Goal: Task Accomplishment & Management: Use online tool/utility

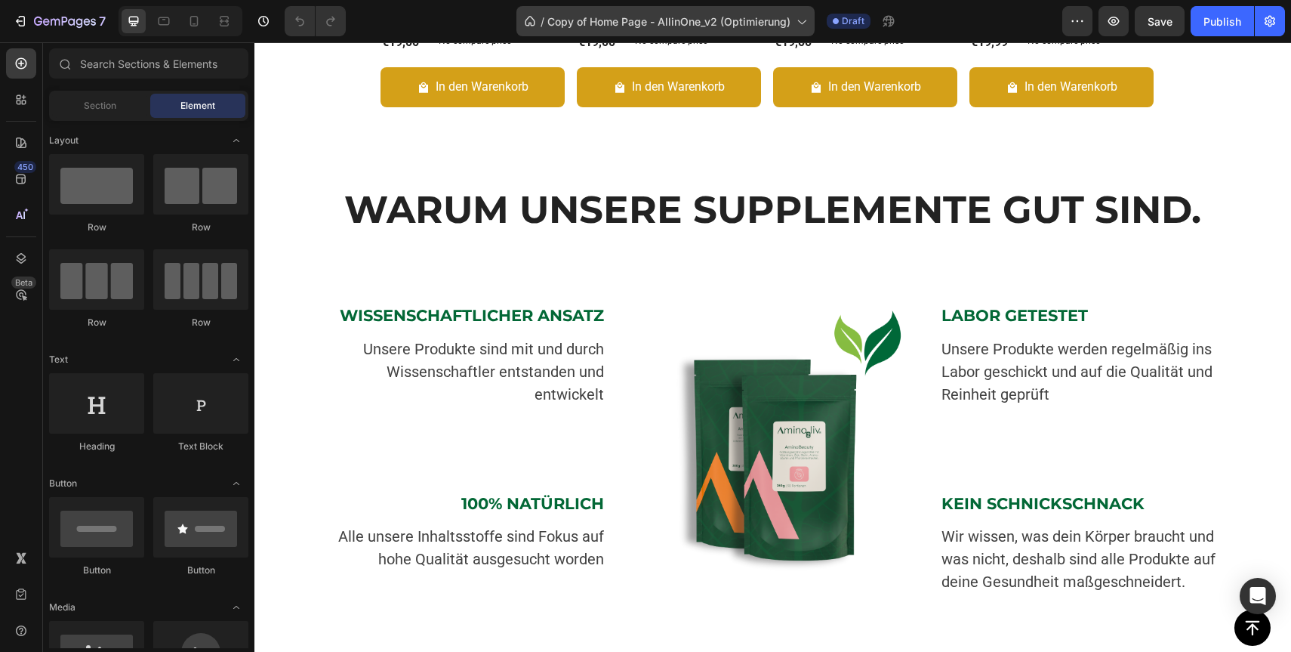
scroll to position [954, 0]
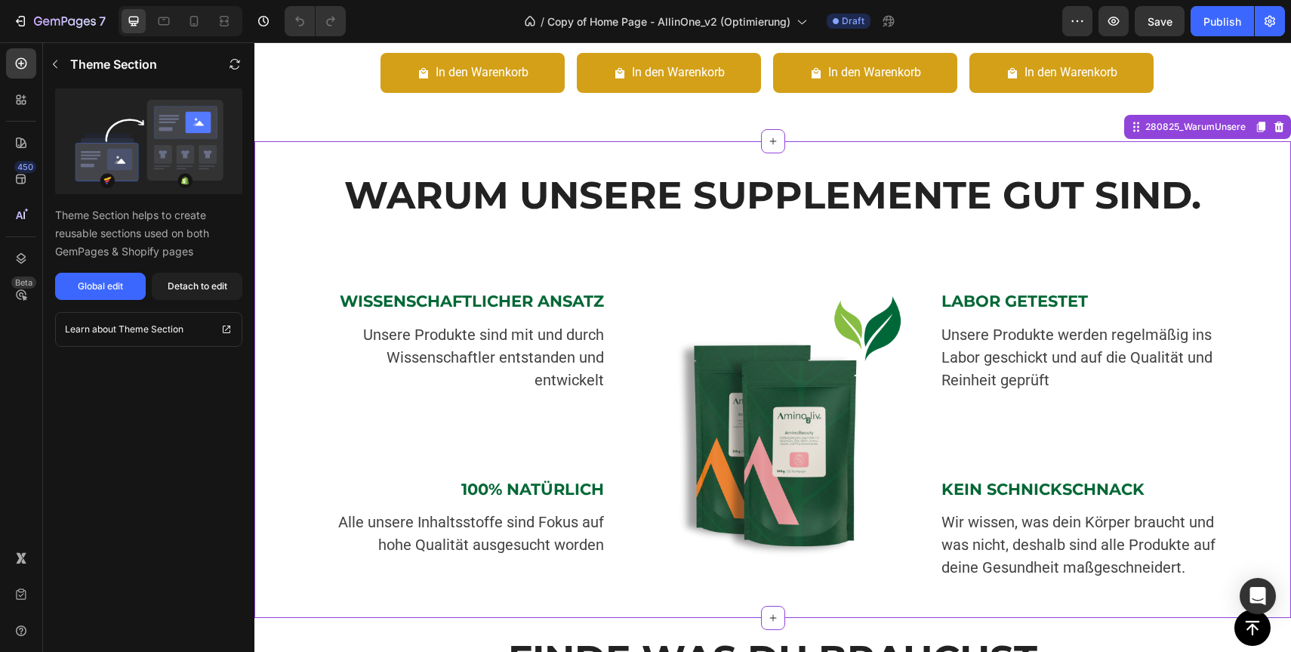
click at [1206, 169] on div "WARUM UNSERE SUPPLEMENTE GUT SIND. Heading Image WARUM UNSERE SUPPLEMENTE GUT S…" at bounding box center [772, 379] width 1037 height 476
click at [128, 288] on button "Global edit" at bounding box center [100, 286] width 91 height 27
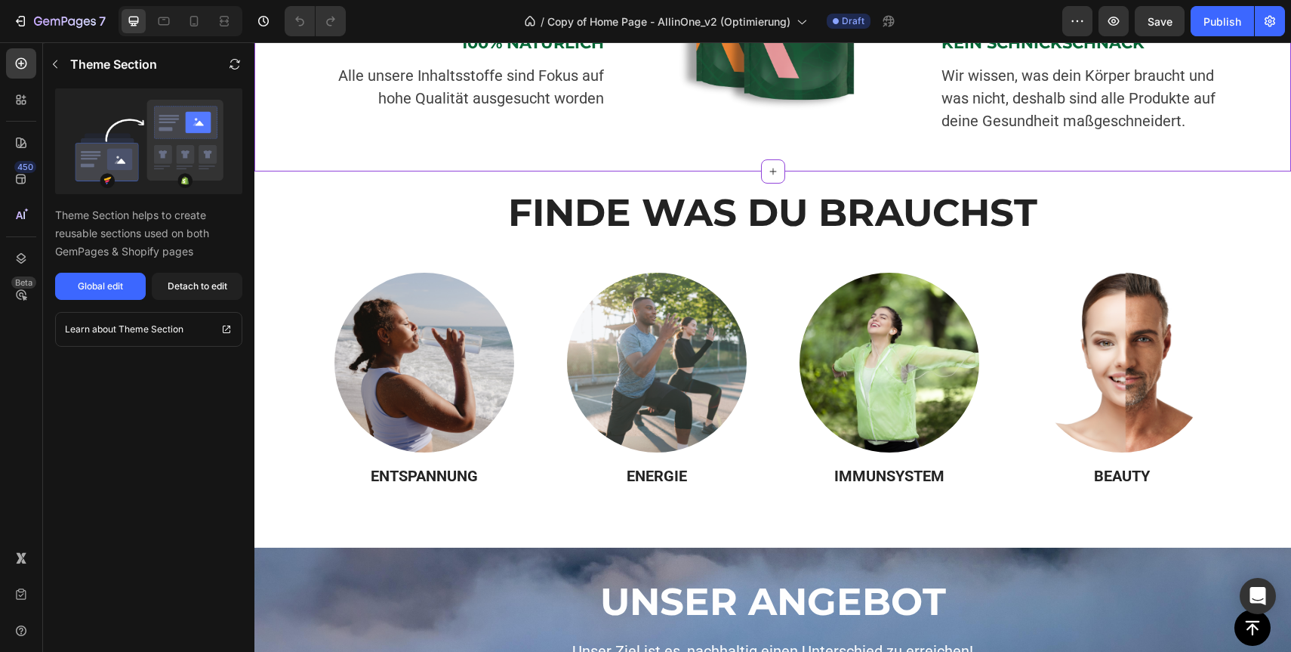
scroll to position [1432, 0]
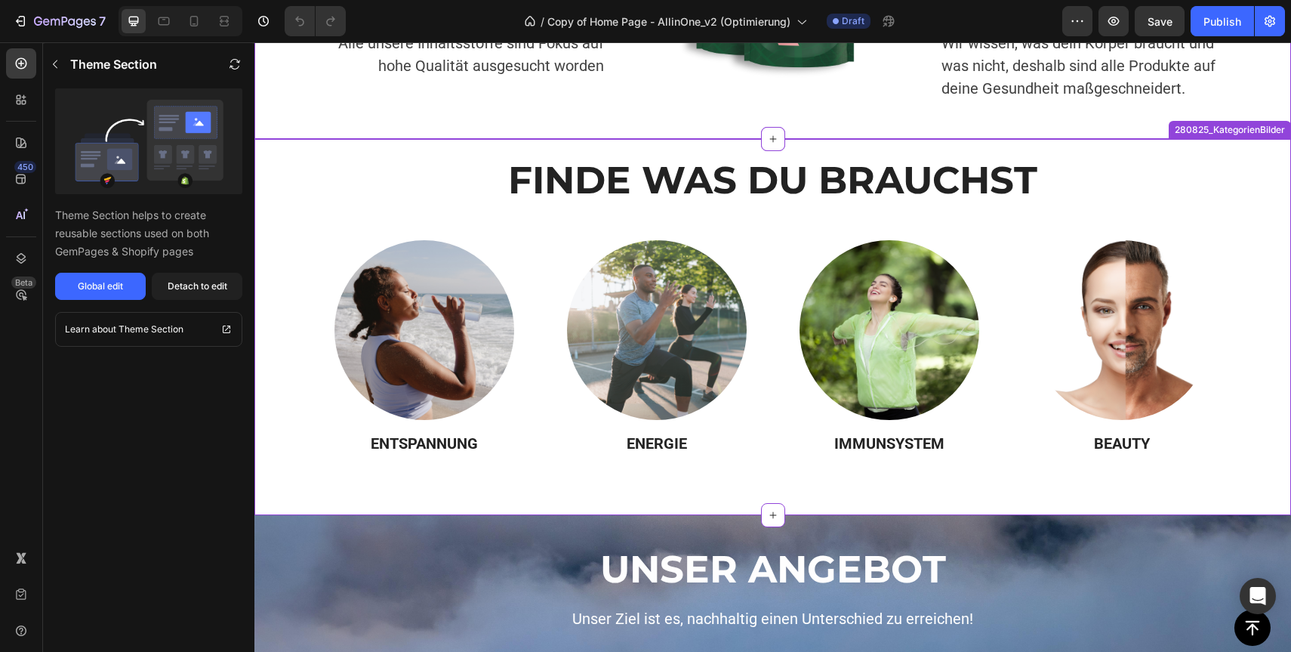
click at [455, 185] on h2 "FINDE WAS DU BRAUCHST" at bounding box center [773, 180] width 1014 height 52
click at [930, 173] on strong "FINDE WAS DU BRAUCHST" at bounding box center [772, 180] width 529 height 46
click at [87, 289] on div "Global edit" at bounding box center [100, 286] width 45 height 14
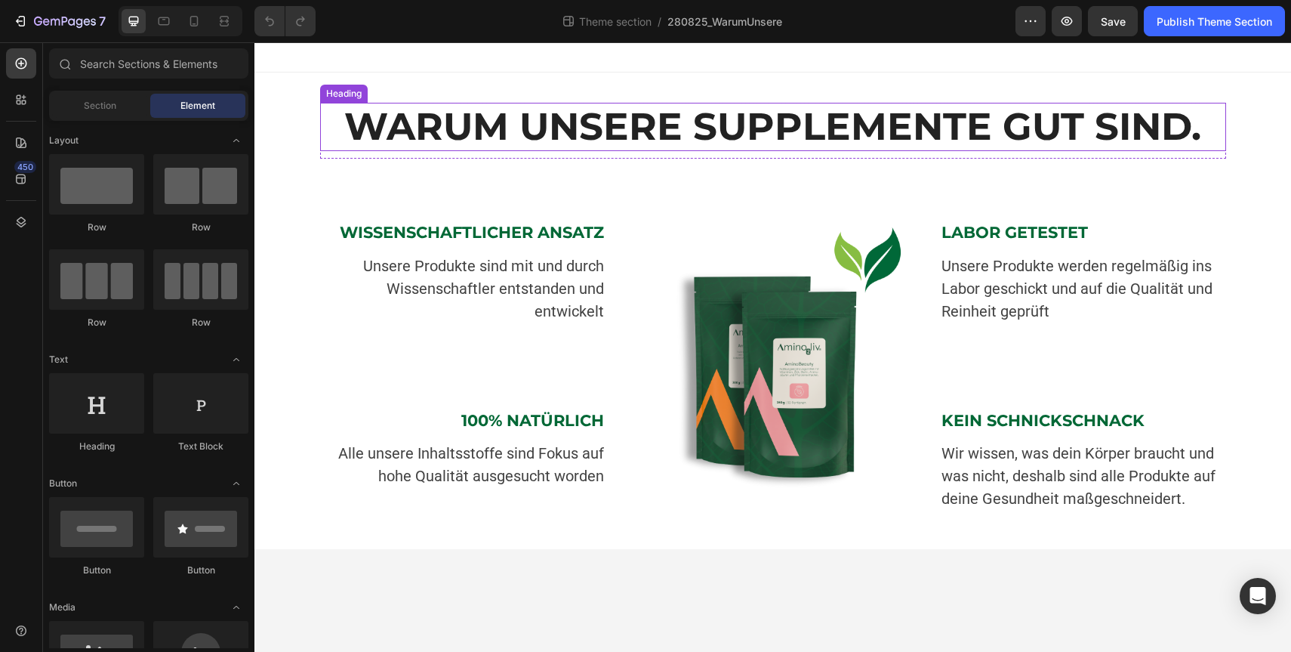
click at [696, 116] on strong "WARUM UNSERE SUPPLEMENTE GUT SIND." at bounding box center [772, 126] width 857 height 46
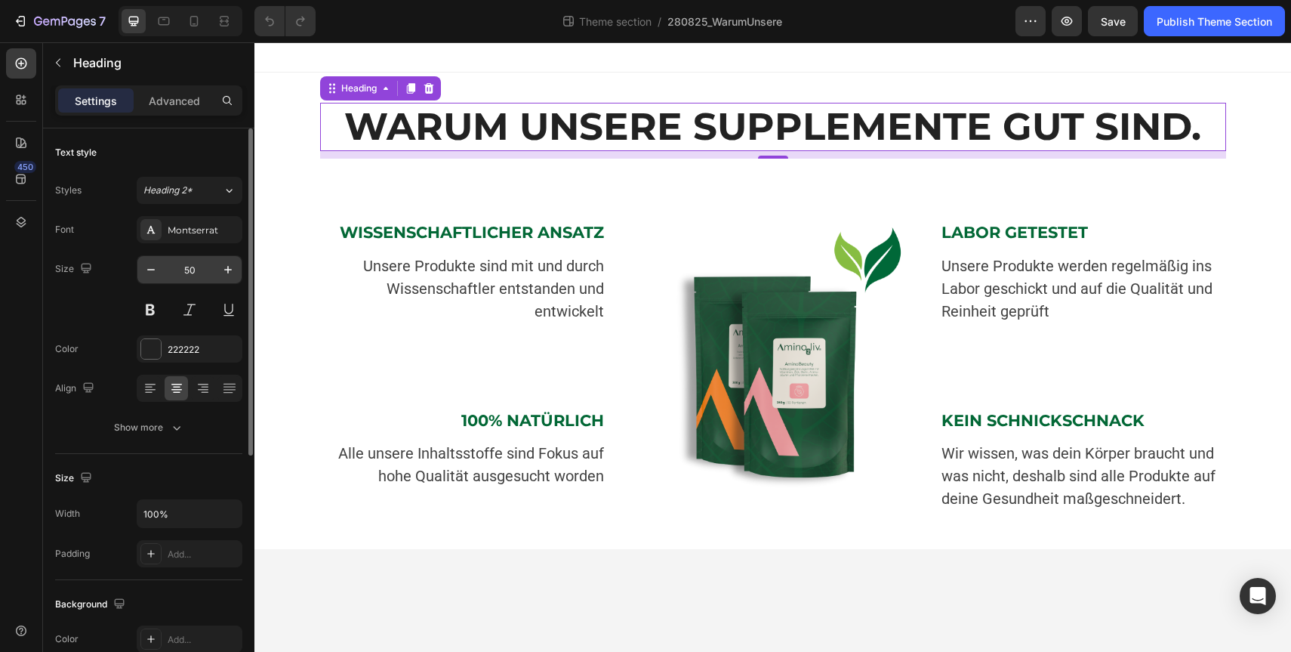
click at [190, 270] on input "50" at bounding box center [190, 269] width 50 height 27
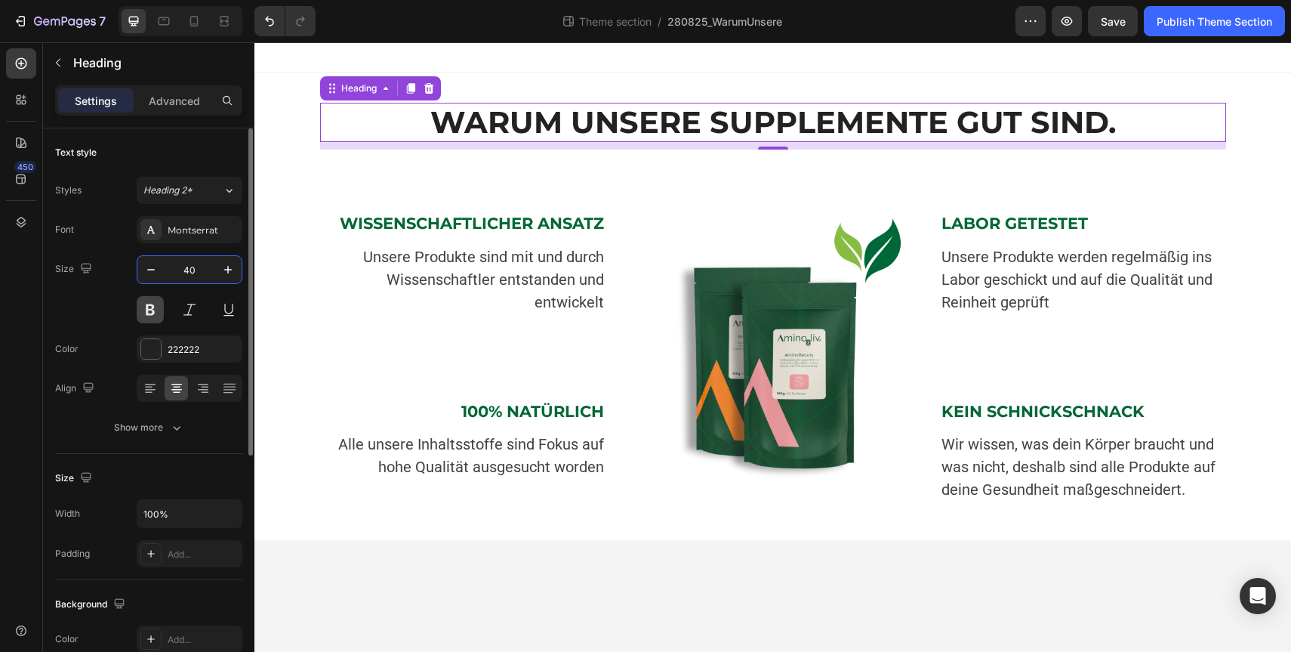
type input "40"
click at [143, 313] on button at bounding box center [150, 309] width 27 height 27
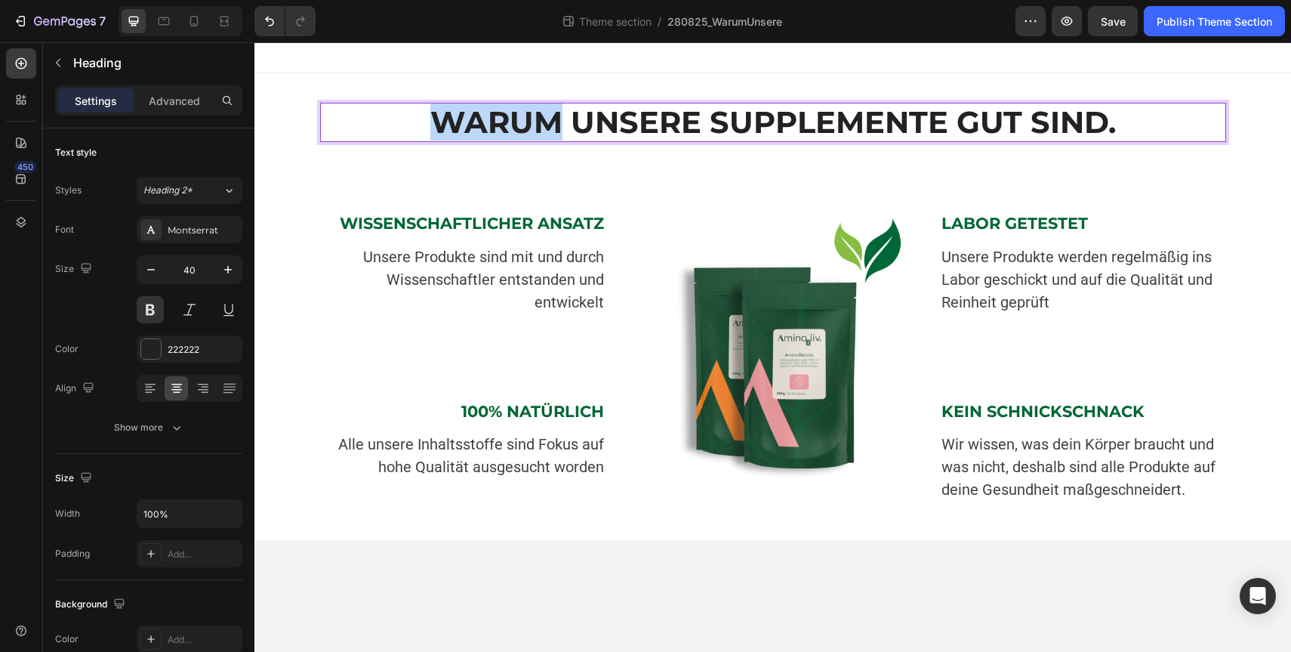
click at [436, 134] on strong "WARUM UNSERE SUPPLEMENTE GUT SIND." at bounding box center [773, 121] width 686 height 37
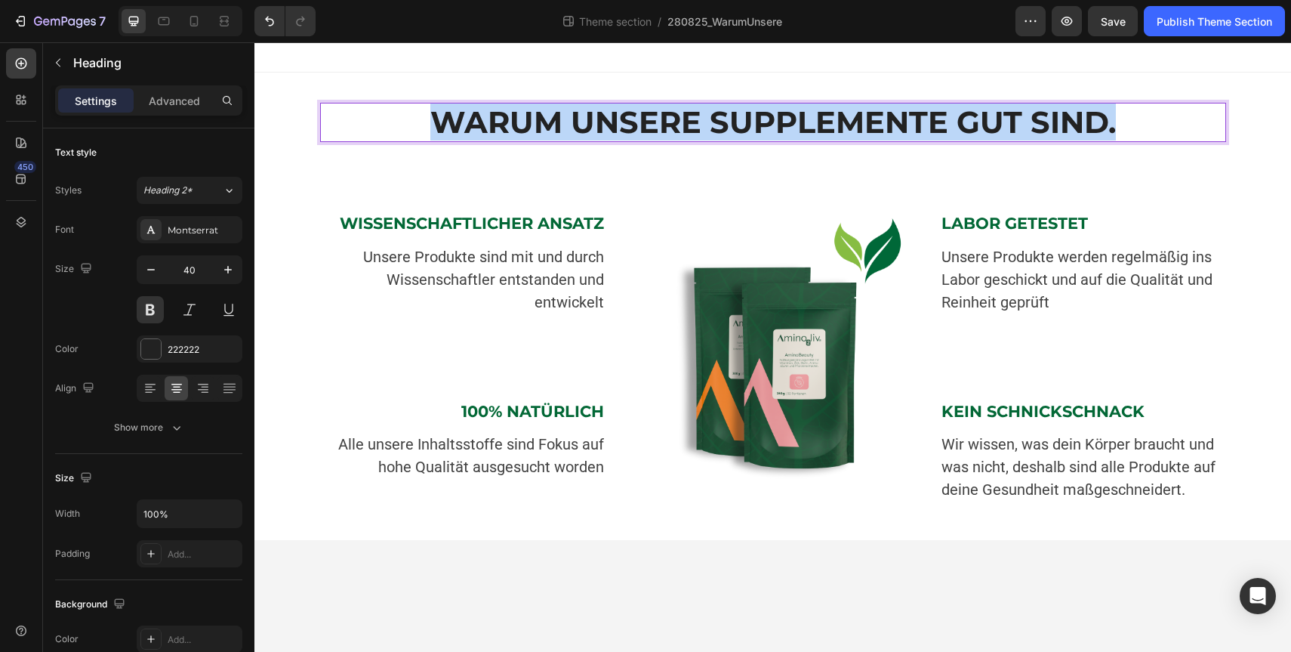
click at [436, 134] on strong "WARUM UNSERE SUPPLEMENTE GUT SIND." at bounding box center [773, 121] width 686 height 37
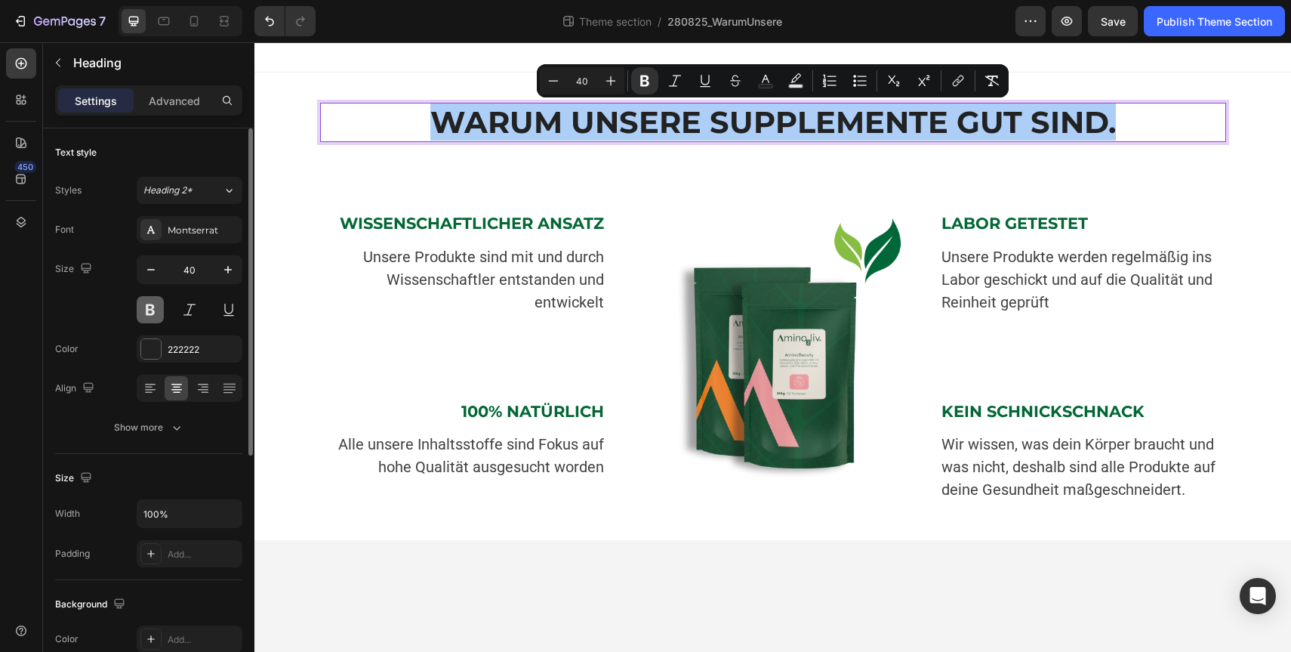
click at [153, 317] on button at bounding box center [150, 309] width 27 height 27
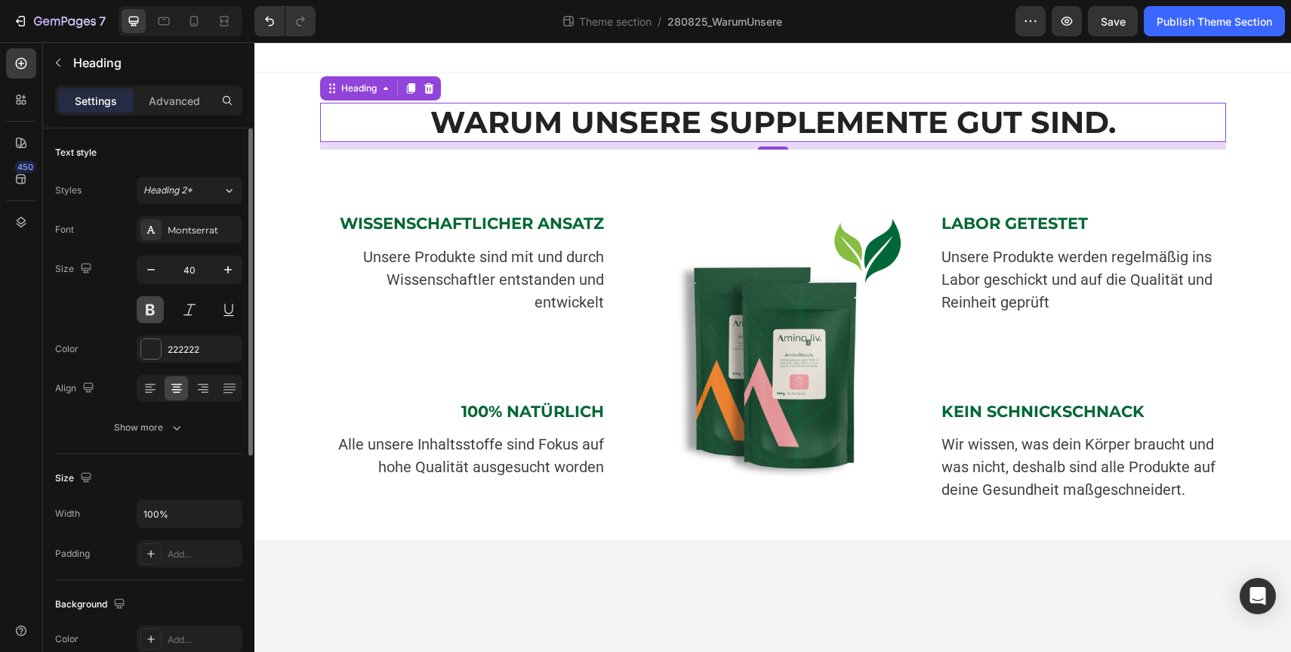
click at [153, 317] on button at bounding box center [150, 309] width 27 height 27
click at [556, 109] on strong "WARUM UNSERE SUPPLEMENTE GUT SIND." at bounding box center [773, 121] width 686 height 37
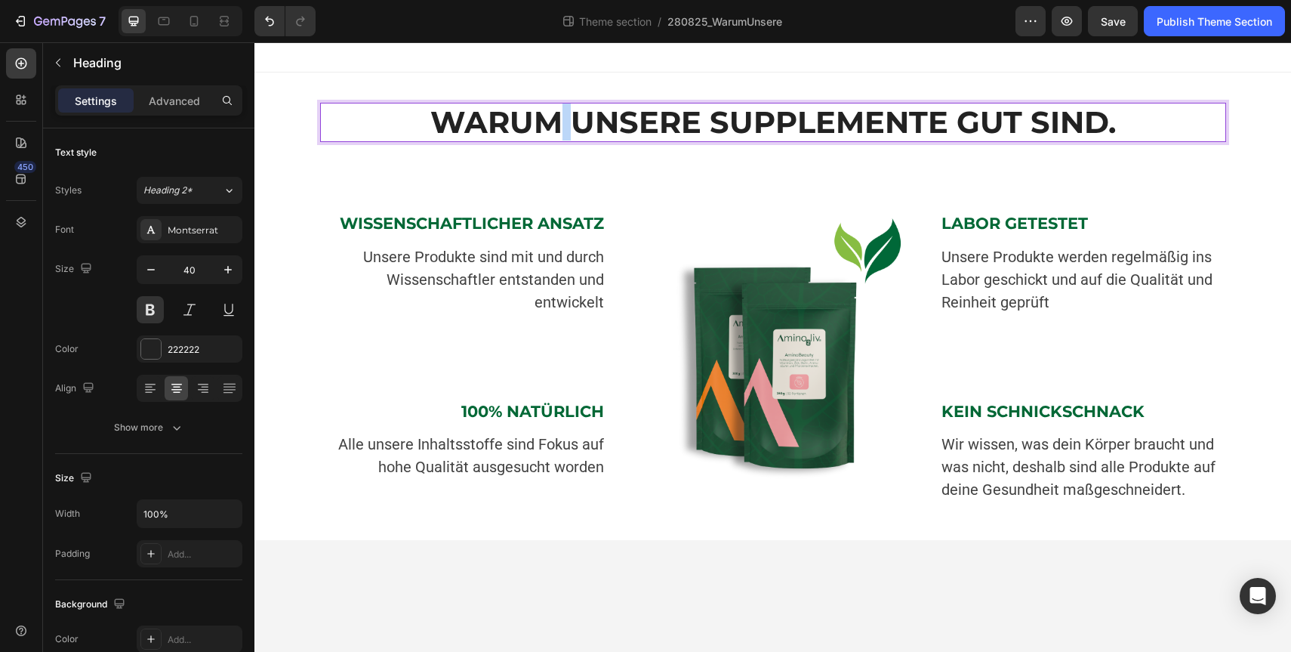
click at [556, 109] on strong "WARUM UNSERE SUPPLEMENTE GUT SIND." at bounding box center [773, 121] width 686 height 37
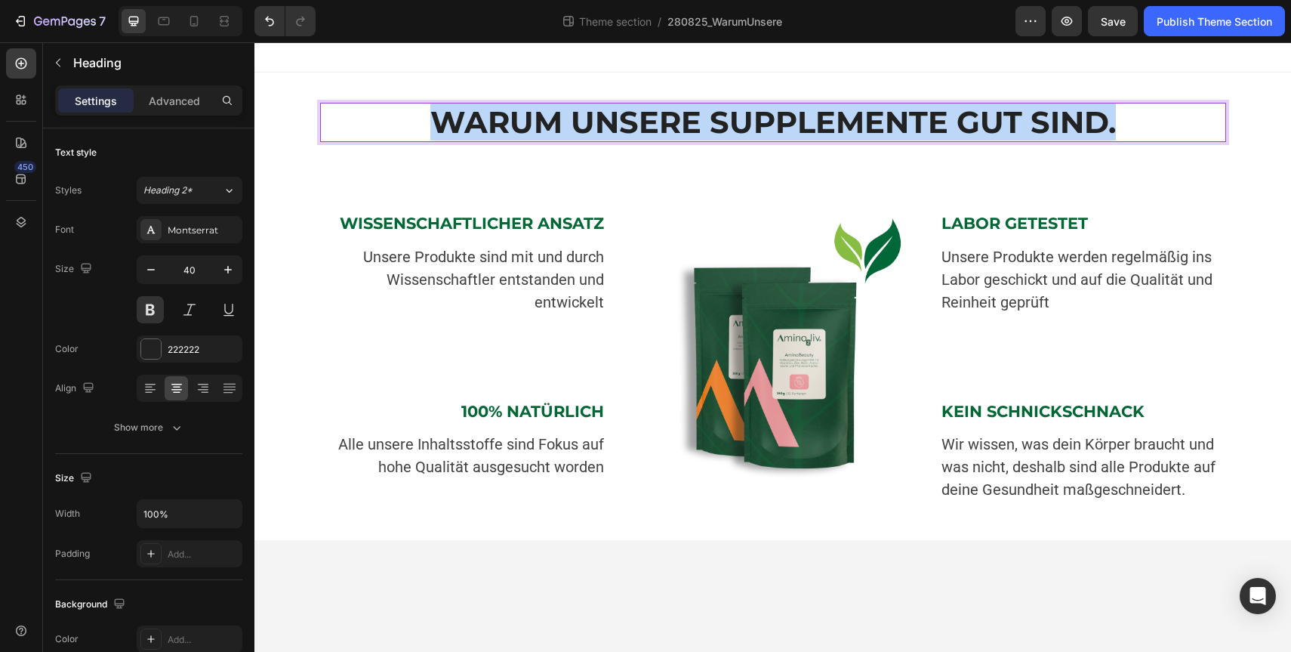
click at [556, 109] on strong "WARUM UNSERE SUPPLEMENTE GUT SIND." at bounding box center [773, 121] width 686 height 37
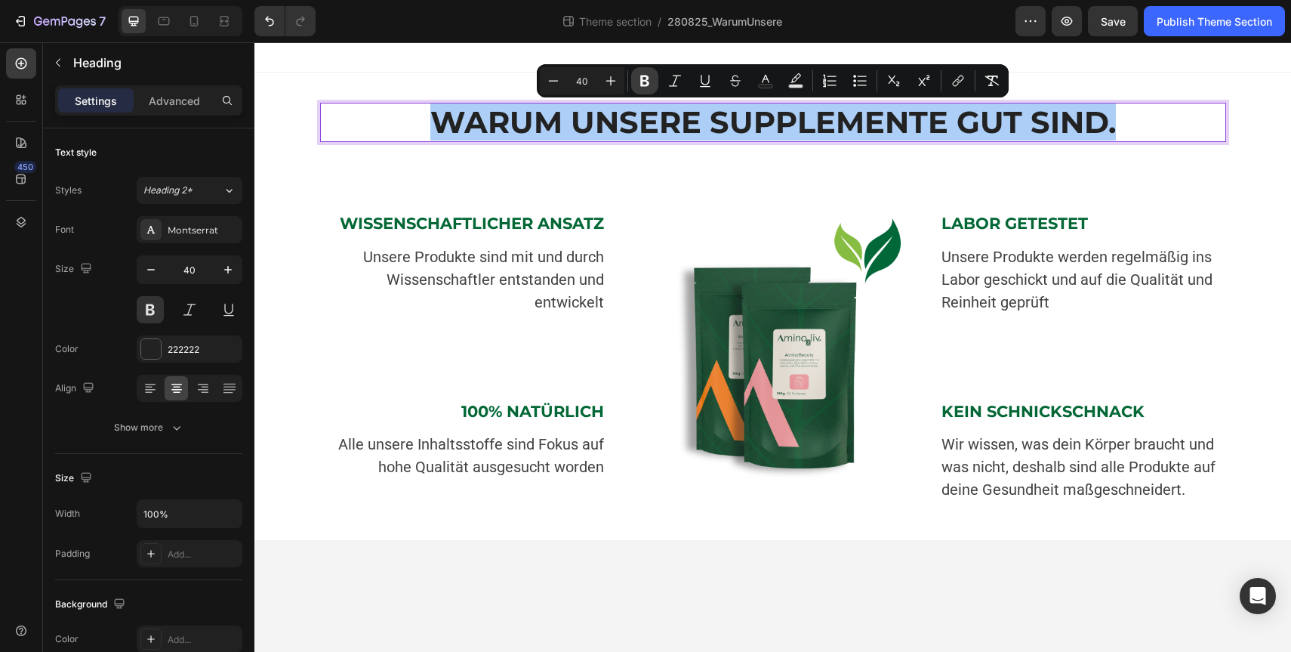
click at [647, 79] on icon "Editor contextual toolbar" at bounding box center [644, 81] width 9 height 11
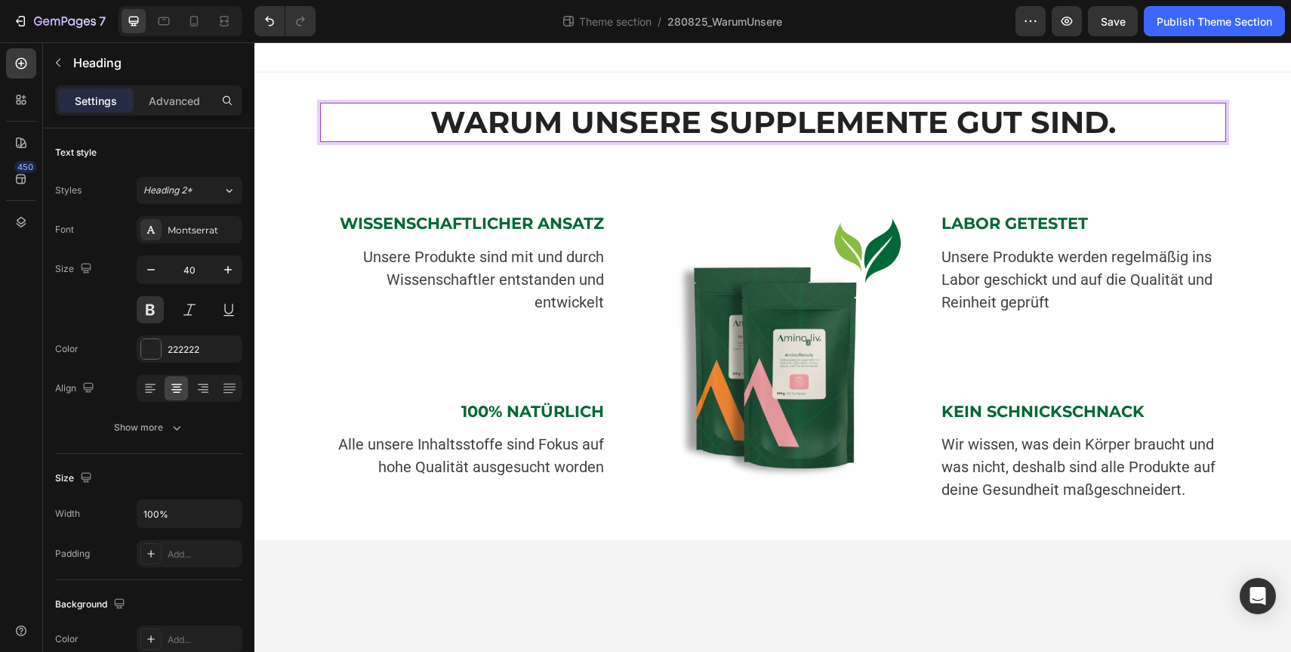
click at [615, 113] on p "WARUM UNSERE SUPPLEMENTE GUT SIND." at bounding box center [773, 122] width 903 height 36
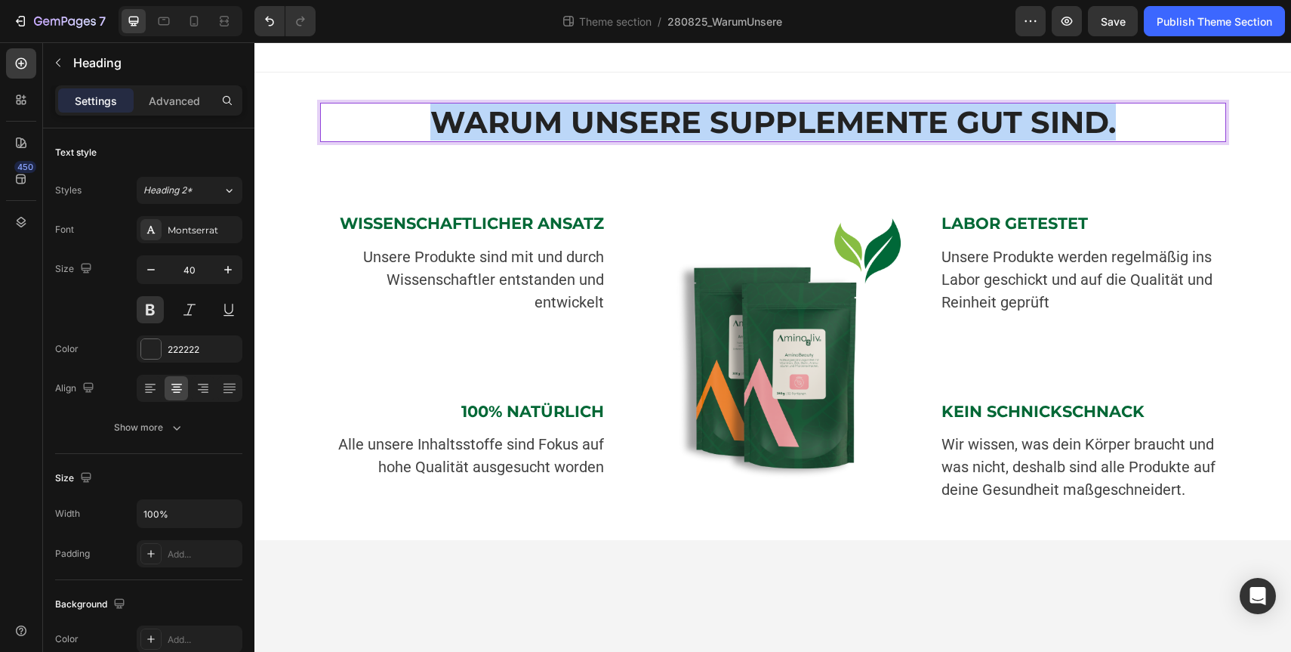
click at [615, 113] on p "WARUM UNSERE SUPPLEMENTE GUT SIND." at bounding box center [773, 122] width 903 height 36
click at [759, 132] on p "WARUM UNSERE SUPPLEMENTE GUT SIND." at bounding box center [773, 122] width 903 height 36
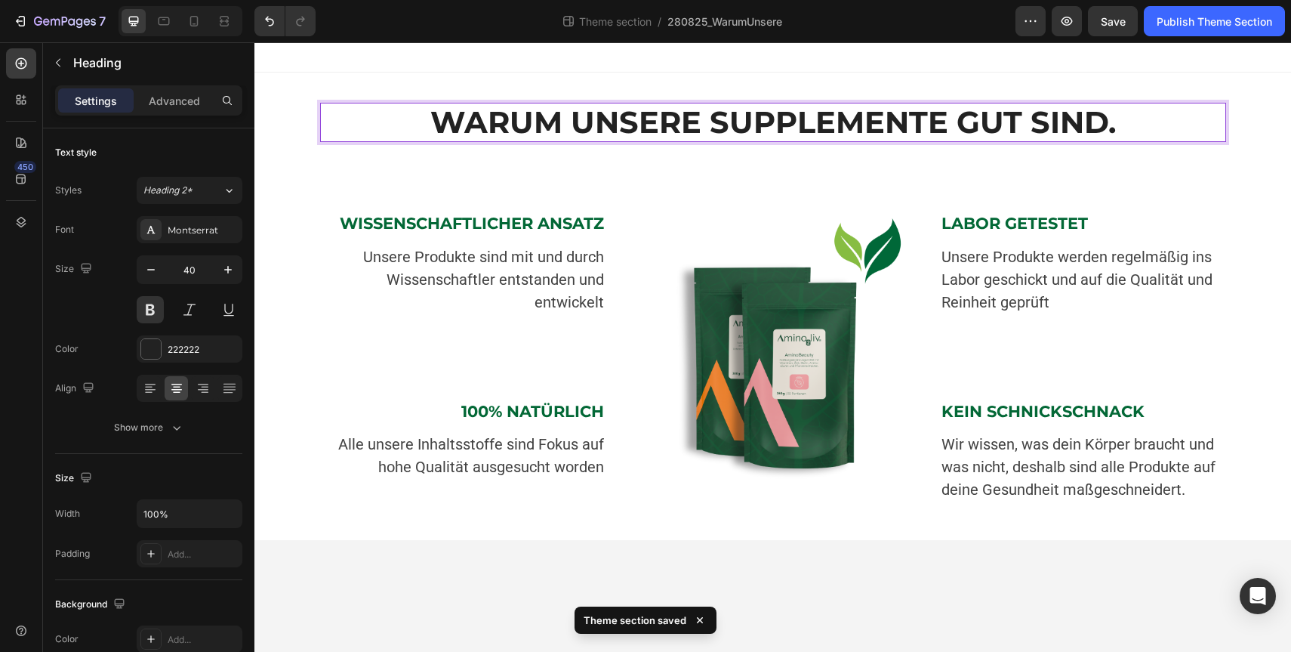
click at [759, 132] on p "WARUM UNSERE SUPPLEMENTE GUT SIND." at bounding box center [773, 122] width 903 height 36
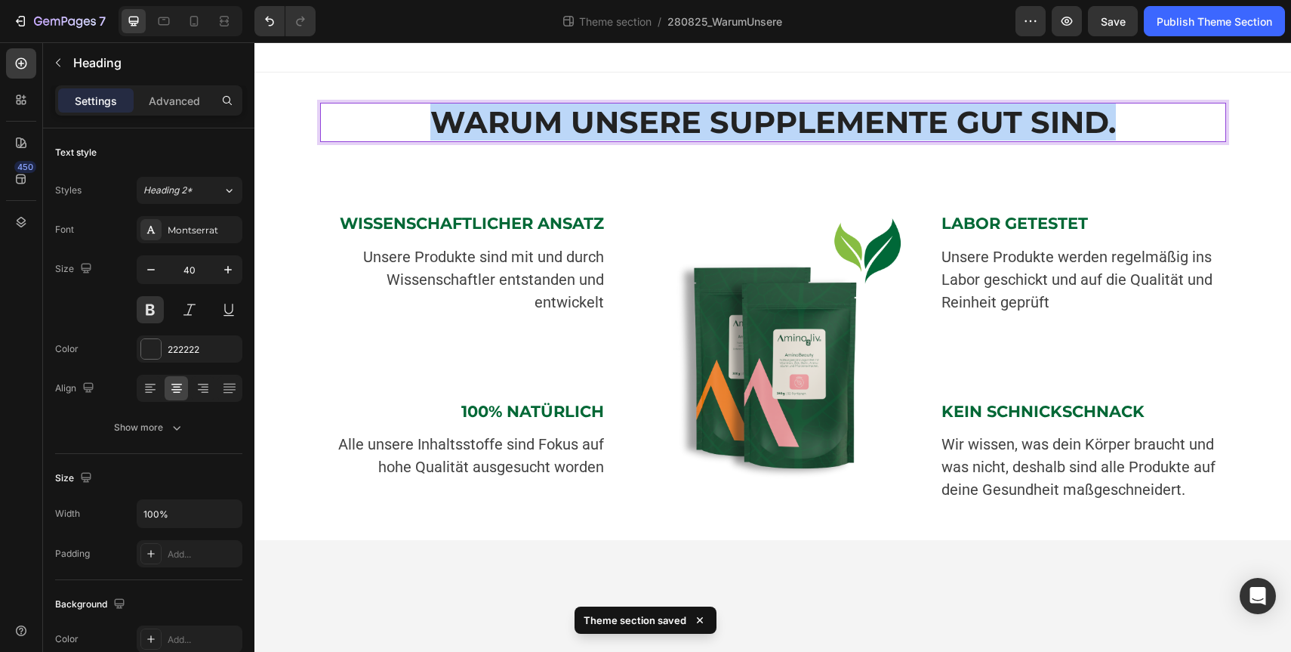
click at [759, 132] on p "WARUM UNSERE SUPPLEMENTE GUT SIND." at bounding box center [773, 122] width 903 height 36
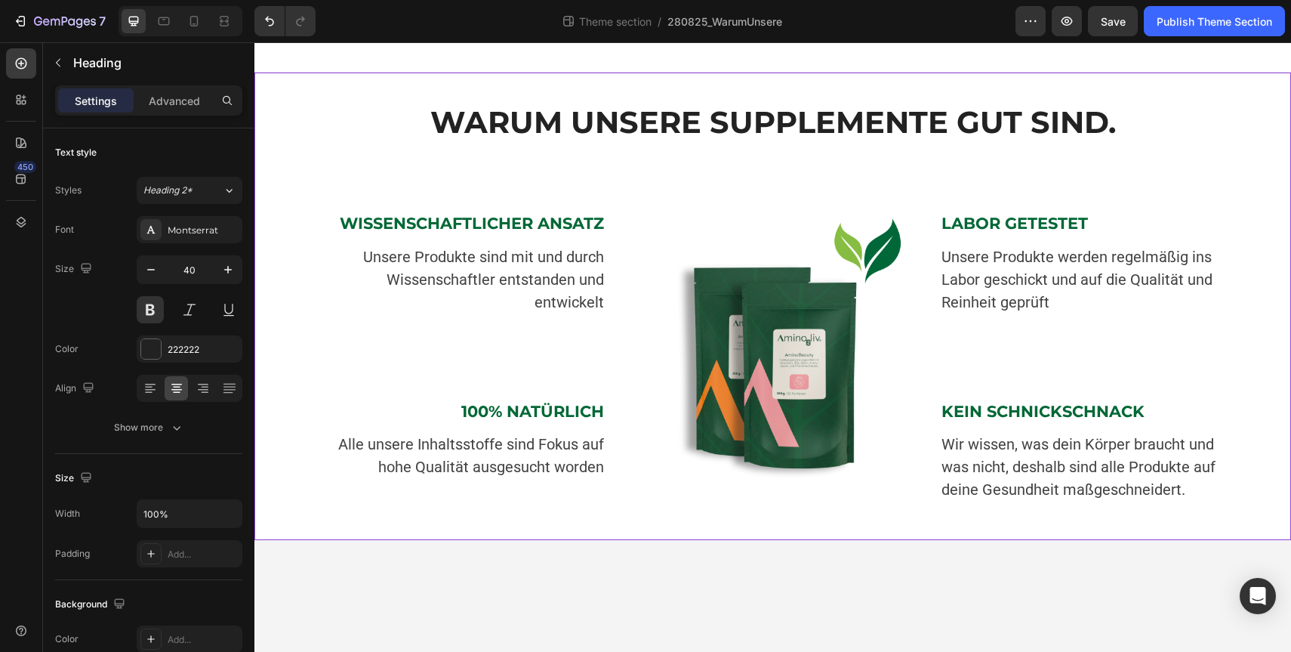
click at [267, 217] on div "⁠⁠⁠⁠⁠⁠⁠ WARUM UNSERE SUPPLEMENTE GUT SIND. Heading Image WARUM UNSERE SUPPLEMEN…" at bounding box center [773, 287] width 1014 height 369
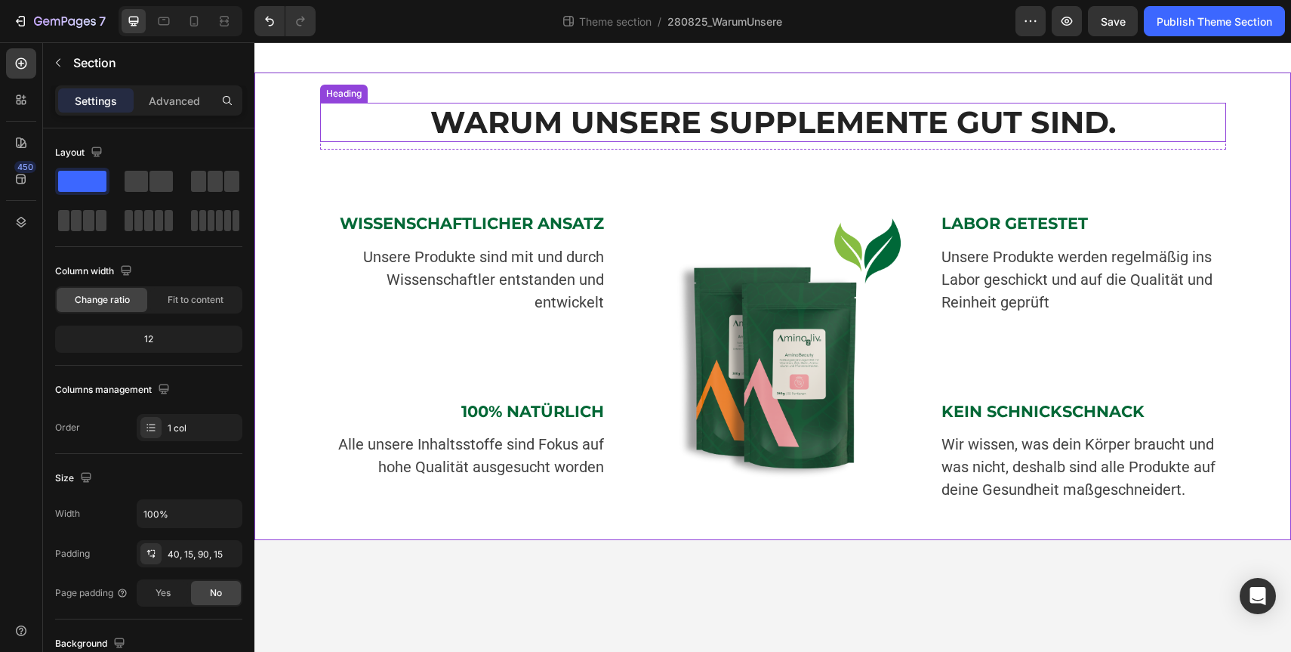
click at [411, 110] on p "⁠⁠⁠⁠⁠⁠⁠ WARUM UNSERE SUPPLEMENTE GUT SIND." at bounding box center [773, 122] width 903 height 36
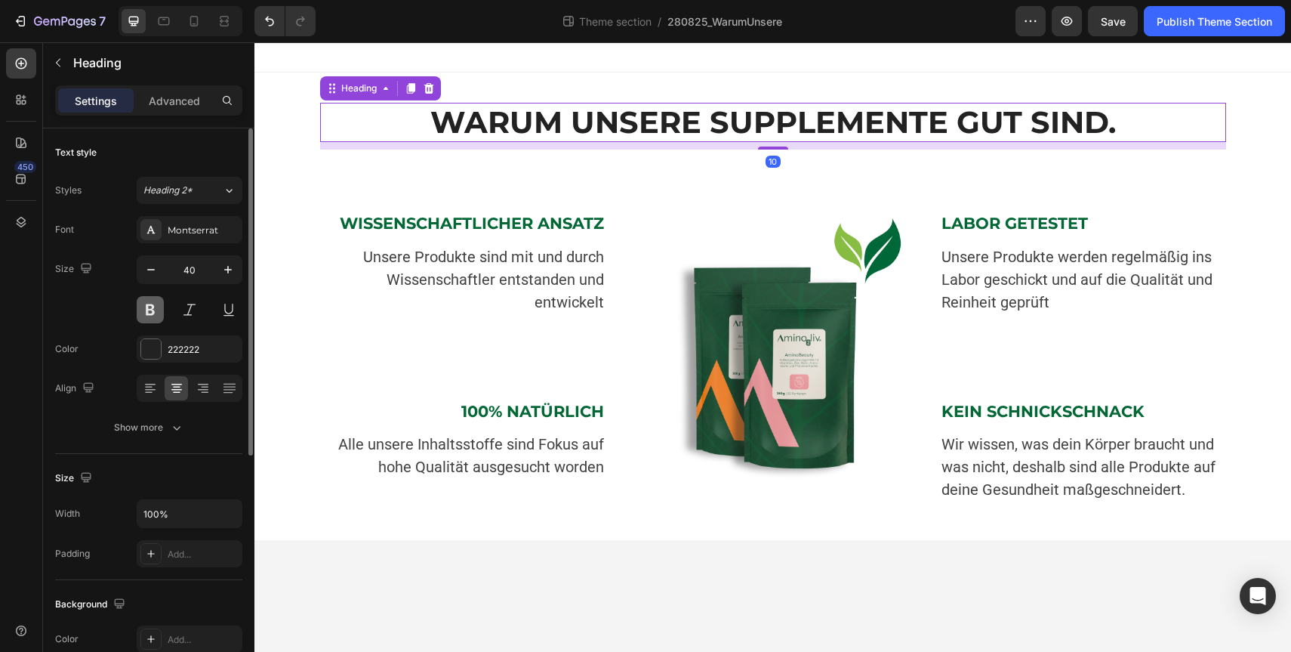
click at [149, 313] on button at bounding box center [150, 309] width 27 height 27
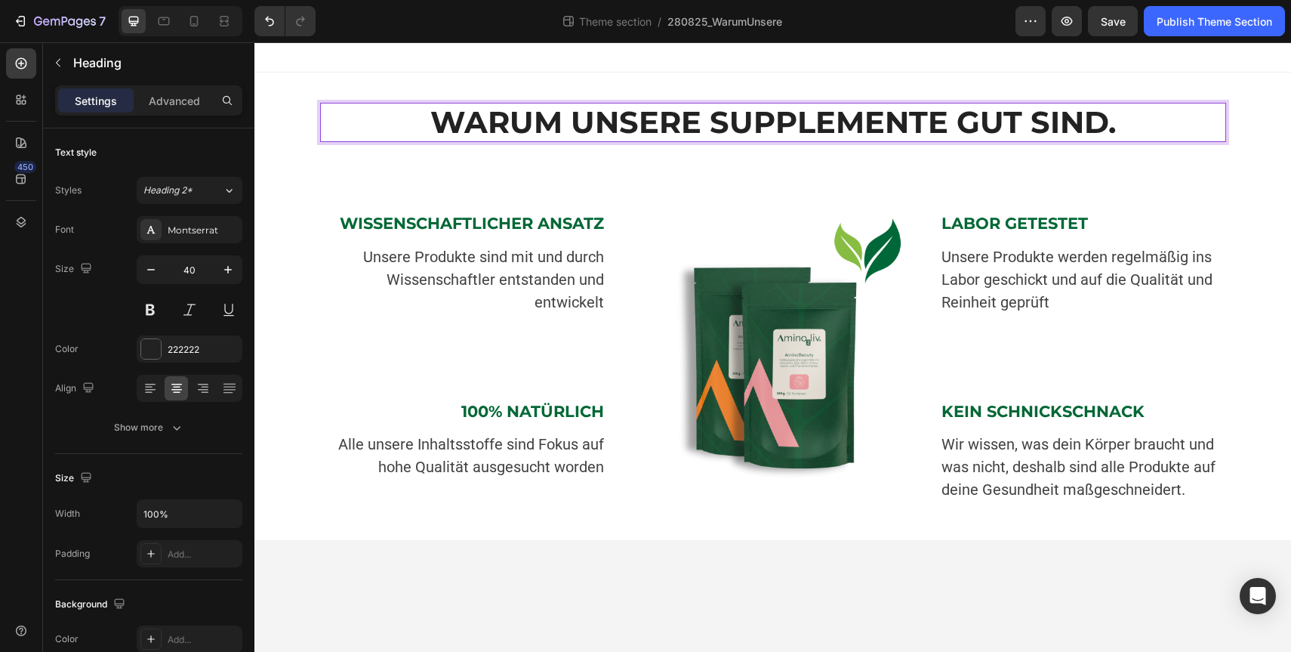
click at [463, 120] on strong "WARUM UNSERE SUPPLEMENTE GUT SIND." at bounding box center [773, 121] width 686 height 37
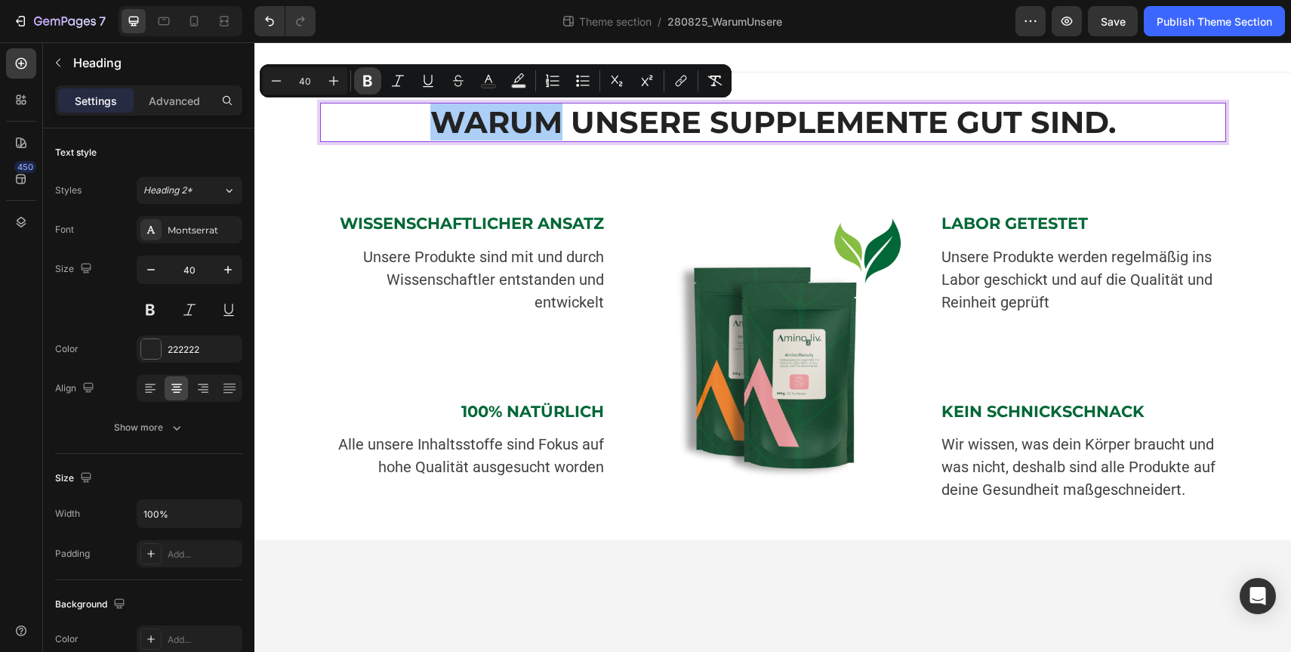
click at [366, 85] on icon "Editor contextual toolbar" at bounding box center [367, 81] width 9 height 11
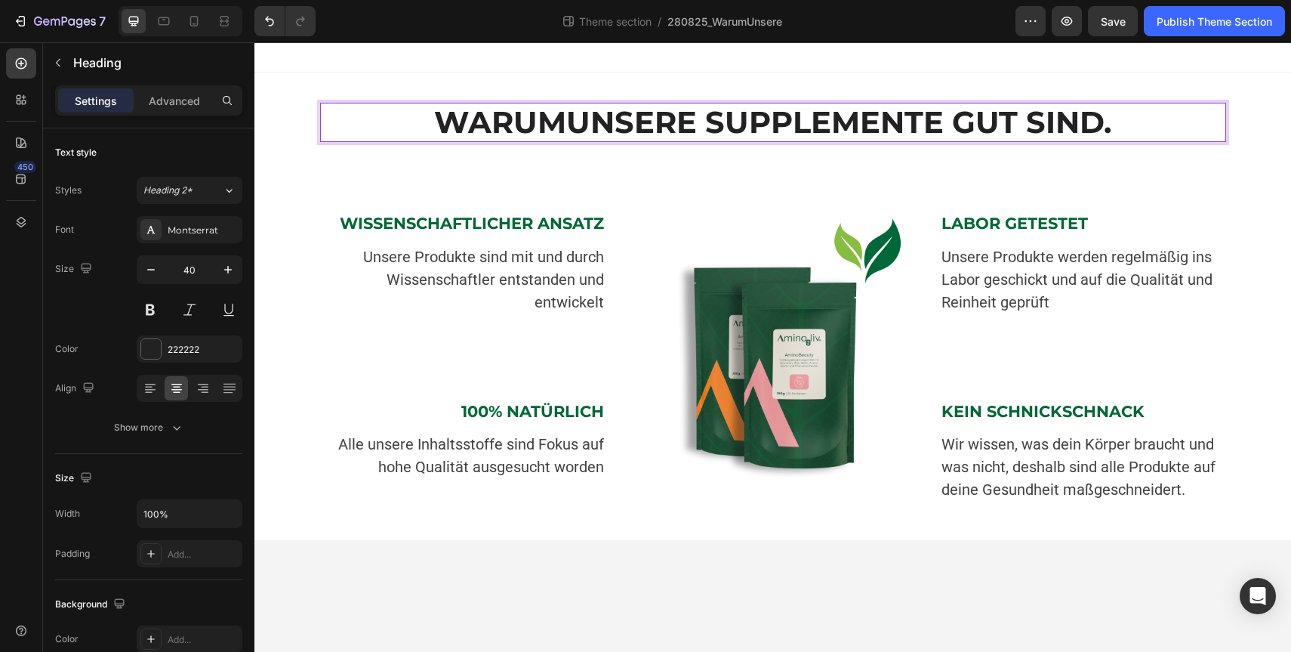
click at [498, 119] on p "WARUM UNSERE SUPPLEMENTE GUT SIND." at bounding box center [773, 122] width 903 height 36
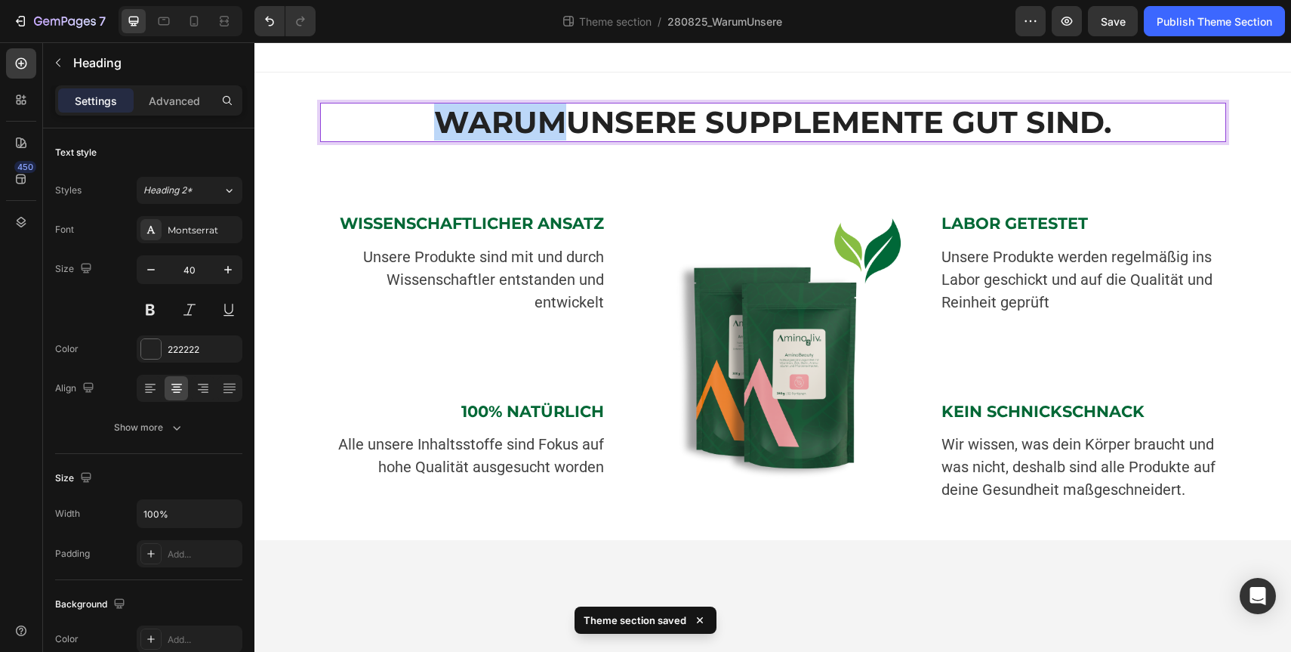
click at [663, 114] on strong "UNSERE SUPPLEMENTE GUT SIND." at bounding box center [838, 121] width 545 height 37
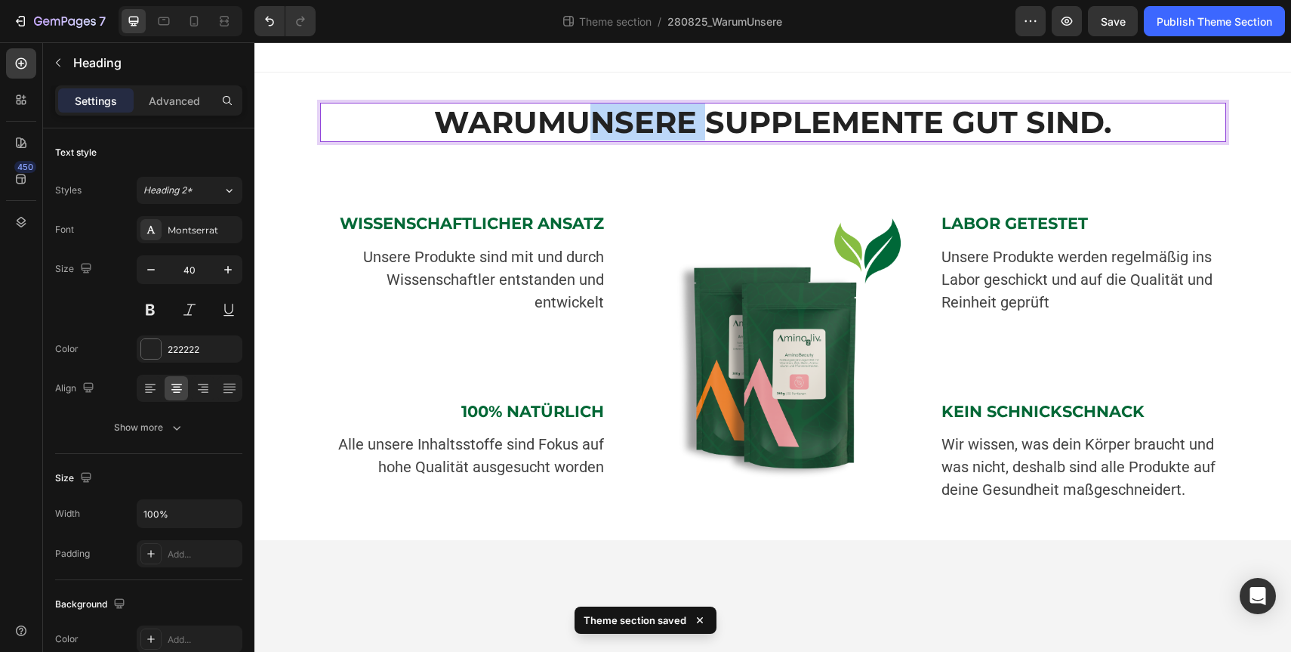
click at [663, 114] on strong "UNSERE SUPPLEMENTE GUT SIND." at bounding box center [838, 121] width 545 height 37
click at [572, 118] on strong "UNSERE SUPPLEMENTE GUT SIND." at bounding box center [838, 121] width 545 height 37
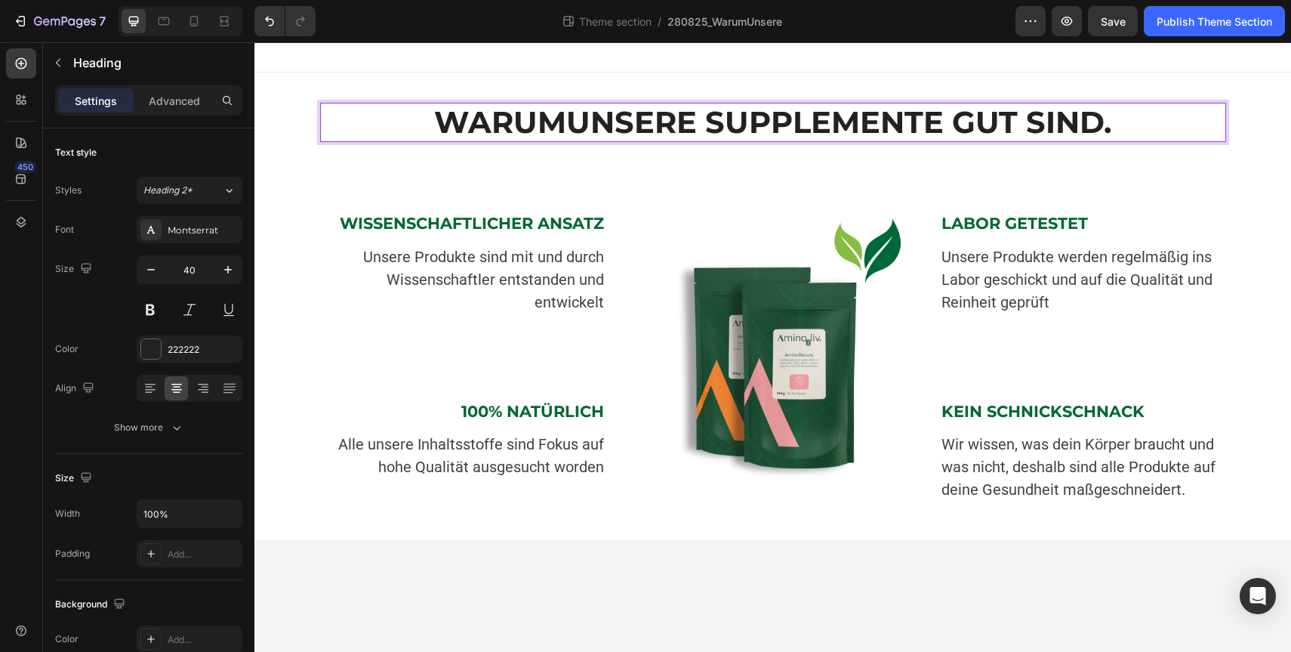
click at [558, 227] on strong "WISSENSCHAFTLICHER ANSATZ" at bounding box center [472, 223] width 264 height 19
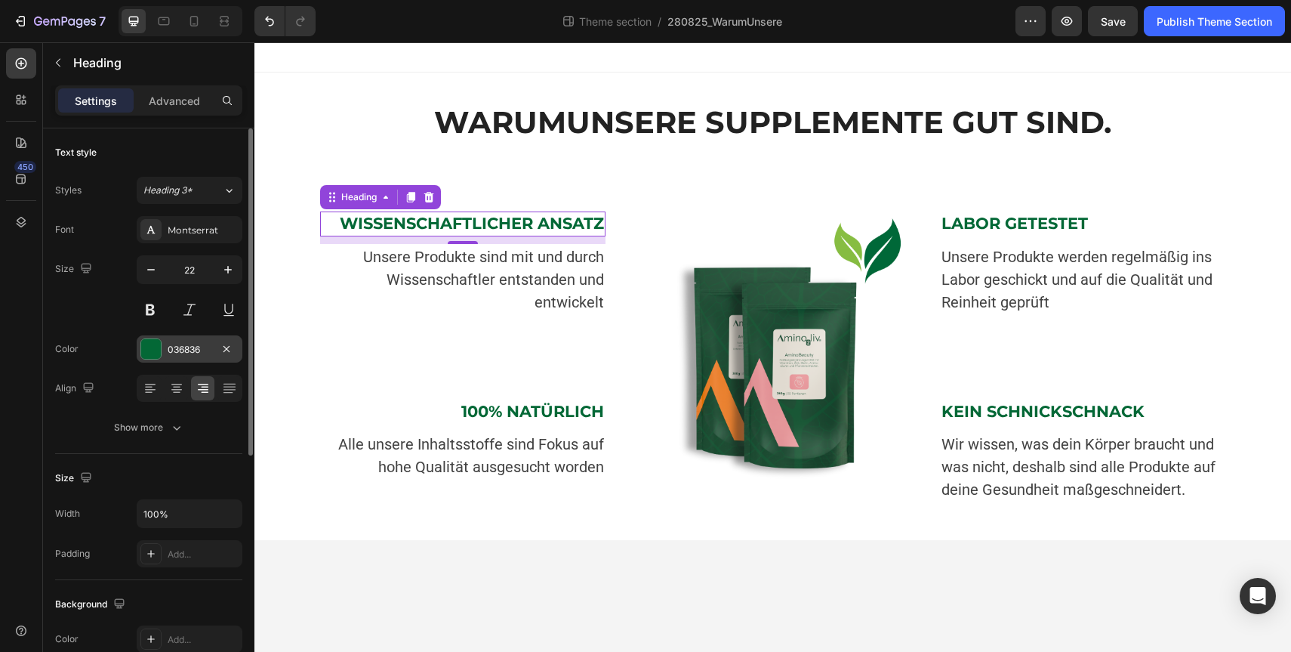
click at [182, 352] on div "036836" at bounding box center [190, 350] width 44 height 14
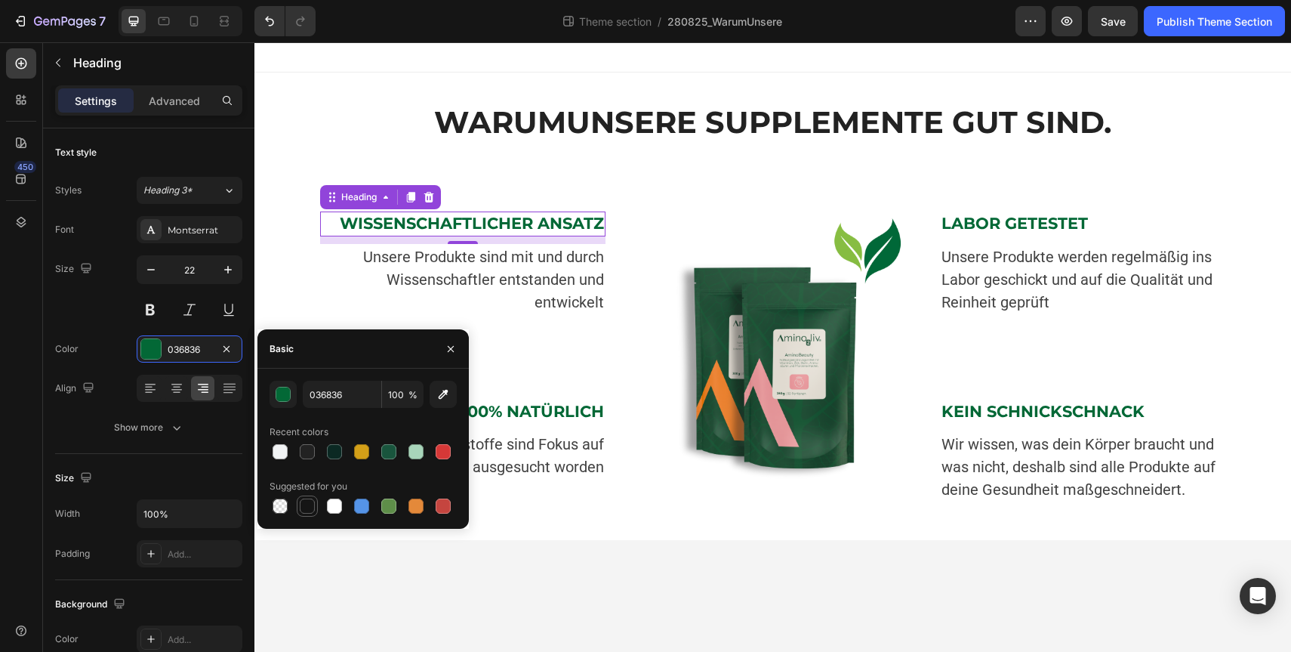
click at [307, 507] on div at bounding box center [307, 505] width 15 height 15
type input "151515"
click at [977, 217] on strong "LABOR GETESTET" at bounding box center [1015, 223] width 146 height 19
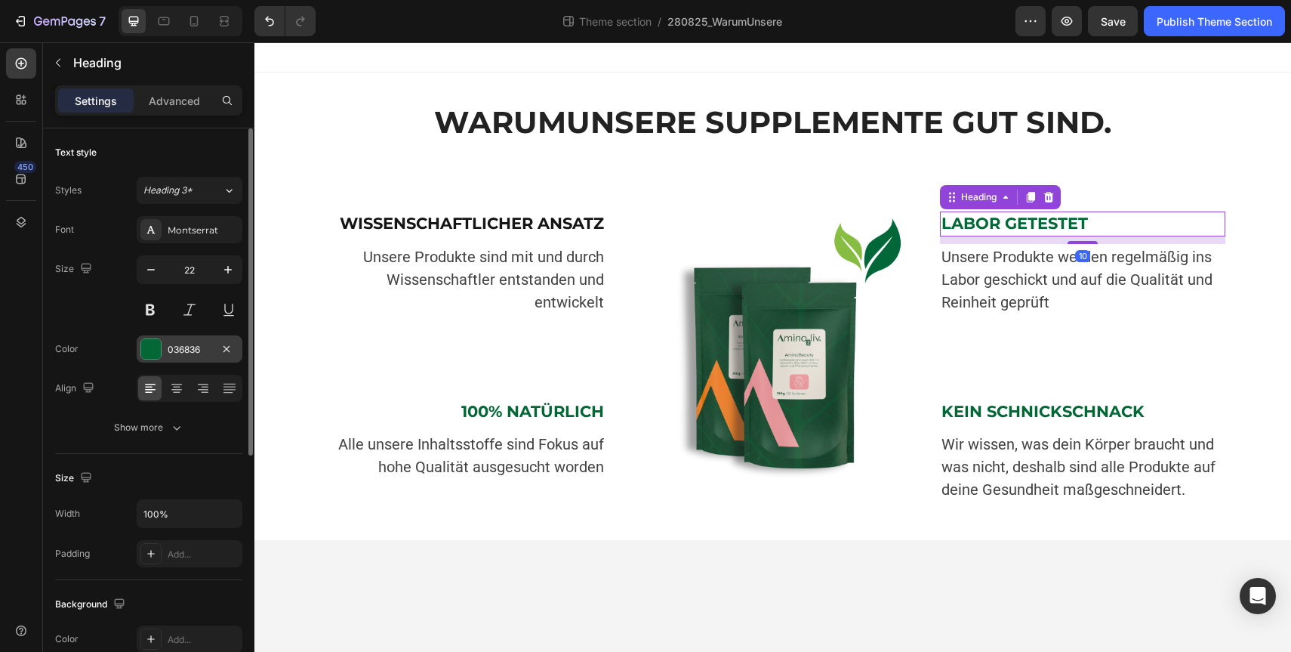
click at [178, 356] on div "036836" at bounding box center [190, 348] width 106 height 27
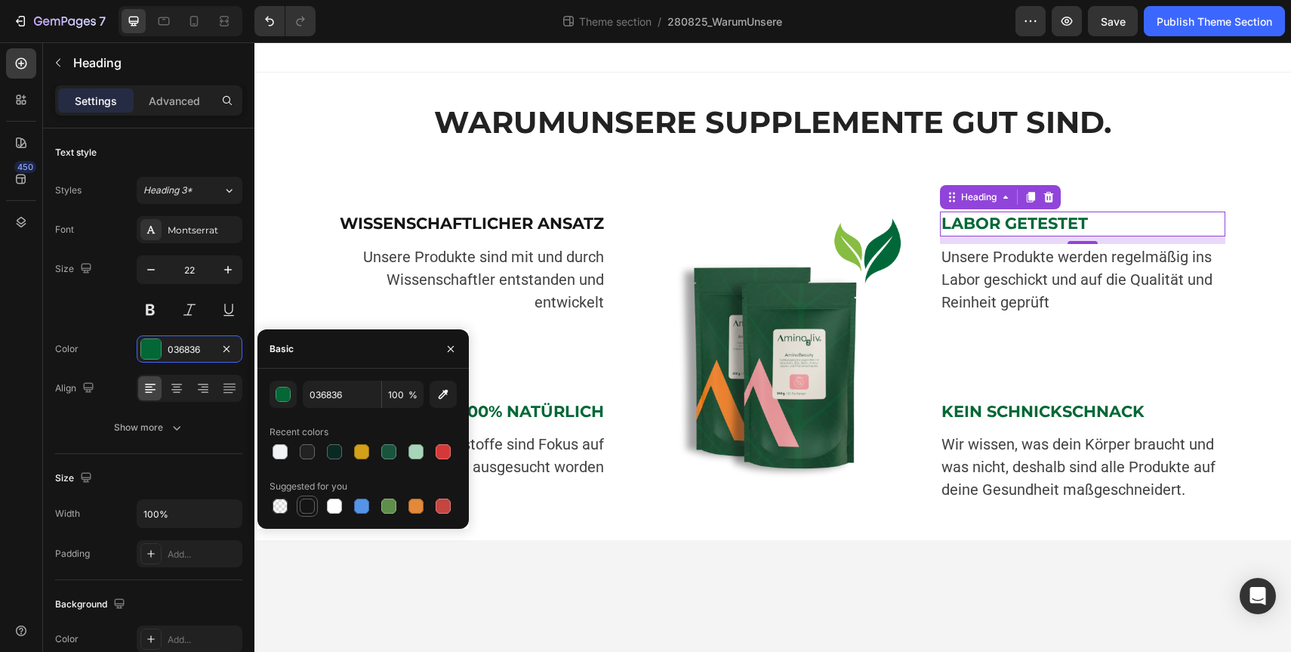
click at [310, 504] on div at bounding box center [307, 505] width 15 height 15
type input "151515"
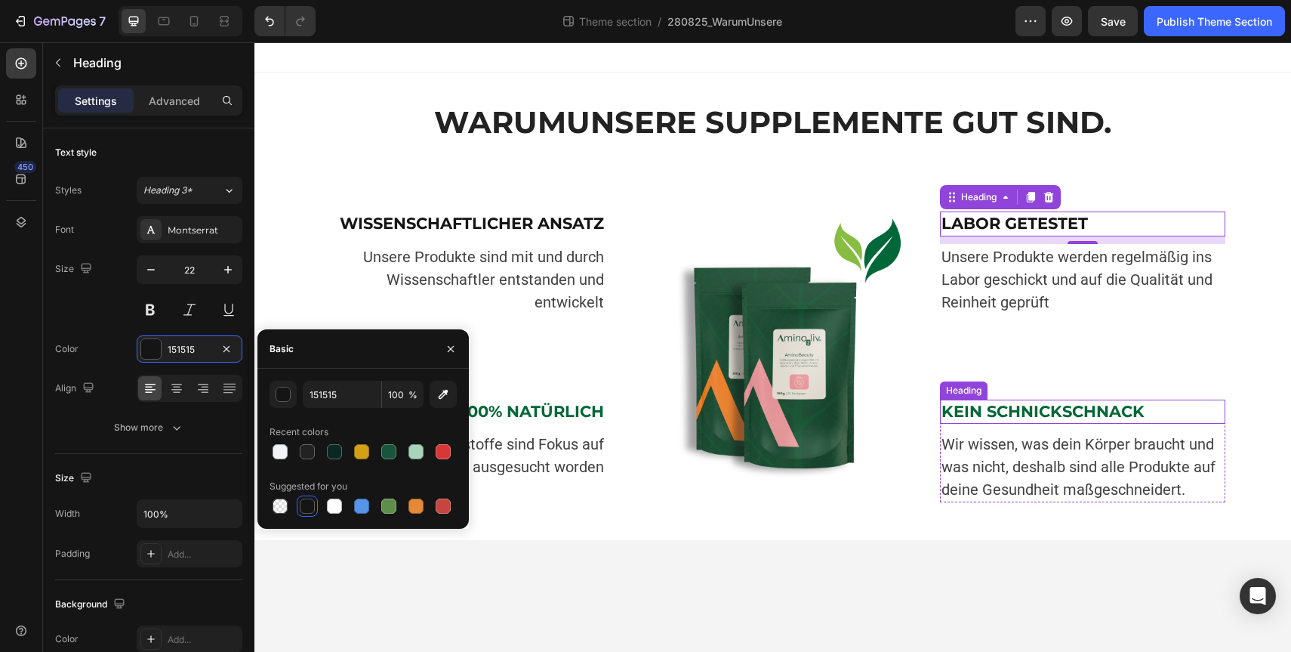
click at [994, 405] on strong "KEIN SCHNICKSCHNACK" at bounding box center [1043, 411] width 203 height 19
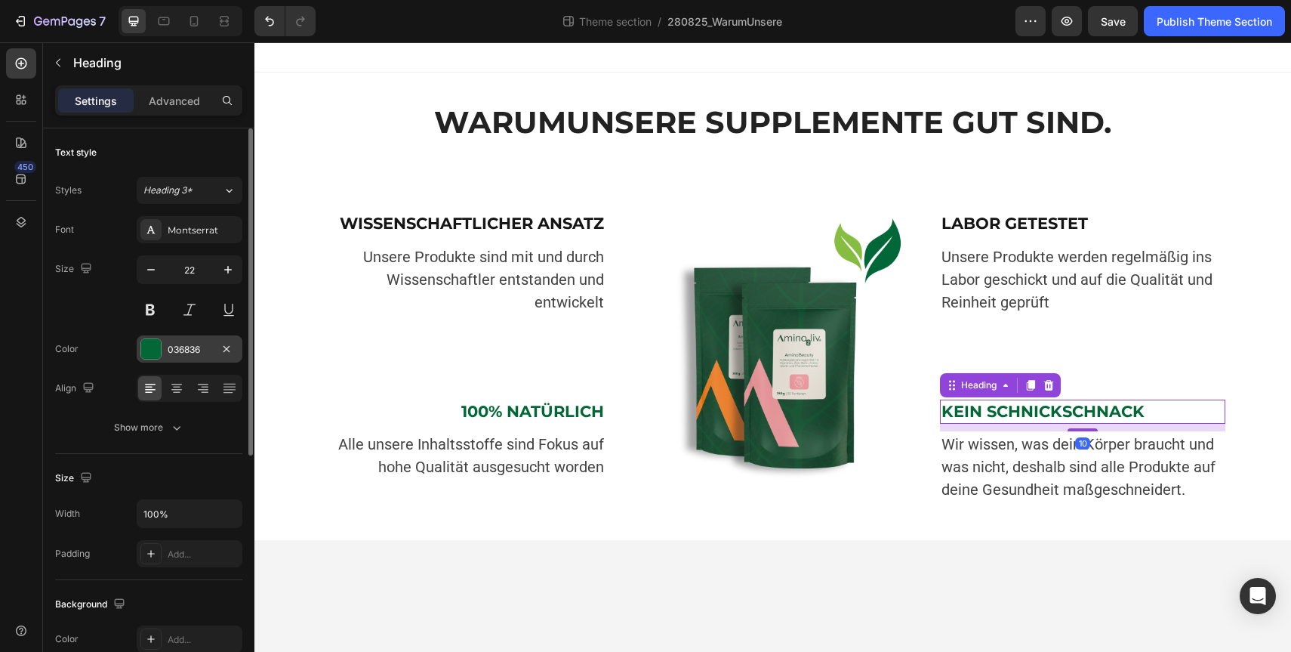
click at [177, 339] on div "036836" at bounding box center [190, 348] width 106 height 27
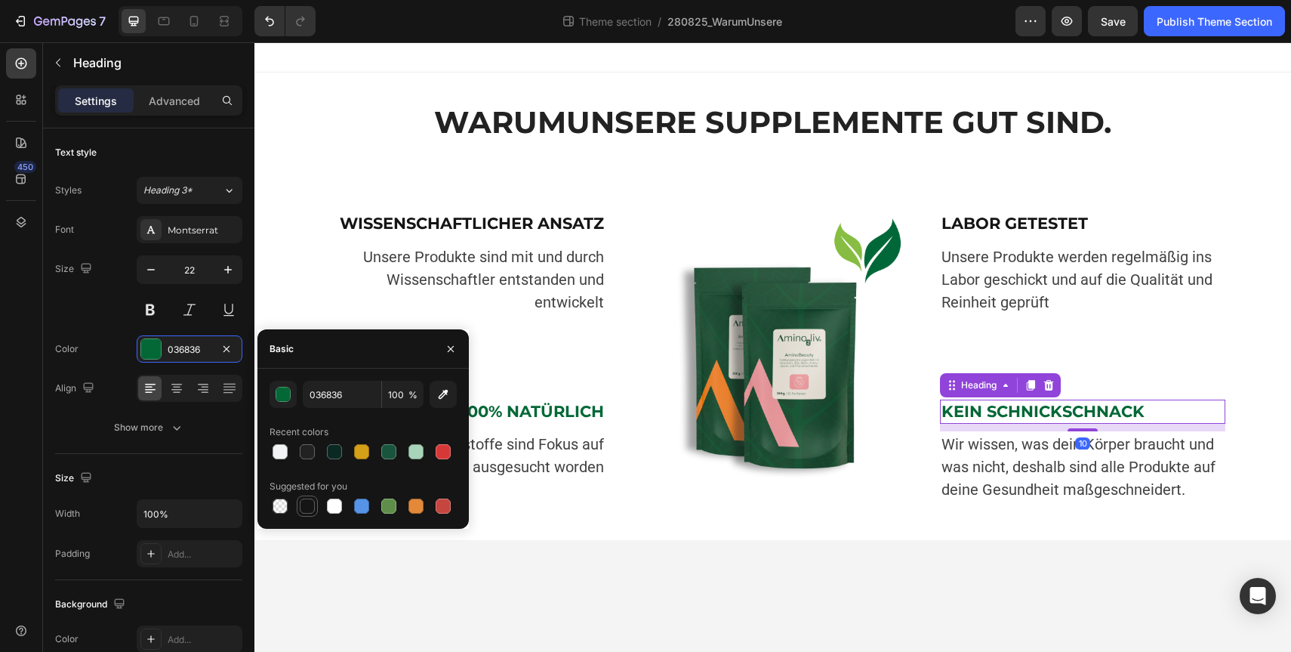
click at [313, 501] on div at bounding box center [307, 505] width 15 height 15
type input "151515"
click at [558, 415] on strong "100% NATÜRLICH" at bounding box center [532, 411] width 143 height 19
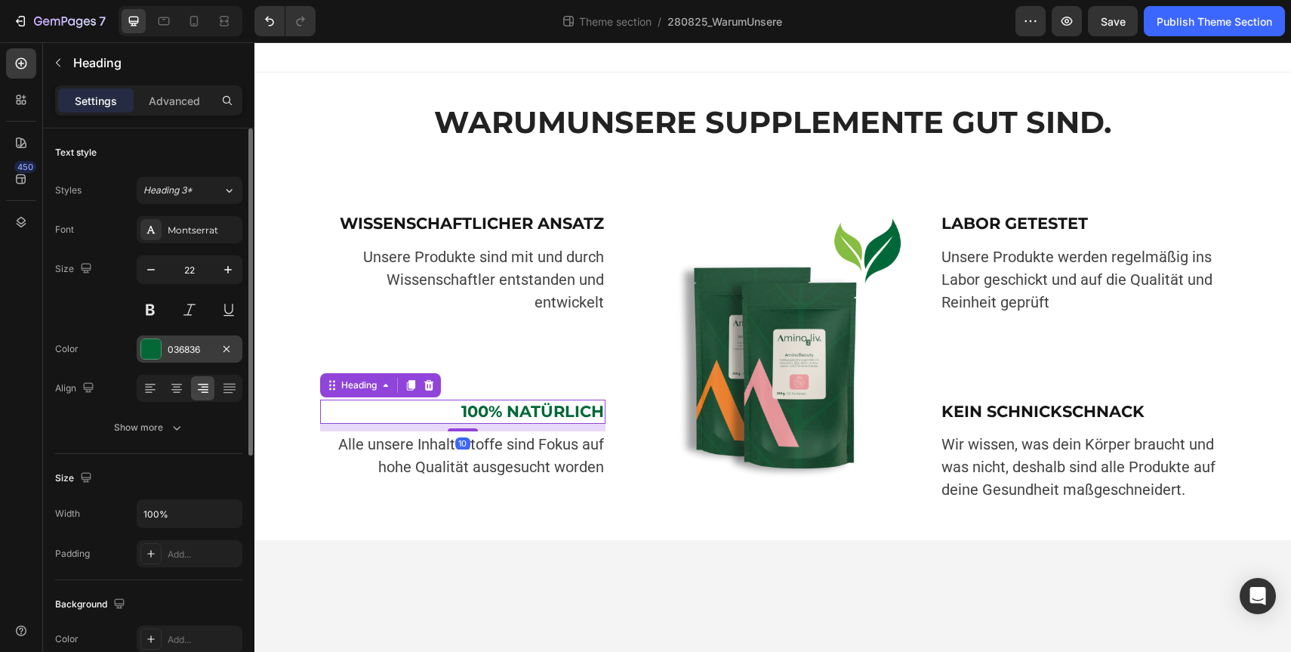
click at [177, 341] on div "036836" at bounding box center [190, 348] width 106 height 27
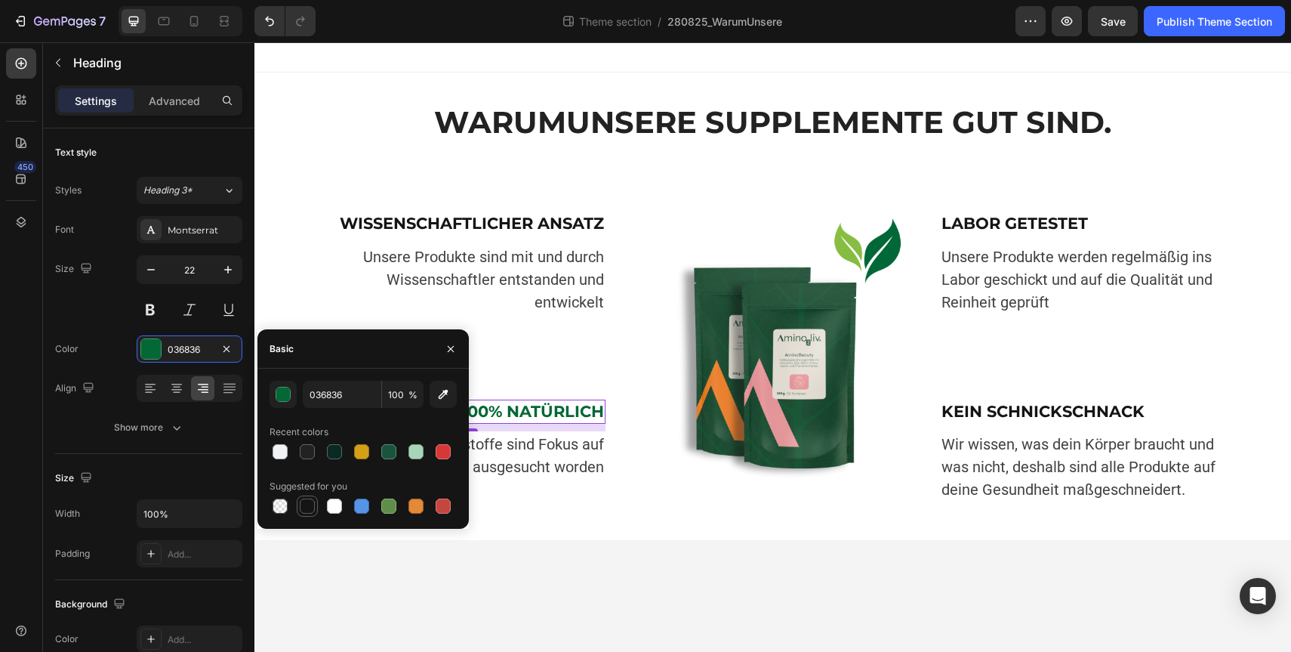
click at [309, 505] on div at bounding box center [307, 505] width 15 height 15
type input "151515"
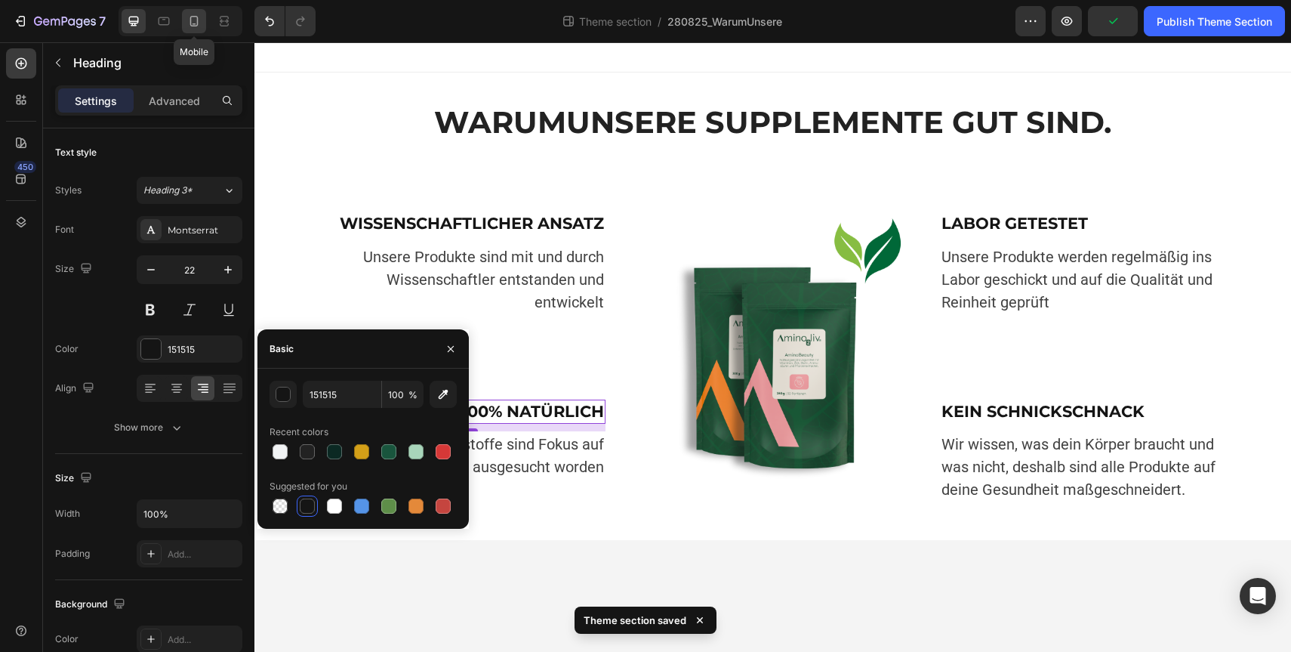
click at [191, 21] on icon at bounding box center [194, 21] width 8 height 11
type input "24"
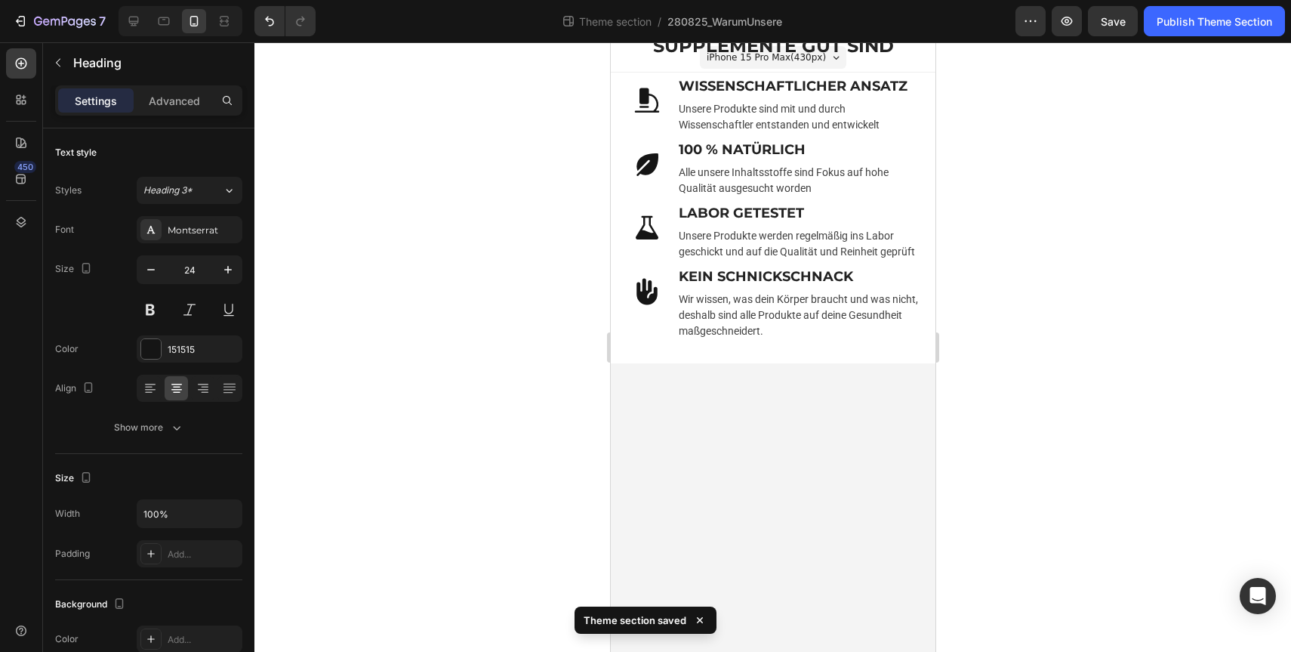
click at [1024, 208] on div at bounding box center [772, 346] width 1037 height 609
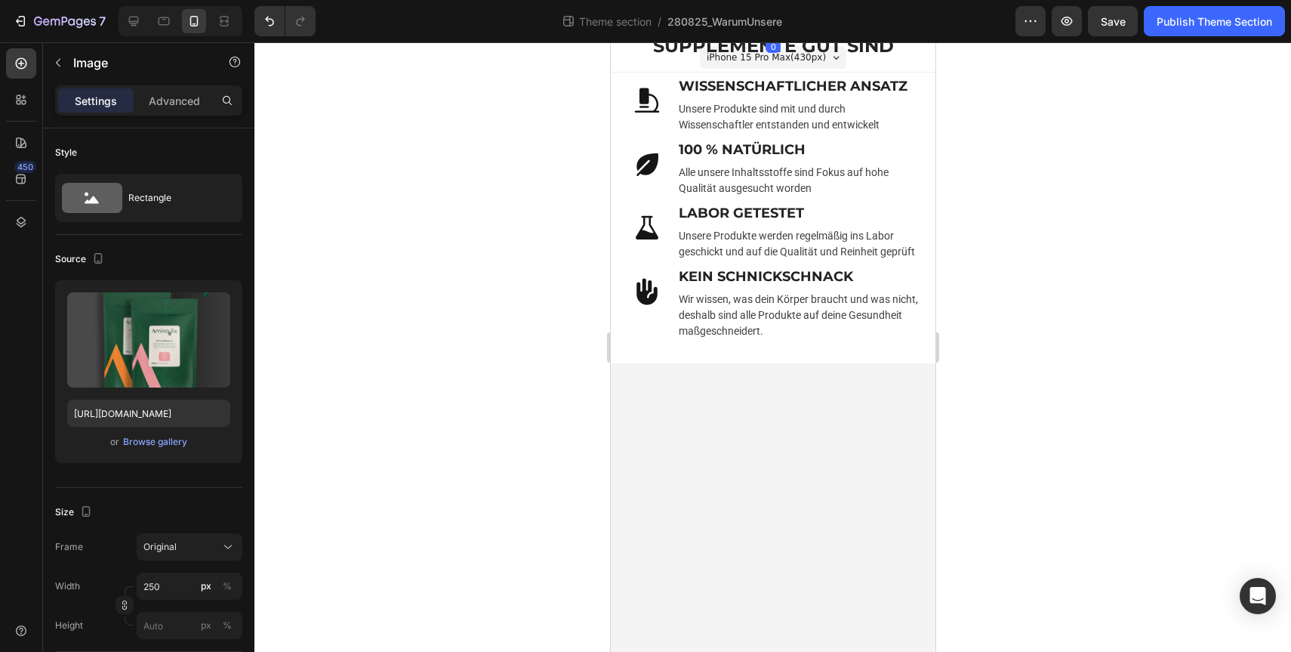
click at [171, 91] on div "Advanced" at bounding box center [175, 100] width 76 height 24
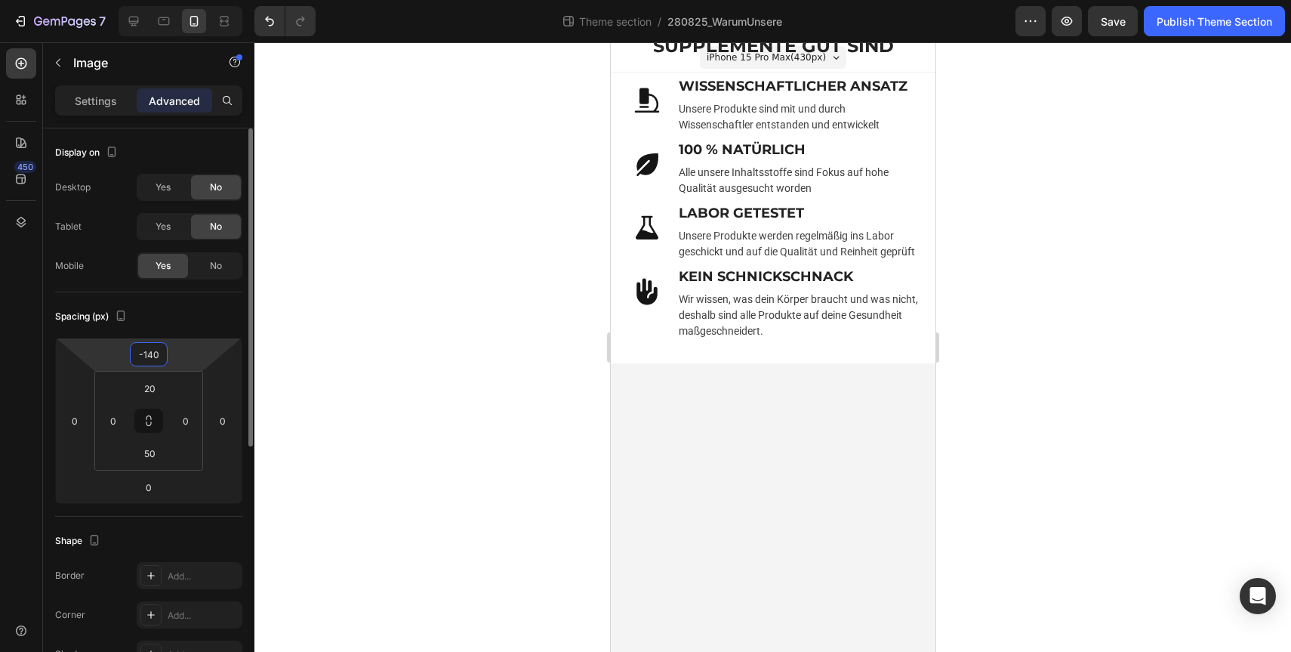
click at [160, 356] on input "-140" at bounding box center [149, 354] width 30 height 23
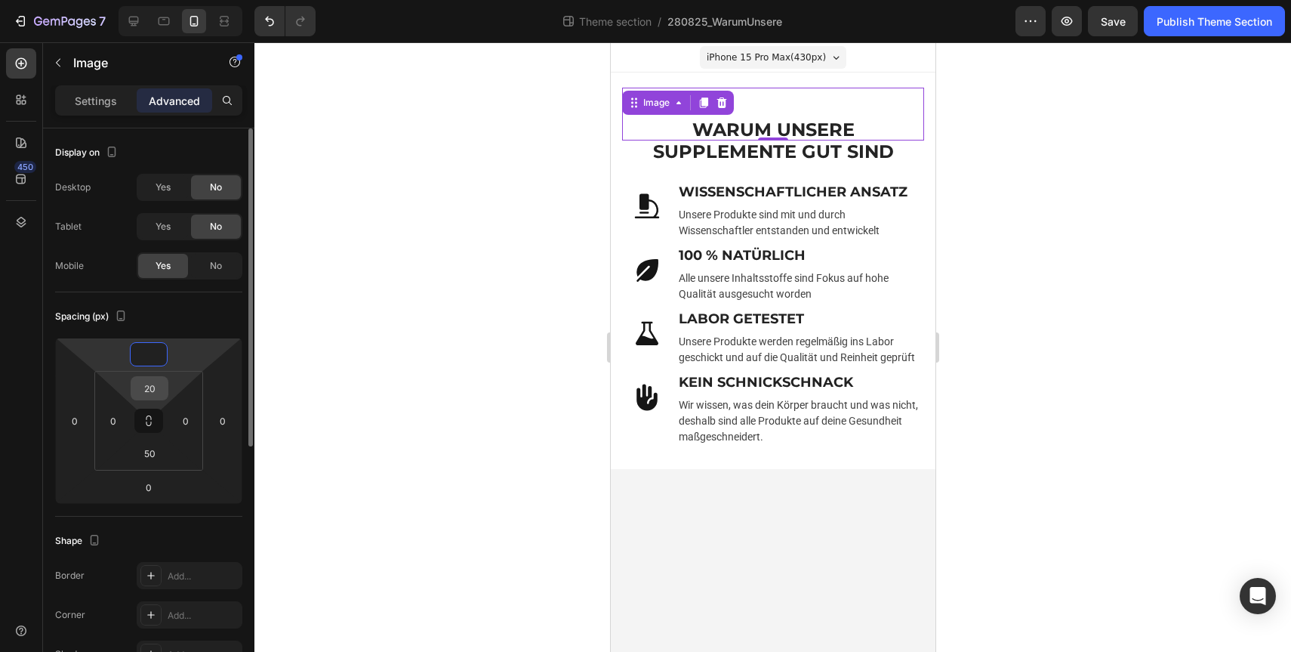
type input "0"
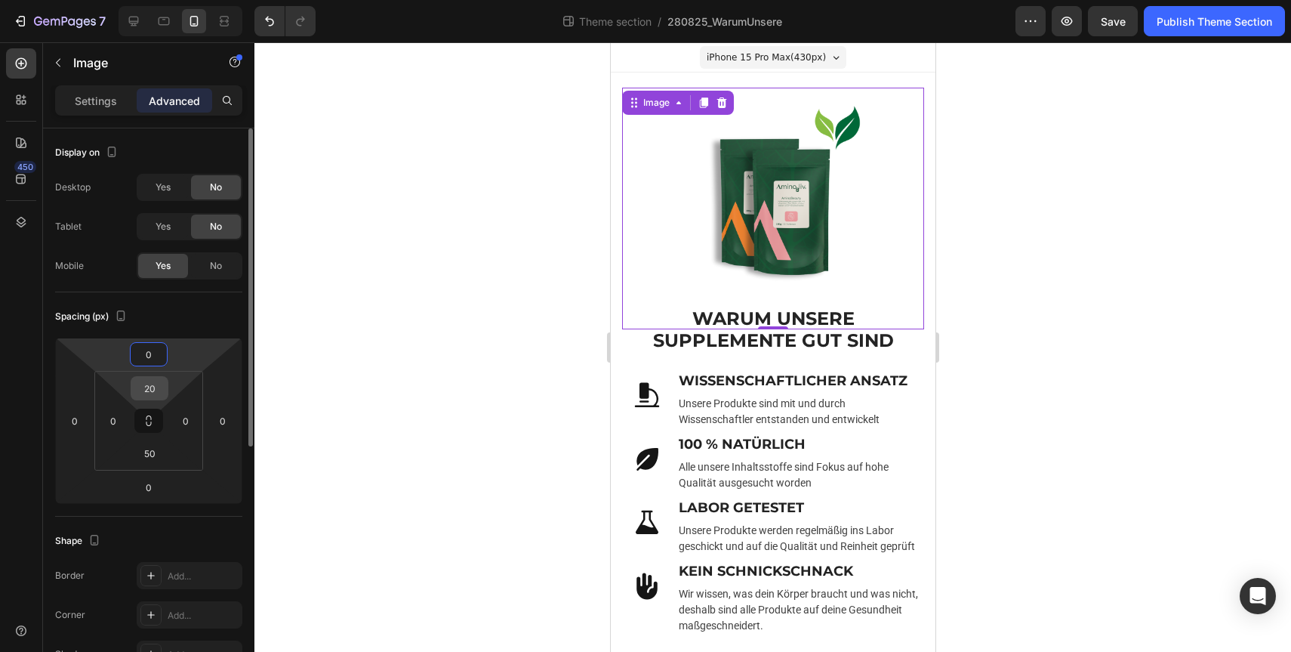
click at [152, 392] on input "20" at bounding box center [149, 388] width 30 height 23
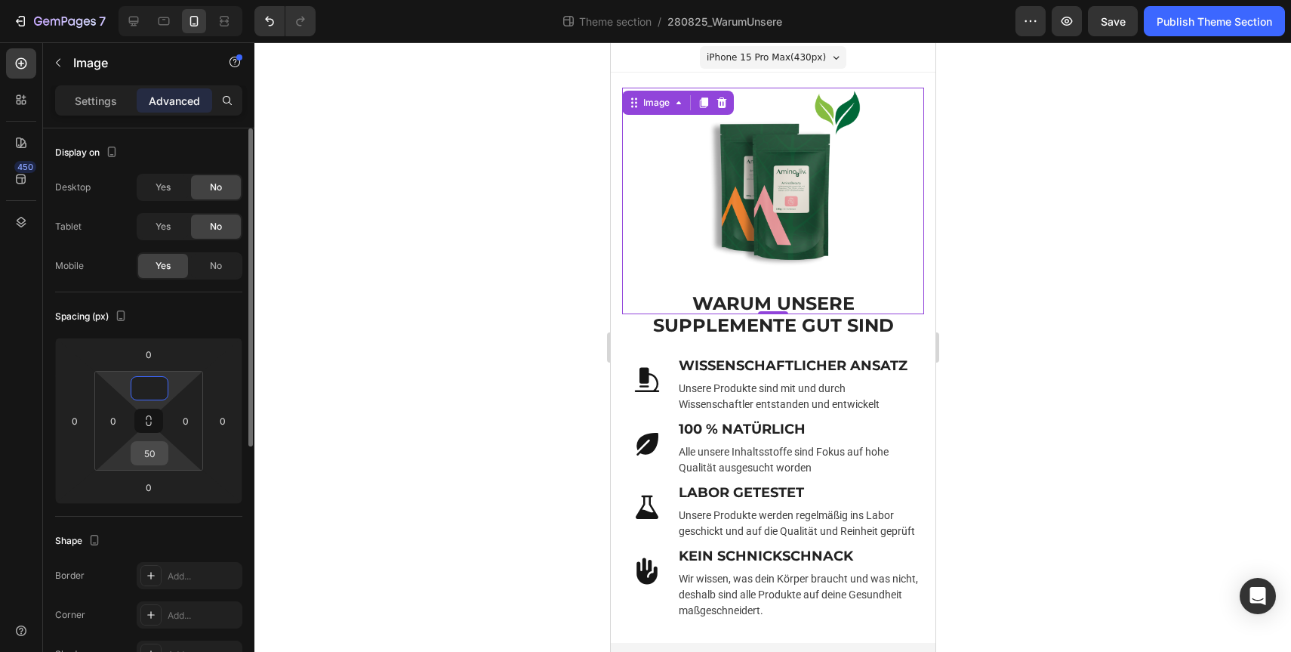
type input "0"
click at [158, 463] on input "50" at bounding box center [149, 453] width 30 height 23
type input "5"
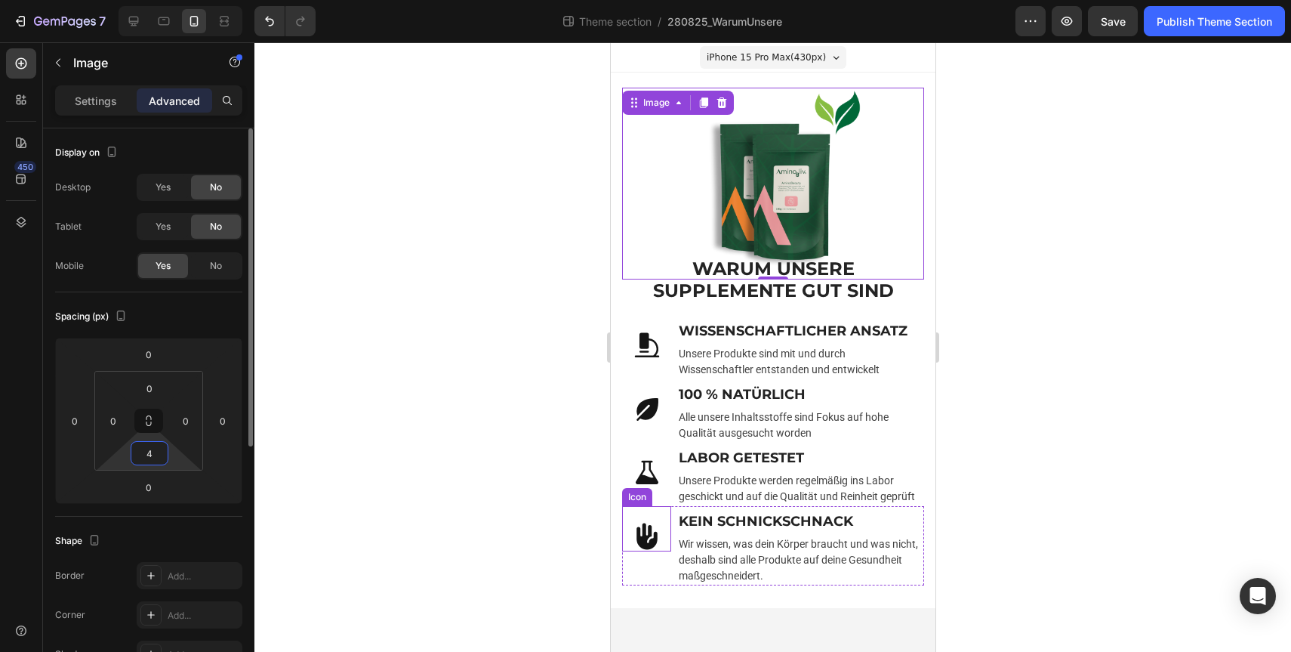
type input "40"
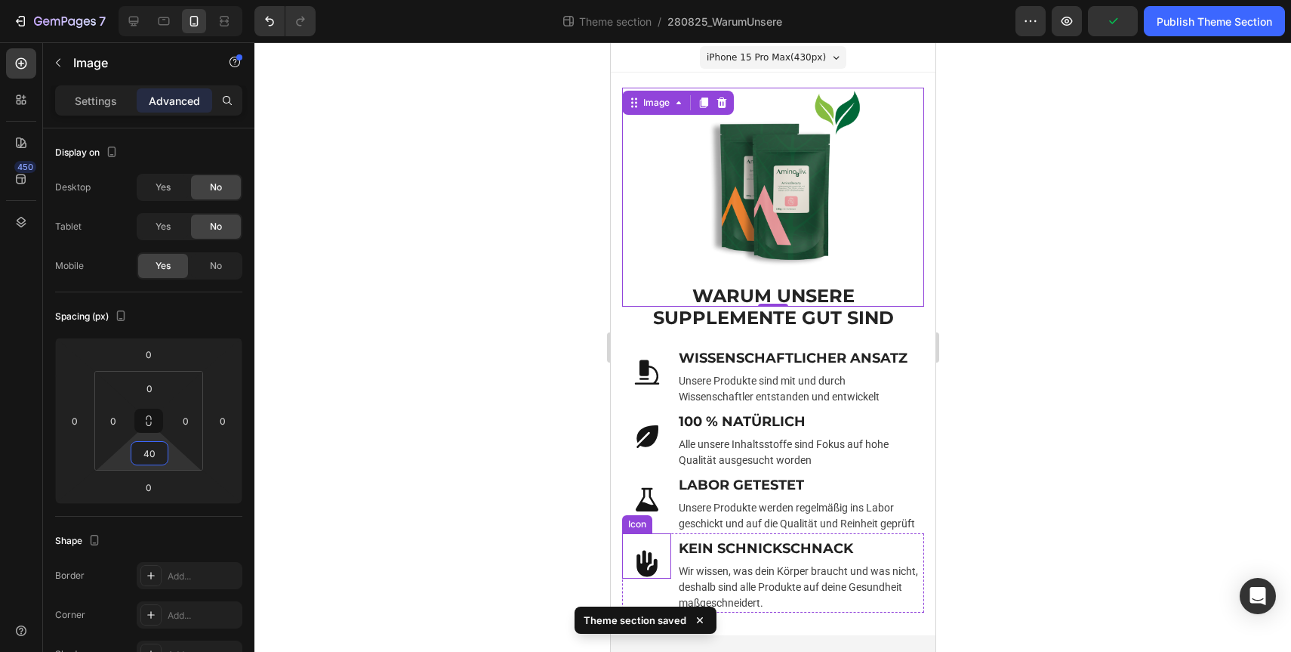
click at [361, 484] on div at bounding box center [772, 346] width 1037 height 609
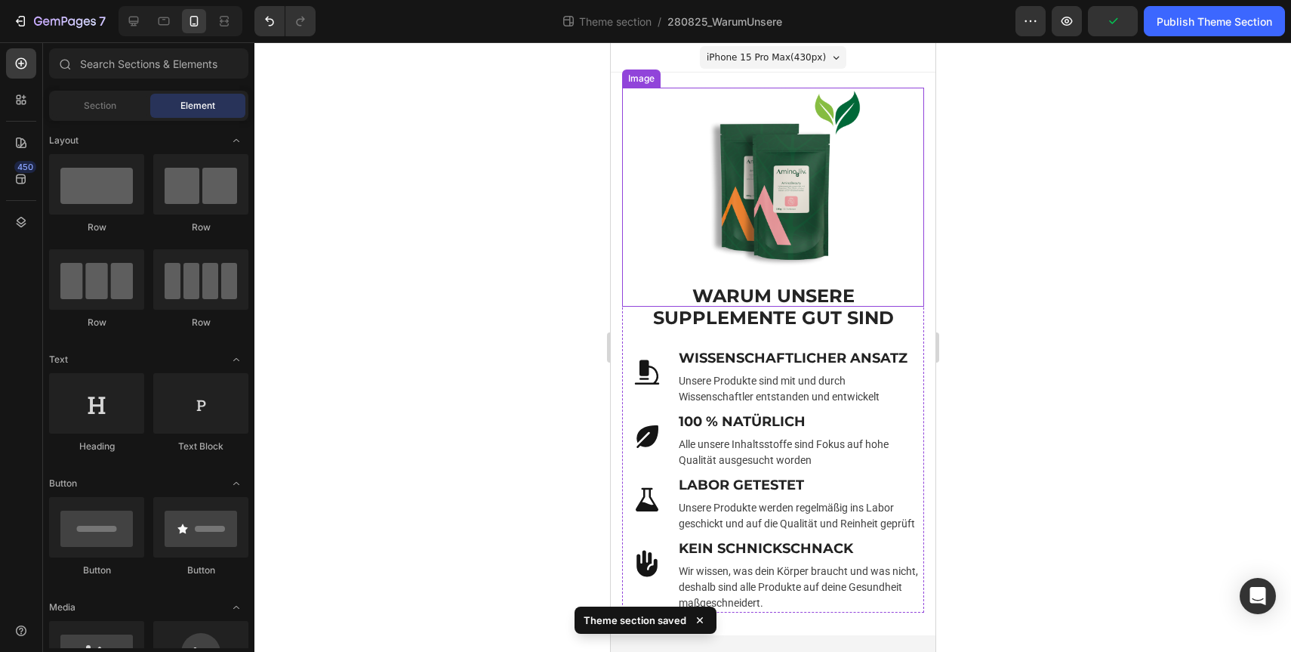
click at [723, 181] on img at bounding box center [772, 182] width 189 height 189
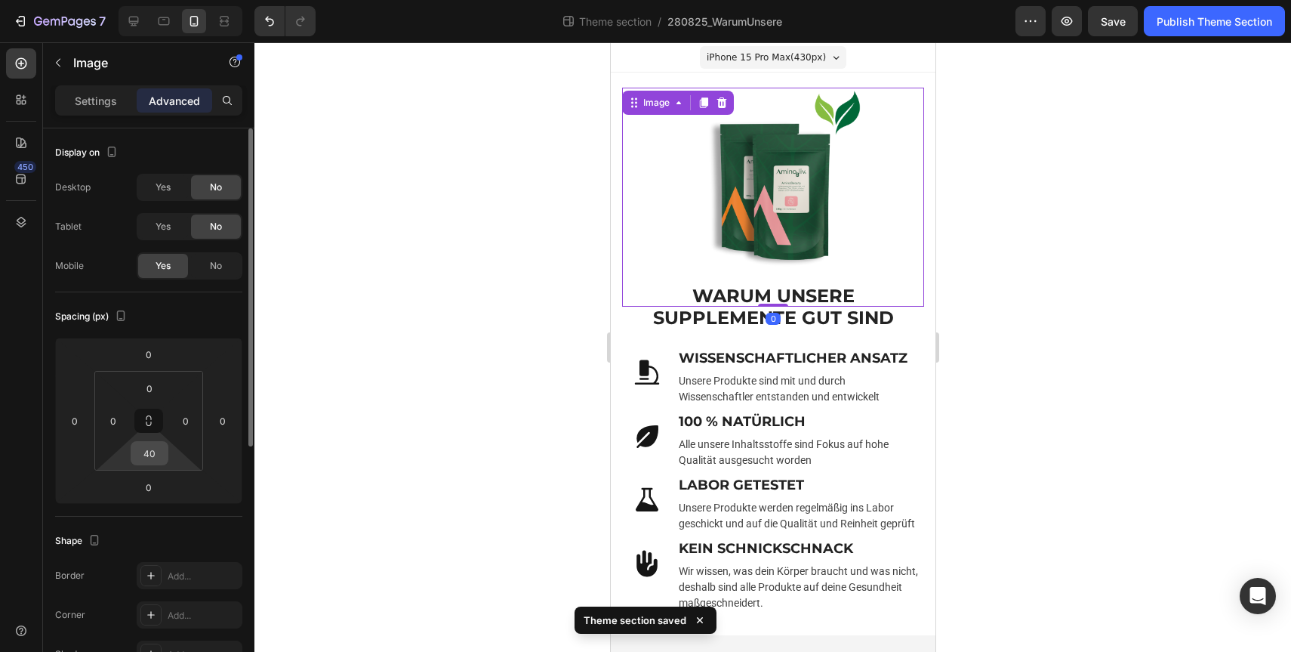
click at [156, 455] on input "40" at bounding box center [149, 453] width 30 height 23
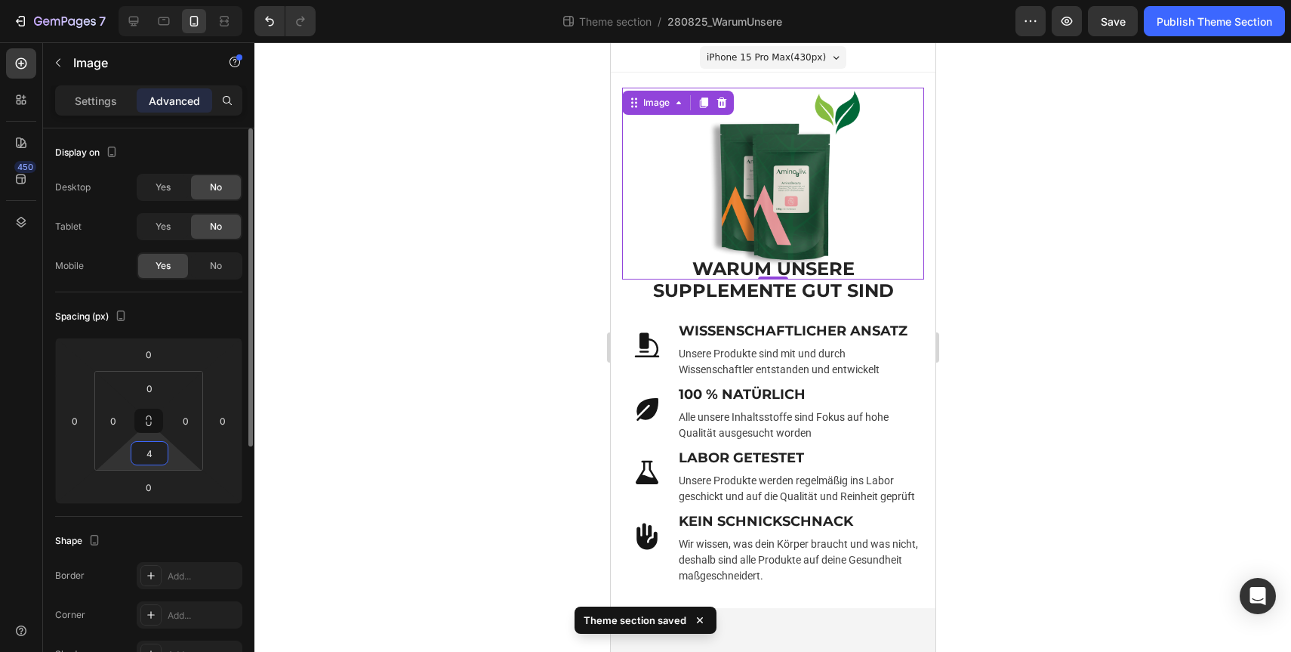
type input "40"
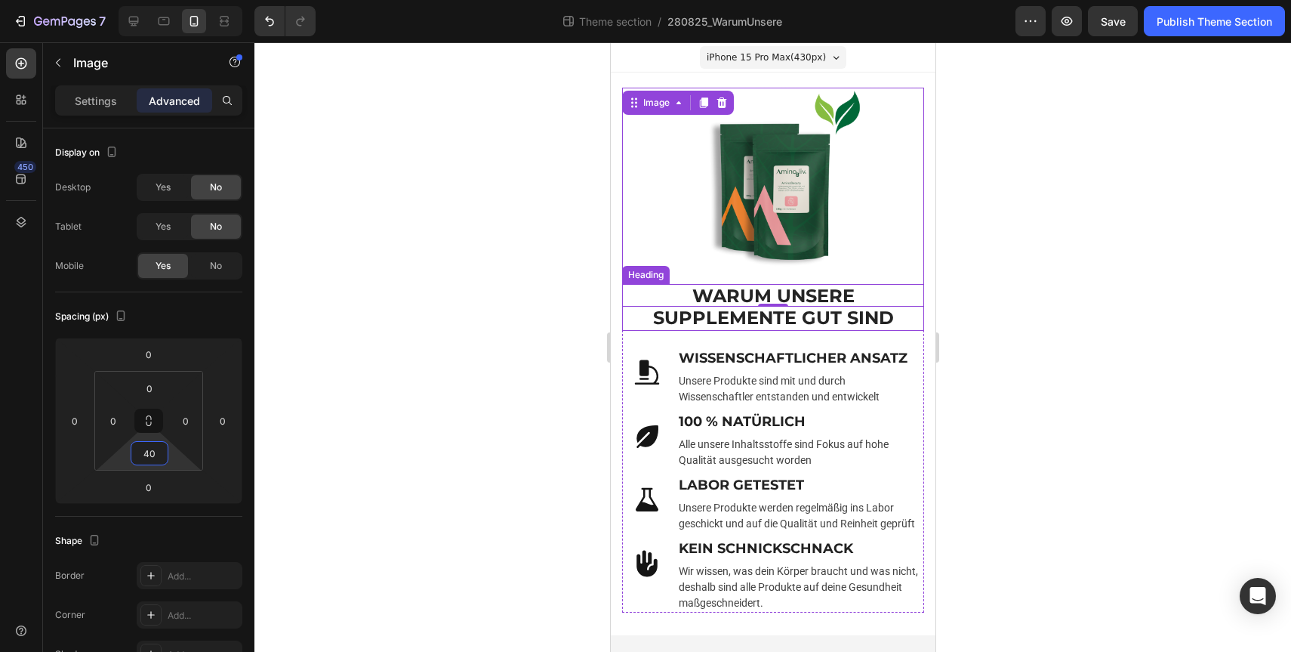
click at [633, 310] on h2 "WARUM UNSERE SUPPLEMENTE GUT SIND" at bounding box center [772, 307] width 302 height 47
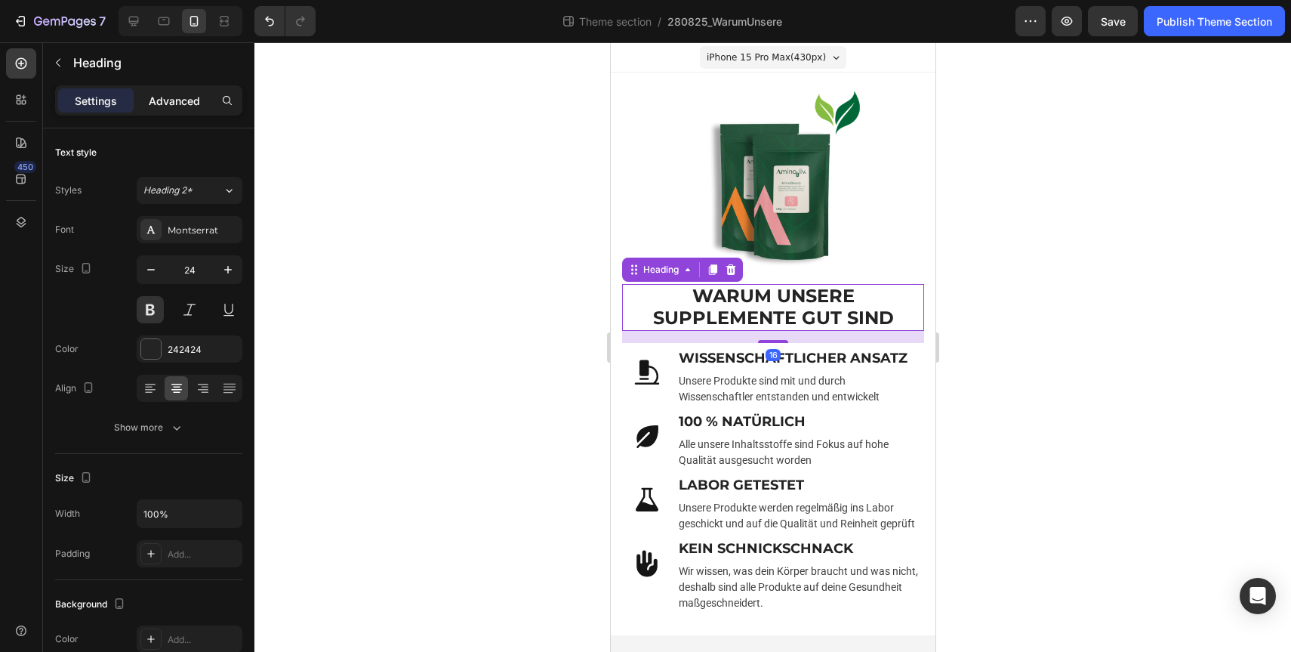
click at [169, 99] on p "Advanced" at bounding box center [174, 101] width 51 height 16
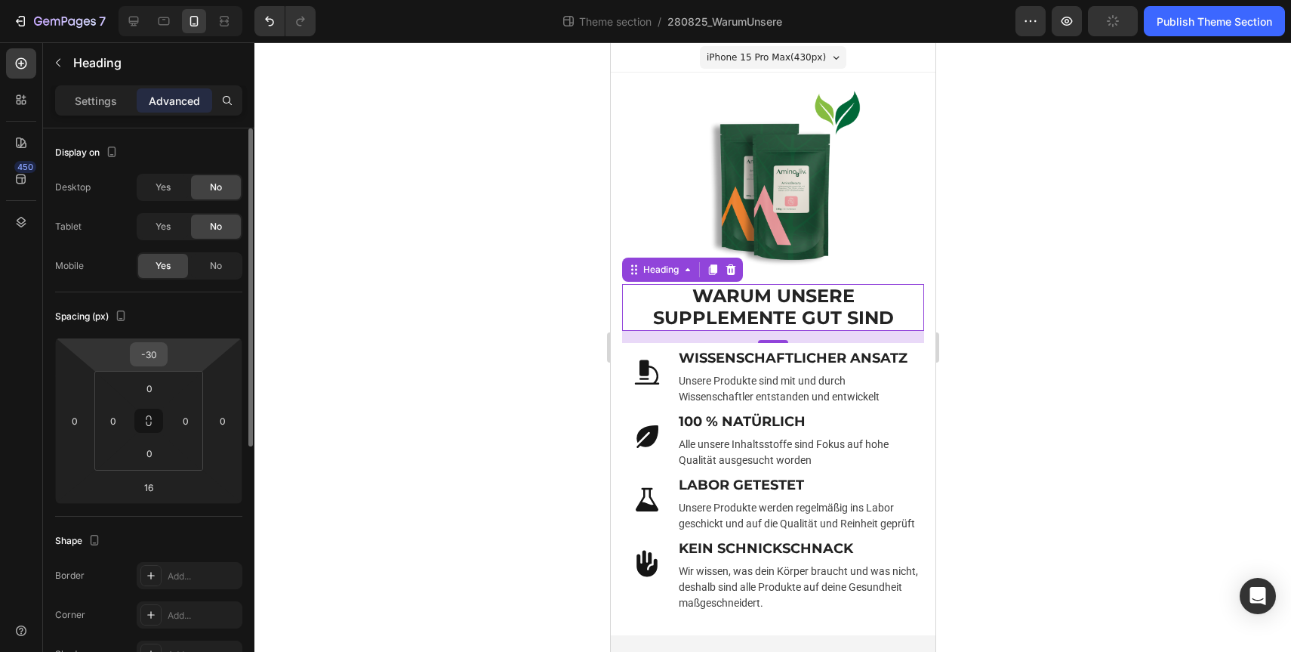
click at [166, 359] on div "-30" at bounding box center [149, 354] width 38 height 24
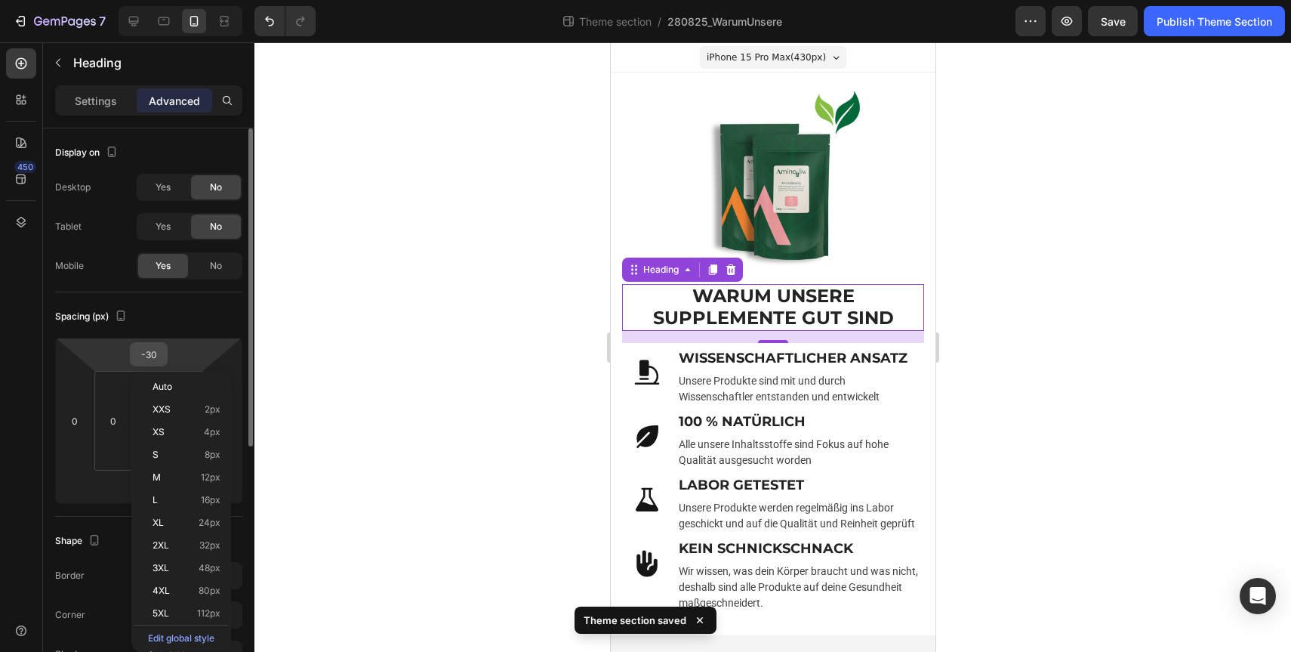
click at [156, 356] on input "-30" at bounding box center [149, 354] width 30 height 23
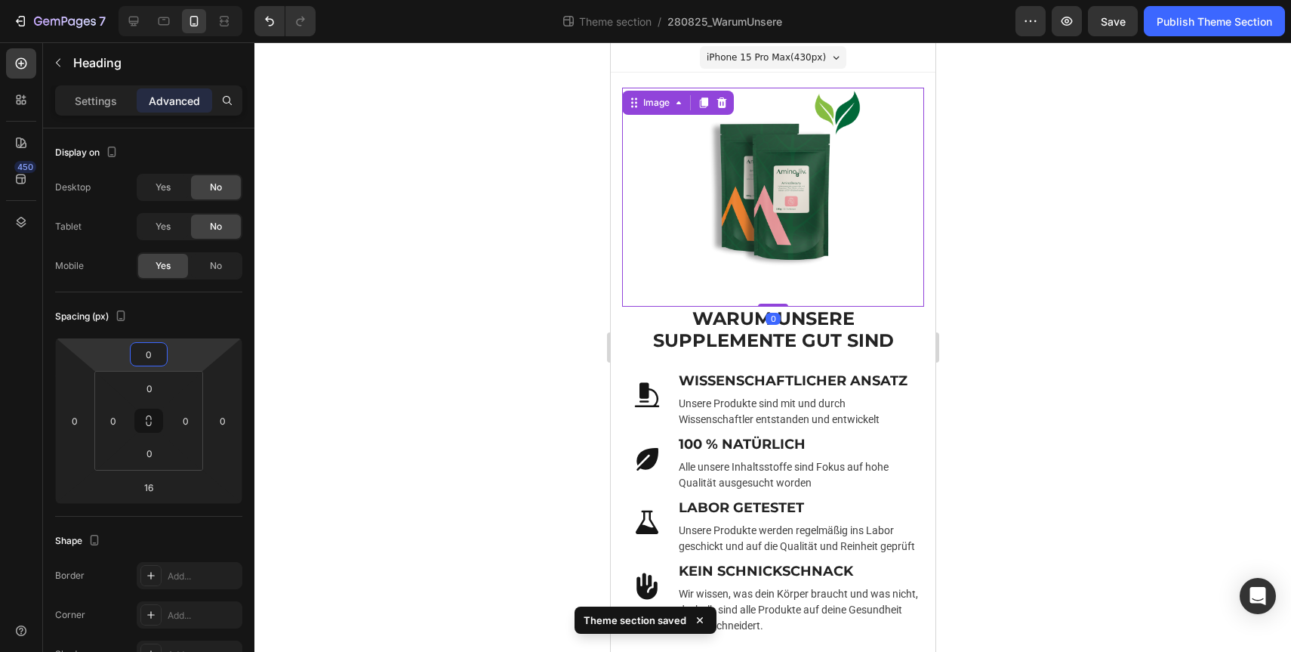
click at [772, 181] on img at bounding box center [772, 182] width 189 height 189
click at [156, 445] on input "40" at bounding box center [149, 453] width 30 height 23
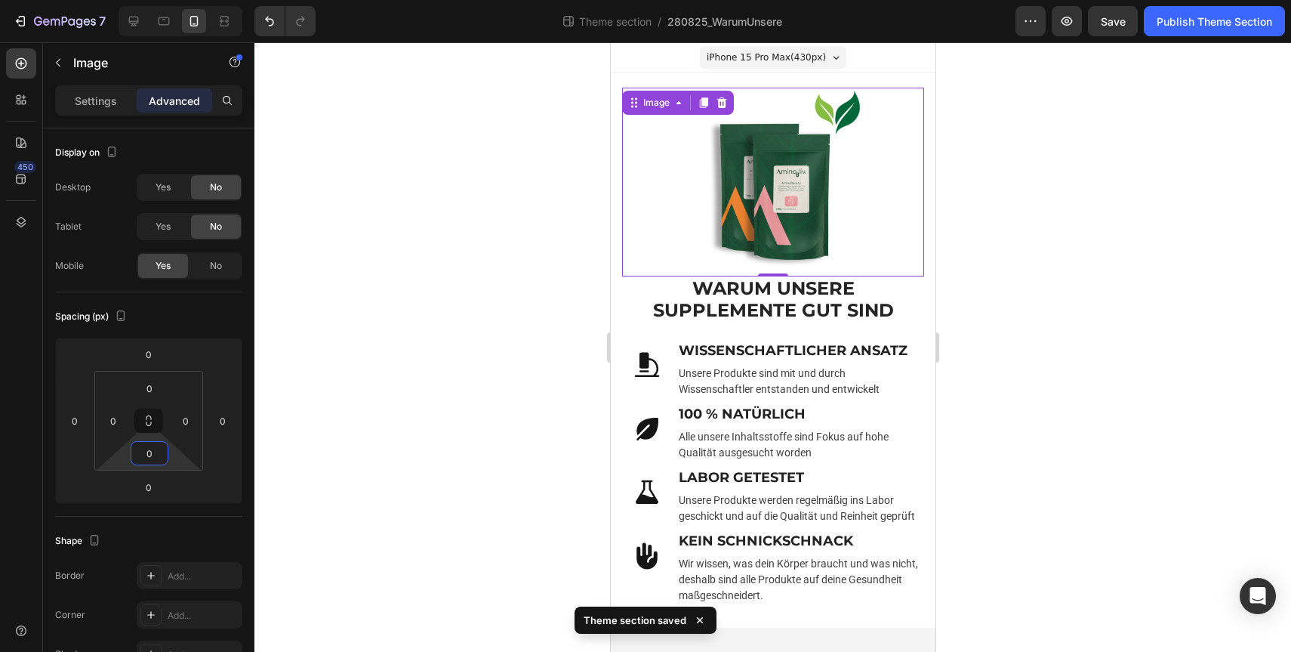
click at [421, 412] on div at bounding box center [772, 346] width 1037 height 609
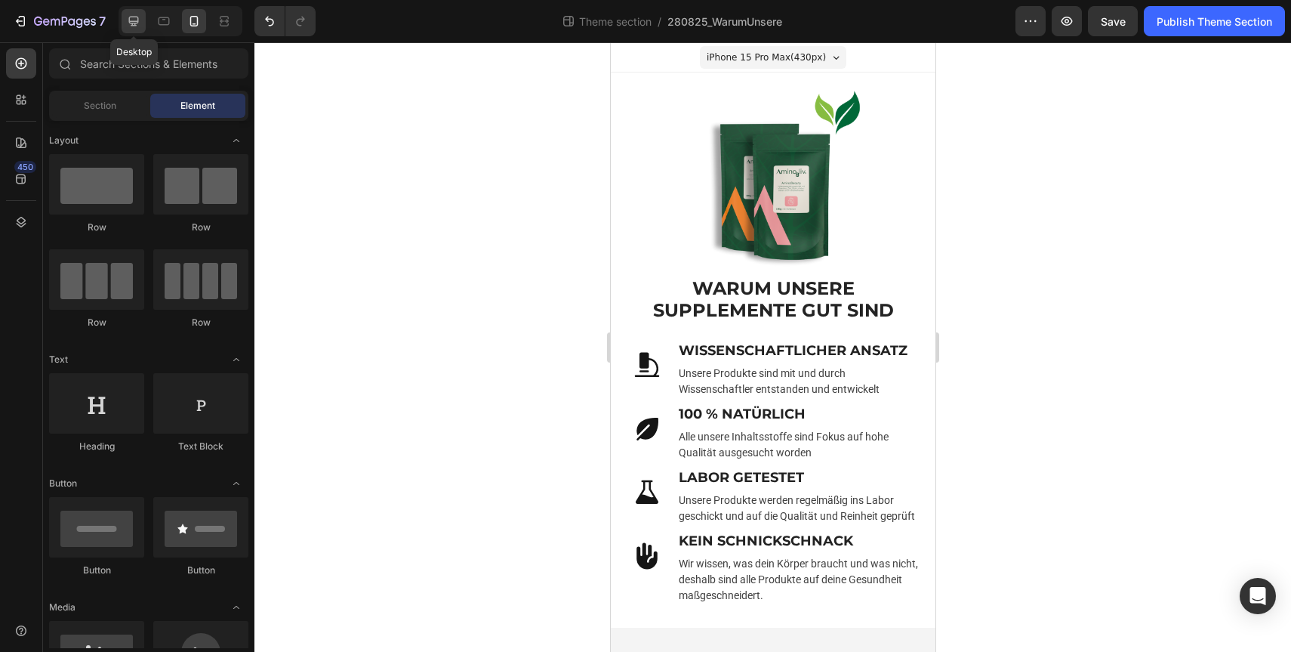
click at [142, 19] on div at bounding box center [134, 21] width 24 height 24
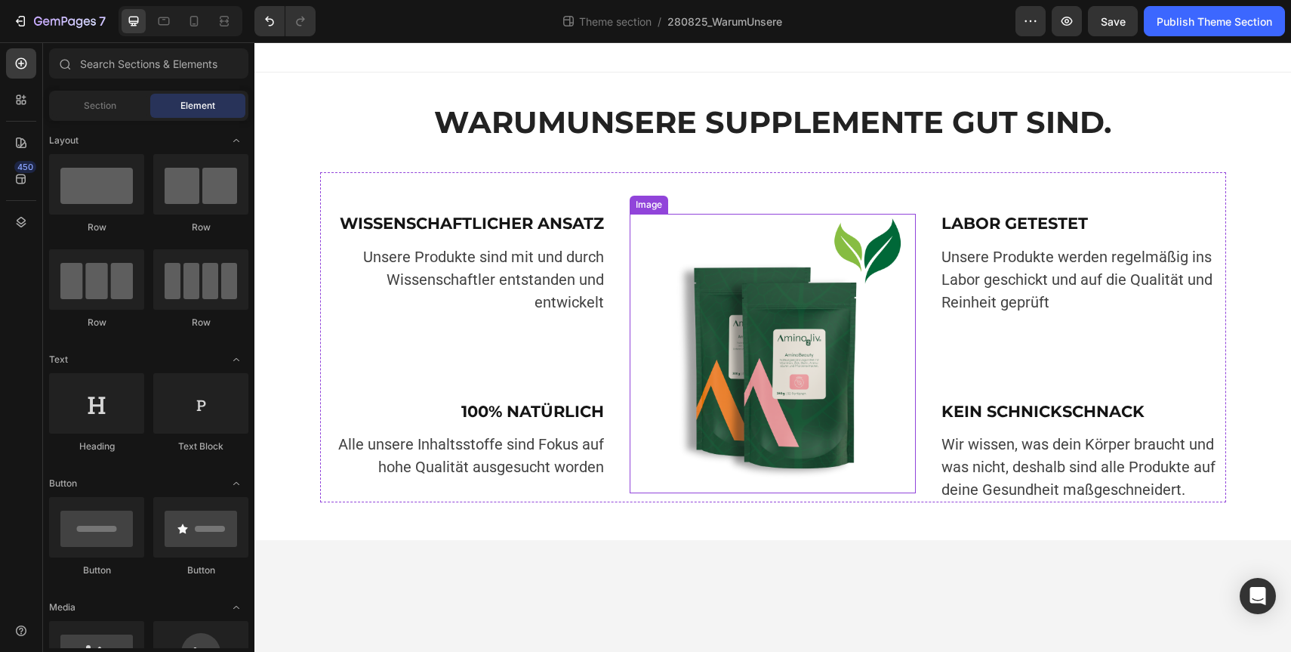
click at [757, 381] on img at bounding box center [772, 353] width 279 height 279
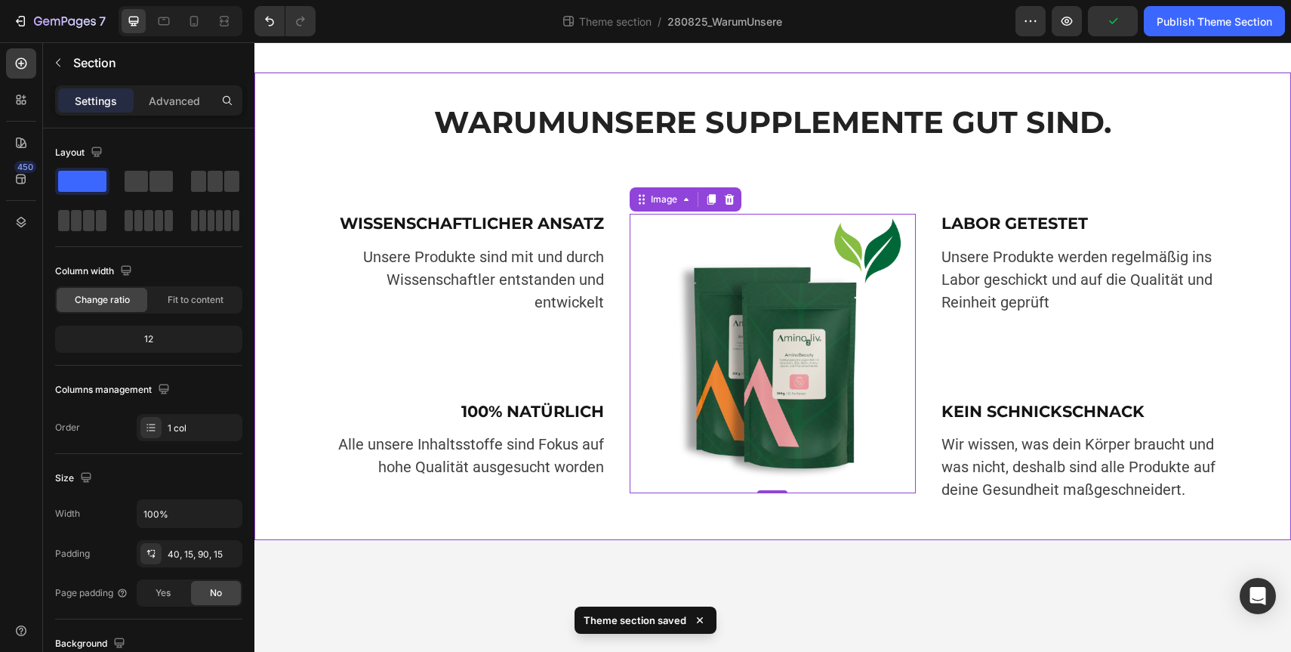
click at [639, 158] on div "WARUM UNSERE SUPPLEMENTE GUT SIND. Heading Image WARUM UNSERE SUPPLEMENTE GUT S…" at bounding box center [773, 287] width 1014 height 369
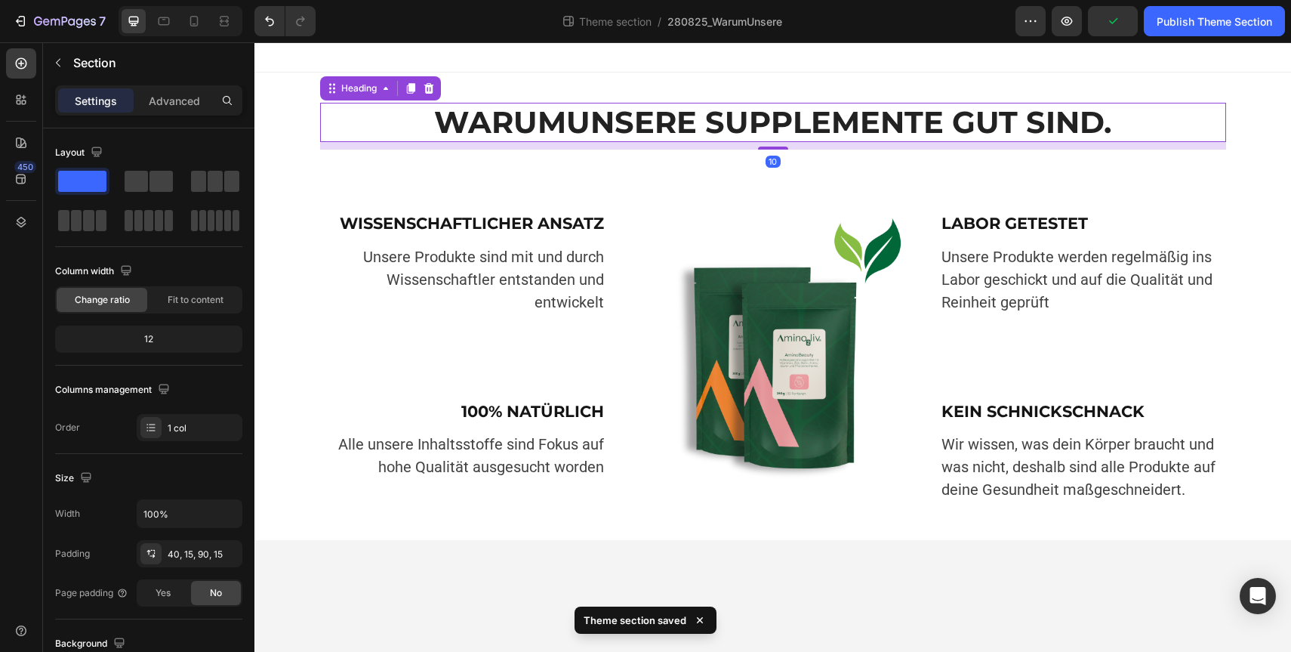
click at [611, 128] on strong "UNSERE SUPPLEMENTE GUT SIND." at bounding box center [838, 121] width 545 height 37
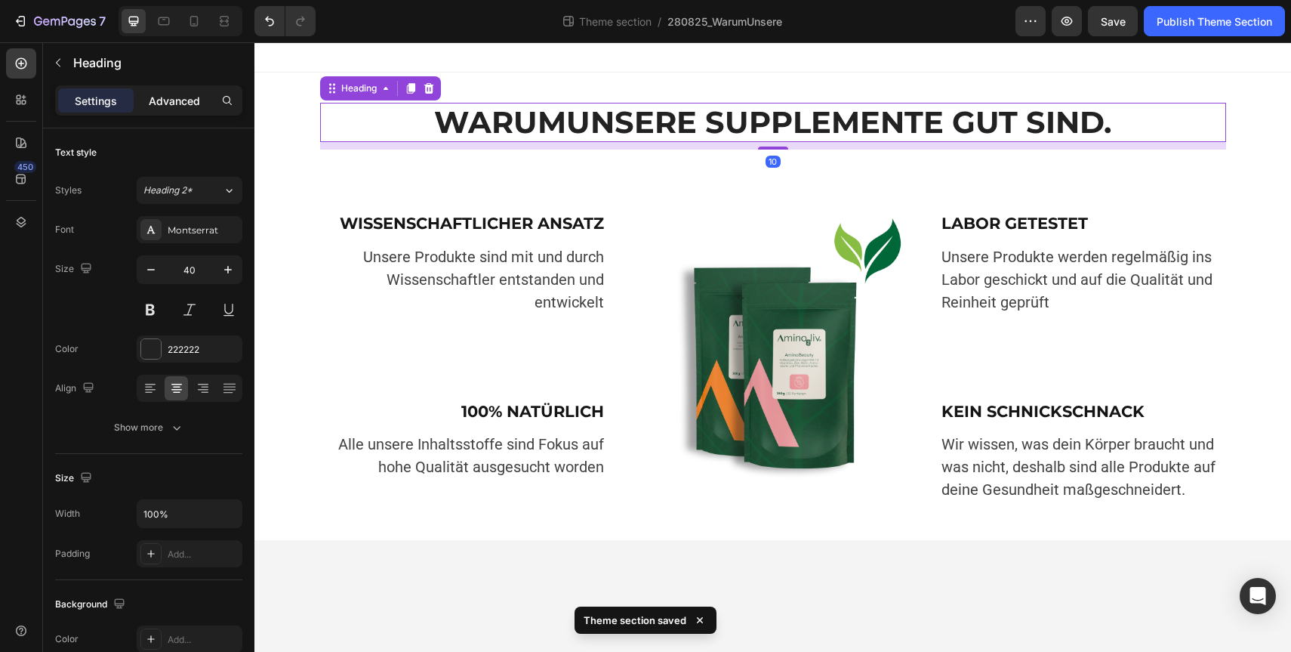
click at [183, 100] on p "Advanced" at bounding box center [174, 101] width 51 height 16
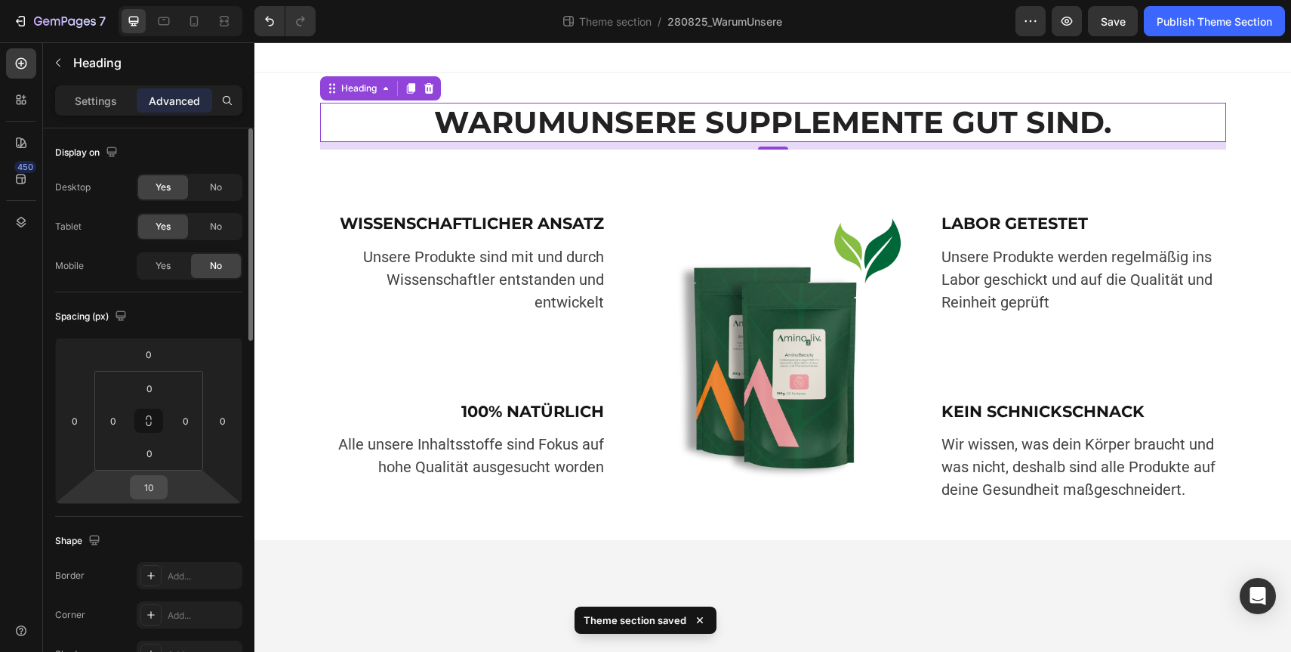
click at [154, 488] on input "10" at bounding box center [149, 487] width 30 height 23
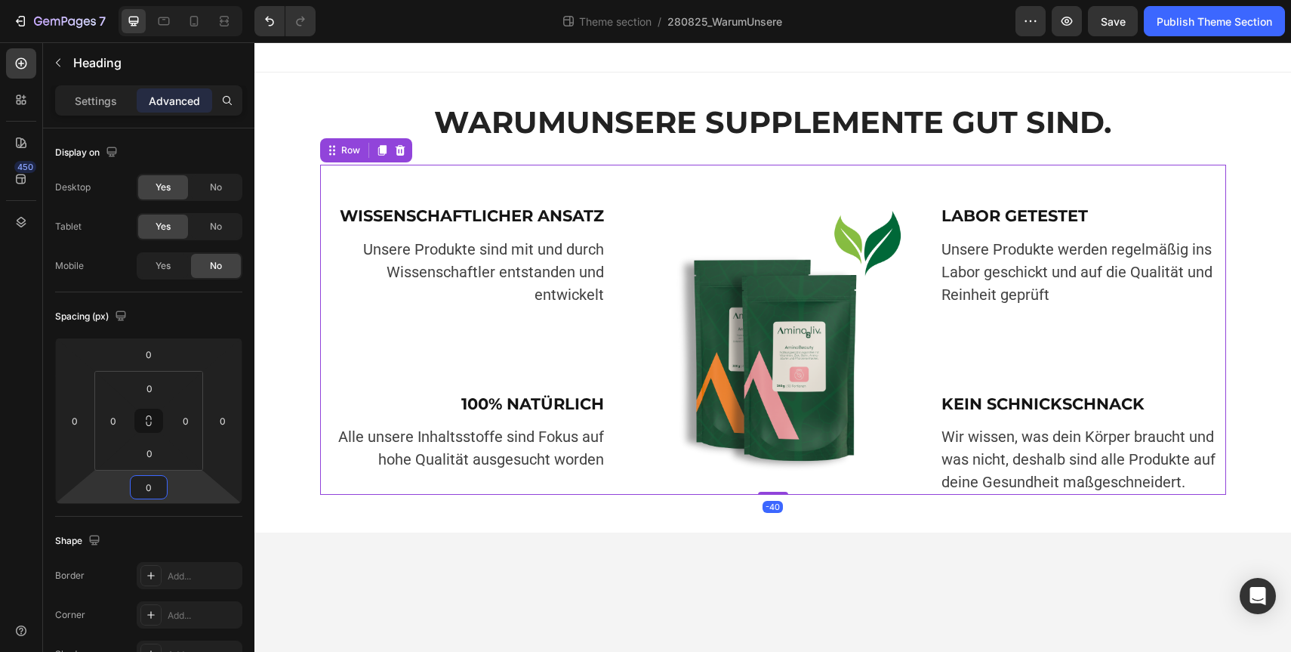
click at [492, 176] on div "WISSENSCHAFTLICHER ANSATZ Heading Unsere Produkte sind mit und durch Wissenscha…" at bounding box center [463, 330] width 286 height 330
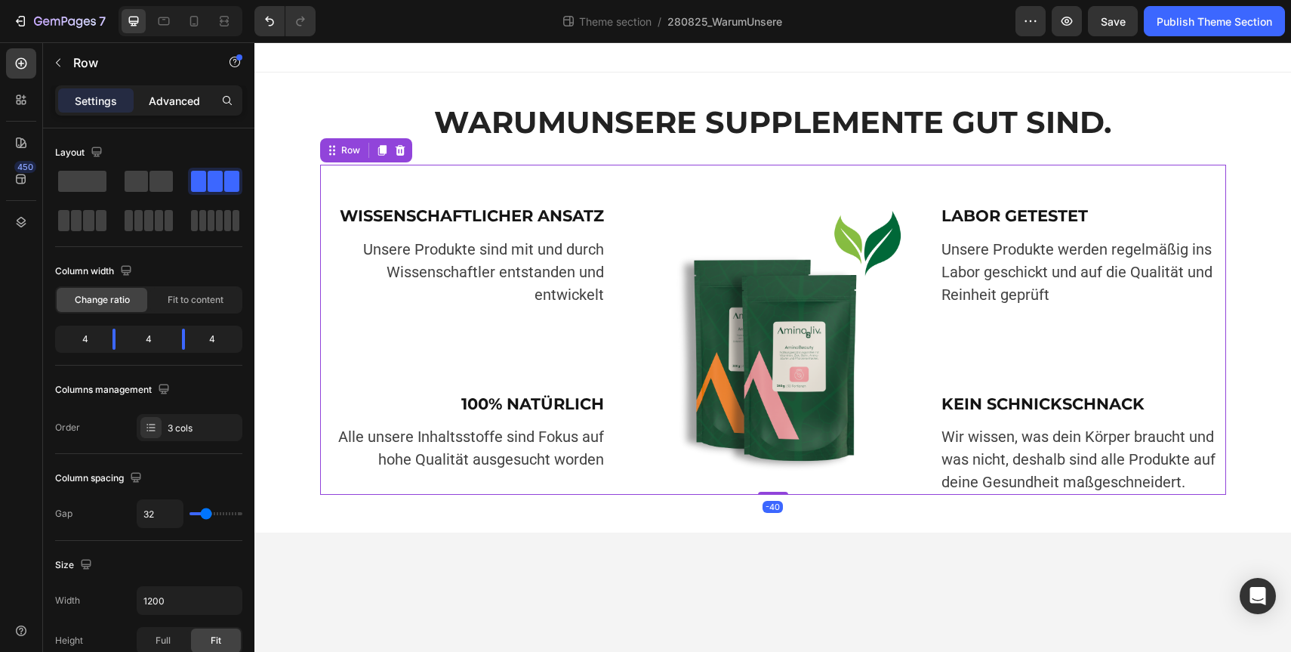
click at [171, 97] on p "Advanced" at bounding box center [174, 101] width 51 height 16
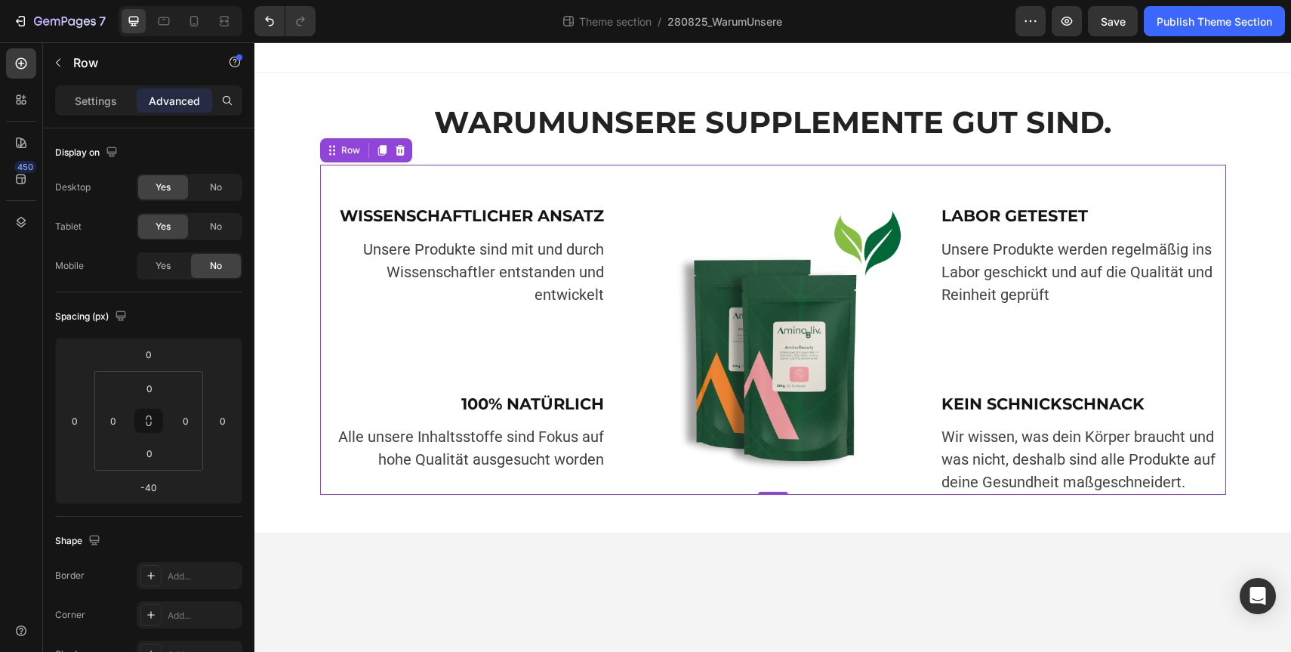
click at [543, 184] on div "WISSENSCHAFTLICHER ANSATZ Heading Unsere Produkte sind mit und durch Wissenscha…" at bounding box center [463, 330] width 286 height 330
click at [157, 356] on input "0" at bounding box center [149, 354] width 30 height 23
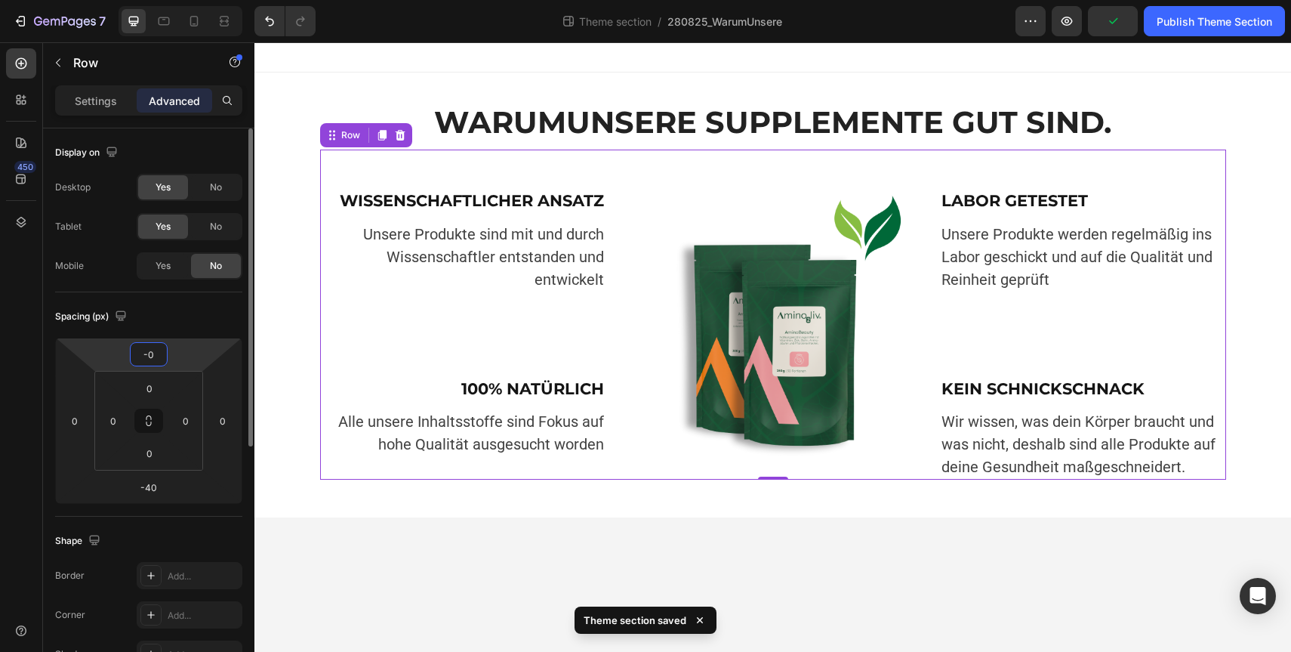
type input "-30"
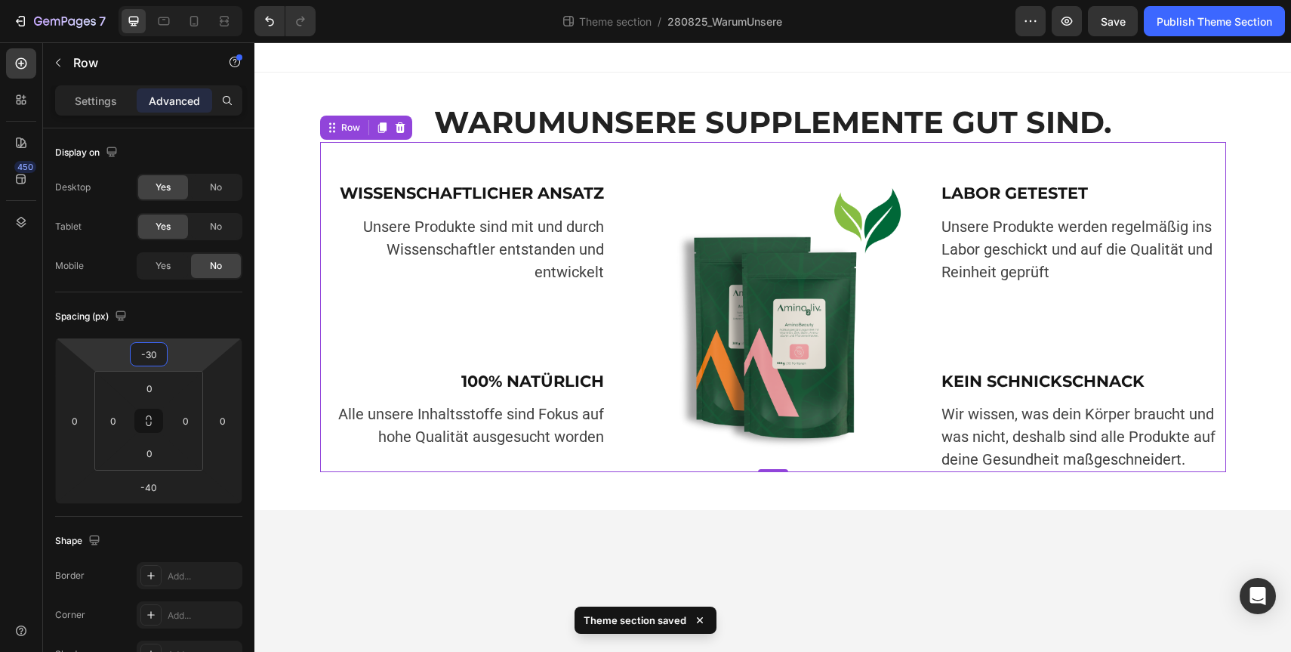
click at [533, 540] on body "WARUM UNSERE SUPPLEMENTE GUT SIND. Heading Image WARUM UNSERE SUPPLEMENTE GUT S…" at bounding box center [772, 346] width 1037 height 609
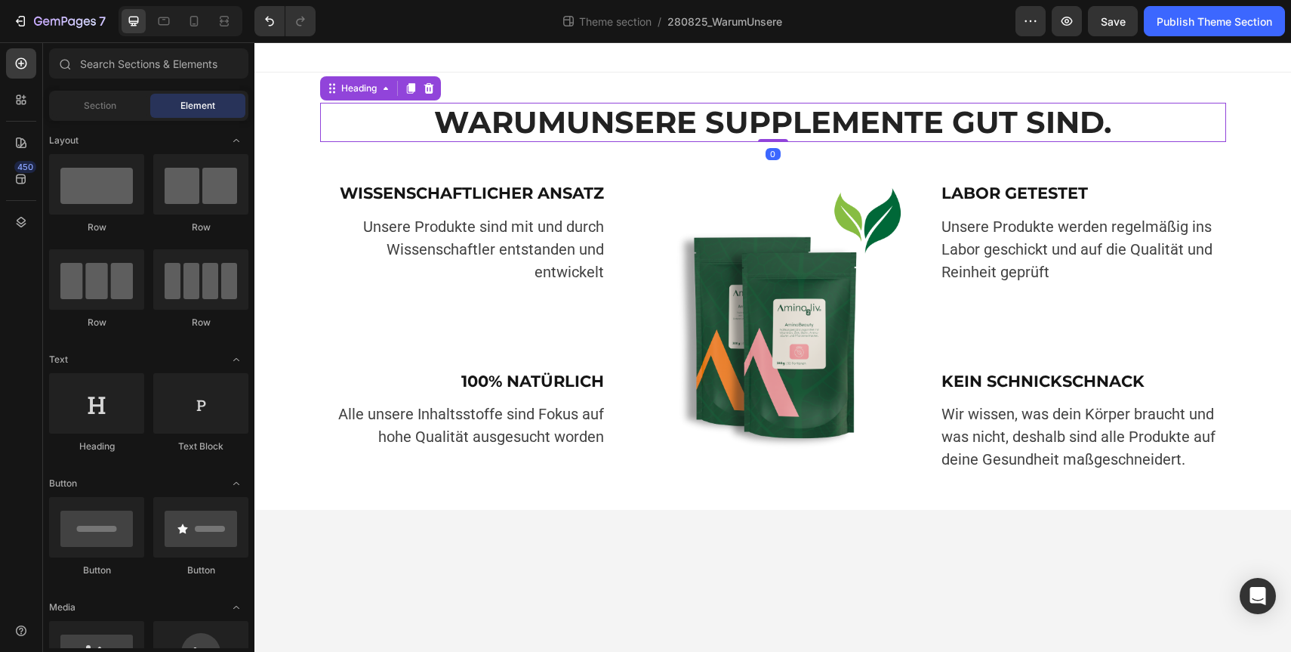
click at [960, 114] on strong "UNSERE SUPPLEMENTE GUT SIND." at bounding box center [838, 121] width 545 height 37
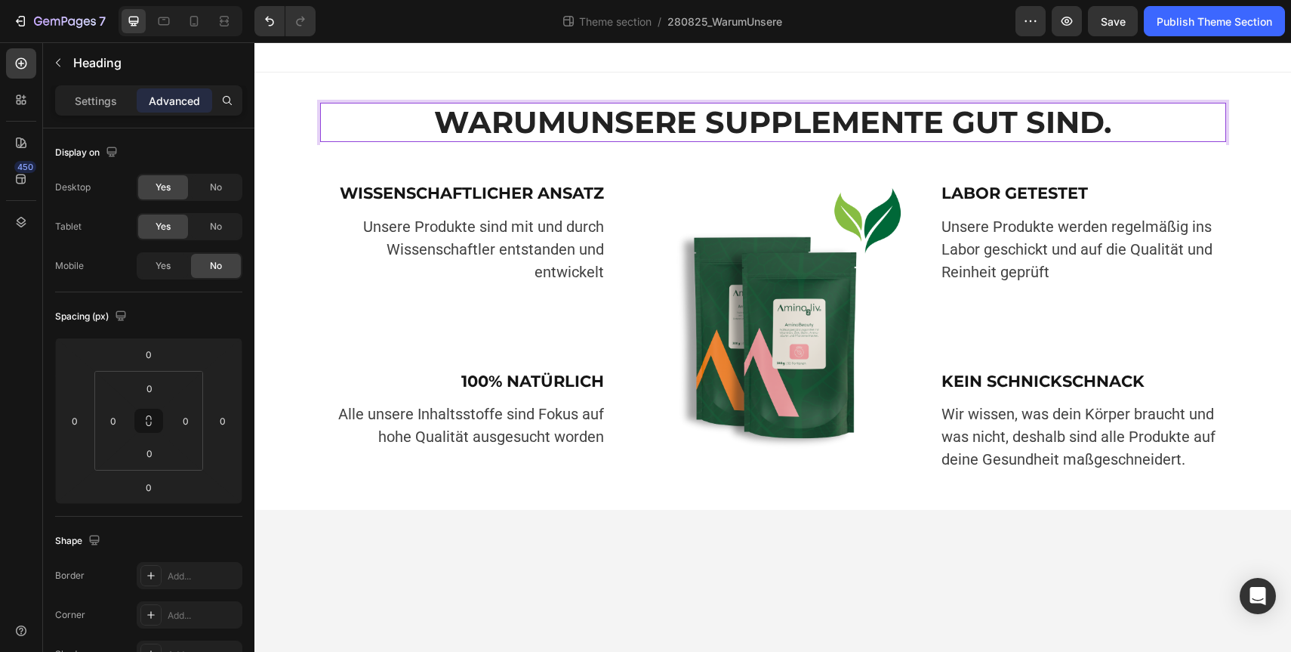
click at [866, 129] on strong "UNSERE SUPPLEMENTE GUT SIND." at bounding box center [838, 121] width 545 height 37
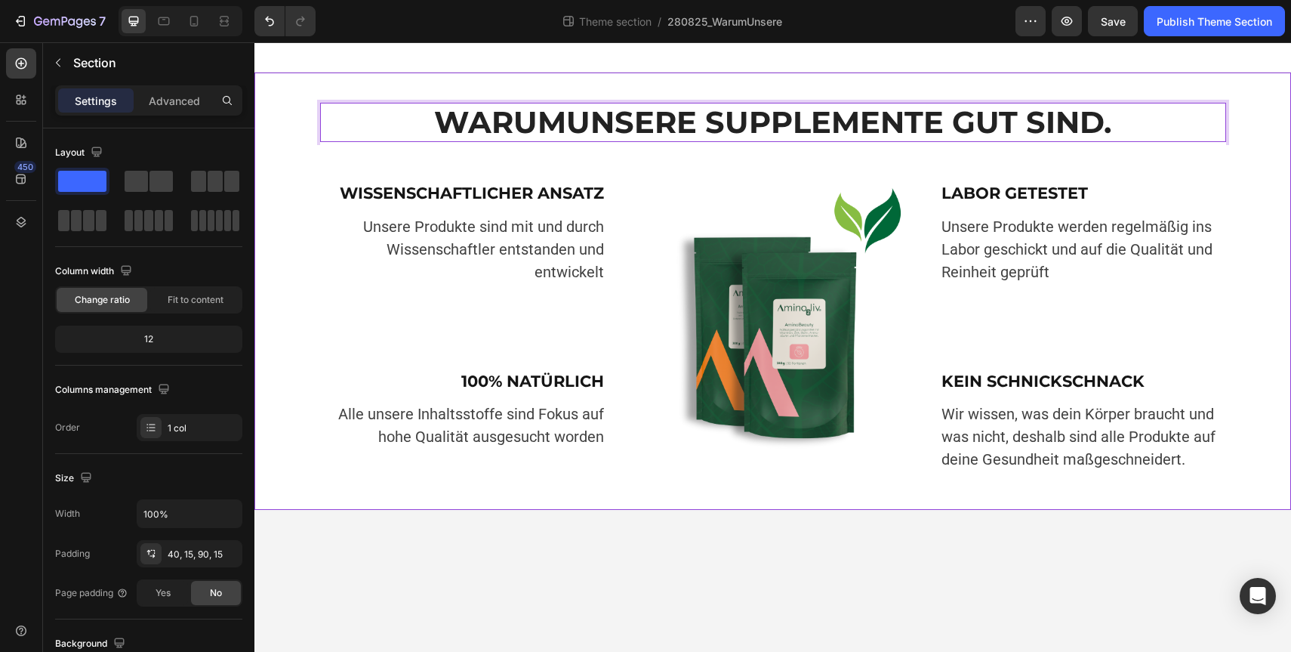
click at [385, 86] on div "WARUM UNSERE SUPPLEMENTE GUT SIND. Heading 0 Image WARUM UNSERE SUPPLEMENTE GUT…" at bounding box center [772, 290] width 1037 height 437
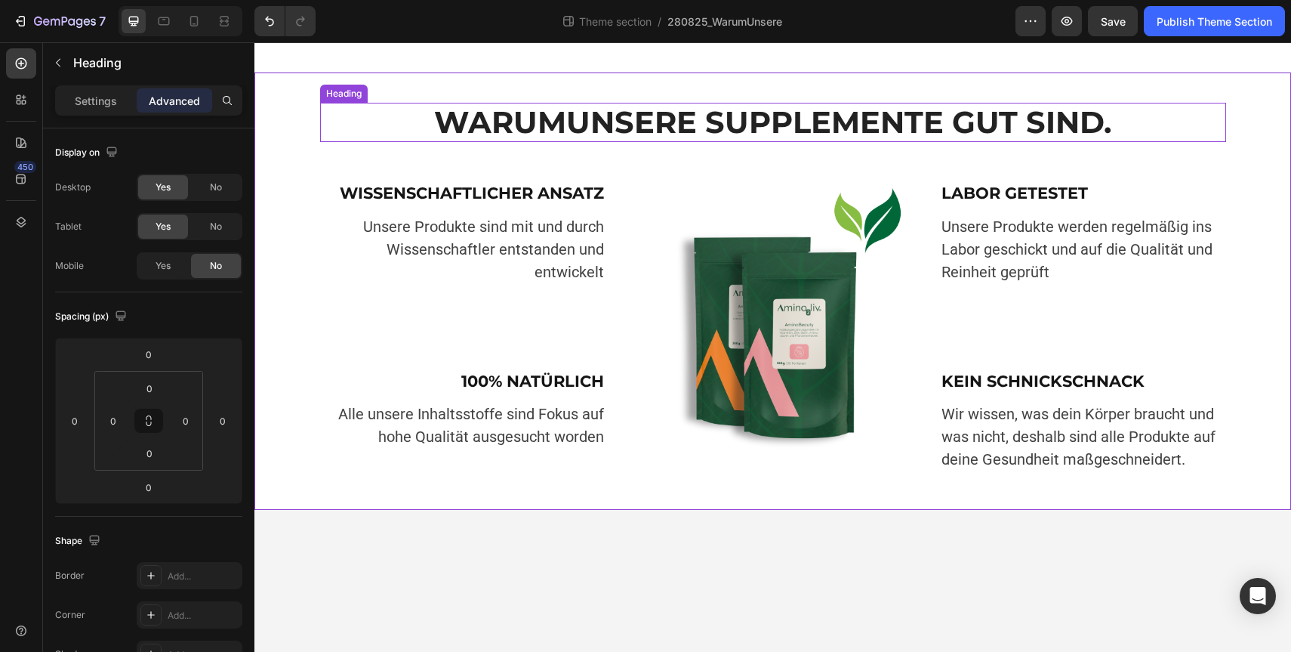
click at [430, 125] on p "WARUM UNSERE SUPPLEMENTE GUT SIND." at bounding box center [773, 122] width 903 height 36
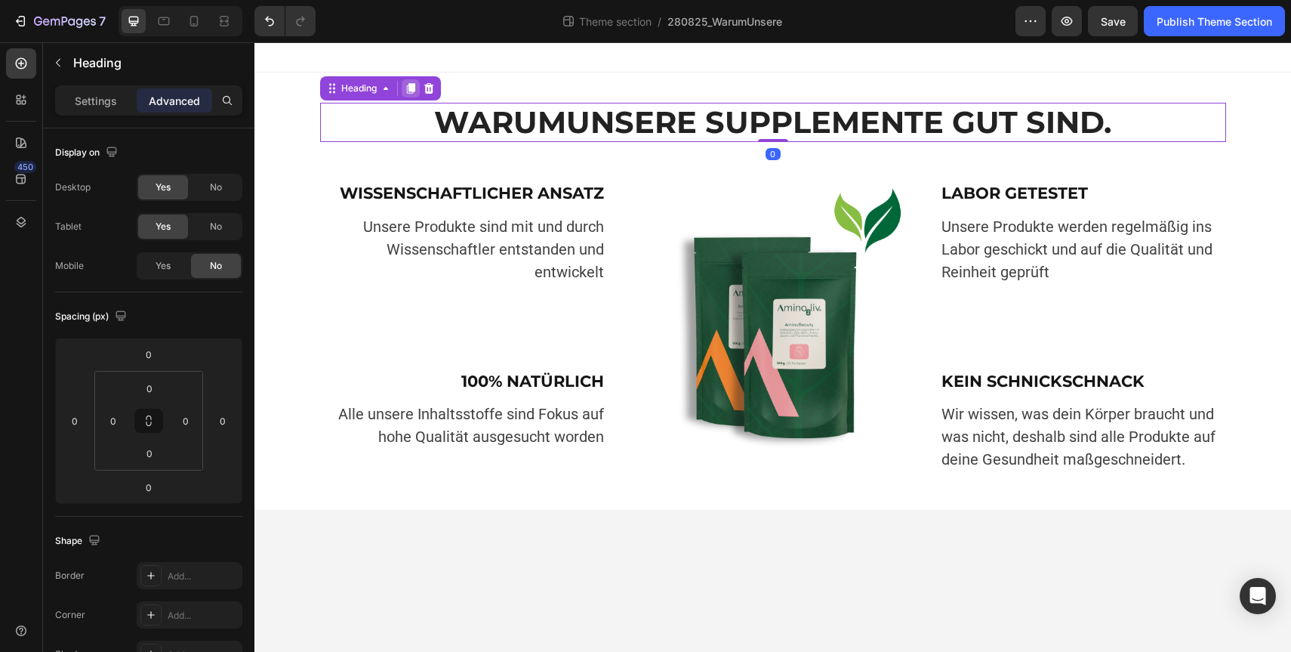
click at [409, 90] on icon at bounding box center [410, 88] width 8 height 11
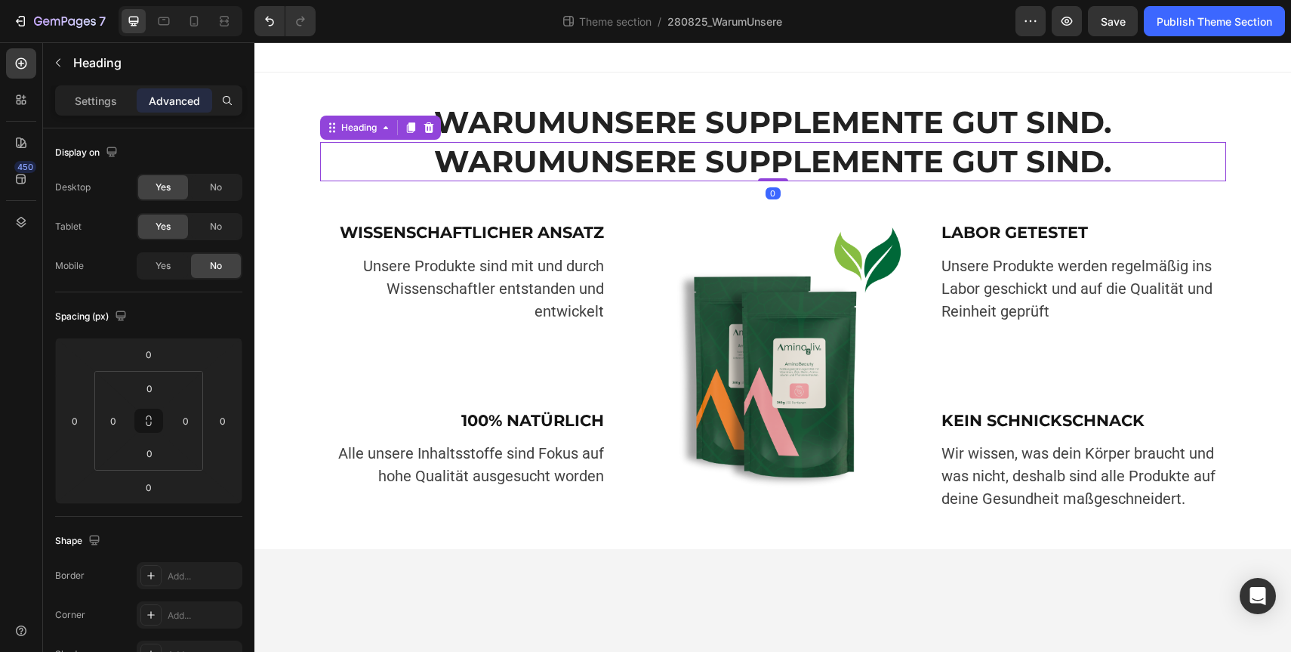
click at [561, 167] on h2 "WARUM UNSERE SUPPLEMENTE GUT SIND." at bounding box center [773, 161] width 906 height 39
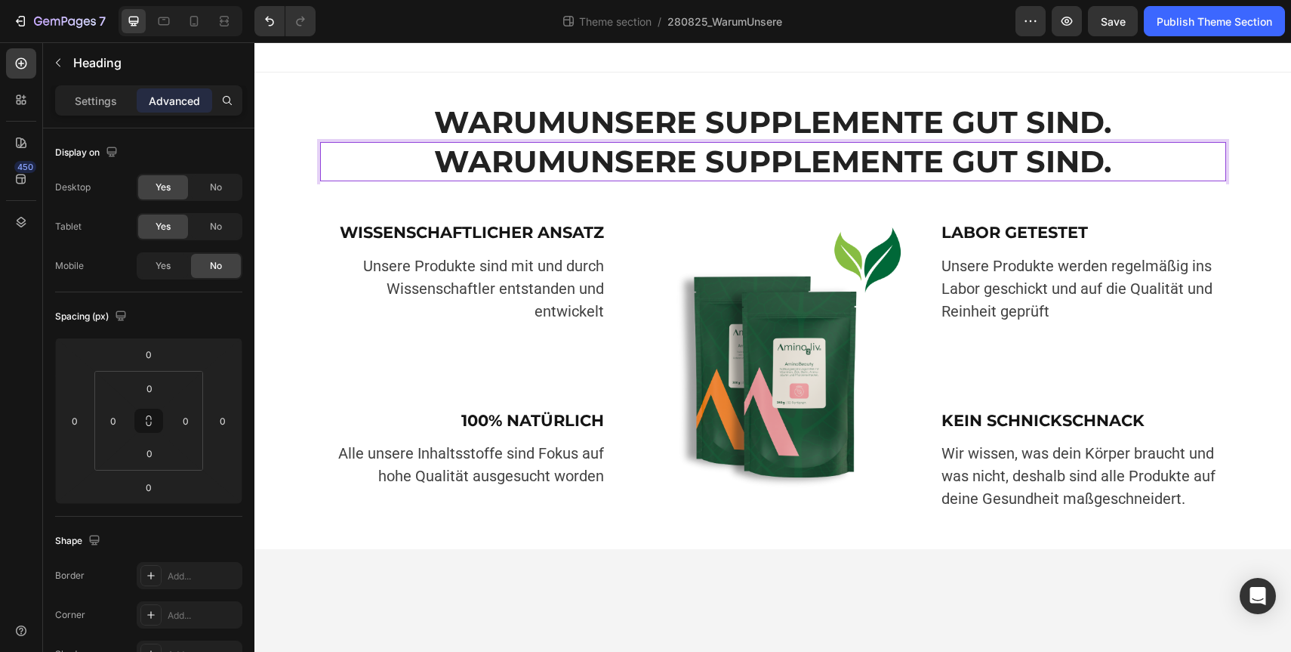
click at [561, 167] on p "WARUM UNSERE SUPPLEMENTE GUT SIND." at bounding box center [773, 161] width 903 height 36
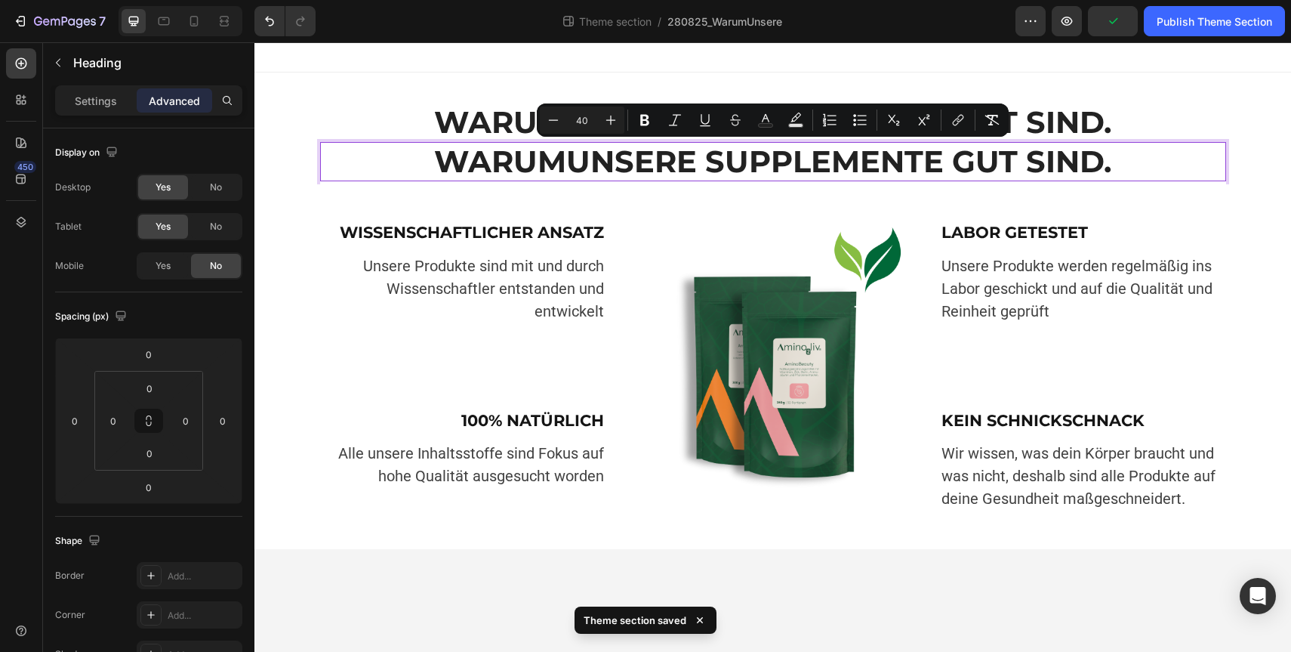
click at [658, 116] on div "Minus 40 Plus Bold Italic Underline Strikethrough Text Color Text Background Co…" at bounding box center [773, 119] width 466 height 27
click at [646, 116] on icon "Editor contextual toolbar" at bounding box center [644, 120] width 9 height 11
click at [92, 109] on div "Settings" at bounding box center [96, 100] width 76 height 24
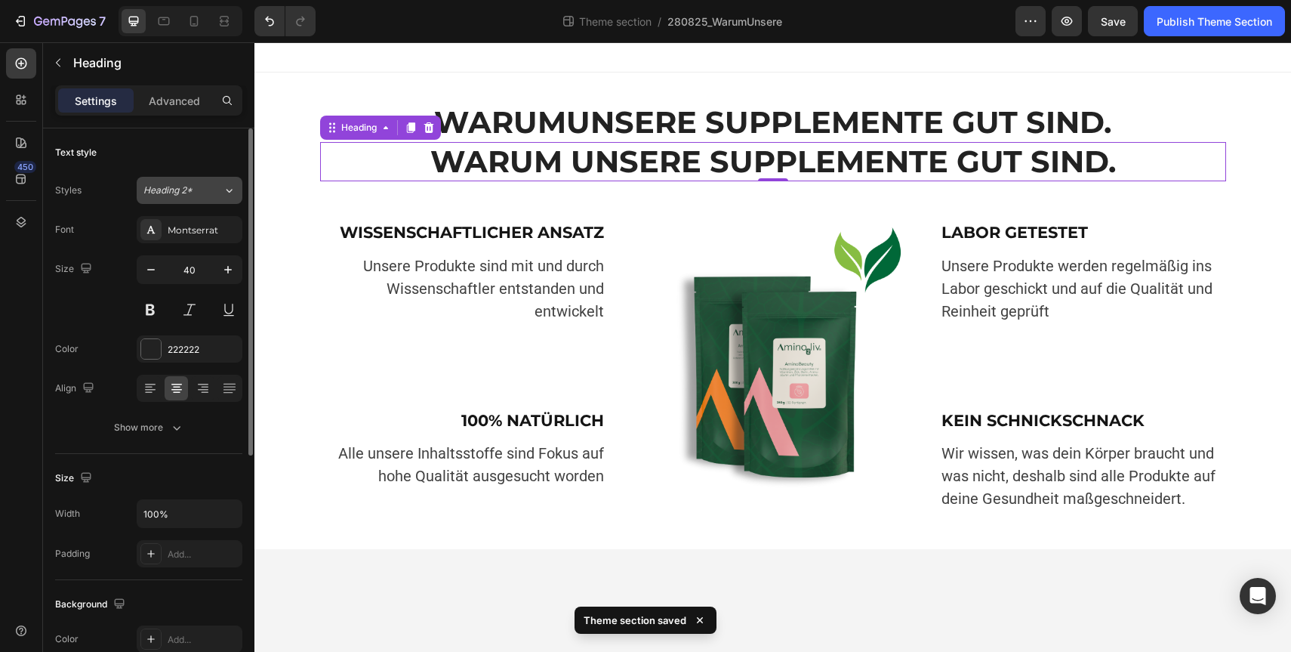
click at [193, 199] on button "Heading 2*" at bounding box center [190, 190] width 106 height 27
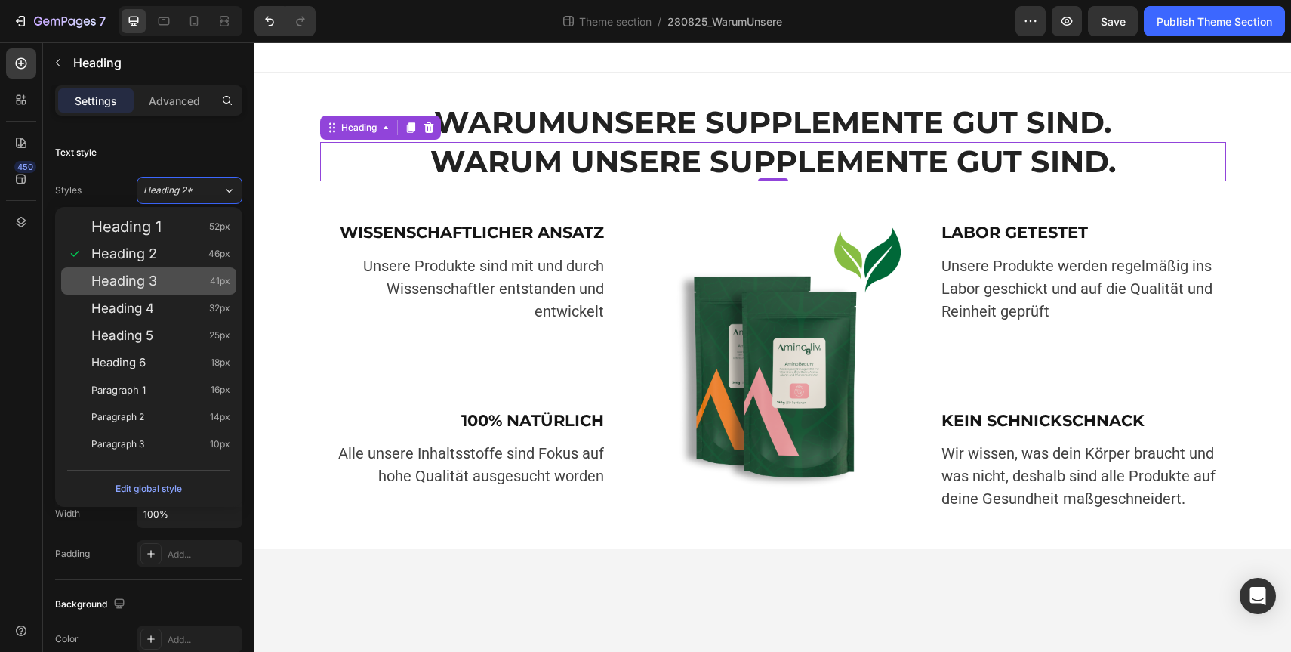
click at [174, 278] on div "Heading 3 41px" at bounding box center [160, 280] width 139 height 15
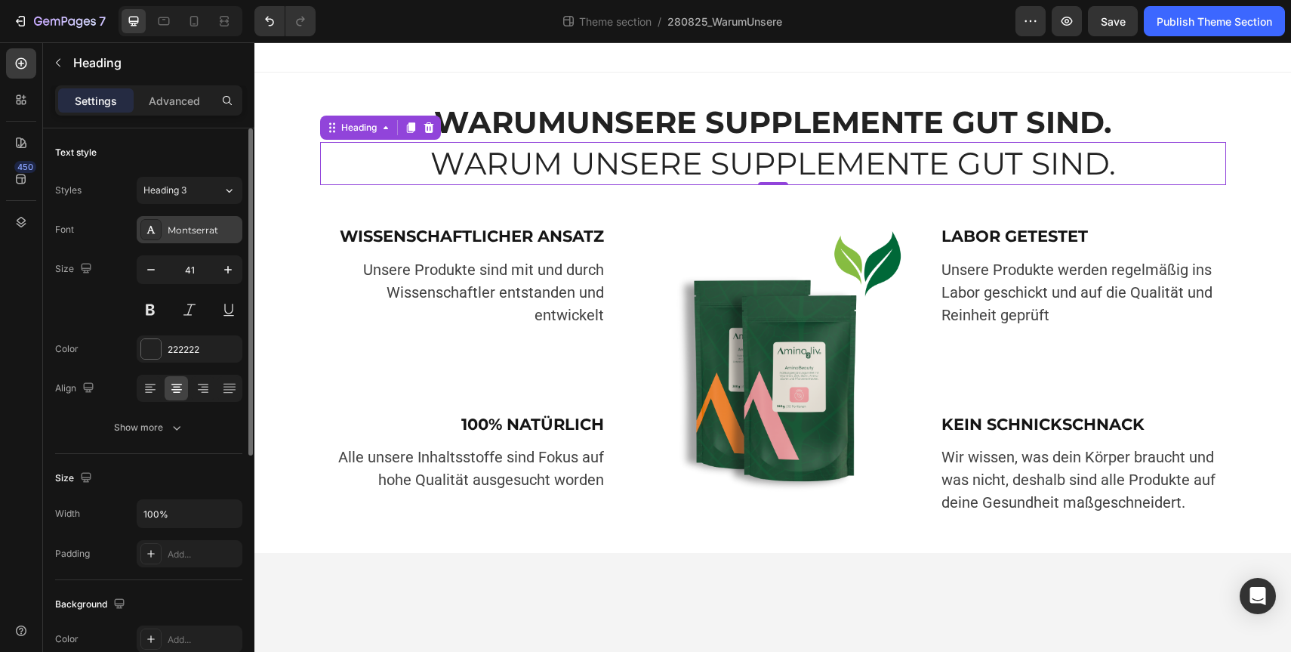
click at [192, 234] on div "Montserrat" at bounding box center [203, 230] width 71 height 14
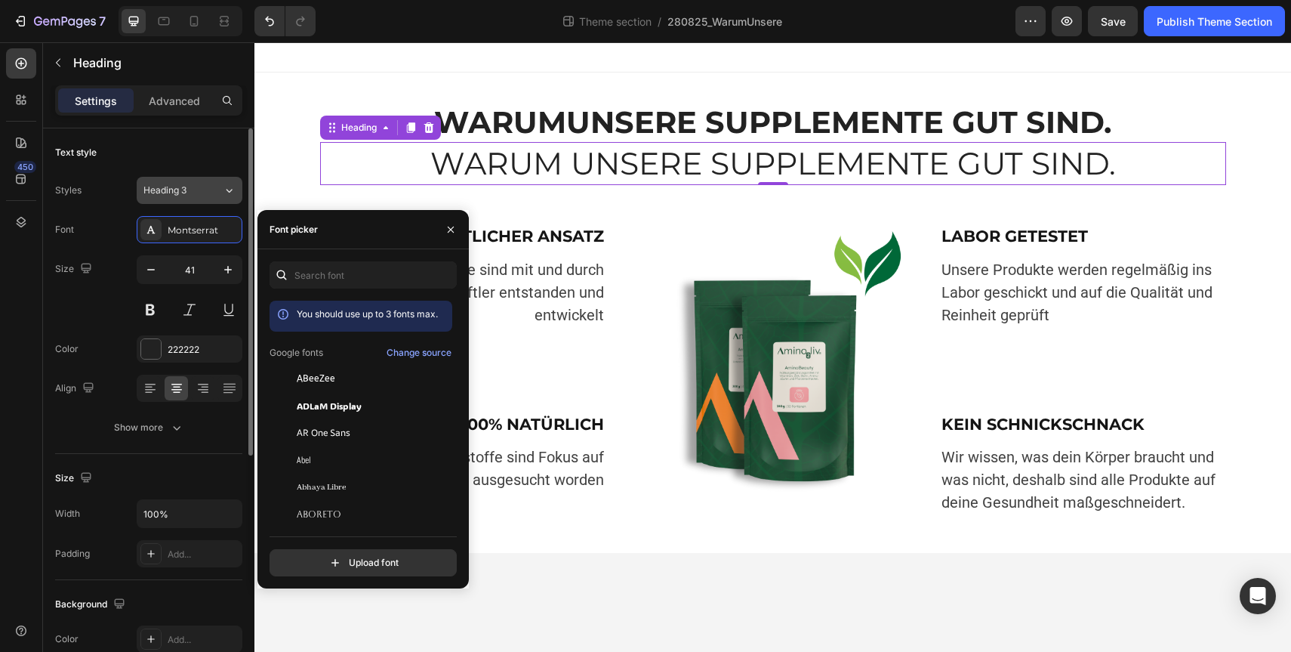
click at [186, 189] on span "Heading 3" at bounding box center [164, 190] width 43 height 14
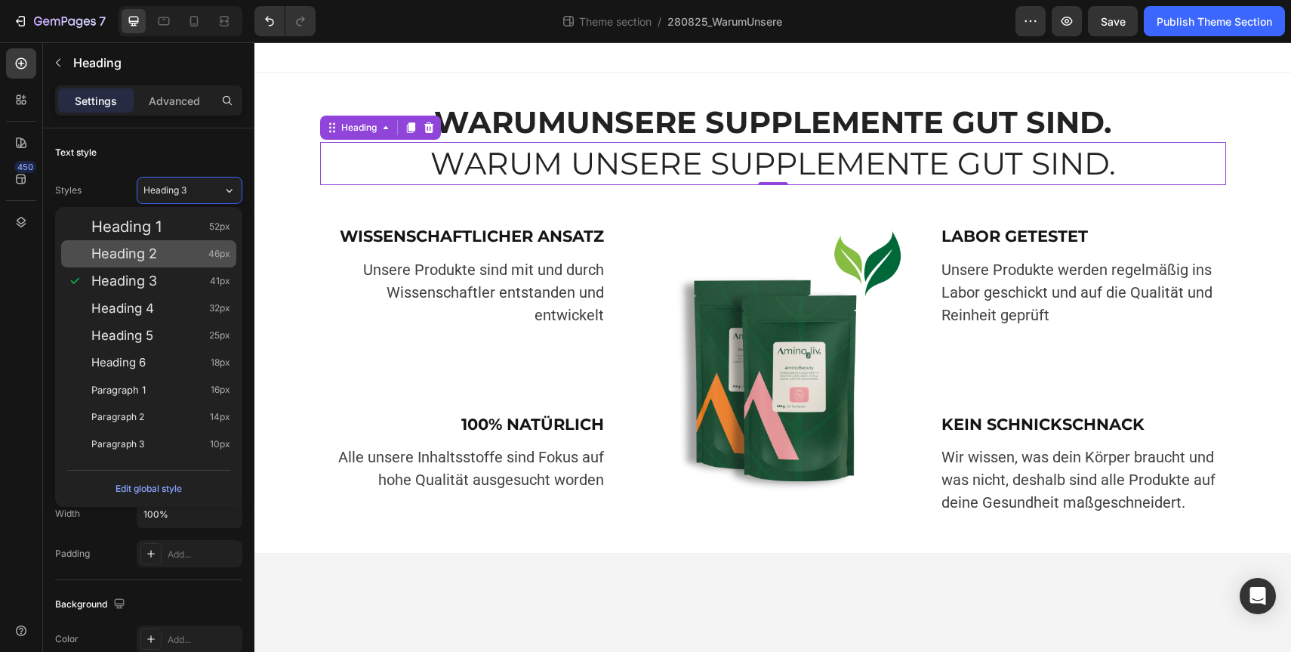
click at [176, 249] on div "Heading 2 46px" at bounding box center [160, 253] width 139 height 15
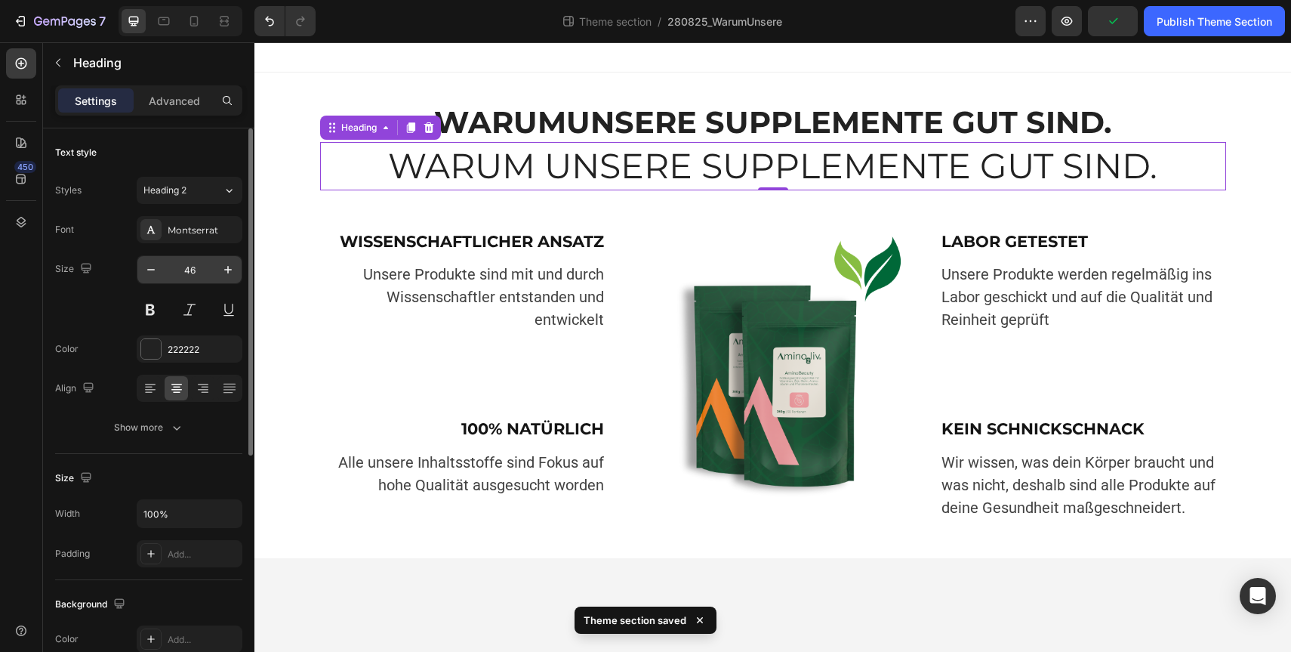
click at [194, 264] on input "46" at bounding box center [190, 269] width 50 height 27
type input "40"
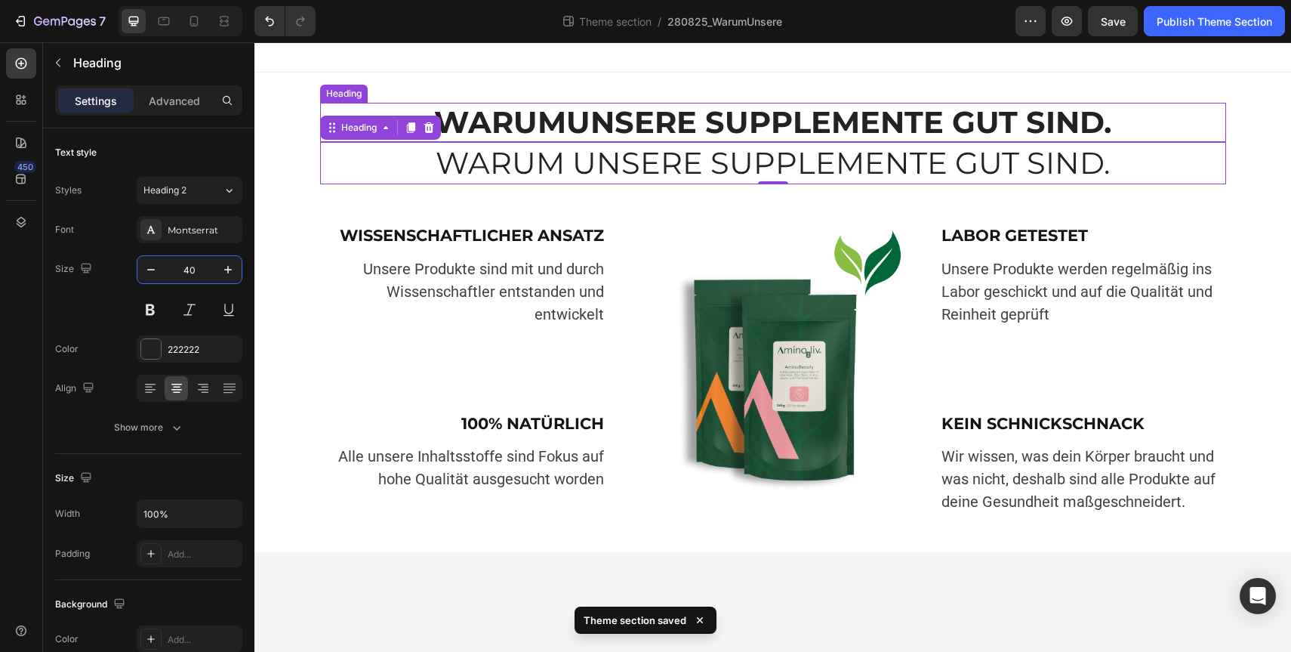
click at [542, 119] on p "WARUM UNSERE SUPPLEMENTE GUT SIND." at bounding box center [773, 122] width 903 height 36
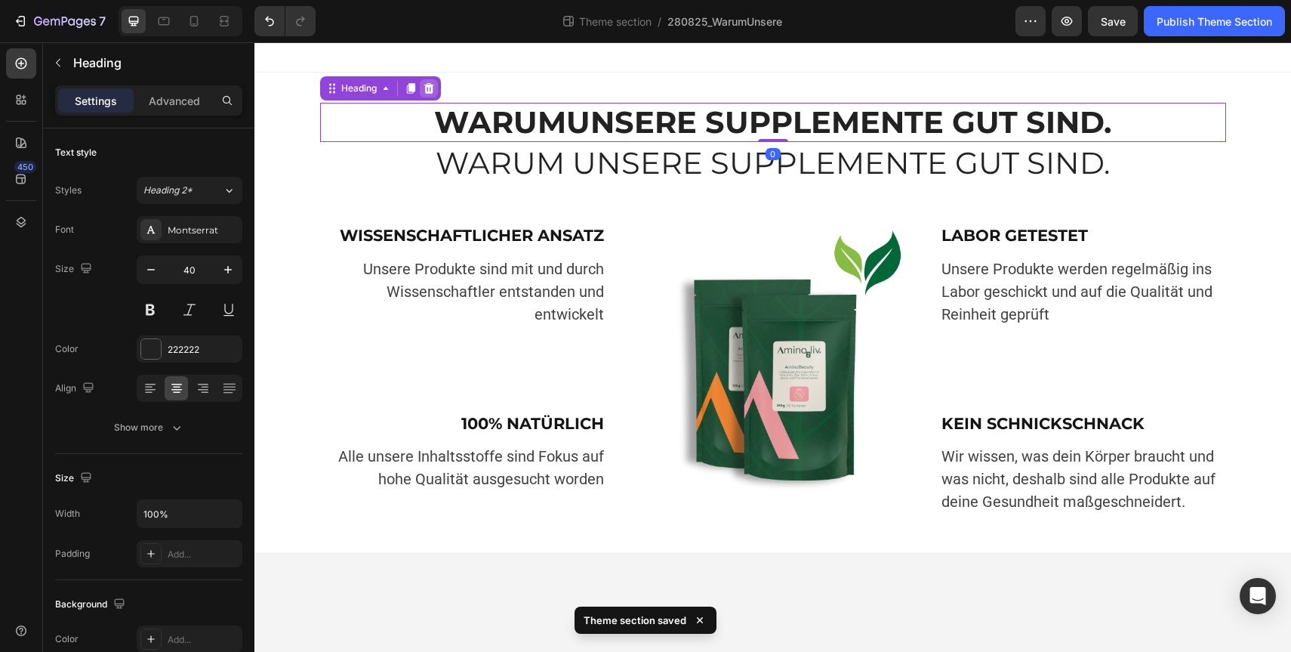
click at [428, 90] on icon at bounding box center [429, 88] width 10 height 11
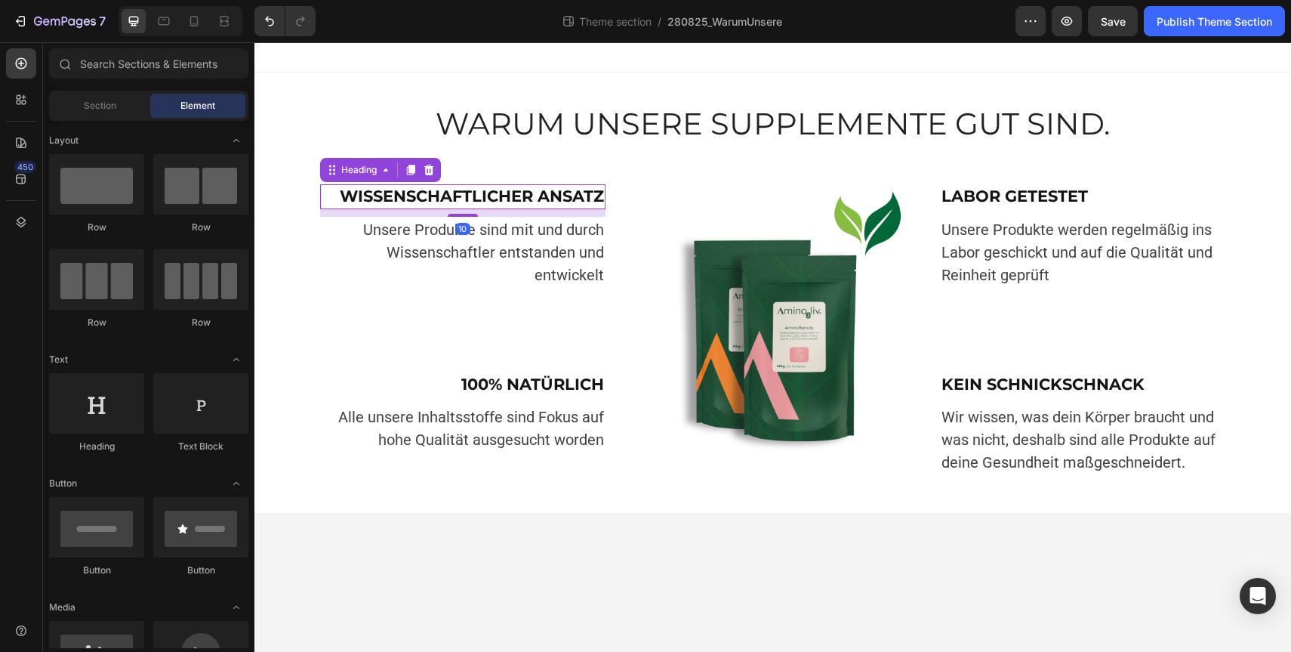
click at [512, 193] on strong "WISSENSCHAFTLICHER ANSATZ" at bounding box center [472, 195] width 264 height 19
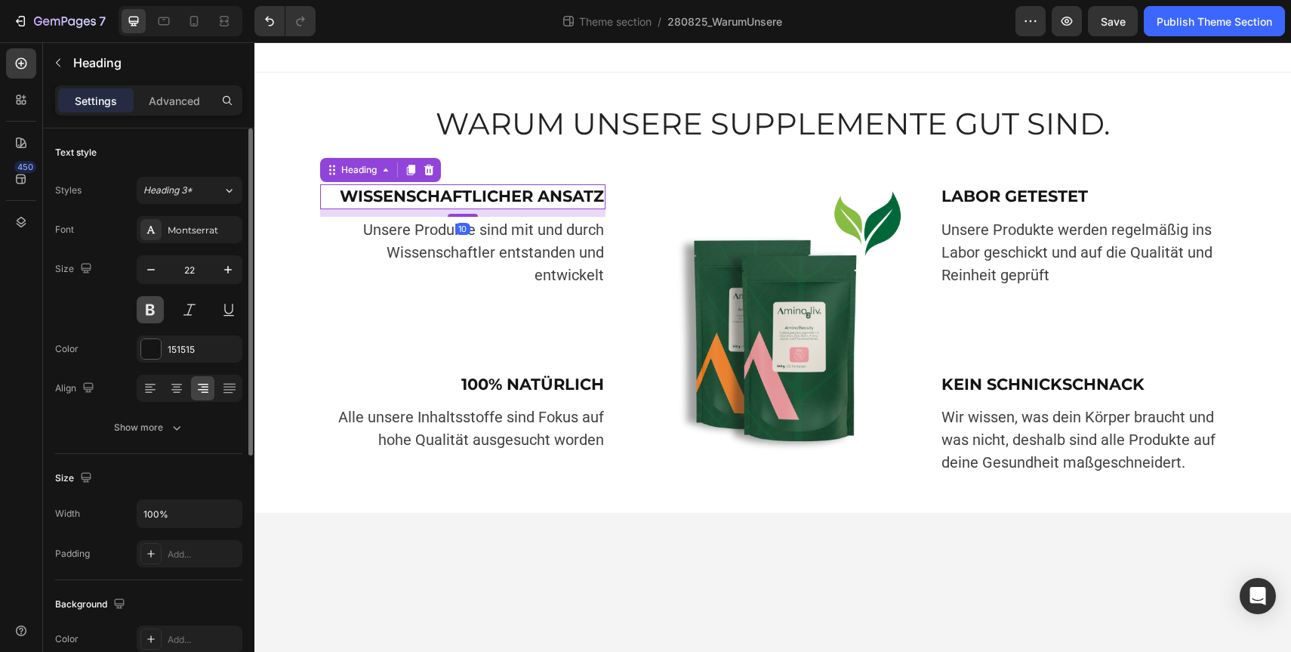
click at [149, 306] on button at bounding box center [150, 309] width 27 height 27
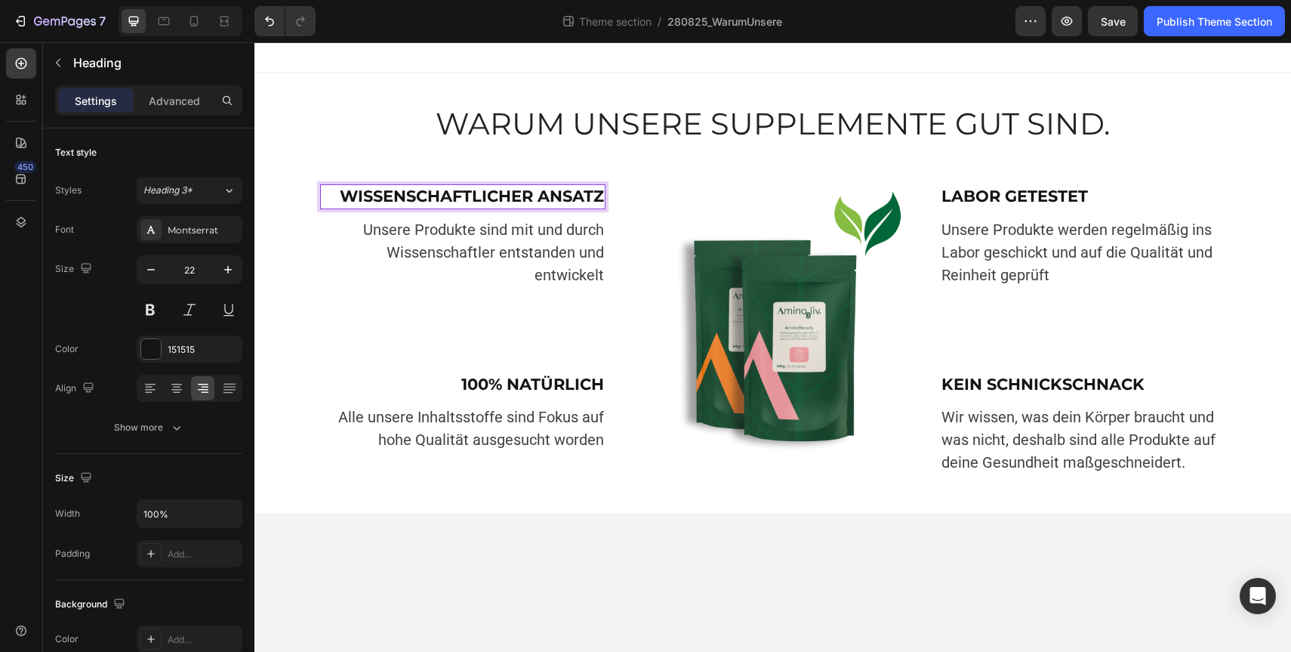
click at [453, 196] on strong "WISSENSCHAFTLICHER ANSATZ" at bounding box center [472, 195] width 264 height 19
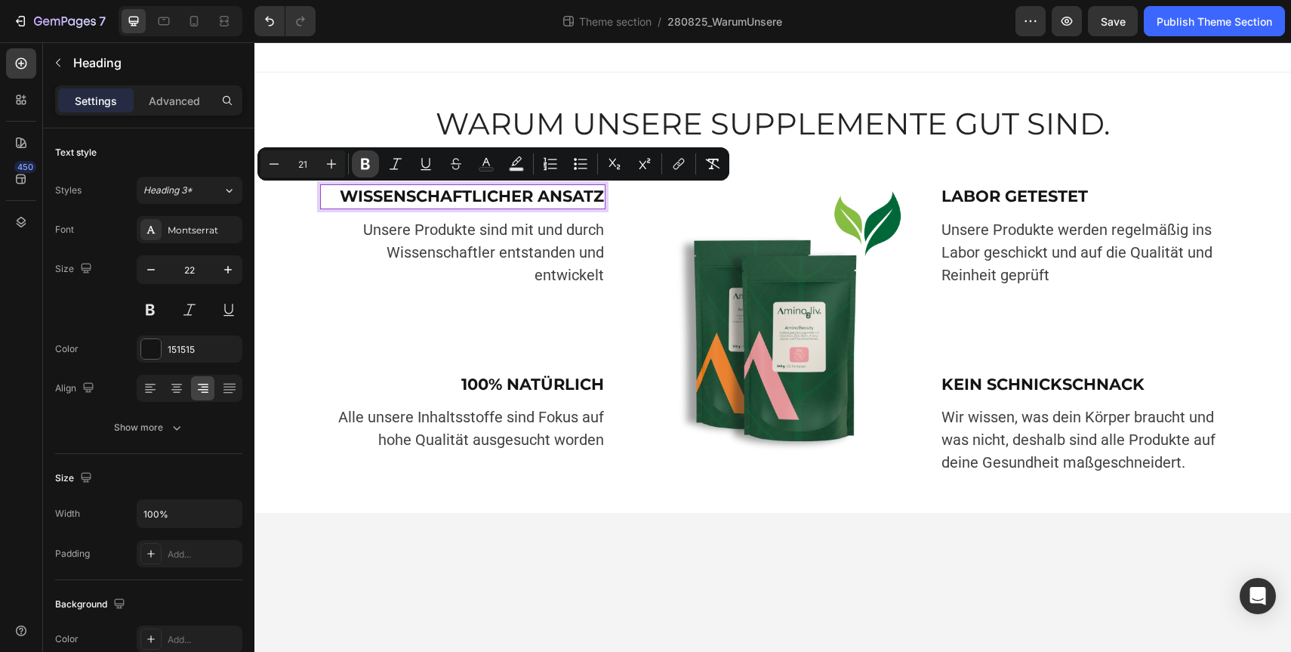
click at [363, 159] on icon "Editor contextual toolbar" at bounding box center [365, 164] width 9 height 11
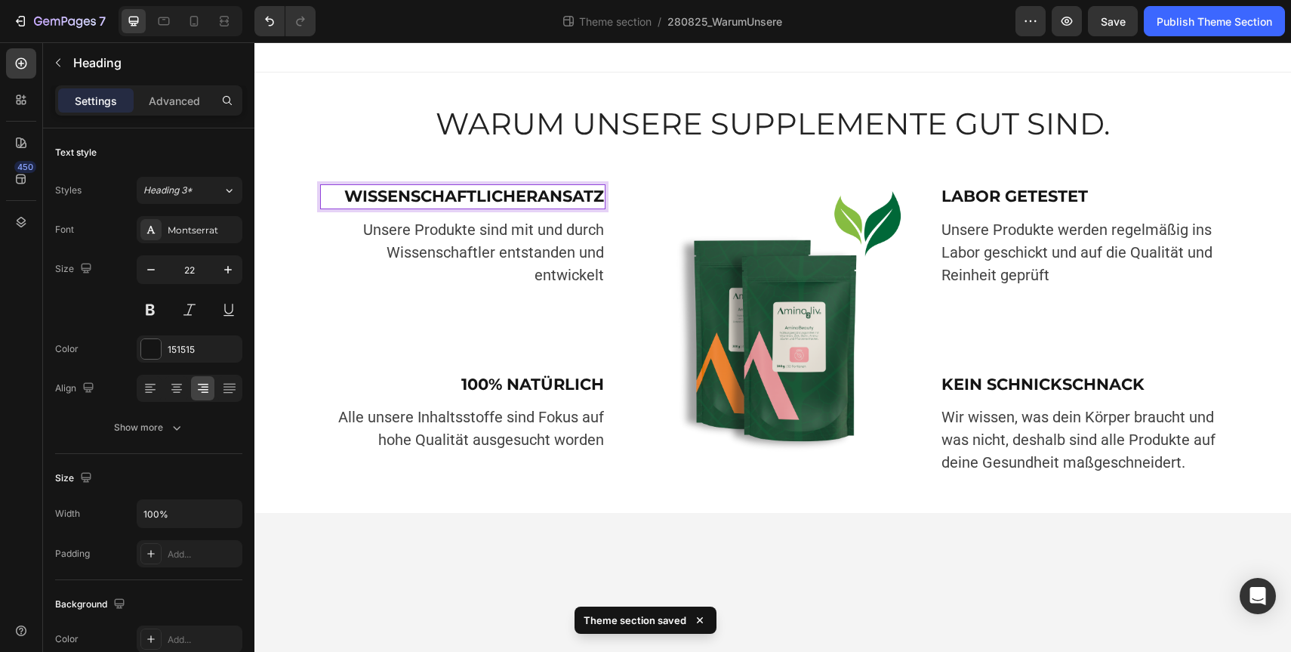
click at [462, 193] on span "WISSENSCHAFTLICHER ANSATZ" at bounding box center [474, 195] width 260 height 19
click at [504, 525] on body "WARUM UNSERE SUPPLEMENTE GUT SIND. Heading Image WARUM UNSERE SUPPLEMENTE GUT S…" at bounding box center [772, 346] width 1037 height 609
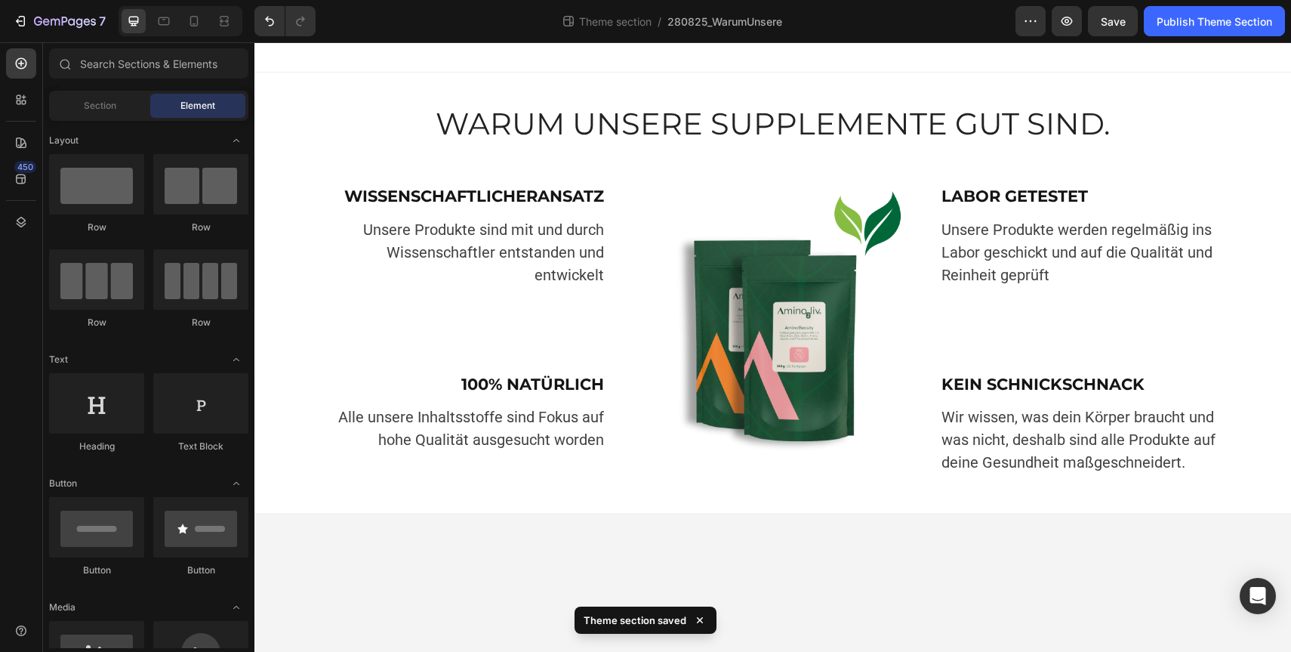
click at [977, 521] on body "WARUM UNSERE SUPPLEMENTE GUT SIND. Heading Image WARUM UNSERE SUPPLEMENTE GUT S…" at bounding box center [772, 346] width 1037 height 609
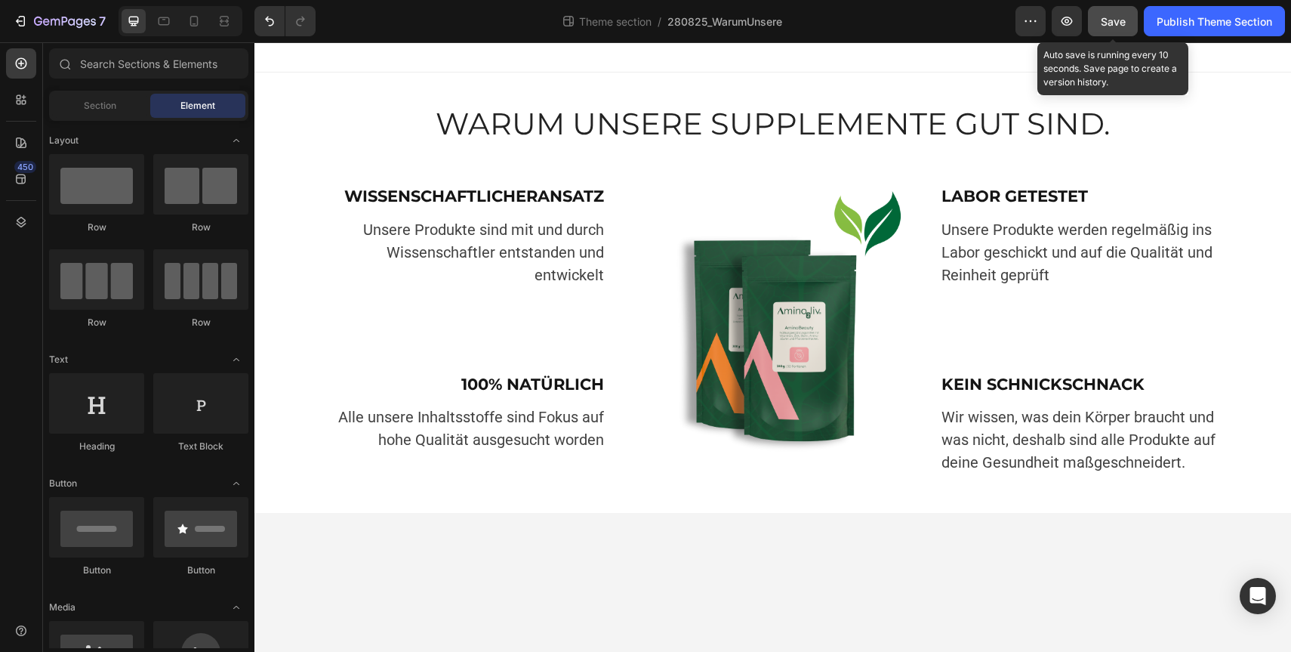
click at [1115, 20] on span "Save" at bounding box center [1113, 21] width 25 height 13
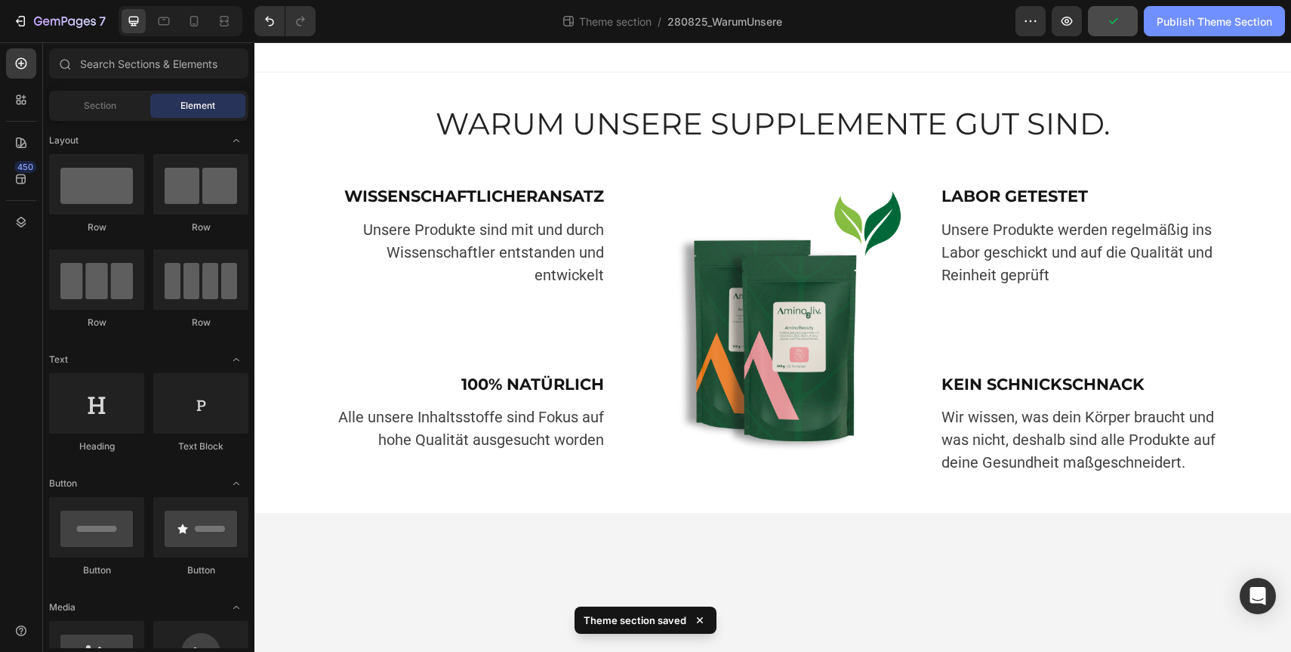
click at [1182, 19] on div "Publish Theme Section" at bounding box center [1215, 22] width 116 height 16
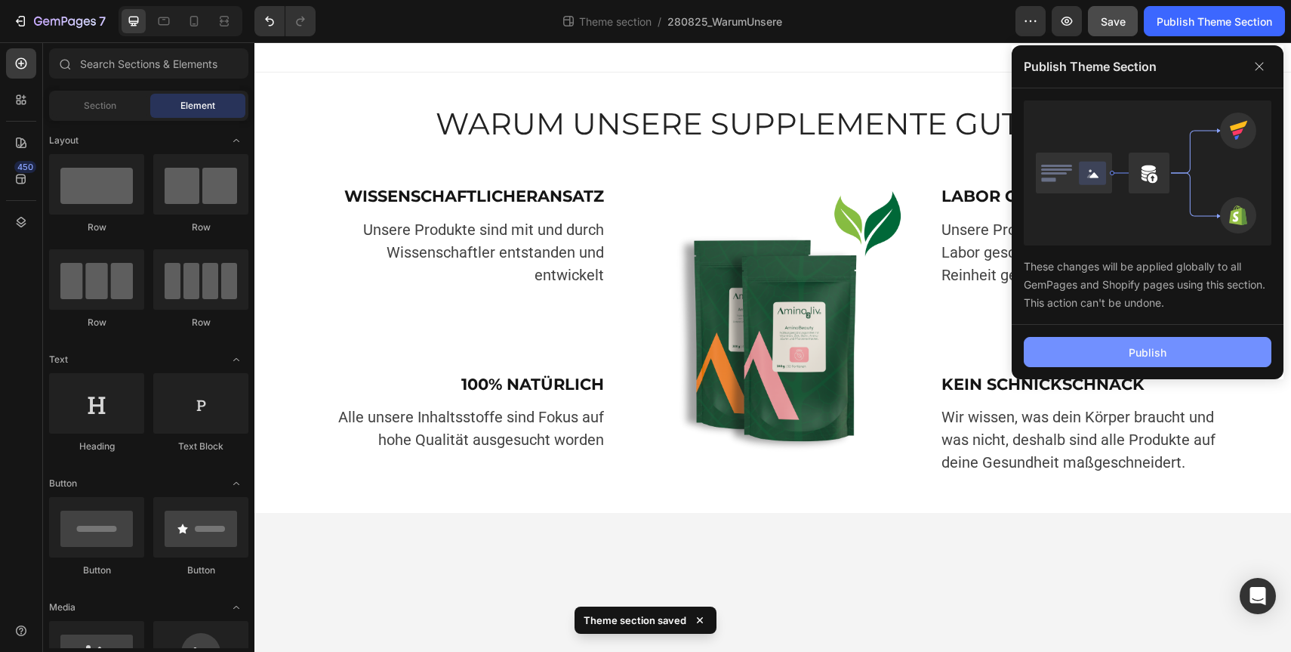
click at [1084, 354] on button "Publish" at bounding box center [1148, 352] width 248 height 30
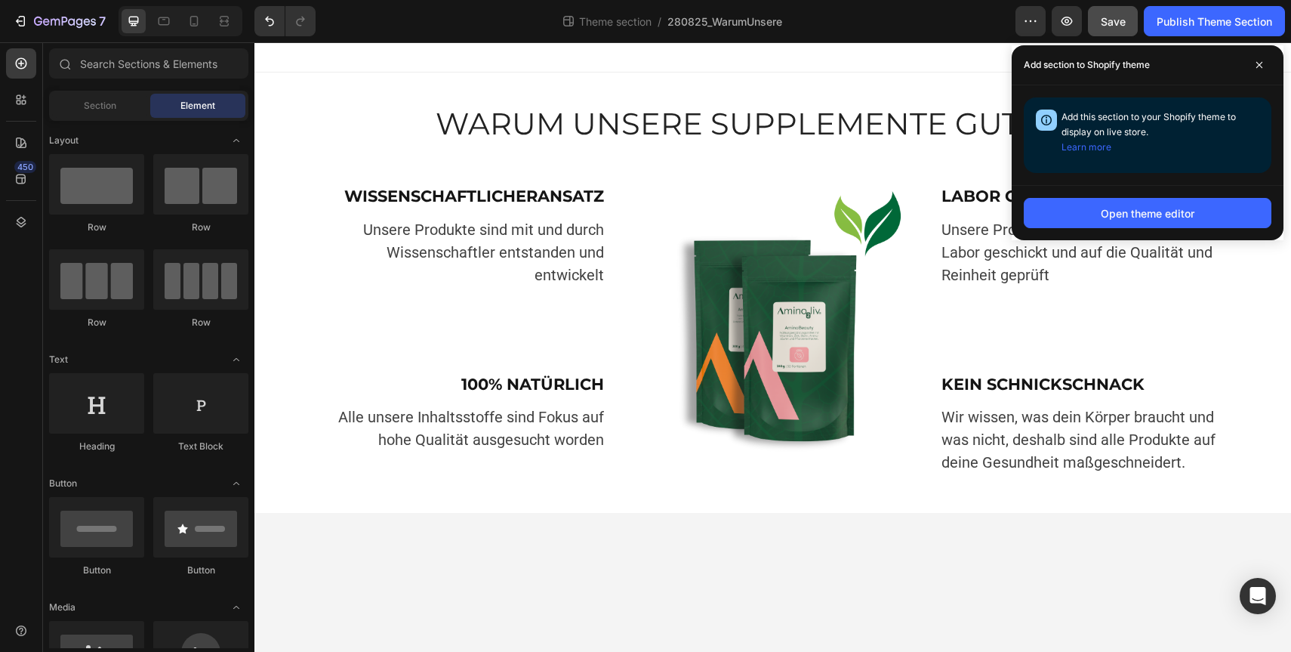
click at [922, 26] on div "Theme section / 280825_WarumUnsere" at bounding box center [672, 21] width 688 height 30
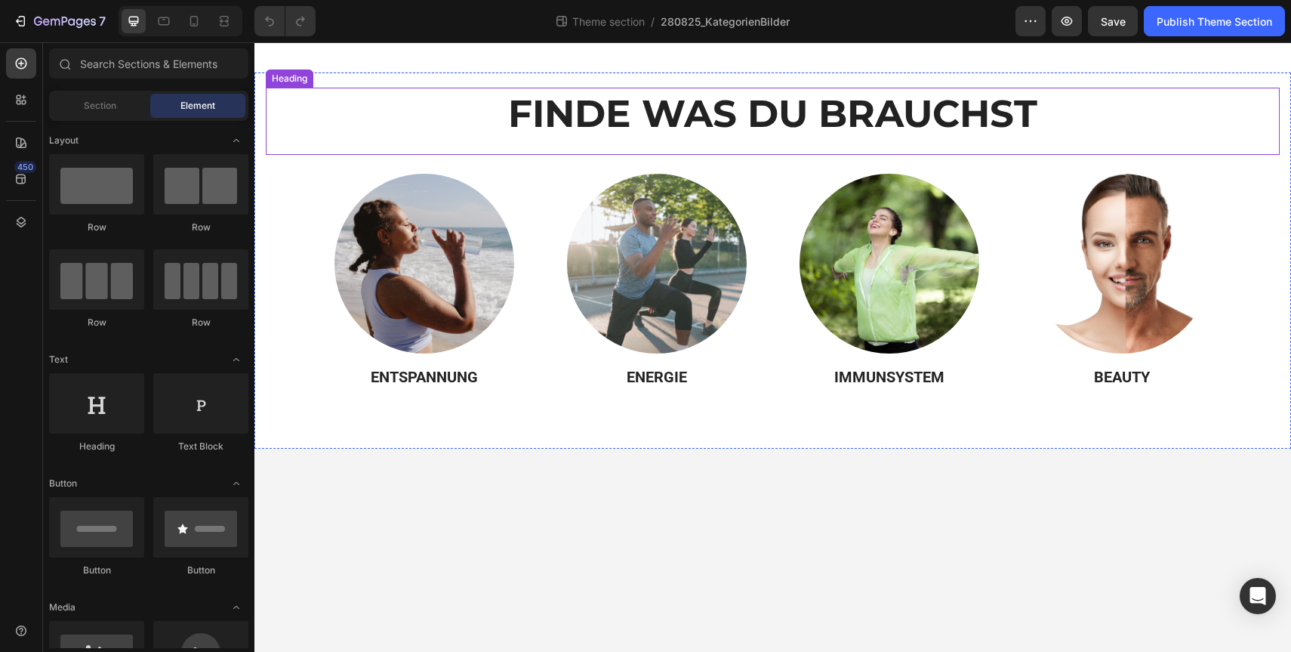
click at [916, 93] on strong "FINDE WAS DU BRAUCHST" at bounding box center [772, 114] width 529 height 46
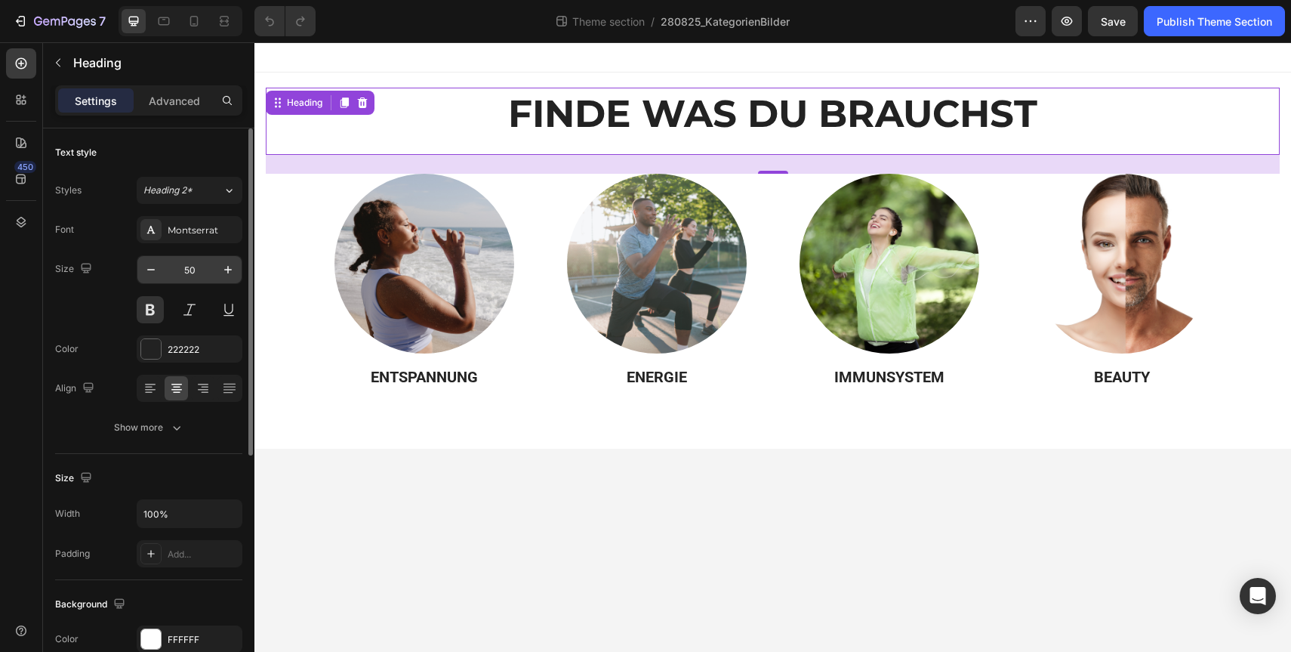
click at [185, 269] on input "50" at bounding box center [190, 269] width 50 height 27
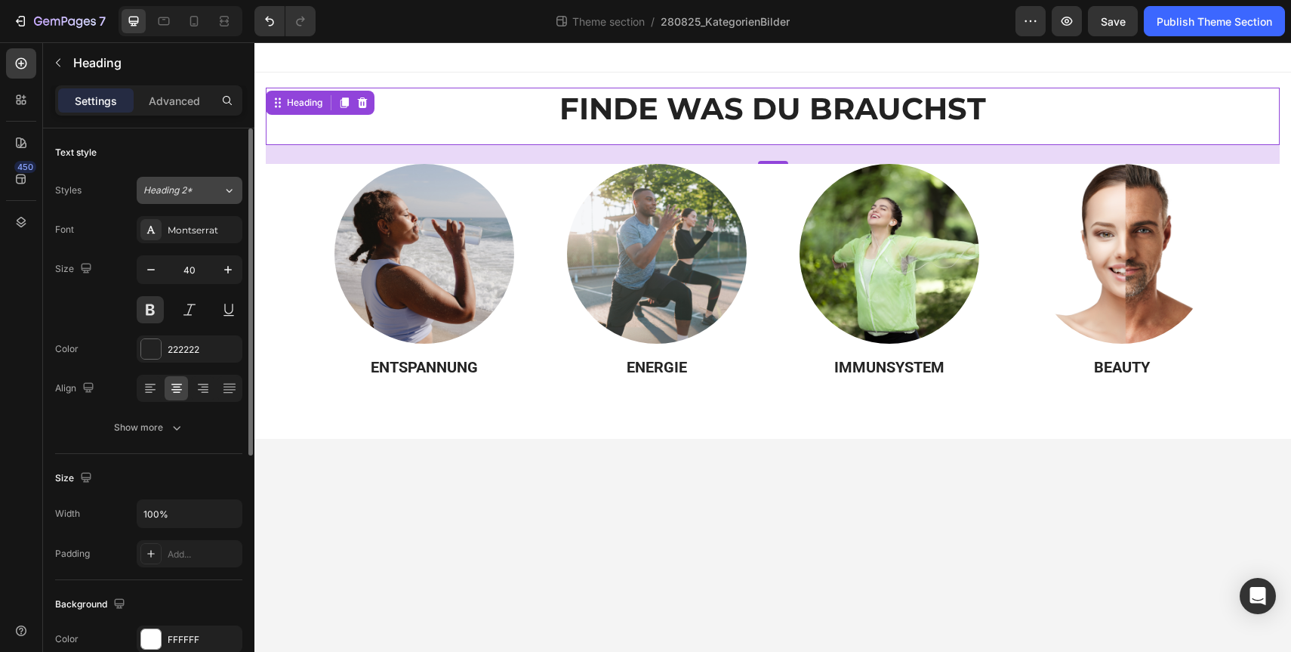
click at [202, 195] on div "Heading 2*" at bounding box center [173, 190] width 61 height 14
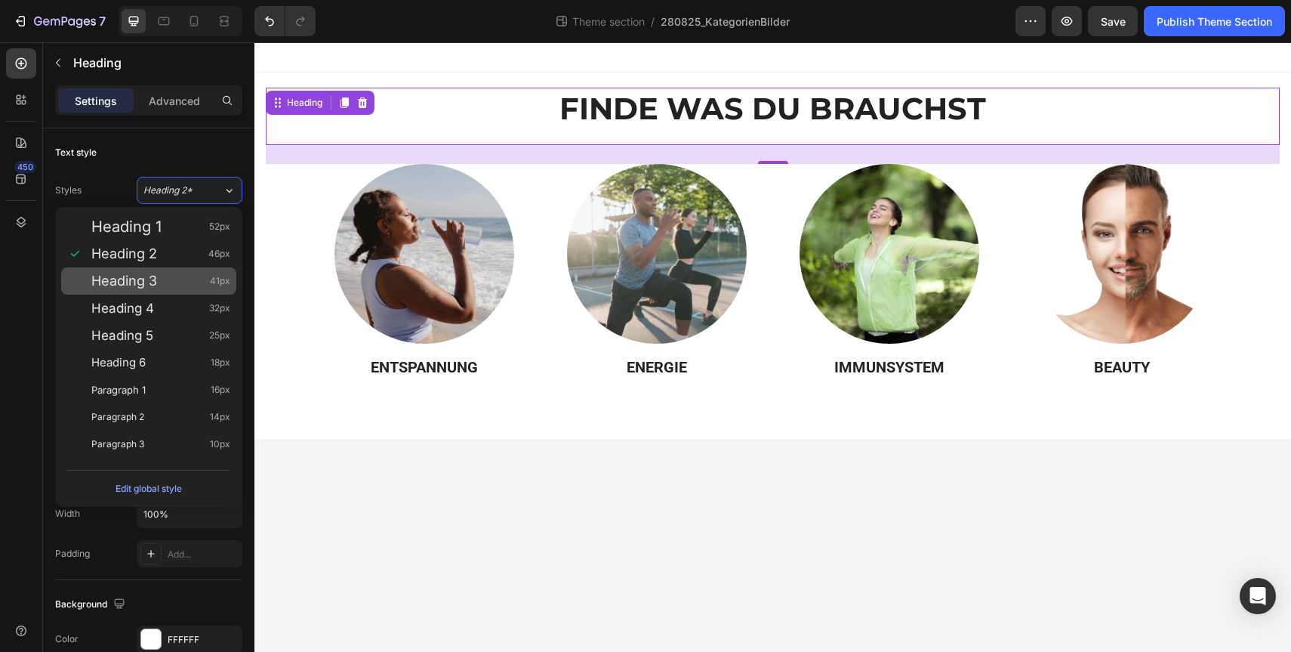
click at [201, 277] on div "Heading 3 41px" at bounding box center [160, 280] width 139 height 15
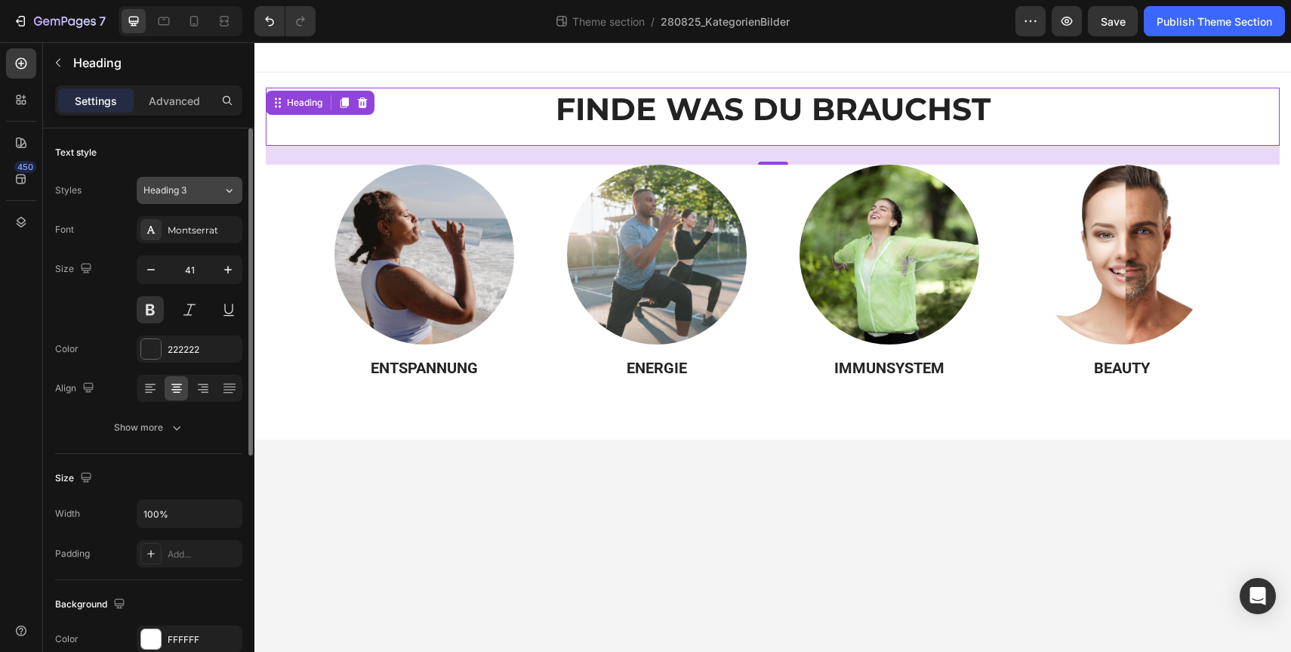
click at [208, 192] on div "Heading 3" at bounding box center [182, 190] width 79 height 14
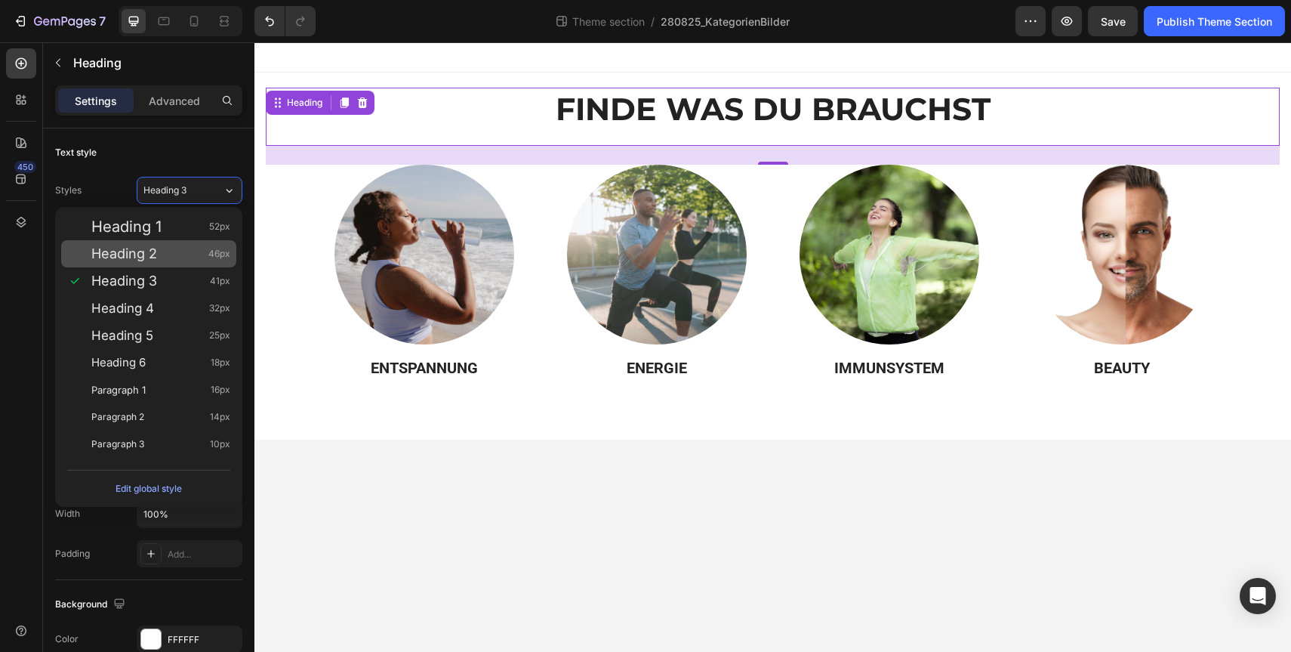
click at [199, 252] on div "Heading 2 46px" at bounding box center [160, 253] width 139 height 15
type input "46"
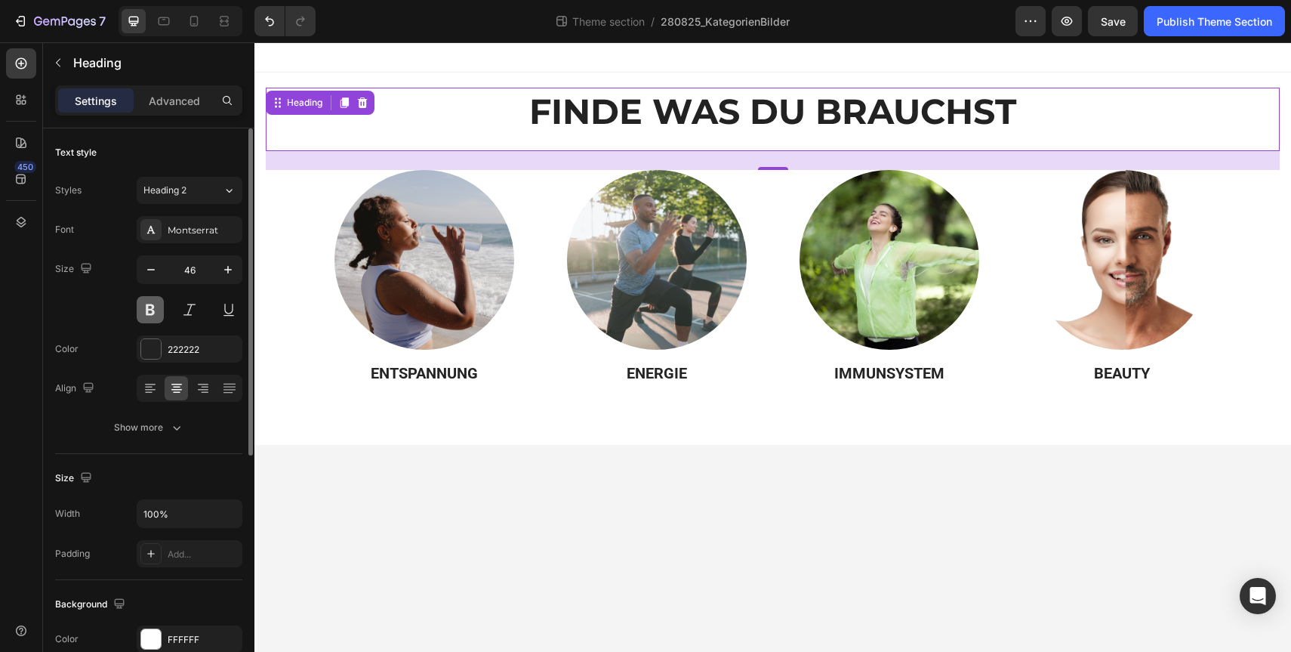
click at [157, 312] on button at bounding box center [150, 309] width 27 height 27
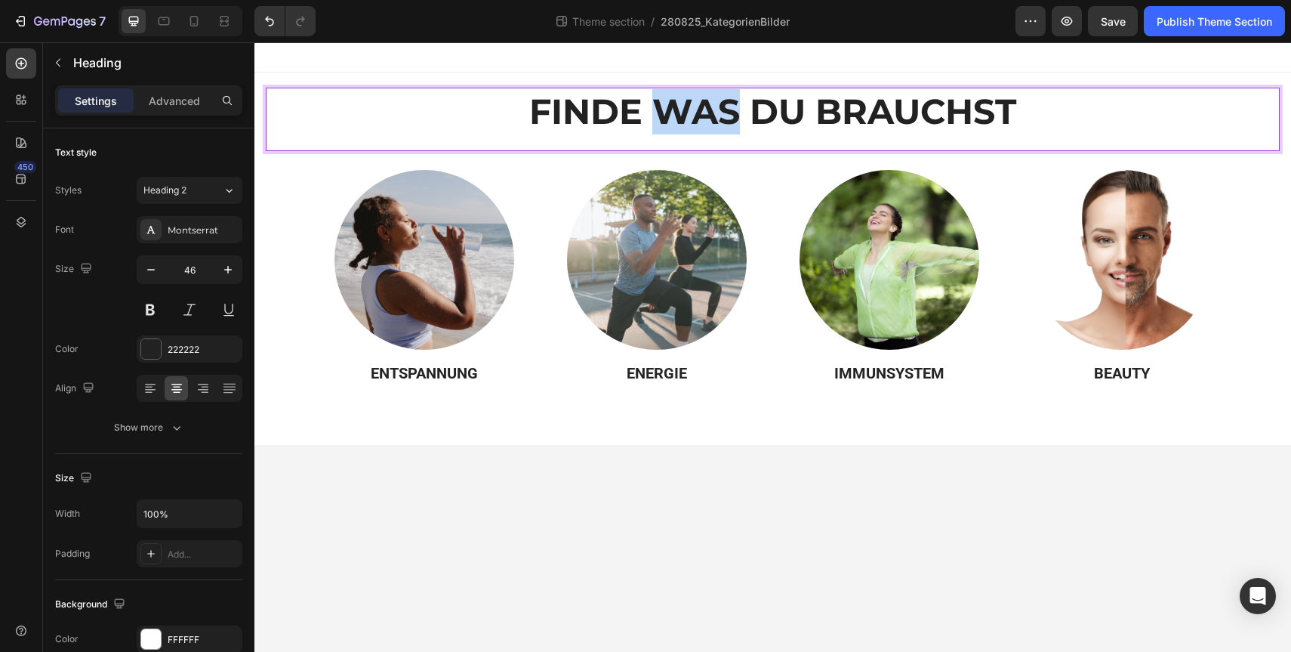
click at [670, 109] on strong "FINDE WAS DU BRAUCHST" at bounding box center [772, 111] width 487 height 43
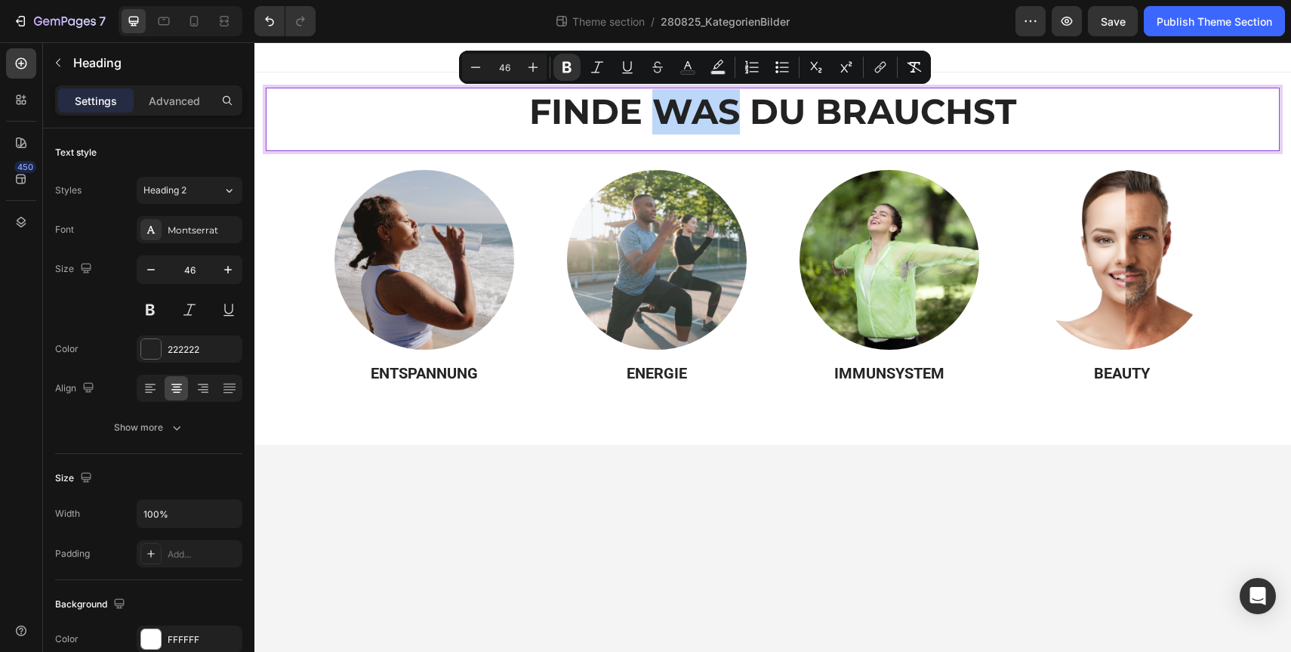
click at [670, 109] on strong "FINDE WAS DU BRAUCHST" at bounding box center [772, 111] width 487 height 43
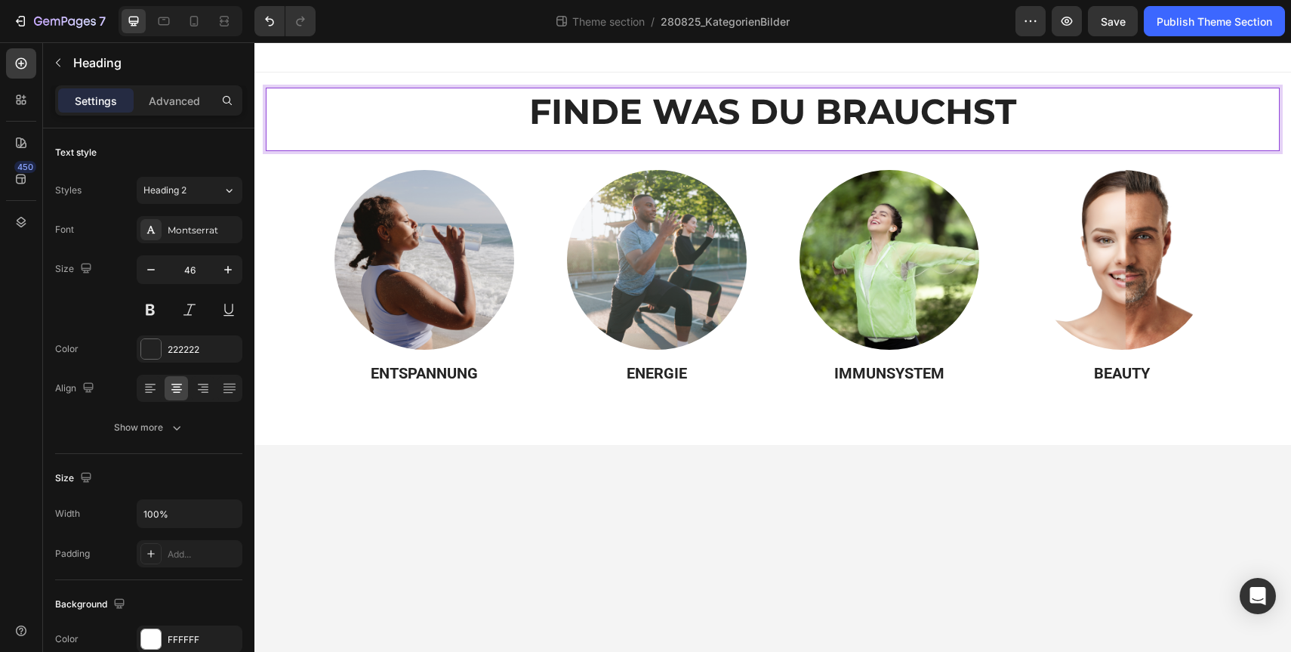
click at [670, 109] on strong "FINDE WAS DU BRAUCHST" at bounding box center [772, 111] width 487 height 43
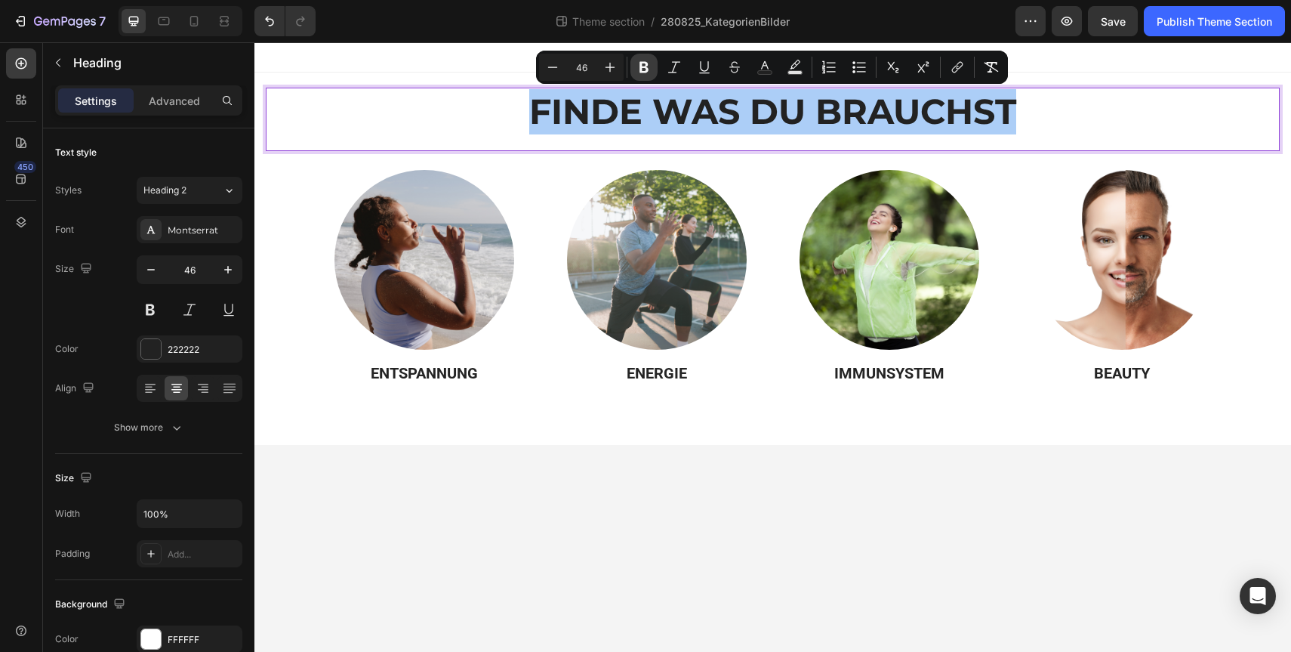
click at [641, 70] on icon "Editor contextual toolbar" at bounding box center [644, 67] width 9 height 11
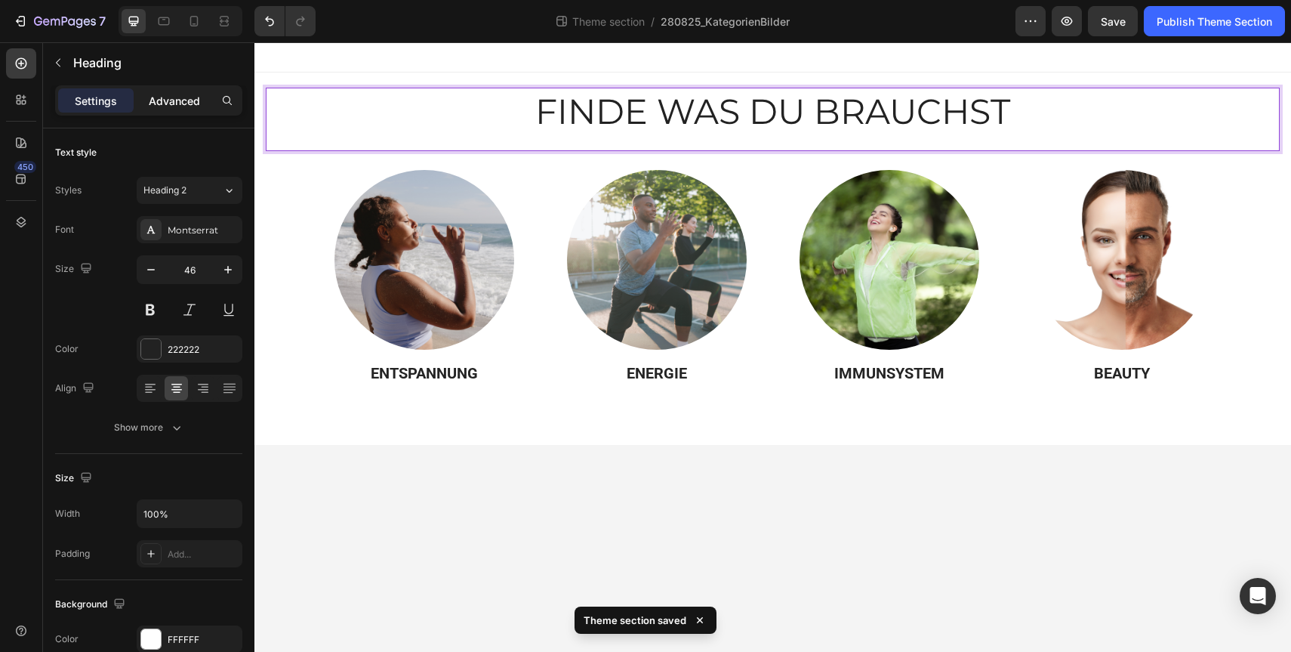
click at [164, 107] on p "Advanced" at bounding box center [174, 101] width 51 height 16
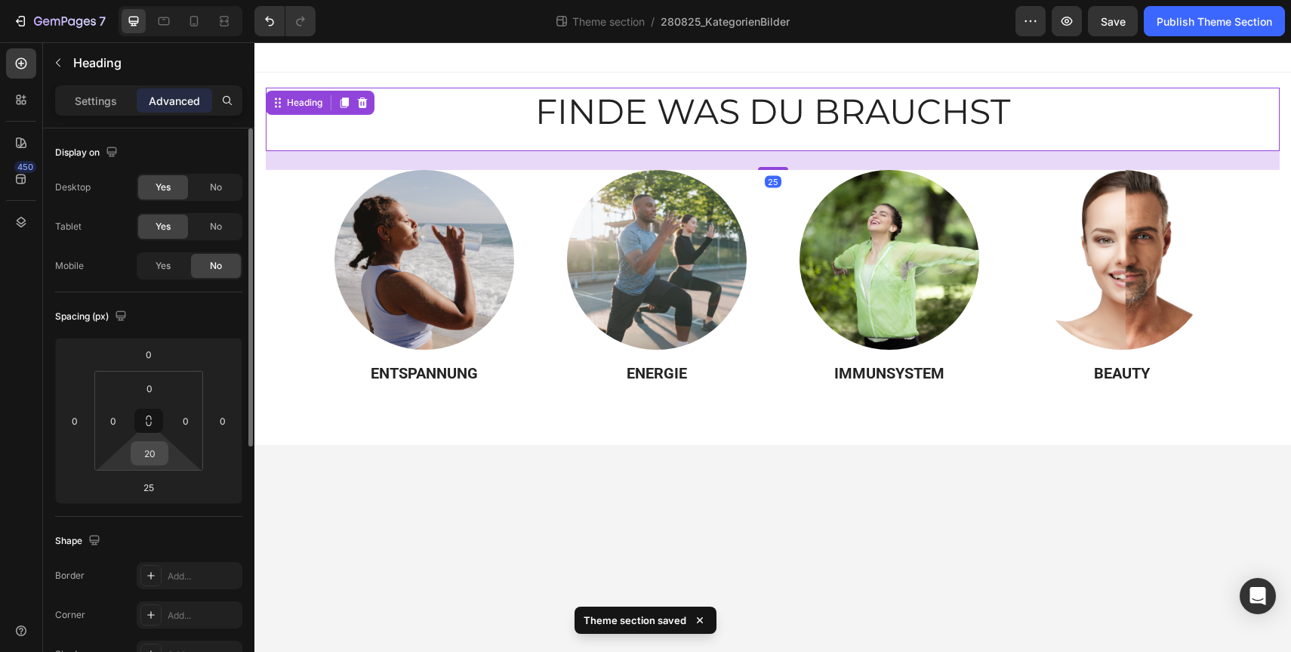
click at [154, 447] on input "20" at bounding box center [149, 453] width 30 height 23
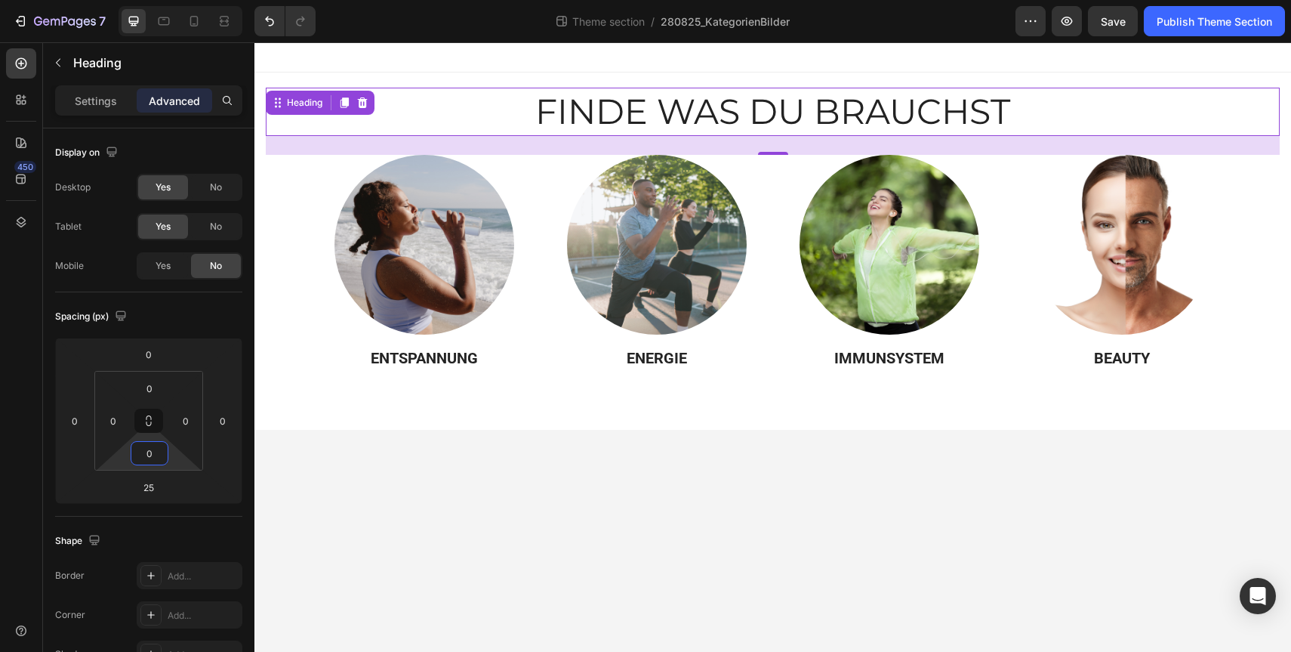
click at [675, 507] on body "FINDE WAS DU BRAUCHST Heading 25 Finde dein Produkt Heading Image ENTSPANNUNG H…" at bounding box center [772, 346] width 1037 height 609
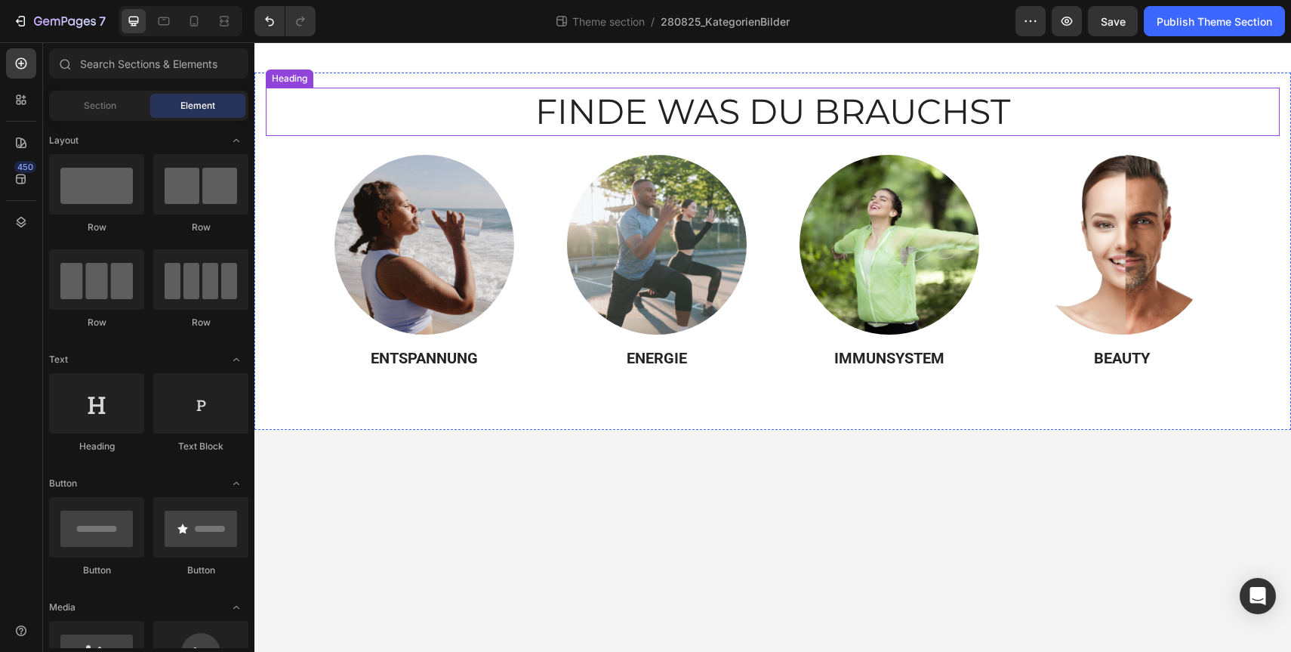
click at [499, 106] on p "FINDE WAS DU BRAUCHST" at bounding box center [772, 111] width 1011 height 45
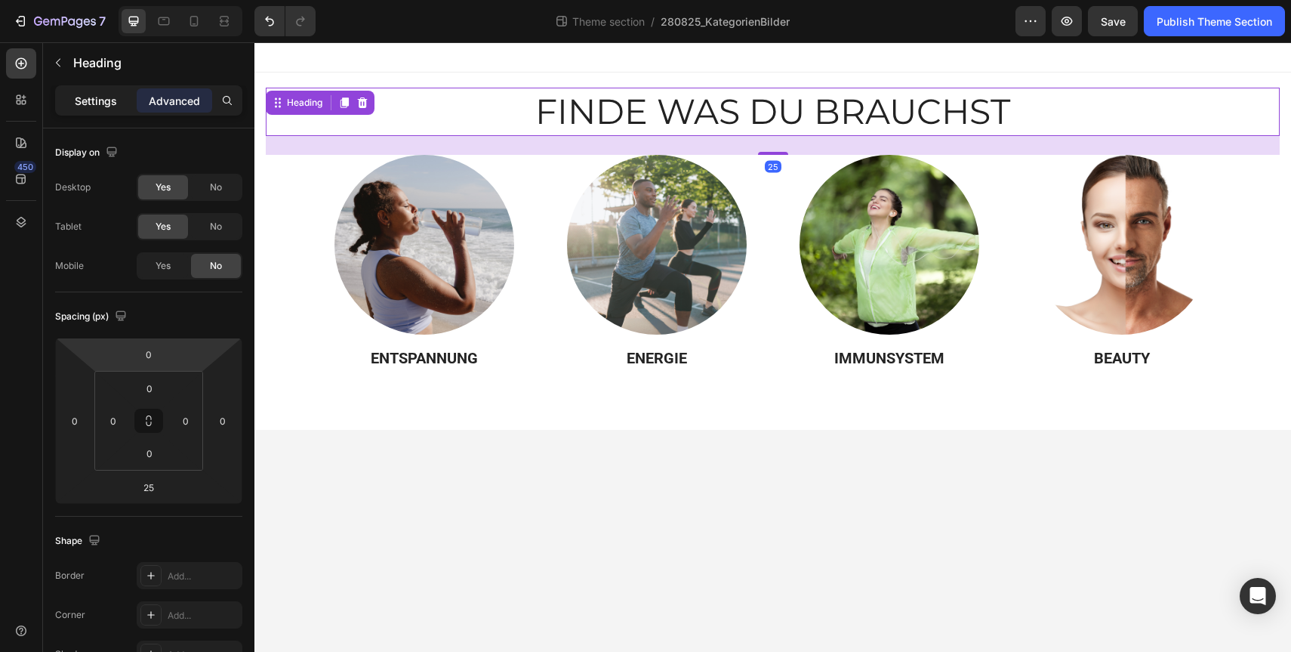
click at [108, 90] on div "Settings" at bounding box center [96, 100] width 76 height 24
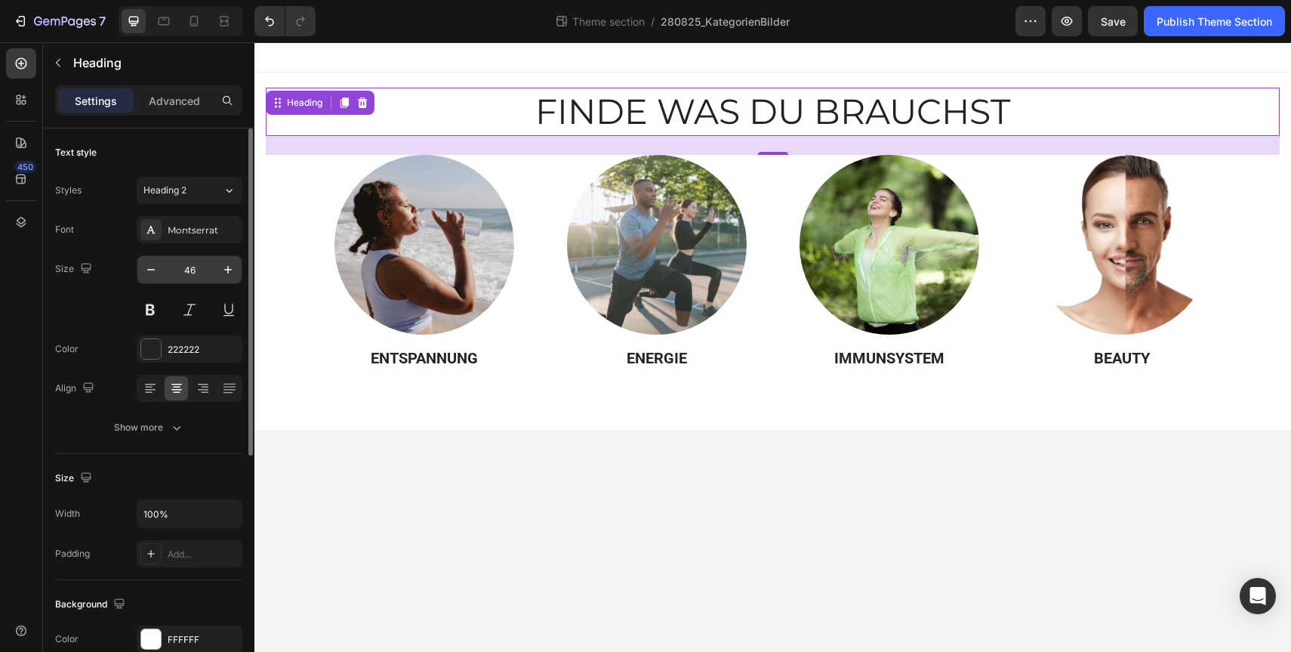
click at [196, 262] on input "46" at bounding box center [190, 269] width 50 height 27
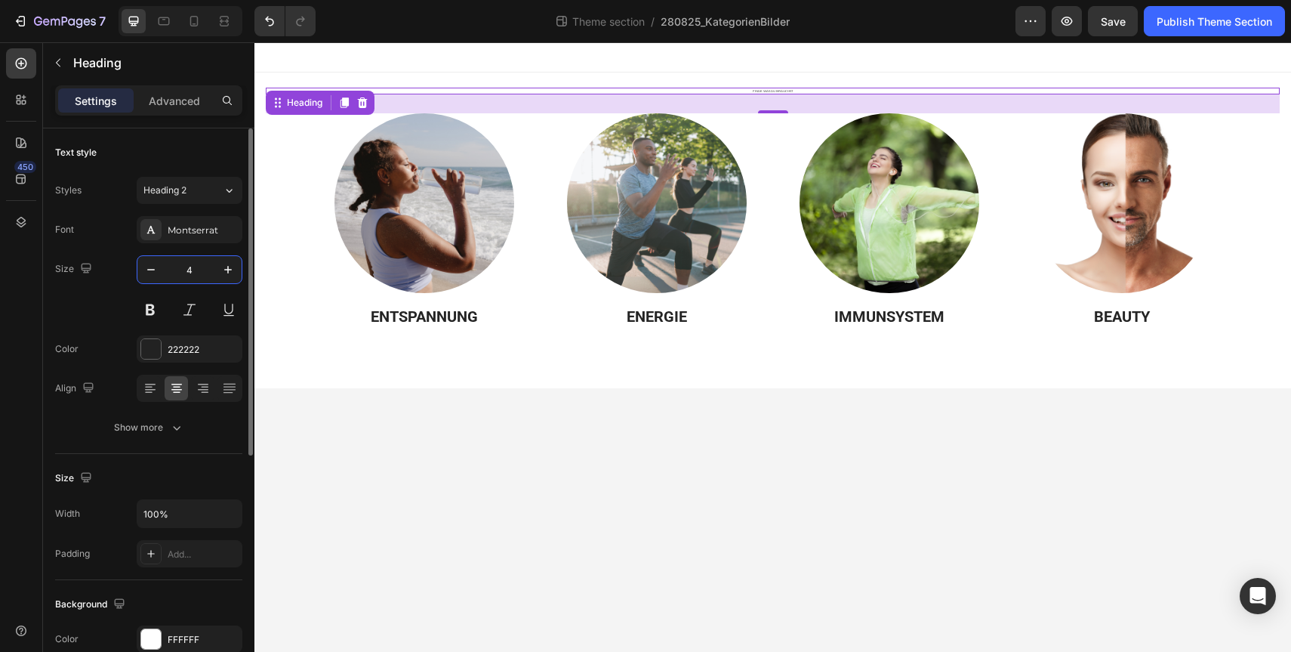
type input "40"
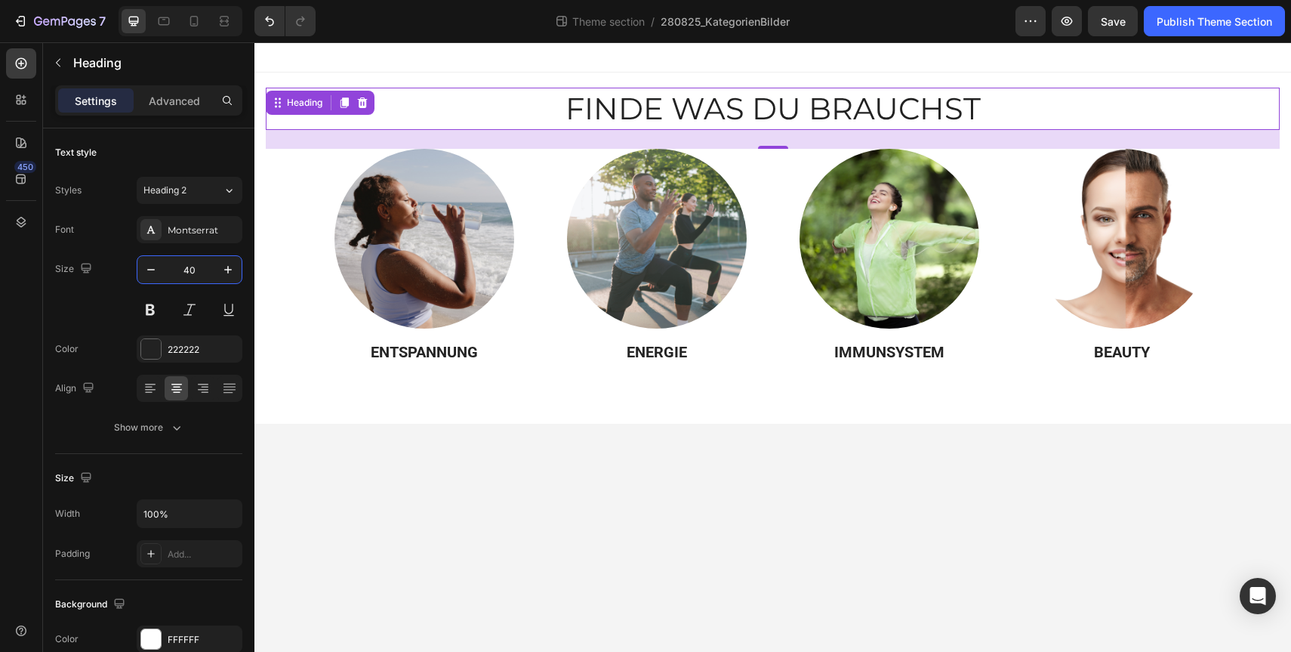
click at [444, 519] on body "FINDE WAS DU BRAUCHST Heading 25 Finde dein Produkt Heading Image ENTSPANNUNG H…" at bounding box center [772, 346] width 1037 height 609
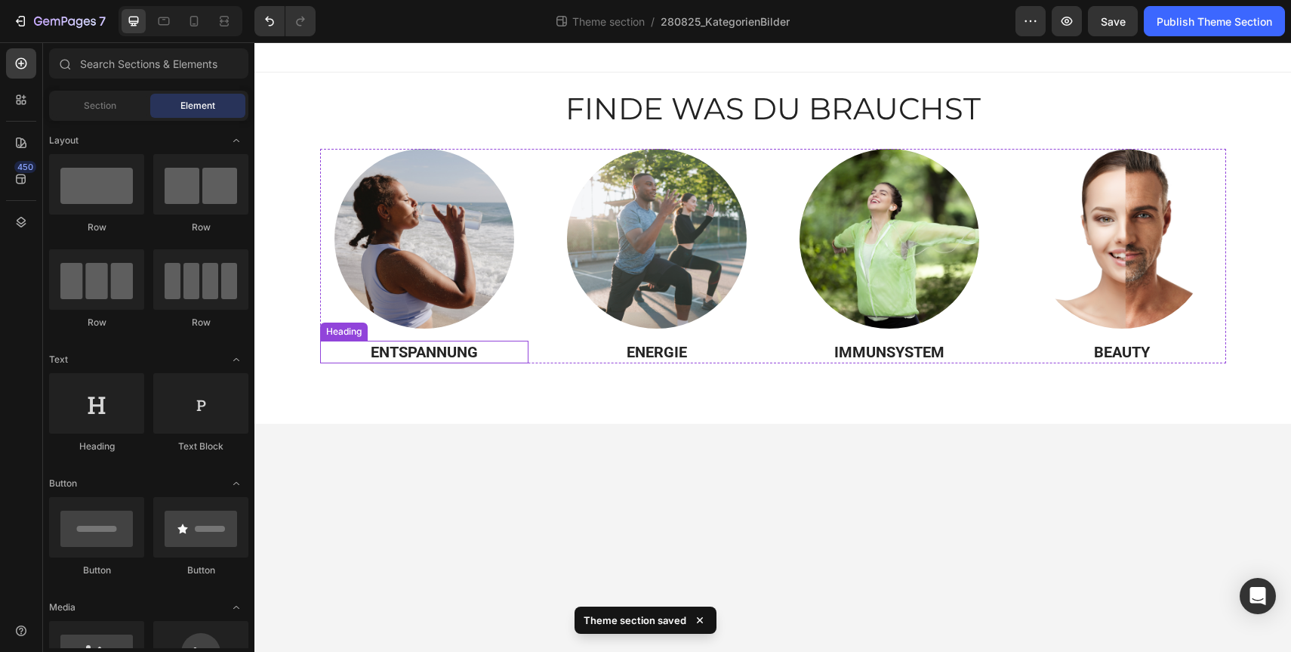
click at [411, 347] on h3 "ENTSPANNUNG" at bounding box center [424, 352] width 208 height 23
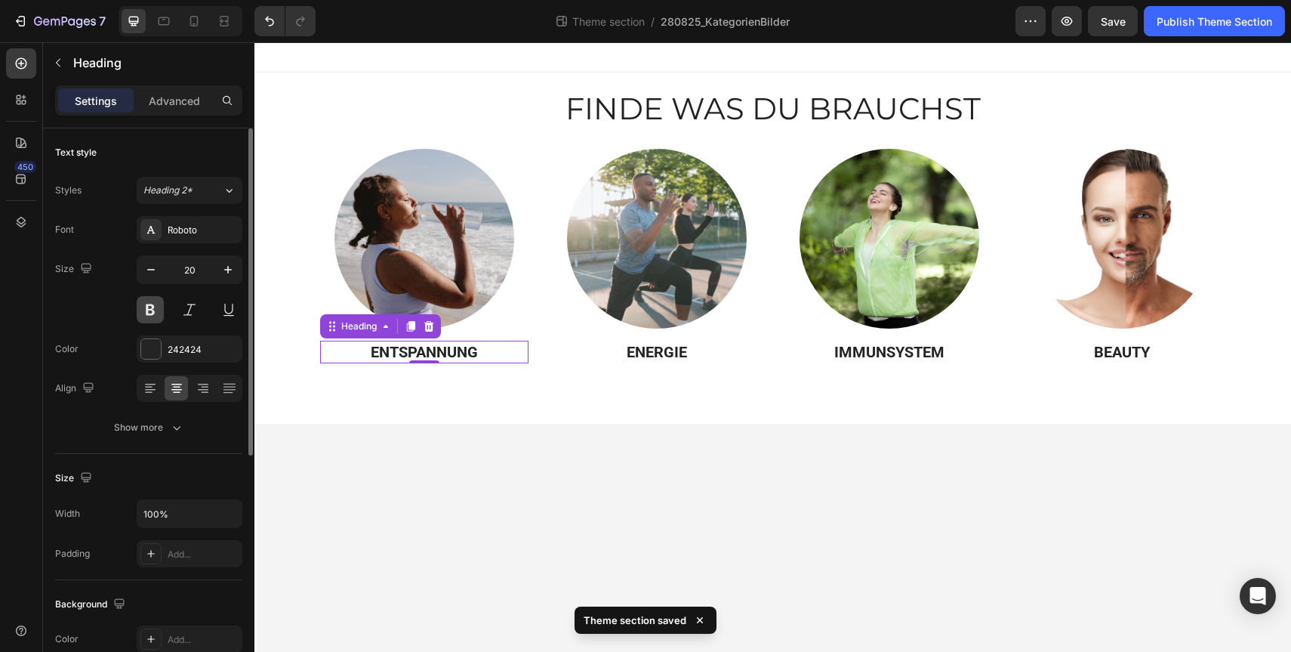
click at [149, 313] on button at bounding box center [150, 309] width 27 height 27
click at [402, 356] on h3 "ENTSPANNUNG" at bounding box center [424, 352] width 208 height 23
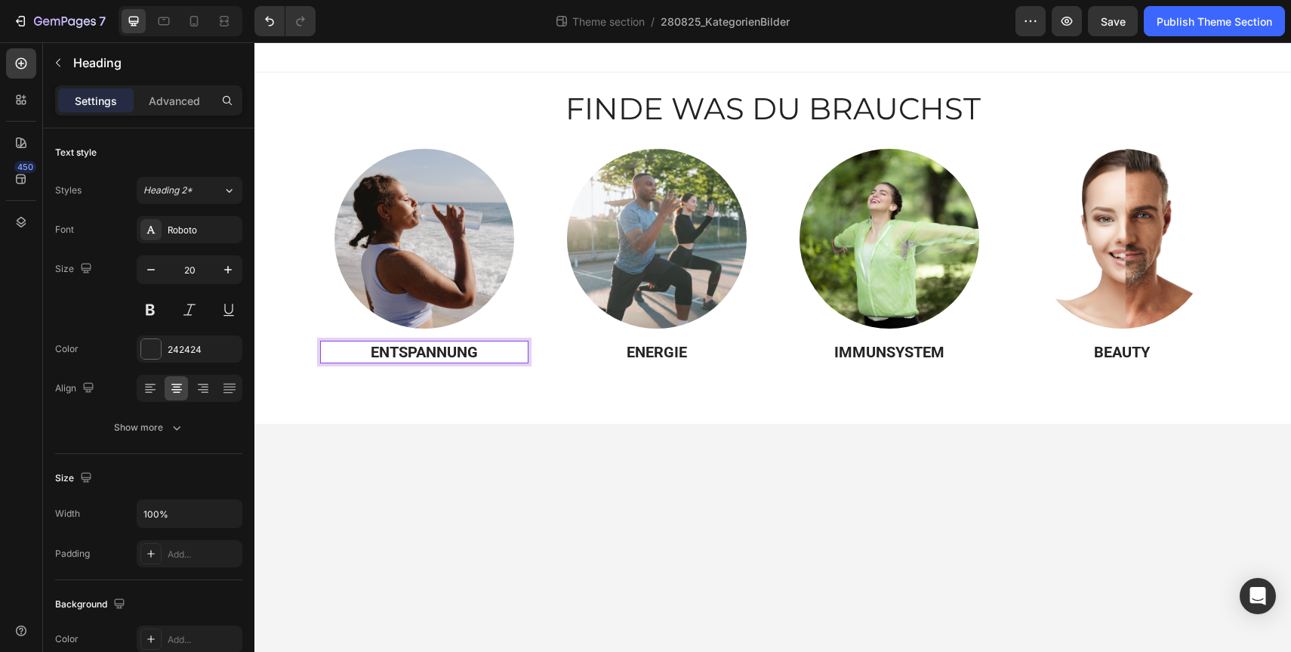
click at [402, 356] on p "ENTSPANNUNG" at bounding box center [424, 352] width 205 height 20
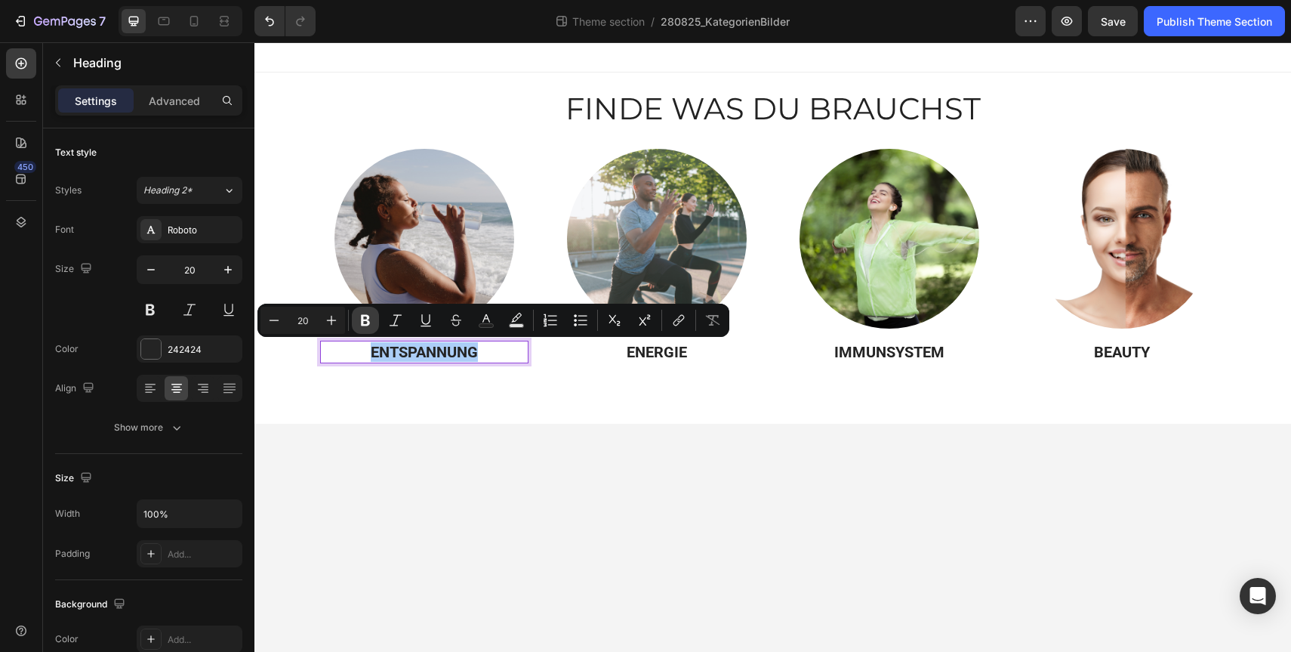
click at [371, 322] on icon "Editor contextual toolbar" at bounding box center [365, 320] width 15 height 15
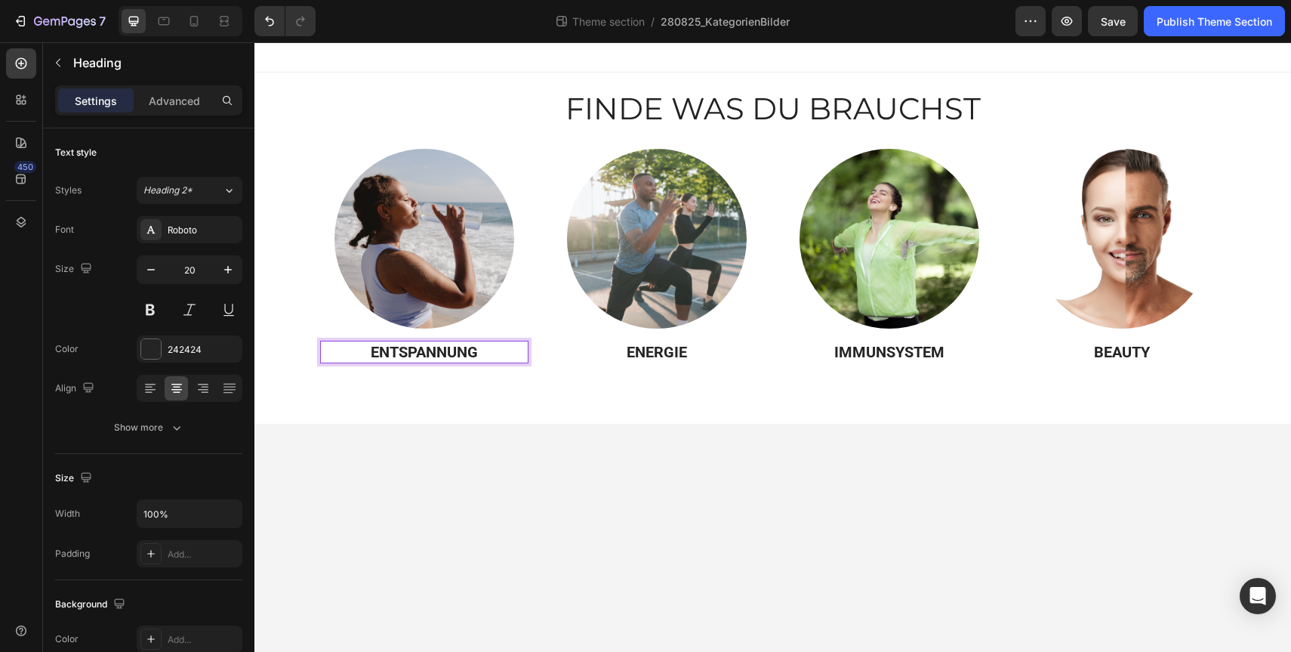
click at [371, 322] on div "Image ENTSPANNUNG Heading 0" at bounding box center [424, 256] width 208 height 214
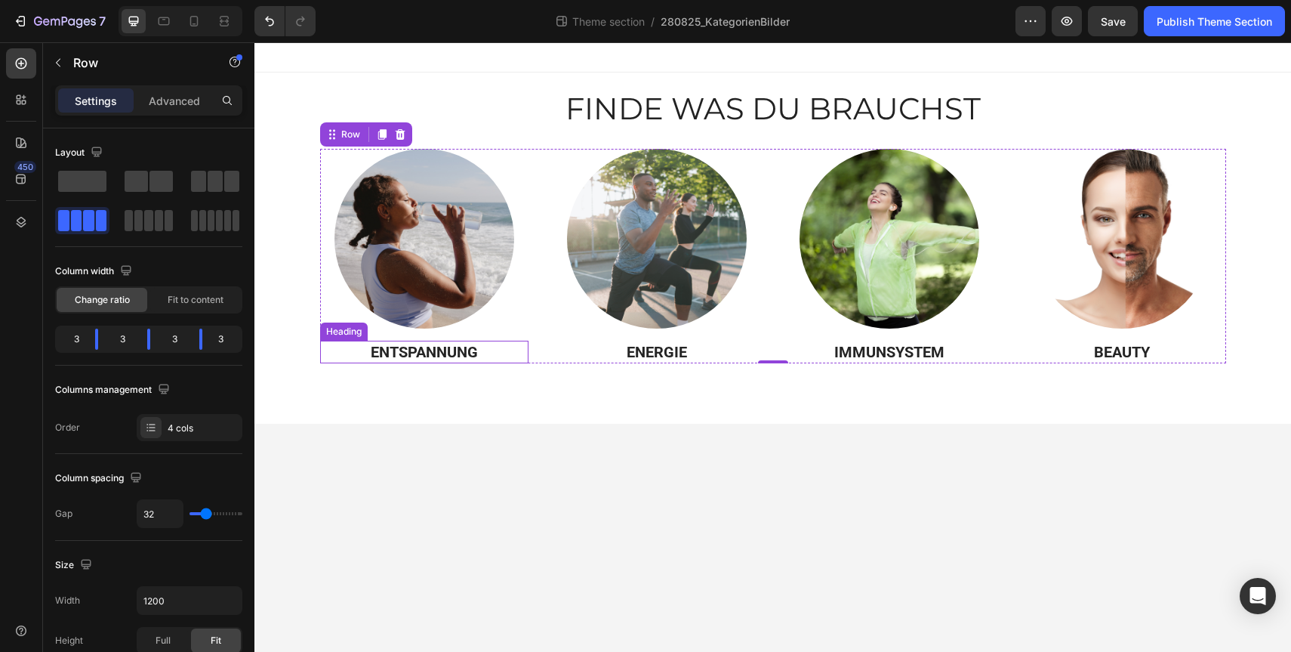
click at [392, 350] on strong "ENTSPANNUNG" at bounding box center [424, 352] width 107 height 18
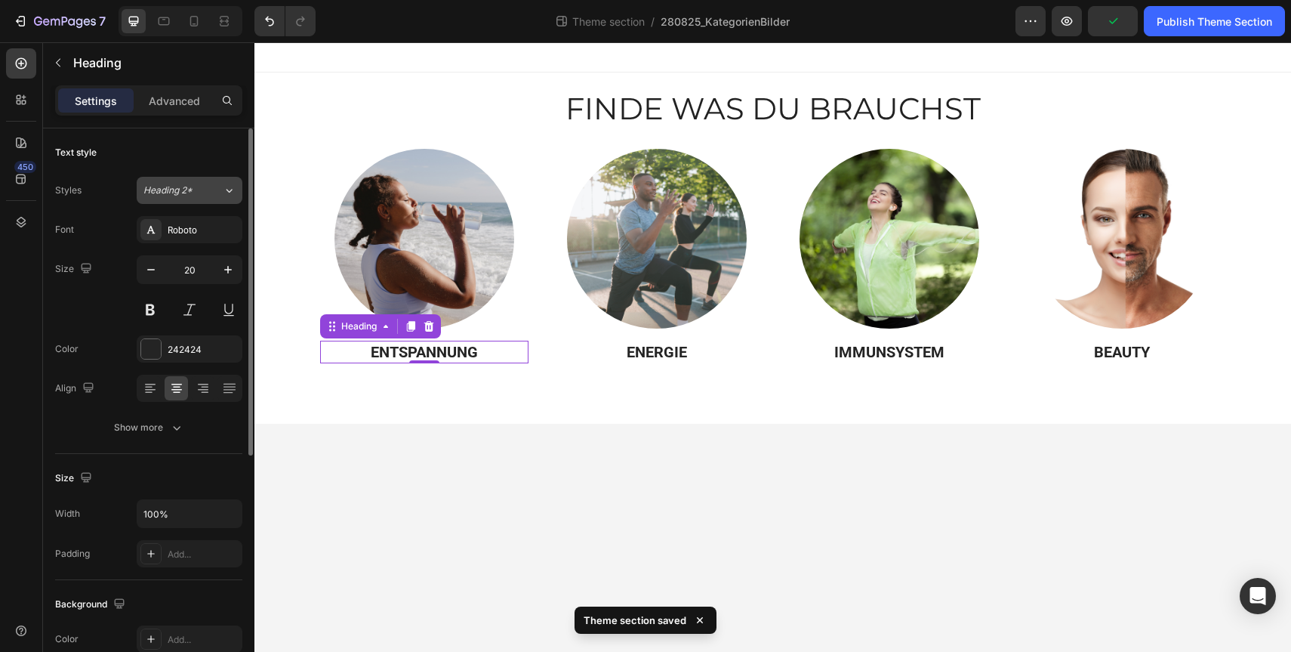
click at [215, 185] on div "Heading 2*" at bounding box center [182, 190] width 79 height 14
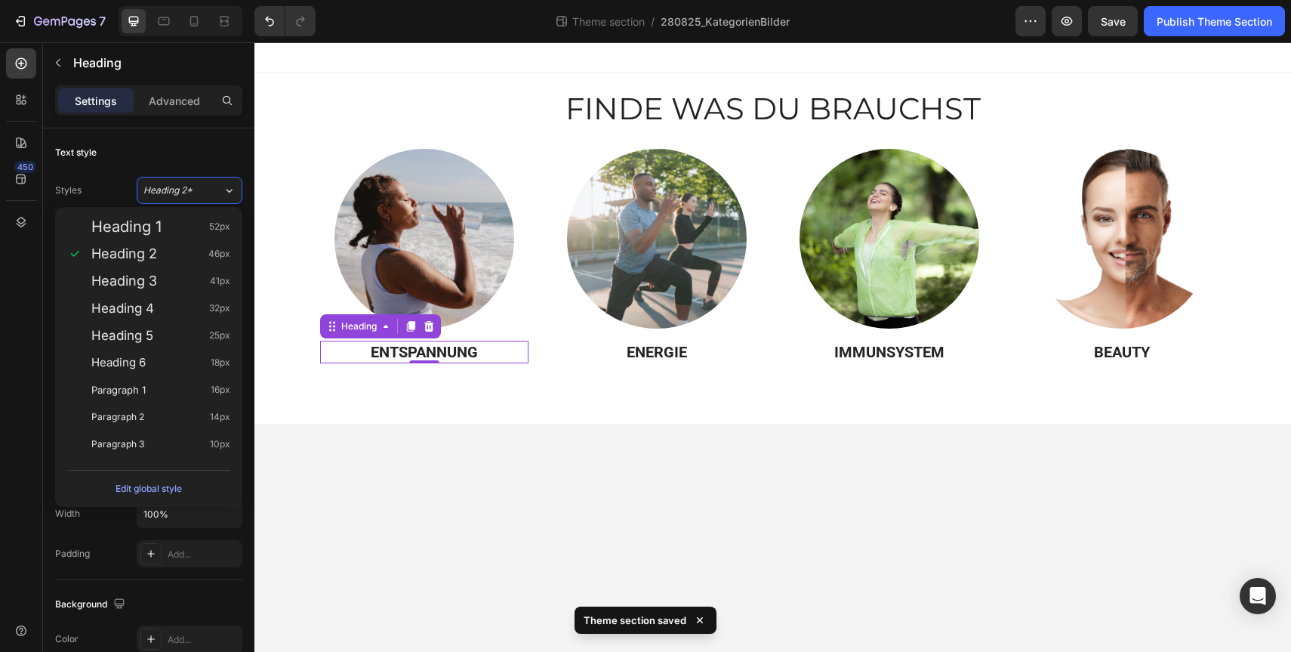
click at [366, 512] on body "FINDE WAS DU BRAUCHST Heading Finde dein Produkt Heading Image ⁠⁠⁠⁠⁠⁠⁠ ENTSPANN…" at bounding box center [772, 346] width 1037 height 609
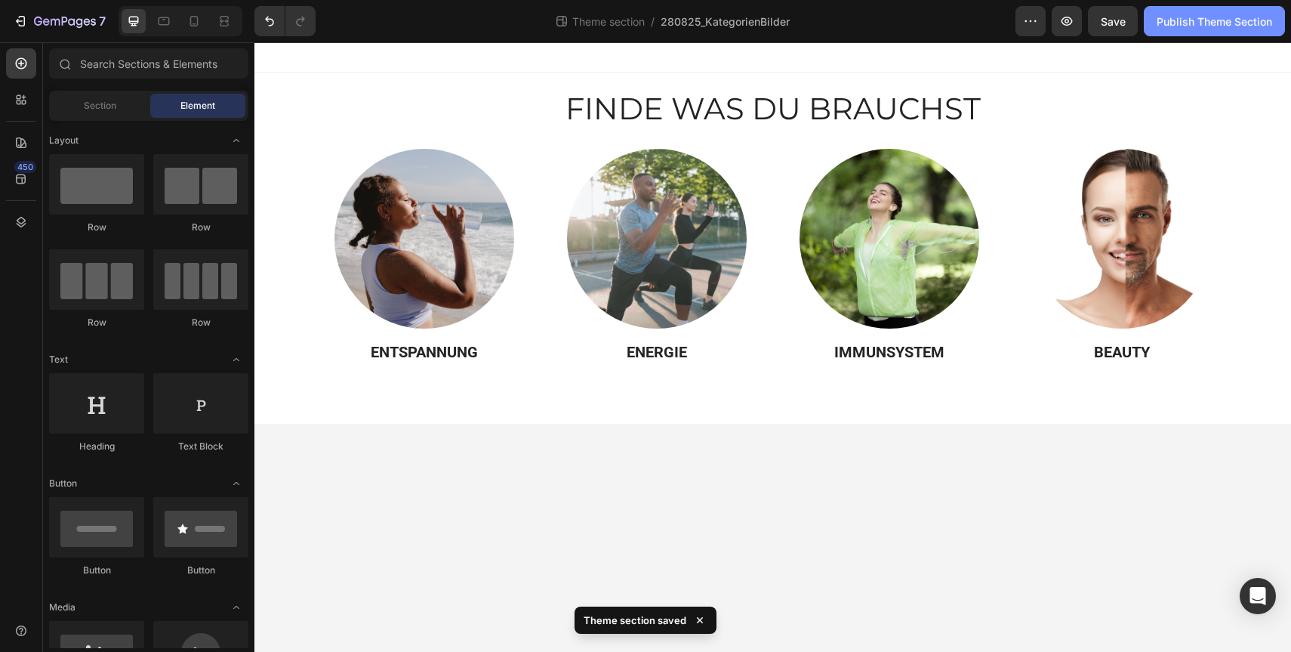
click at [1165, 19] on div "Publish Theme Section" at bounding box center [1215, 22] width 116 height 16
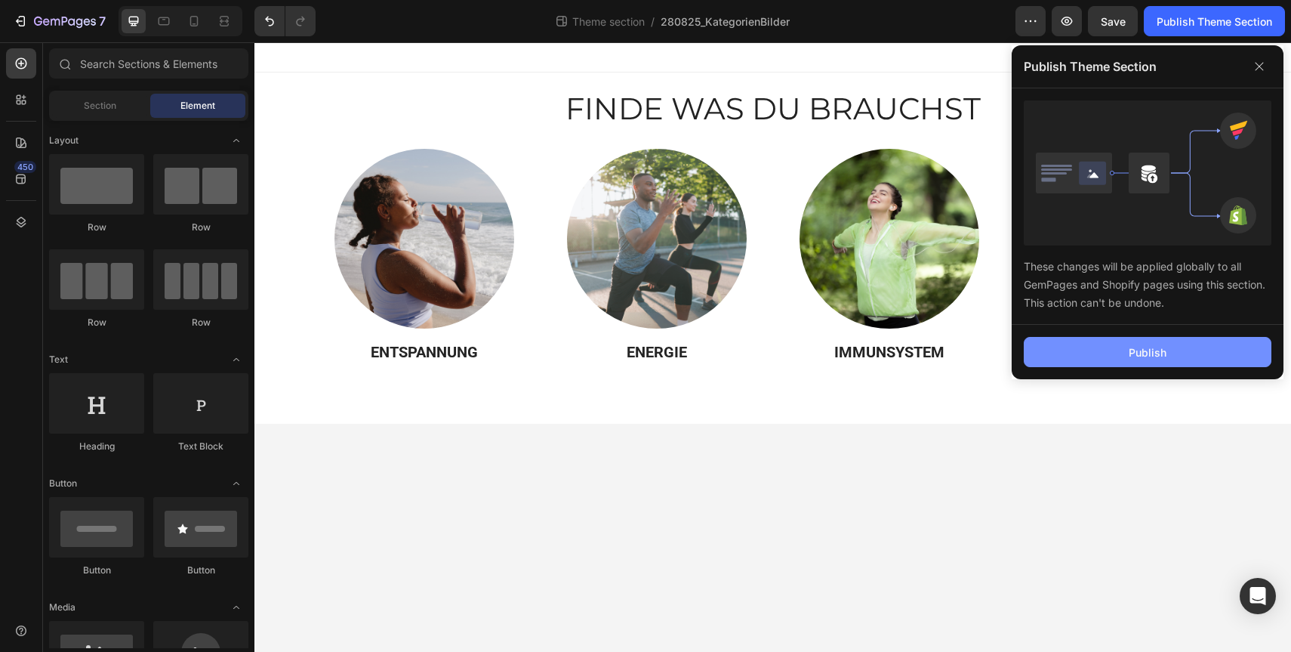
click at [1148, 341] on button "Publish" at bounding box center [1148, 352] width 248 height 30
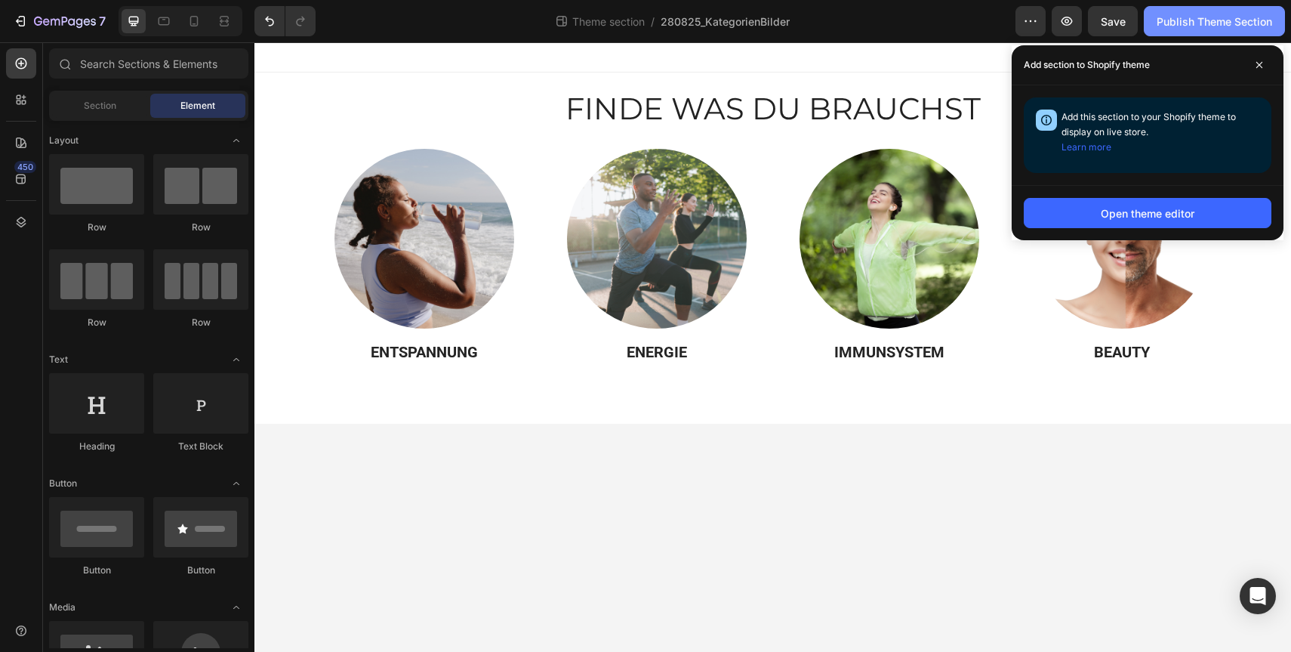
click at [1210, 19] on div "Publish Theme Section" at bounding box center [1215, 22] width 116 height 16
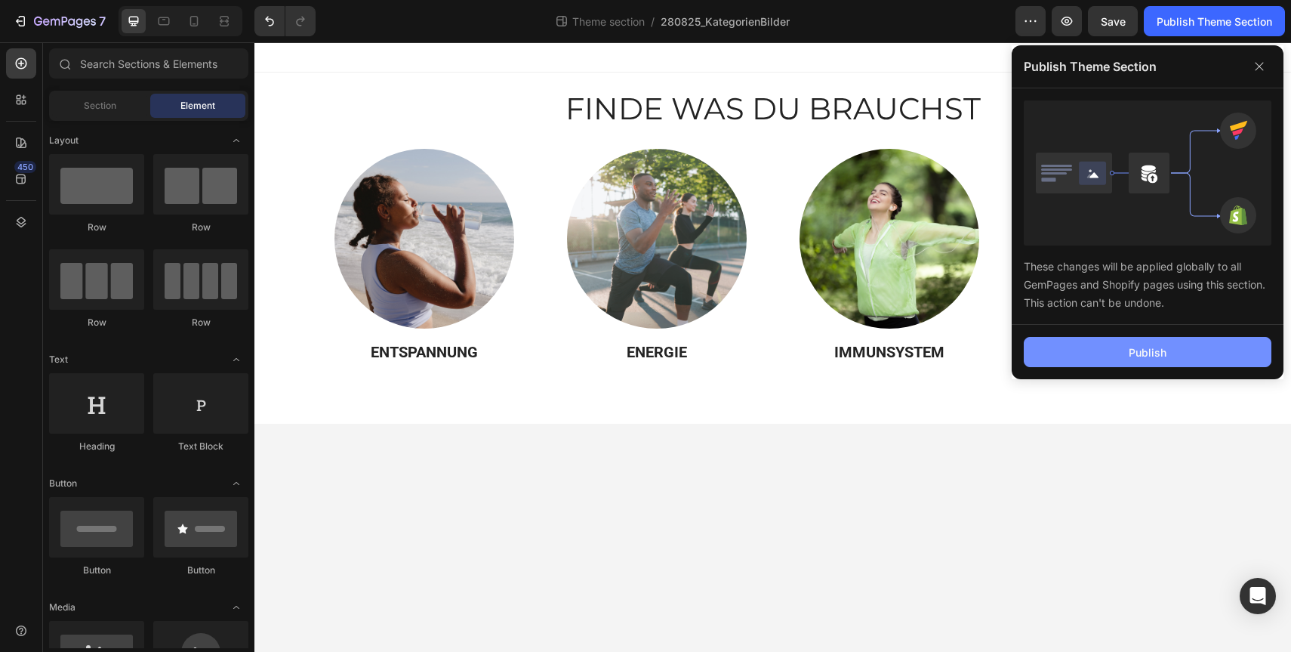
click at [1110, 347] on button "Publish" at bounding box center [1148, 352] width 248 height 30
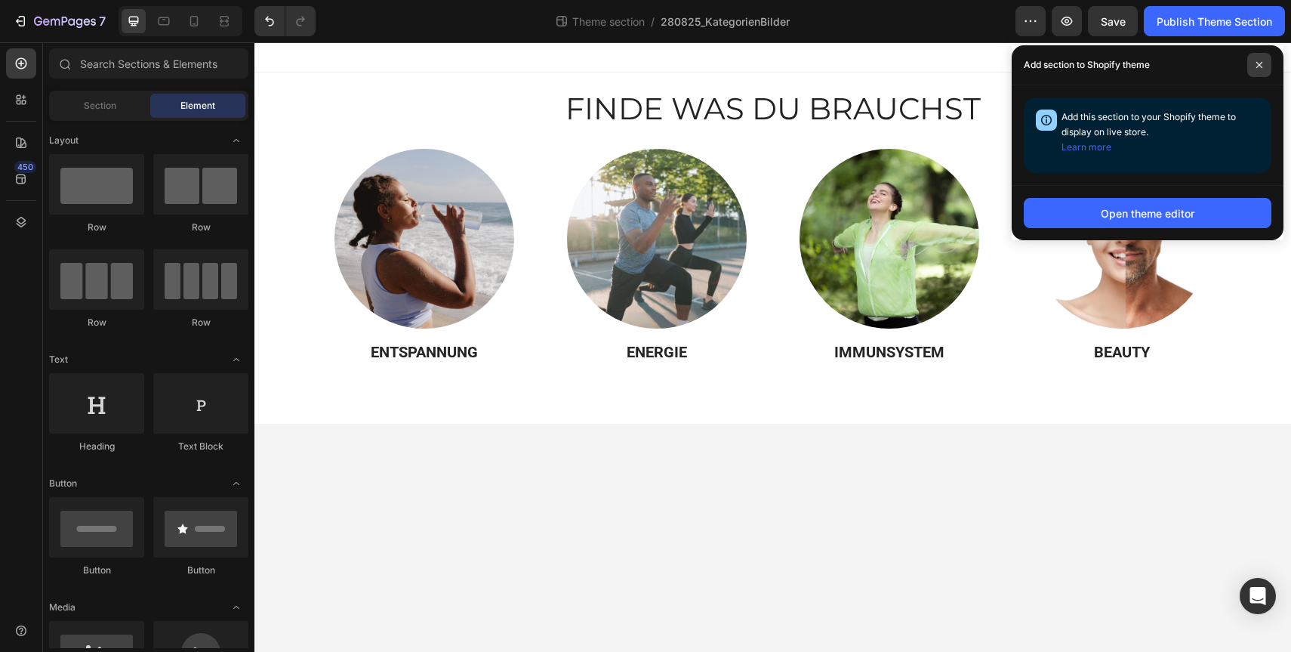
click at [1256, 61] on icon at bounding box center [1260, 65] width 8 height 8
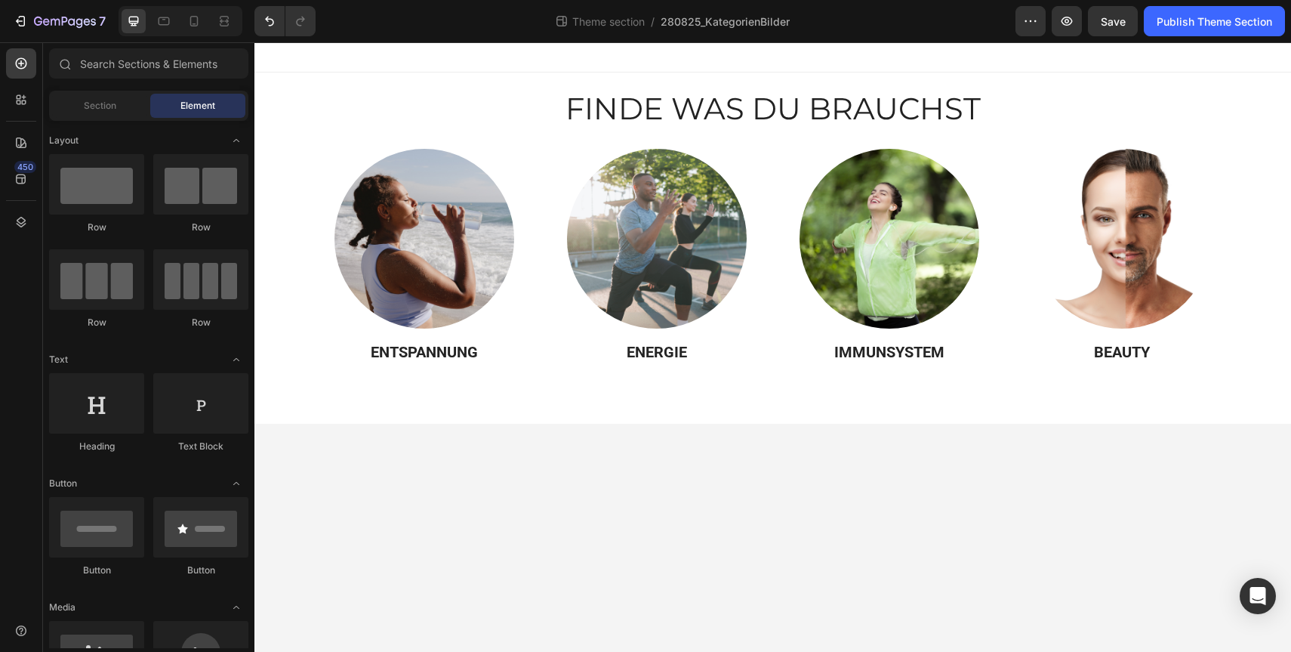
click at [914, 30] on div "Theme section / 280825_KategorienBilder" at bounding box center [672, 21] width 688 height 30
click at [29, 22] on div "7" at bounding box center [59, 21] width 93 height 18
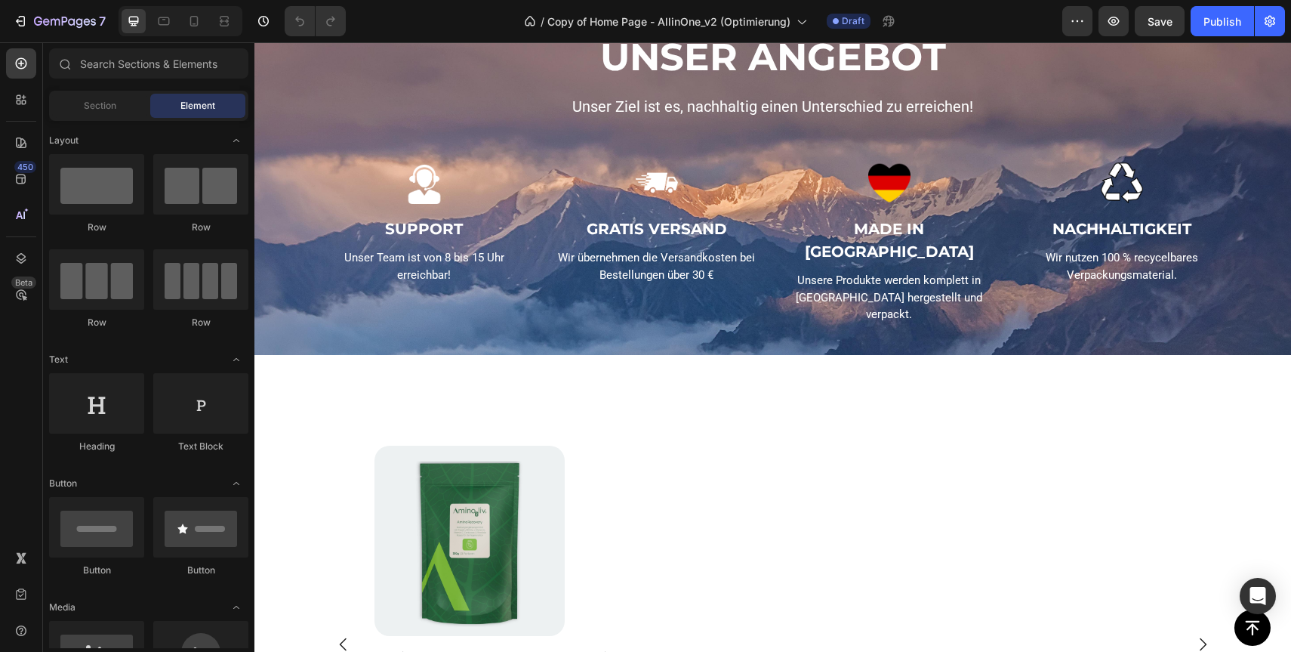
scroll to position [1886, 0]
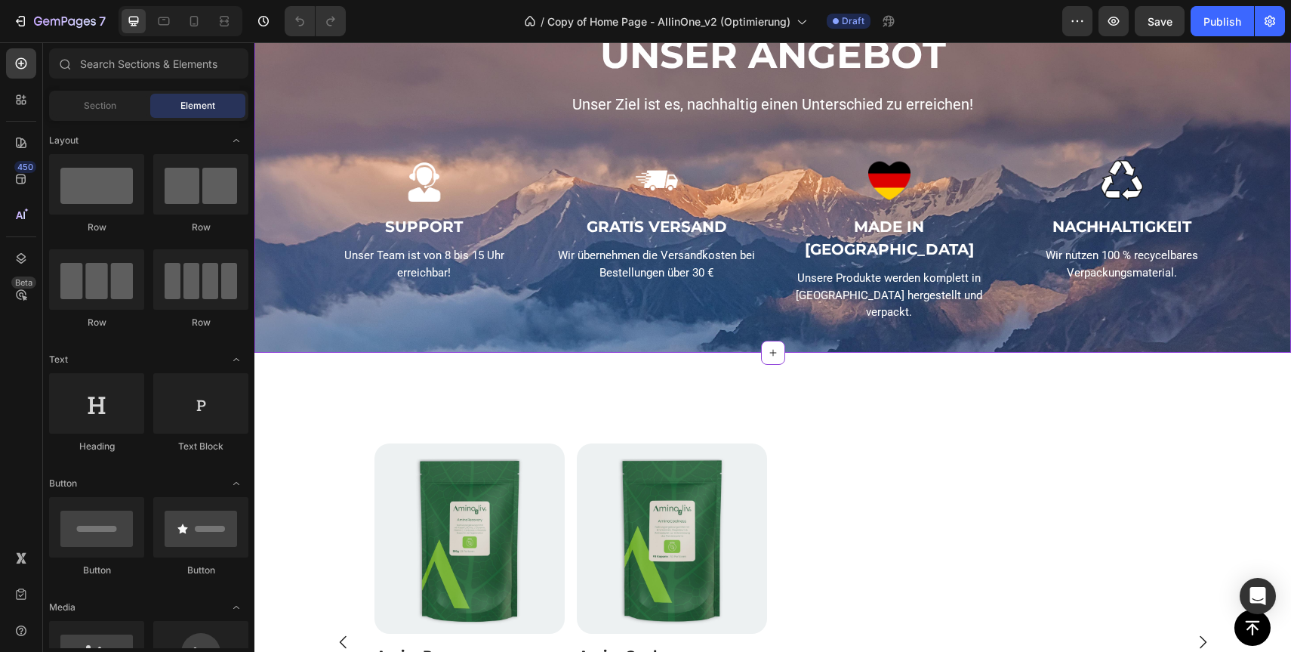
click at [325, 266] on p "Unser Team ist von 8 bis 15 Uhr erreichbar!" at bounding box center [424, 264] width 205 height 34
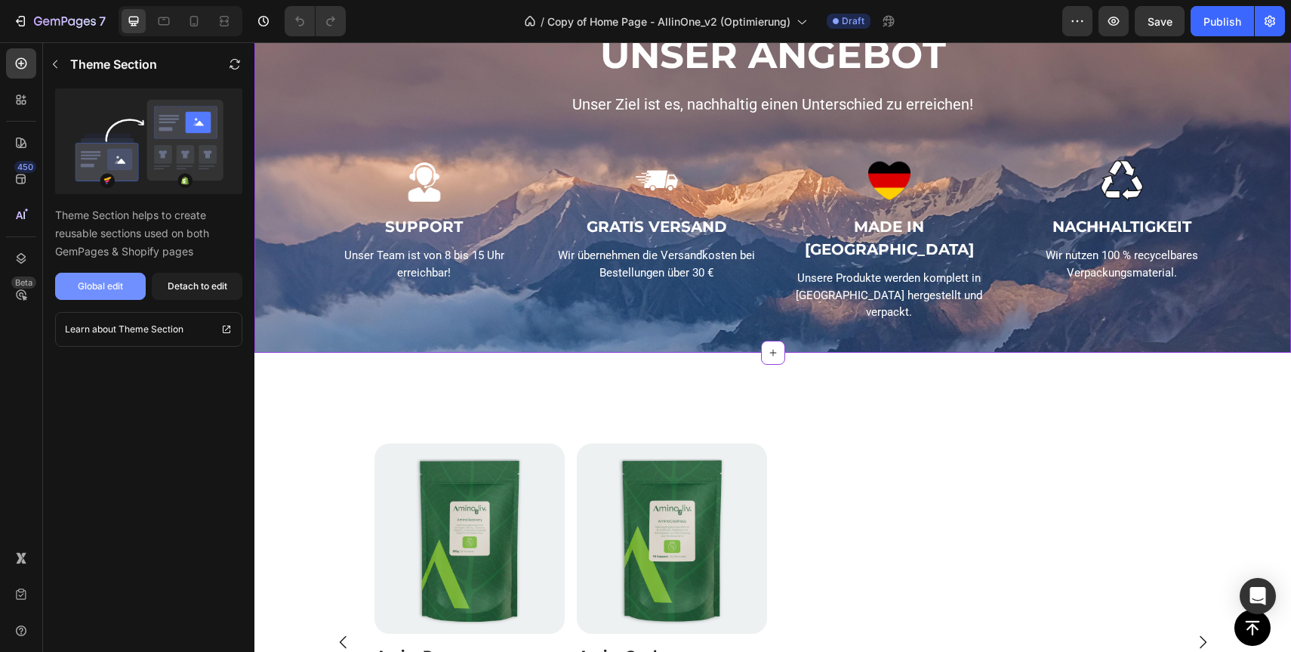
click at [109, 295] on button "Global edit" at bounding box center [100, 286] width 91 height 27
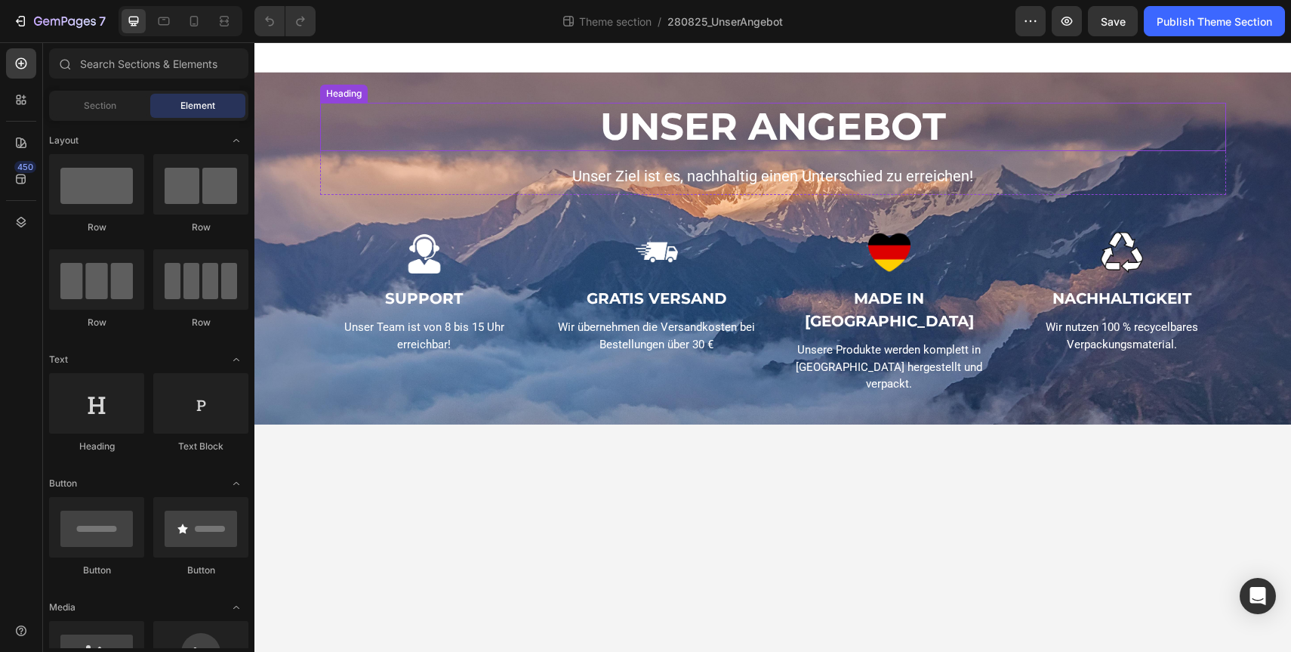
click at [685, 136] on strong "UNSER ANGEBOT" at bounding box center [773, 126] width 346 height 46
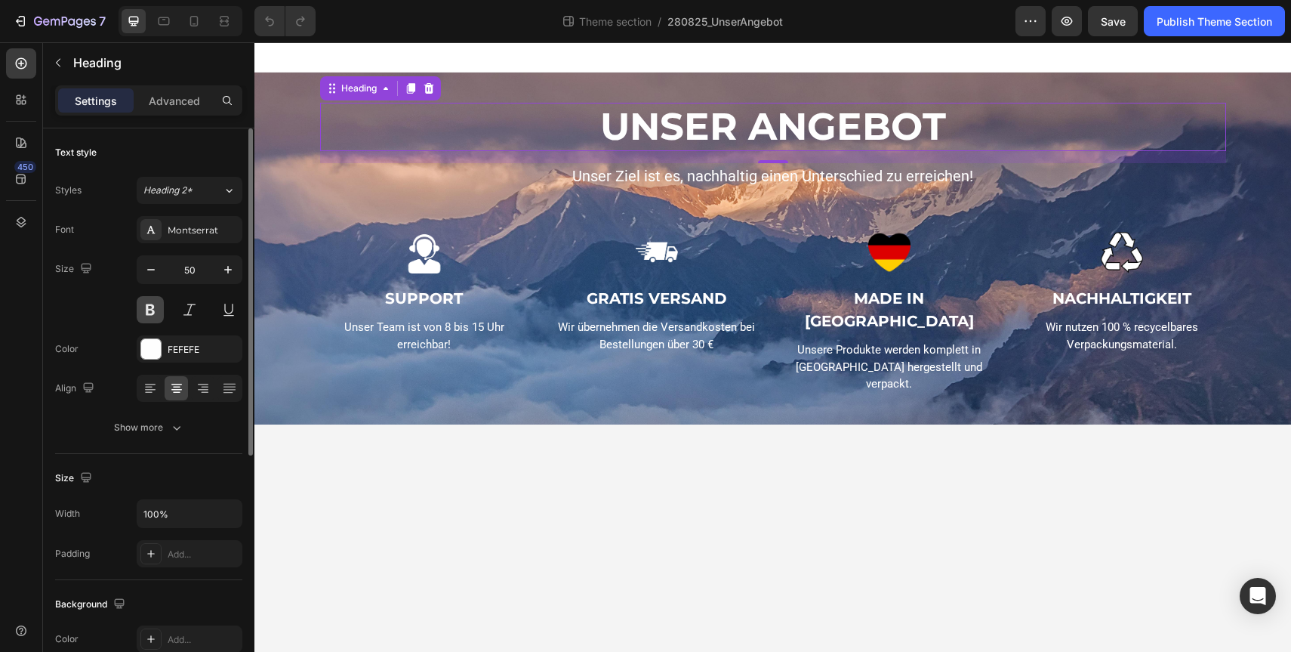
click at [146, 313] on button at bounding box center [150, 309] width 27 height 27
click at [224, 185] on icon at bounding box center [229, 190] width 13 height 15
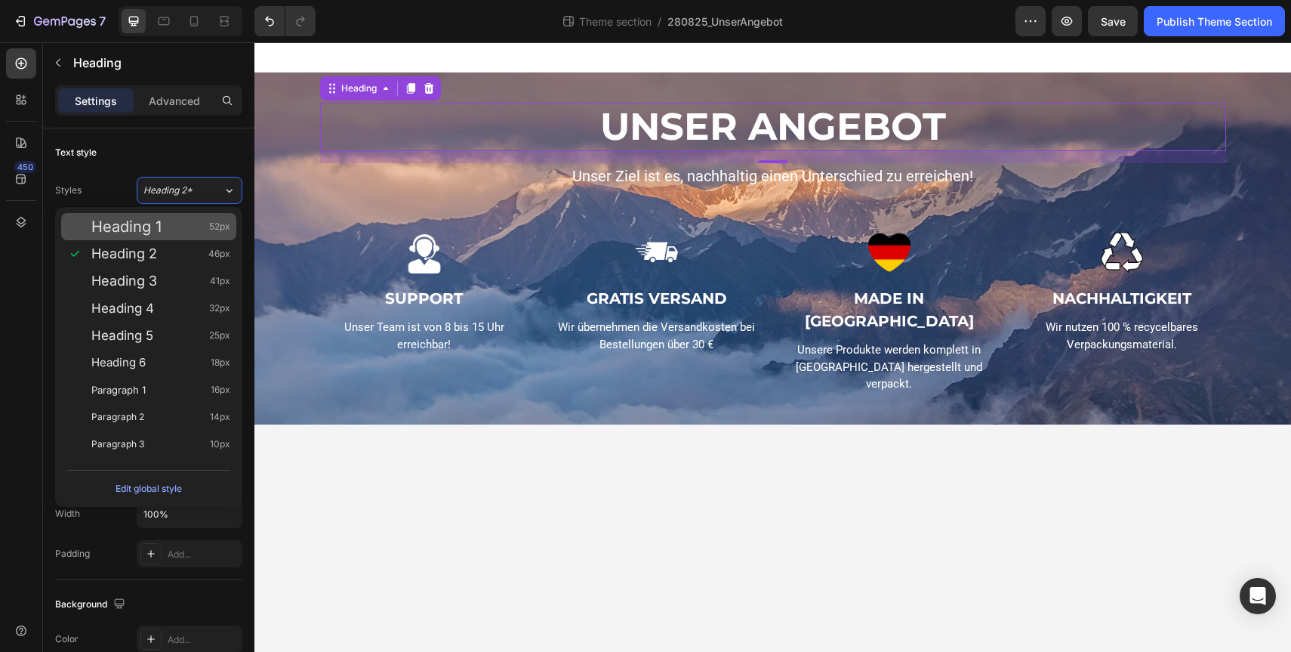
click at [211, 228] on span "52px" at bounding box center [219, 226] width 21 height 15
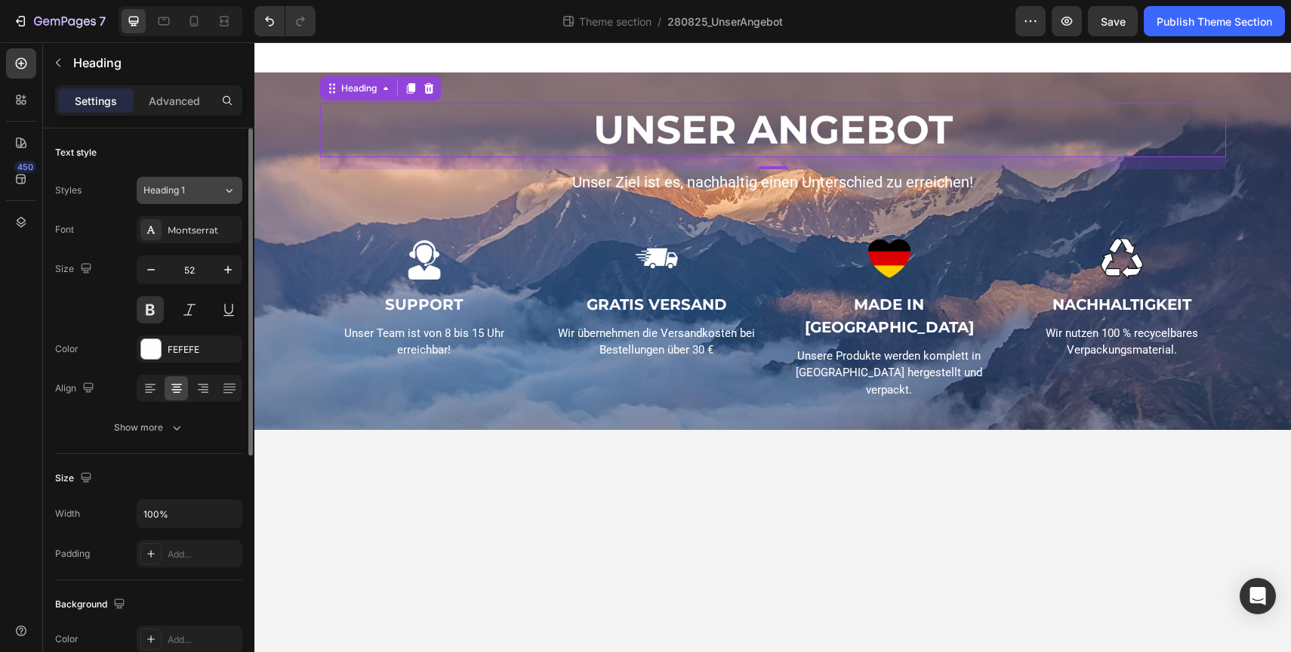
click at [241, 178] on button "Heading 1" at bounding box center [190, 190] width 106 height 27
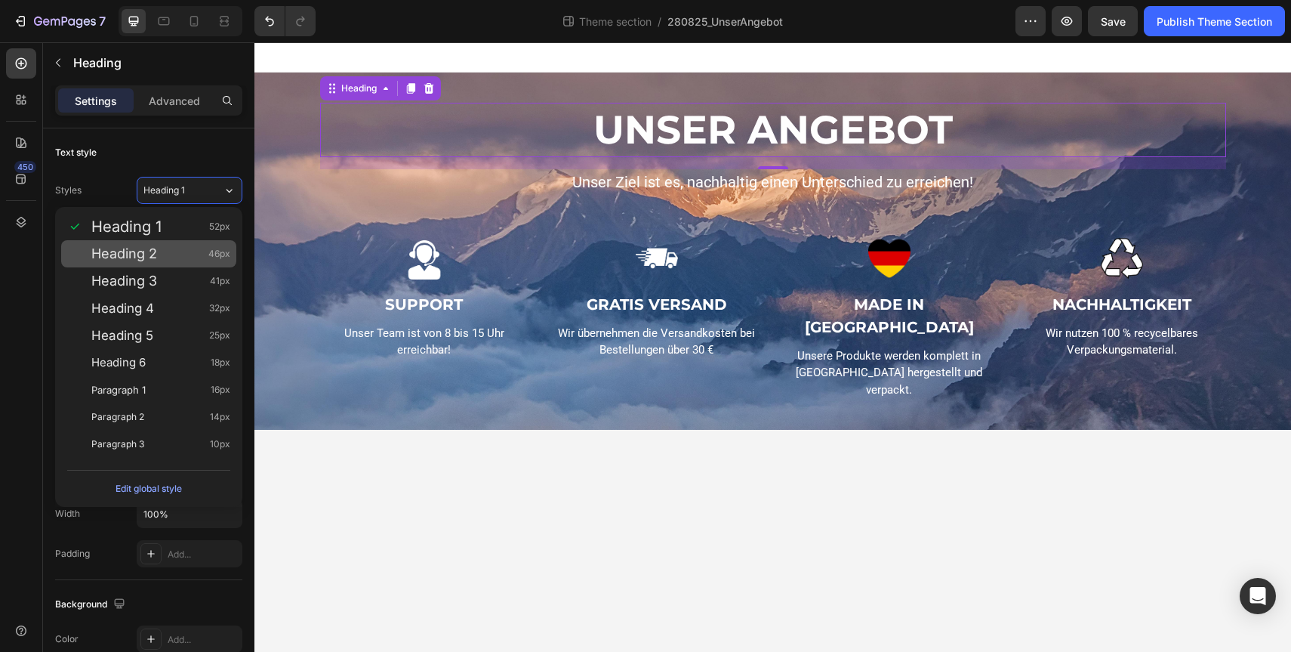
click at [199, 247] on div "Heading 2 46px" at bounding box center [160, 253] width 139 height 15
type input "46"
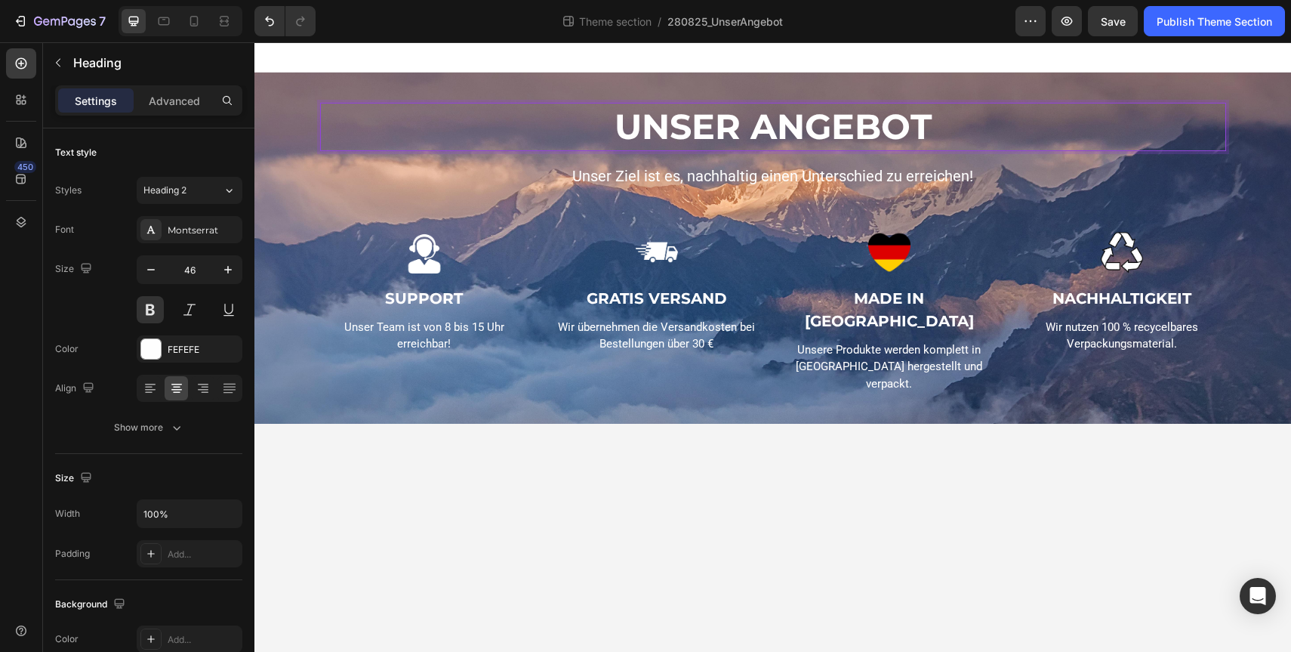
click at [708, 118] on strong "UNSER ANGEBOT" at bounding box center [773, 126] width 317 height 43
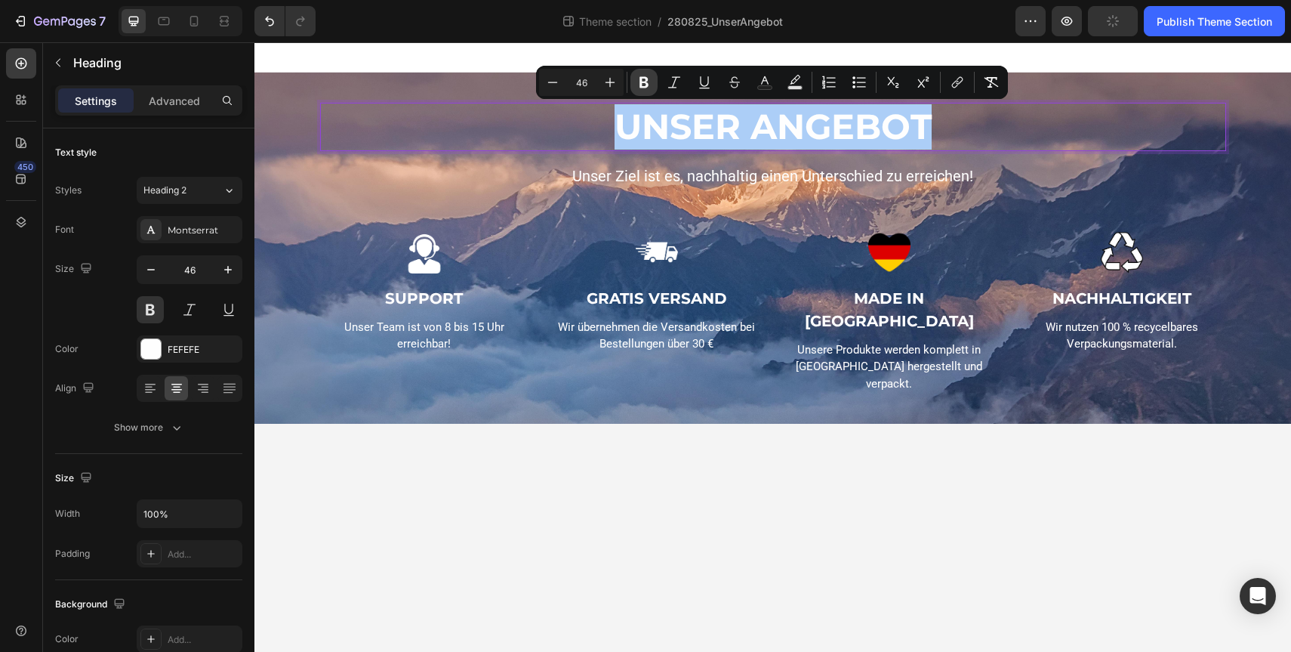
click at [654, 80] on button "Bold" at bounding box center [643, 82] width 27 height 27
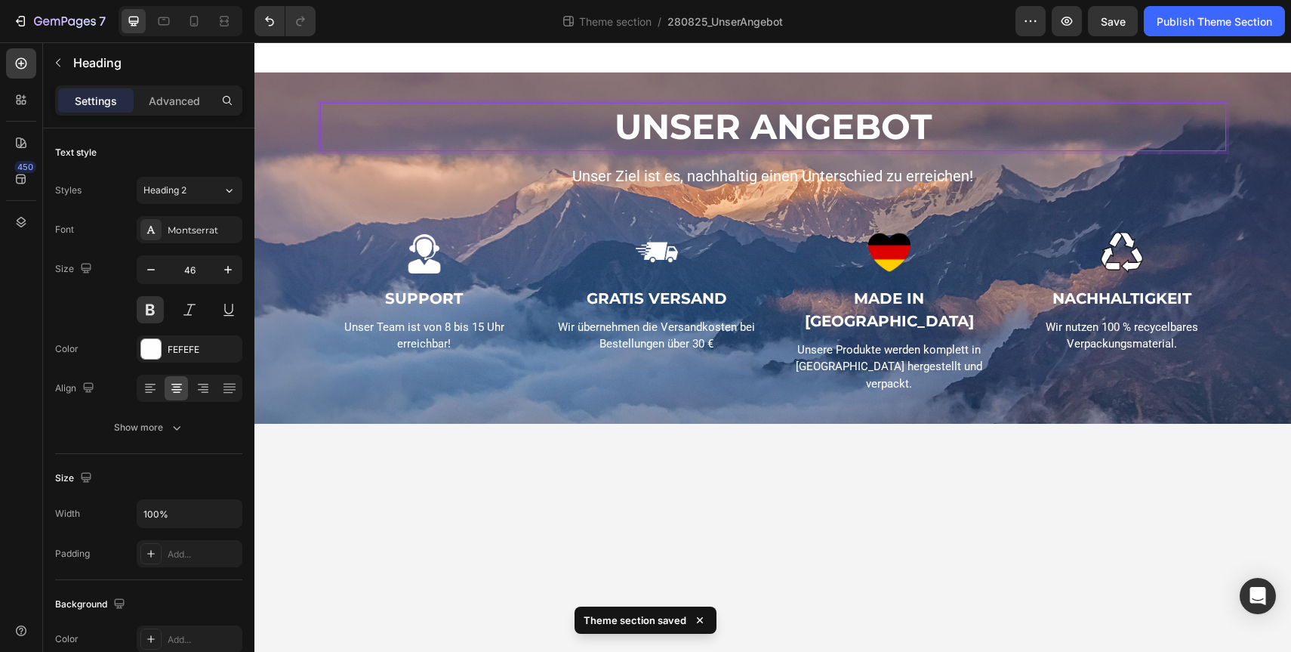
click at [667, 123] on p "UNSER ANGEBOT" at bounding box center [773, 126] width 903 height 45
click at [484, 108] on p "UNSER ANGEBOT" at bounding box center [773, 126] width 903 height 45
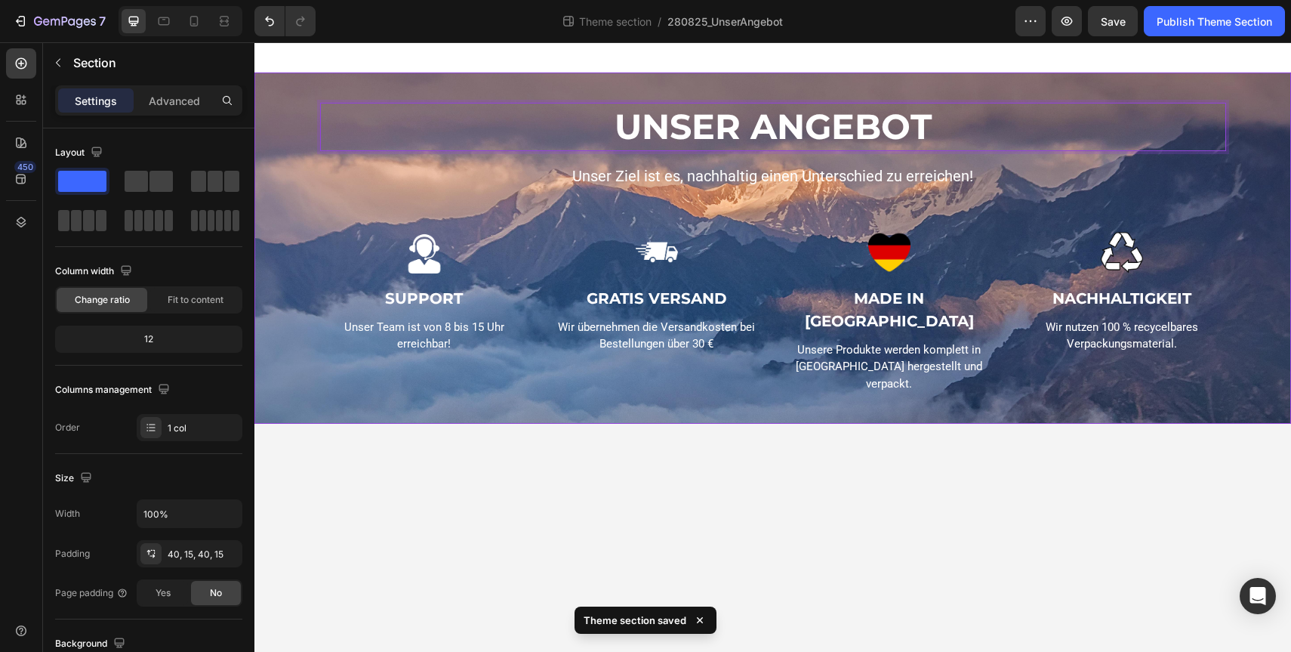
click at [434, 208] on div "UNSER ANGEBOT Heading 16 Unser Ziel ist es, nachhaltig einen Unterschied zu err…" at bounding box center [773, 248] width 1014 height 291
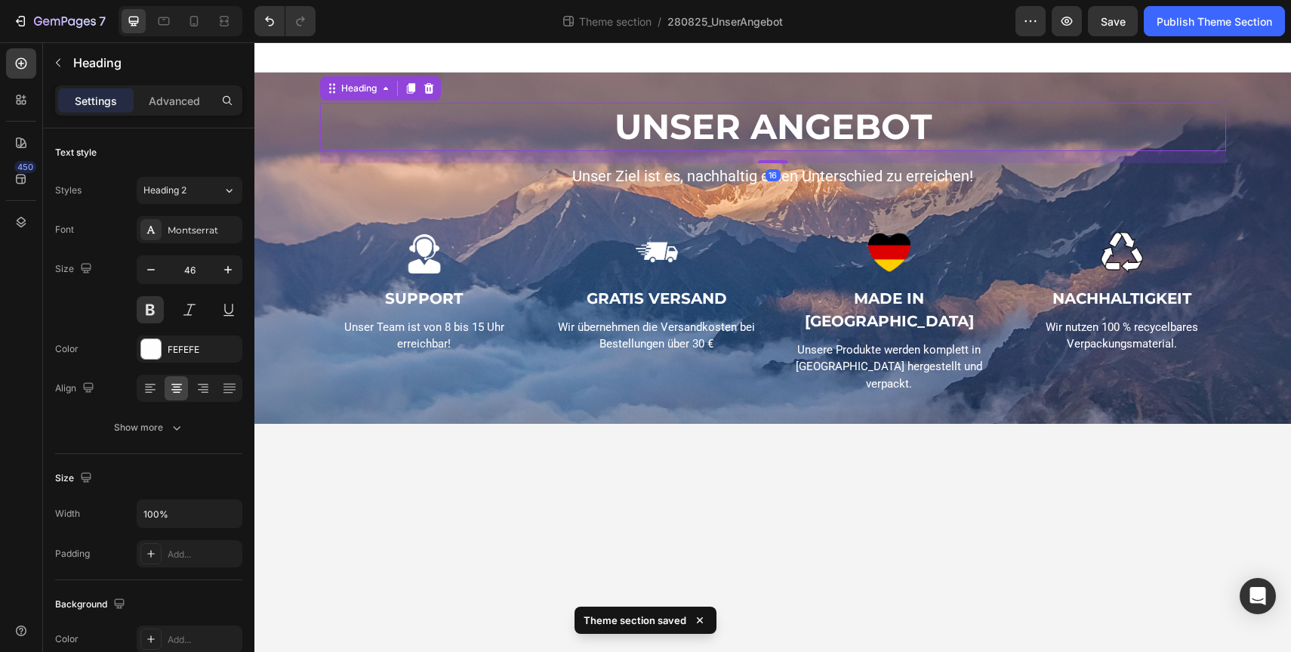
click at [525, 107] on p "UNSER ANGEBOT" at bounding box center [773, 126] width 903 height 45
click at [408, 86] on icon at bounding box center [411, 88] width 12 height 12
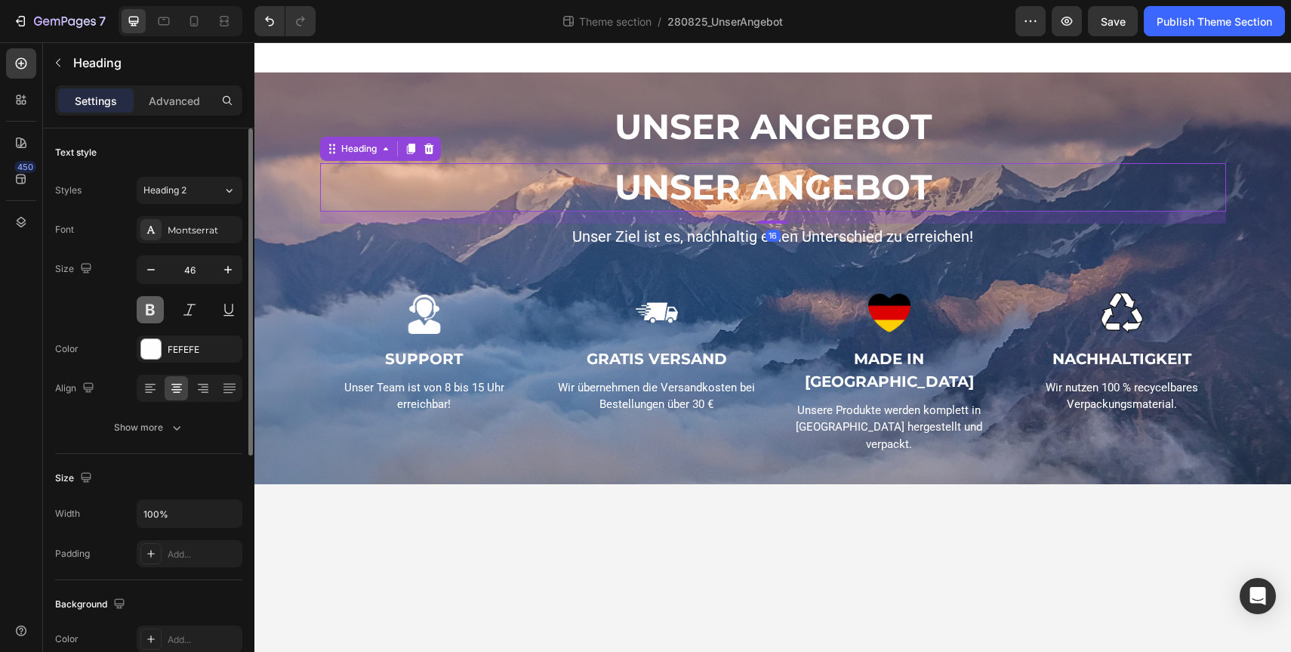
click at [140, 319] on button at bounding box center [150, 309] width 27 height 27
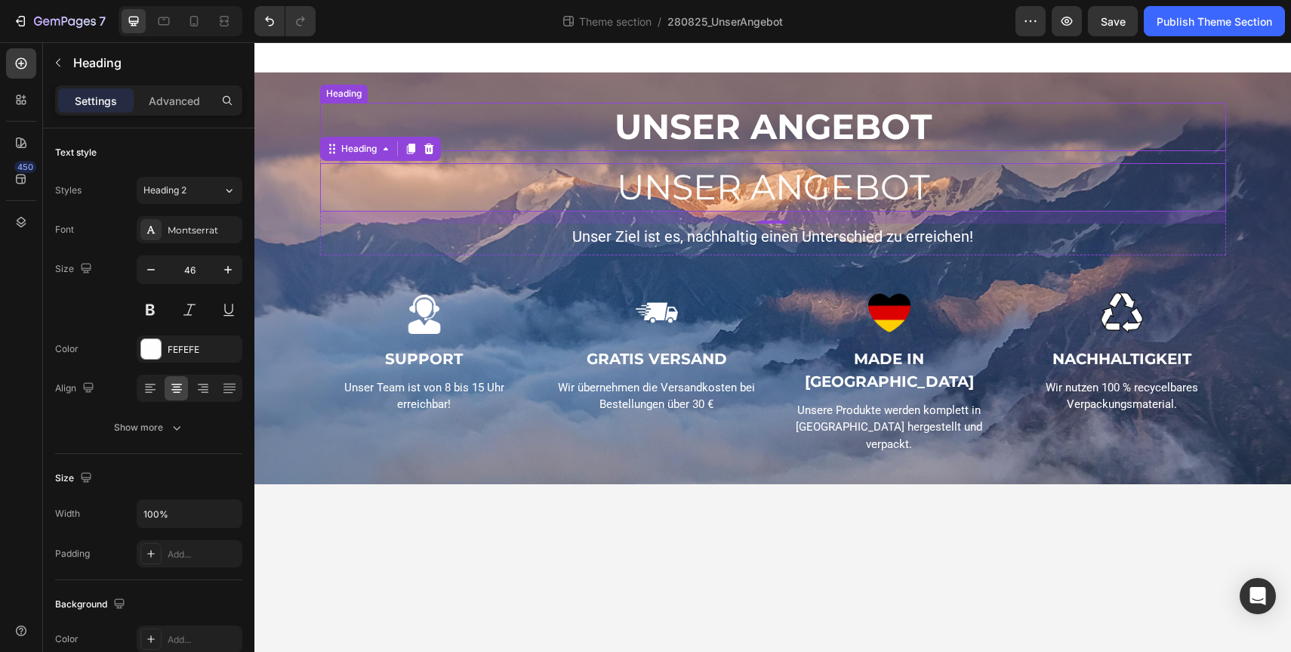
click at [692, 140] on p "UNSER ANGEBOT" at bounding box center [773, 126] width 903 height 45
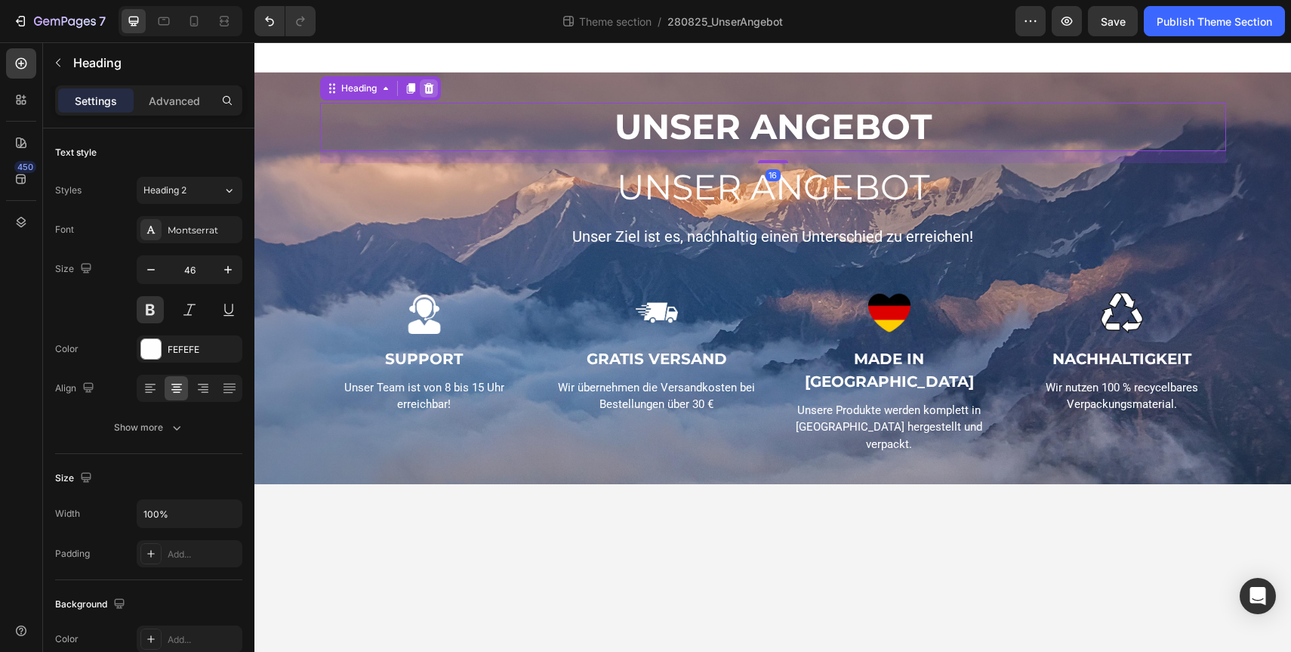
click at [430, 88] on icon at bounding box center [429, 88] width 12 height 12
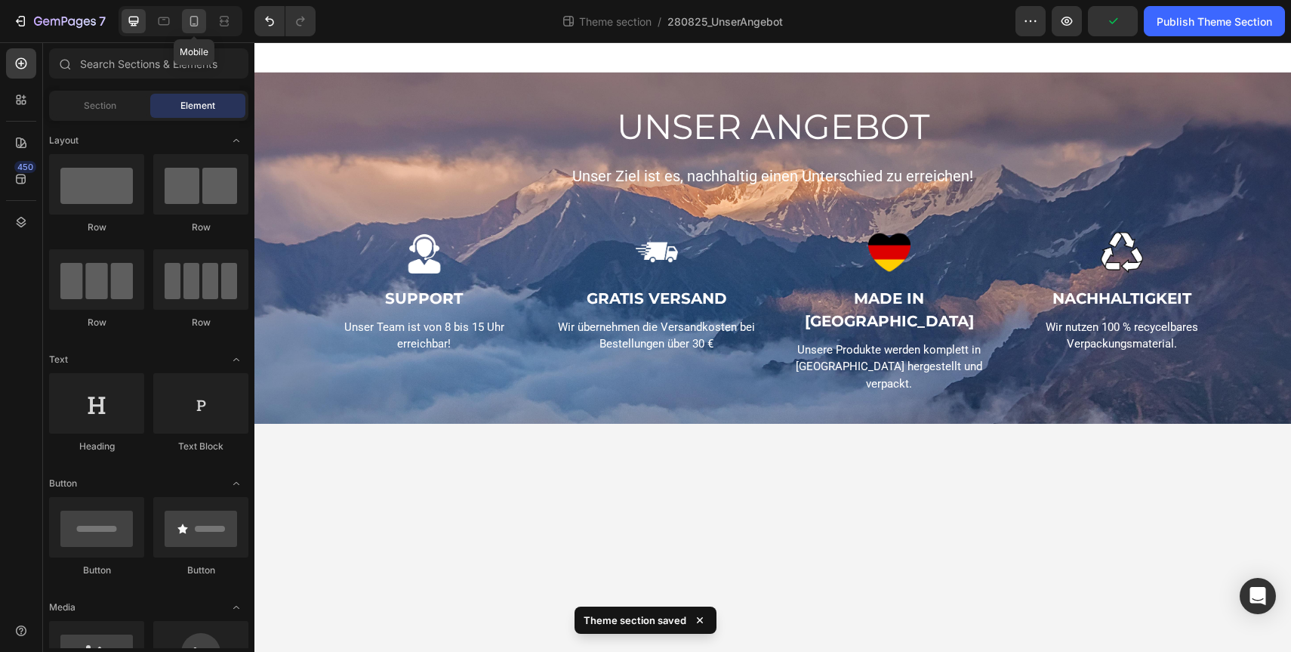
click at [198, 23] on icon at bounding box center [194, 21] width 8 height 11
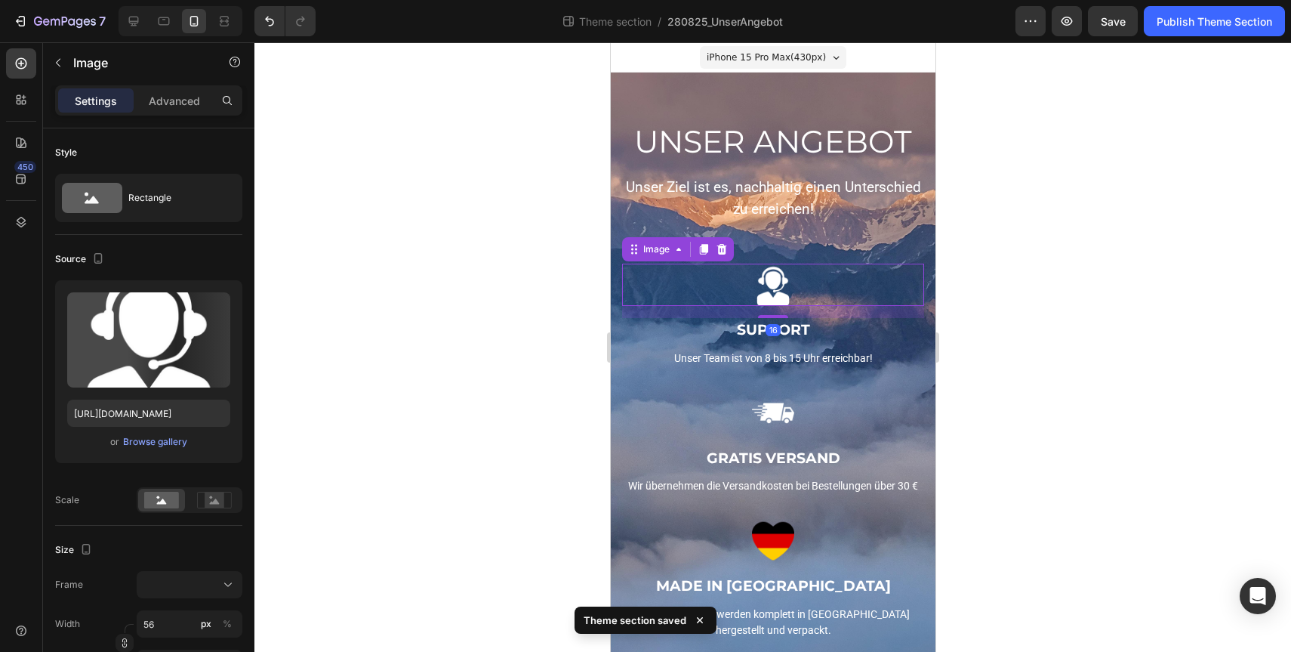
click at [687, 273] on div at bounding box center [772, 285] width 302 height 42
click at [749, 224] on div "UNSER ANGEBOT Heading Unser Ziel ist es, nachhaltig einen Unterschied zu erreic…" at bounding box center [772, 173] width 302 height 107
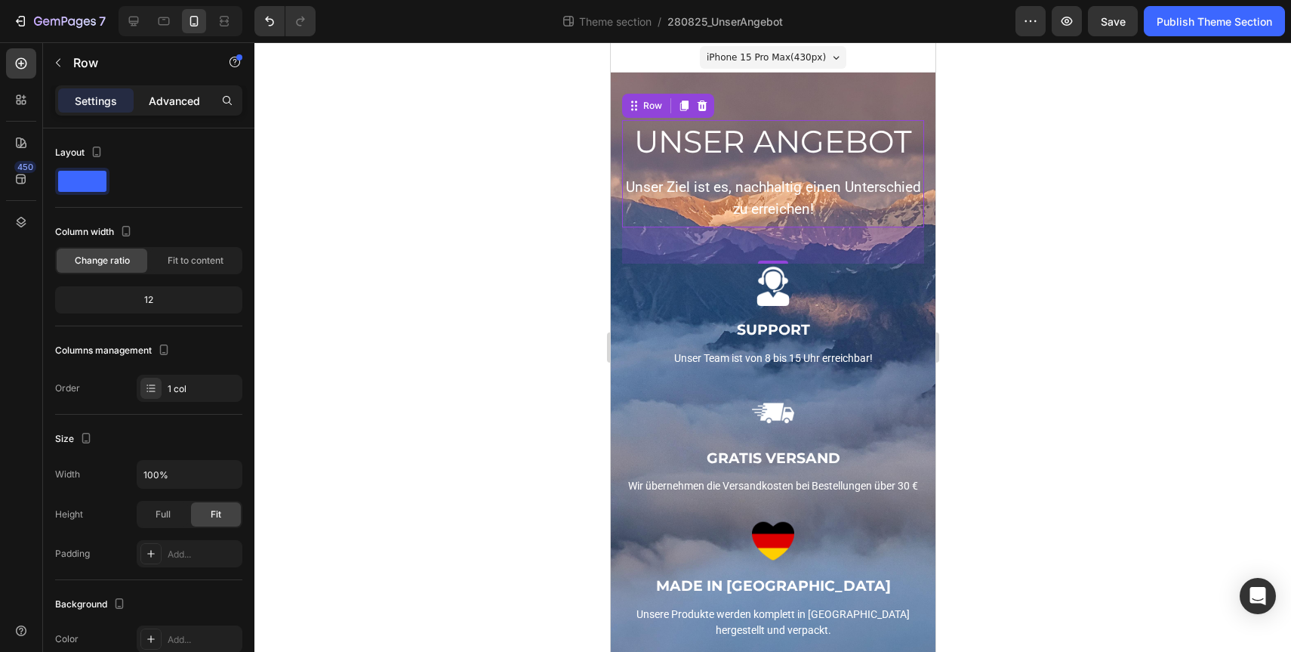
click at [155, 104] on p "Advanced" at bounding box center [174, 101] width 51 height 16
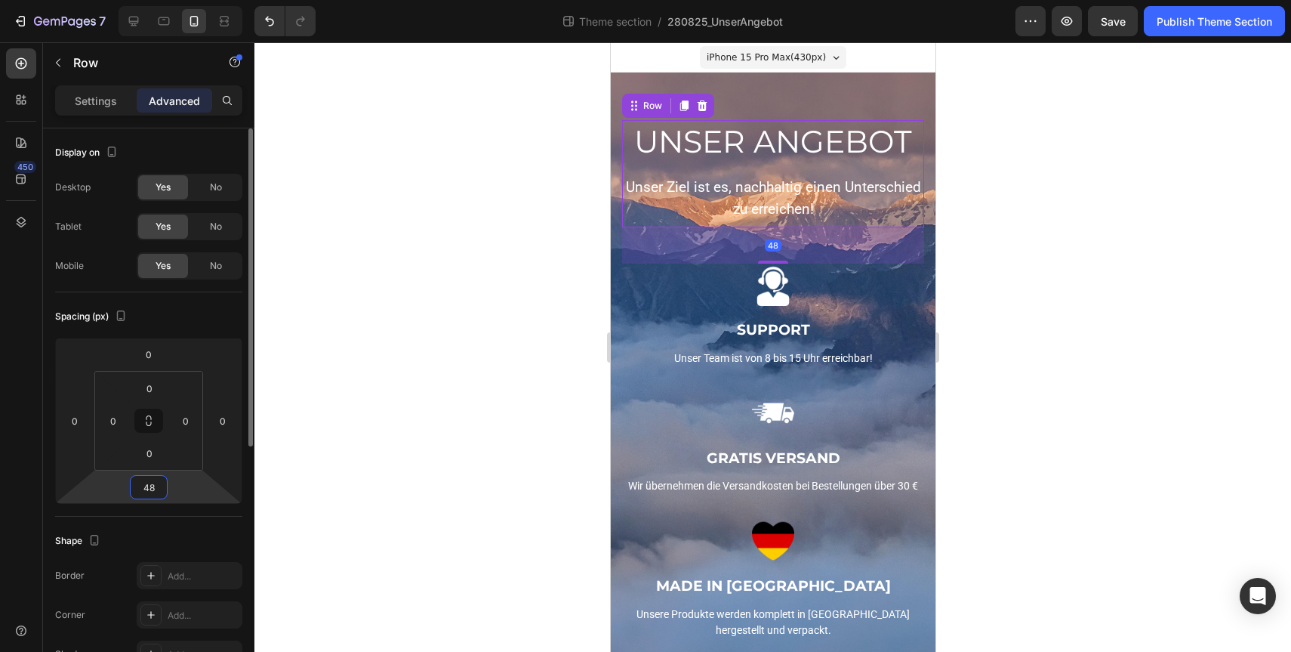
click at [153, 489] on input "48" at bounding box center [149, 487] width 30 height 23
type input "30"
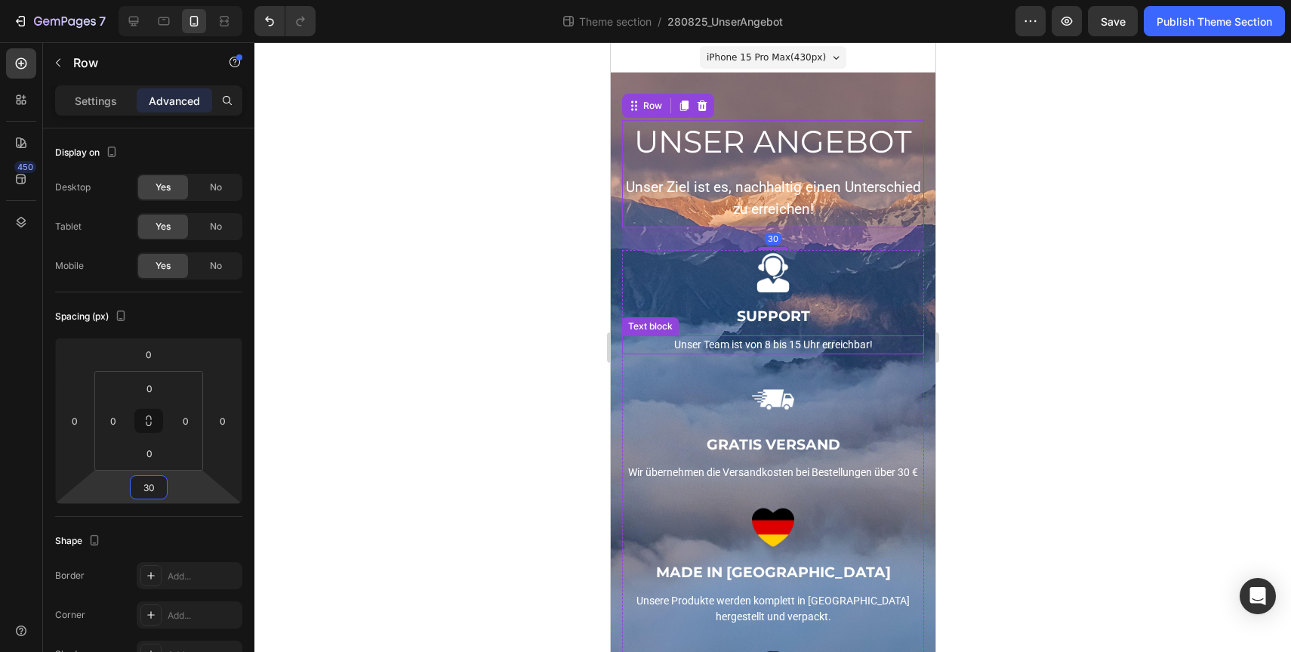
click at [787, 353] on div "Unser Team ist von 8 bis 15 Uhr erreichbar!" at bounding box center [772, 344] width 302 height 19
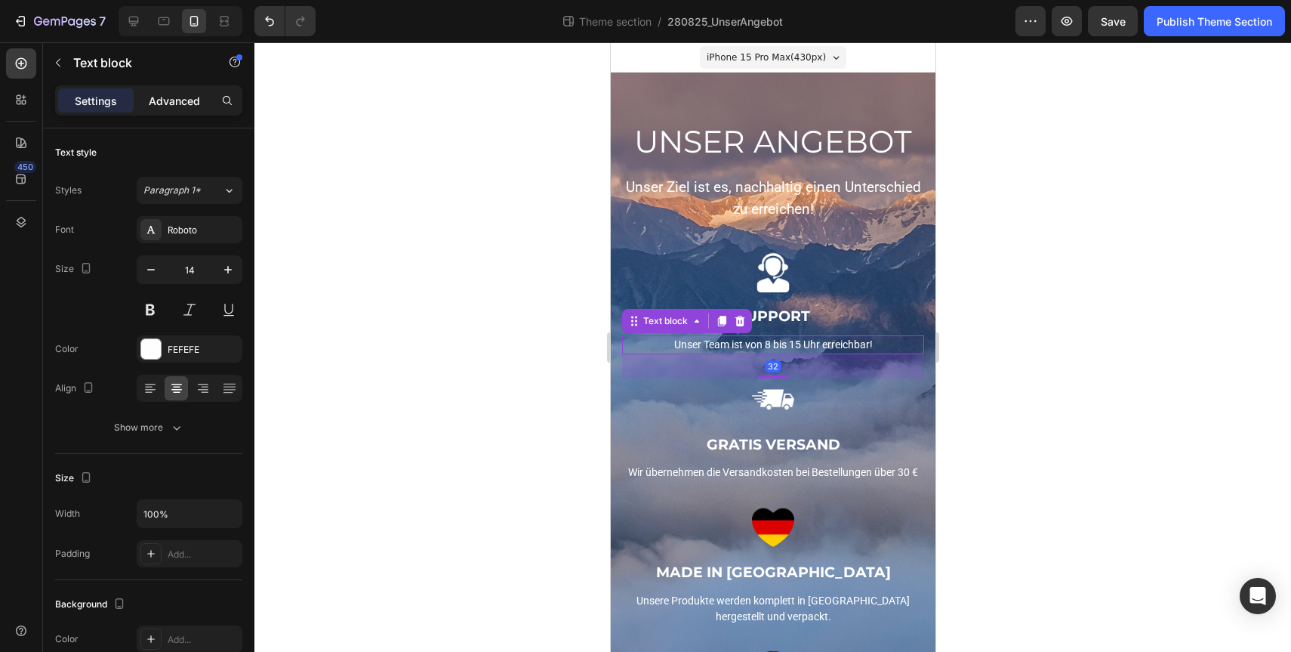
click at [177, 98] on p "Advanced" at bounding box center [174, 101] width 51 height 16
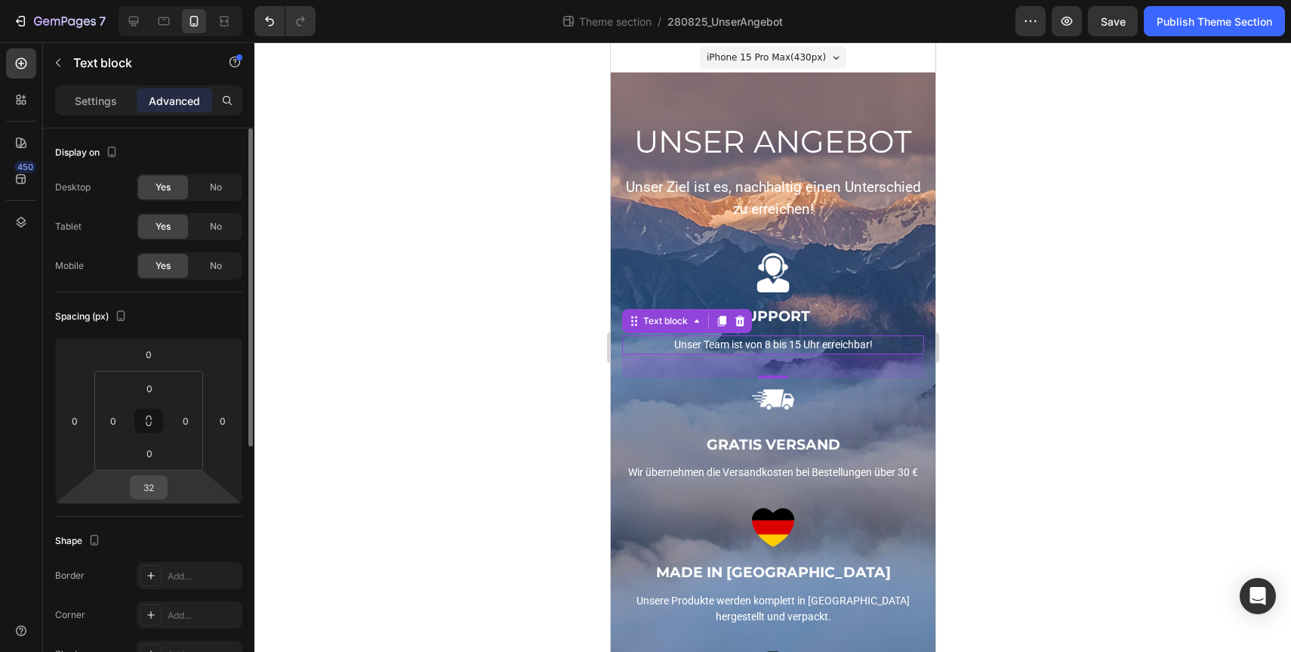
click at [157, 495] on input "32" at bounding box center [149, 487] width 30 height 23
type input "3"
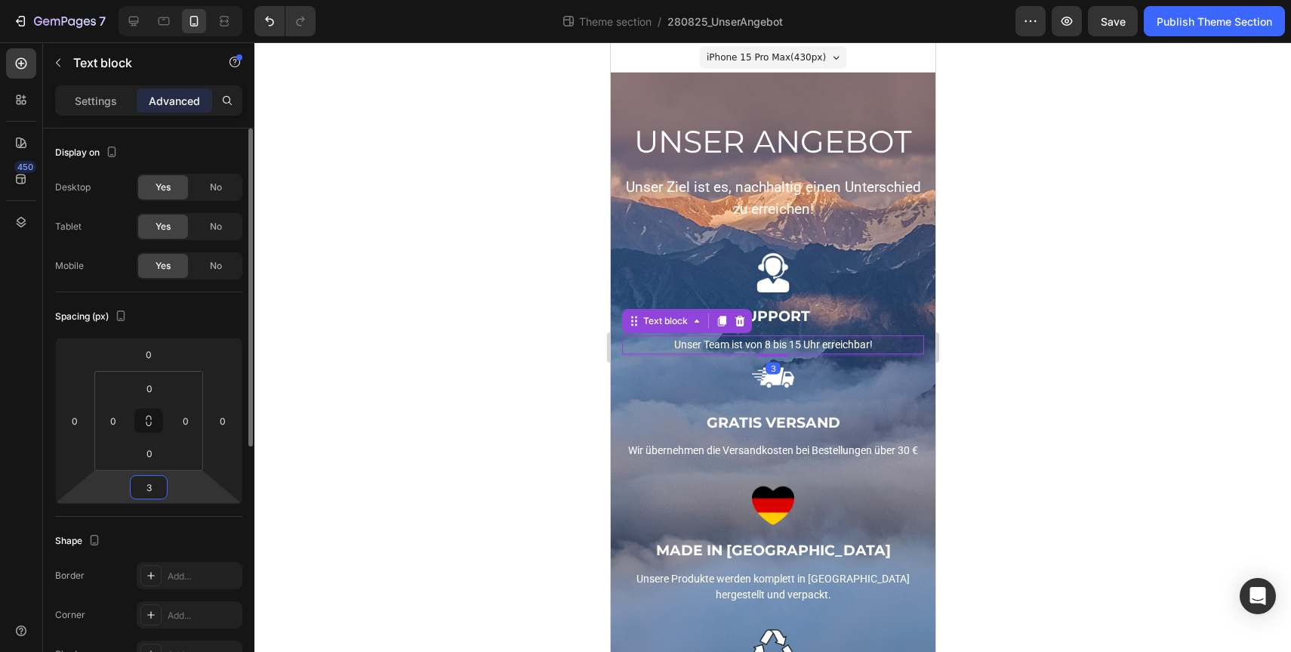
type input "30"
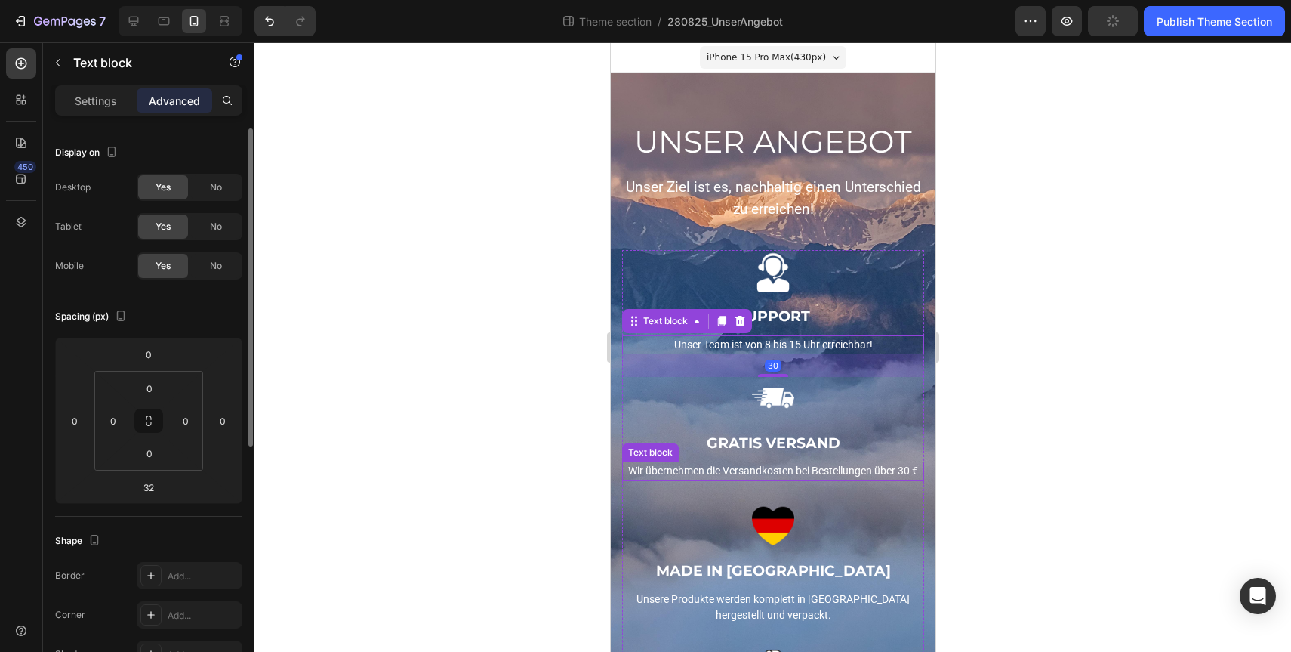
click at [761, 466] on p "Wir übernehmen die Versandkosten bei Bestellungen über 30 €" at bounding box center [772, 471] width 299 height 16
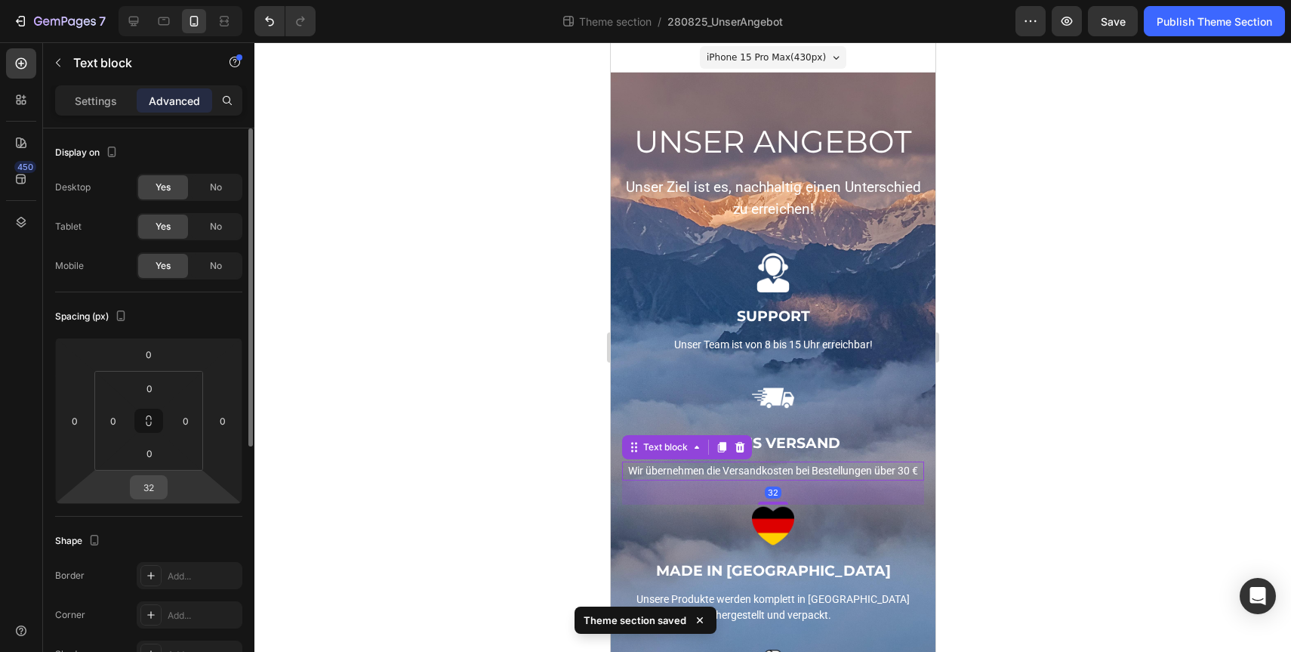
click at [152, 492] on input "32" at bounding box center [149, 487] width 30 height 23
type input "30"
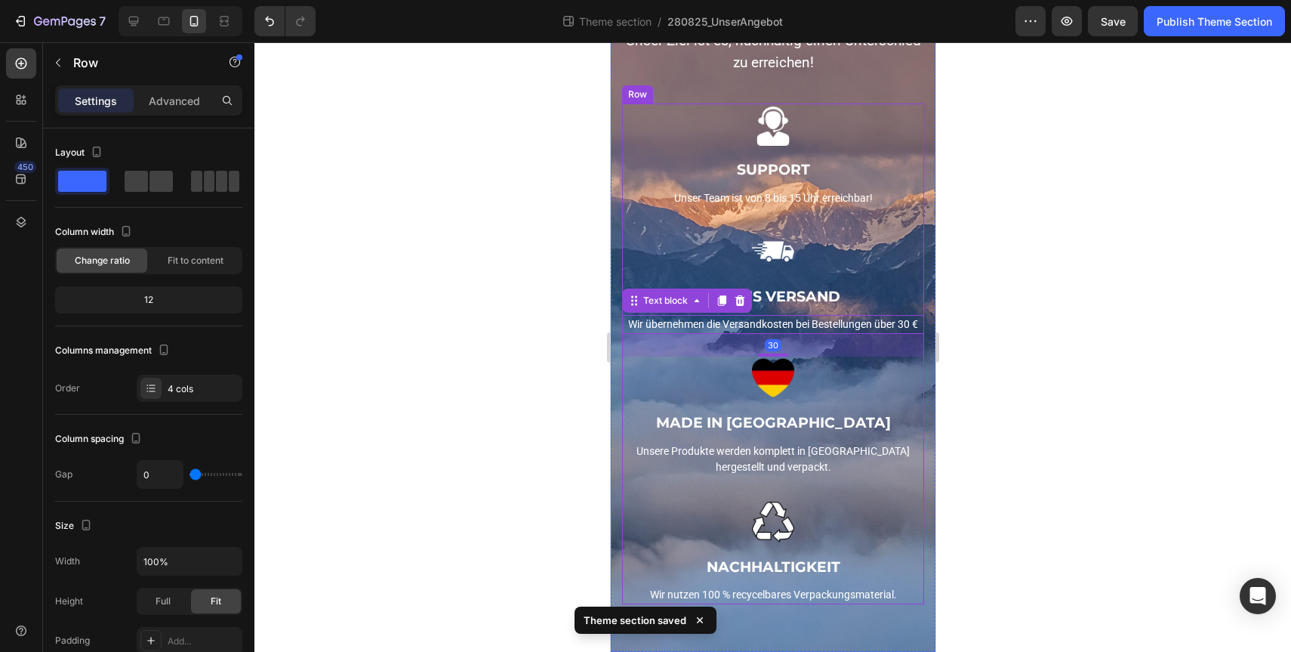
click at [759, 482] on div "Image MADE IN GERMANY Text block Unsere Produkte werden komplett in Deutschland…" at bounding box center [772, 428] width 302 height 144
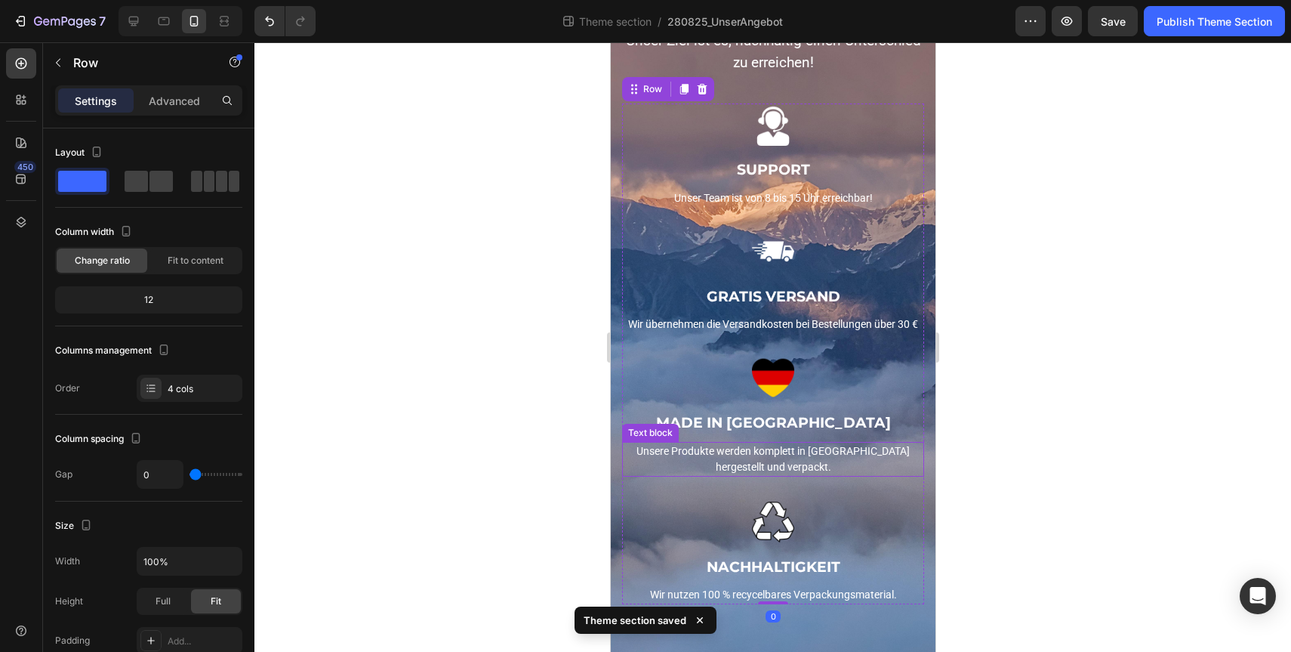
click at [760, 460] on p "Unsere Produkte werden komplett in Deutschland hergestellt und verpackt." at bounding box center [772, 459] width 299 height 32
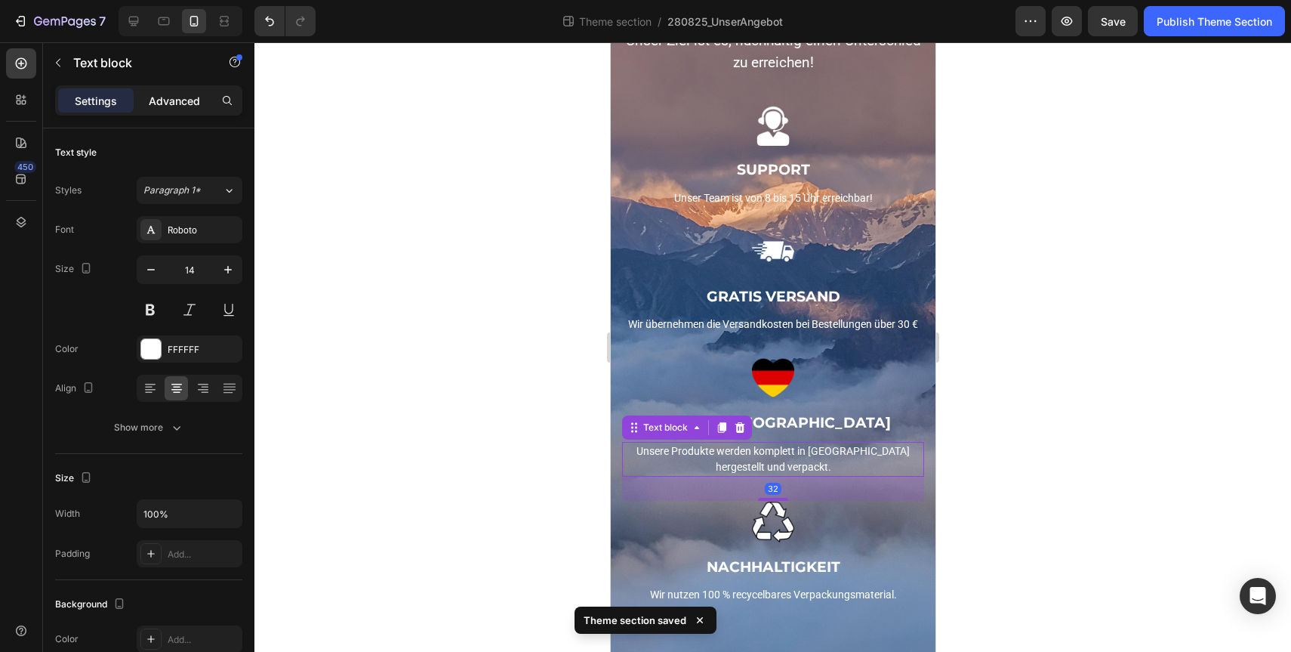
click at [174, 110] on div "Advanced" at bounding box center [175, 100] width 76 height 24
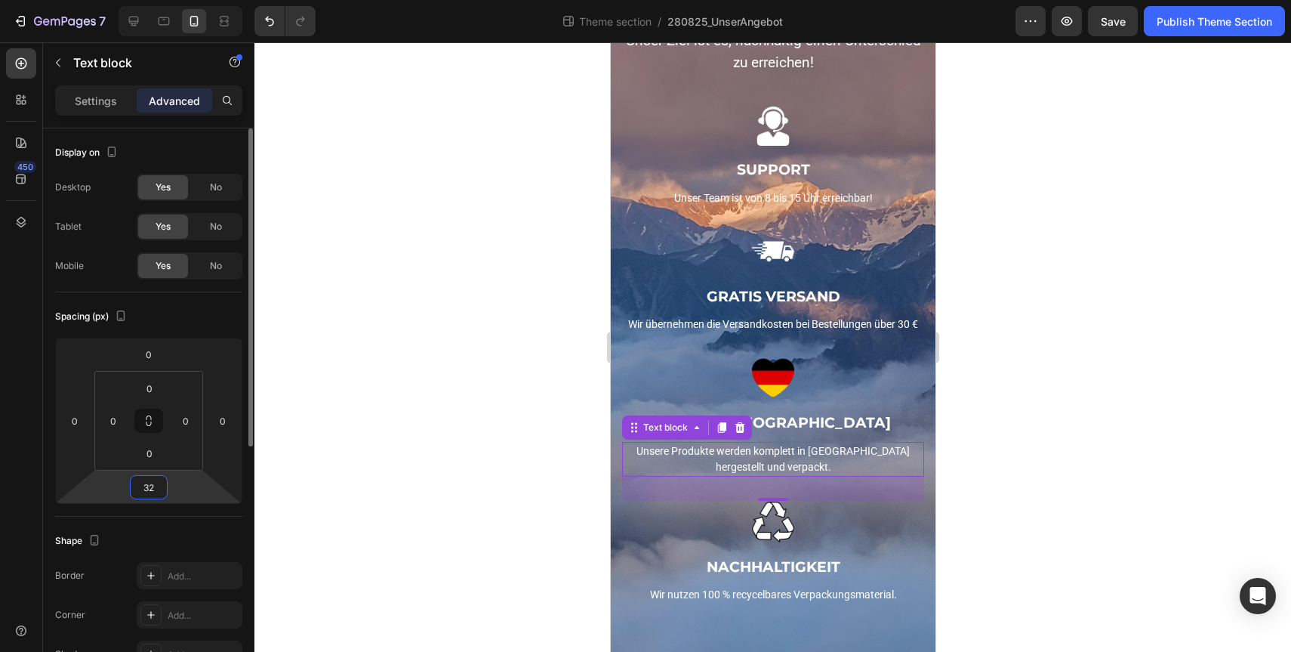
click at [149, 488] on input "32" at bounding box center [149, 487] width 30 height 23
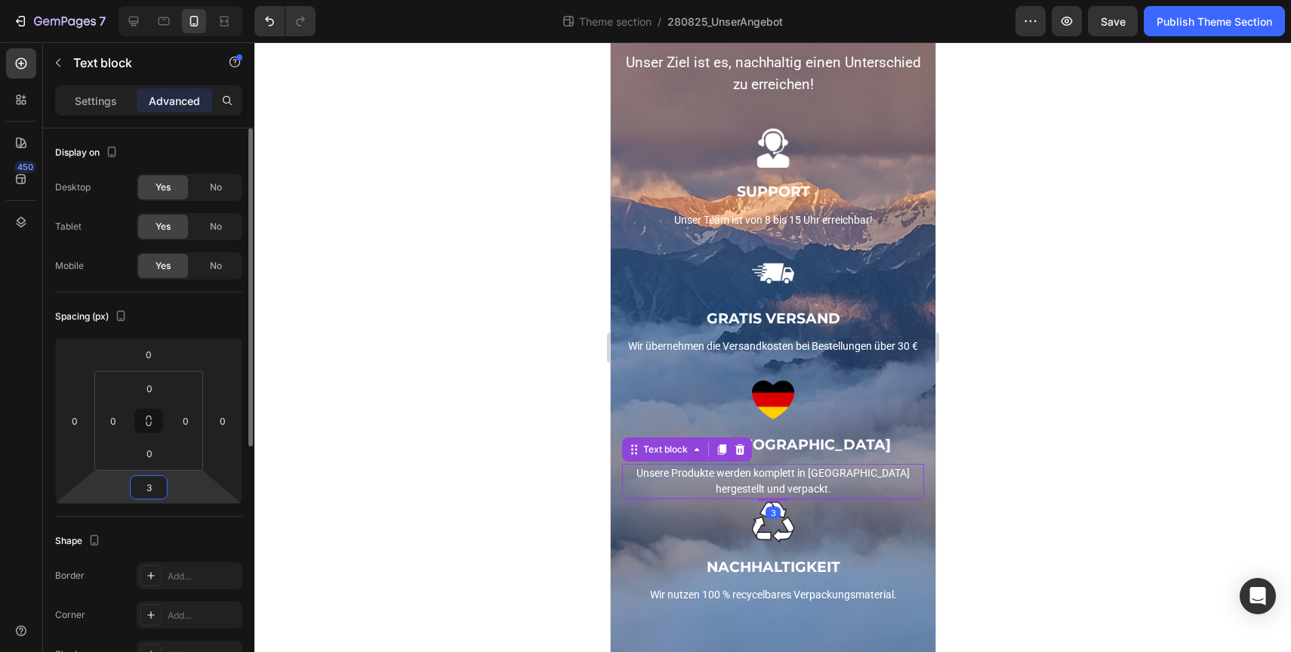
type input "30"
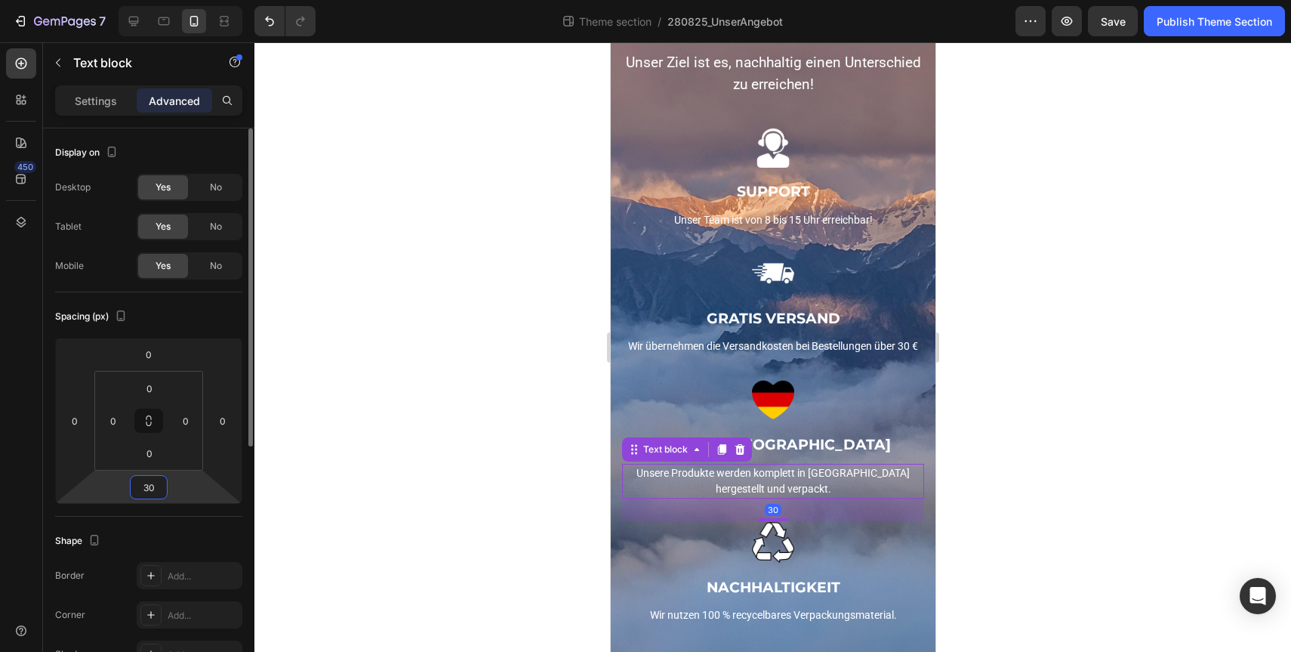
scroll to position [145, 0]
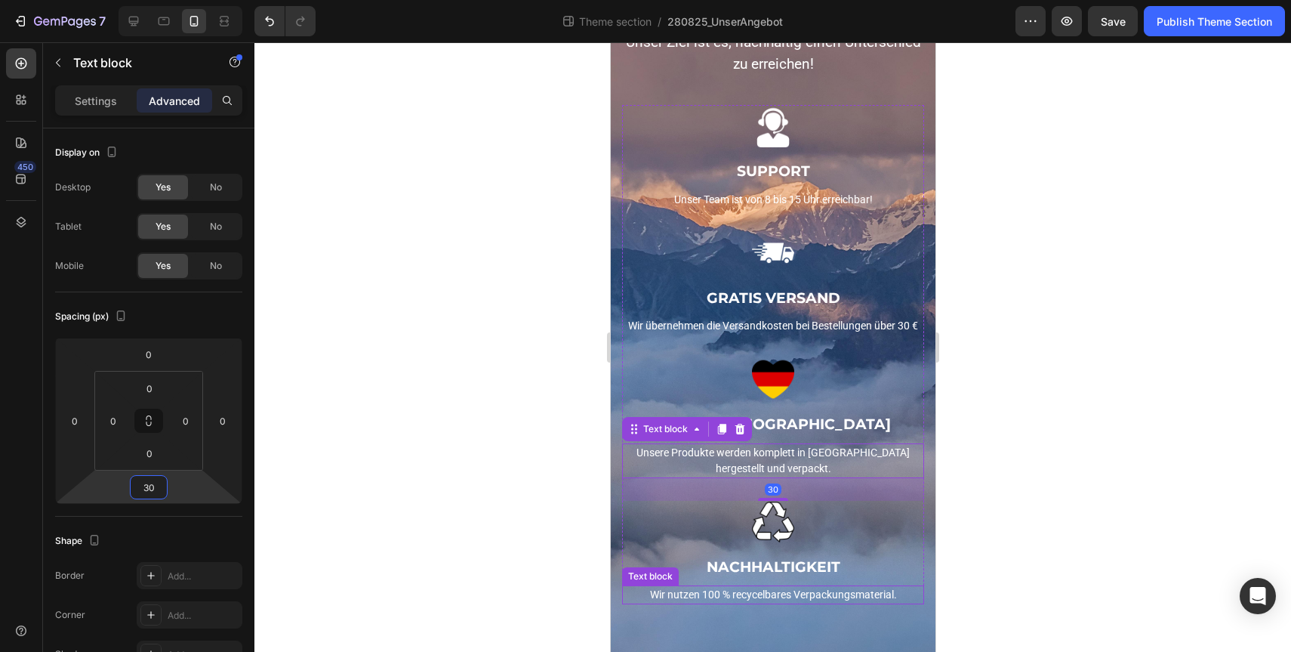
click at [777, 596] on p "Wir nutzen 100 % recycelbares Verpackungsmaterial." at bounding box center [772, 595] width 299 height 16
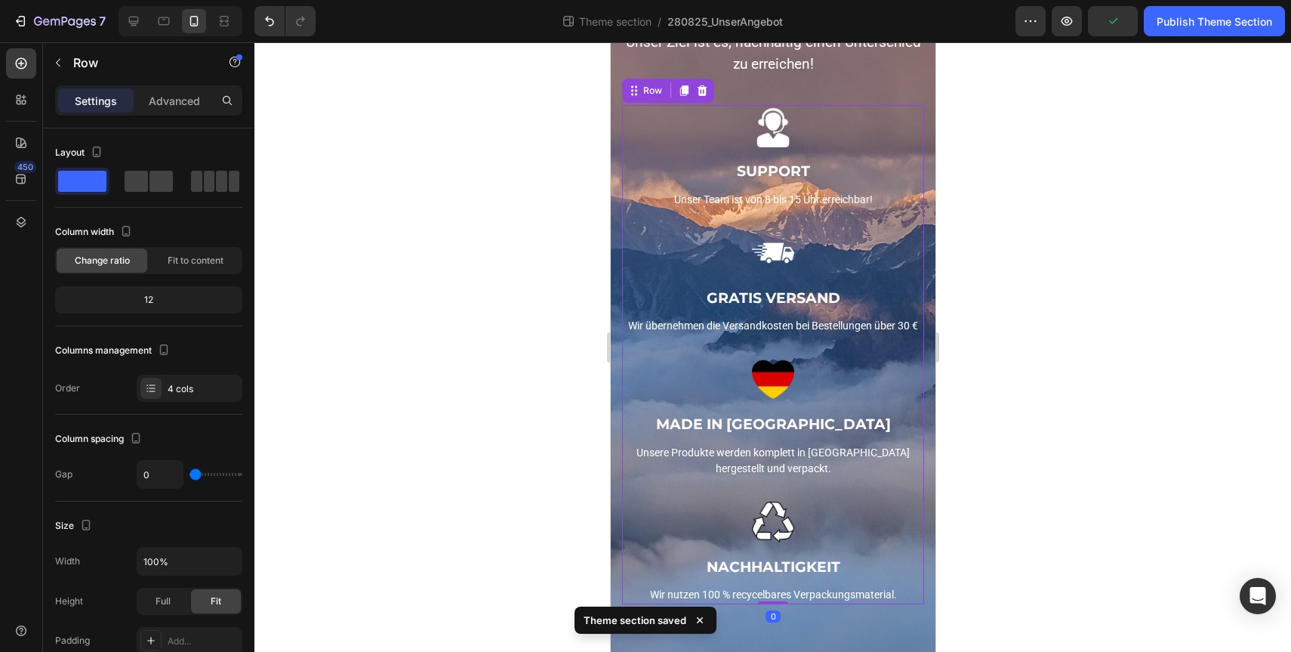
click at [911, 553] on div "Image NACHHALTIGKEIT Text block Wir nutzen 100 % recycelbares Verpackungsmateri…" at bounding box center [772, 553] width 302 height 104
click at [169, 106] on p "Advanced" at bounding box center [174, 101] width 51 height 16
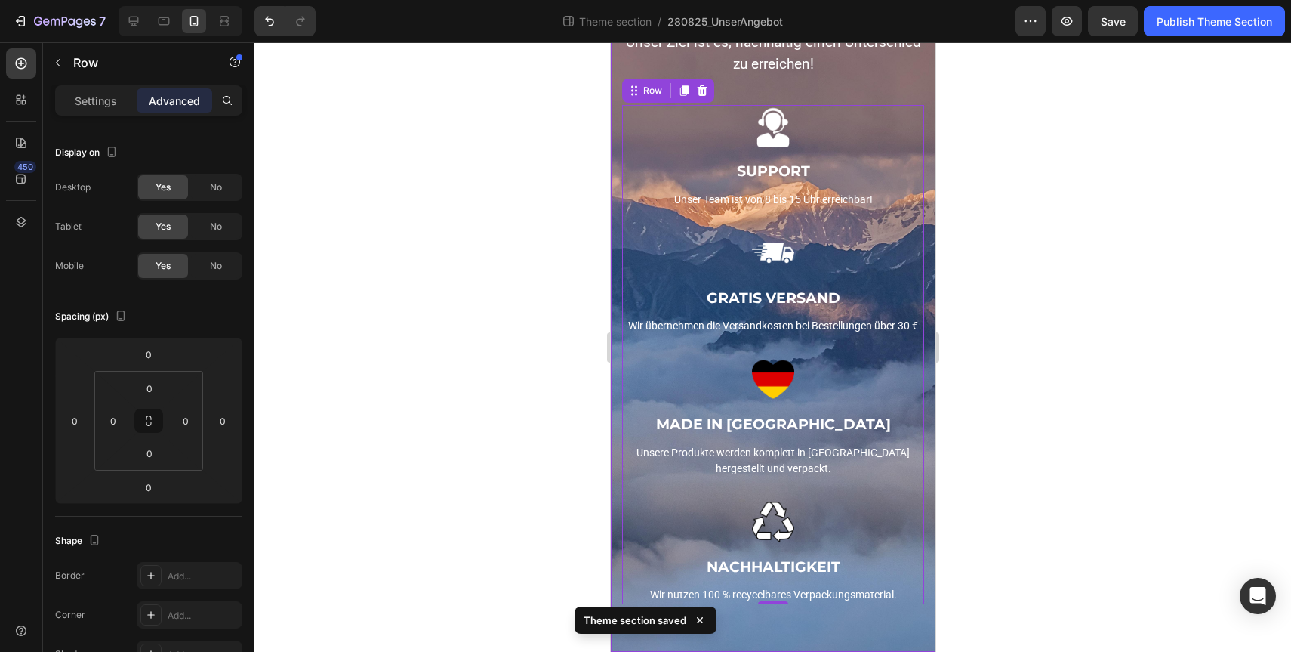
click at [896, 632] on div "UNSER ANGEBOT Heading Unser Ziel ist es, nachhaltig einen Unterschied zu erreic…" at bounding box center [772, 290] width 325 height 724
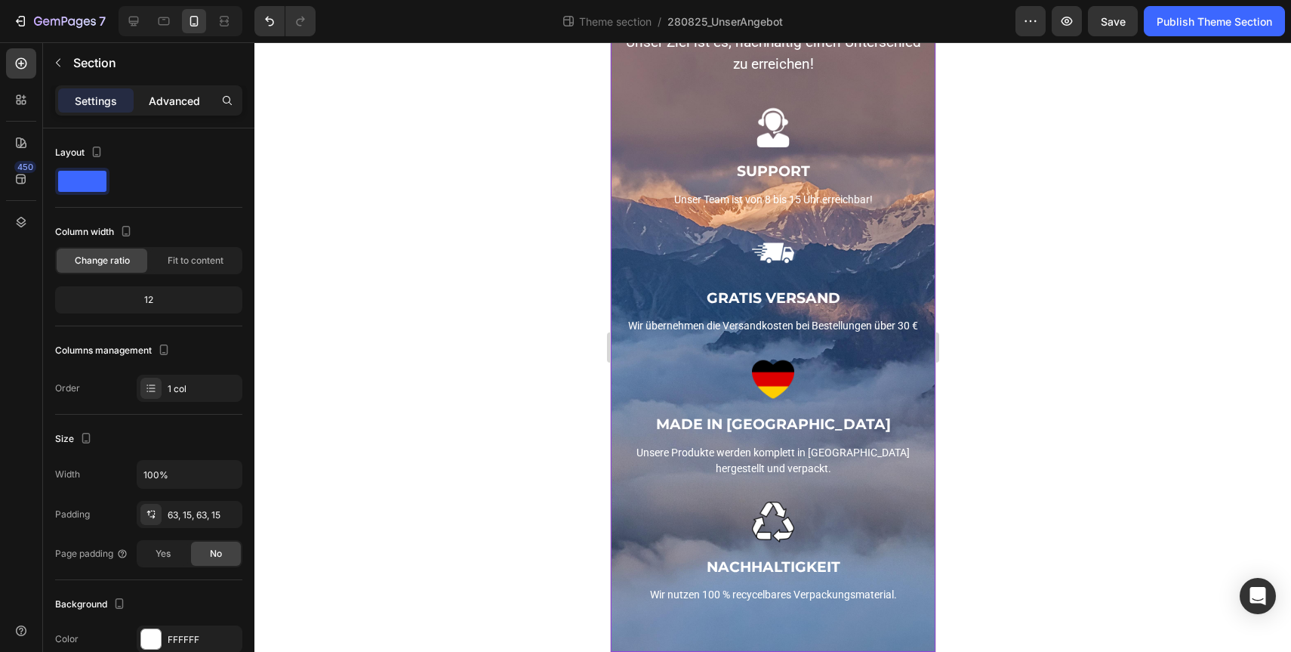
click at [153, 102] on p "Advanced" at bounding box center [174, 101] width 51 height 16
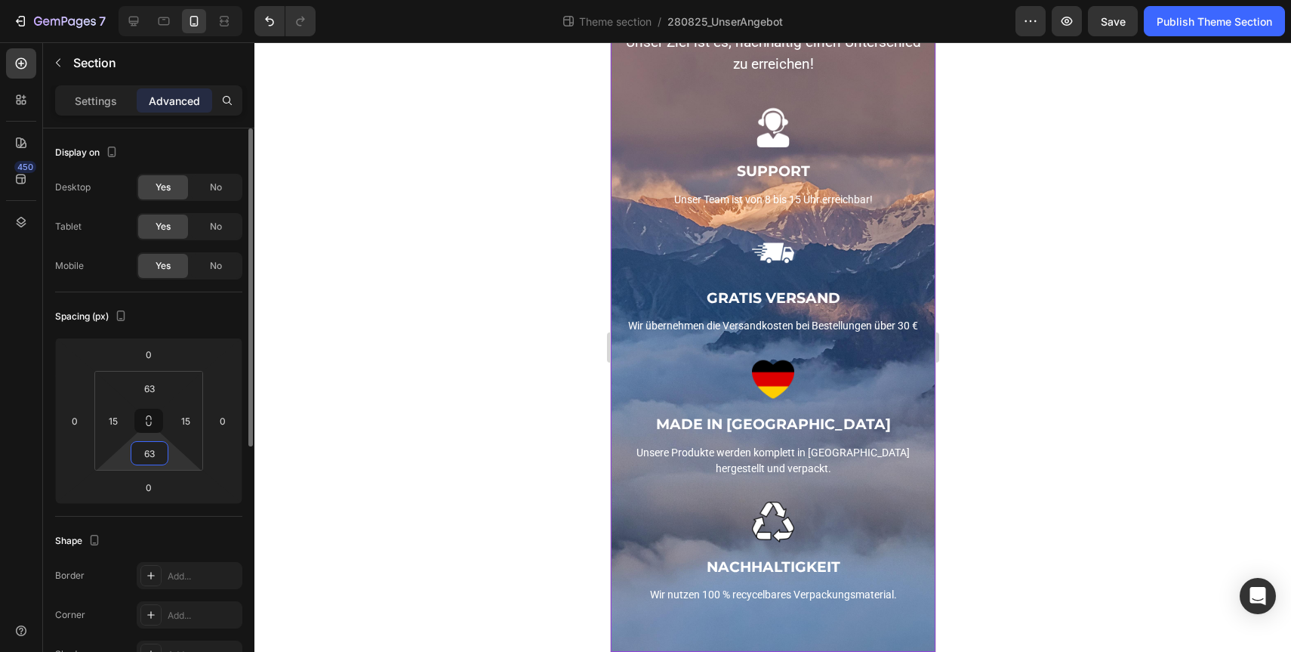
click at [147, 457] on input "63" at bounding box center [149, 453] width 30 height 23
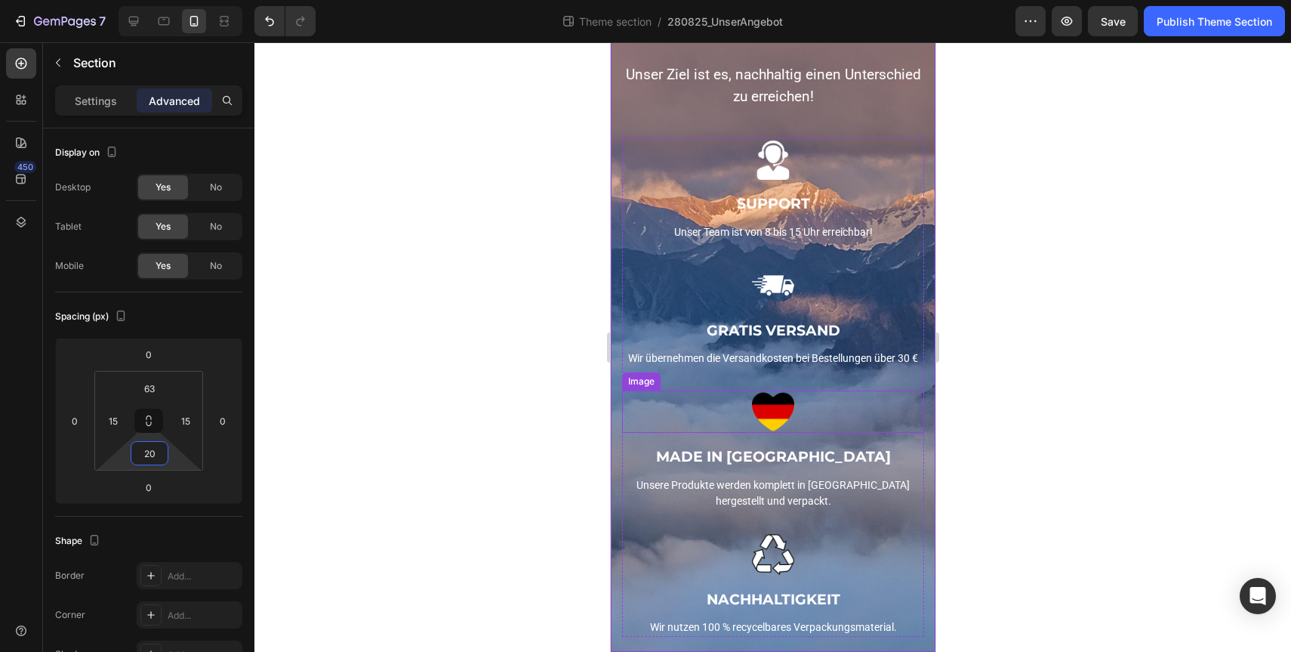
scroll to position [0, 0]
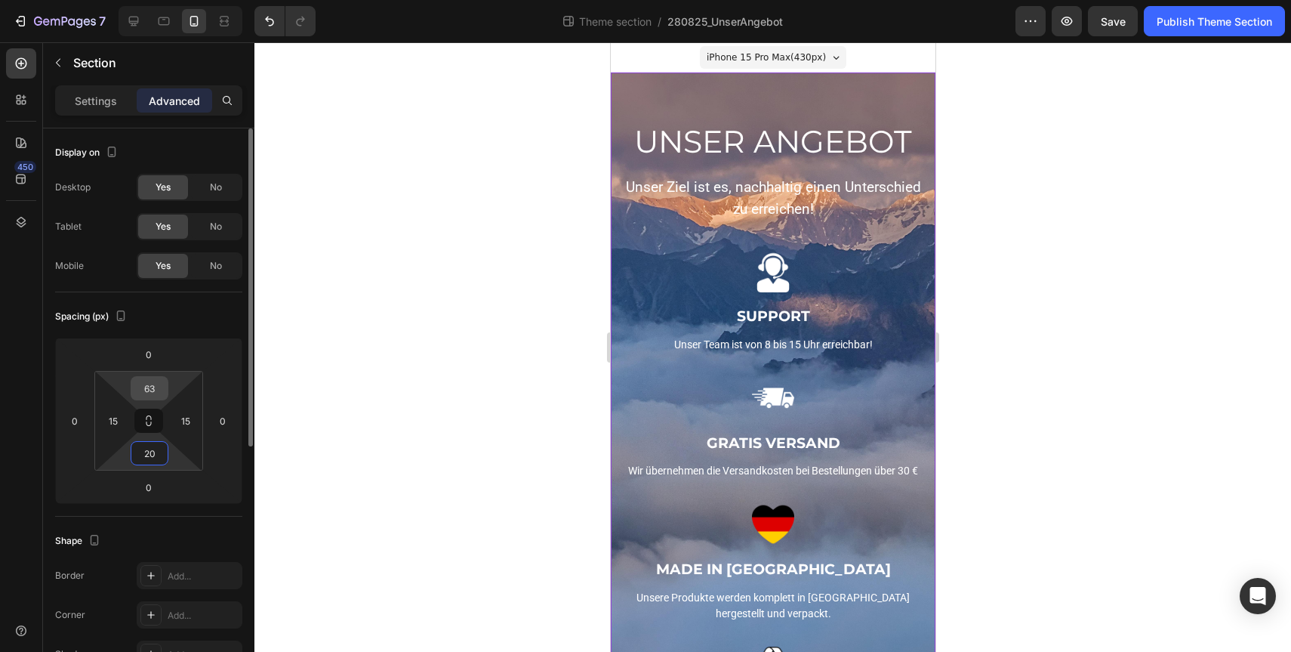
type input "20"
click at [153, 393] on input "63" at bounding box center [149, 388] width 30 height 23
type input "20"
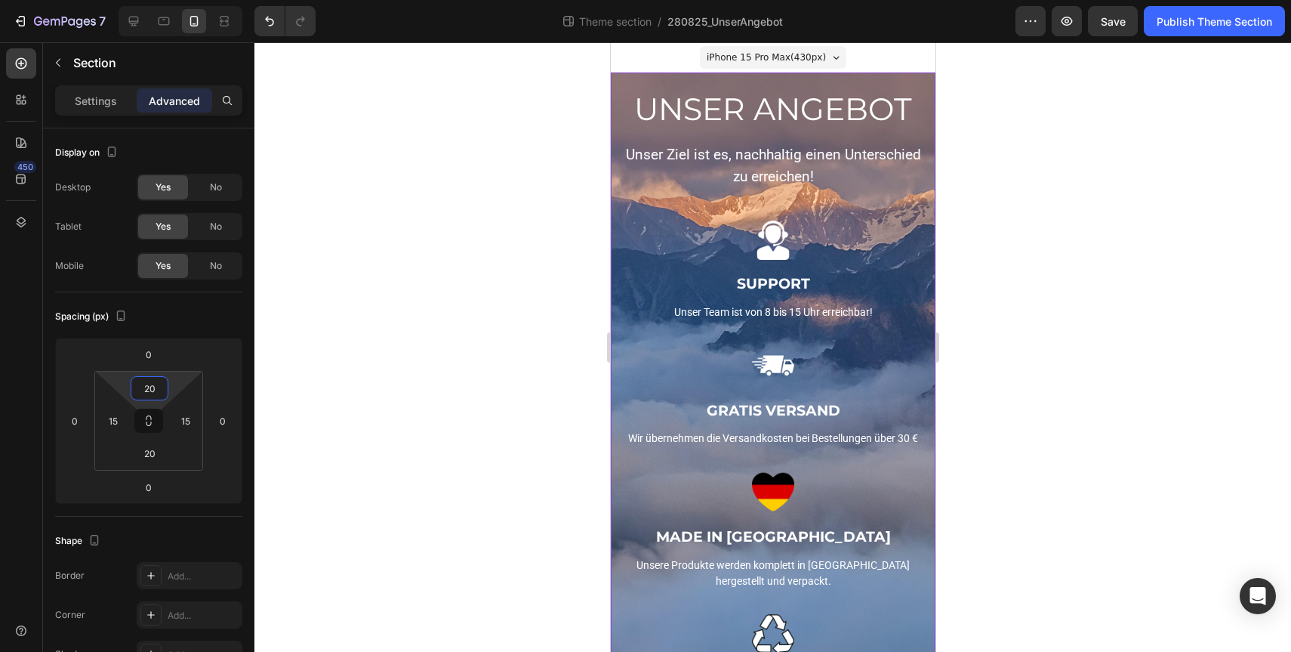
click at [1197, 418] on div at bounding box center [772, 346] width 1037 height 609
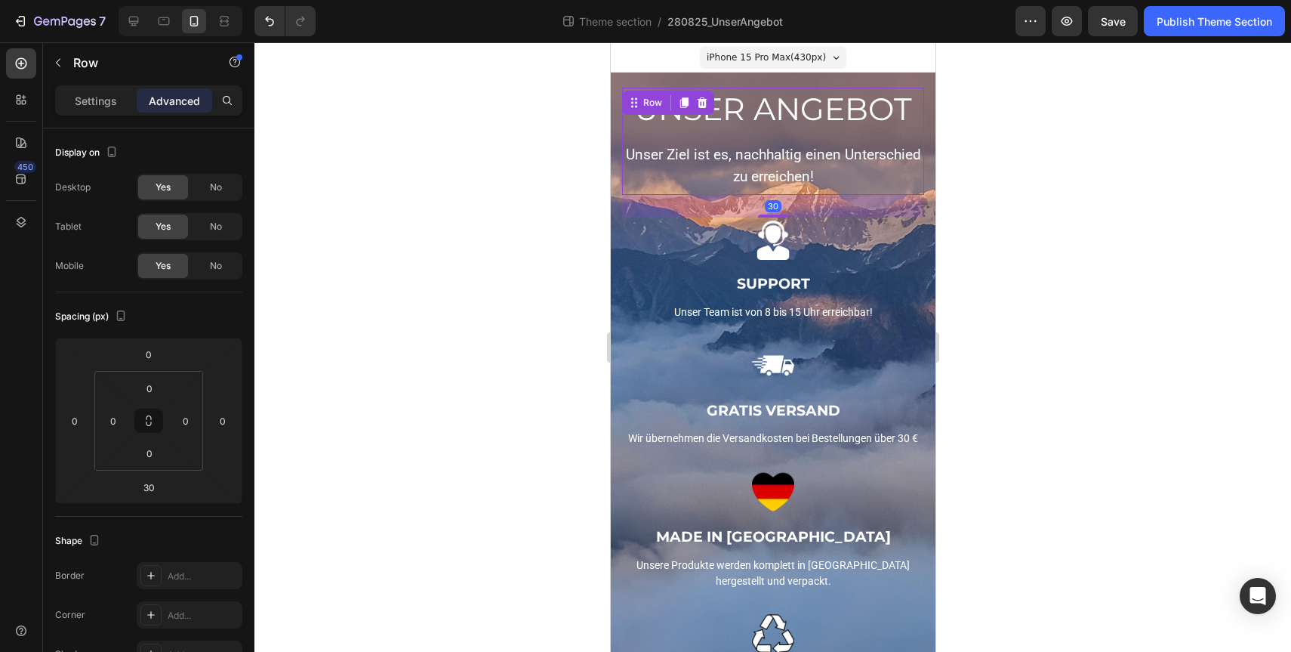
click at [758, 131] on div "UNSER ANGEBOT Heading Unser Ziel ist es, nachhaltig einen Unterschied zu erreic…" at bounding box center [772, 141] width 302 height 107
click at [826, 99] on h2 "UNSER ANGEBOT" at bounding box center [772, 109] width 302 height 43
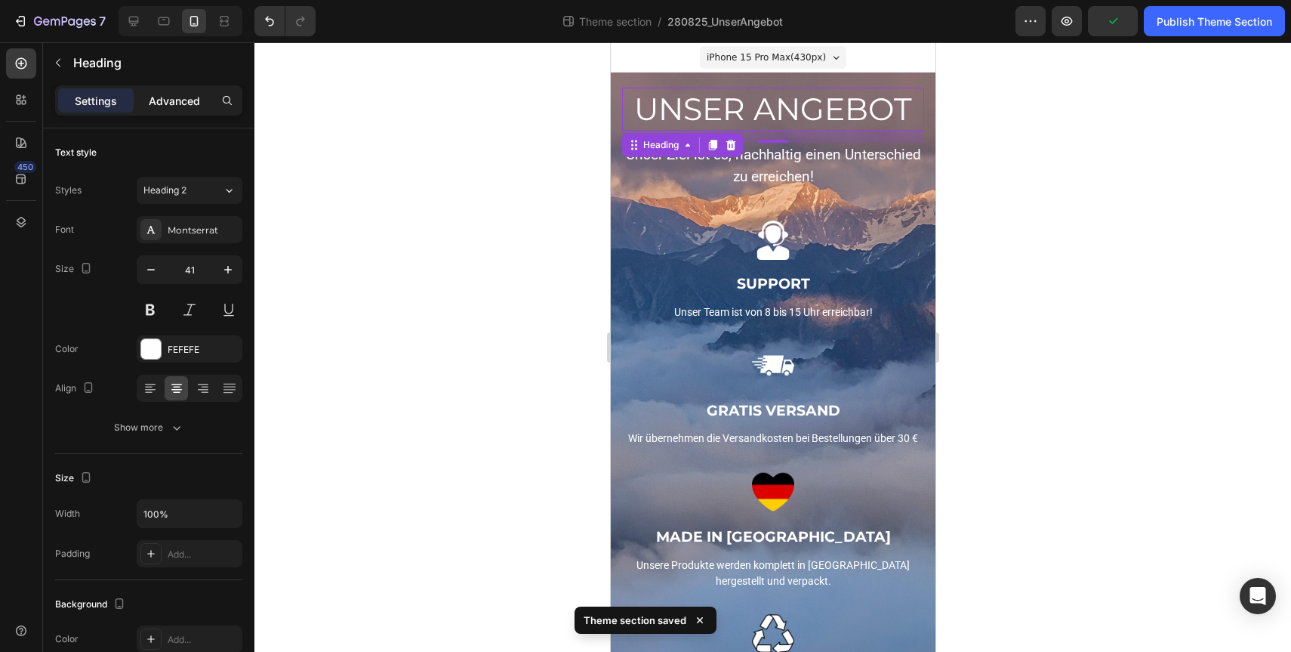
click at [180, 103] on p "Advanced" at bounding box center [174, 101] width 51 height 16
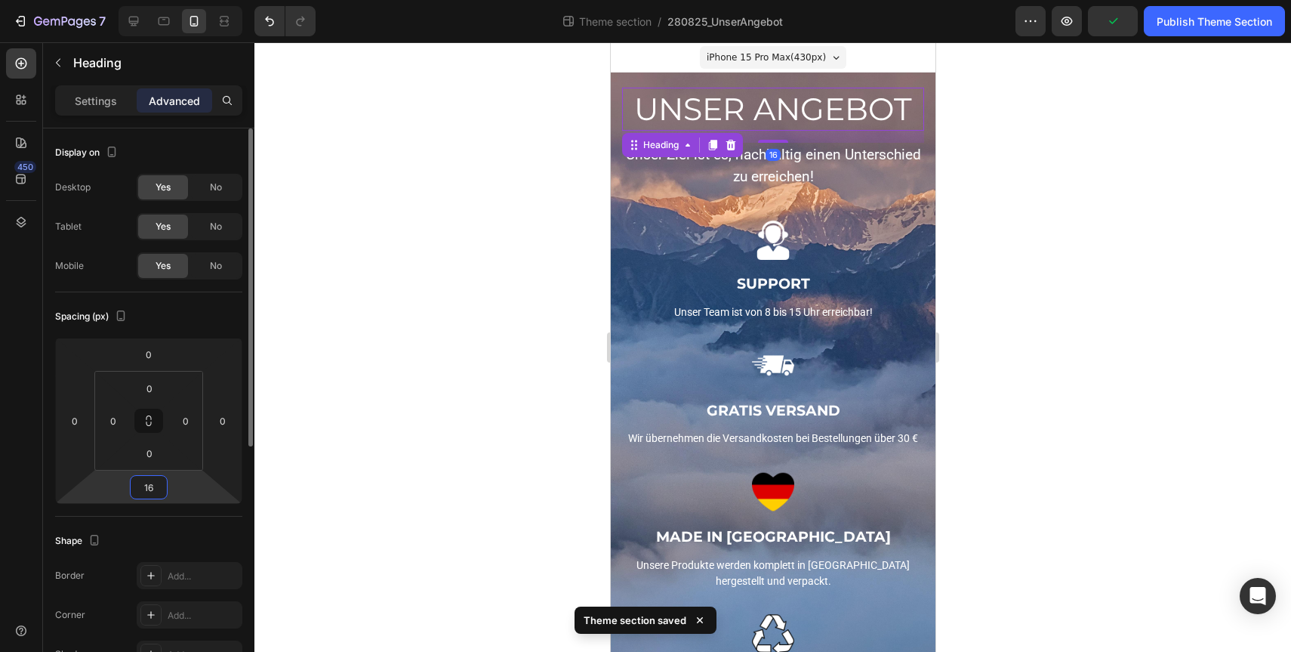
click at [146, 488] on input "16" at bounding box center [149, 487] width 30 height 23
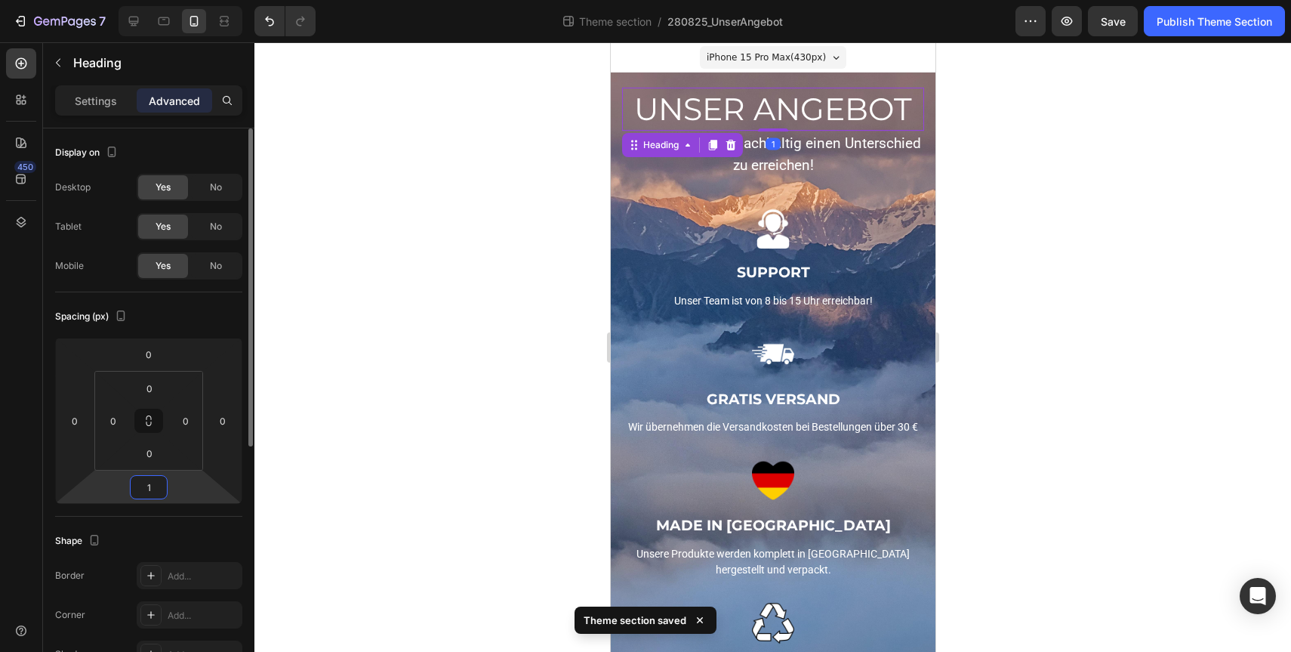
type input "15"
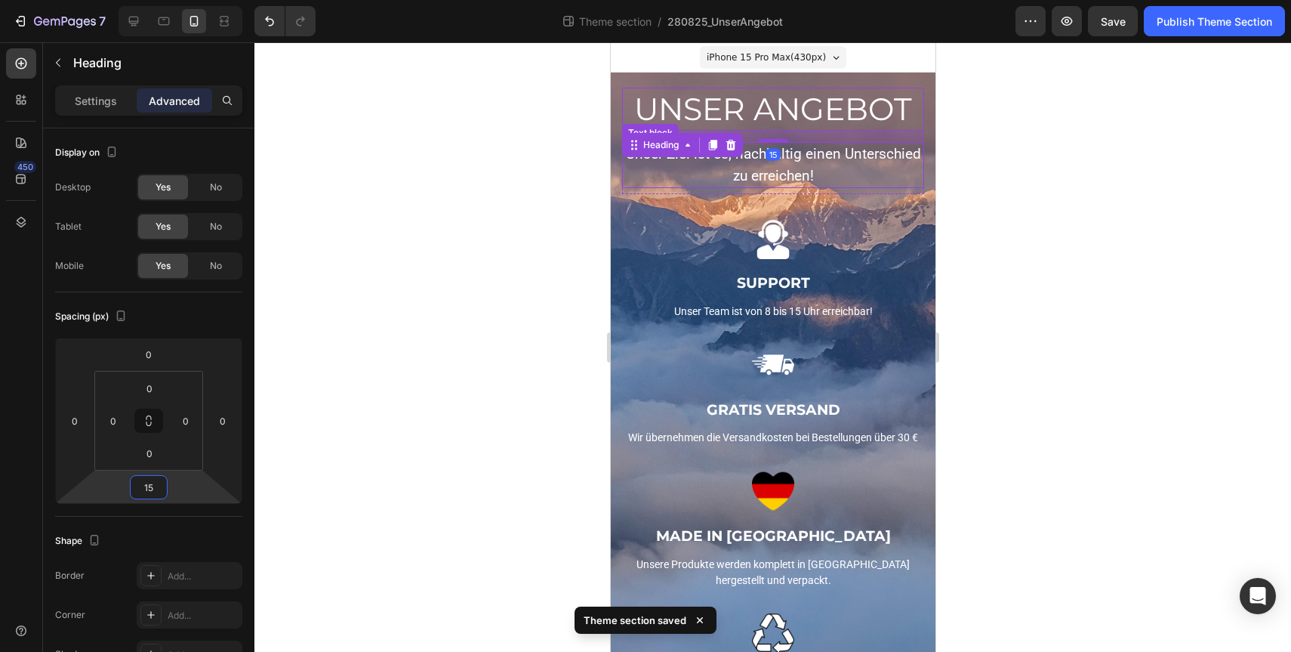
click at [794, 168] on p "Unser Ziel ist es, nachhaltig einen Unterschied zu erreichen!" at bounding box center [772, 164] width 299 height 43
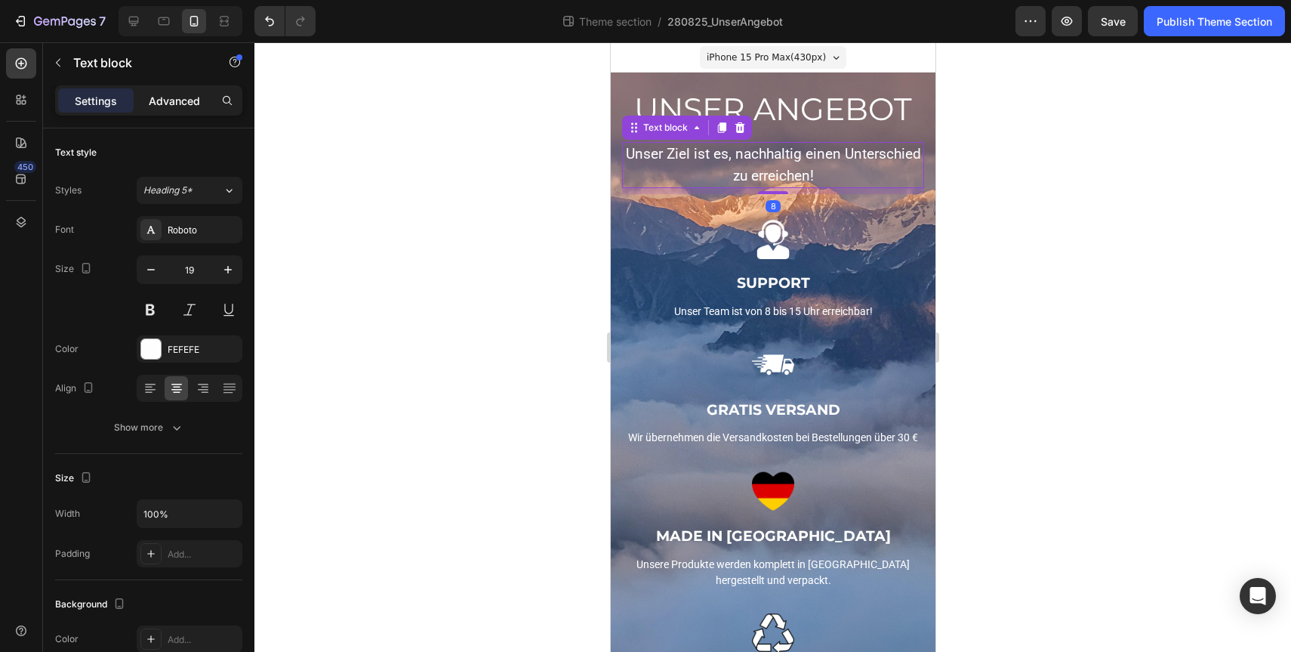
click at [169, 91] on div "Advanced" at bounding box center [175, 100] width 76 height 24
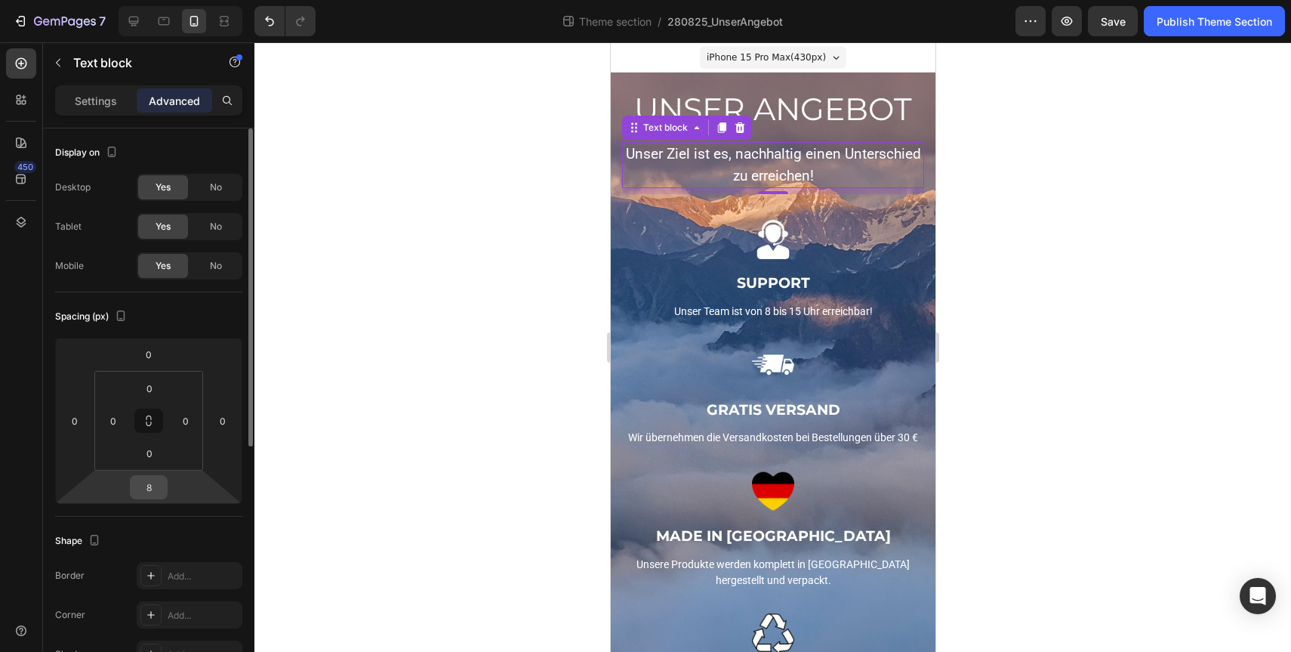
click at [151, 479] on input "8" at bounding box center [149, 487] width 30 height 23
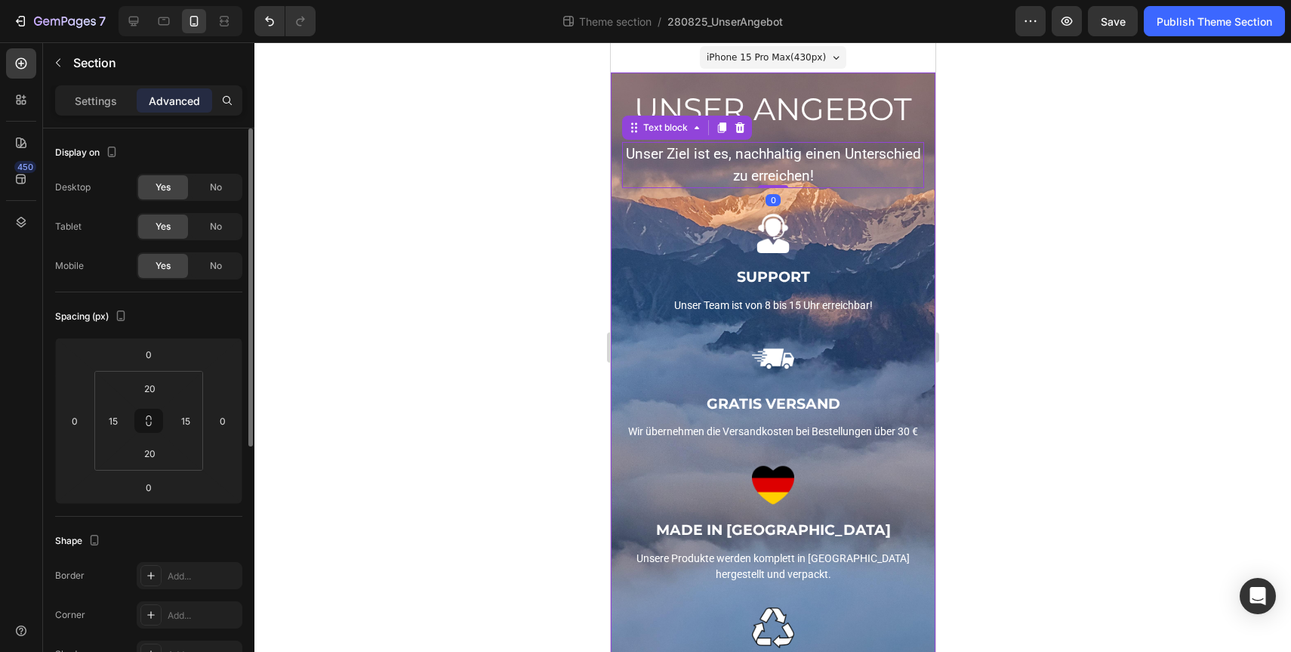
click at [831, 197] on div "UNSER ANGEBOT Heading Unser Ziel ist es, nachhaltig einen Unterschied zu erreic…" at bounding box center [772, 399] width 302 height 622
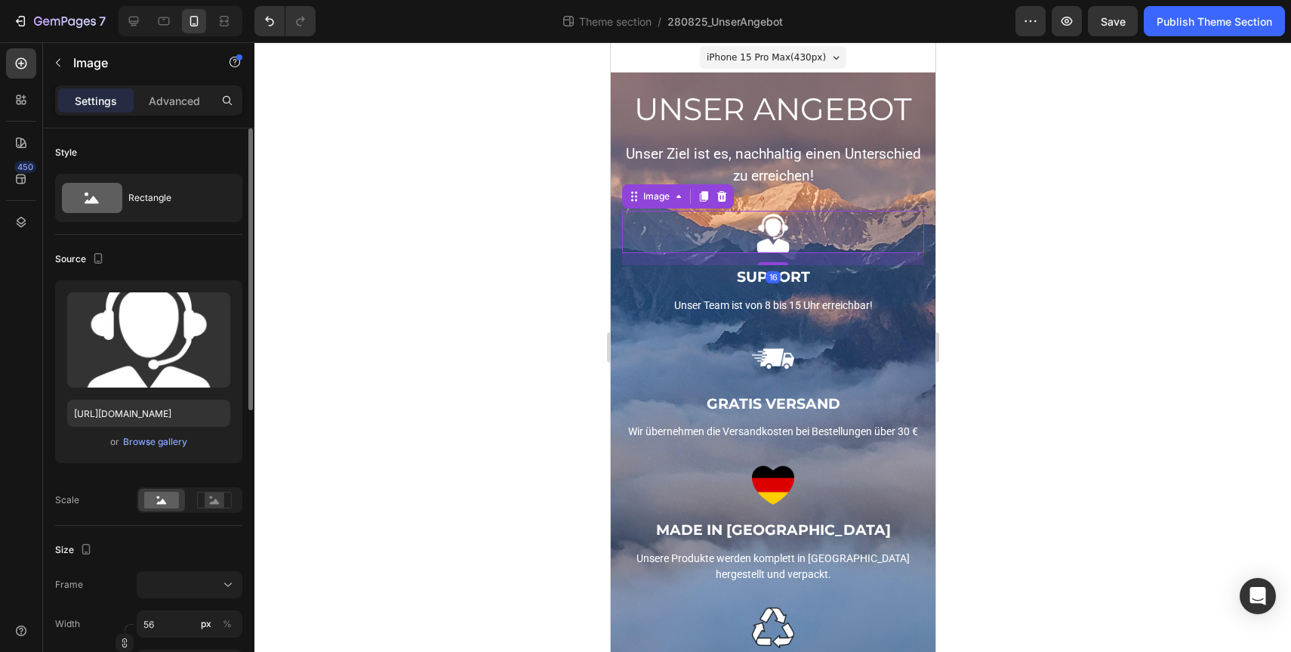
click at [818, 227] on div at bounding box center [772, 232] width 302 height 42
click at [183, 96] on p "Advanced" at bounding box center [174, 101] width 51 height 16
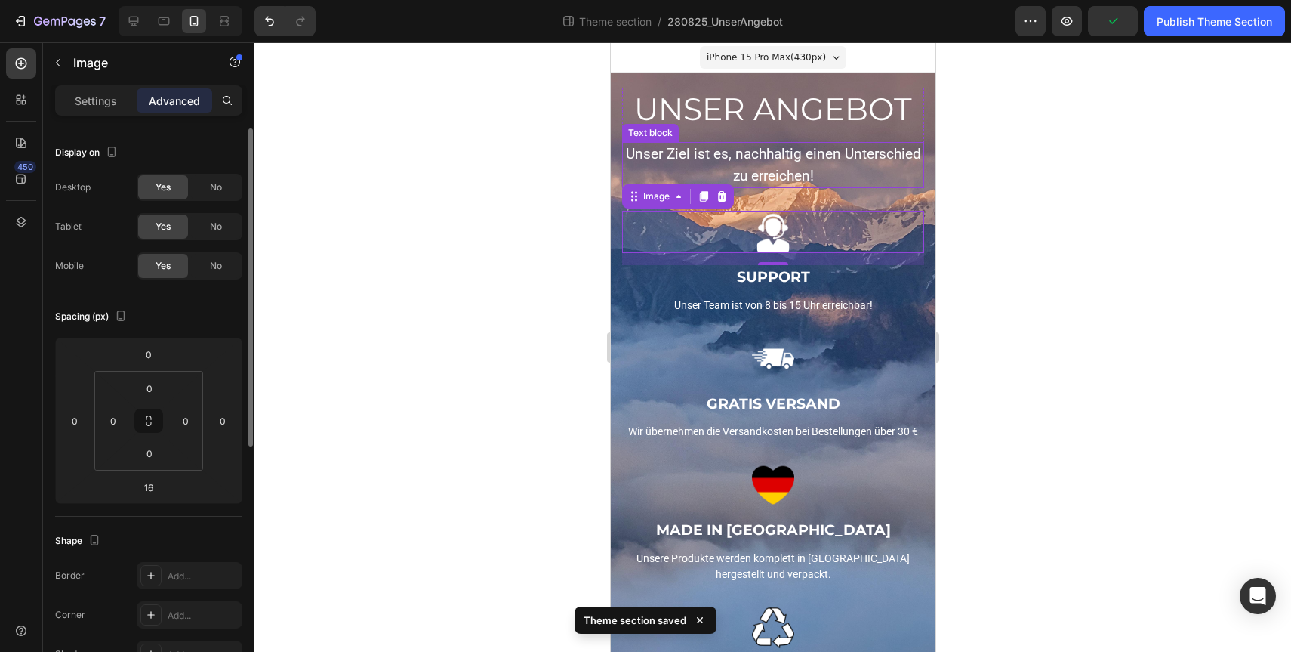
click at [864, 187] on div "Unser Ziel ist es, nachhaltig einen Unterschied zu erreichen!" at bounding box center [772, 165] width 302 height 46
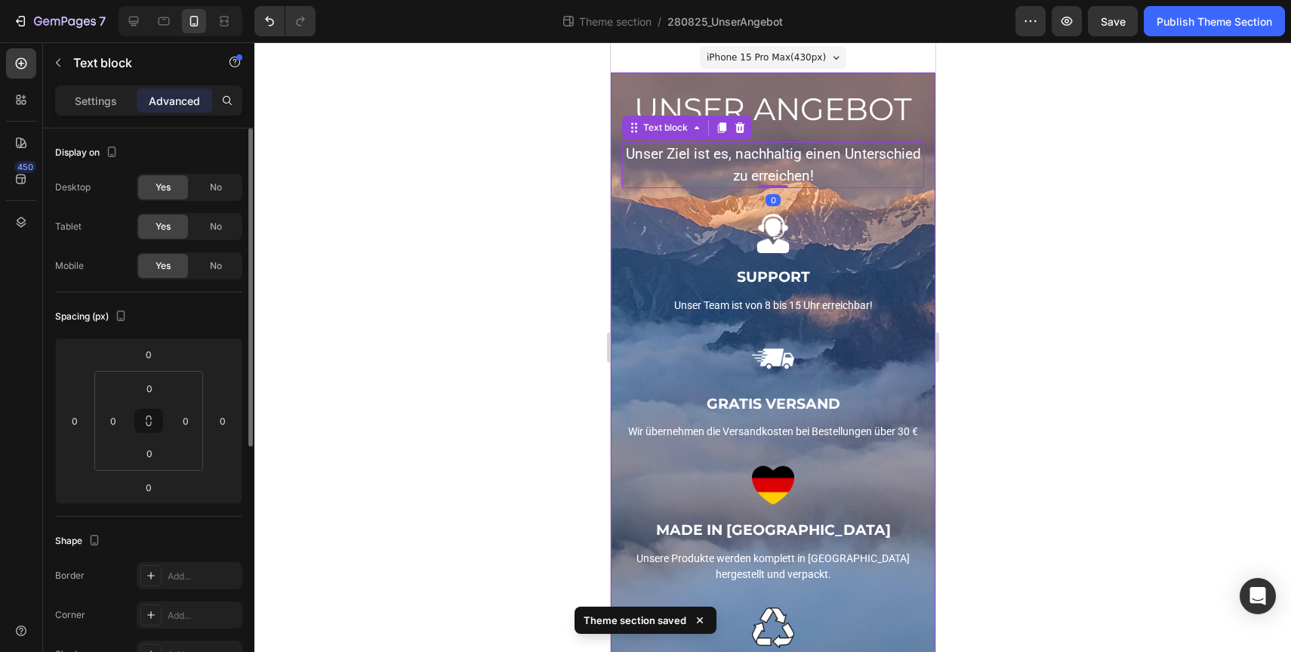
click at [932, 232] on div "UNSER ANGEBOT Heading Unser Ziel ist es, nachhaltig einen Unterschied zu erreic…" at bounding box center [772, 398] width 325 height 652
click at [912, 237] on div at bounding box center [772, 232] width 302 height 42
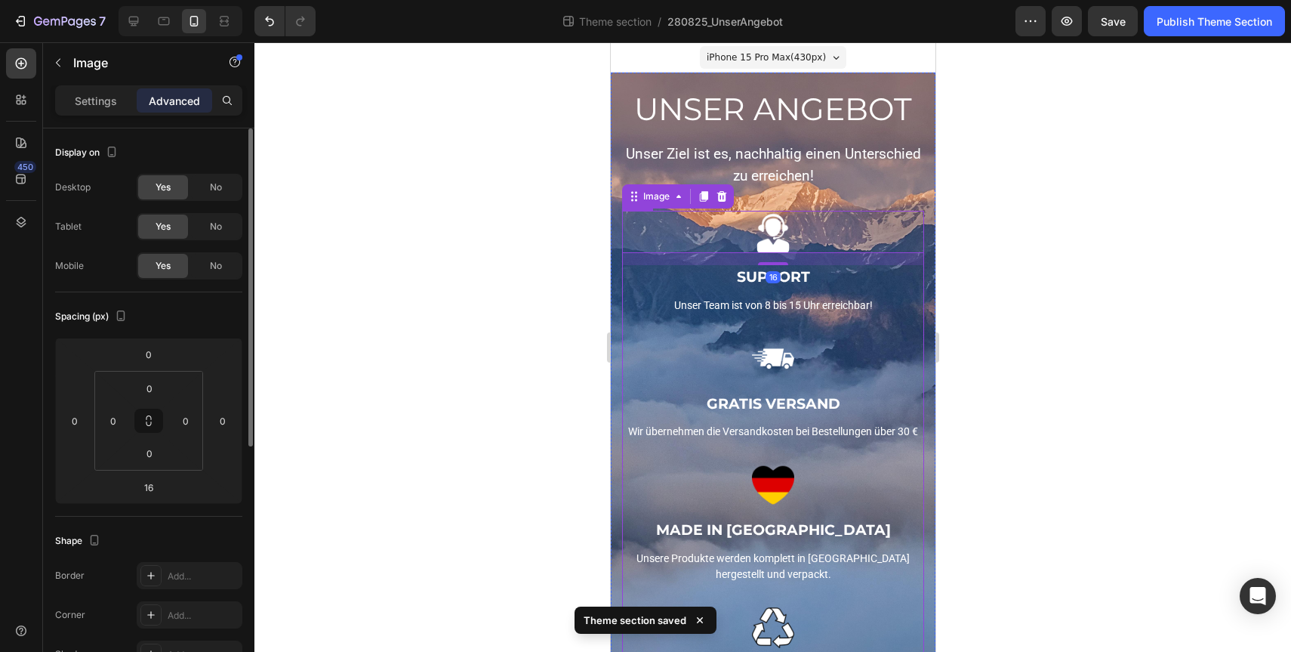
click at [921, 290] on div "Image 16 SUPPORT Text block Unser Team ist von 8 bis 15 Uhr erreichbar! Text bl…" at bounding box center [772, 274] width 302 height 127
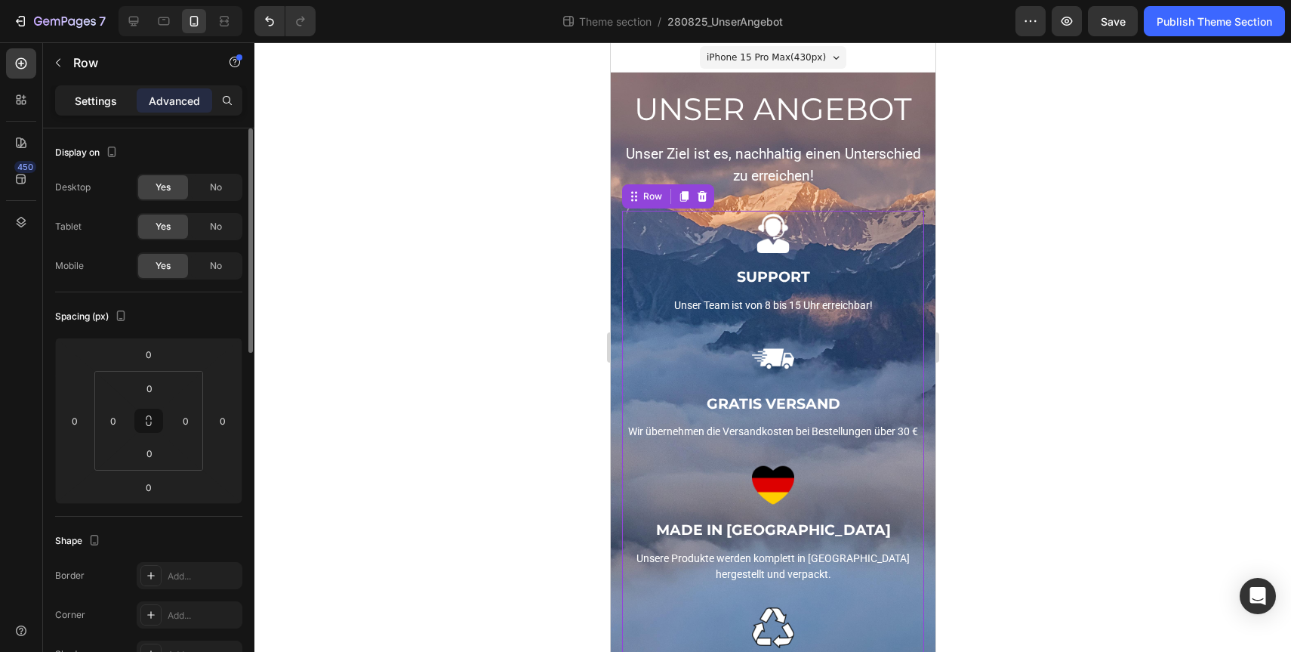
click at [102, 107] on p "Settings" at bounding box center [96, 101] width 42 height 16
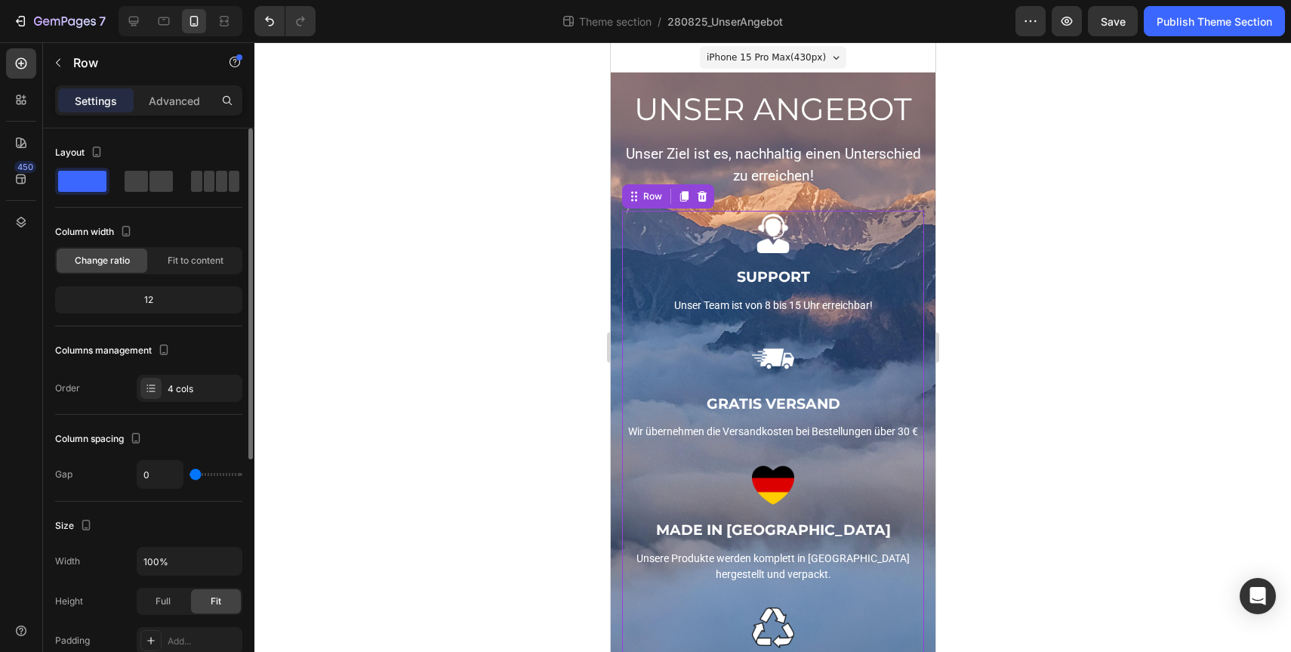
click at [1200, 289] on div at bounding box center [772, 346] width 1037 height 609
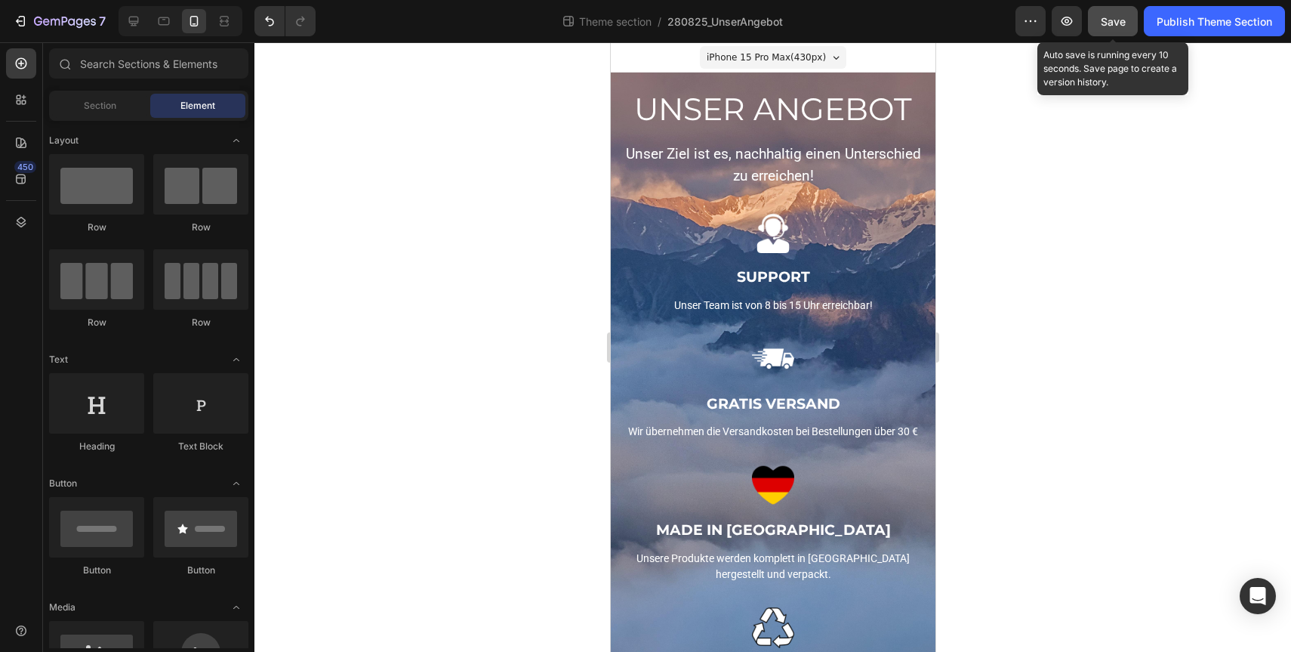
click at [1115, 15] on span "Save" at bounding box center [1113, 21] width 25 height 13
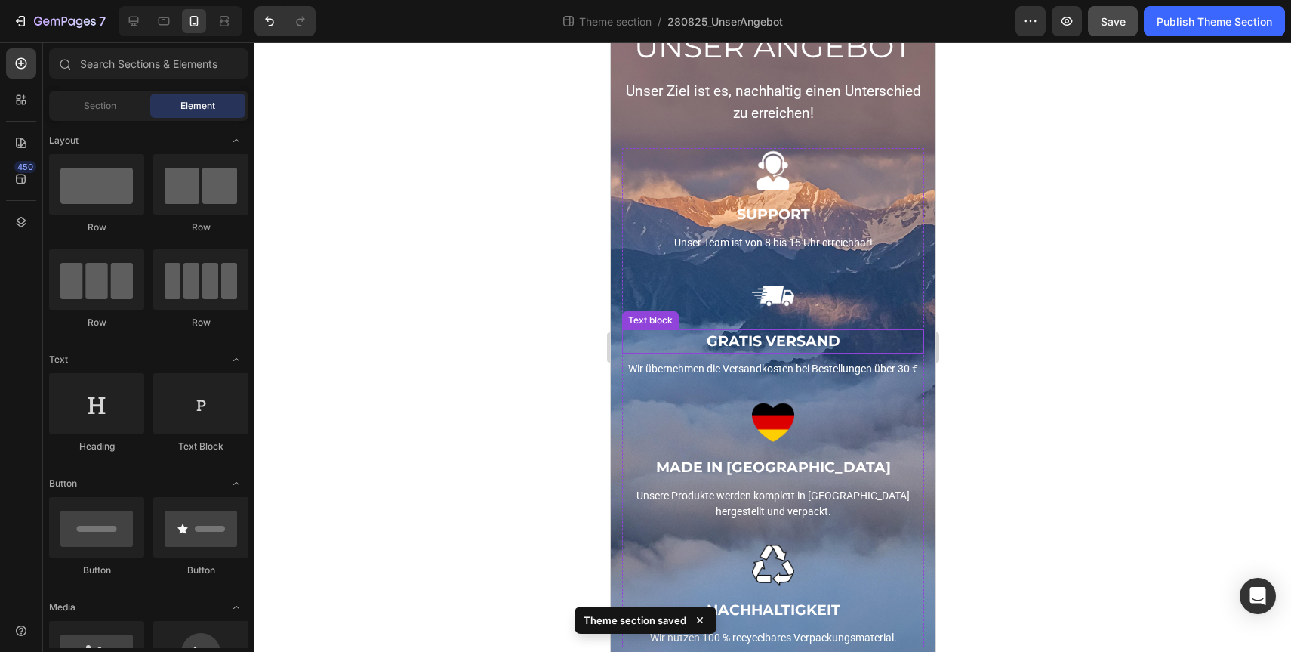
scroll to position [73, 0]
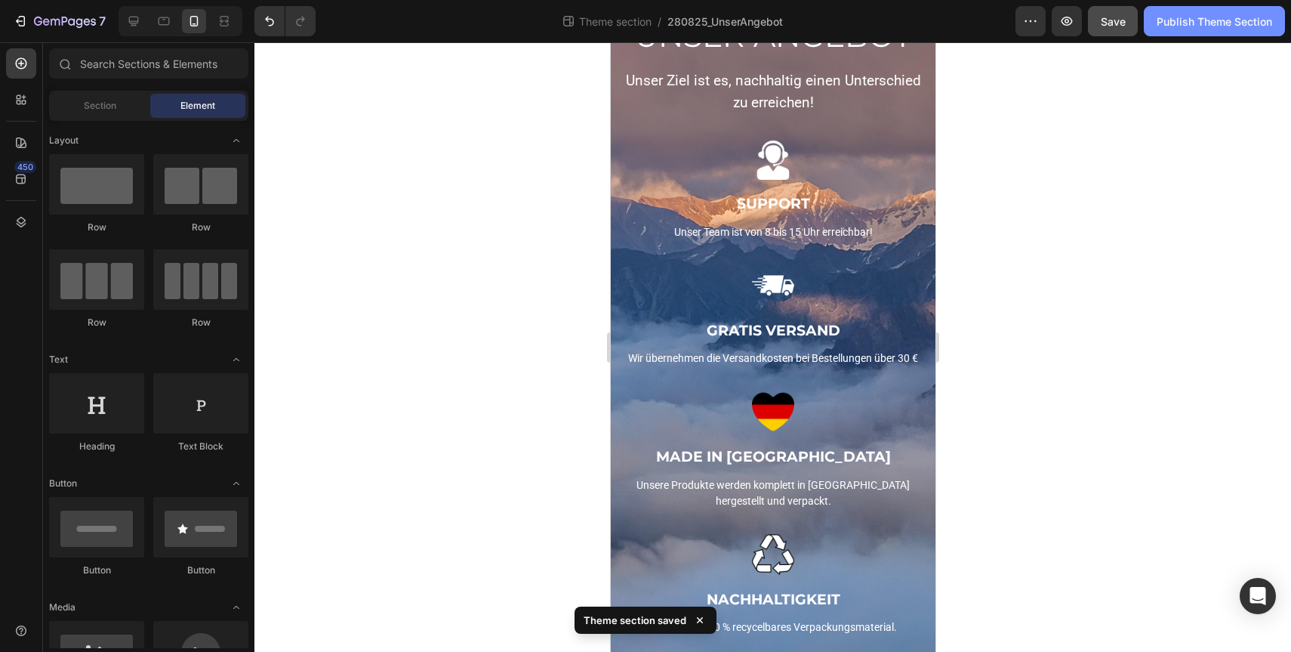
click at [1181, 17] on div "Publish Theme Section" at bounding box center [1215, 22] width 116 height 16
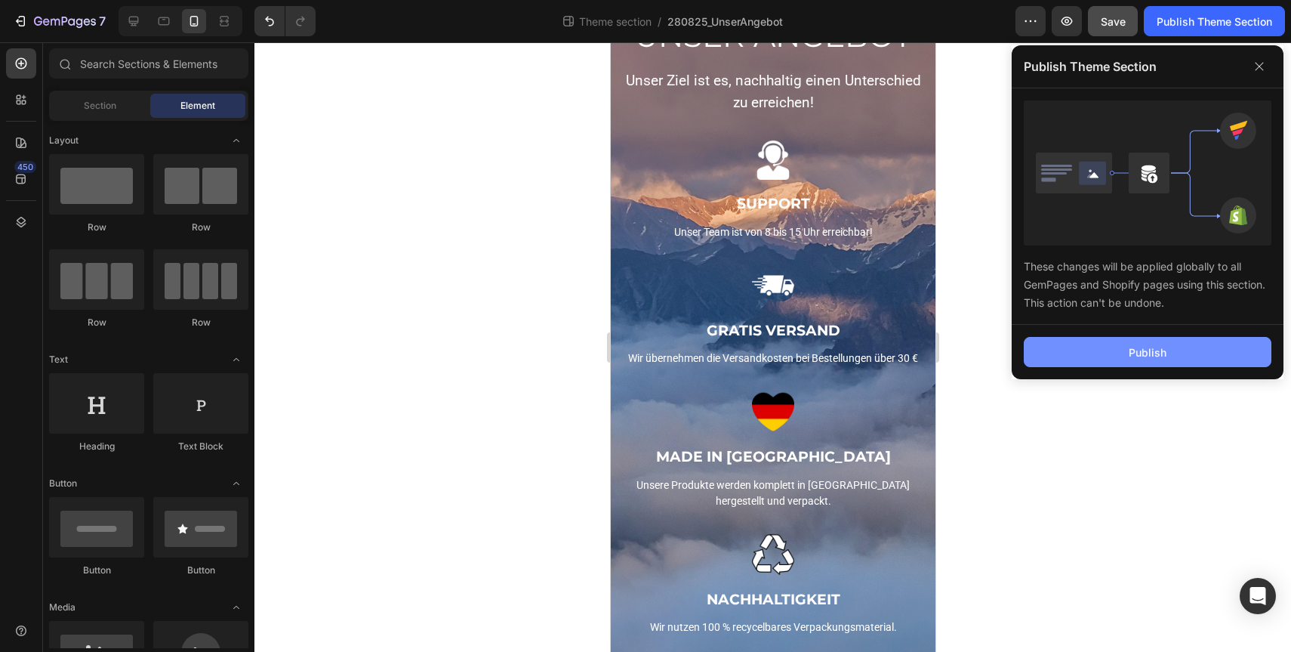
click at [1189, 359] on button "Publish" at bounding box center [1148, 352] width 248 height 30
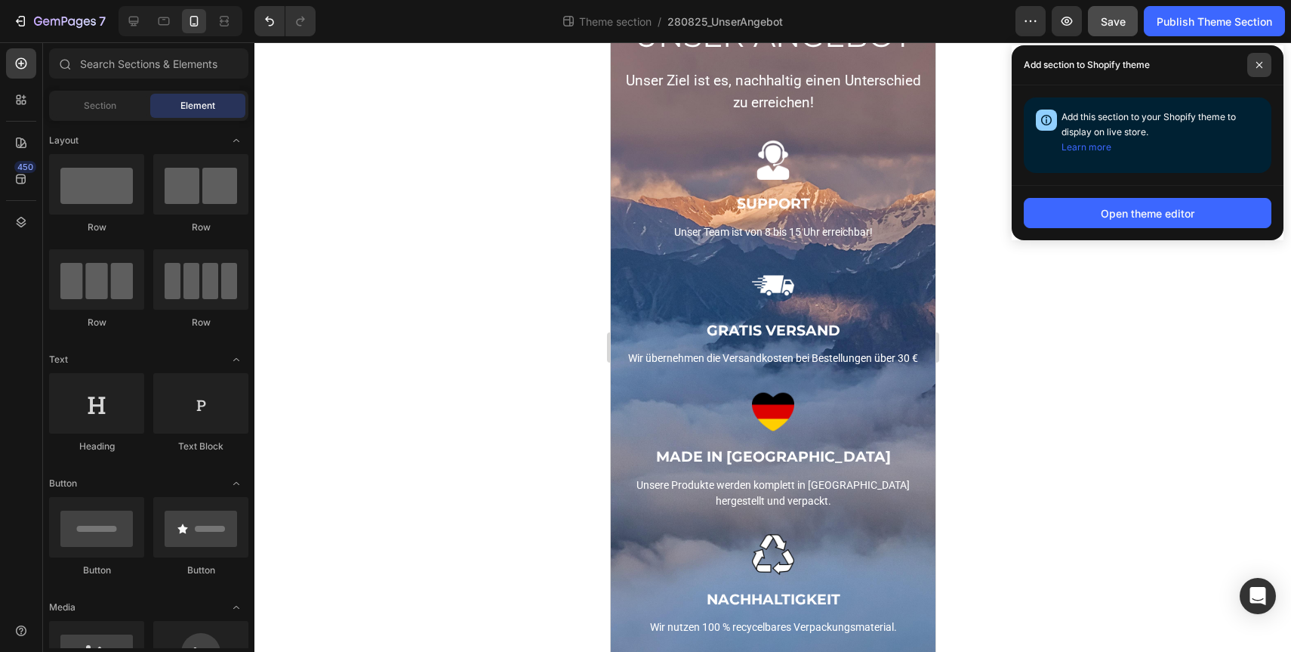
click at [1262, 62] on icon at bounding box center [1260, 65] width 8 height 8
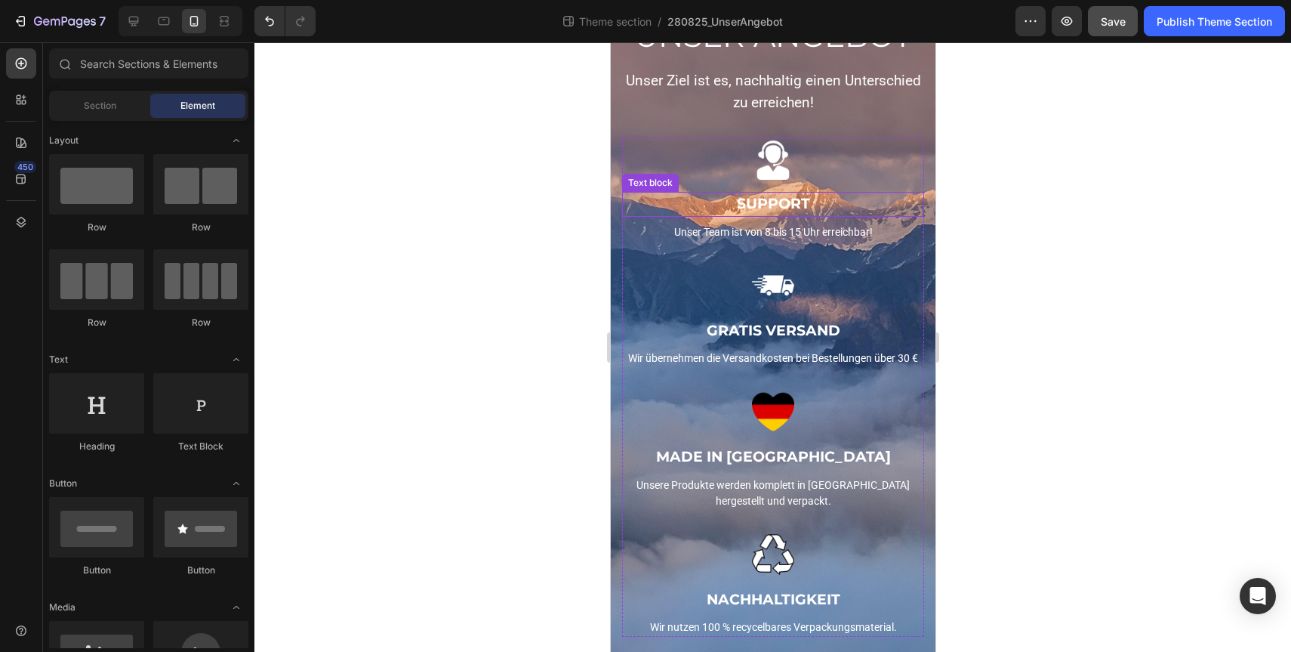
scroll to position [0, 0]
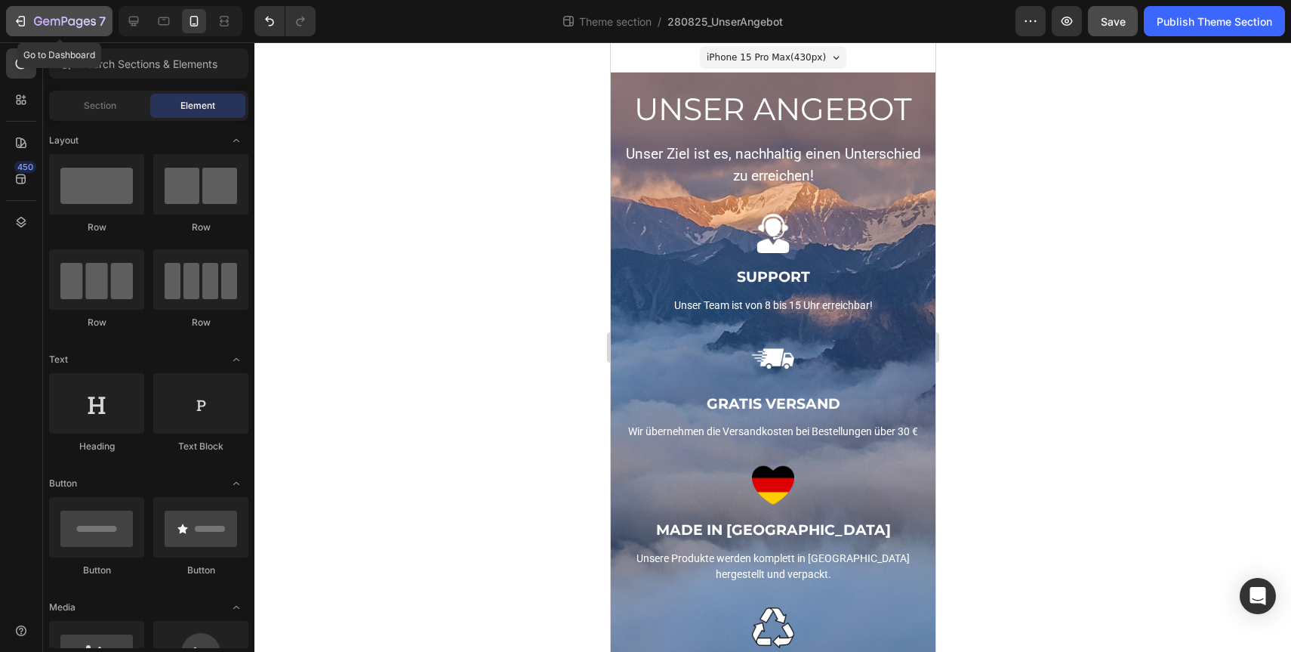
click at [20, 23] on icon "button" at bounding box center [20, 21] width 15 height 15
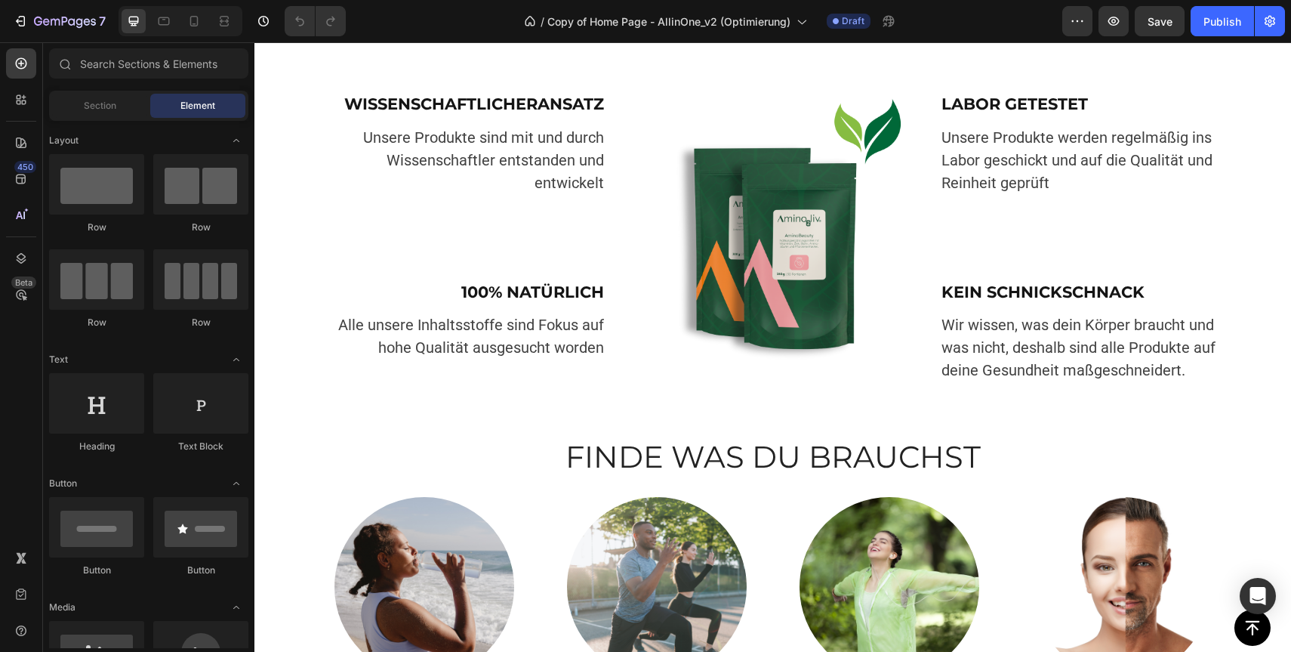
scroll to position [945, 0]
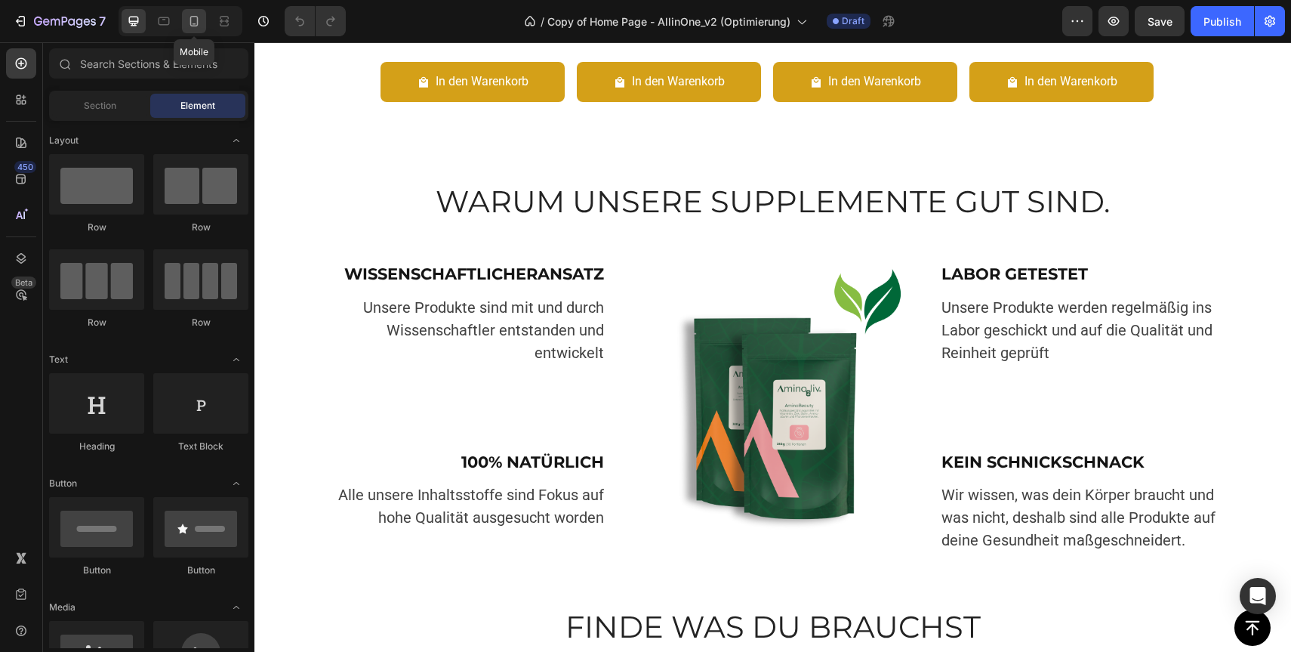
click at [190, 20] on icon at bounding box center [194, 21] width 8 height 11
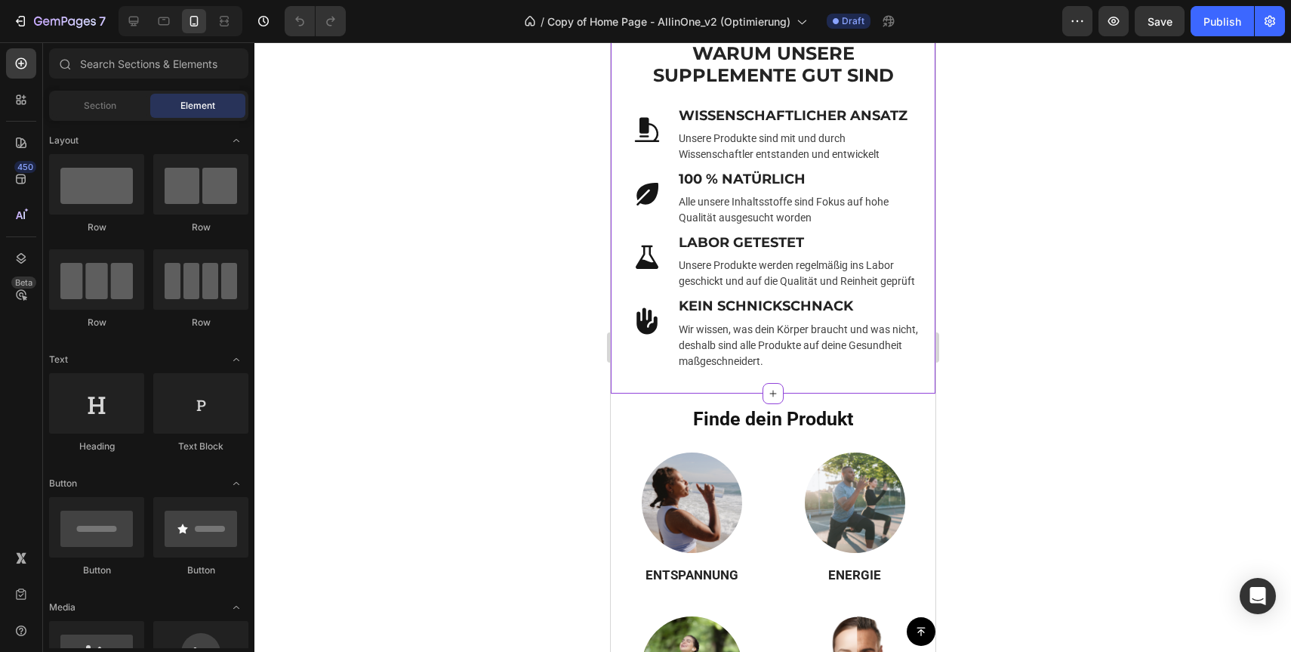
scroll to position [858, 0]
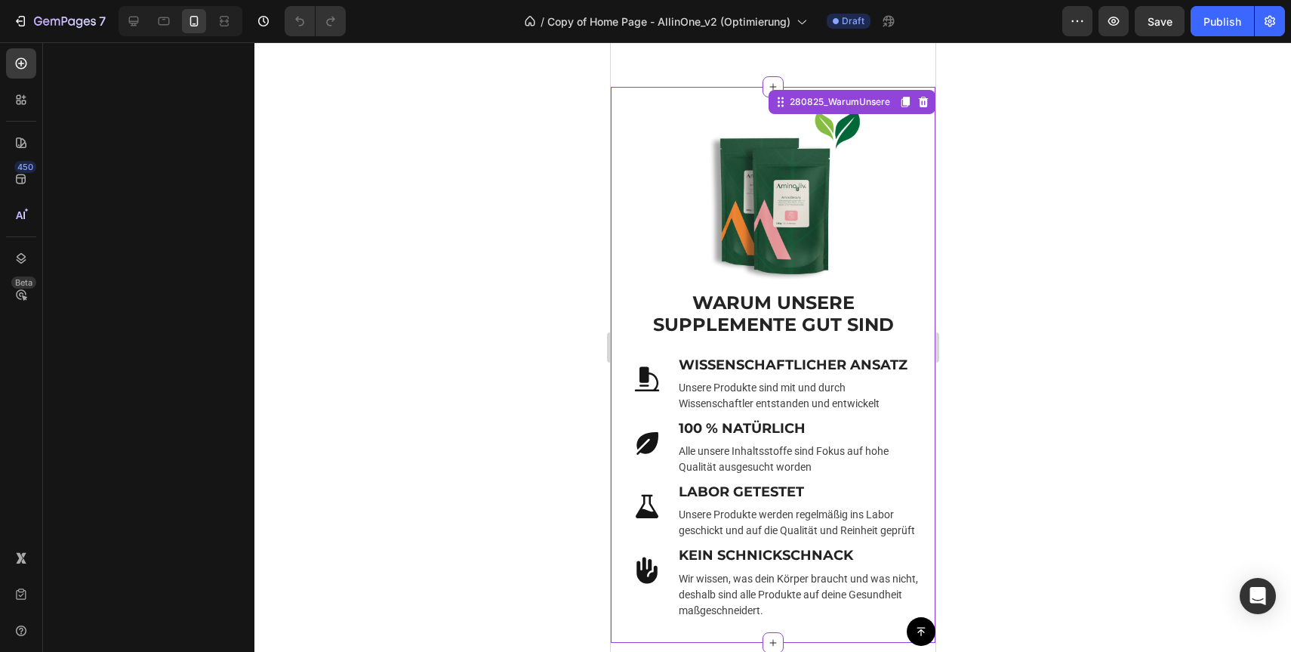
click at [645, 215] on div at bounding box center [772, 196] width 302 height 189
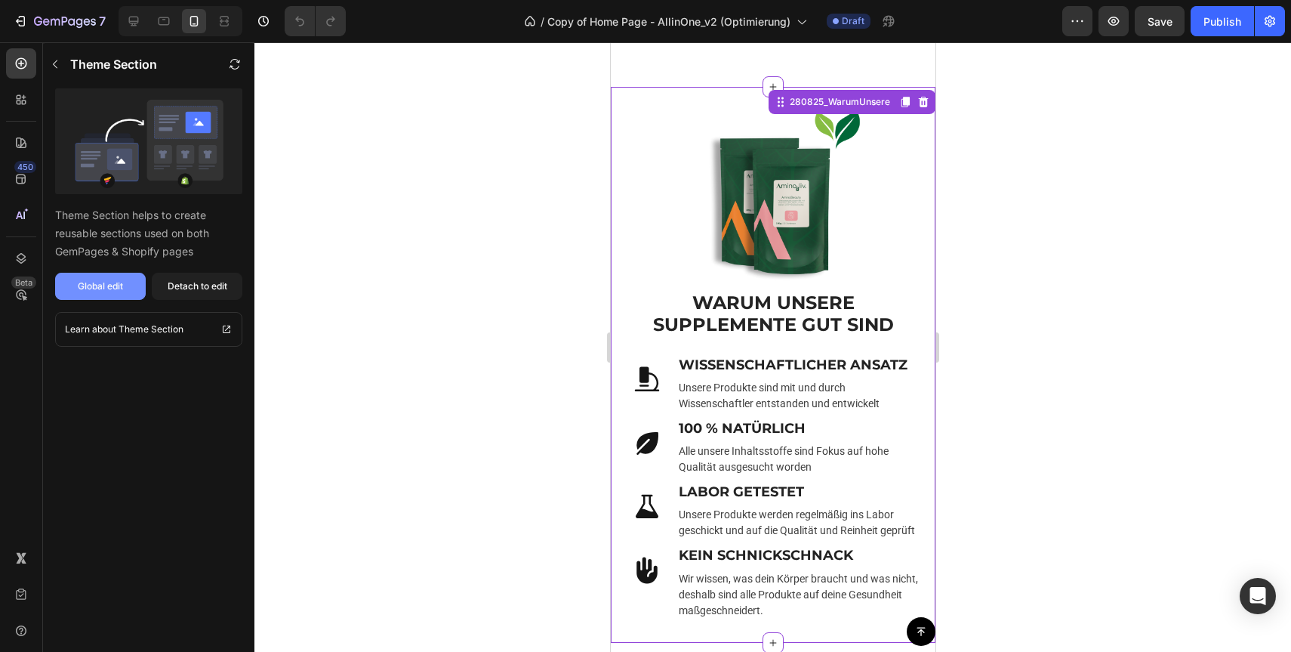
click at [116, 281] on div "Global edit" at bounding box center [100, 286] width 45 height 14
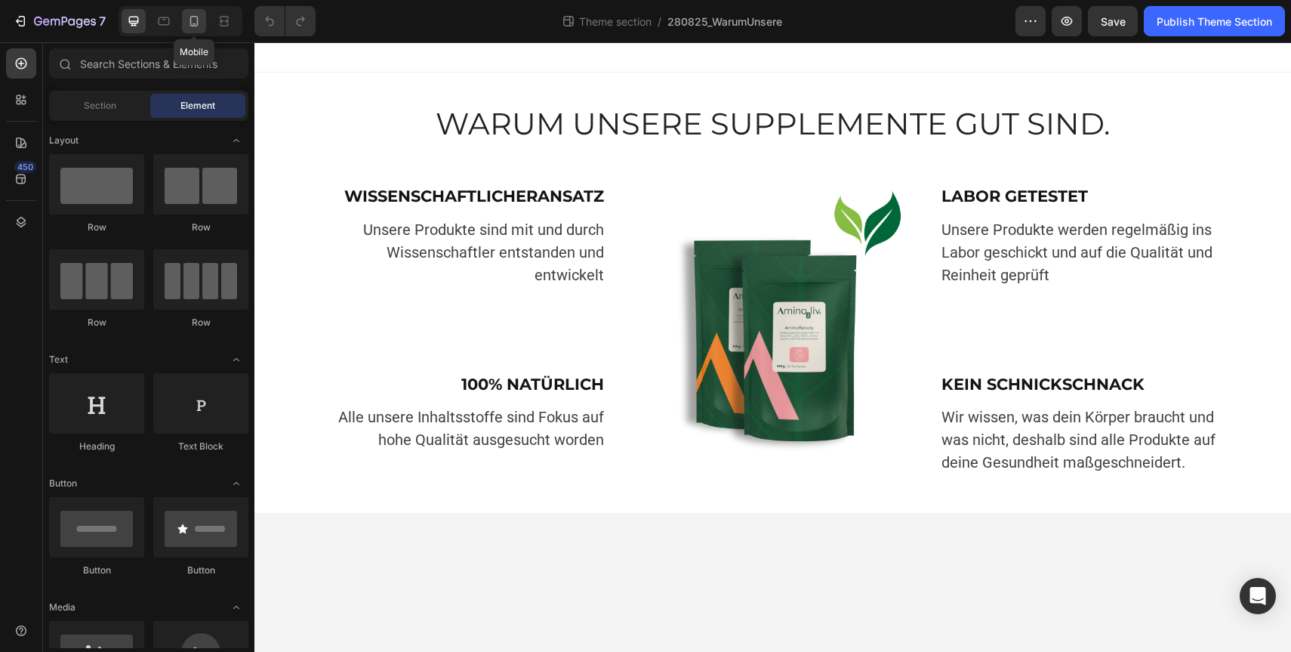
click at [195, 25] on icon at bounding box center [193, 21] width 15 height 15
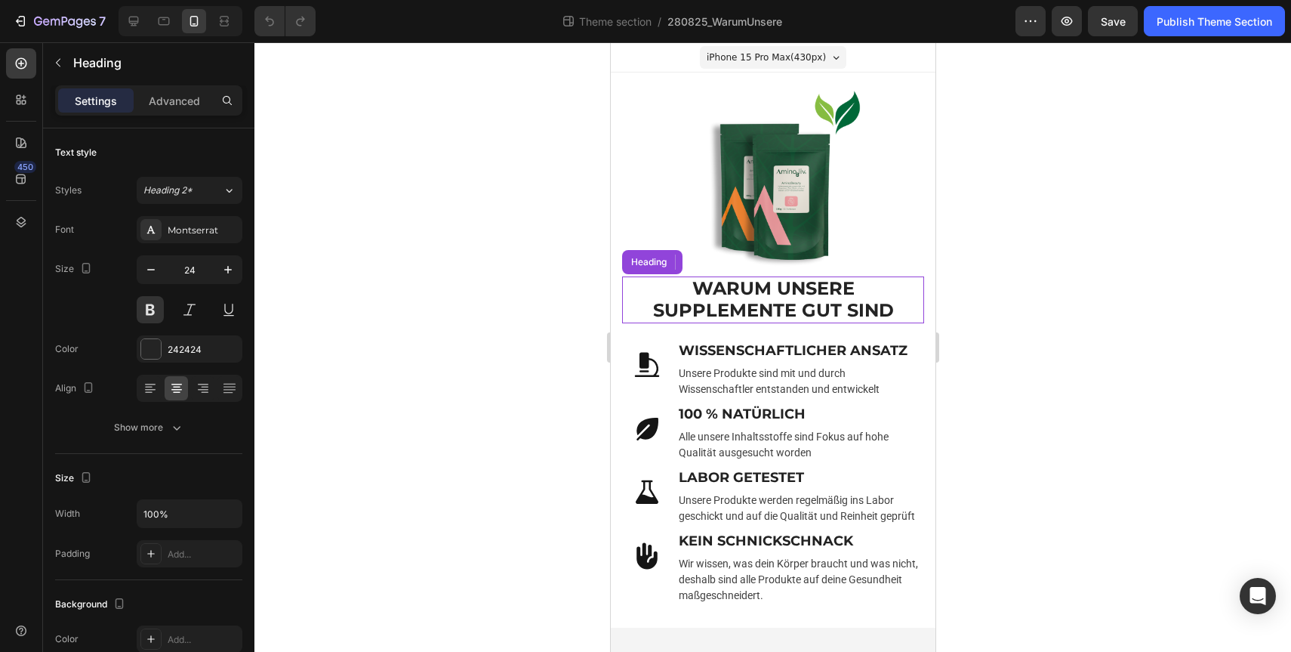
click at [781, 285] on strong "WARUM UNSERE SUPPLEMENTE GUT SIND" at bounding box center [772, 299] width 241 height 44
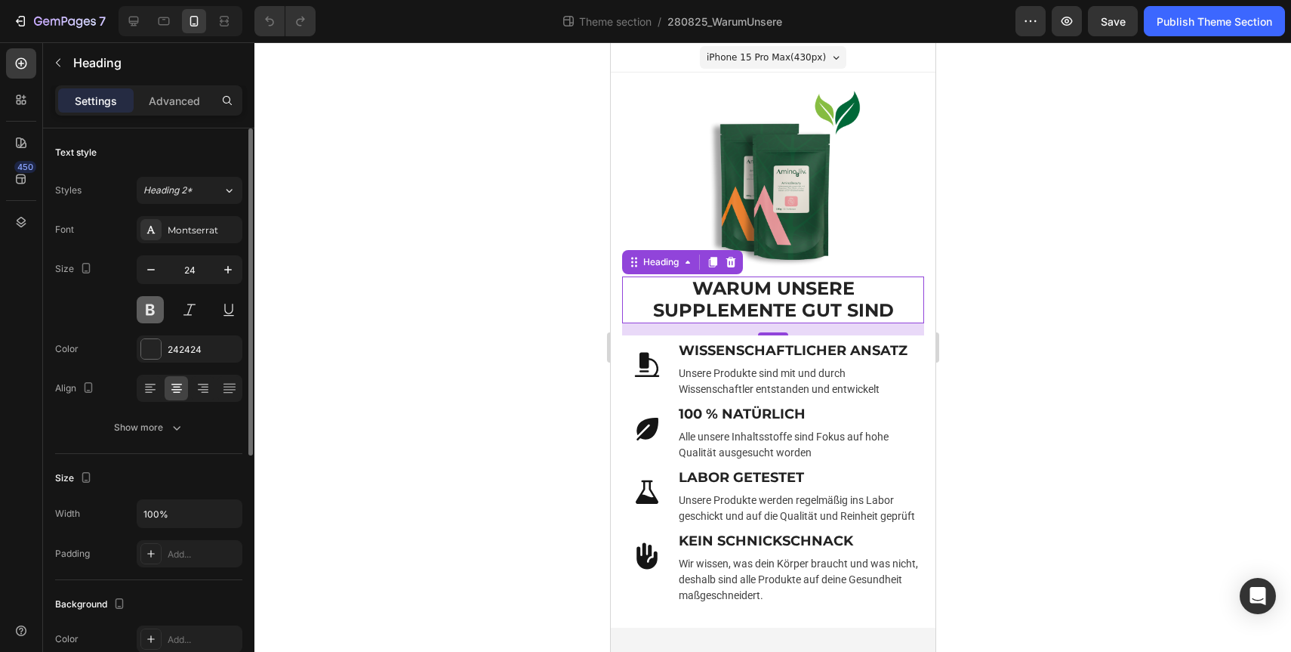
click at [159, 307] on button at bounding box center [150, 309] width 27 height 27
click at [153, 308] on button at bounding box center [150, 309] width 27 height 27
click at [725, 295] on strong "WARUM UNSERE SUPPLEMENTE GUT SIND" at bounding box center [772, 299] width 241 height 44
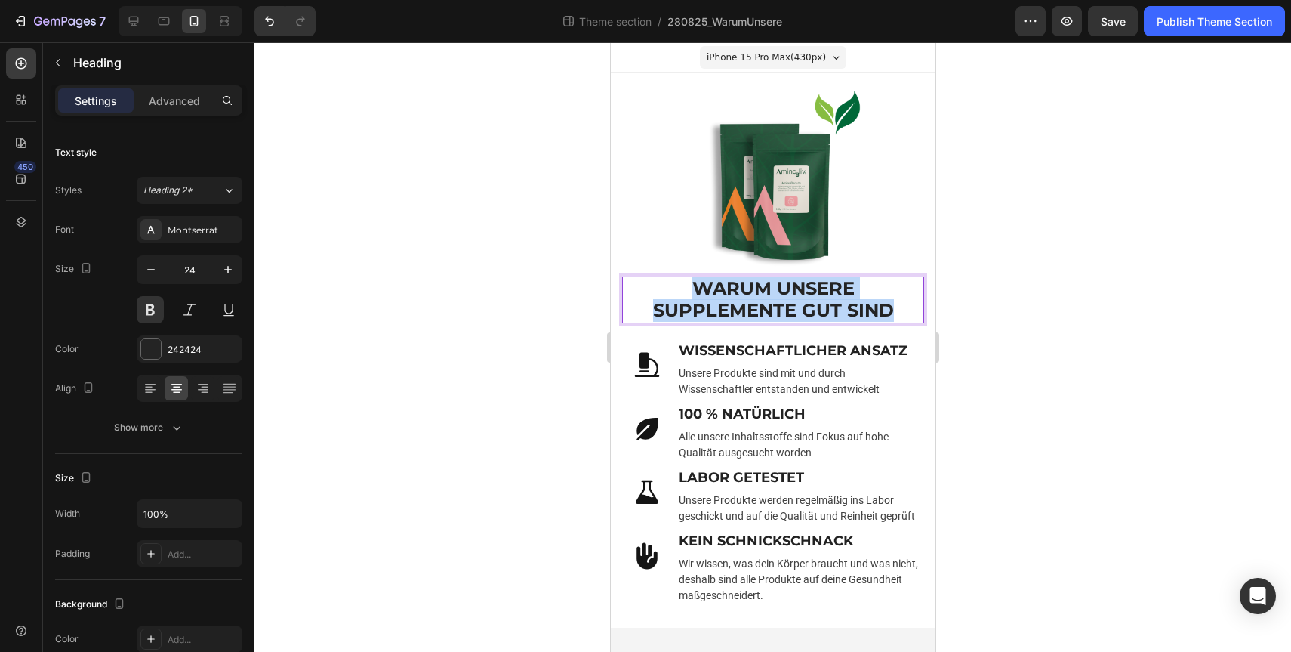
click at [725, 295] on strong "WARUM UNSERE SUPPLEMENTE GUT SIND" at bounding box center [772, 299] width 241 height 44
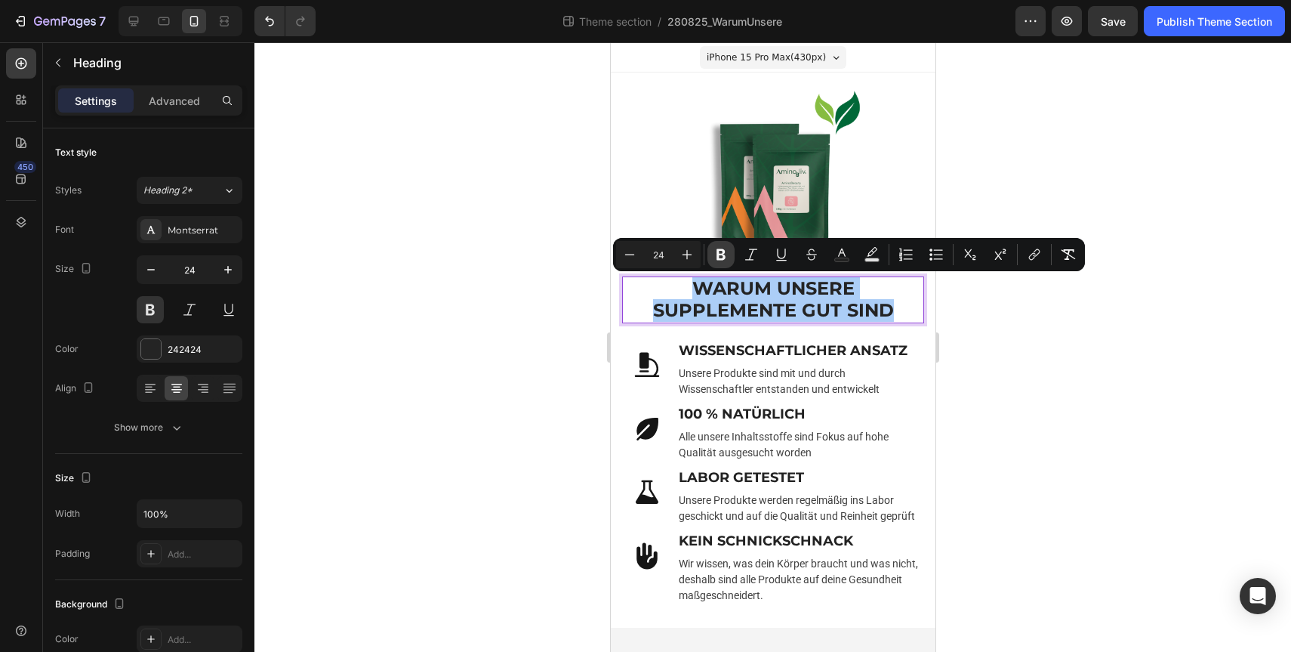
click at [717, 247] on icon "Editor contextual toolbar" at bounding box center [720, 254] width 15 height 15
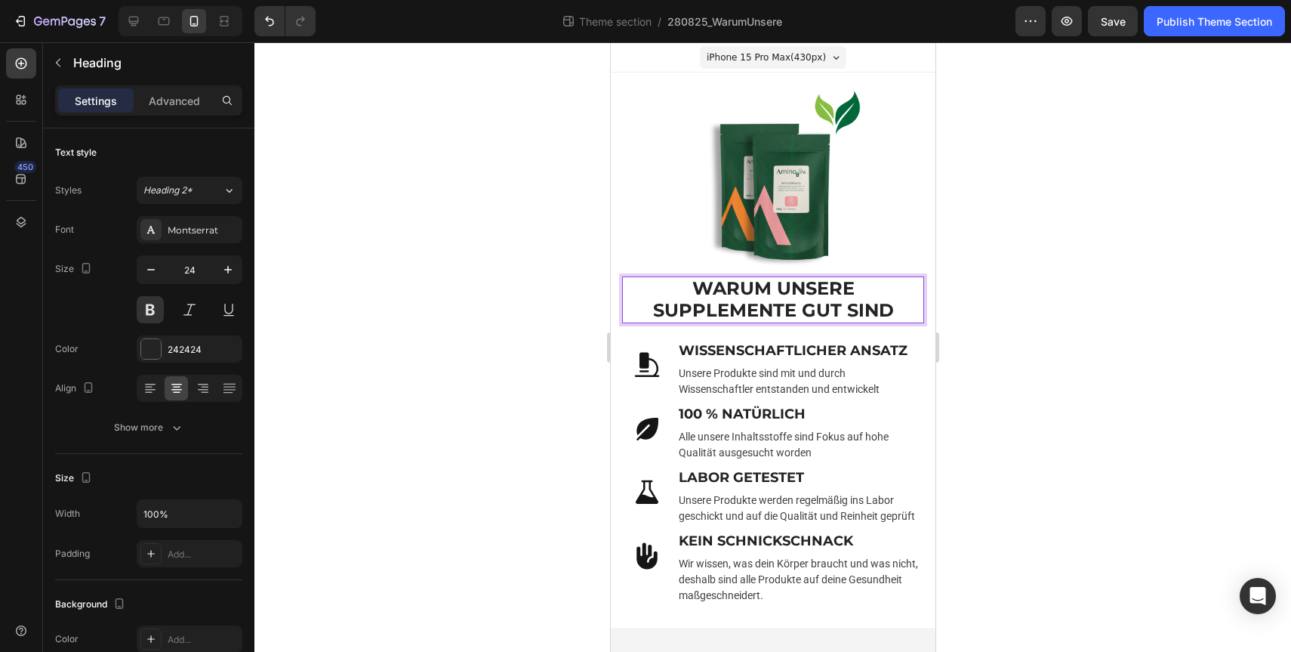
click at [1117, 325] on div at bounding box center [772, 346] width 1037 height 609
click at [861, 304] on p "WARUM UNSERE SUPPLEMENTE GUT SIND" at bounding box center [772, 300] width 299 height 44
click at [707, 260] on icon at bounding box center [712, 262] width 12 height 12
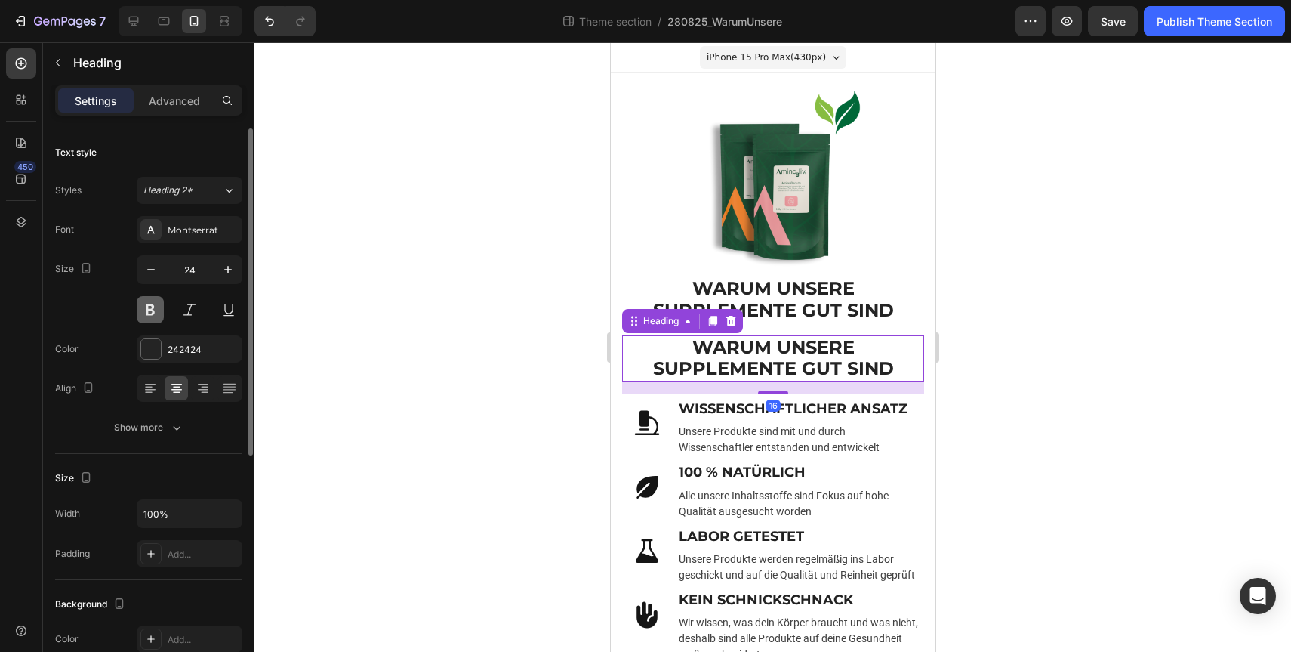
click at [159, 313] on button at bounding box center [150, 309] width 27 height 27
click at [735, 350] on h2 "WARUM UNSERE SUPPLEMENTE GUT SIND" at bounding box center [772, 358] width 302 height 47
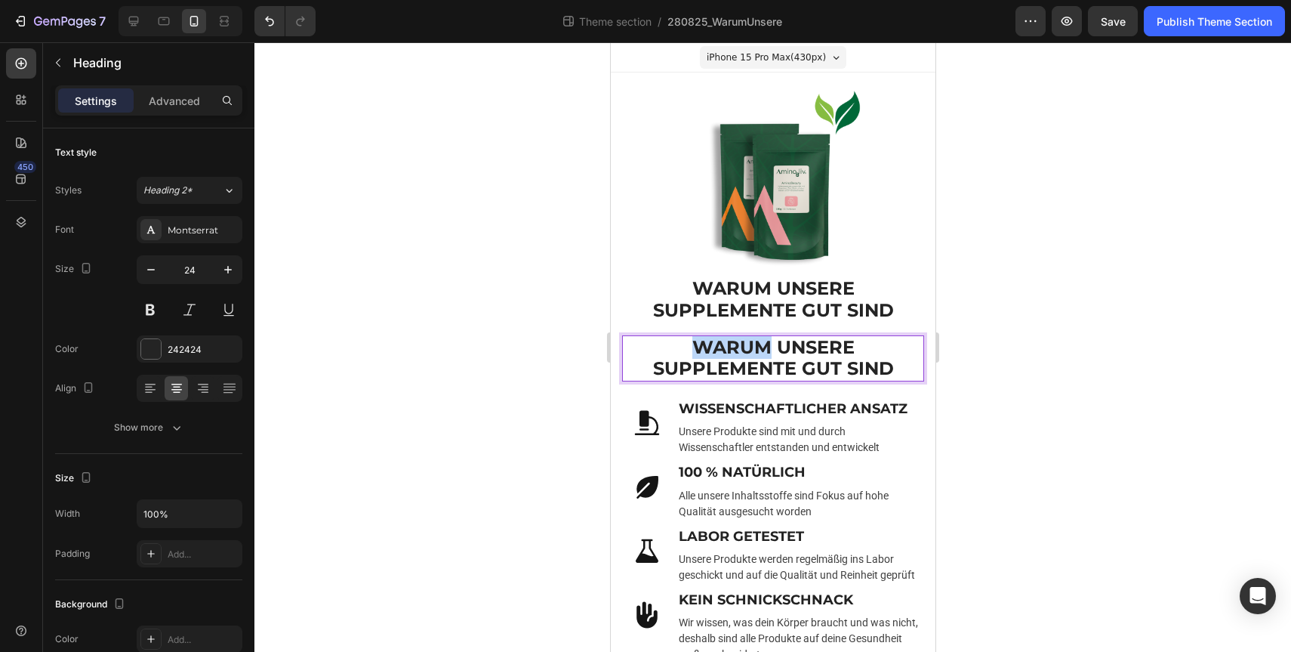
click at [735, 350] on p "WARUM UNSERE SUPPLEMENTE GUT SIND" at bounding box center [772, 359] width 299 height 44
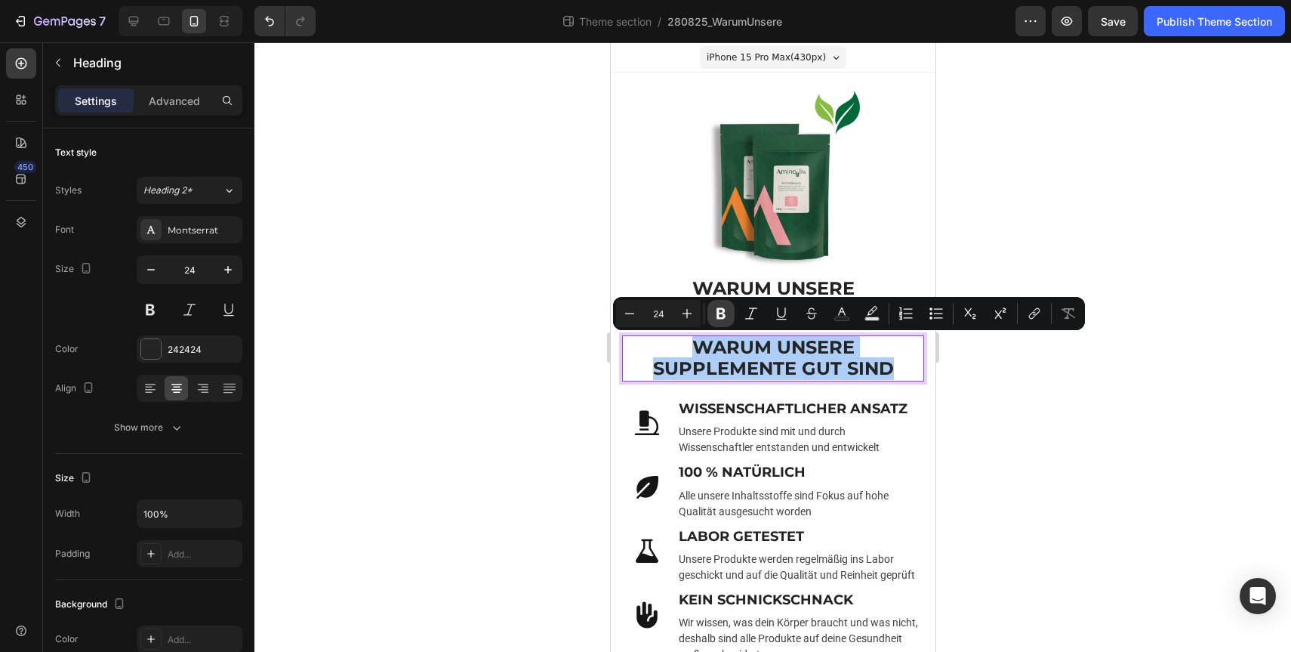
click at [717, 317] on icon "Editor contextual toolbar" at bounding box center [721, 313] width 9 height 11
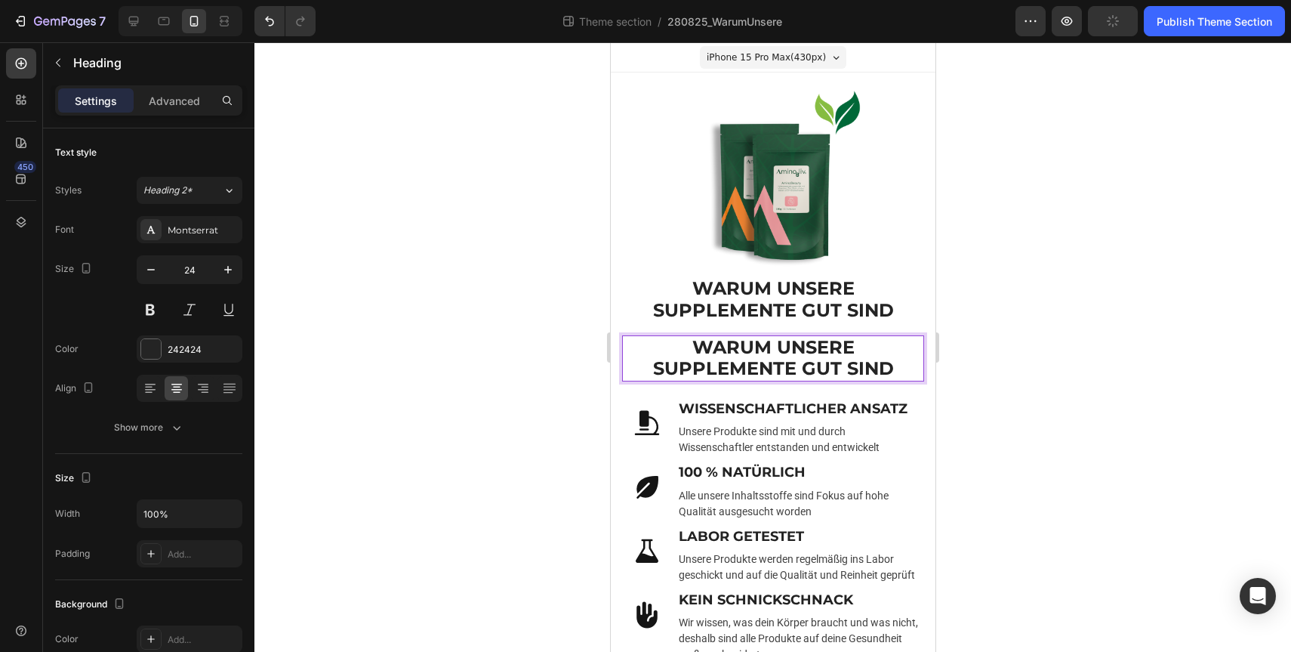
click at [732, 353] on strong "WARUM UNSERE SUPPLEMENTE GUT SIND" at bounding box center [772, 358] width 241 height 44
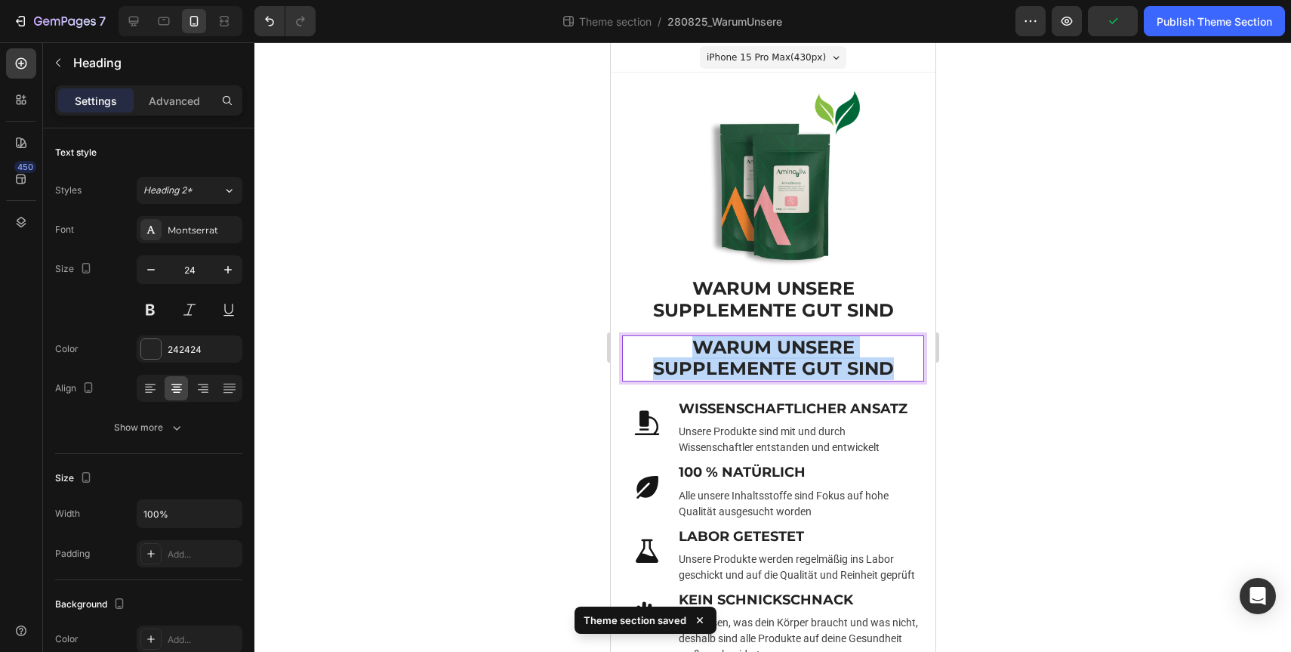
click at [732, 353] on strong "WARUM UNSERE SUPPLEMENTE GUT SIND" at bounding box center [772, 358] width 241 height 44
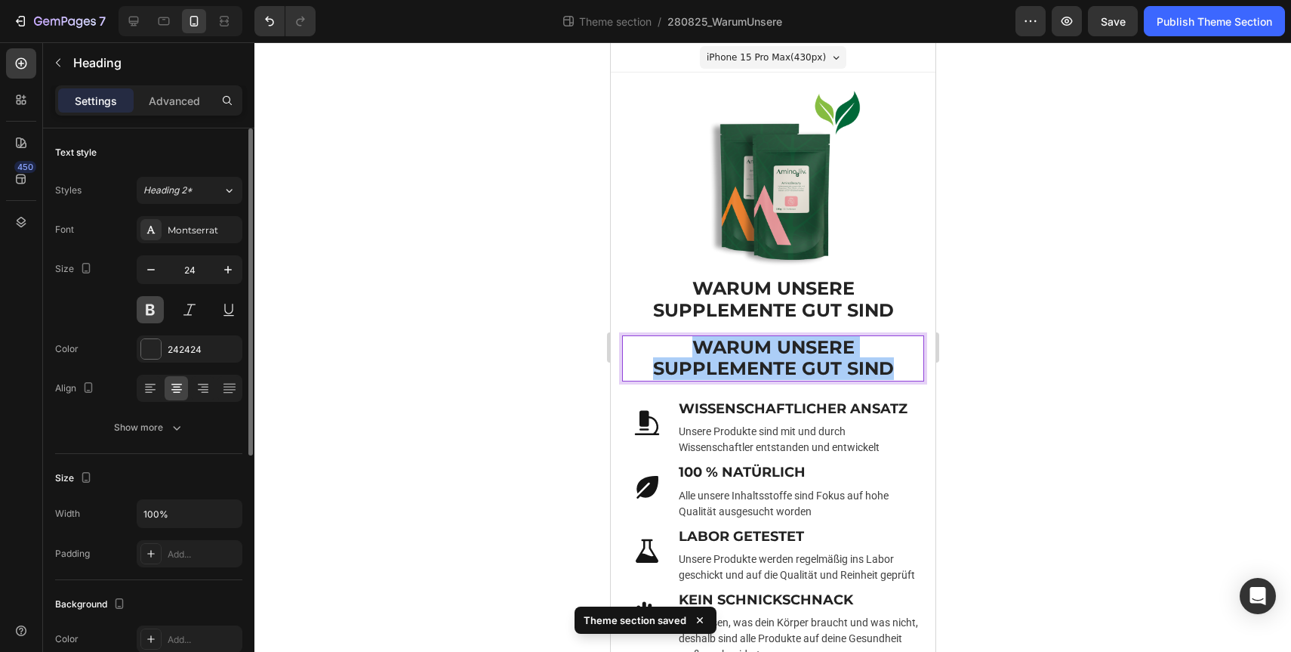
click at [149, 308] on button at bounding box center [150, 309] width 27 height 27
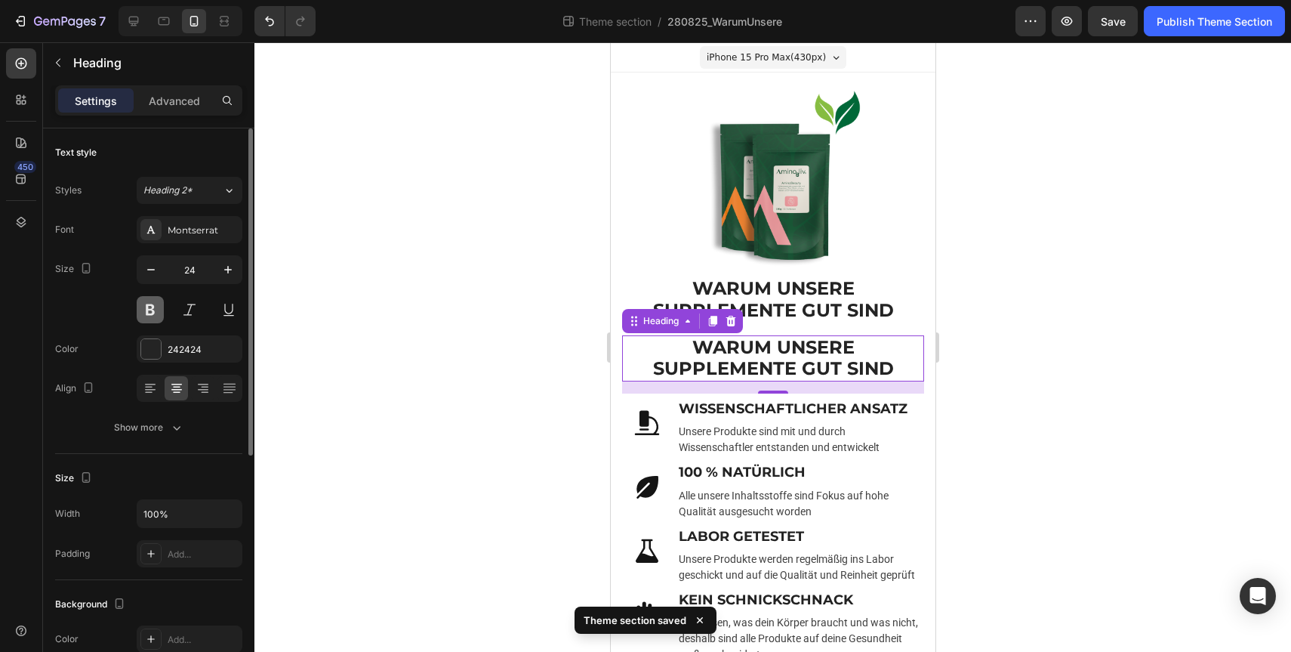
click at [149, 308] on button at bounding box center [150, 309] width 27 height 27
click at [227, 193] on icon at bounding box center [229, 190] width 13 height 15
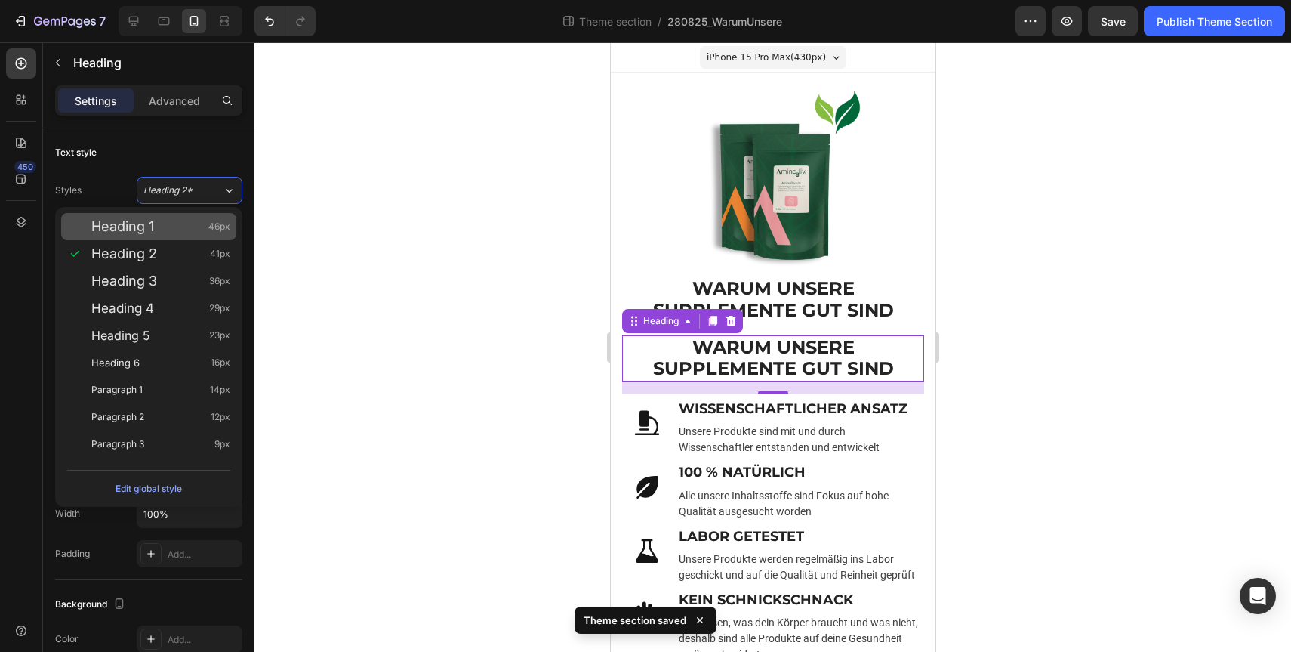
click at [197, 233] on div "Heading 1 46px" at bounding box center [160, 226] width 139 height 15
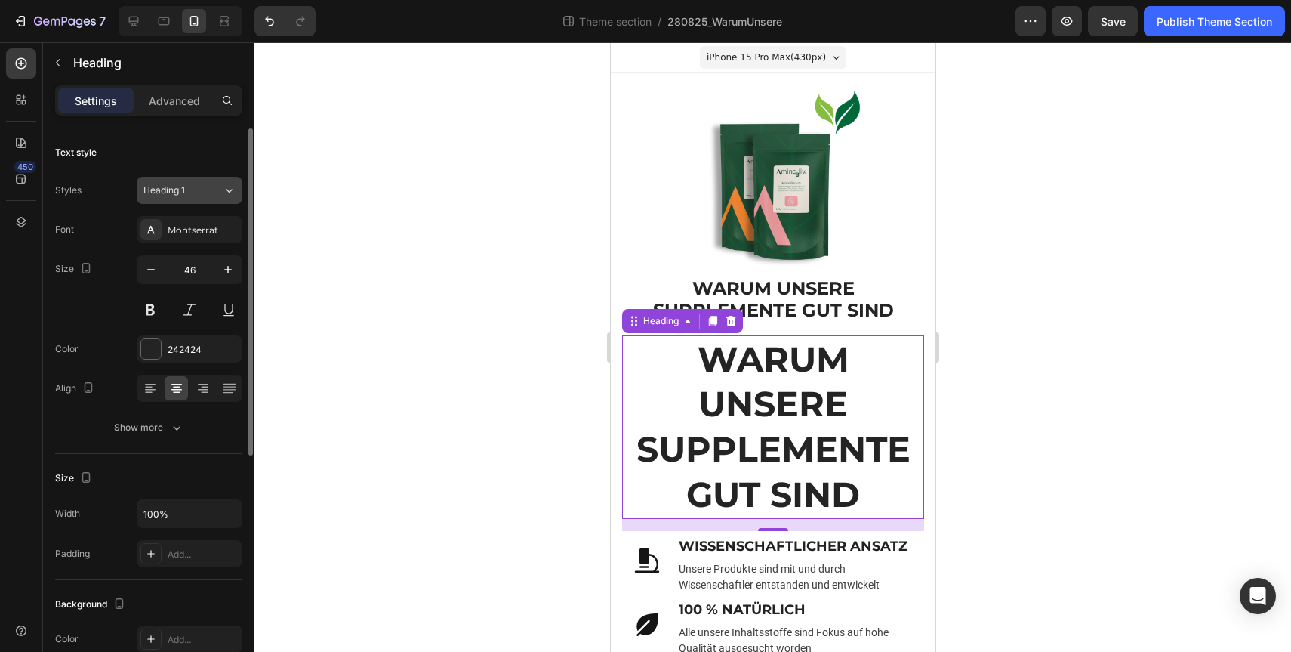
click at [219, 189] on div "Heading 1" at bounding box center [182, 190] width 79 height 14
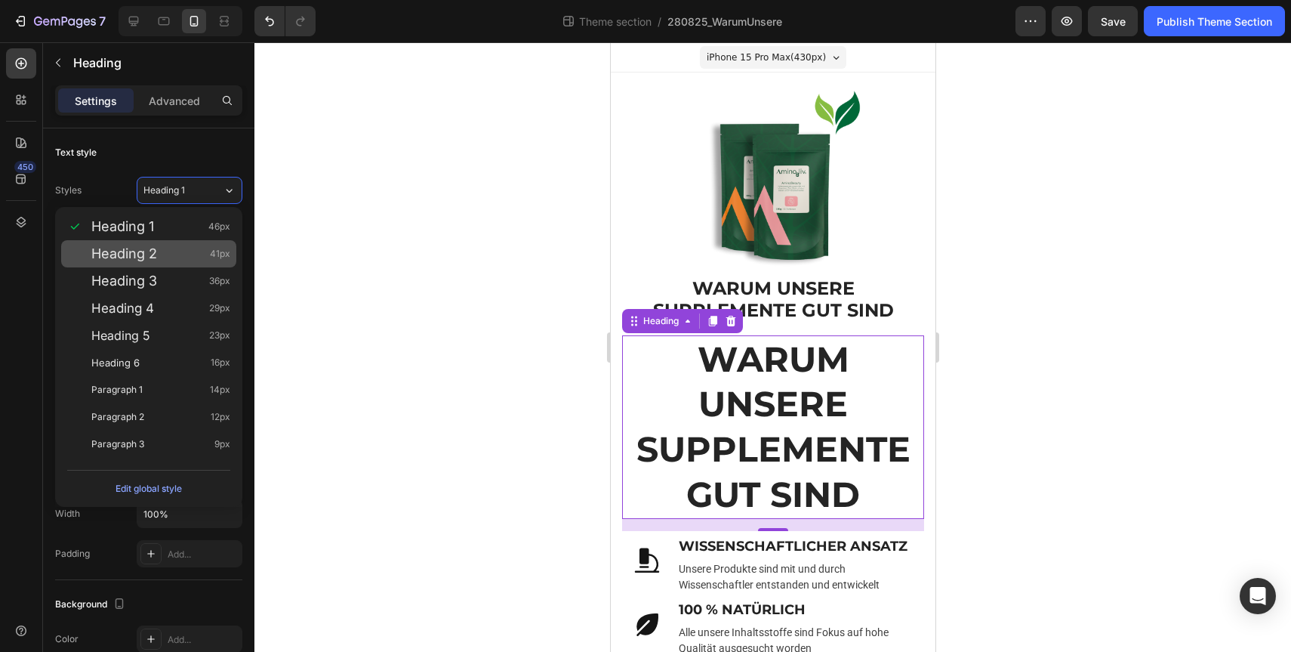
click at [206, 249] on div "Heading 2 41px" at bounding box center [160, 253] width 139 height 15
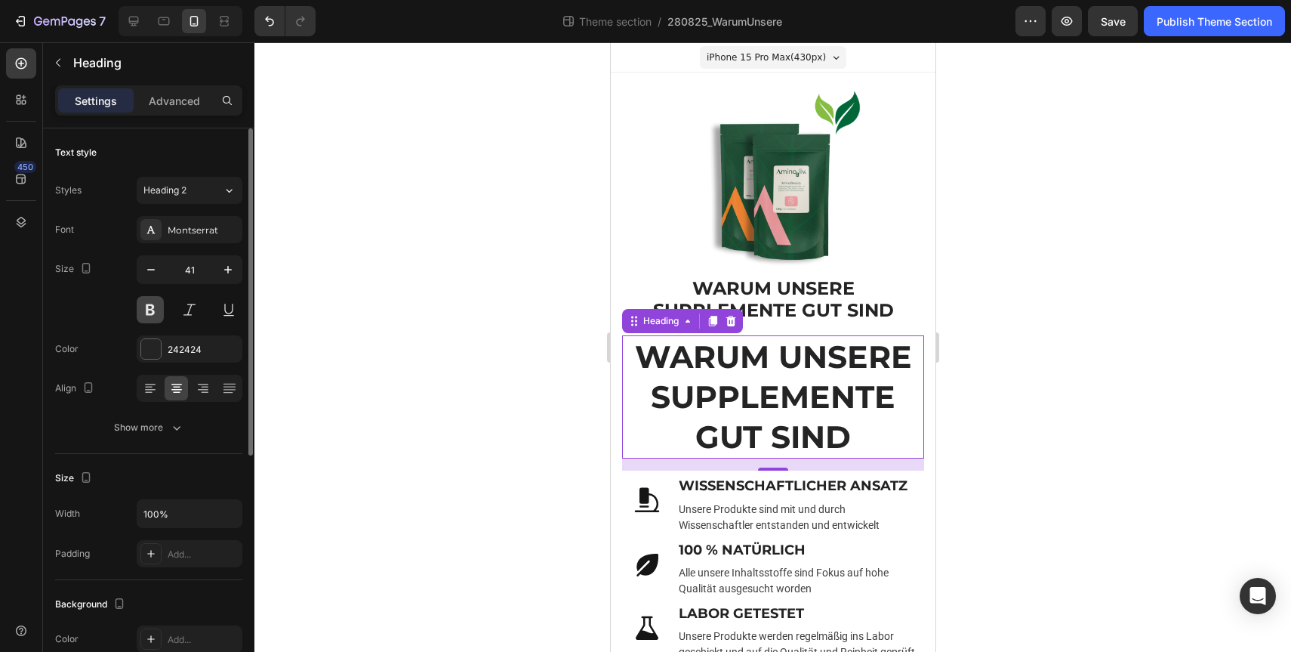
click at [154, 312] on button at bounding box center [150, 309] width 27 height 27
click at [824, 449] on strong "WARUM UNSERE SUPPLEMENTE GUT SIND" at bounding box center [772, 396] width 277 height 119
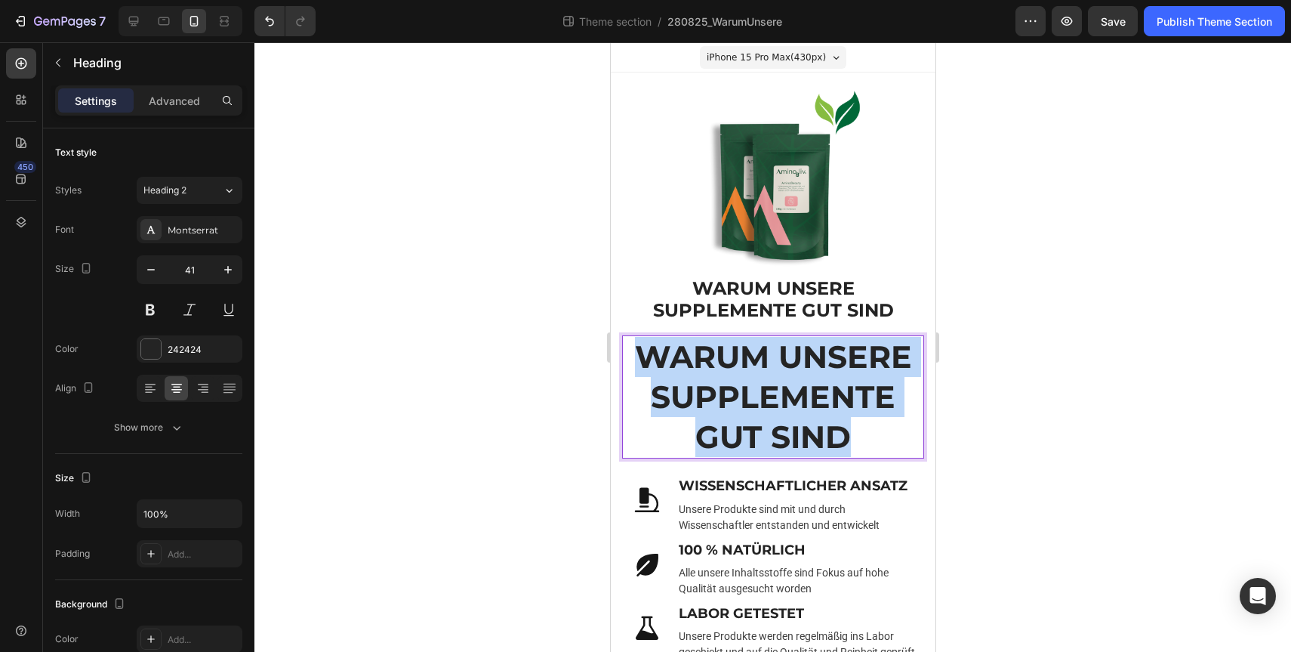
click at [824, 449] on strong "WARUM UNSERE SUPPLEMENTE GUT SIND" at bounding box center [772, 396] width 277 height 119
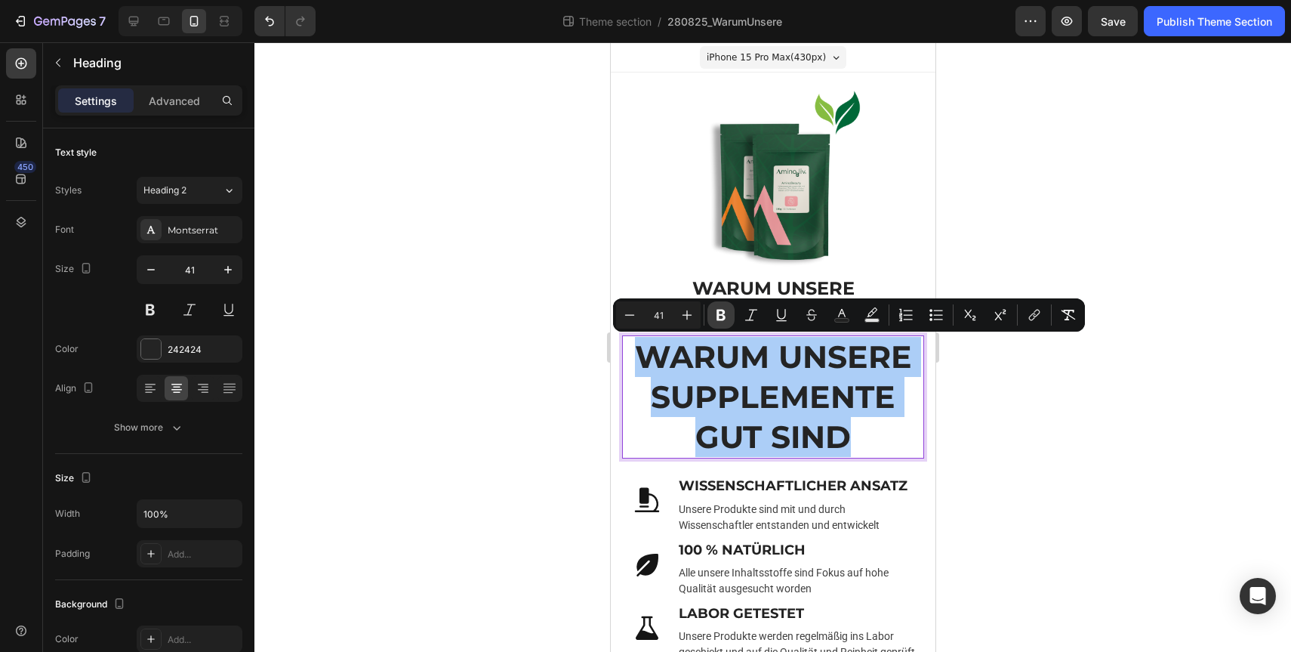
click at [725, 316] on icon "Editor contextual toolbar" at bounding box center [721, 315] width 9 height 11
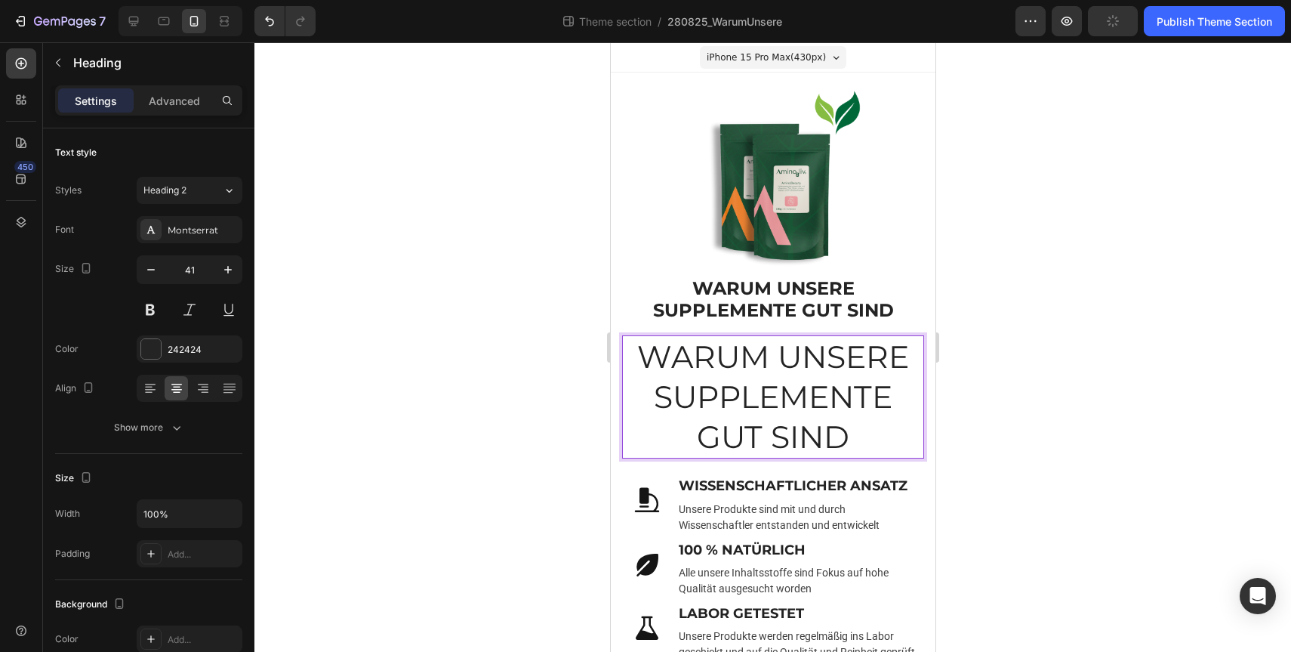
click at [708, 402] on p "WARUM UNSERE SUPPLEMENTE GUT SIND" at bounding box center [772, 397] width 299 height 121
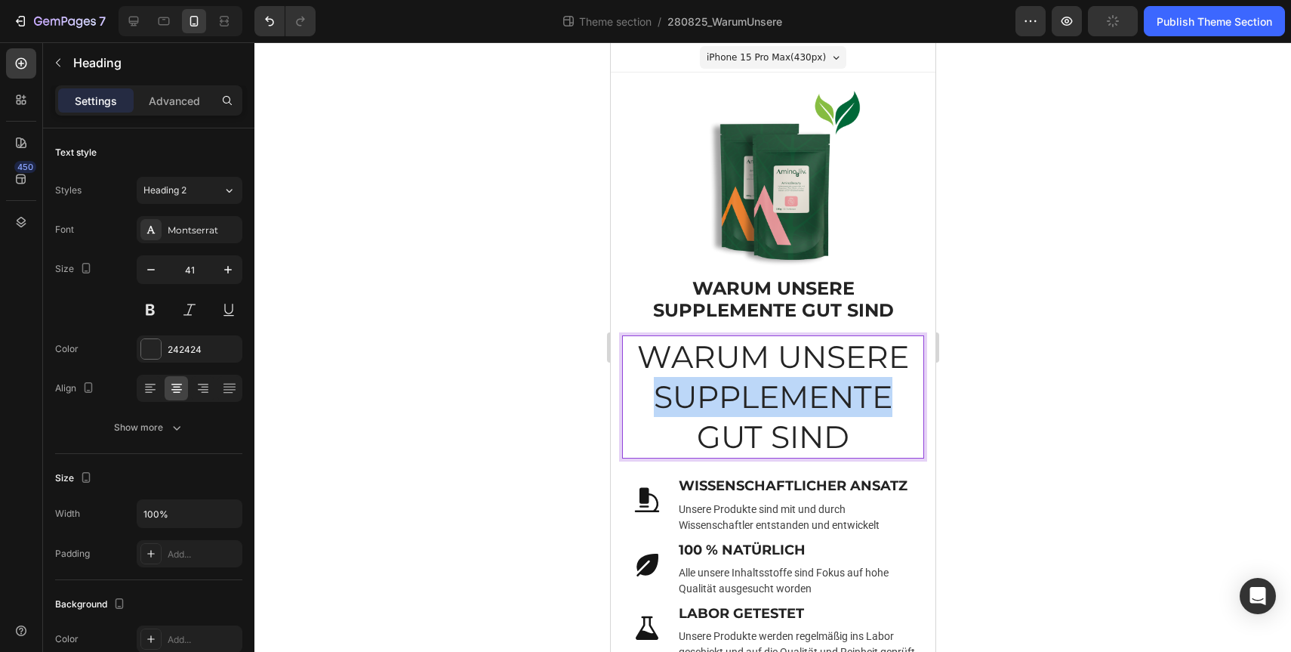
click at [708, 402] on p "WARUM UNSERE SUPPLEMENTE GUT SIND" at bounding box center [772, 397] width 299 height 121
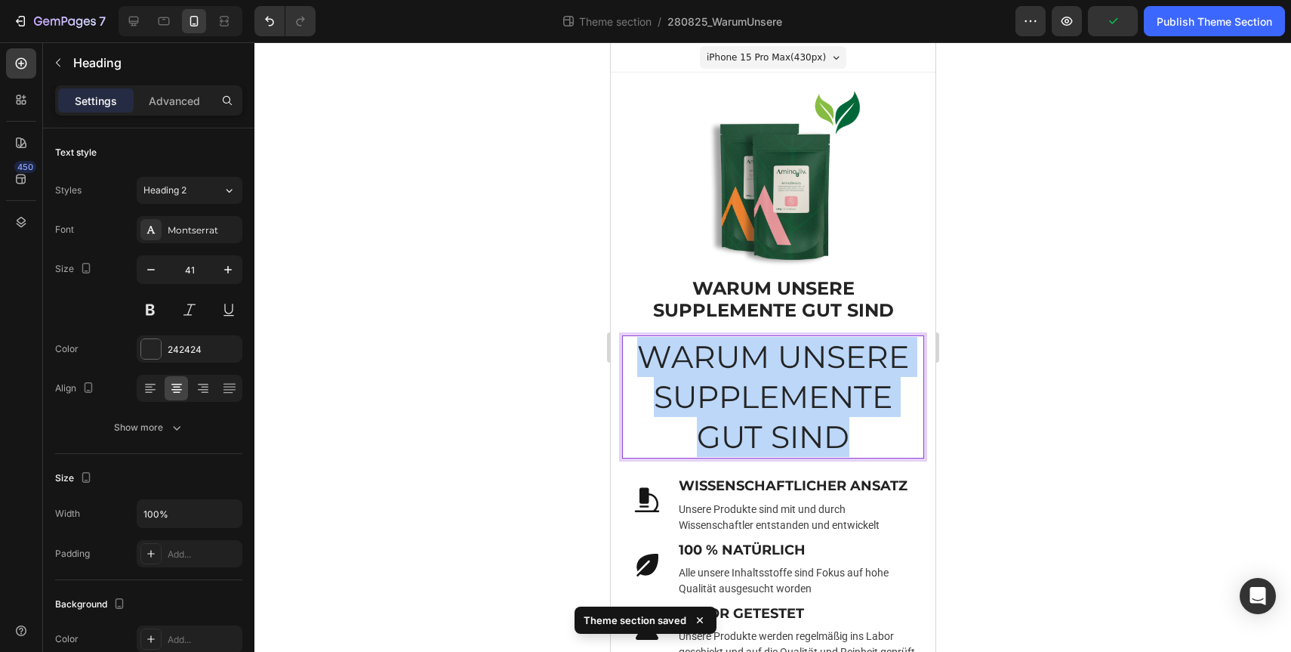
click at [708, 402] on p "WARUM UNSERE SUPPLEMENTE GUT SIND" at bounding box center [772, 397] width 299 height 121
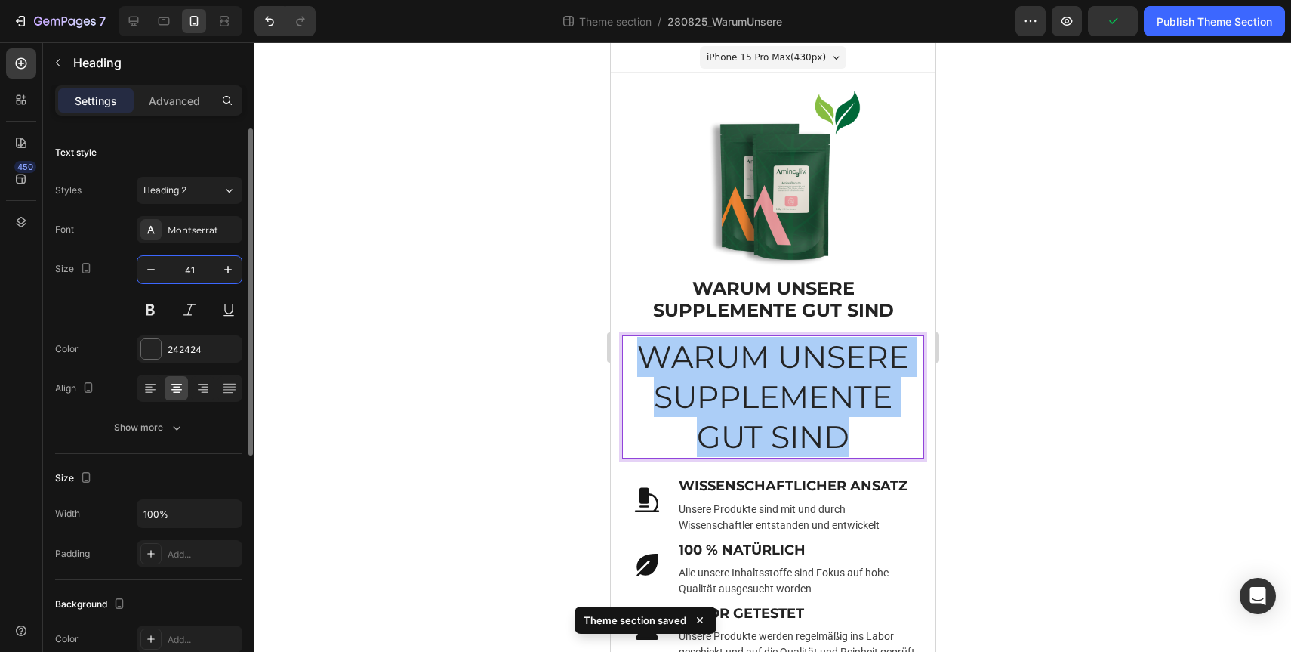
click at [189, 271] on input "41" at bounding box center [190, 269] width 50 height 27
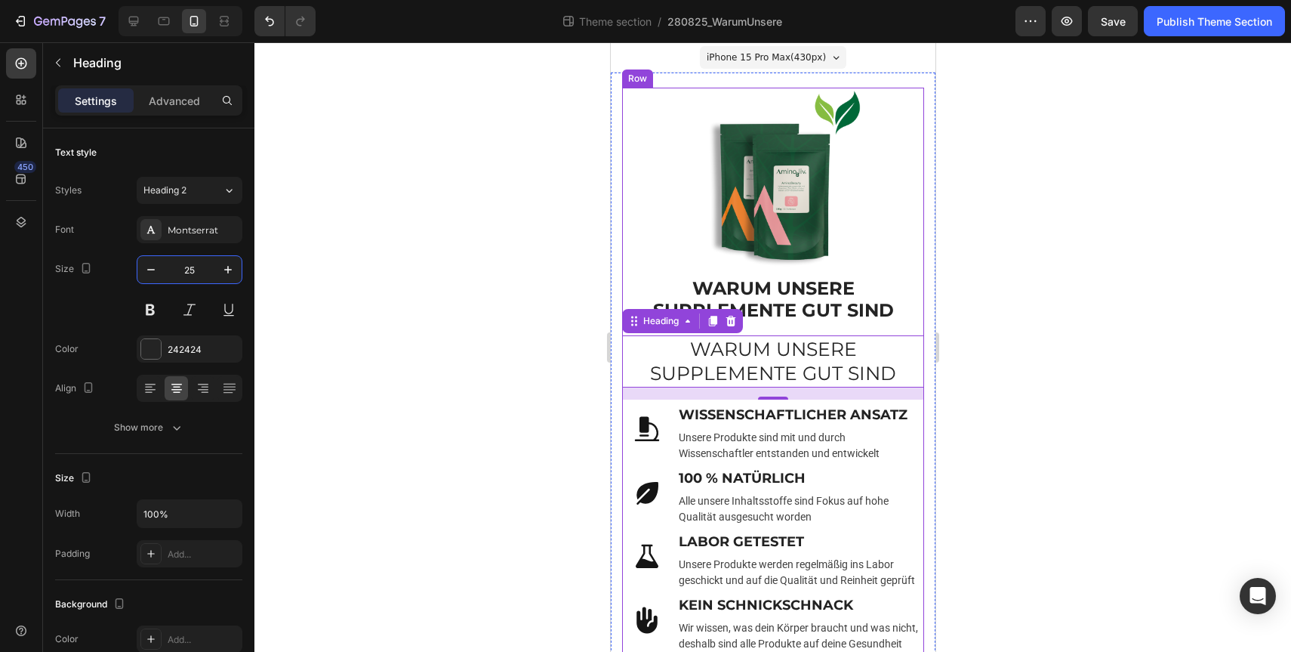
type input "25"
click at [1035, 365] on div at bounding box center [772, 346] width 1037 height 609
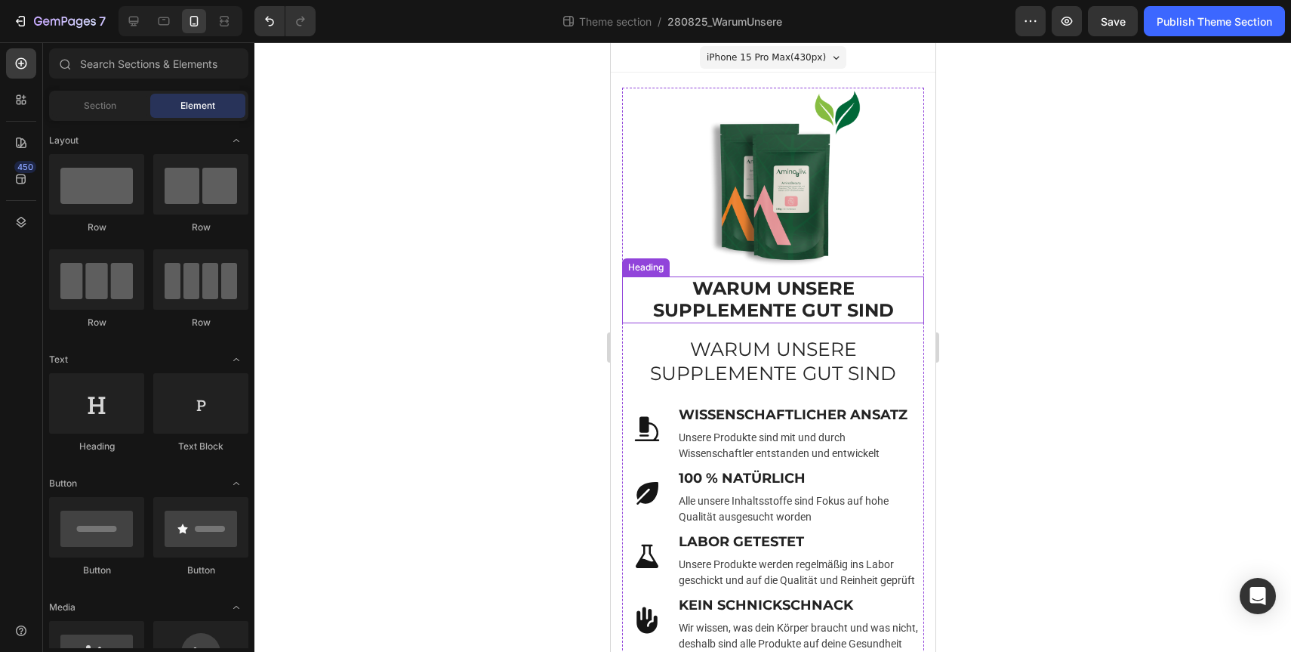
click at [821, 315] on p "WARUM UNSERE SUPPLEMENTE GUT SIND" at bounding box center [772, 300] width 299 height 44
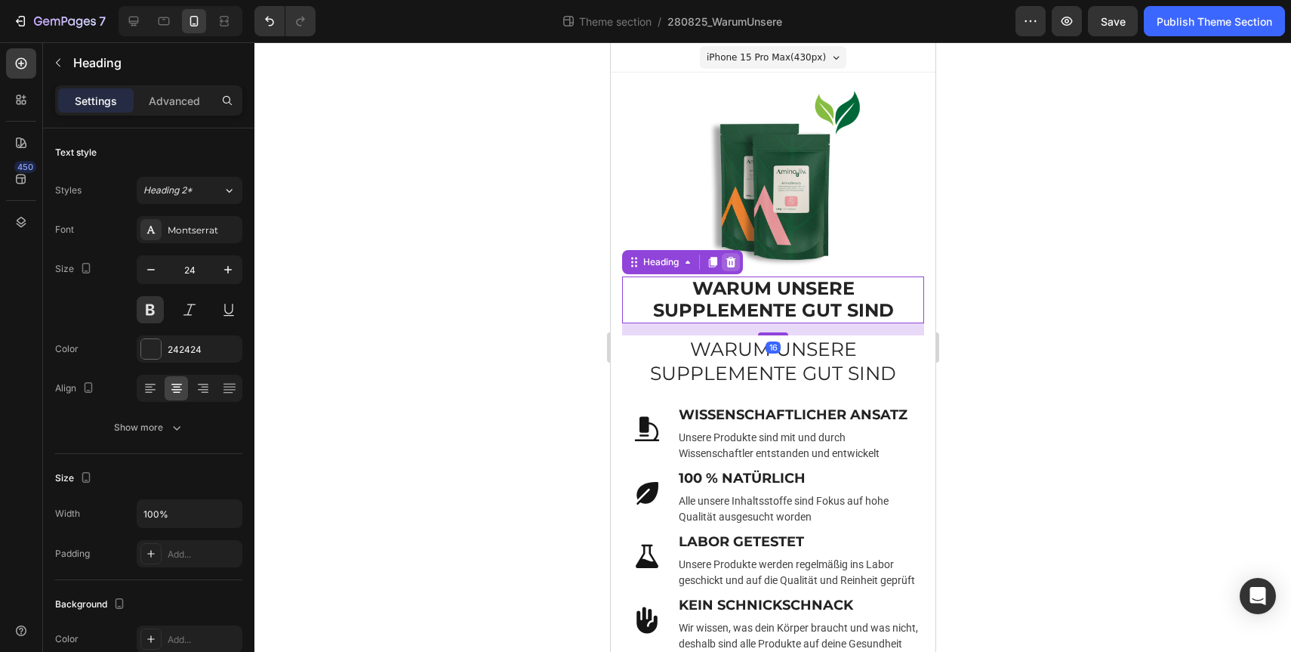
click at [731, 257] on icon at bounding box center [730, 262] width 12 height 12
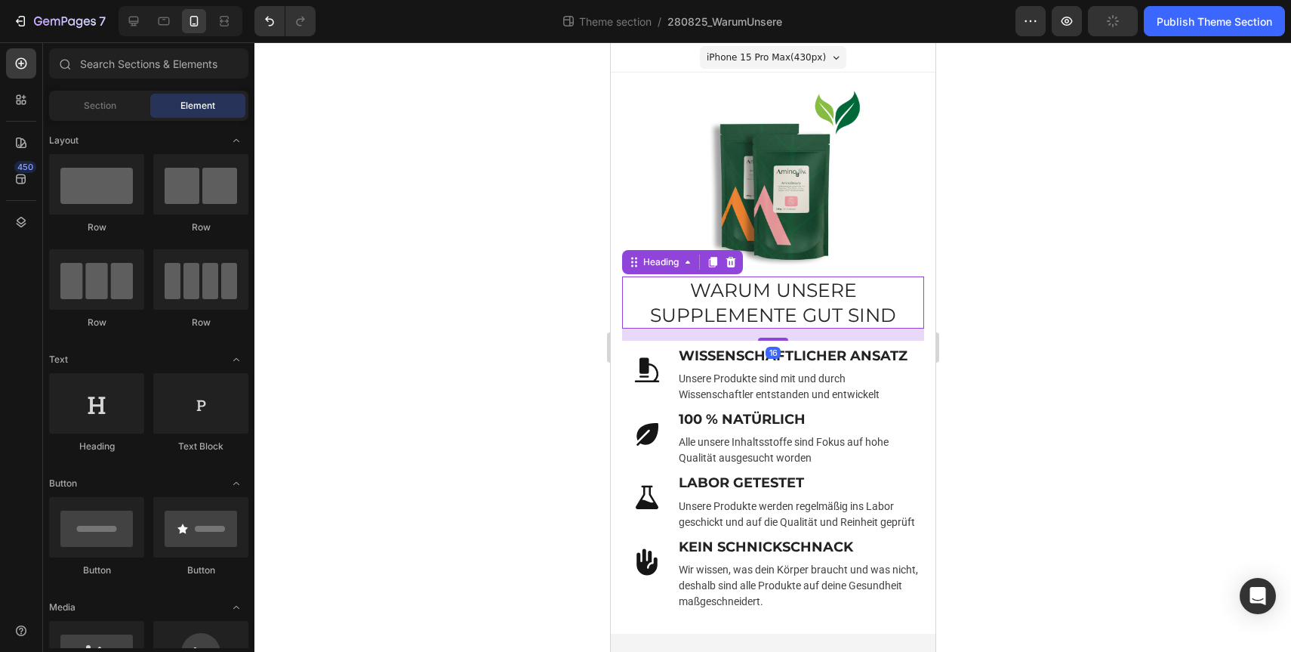
click at [813, 307] on p "WARUM UNSERE SUPPLEMENTE GUT SIND" at bounding box center [772, 302] width 299 height 49
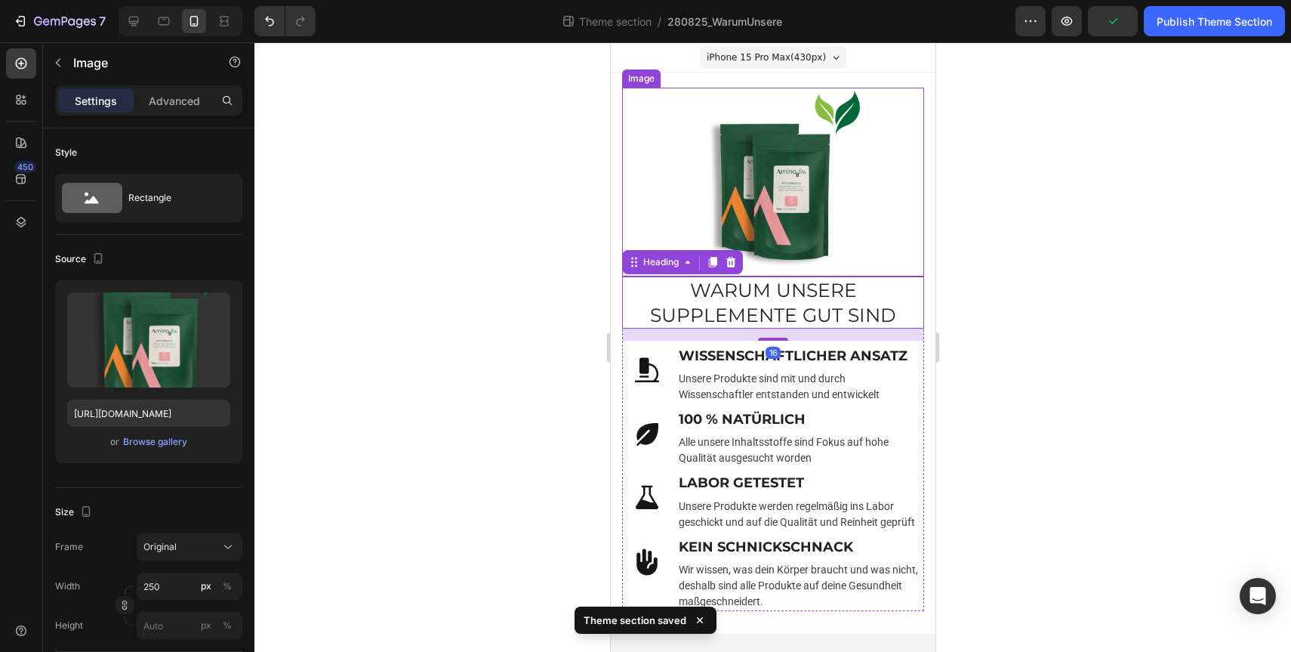
click at [855, 254] on img at bounding box center [772, 182] width 189 height 189
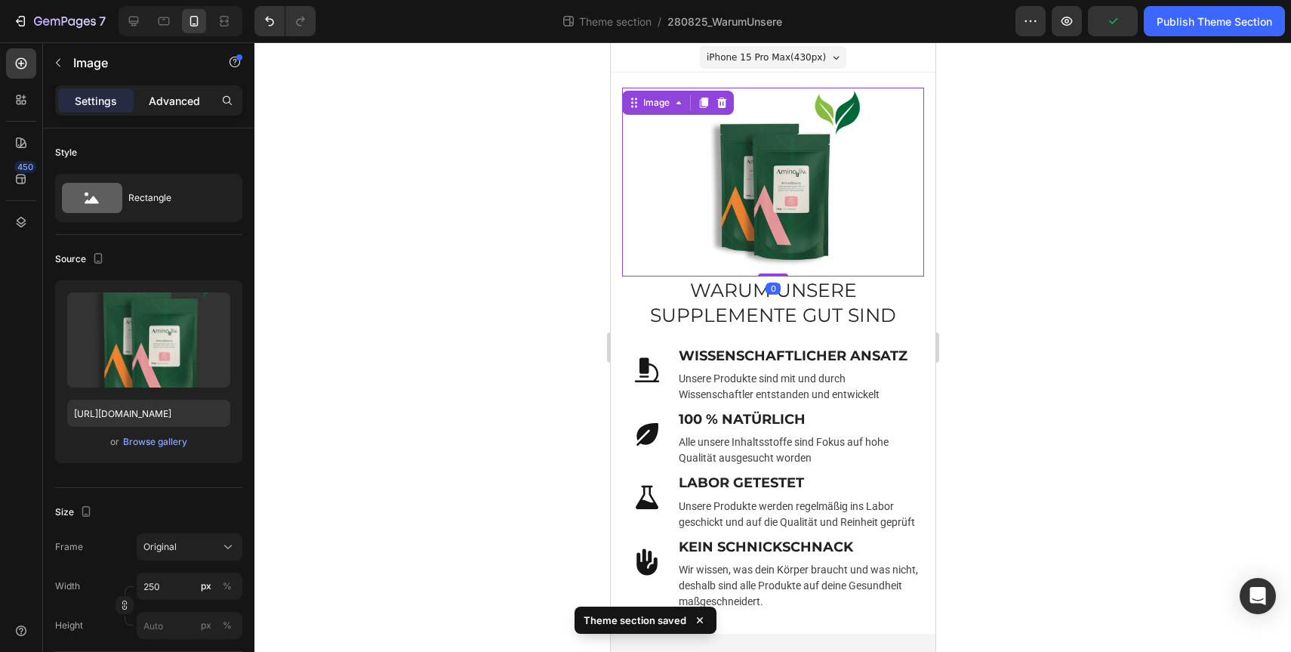
click at [160, 97] on p "Advanced" at bounding box center [174, 101] width 51 height 16
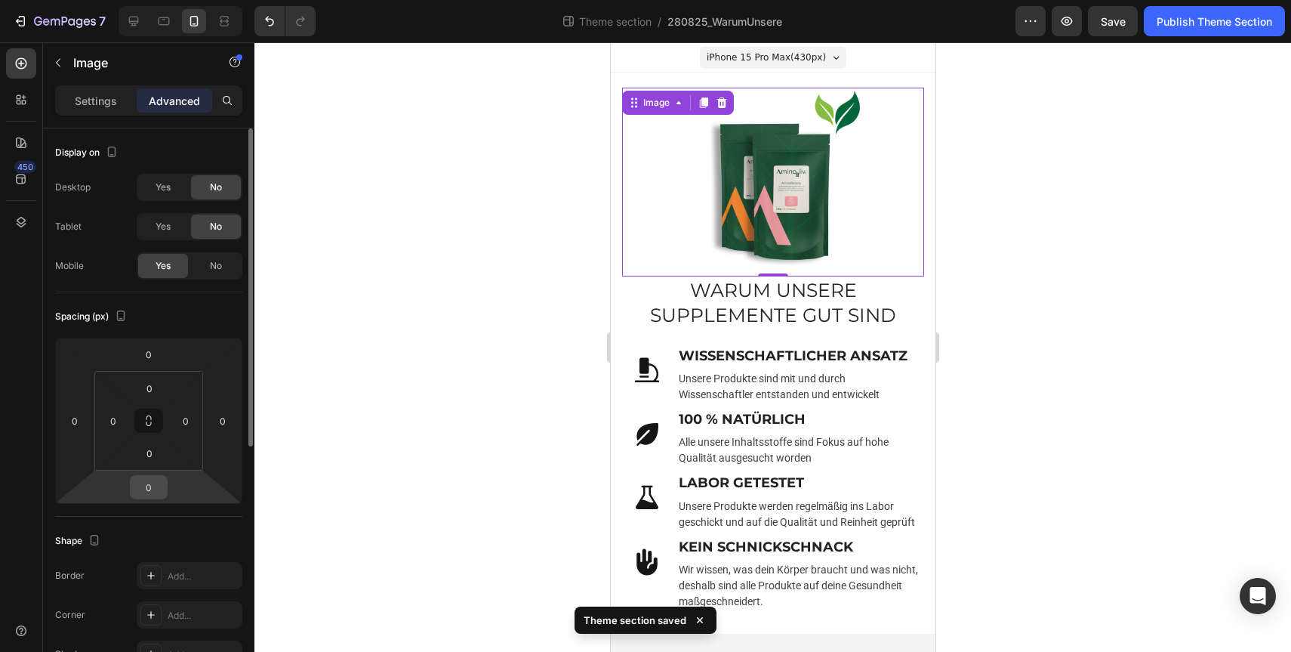
click at [162, 486] on input "0" at bounding box center [149, 487] width 30 height 23
type input "5"
type input "10"
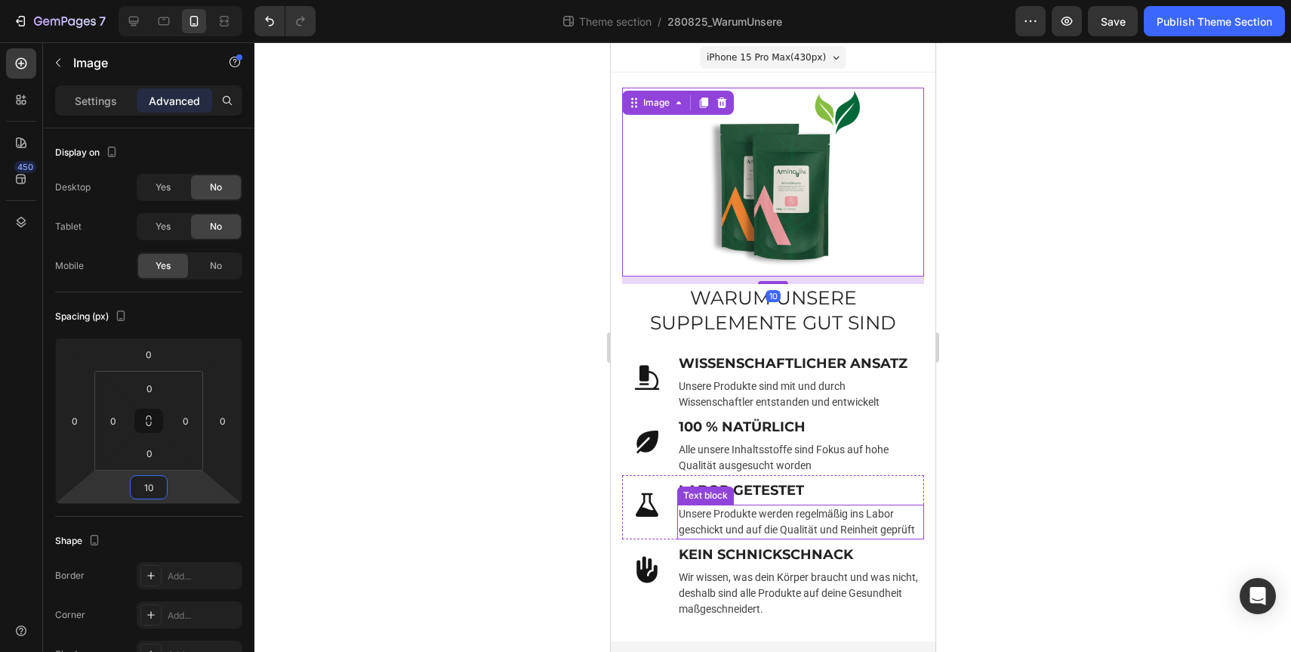
click at [876, 516] on p "Unsere Produkte werden regelmäßig ins Labor geschickt und auf die Qualität und …" at bounding box center [800, 522] width 244 height 32
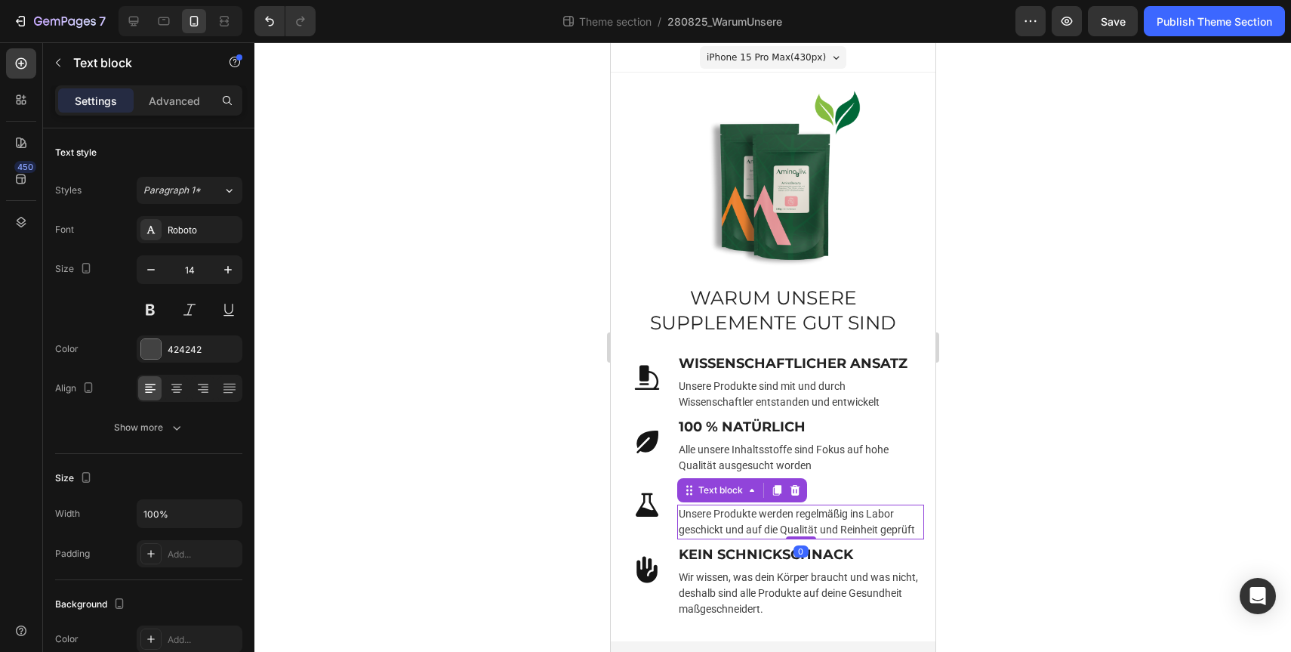
click at [1072, 473] on div at bounding box center [772, 346] width 1037 height 609
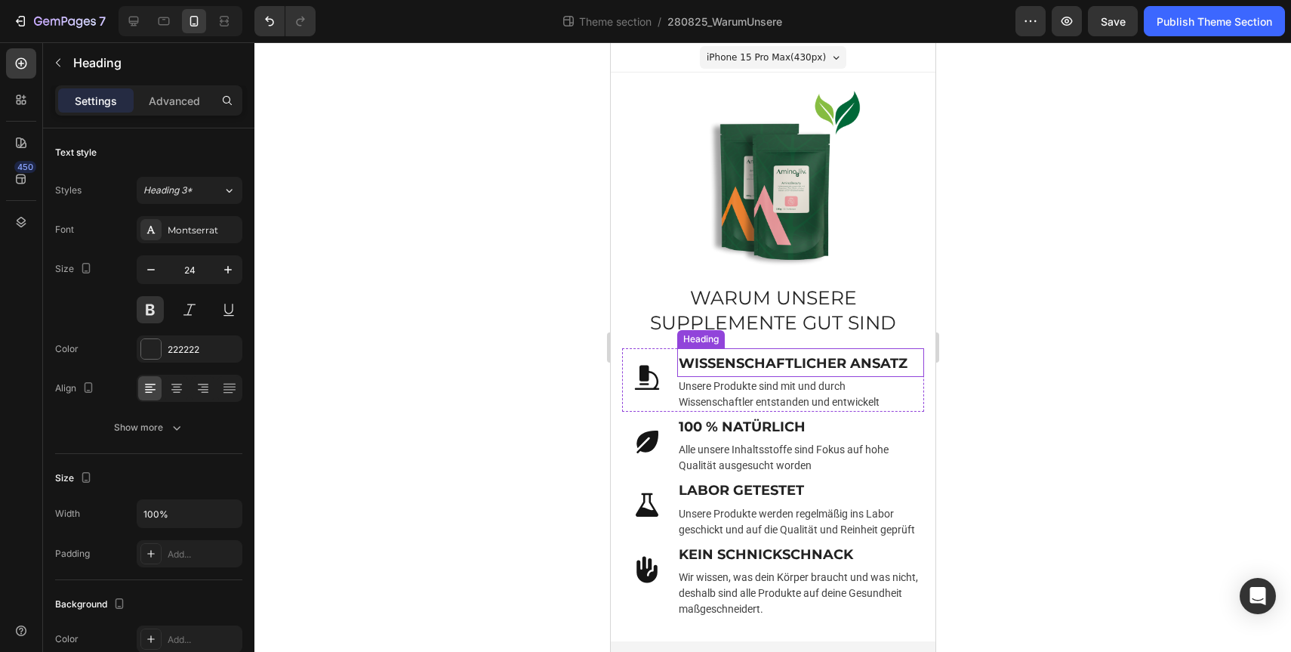
click at [771, 355] on strong "WISSENSCHAFTLICHER ANSATZ" at bounding box center [792, 363] width 229 height 17
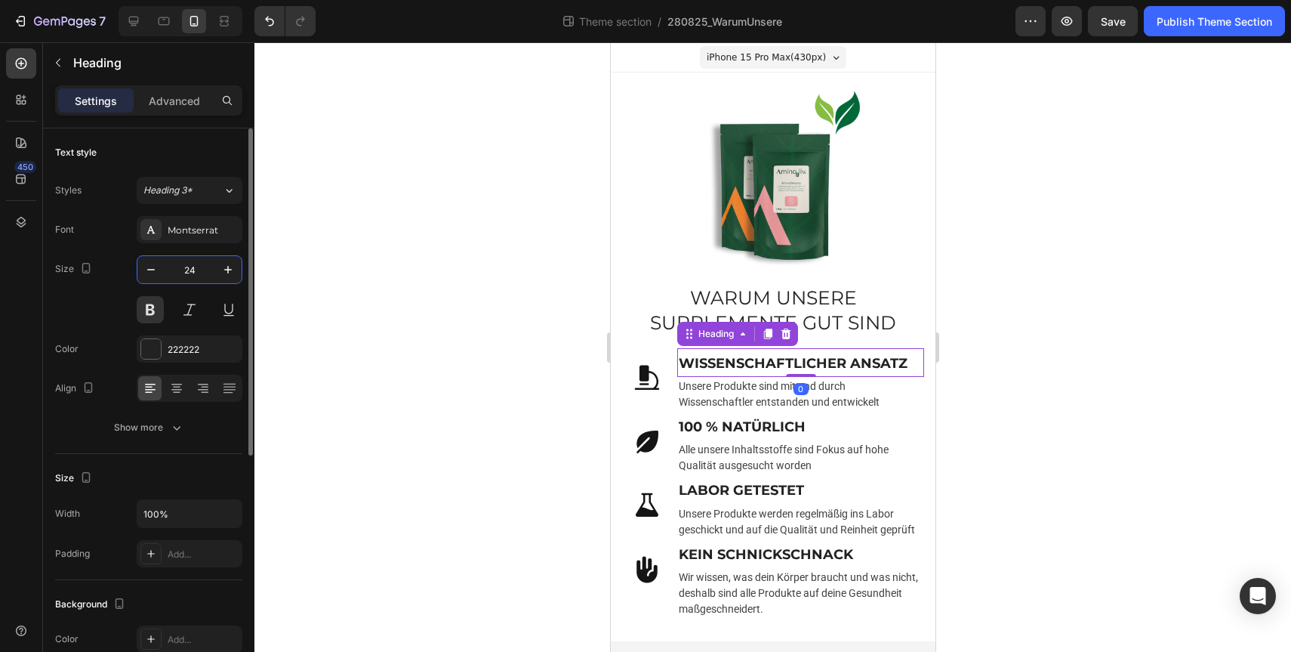
click at [186, 269] on input "24" at bounding box center [190, 269] width 50 height 27
type input "20"
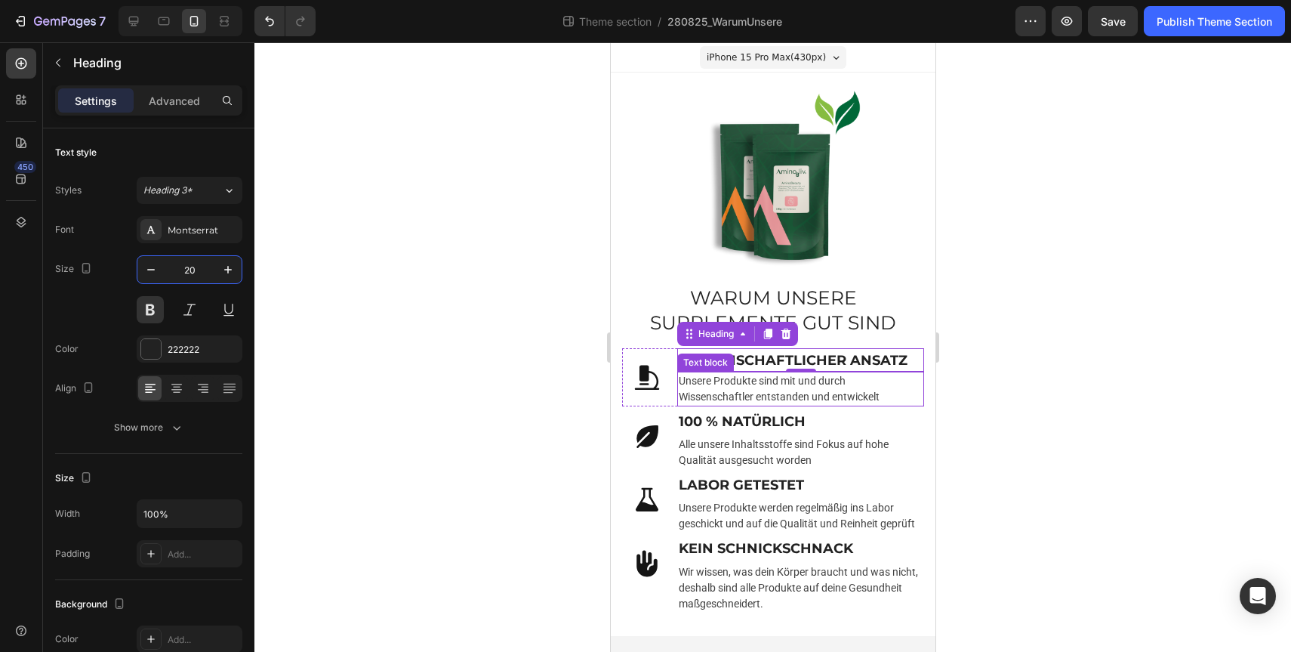
click at [750, 388] on p "Unsere Produkte sind mit und durch Wissenschaftler entstanden und entwickelt" at bounding box center [800, 389] width 244 height 32
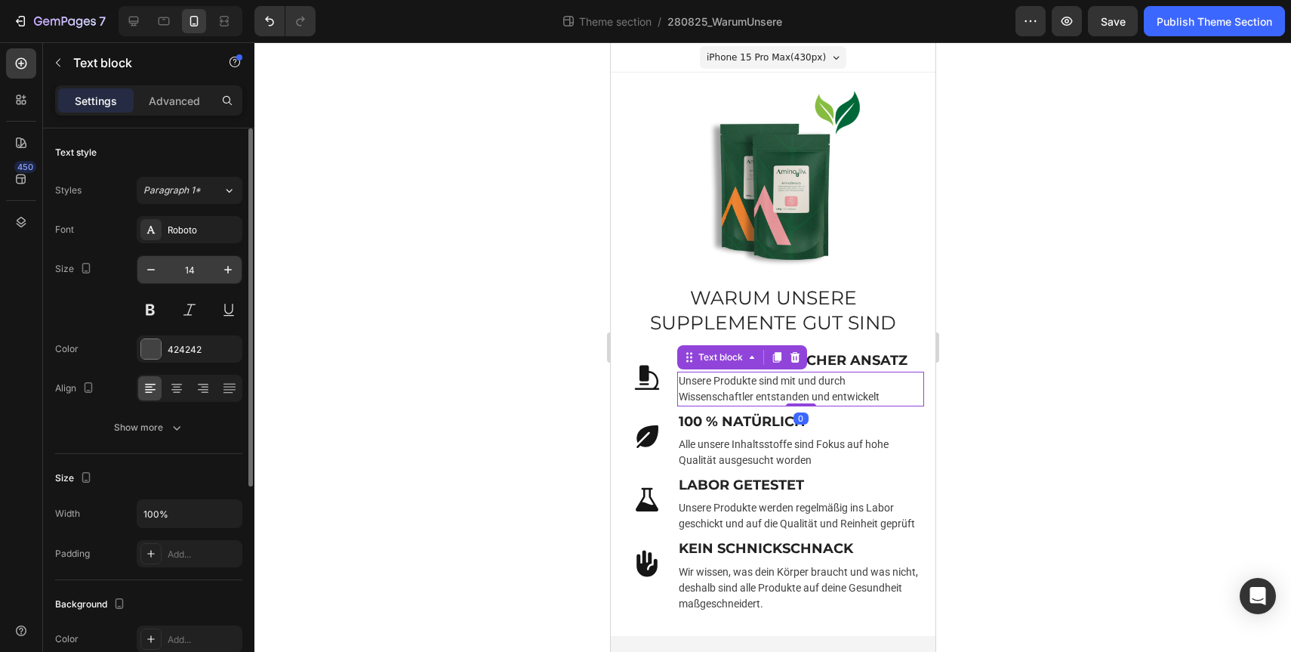
click at [192, 273] on input "14" at bounding box center [190, 269] width 50 height 27
type input "15"
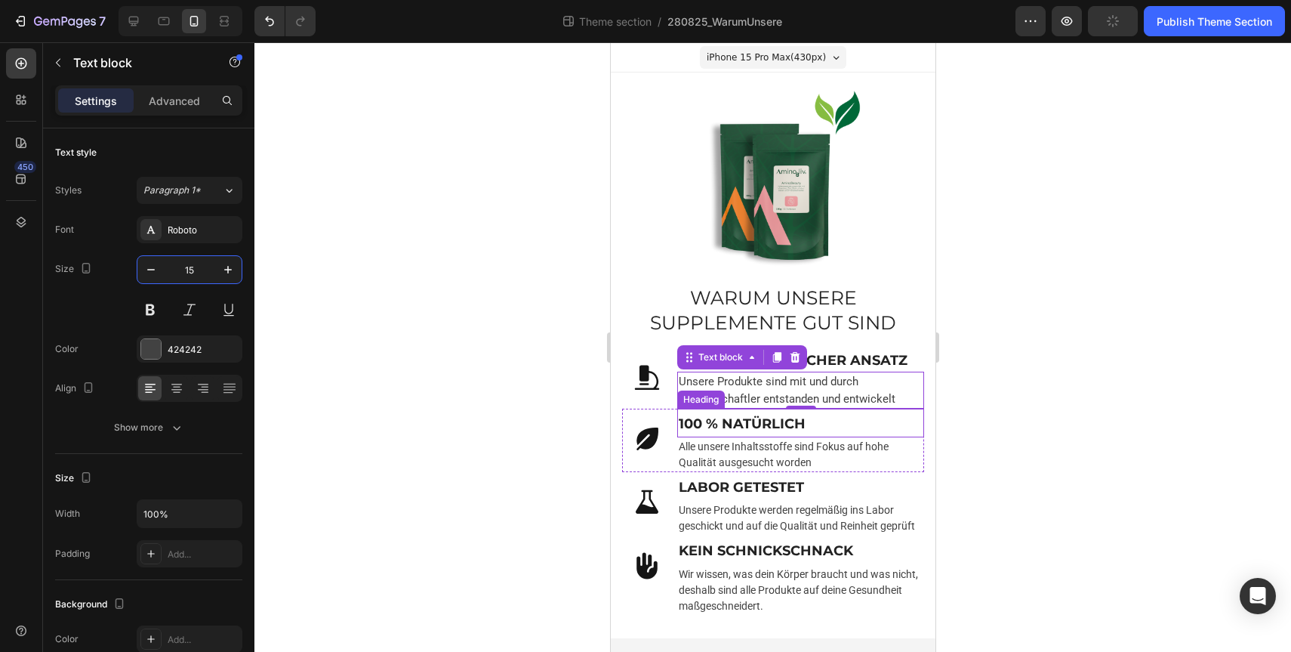
click at [744, 421] on strong "100 % NATÜRLICH" at bounding box center [741, 423] width 127 height 17
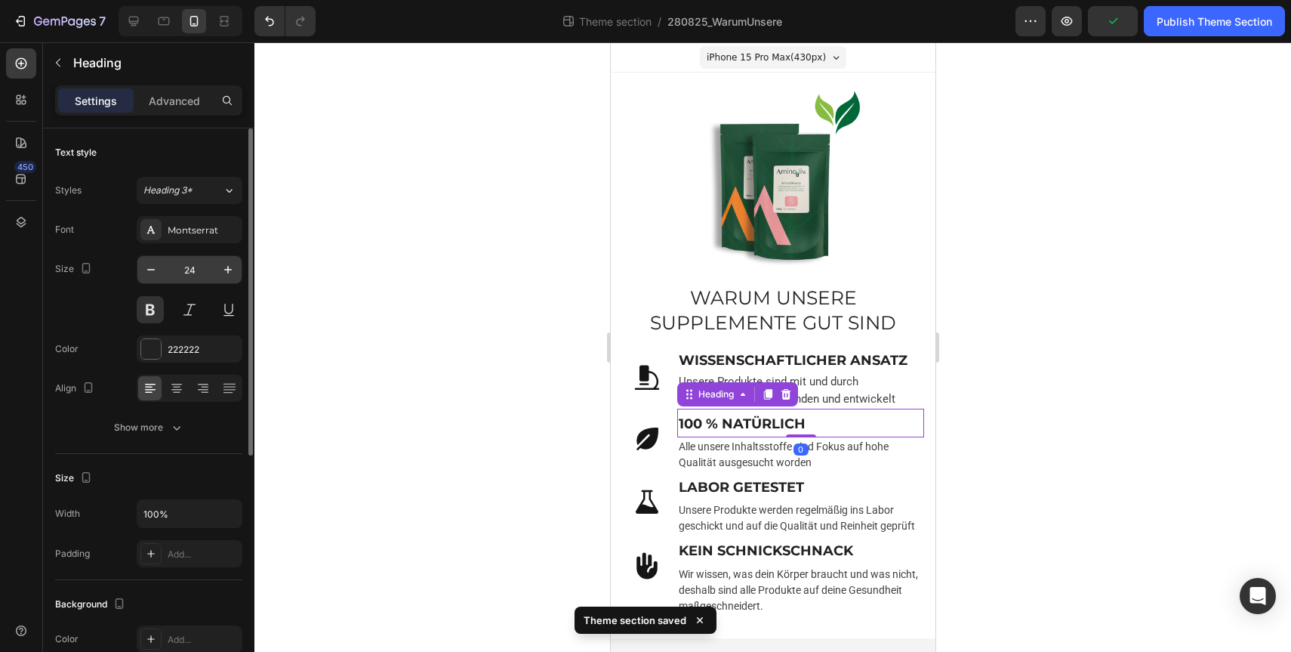
click at [192, 276] on input "24" at bounding box center [190, 269] width 50 height 27
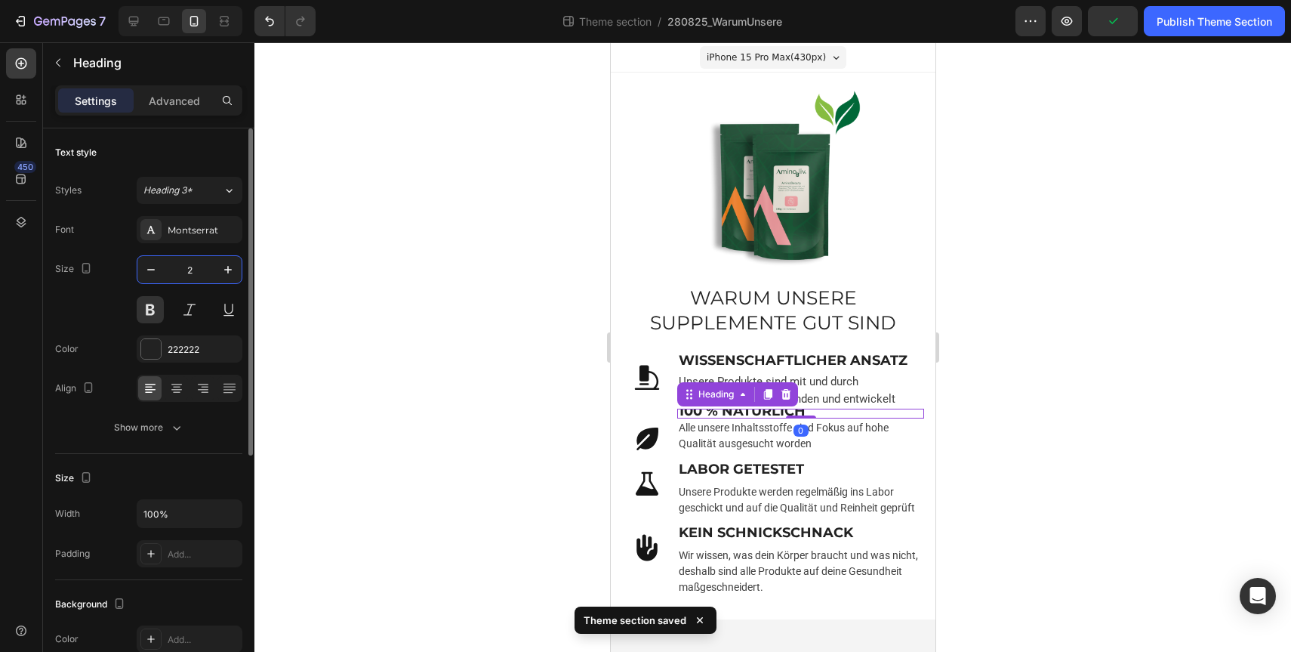
type input "20"
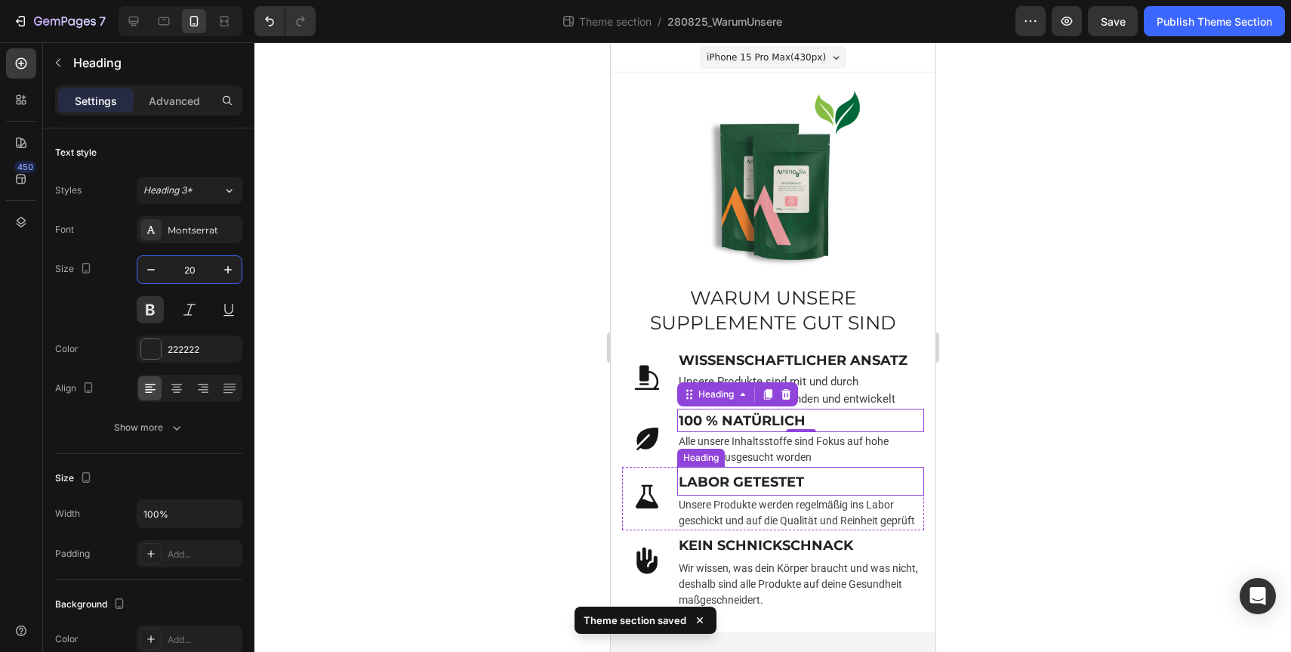
click at [717, 457] on div "Heading" at bounding box center [701, 458] width 42 height 14
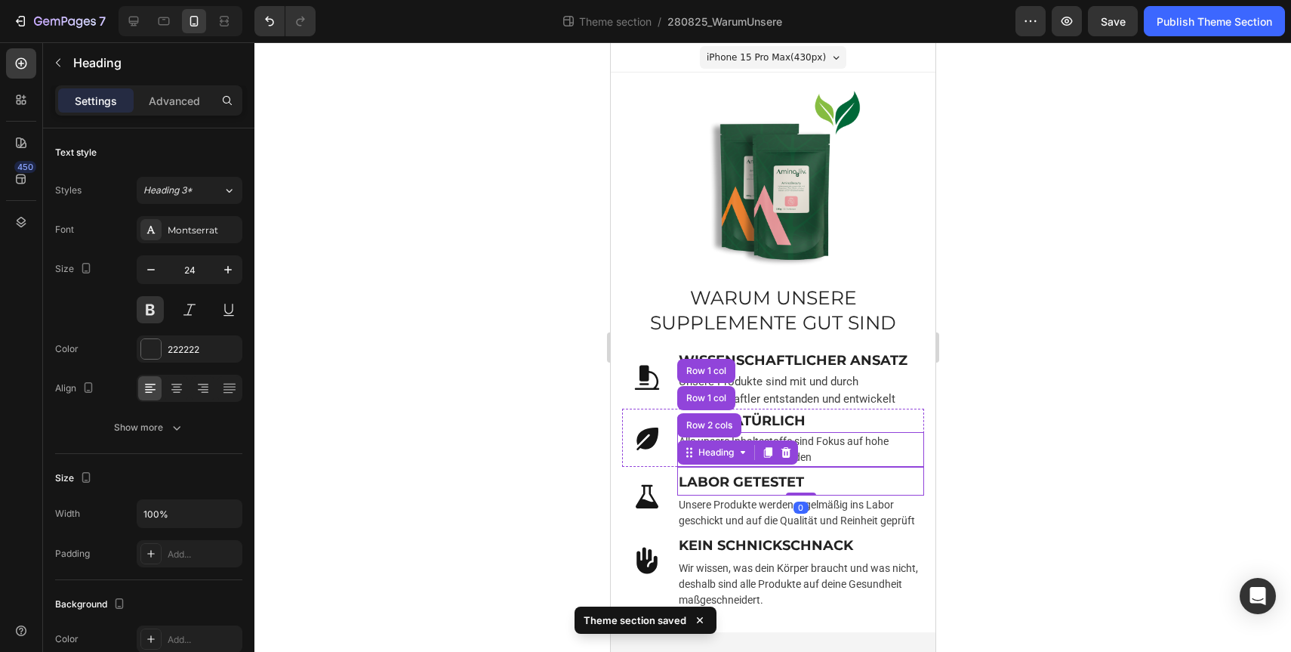
click at [840, 451] on p "Alle unsere Inhaltsstoffe sind Fokus auf hohe Qualität ausgesucht worden" at bounding box center [800, 449] width 244 height 32
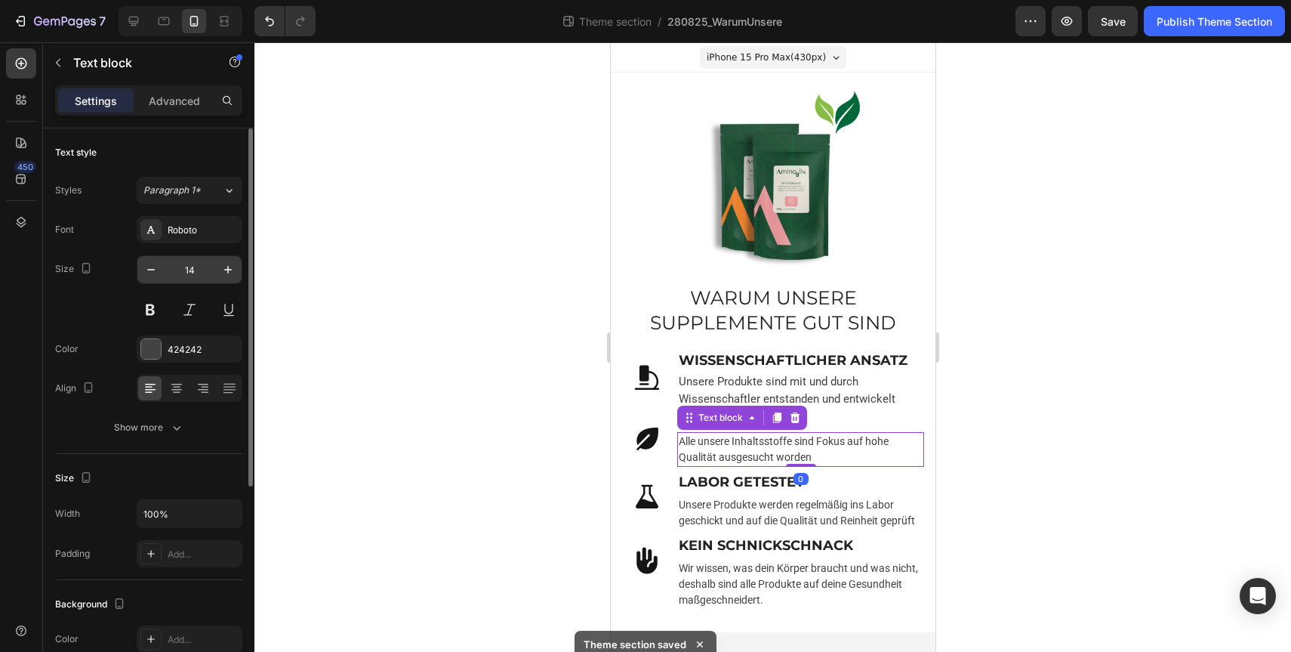
click at [179, 267] on input "14" at bounding box center [190, 269] width 50 height 27
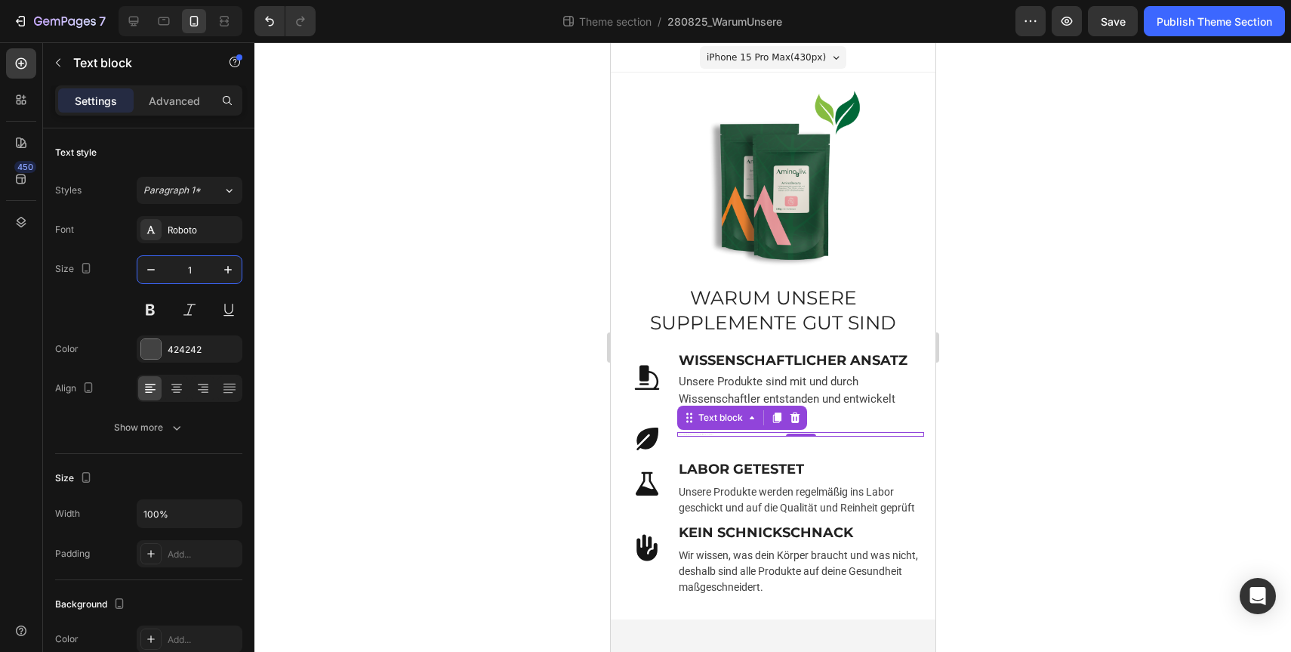
type input "15"
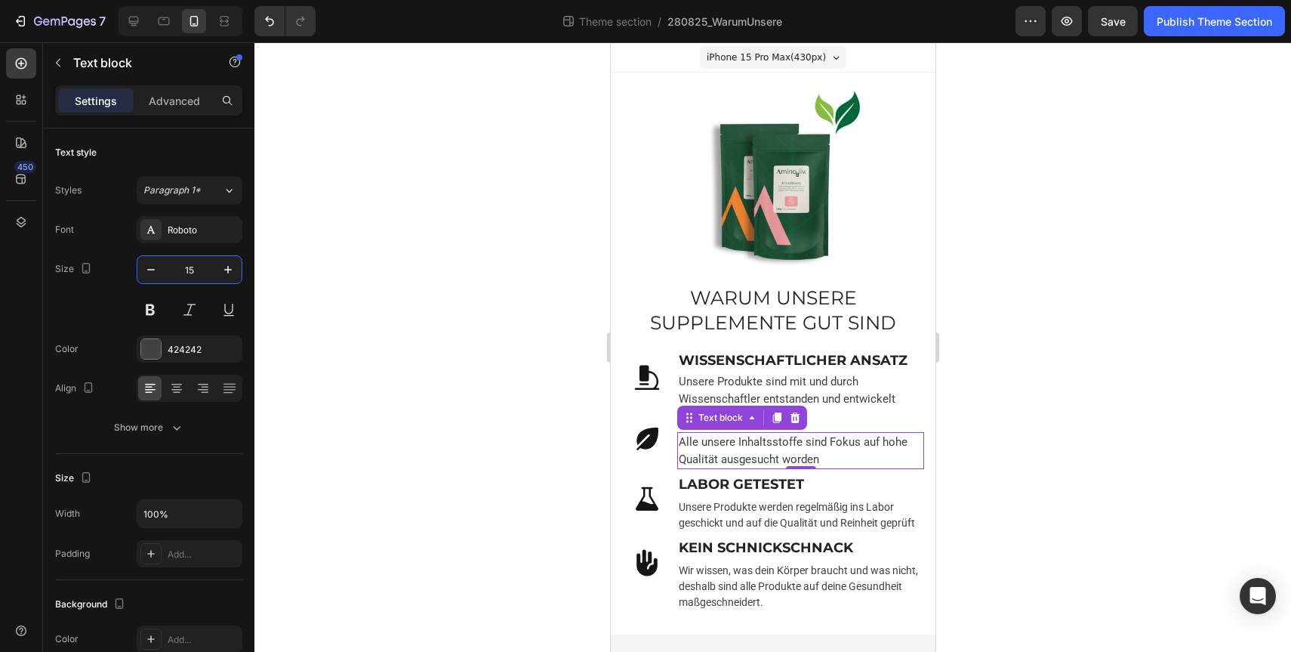
click at [371, 328] on div at bounding box center [772, 346] width 1037 height 609
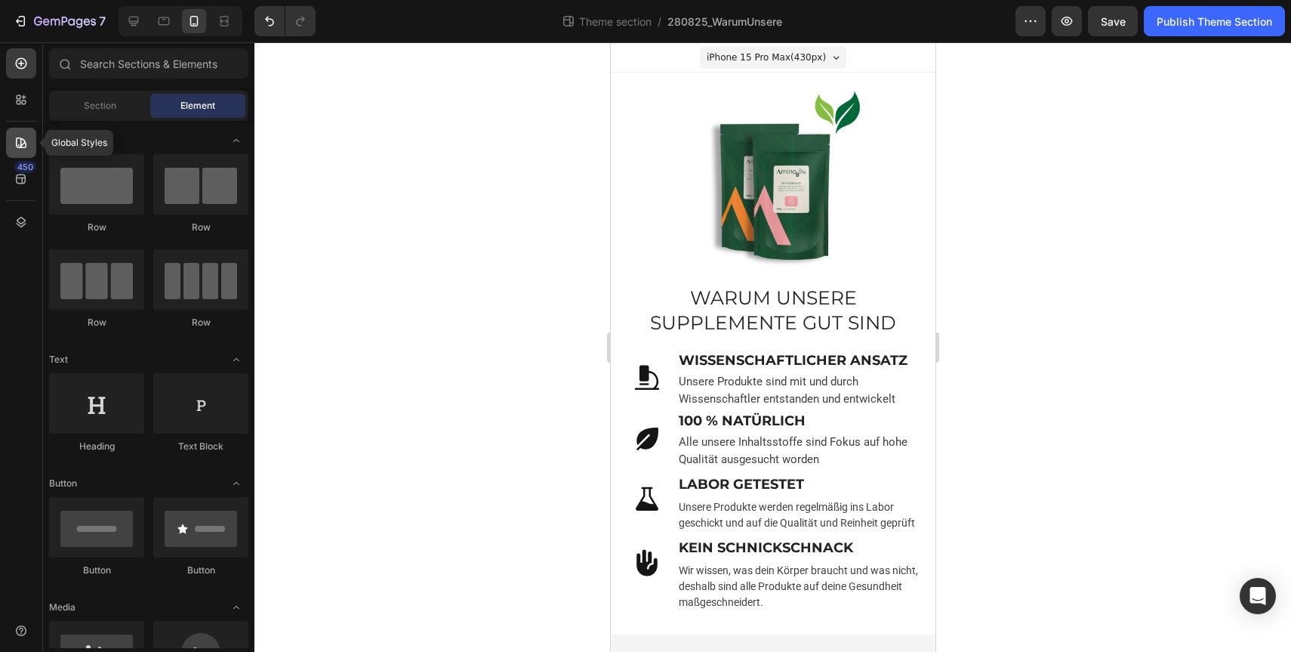
click at [23, 148] on icon at bounding box center [21, 142] width 15 height 15
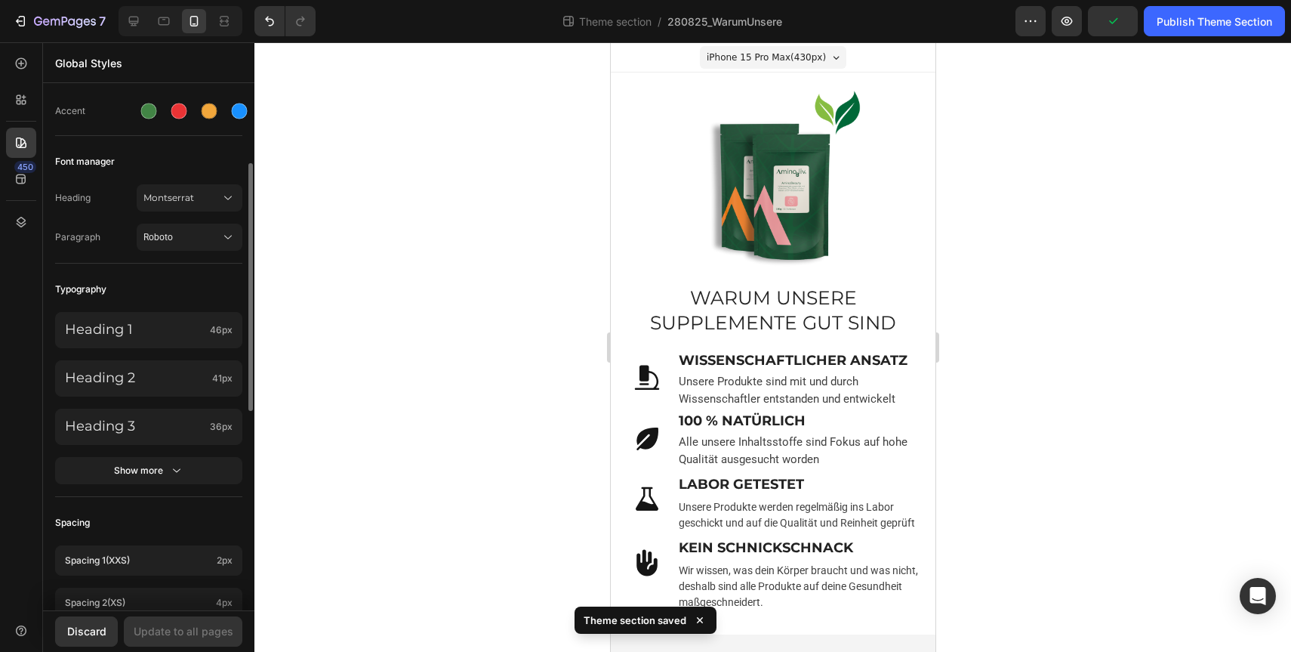
scroll to position [167, 0]
click at [176, 477] on icon "button" at bounding box center [176, 471] width 15 height 15
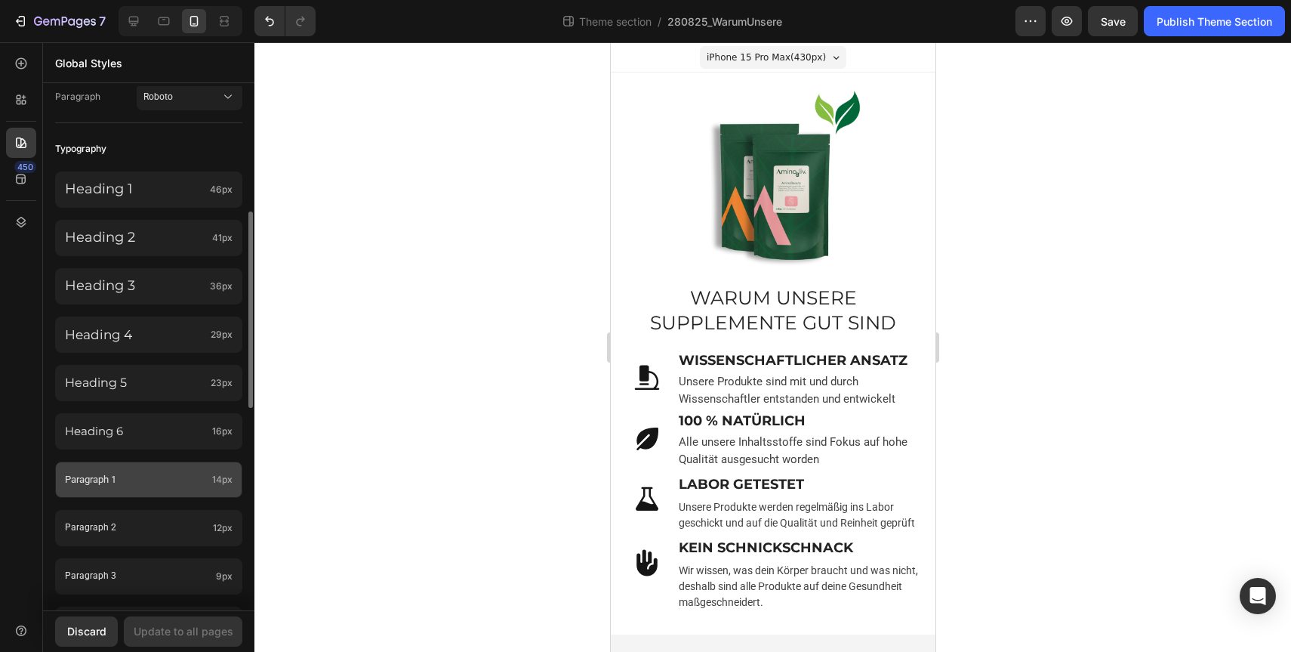
scroll to position [287, 0]
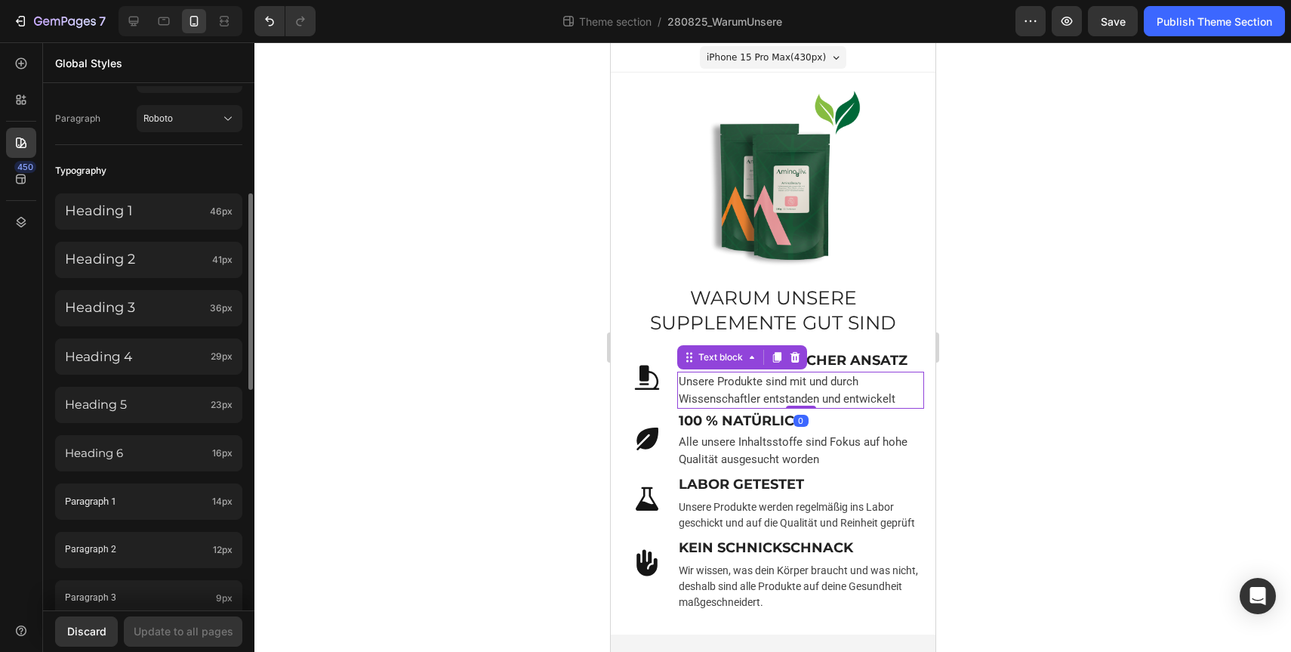
click at [764, 396] on p "Unsere Produkte sind mit und durch Wissenschaftler entstanden und entwickelt" at bounding box center [800, 390] width 244 height 34
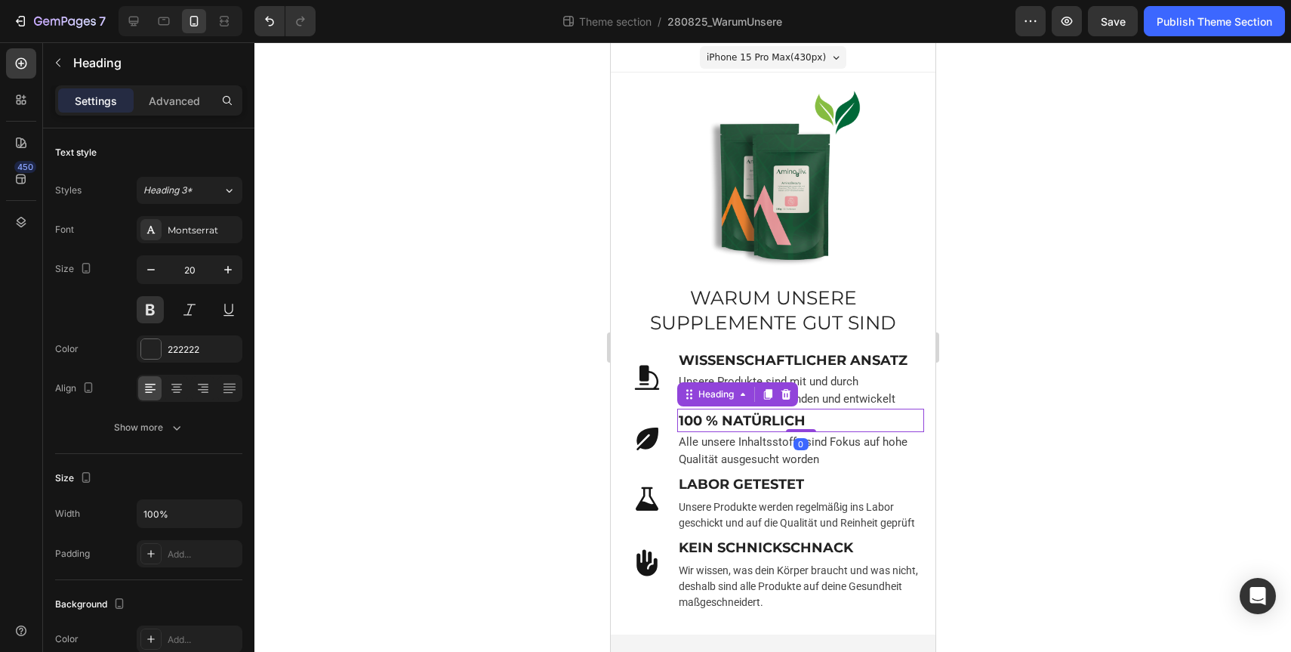
click at [761, 424] on strong "100 % NATÜRLICH" at bounding box center [741, 420] width 127 height 17
click at [790, 444] on p "Alle unsere Inhaltsstoffe sind Fokus auf hohe Qualität ausgesucht worden" at bounding box center [800, 450] width 244 height 34
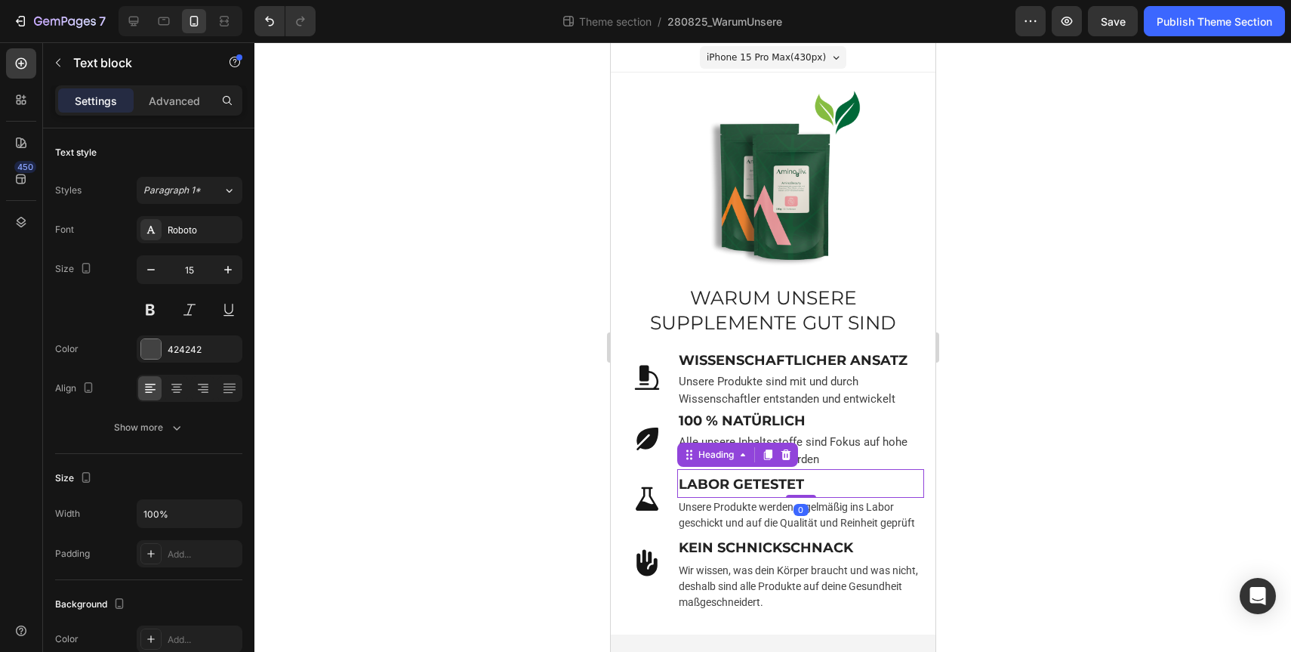
click at [757, 480] on strong "LABOR GETESTET" at bounding box center [740, 484] width 125 height 17
click at [188, 275] on input "24" at bounding box center [190, 269] width 50 height 27
type input "20"
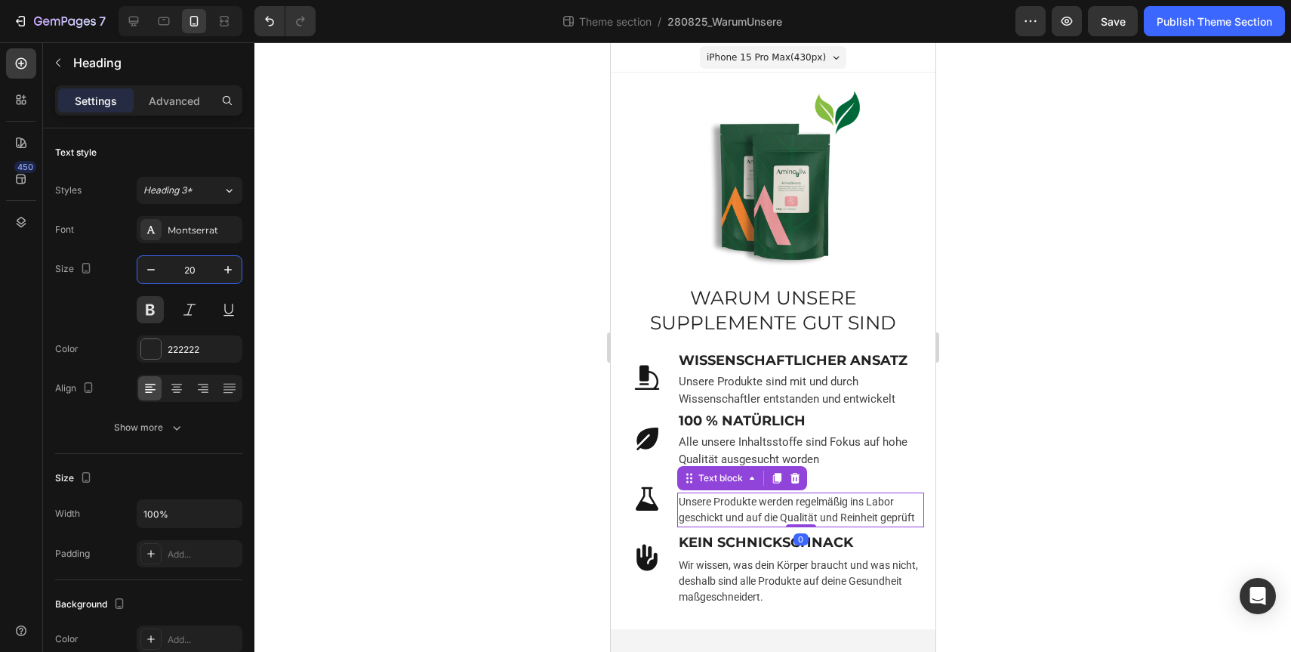
click at [766, 515] on p "Unsere Produkte werden regelmäßig ins Labor geschickt und auf die Qualität und …" at bounding box center [800, 510] width 244 height 32
click at [204, 271] on input "14" at bounding box center [190, 269] width 50 height 27
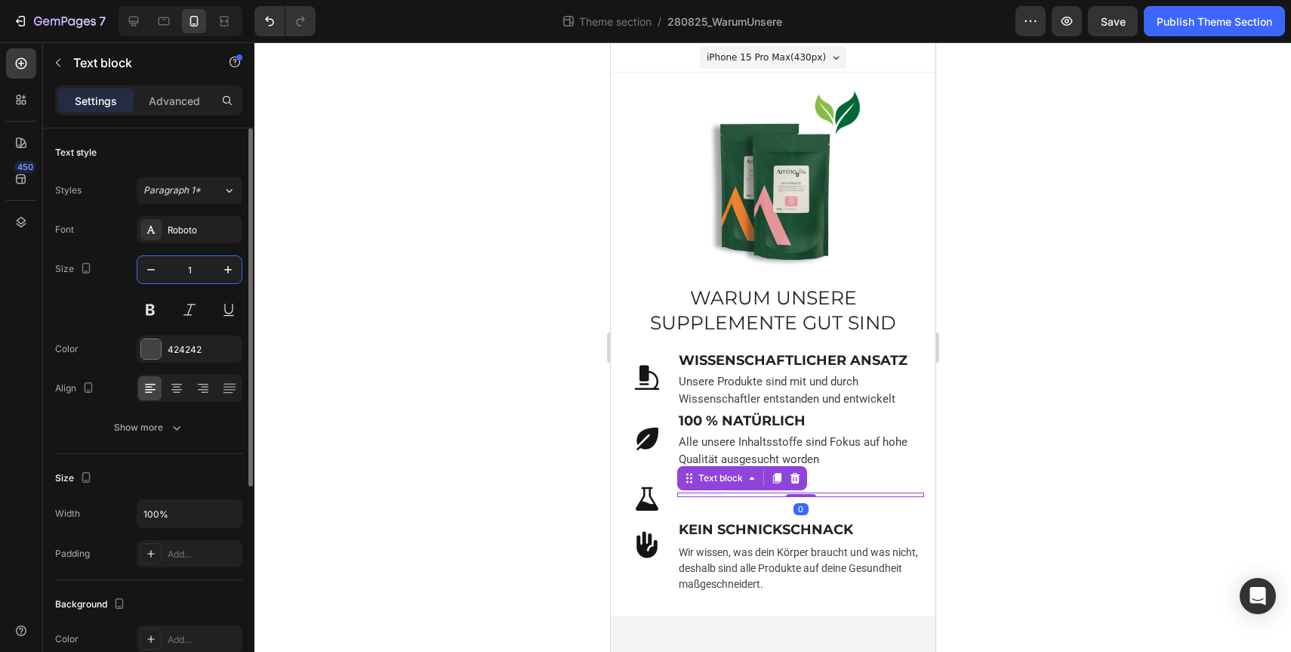
type input "15"
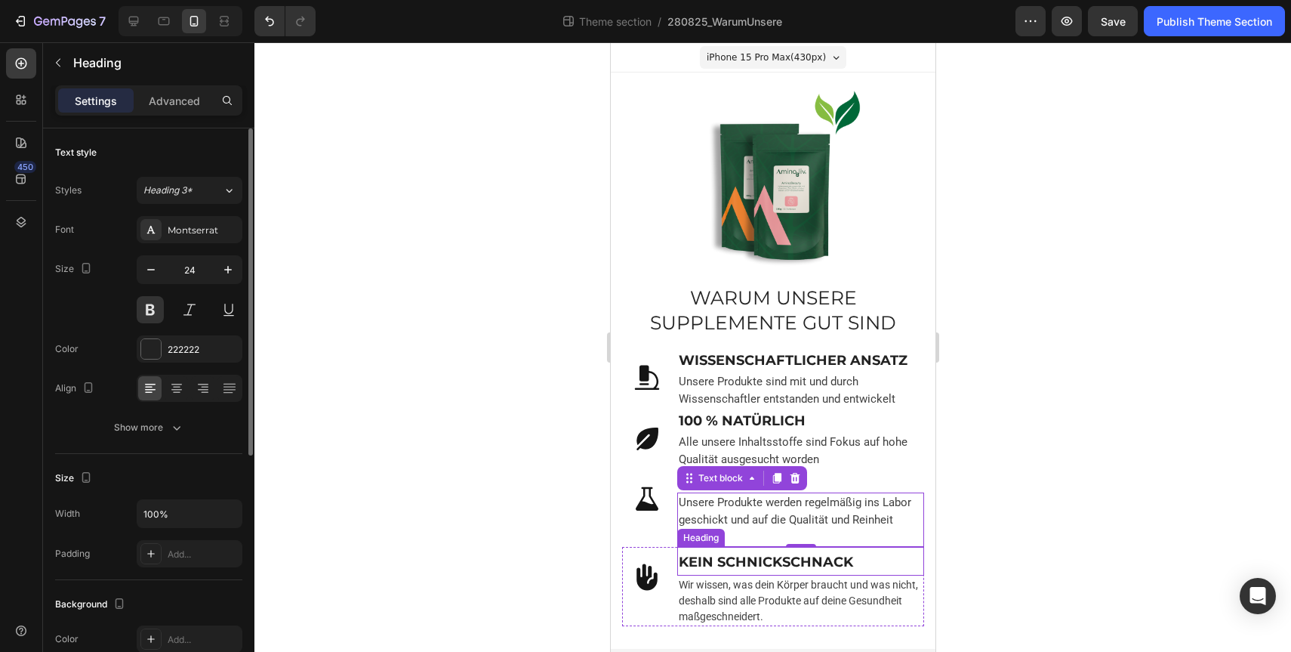
click at [703, 562] on strong "KEIN SCHNICKSCHNACK" at bounding box center [765, 561] width 174 height 17
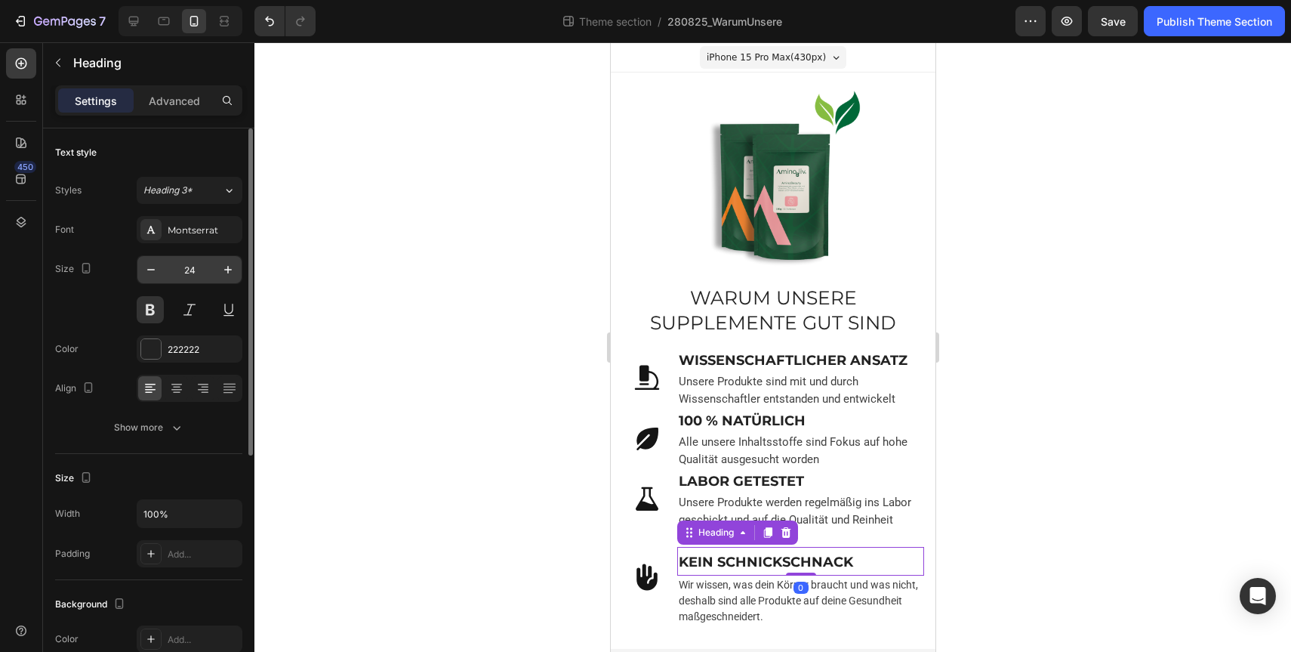
click at [189, 273] on input "24" at bounding box center [190, 269] width 50 height 27
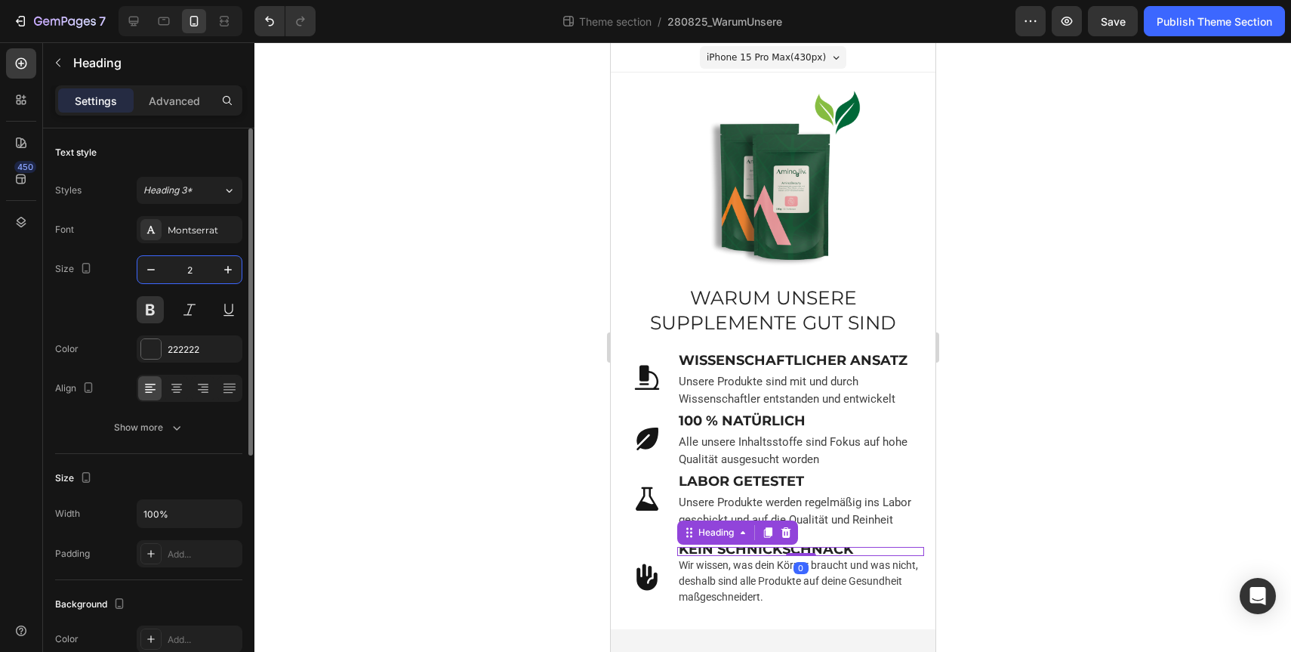
type input "20"
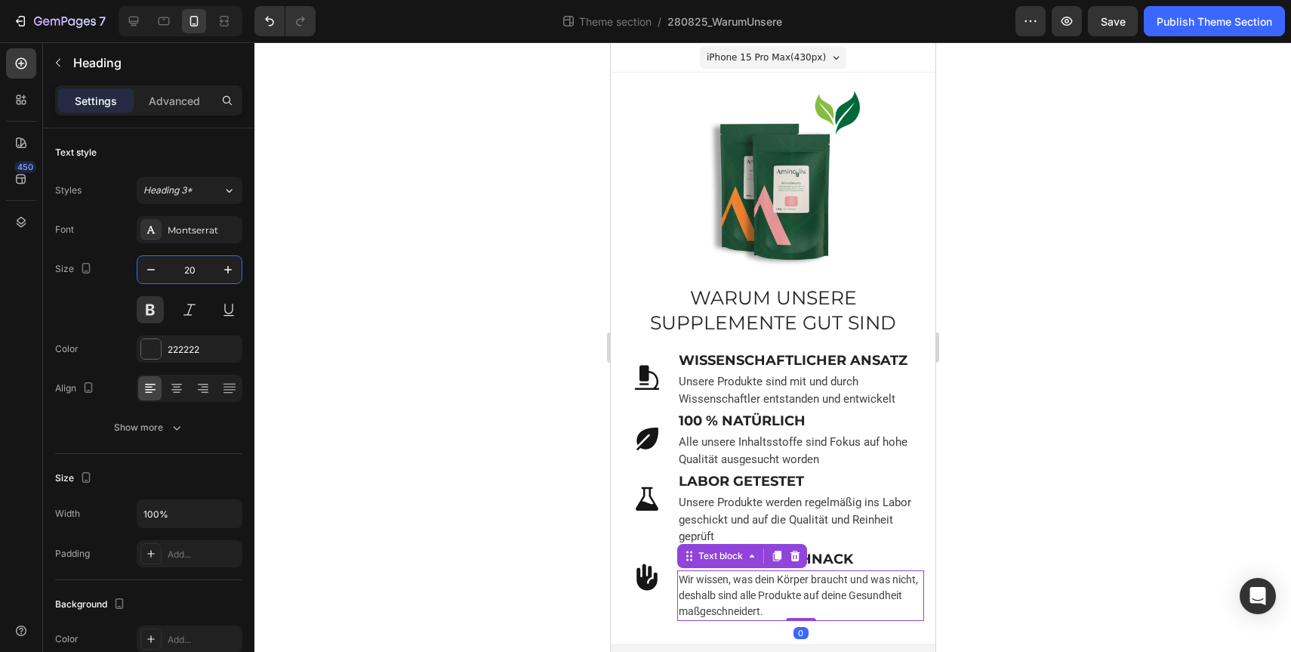
click at [713, 578] on p "Wir wissen, was dein Körper braucht und was nicht, deshalb sind alle Produkte a…" at bounding box center [800, 596] width 244 height 48
click at [196, 260] on input "14" at bounding box center [190, 269] width 50 height 27
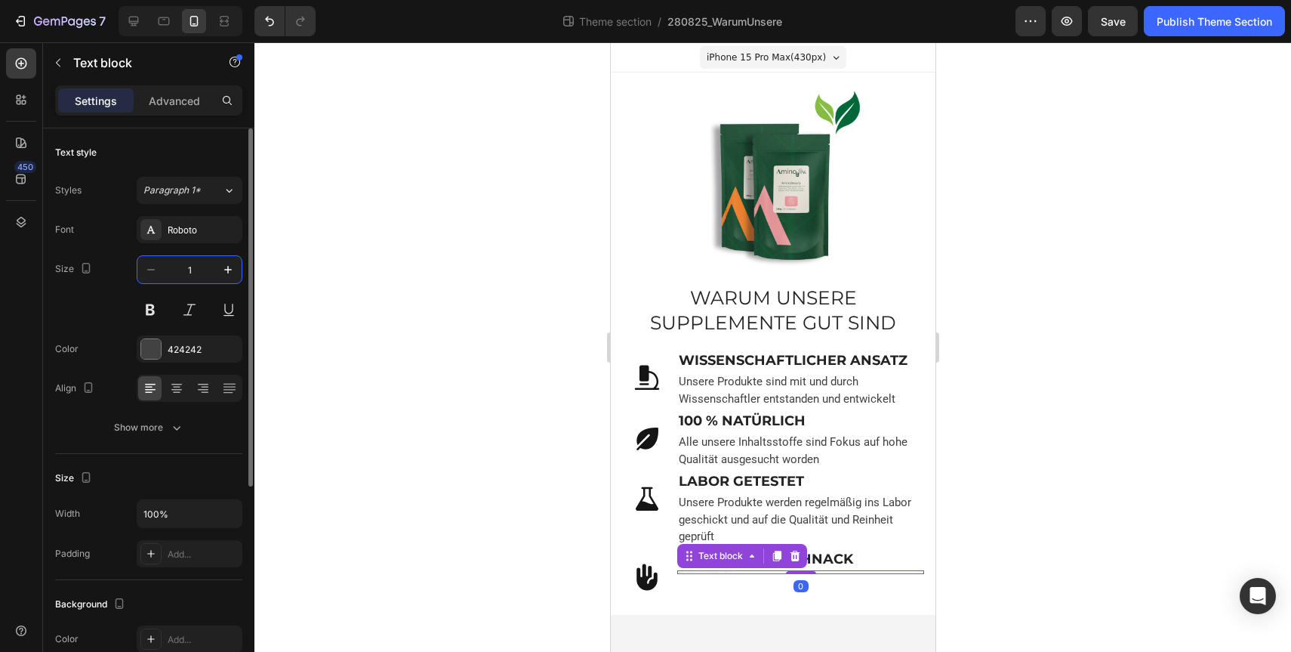
type input "15"
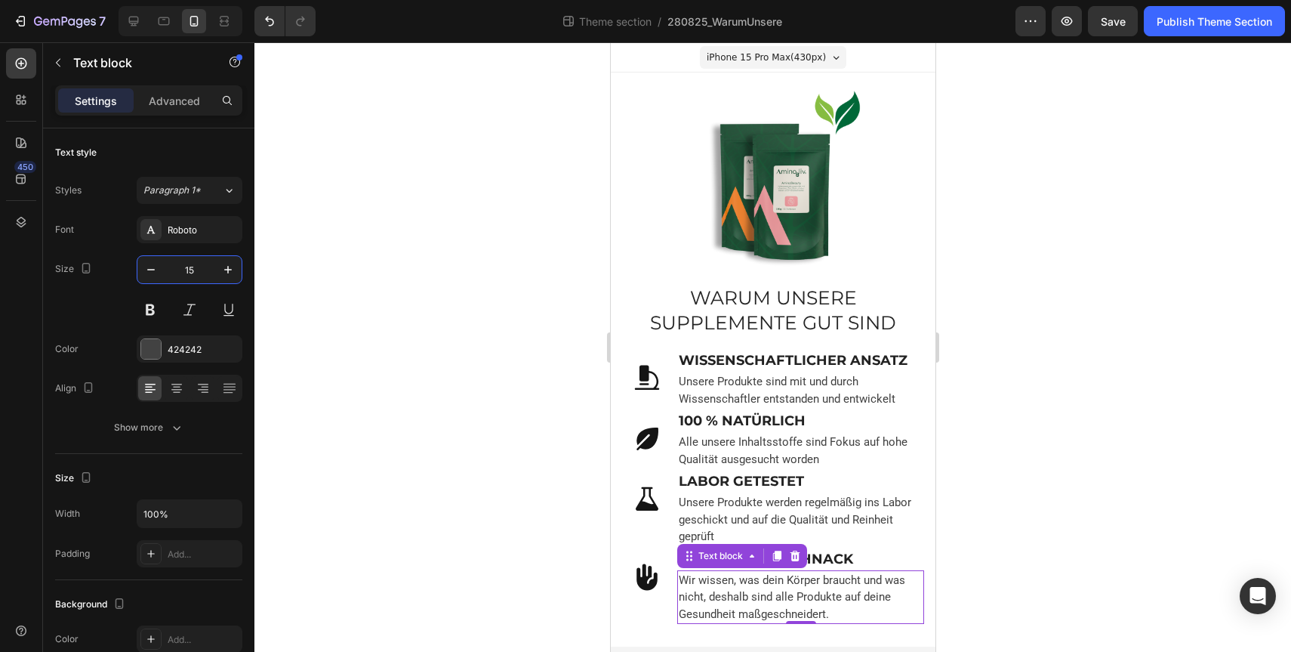
click at [1135, 467] on div at bounding box center [772, 346] width 1037 height 609
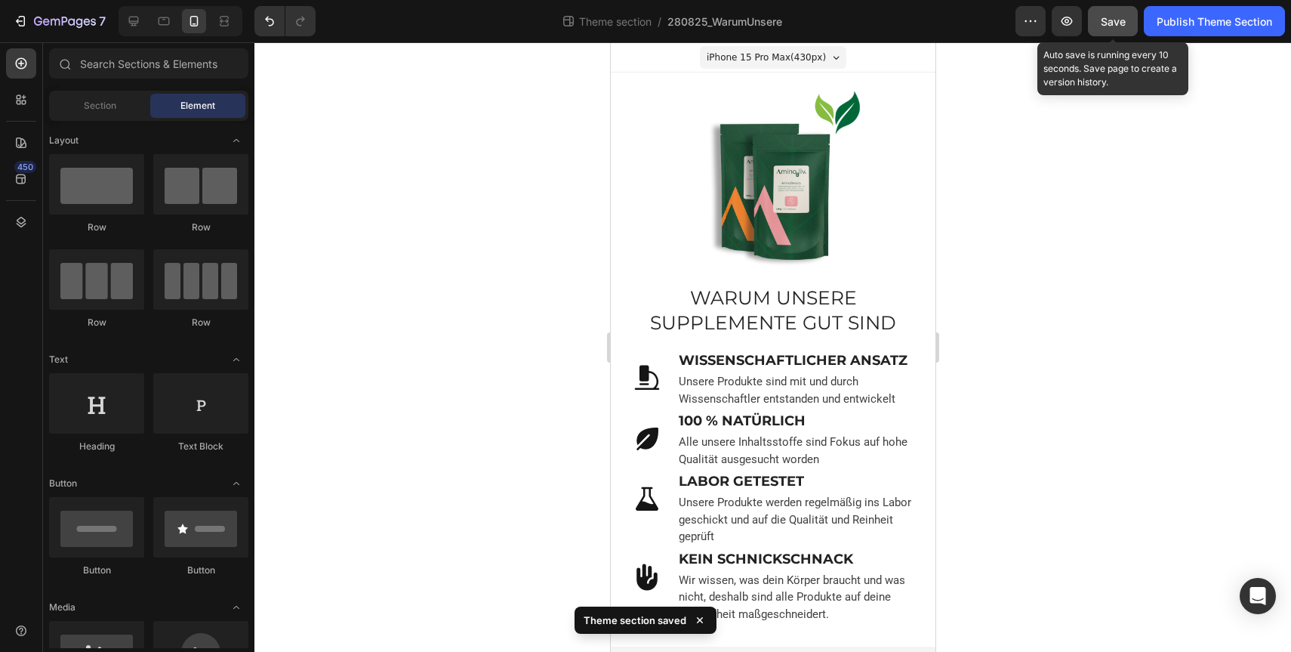
click at [1119, 23] on span "Save" at bounding box center [1113, 21] width 25 height 13
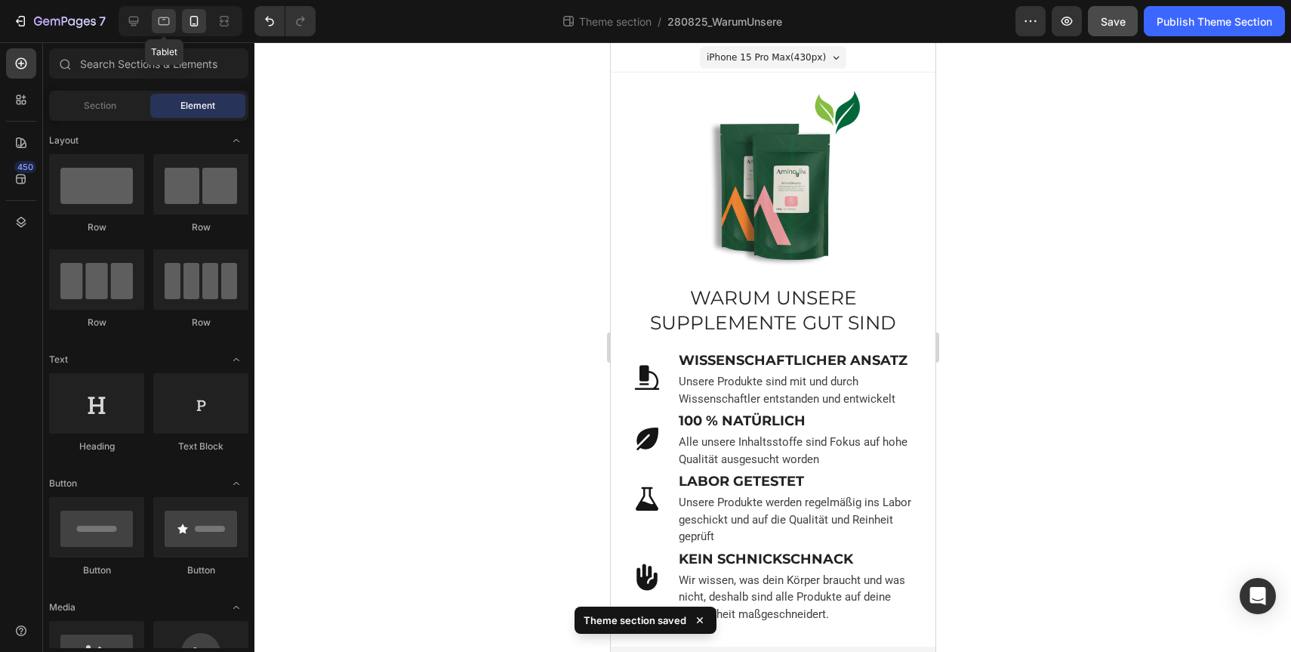
click at [168, 22] on icon at bounding box center [163, 21] width 15 height 15
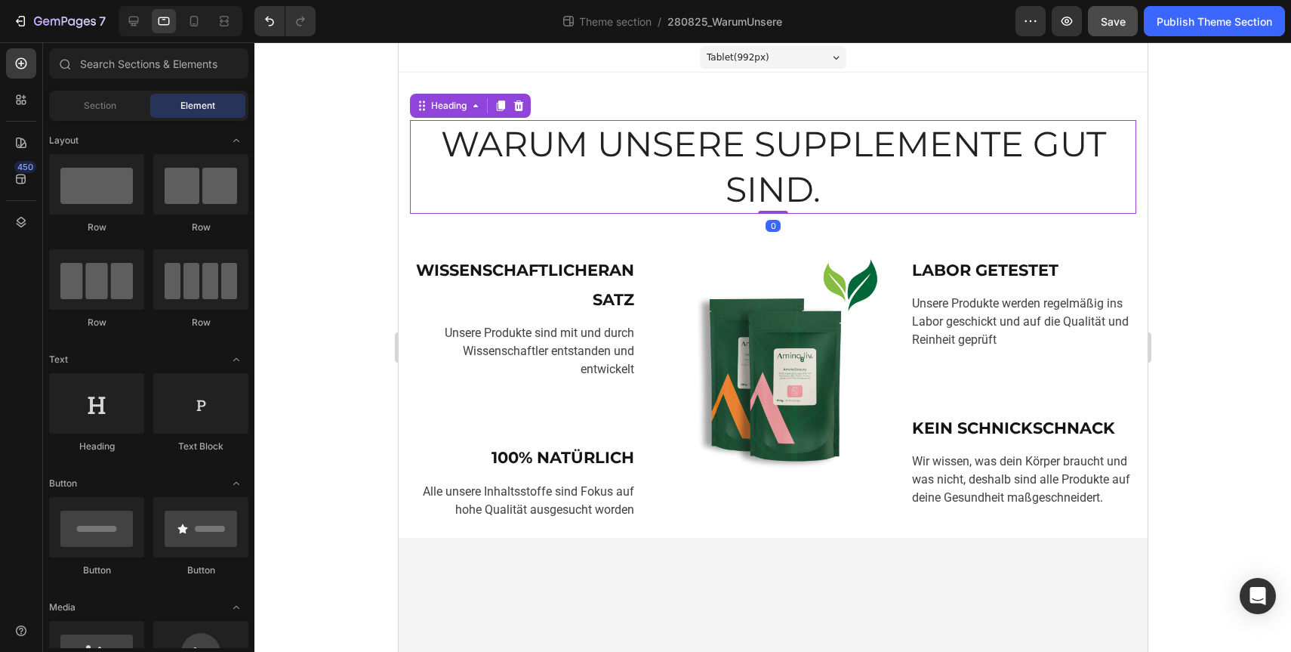
click at [822, 205] on h2 "WARUM UNSERE SUPPLEMENTE GUT SIND." at bounding box center [772, 167] width 726 height 94
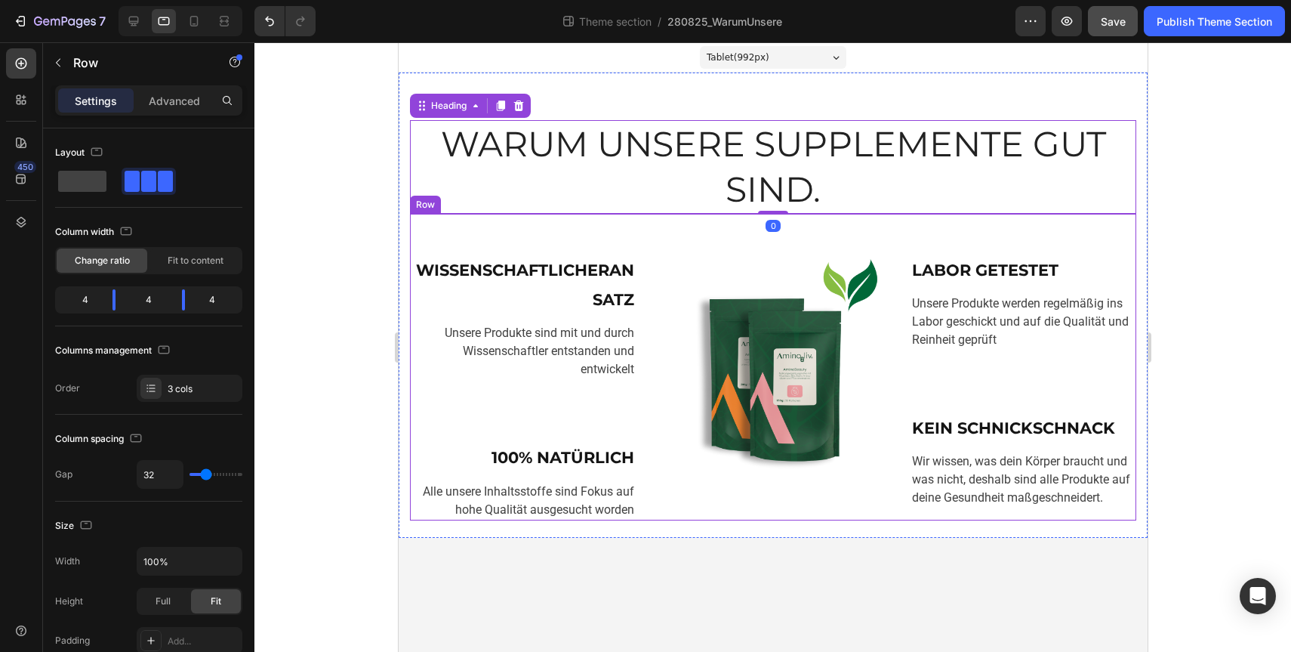
click at [710, 243] on div "Image" at bounding box center [772, 367] width 226 height 307
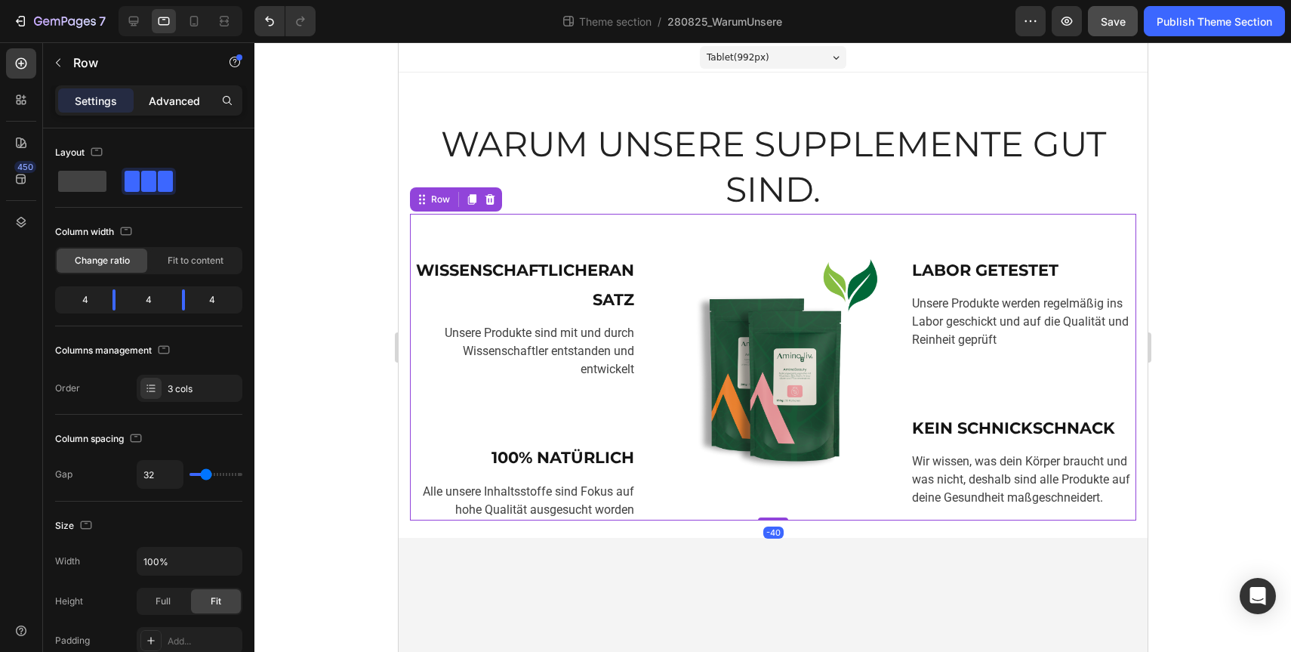
click at [171, 110] on div "Advanced" at bounding box center [175, 100] width 76 height 24
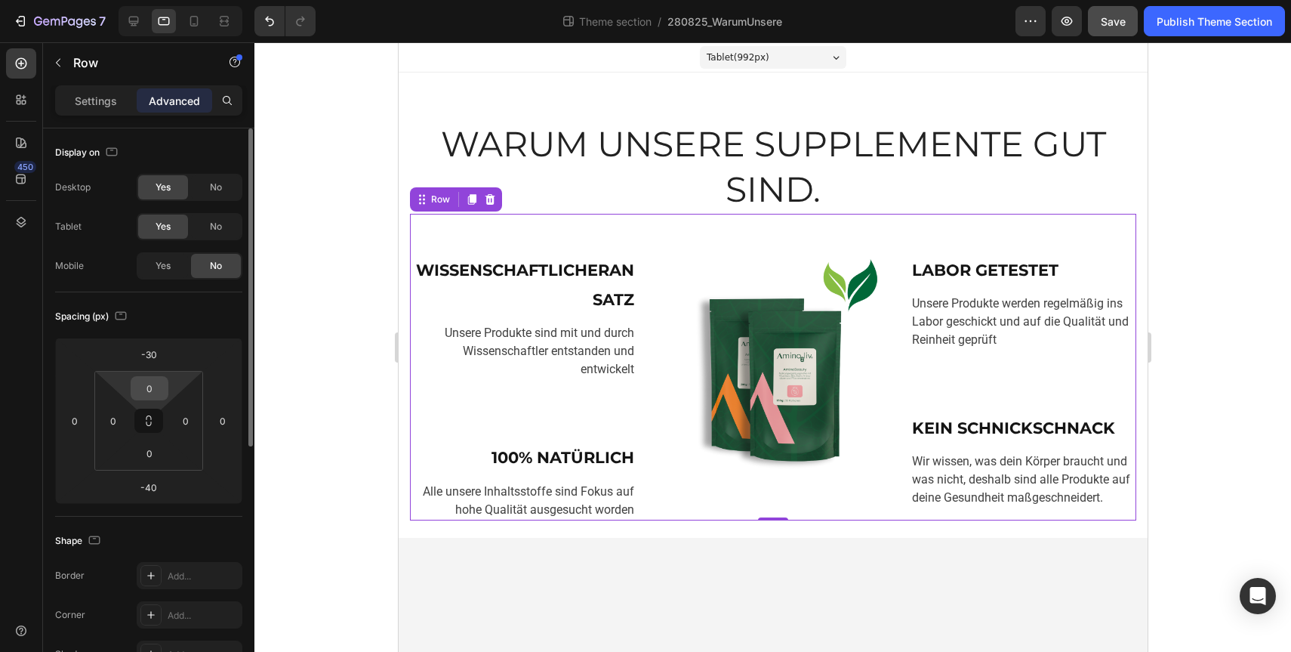
click at [140, 381] on input "0" at bounding box center [149, 388] width 30 height 23
type input "-"
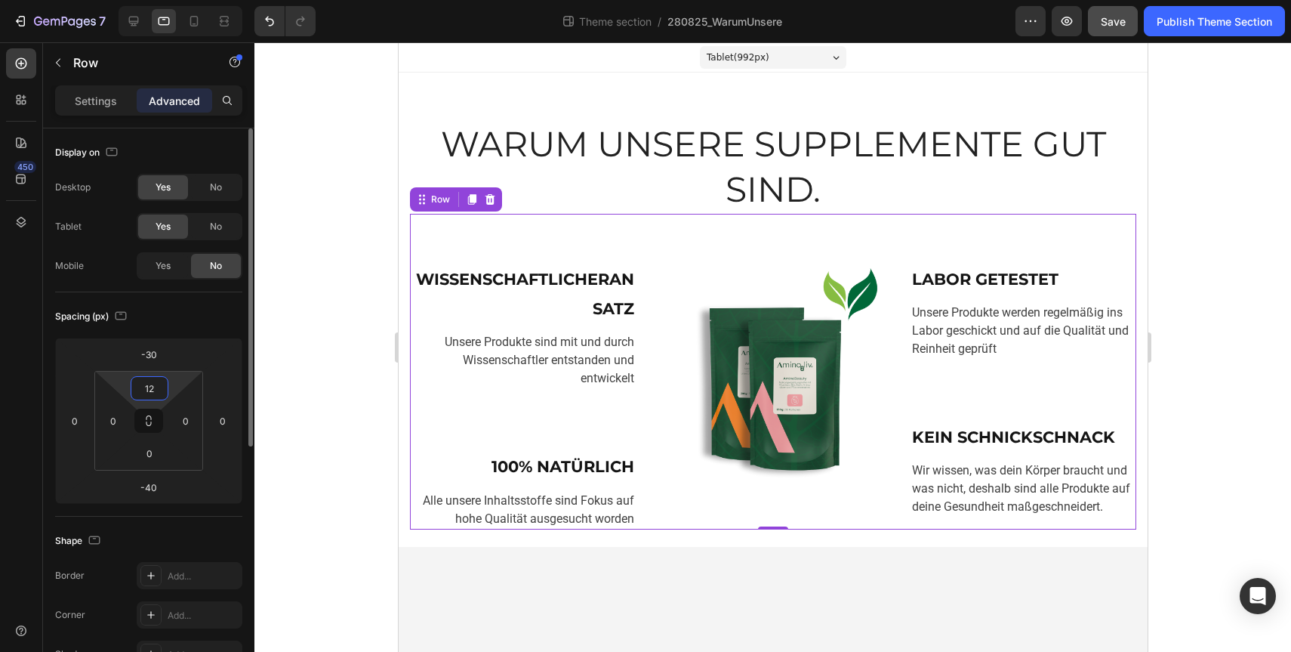
type input "1"
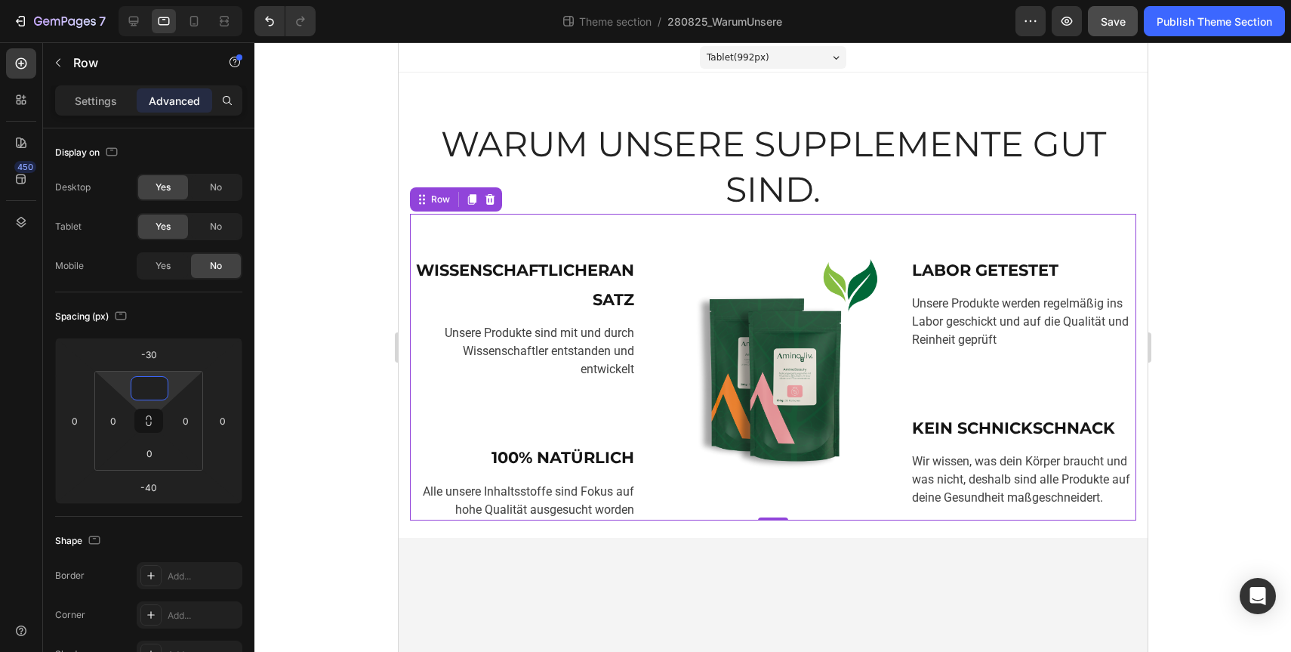
click at [626, 271] on span "WISSENSCHAFTLICHER ANSATZ" at bounding box center [524, 284] width 218 height 48
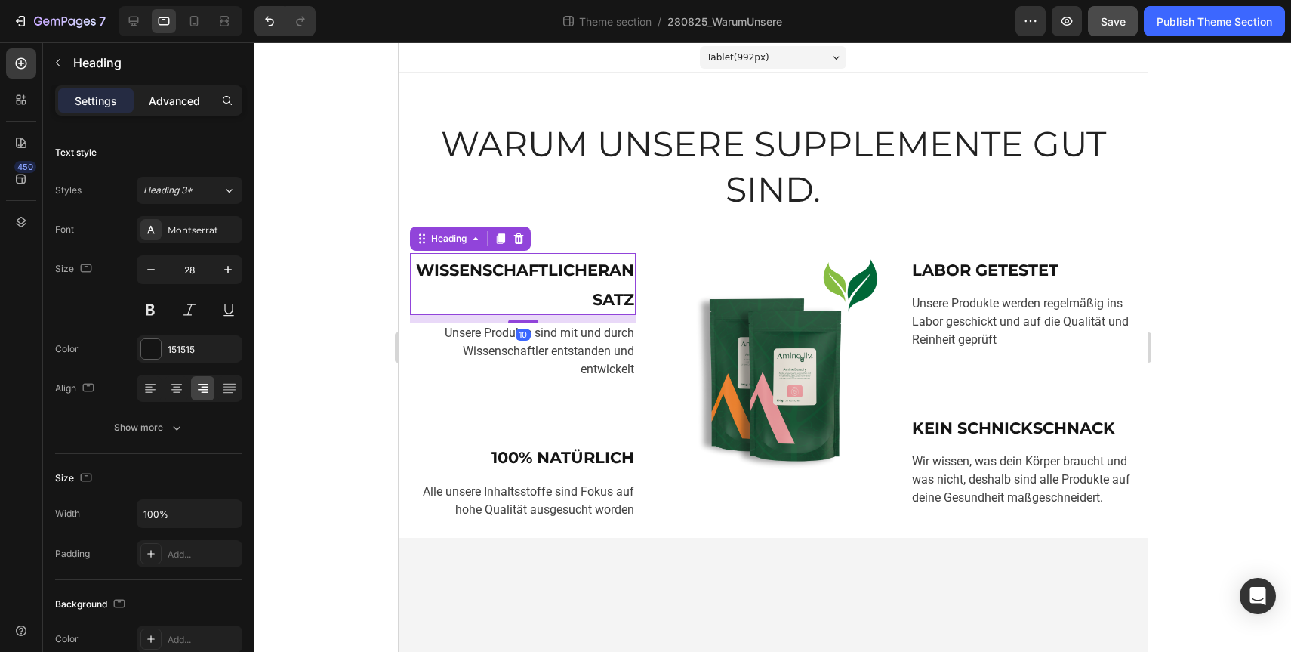
click at [181, 103] on p "Advanced" at bounding box center [174, 101] width 51 height 16
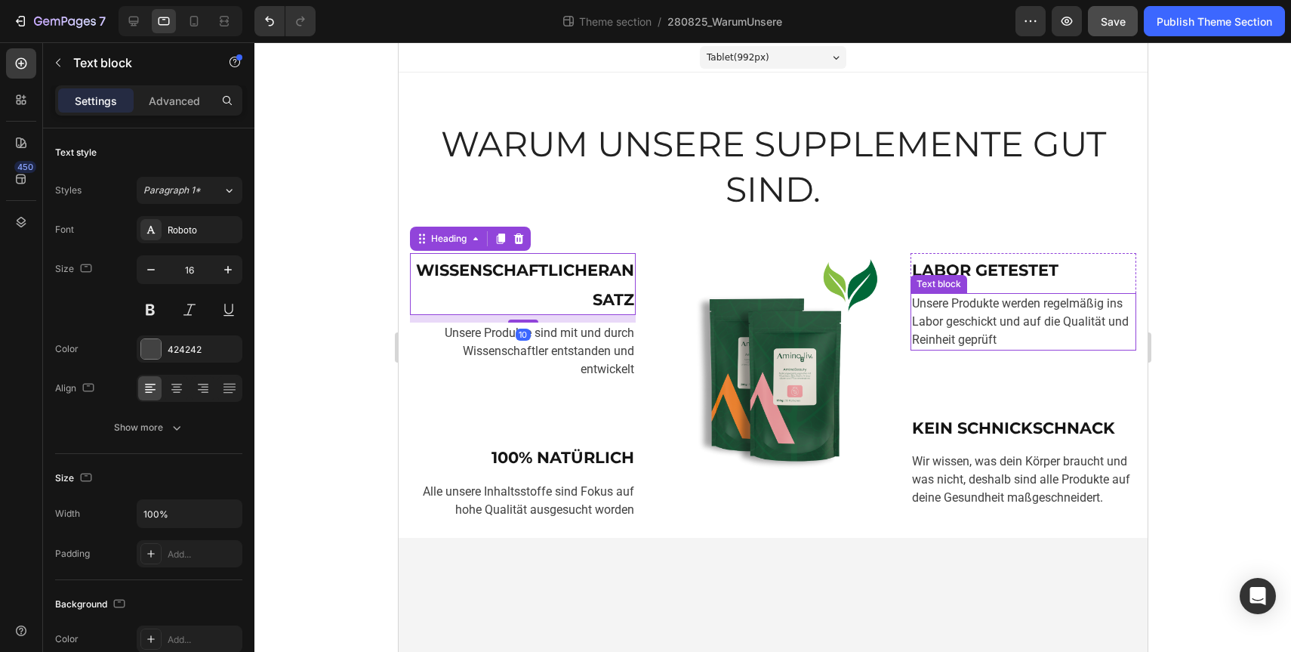
click at [982, 306] on p "Unsere Produkte werden regelmäßig ins Labor geschickt und auf die Qualität und …" at bounding box center [1022, 321] width 223 height 54
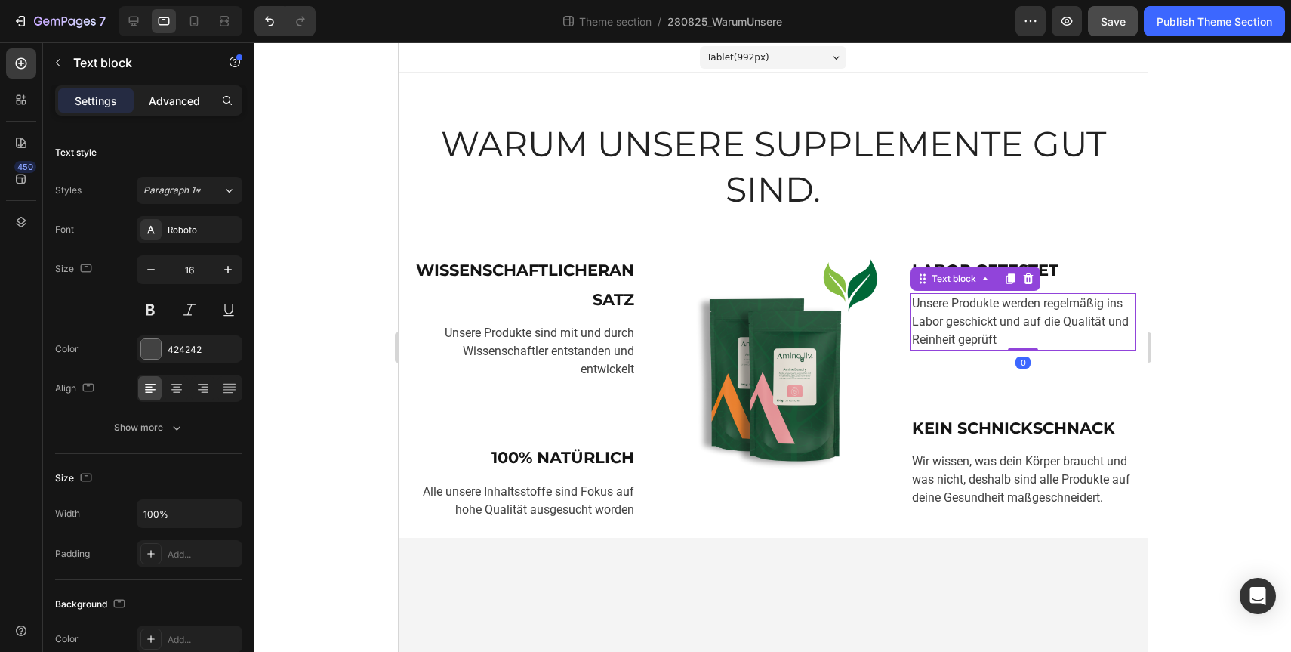
click at [190, 104] on p "Advanced" at bounding box center [174, 101] width 51 height 16
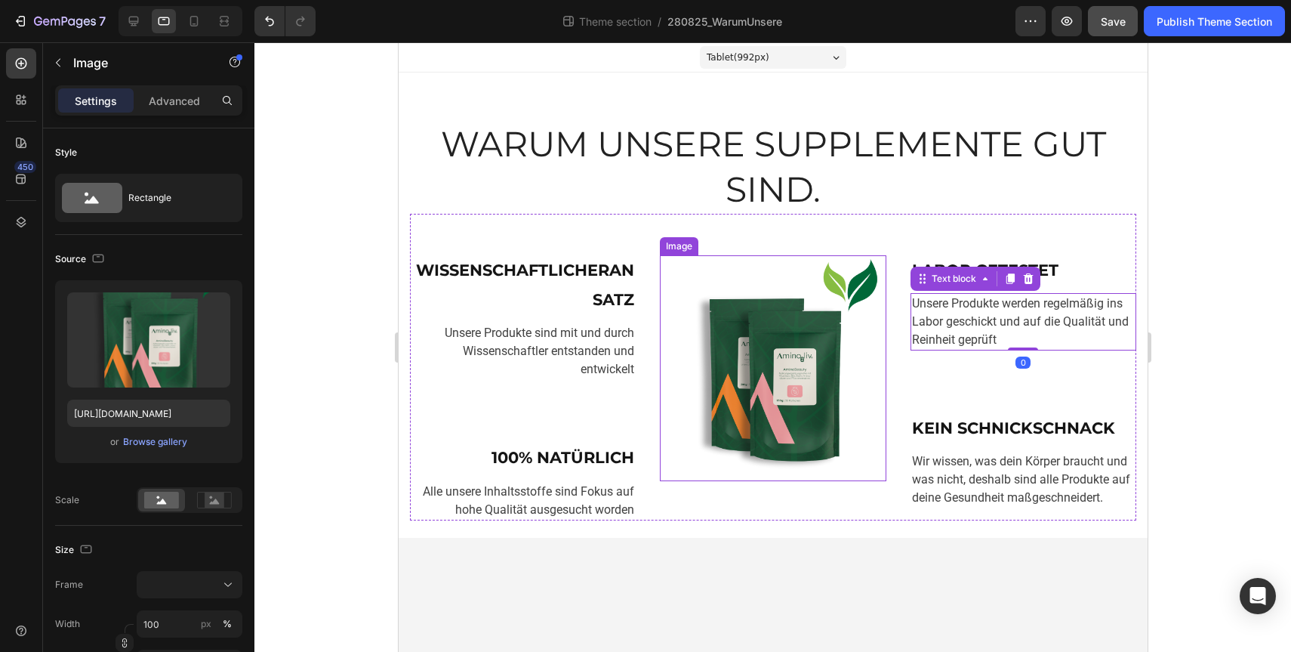
click at [781, 444] on img at bounding box center [772, 368] width 226 height 226
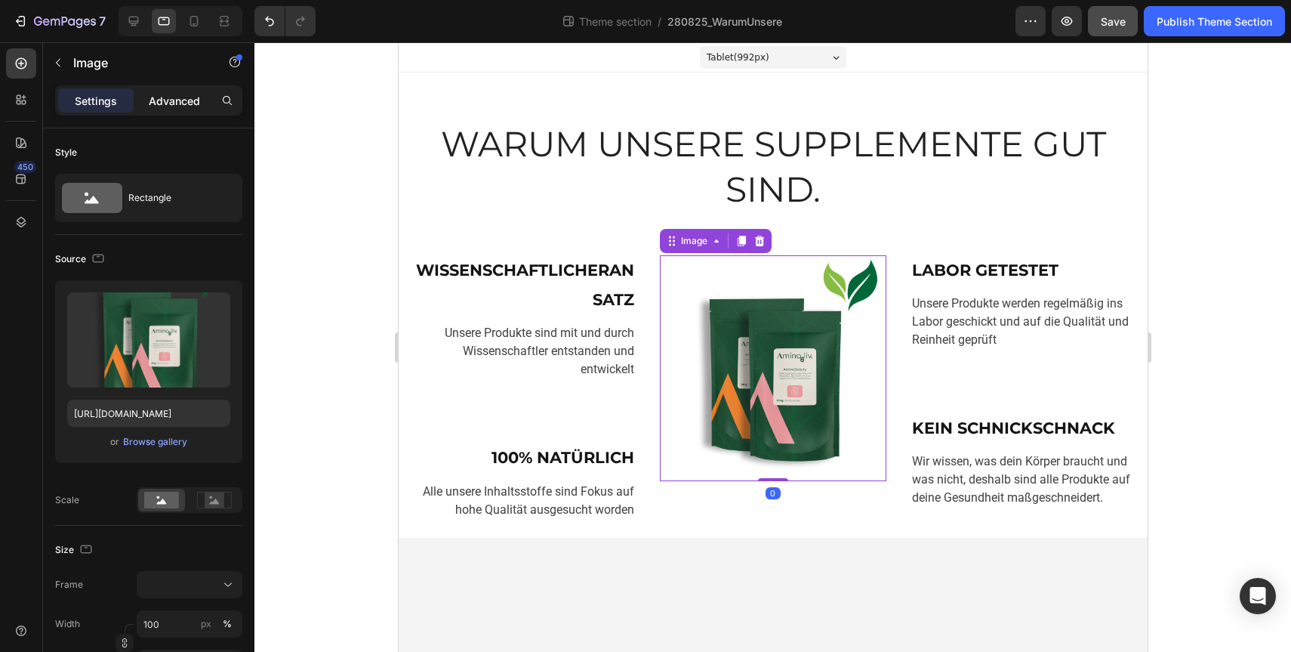
click at [180, 97] on p "Advanced" at bounding box center [174, 101] width 51 height 16
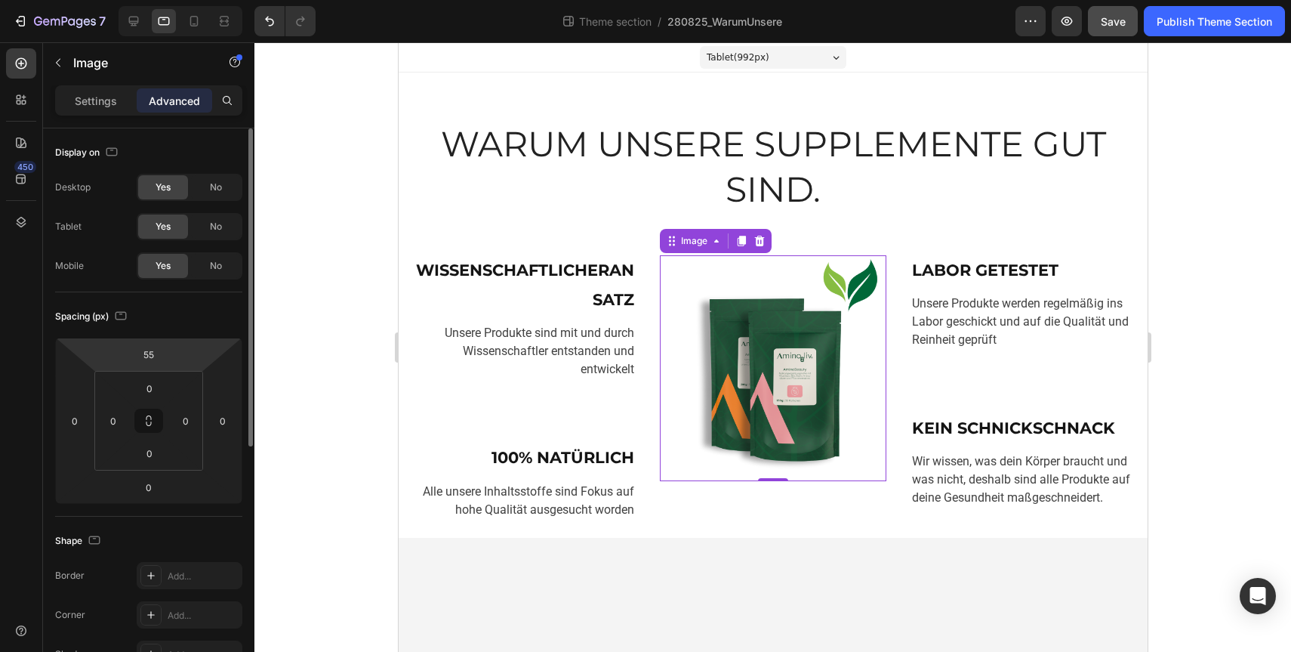
click at [145, 0] on html "7 Theme section / 280825_WarumUnsere Preview Save Publish Theme Section 450 Sec…" at bounding box center [645, 0] width 1291 height 0
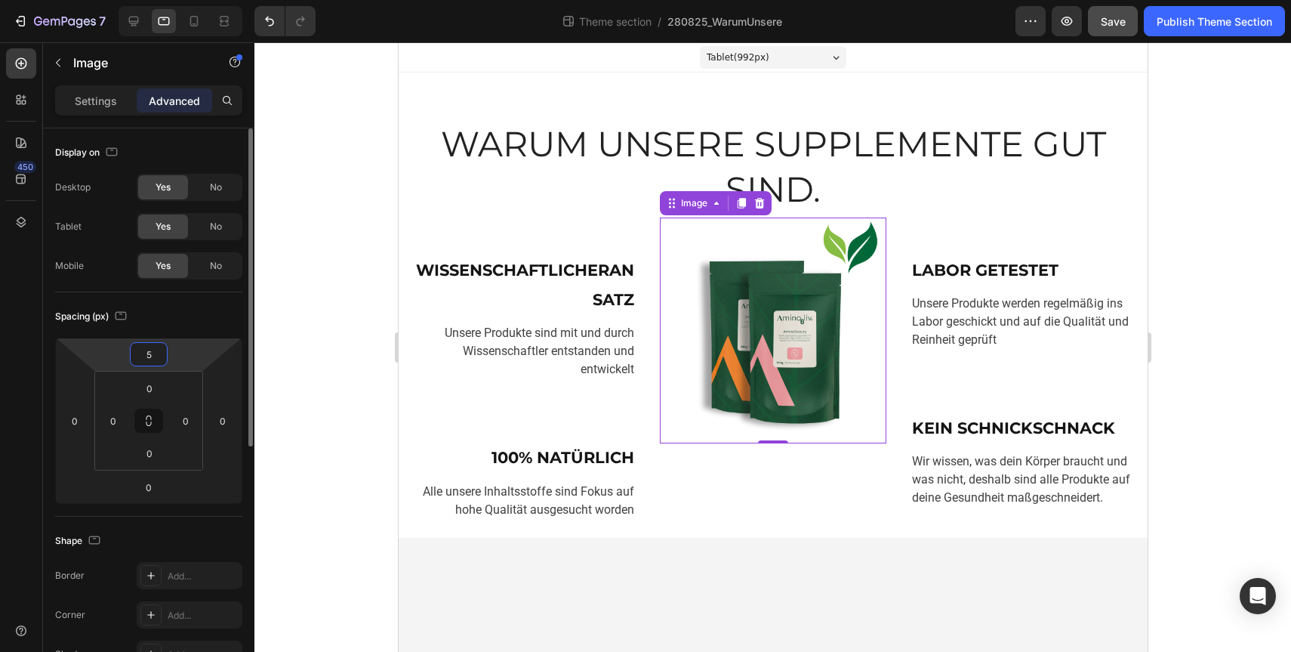
type input "55"
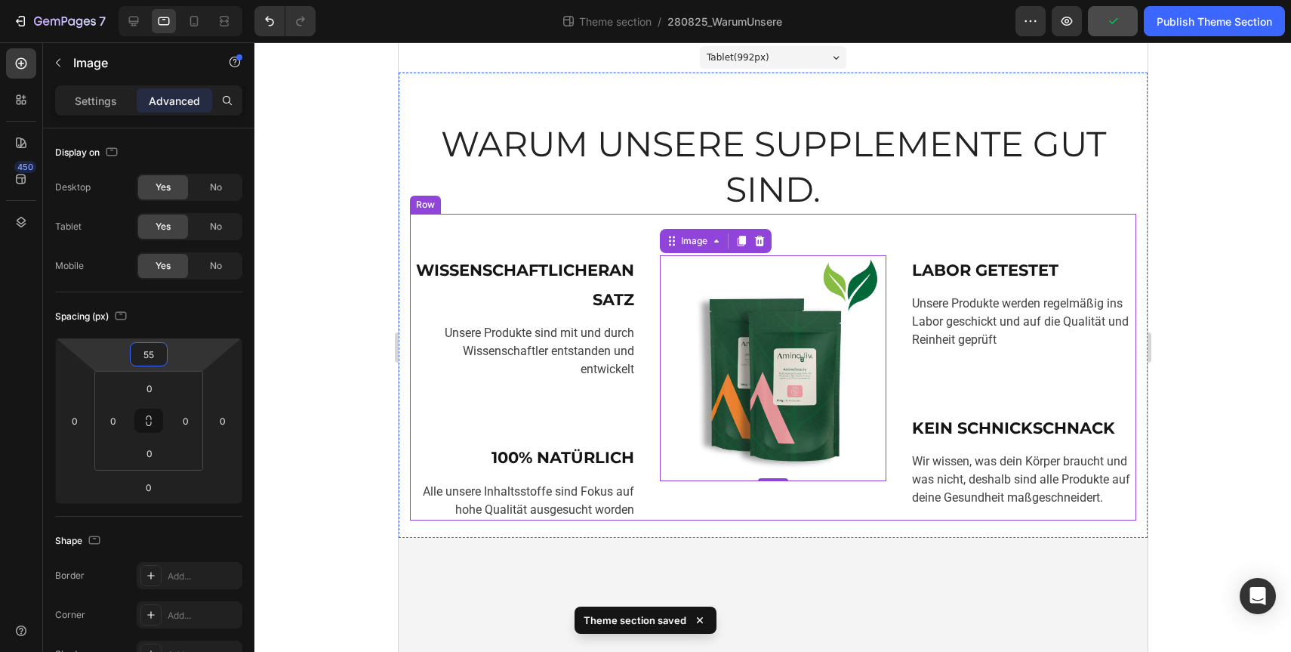
click at [1199, 352] on div at bounding box center [772, 346] width 1037 height 609
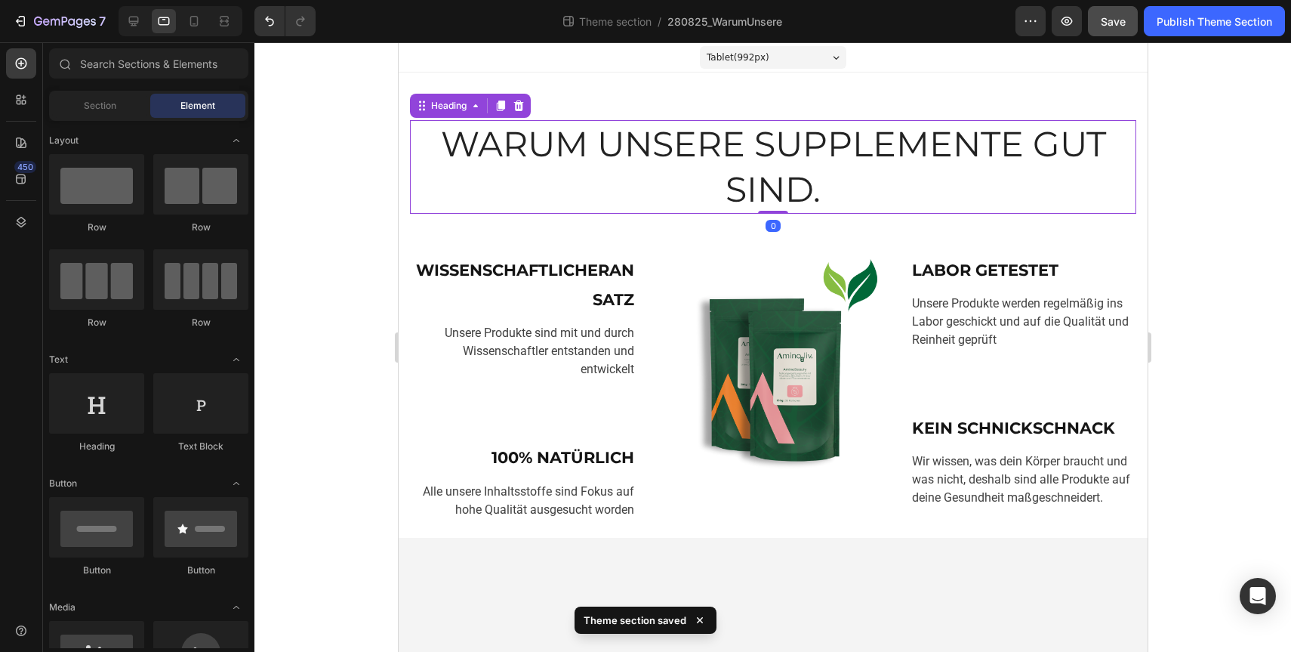
click at [790, 180] on h2 "WARUM UNSERE SUPPLEMENTE GUT SIND." at bounding box center [772, 167] width 726 height 94
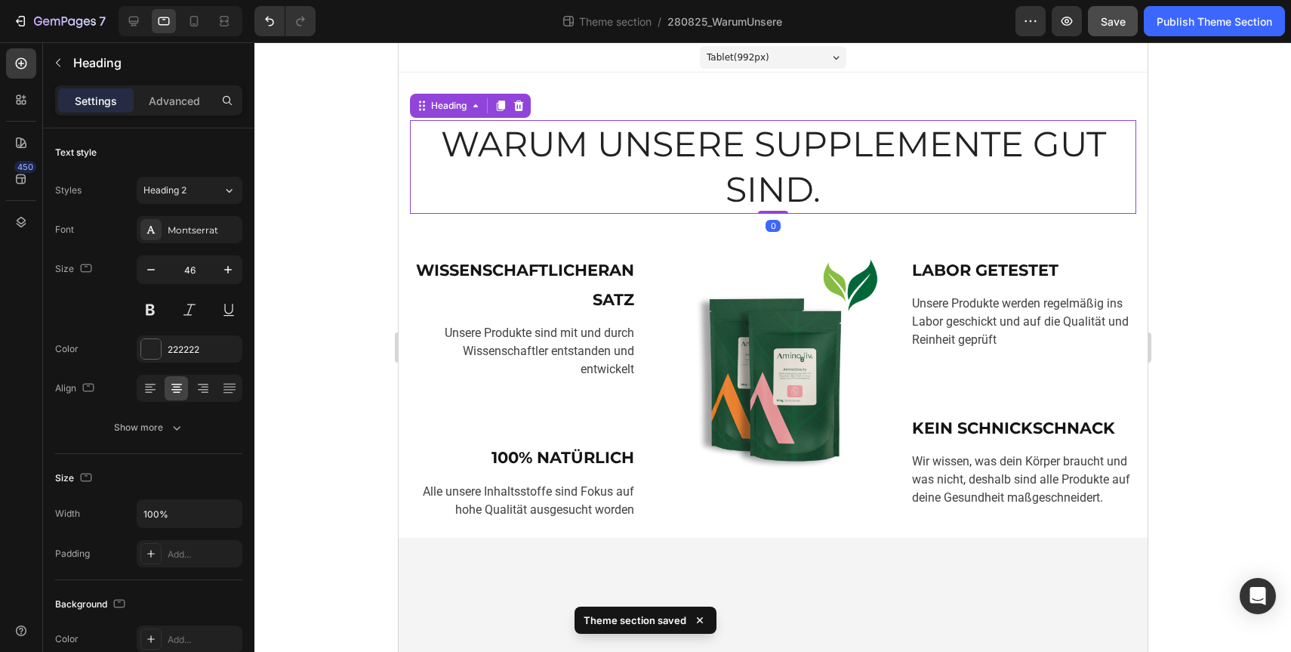
click at [168, 113] on div "Settings Advanced" at bounding box center [148, 100] width 187 height 30
click at [174, 103] on p "Advanced" at bounding box center [174, 101] width 51 height 16
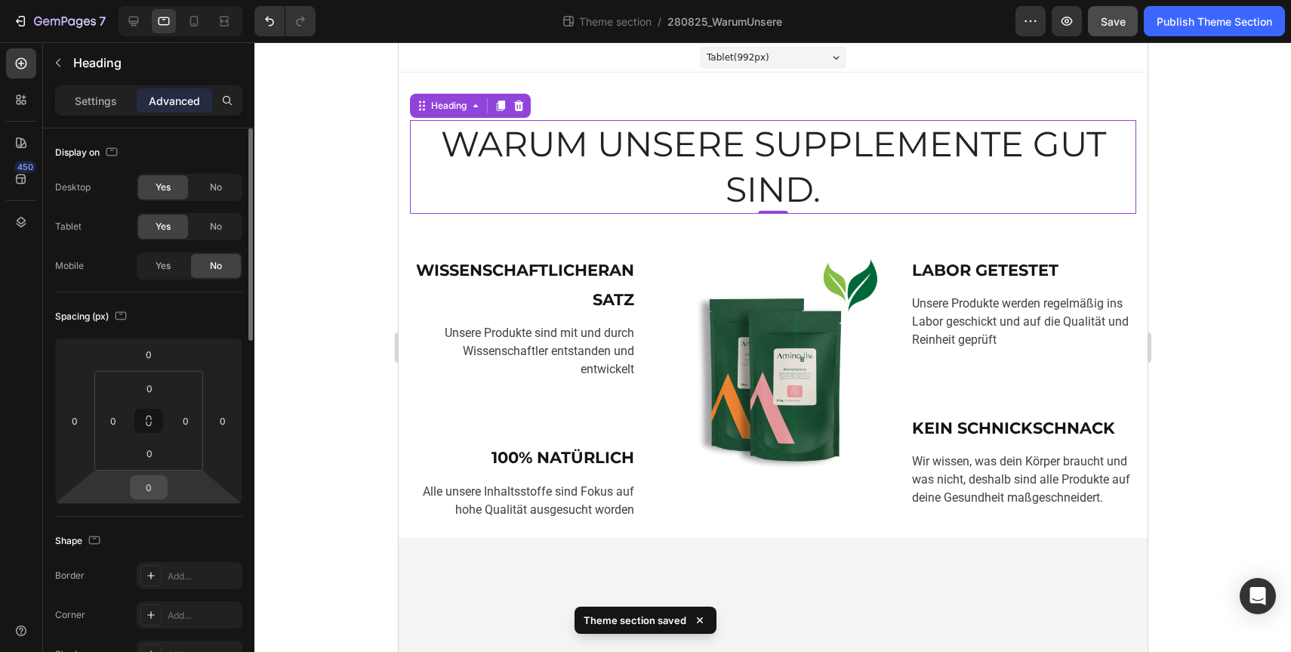
click at [153, 486] on input "0" at bounding box center [149, 487] width 30 height 23
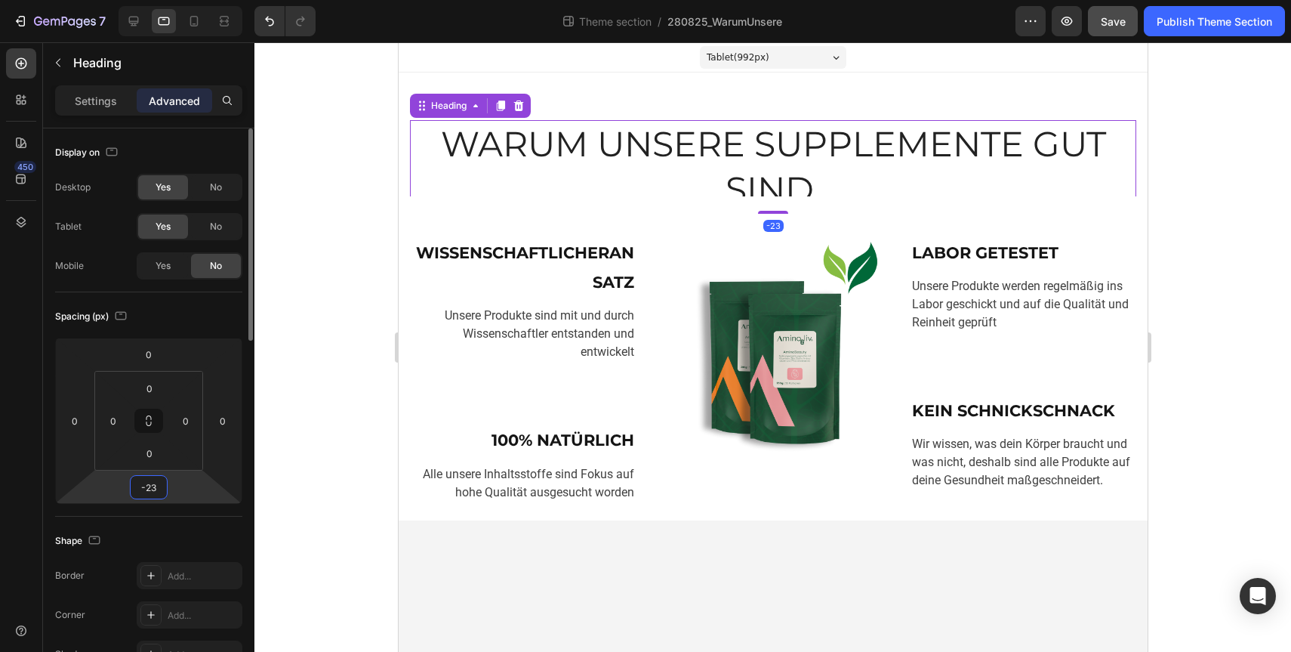
type input "-2"
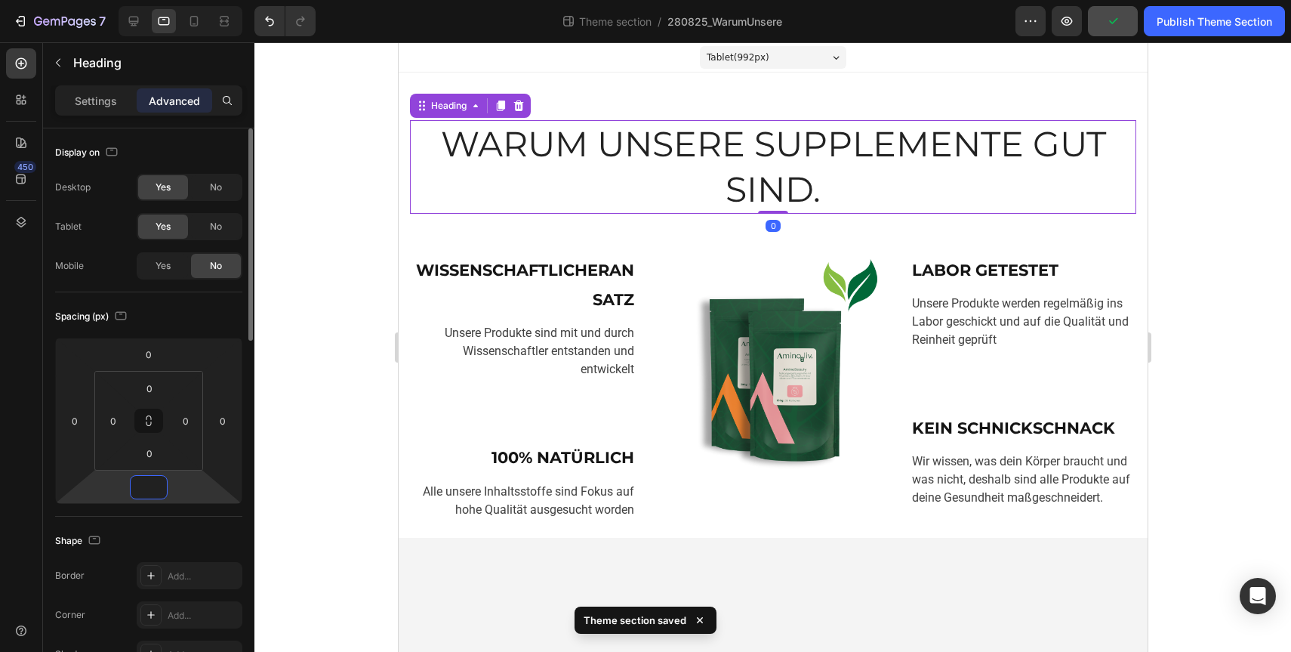
type input "-2"
type input "-3"
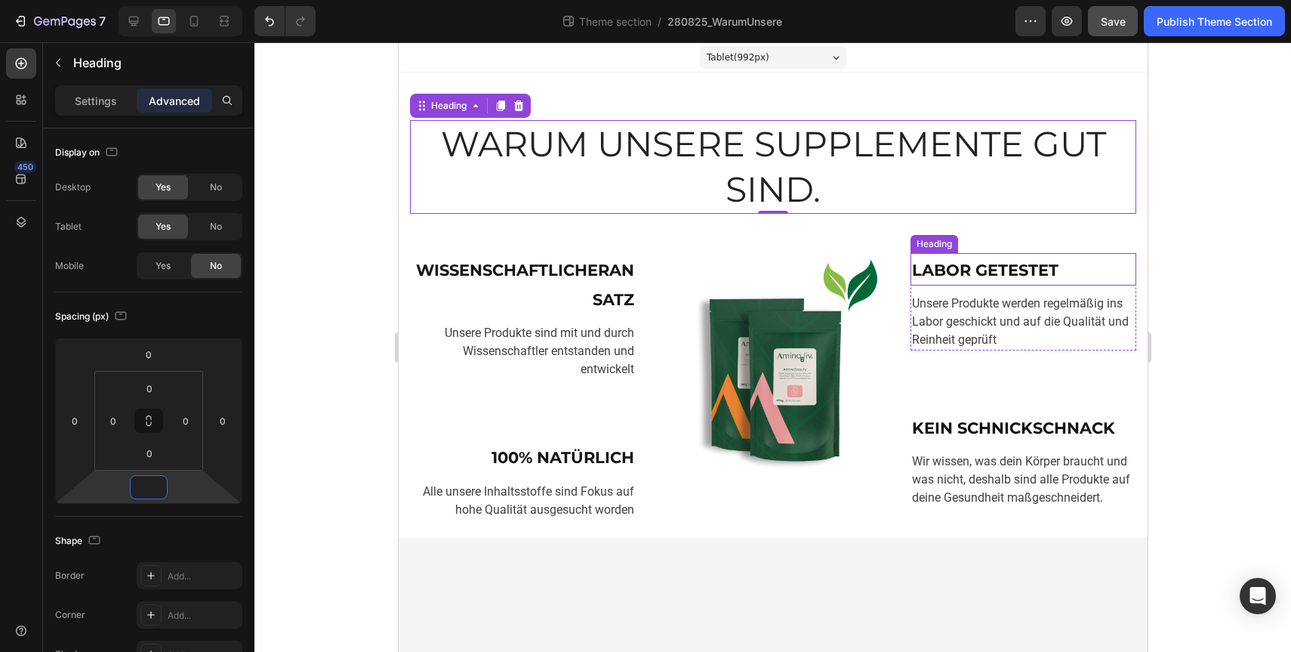
click at [920, 248] on div "Heading" at bounding box center [934, 244] width 48 height 18
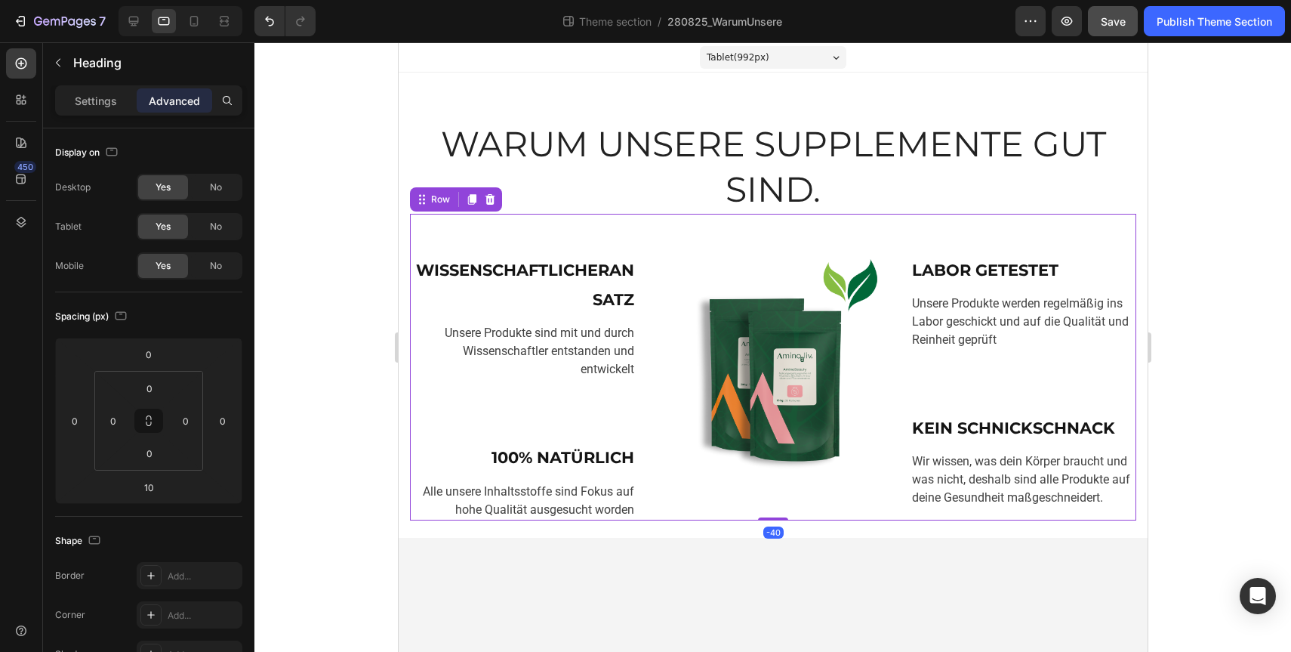
click at [872, 239] on div "Image" at bounding box center [772, 367] width 226 height 307
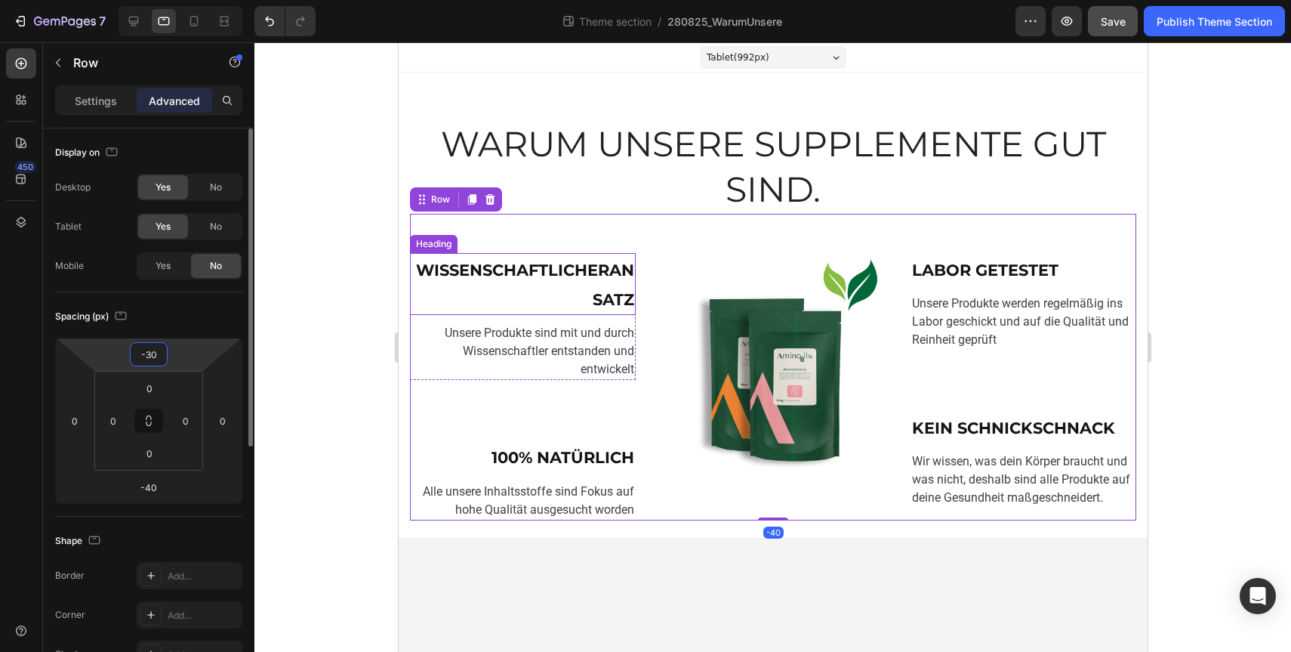
click at [152, 351] on input "-30" at bounding box center [149, 354] width 30 height 23
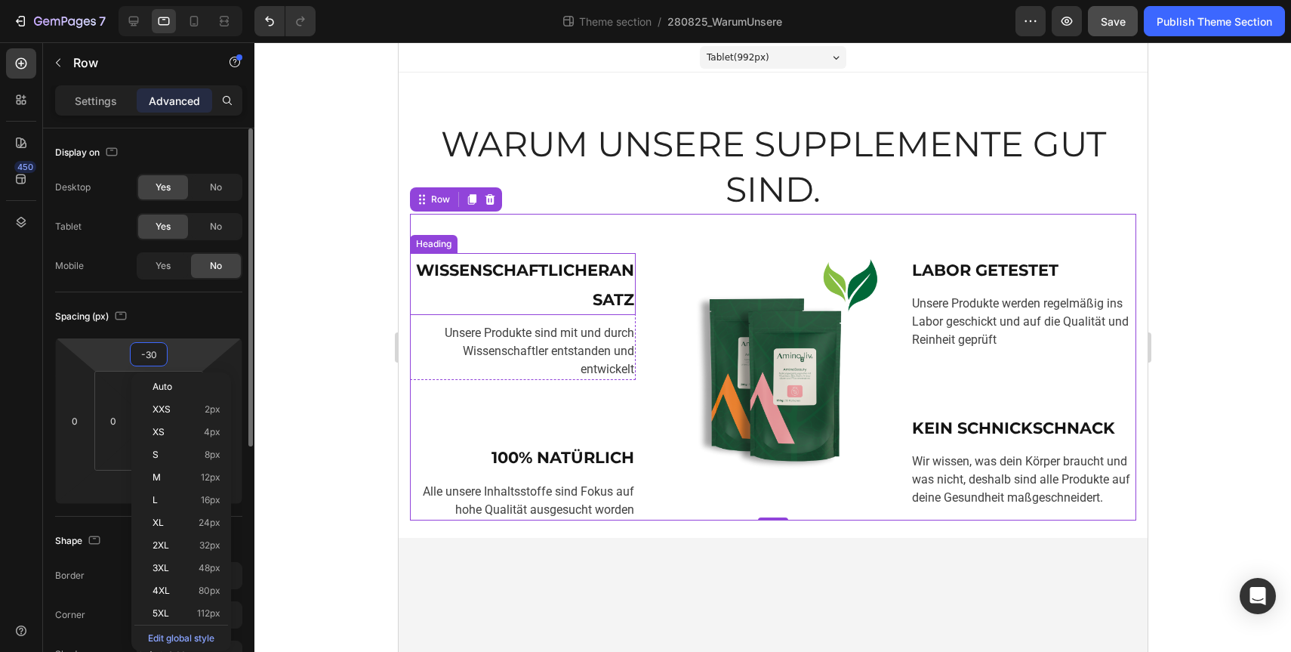
click at [147, 357] on input "-30" at bounding box center [149, 354] width 30 height 23
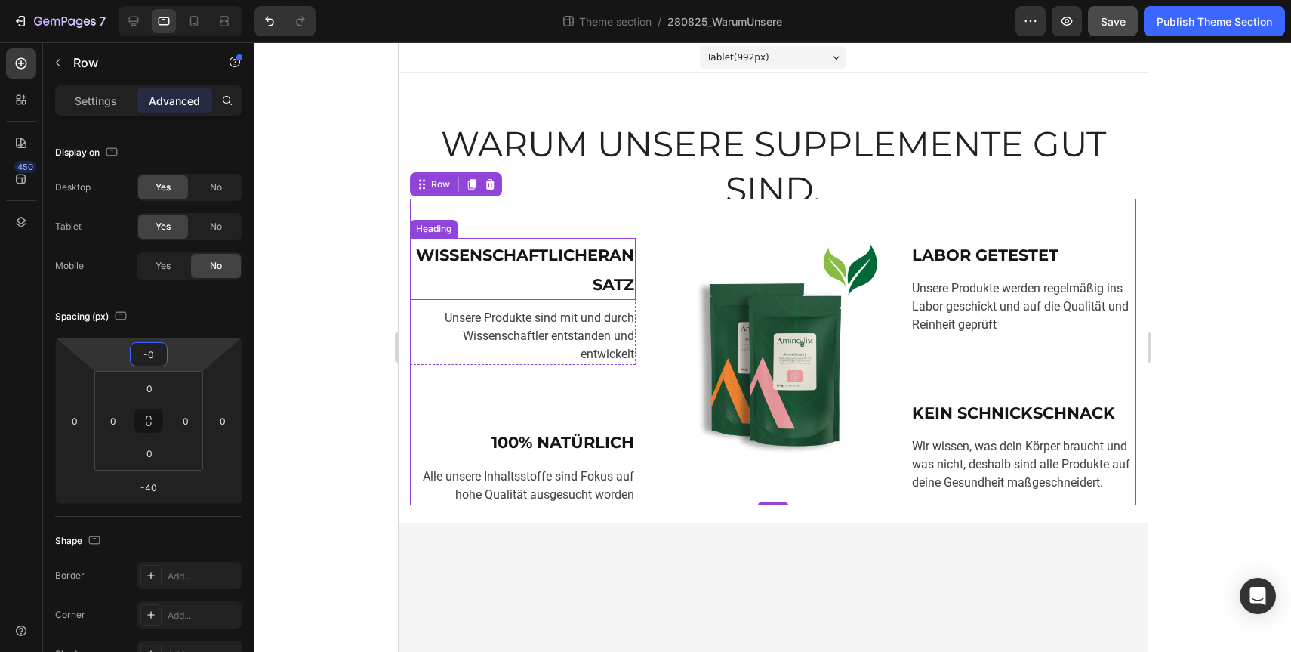
type input "-40"
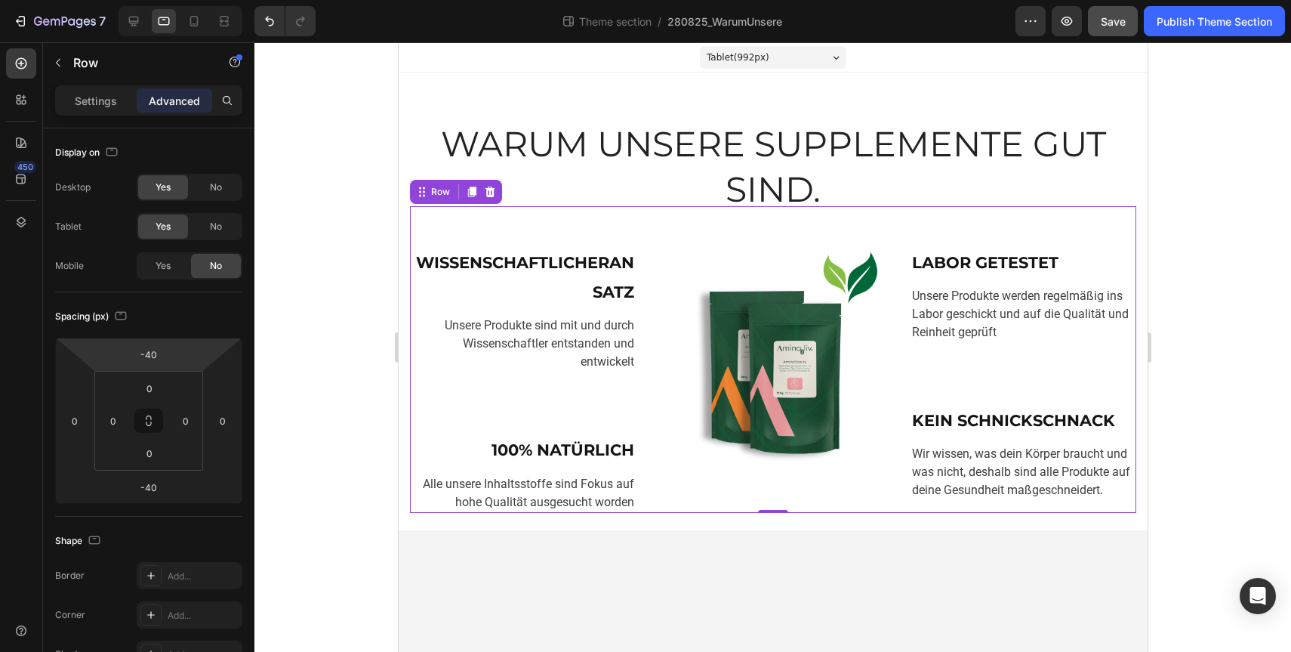
click at [1233, 285] on div at bounding box center [772, 346] width 1037 height 609
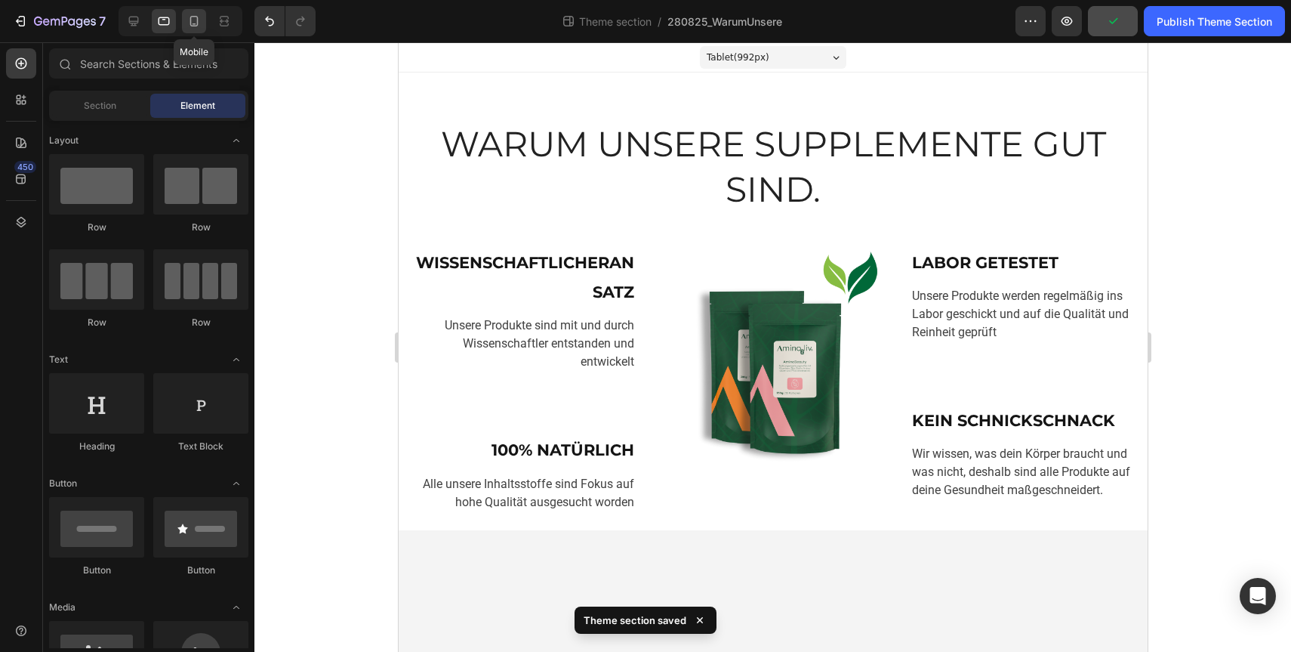
click at [199, 22] on icon at bounding box center [193, 21] width 15 height 15
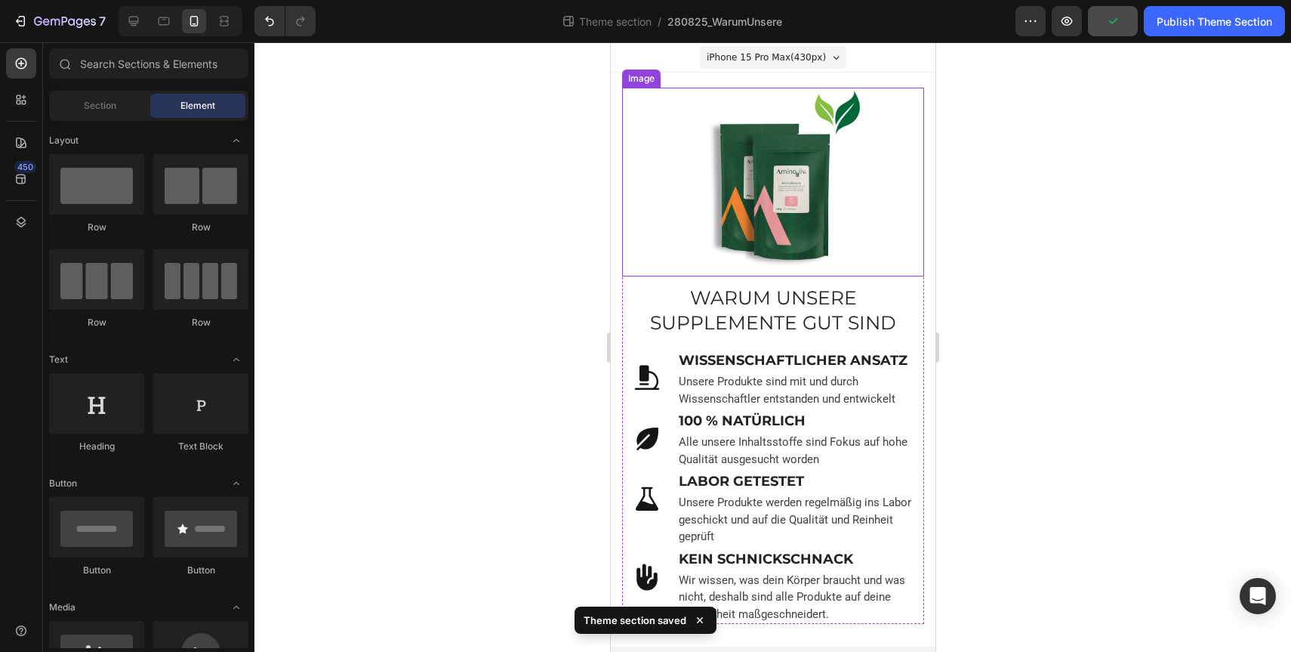
click at [916, 141] on div at bounding box center [772, 182] width 302 height 189
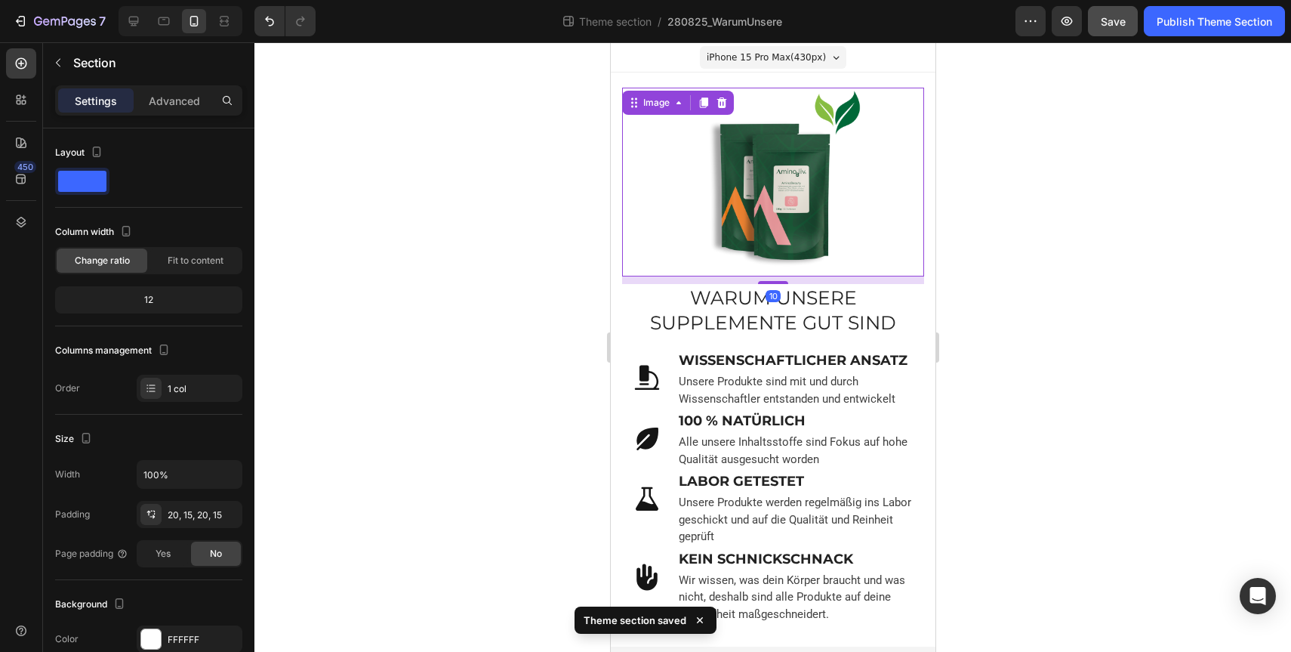
click at [775, 87] on div "WARUM UNSERE SUPPLEMENTE GUT SIND. Heading Image 10 WARUM UNSERE SUPPLEMENTE GU…" at bounding box center [772, 359] width 325 height 574
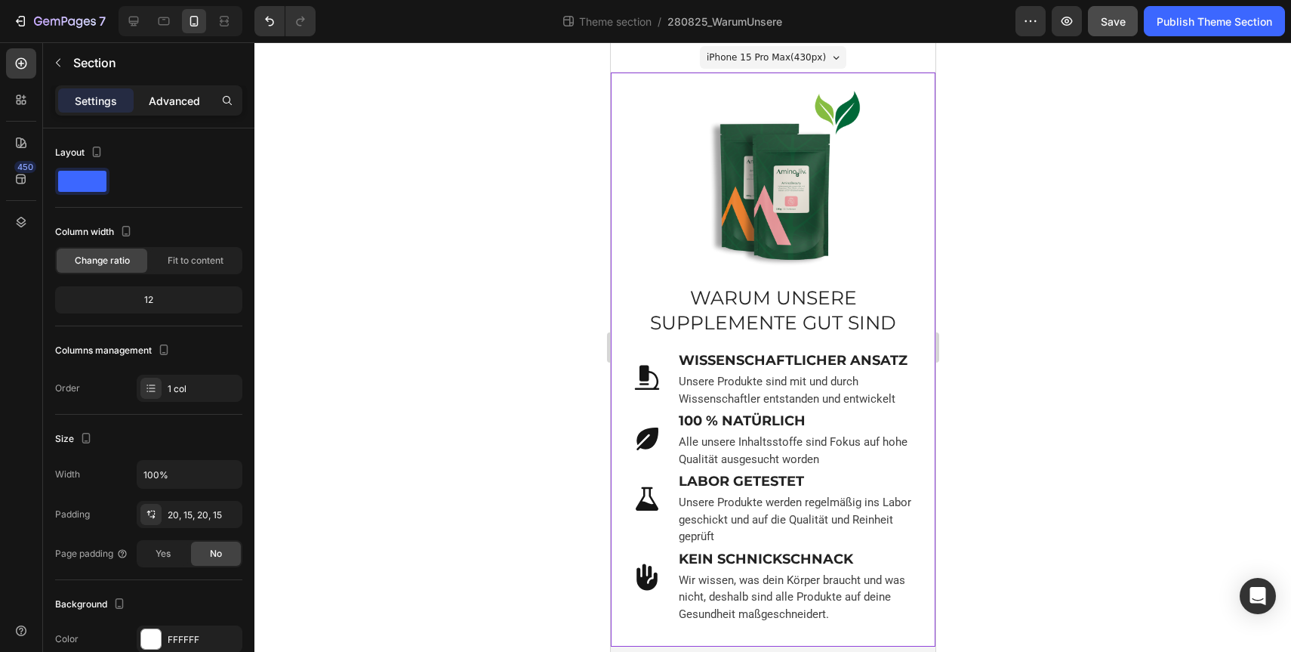
click at [149, 103] on p "Advanced" at bounding box center [174, 101] width 51 height 16
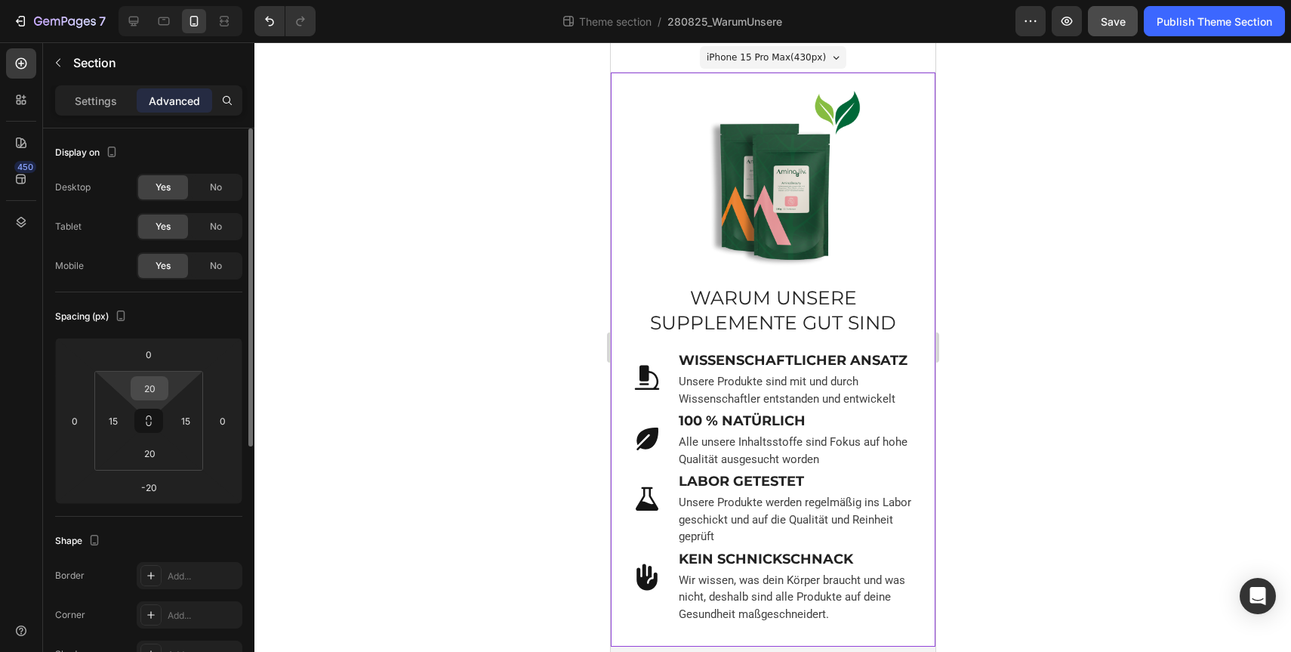
click at [151, 392] on input "20" at bounding box center [149, 388] width 30 height 23
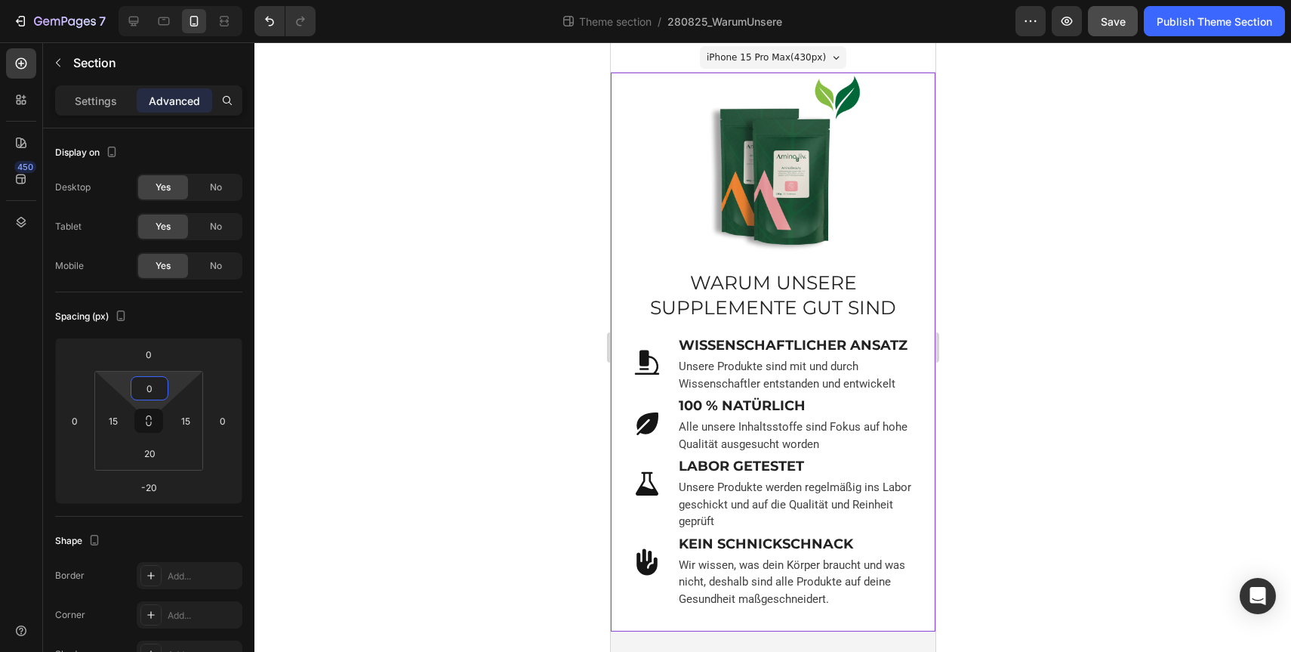
click at [989, 347] on div at bounding box center [772, 346] width 1037 height 609
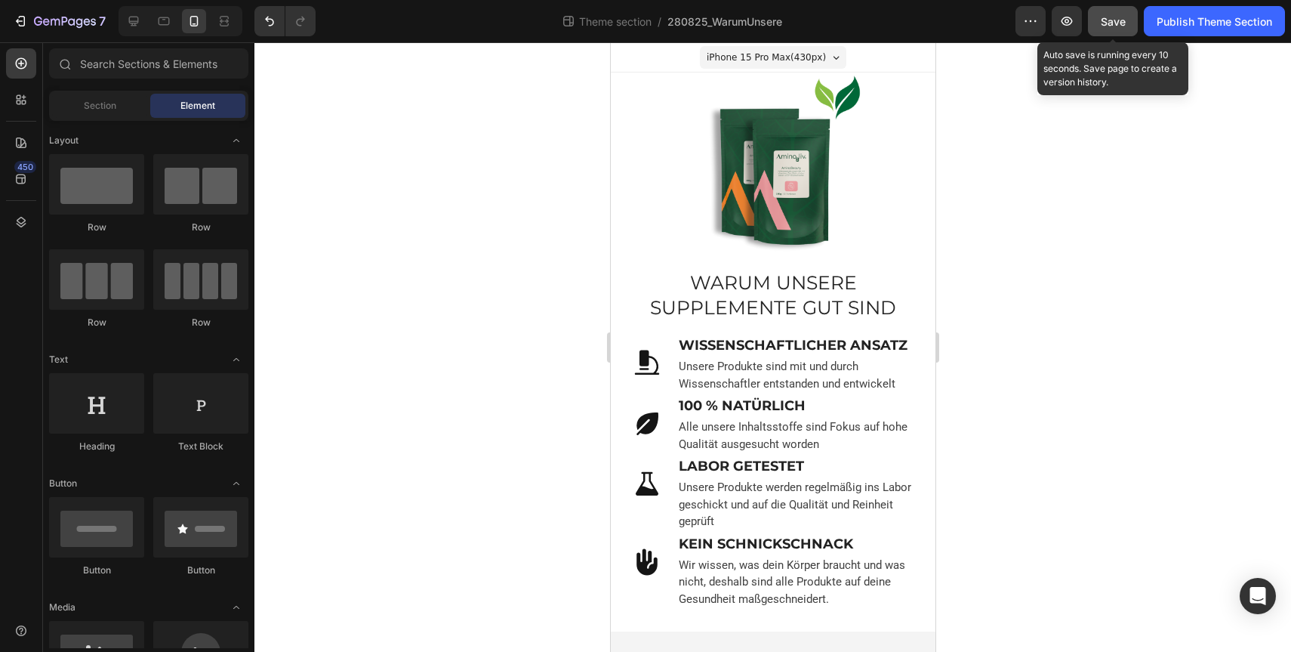
click at [1106, 17] on span "Save" at bounding box center [1113, 21] width 25 height 13
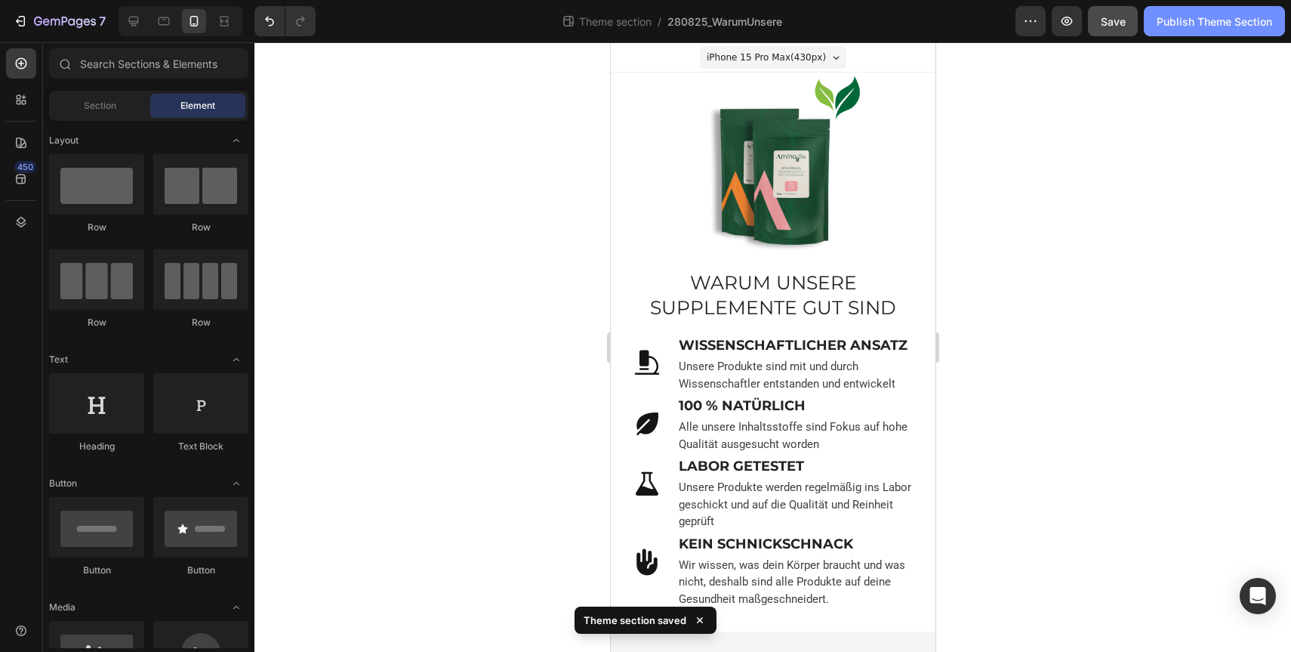
click at [1170, 25] on div "Publish Theme Section" at bounding box center [1215, 22] width 116 height 16
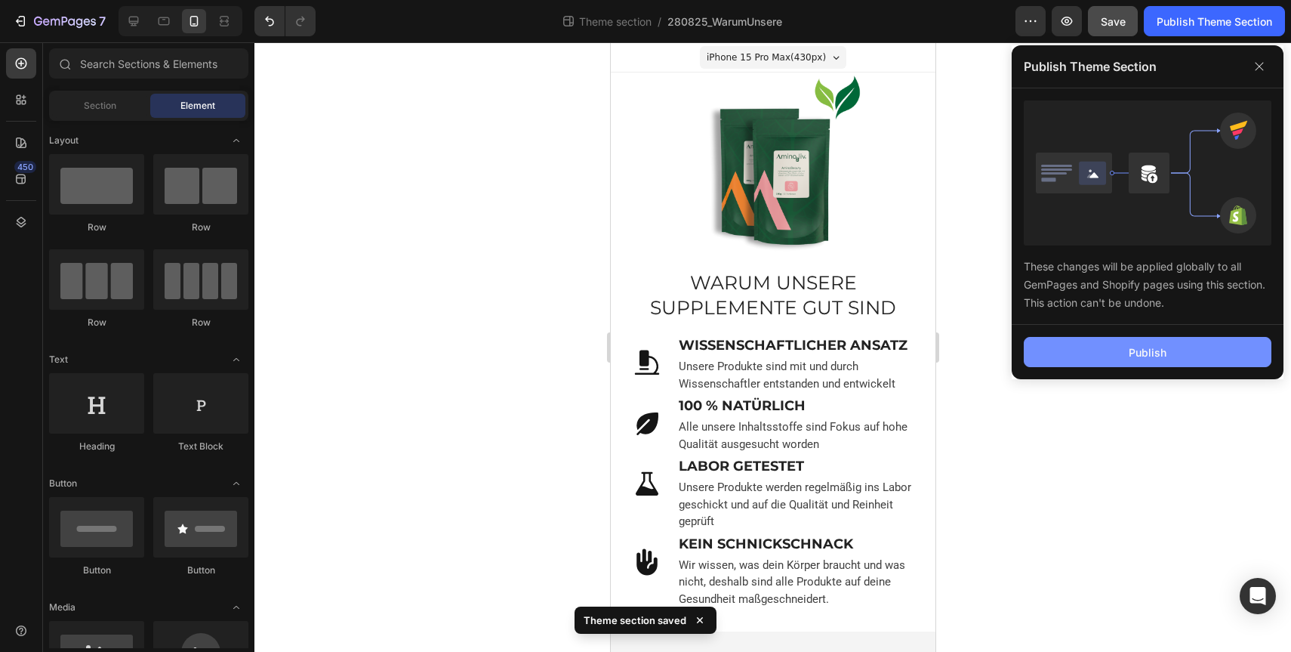
click at [1116, 347] on button "Publish" at bounding box center [1148, 352] width 248 height 30
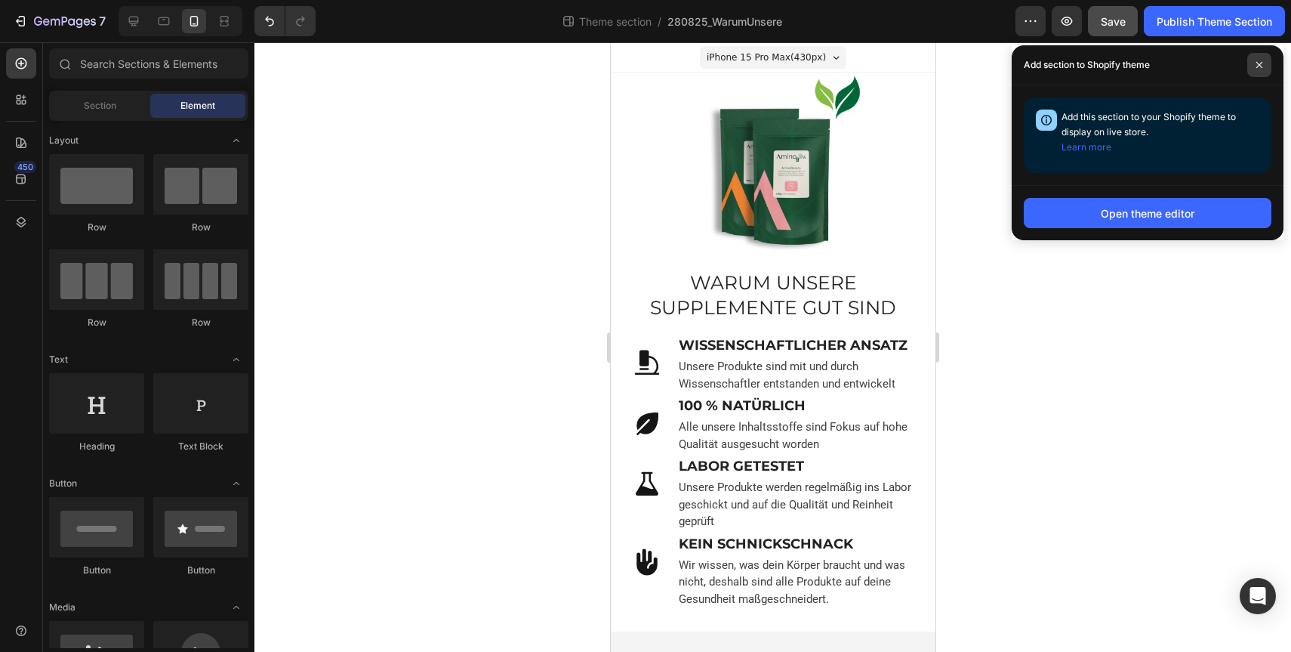
click at [1264, 62] on span at bounding box center [1259, 65] width 24 height 24
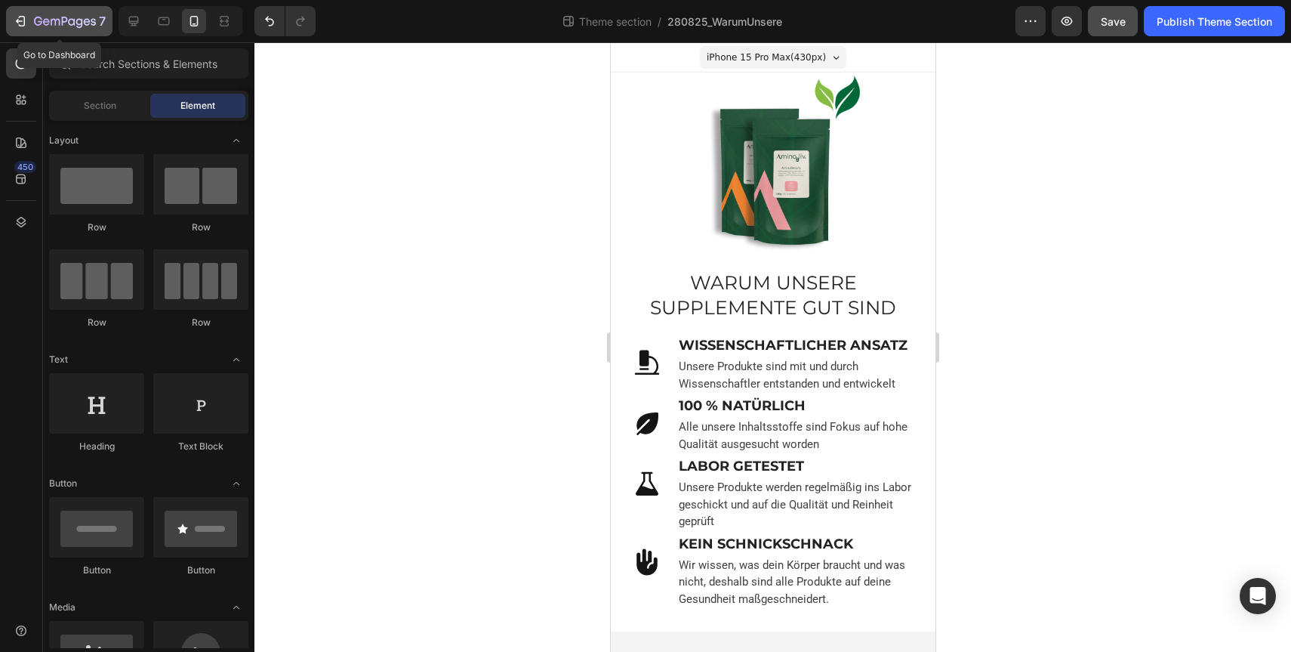
click at [48, 19] on icon "button" at bounding box center [46, 21] width 7 height 7
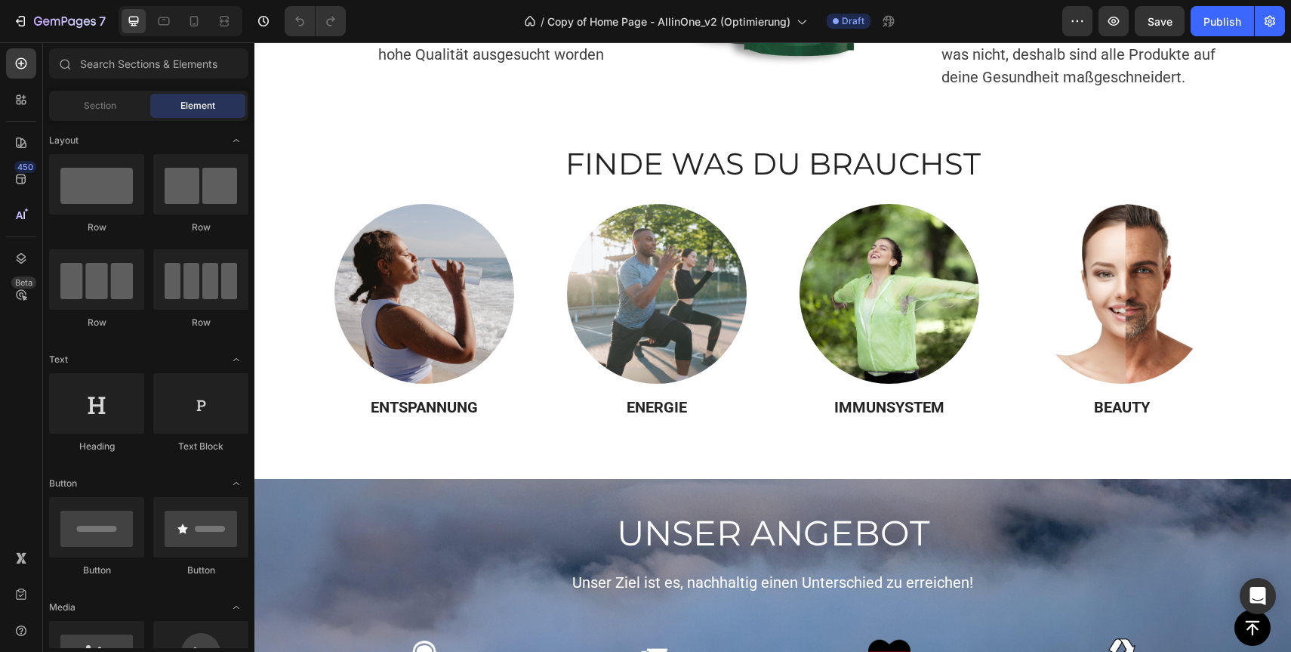
scroll to position [1409, 0]
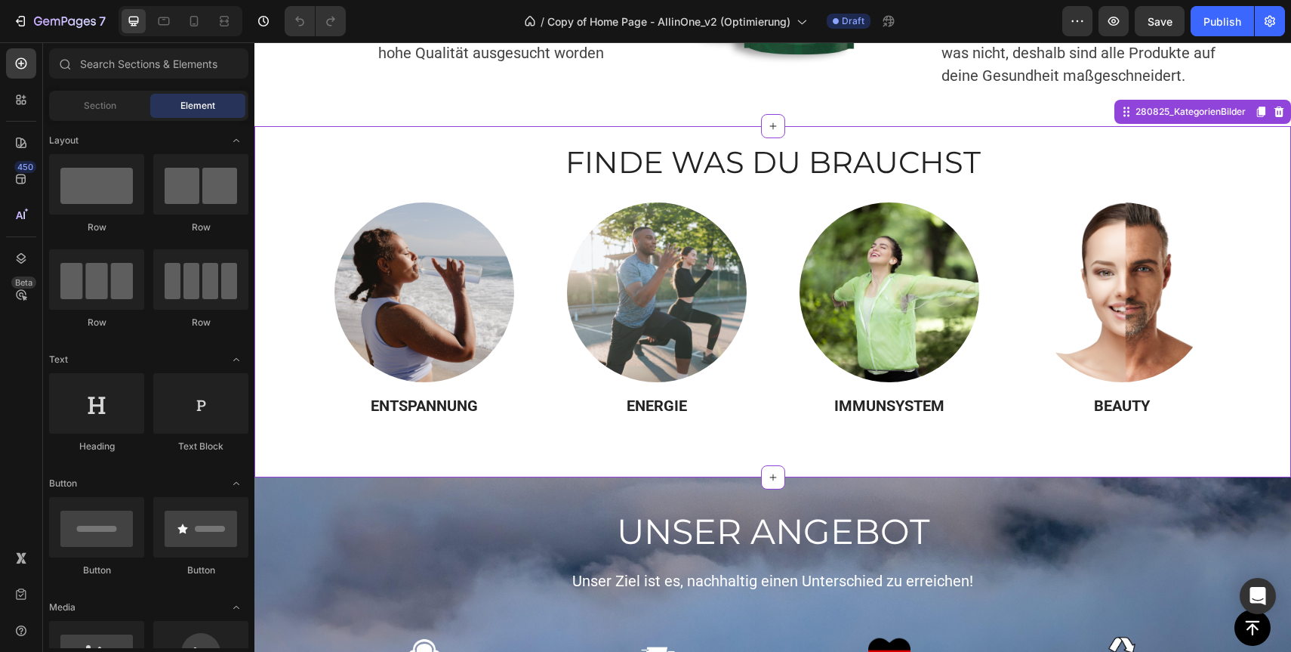
click at [531, 375] on div "Image ENTSPANNUNG Heading Image ENERGIE Heading Image IMMUNSYSTEM Heading Image…" at bounding box center [773, 309] width 906 height 214
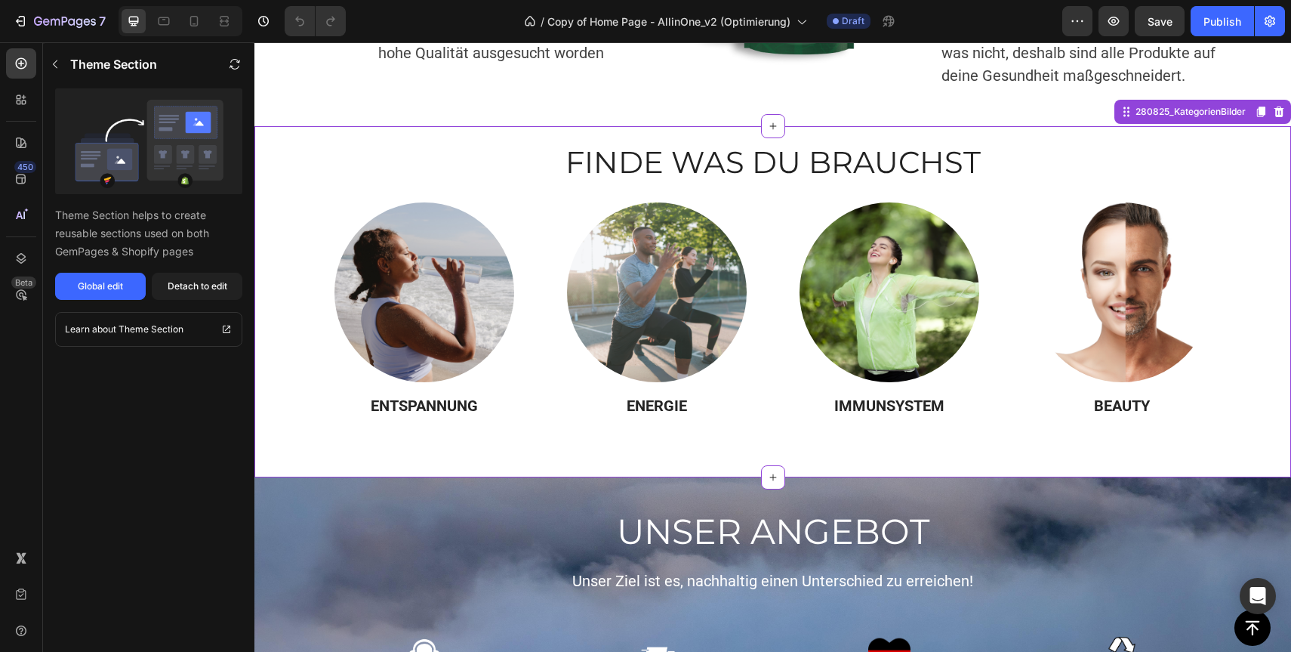
click at [512, 168] on h2 "FINDE WAS DU BRAUCHST" at bounding box center [773, 162] width 1014 height 42
click at [125, 294] on button "Global edit" at bounding box center [100, 286] width 91 height 27
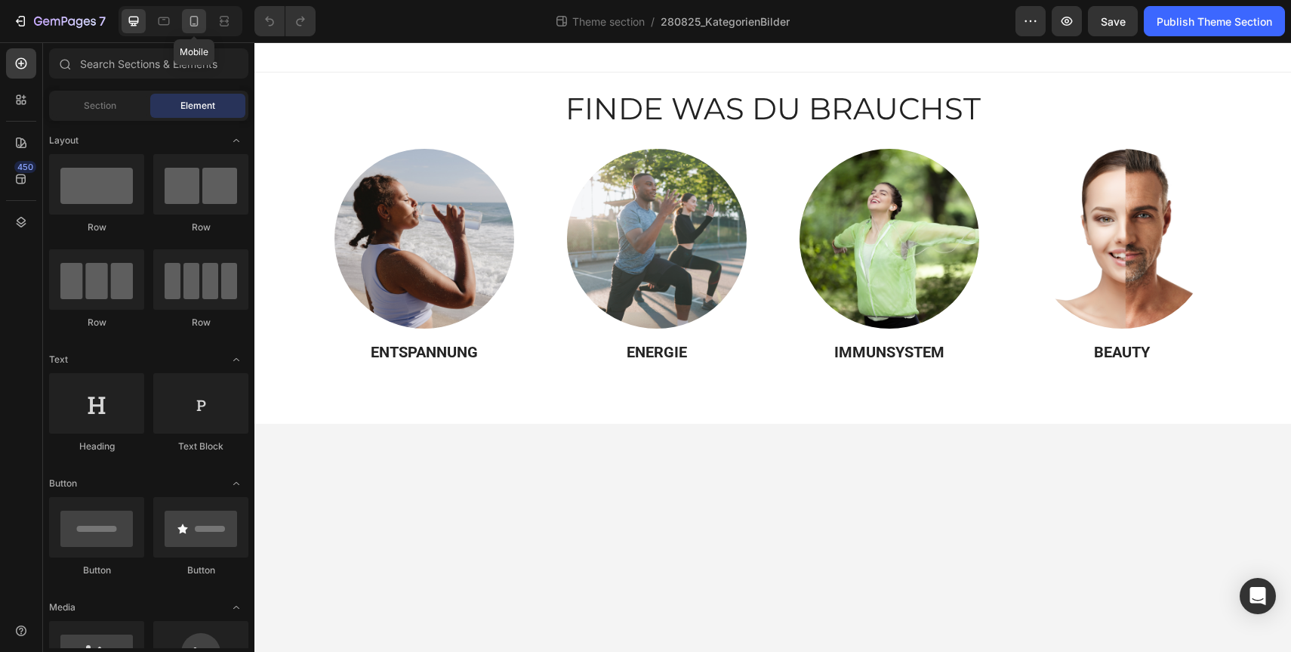
click at [193, 21] on icon at bounding box center [193, 21] width 15 height 15
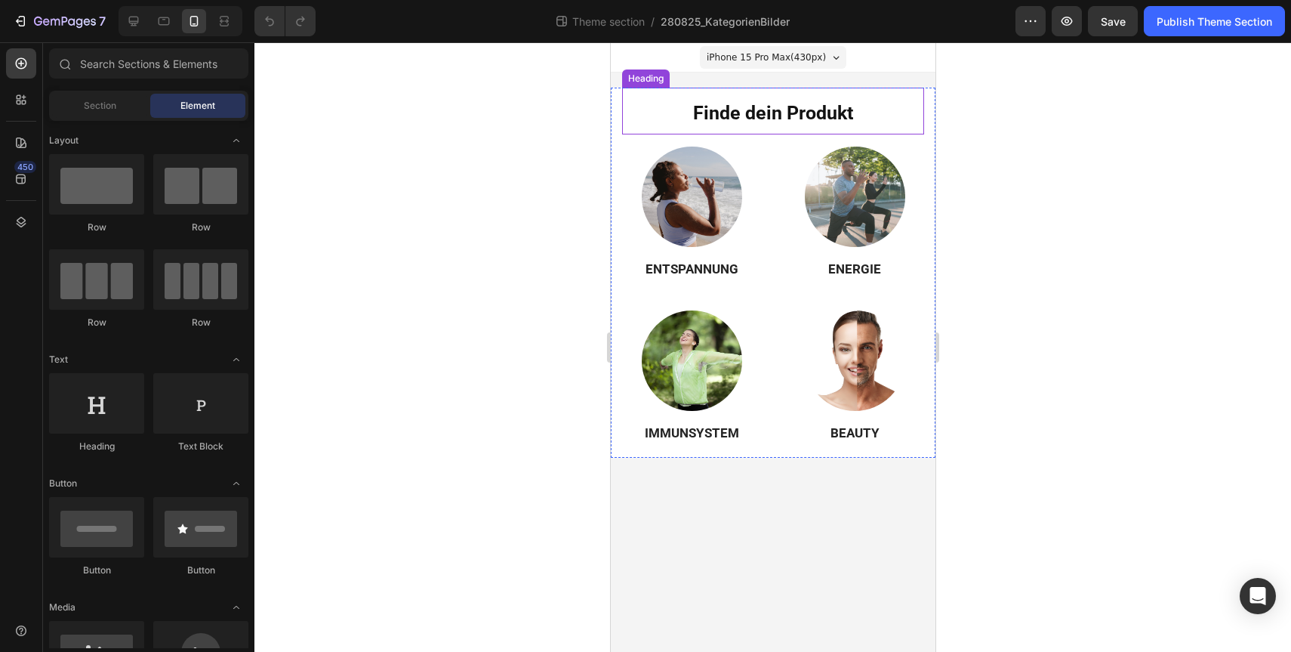
click at [738, 122] on span "Finde dein Produkt" at bounding box center [772, 113] width 160 height 22
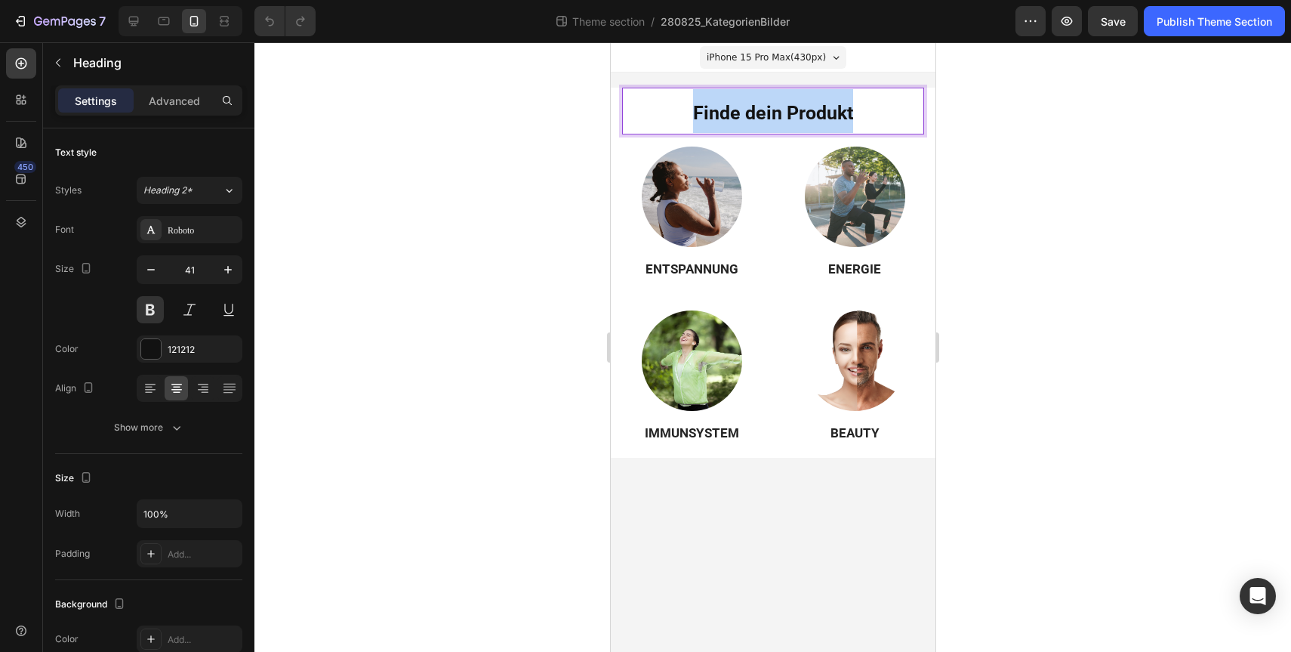
click at [738, 122] on span "Finde dein Produkt" at bounding box center [772, 113] width 160 height 22
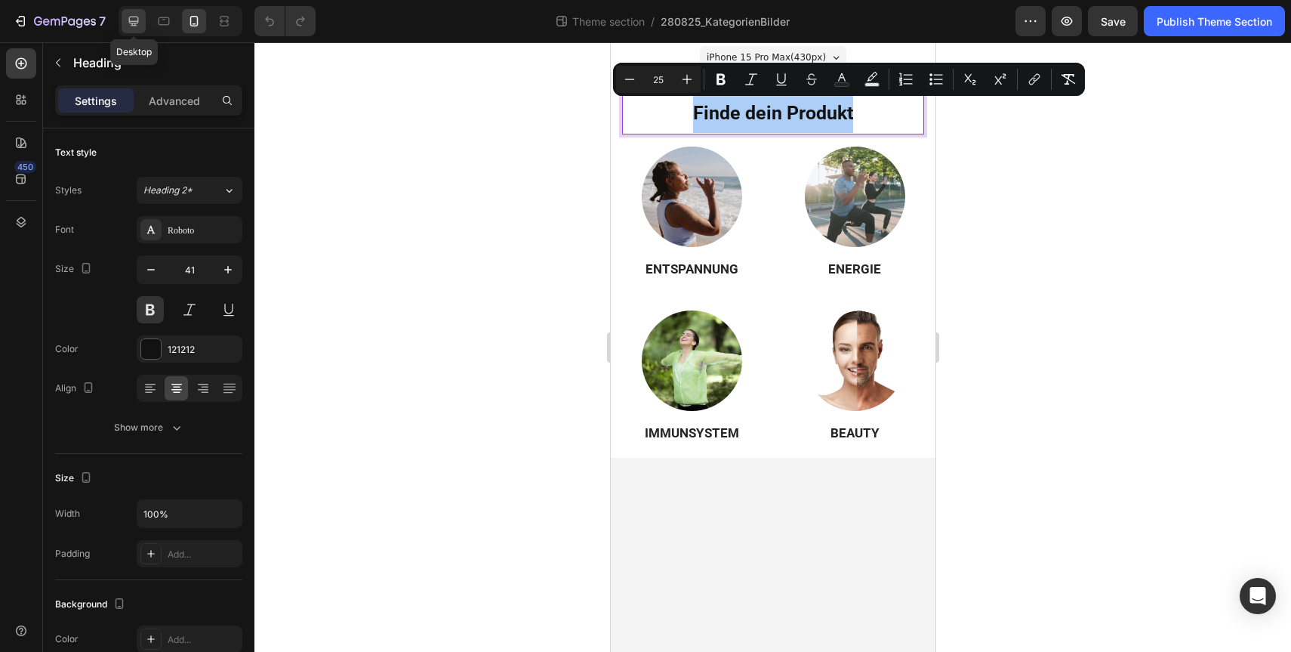
click at [125, 15] on div at bounding box center [134, 21] width 24 height 24
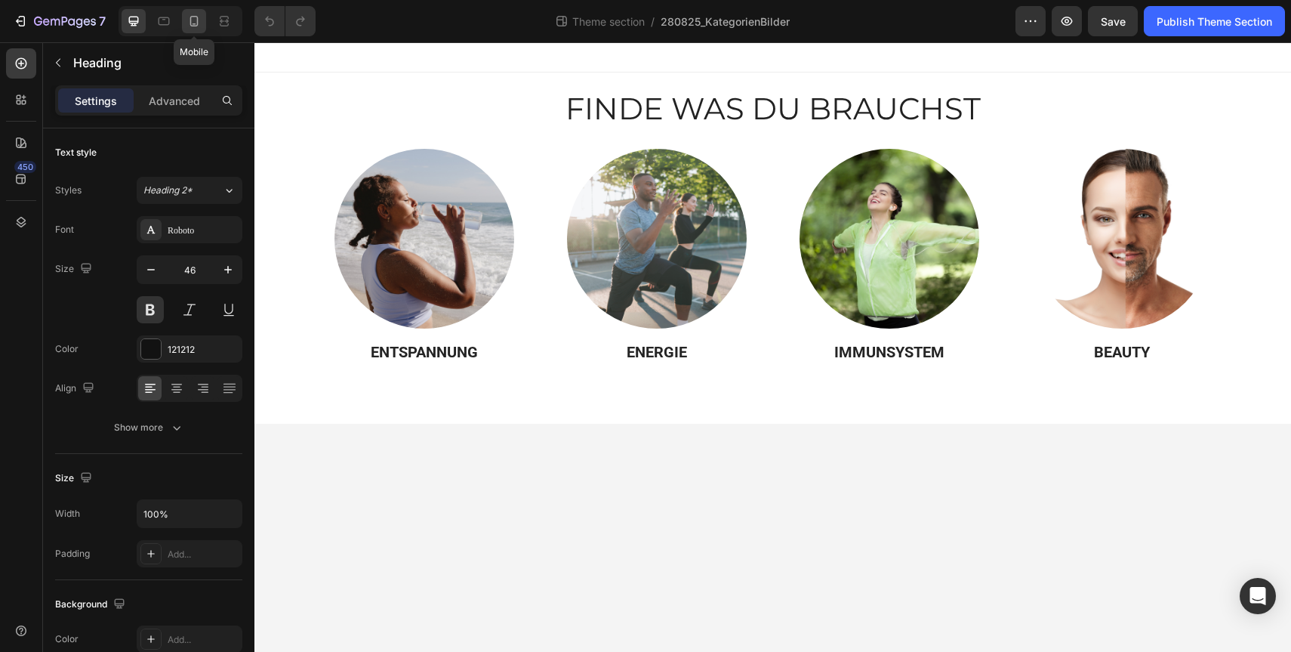
click at [203, 26] on div at bounding box center [194, 21] width 24 height 24
type input "41"
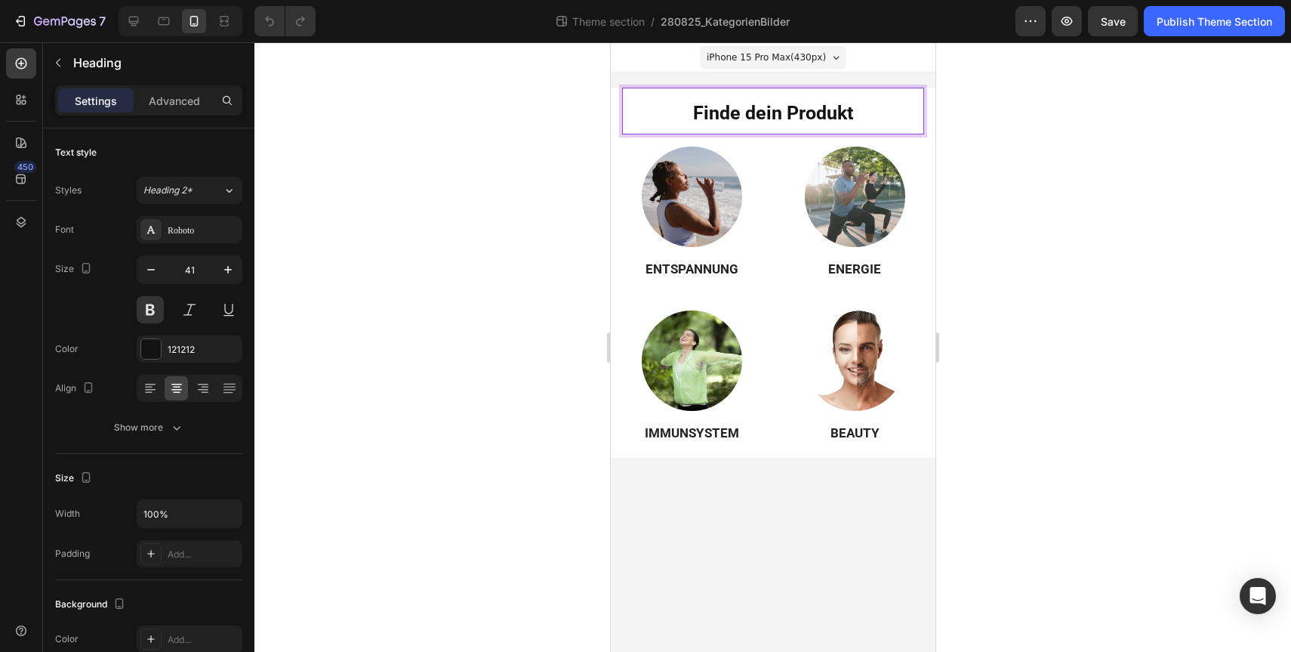
click at [789, 109] on span "Finde dein Produkt" at bounding box center [772, 113] width 160 height 22
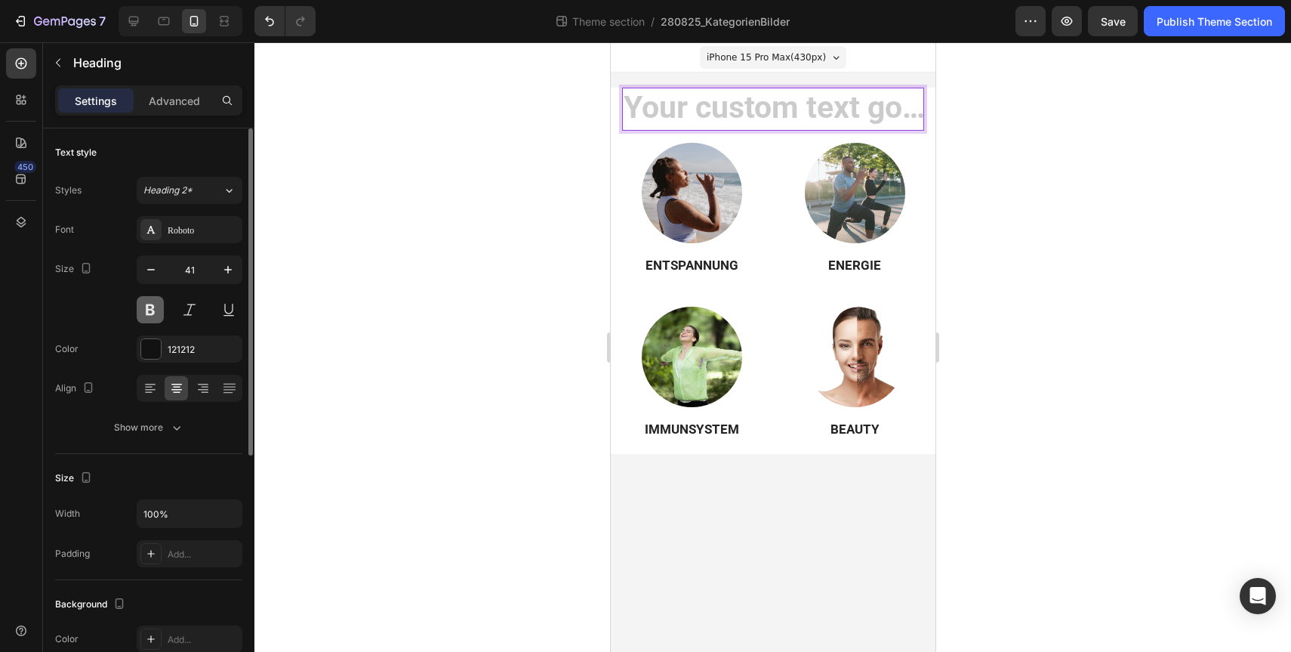
click at [149, 308] on button at bounding box center [150, 309] width 27 height 27
click at [808, 107] on h2 "Rich Text Editor. Editing area: main" at bounding box center [772, 109] width 302 height 43
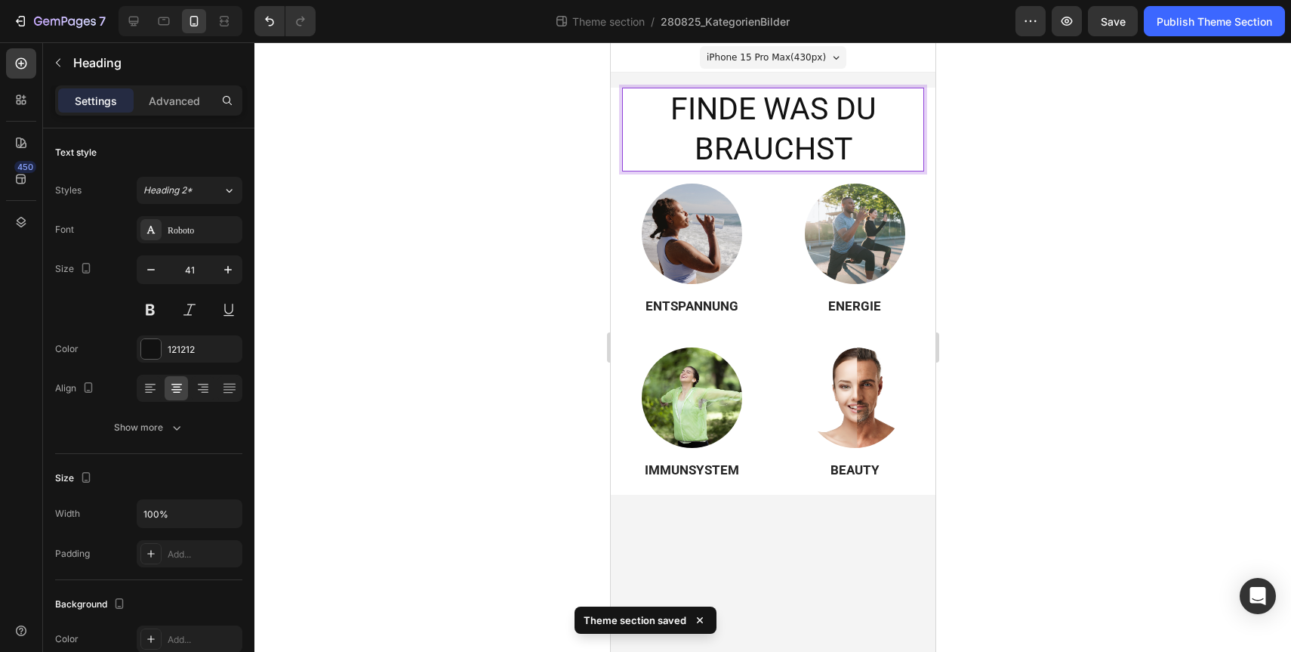
click at [782, 140] on p "FINDE WAS DU BRAUCHST" at bounding box center [772, 129] width 299 height 81
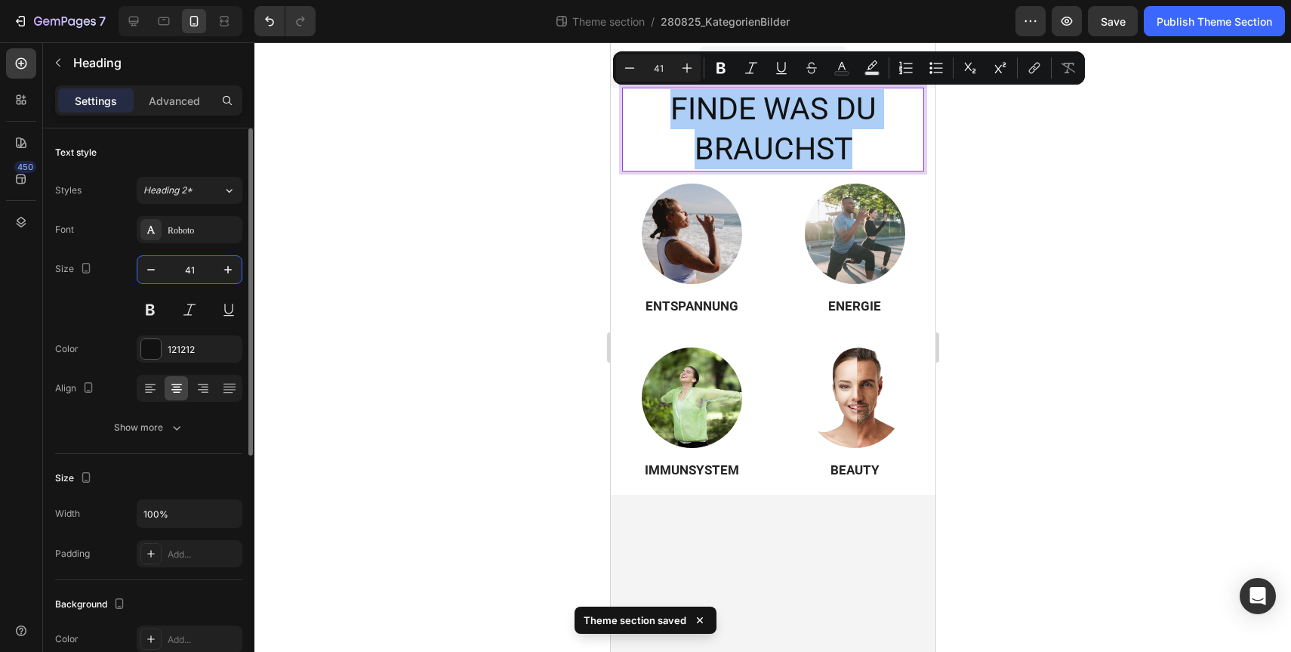
click at [192, 273] on input "41" at bounding box center [190, 269] width 50 height 27
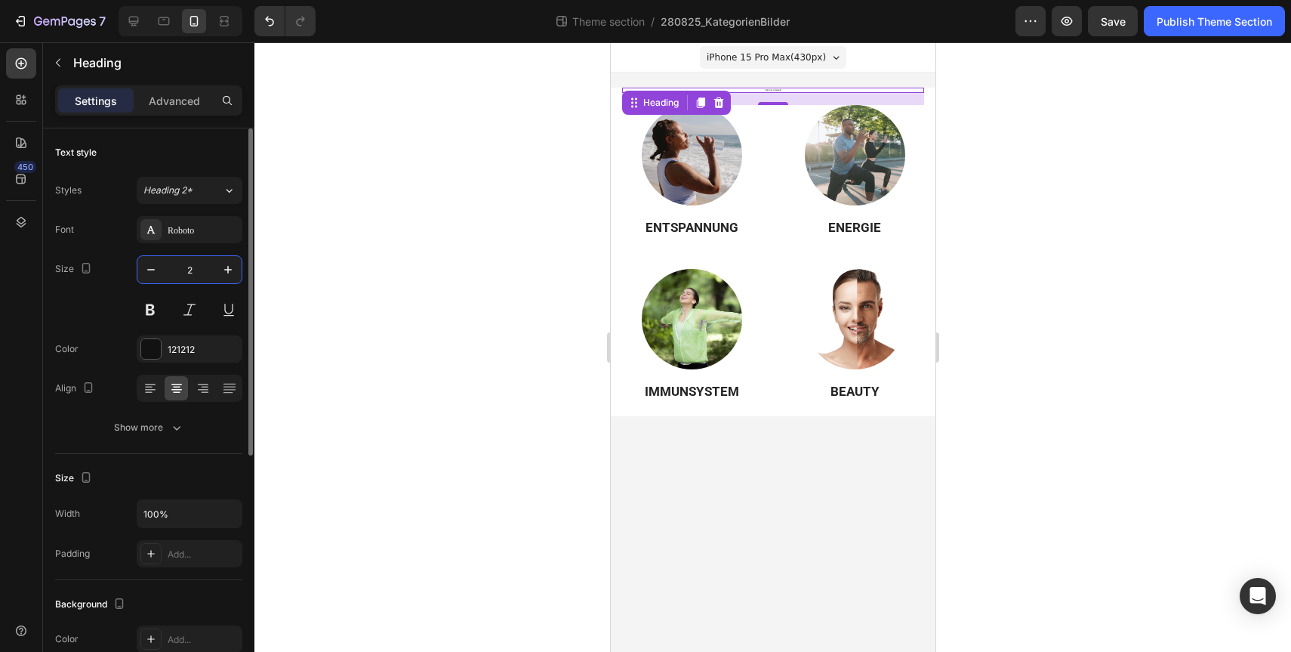
type input "25"
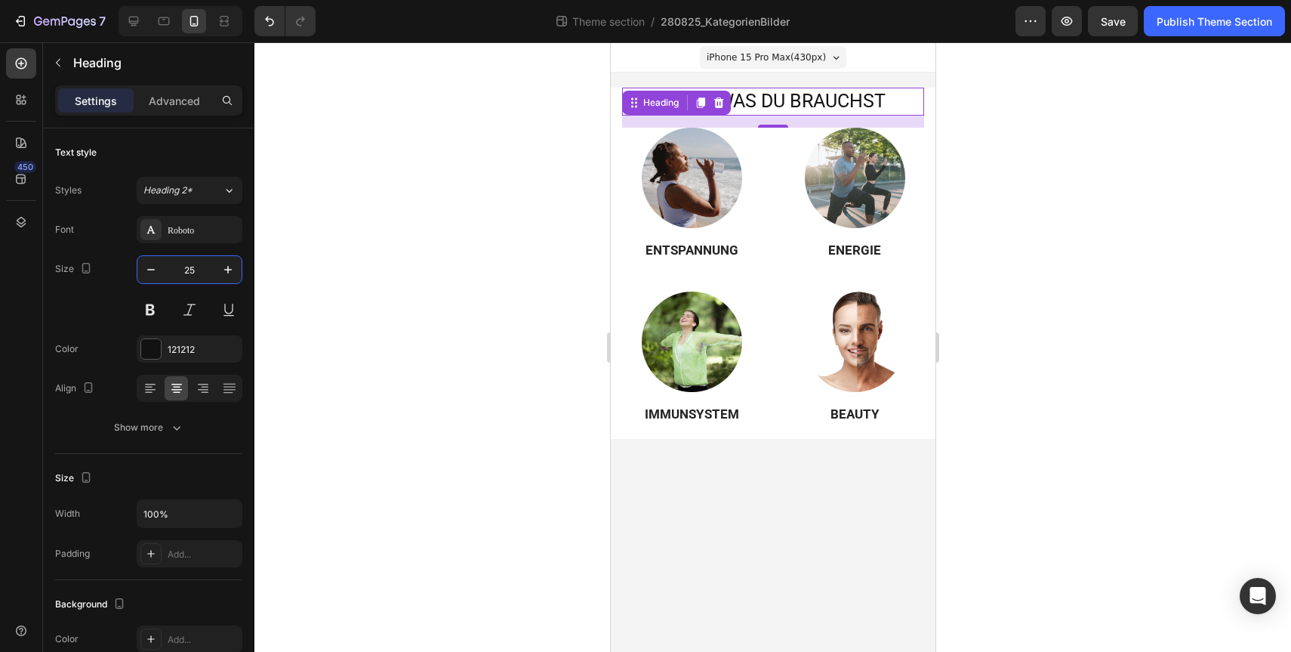
click at [1142, 353] on div at bounding box center [772, 346] width 1037 height 609
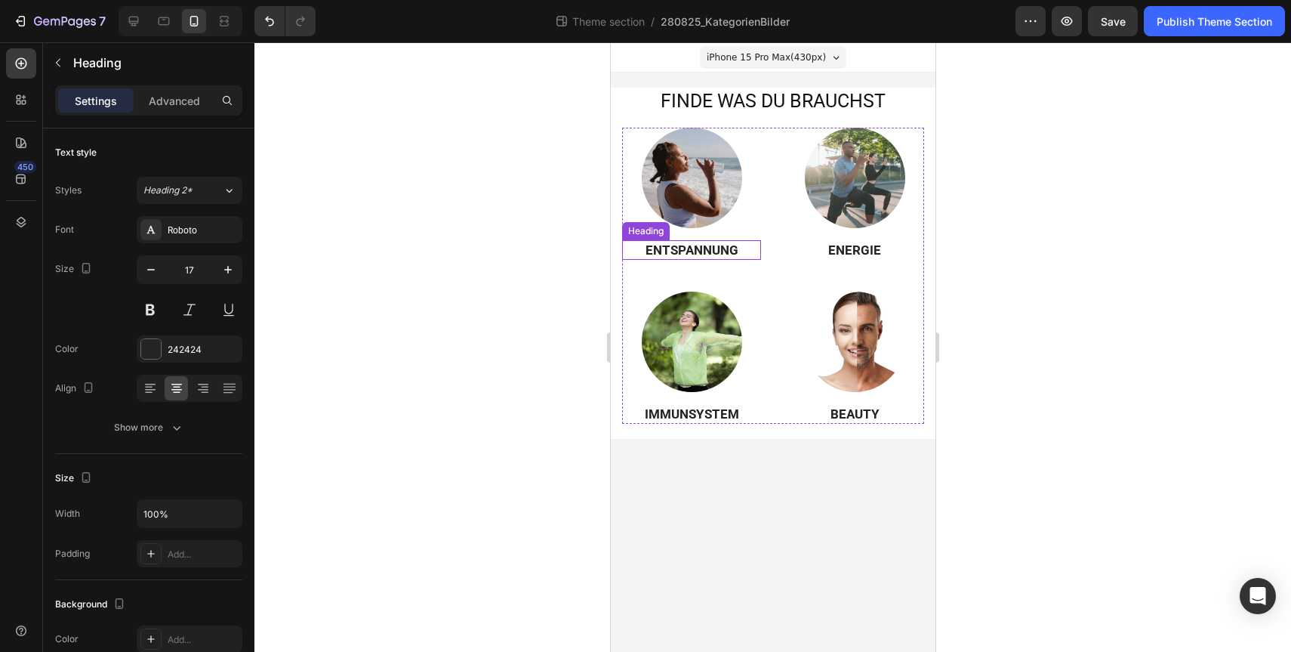
click at [708, 253] on strong "ENTSPANNUNG" at bounding box center [691, 249] width 93 height 15
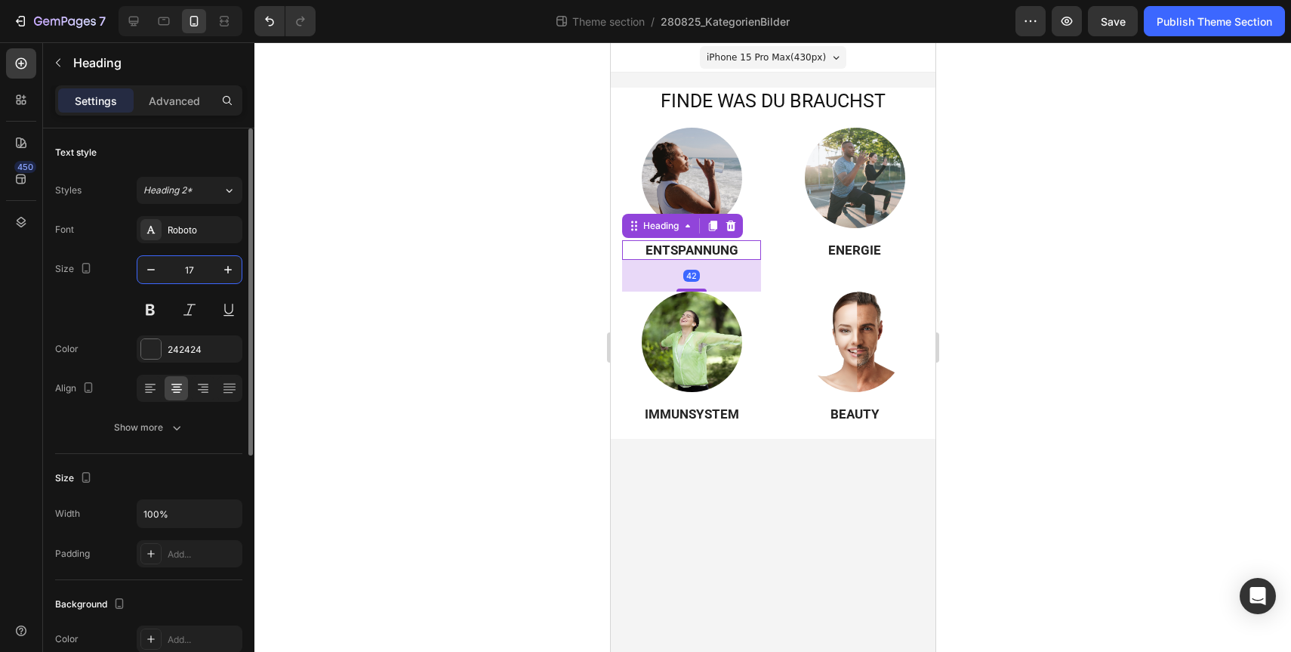
click at [193, 270] on input "17" at bounding box center [190, 269] width 50 height 27
type input "15"
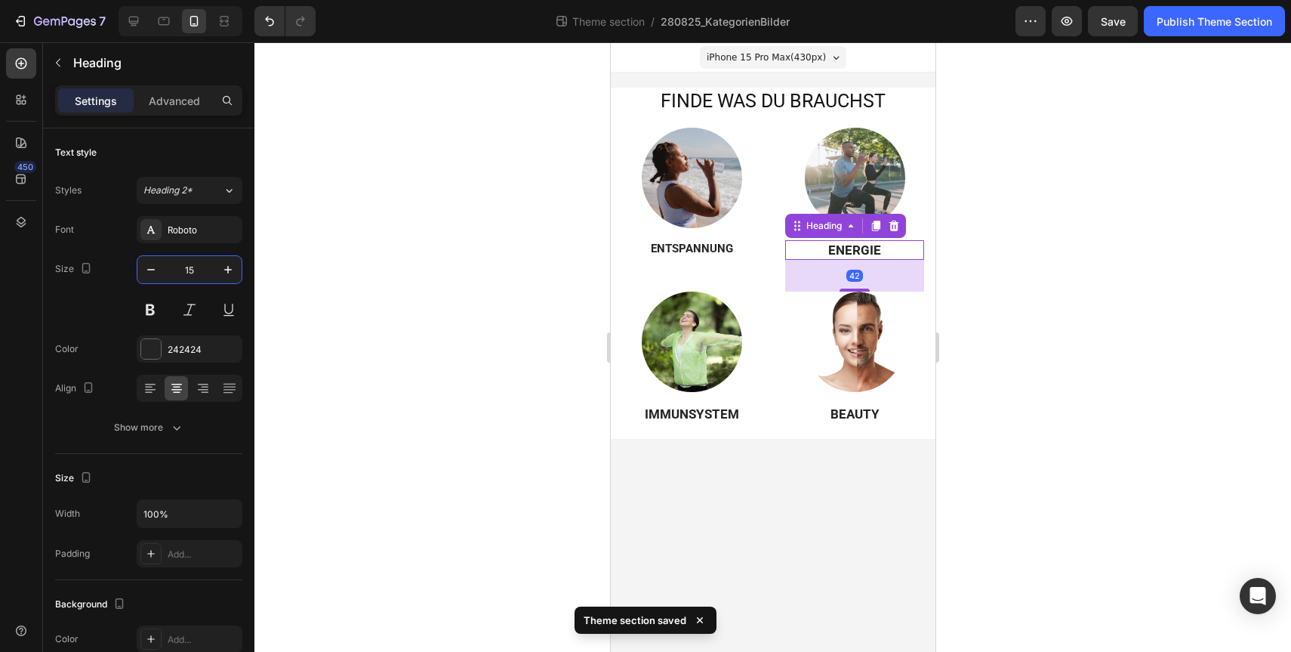
click at [868, 251] on h3 "ENERGIE" at bounding box center [853, 250] width 139 height 20
click at [181, 264] on input "17" at bounding box center [190, 269] width 50 height 27
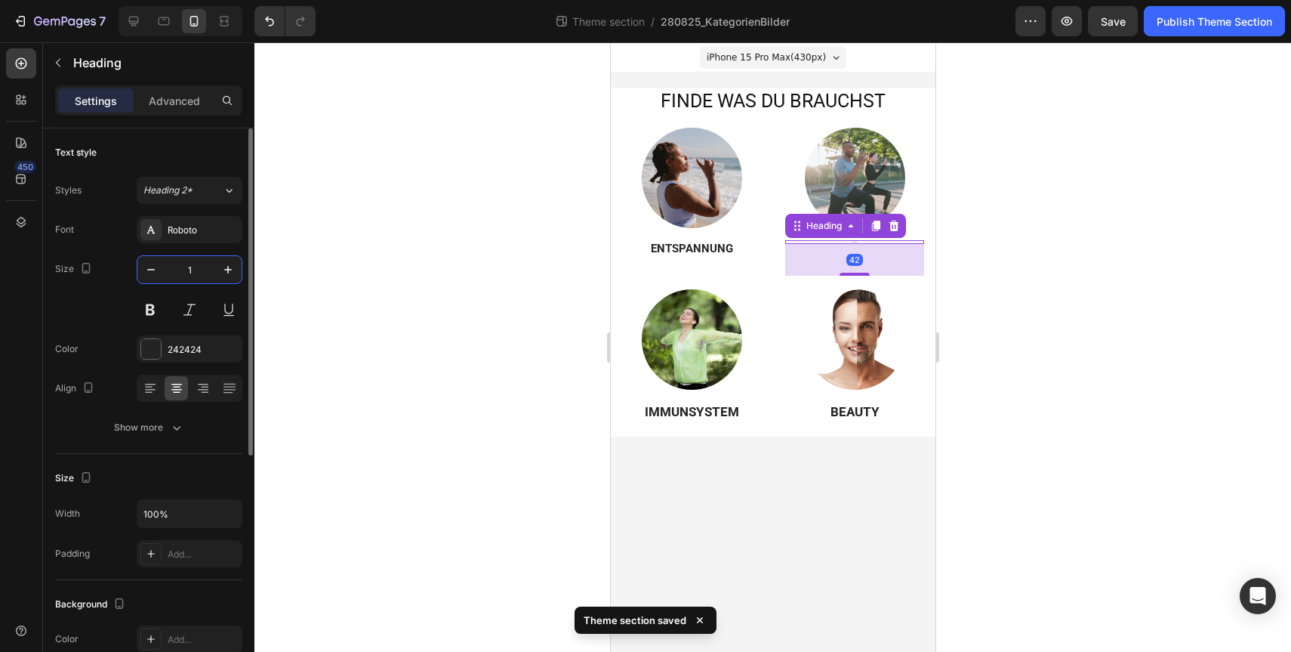
type input "15"
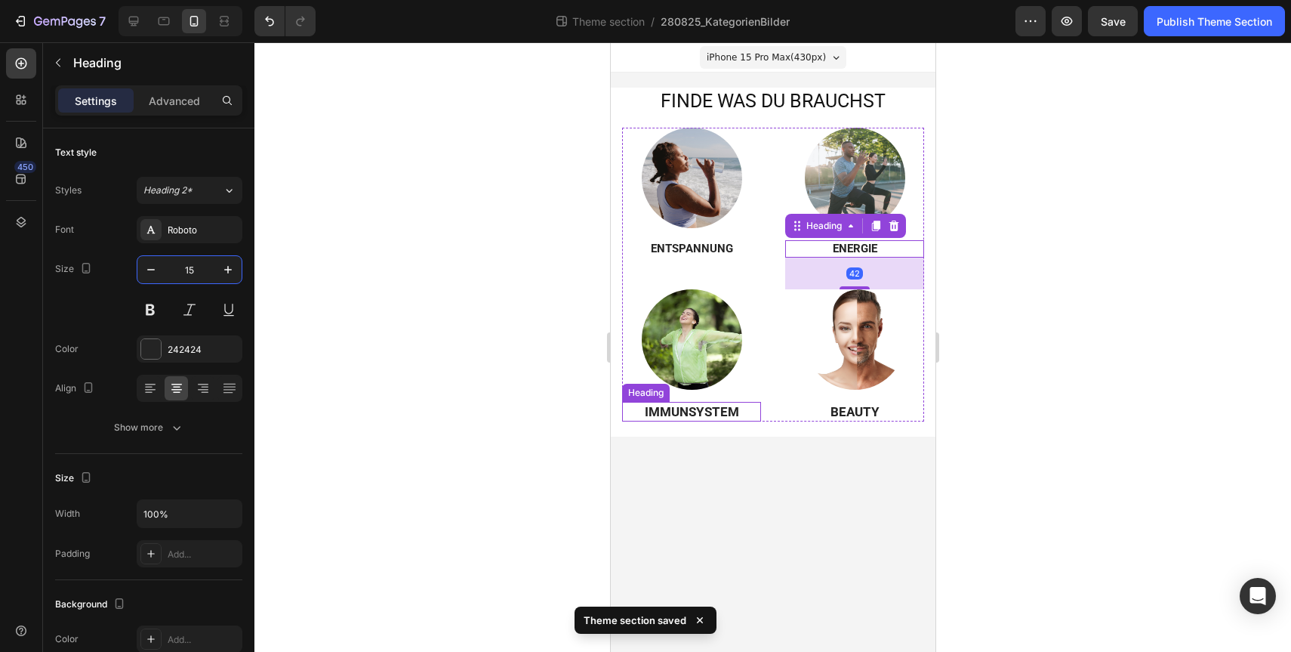
click at [681, 407] on h3 "IMMUNSYSTEM" at bounding box center [690, 412] width 139 height 20
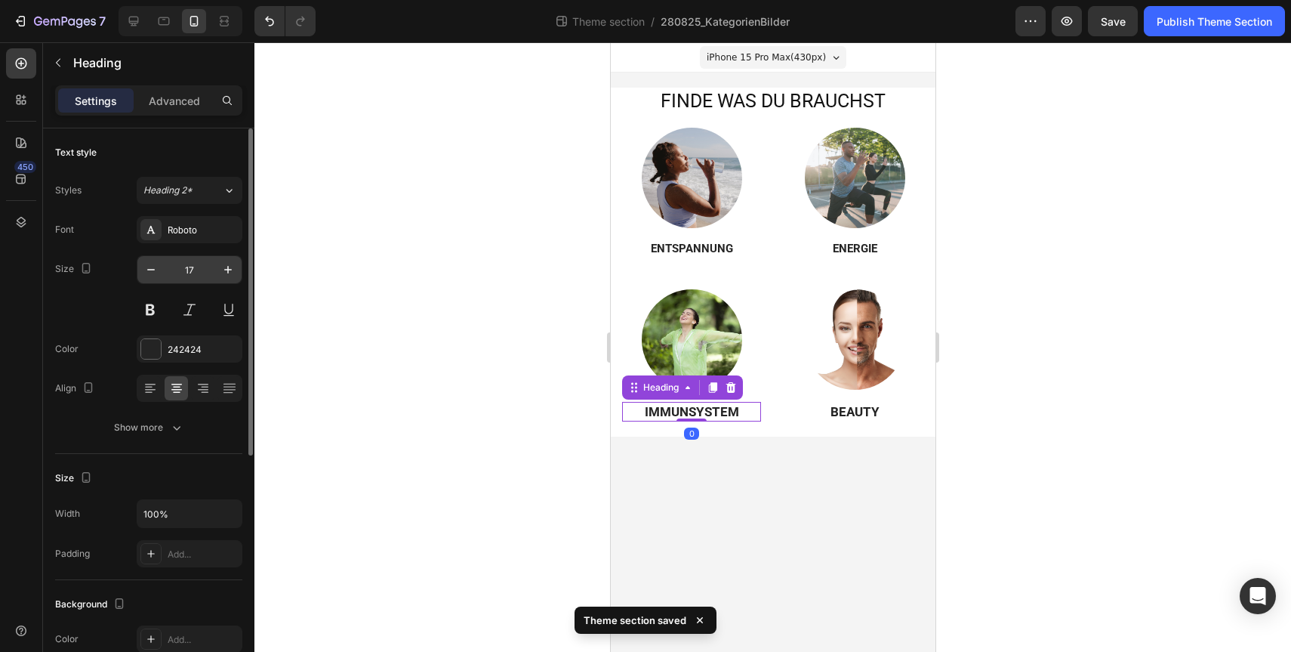
click at [189, 270] on input "17" at bounding box center [190, 269] width 50 height 27
type input "15"
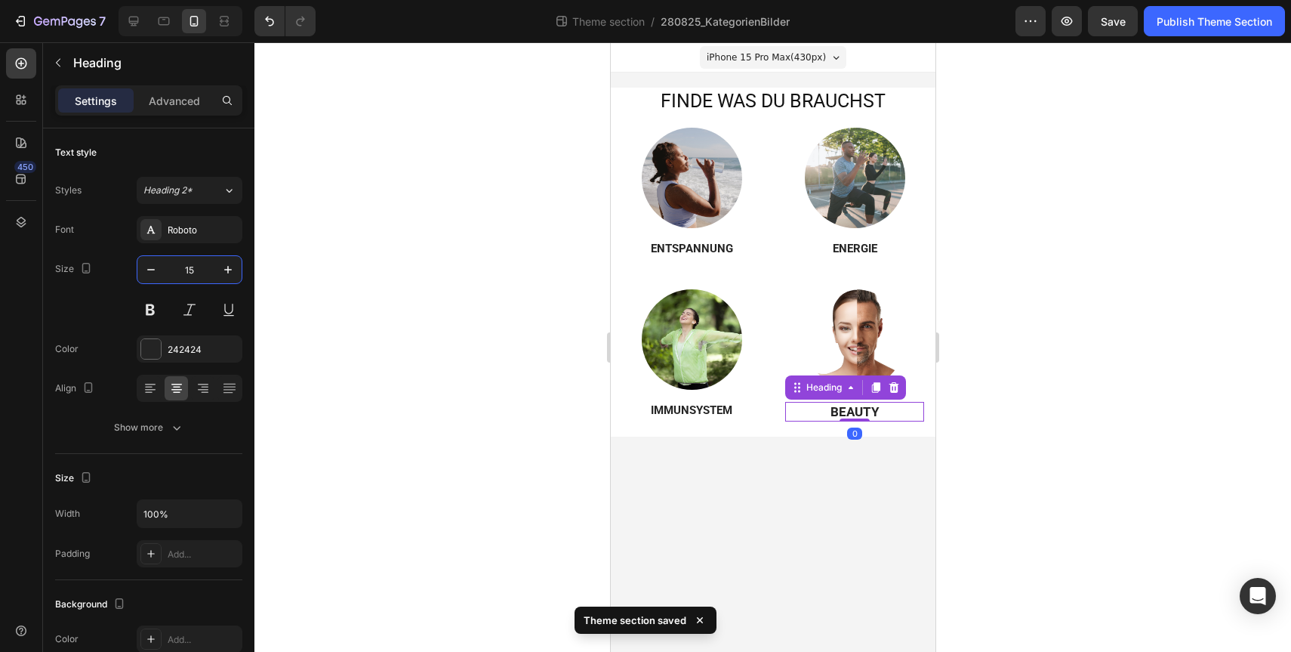
click at [859, 405] on h3 "BEAUTY" at bounding box center [853, 412] width 139 height 20
click at [188, 279] on input "17" at bounding box center [190, 269] width 50 height 27
type input "15"
click at [1167, 399] on div at bounding box center [772, 346] width 1037 height 609
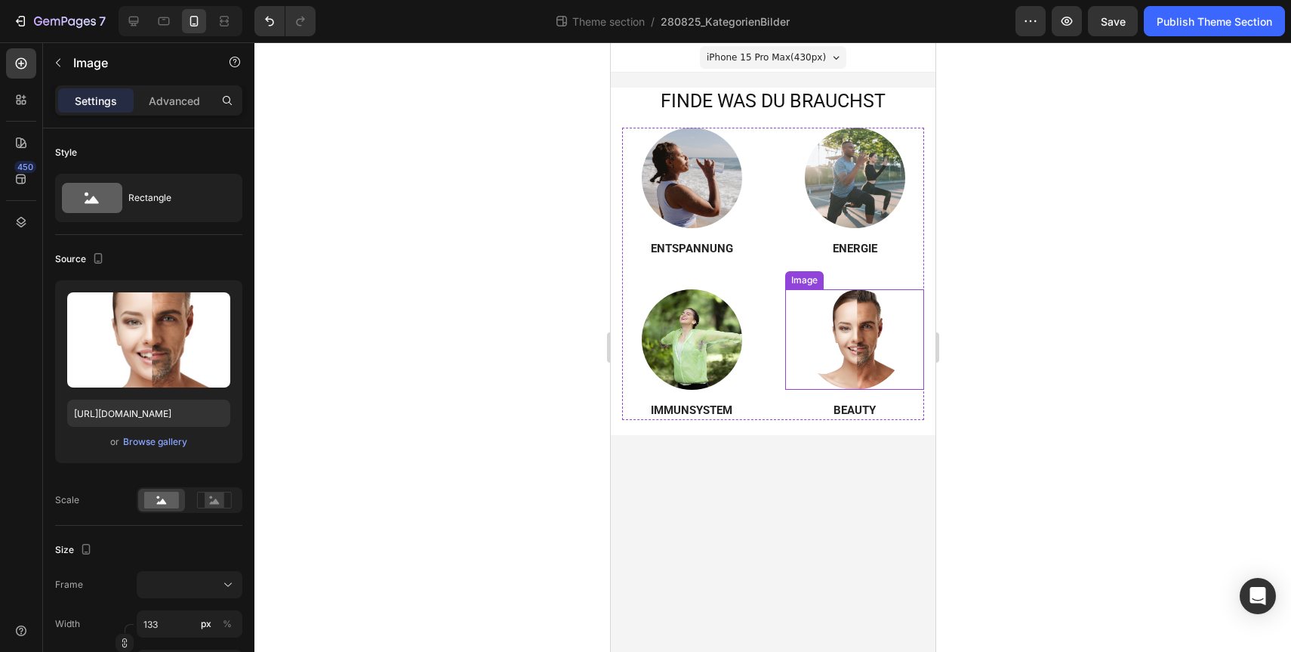
click at [841, 331] on img at bounding box center [854, 339] width 100 height 100
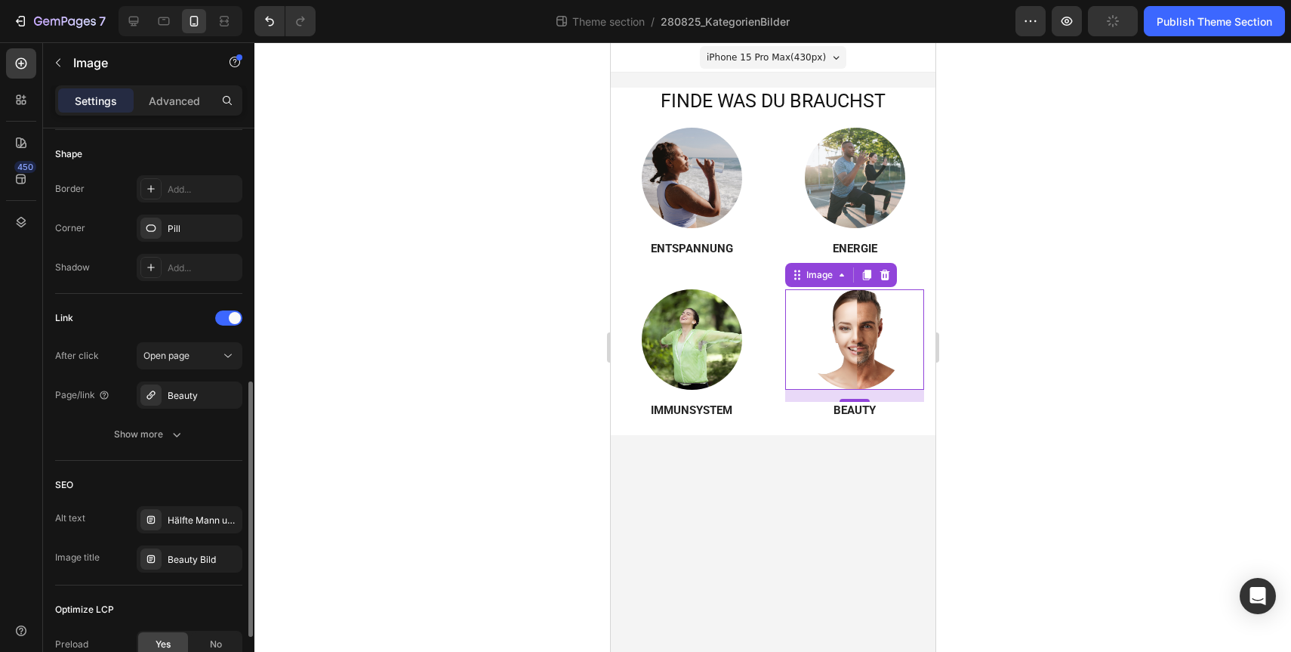
scroll to position [560, 0]
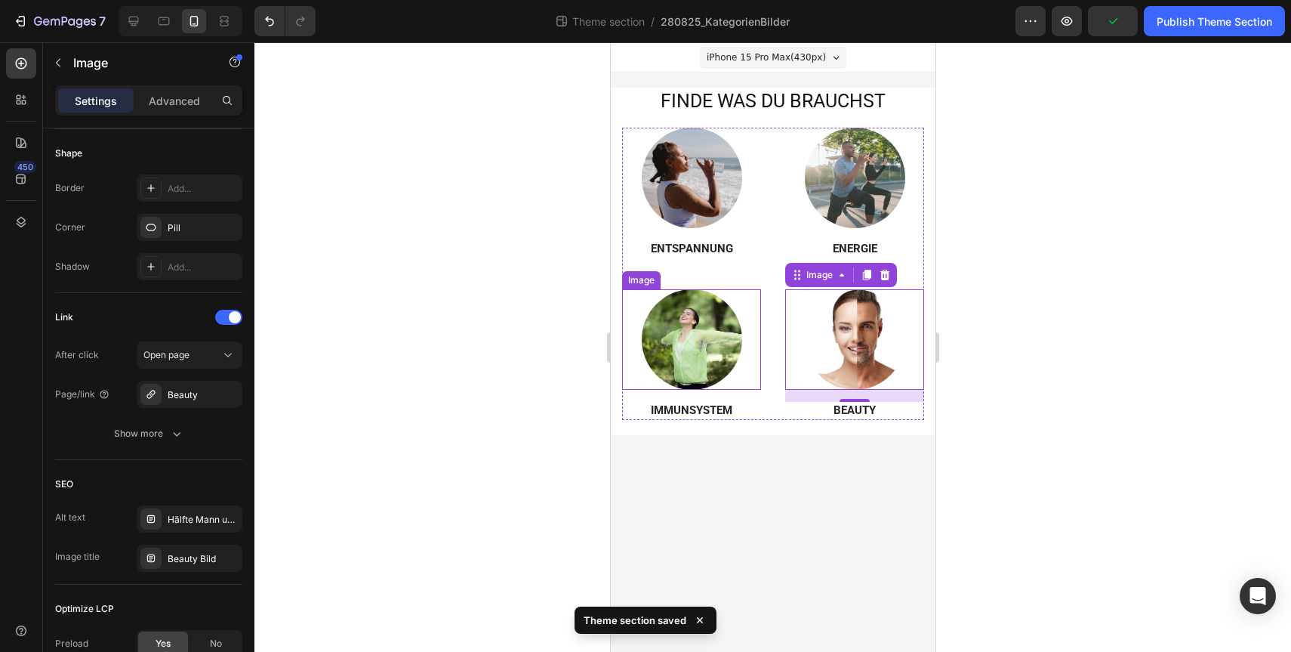
click at [723, 340] on img at bounding box center [691, 339] width 100 height 100
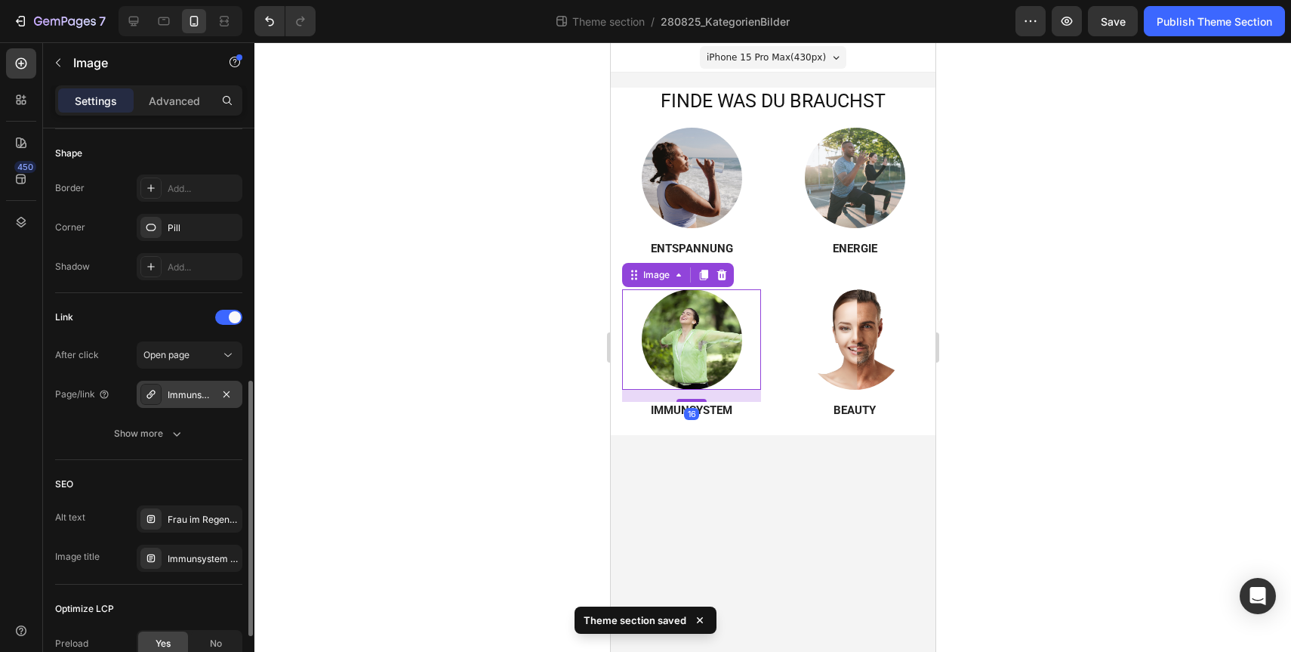
click at [174, 384] on div "Immunsystem" at bounding box center [190, 394] width 106 height 27
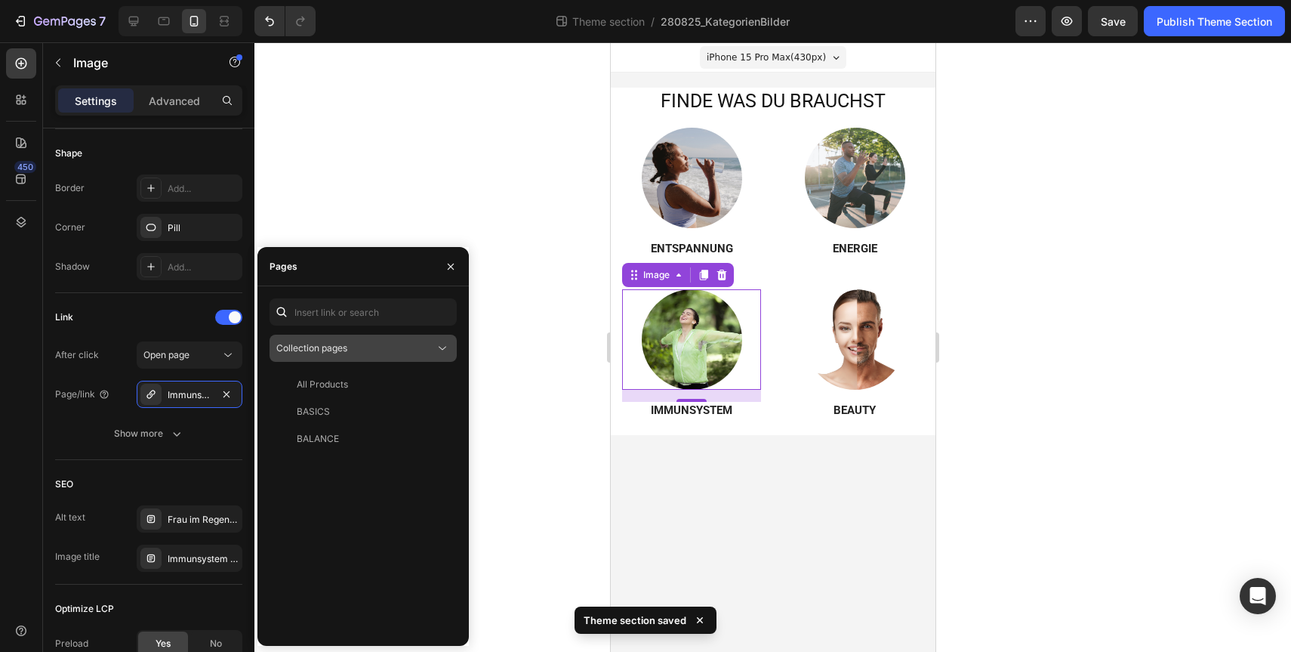
click at [396, 349] on div "Collection pages" at bounding box center [355, 348] width 159 height 14
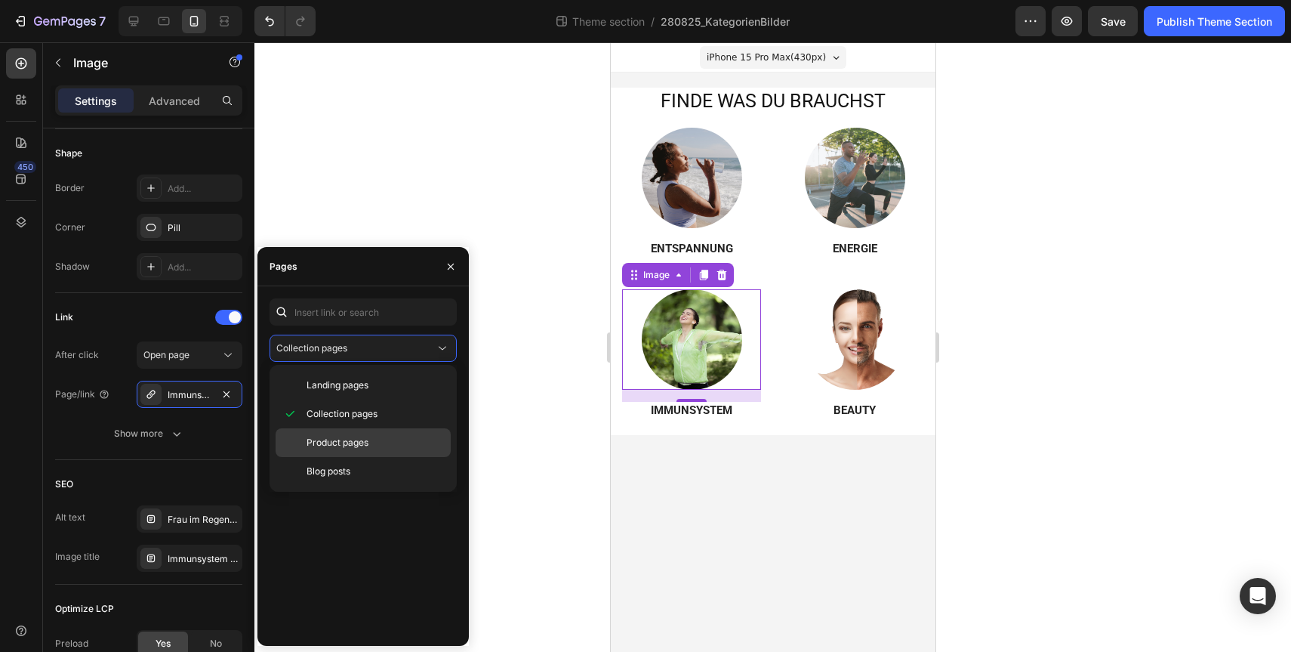
click at [390, 448] on p "Product pages" at bounding box center [375, 443] width 137 height 14
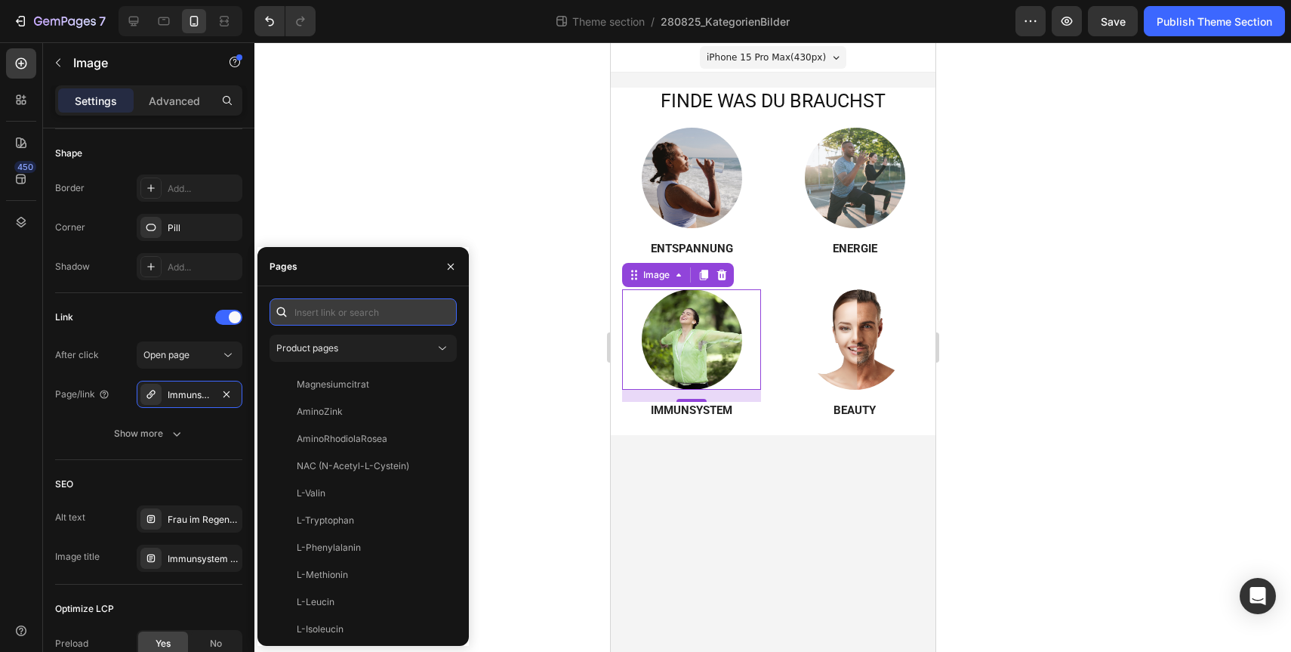
click at [360, 307] on input "text" at bounding box center [363, 311] width 187 height 27
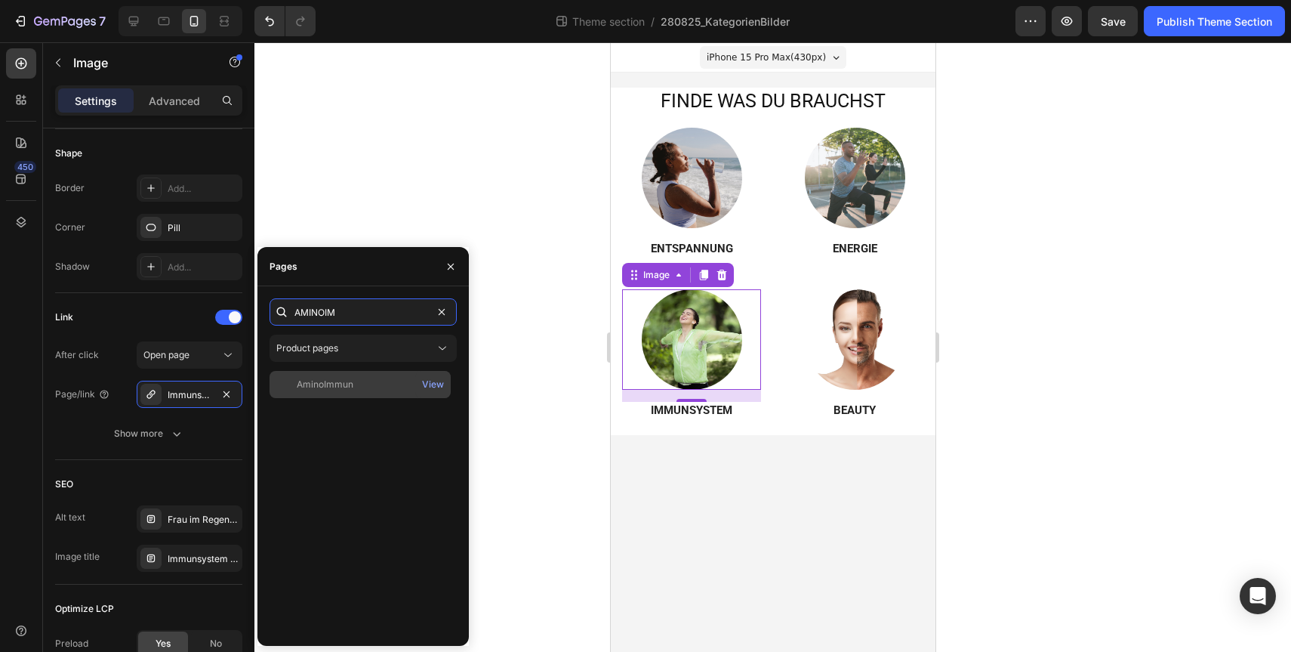
type input "AMINOIM"
click at [378, 382] on div "AminoImmun" at bounding box center [360, 385] width 169 height 14
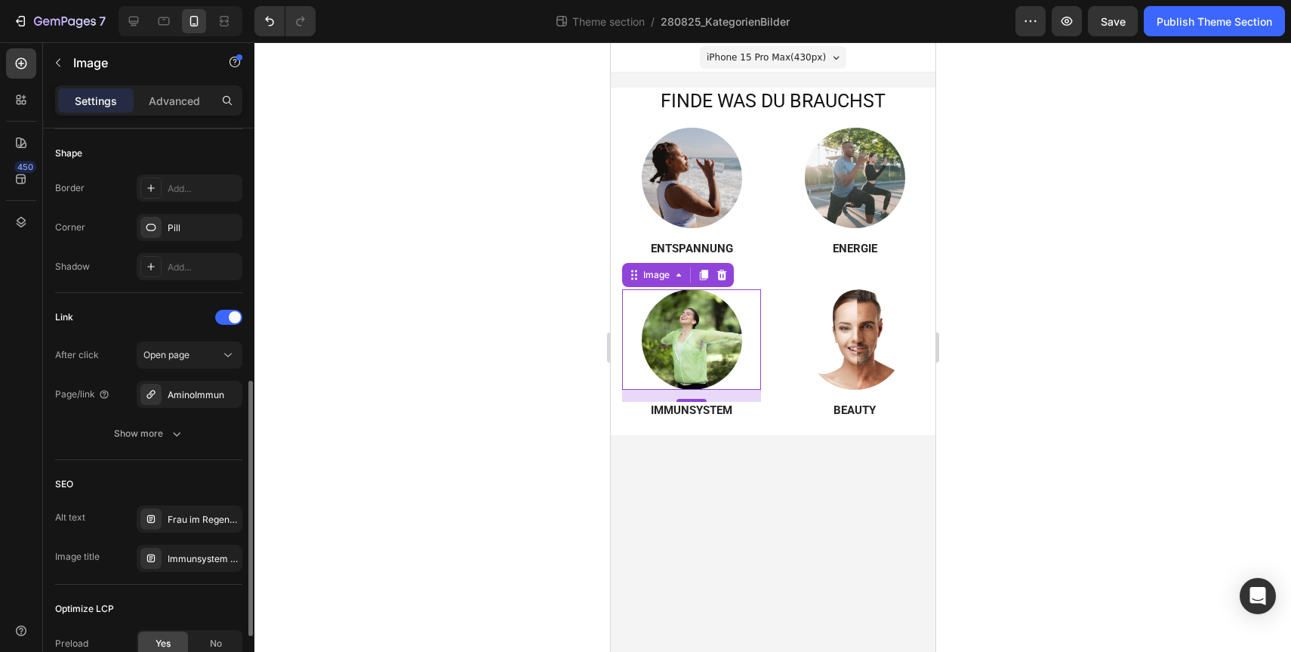
click at [165, 291] on div "Shape Border Add... Corner Pill Shadow Add..." at bounding box center [148, 211] width 187 height 164
click at [722, 172] on img at bounding box center [691, 178] width 100 height 100
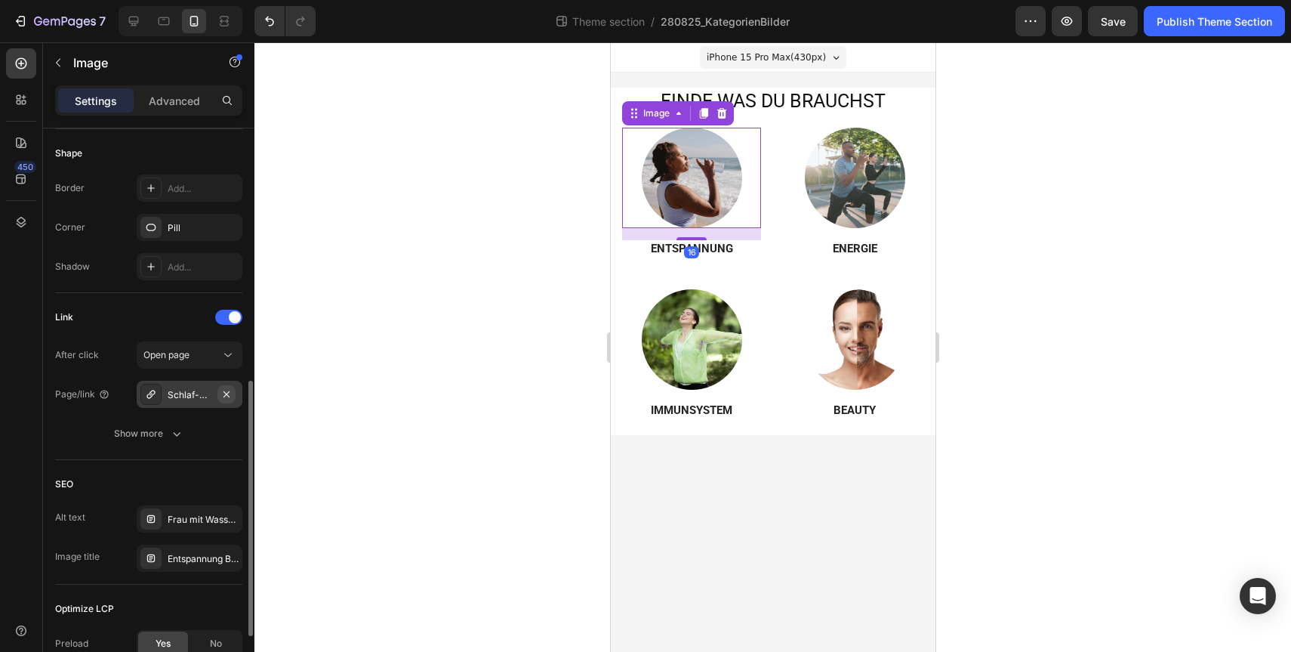
click at [224, 393] on icon "button" at bounding box center [226, 394] width 12 height 12
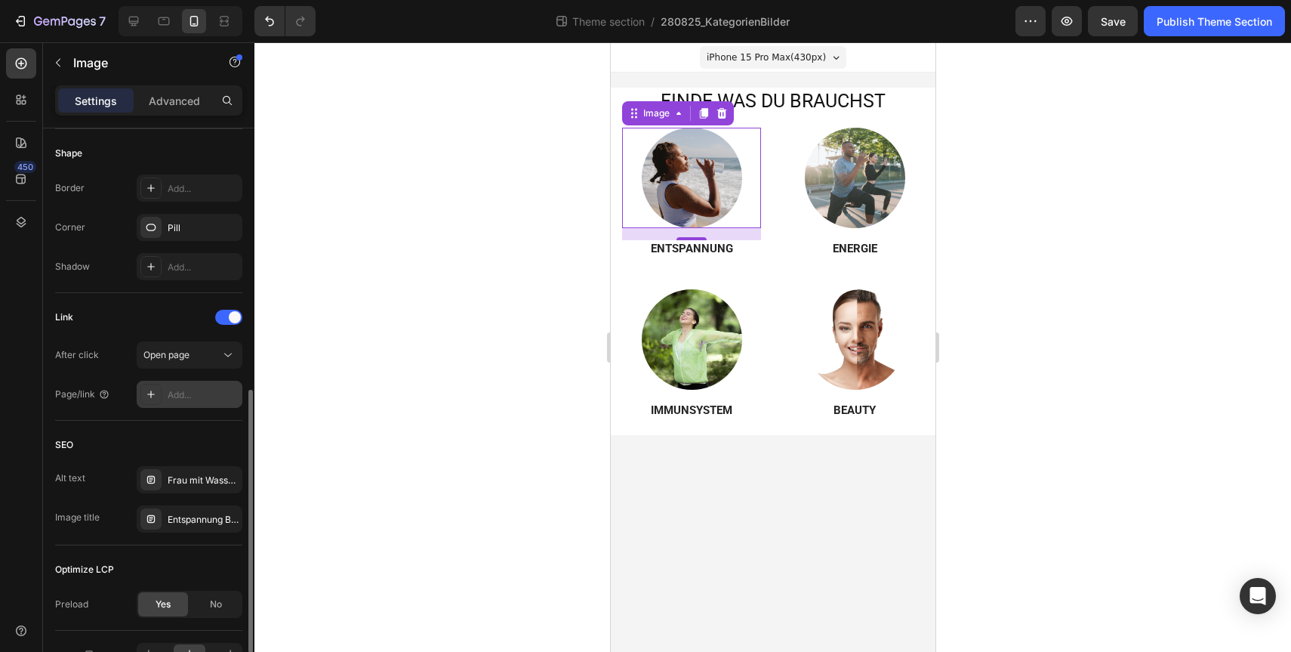
click at [177, 393] on div "Add..." at bounding box center [203, 395] width 71 height 14
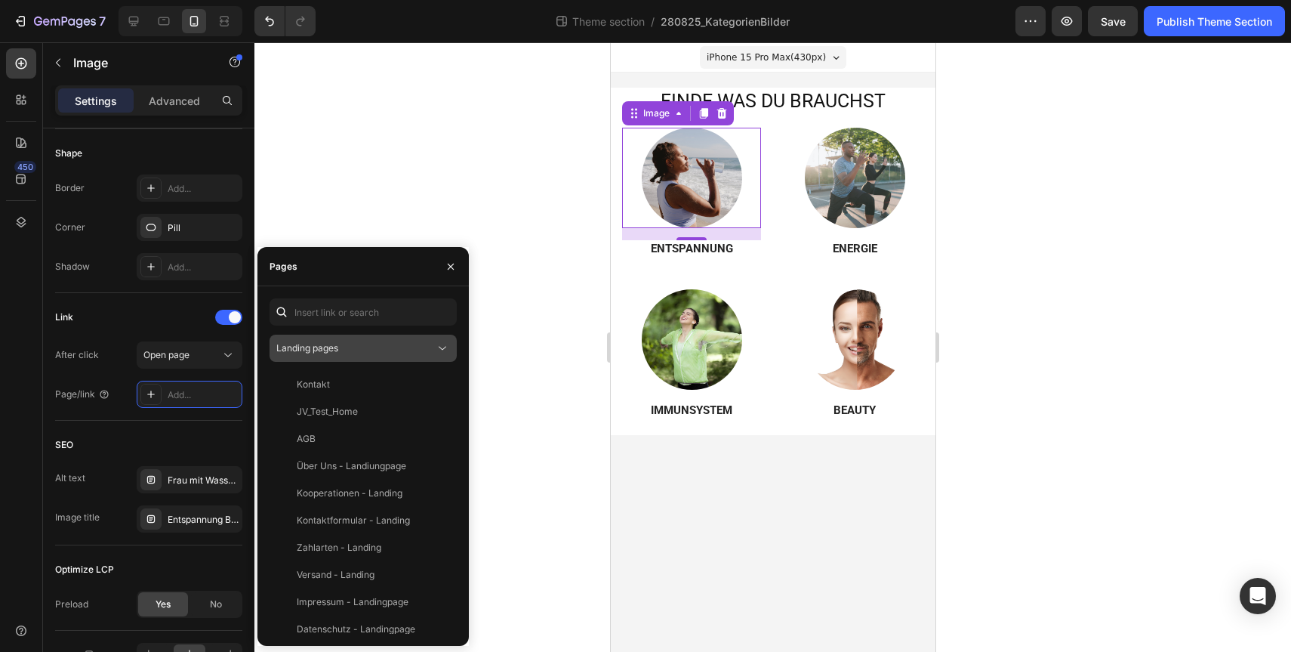
click at [372, 344] on div "Landing pages" at bounding box center [355, 348] width 159 height 14
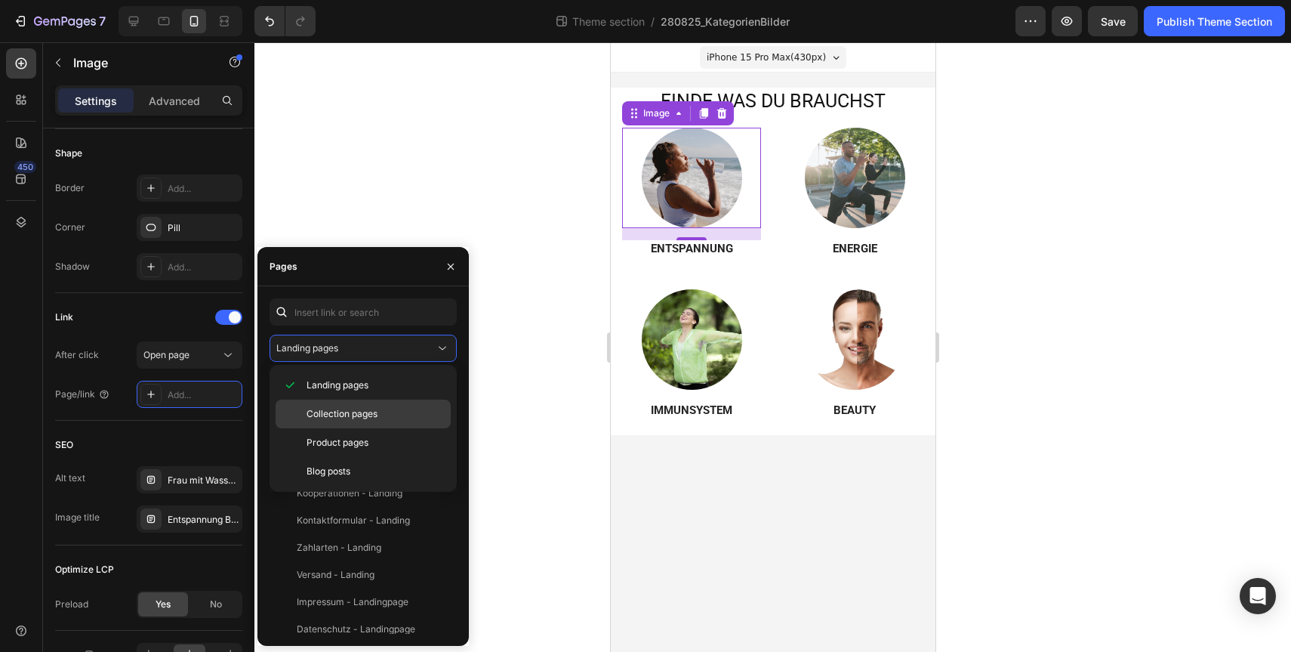
click at [368, 415] on span "Collection pages" at bounding box center [342, 414] width 71 height 14
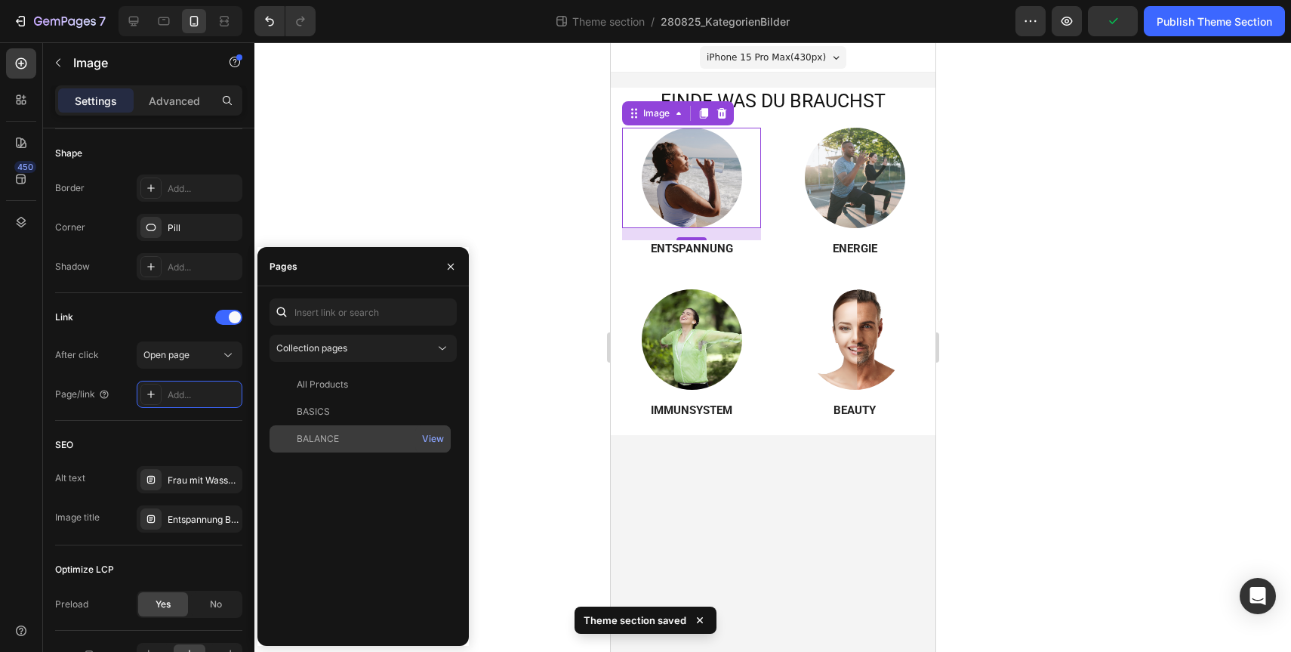
click at [371, 436] on div "BALANCE" at bounding box center [360, 439] width 169 height 14
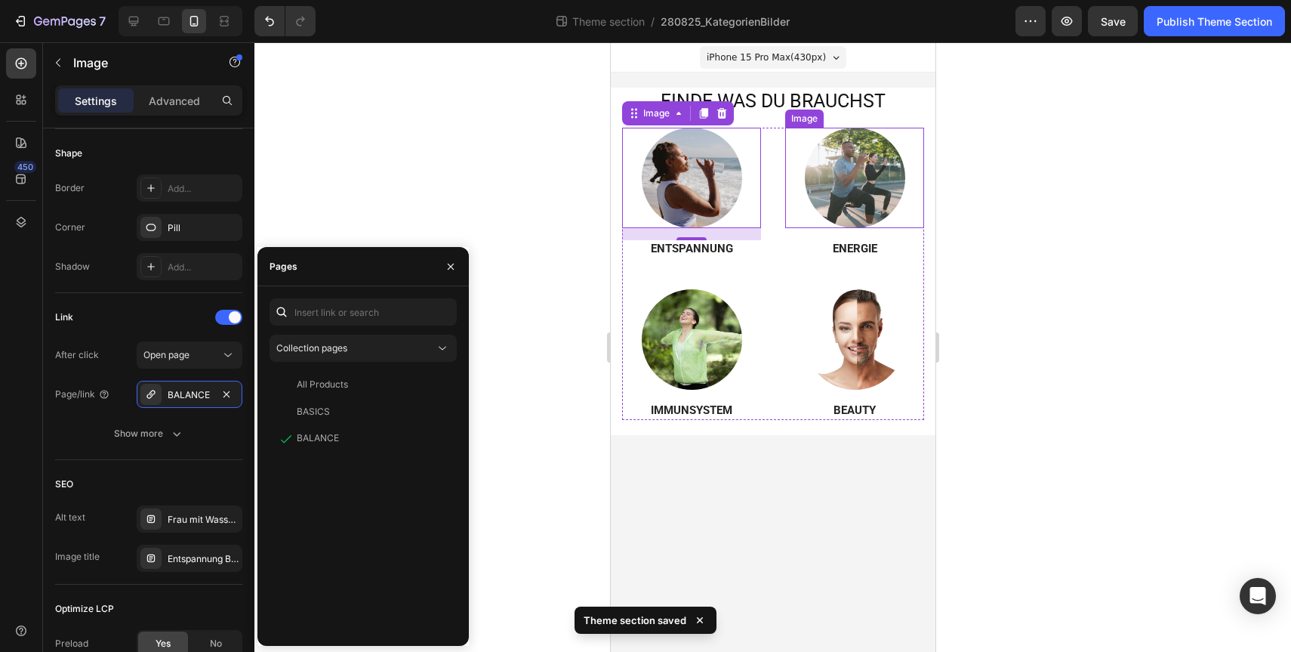
click at [850, 188] on img at bounding box center [854, 178] width 100 height 100
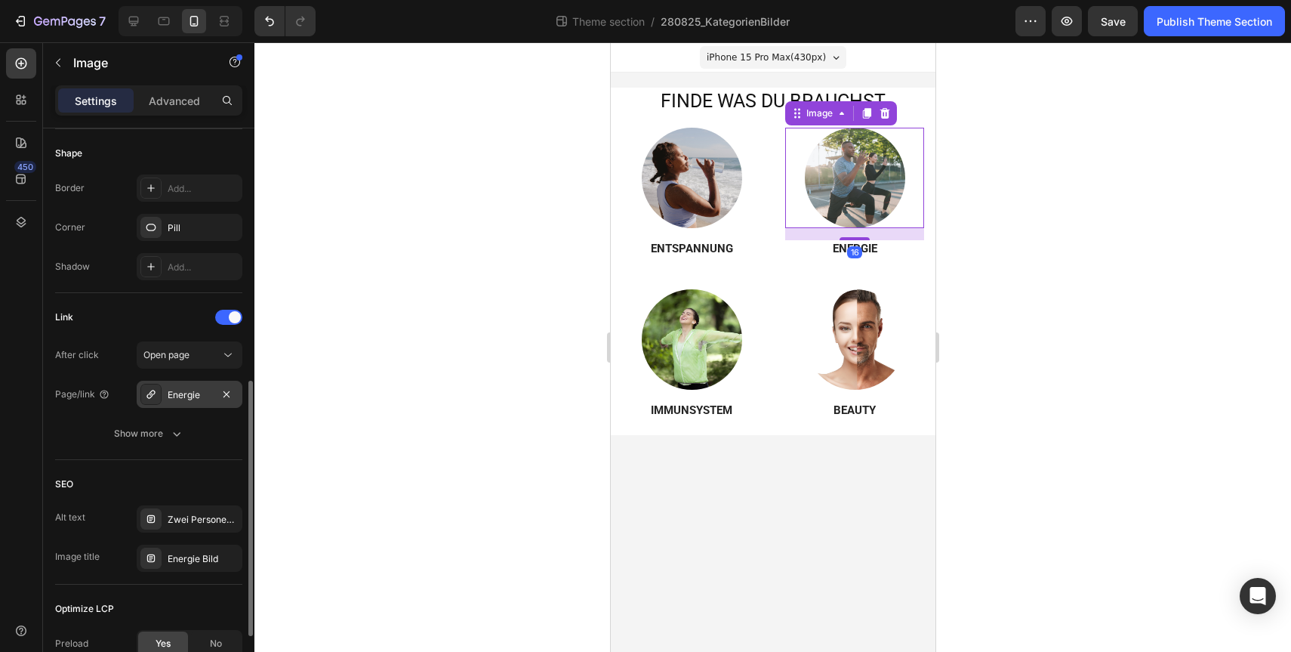
click at [185, 393] on div "Energie" at bounding box center [190, 395] width 44 height 14
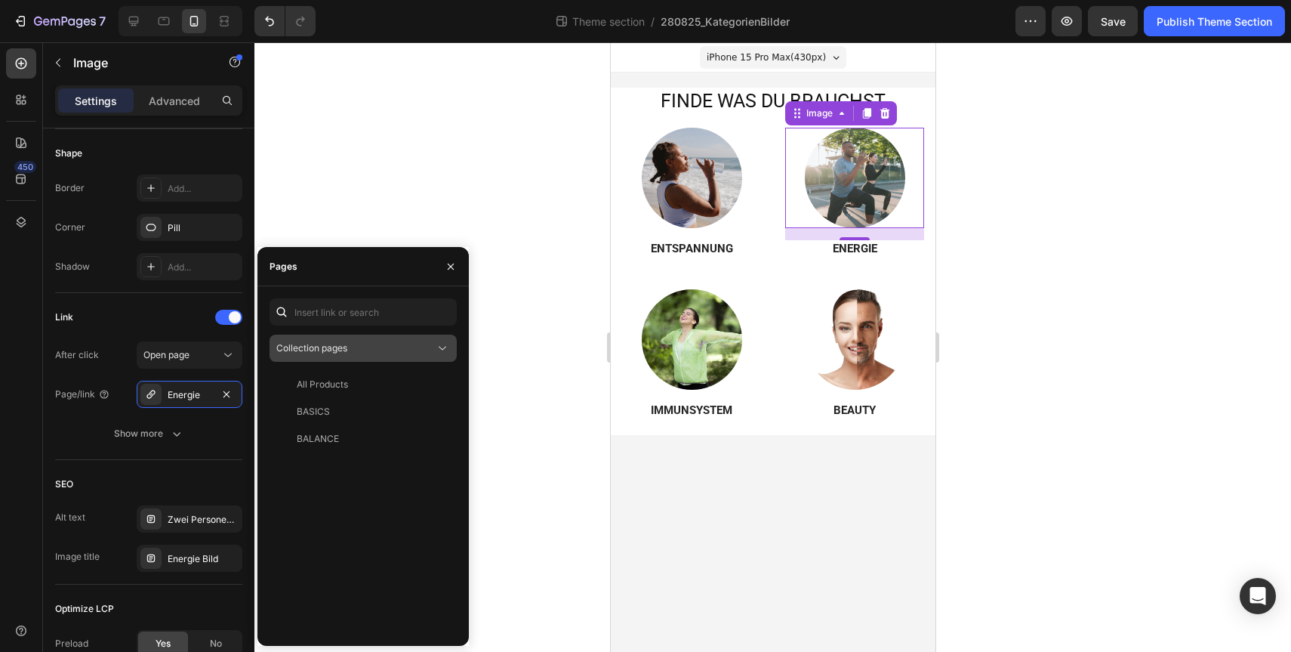
click at [394, 347] on div "Collection pages" at bounding box center [355, 348] width 159 height 14
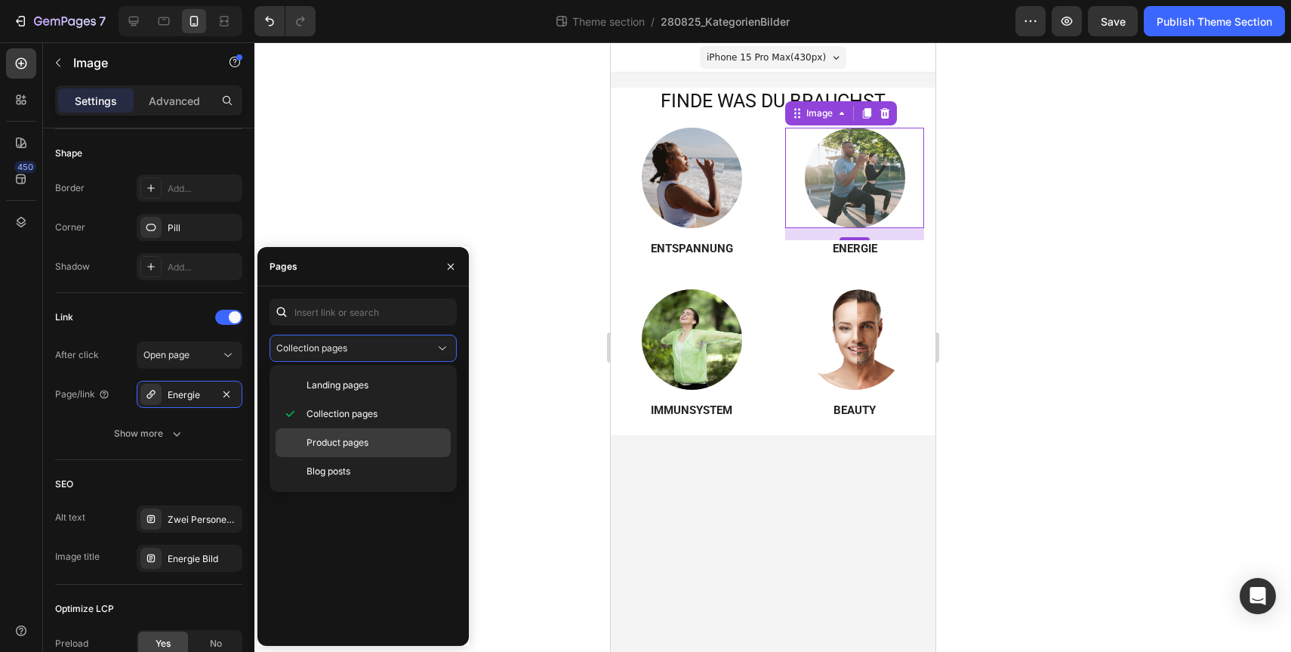
click at [381, 439] on p "Product pages" at bounding box center [375, 443] width 137 height 14
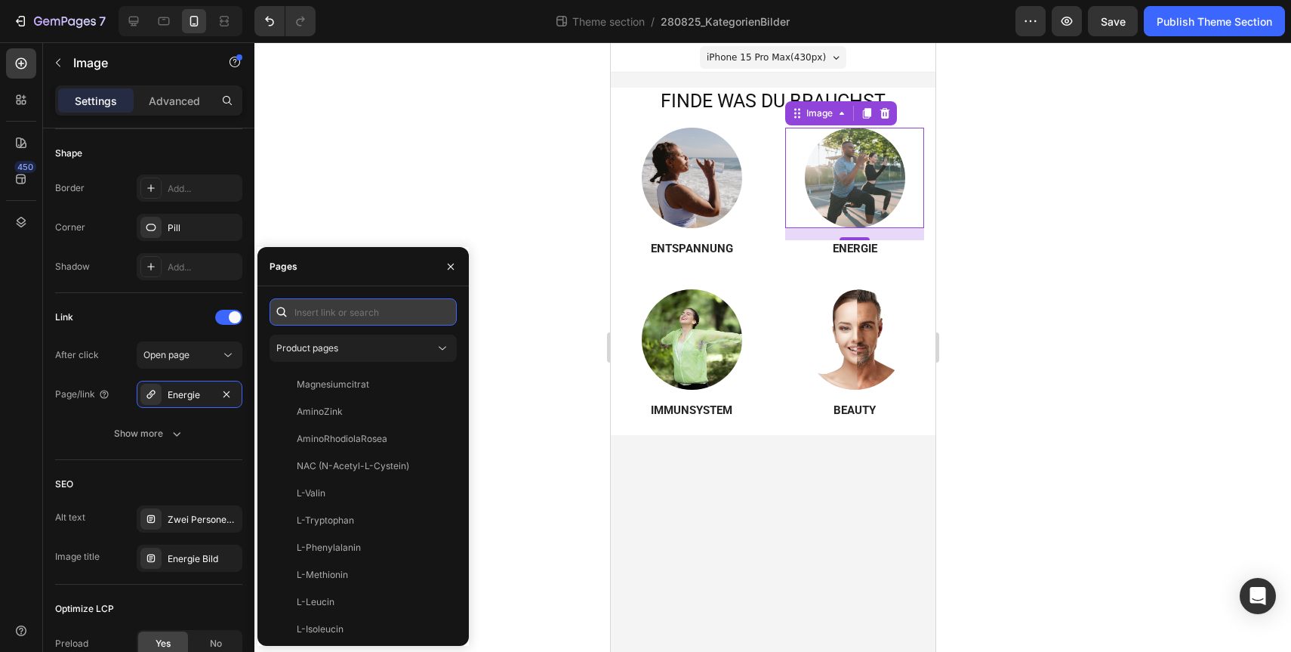
click at [375, 305] on input "text" at bounding box center [363, 311] width 187 height 27
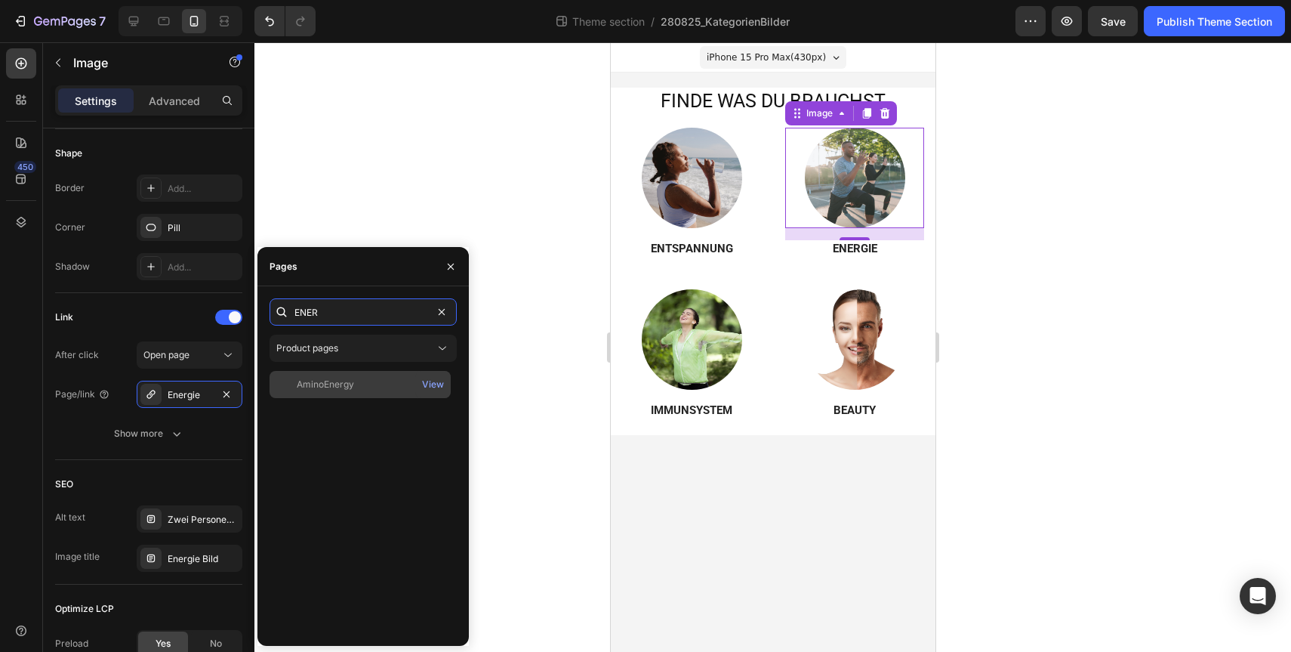
type input "ENER"
click at [381, 383] on div "AminoEnergy" at bounding box center [360, 385] width 169 height 14
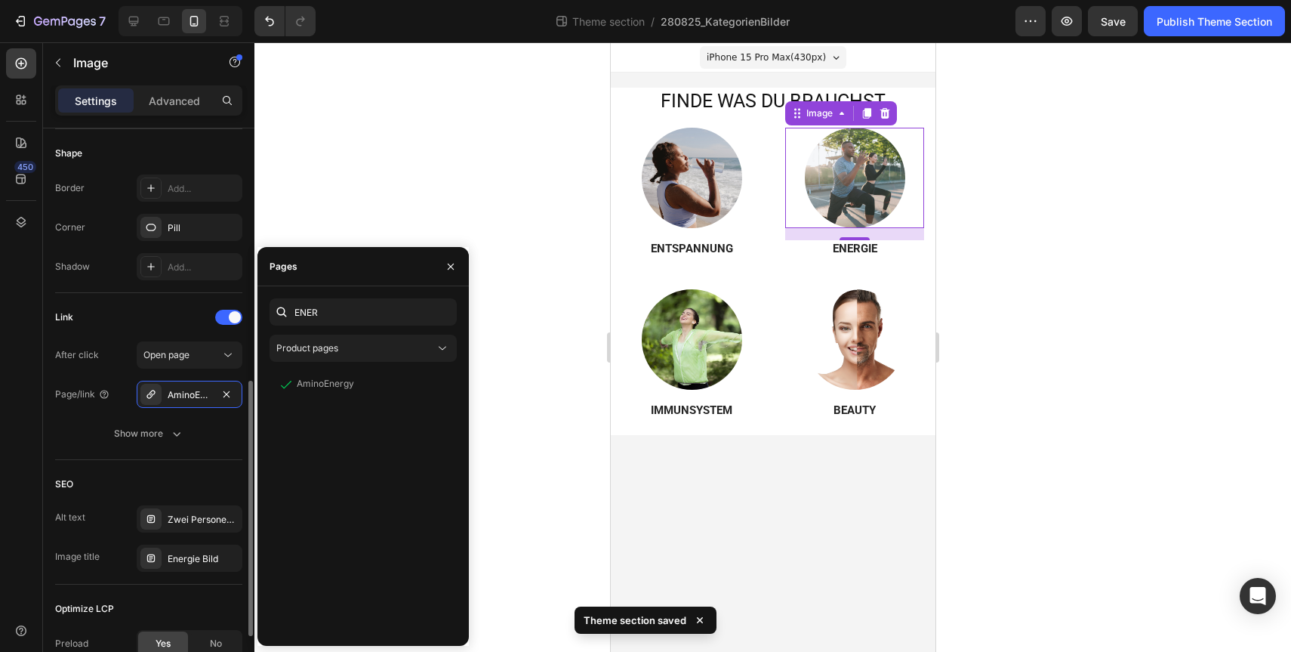
click at [153, 311] on div "Link" at bounding box center [148, 317] width 187 height 24
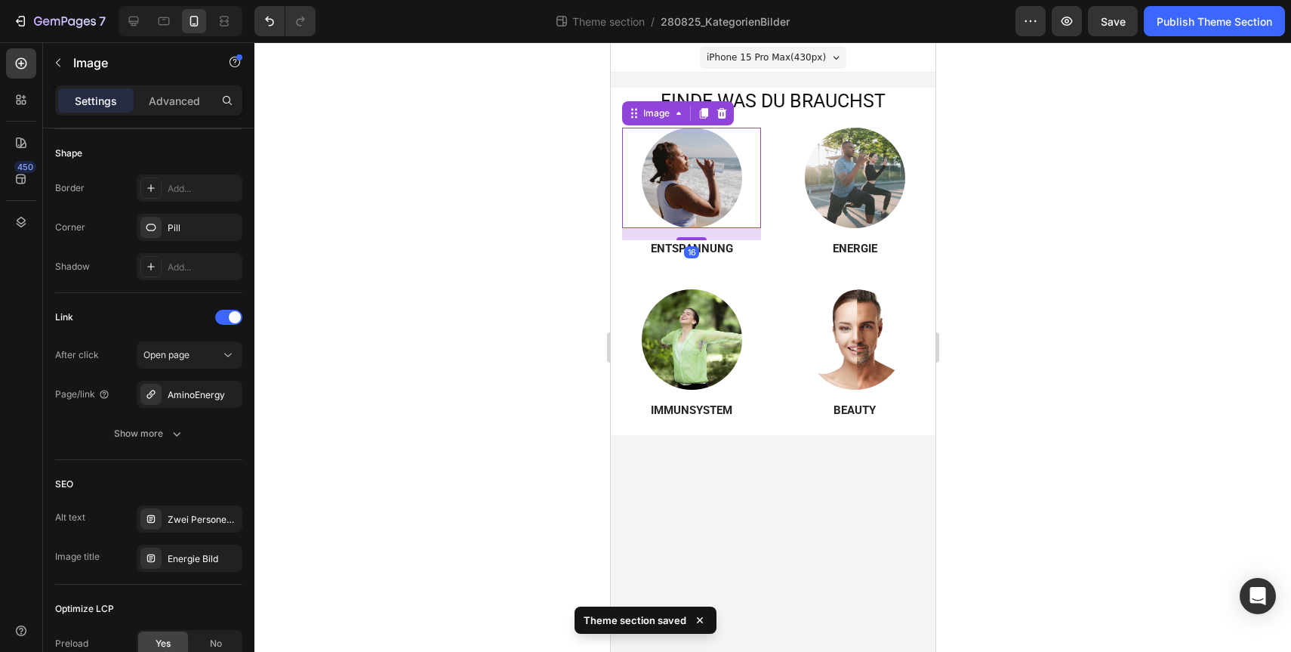
click at [698, 196] on img at bounding box center [691, 178] width 100 height 100
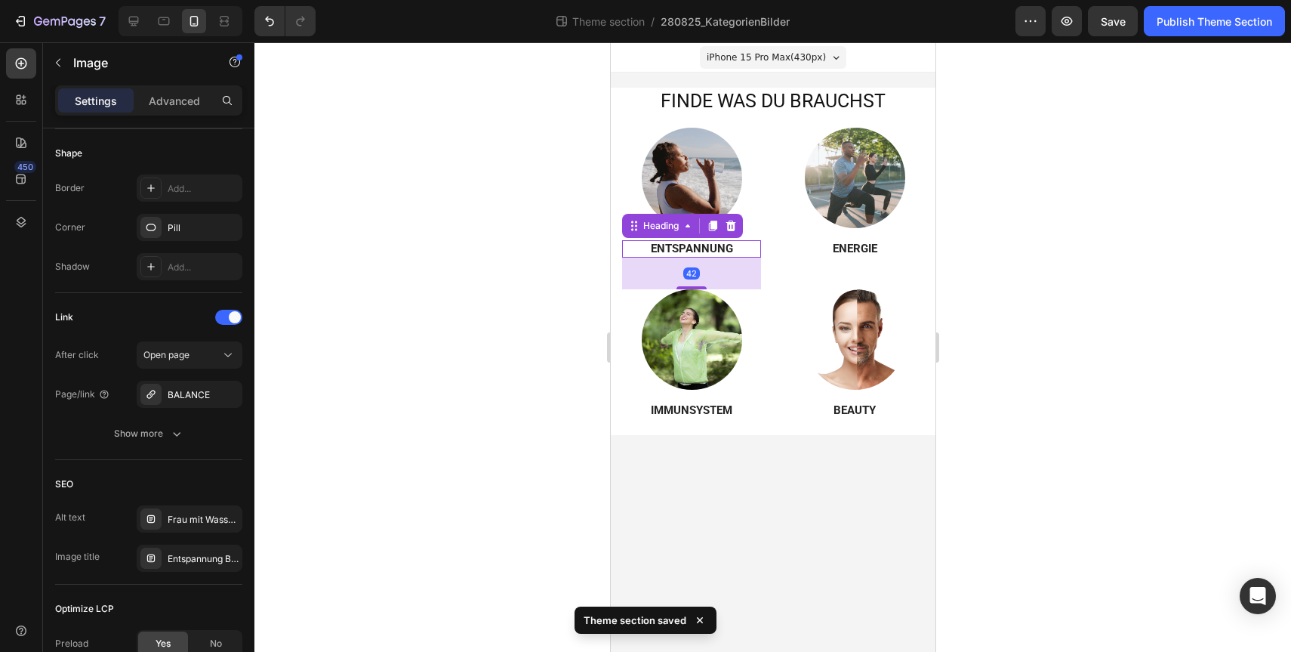
click at [707, 245] on strong "ENTSPANNUNG" at bounding box center [691, 249] width 82 height 14
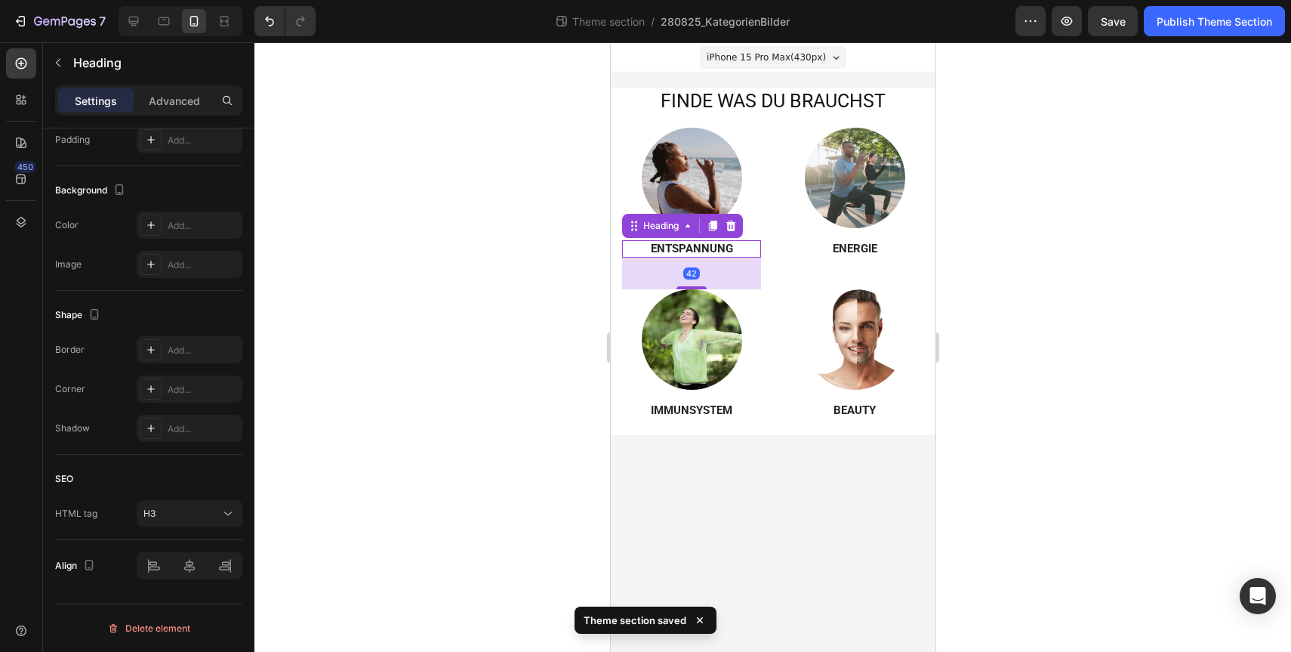
scroll to position [0, 0]
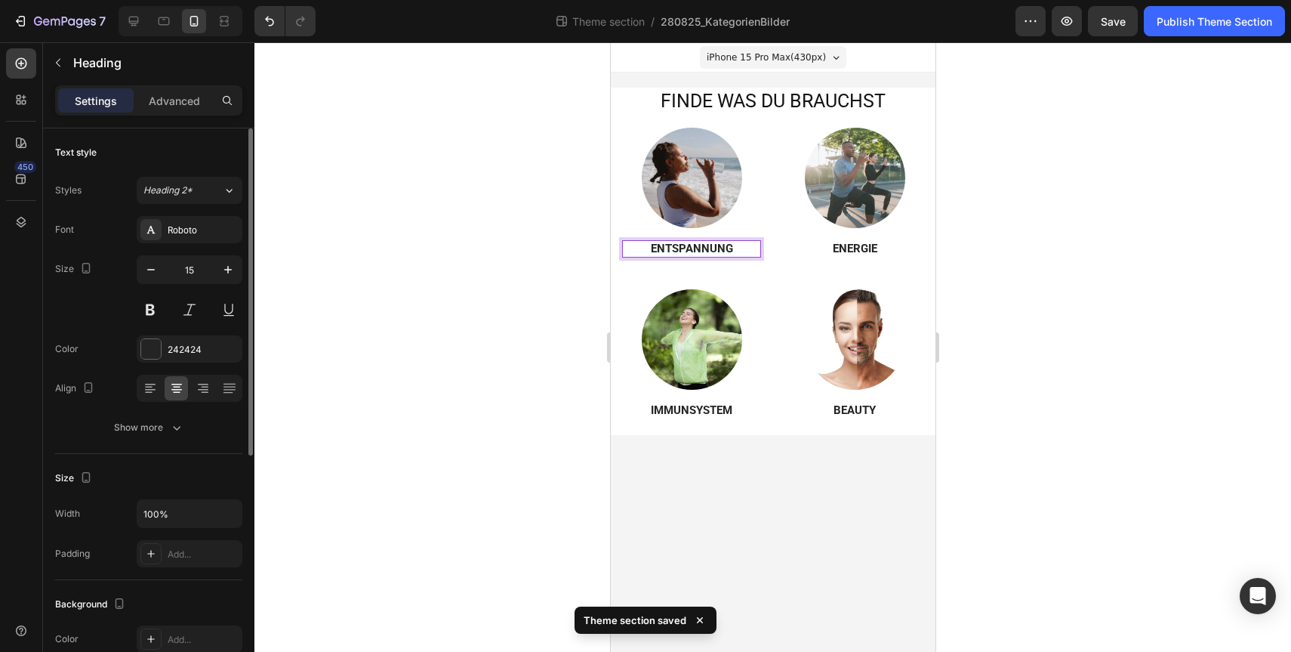
click at [707, 245] on strong "ENTSPANNUNG" at bounding box center [691, 249] width 82 height 14
click at [1140, 357] on div at bounding box center [772, 346] width 1037 height 609
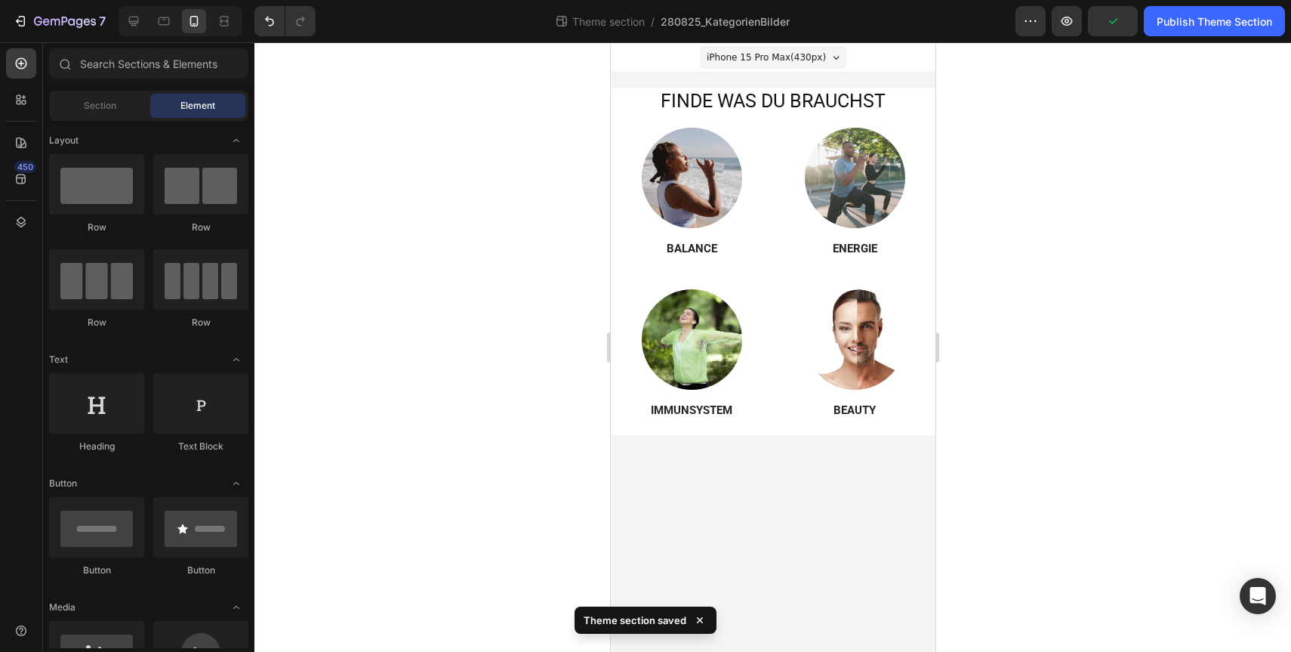
click at [1029, 260] on div at bounding box center [772, 346] width 1037 height 609
click at [1061, 282] on div at bounding box center [772, 346] width 1037 height 609
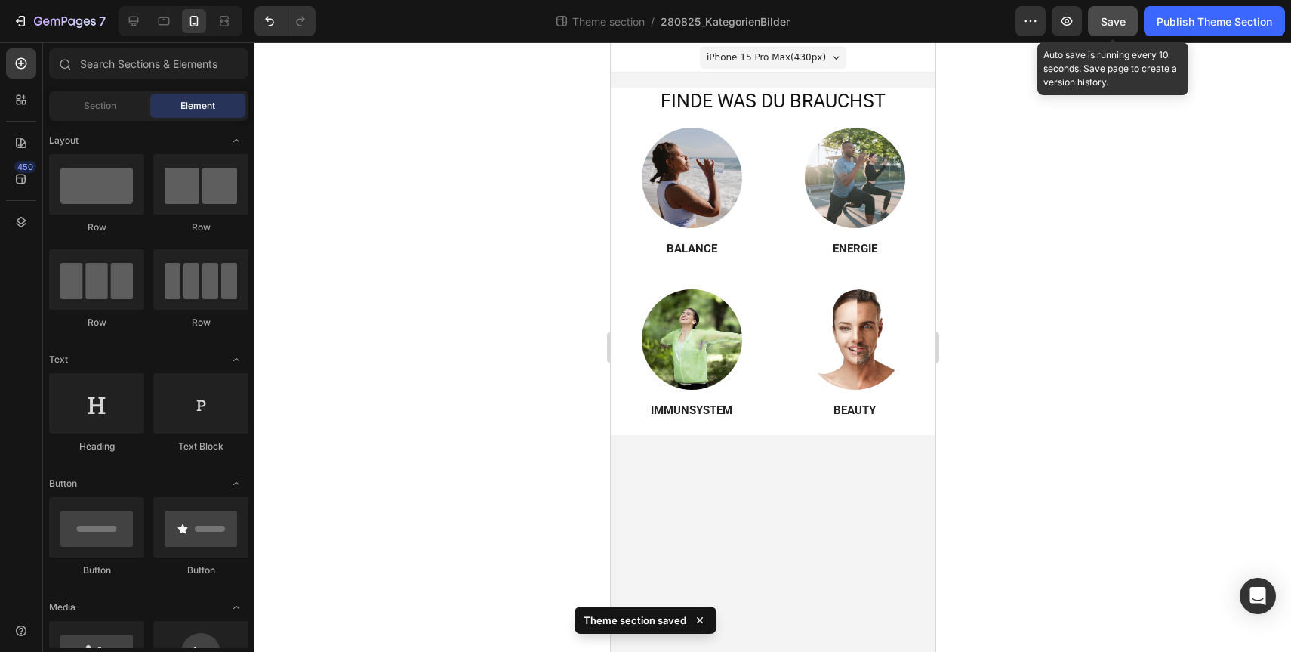
click at [1125, 17] on button "Save" at bounding box center [1113, 21] width 50 height 30
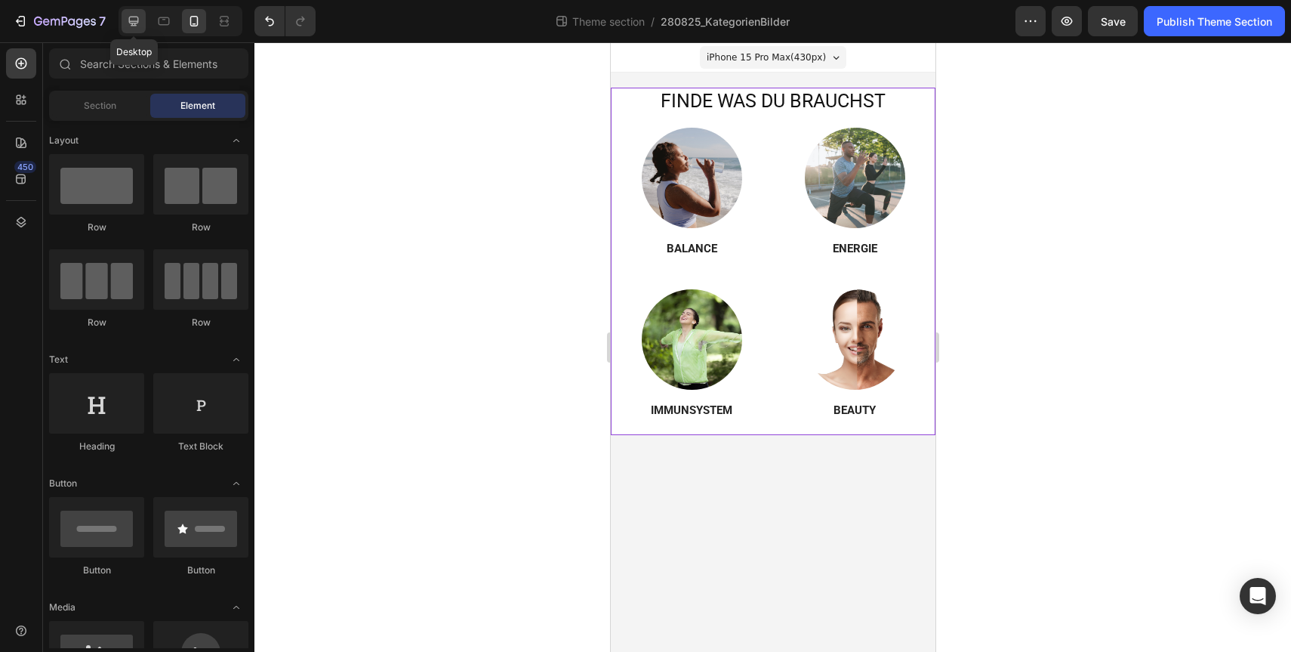
click at [137, 22] on icon at bounding box center [134, 22] width 10 height 10
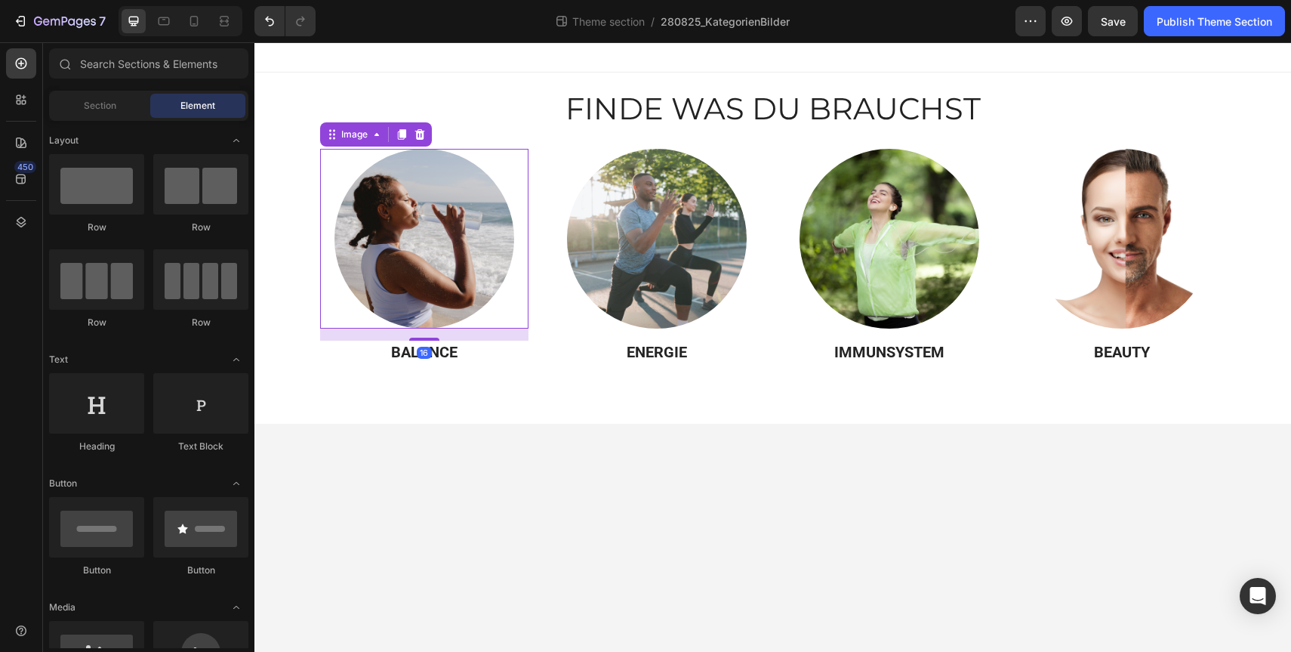
click at [429, 251] on img at bounding box center [424, 239] width 180 height 180
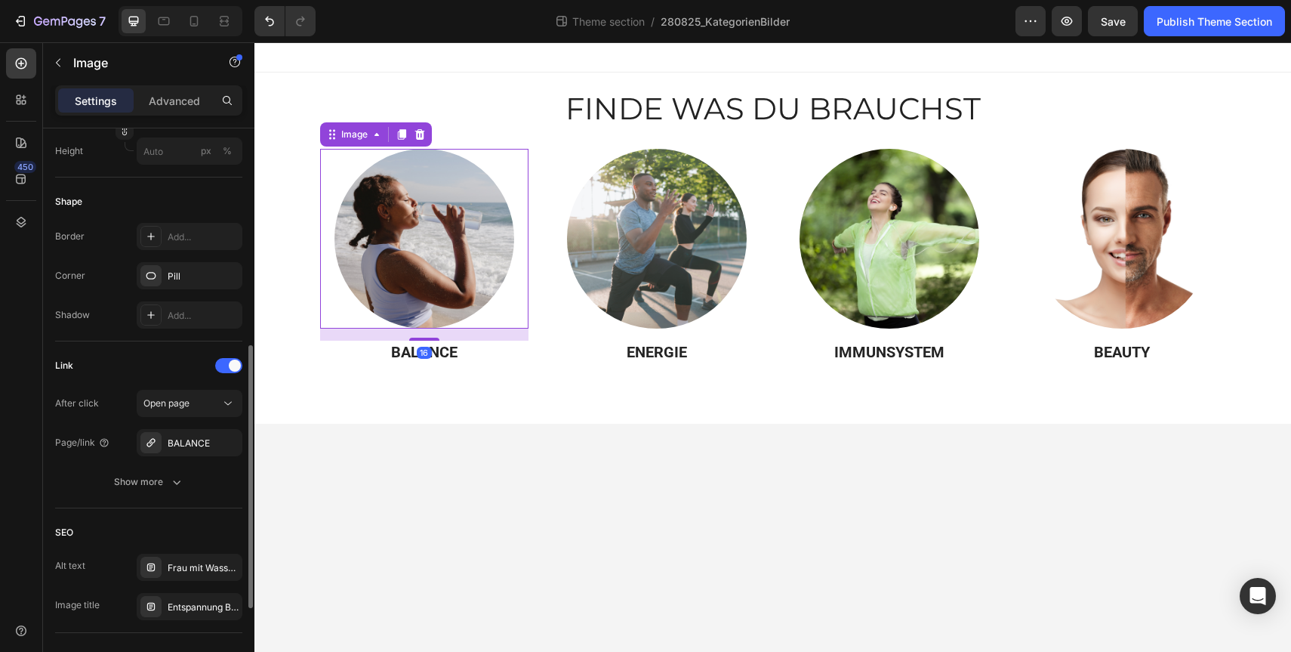
scroll to position [482, 0]
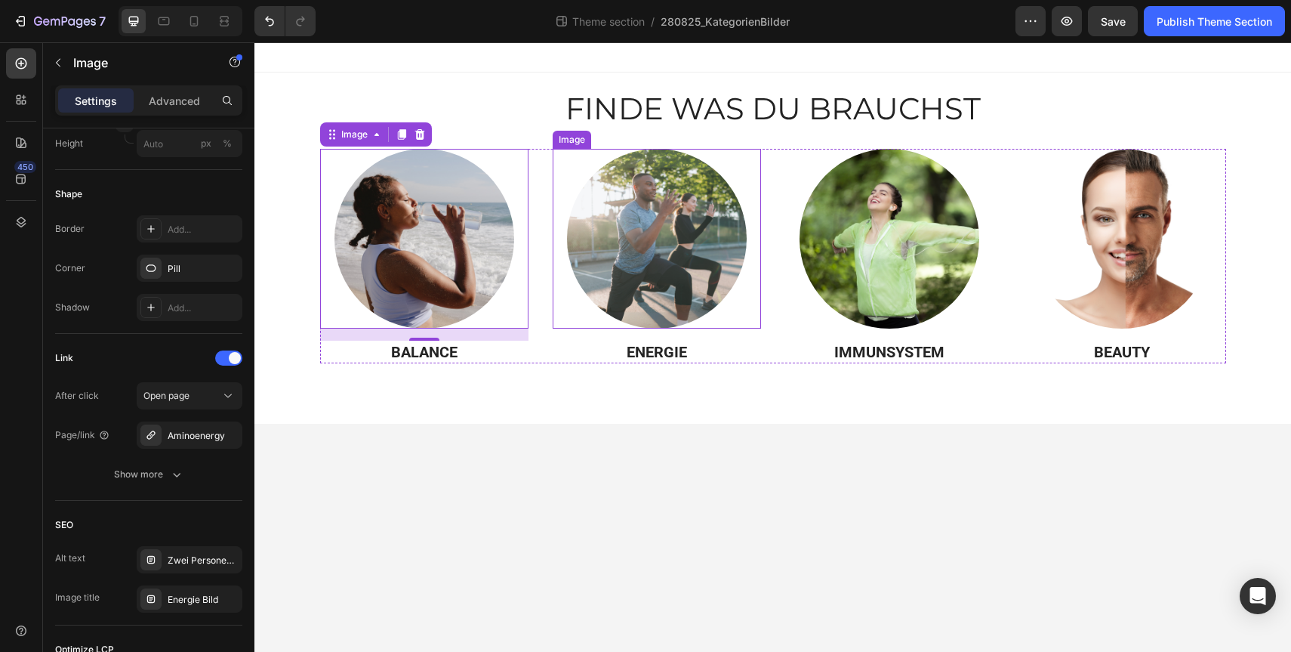
click at [718, 222] on img at bounding box center [657, 239] width 180 height 180
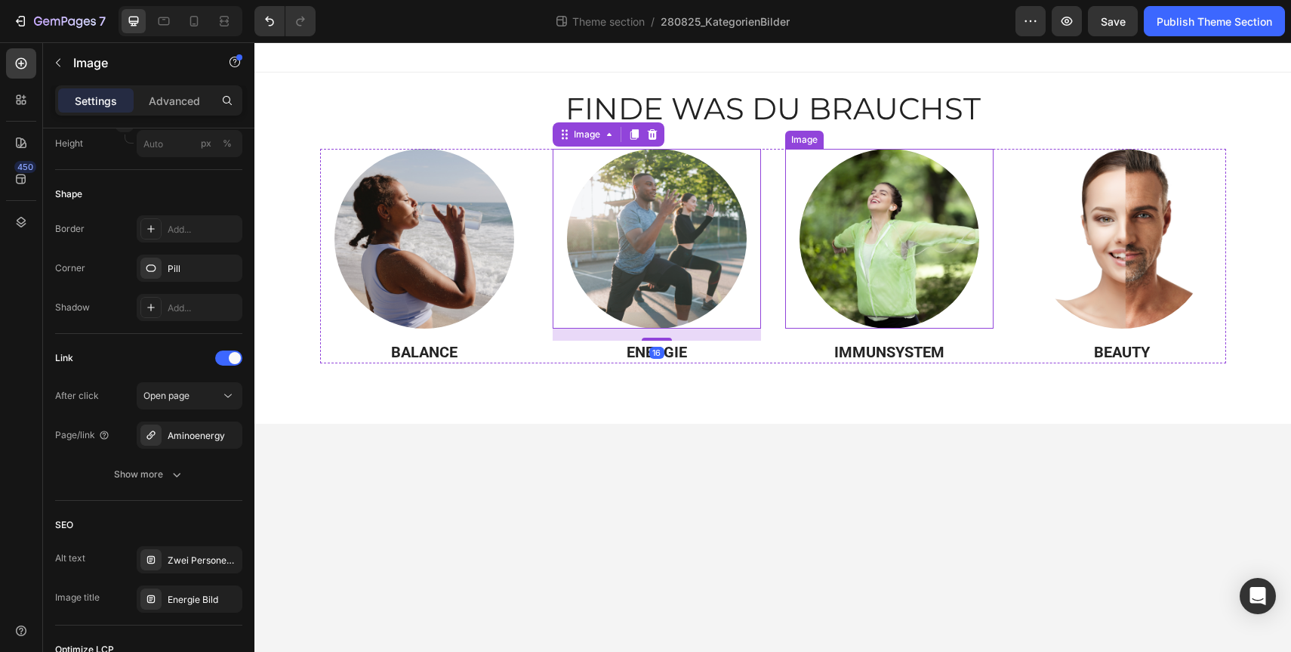
click at [885, 223] on img at bounding box center [890, 239] width 180 height 180
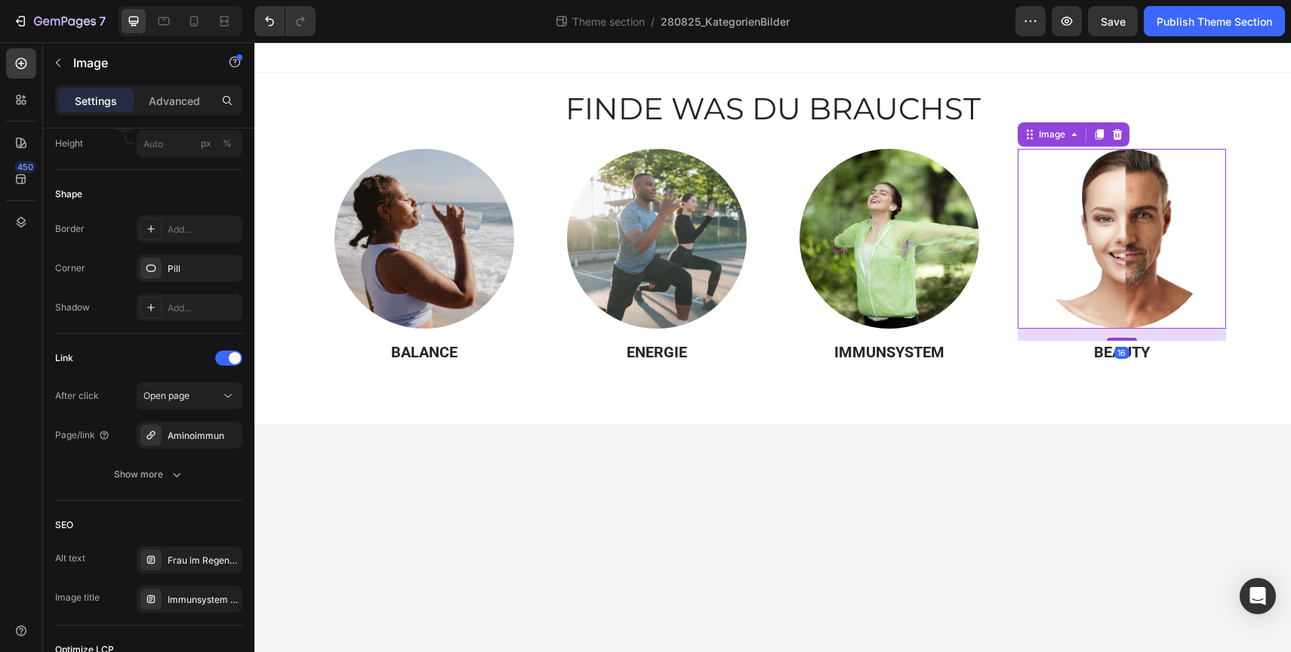
click at [1093, 254] on img at bounding box center [1122, 239] width 180 height 180
click at [1184, 8] on button "Publish Theme Section" at bounding box center [1214, 21] width 141 height 30
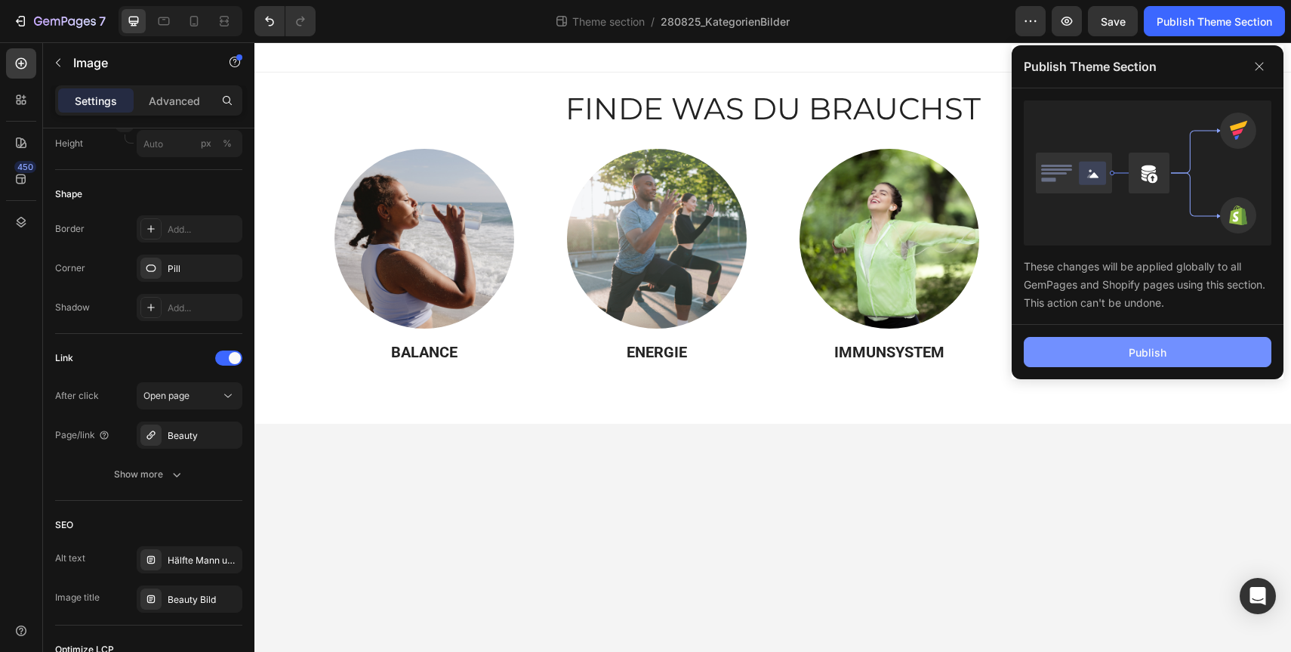
click at [1117, 362] on button "Publish" at bounding box center [1148, 352] width 248 height 30
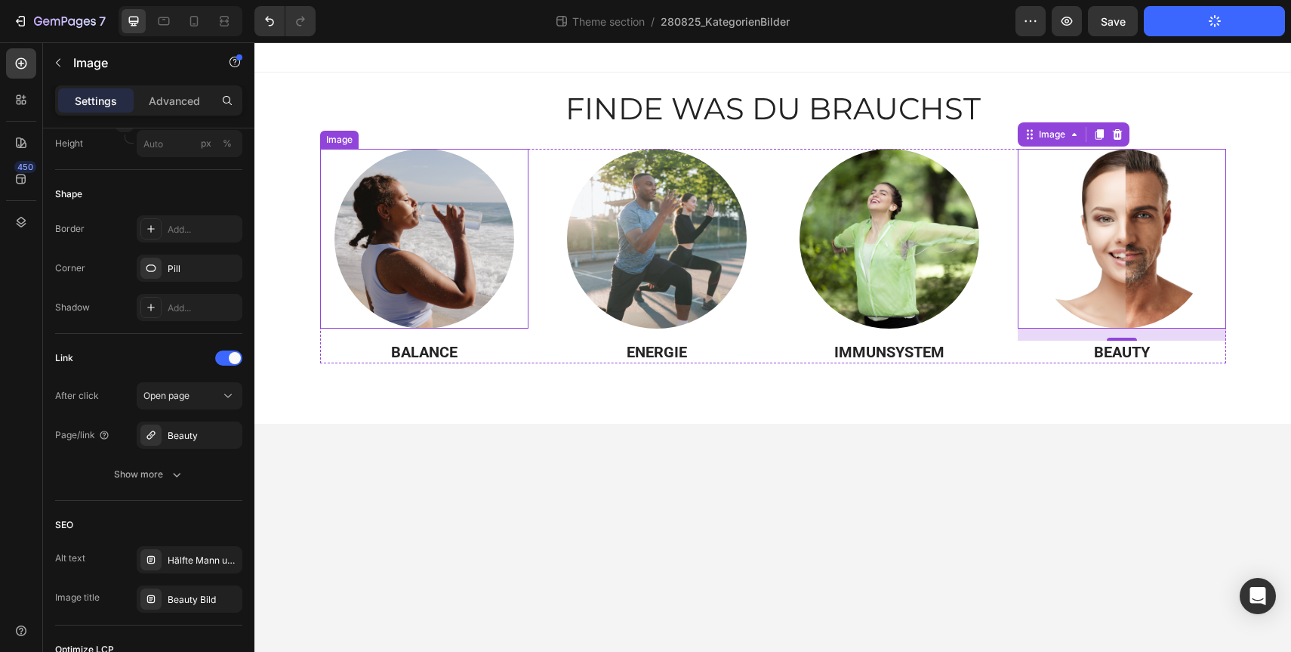
click at [472, 248] on img at bounding box center [424, 239] width 180 height 180
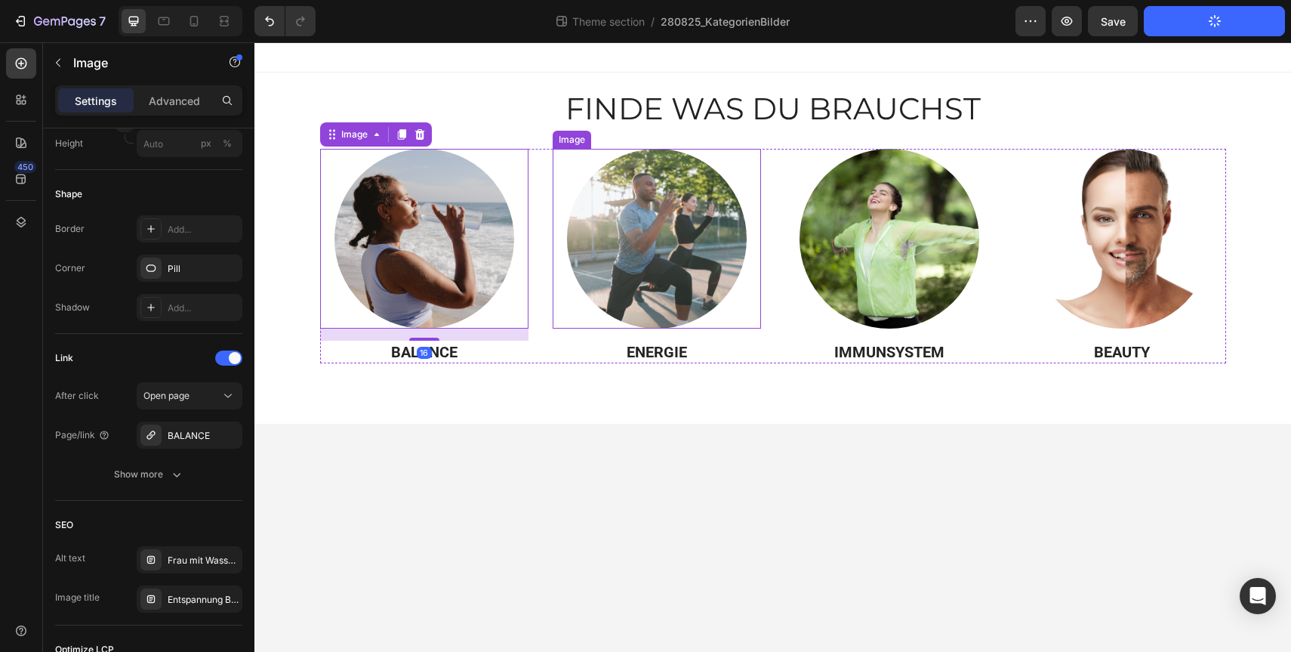
click at [587, 237] on img at bounding box center [657, 239] width 180 height 180
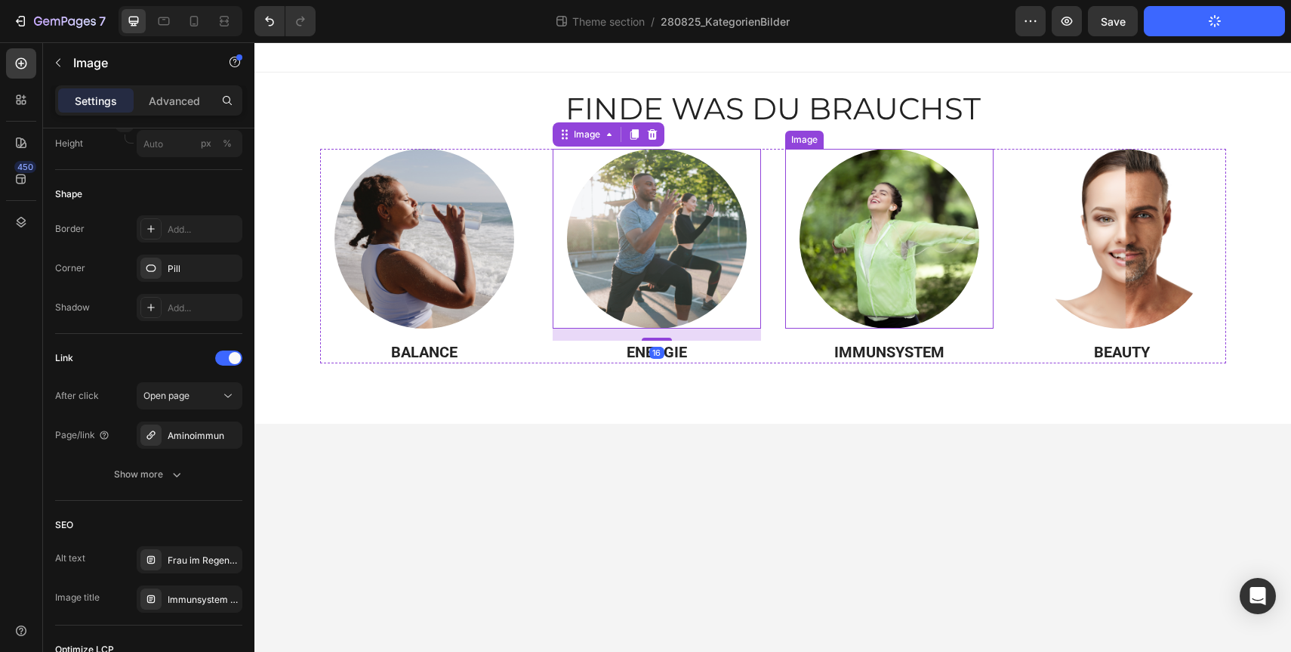
click at [856, 262] on img at bounding box center [890, 239] width 180 height 180
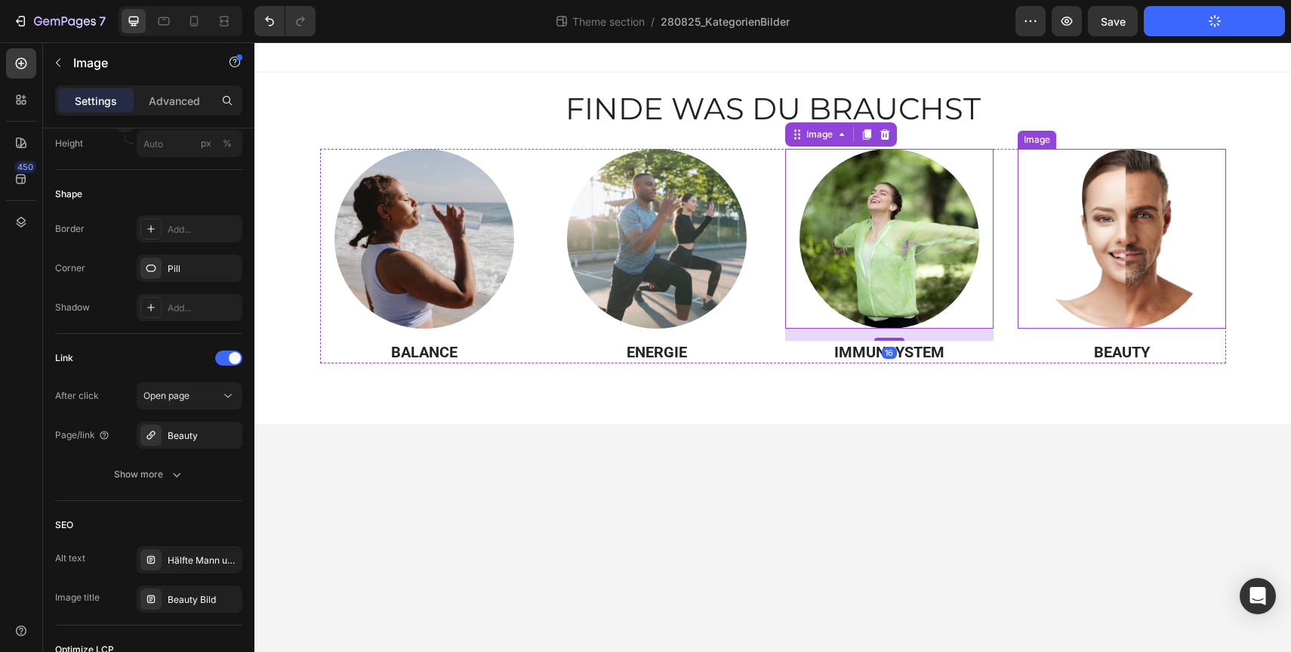
click at [1139, 243] on img at bounding box center [1122, 239] width 180 height 180
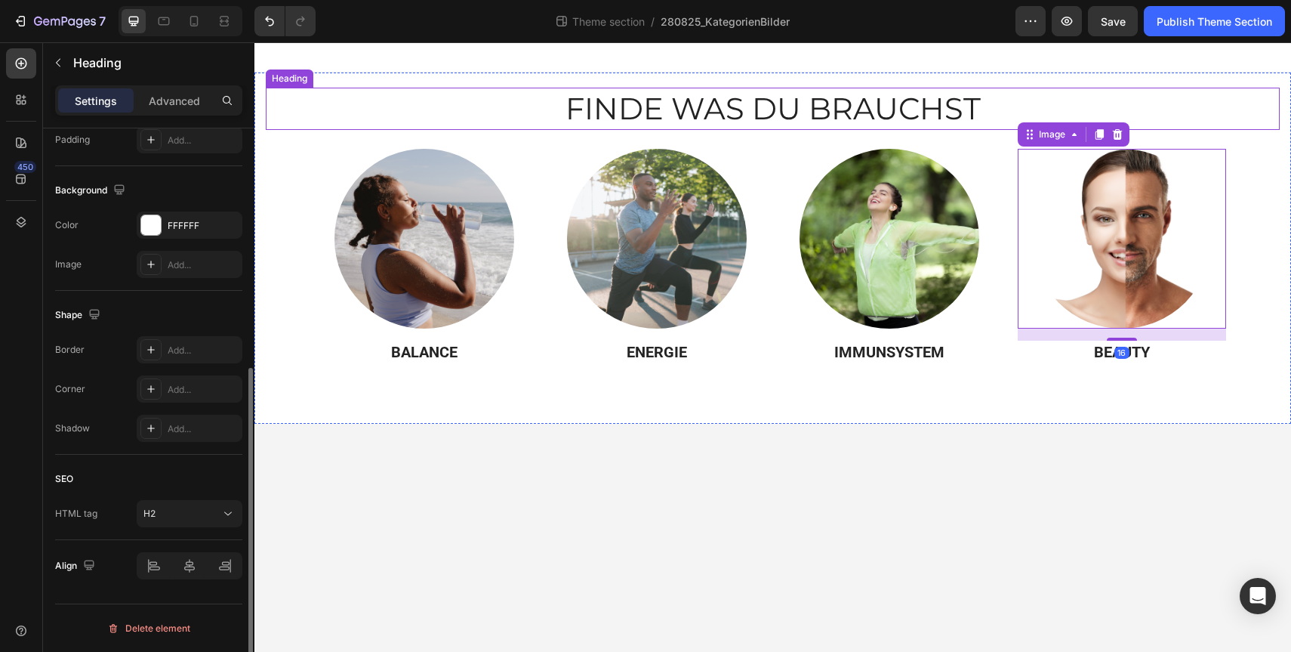
click at [864, 96] on h2 "FINDE WAS DU BRAUCHST" at bounding box center [773, 109] width 1014 height 42
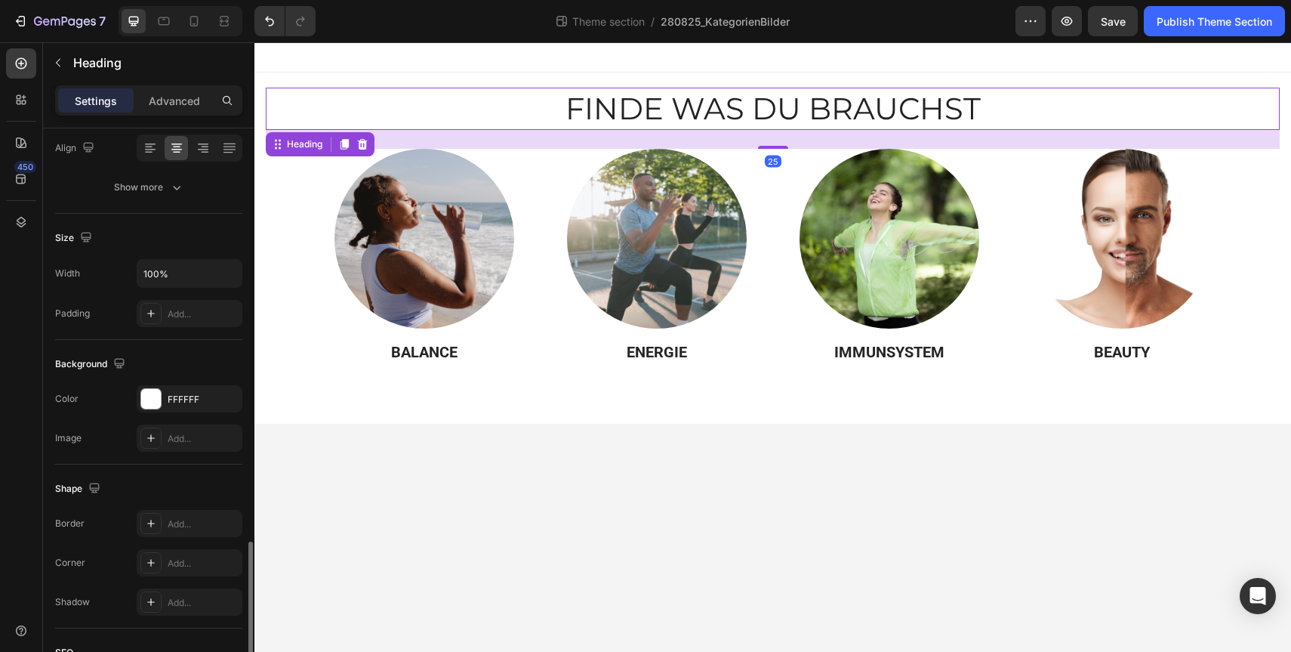
scroll to position [414, 0]
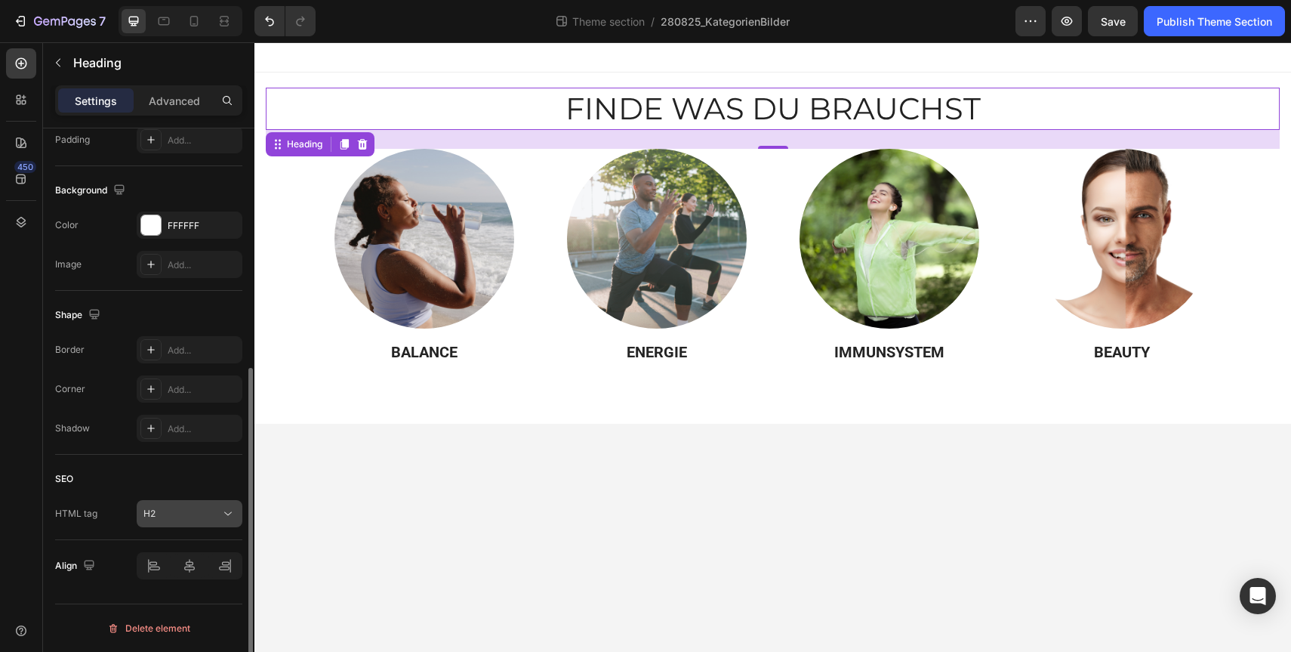
click at [174, 515] on div "H2" at bounding box center [181, 514] width 77 height 14
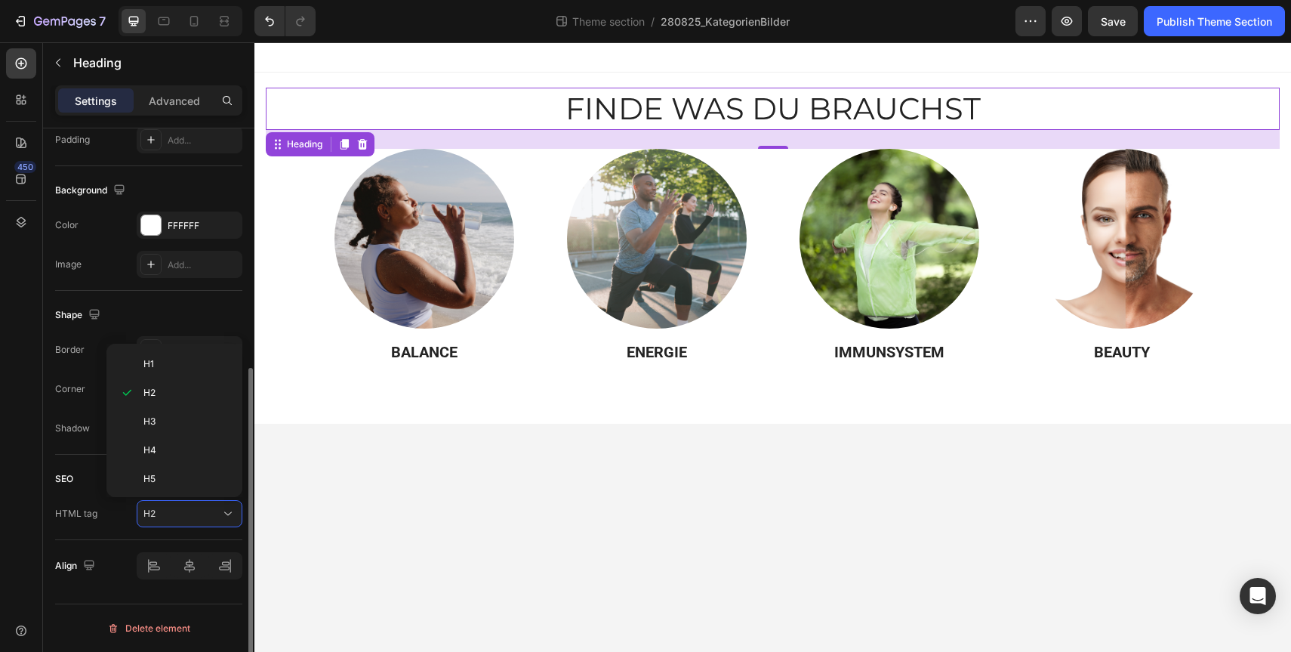
click at [109, 519] on div "HTML tag H2" at bounding box center [148, 513] width 187 height 27
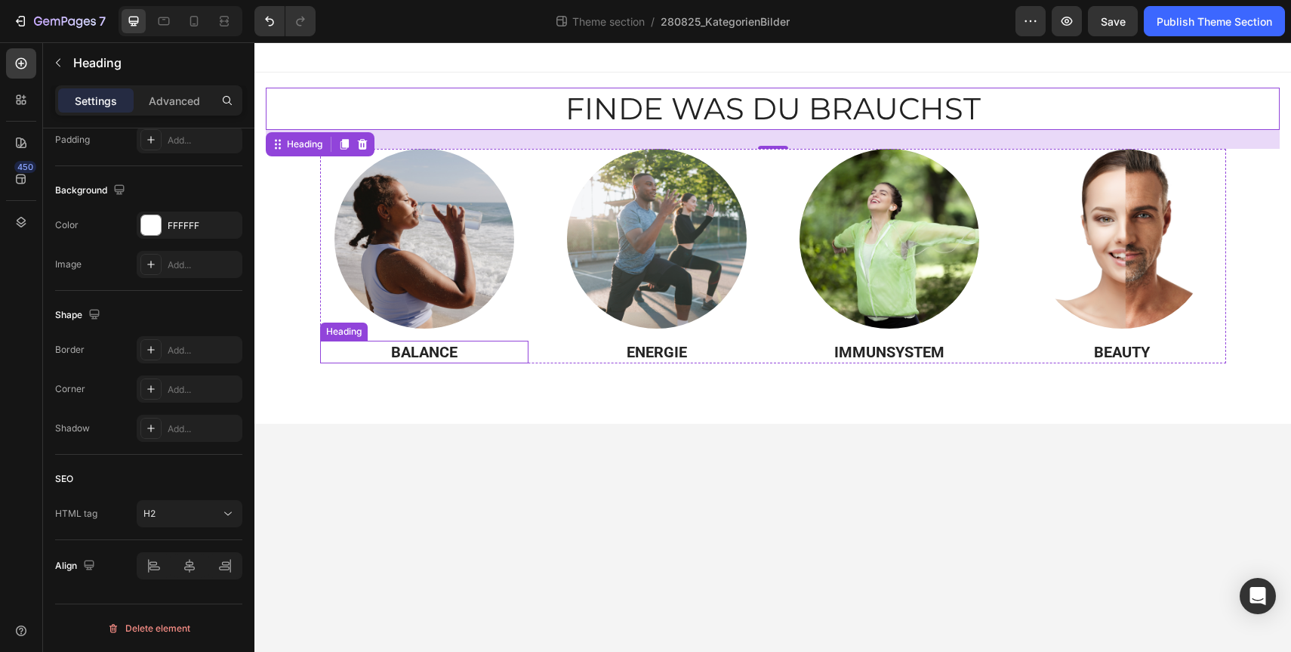
click at [401, 351] on strong "BALANCE" at bounding box center [424, 352] width 66 height 18
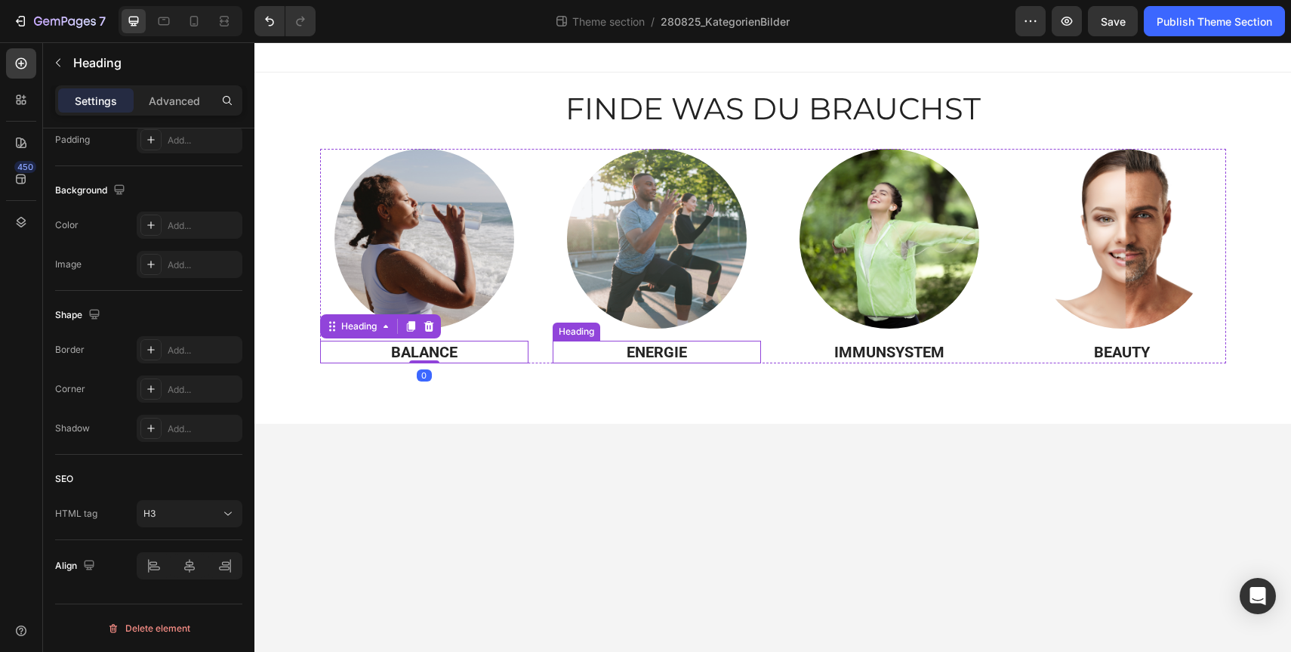
click at [626, 356] on h3 "ENERGIE" at bounding box center [657, 352] width 208 height 23
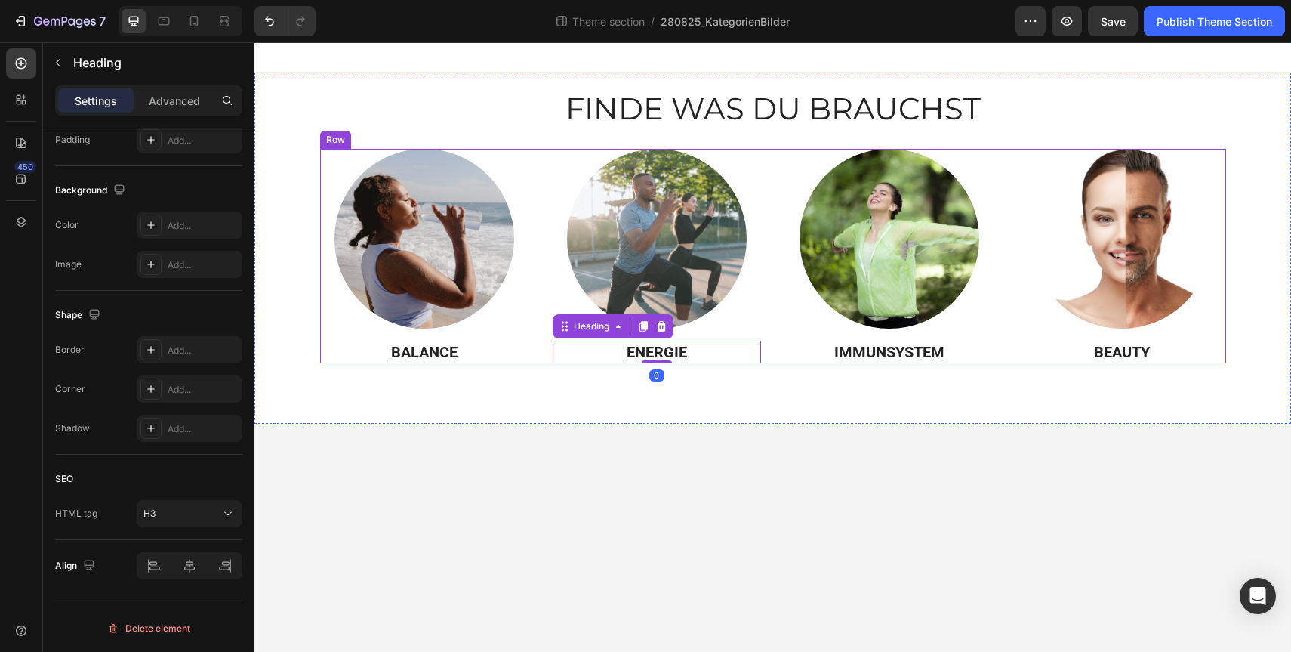
click at [922, 350] on h3 "IMMUNSYSTEM" at bounding box center [889, 352] width 208 height 23
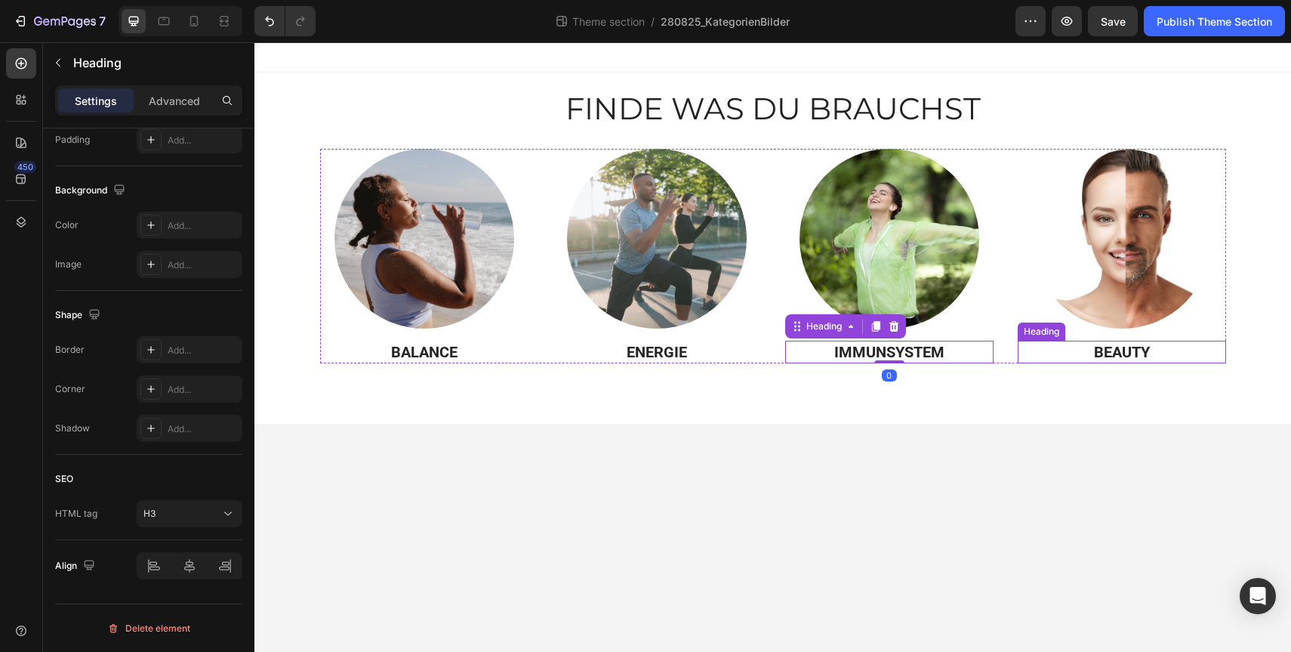
click at [1120, 356] on h3 "BEAUTY" at bounding box center [1122, 352] width 208 height 23
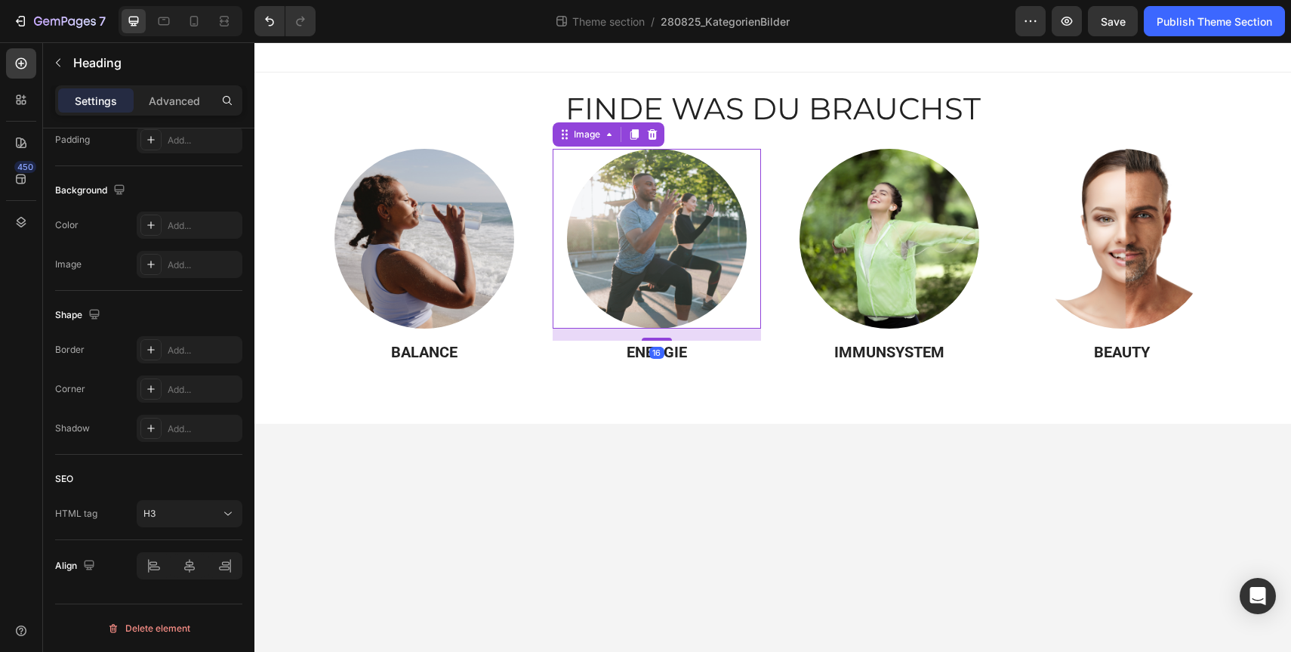
click at [673, 192] on img at bounding box center [657, 239] width 180 height 180
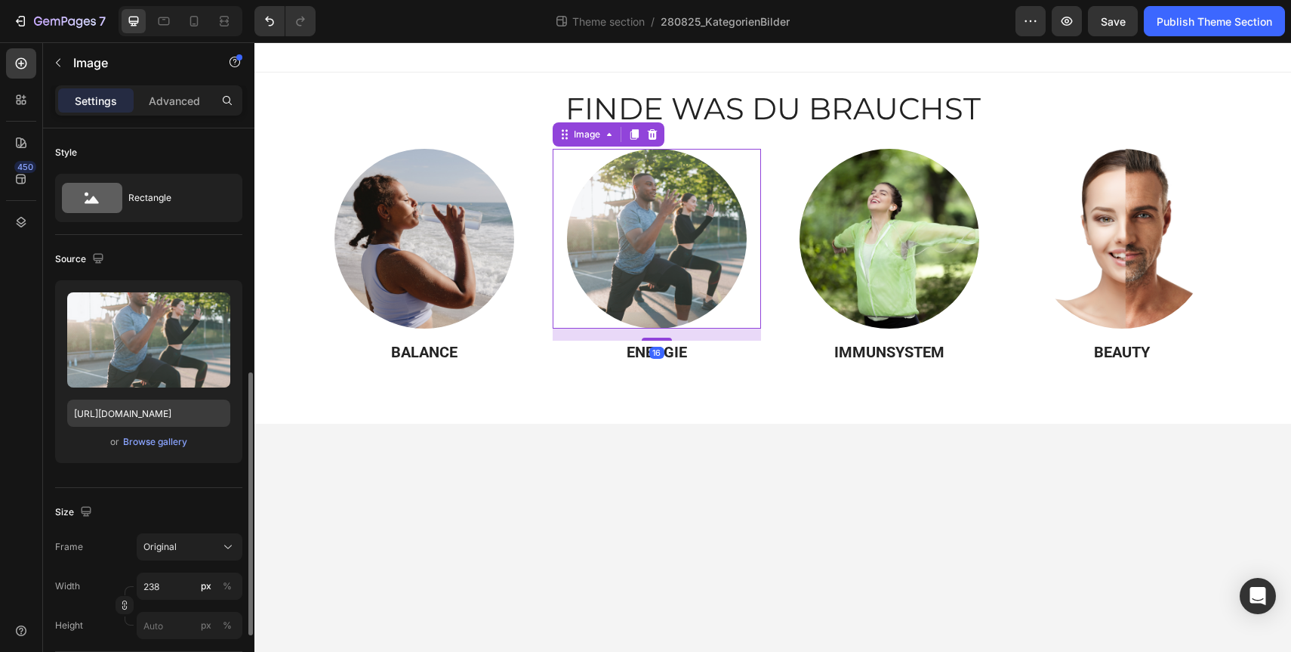
scroll to position [652, 0]
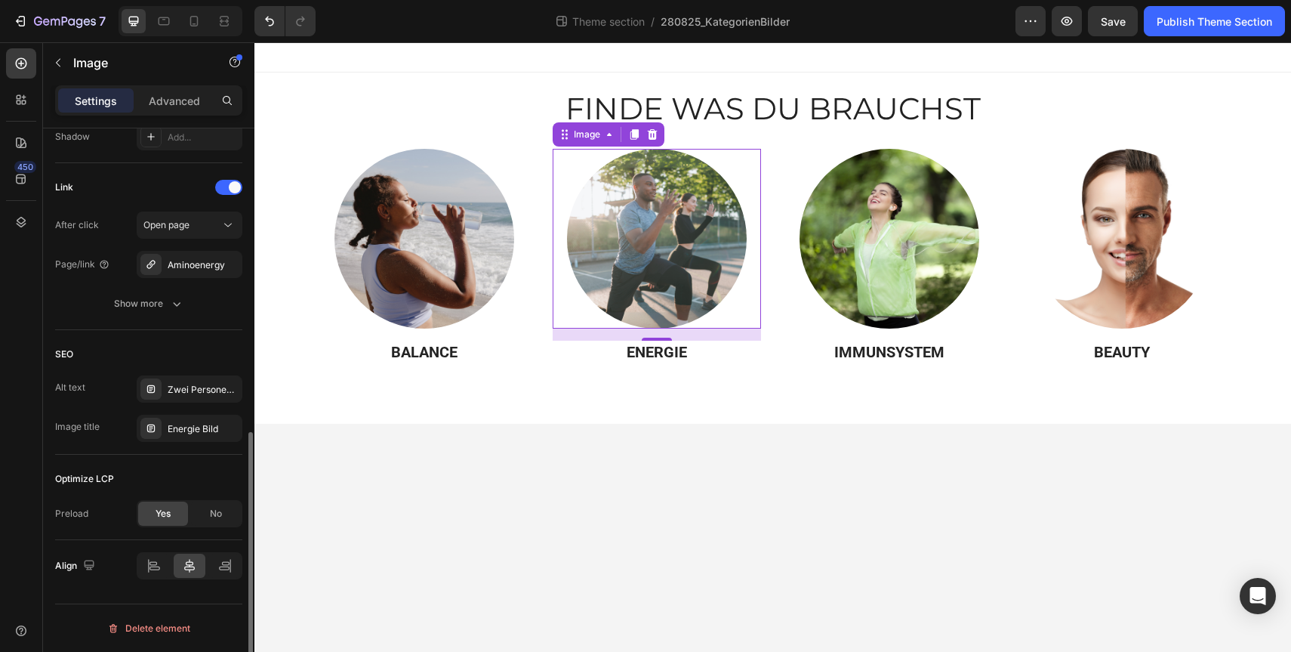
click at [82, 482] on div "Optimize LCP" at bounding box center [84, 479] width 59 height 14
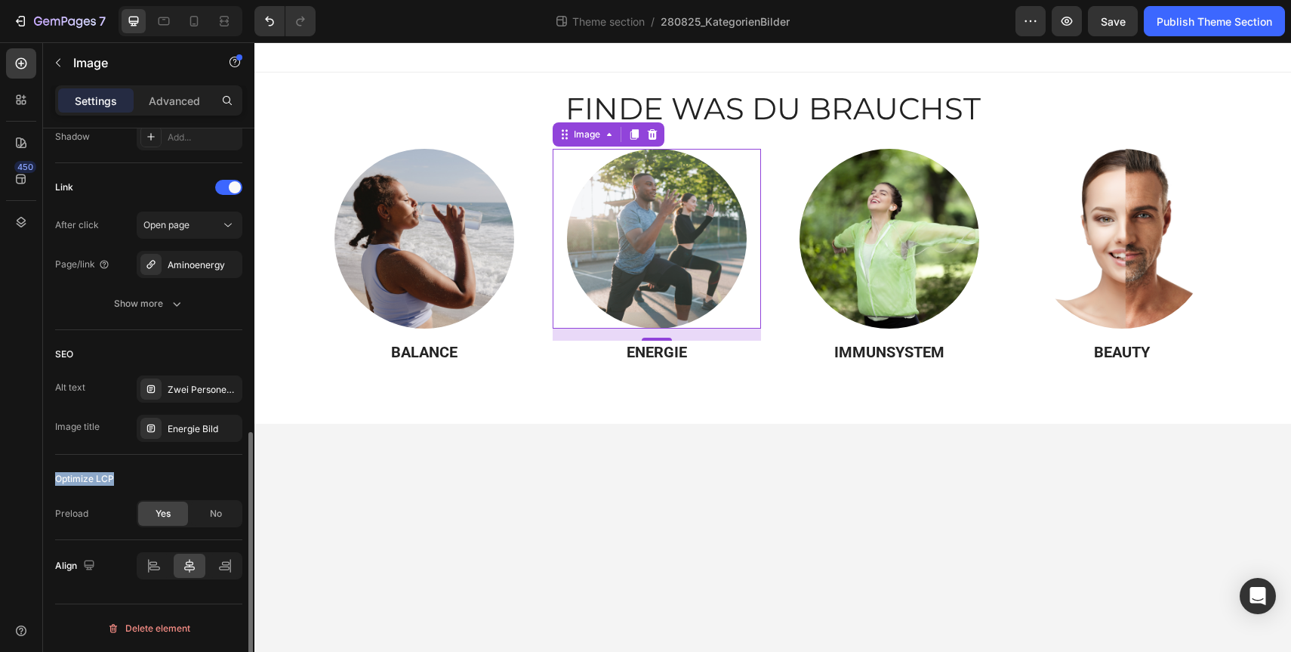
click at [204, 470] on div "Optimize LCP" at bounding box center [148, 479] width 187 height 24
click at [193, 21] on icon at bounding box center [193, 21] width 15 height 15
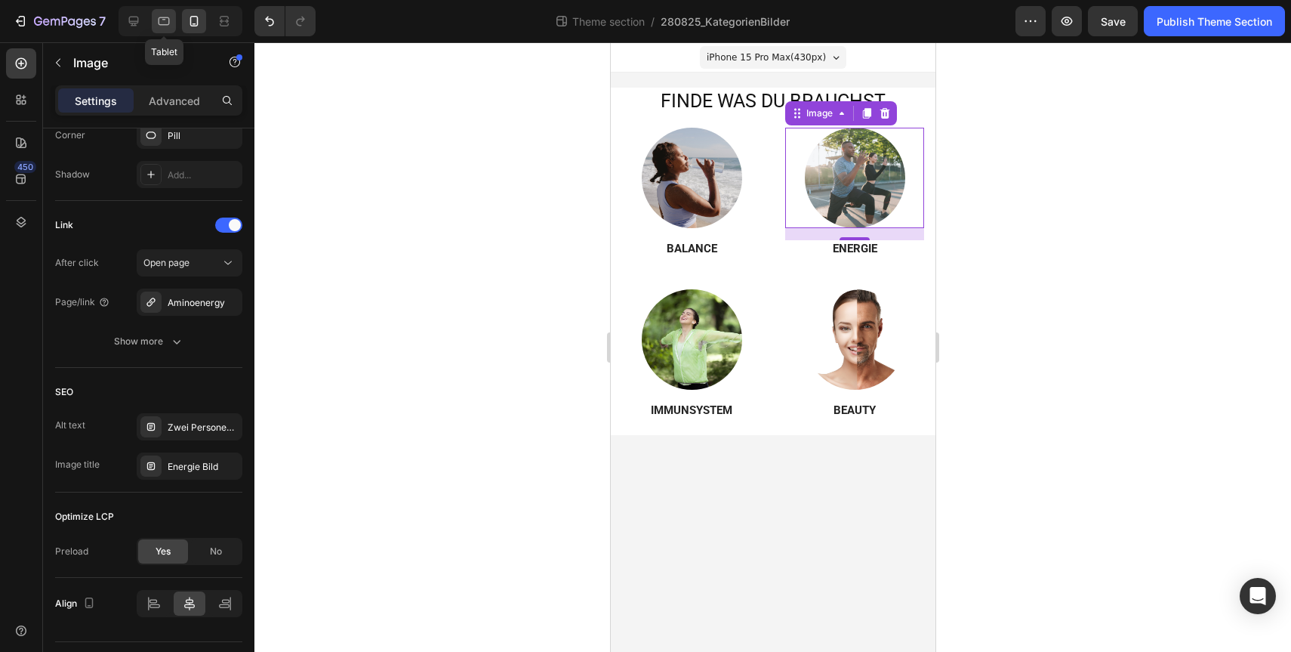
click at [153, 27] on div at bounding box center [164, 21] width 24 height 24
type input "238"
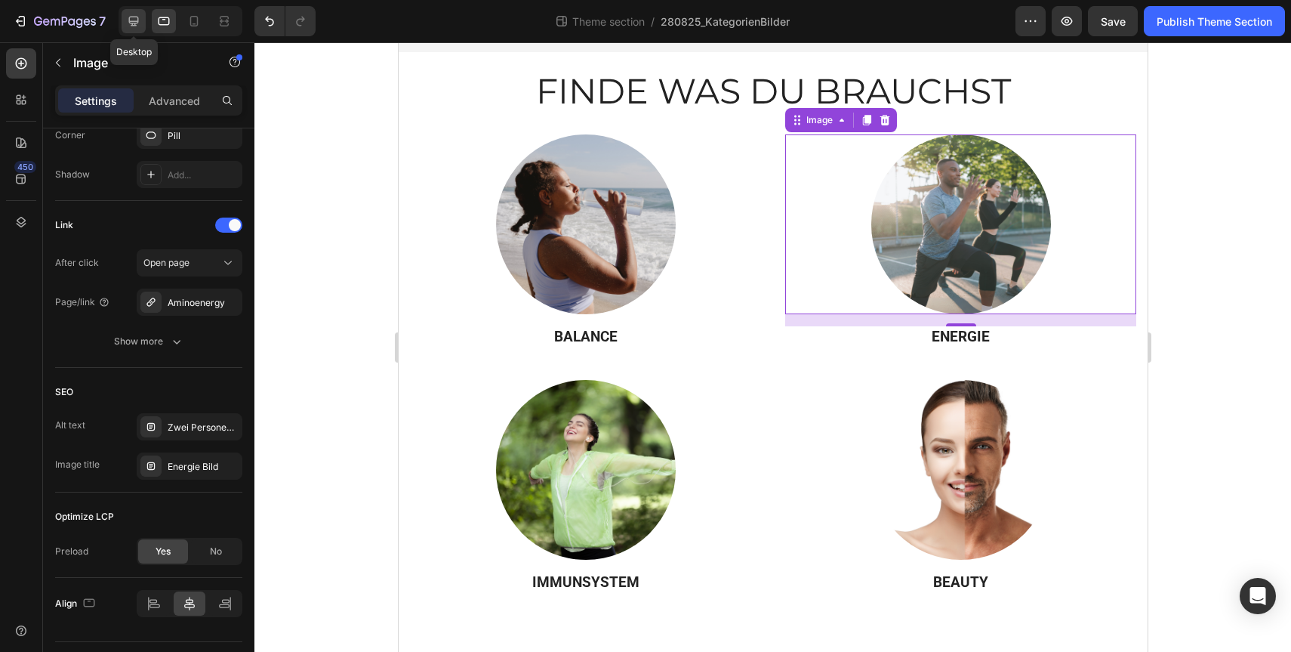
scroll to position [37, 0]
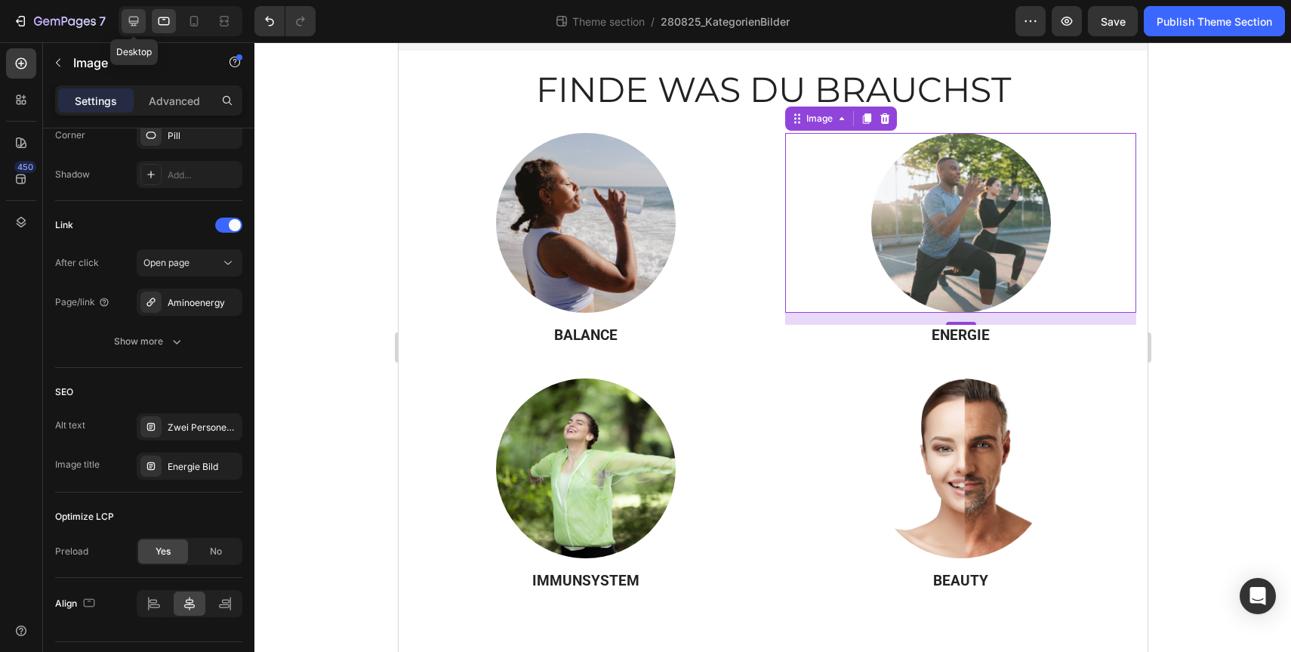
click at [135, 27] on icon at bounding box center [133, 21] width 15 height 15
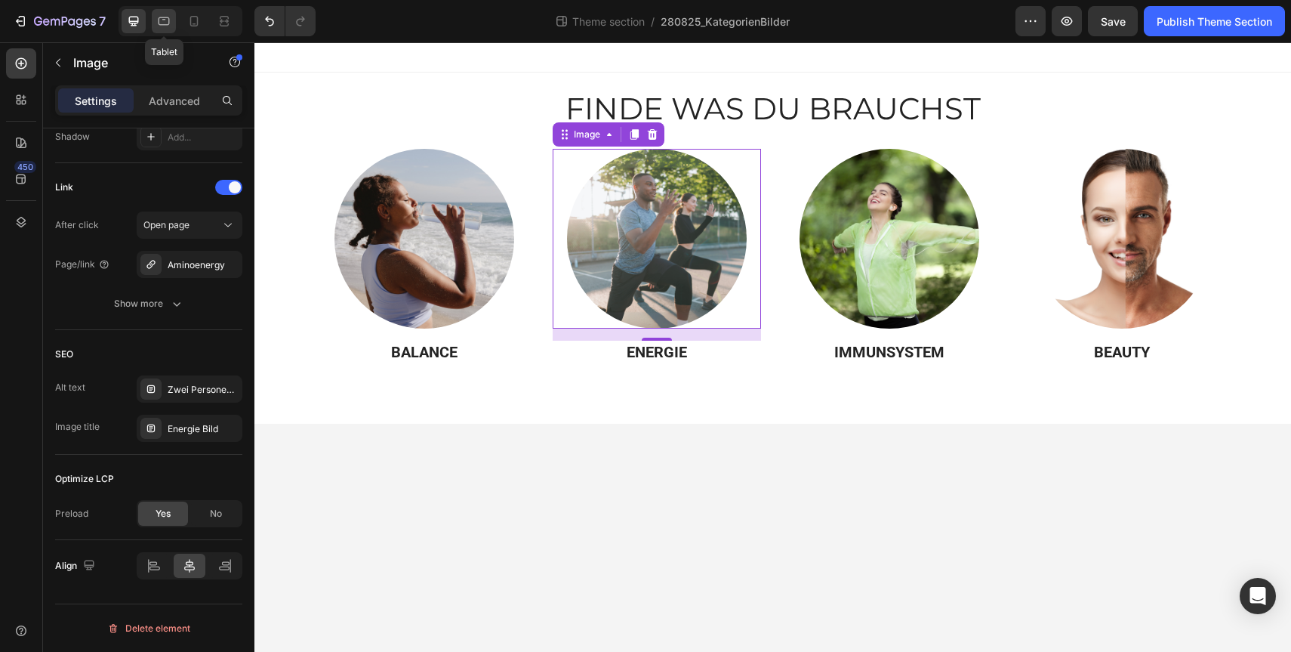
click at [168, 24] on icon at bounding box center [164, 21] width 11 height 8
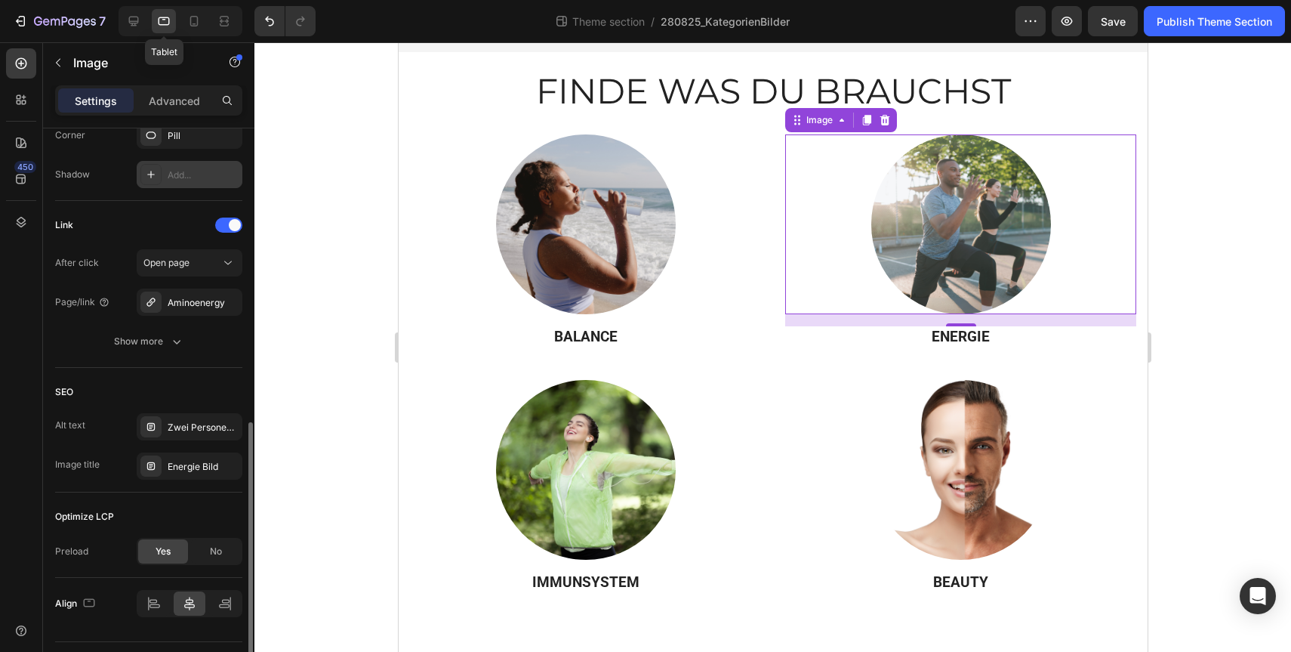
scroll to position [37, 0]
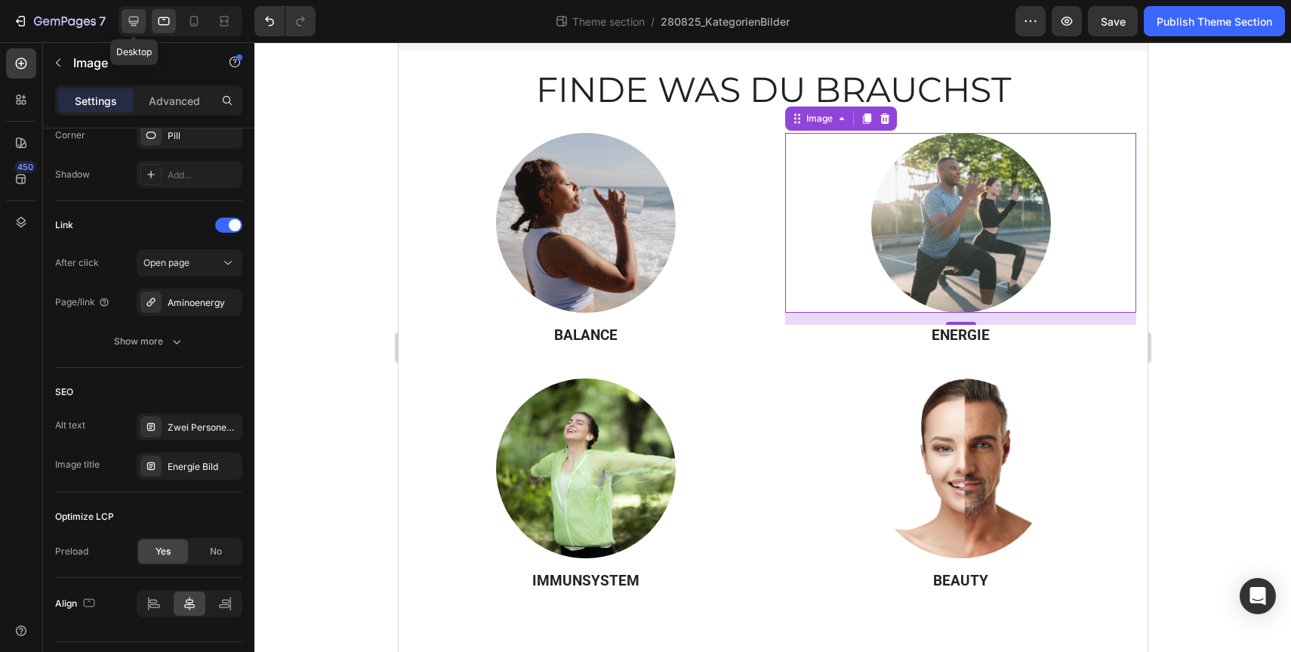
click at [135, 14] on icon at bounding box center [133, 21] width 15 height 15
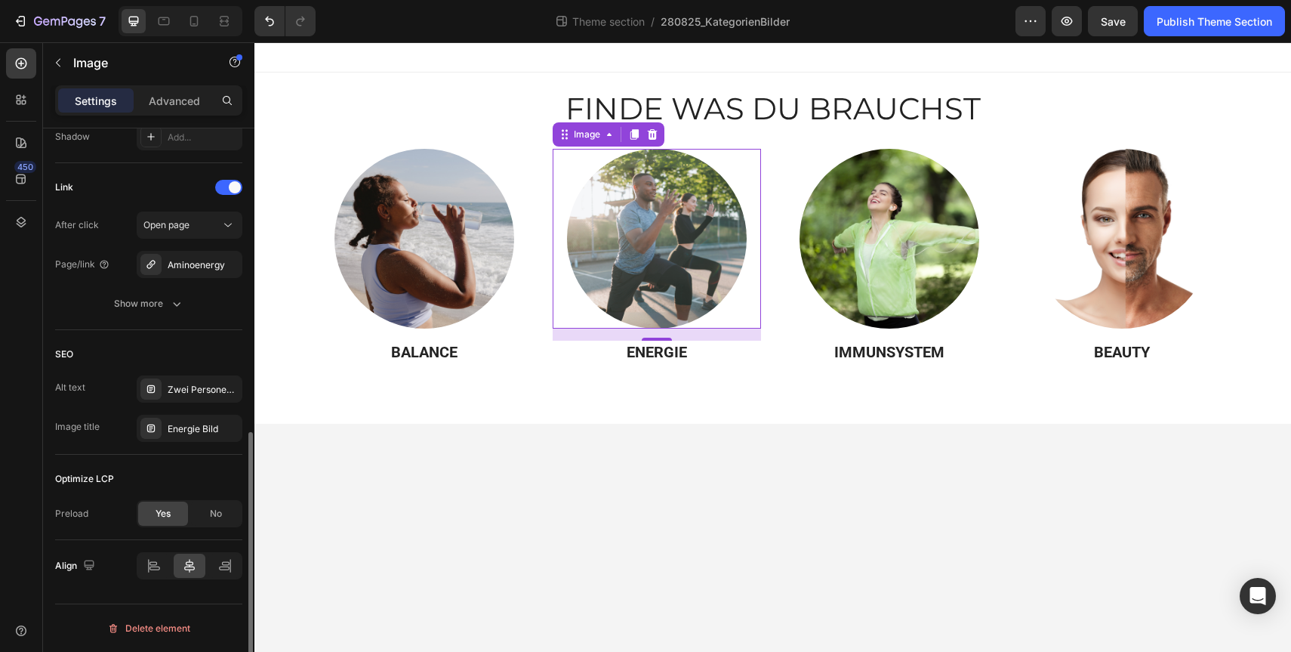
click at [86, 476] on div "Optimize LCP" at bounding box center [84, 479] width 59 height 14
click at [134, 479] on div "Optimize LCP" at bounding box center [148, 479] width 187 height 24
click at [229, 513] on div "No" at bounding box center [216, 513] width 50 height 24
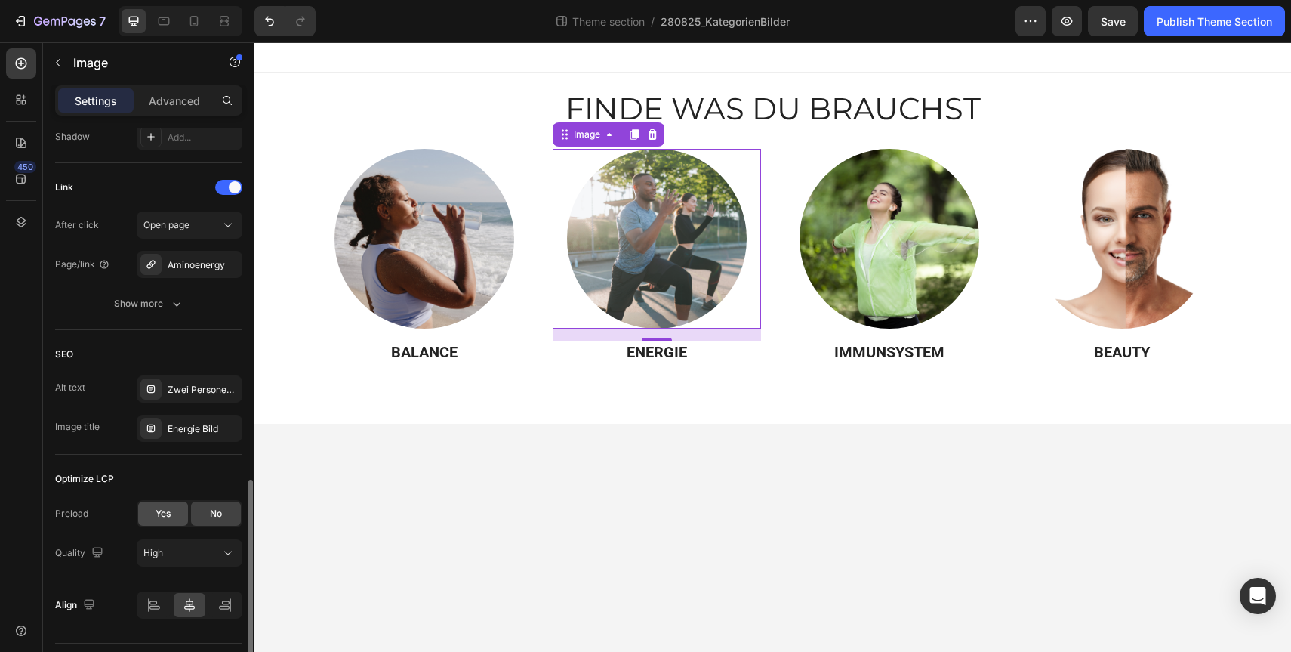
scroll to position [692, 0]
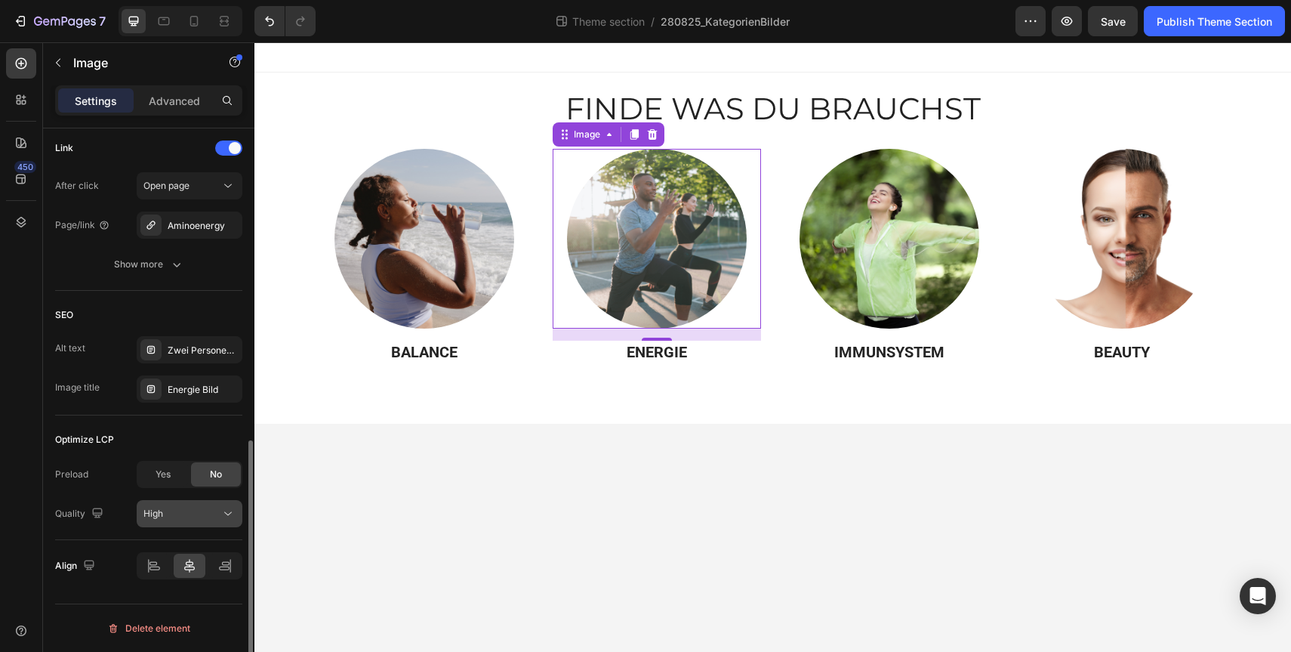
click at [184, 515] on div "High" at bounding box center [181, 514] width 77 height 14
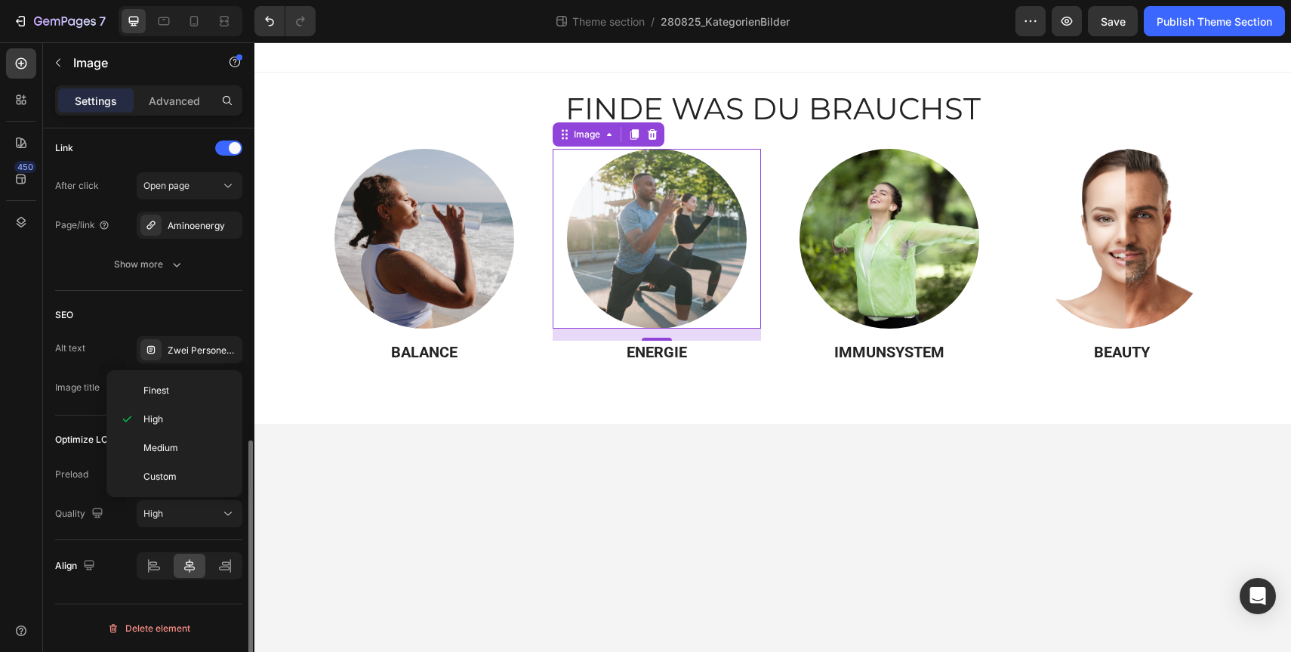
click at [117, 525] on div "Quality High" at bounding box center [148, 513] width 187 height 27
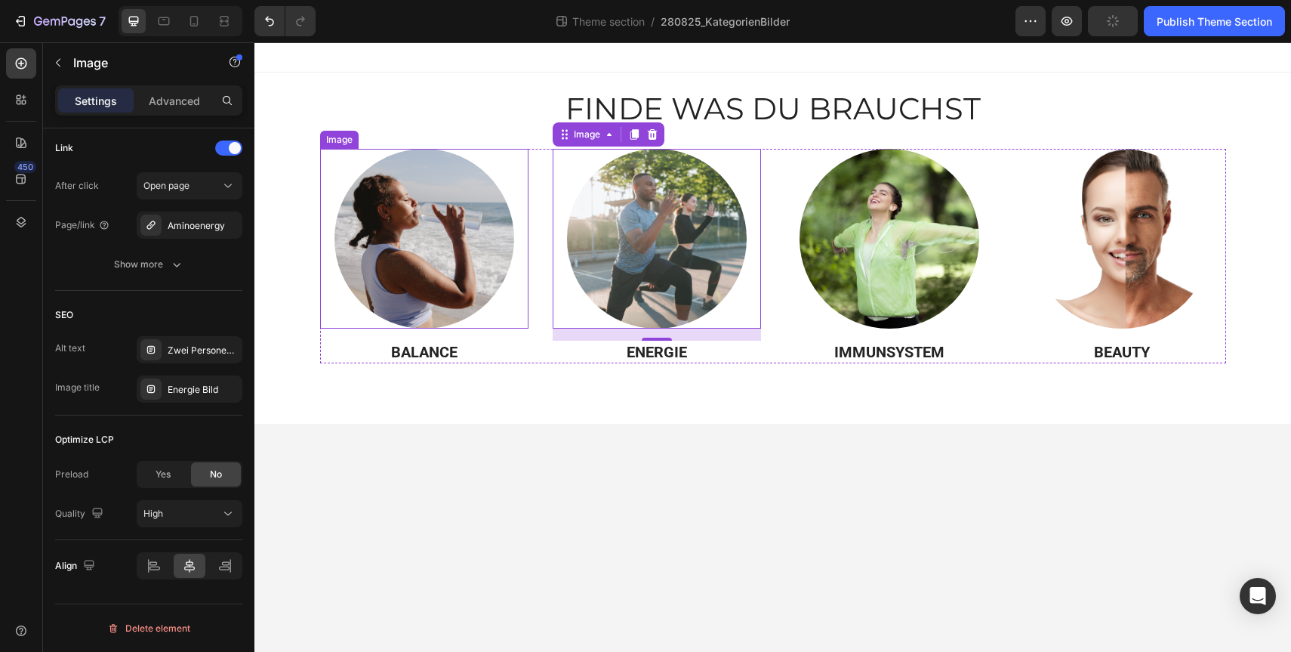
click at [396, 256] on img at bounding box center [424, 239] width 180 height 180
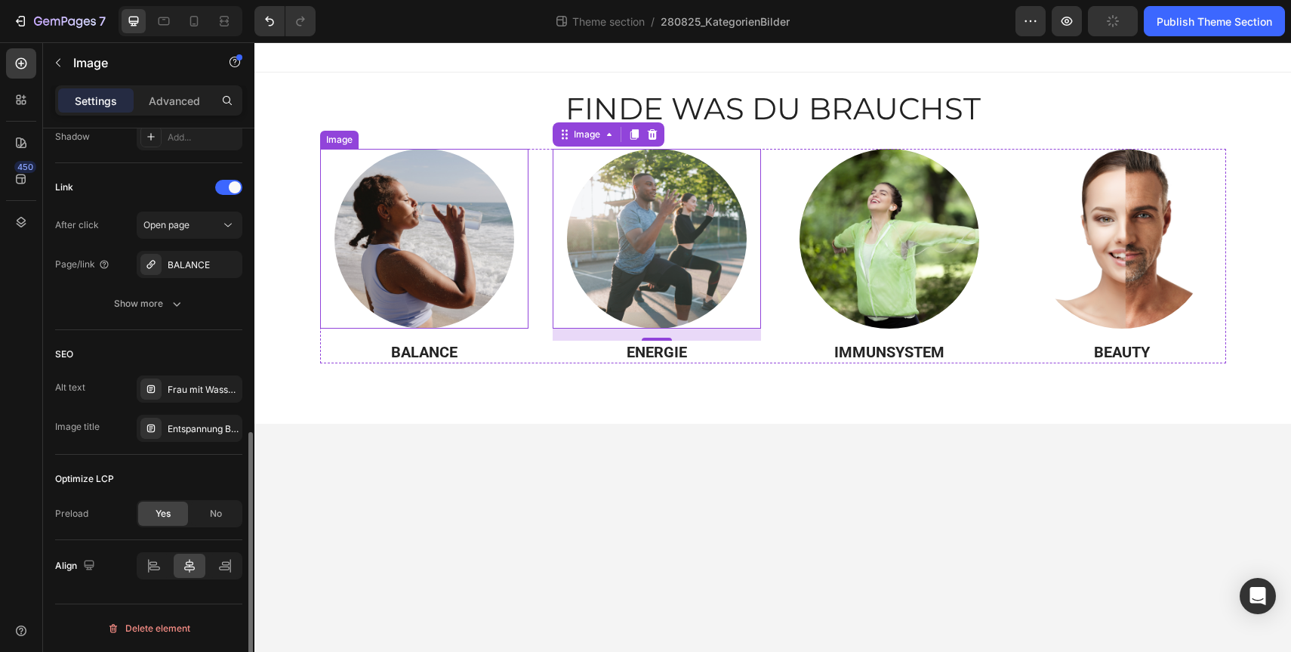
scroll to position [652, 0]
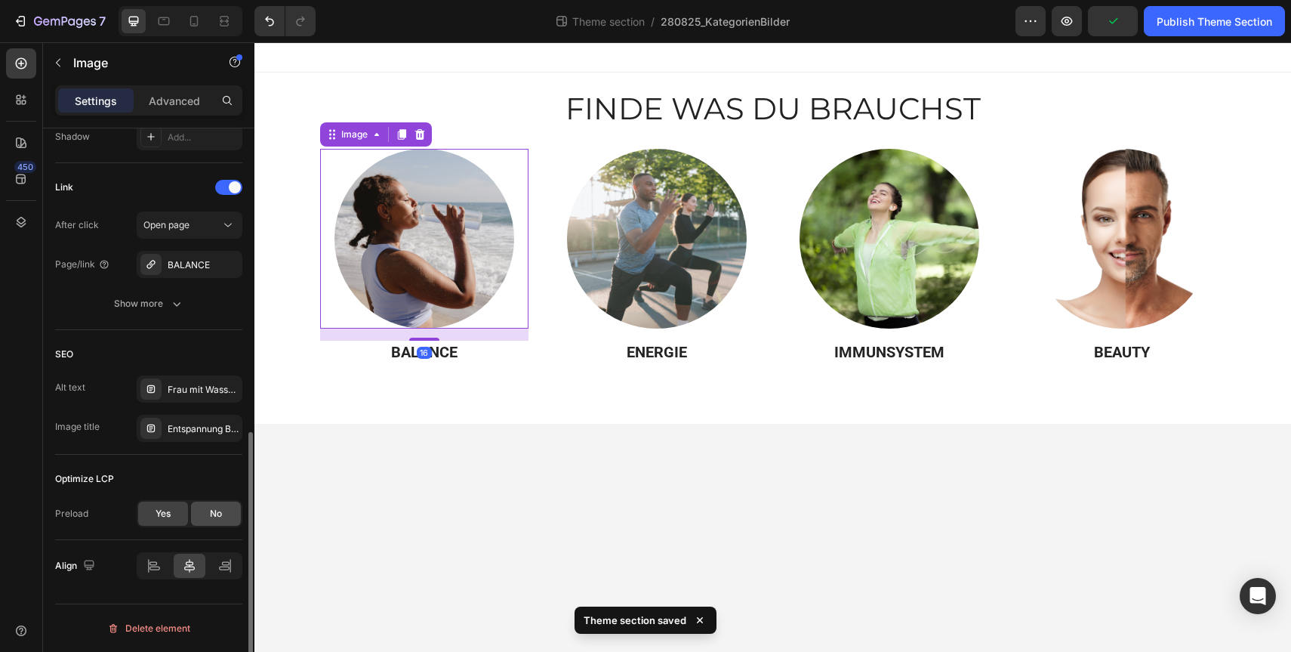
click at [199, 516] on div "No" at bounding box center [216, 513] width 50 height 24
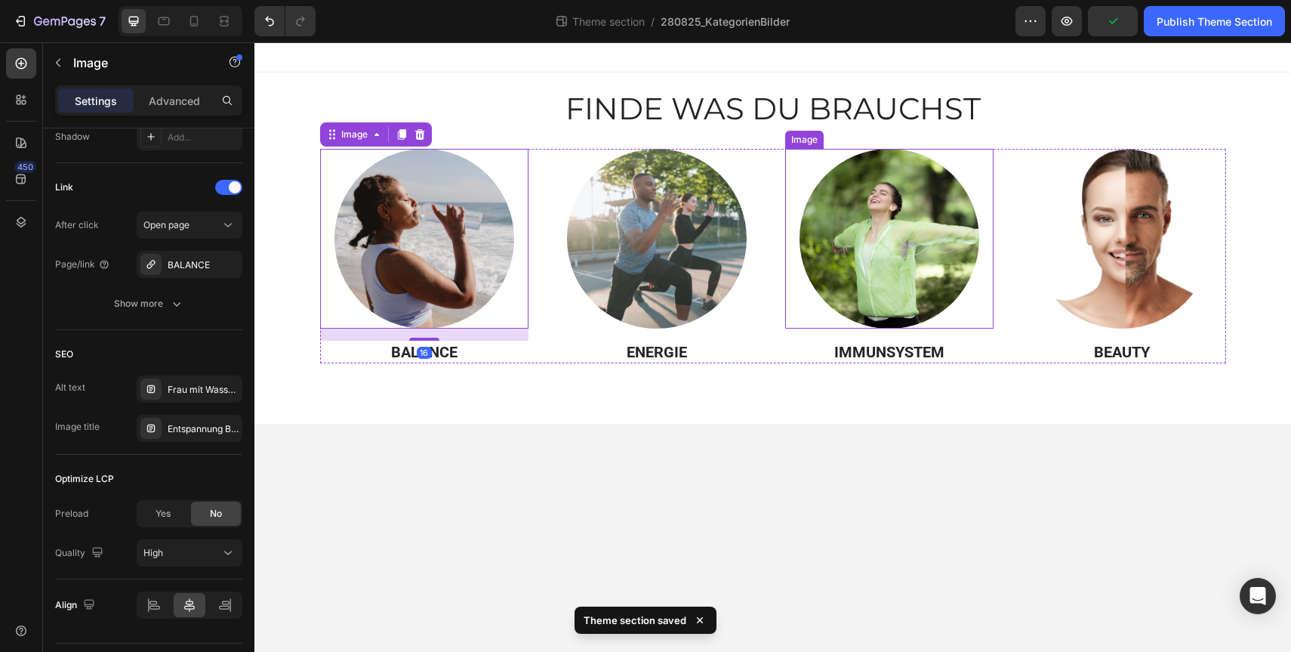
click at [827, 251] on img at bounding box center [890, 239] width 180 height 180
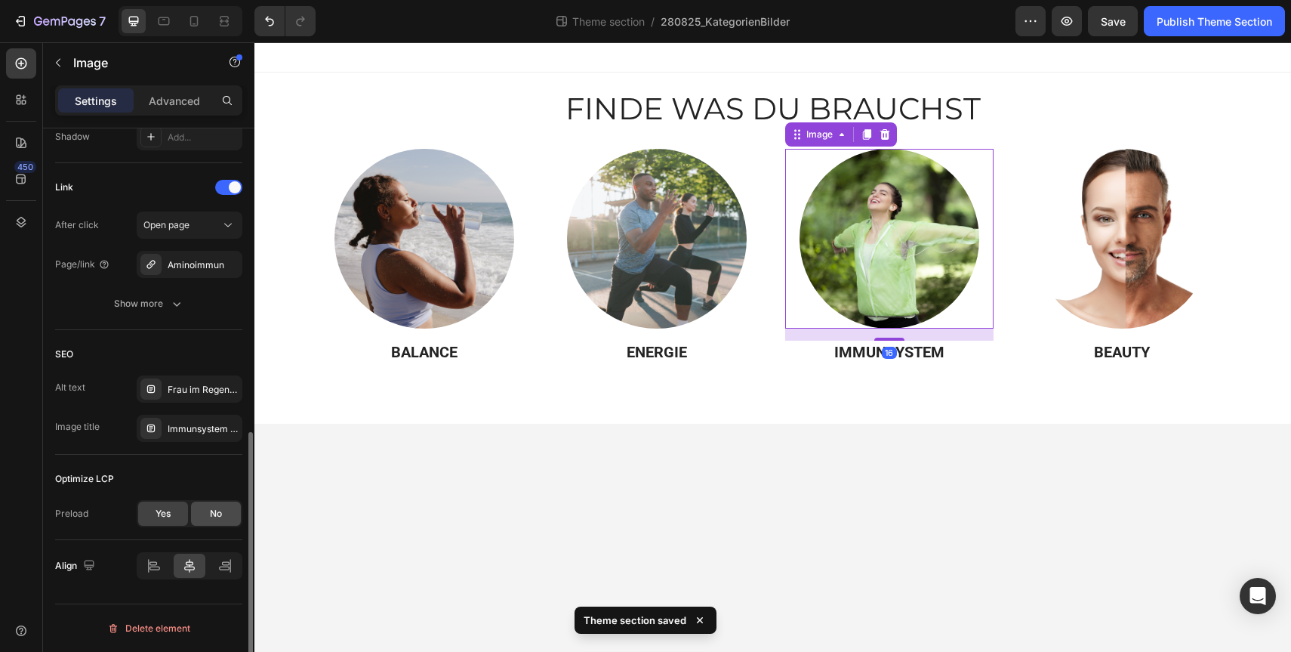
click at [217, 516] on span "No" at bounding box center [216, 514] width 12 height 14
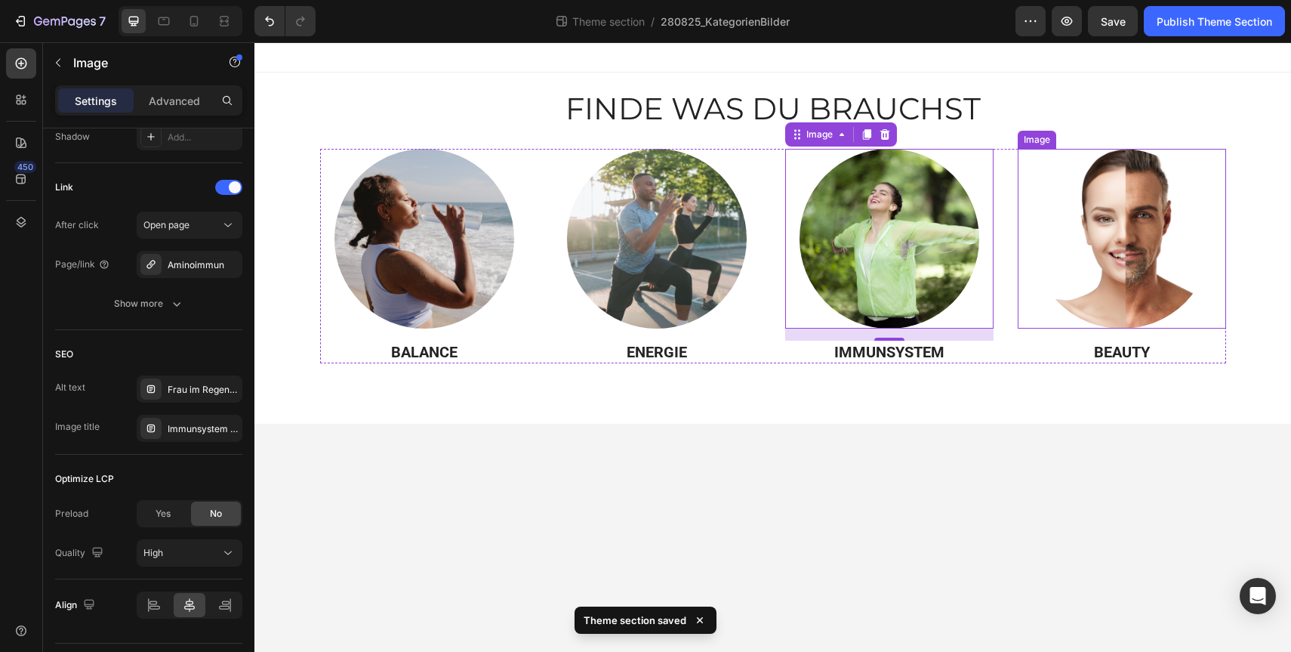
click at [1156, 263] on img at bounding box center [1122, 239] width 180 height 180
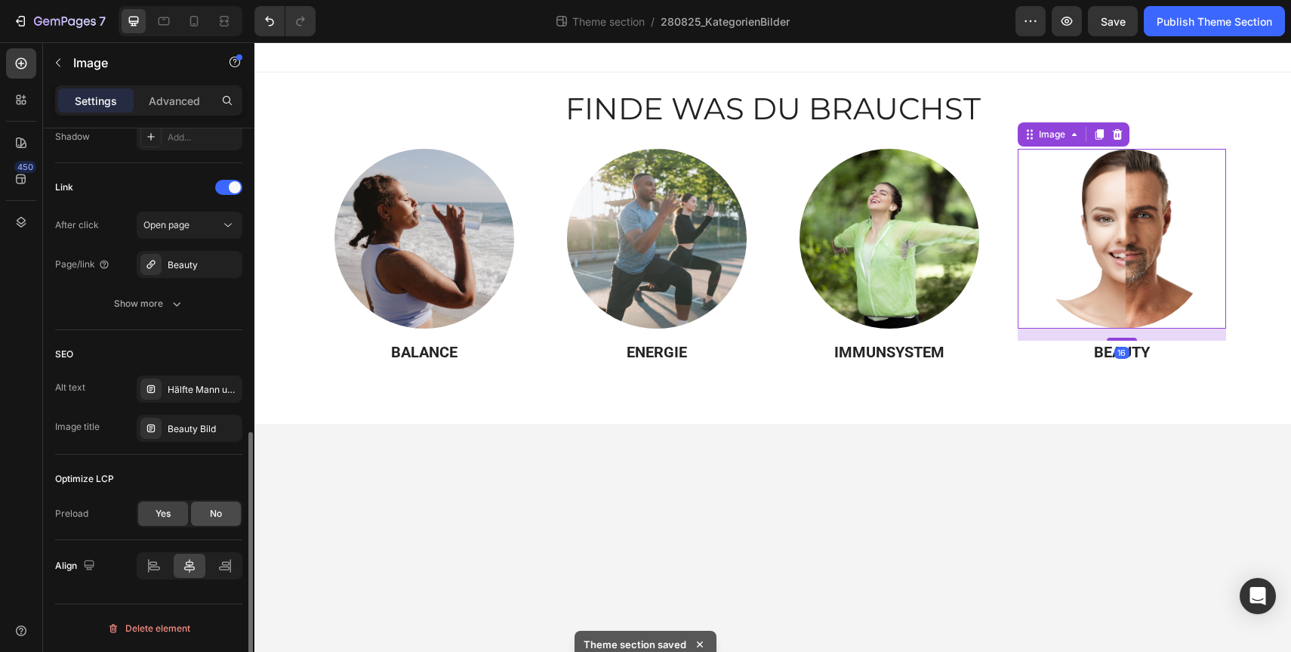
click at [219, 513] on span "No" at bounding box center [216, 514] width 12 height 14
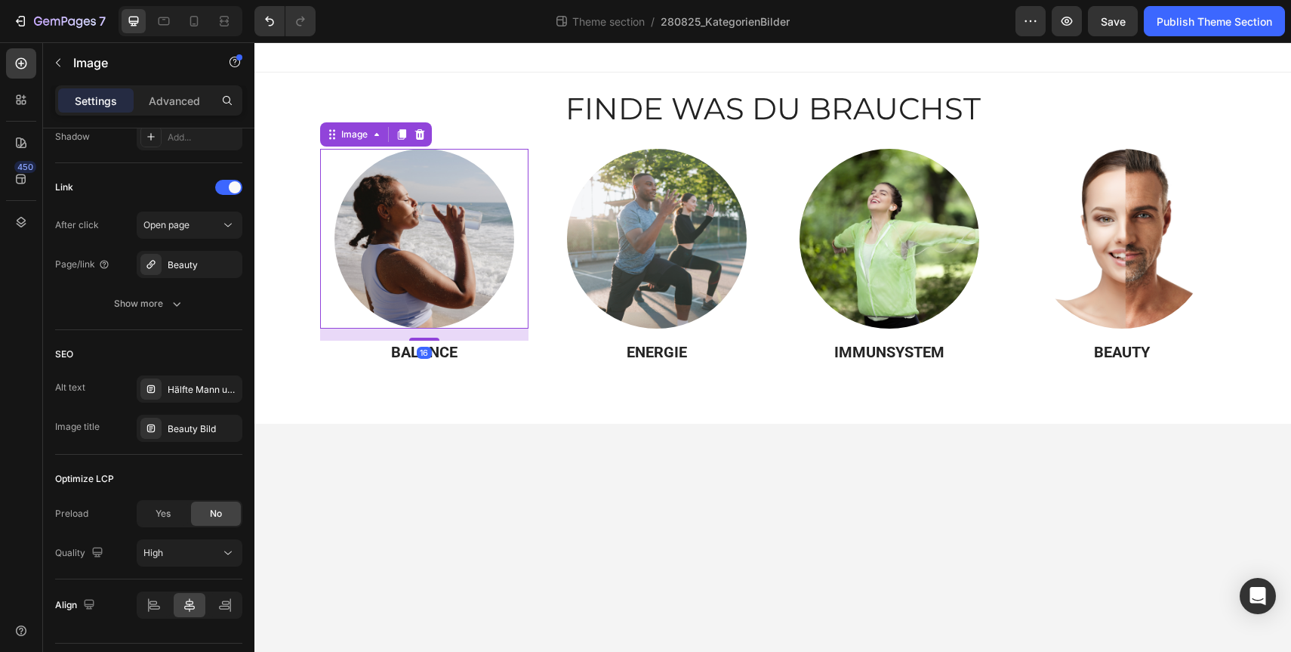
click at [440, 270] on img at bounding box center [424, 239] width 180 height 180
click at [225, 548] on icon at bounding box center [227, 552] width 15 height 15
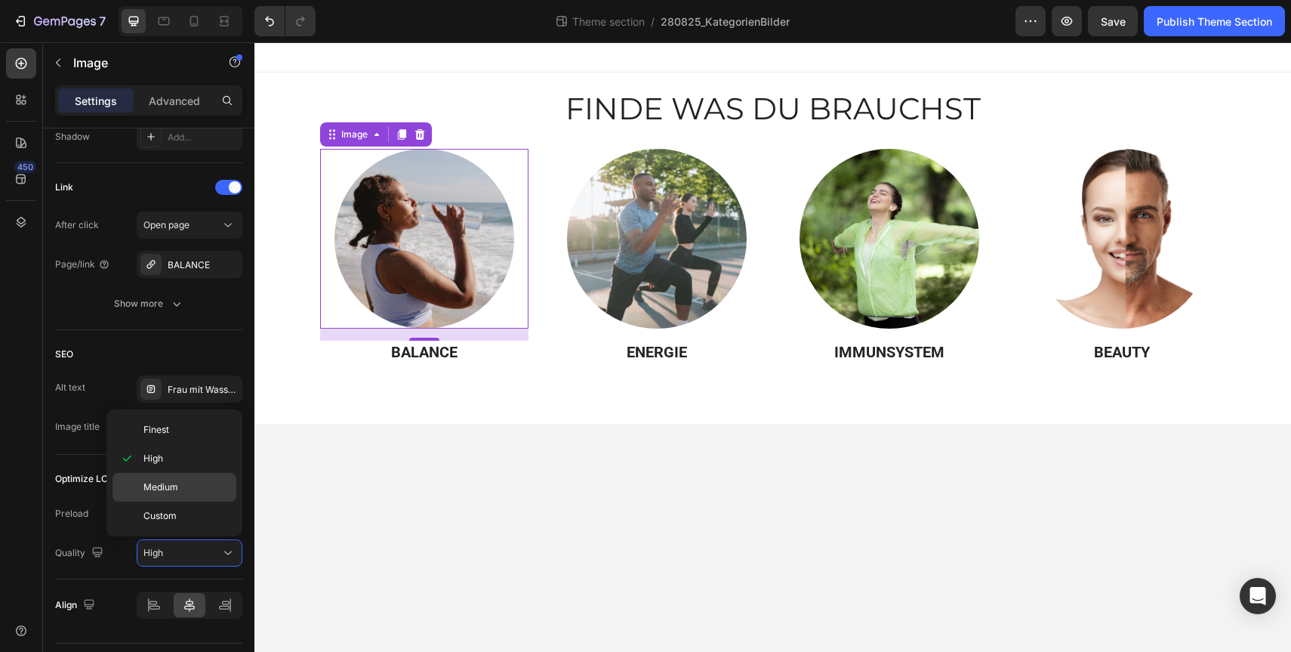
click at [208, 482] on p "Medium" at bounding box center [186, 487] width 86 height 14
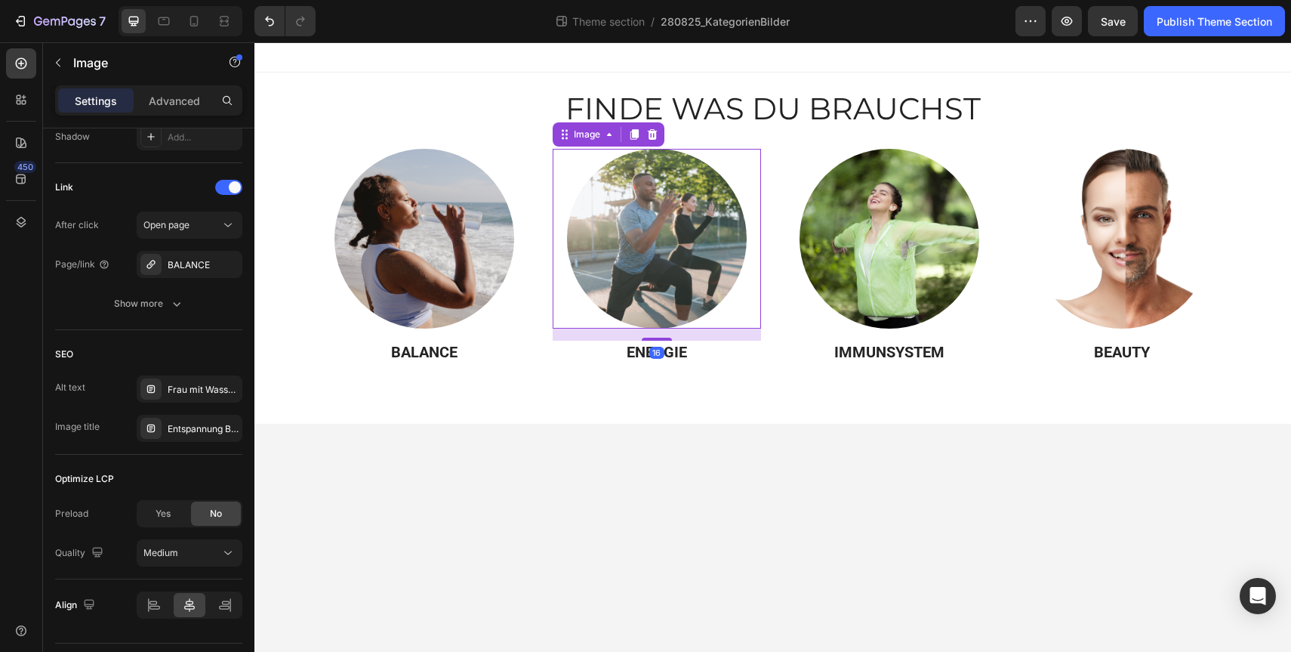
click at [656, 245] on img at bounding box center [657, 239] width 180 height 180
click at [221, 553] on icon at bounding box center [227, 552] width 15 height 15
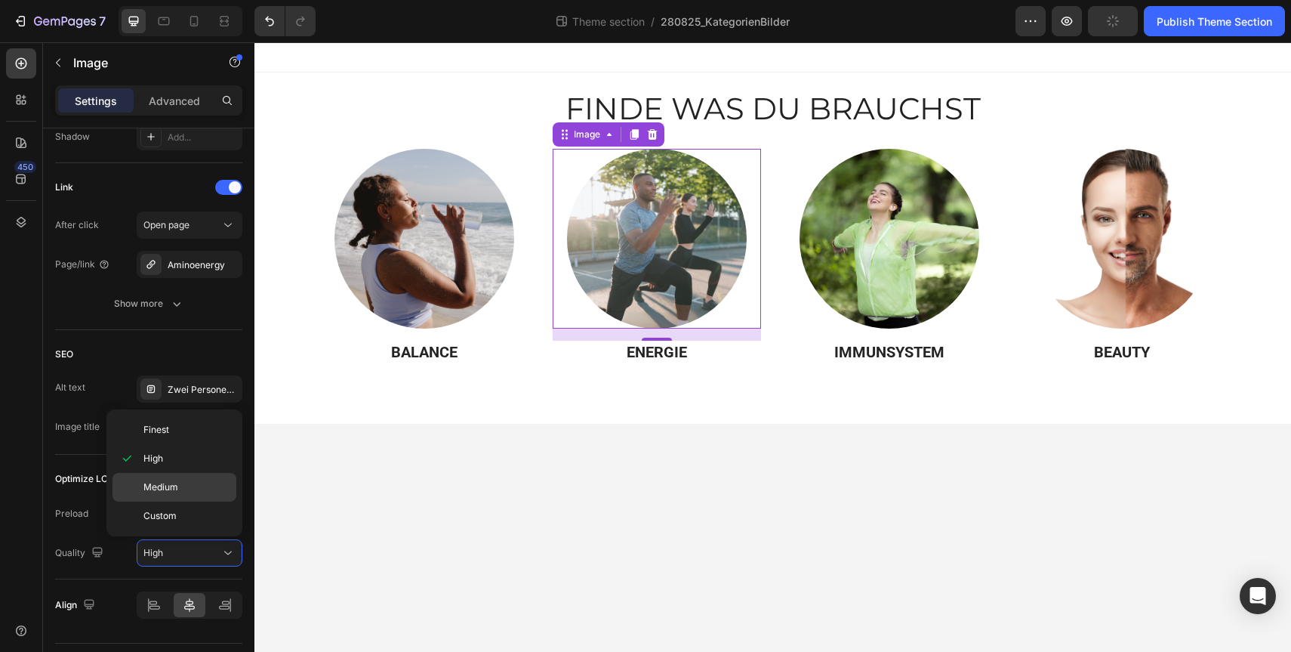
click at [202, 485] on p "Medium" at bounding box center [186, 487] width 86 height 14
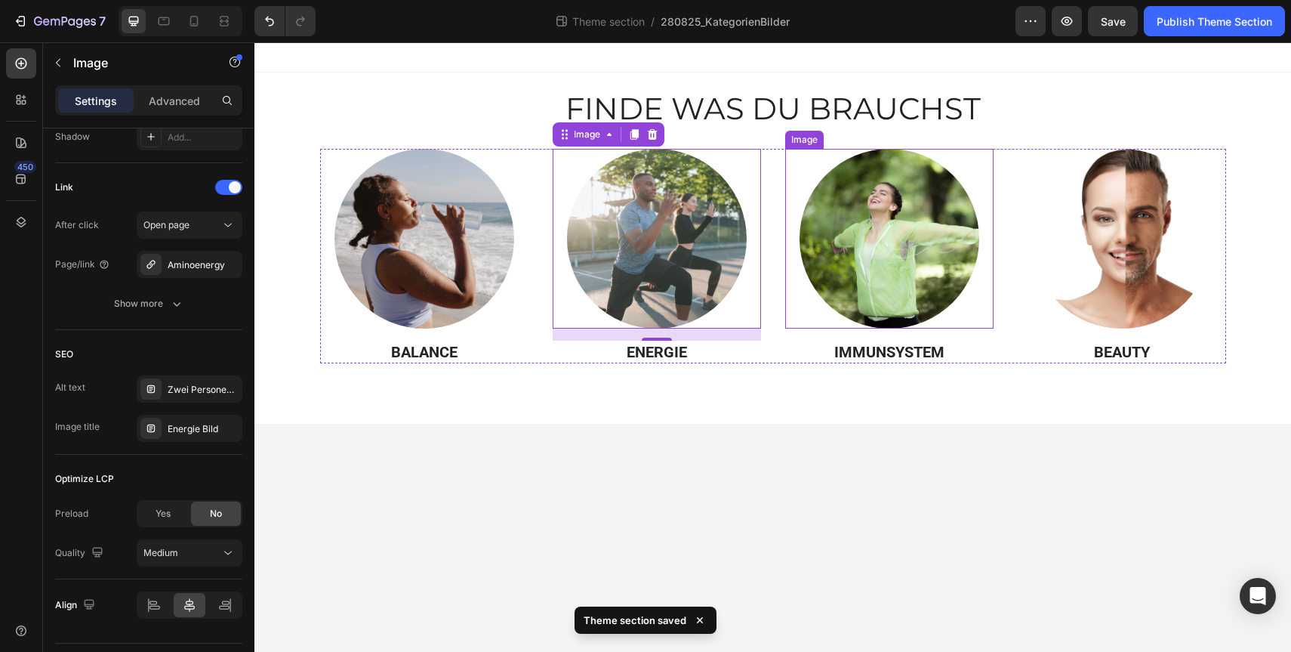
click at [923, 230] on img at bounding box center [890, 239] width 180 height 180
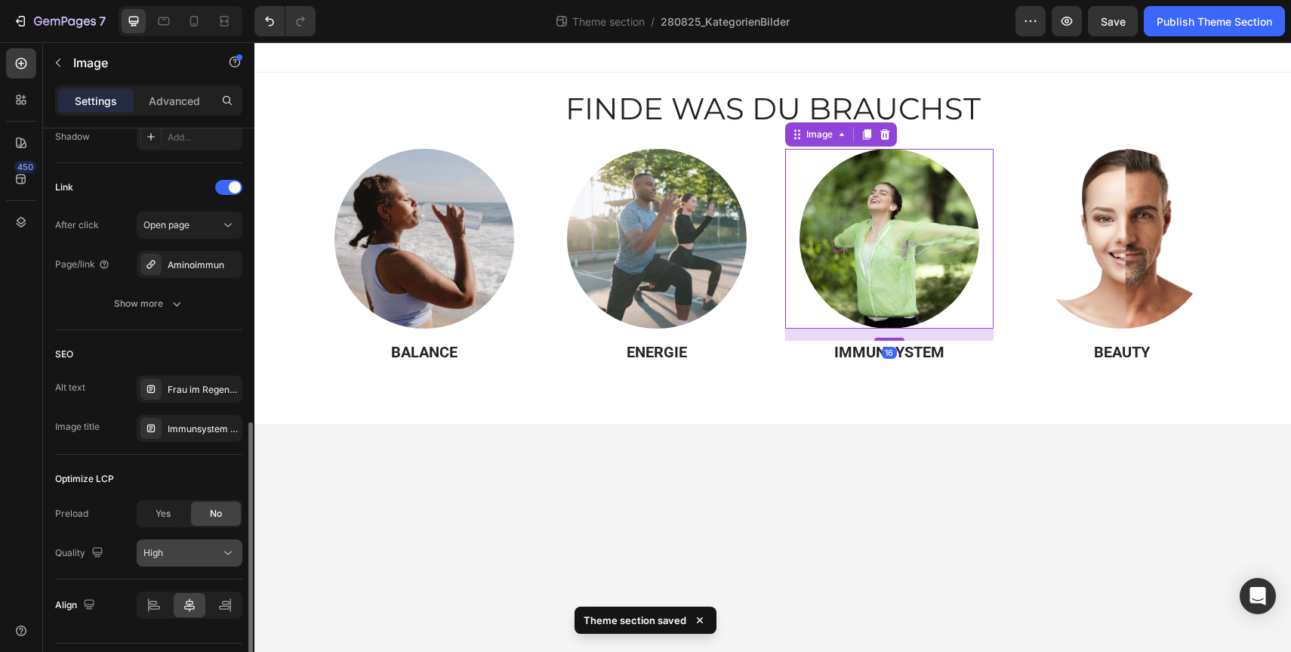
click at [220, 547] on icon at bounding box center [227, 552] width 15 height 15
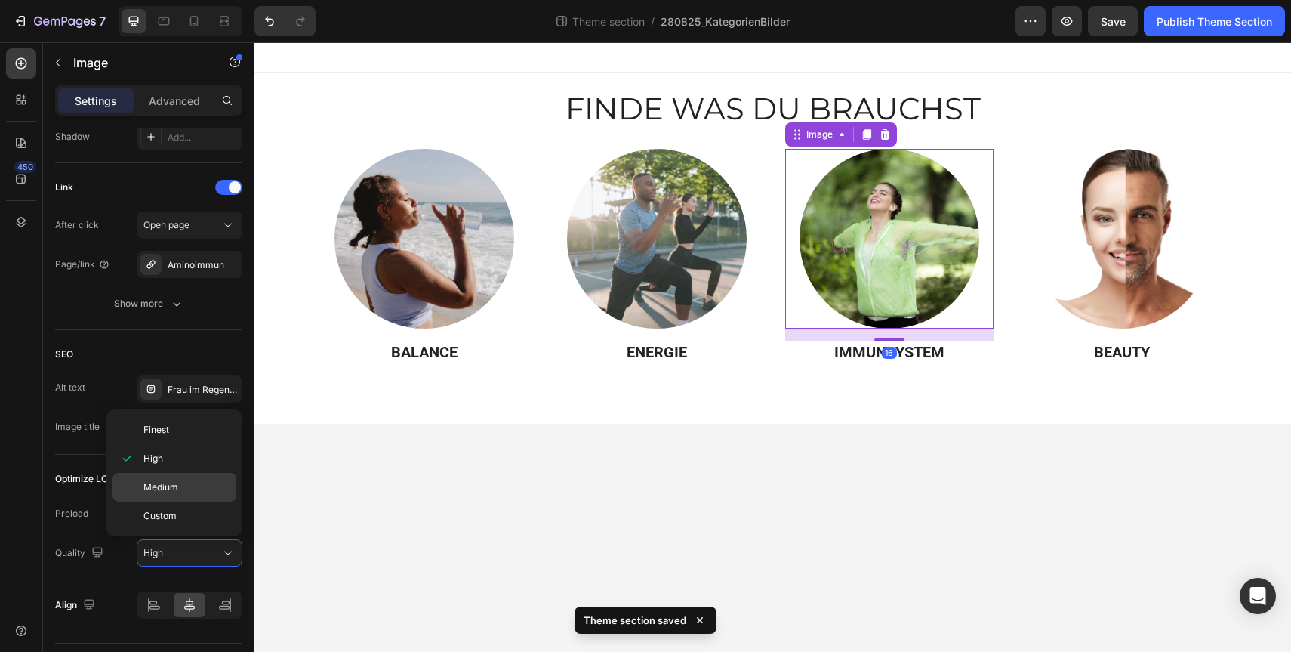
click at [211, 493] on p "Medium" at bounding box center [186, 487] width 86 height 14
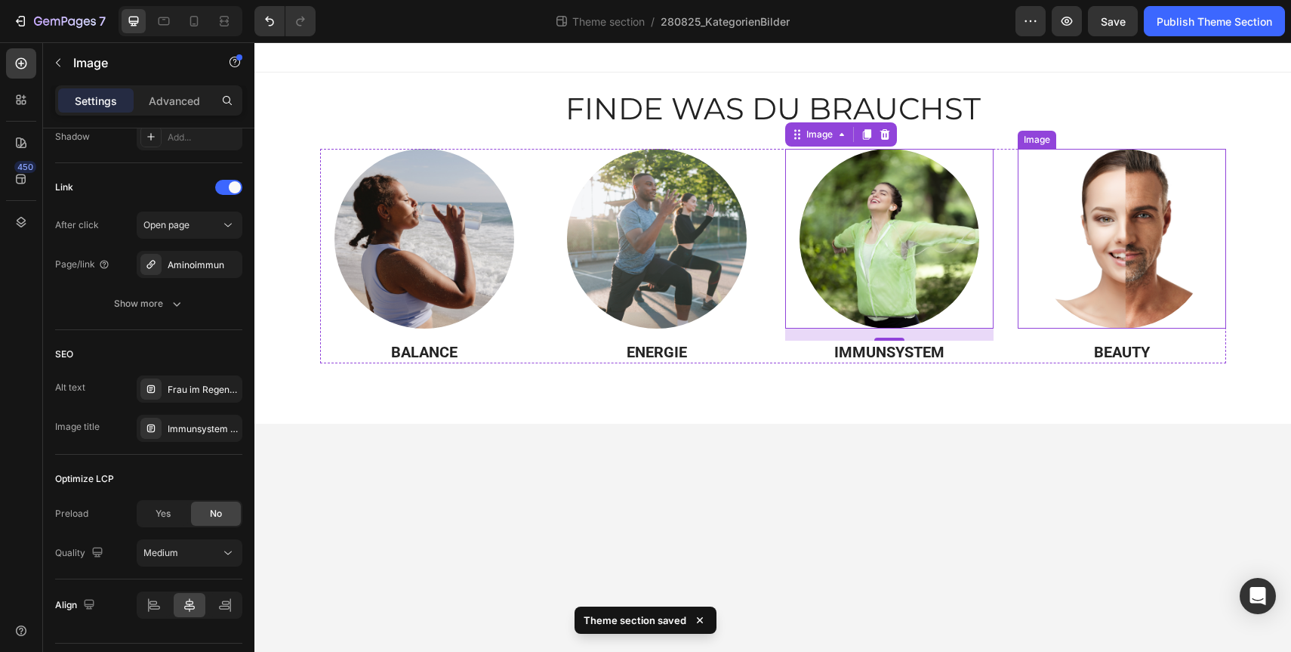
click at [1070, 258] on img at bounding box center [1122, 239] width 180 height 180
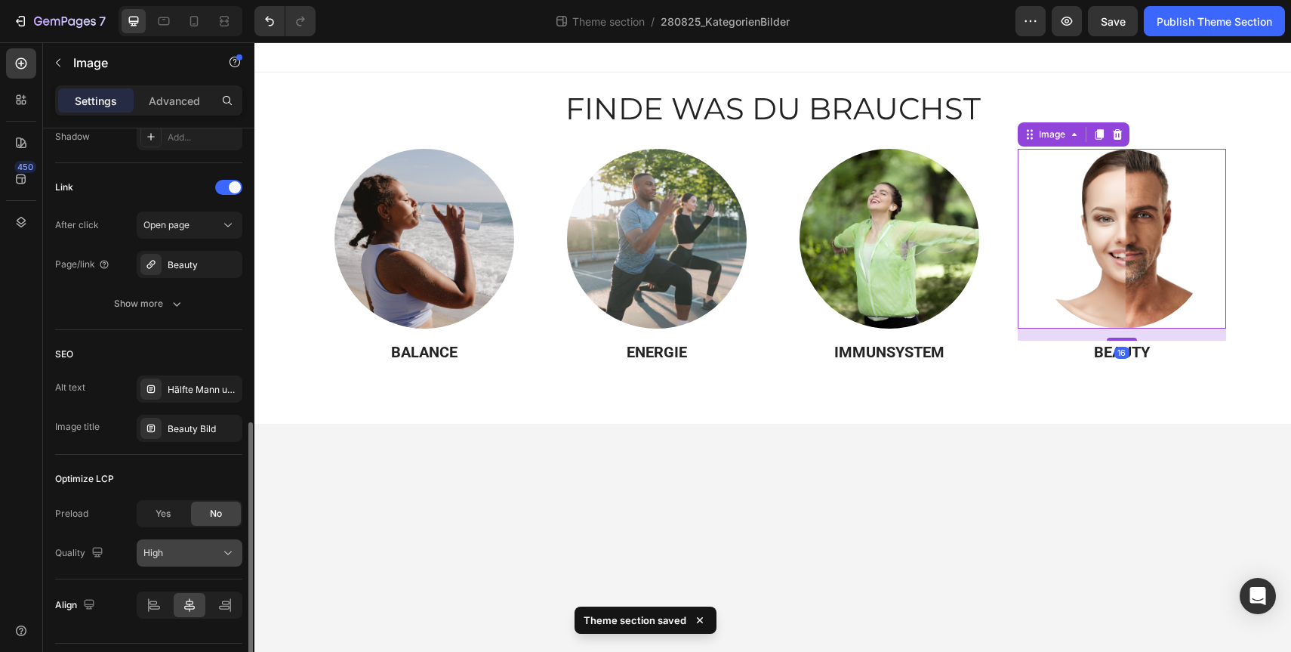
click at [219, 554] on div "High" at bounding box center [181, 553] width 77 height 14
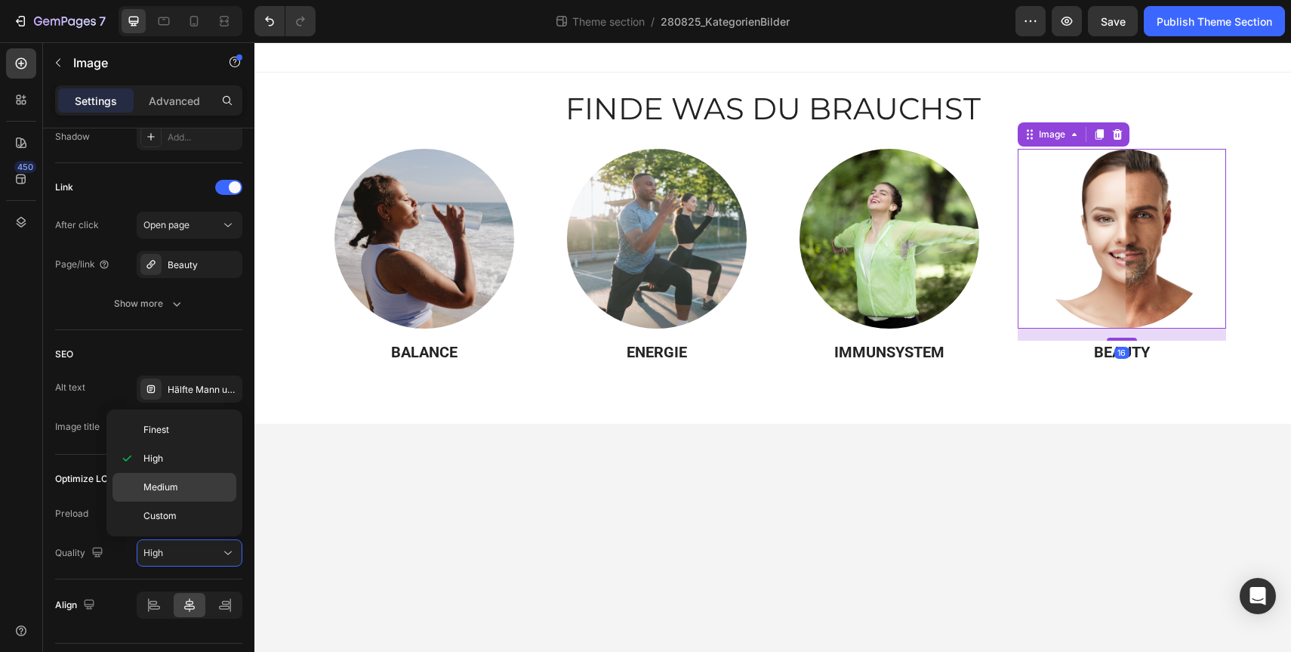
click at [193, 486] on p "Medium" at bounding box center [186, 487] width 86 height 14
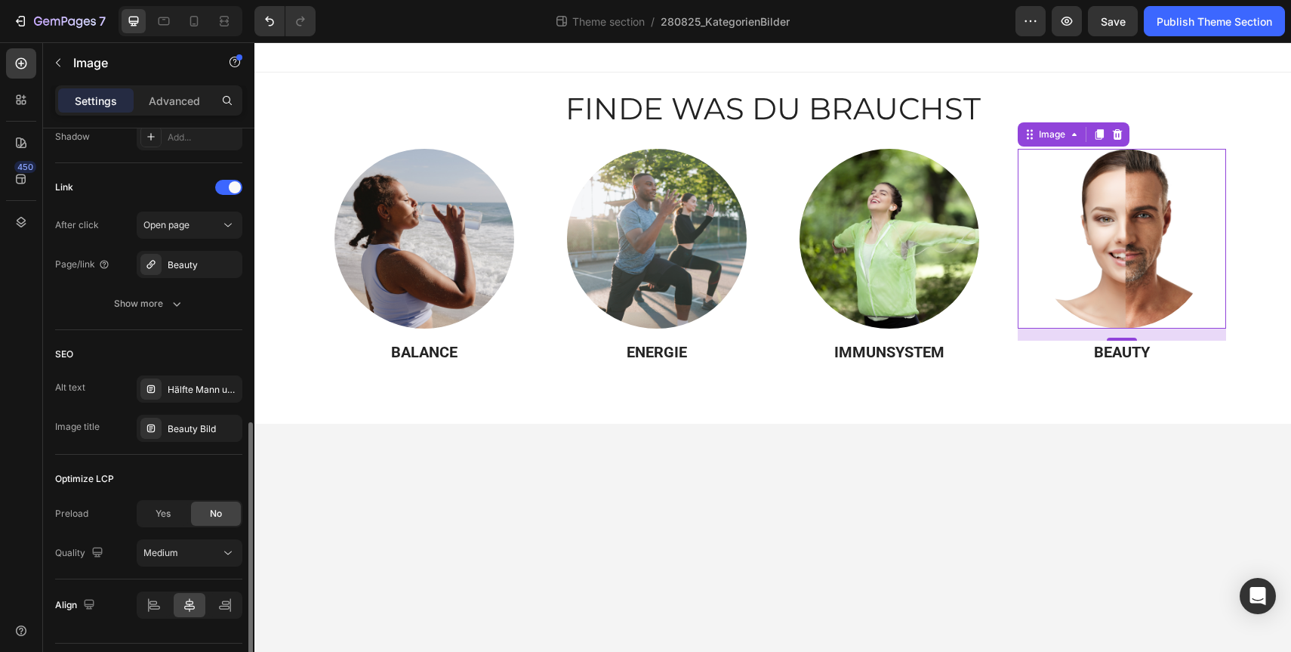
click at [196, 347] on div "SEO" at bounding box center [148, 354] width 187 height 24
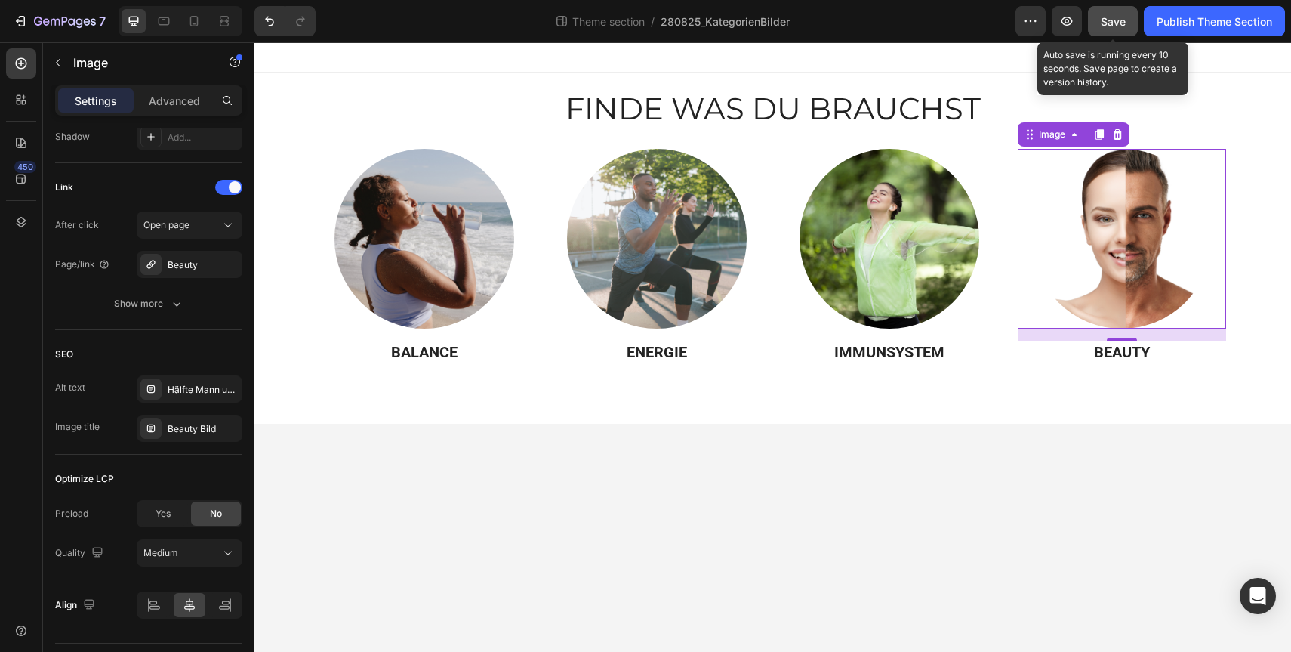
click at [1119, 23] on span "Save" at bounding box center [1113, 21] width 25 height 13
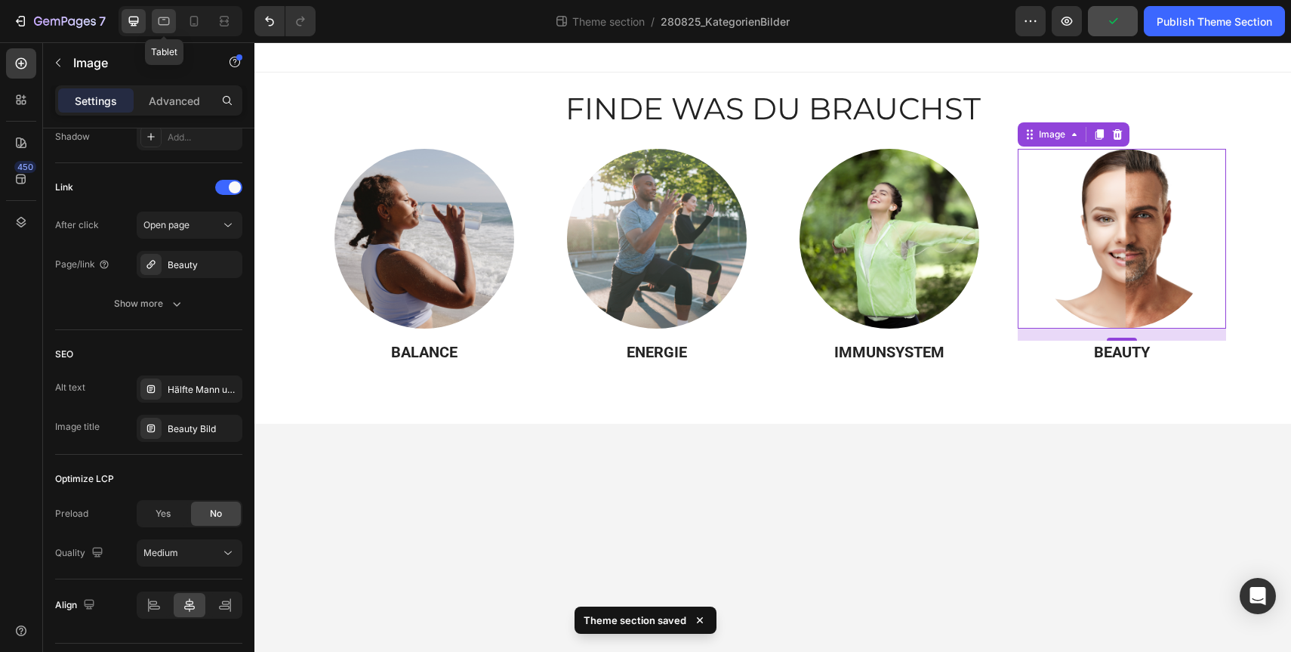
click at [170, 20] on icon at bounding box center [163, 21] width 15 height 15
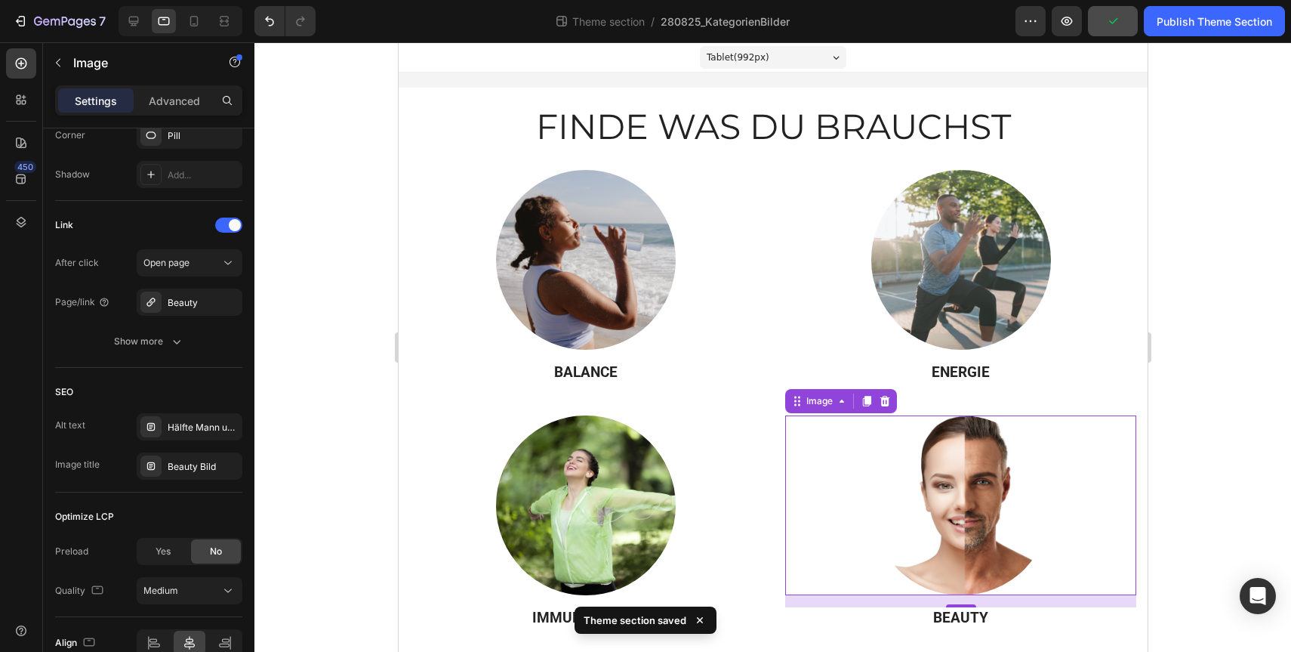
scroll to position [37, 0]
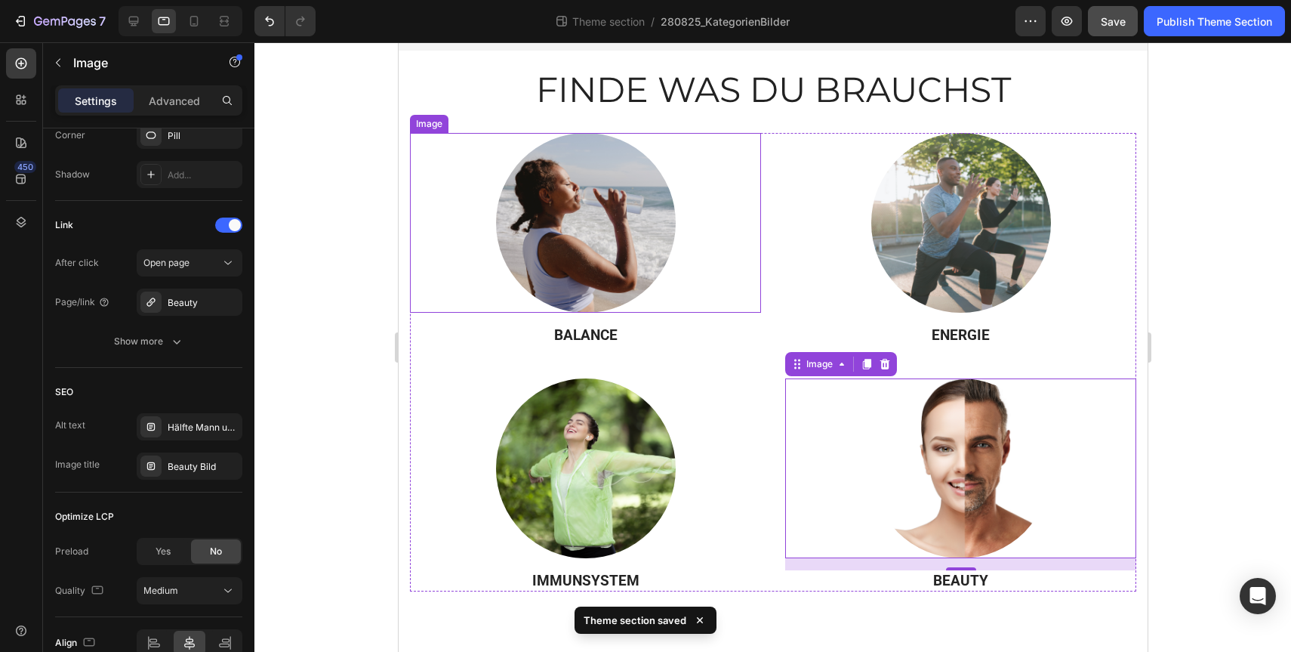
click at [580, 233] on img at bounding box center [585, 223] width 180 height 180
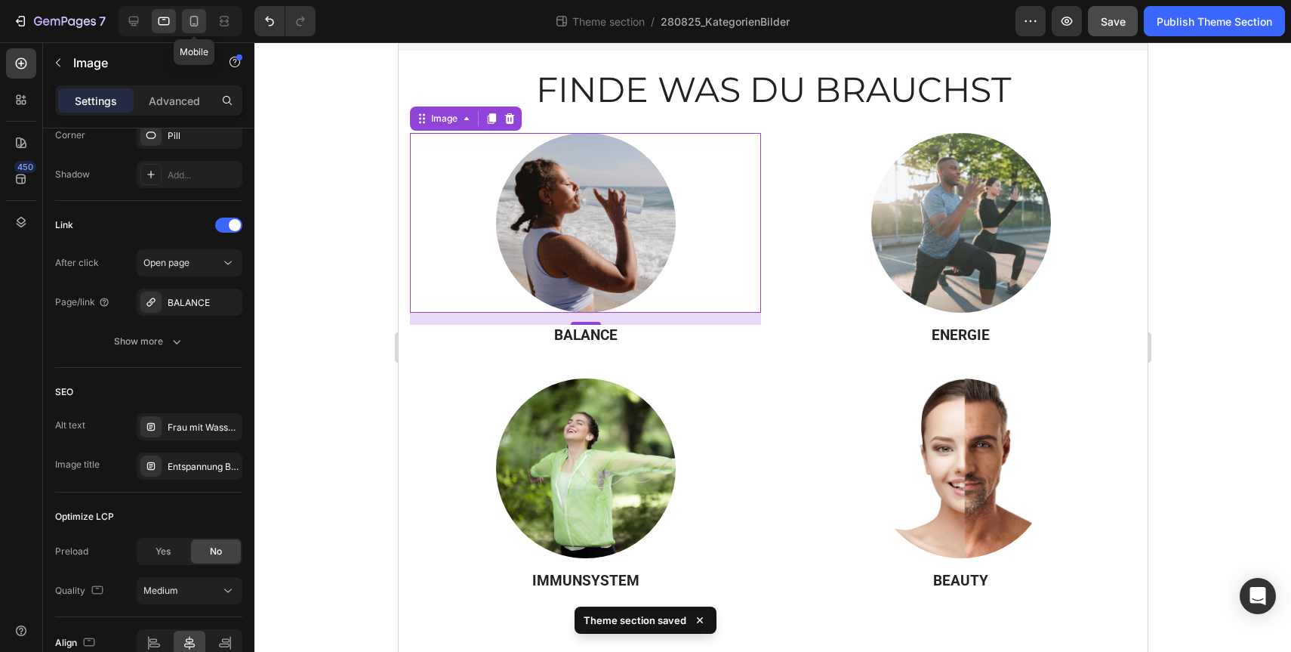
click at [196, 31] on div at bounding box center [194, 21] width 24 height 24
type input "133"
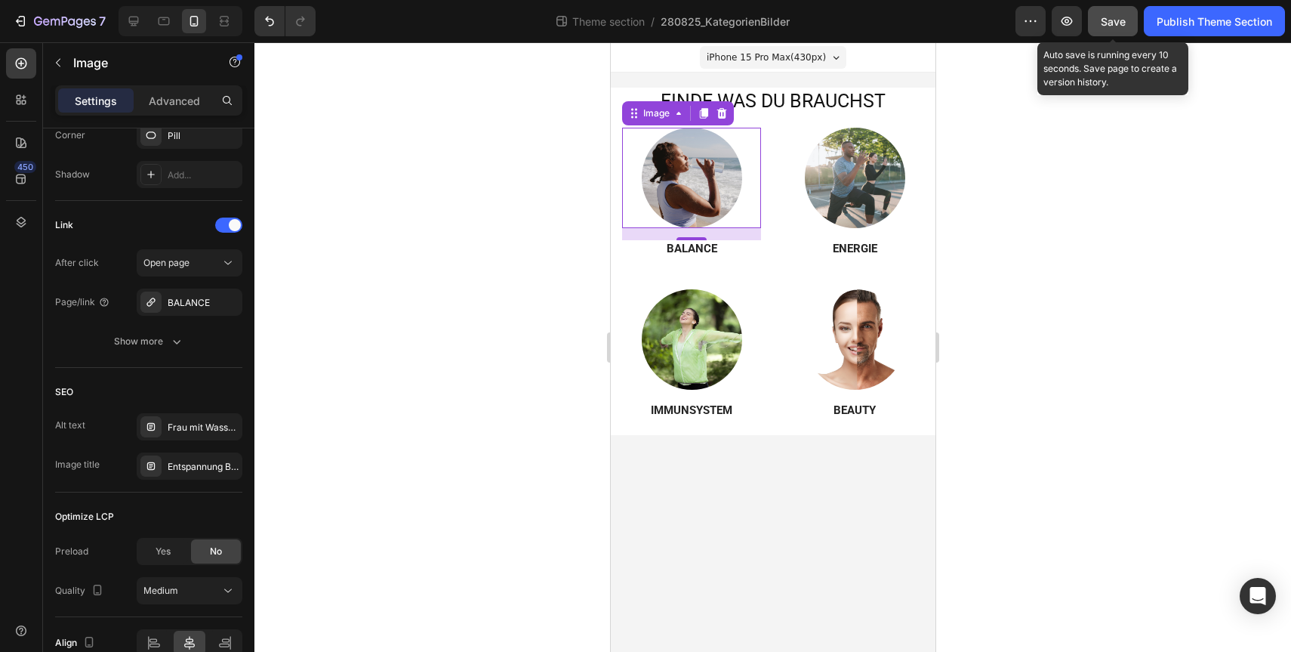
click at [1117, 23] on span "Save" at bounding box center [1113, 21] width 25 height 13
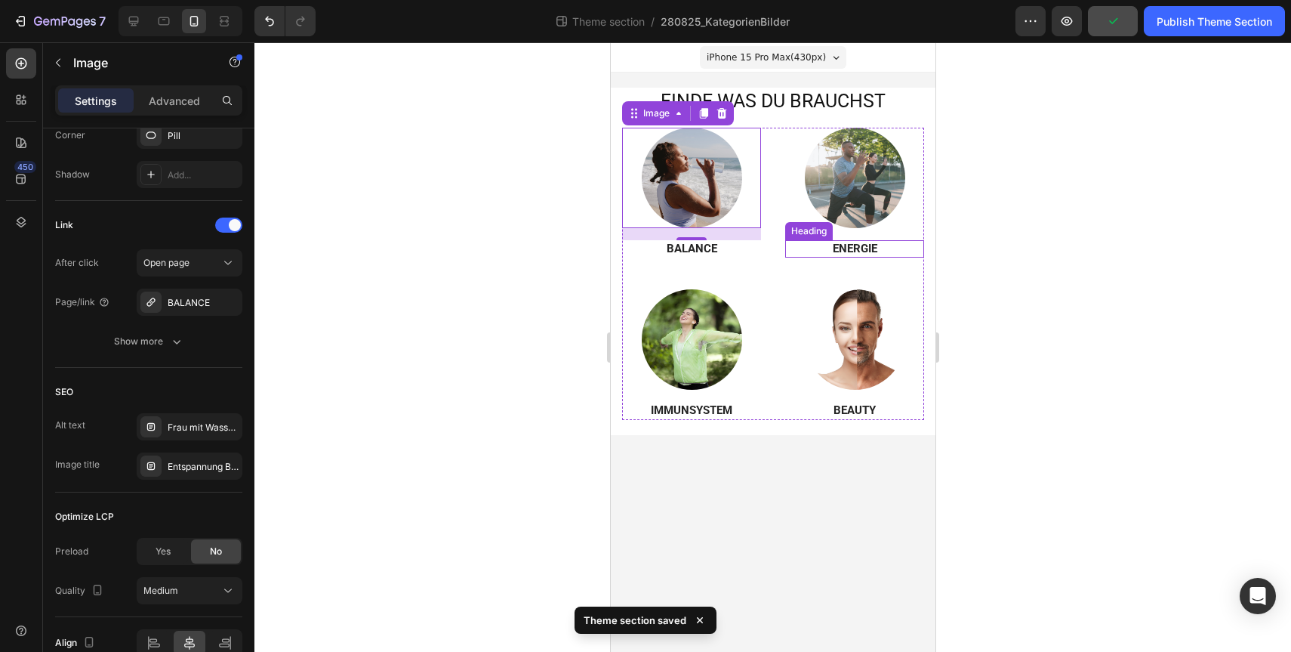
click at [869, 240] on h3 "ENERGIE" at bounding box center [853, 249] width 139 height 18
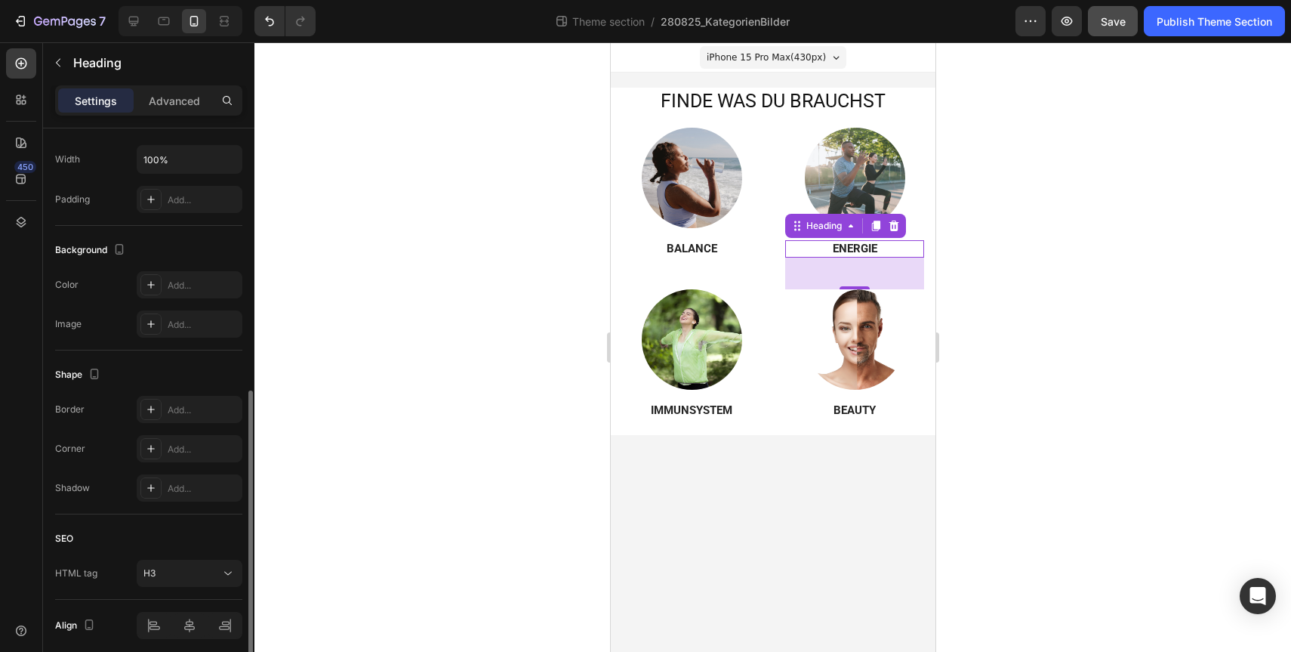
scroll to position [414, 0]
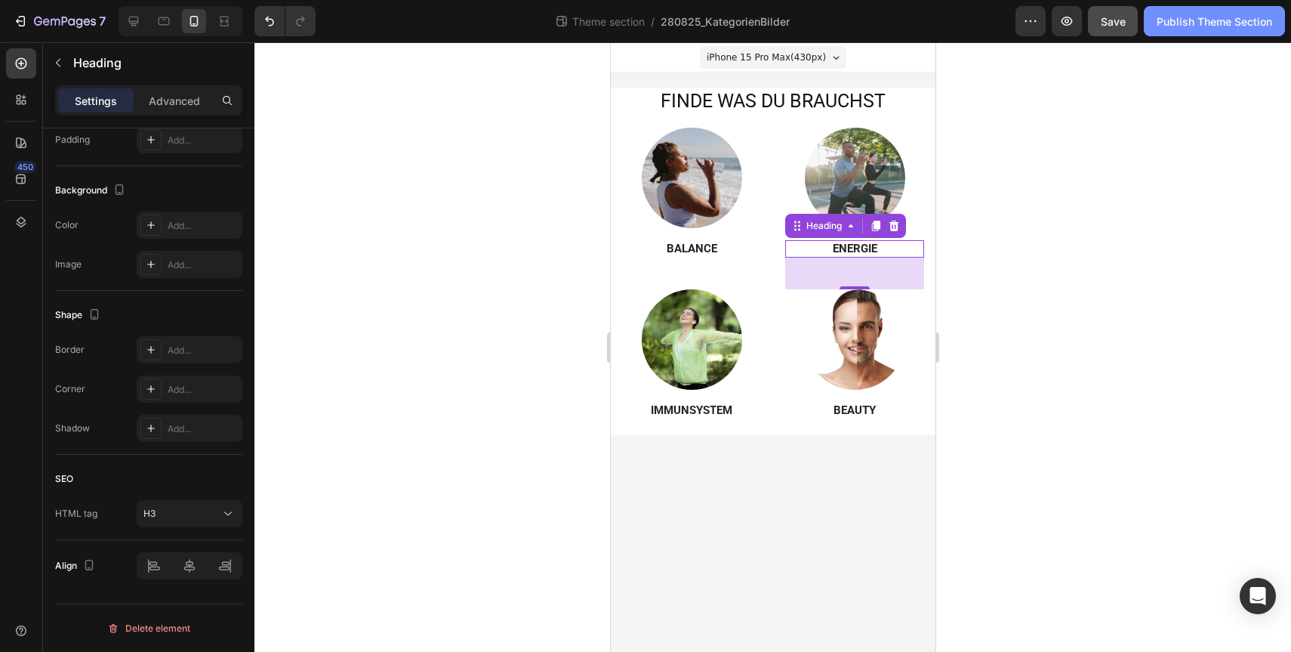
click at [1207, 26] on div "Publish Theme Section" at bounding box center [1215, 22] width 116 height 16
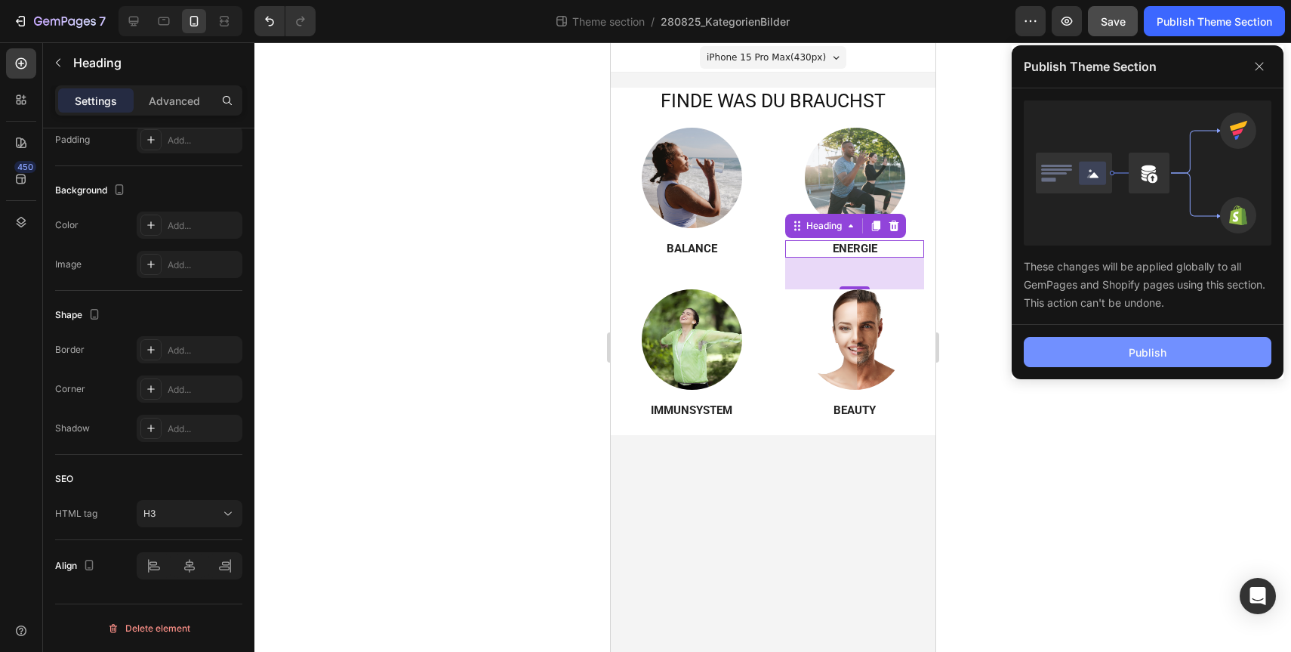
click at [1145, 338] on button "Publish" at bounding box center [1148, 352] width 248 height 30
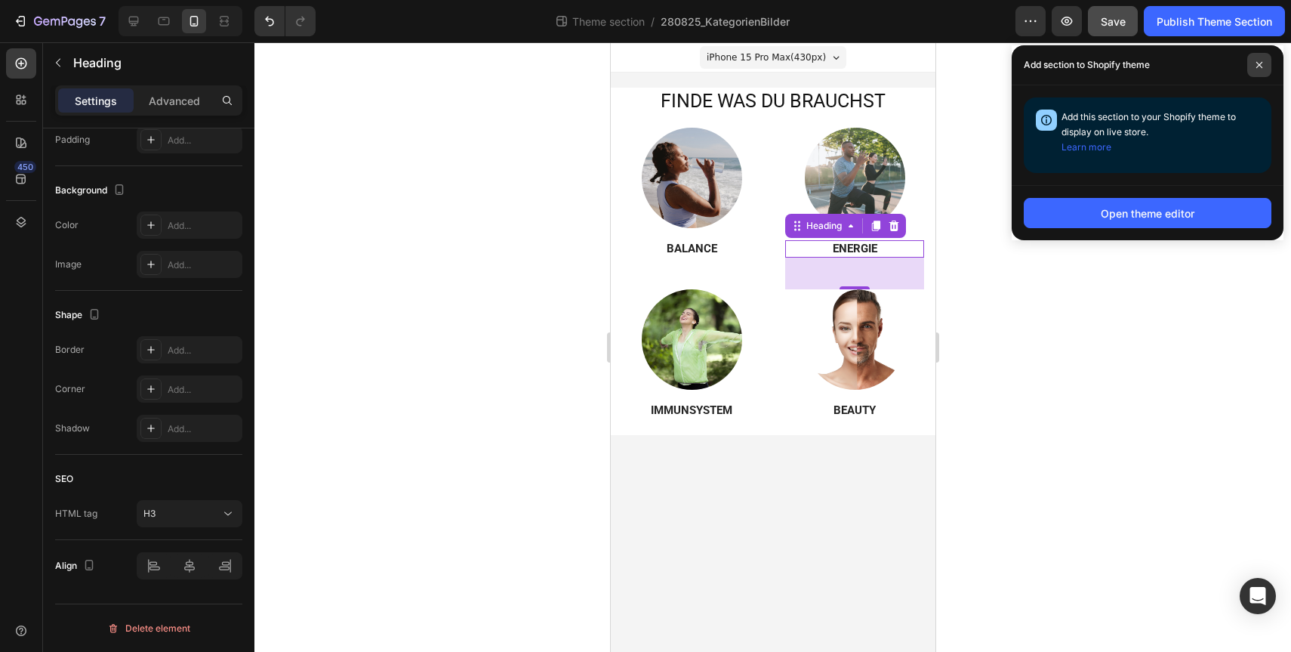
click at [1260, 63] on icon at bounding box center [1260, 65] width 8 height 8
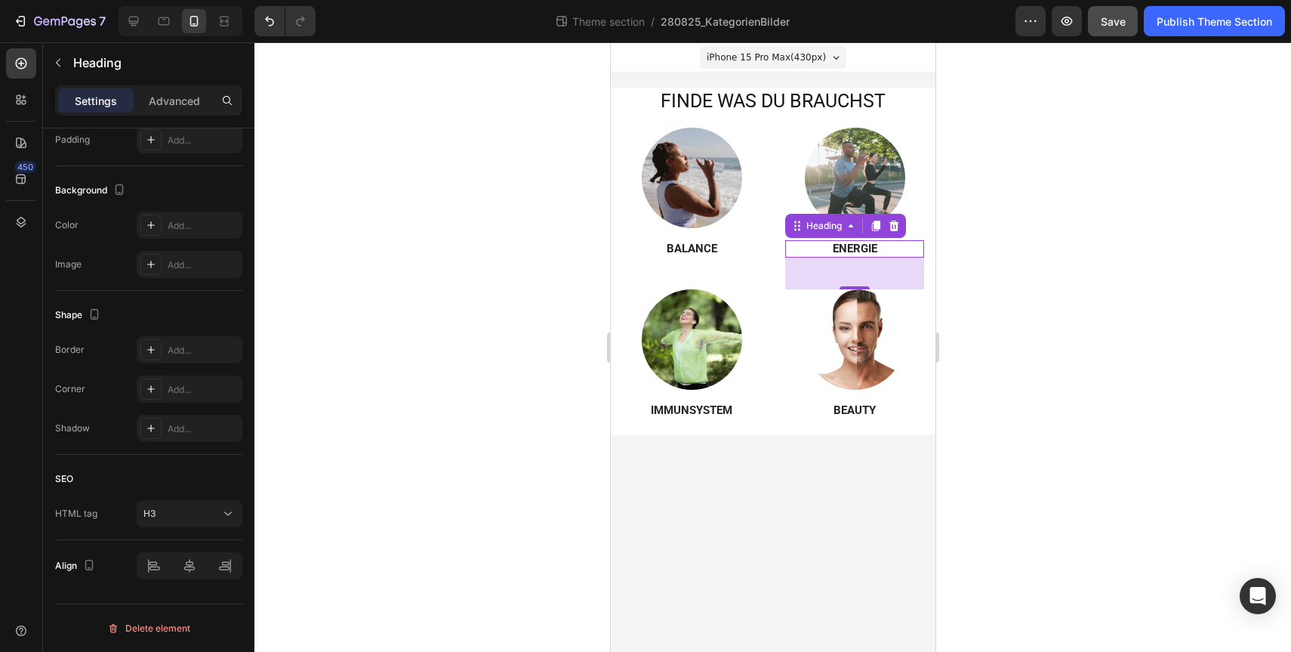
click at [1120, 37] on div "7 Theme section / 280825_KategorienBilder Preview Save Publish Theme Section" at bounding box center [645, 21] width 1291 height 43
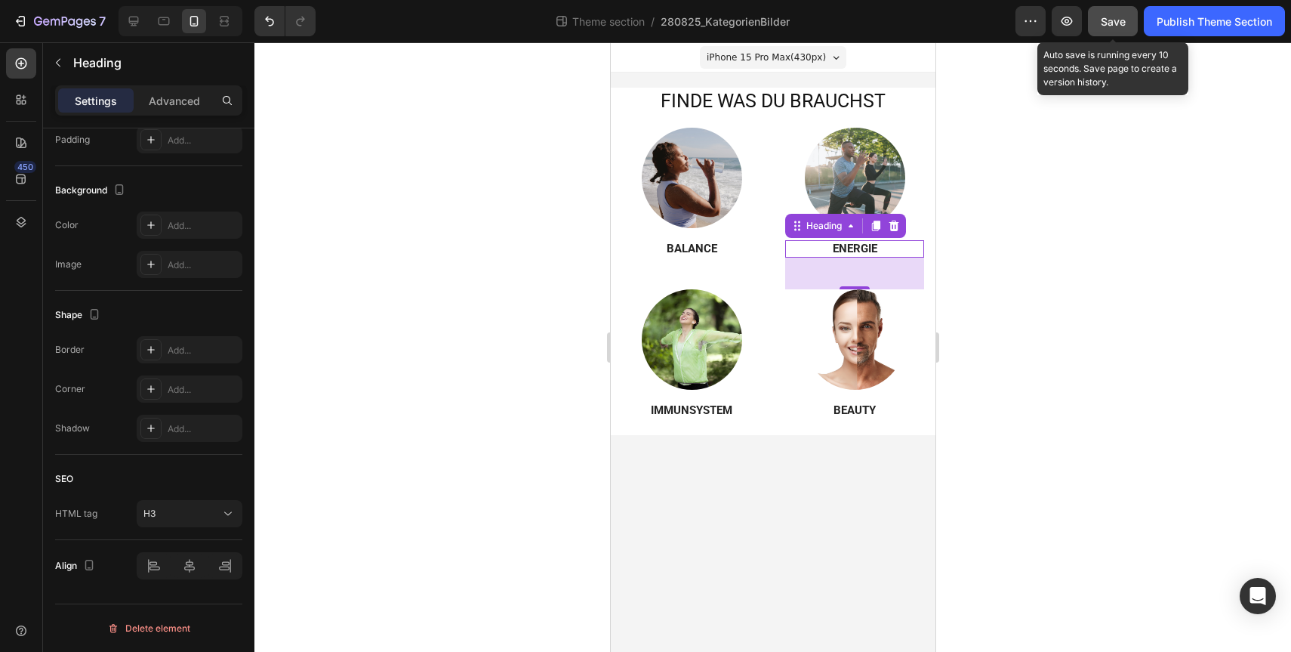
click at [1108, 22] on span "Save" at bounding box center [1113, 21] width 25 height 13
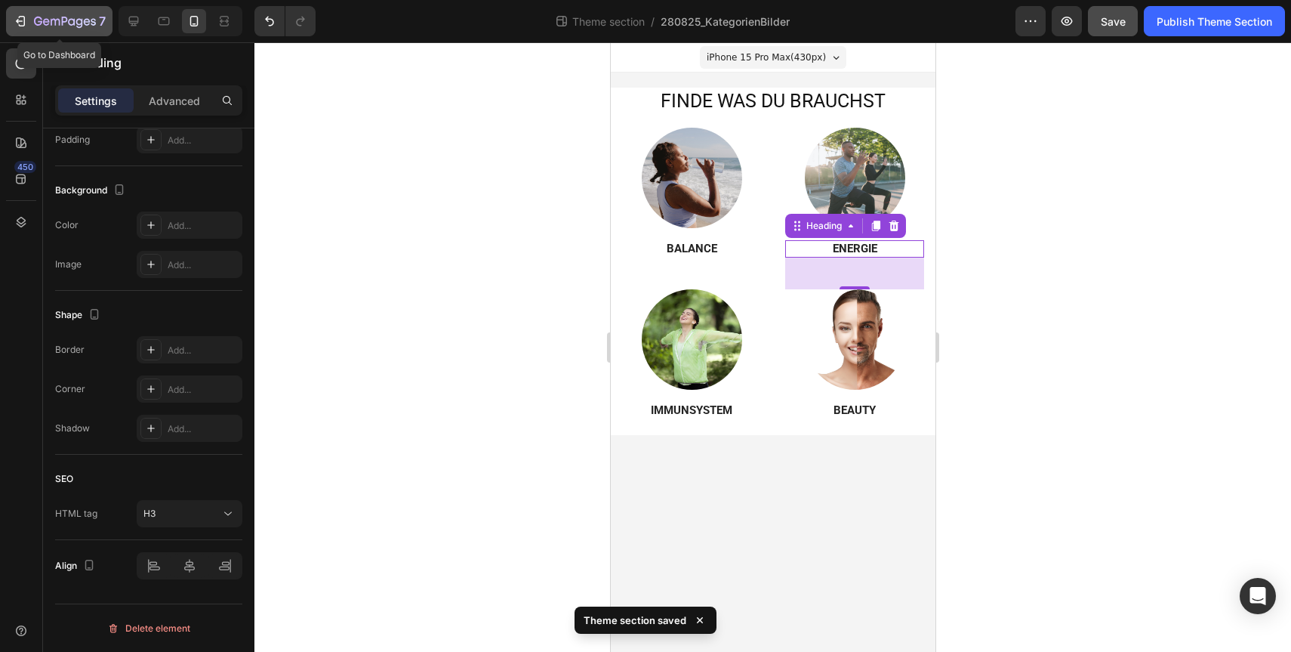
click at [49, 26] on icon "button" at bounding box center [65, 22] width 62 height 13
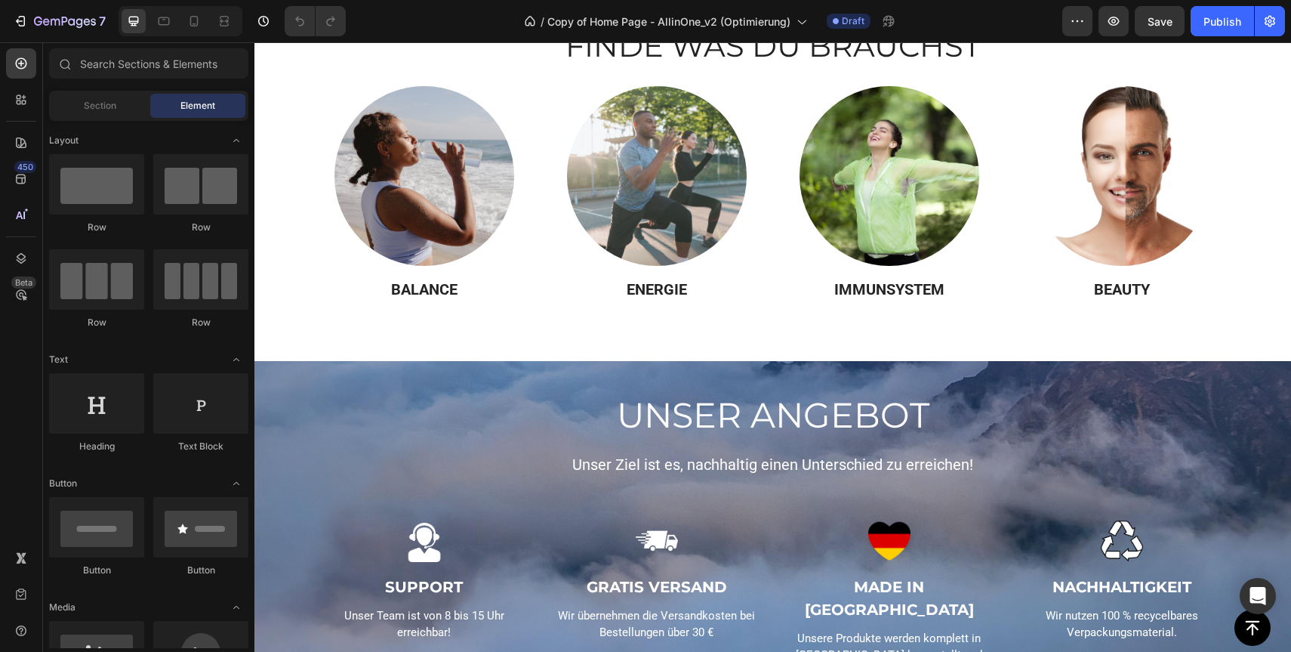
scroll to position [1507, 0]
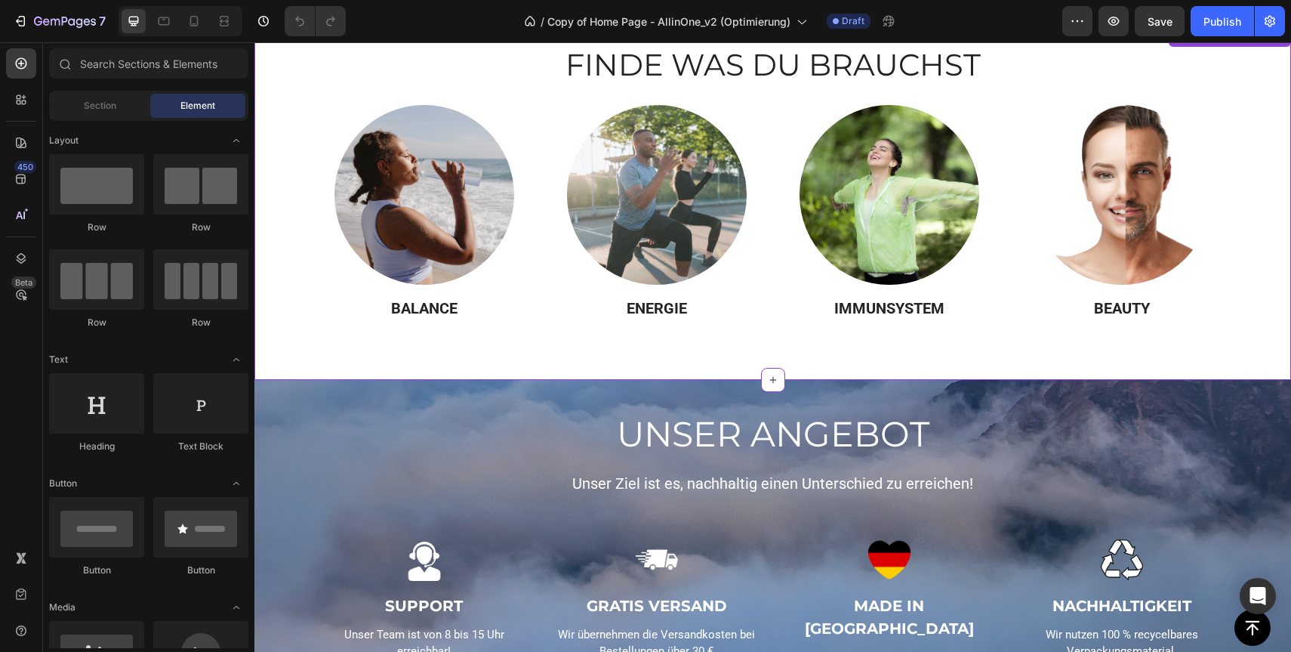
click at [559, 306] on h3 "ENERGIE" at bounding box center [657, 308] width 208 height 23
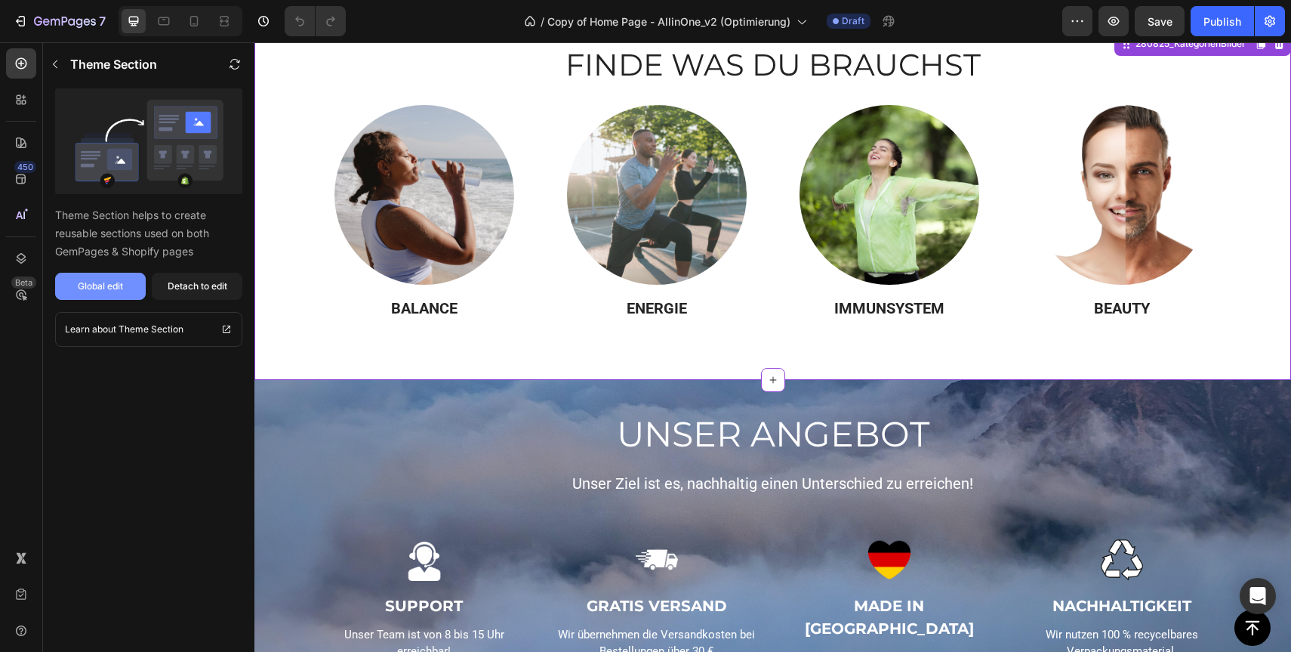
click at [116, 294] on button "Global edit" at bounding box center [100, 286] width 91 height 27
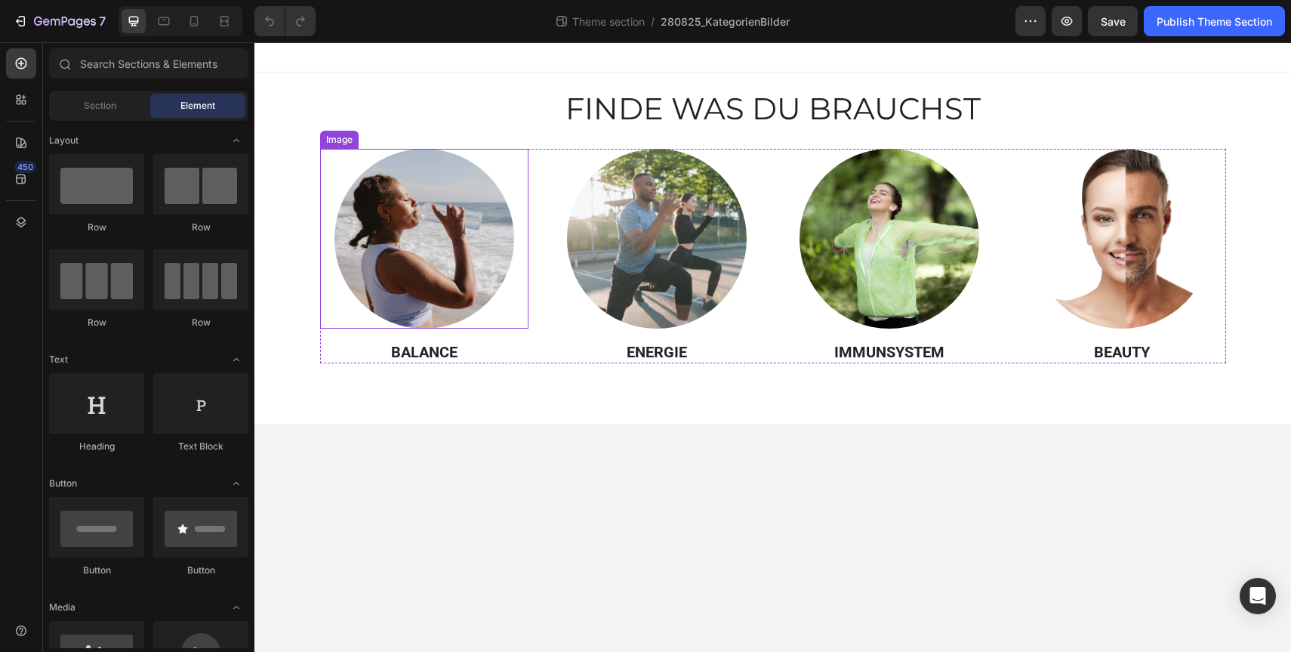
click at [354, 205] on img at bounding box center [424, 239] width 180 height 180
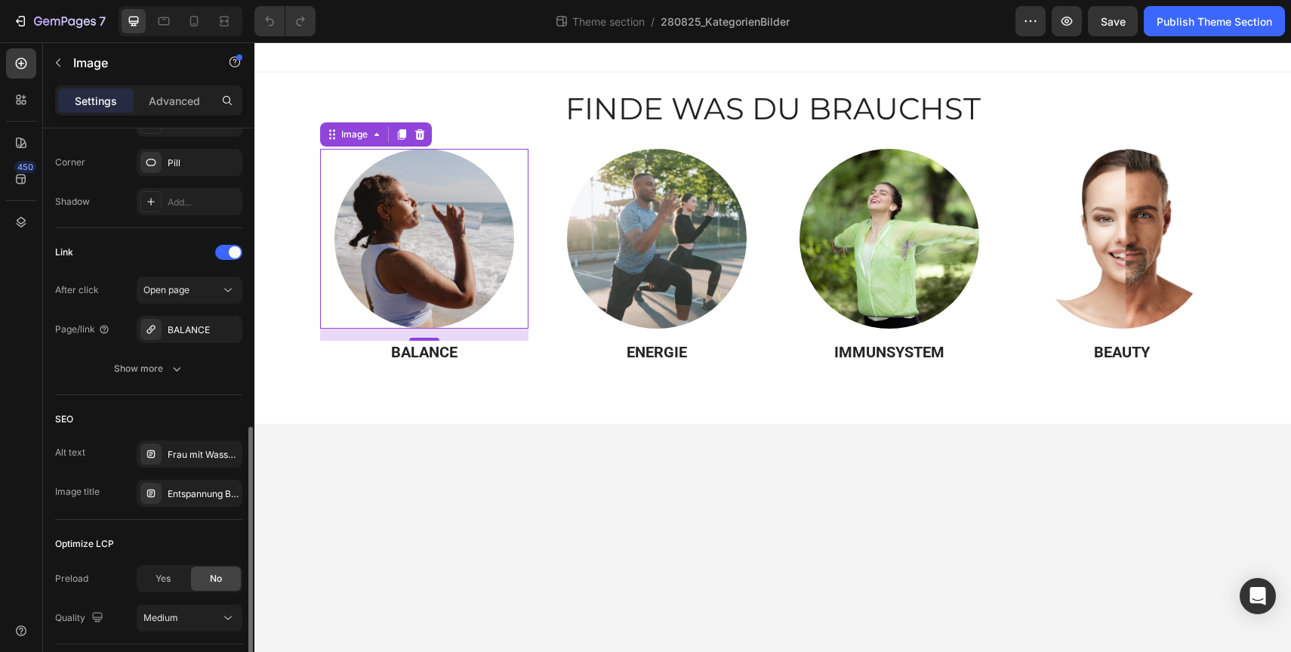
scroll to position [692, 0]
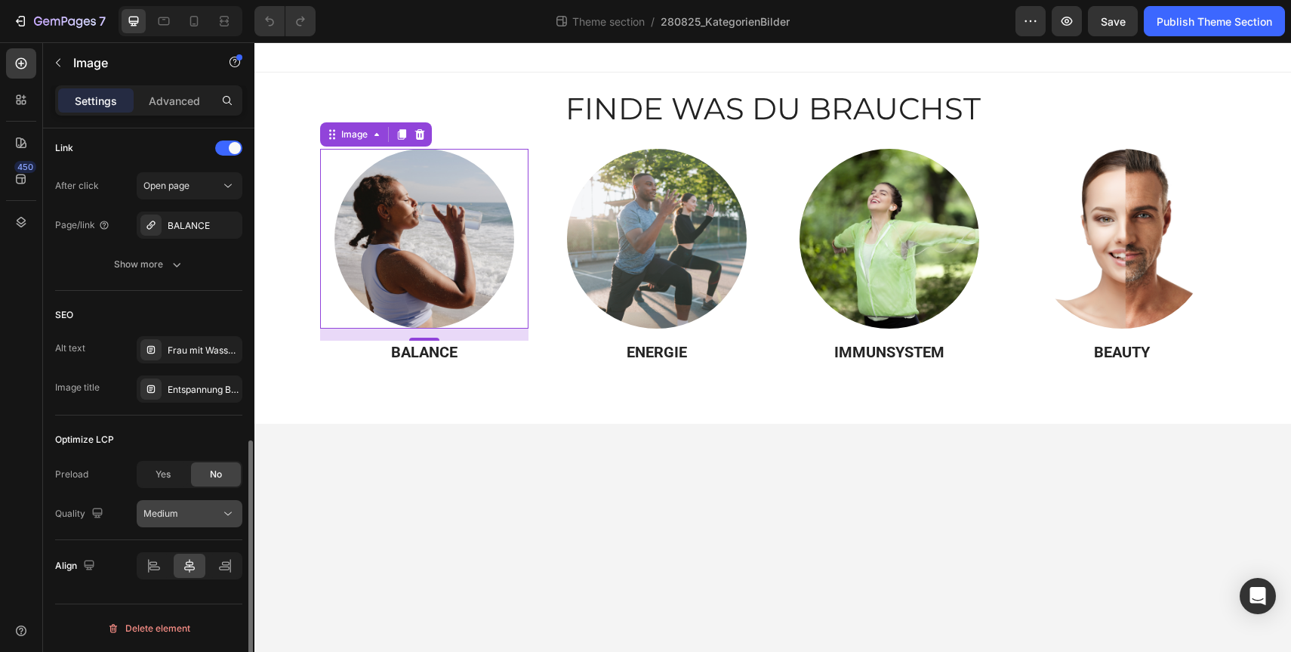
click at [190, 525] on button "Medium" at bounding box center [190, 513] width 106 height 27
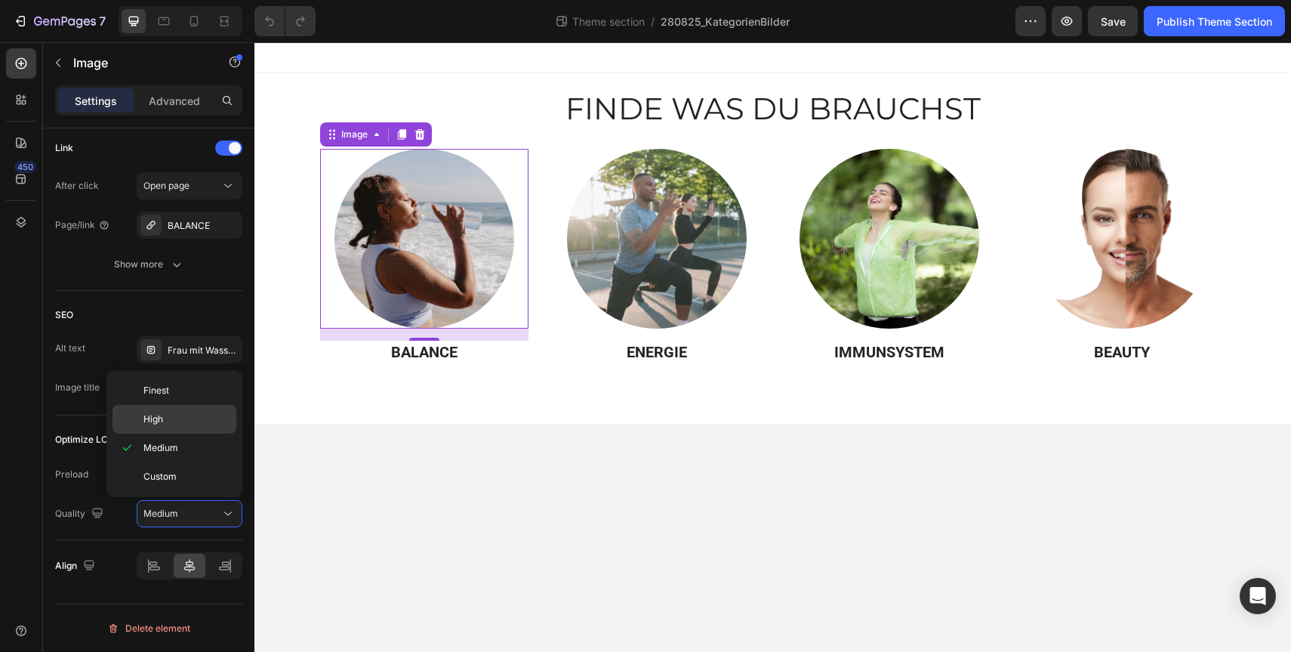
click at [193, 413] on p "High" at bounding box center [186, 419] width 86 height 14
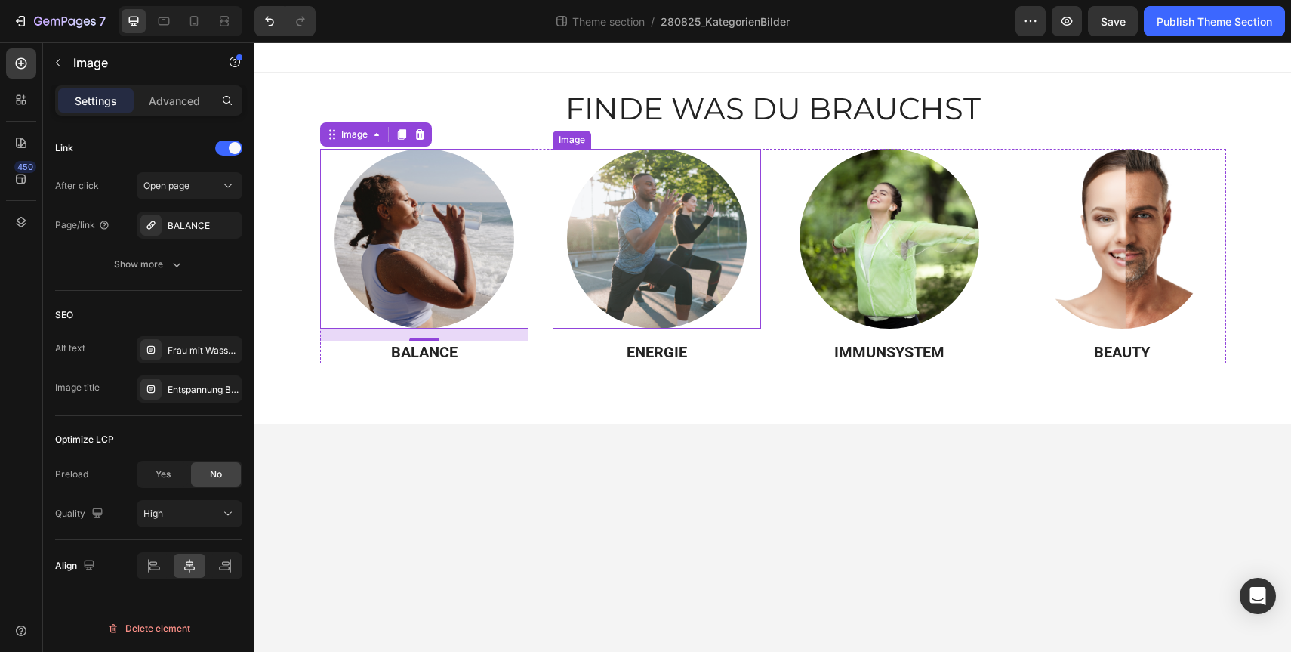
click at [616, 236] on img at bounding box center [657, 239] width 180 height 180
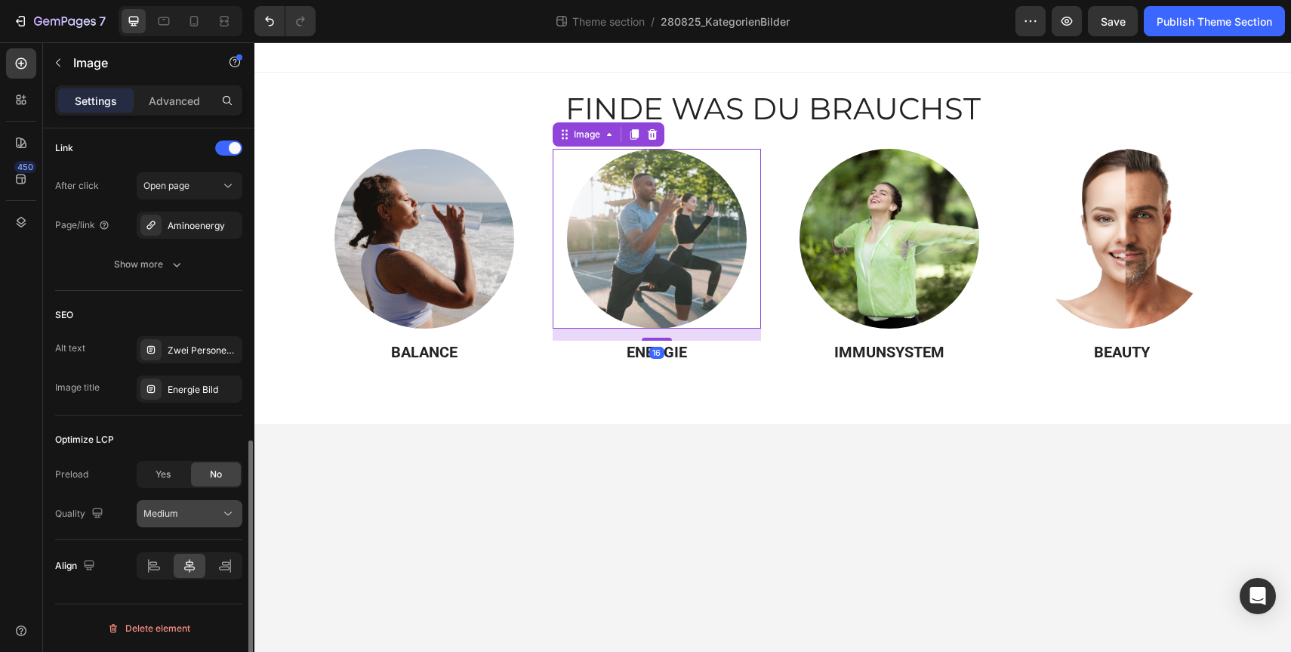
click at [180, 512] on div "Medium" at bounding box center [181, 514] width 77 height 14
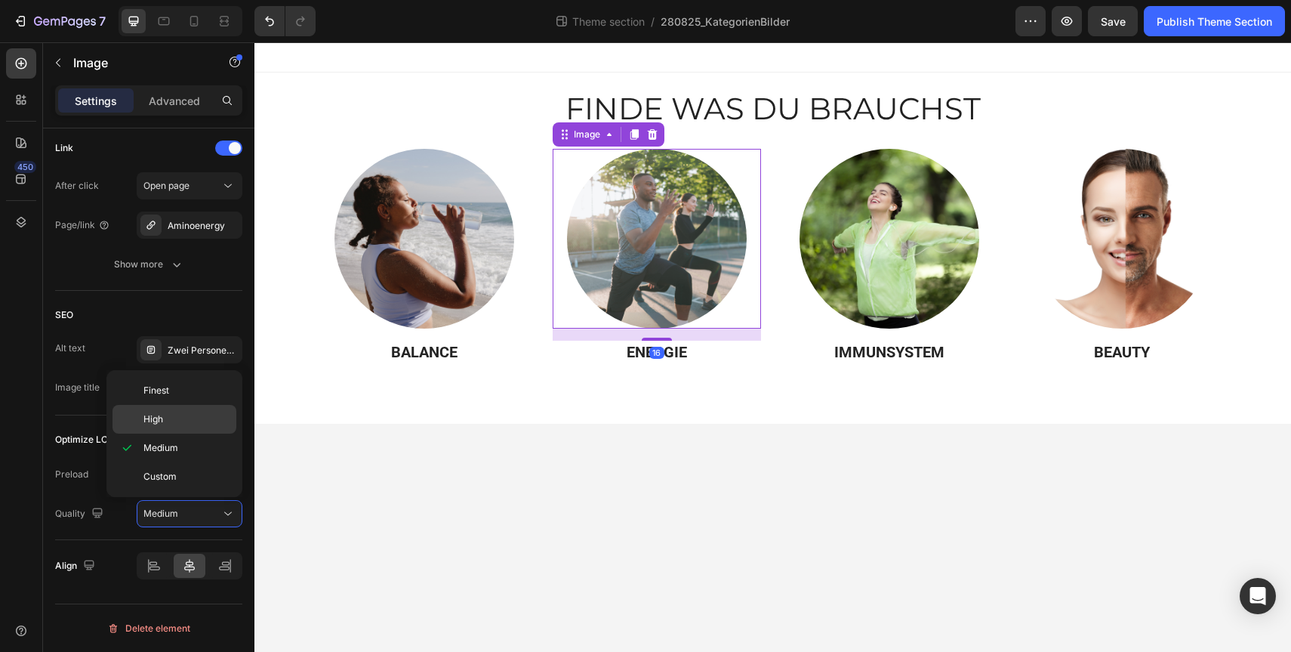
click at [199, 407] on div "High" at bounding box center [174, 419] width 124 height 29
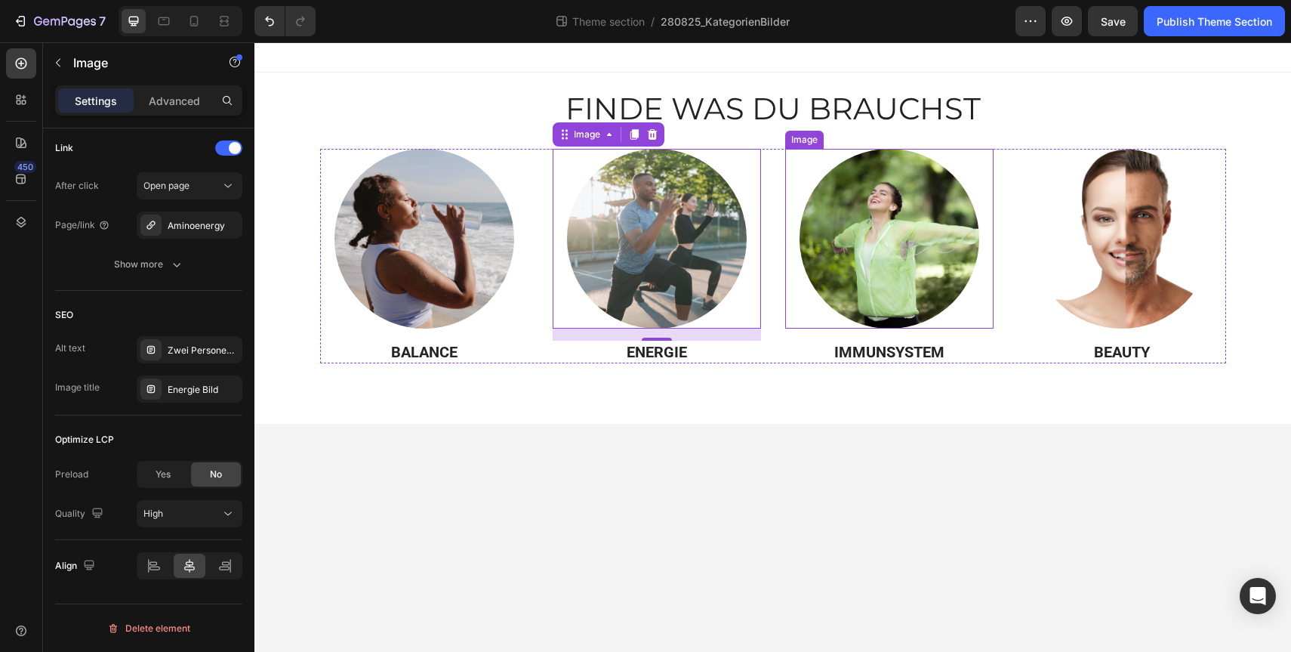
click at [854, 242] on img at bounding box center [890, 239] width 180 height 180
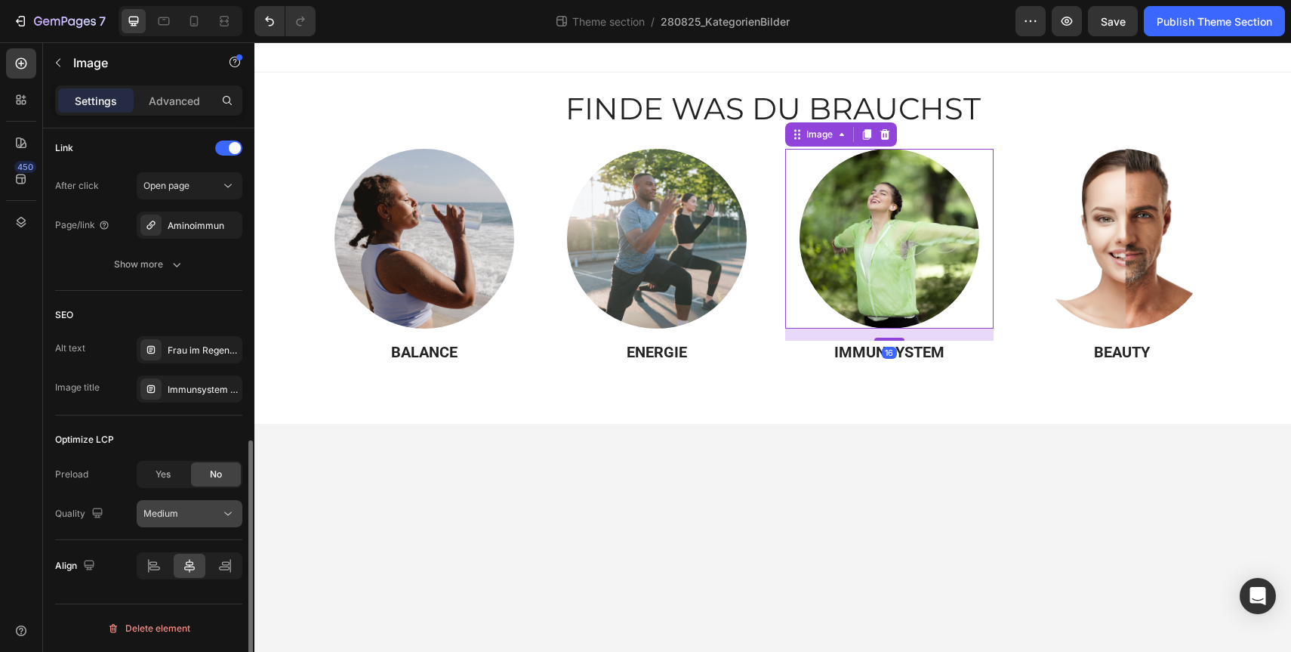
click at [207, 504] on button "Medium" at bounding box center [190, 513] width 106 height 27
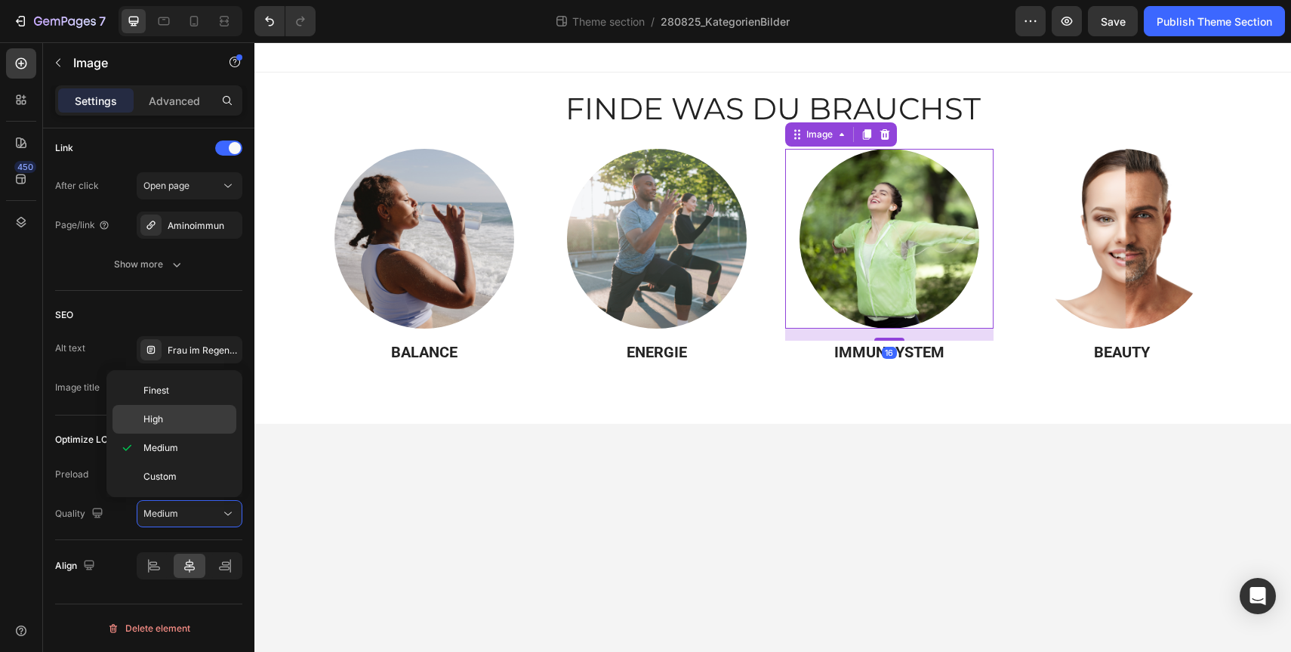
click at [198, 422] on p "High" at bounding box center [186, 419] width 86 height 14
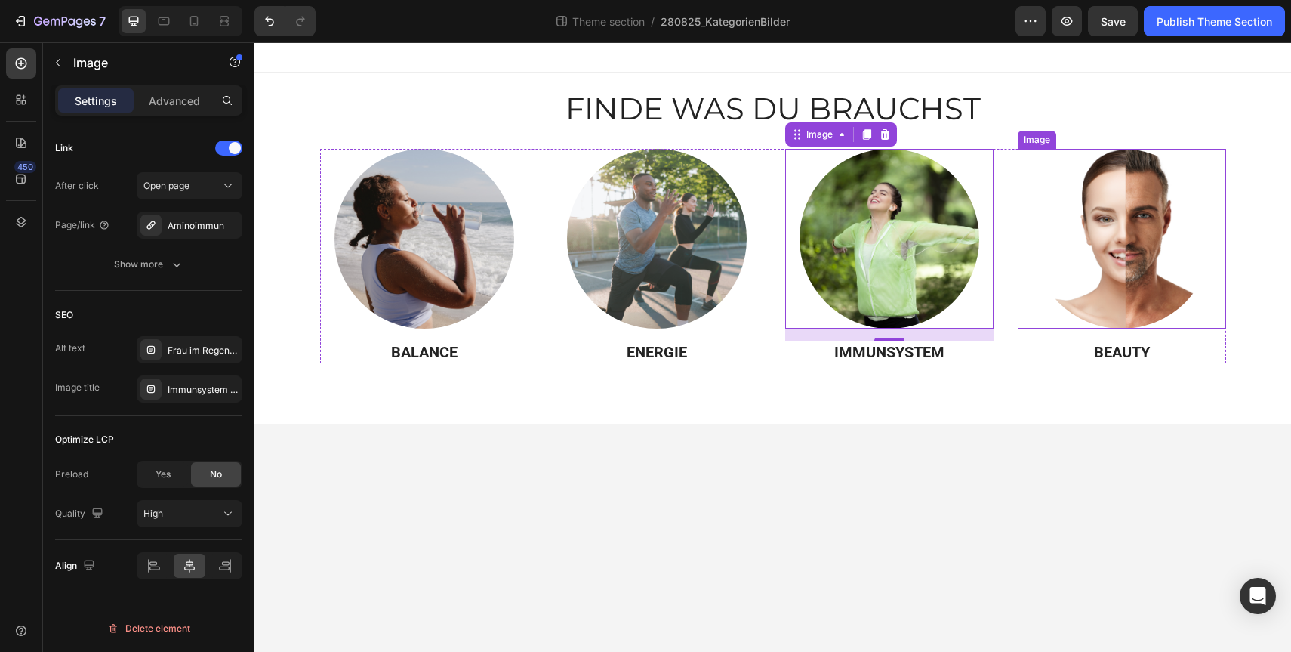
click at [1093, 231] on img at bounding box center [1122, 239] width 180 height 180
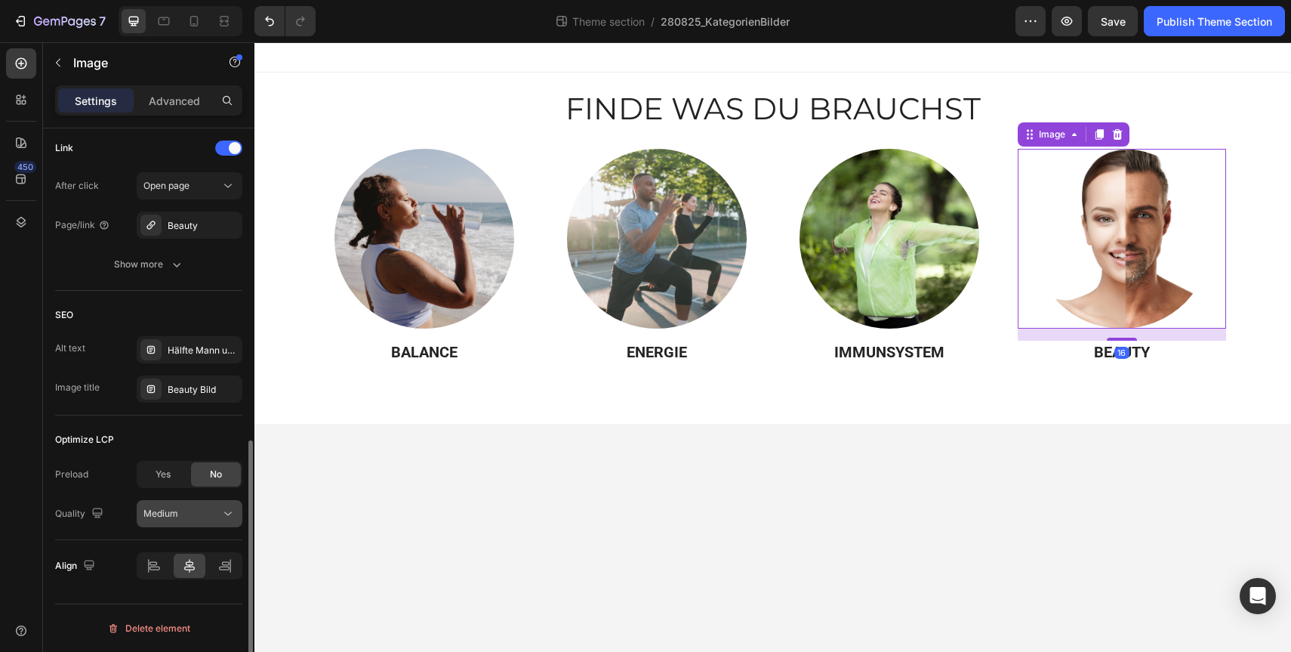
click at [202, 522] on button "Medium" at bounding box center [190, 513] width 106 height 27
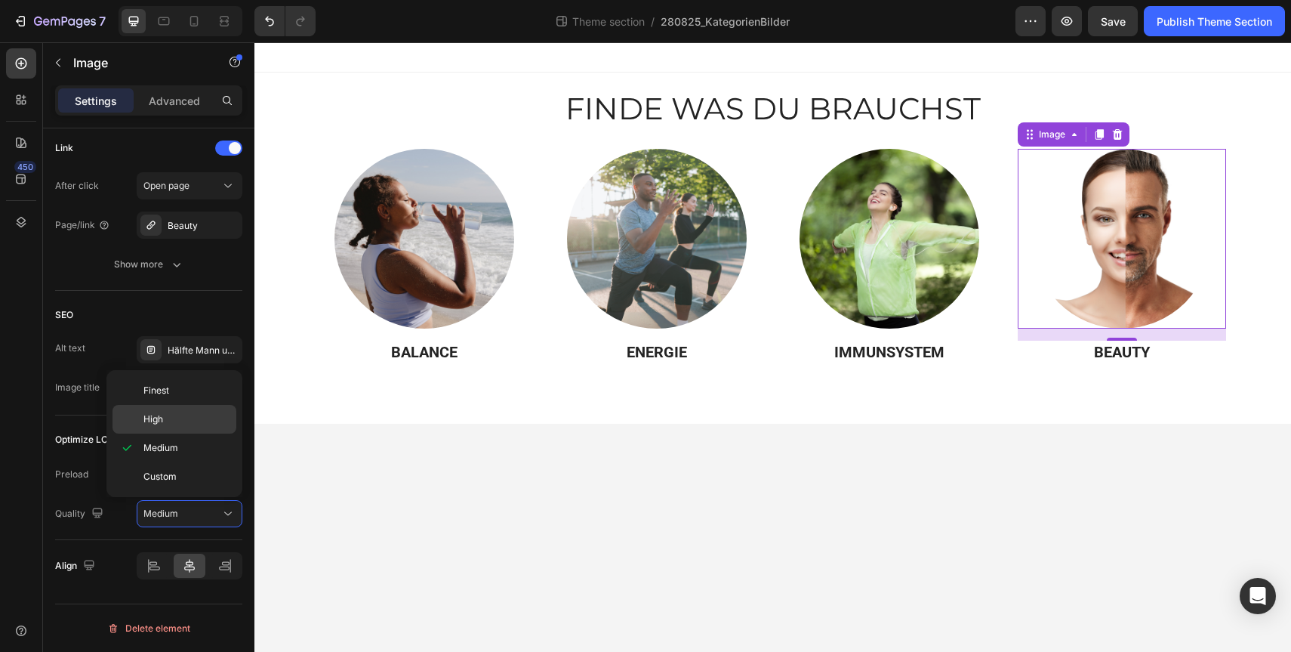
click at [200, 418] on p "High" at bounding box center [186, 419] width 86 height 14
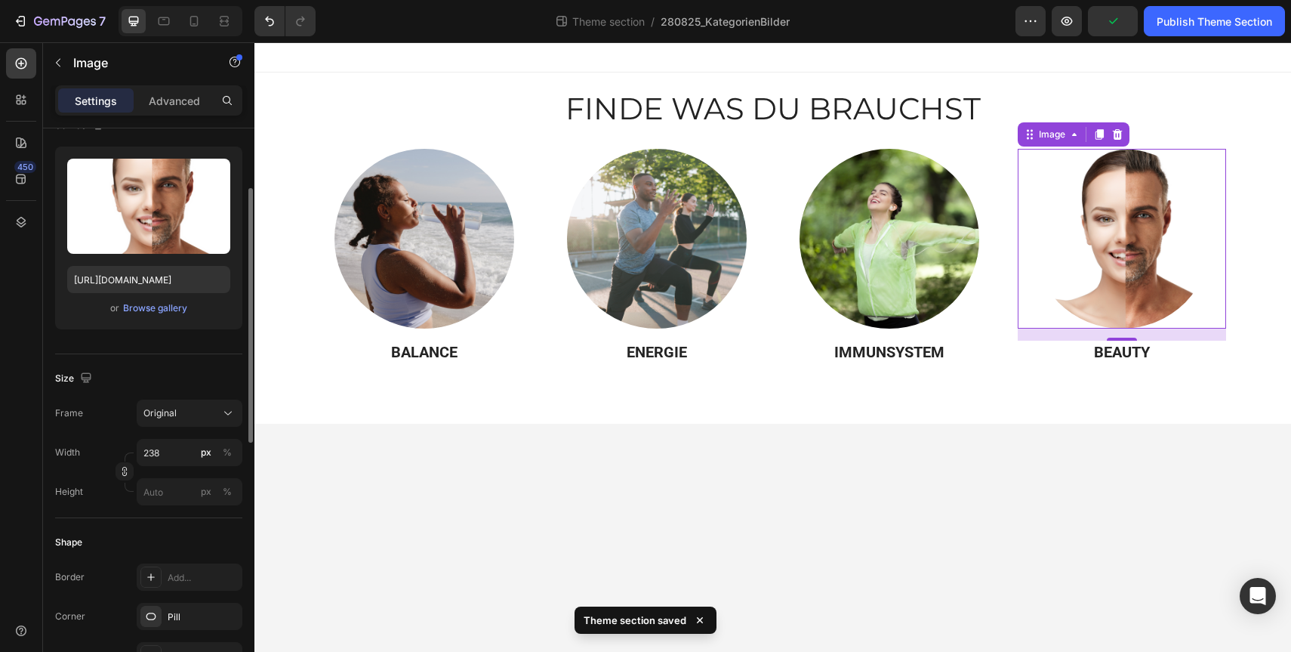
scroll to position [101, 0]
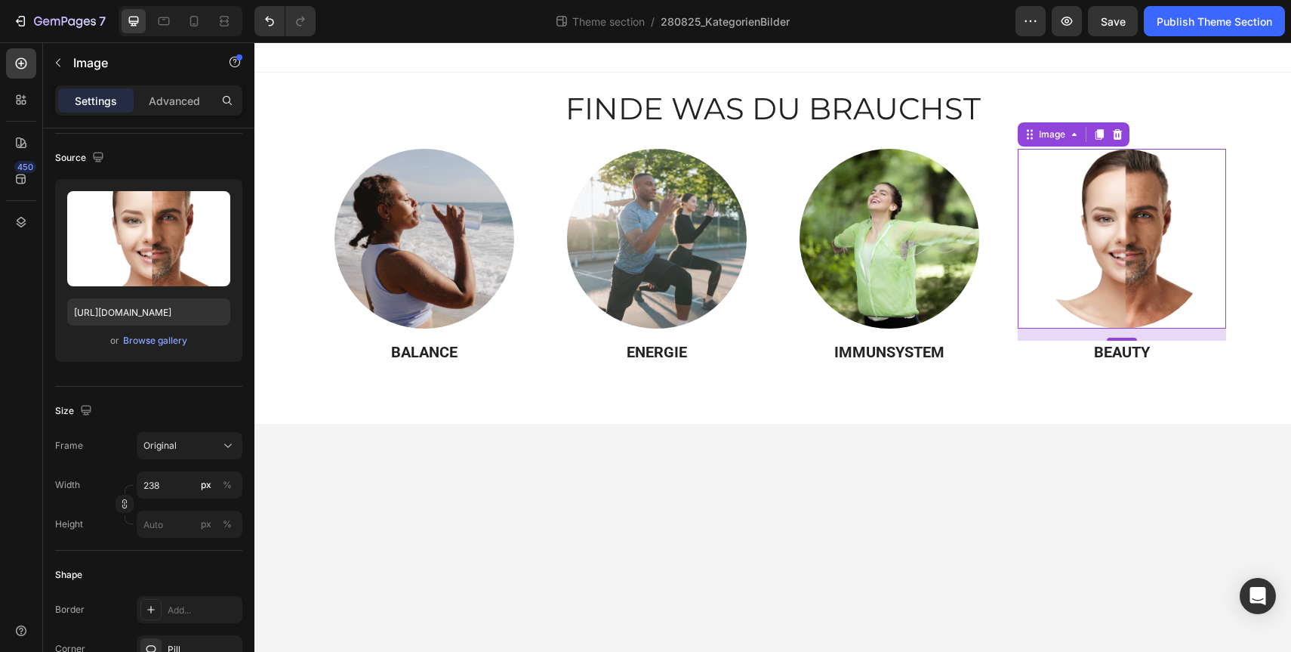
click at [923, 18] on div "Theme section / 280825_KategorienBilder" at bounding box center [672, 21] width 688 height 30
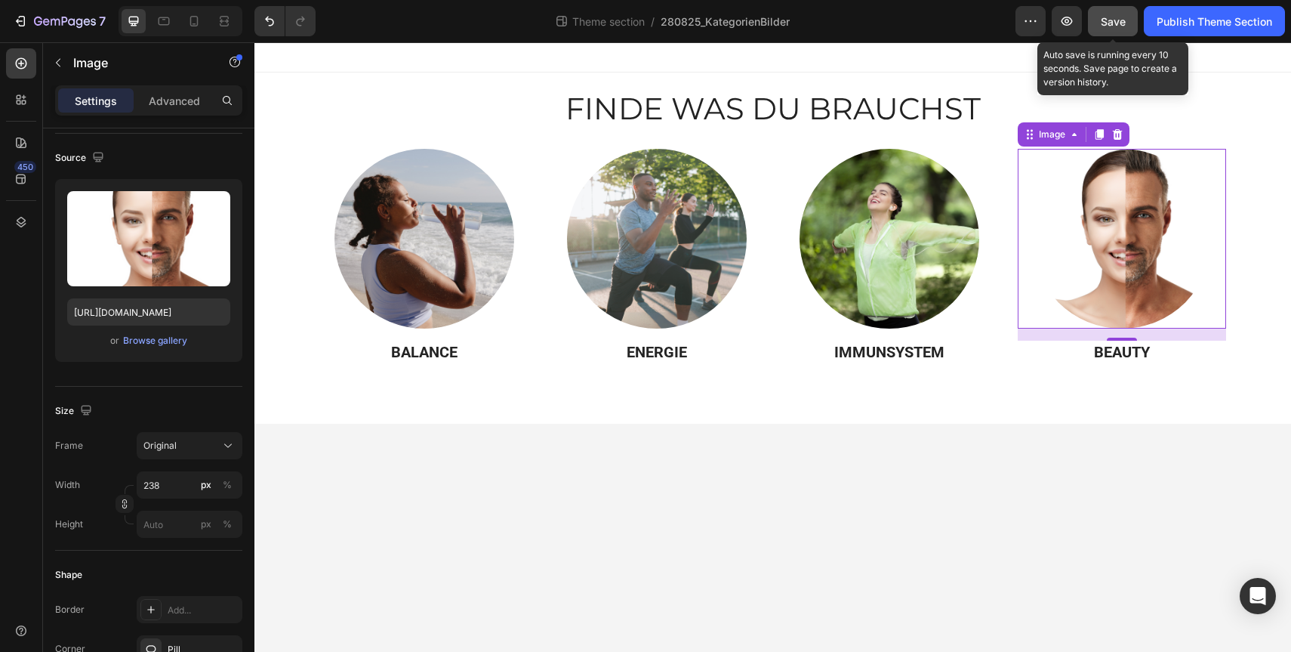
click at [1116, 18] on span "Save" at bounding box center [1113, 21] width 25 height 13
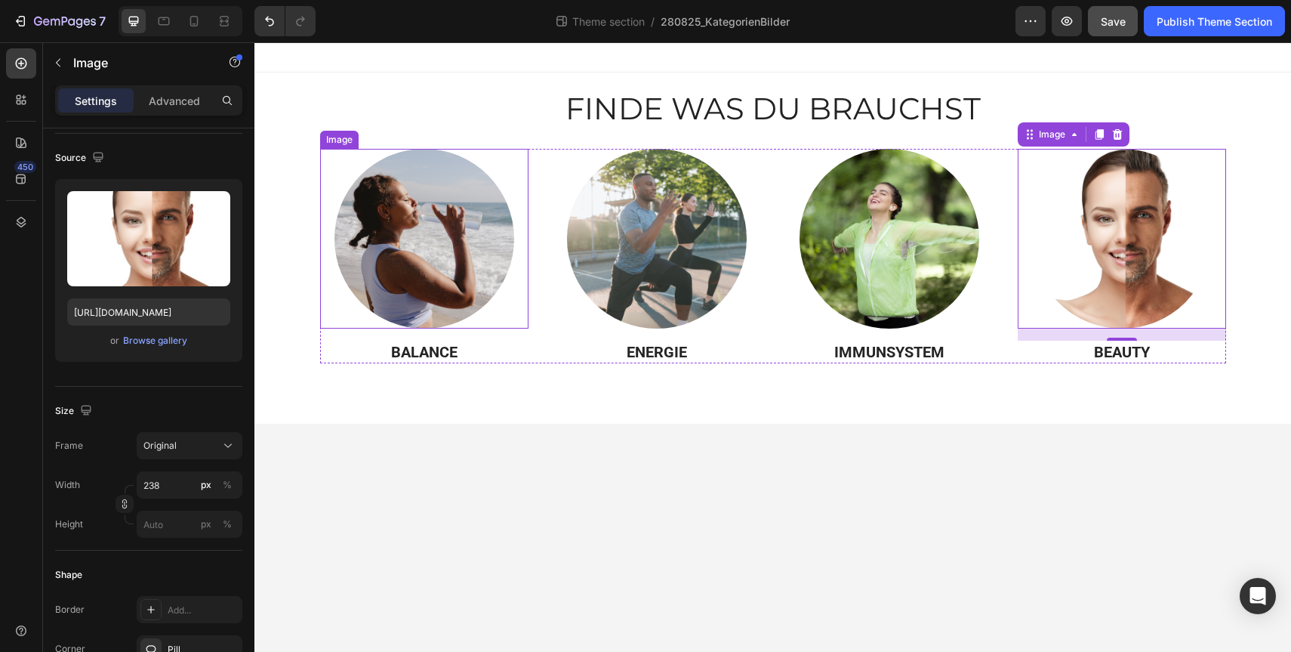
click at [414, 198] on img at bounding box center [424, 239] width 180 height 180
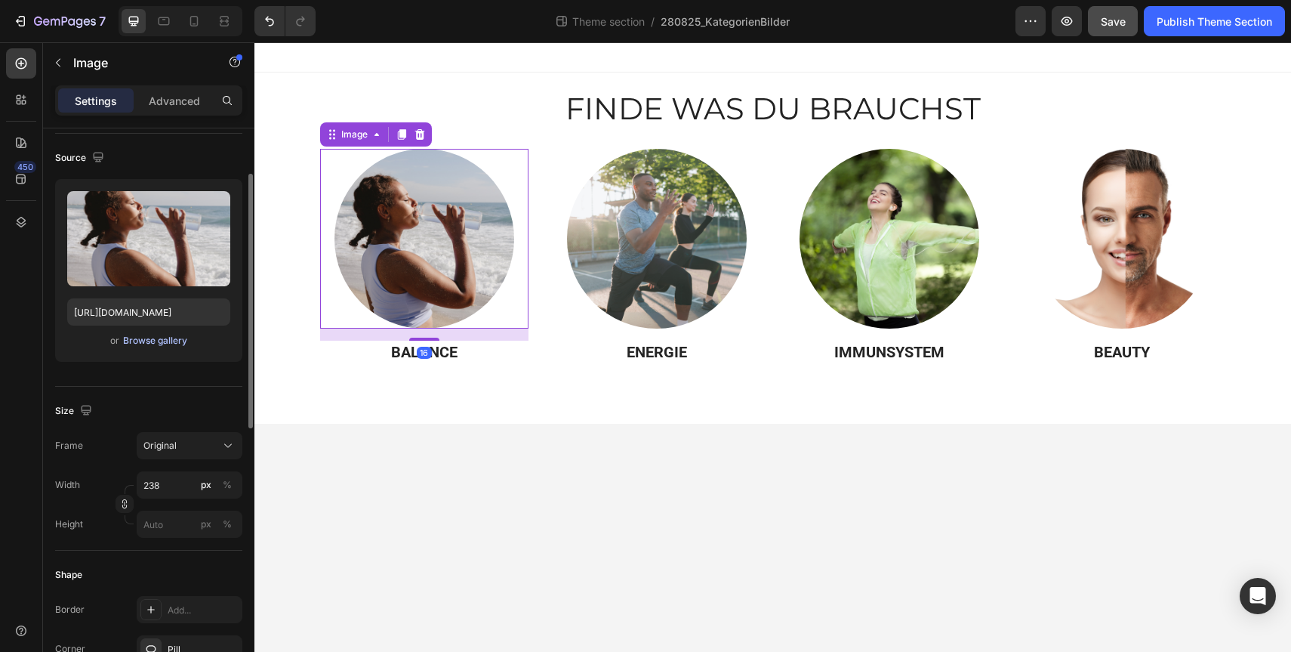
click at [156, 338] on div "Browse gallery" at bounding box center [155, 341] width 64 height 14
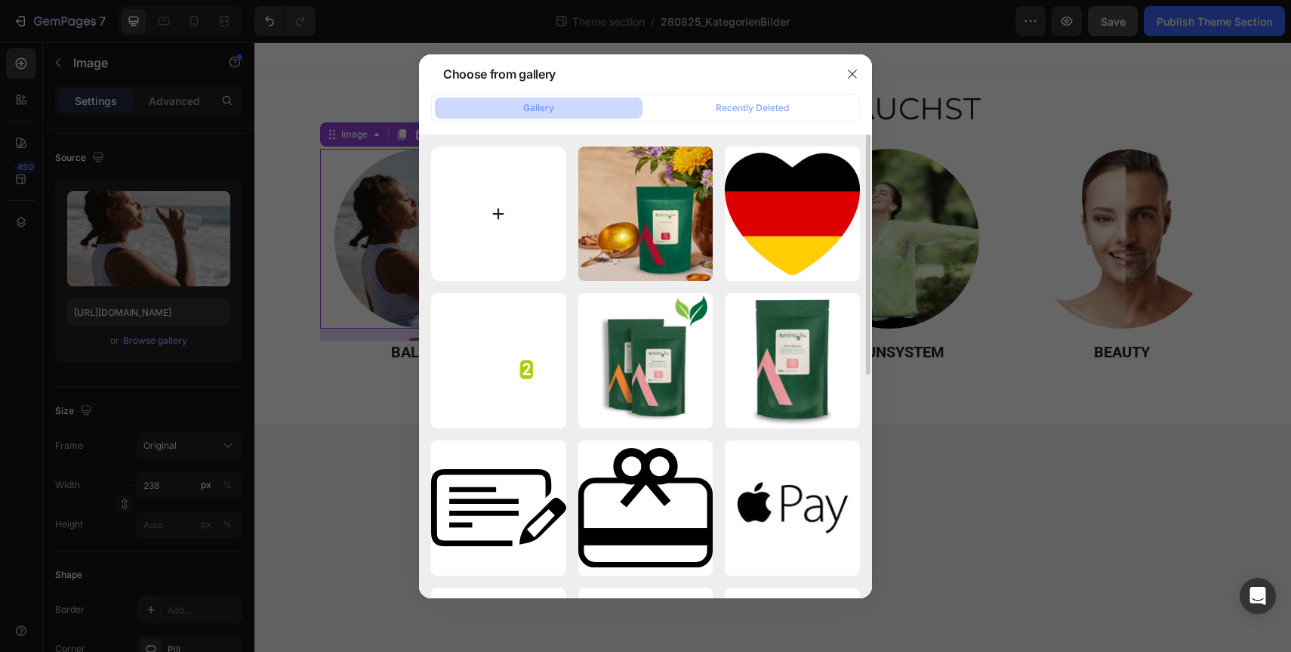
click at [511, 222] on input "file" at bounding box center [498, 213] width 135 height 135
type input "C:\fakepath\270125_Erholung_v1.webp"
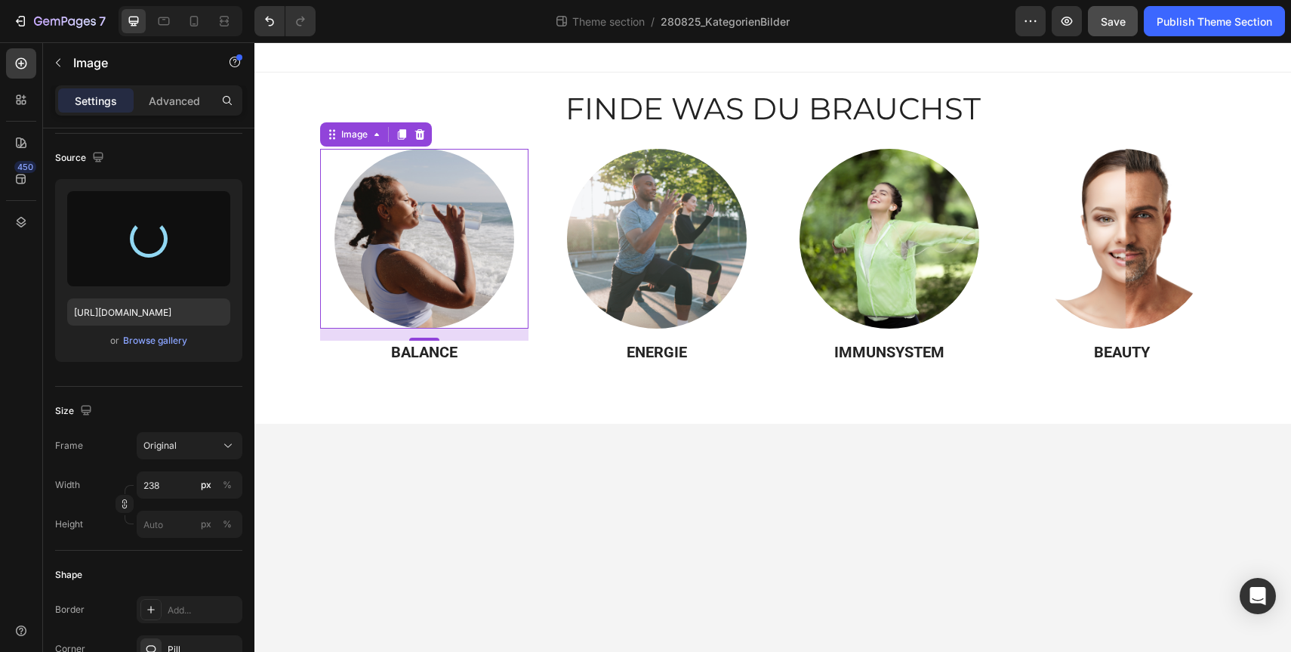
type input "https://cdn.shopify.com/s/files/1/0922/6154/8357/files/gempages_550192559482209…"
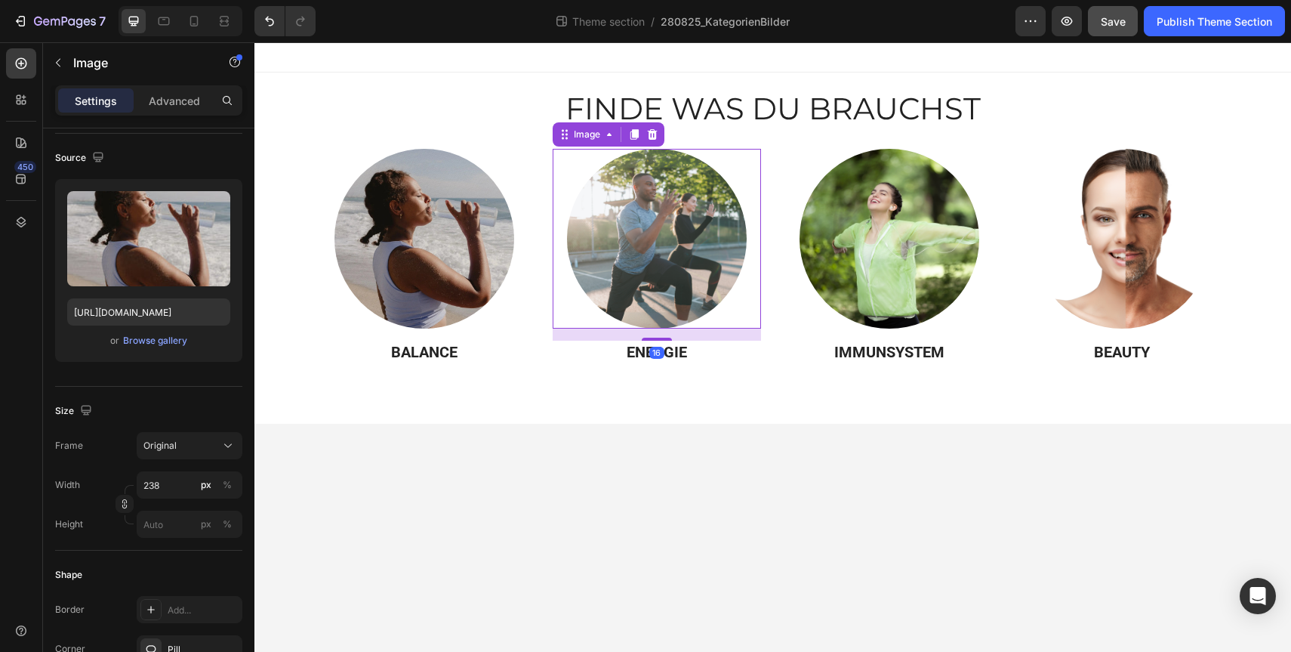
click at [662, 272] on img at bounding box center [657, 239] width 180 height 180
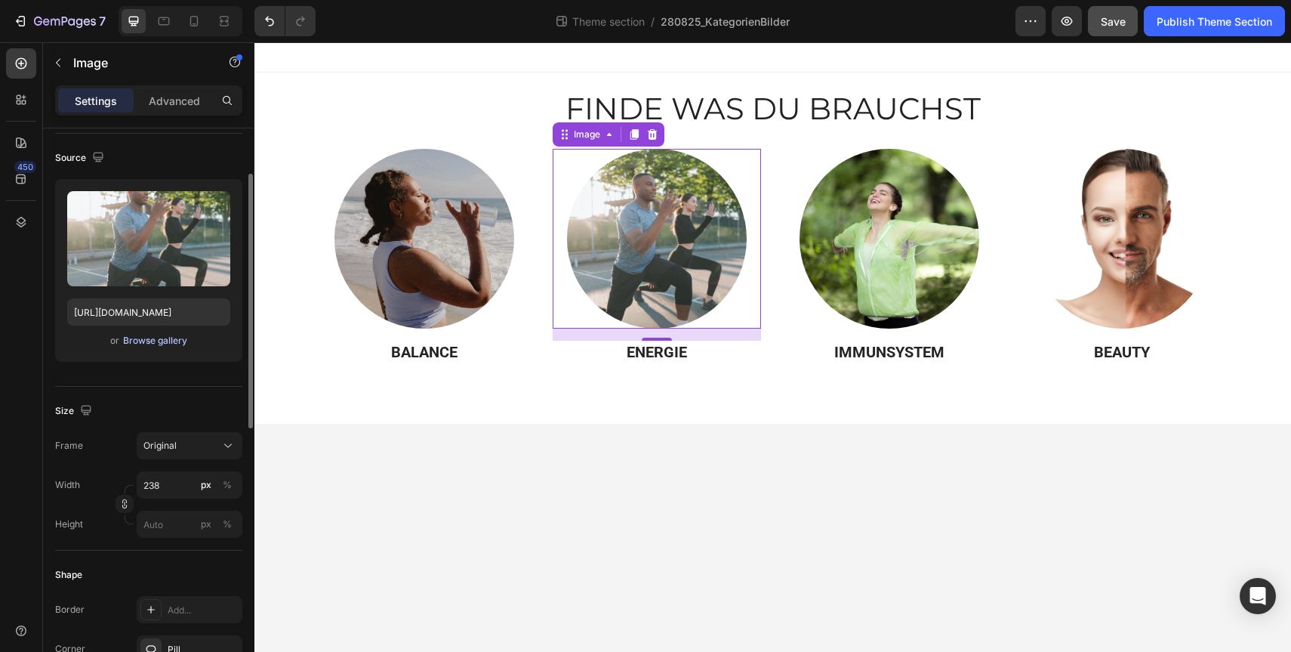
click at [154, 341] on div "Browse gallery" at bounding box center [155, 341] width 64 height 14
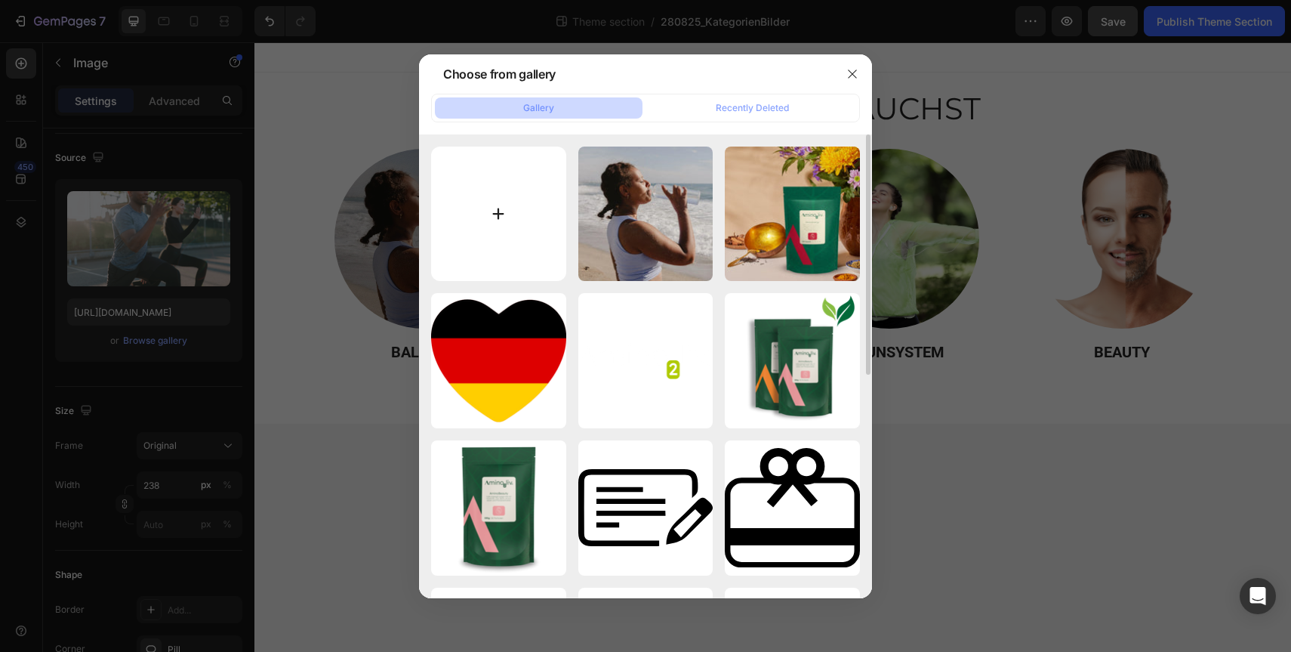
click at [477, 208] on input "file" at bounding box center [498, 213] width 135 height 135
click at [852, 72] on icon "button" at bounding box center [852, 73] width 8 height 8
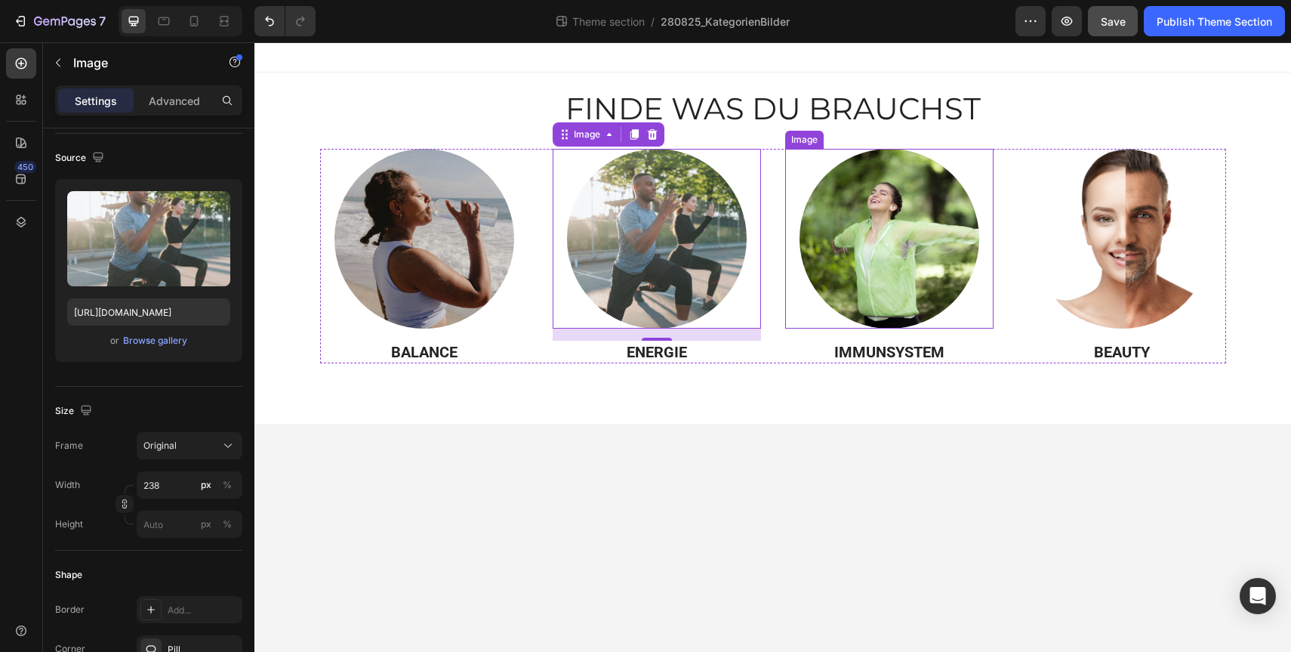
click at [889, 233] on img at bounding box center [890, 239] width 180 height 180
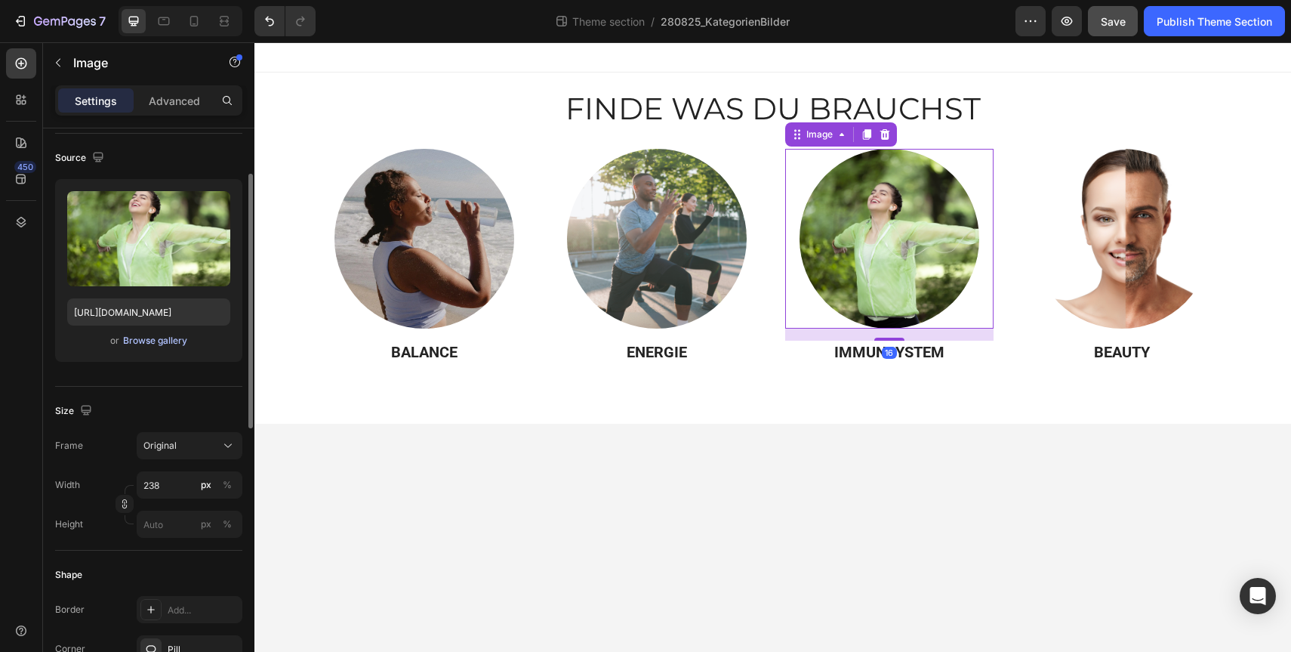
click at [145, 339] on div "Browse gallery" at bounding box center [155, 341] width 64 height 14
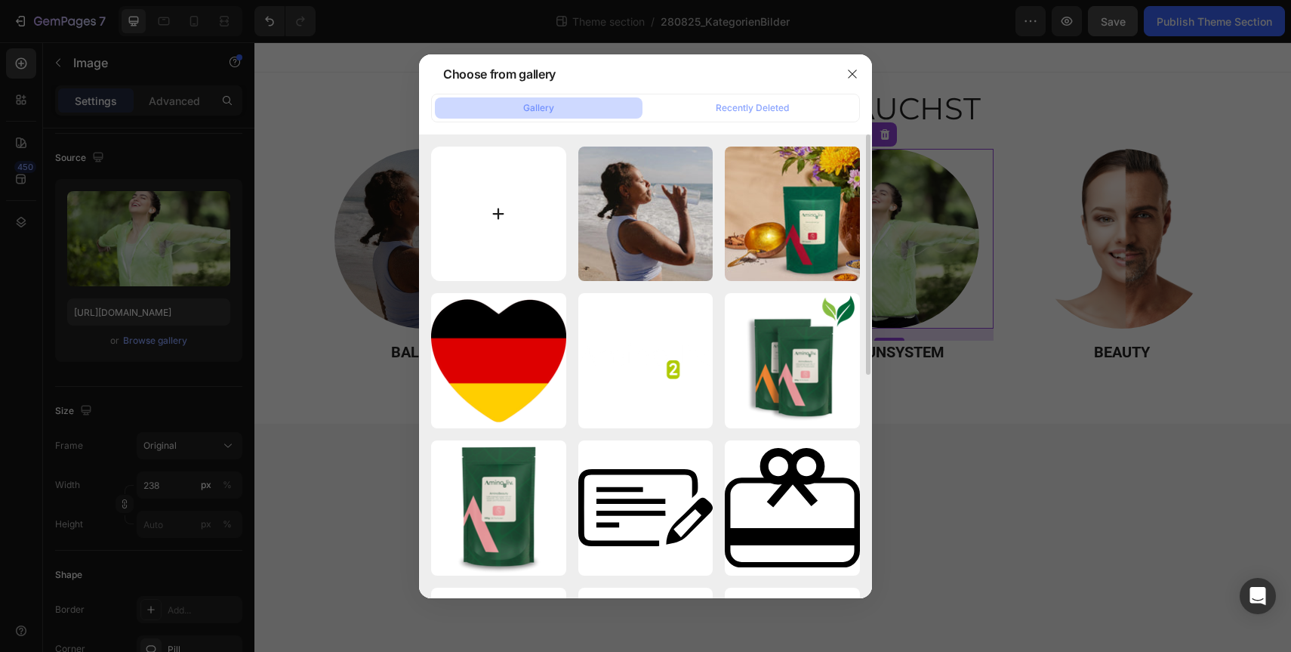
click at [490, 209] on input "file" at bounding box center [498, 213] width 135 height 135
type input "C:\fakepath\280825_Immunsystem_FWDB.webp"
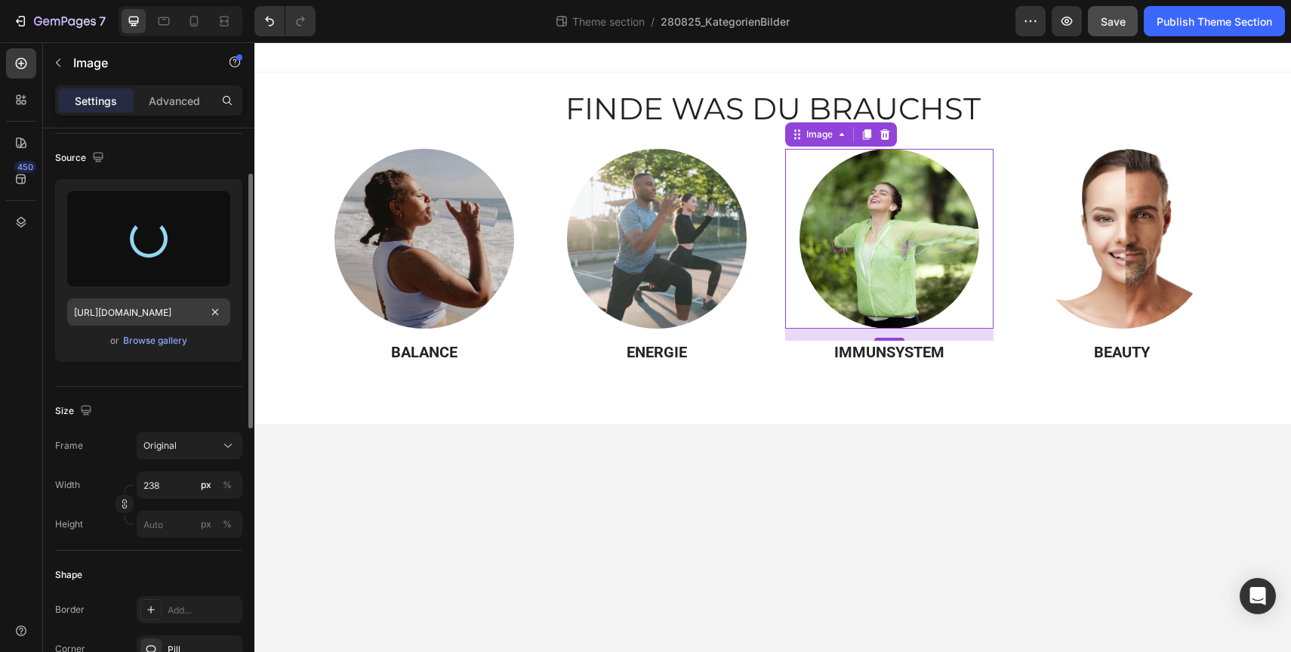
type input "https://cdn.shopify.com/s/files/1/0922/6154/8357/files/gempages_550192559482209…"
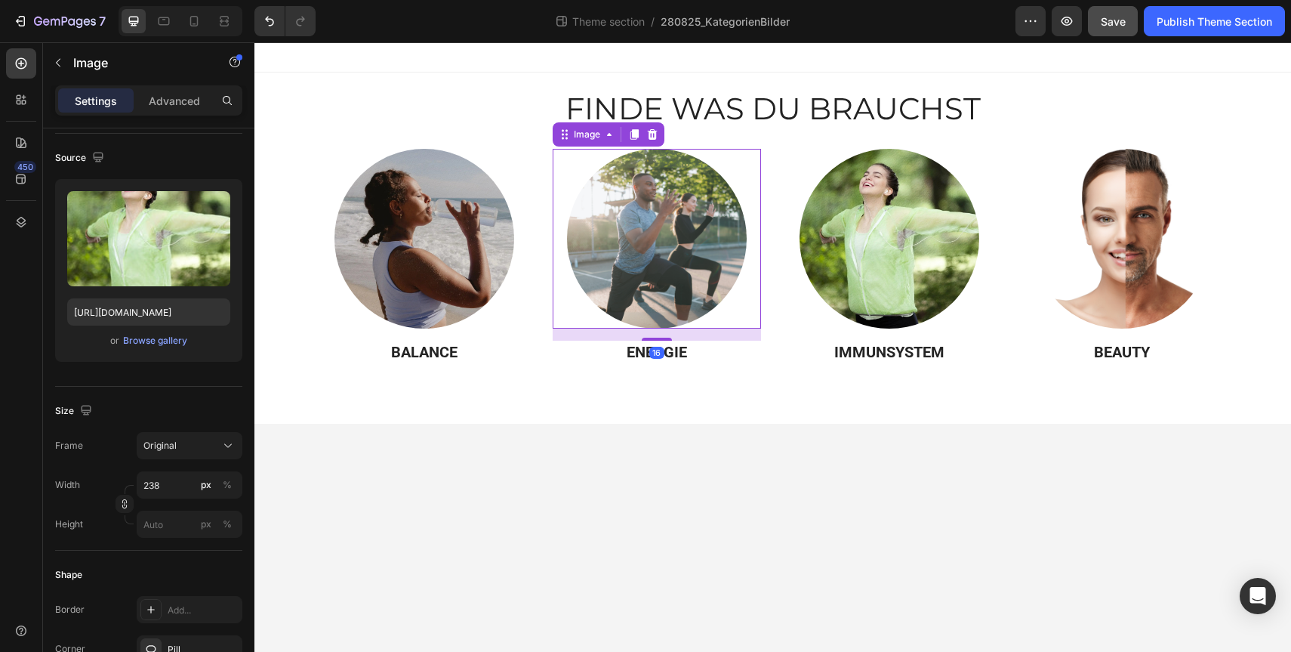
click at [643, 264] on img at bounding box center [657, 239] width 180 height 180
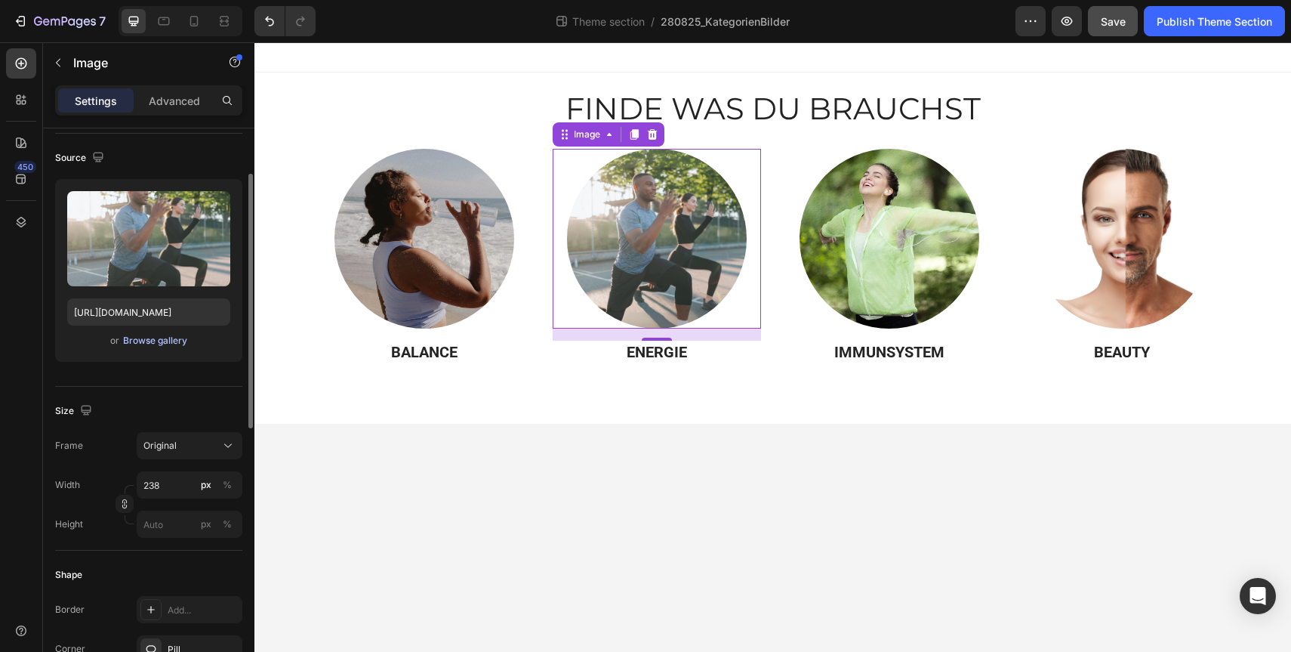
click at [151, 344] on div "Browse gallery" at bounding box center [155, 341] width 64 height 14
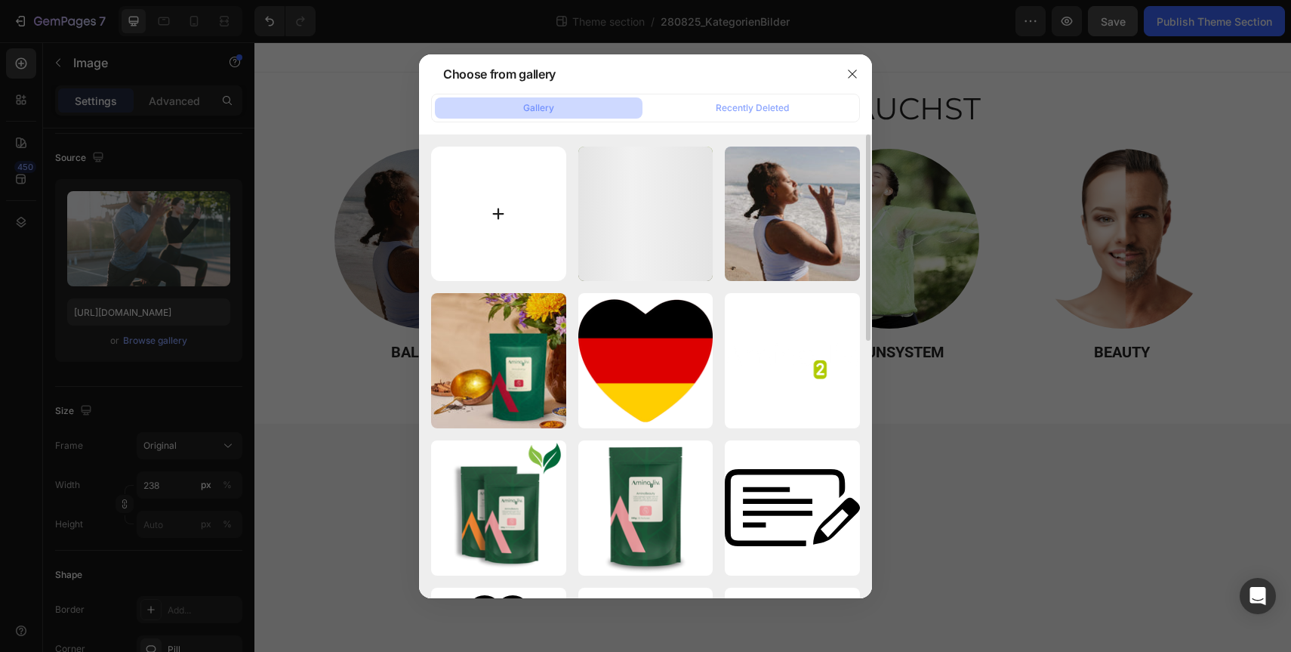
click at [497, 190] on input "file" at bounding box center [498, 213] width 135 height 135
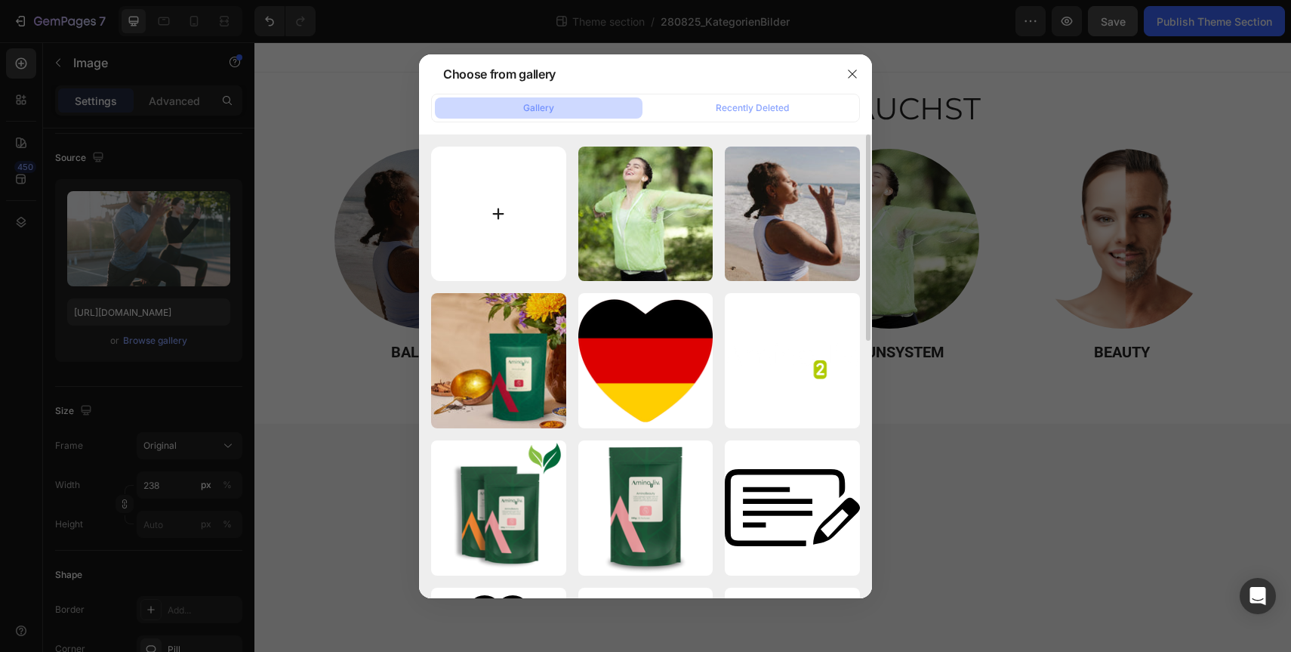
type input "C:\fakepath\280825_ENERGIE_FWDB.webp"
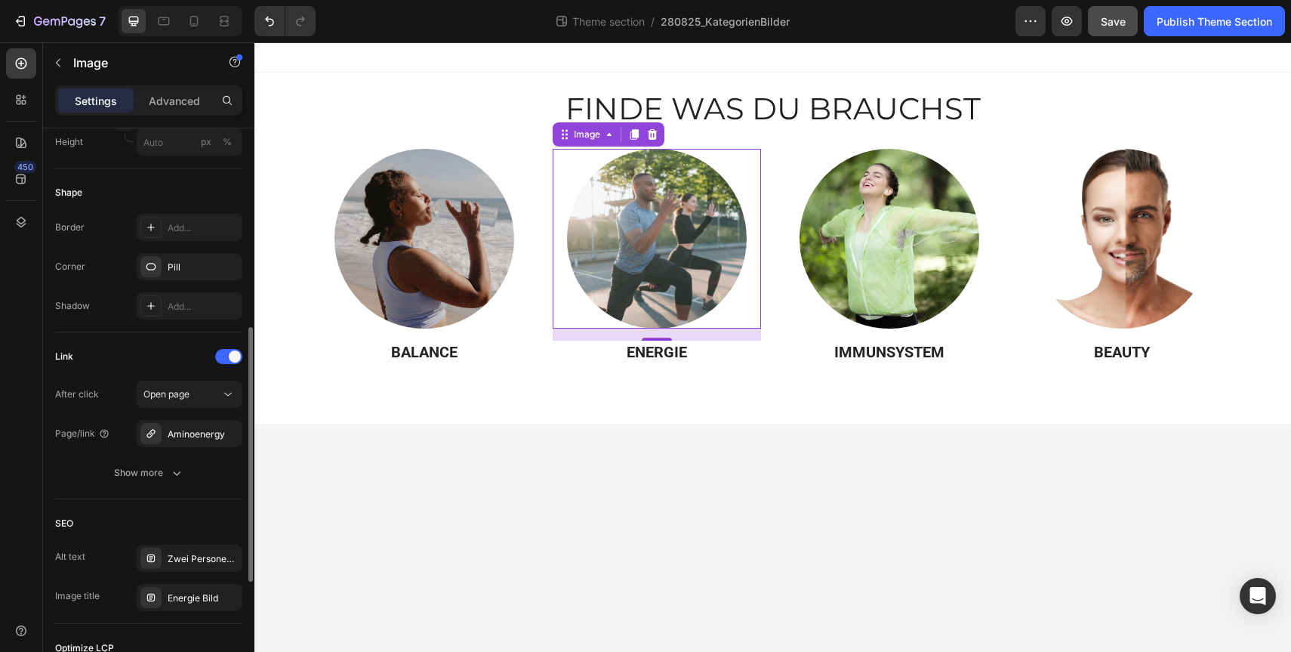
scroll to position [692, 0]
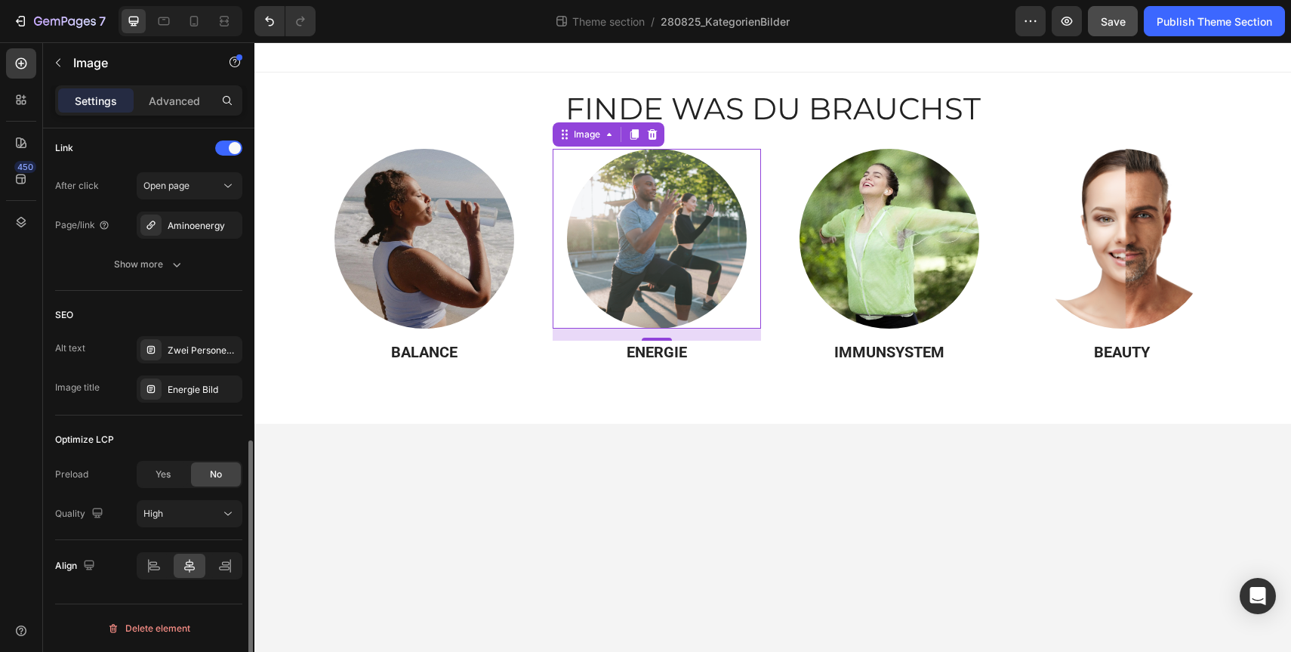
type input "https://cdn.shopify.com/s/files/1/0922/6154/8357/files/gempages_550192559482209…"
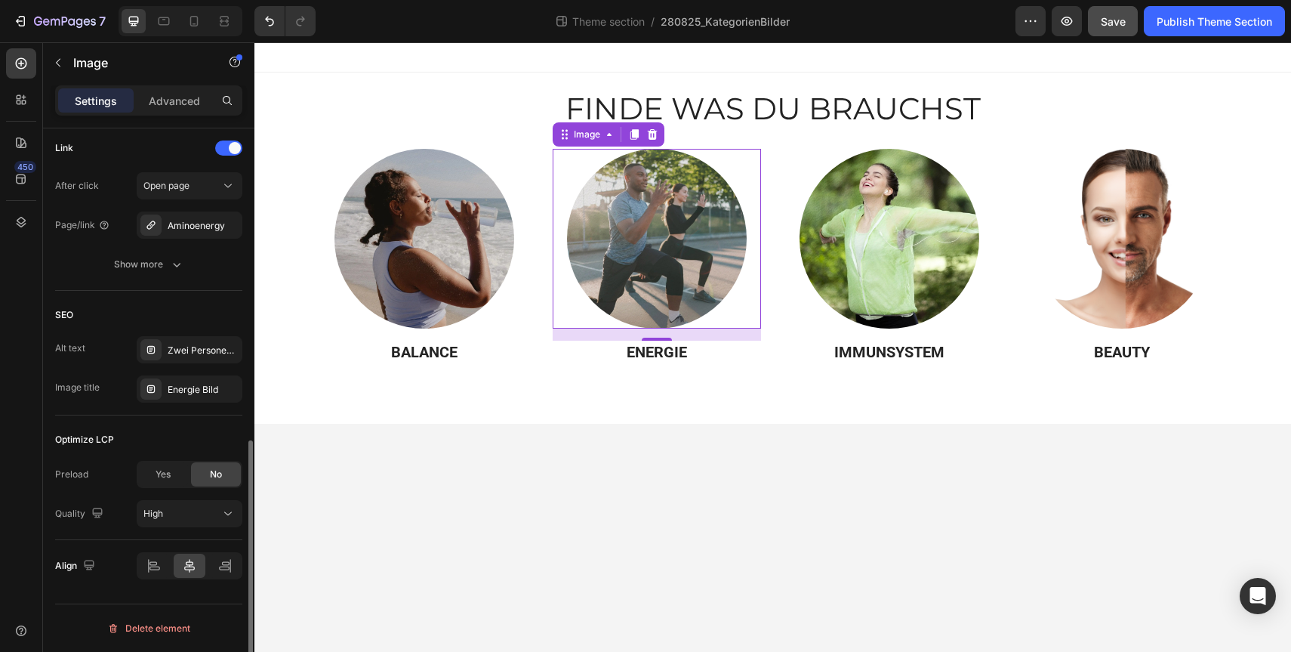
click at [117, 324] on div "SEO" at bounding box center [148, 315] width 187 height 24
click at [1098, 244] on img at bounding box center [1122, 239] width 180 height 180
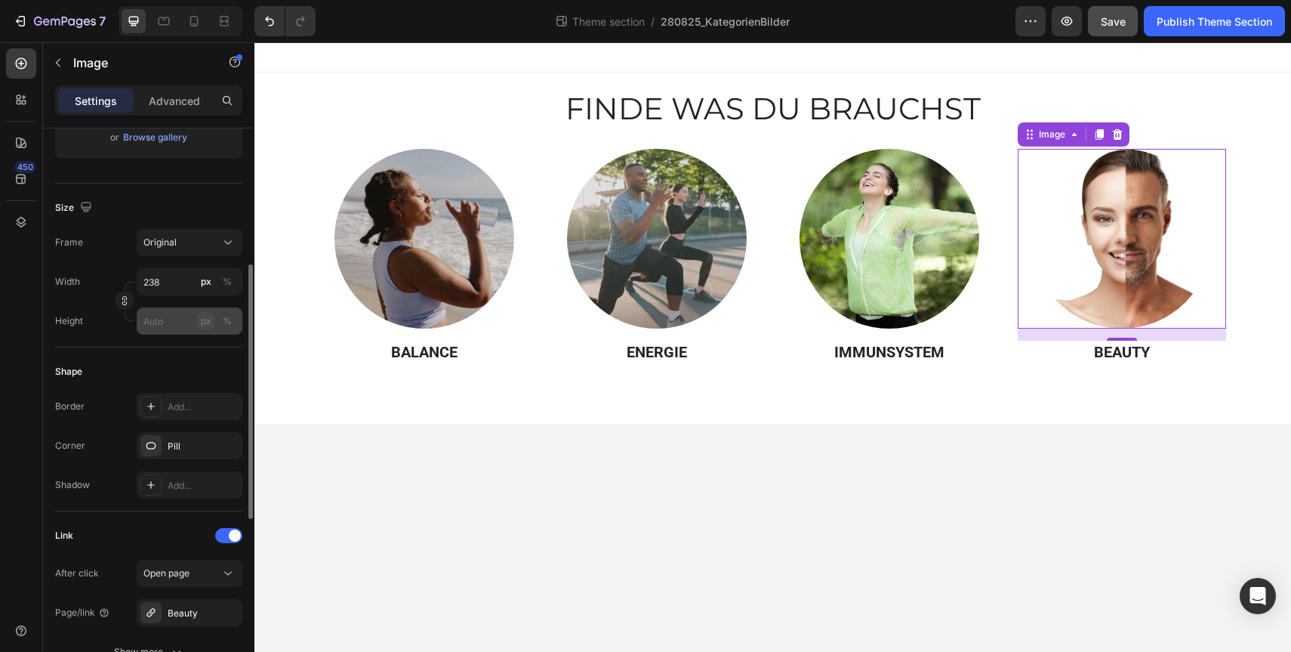
scroll to position [0, 0]
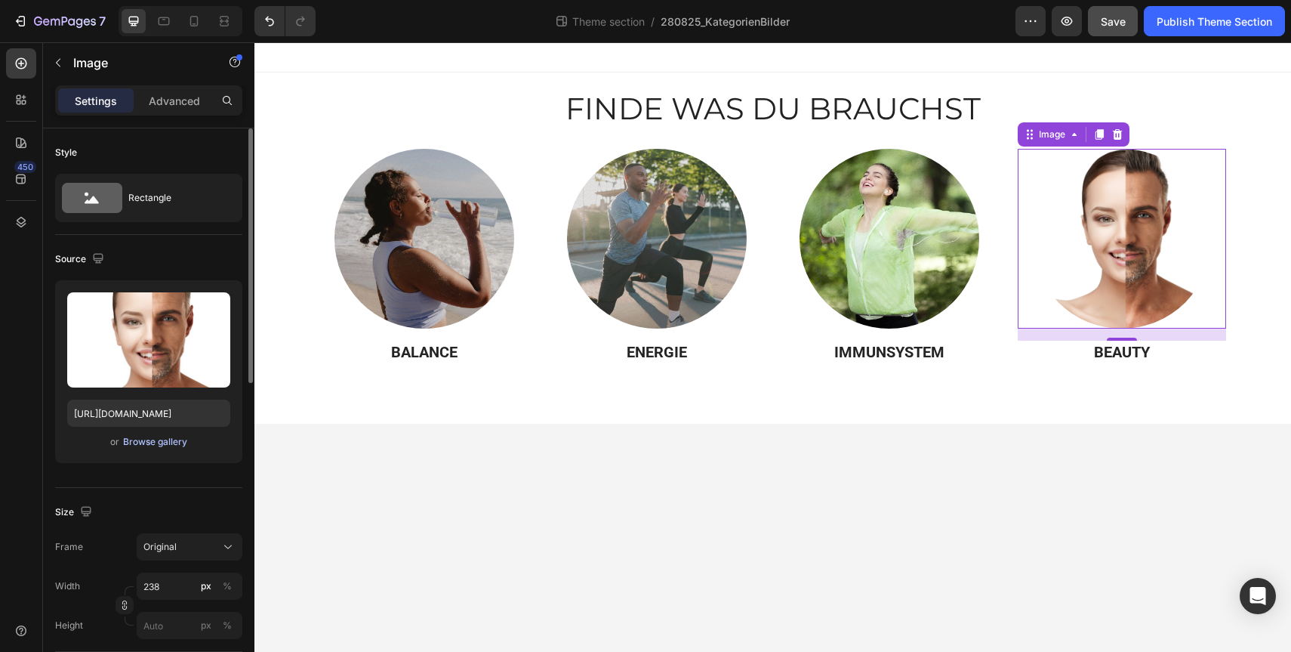
click at [159, 443] on div "Browse gallery" at bounding box center [155, 442] width 64 height 14
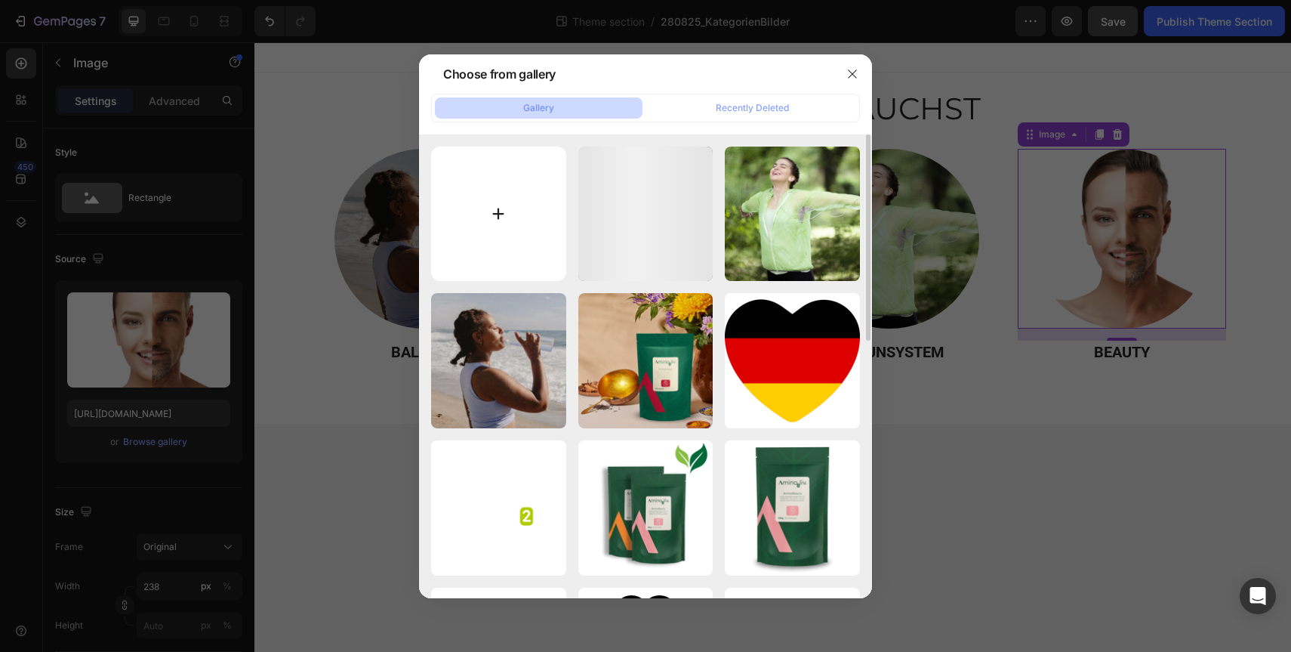
click at [469, 214] on input "file" at bounding box center [498, 213] width 135 height 135
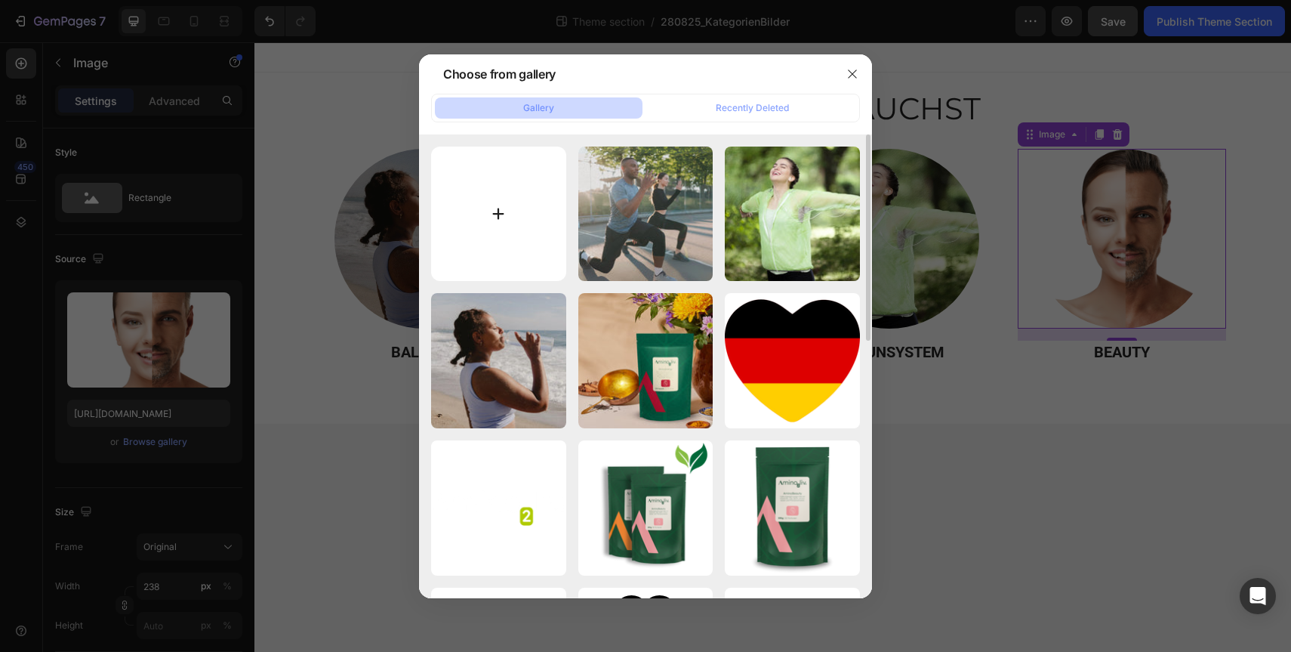
type input "C:\fakepath\280825_Beauty_FWDB.webp"
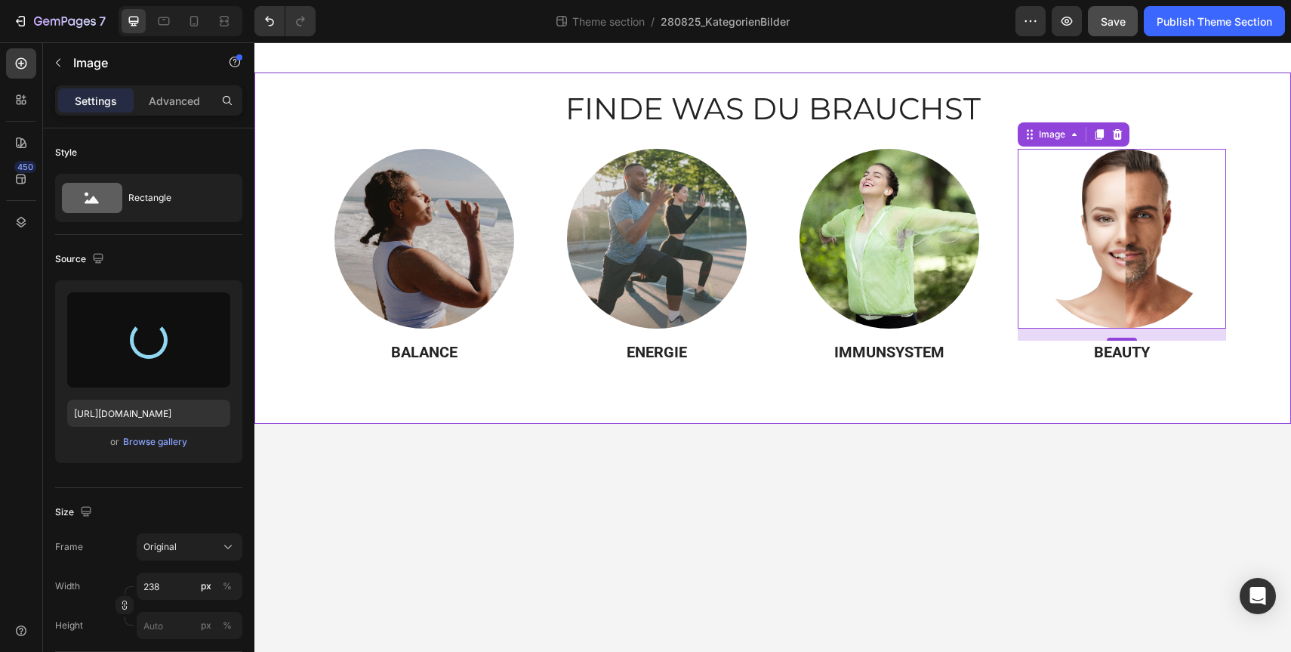
type input "https://cdn.shopify.com/s/files/1/0922/6154/8357/files/gempages_550192559482209…"
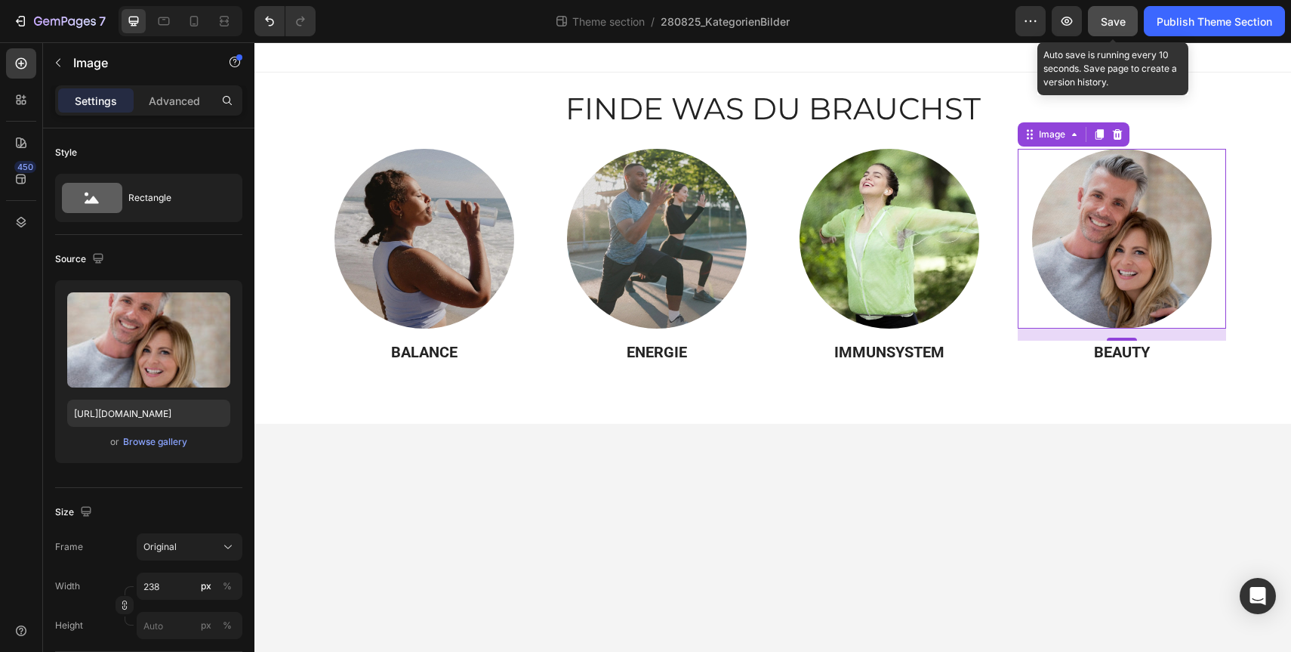
click at [1117, 32] on button "Save" at bounding box center [1113, 21] width 50 height 30
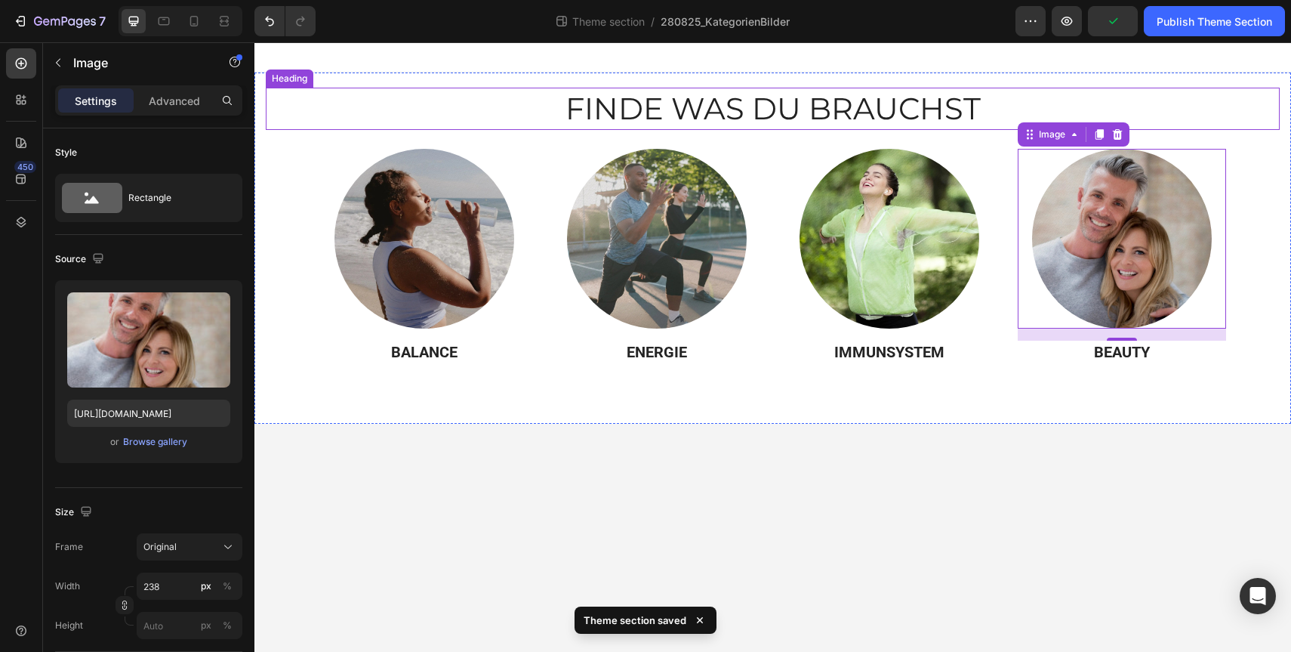
click at [629, 101] on h2 "FINDE WAS DU BRAUCHST" at bounding box center [773, 109] width 1014 height 42
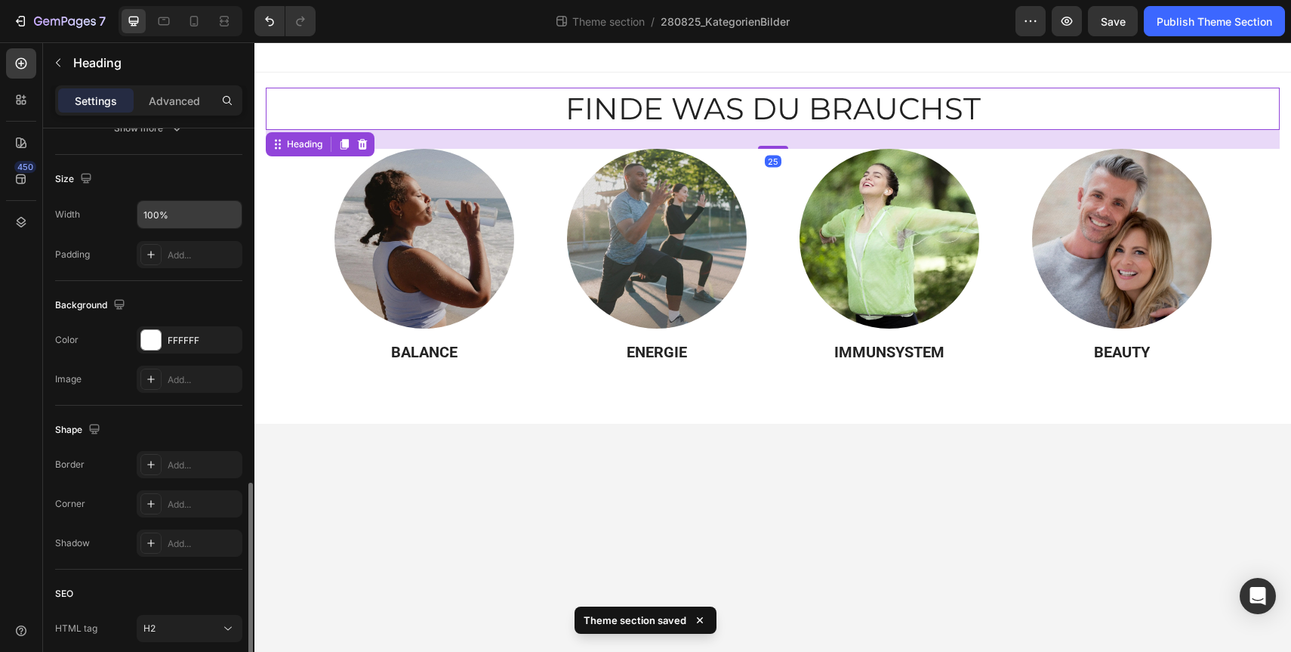
scroll to position [414, 0]
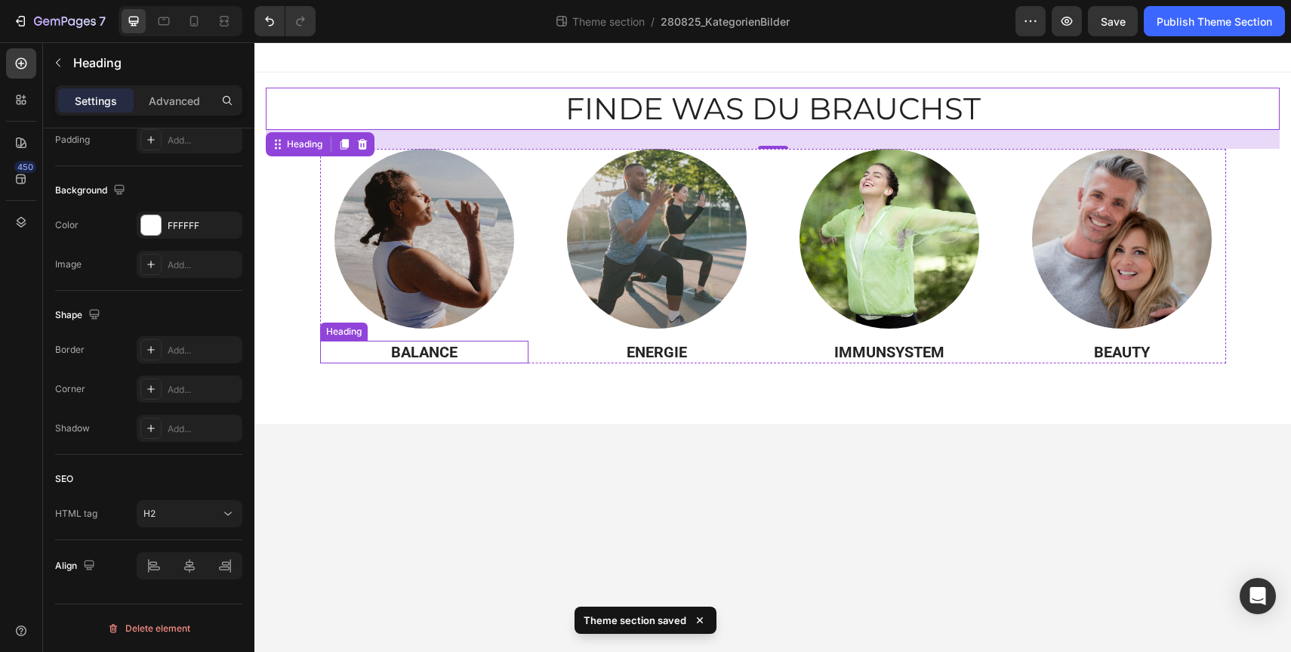
click at [413, 349] on strong "BALANCE" at bounding box center [424, 352] width 66 height 18
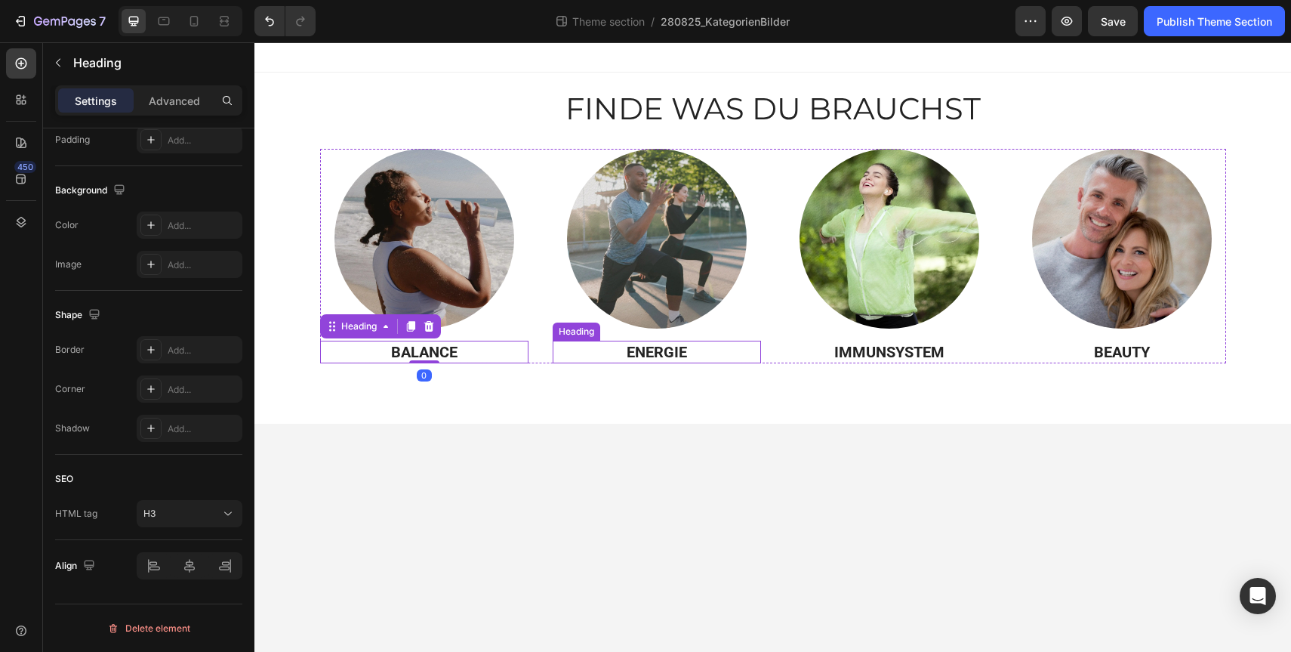
click at [630, 344] on h3 "ENERGIE" at bounding box center [657, 352] width 208 height 23
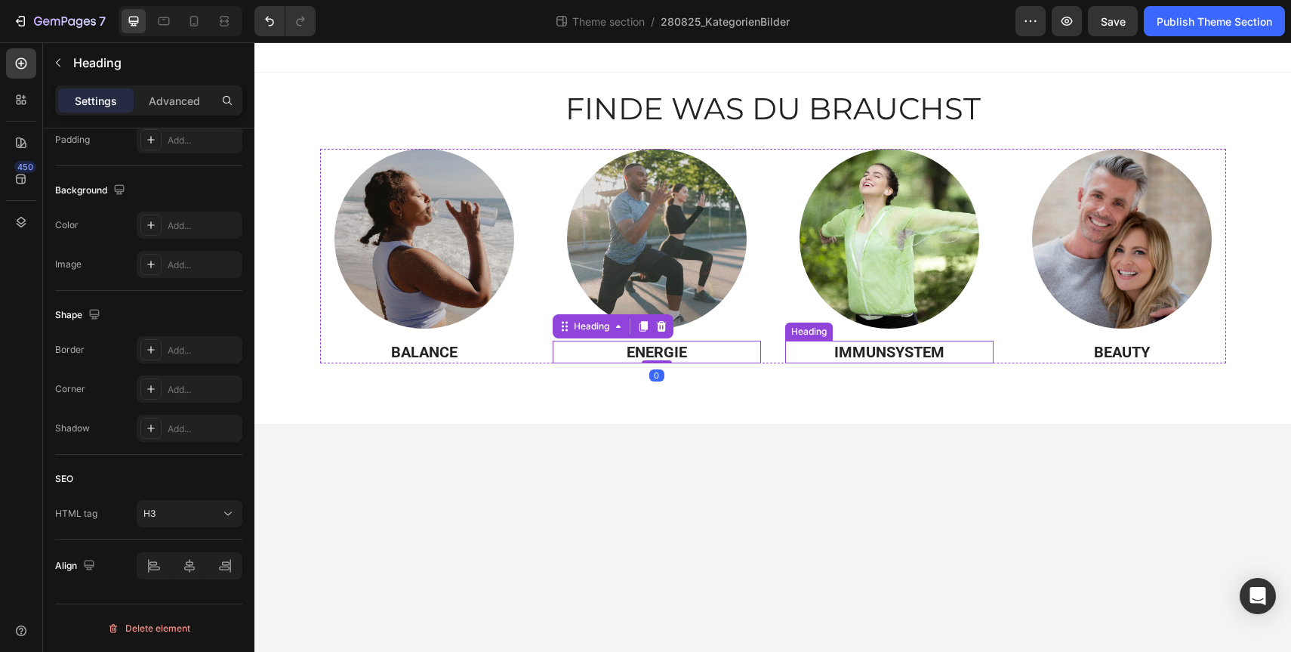
click at [853, 347] on h3 "IMMUNSYSTEM" at bounding box center [889, 352] width 208 height 23
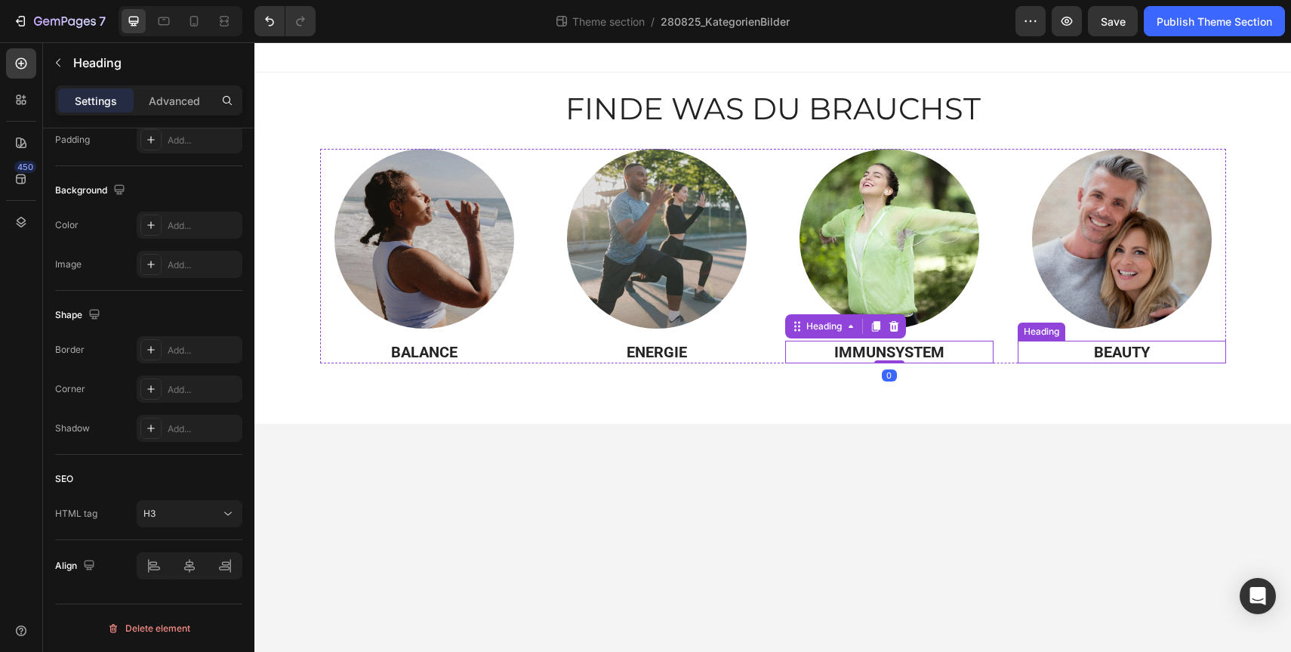
click at [1094, 348] on h3 "BEAUTY" at bounding box center [1122, 352] width 208 height 23
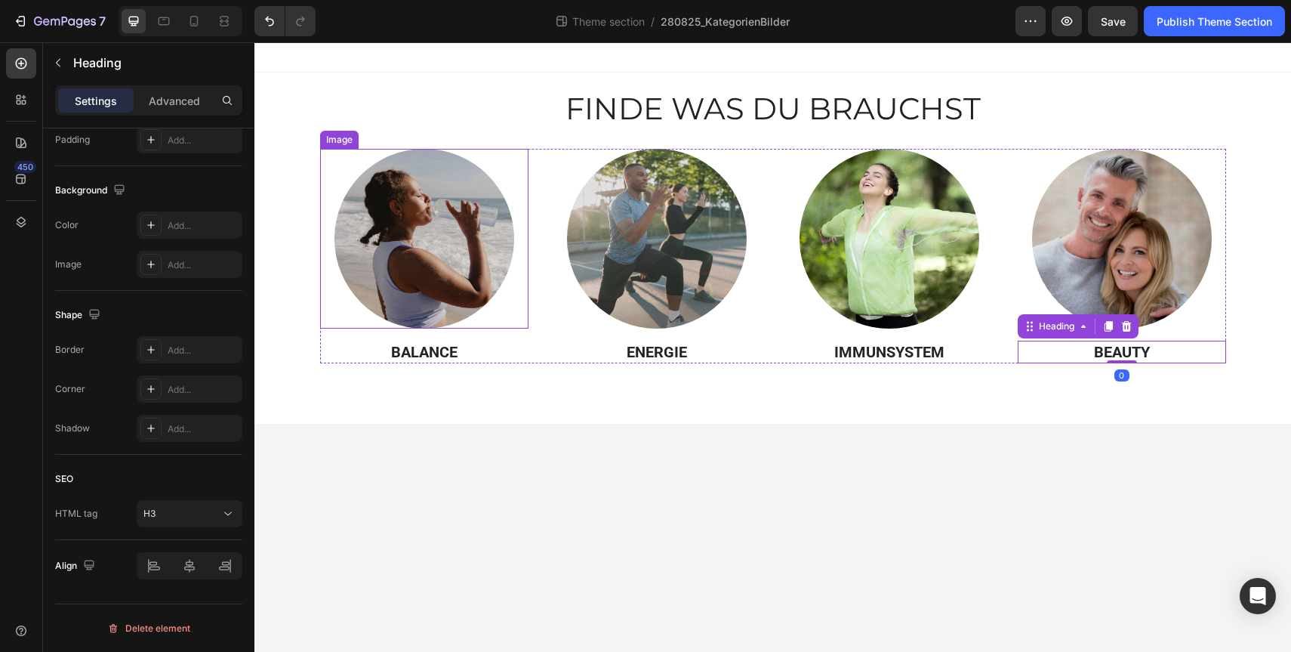
click at [443, 257] on img at bounding box center [424, 239] width 180 height 180
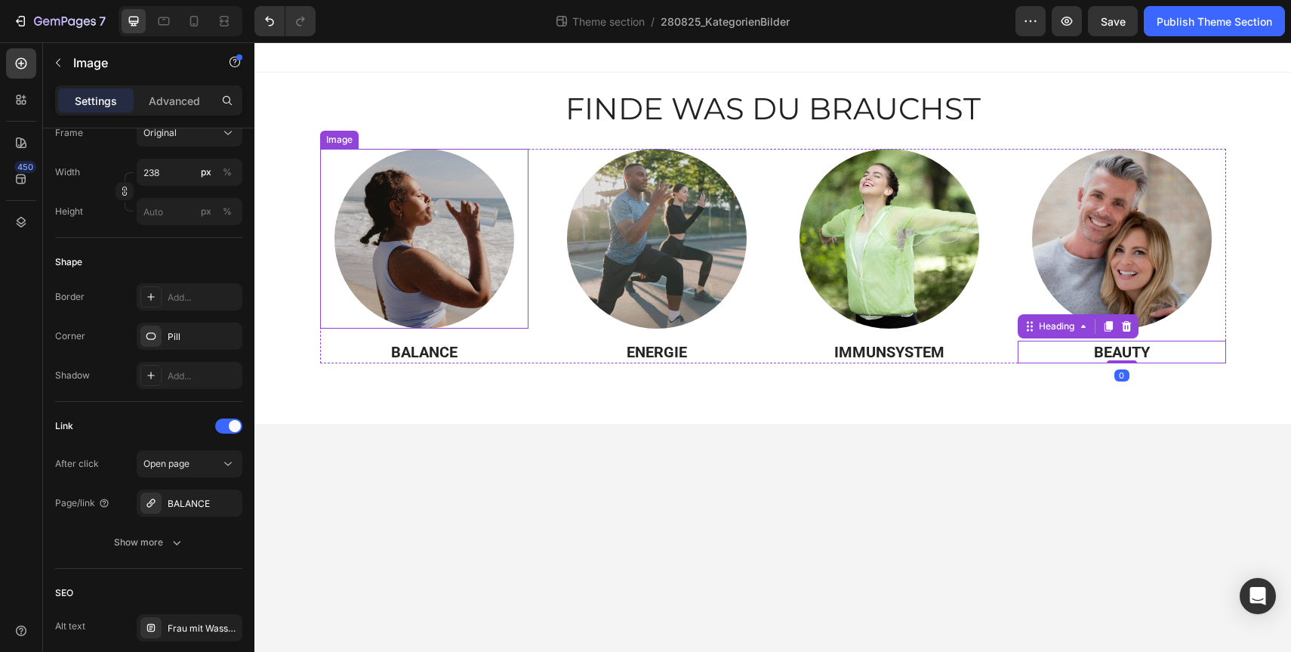
scroll to position [0, 0]
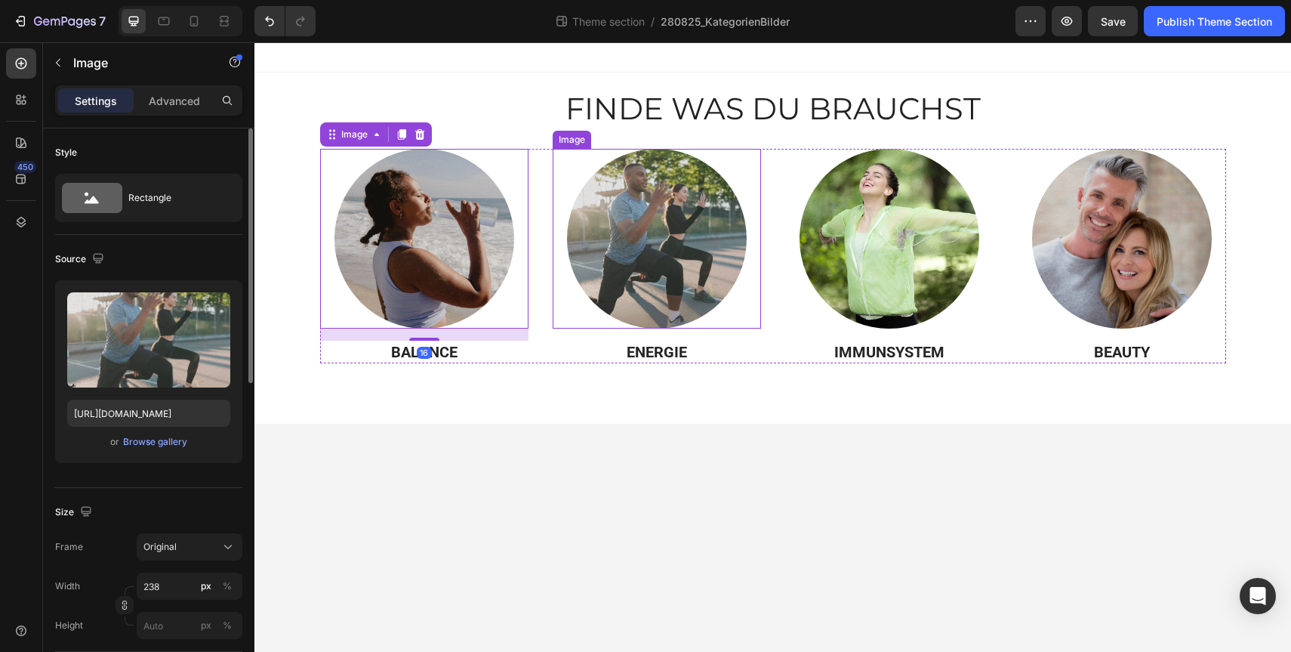
click at [611, 255] on img at bounding box center [657, 239] width 180 height 180
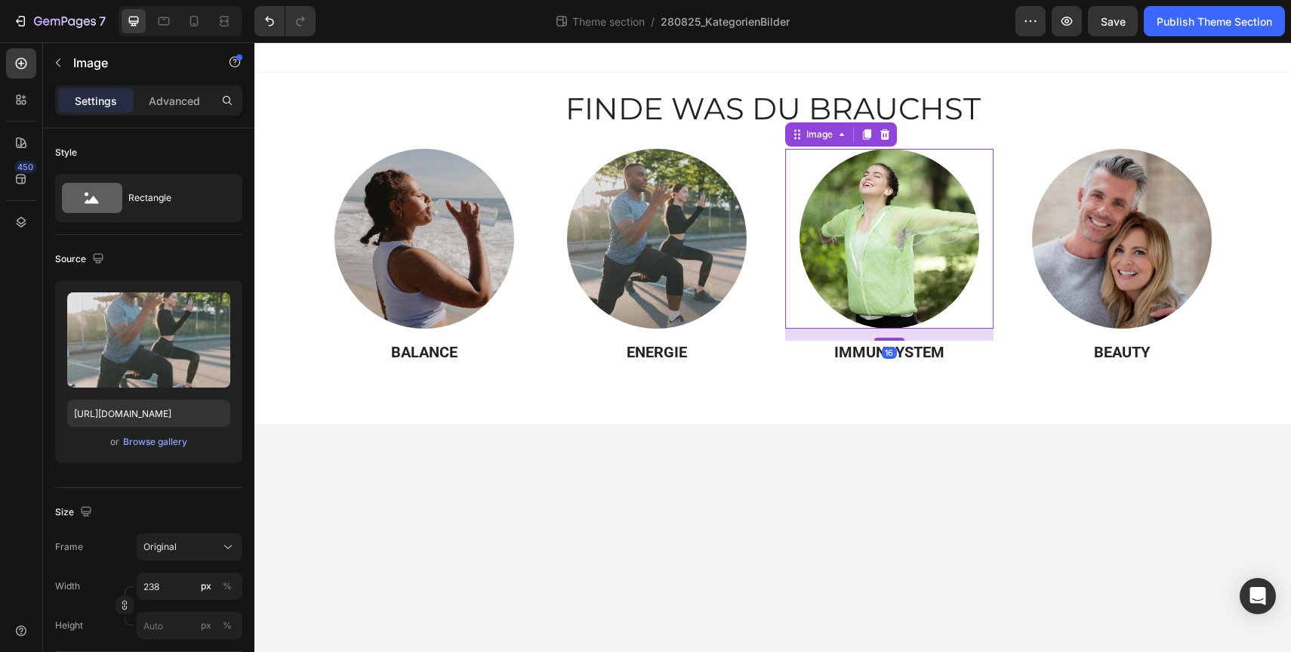
click at [851, 257] on img at bounding box center [890, 239] width 180 height 180
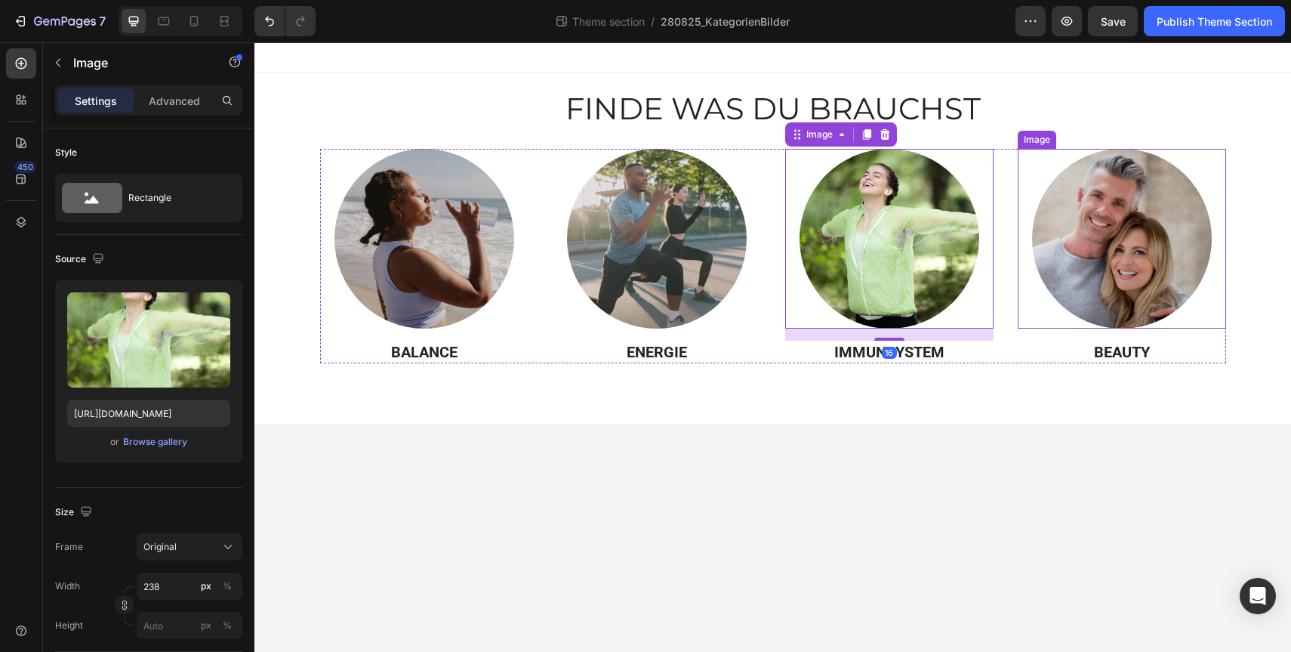
click at [1100, 244] on img at bounding box center [1122, 239] width 180 height 180
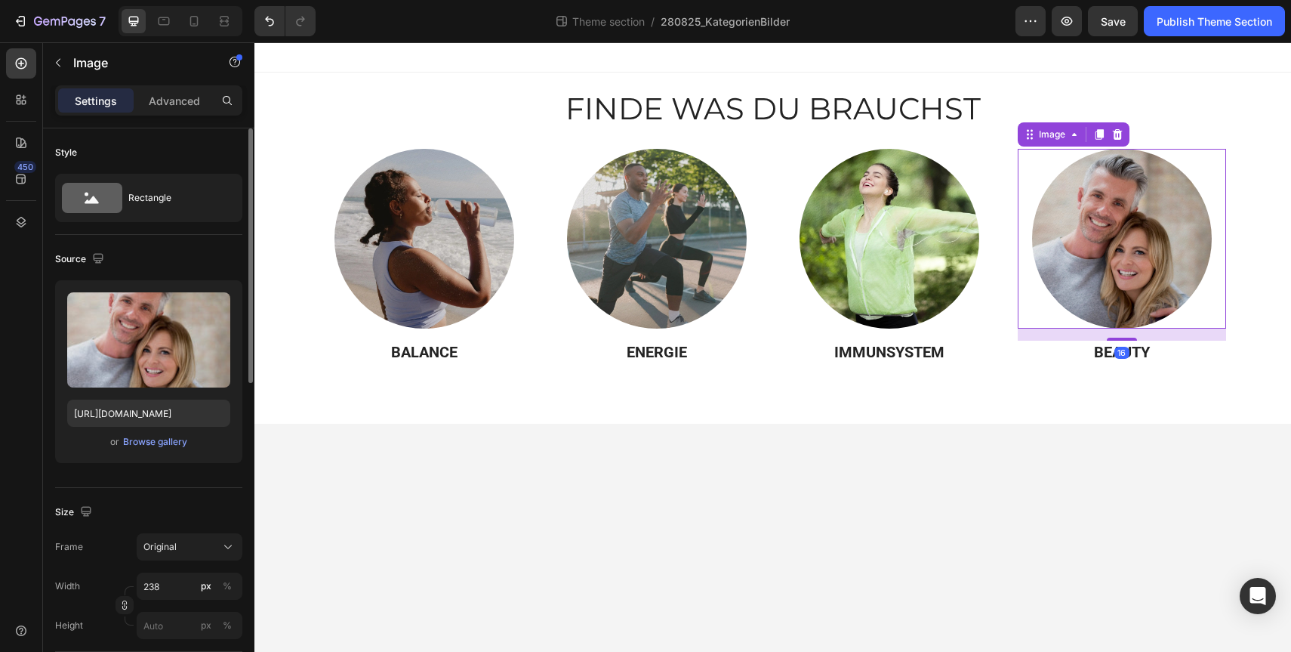
scroll to position [692, 0]
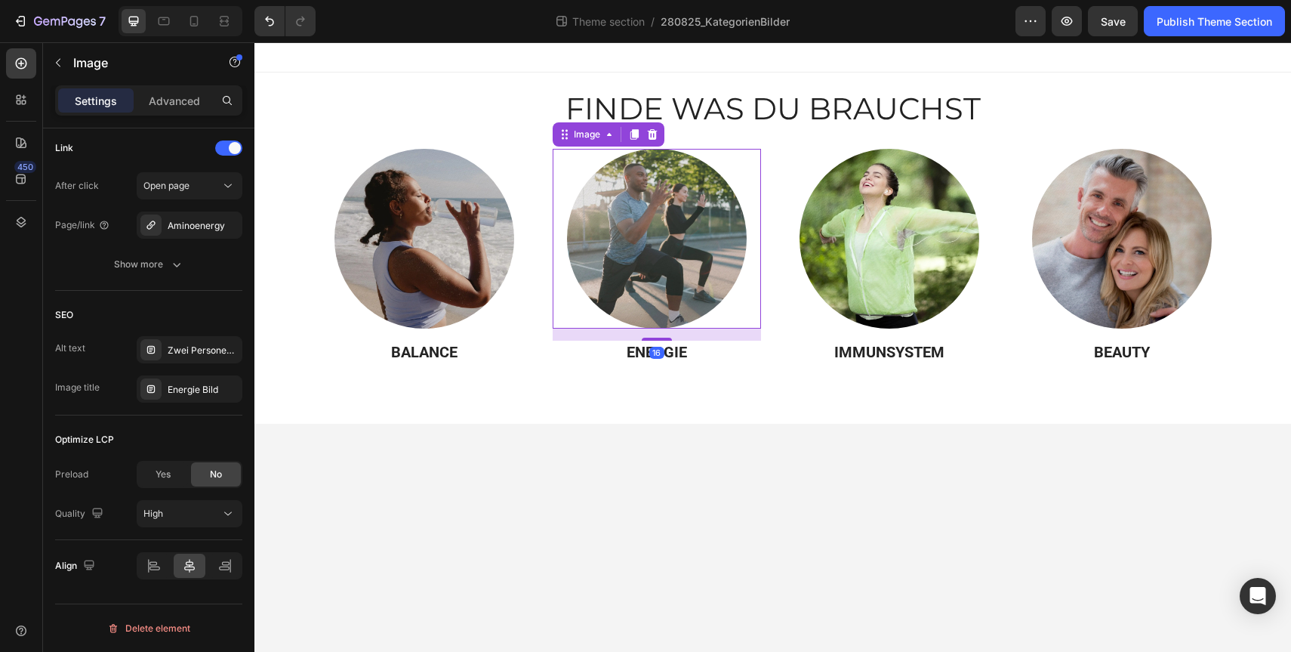
click at [619, 253] on img at bounding box center [657, 239] width 180 height 180
click at [433, 231] on img at bounding box center [424, 239] width 180 height 180
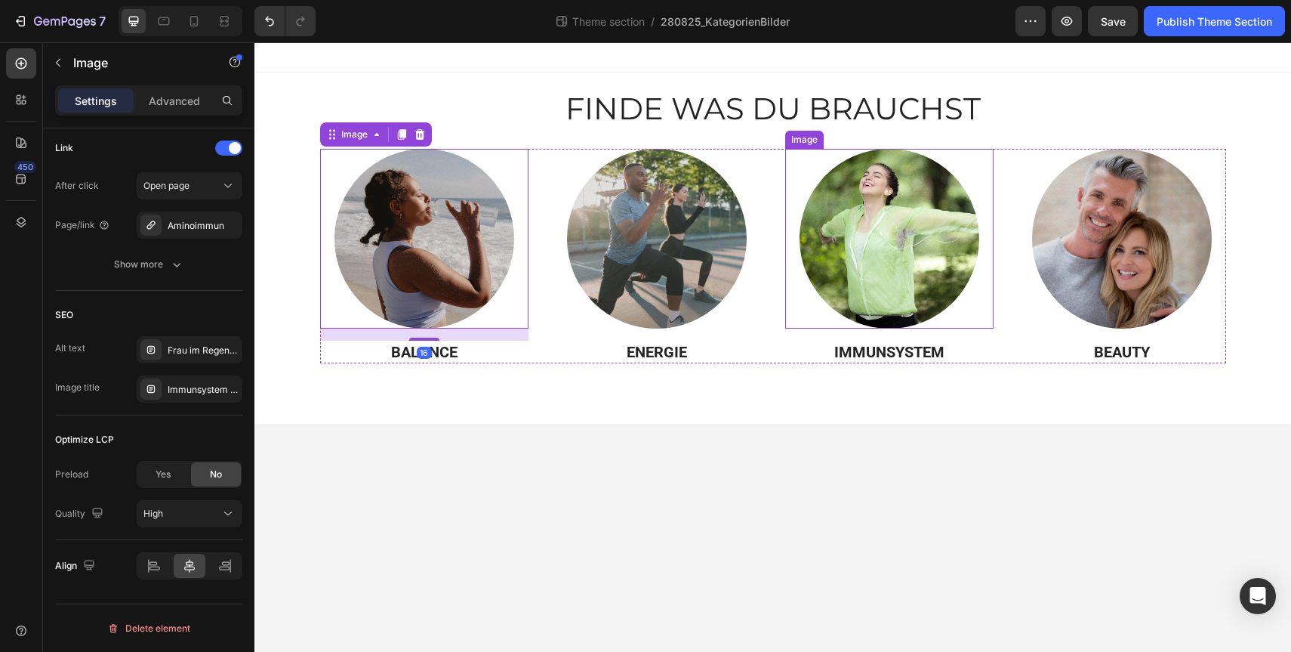
click at [868, 231] on img at bounding box center [890, 239] width 180 height 180
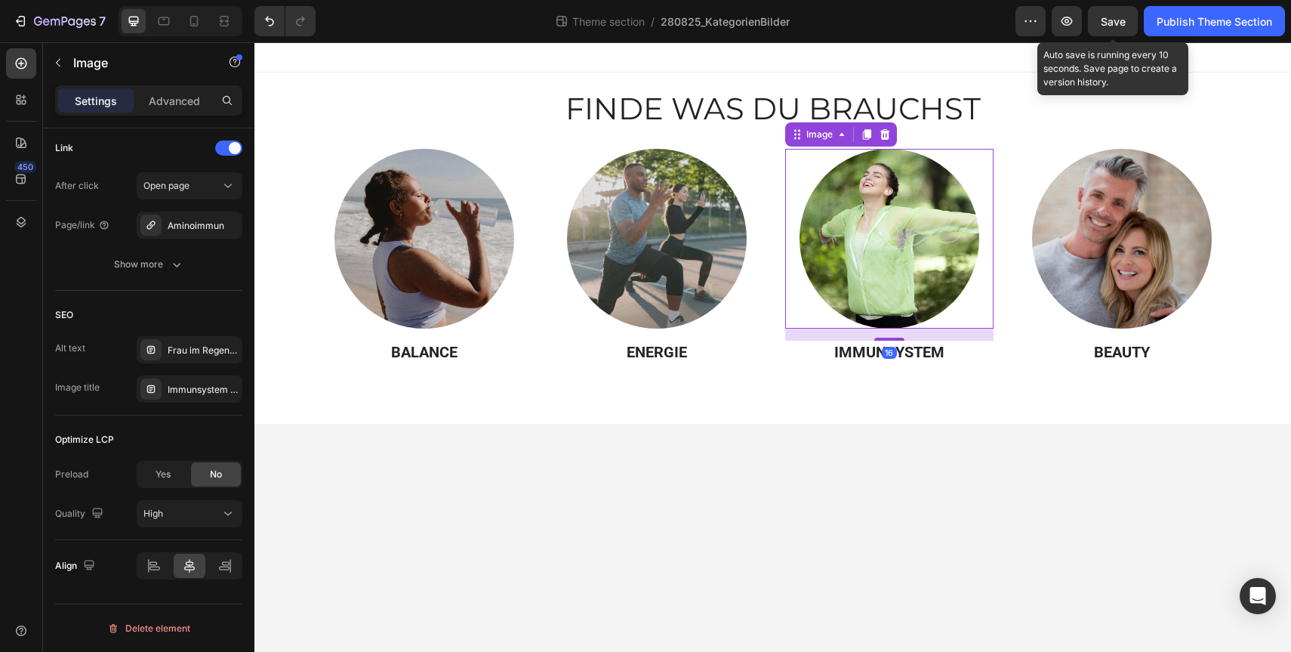
click at [1108, 28] on div "Save" at bounding box center [1113, 22] width 25 height 16
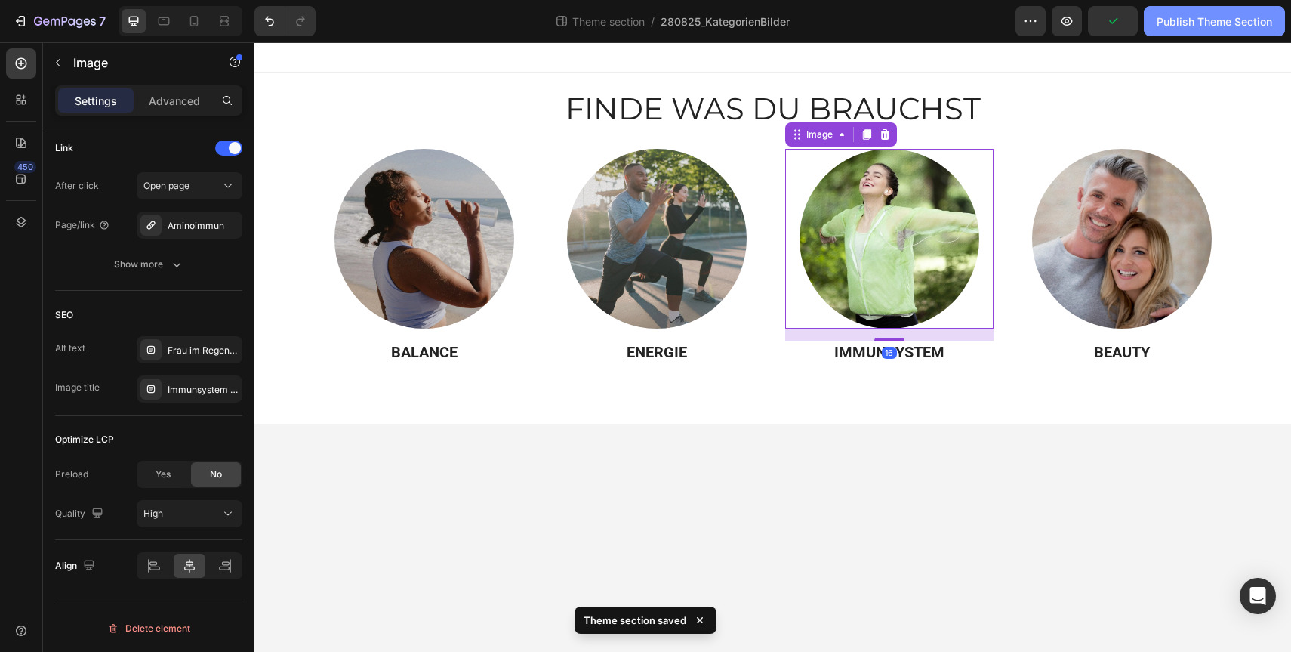
click at [1213, 22] on div "Publish Theme Section" at bounding box center [1215, 22] width 116 height 16
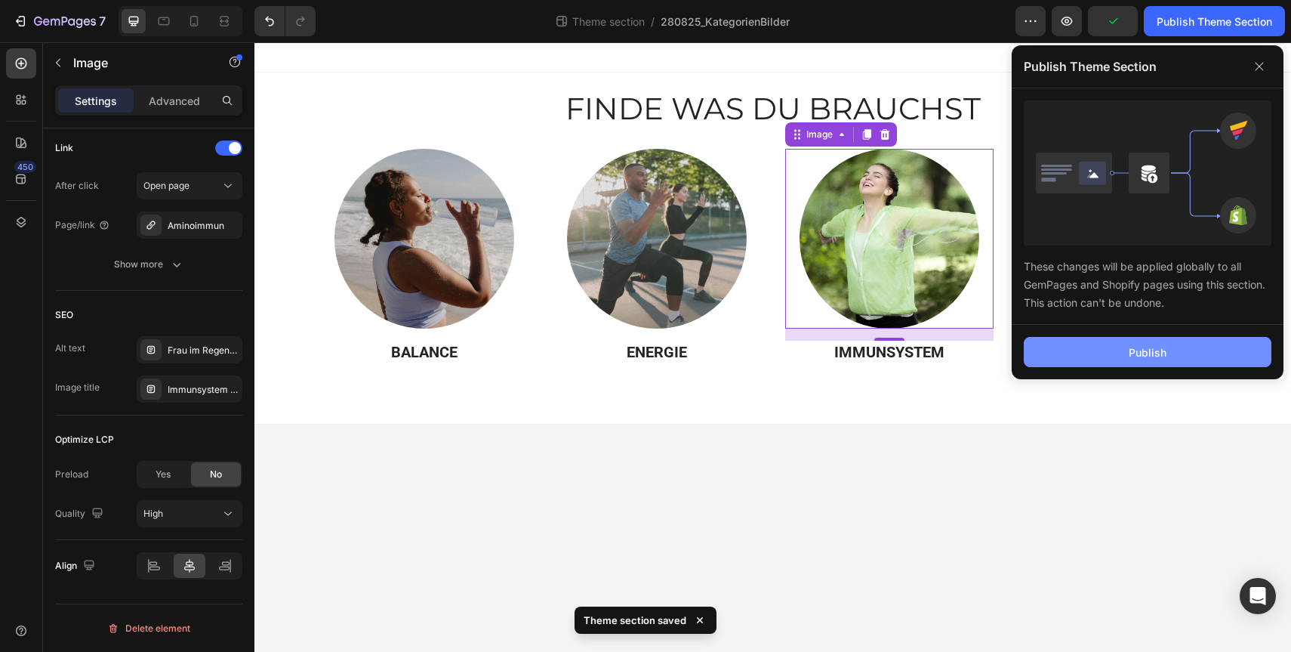
click at [1160, 365] on button "Publish" at bounding box center [1148, 352] width 248 height 30
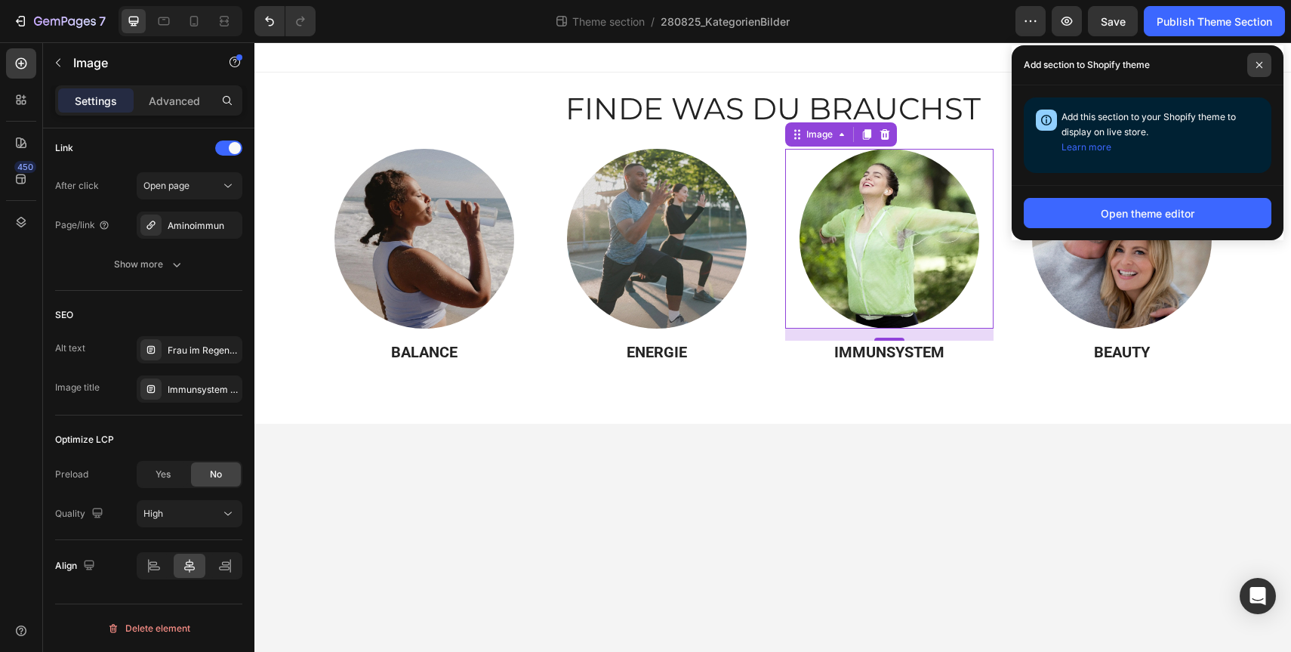
click at [1256, 63] on icon at bounding box center [1260, 65] width 8 height 8
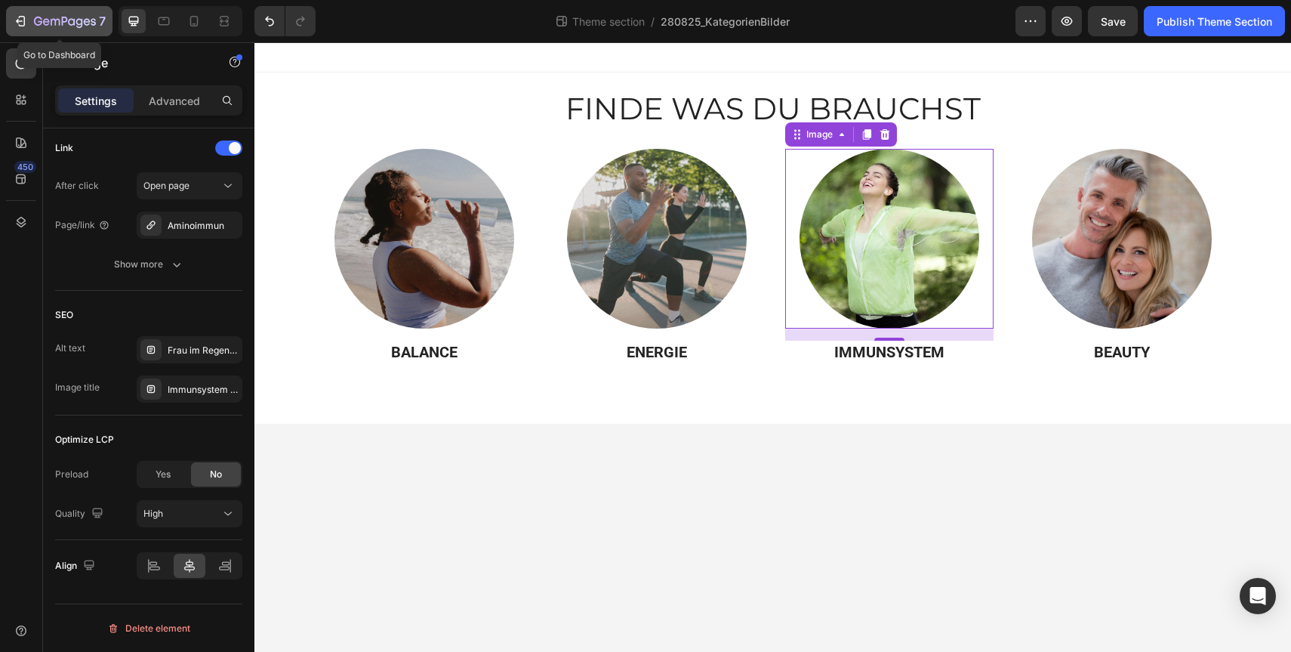
click at [48, 24] on icon "button" at bounding box center [65, 22] width 62 height 13
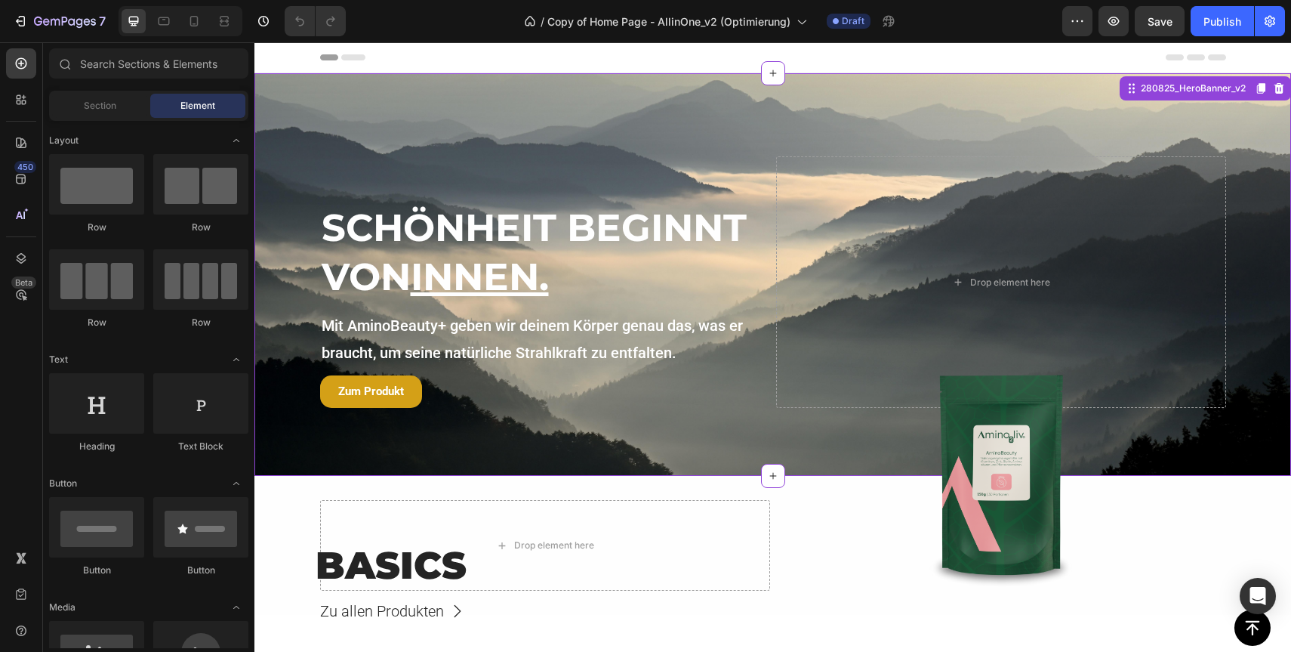
click at [424, 120] on div "SCHÖNHEIT BEGINNT VON INNEN. Heading Mit AminoBeauty+ geben wir deinem Körper g…" at bounding box center [772, 274] width 1037 height 402
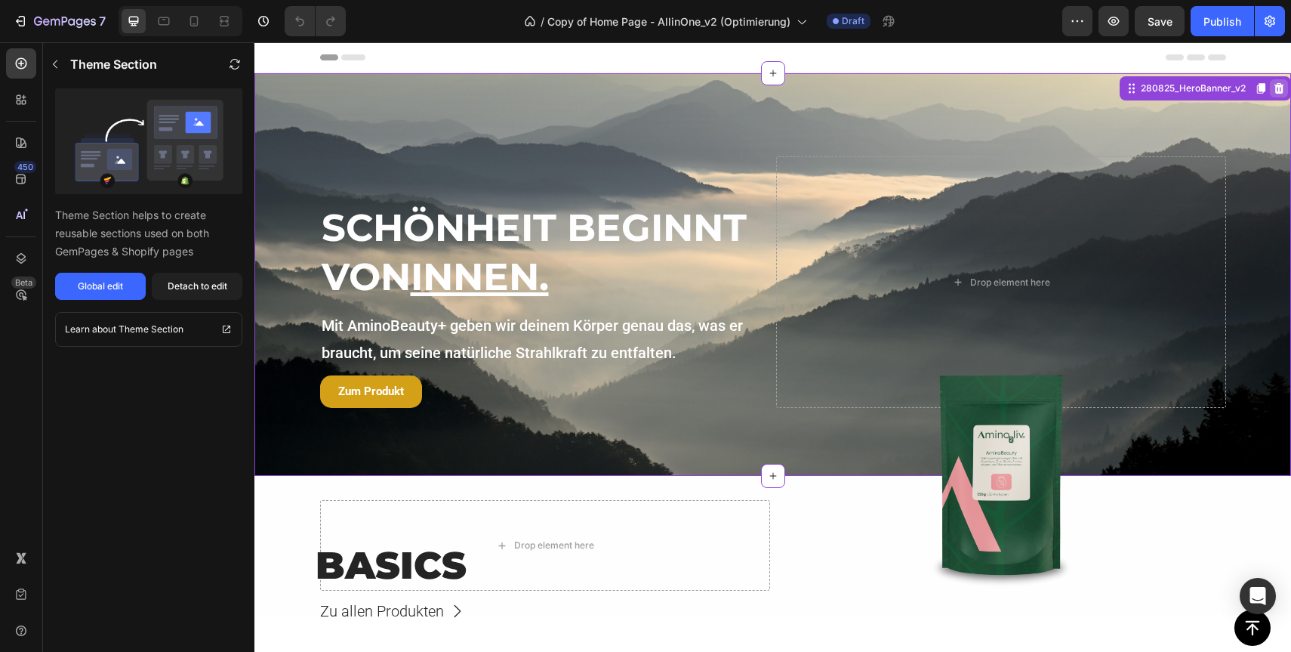
click at [1277, 89] on icon at bounding box center [1279, 88] width 12 height 12
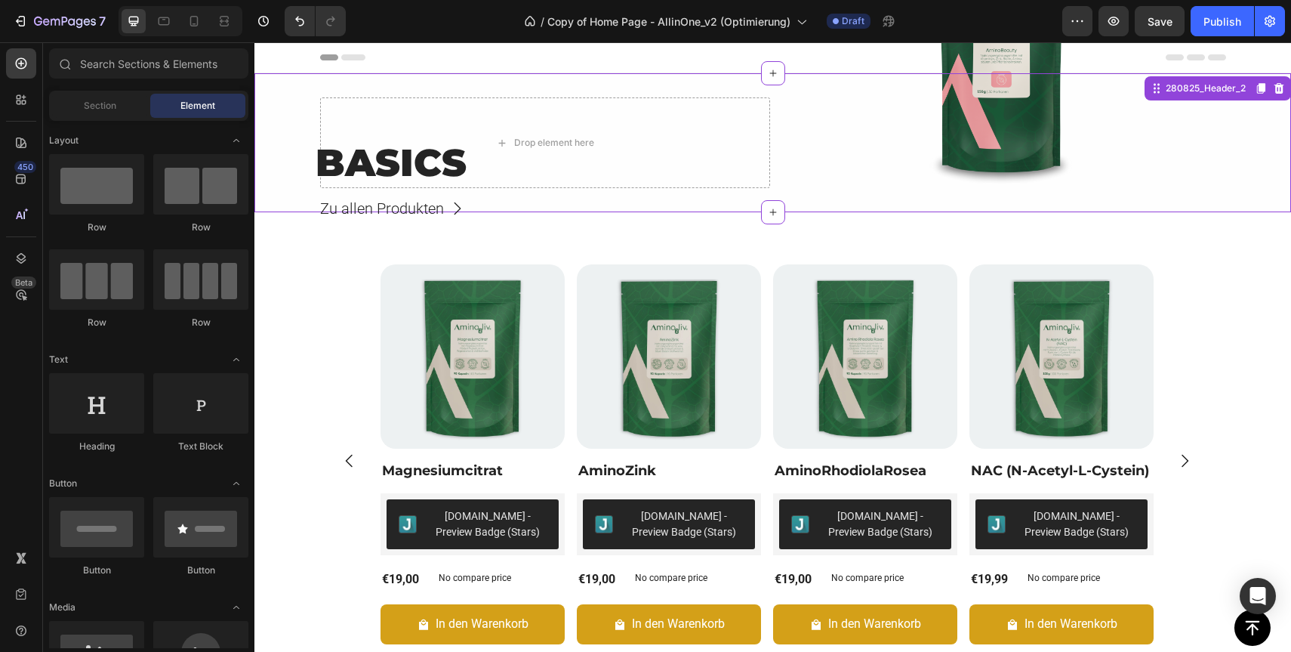
click at [1126, 104] on div at bounding box center [1001, 74] width 450 height 227
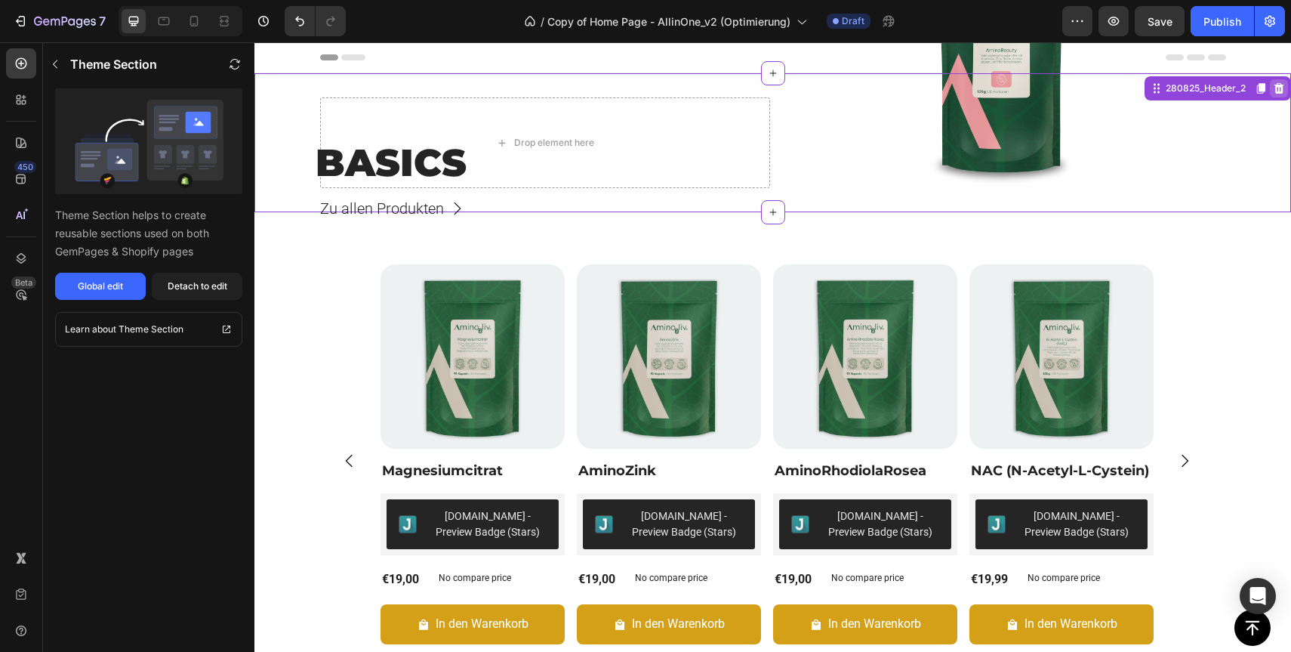
click at [1278, 91] on icon at bounding box center [1279, 88] width 10 height 11
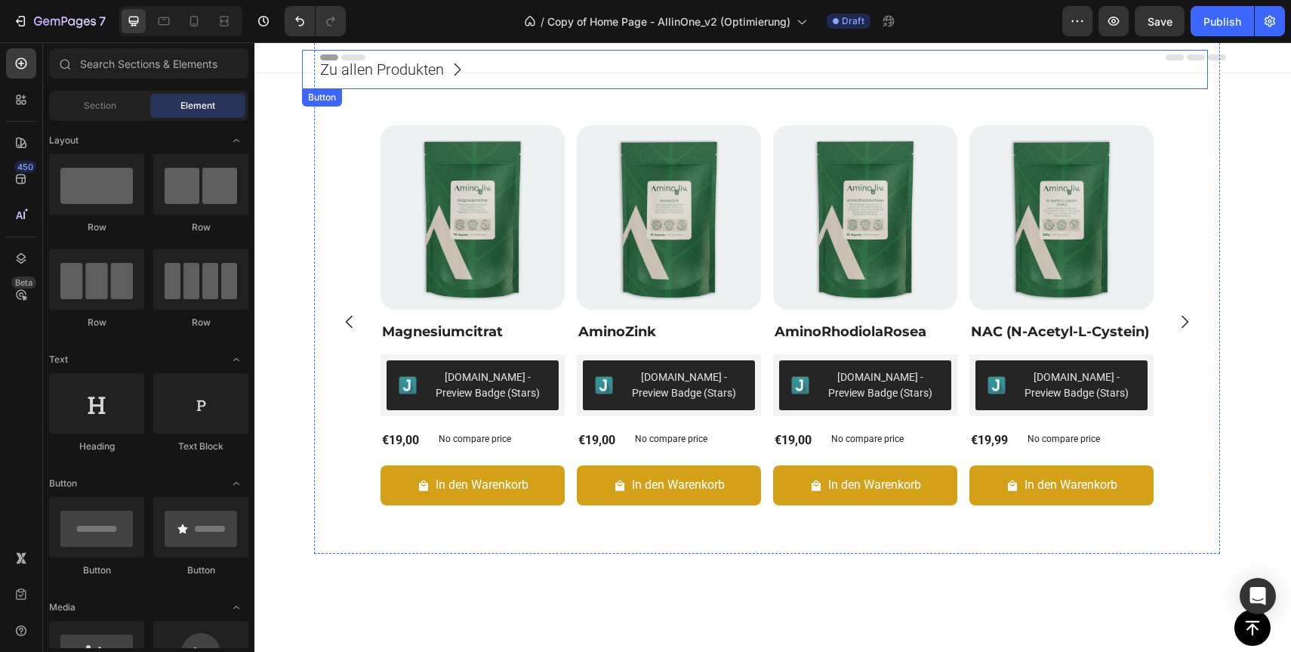
click at [334, 93] on div "Button" at bounding box center [322, 97] width 40 height 18
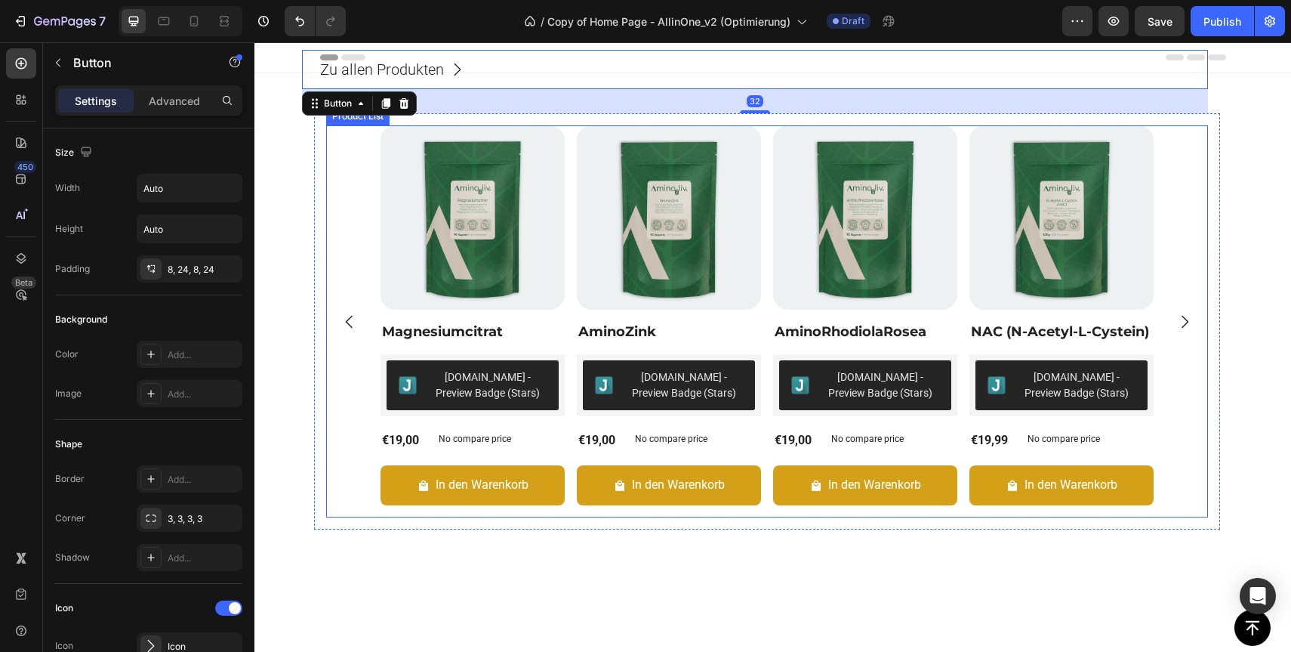
click at [328, 167] on div "Product Images Magnesiumcitrat Product Title [DOMAIN_NAME] - Preview Badge (Sta…" at bounding box center [767, 321] width 882 height 392
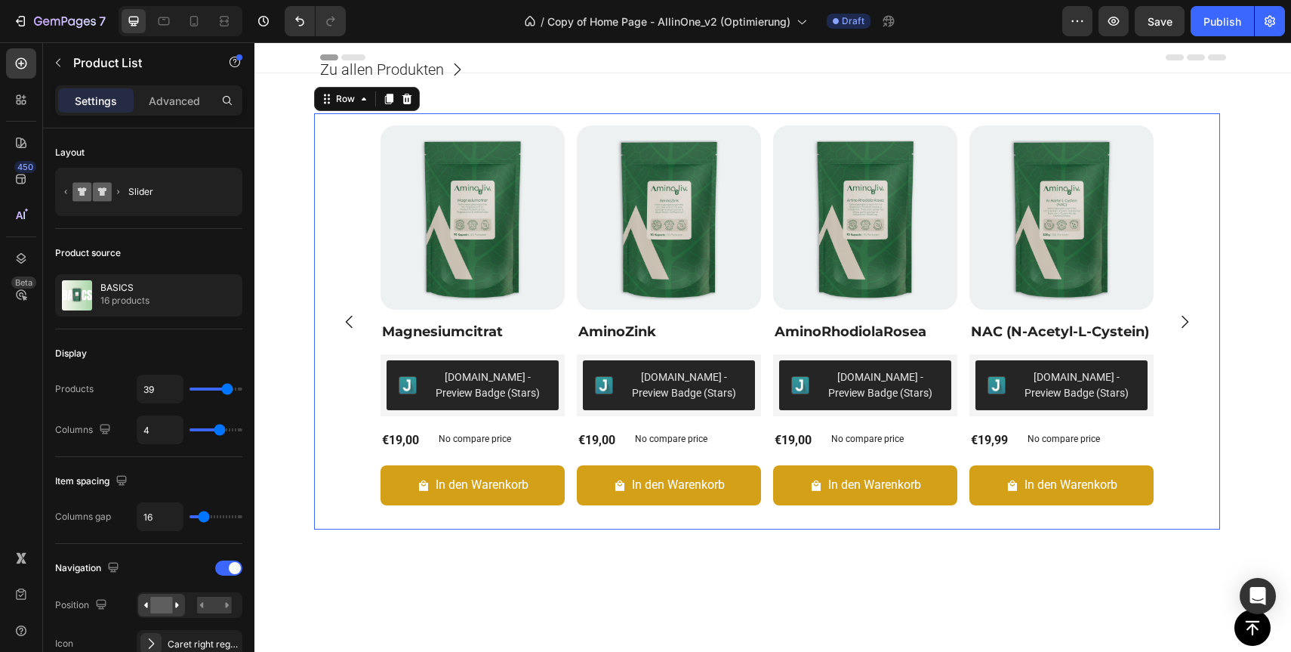
click at [314, 168] on div "Product Images Magnesiumcitrat Product Title [DOMAIN_NAME] - Preview Badge (Sta…" at bounding box center [767, 321] width 906 height 416
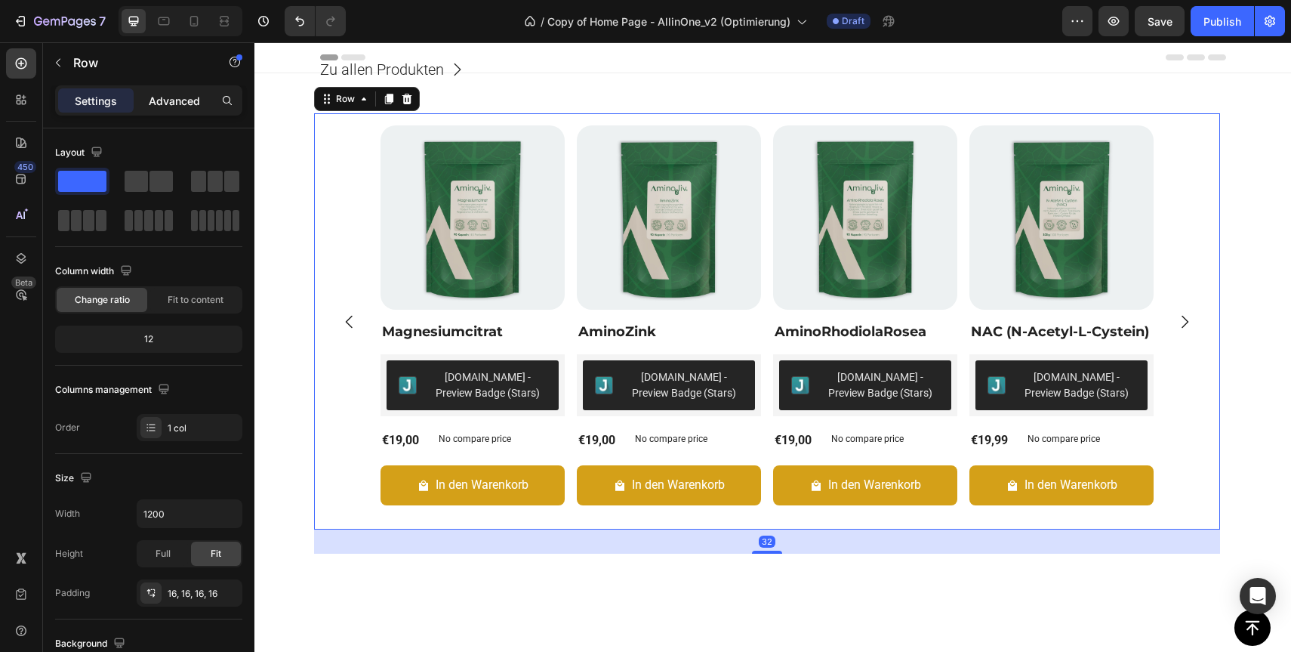
click at [150, 109] on div "Advanced" at bounding box center [175, 100] width 76 height 24
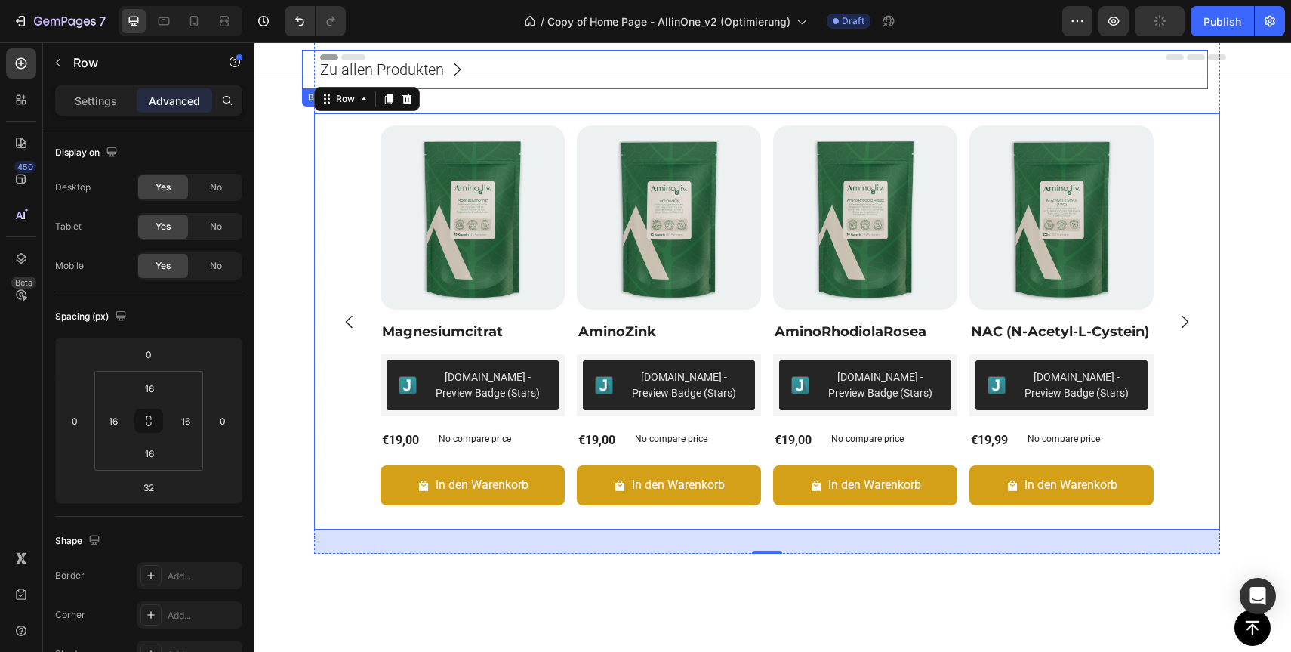
click at [307, 76] on link "Zu allen Produkten" at bounding box center [392, 69] width 181 height 39
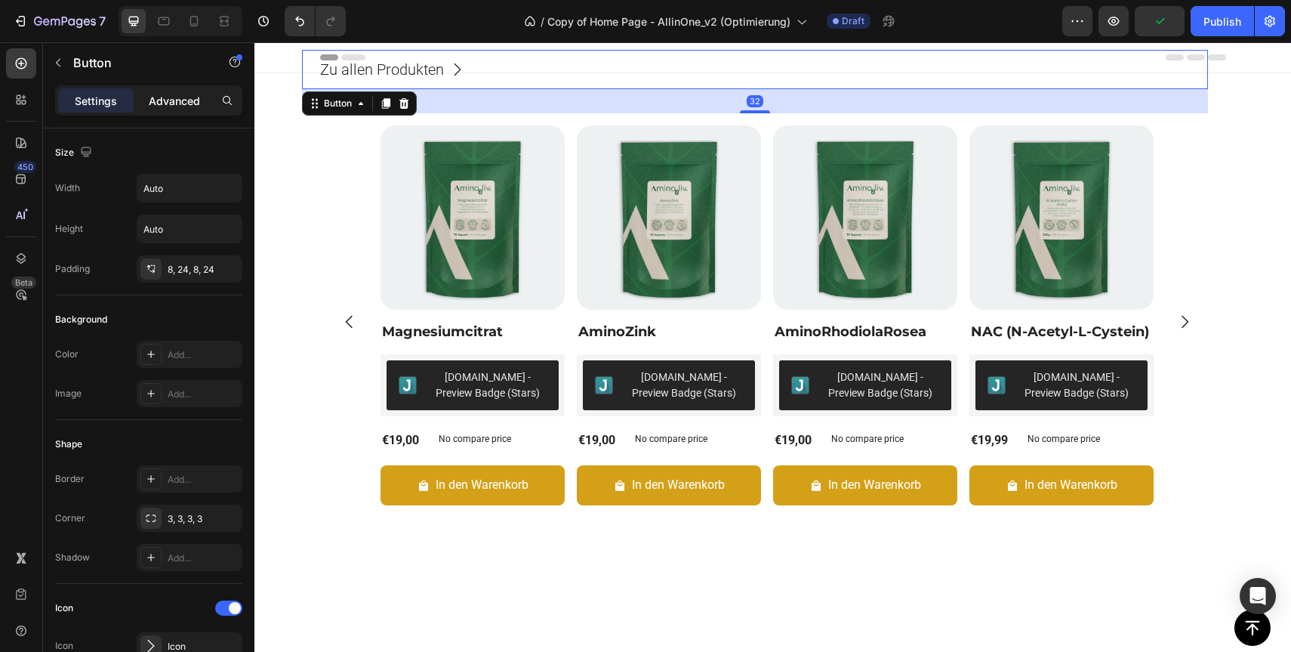
click at [156, 109] on div "Advanced" at bounding box center [175, 100] width 76 height 24
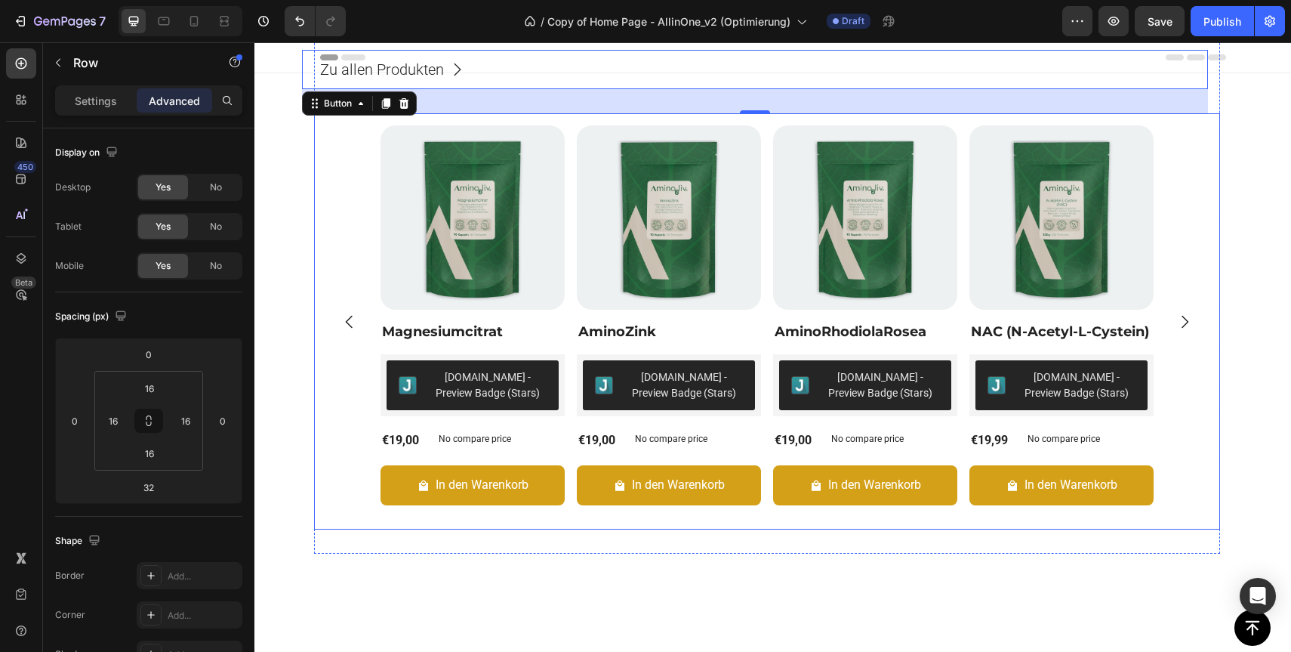
click at [317, 231] on div "Product Images Magnesiumcitrat Product Title [DOMAIN_NAME] - Preview Badge (Sta…" at bounding box center [767, 321] width 906 height 416
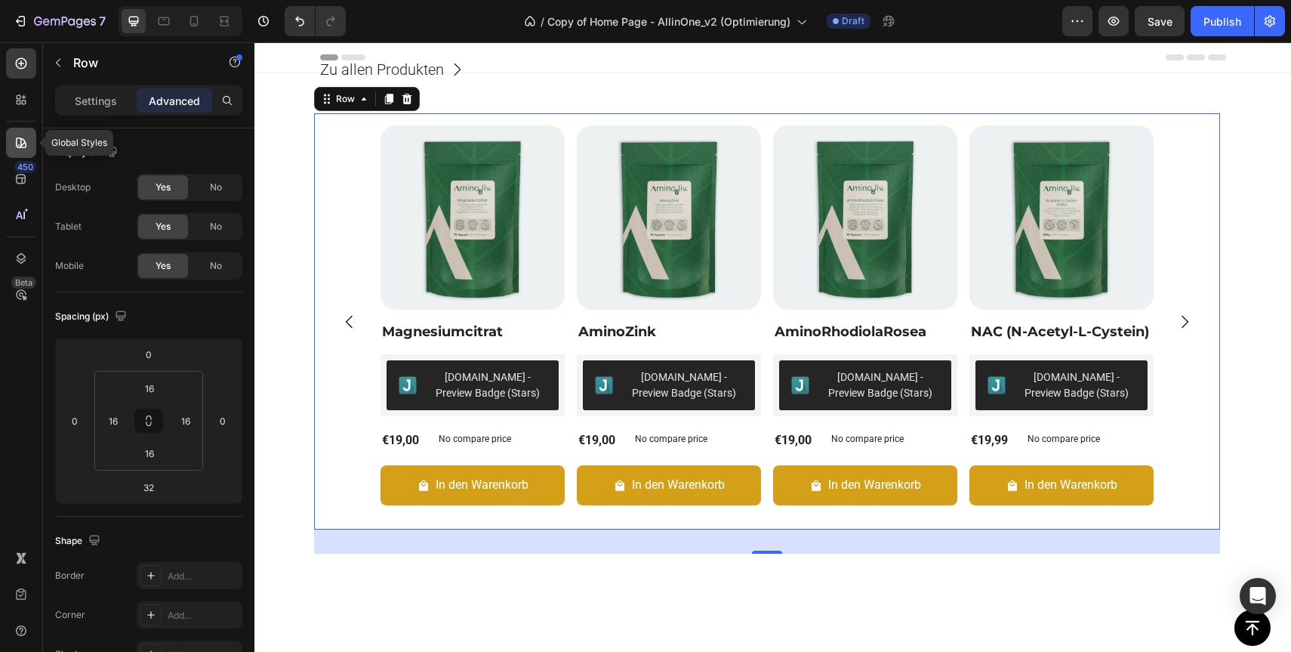
click at [17, 131] on div at bounding box center [21, 143] width 30 height 30
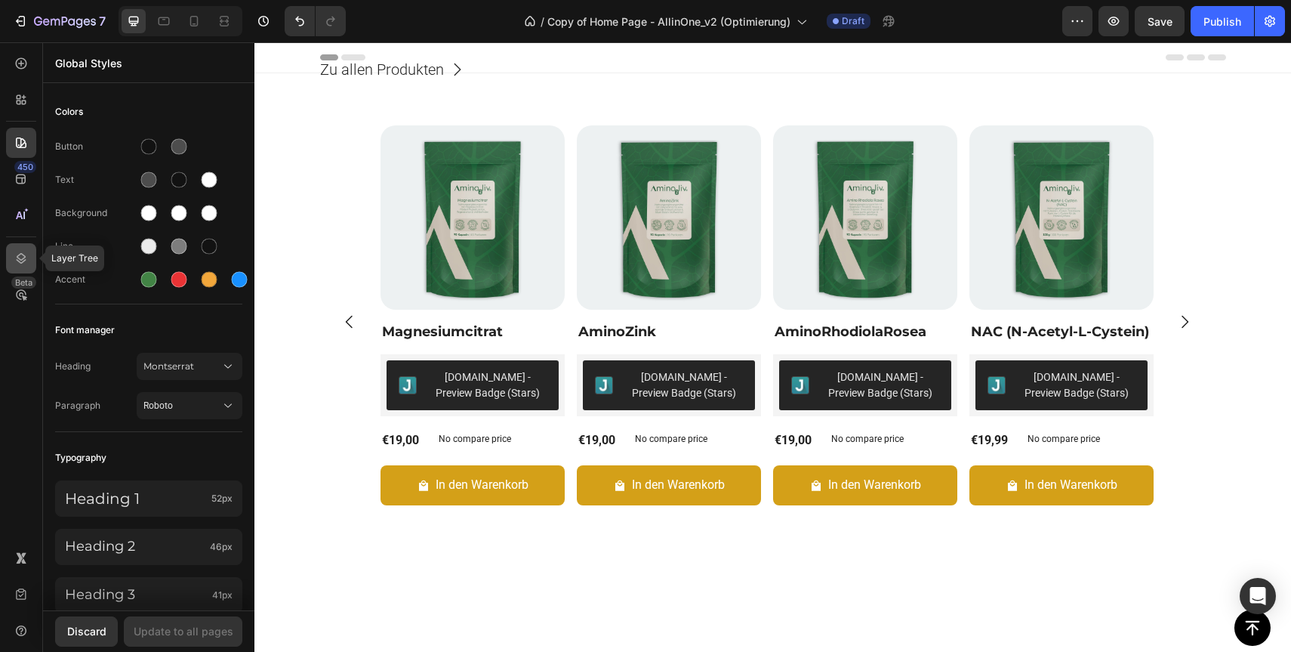
click at [22, 257] on icon at bounding box center [21, 258] width 15 height 15
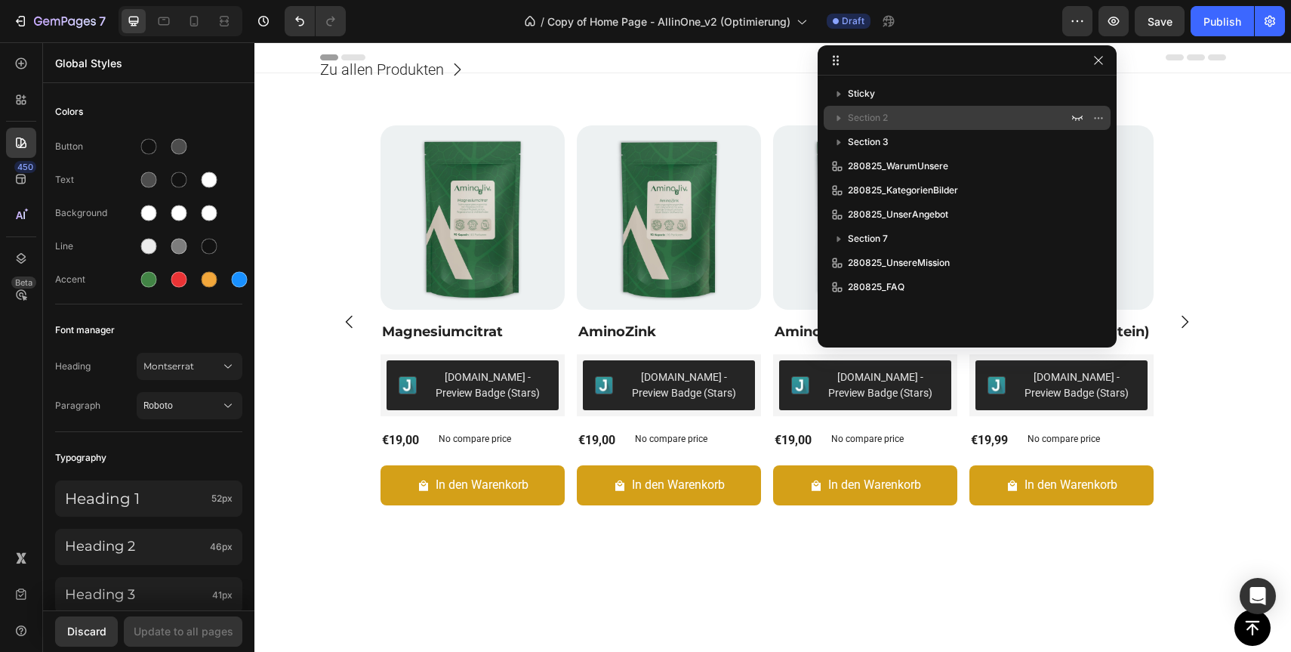
click at [838, 119] on icon "button" at bounding box center [839, 119] width 4 height 6
click at [873, 115] on span "Section 2" at bounding box center [868, 117] width 40 height 15
click at [1075, 117] on icon "button" at bounding box center [1077, 118] width 11 height 5
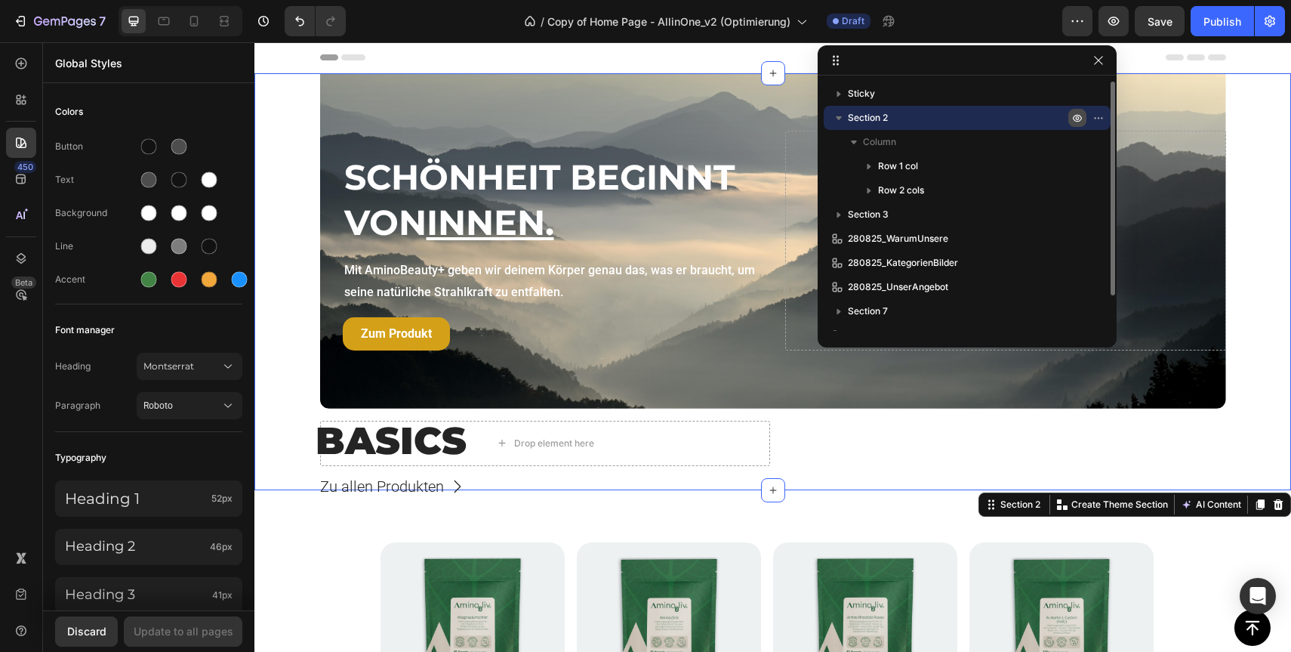
click at [1076, 119] on icon "button" at bounding box center [1078, 118] width 4 height 4
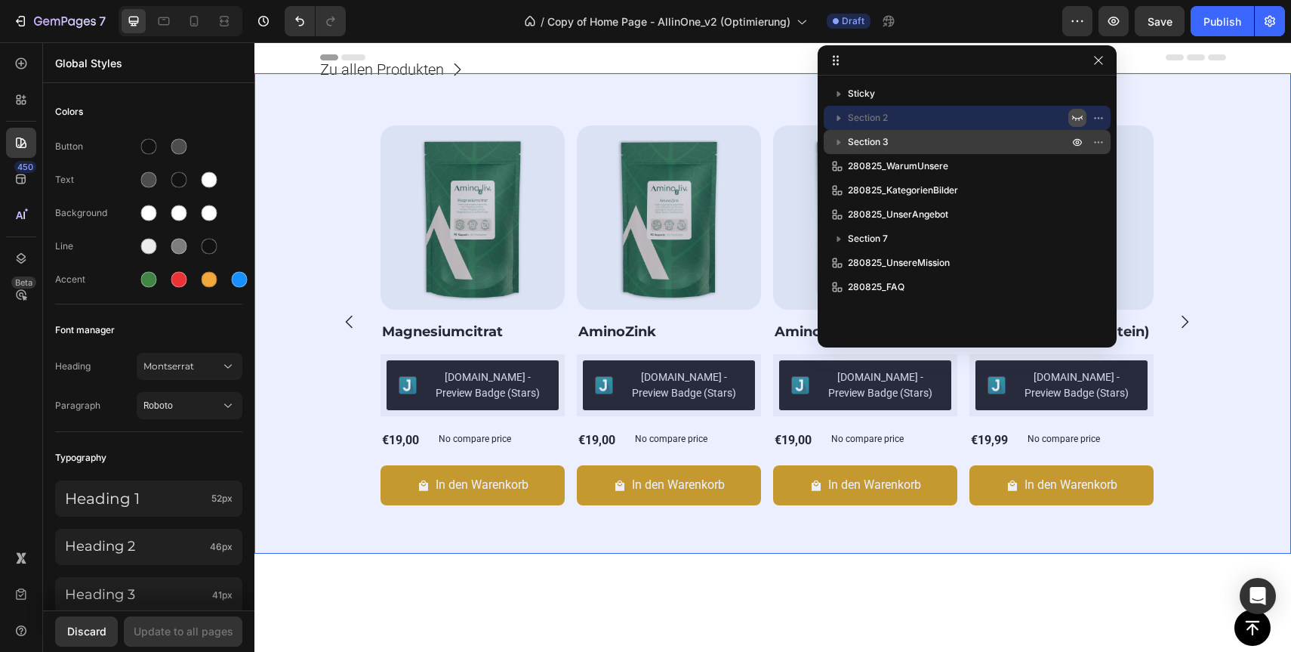
click at [946, 143] on p "Section 3" at bounding box center [959, 141] width 223 height 15
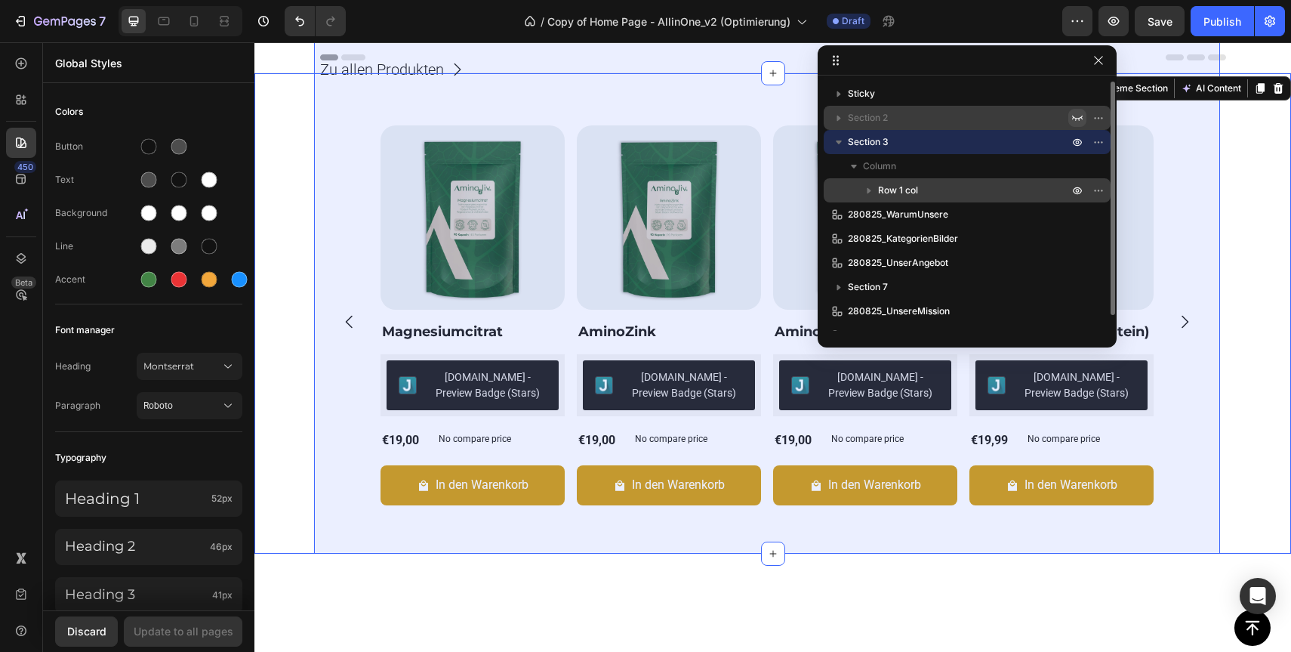
click at [869, 189] on icon "button" at bounding box center [870, 191] width 4 height 6
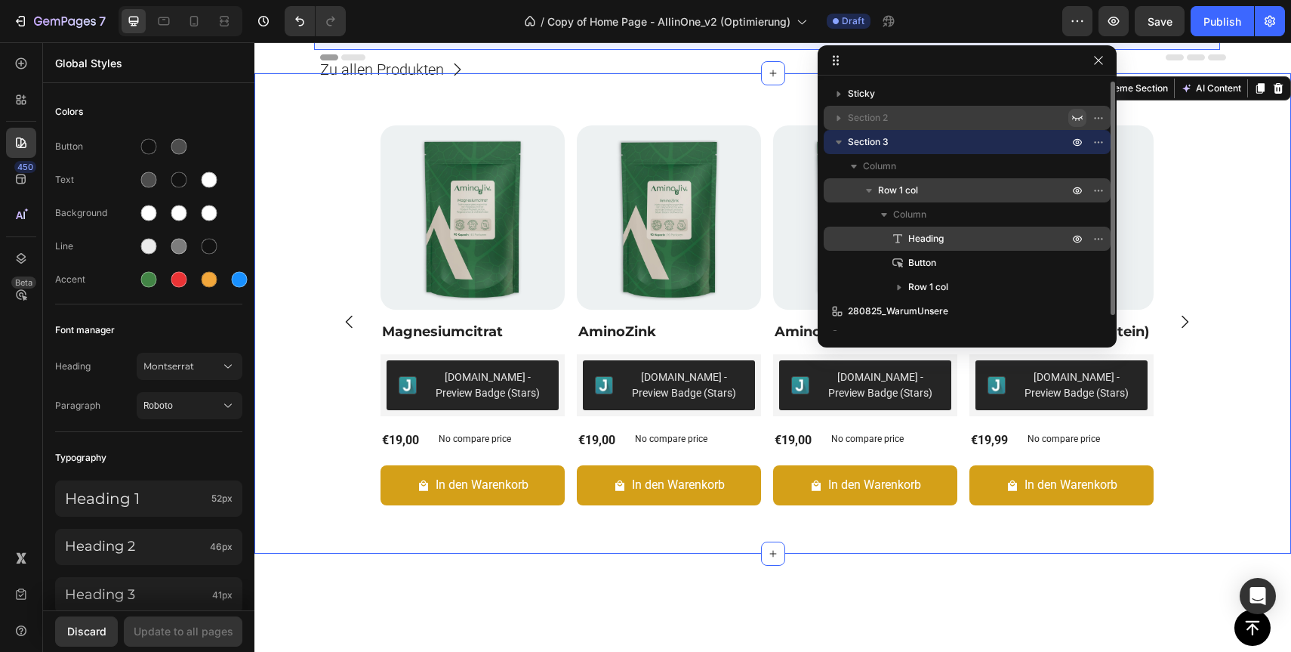
click at [914, 239] on span "Heading" at bounding box center [925, 238] width 35 height 15
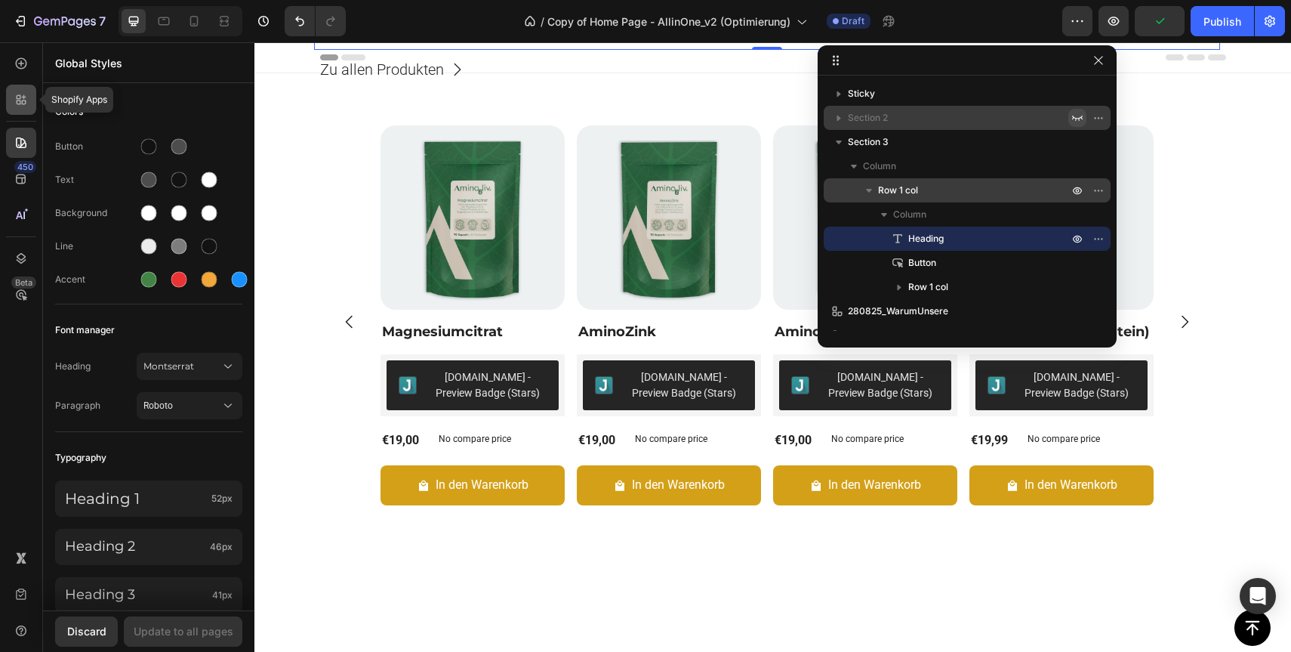
click at [17, 106] on icon at bounding box center [21, 99] width 15 height 15
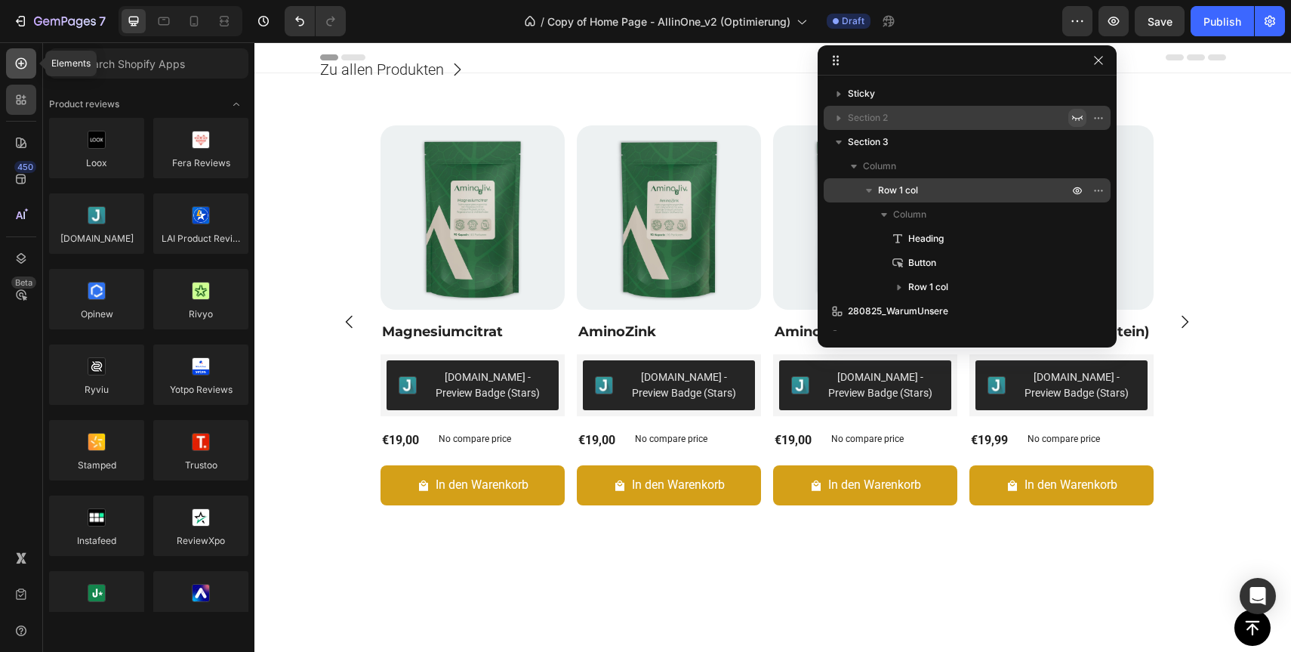
click at [20, 63] on icon at bounding box center [21, 63] width 6 height 6
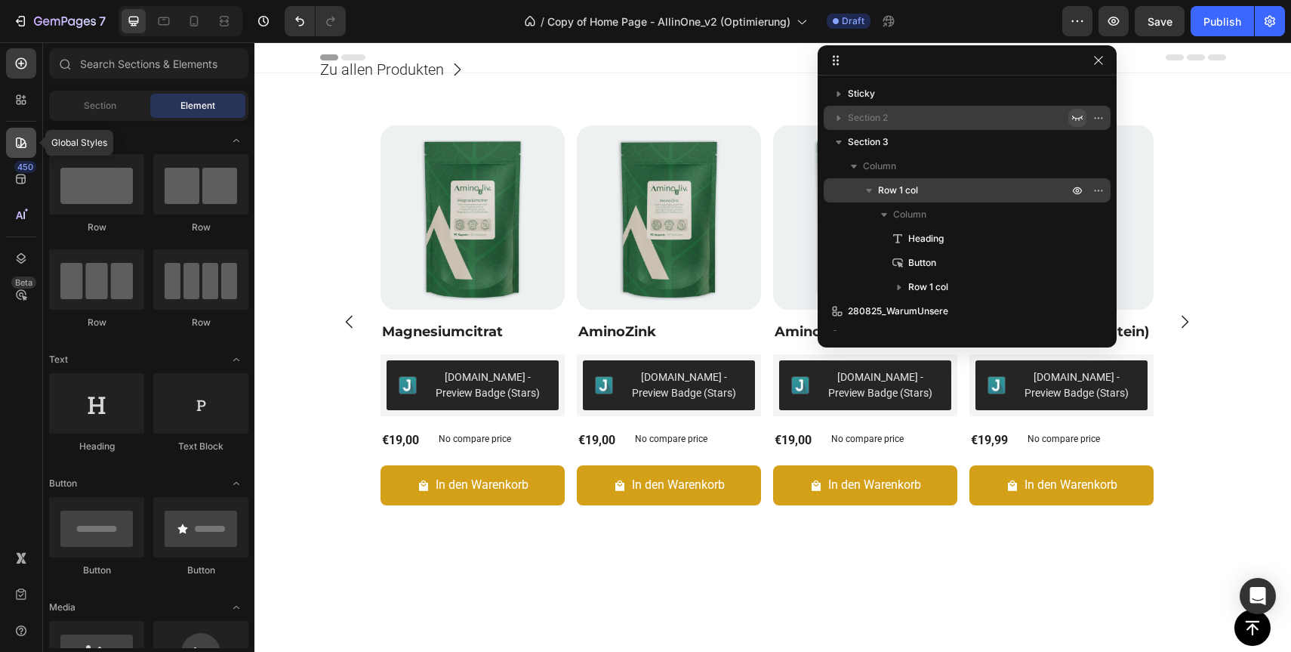
click at [17, 134] on div at bounding box center [21, 143] width 30 height 30
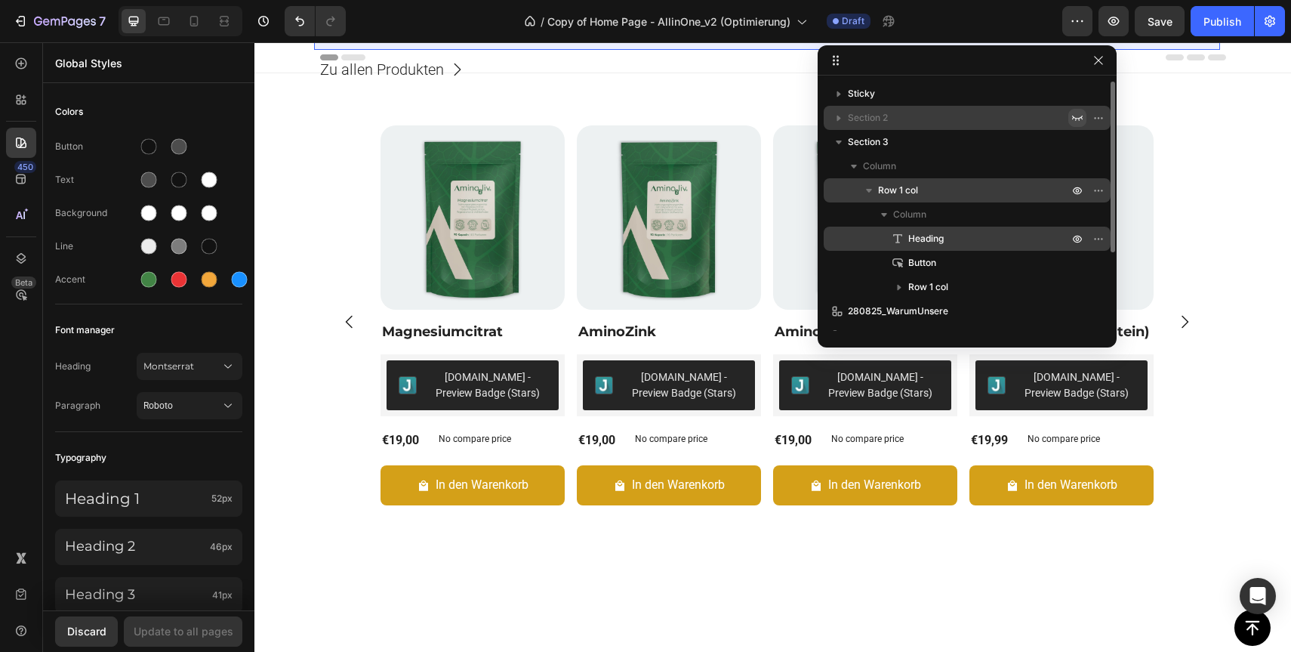
click at [935, 233] on span "Heading" at bounding box center [925, 238] width 35 height 15
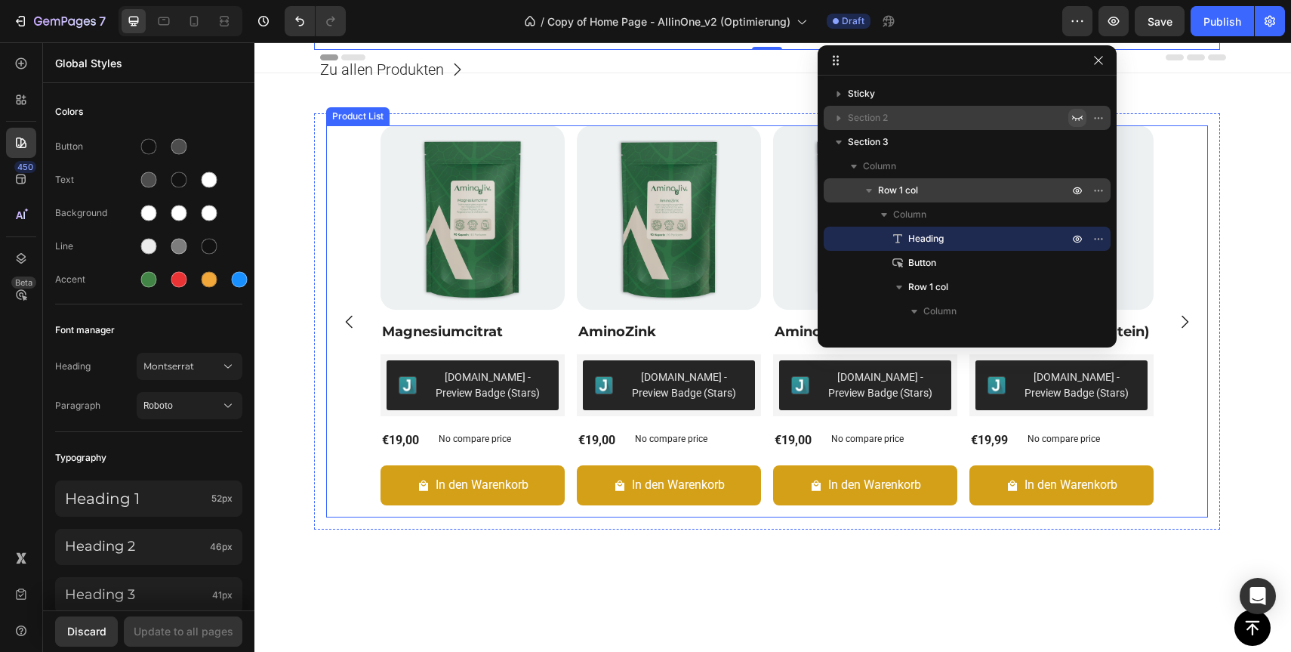
click at [329, 257] on div "Product Images Magnesiumcitrat Product Title Judge.me - Preview Badge (Stars) J…" at bounding box center [767, 321] width 882 height 392
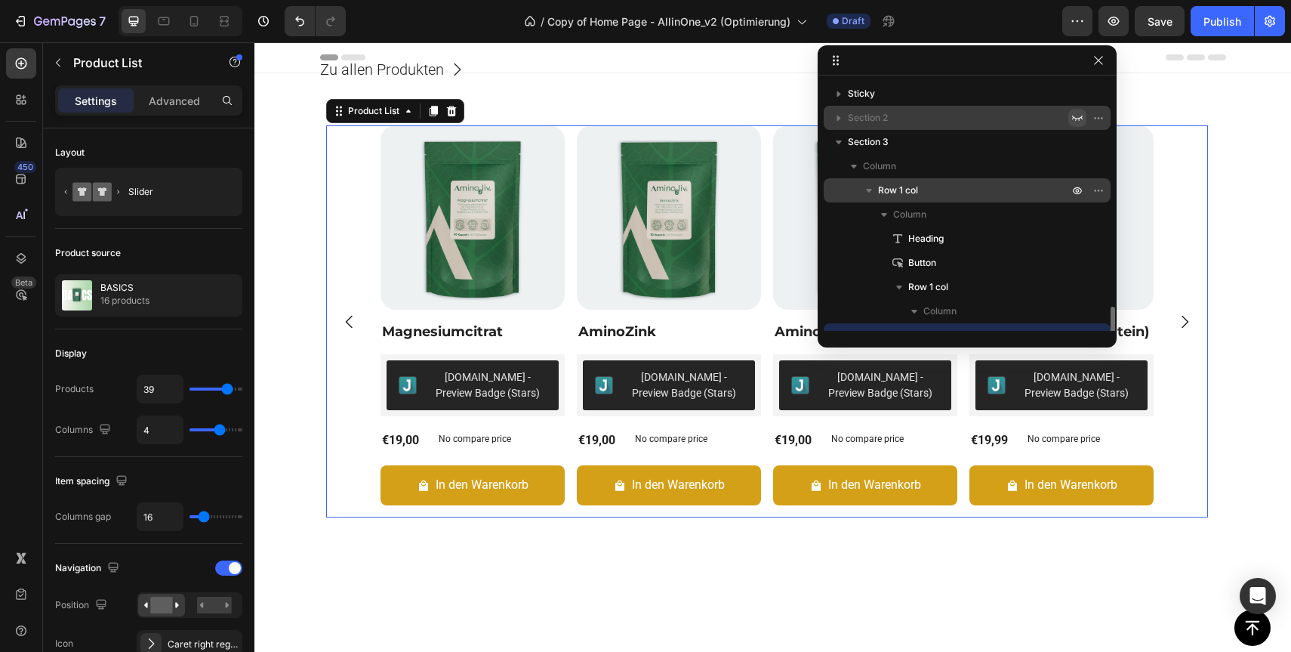
scroll to position [140, 0]
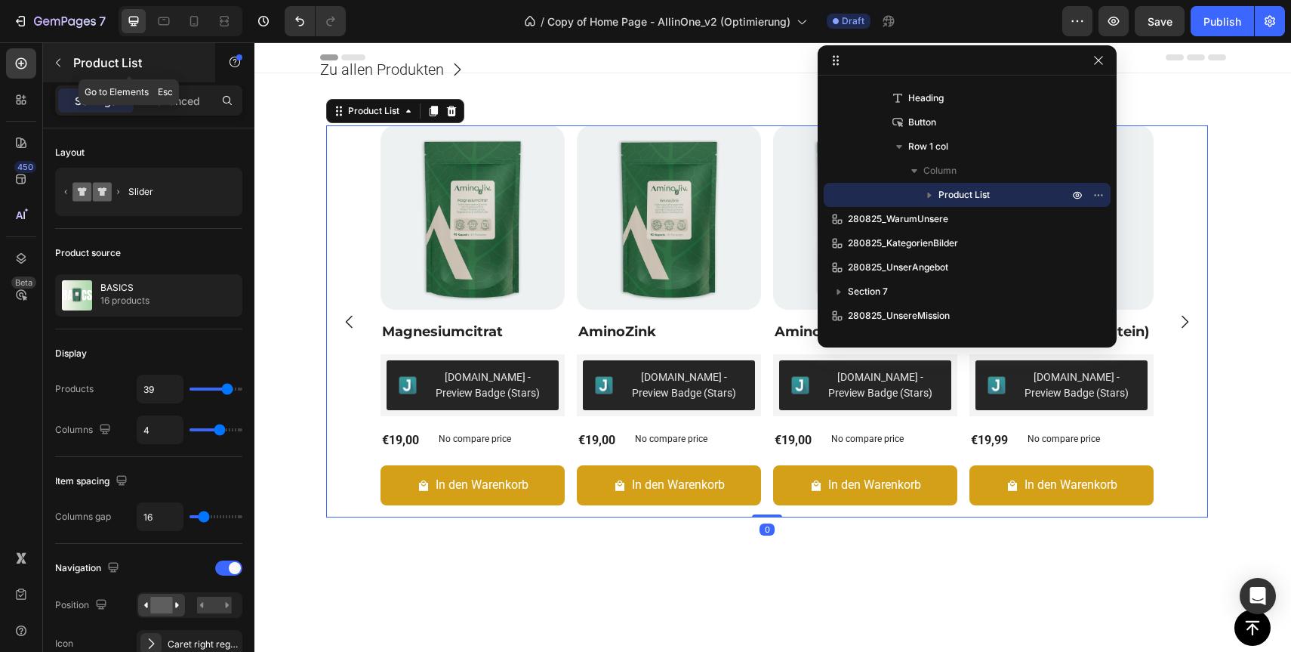
click at [75, 64] on p "Product List" at bounding box center [137, 63] width 128 height 18
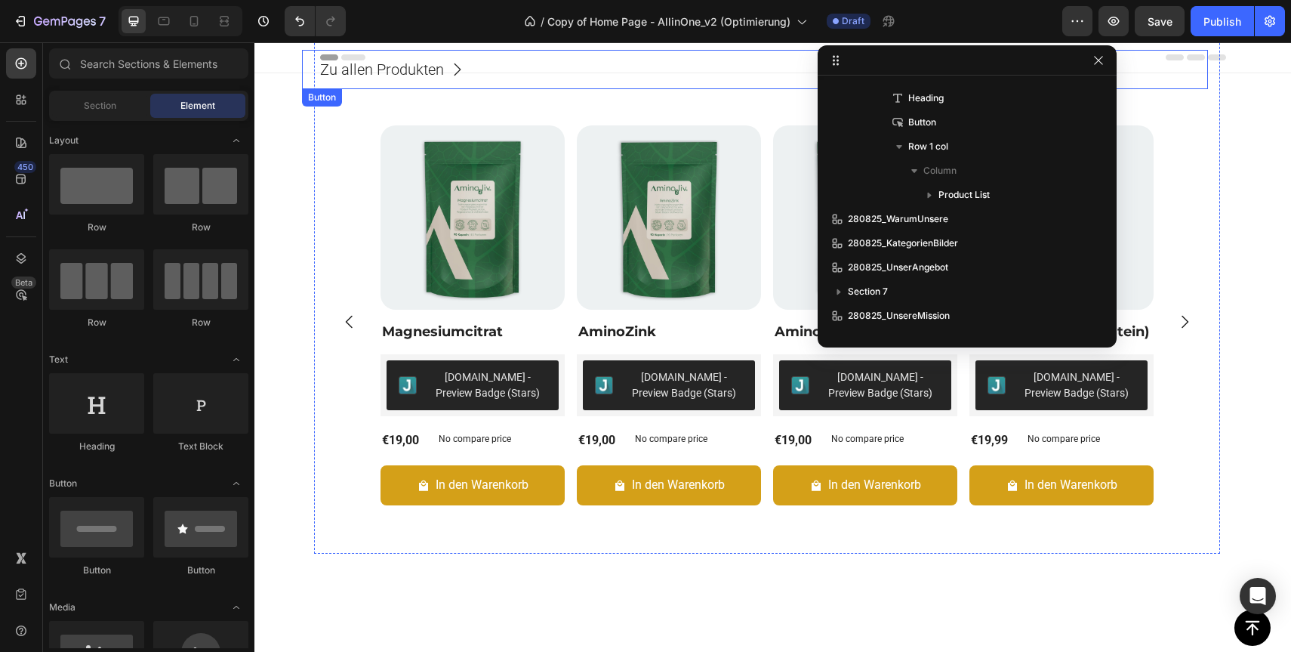
click at [485, 57] on div "Zu allen Produkten Button" at bounding box center [755, 69] width 906 height 39
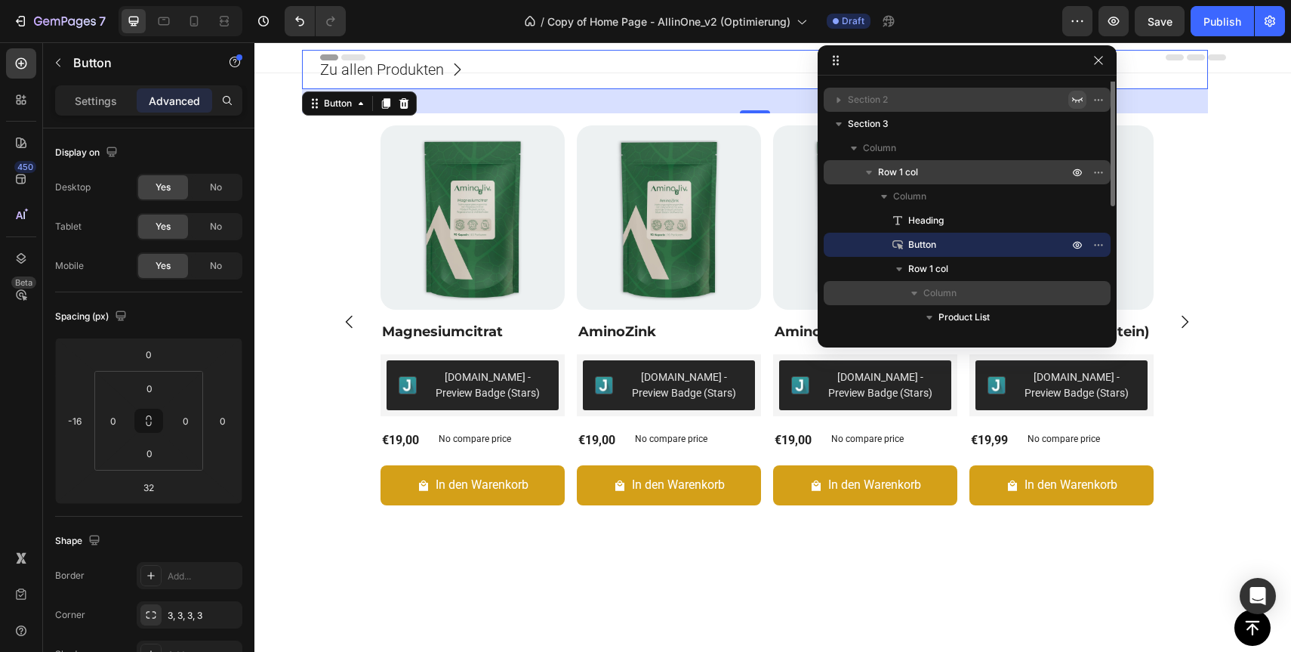
scroll to position [0, 0]
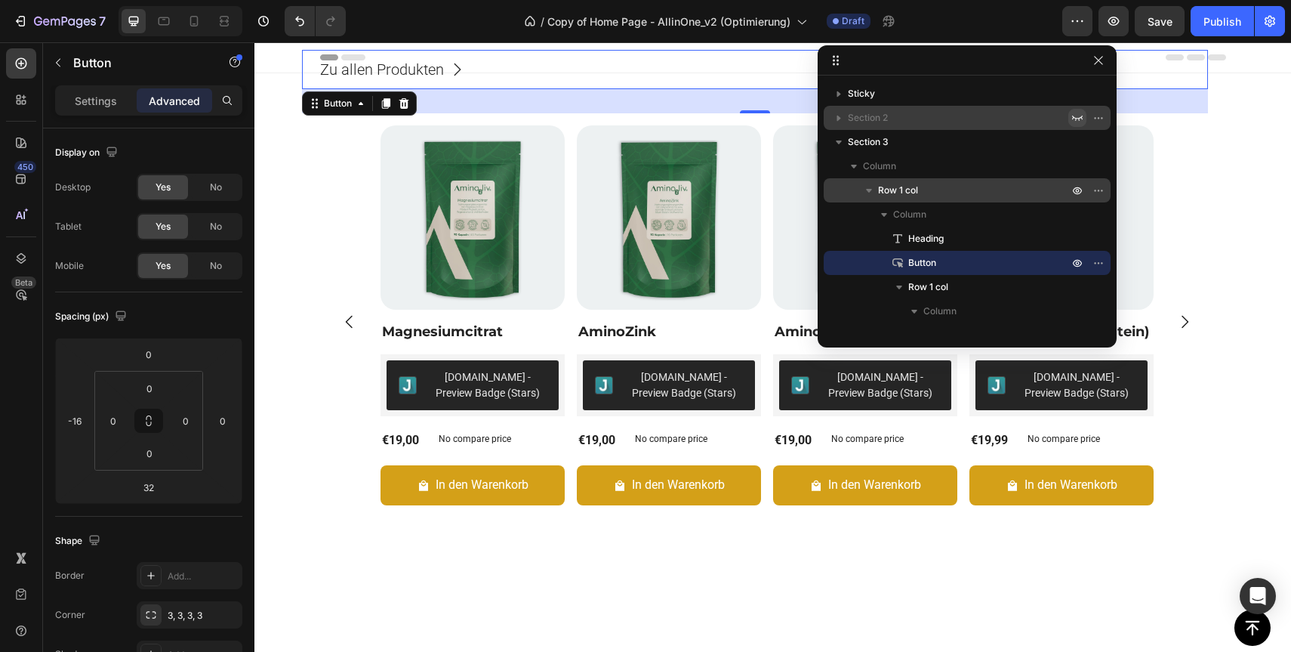
click at [1074, 112] on icon "button" at bounding box center [1077, 118] width 12 height 12
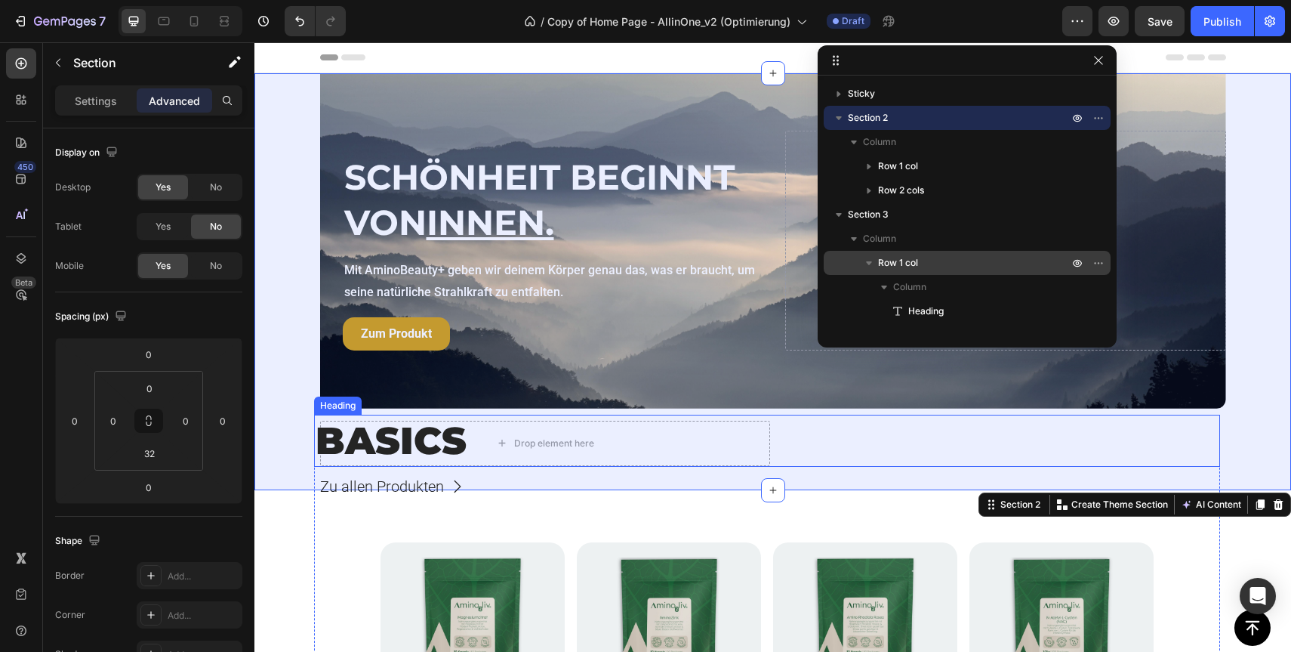
click at [320, 452] on h2 "BASICS" at bounding box center [767, 441] width 906 height 52
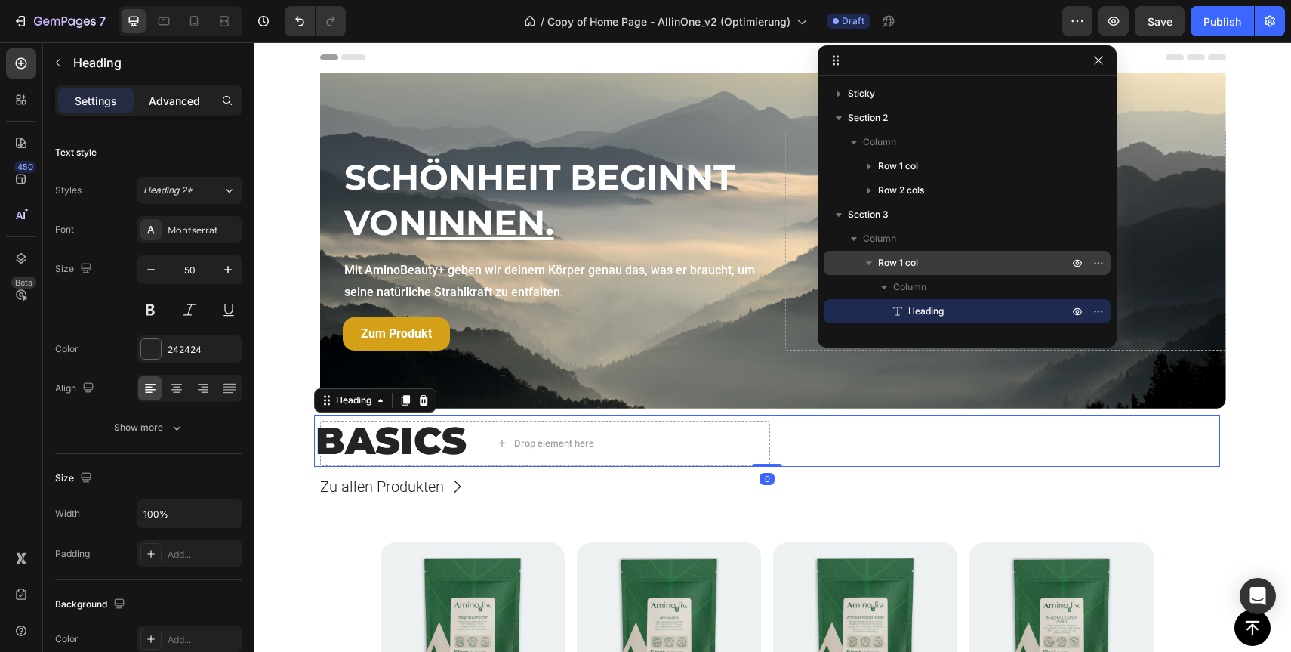
click at [177, 106] on p "Advanced" at bounding box center [174, 101] width 51 height 16
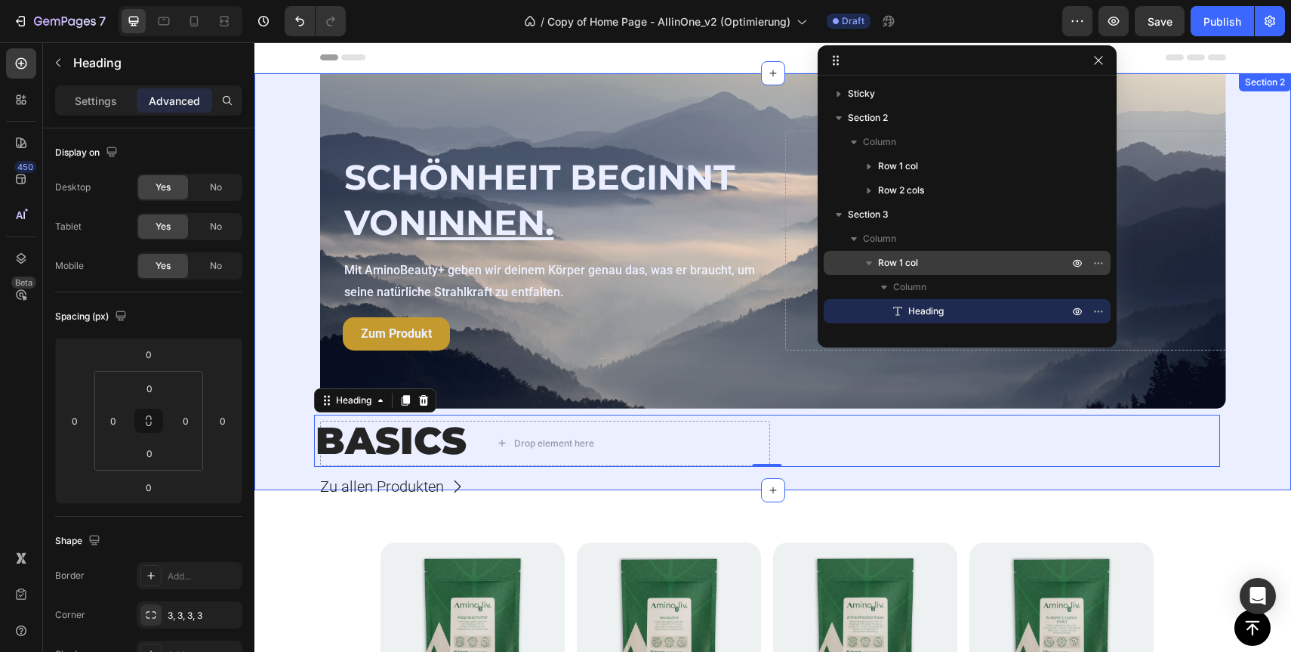
click at [1247, 452] on div "SCHÖNHEIT BEGINNT VON INNEN. Heading Mit AminoBeauty+ geben wir deinem Körper g…" at bounding box center [772, 269] width 1037 height 393
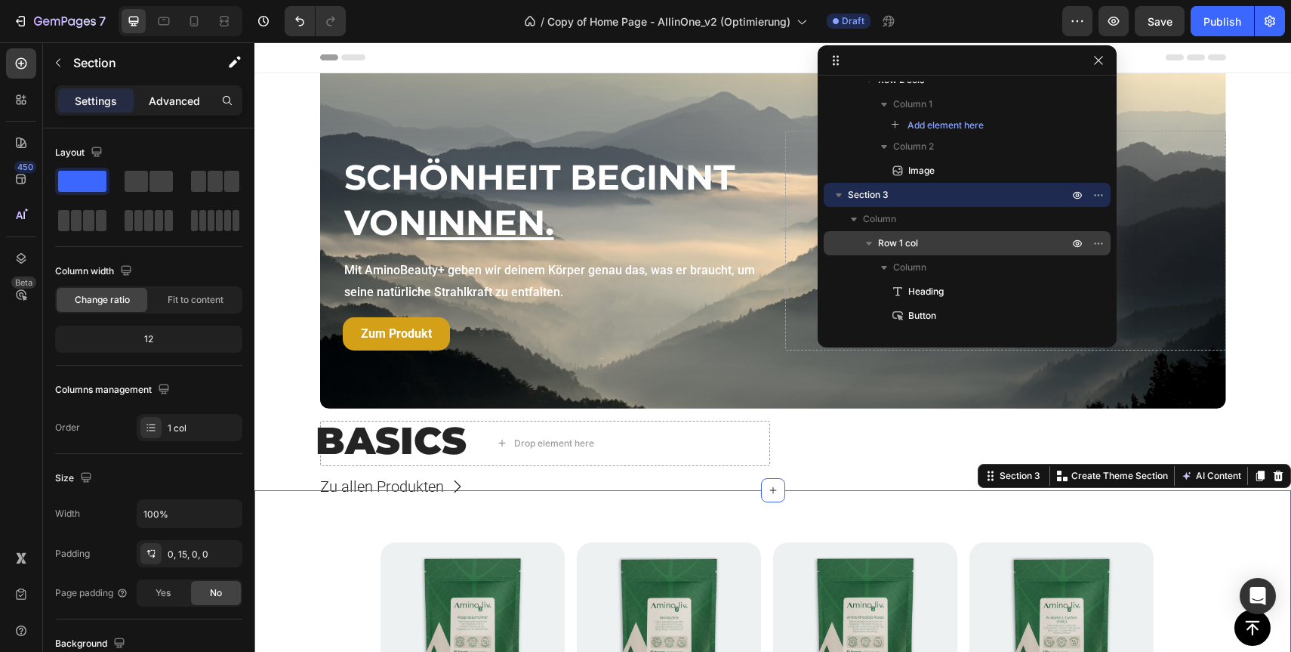
click at [179, 104] on p "Advanced" at bounding box center [174, 101] width 51 height 16
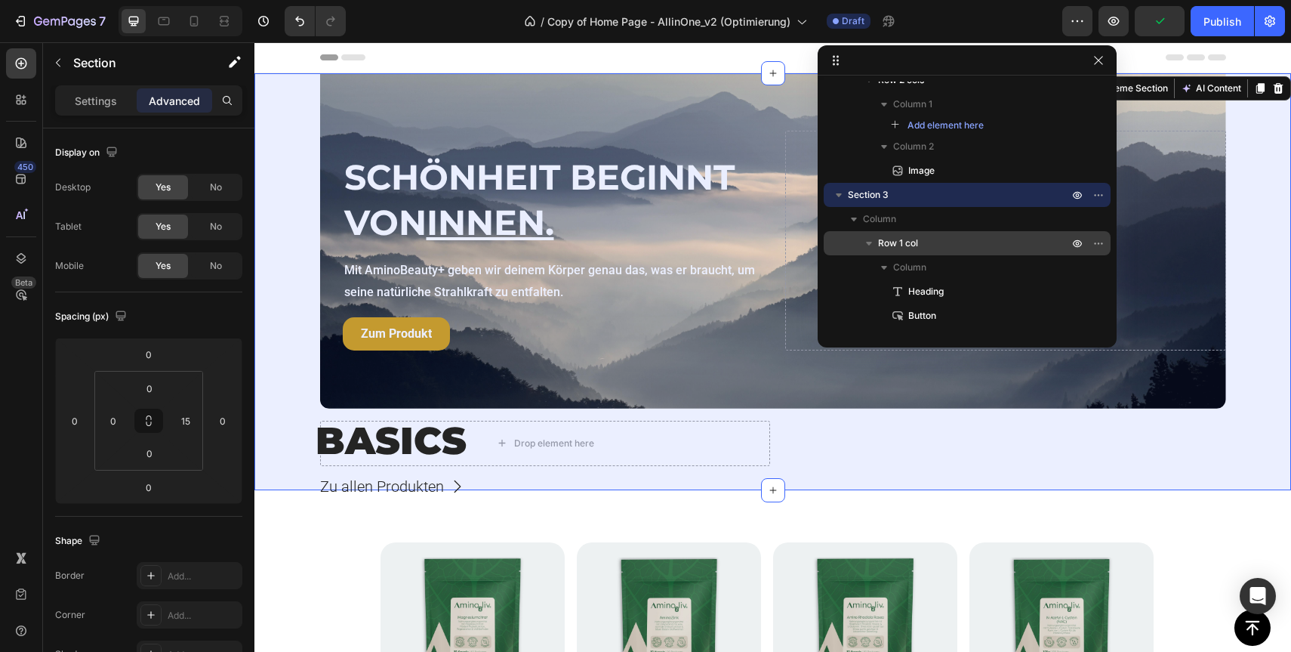
scroll to position [0, 0]
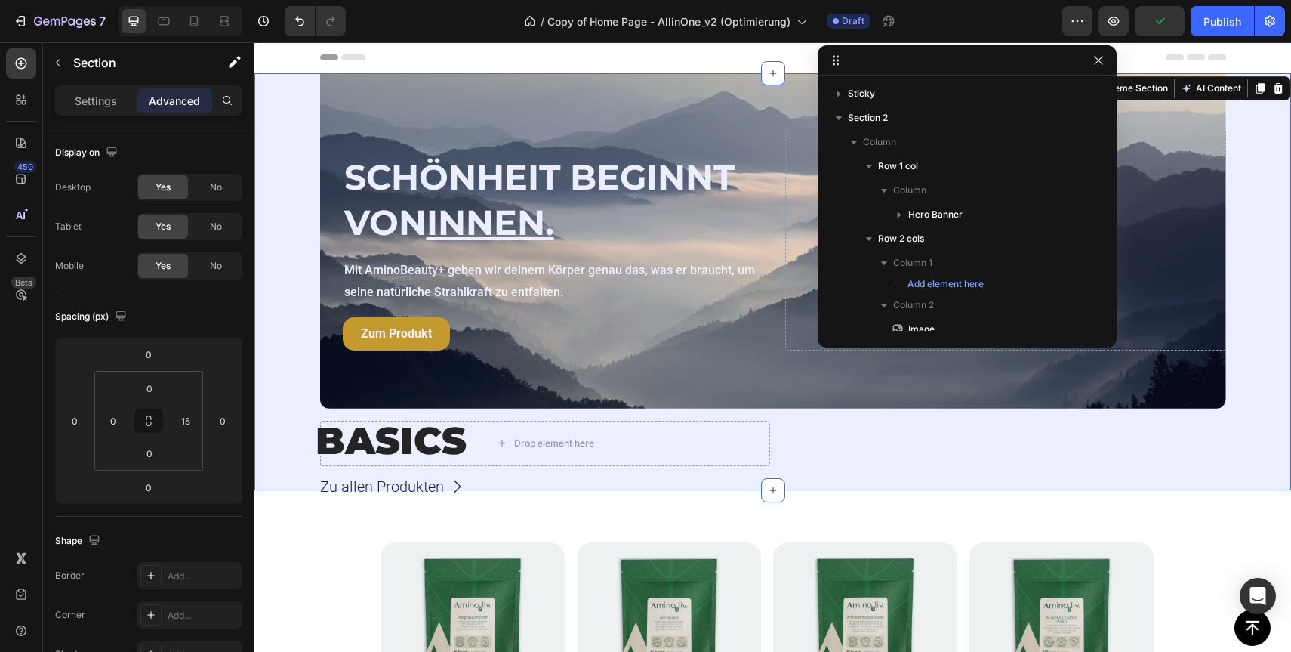
click at [313, 433] on div "SCHÖNHEIT BEGINNT VON INNEN. Heading Mit AminoBeauty+ geben wir deinem Körper g…" at bounding box center [772, 269] width 1037 height 393
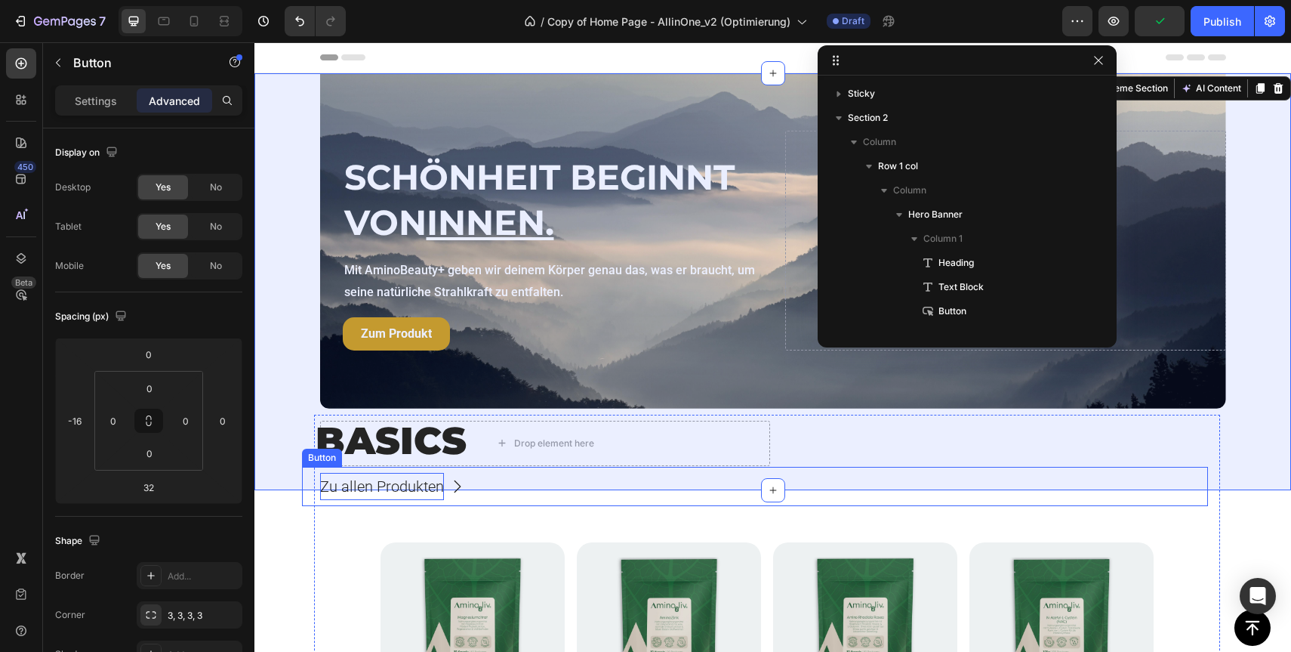
scroll to position [418, 0]
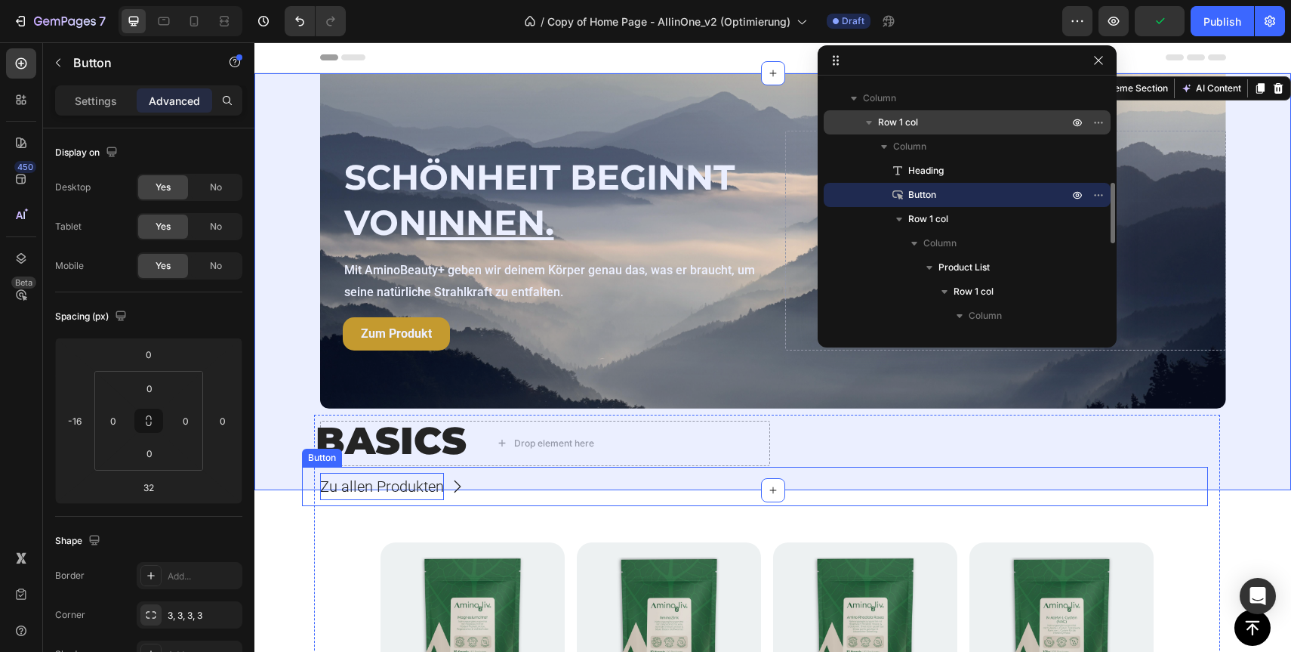
click at [345, 485] on p "Zu allen Produkten" at bounding box center [382, 486] width 124 height 27
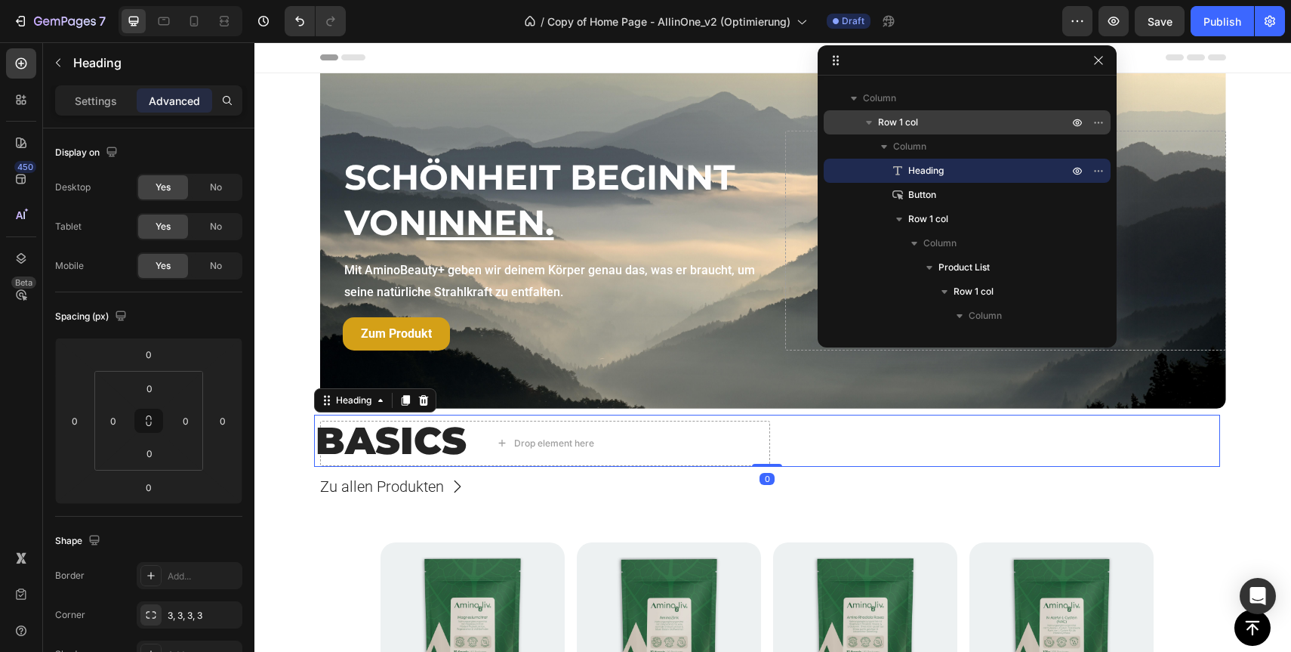
click at [390, 433] on h2 "BASICS" at bounding box center [767, 441] width 906 height 52
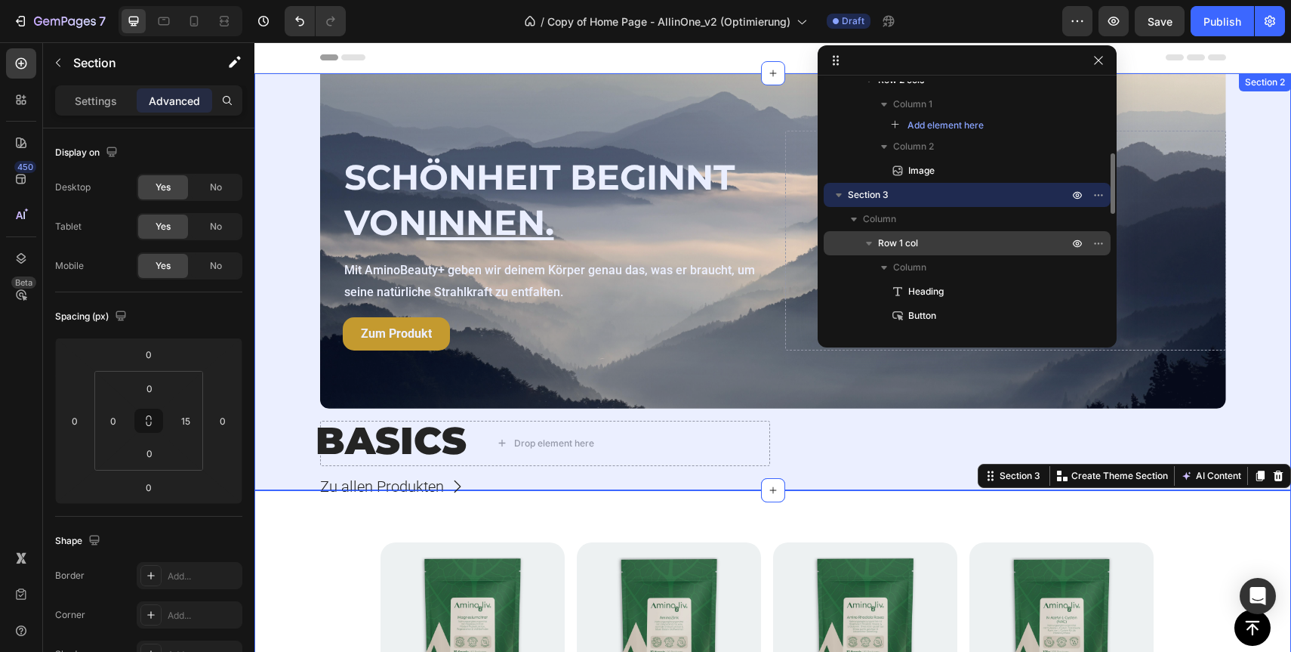
click at [288, 450] on div "SCHÖNHEIT BEGINNT VON INNEN. Heading Mit AminoBeauty+ geben wir deinem Körper g…" at bounding box center [772, 269] width 1037 height 393
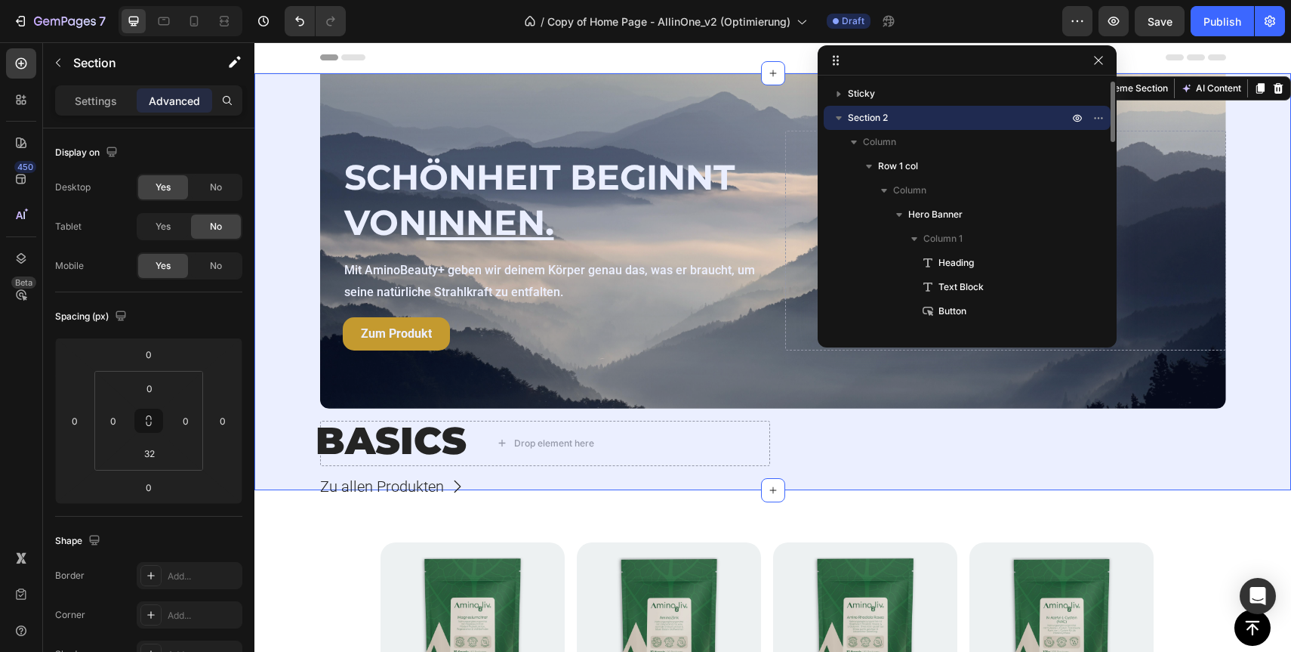
click at [840, 112] on icon "button" at bounding box center [838, 117] width 15 height 15
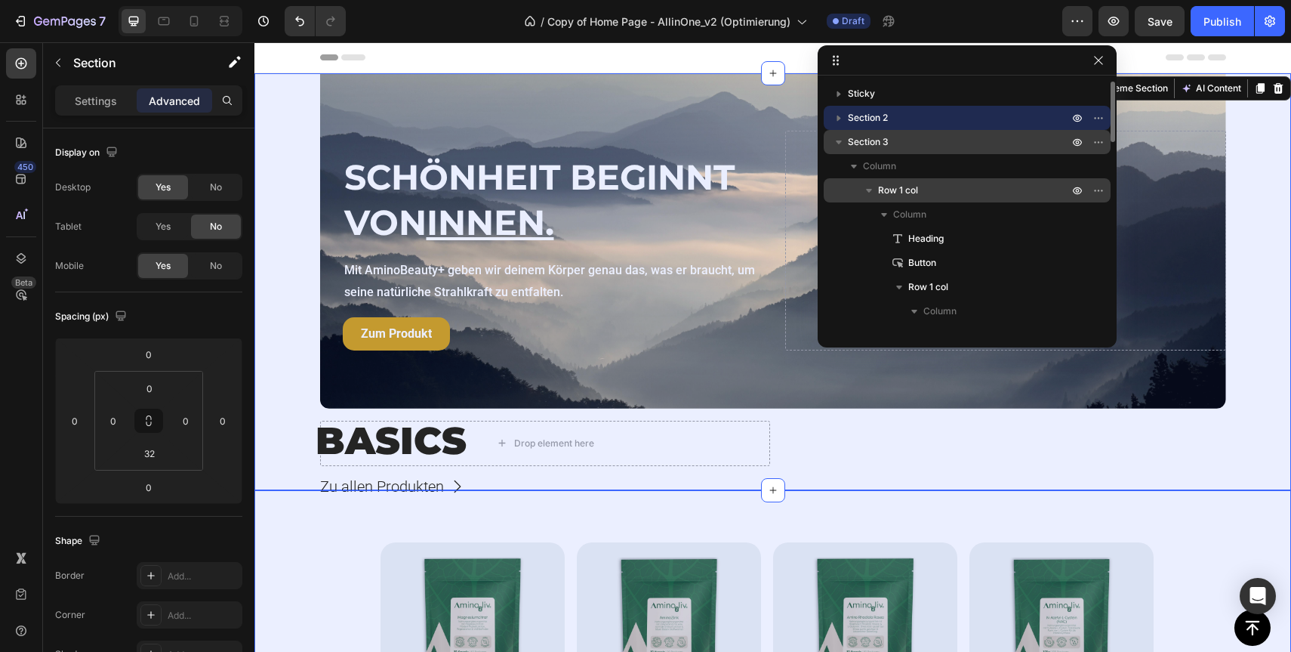
click at [834, 138] on icon "button" at bounding box center [838, 141] width 15 height 15
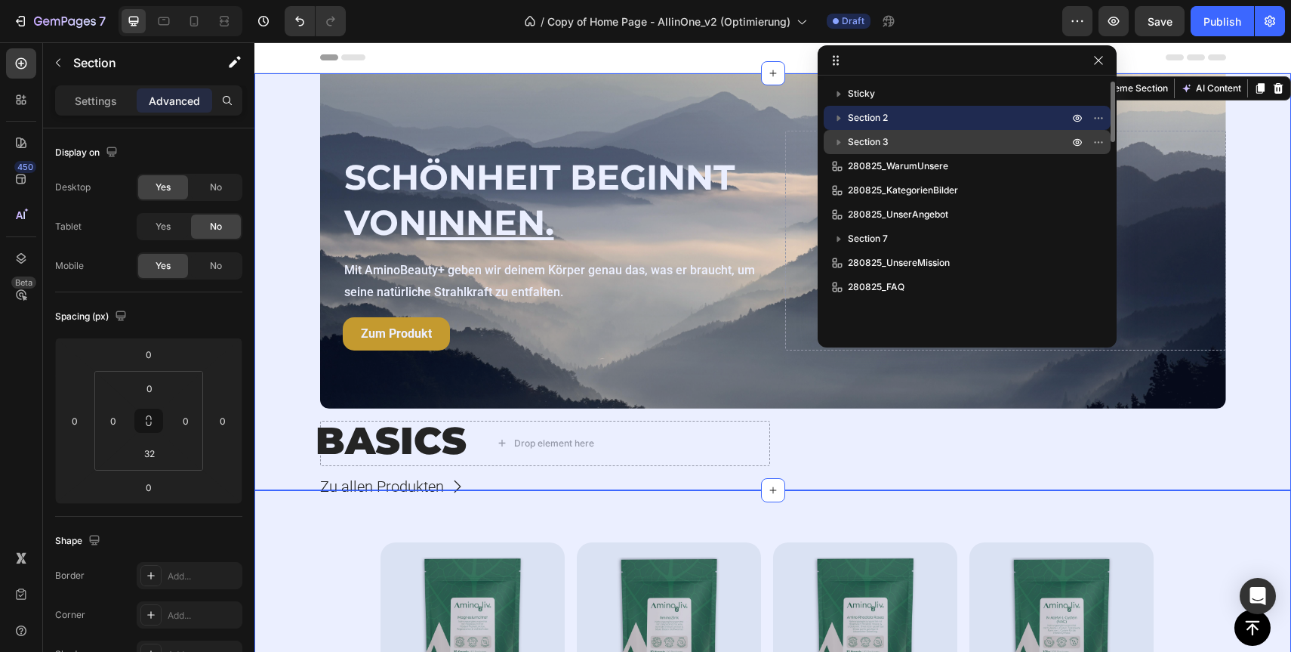
click at [839, 139] on icon "button" at bounding box center [838, 141] width 15 height 15
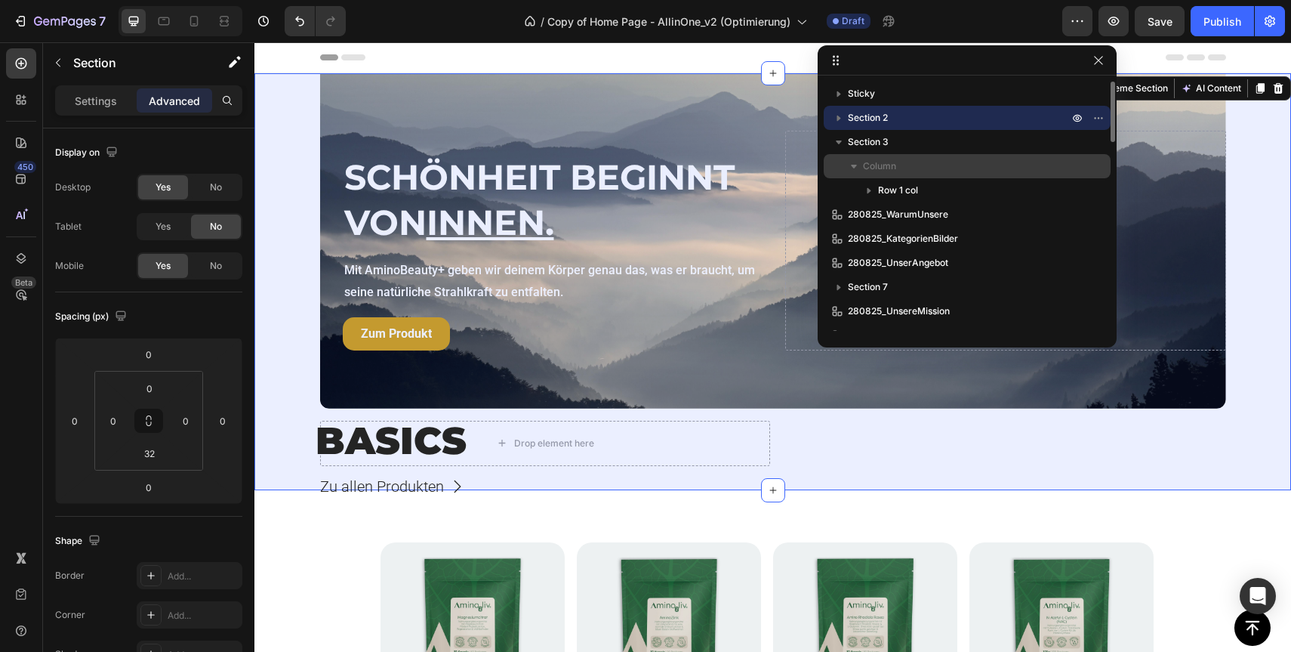
click at [850, 165] on icon "button" at bounding box center [853, 166] width 15 height 15
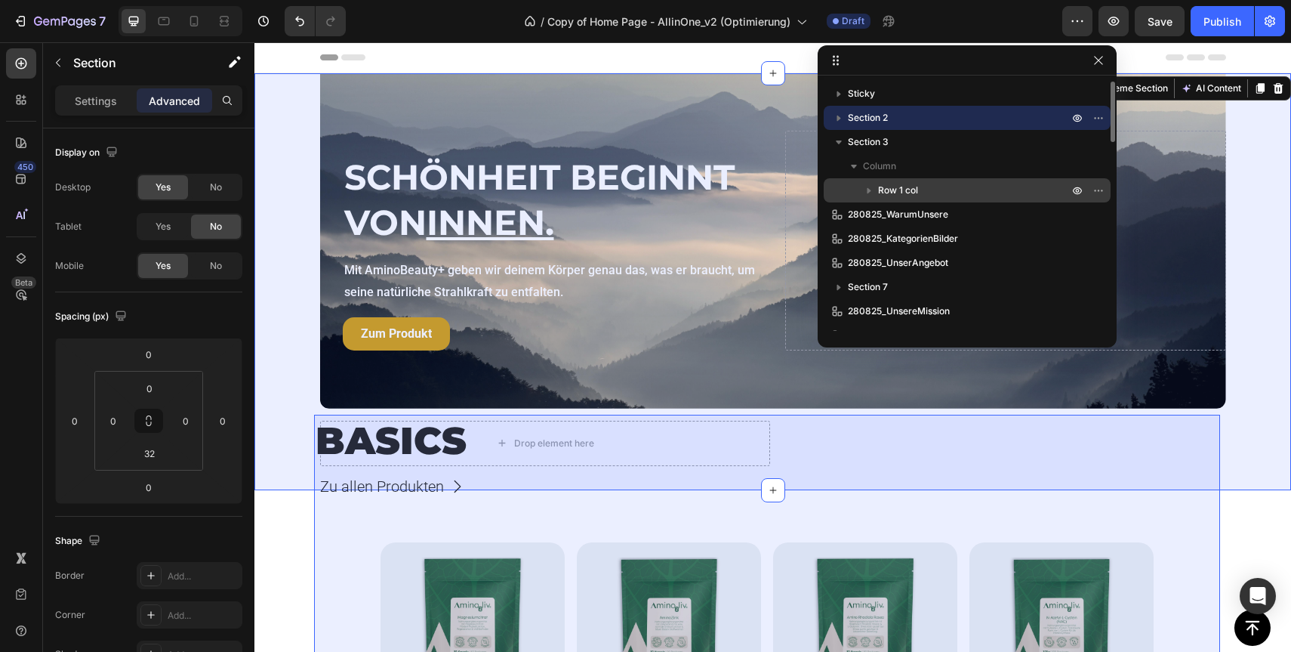
click at [861, 188] on icon "button" at bounding box center [868, 190] width 15 height 15
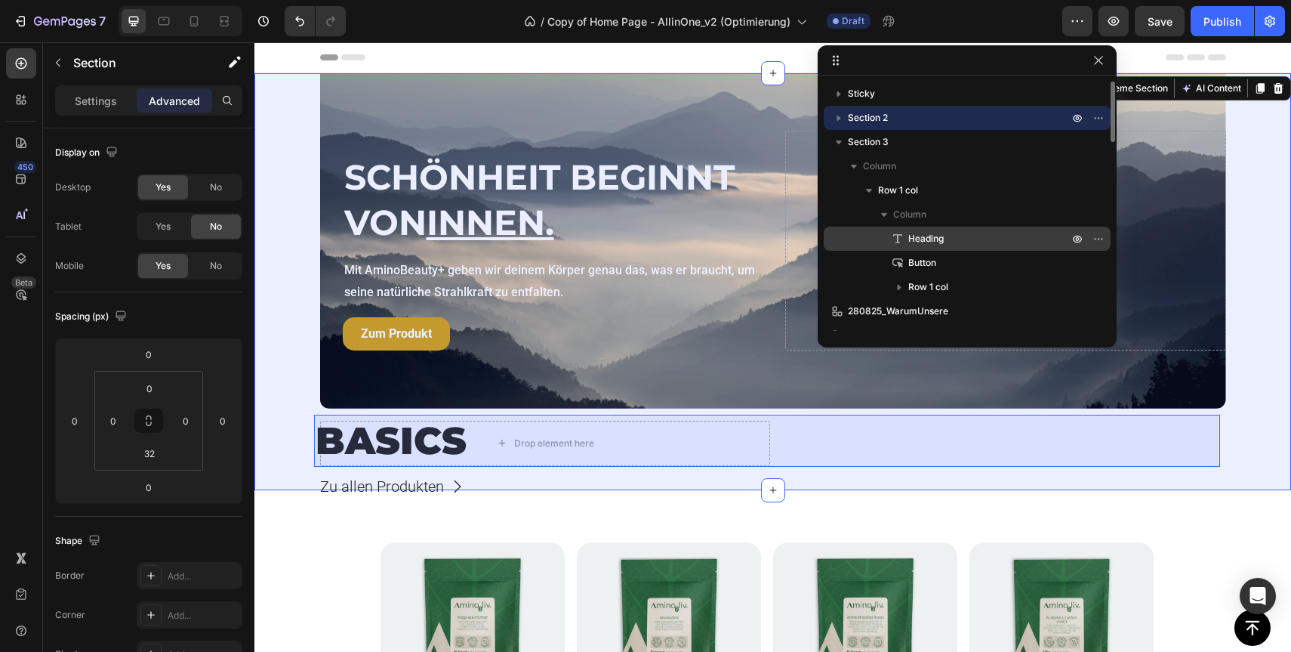
click at [916, 239] on span "Heading" at bounding box center [925, 238] width 35 height 15
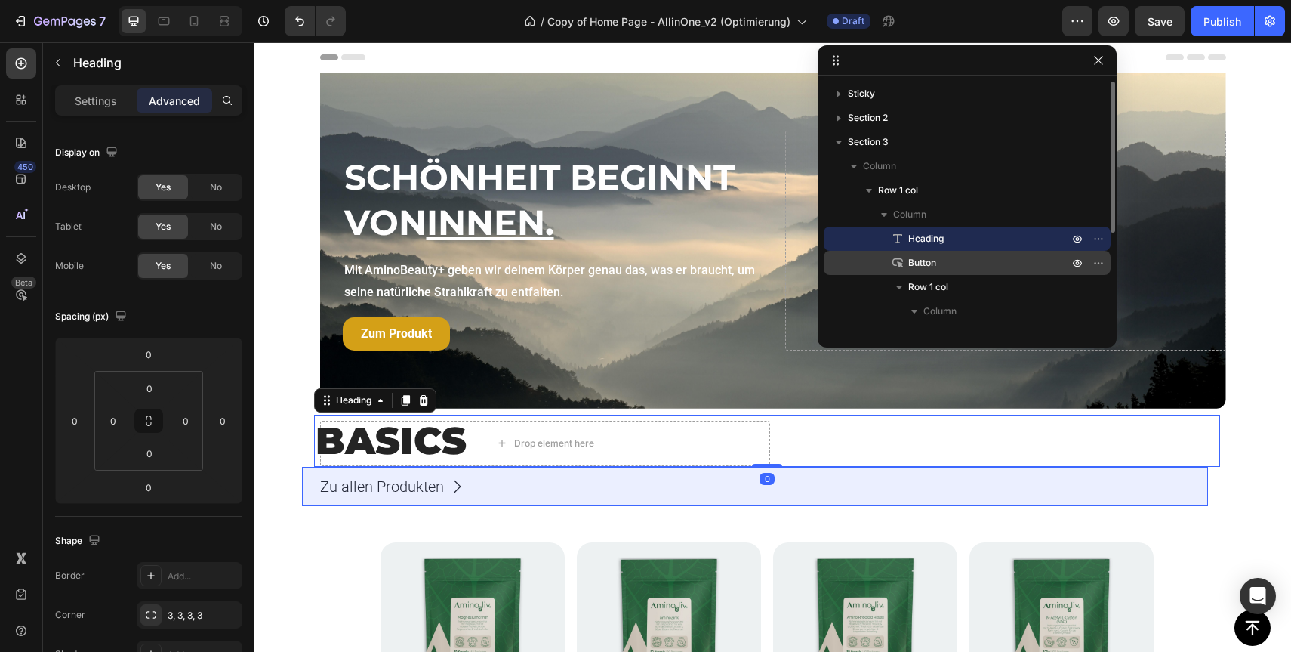
click at [926, 257] on span "Button" at bounding box center [922, 262] width 28 height 15
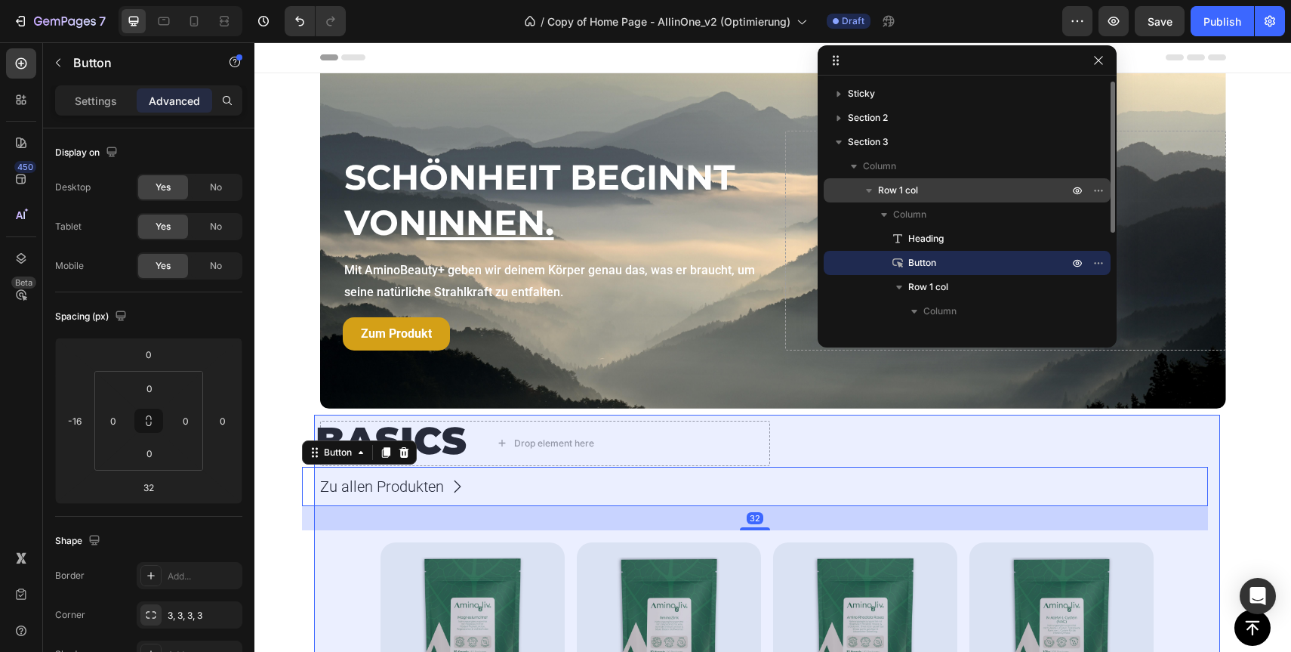
click at [915, 193] on span "Row 1 col" at bounding box center [898, 190] width 40 height 15
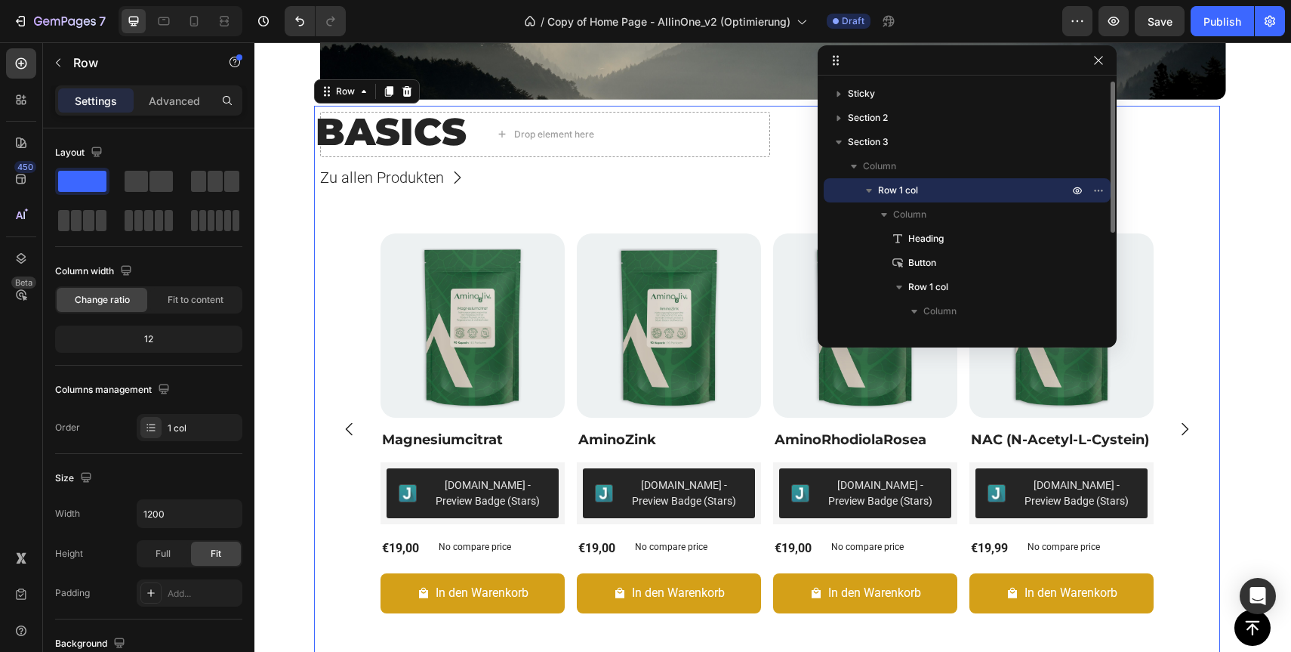
scroll to position [319, 0]
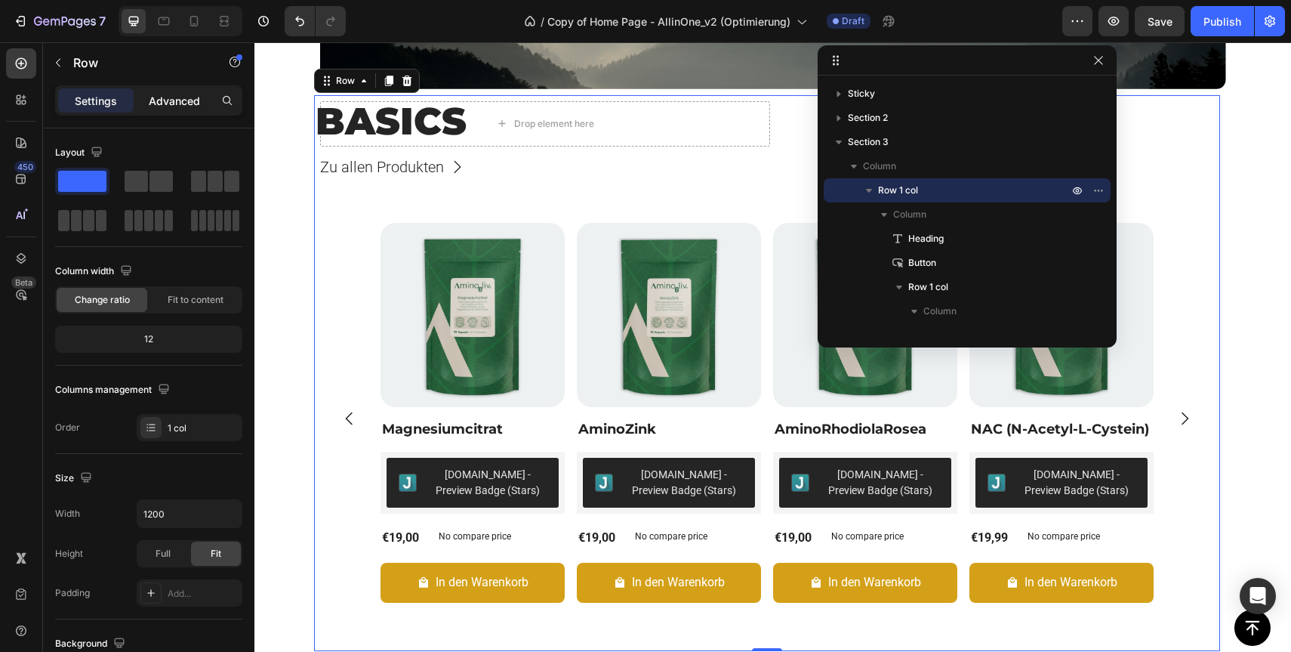
click at [164, 97] on p "Advanced" at bounding box center [174, 101] width 51 height 16
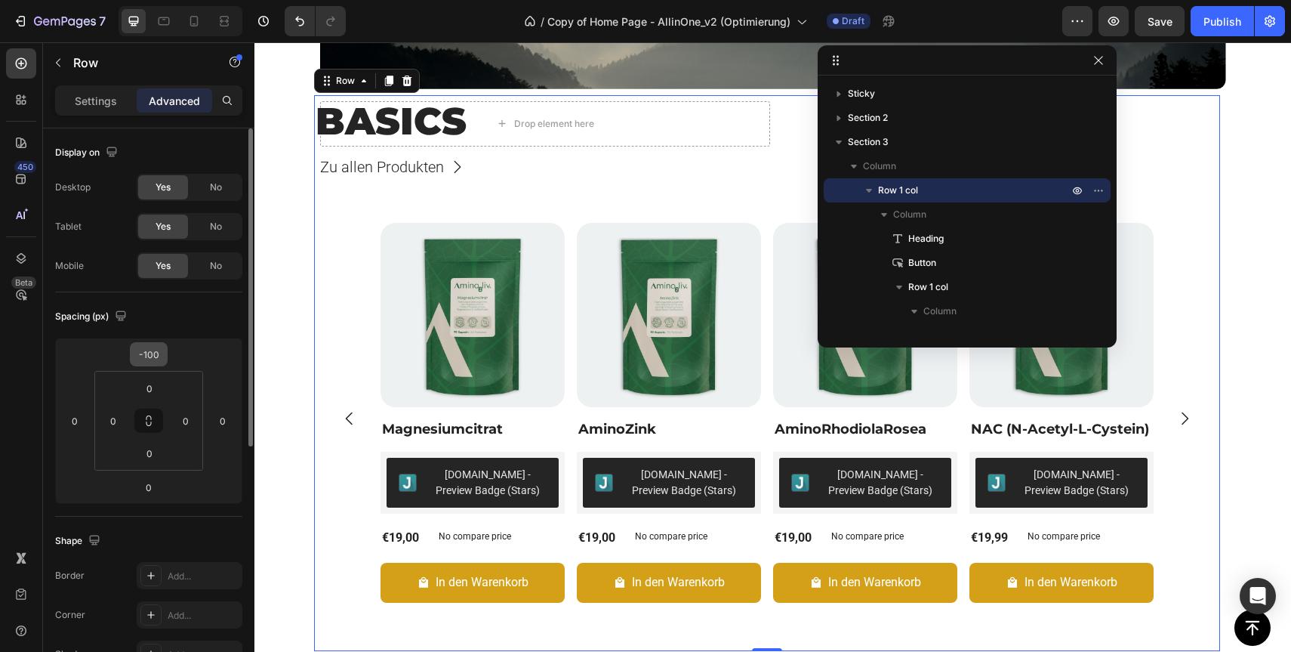
click at [153, 362] on input "-100" at bounding box center [149, 354] width 30 height 23
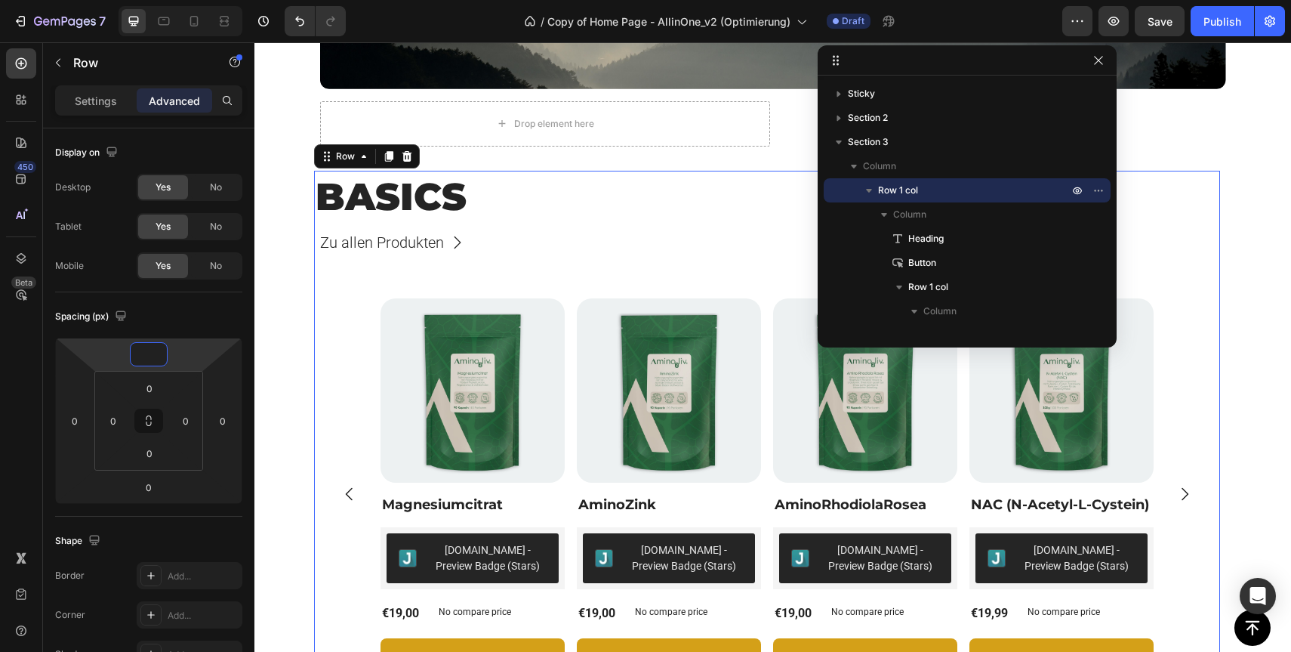
click at [311, 295] on div "BASICS Heading Zu allen Produkten Button Product Images Magnesiumcitrat Product…" at bounding box center [766, 449] width 1025 height 556
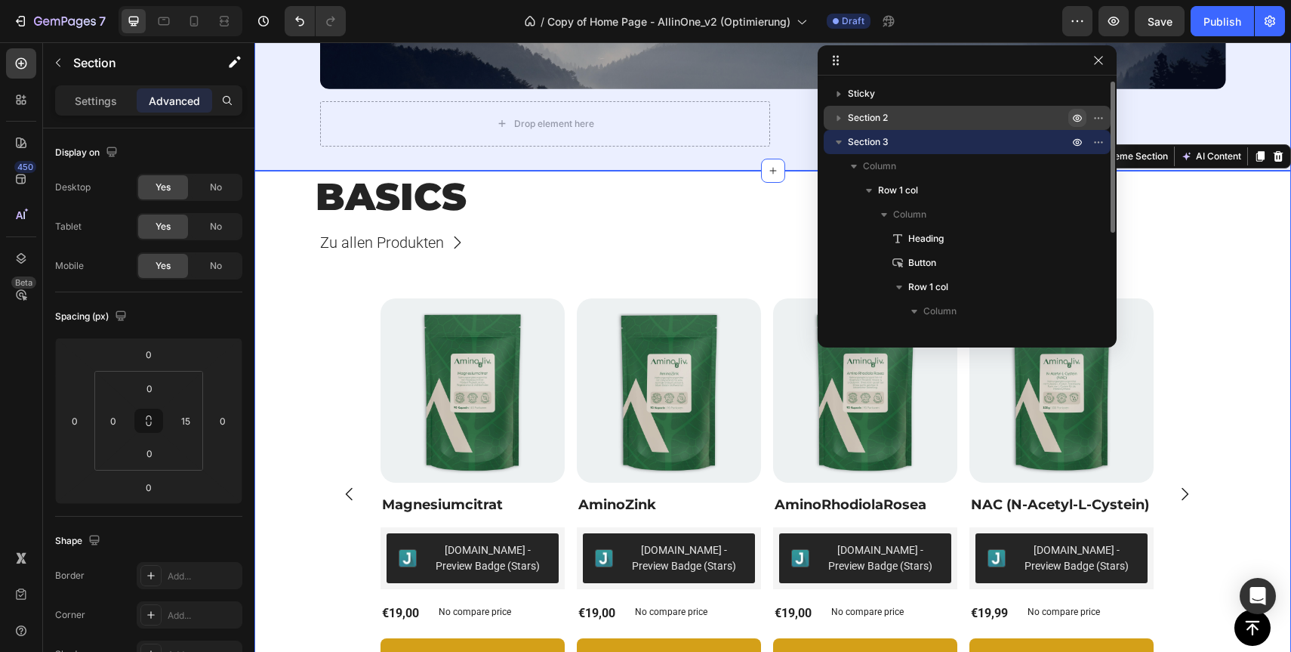
click at [1077, 120] on icon "button" at bounding box center [1077, 118] width 12 height 12
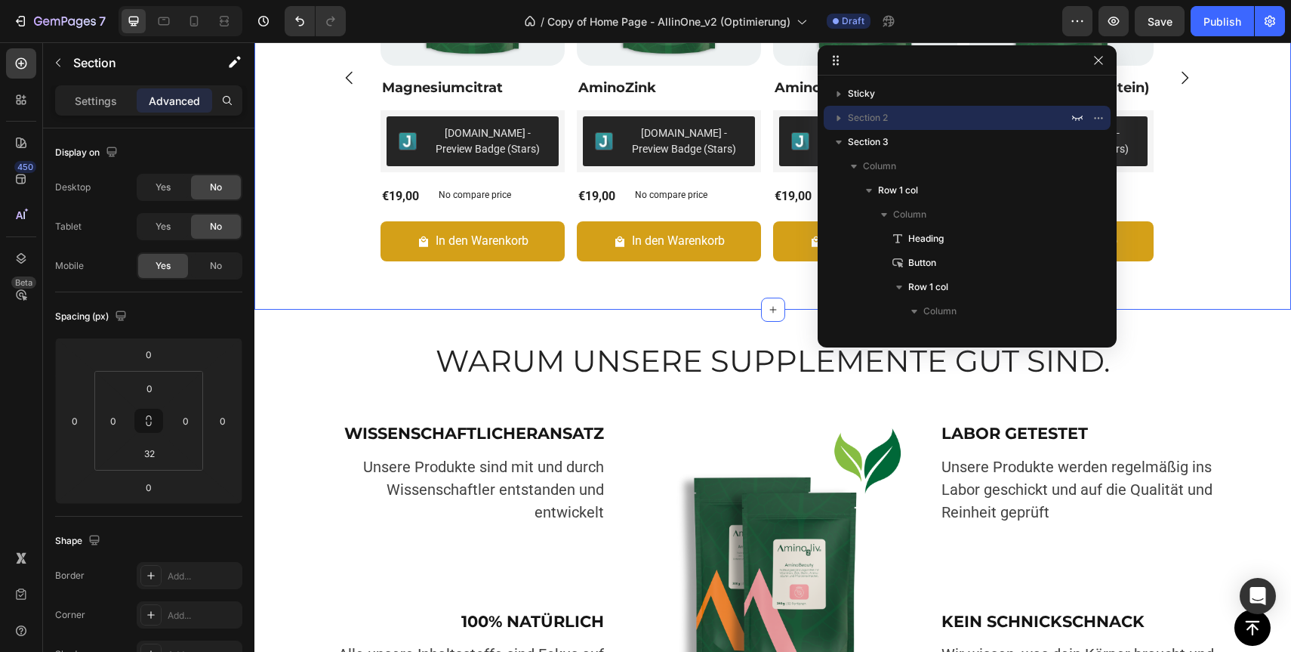
click at [1279, 223] on div "BASICS Heading Zu allen Produkten Button Product Images Magnesiumcitrat Product…" at bounding box center [766, 32] width 1025 height 556
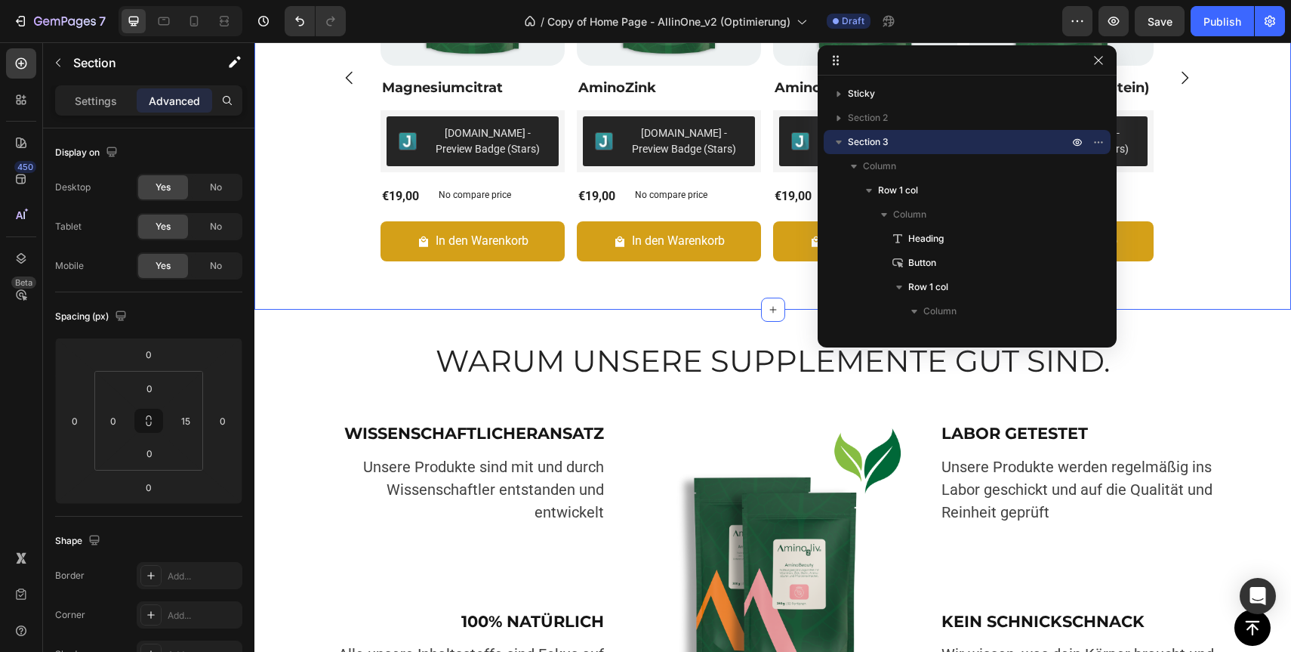
scroll to position [0, 0]
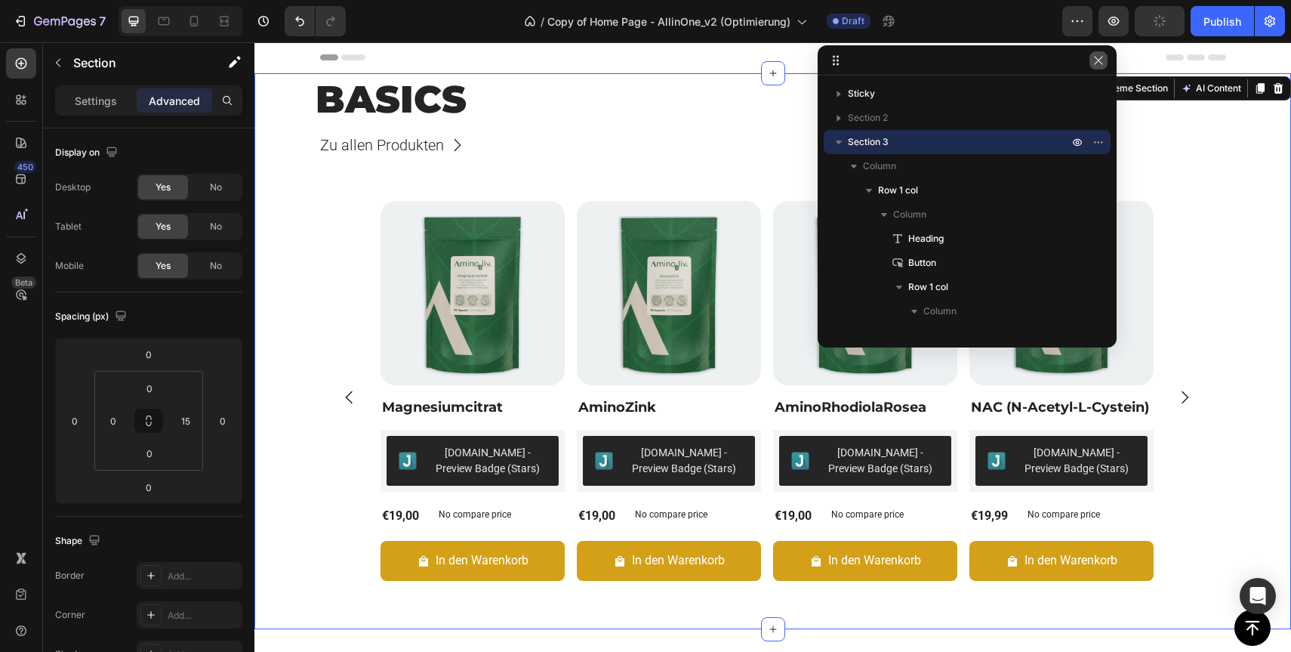
click at [1100, 59] on icon "button" at bounding box center [1099, 60] width 12 height 12
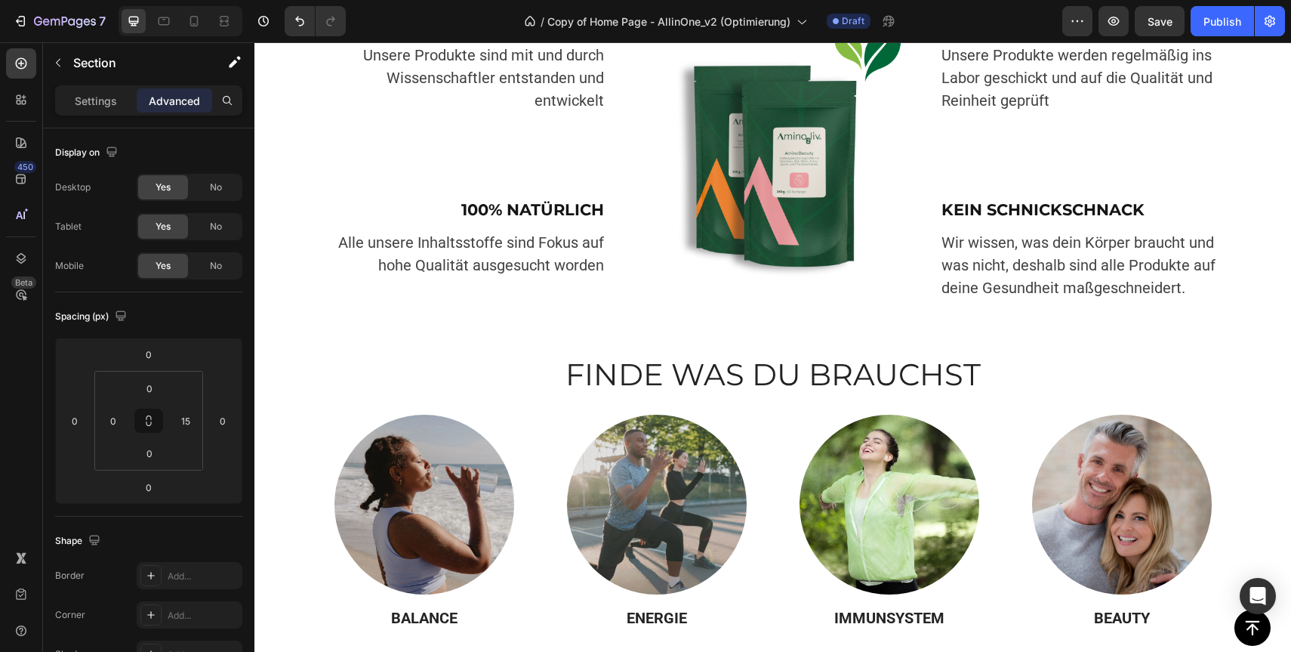
scroll to position [595, 0]
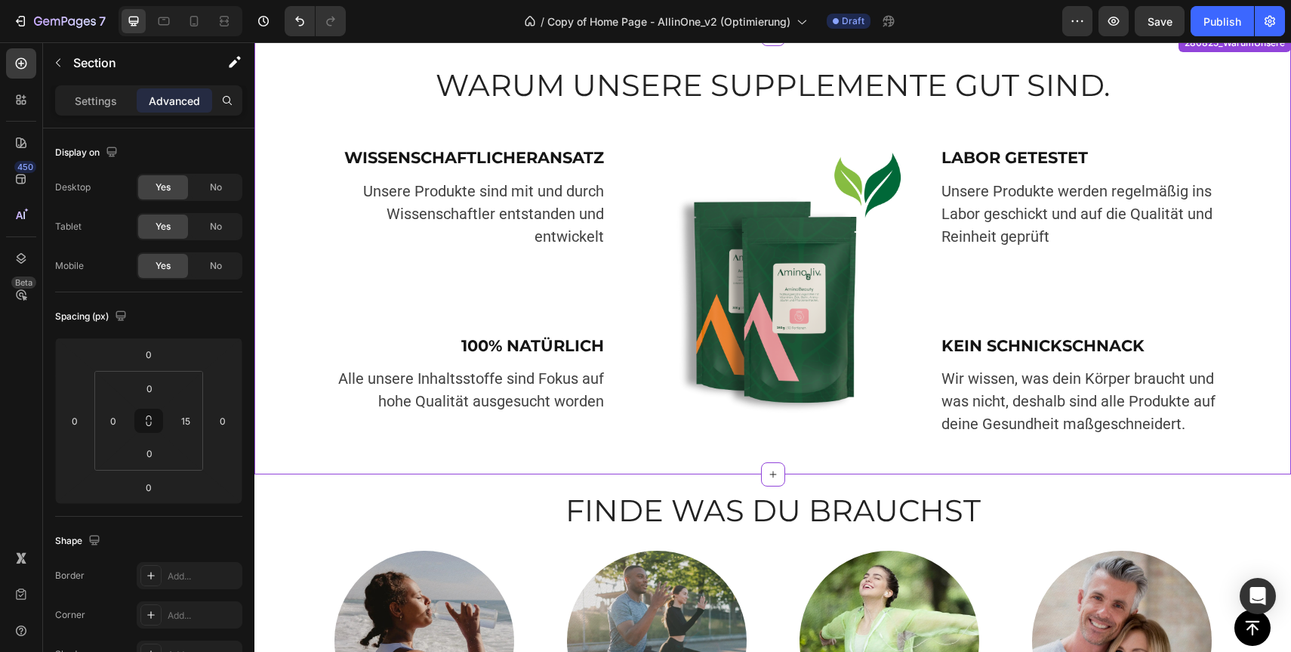
click at [794, 274] on img at bounding box center [772, 287] width 279 height 279
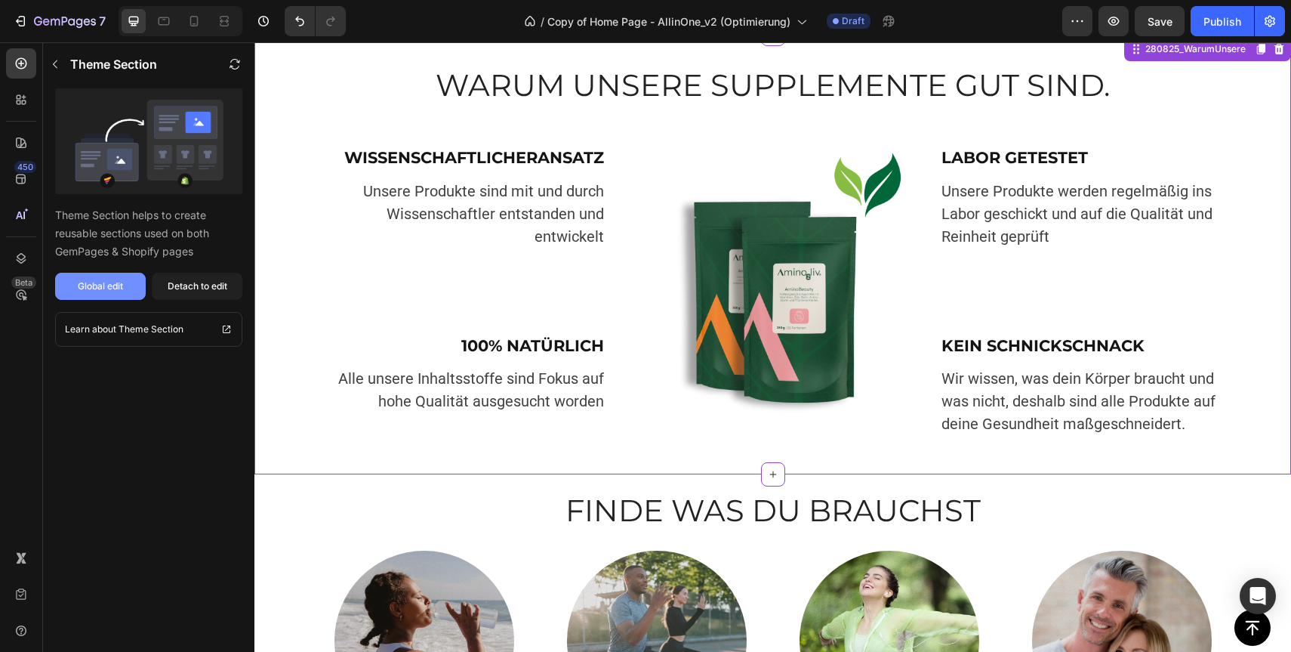
click at [85, 288] on div "Global edit" at bounding box center [100, 286] width 45 height 14
click at [49, 17] on icon "button" at bounding box center [65, 22] width 62 height 13
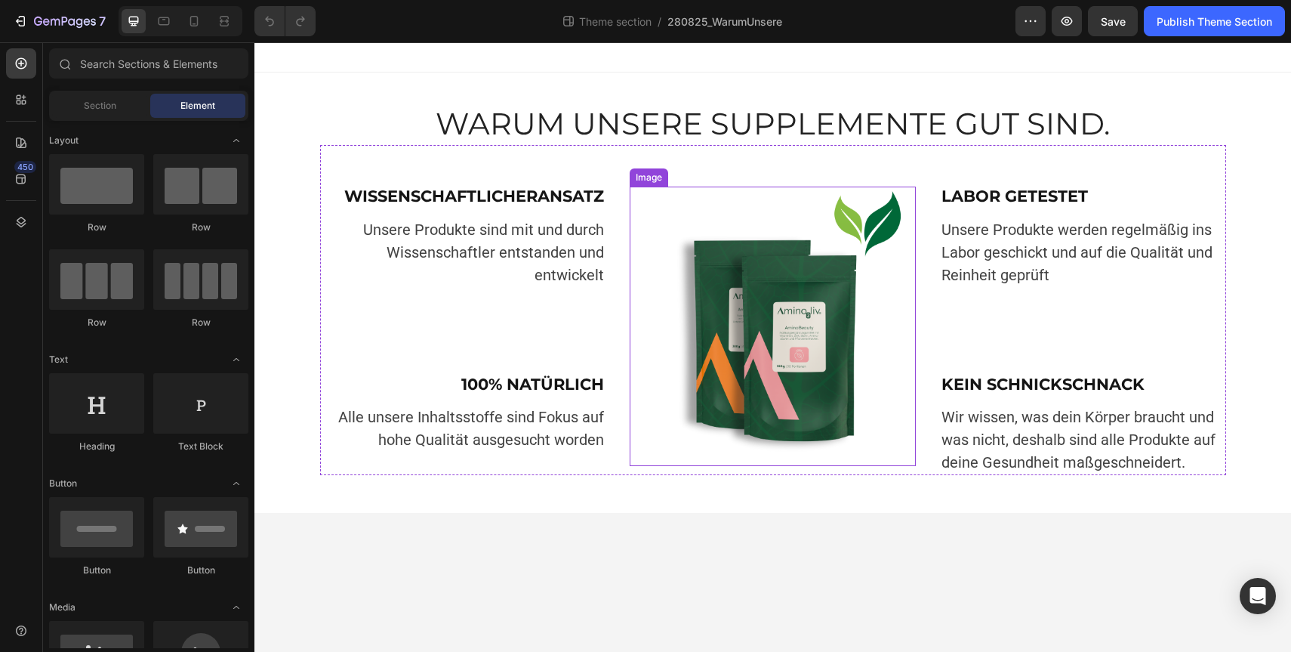
click at [781, 367] on img at bounding box center [772, 325] width 279 height 279
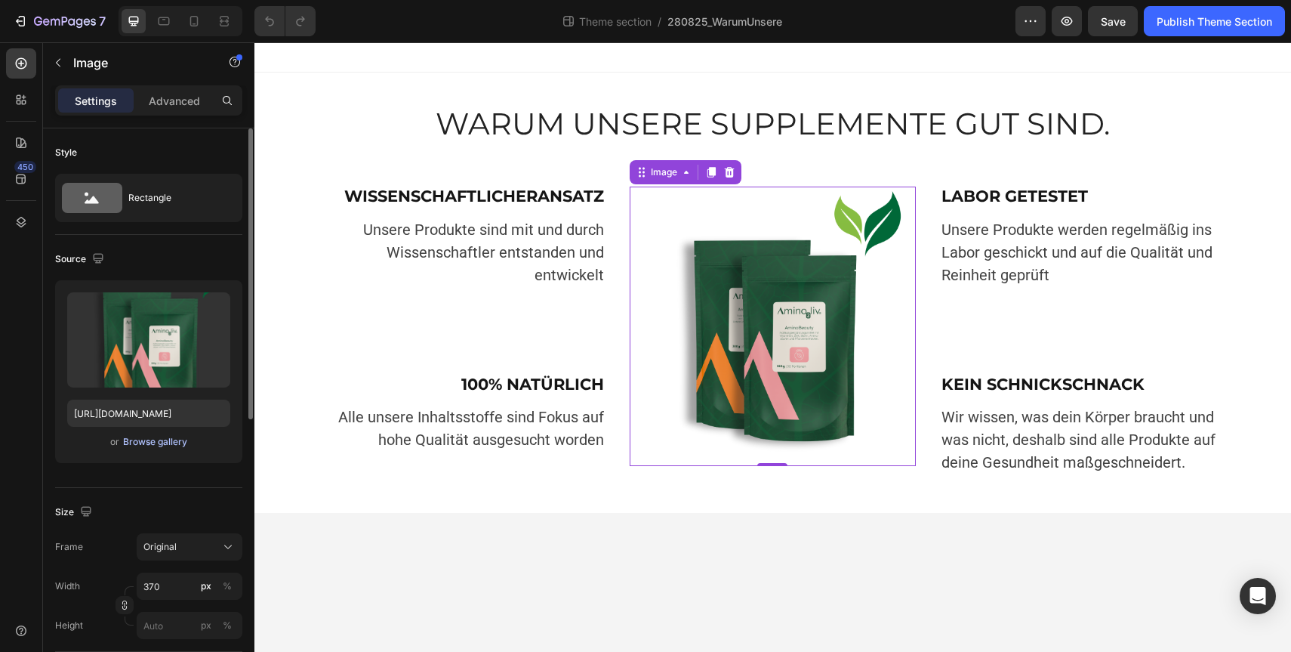
click at [149, 442] on div "Browse gallery" at bounding box center [155, 442] width 64 height 14
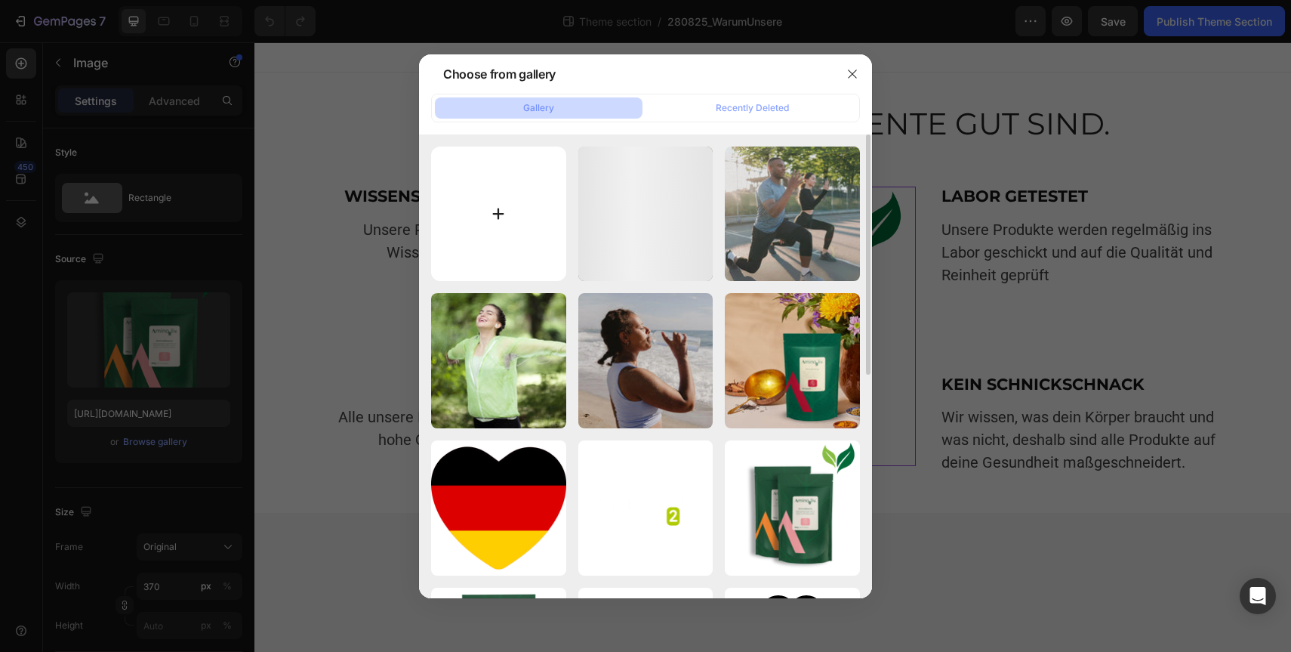
click at [489, 168] on input "file" at bounding box center [498, 213] width 135 height 135
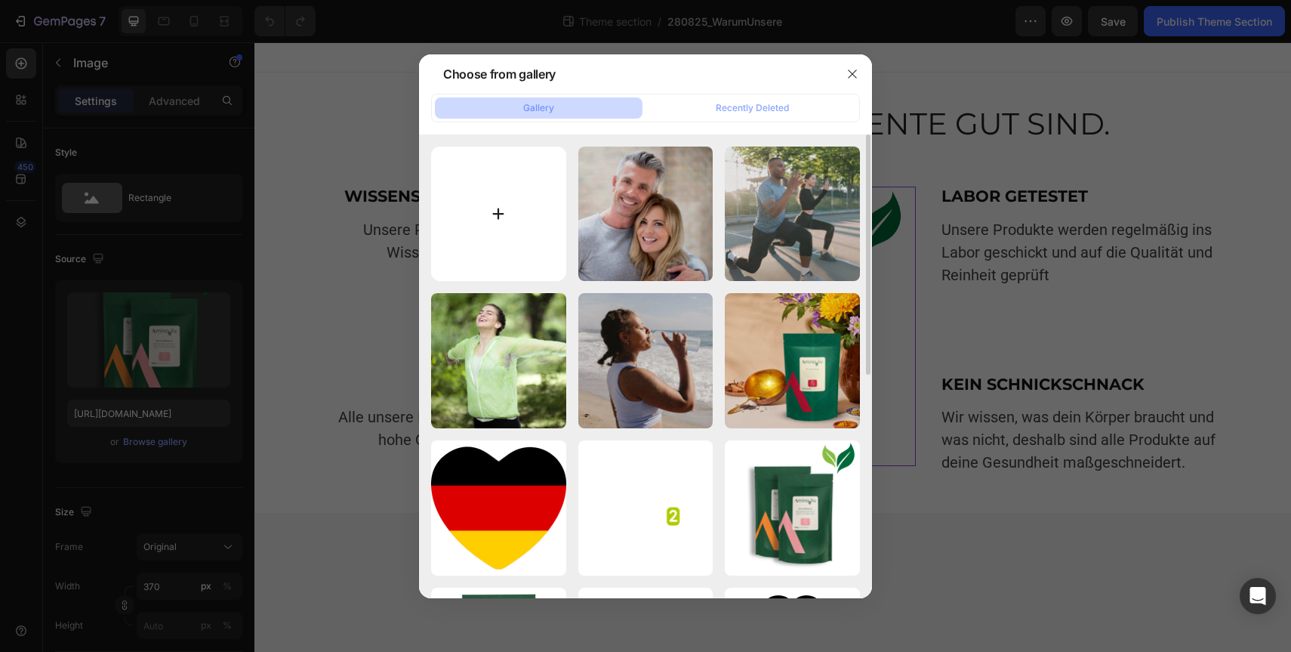
type input "C:\fakepath\Zwei_Amino_Blatt.webp"
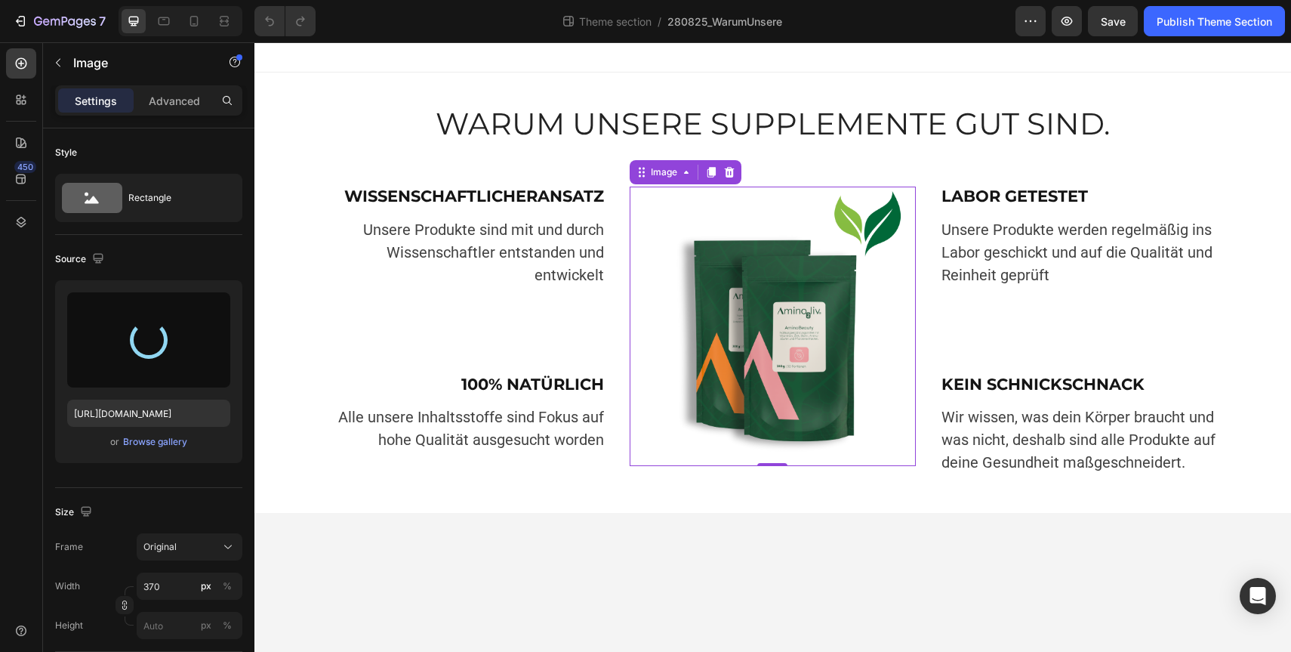
type input "[URL][DOMAIN_NAME]"
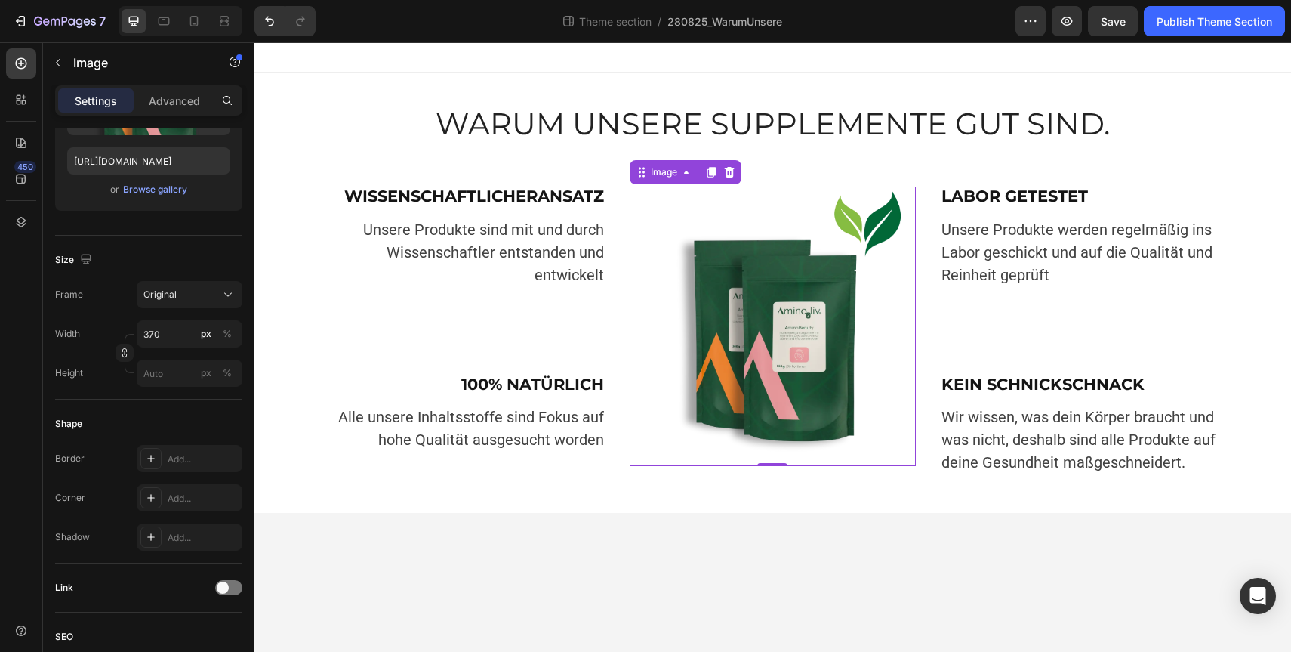
scroll to position [535, 0]
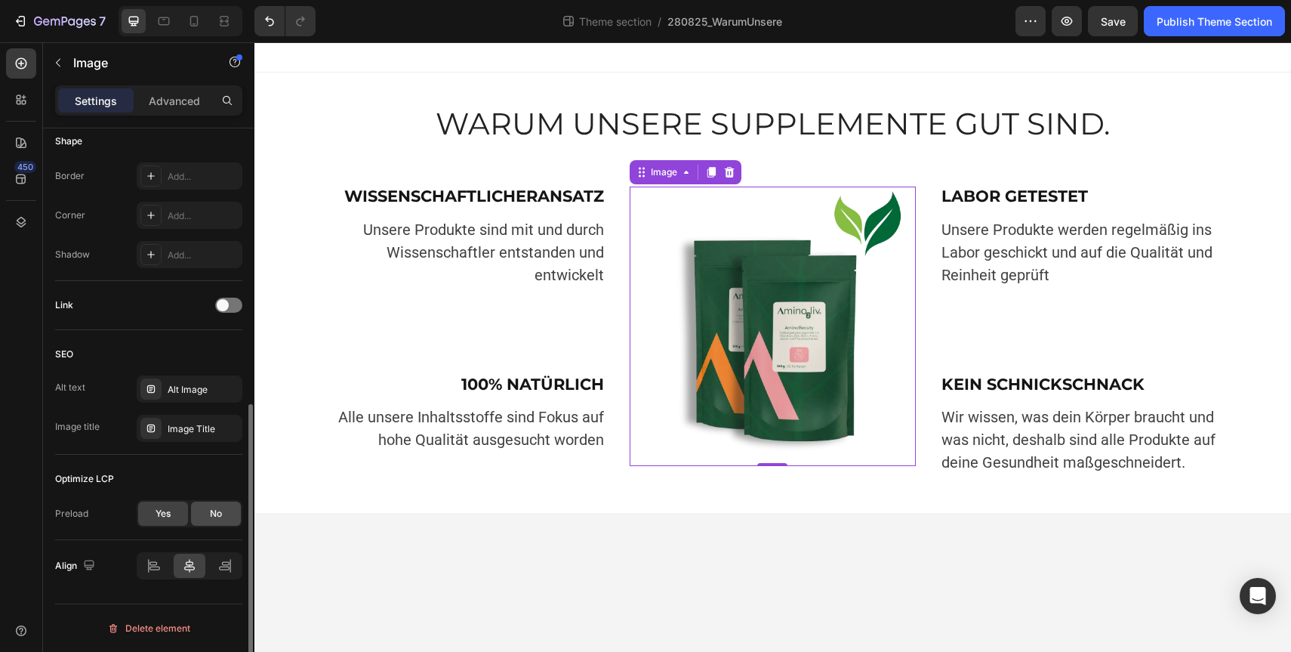
click at [208, 510] on div "No" at bounding box center [216, 513] width 50 height 24
click at [184, 509] on div "Yes" at bounding box center [163, 513] width 50 height 24
click at [194, 384] on div "Alt Image" at bounding box center [203, 390] width 71 height 14
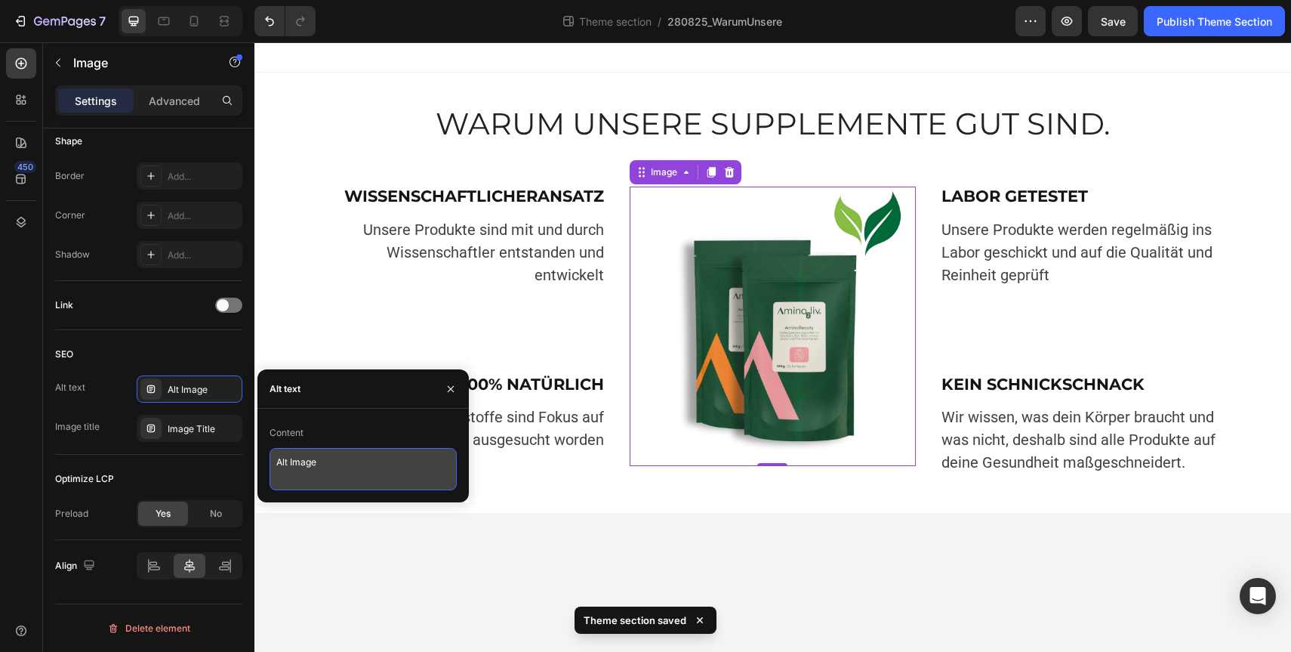
click at [328, 473] on textarea "Alt Image" at bounding box center [363, 469] width 187 height 42
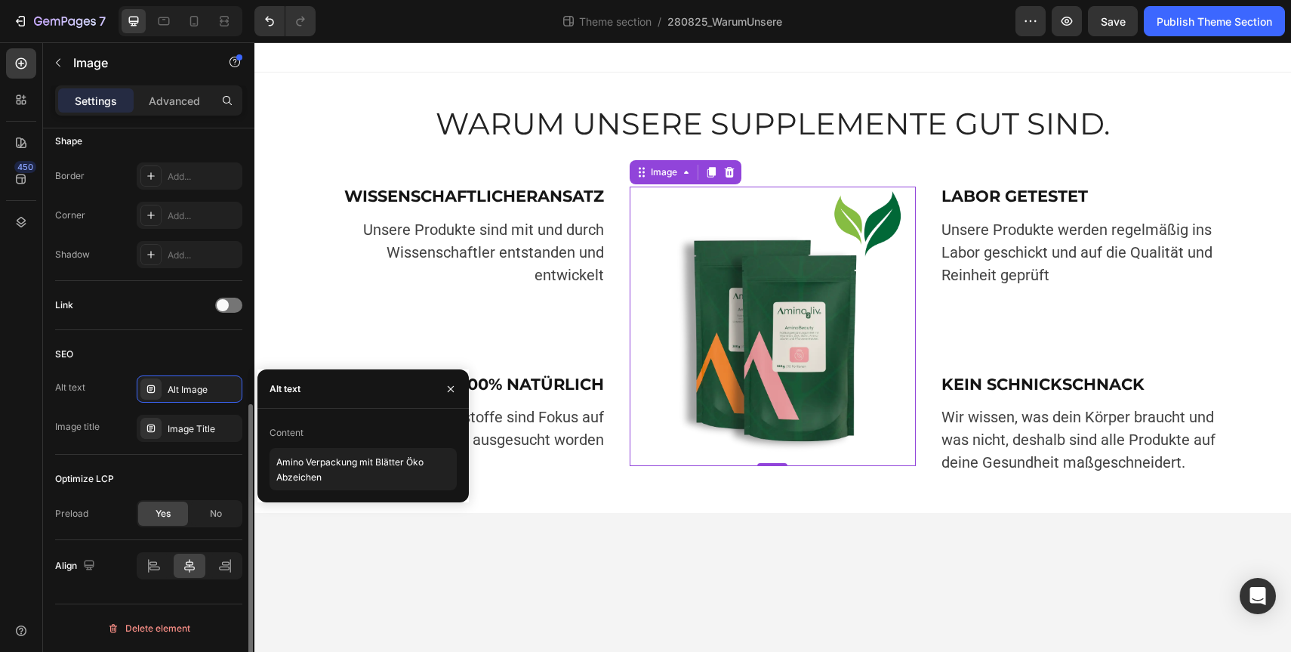
click at [177, 345] on div "SEO" at bounding box center [148, 354] width 187 height 24
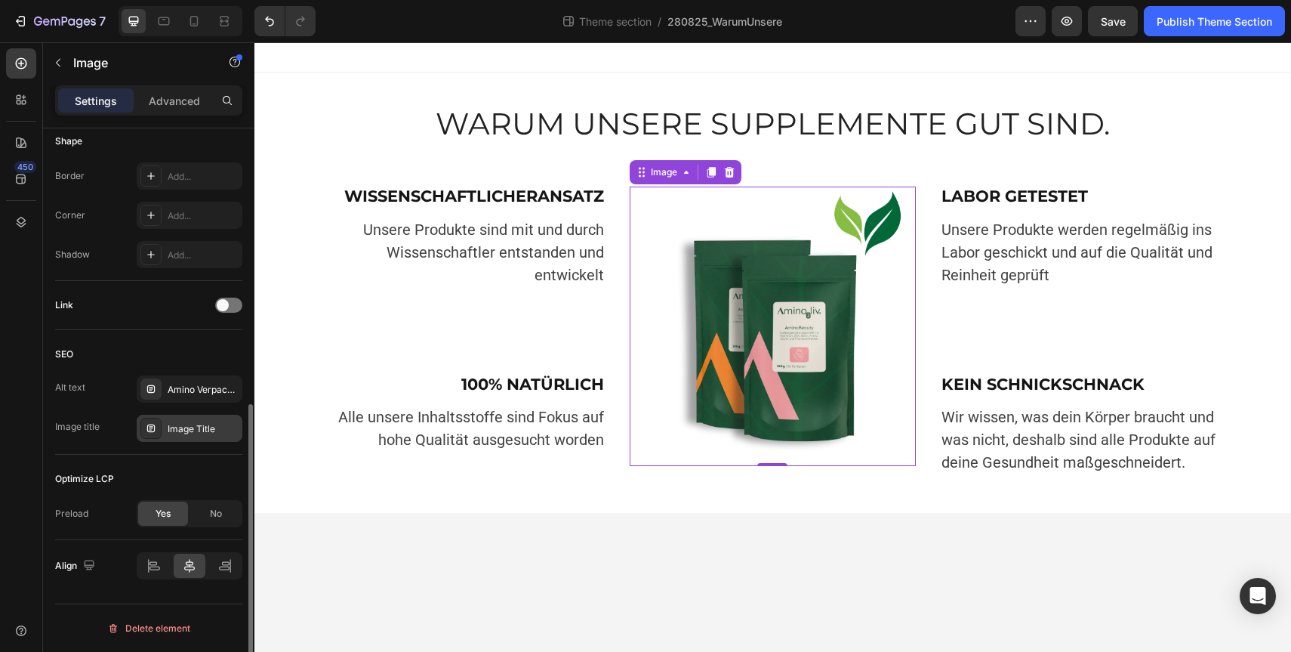
click at [198, 425] on div "Image Title" at bounding box center [203, 429] width 71 height 14
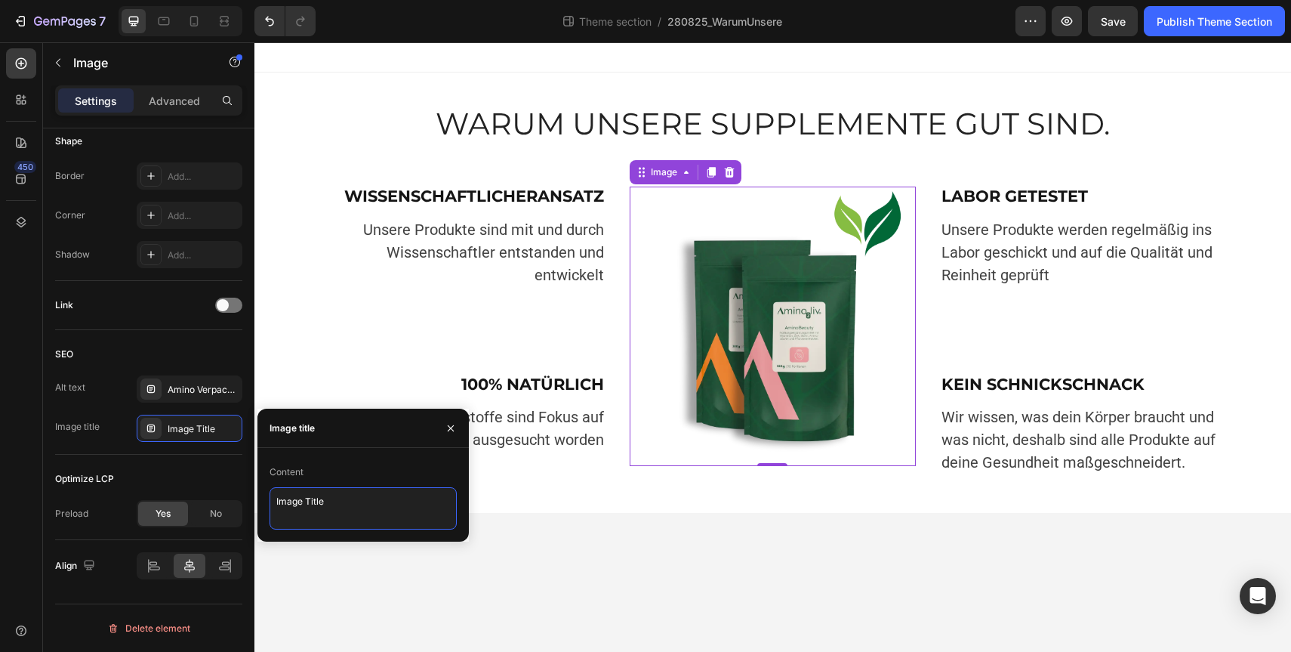
click at [328, 505] on textarea "Image Title" at bounding box center [363, 508] width 187 height 42
click at [214, 386] on div "Amino Verpackung mit Blätter Öko Abzeichen" at bounding box center [203, 390] width 71 height 14
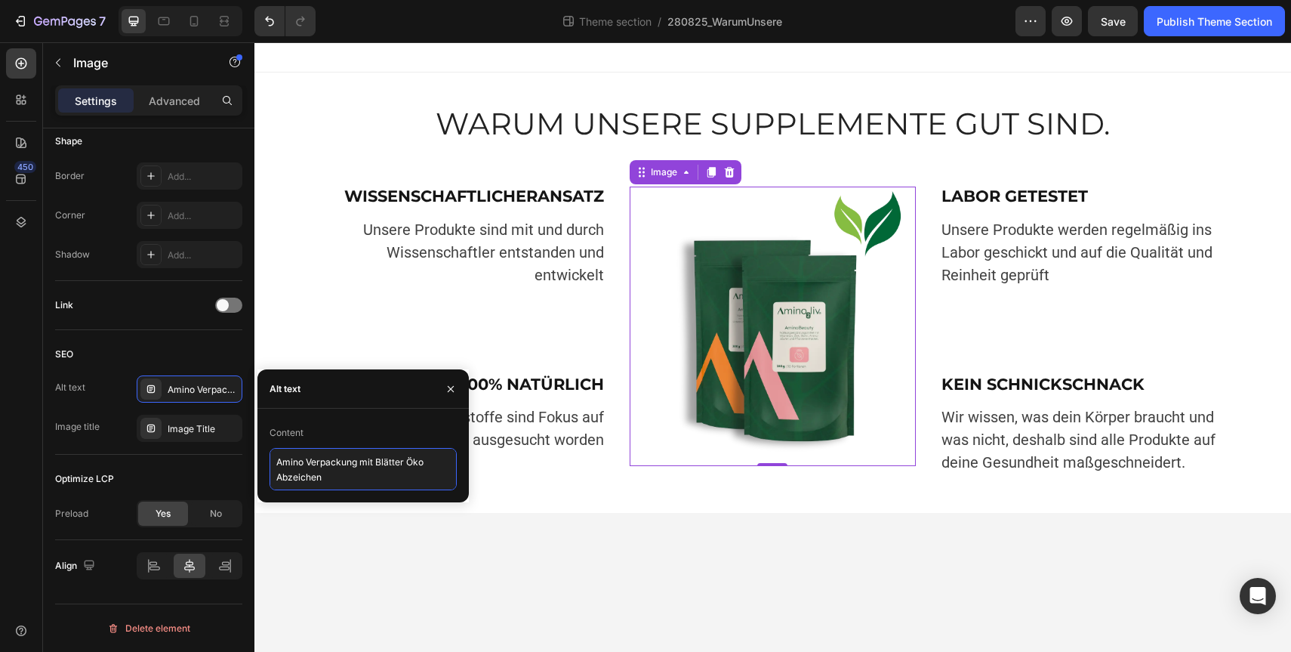
drag, startPoint x: 393, startPoint y: 473, endPoint x: 408, endPoint y: 463, distance: 18.0
click at [408, 463] on textarea "Amino Verpackung mit Blätter Öko Abzeichen" at bounding box center [363, 469] width 187 height 42
type textarea "Amino Verpackung mit Blätter Symbol"
click at [203, 349] on div "SEO" at bounding box center [148, 354] width 187 height 24
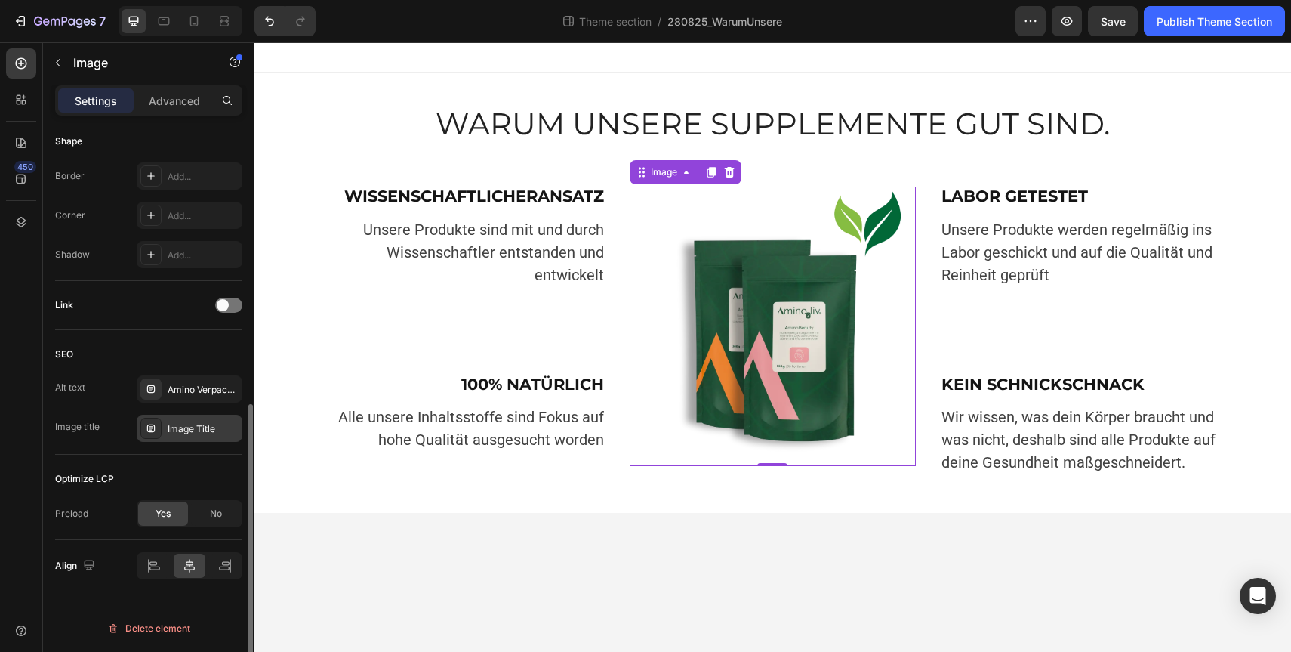
click at [205, 431] on div "Image Title" at bounding box center [203, 429] width 71 height 14
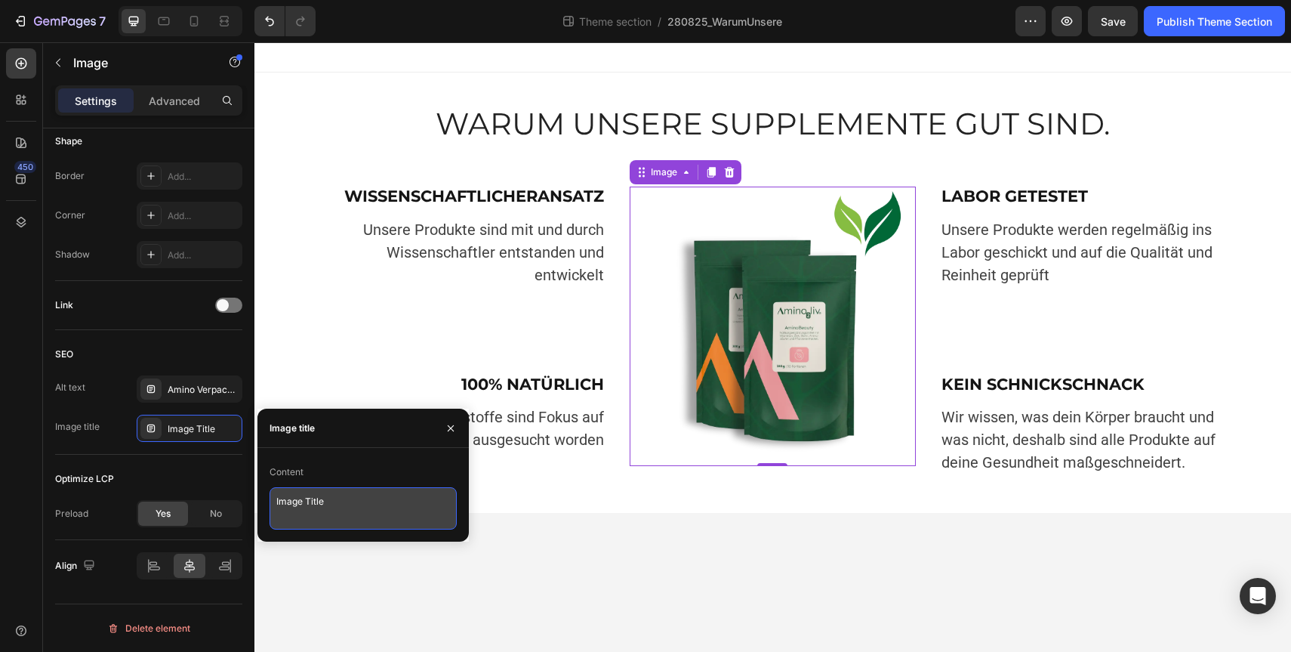
click at [326, 506] on textarea "Image Title" at bounding box center [363, 508] width 187 height 42
click at [321, 519] on textarea "Zwei Amino Verpackungen auf weißem Hitergrund mit Blättern" at bounding box center [363, 508] width 187 height 42
type textarea "Zwei Amino Verpackungen auf weißem Hintergrund mit Blättern"
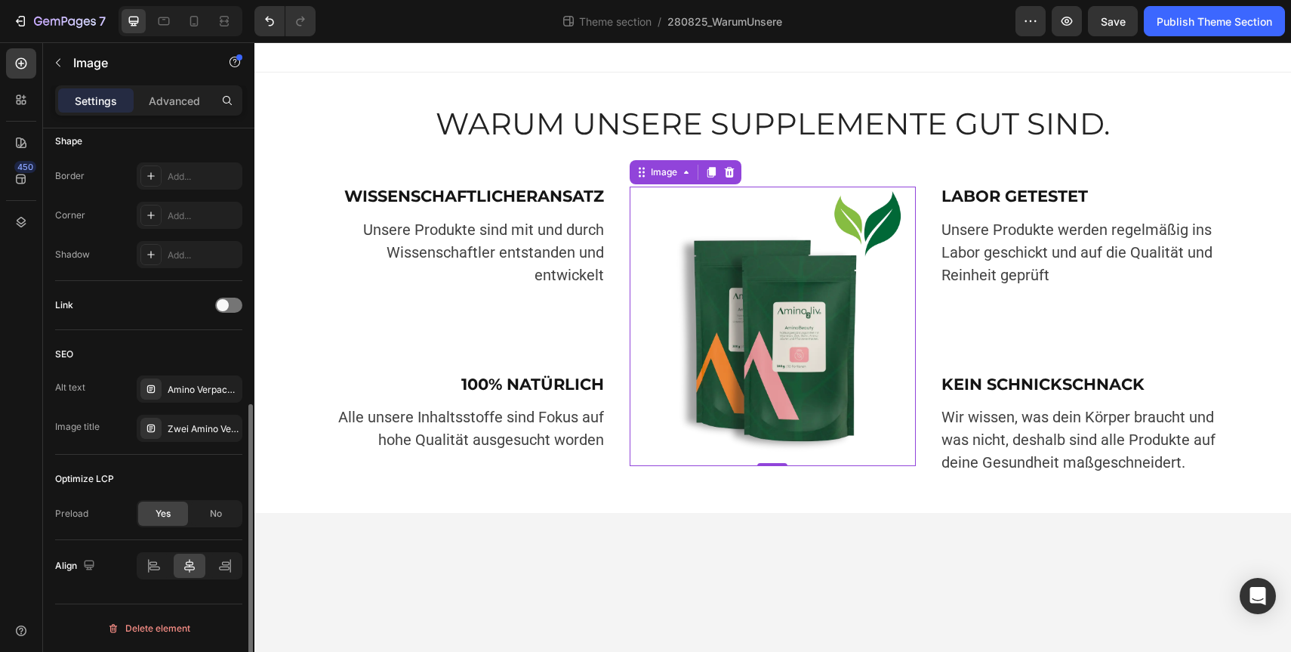
click at [202, 452] on div "SEO Alt text Amino Verpackung mit Blätter Symbol Image title Zwei Amino Verpack…" at bounding box center [148, 392] width 187 height 125
click at [223, 515] on div "No" at bounding box center [216, 513] width 50 height 24
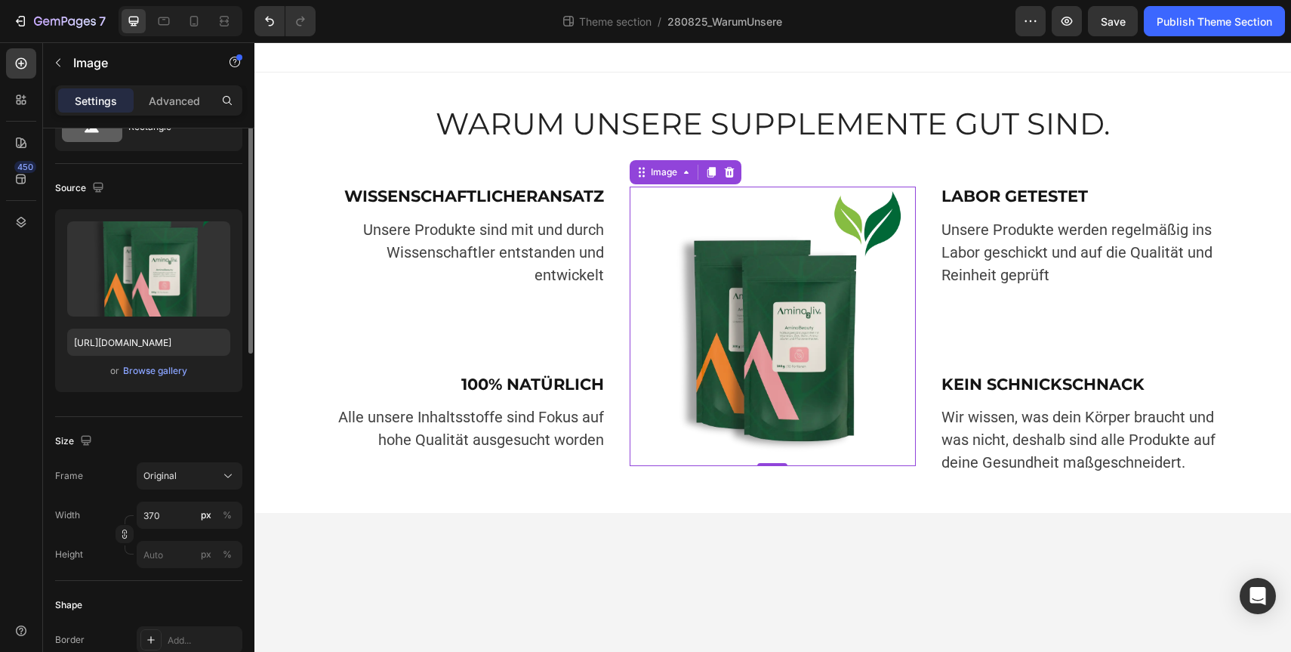
scroll to position [0, 0]
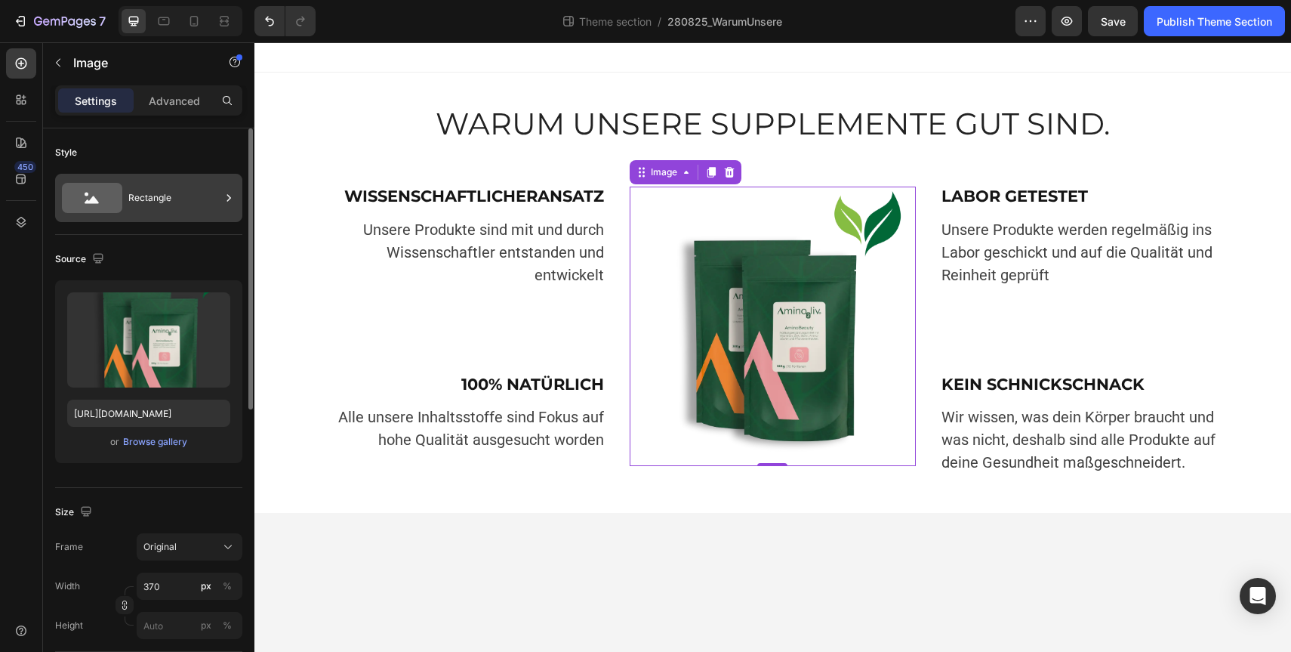
click at [186, 198] on div "Rectangle" at bounding box center [174, 197] width 92 height 35
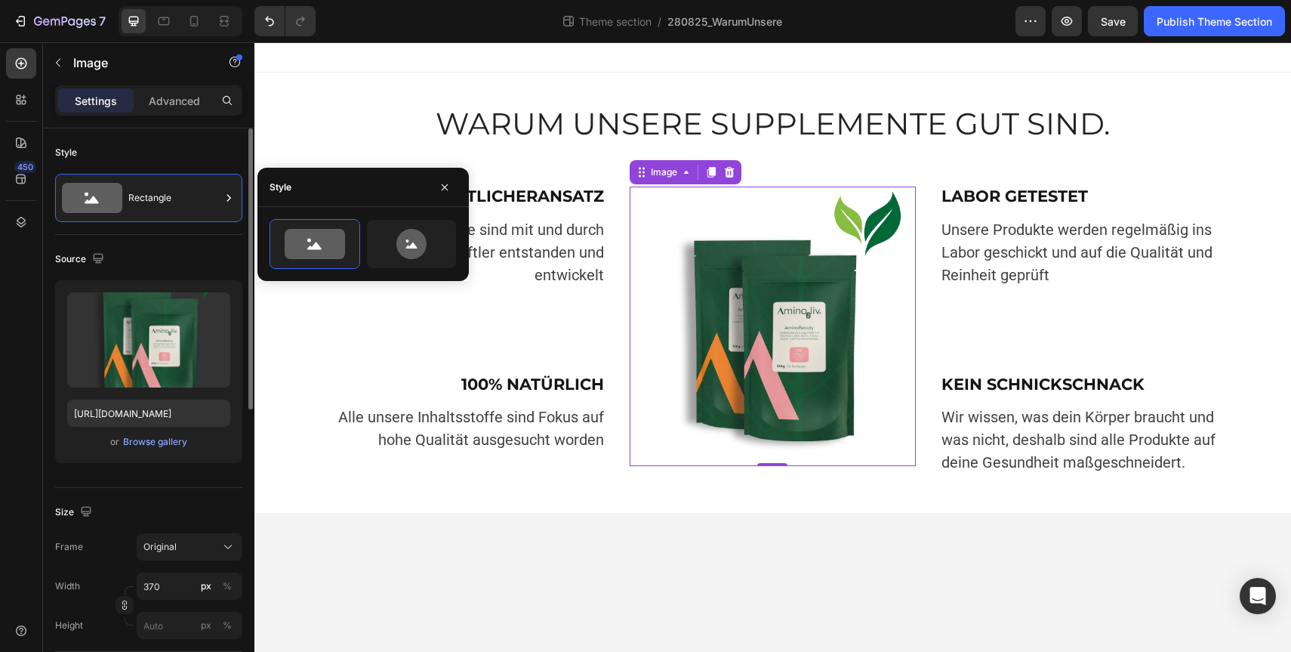
click at [181, 149] on div "Style" at bounding box center [148, 152] width 187 height 24
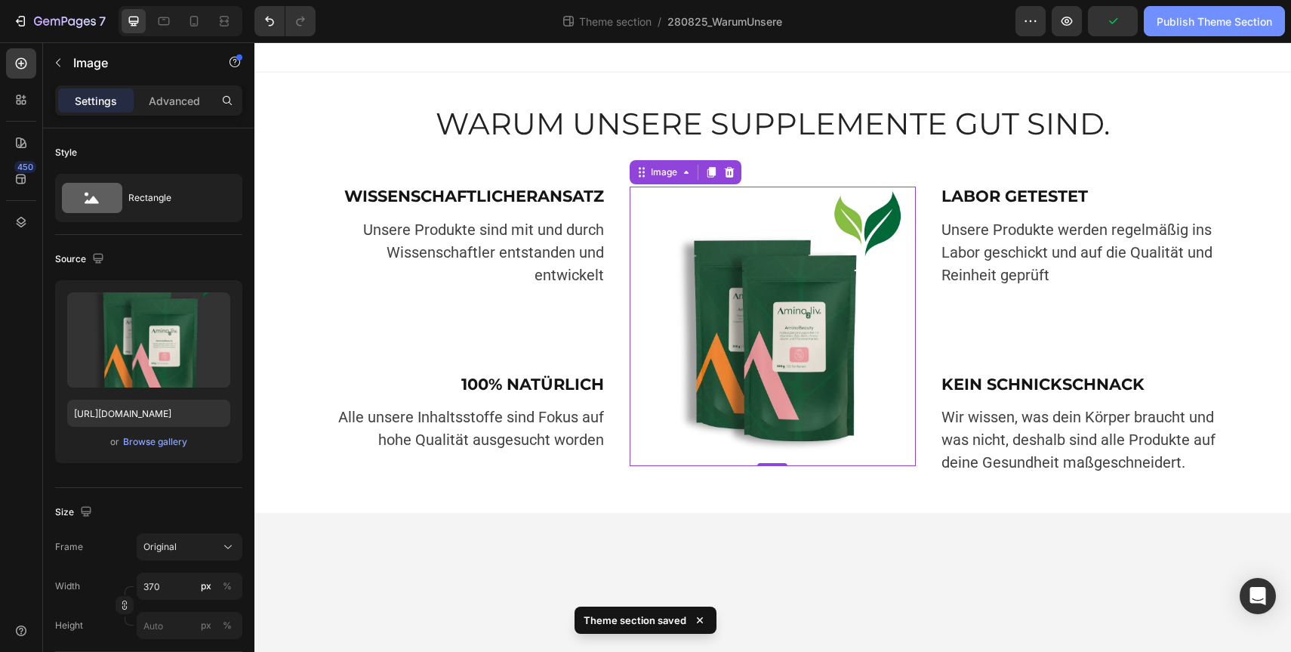
click at [1191, 29] on div "Publish Theme Section" at bounding box center [1215, 22] width 116 height 16
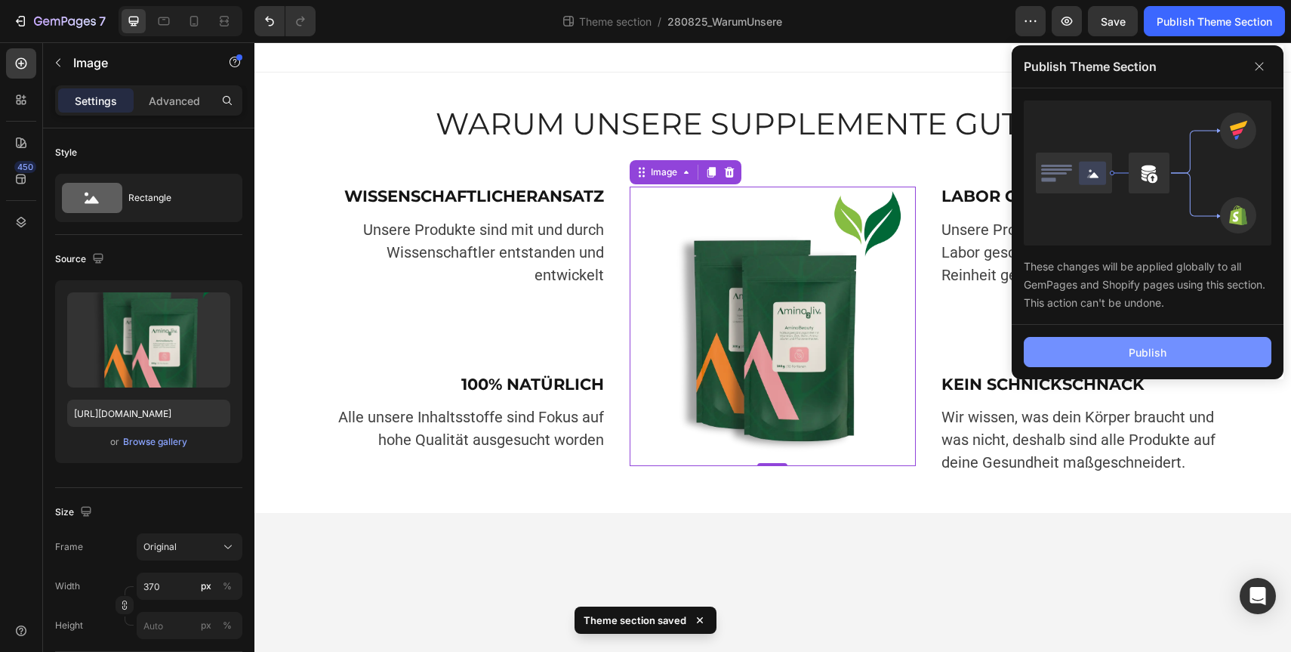
click at [1062, 365] on button "Publish" at bounding box center [1148, 352] width 248 height 30
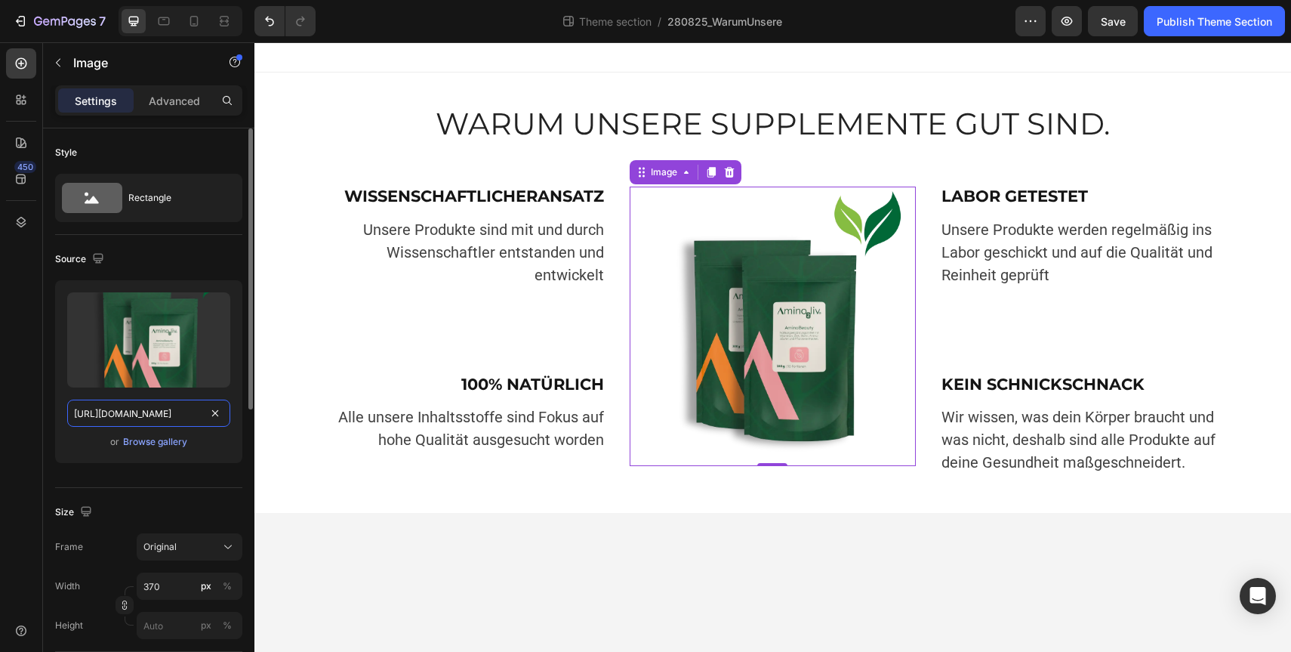
scroll to position [0, 29]
click at [185, 411] on input "https://cdn.shopify.com/s/files/1/0922/6154/8357/files/gempages_550192559482209…" at bounding box center [148, 412] width 163 height 27
click at [149, 442] on div "Browse gallery" at bounding box center [155, 442] width 64 height 14
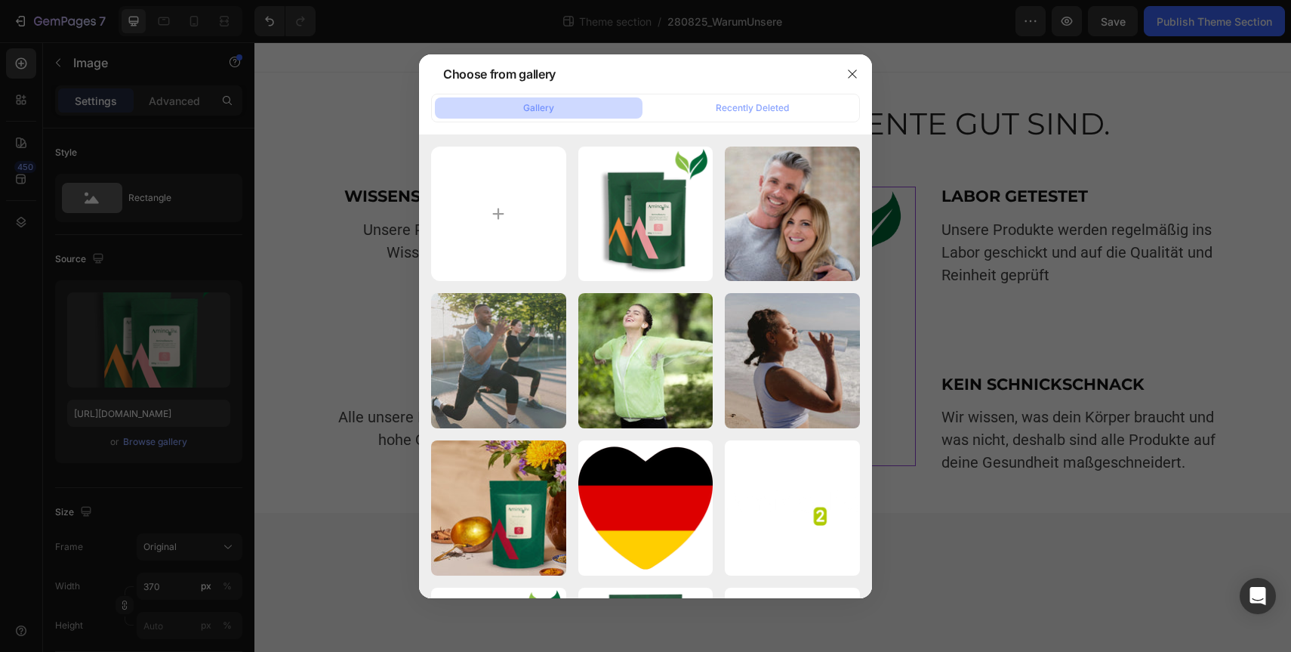
click at [354, 221] on div at bounding box center [645, 326] width 1291 height 652
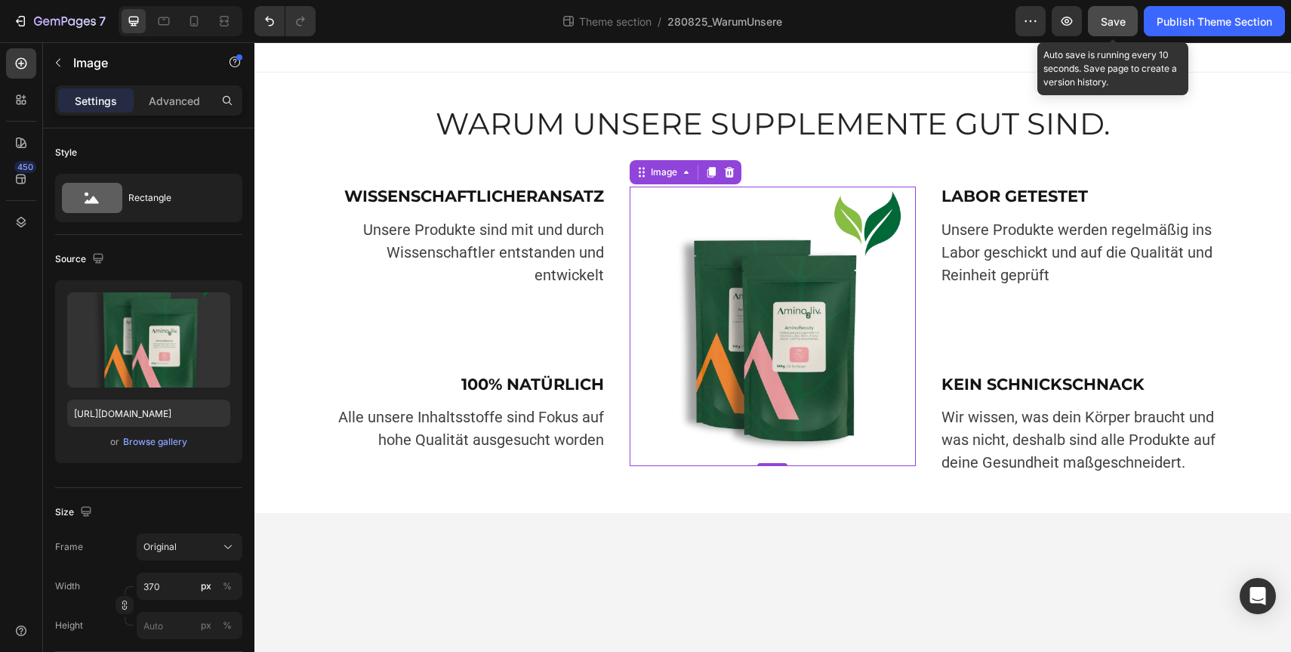
click at [1111, 25] on span "Save" at bounding box center [1113, 21] width 25 height 13
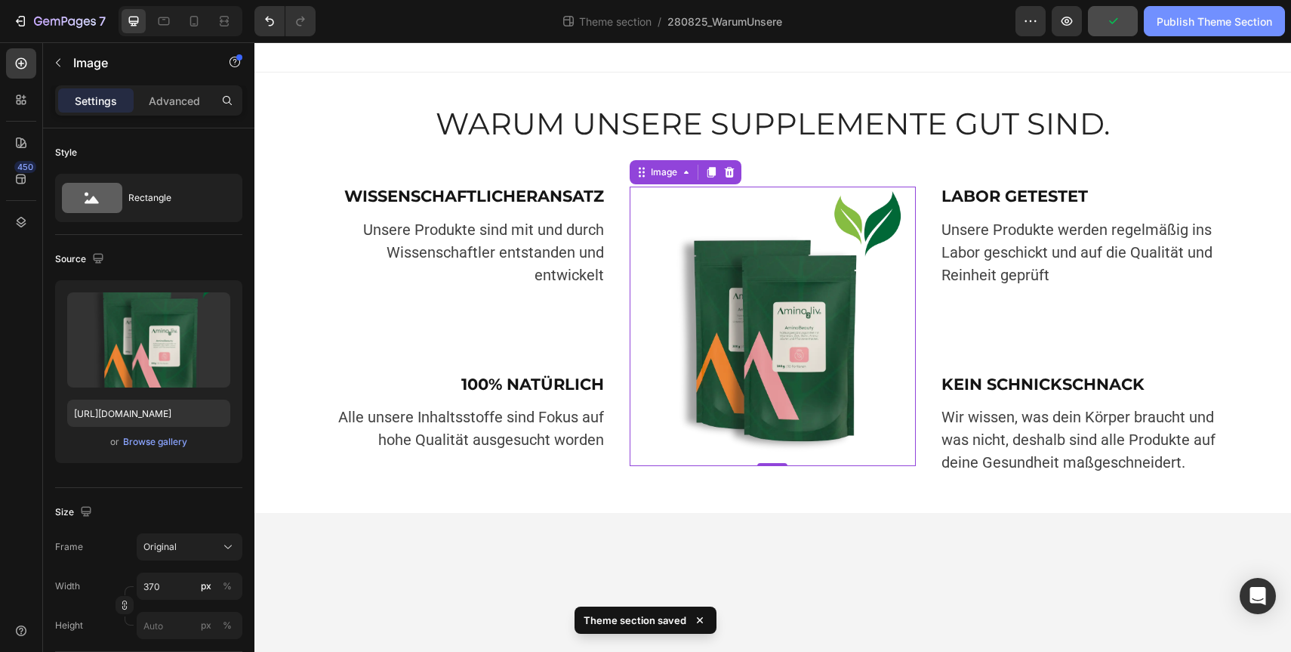
click at [1212, 26] on div "Publish Theme Section" at bounding box center [1215, 22] width 116 height 16
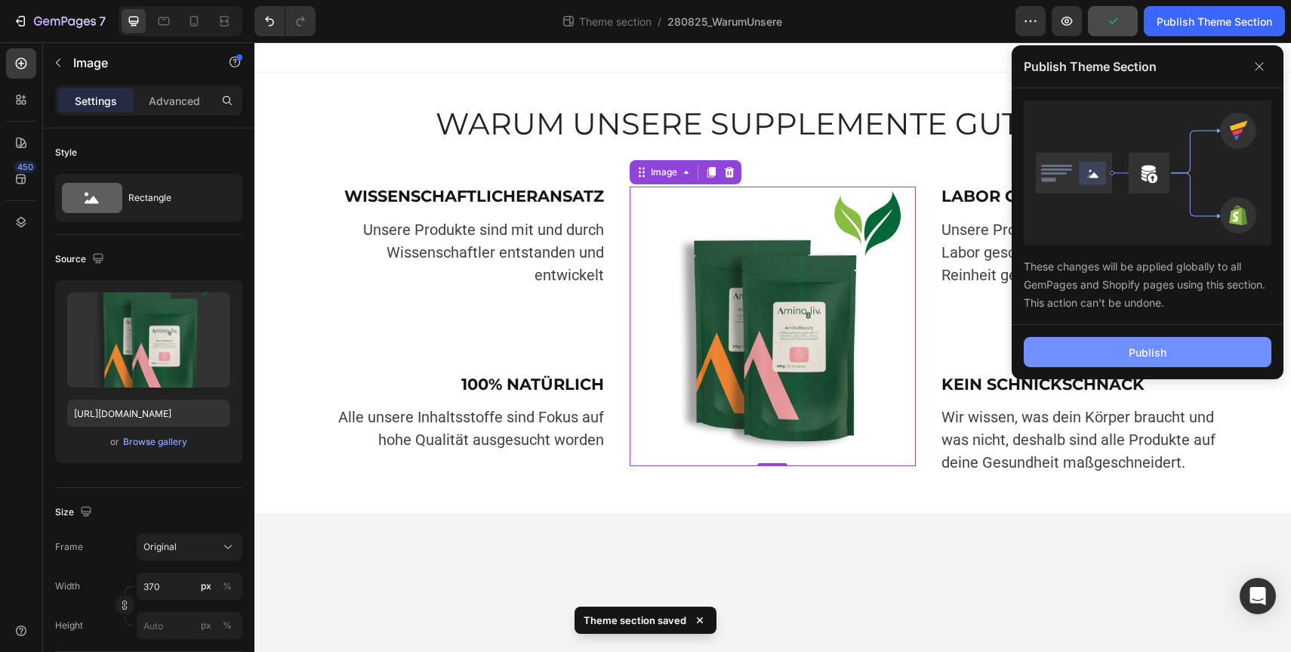
click at [1125, 353] on button "Publish" at bounding box center [1148, 352] width 248 height 30
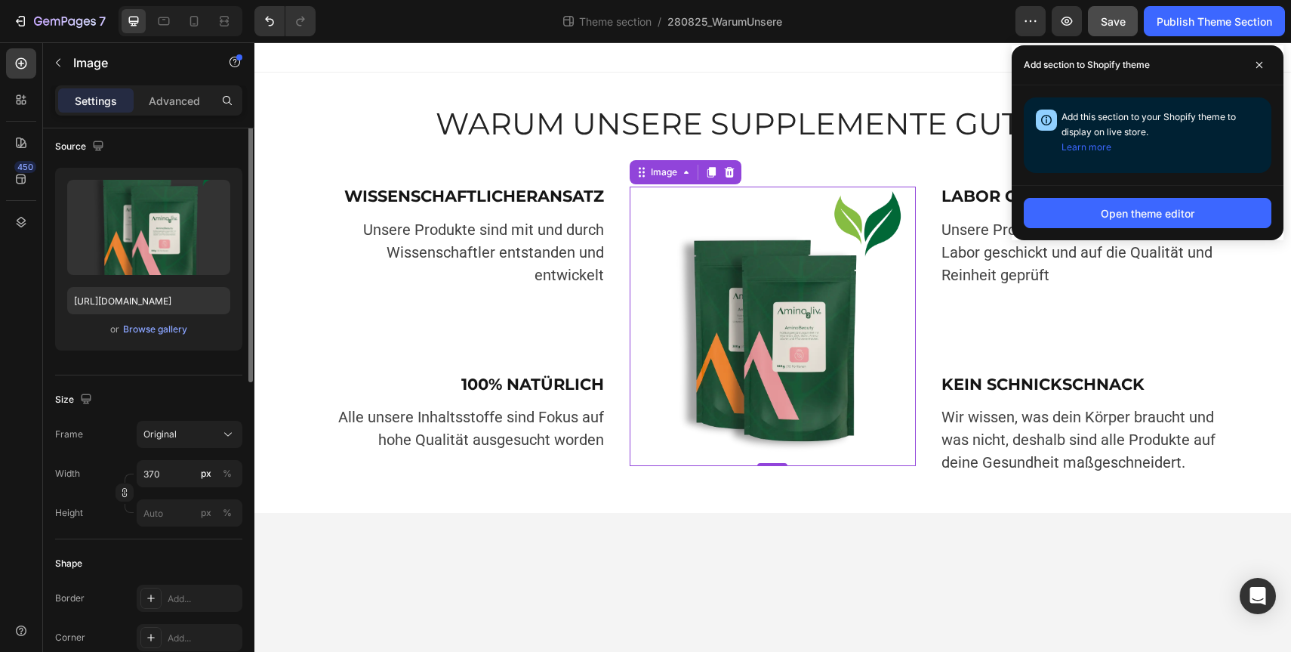
scroll to position [113, 0]
click at [1259, 62] on icon at bounding box center [1260, 65] width 8 height 8
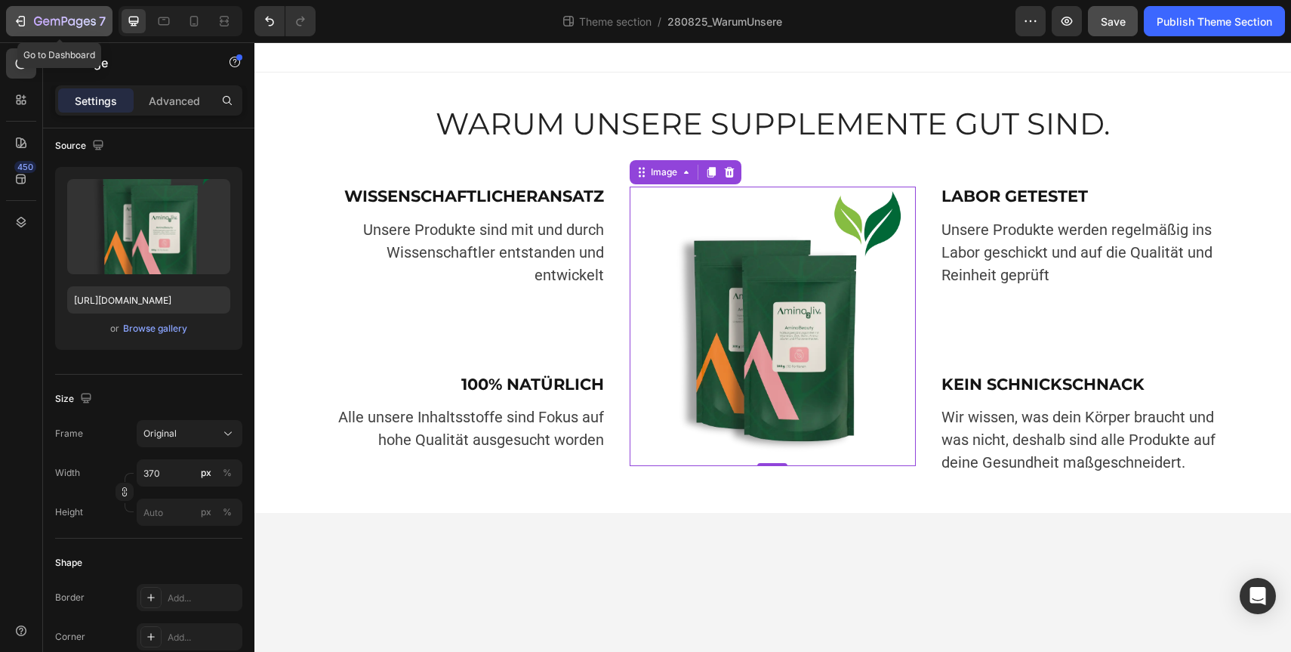
click at [26, 26] on icon "button" at bounding box center [20, 21] width 15 height 15
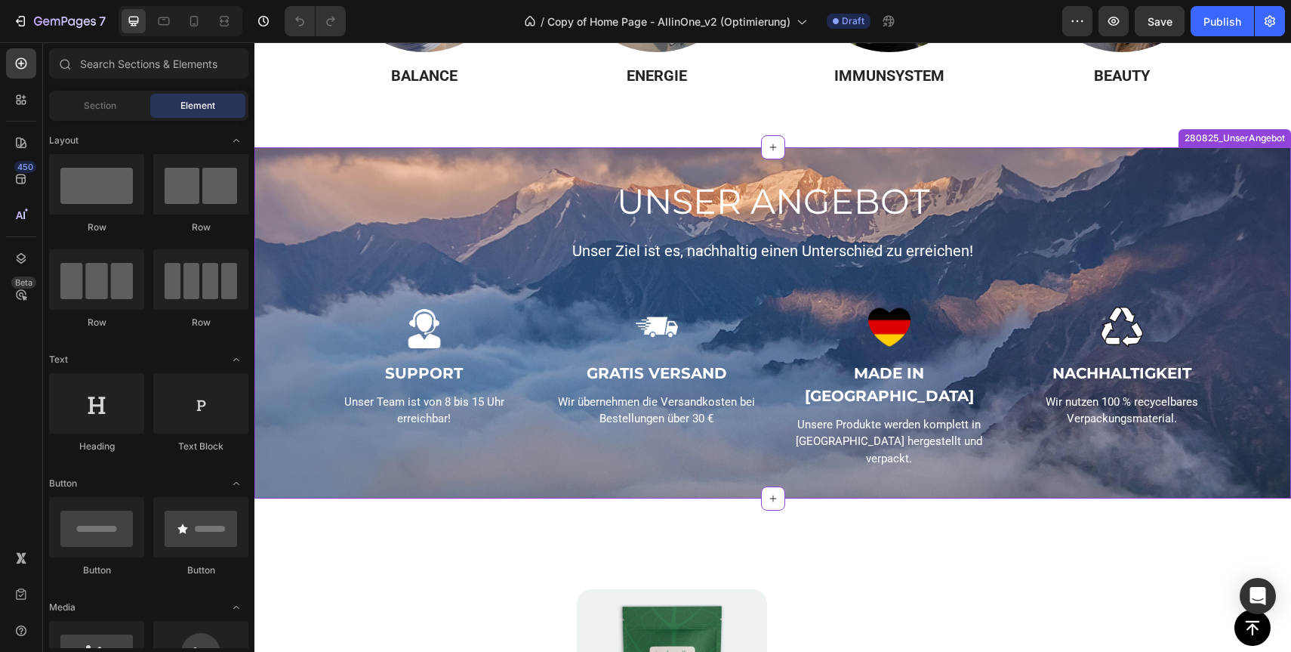
scroll to position [1250, 0]
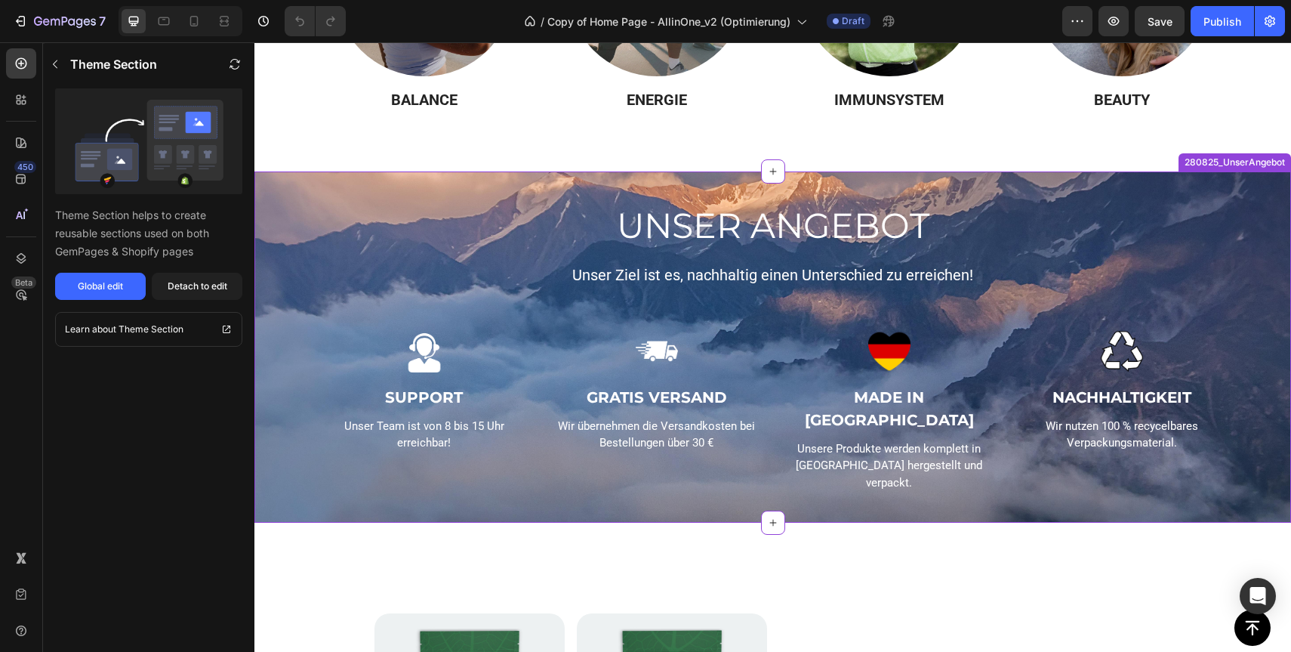
click at [282, 257] on div "UNSER ANGEBOT Heading Unser Ziel ist es, nachhaltig einen Unterschied zu erreic…" at bounding box center [773, 347] width 1014 height 291
click at [109, 293] on button "Global edit" at bounding box center [100, 286] width 91 height 27
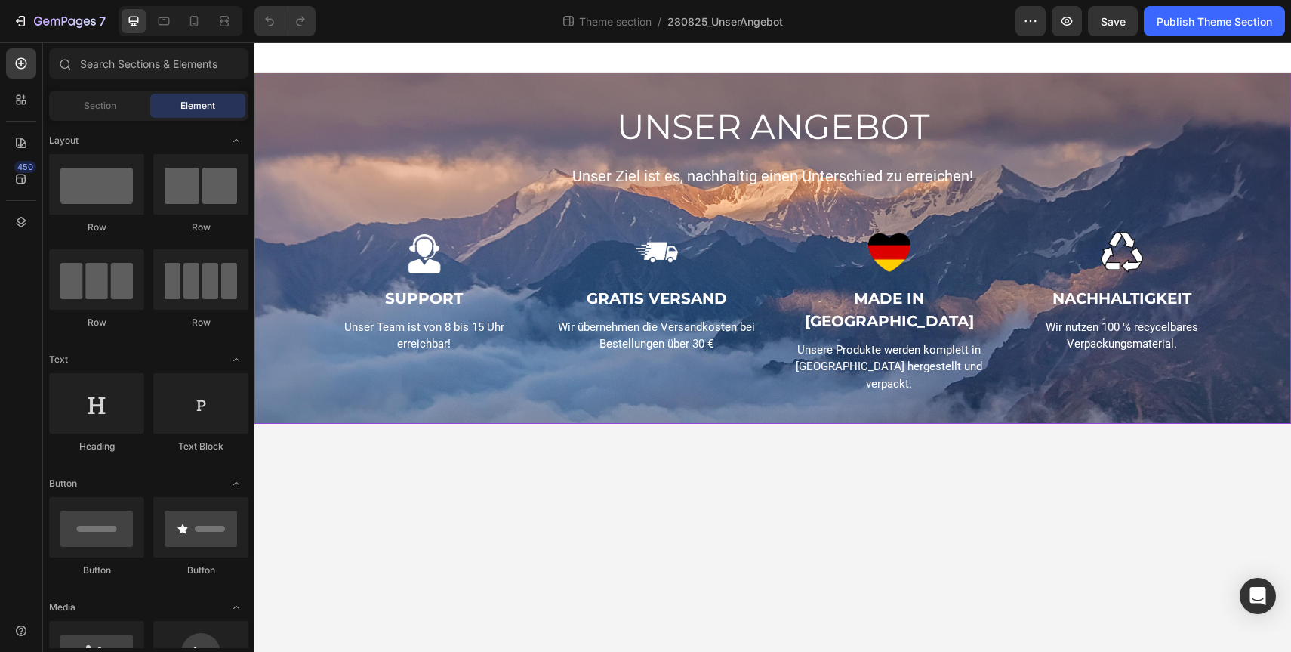
click at [365, 204] on div "UNSER ANGEBOT Heading Unser Ziel ist es, nachhaltig einen Unterschied zu erreic…" at bounding box center [773, 248] width 1014 height 291
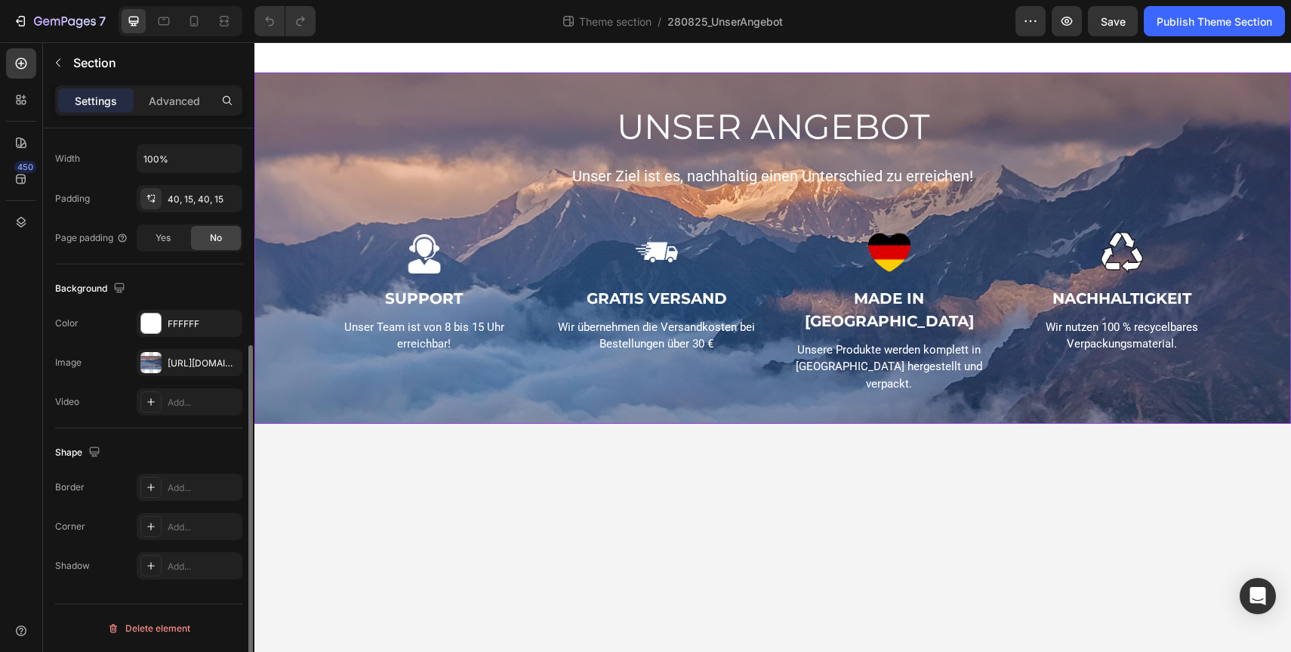
scroll to position [354, 0]
click at [166, 362] on div "[URL][DOMAIN_NAME]" at bounding box center [190, 363] width 106 height 27
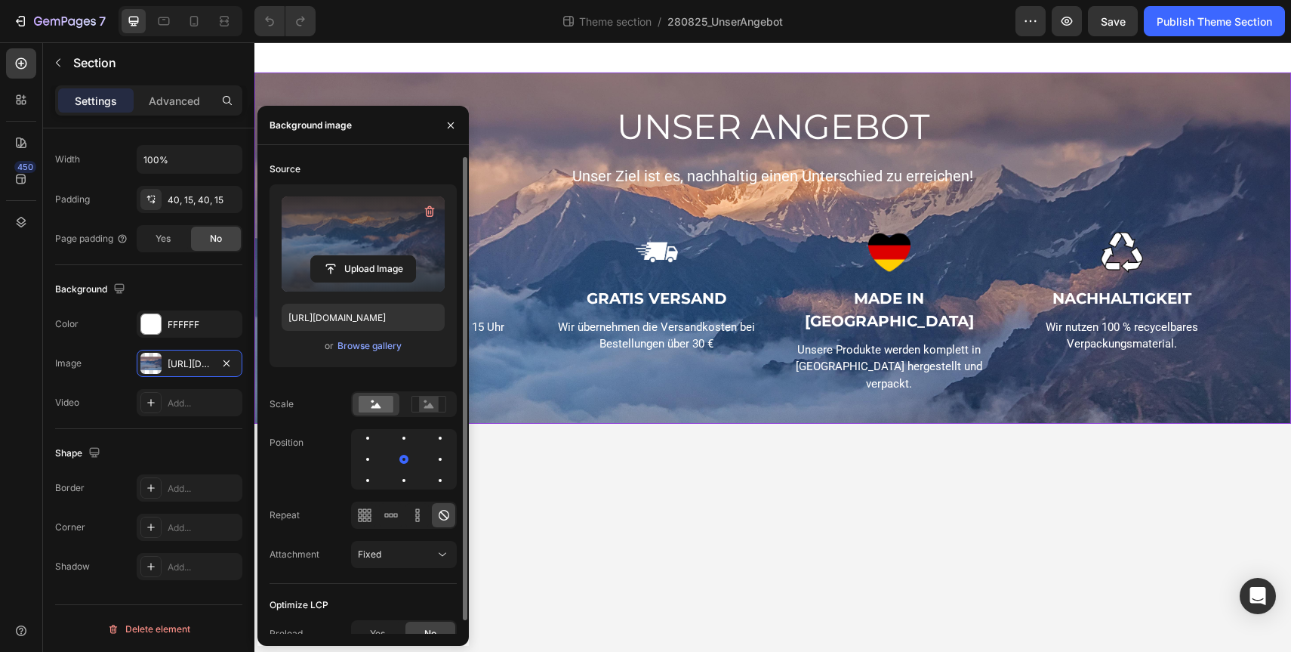
click at [371, 248] on label at bounding box center [363, 243] width 163 height 95
click at [371, 256] on input "file" at bounding box center [363, 269] width 104 height 26
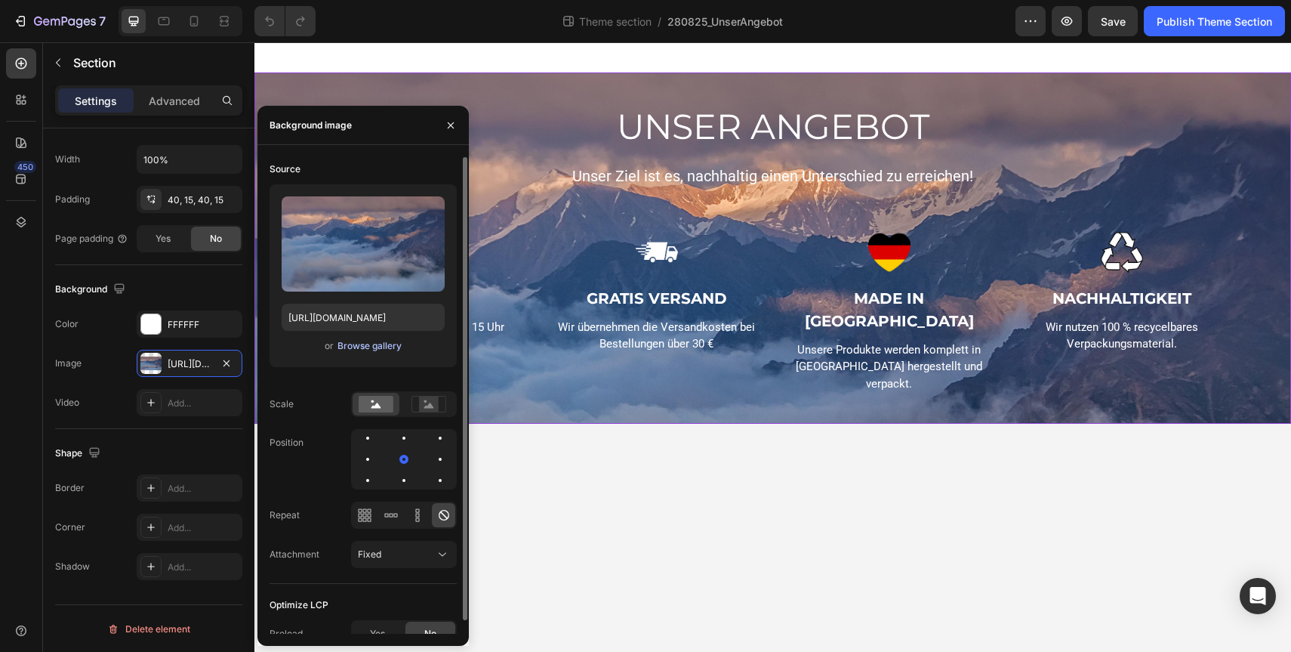
click at [364, 349] on div "Browse gallery" at bounding box center [369, 346] width 64 height 14
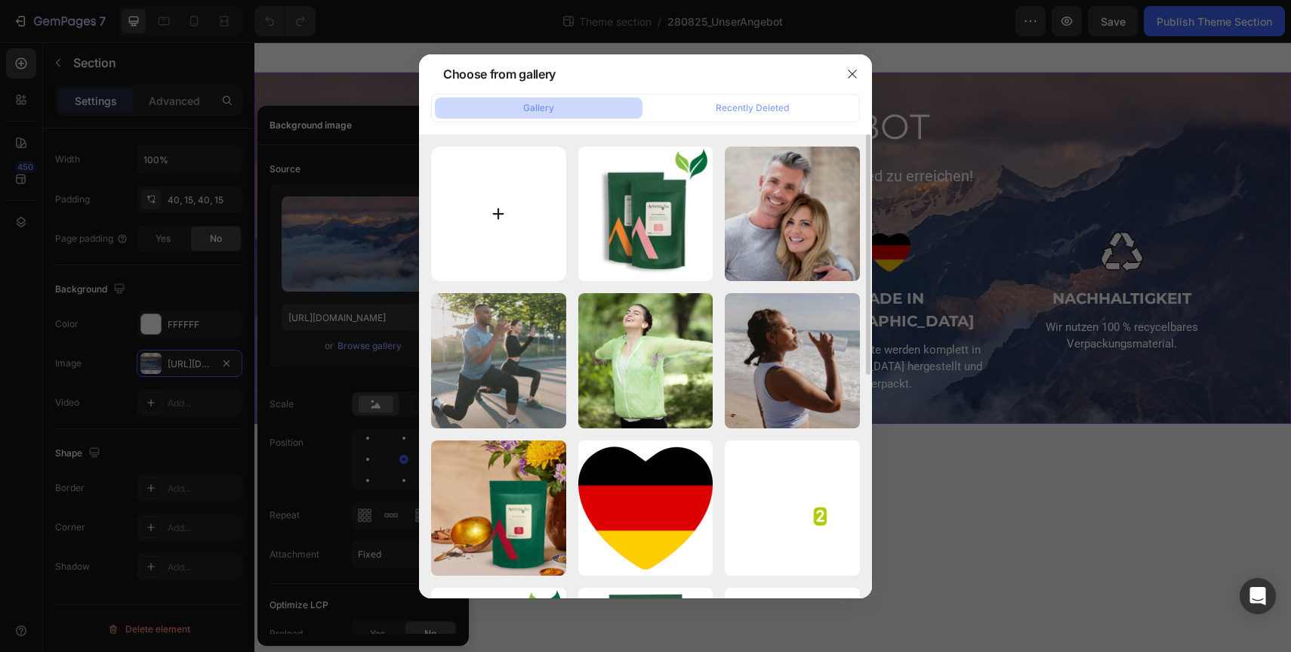
click at [504, 199] on input "file" at bounding box center [498, 213] width 135 height 135
type input "C:\fakepath\280825_UnserAngebot_HB.webp"
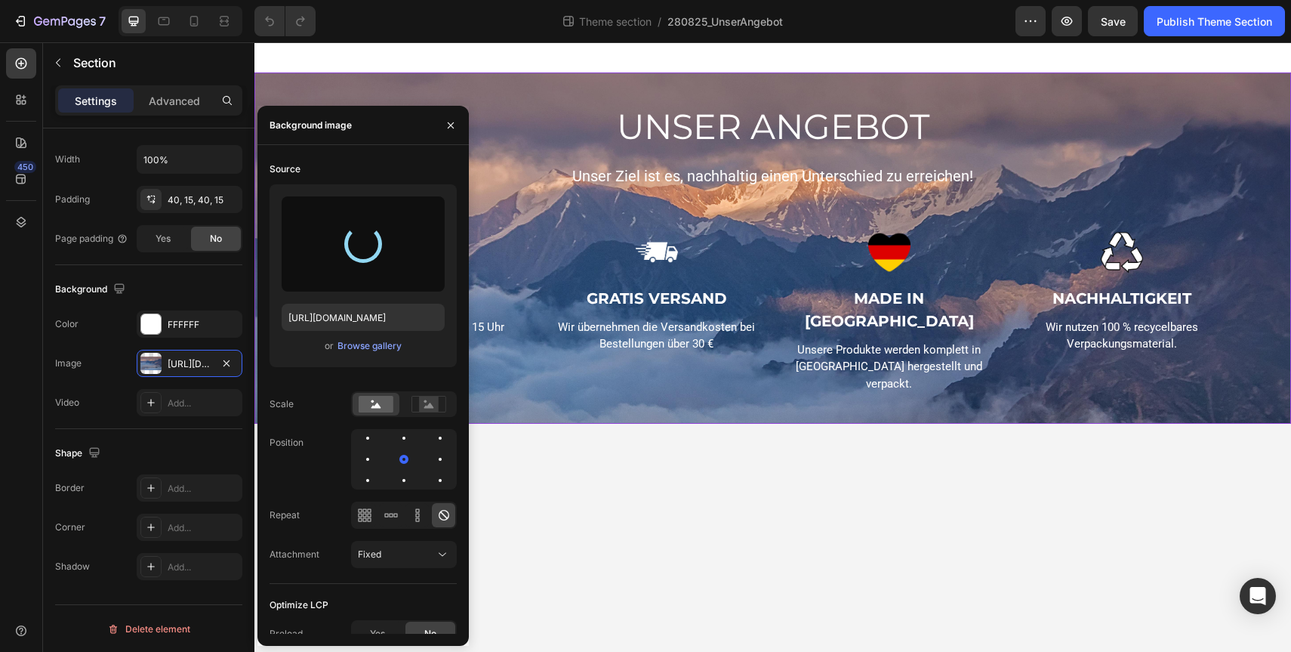
type input "[URL][DOMAIN_NAME]"
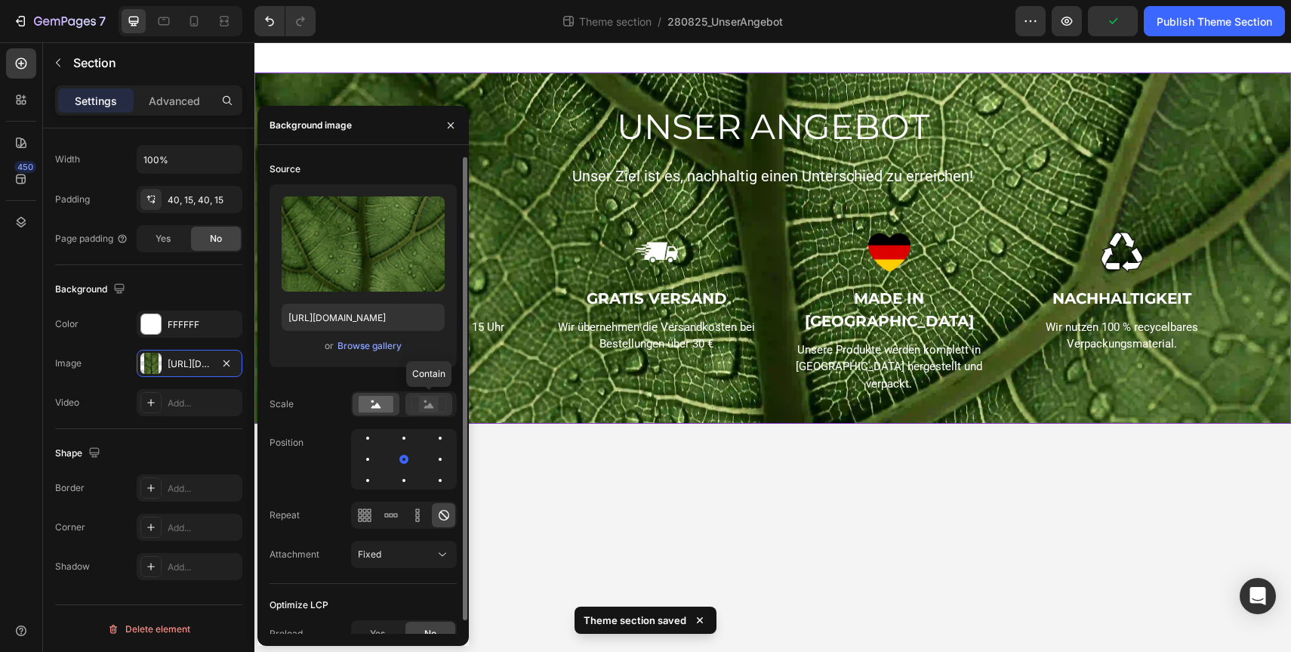
click at [424, 407] on icon at bounding box center [429, 404] width 10 height 5
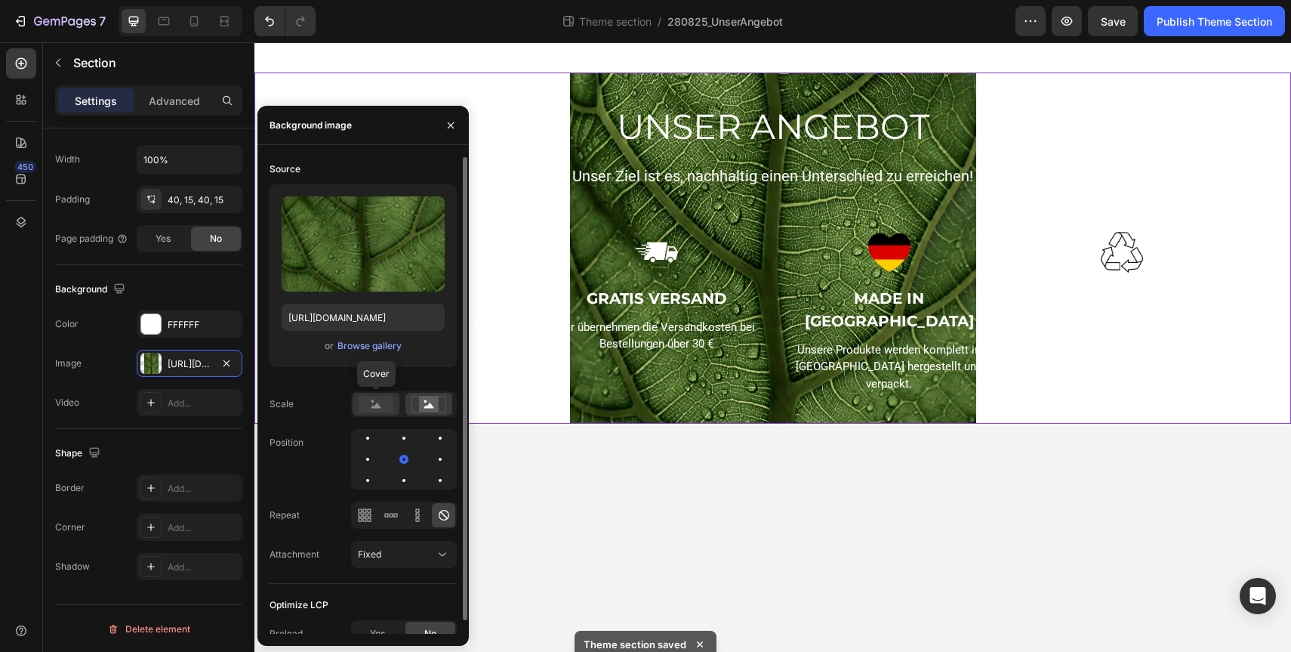
click at [379, 402] on rect at bounding box center [376, 404] width 35 height 17
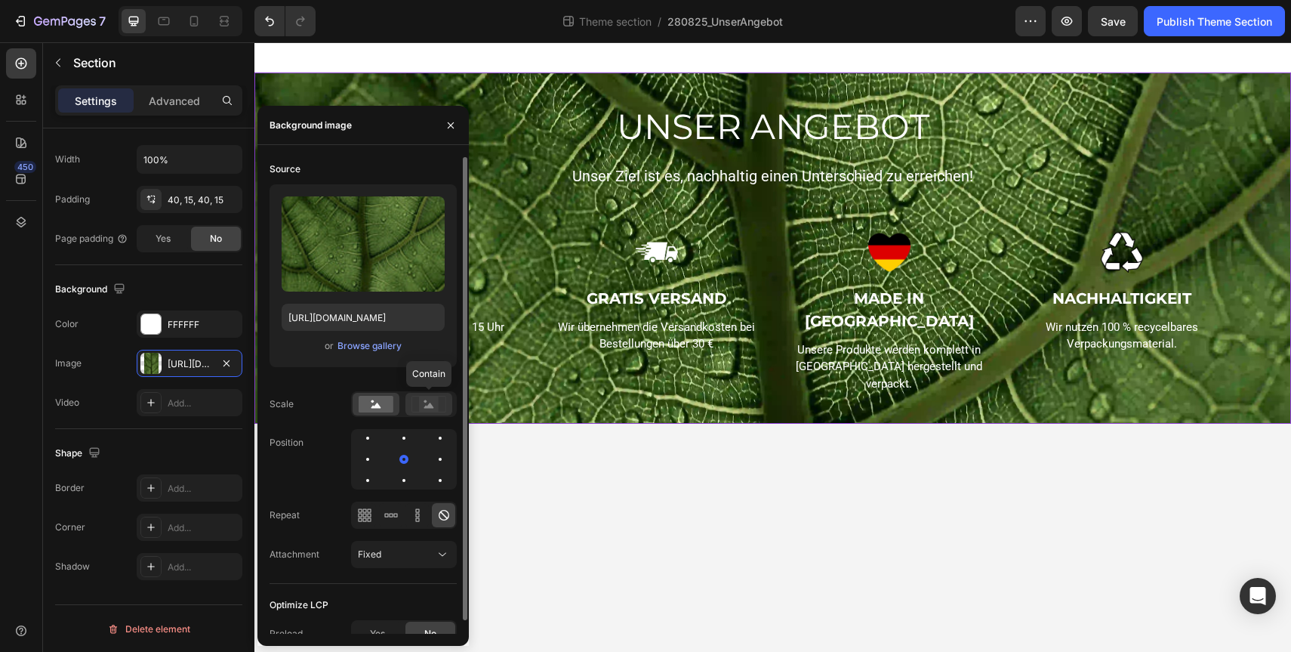
click at [432, 402] on rect at bounding box center [429, 403] width 20 height 15
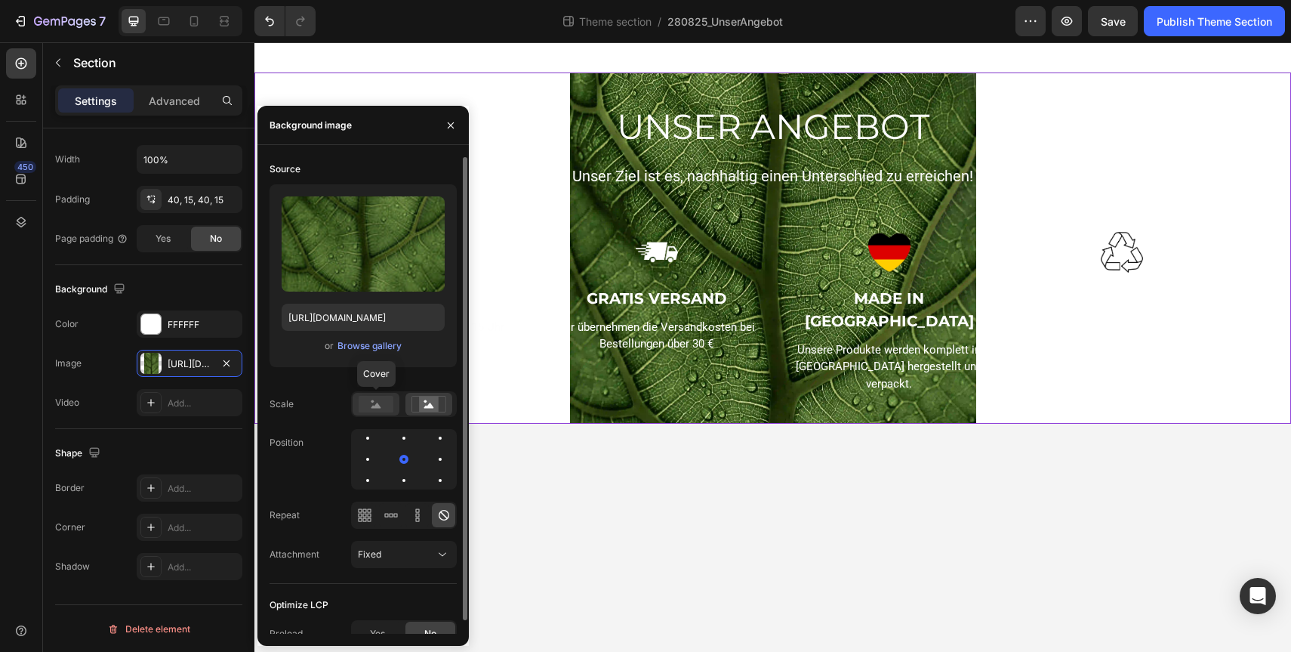
click at [368, 393] on div at bounding box center [376, 404] width 47 height 23
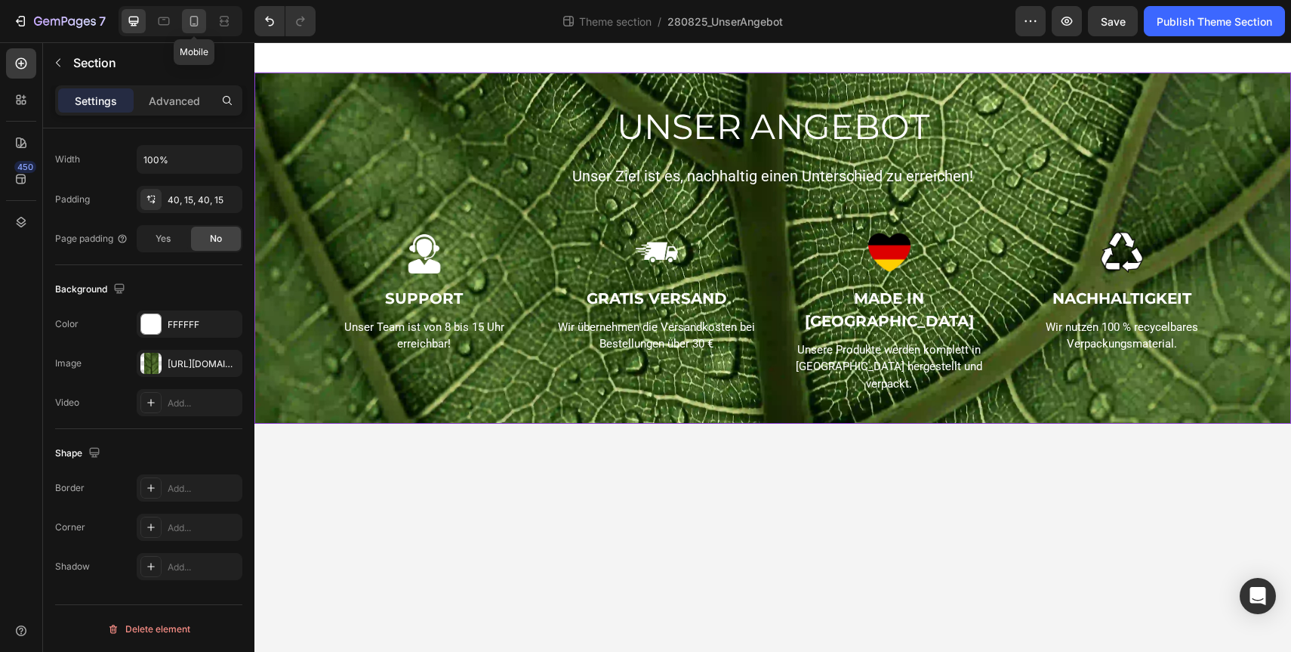
click at [197, 19] on icon at bounding box center [194, 21] width 8 height 11
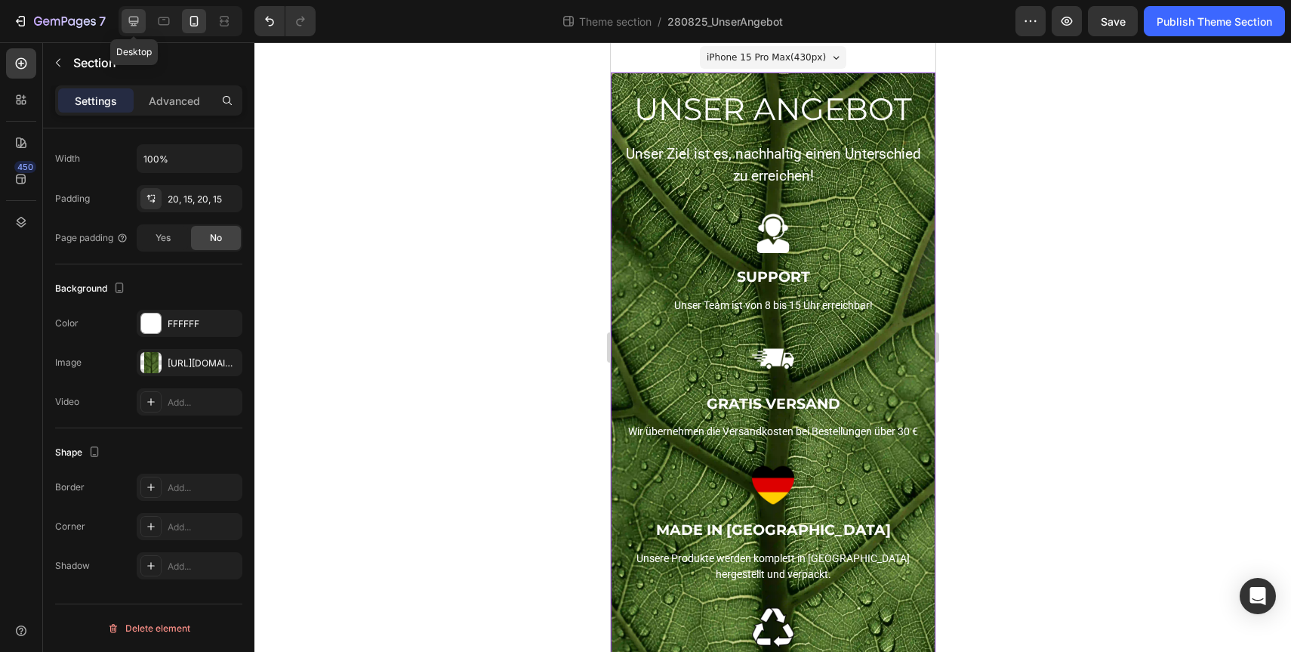
click at [137, 20] on icon at bounding box center [134, 22] width 10 height 10
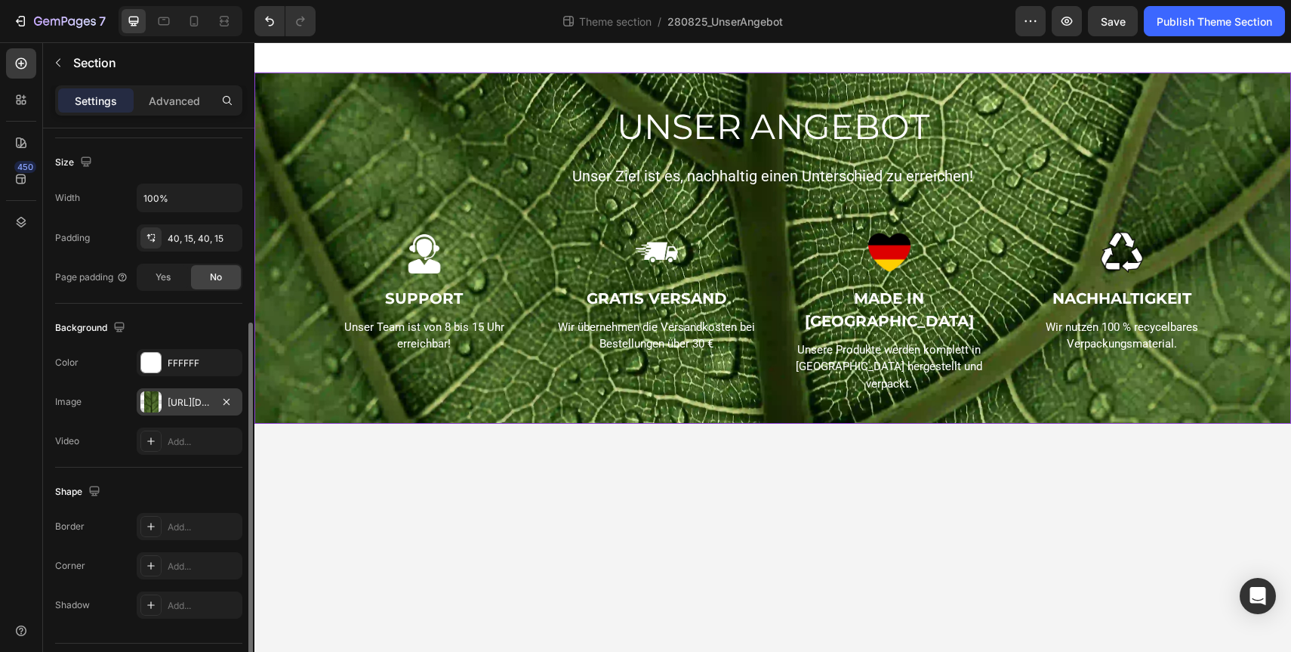
click at [187, 411] on div "[URL][DOMAIN_NAME]" at bounding box center [190, 401] width 106 height 27
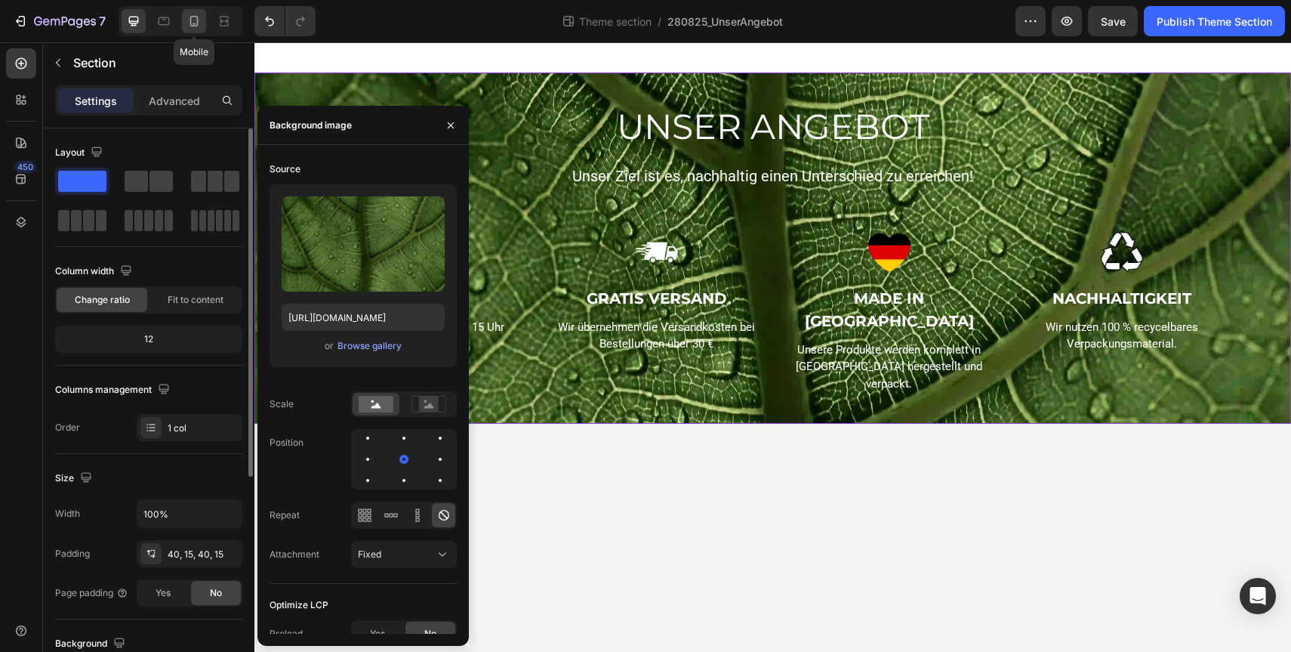
click at [192, 10] on div at bounding box center [194, 21] width 24 height 24
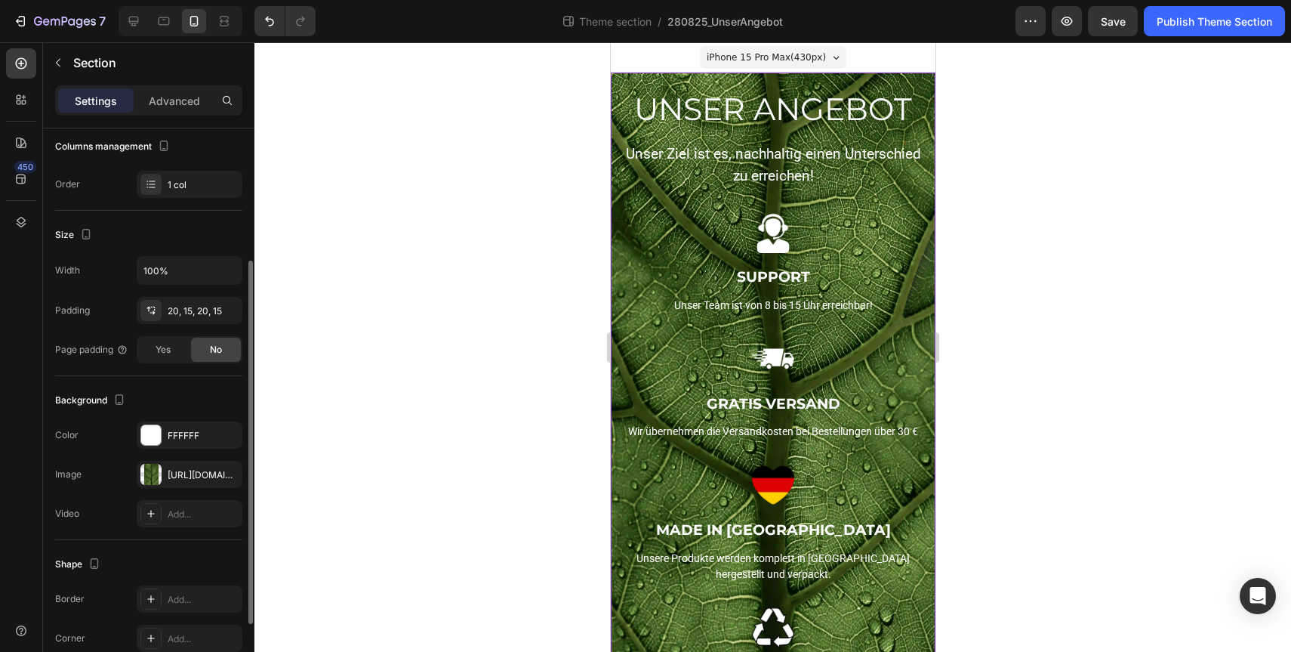
scroll to position [206, 0]
click at [139, 25] on icon at bounding box center [133, 21] width 15 height 15
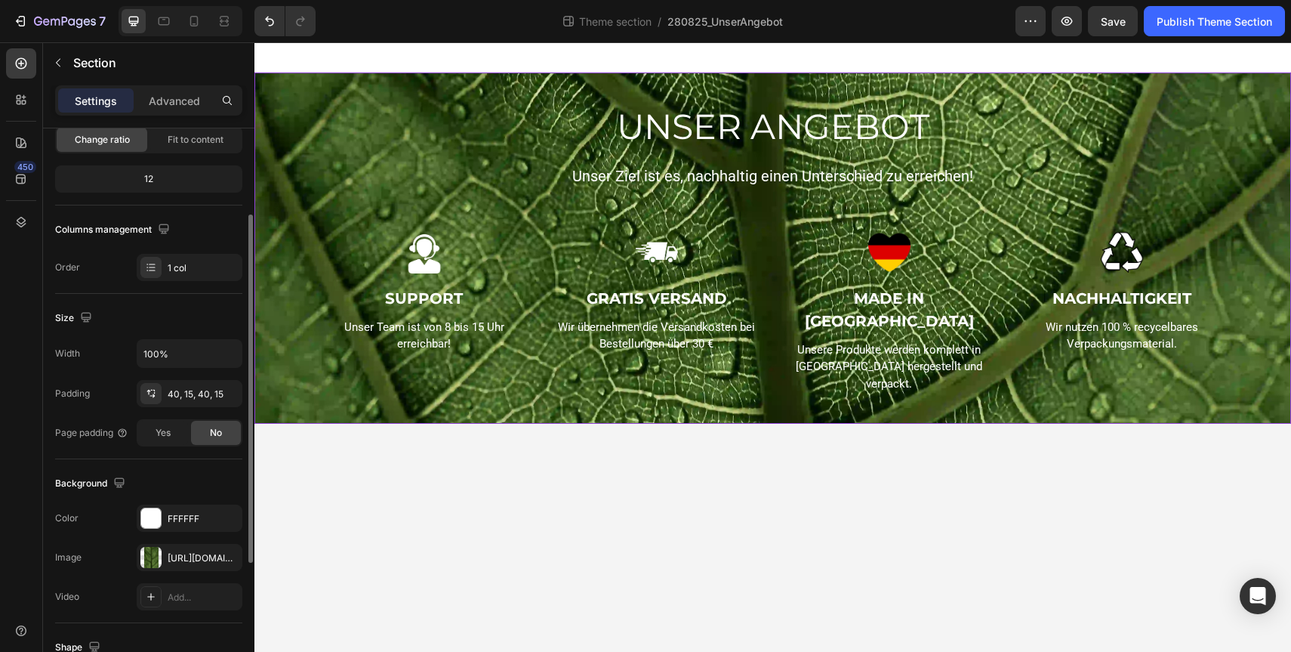
scroll to position [149, 0]
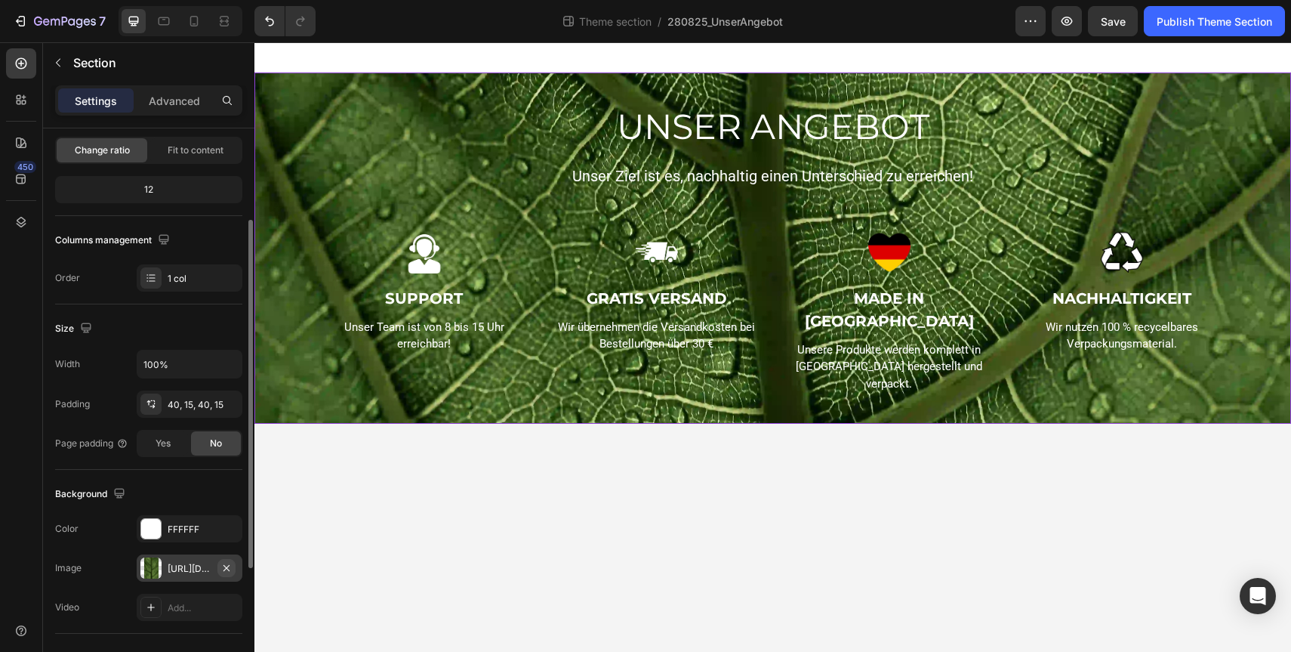
click at [232, 571] on icon "button" at bounding box center [226, 568] width 12 height 12
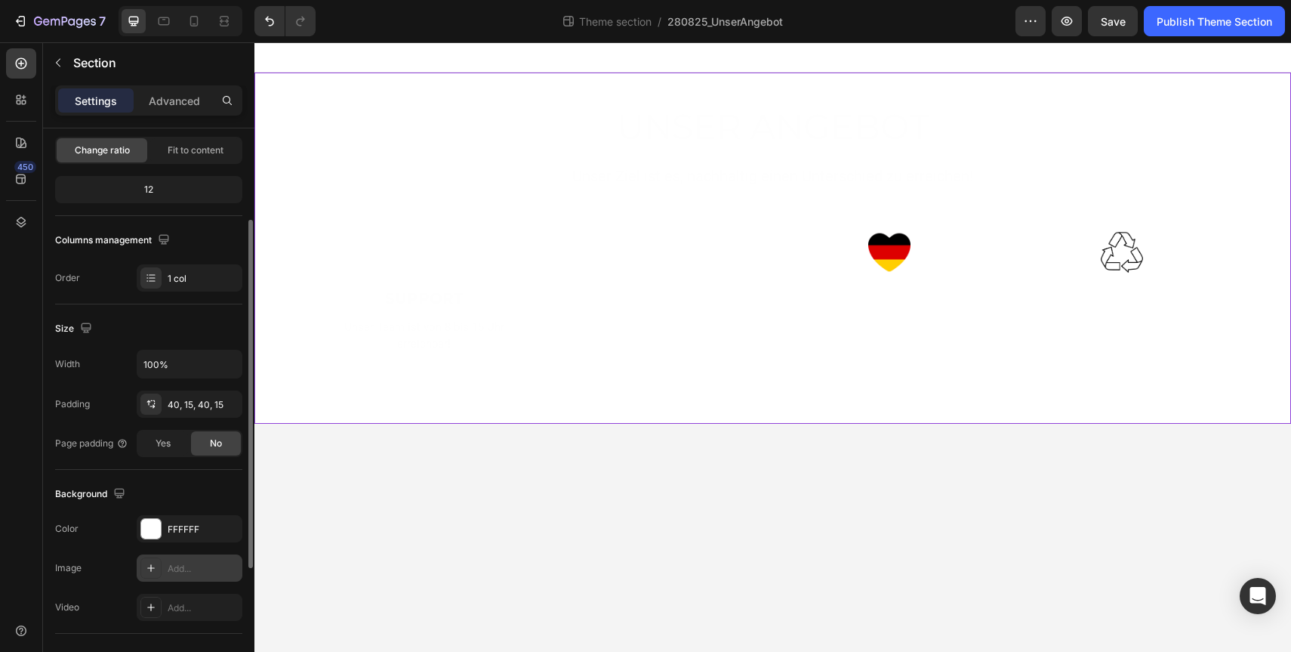
click at [173, 566] on div "Add..." at bounding box center [203, 569] width 71 height 14
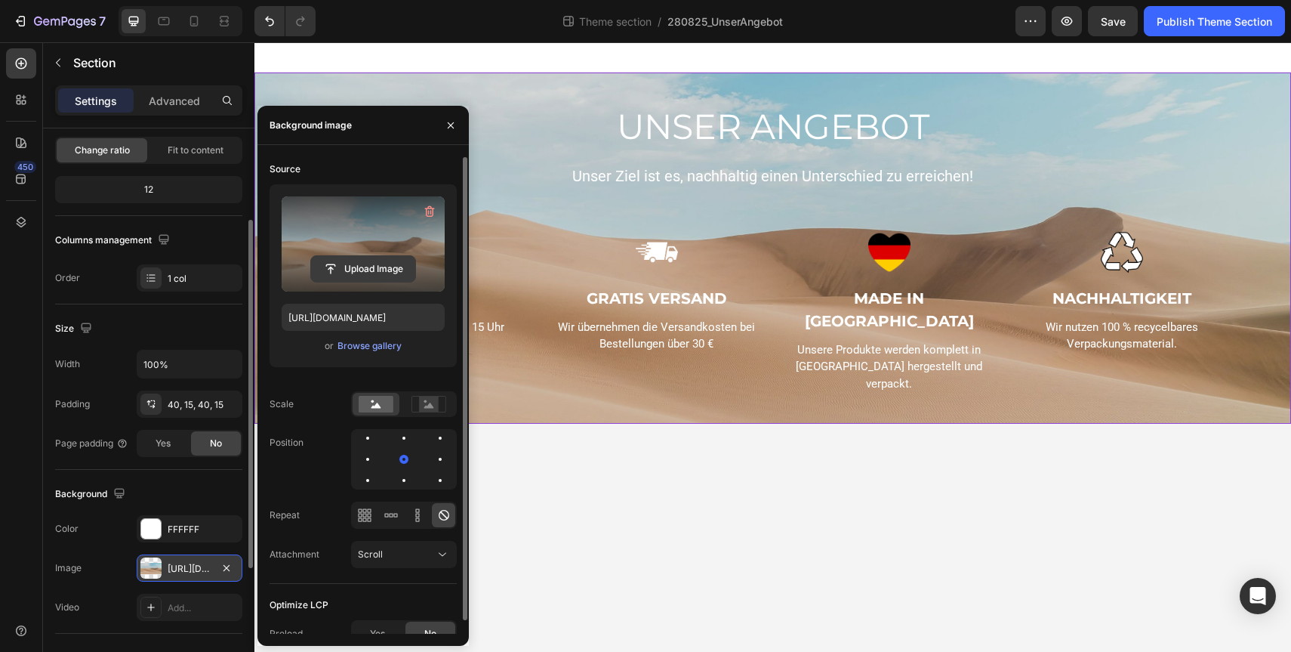
click at [360, 271] on input "file" at bounding box center [363, 269] width 104 height 26
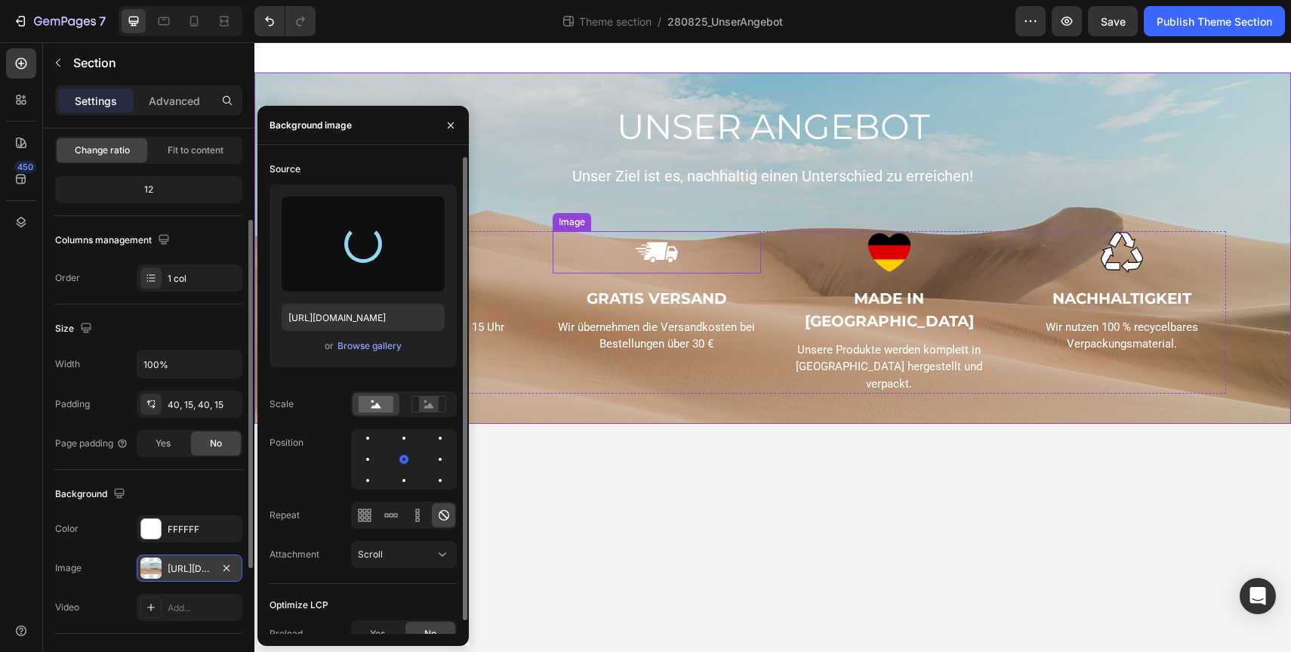
type input "[URL][DOMAIN_NAME]"
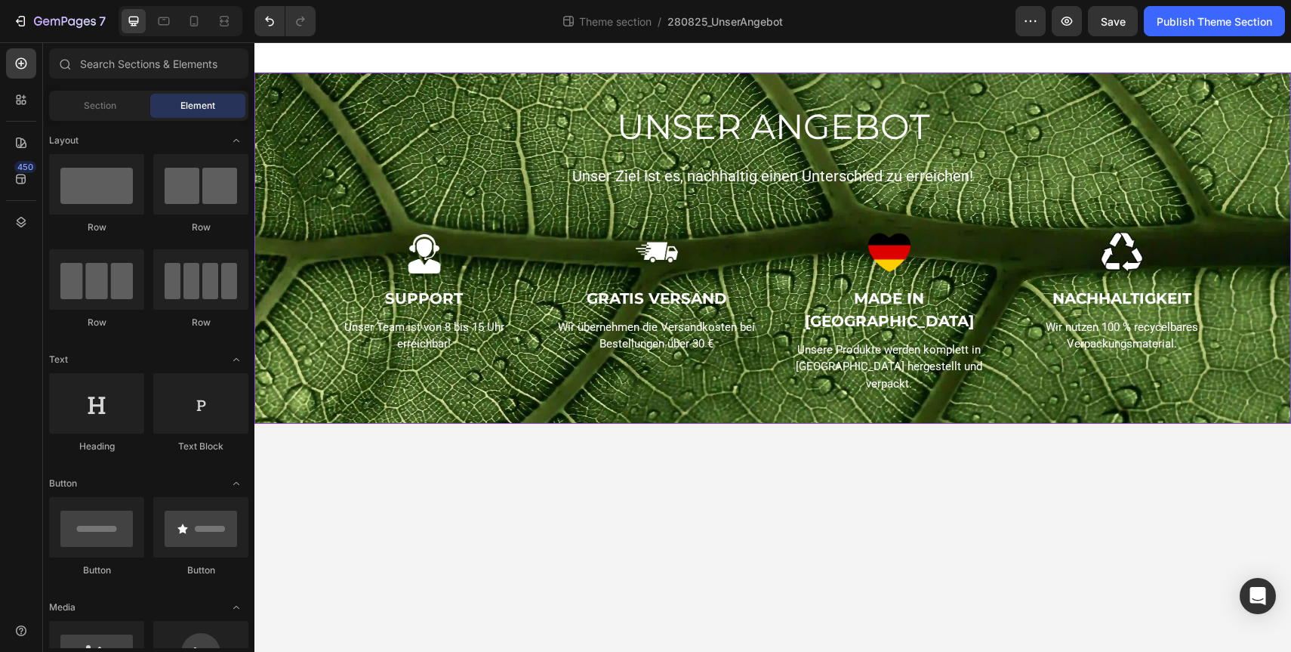
click at [576, 547] on body "UNSER ANGEBOT Heading Unser Ziel ist es, nachhaltig einen Unterschied zu erreic…" at bounding box center [772, 346] width 1037 height 609
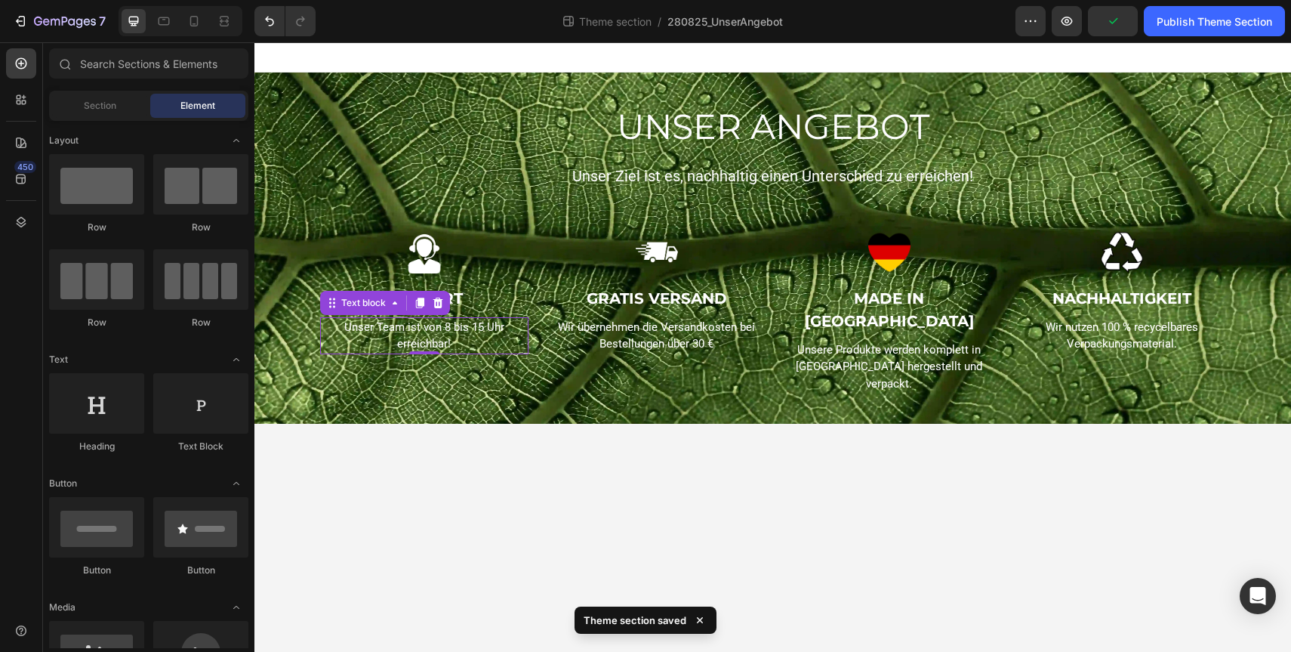
click at [421, 332] on p "Unser Team ist von 8 bis 15 Uhr erreichbar!" at bounding box center [424, 336] width 205 height 34
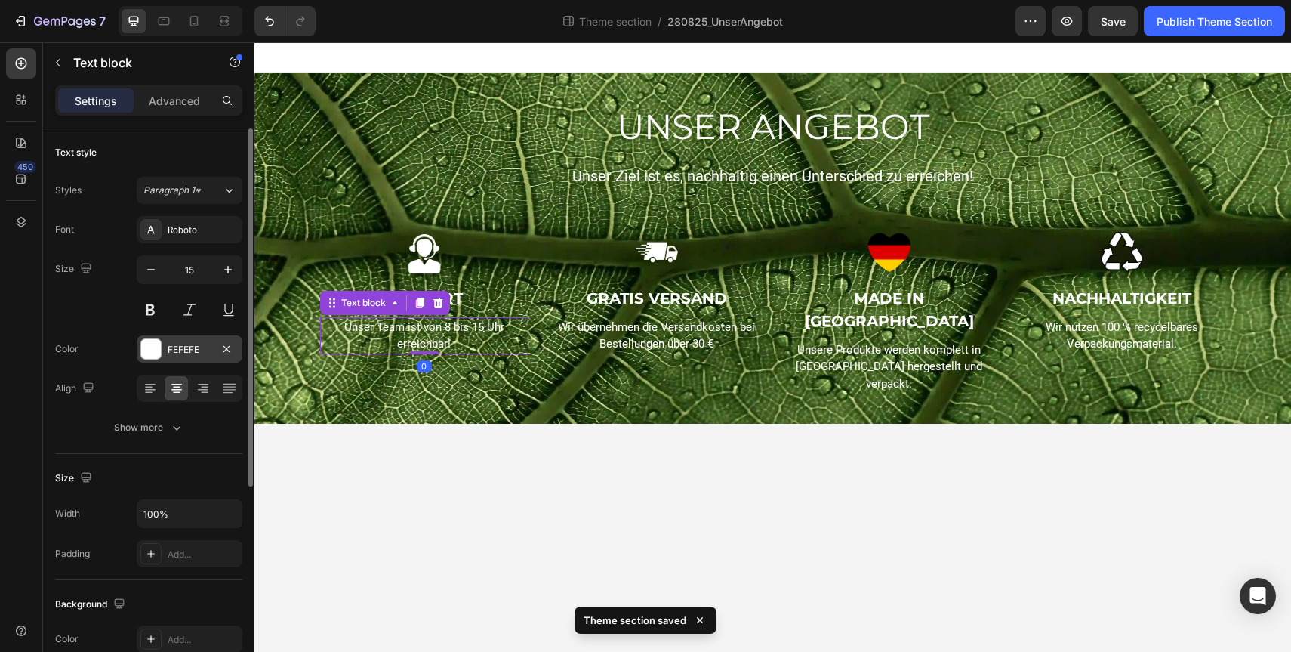
click at [161, 353] on div at bounding box center [150, 348] width 21 height 21
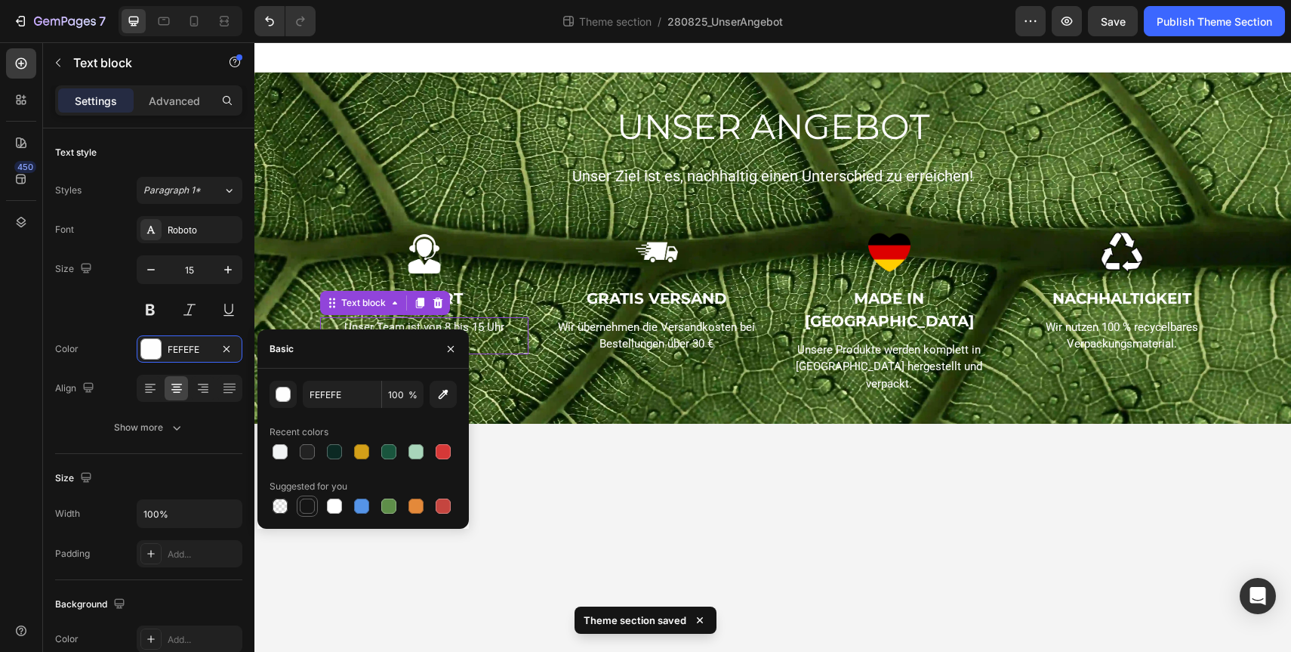
click at [309, 510] on div at bounding box center [307, 505] width 15 height 15
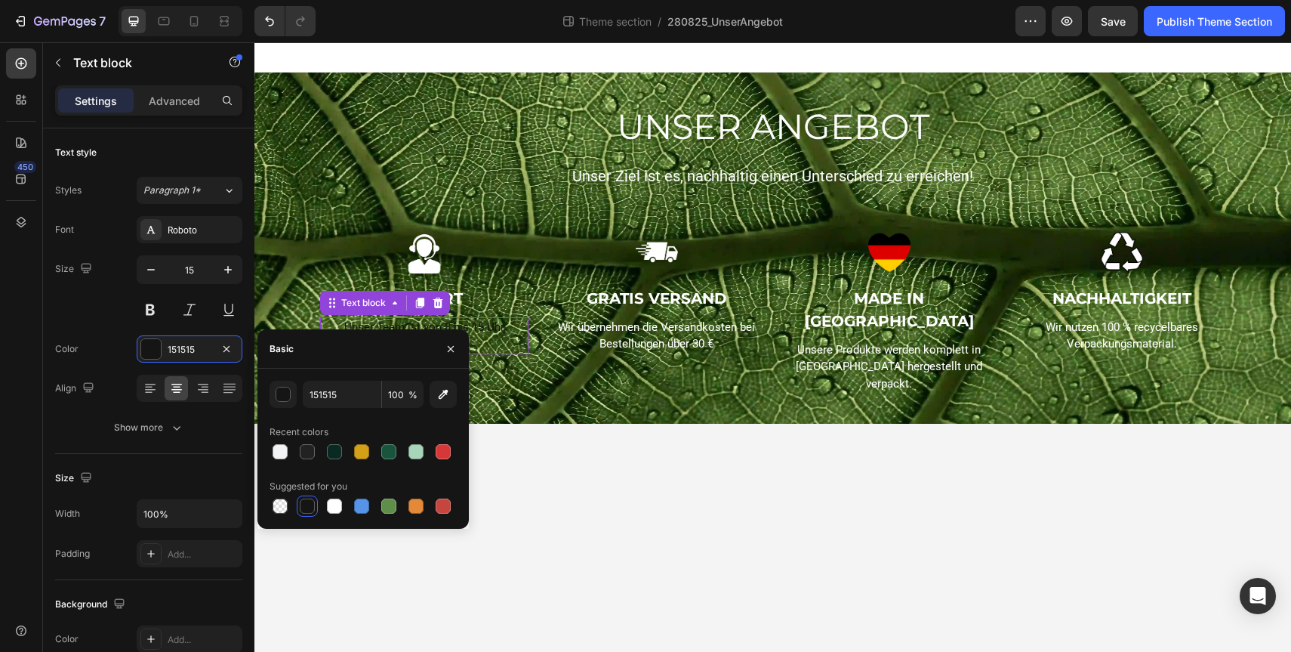
click at [289, 462] on div "151515 100 % Recent colors Suggested for you" at bounding box center [363, 449] width 187 height 136
click at [281, 454] on div at bounding box center [280, 451] width 15 height 15
type input "F1F3F4"
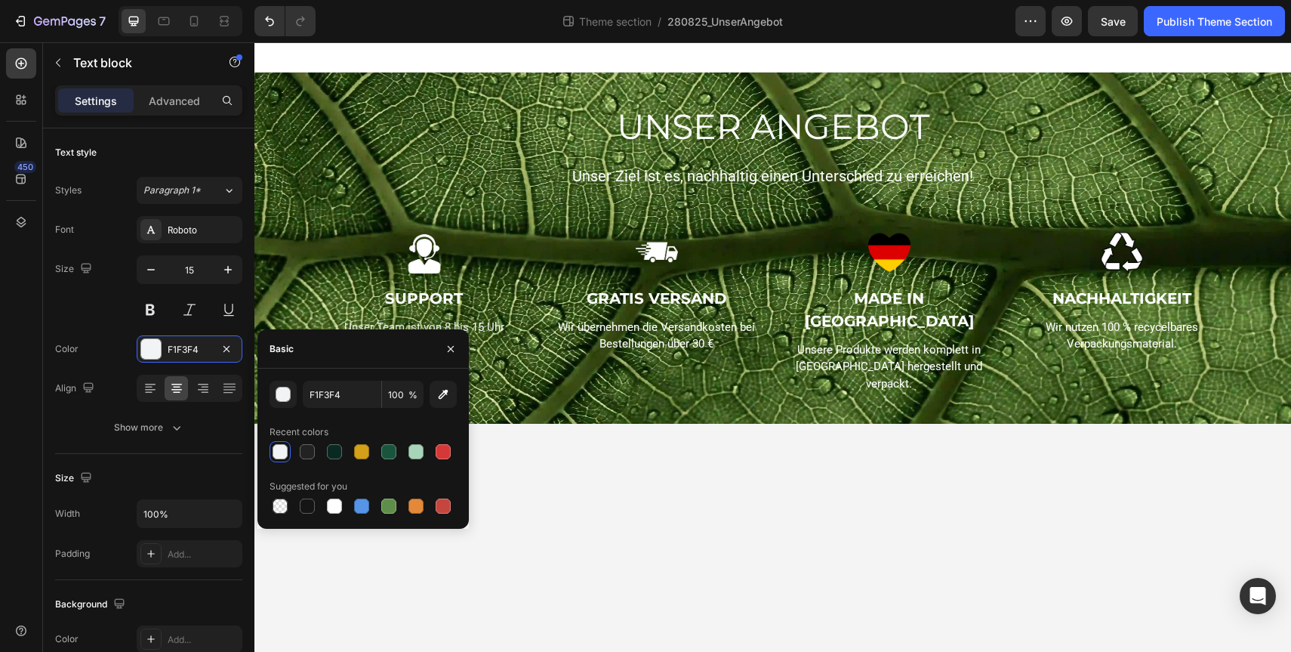
click at [653, 488] on body "UNSER ANGEBOT Heading Unser Ziel ist es, nachhaltig einen Unterschied zu erreic…" at bounding box center [772, 346] width 1037 height 609
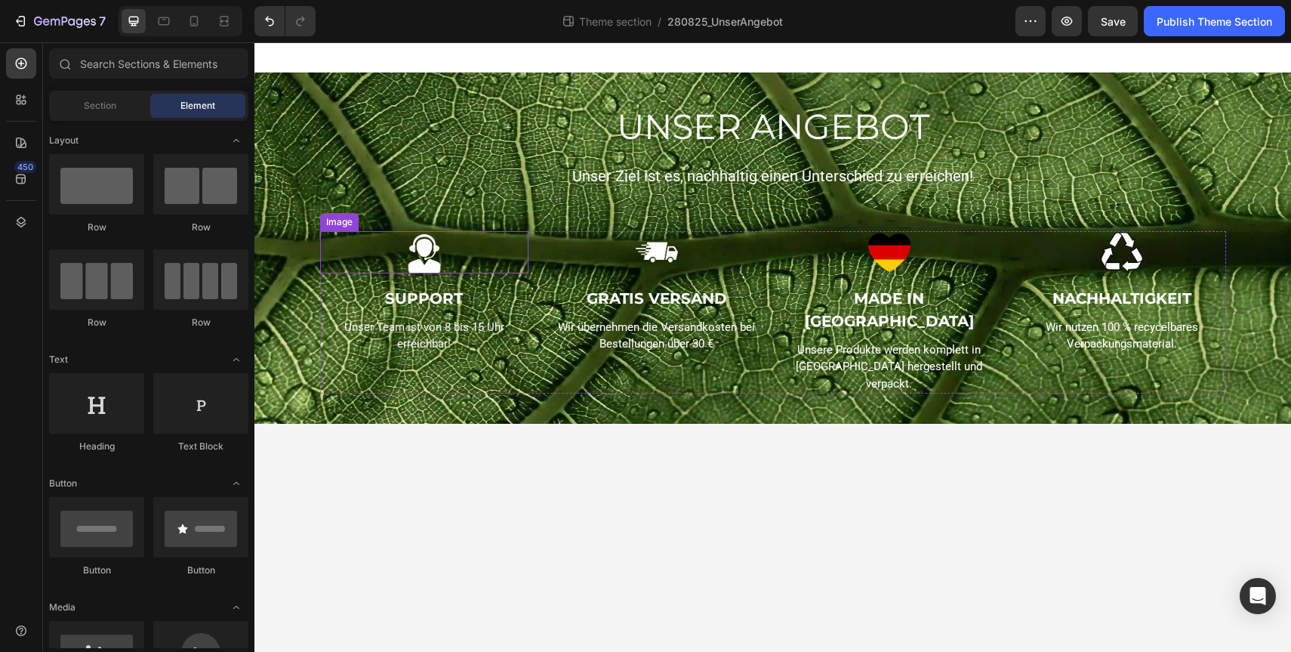
click at [424, 258] on img at bounding box center [424, 252] width 42 height 42
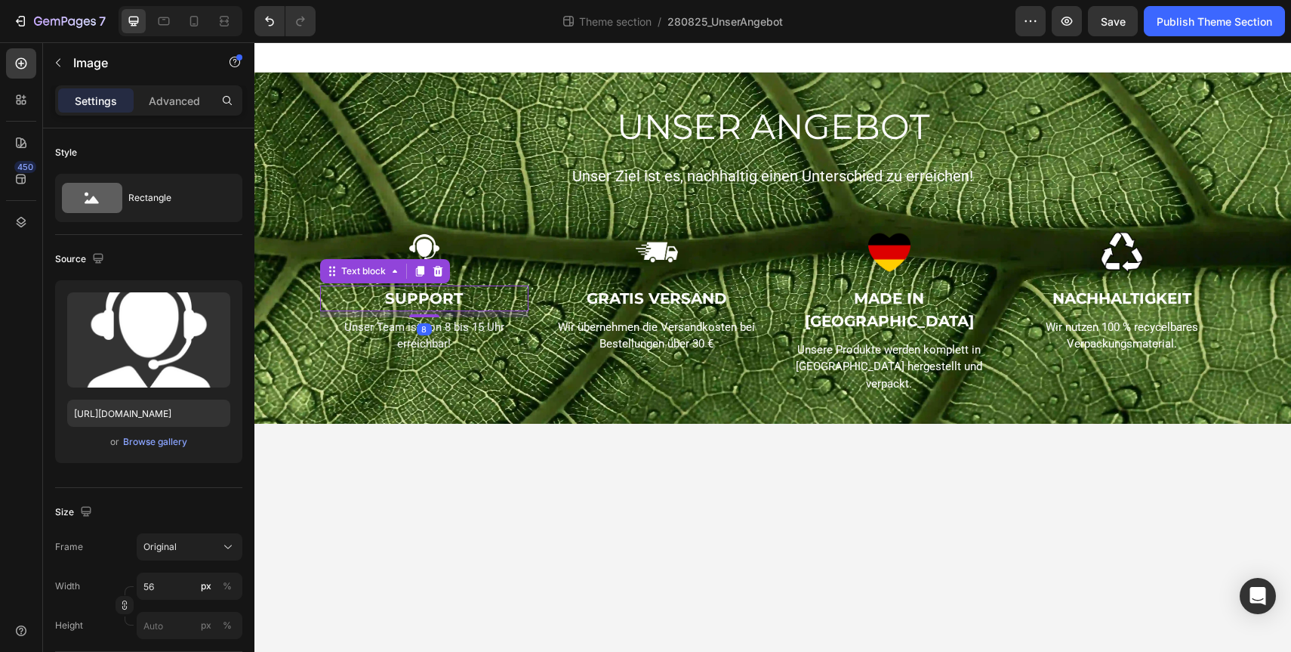
click at [409, 307] on p "SUPPORT" at bounding box center [424, 298] width 205 height 23
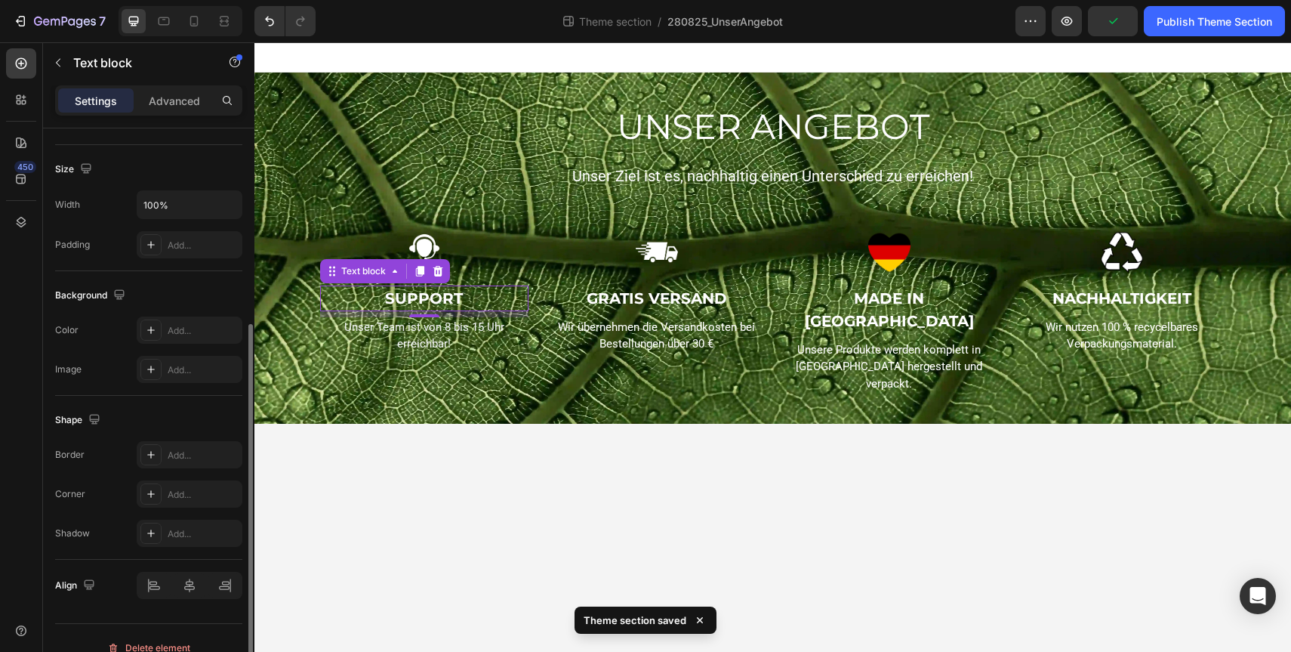
scroll to position [328, 0]
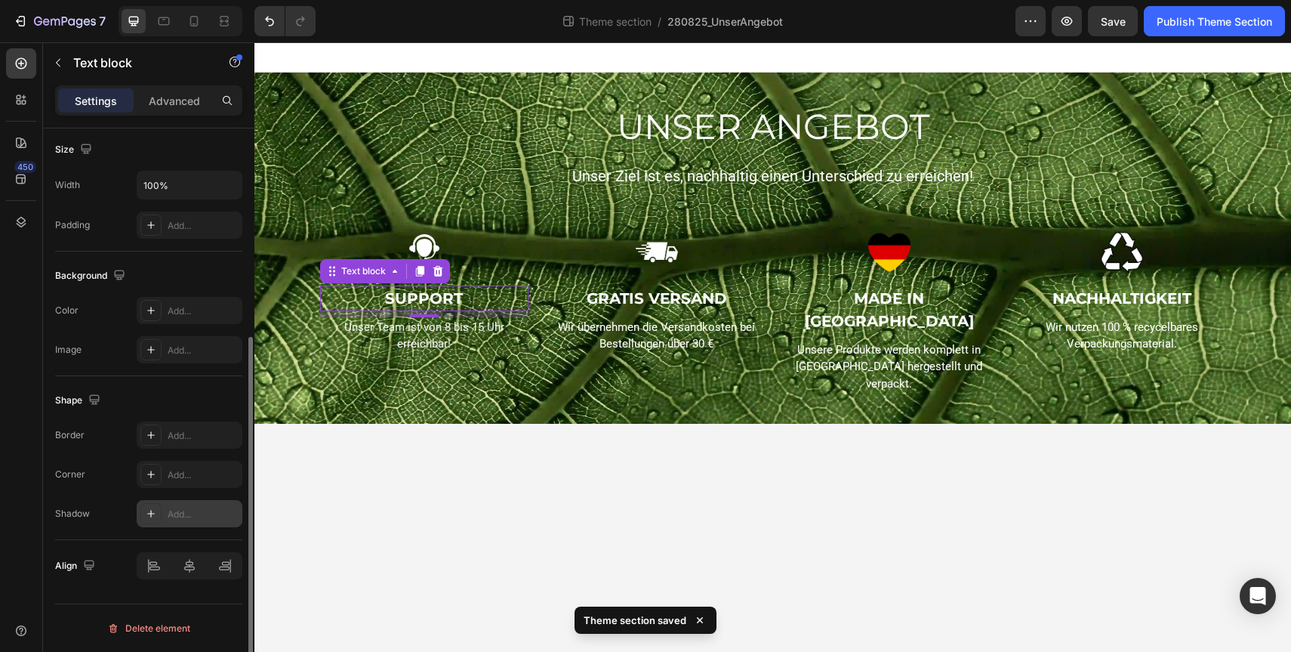
click at [150, 512] on icon at bounding box center [151, 514] width 8 height 8
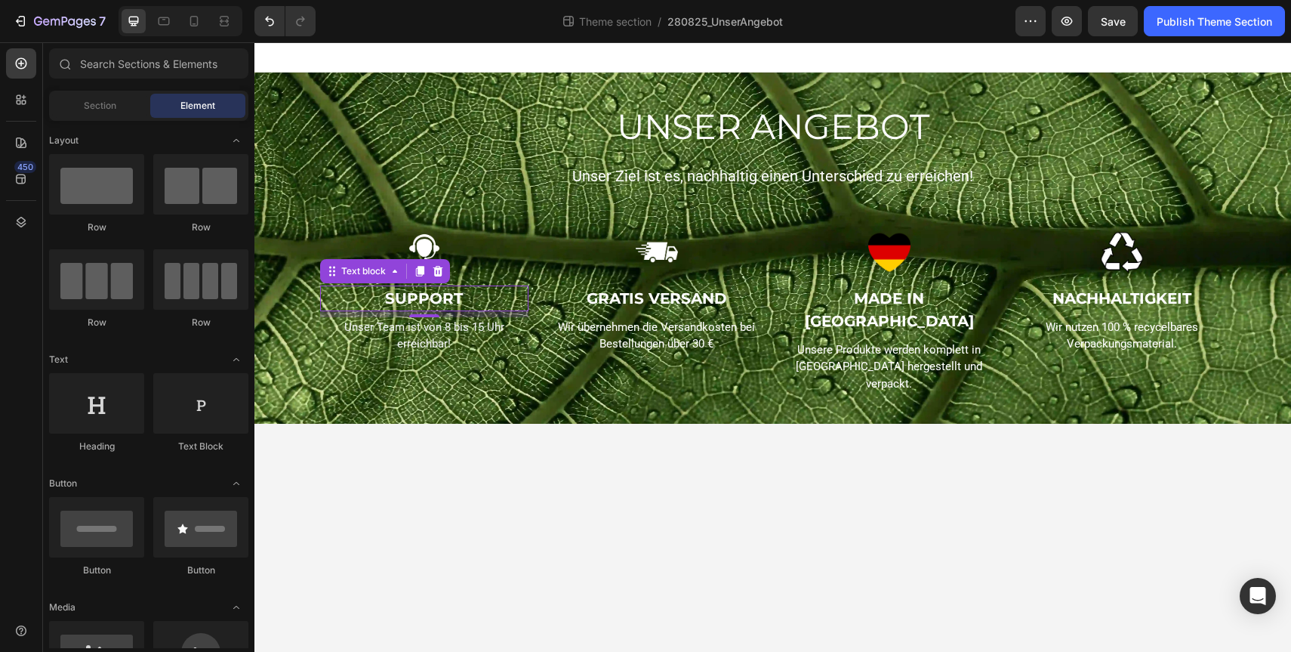
click at [573, 470] on body "UNSER ANGEBOT Heading Unser Ziel ist es, nachhaltig einen Unterschied zu erreic…" at bounding box center [772, 346] width 1037 height 609
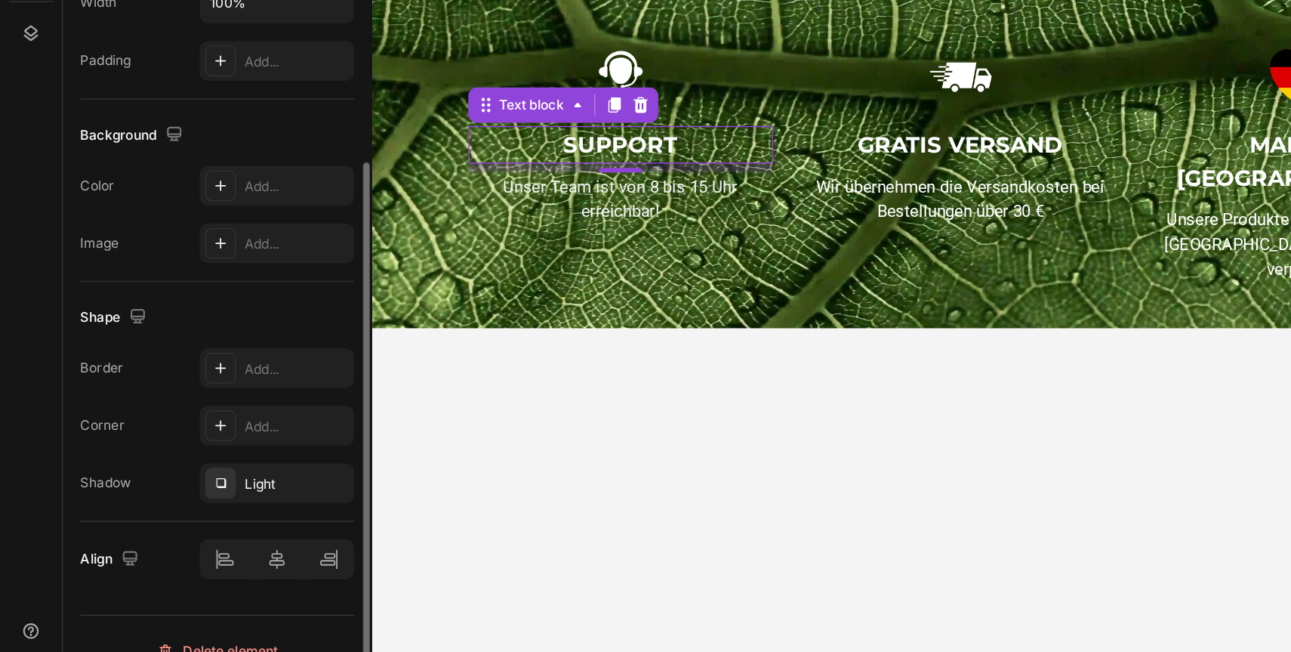
scroll to position [300, 0]
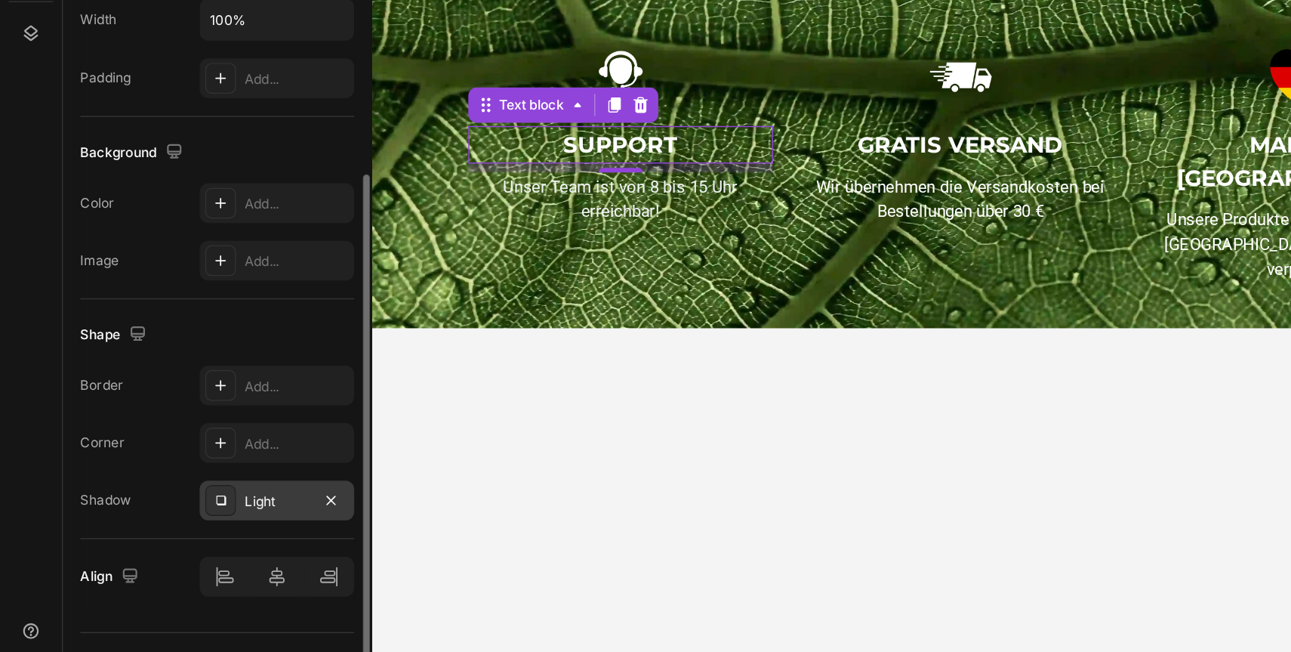
click at [171, 544] on div "Light" at bounding box center [190, 542] width 44 height 14
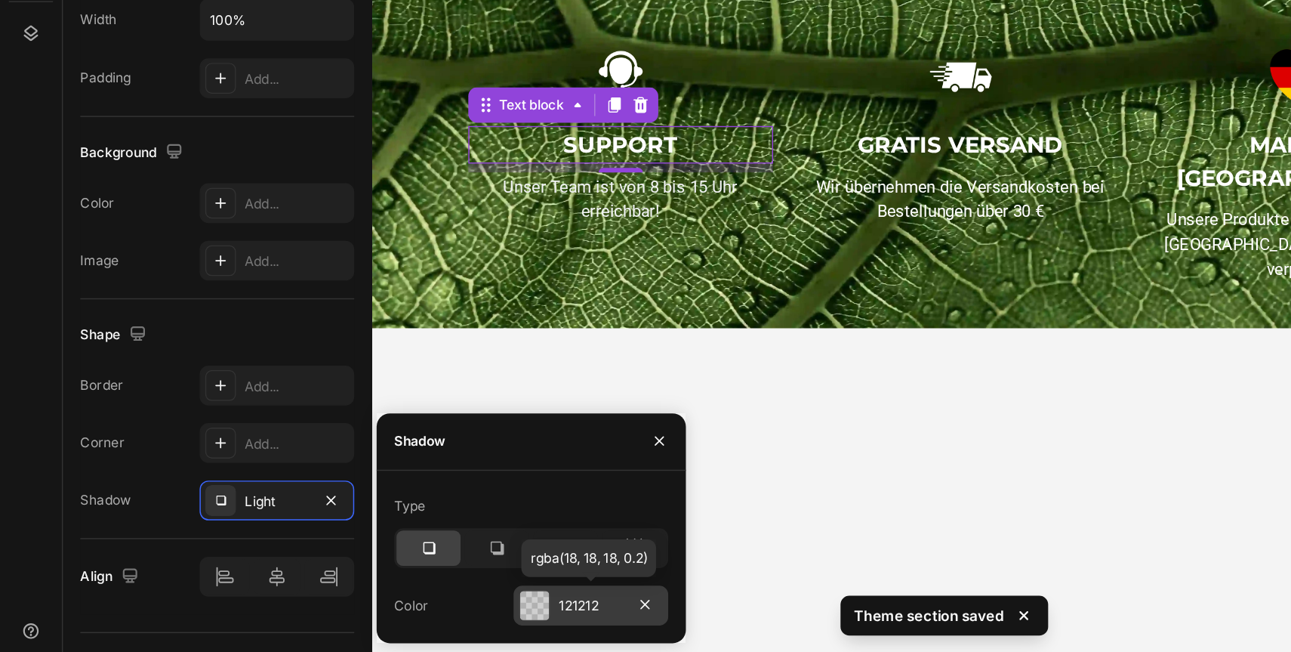
click at [390, 615] on div "121212" at bounding box center [404, 613] width 44 height 14
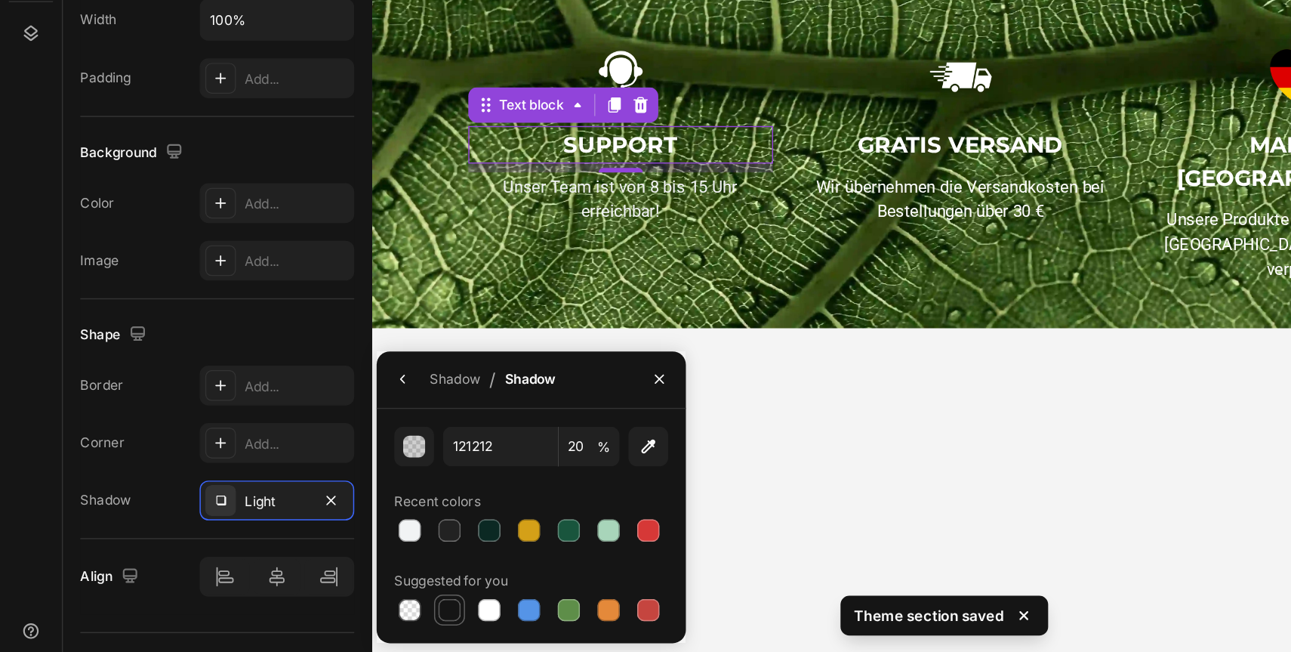
click at [304, 619] on div at bounding box center [307, 616] width 15 height 15
type input "151515"
type input "100"
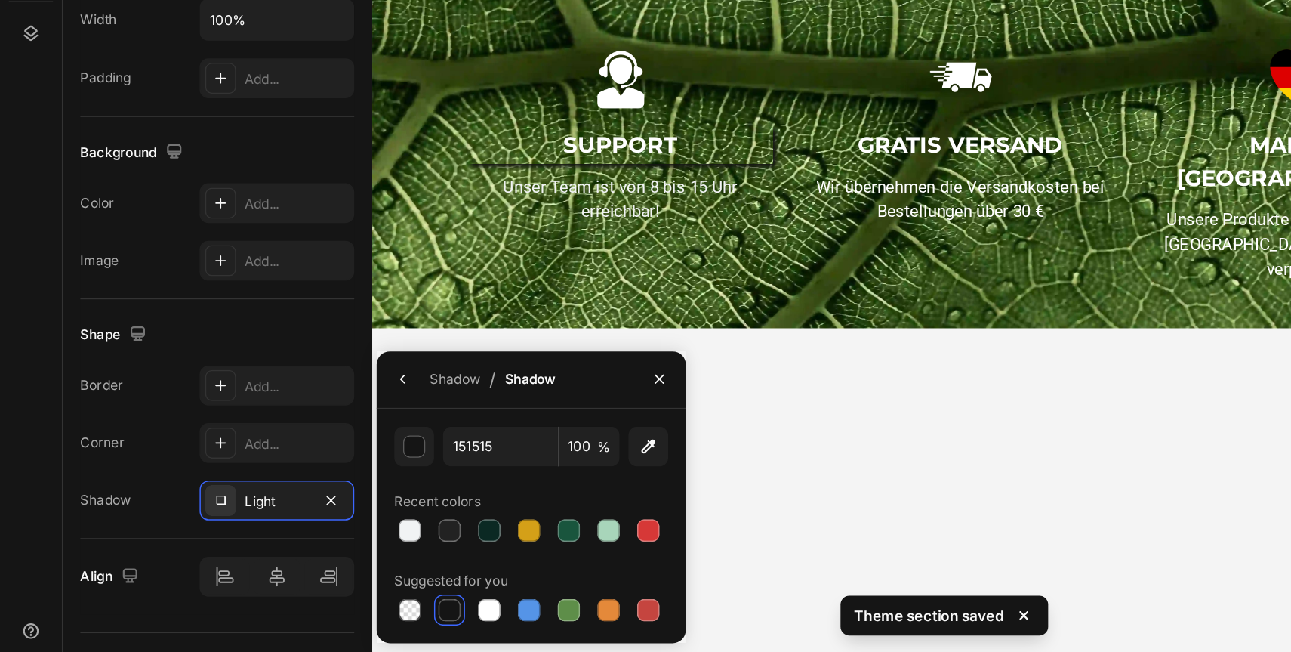
click at [723, 200] on body "UNSER ANGEBOT Heading Unser Ziel ist es, nachhaltig einen Unterschied zu erreic…" at bounding box center [890, 74] width 1037 height 609
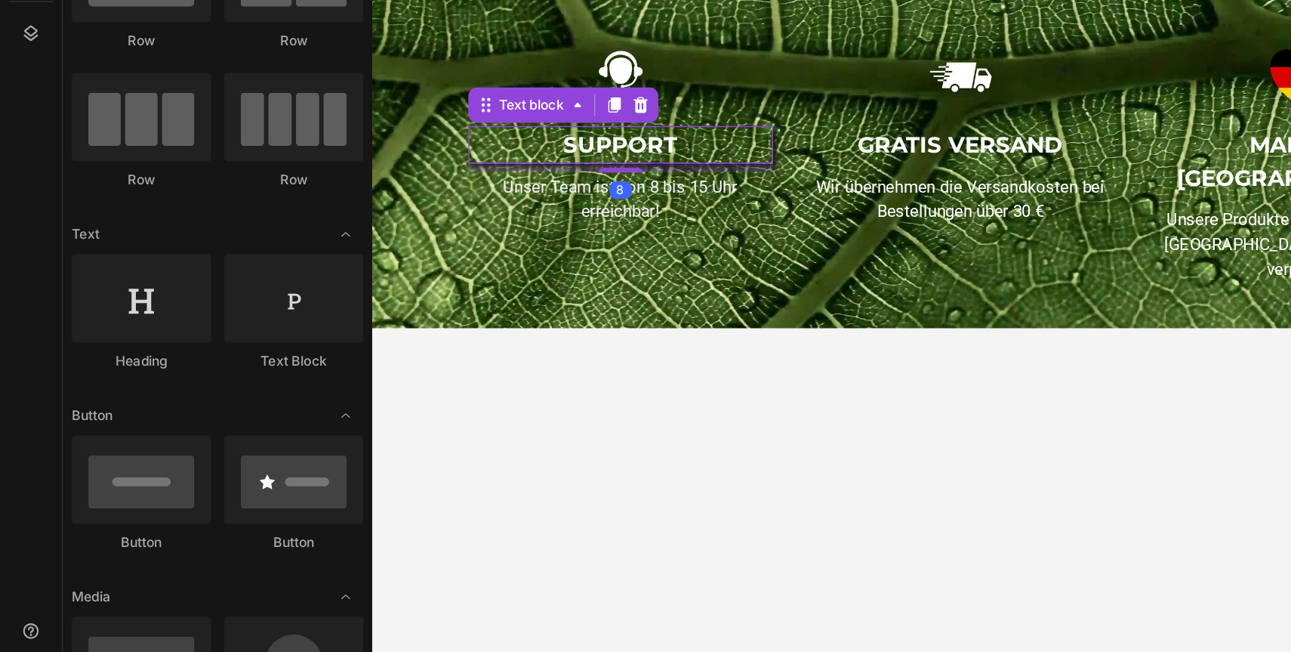
click at [596, 27] on p "SUPPORT" at bounding box center [541, 26] width 205 height 23
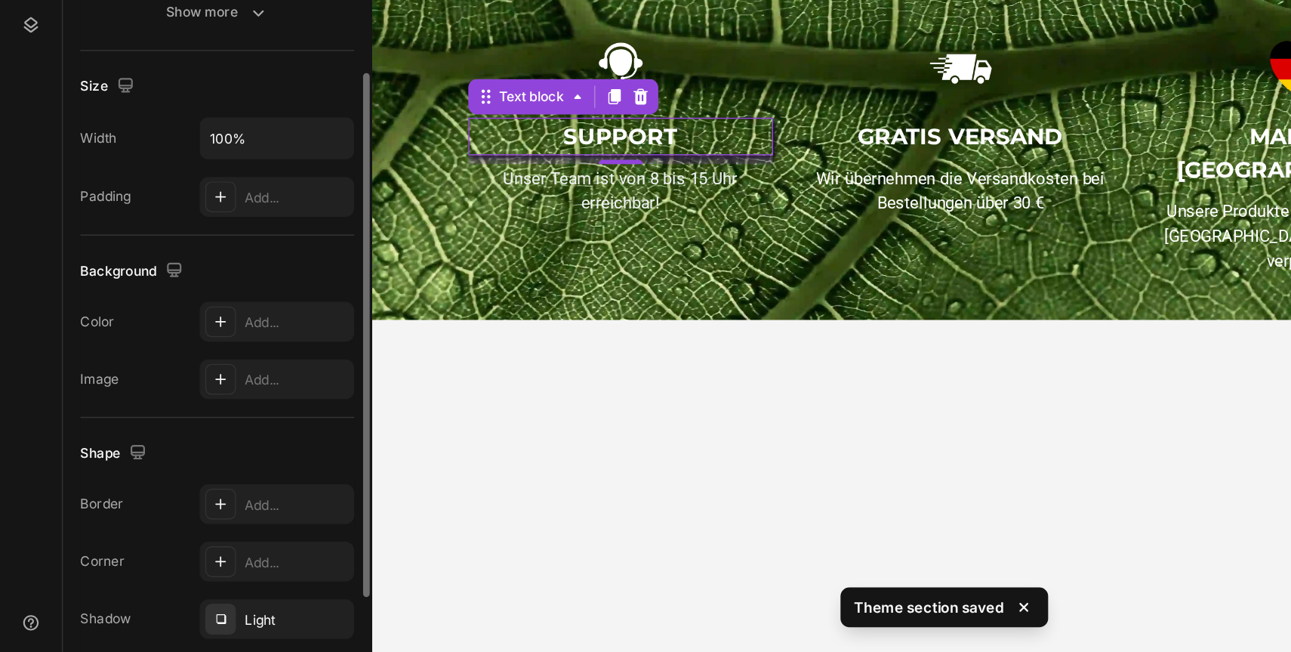
scroll to position [209, 0]
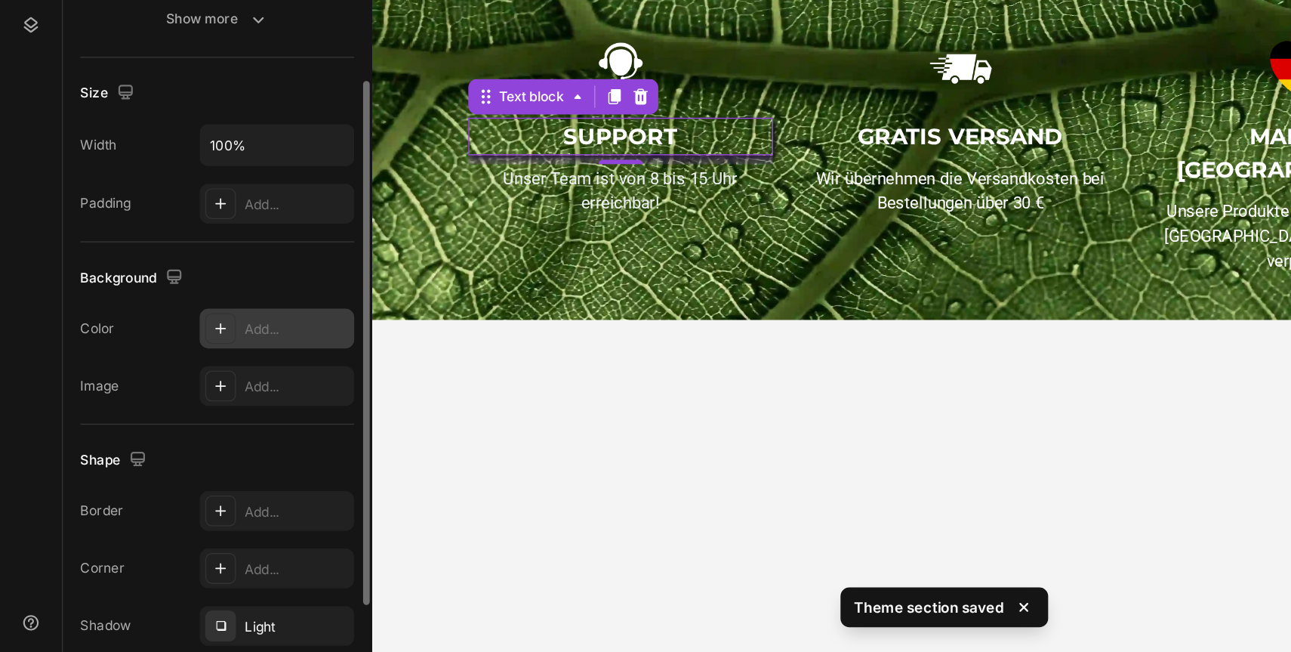
click at [170, 432] on div "Add..." at bounding box center [203, 431] width 71 height 14
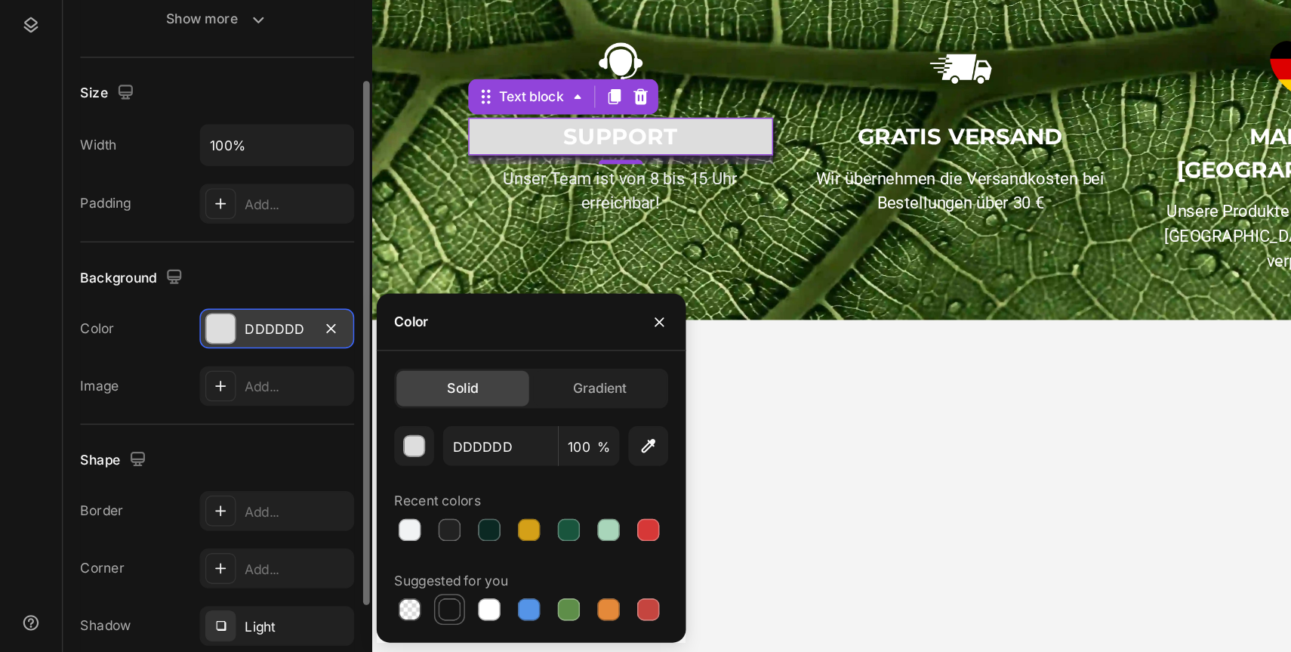
click at [308, 618] on div at bounding box center [307, 621] width 15 height 15
type input "151515"
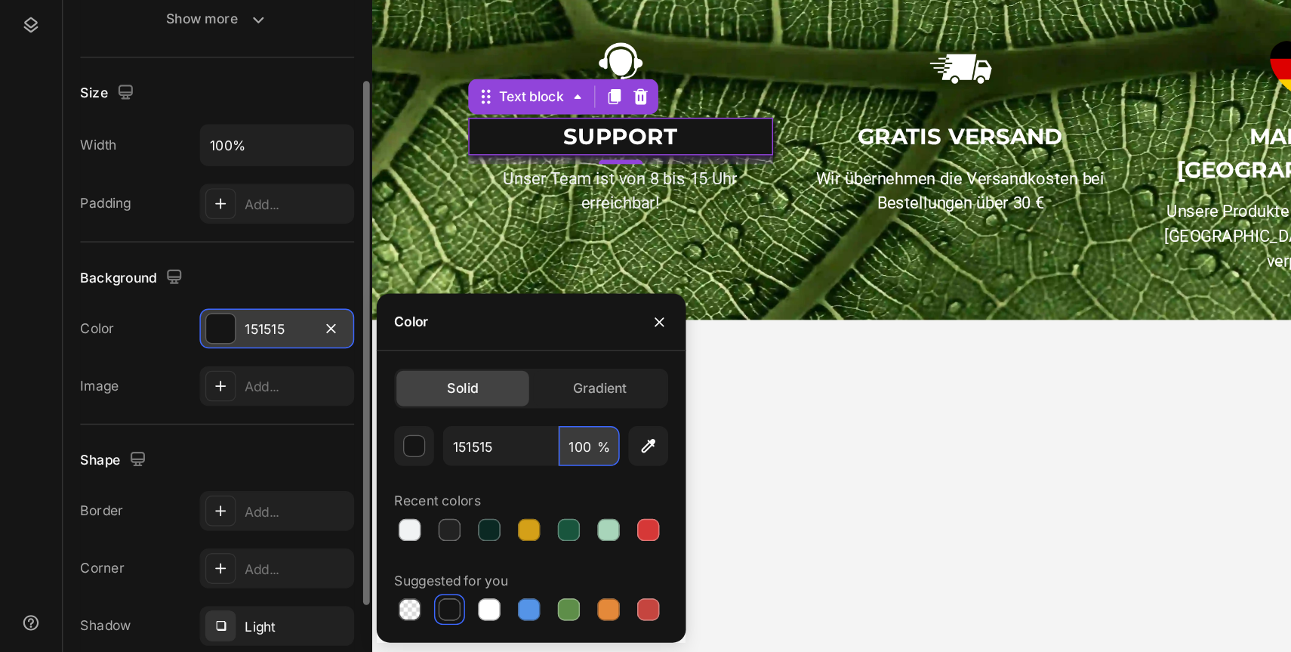
click at [392, 501] on input "100" at bounding box center [403, 509] width 42 height 27
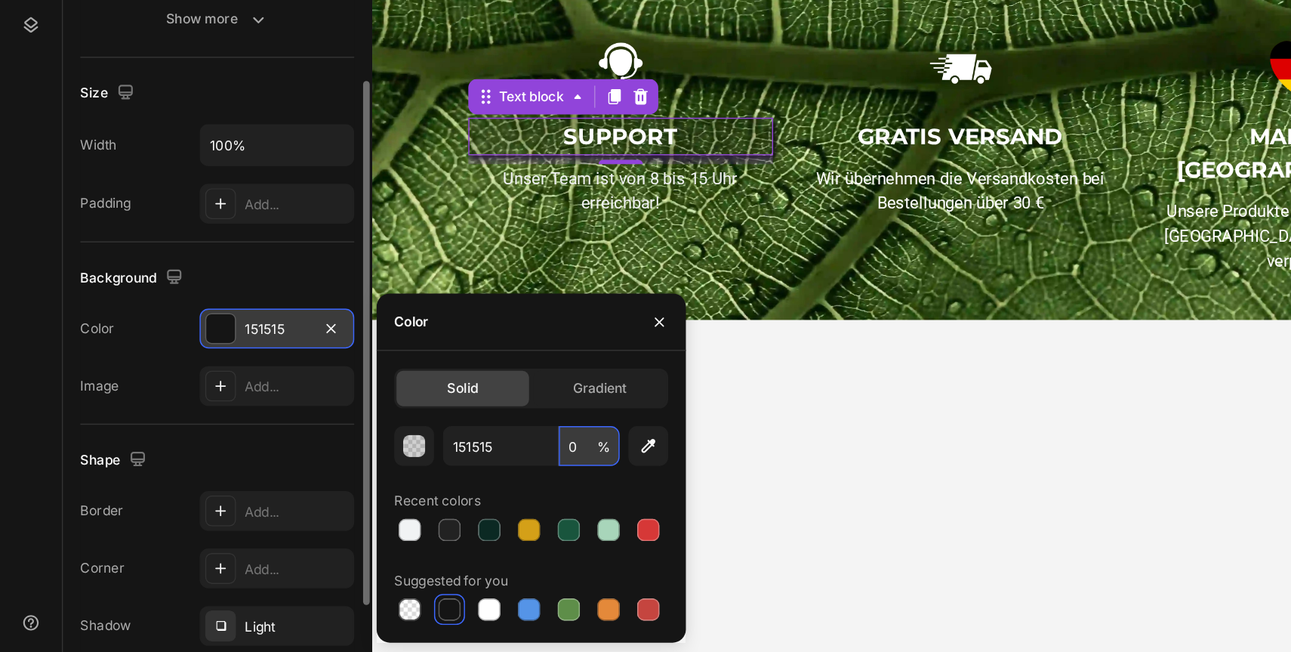
type input "40"
click at [772, 205] on body "UNSER ANGEBOT Heading Unser Ziel ist es, nachhaltig einen Unterschied zu erreic…" at bounding box center [890, 66] width 1037 height 609
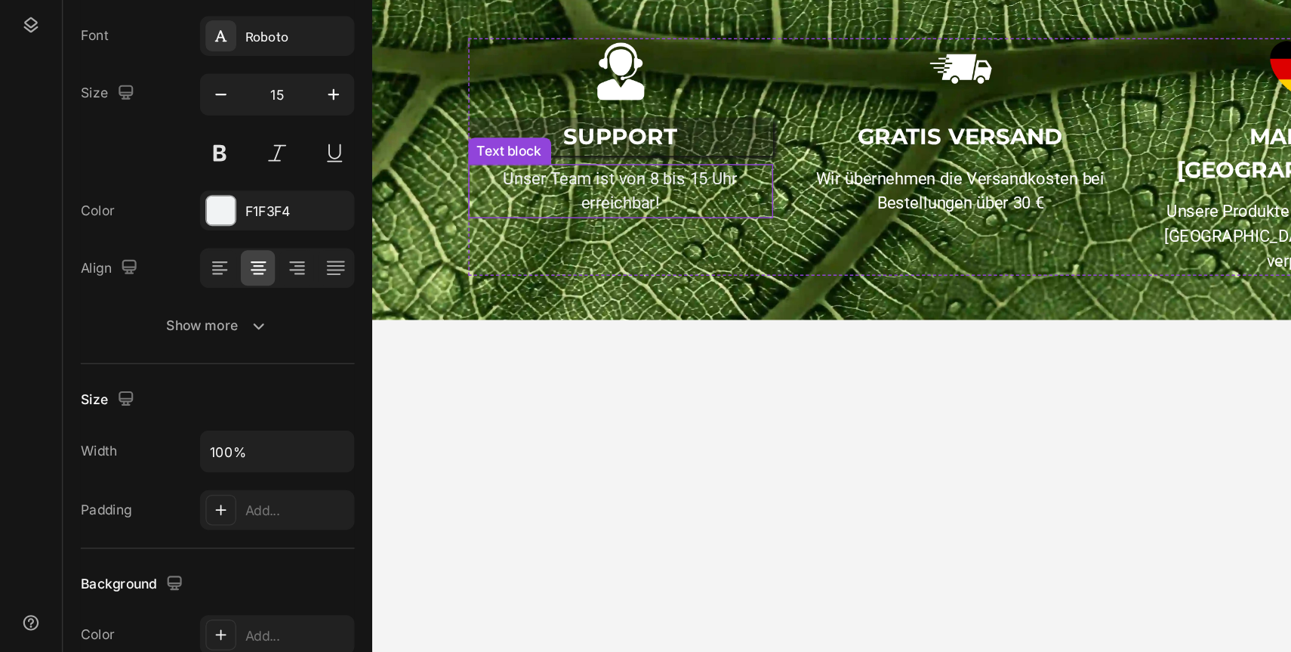
click at [566, 68] on p "Unser Team ist von 8 bis 15 Uhr erreichbar!" at bounding box center [541, 56] width 205 height 34
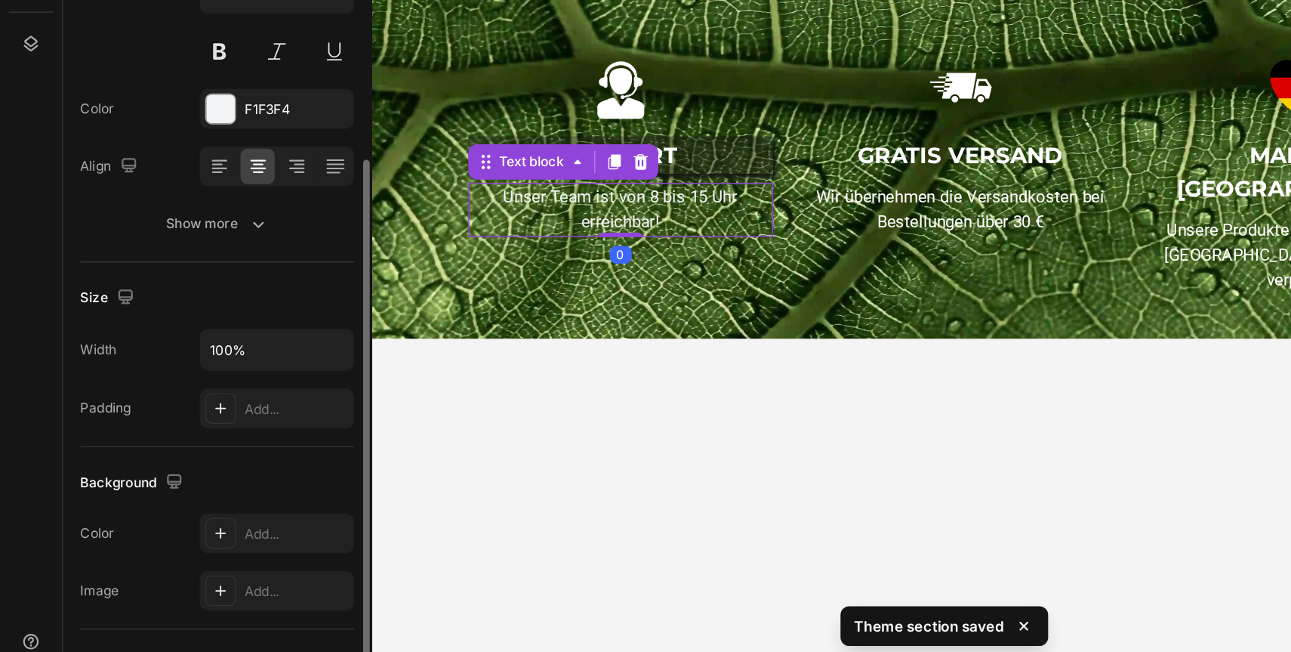
scroll to position [171, 0]
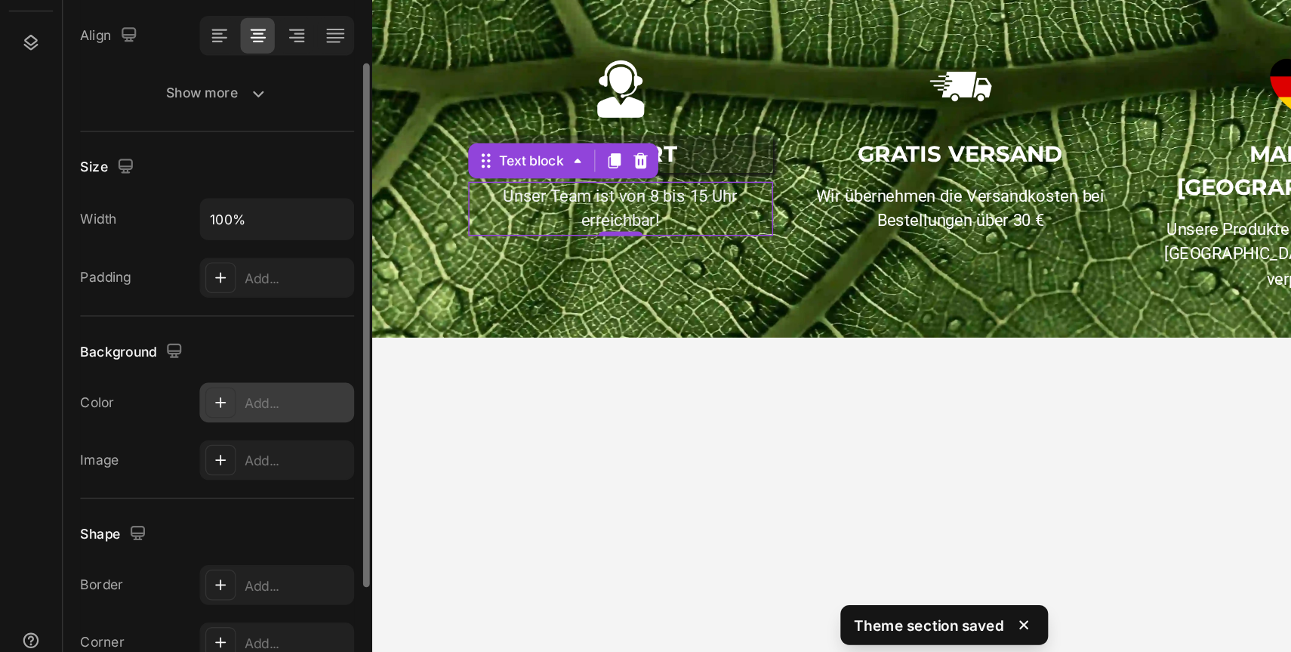
click at [156, 473] on icon at bounding box center [151, 468] width 12 height 12
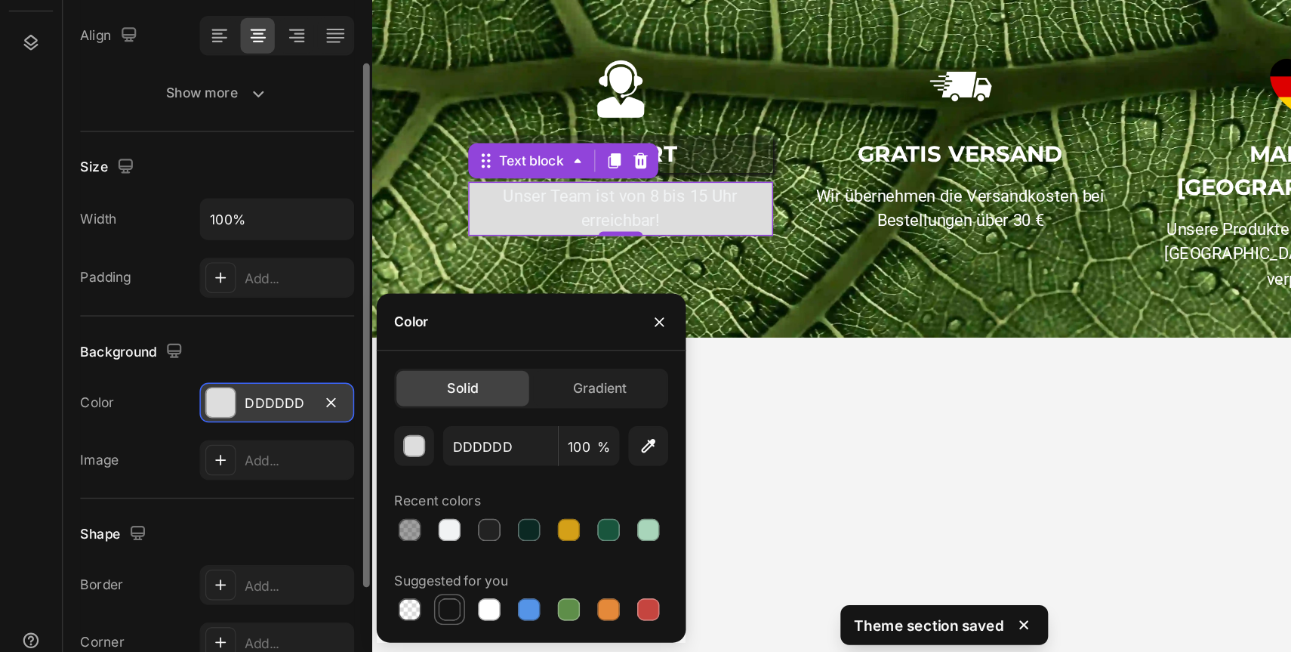
click at [312, 604] on div at bounding box center [307, 609] width 15 height 15
type input "151515"
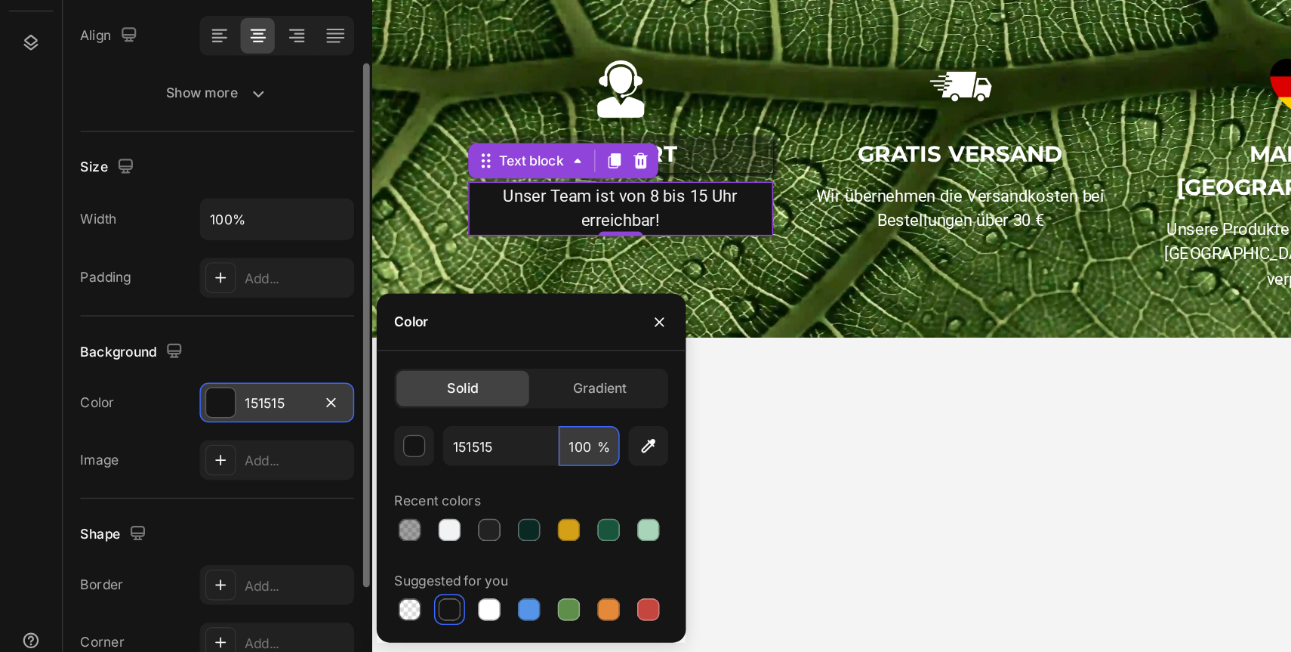
click at [397, 500] on input "100" at bounding box center [403, 497] width 42 height 27
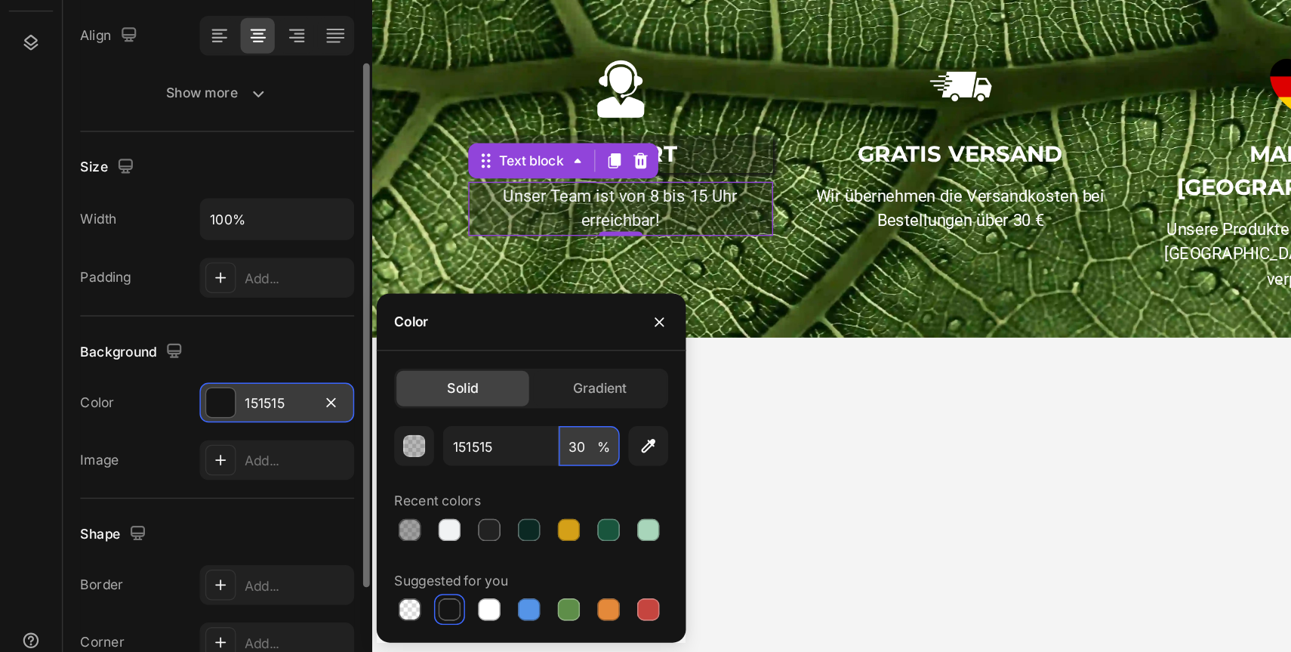
type input "3"
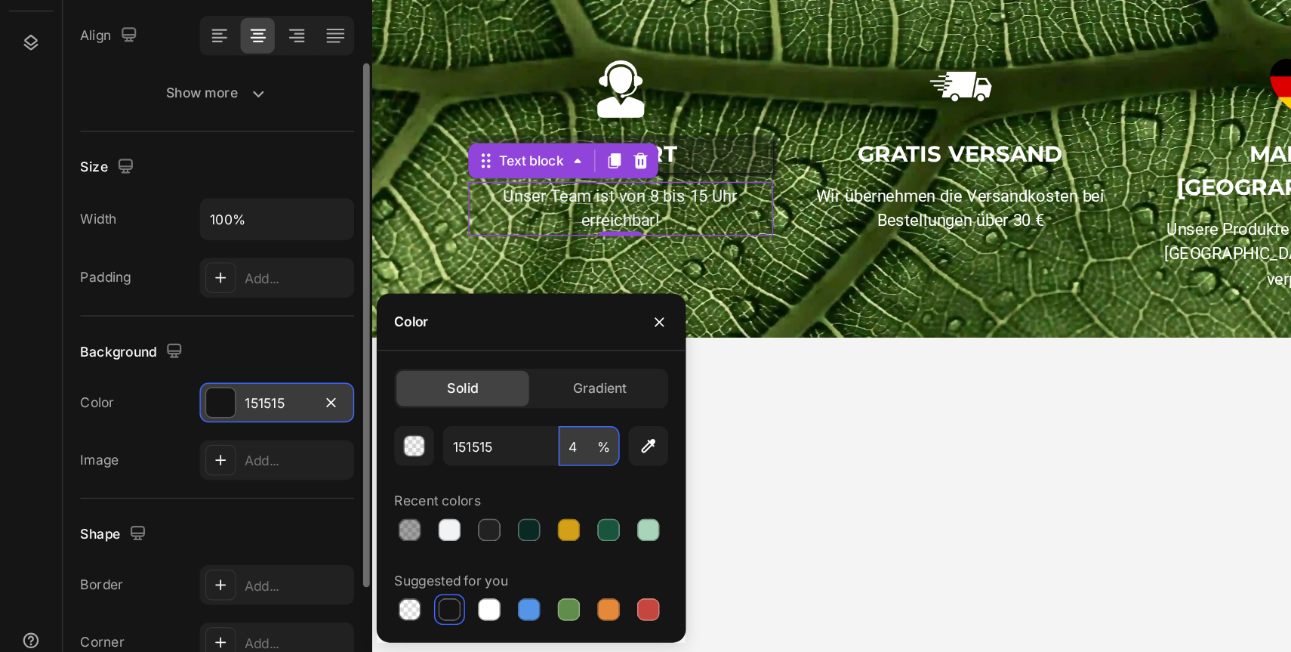
type input "40"
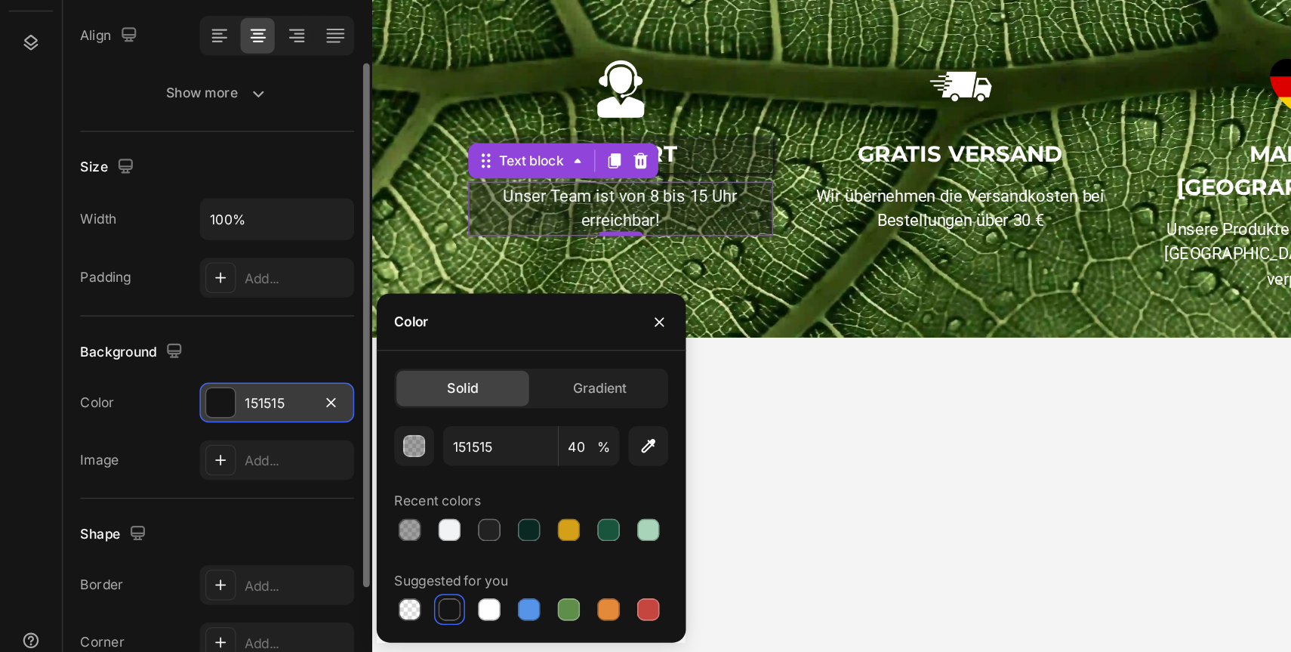
click at [217, 434] on div "Background" at bounding box center [148, 433] width 187 height 24
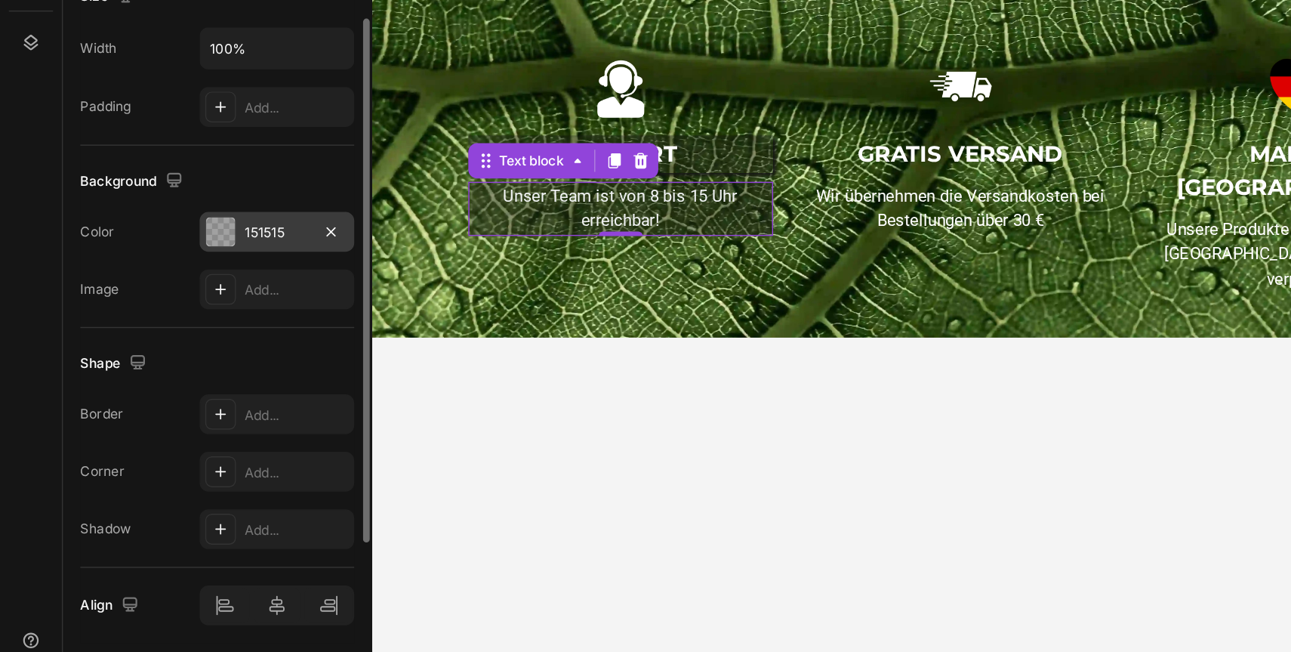
scroll to position [288, 0]
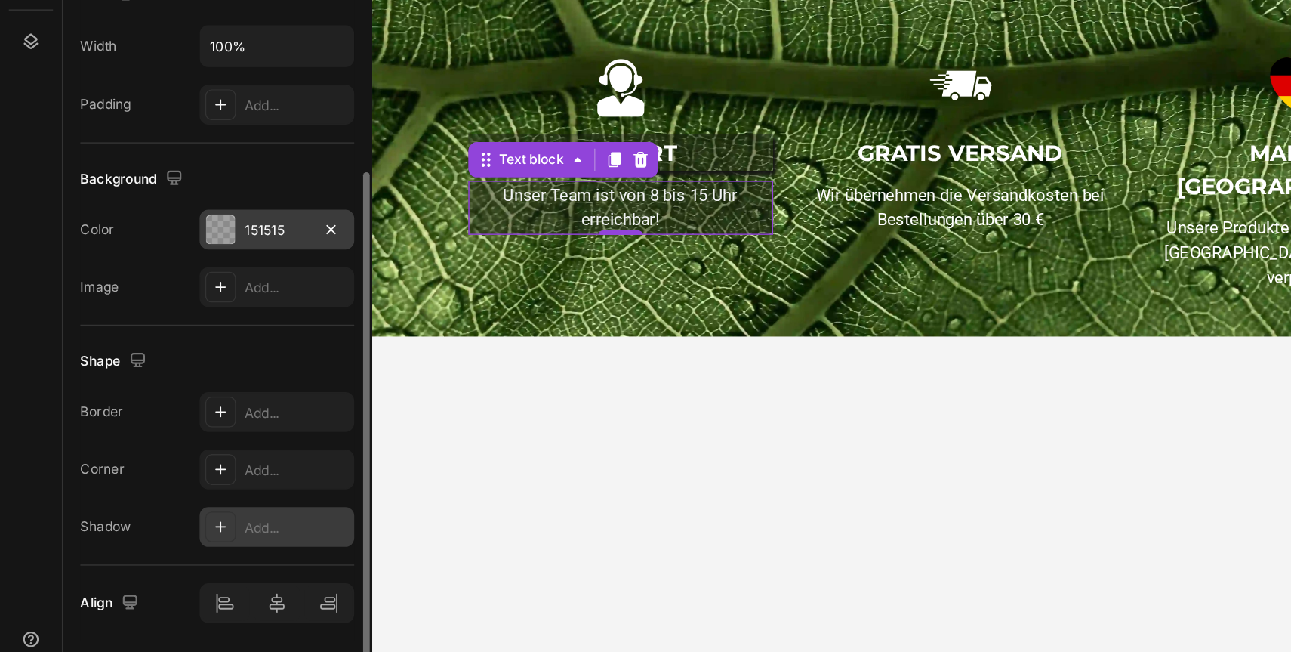
click at [149, 553] on icon at bounding box center [151, 554] width 8 height 8
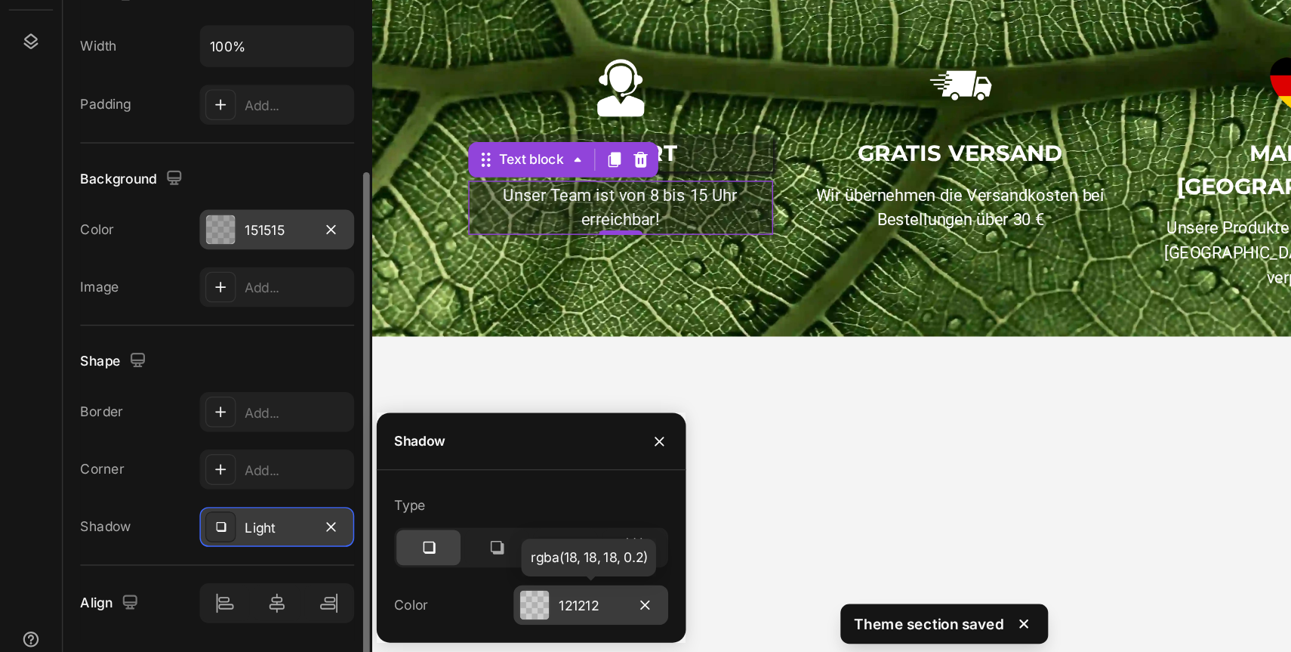
click at [381, 598] on div "121212" at bounding box center [404, 606] width 106 height 27
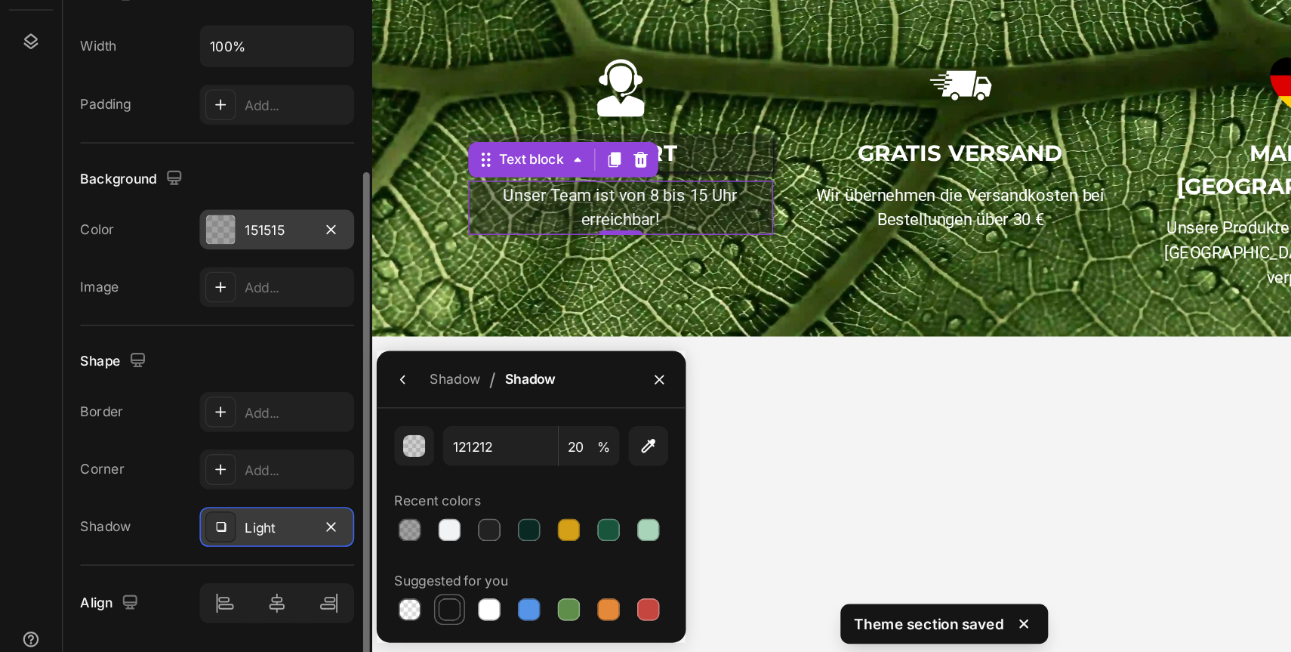
click at [306, 609] on div at bounding box center [307, 610] width 15 height 15
type input "151515"
type input "100"
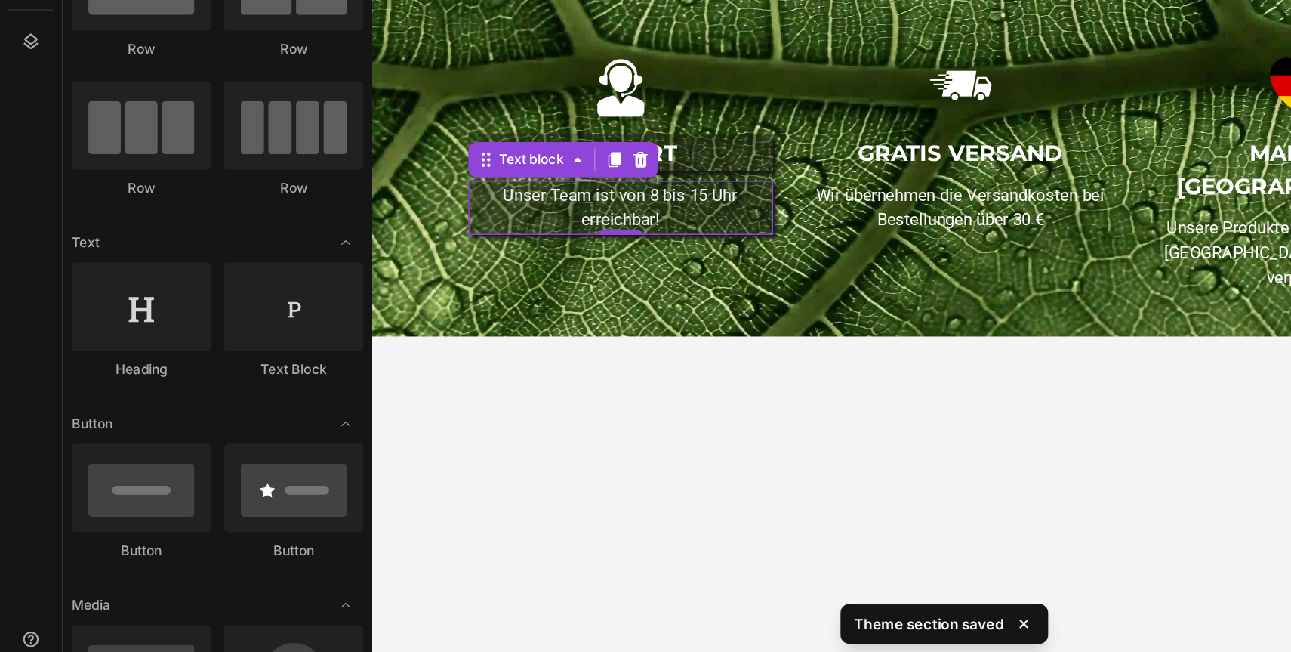
click at [745, 257] on body "UNSER ANGEBOT Heading Unser Ziel ist es, nachhaltig einen Unterschied zu erreic…" at bounding box center [890, 83] width 1037 height 609
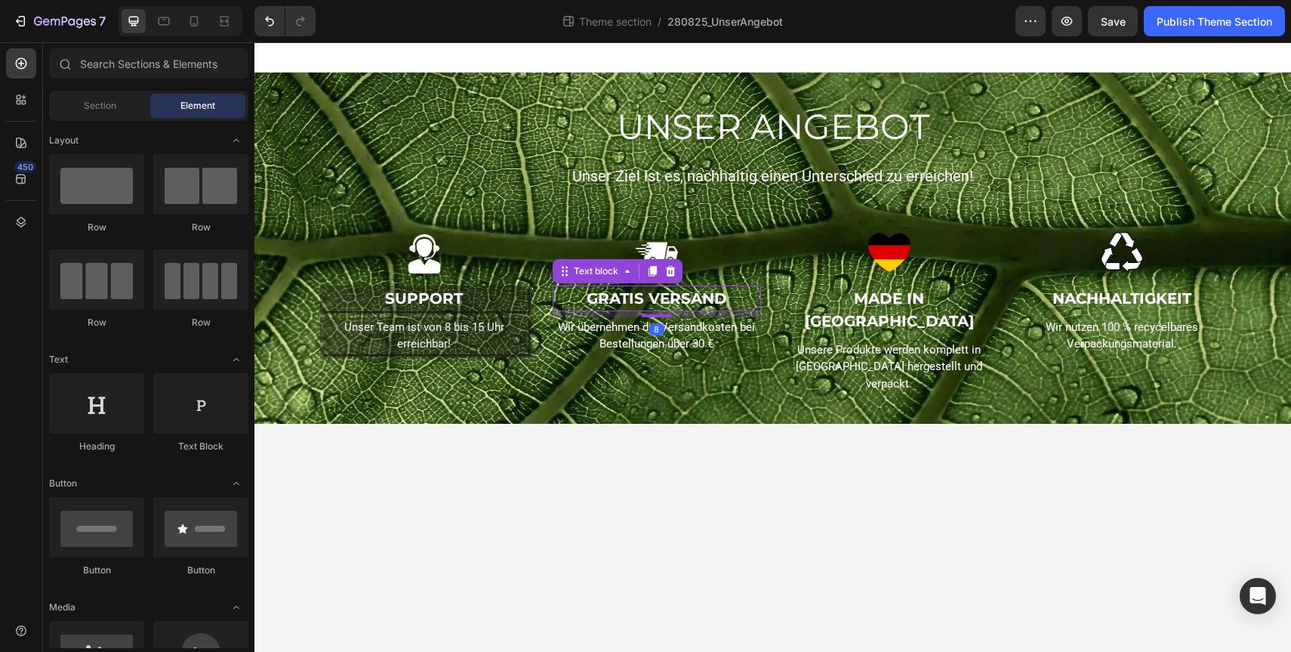
click at [667, 298] on p "GRATIS VERSAND" at bounding box center [656, 298] width 205 height 23
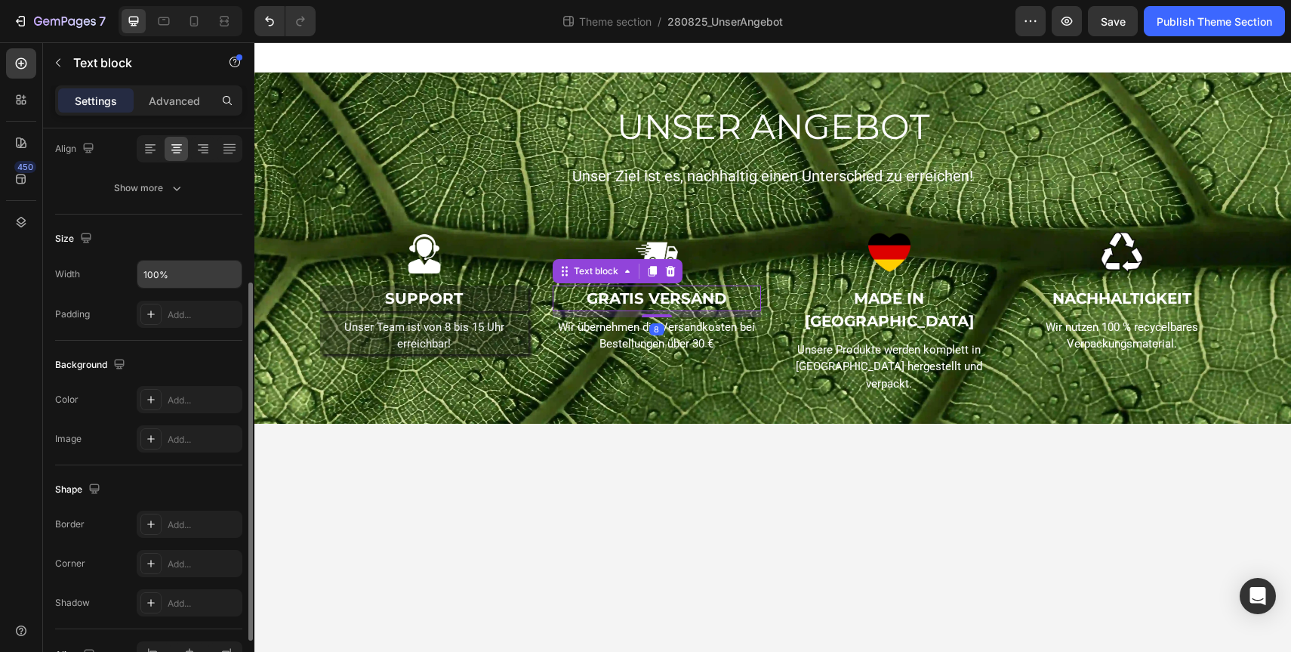
scroll to position [242, 0]
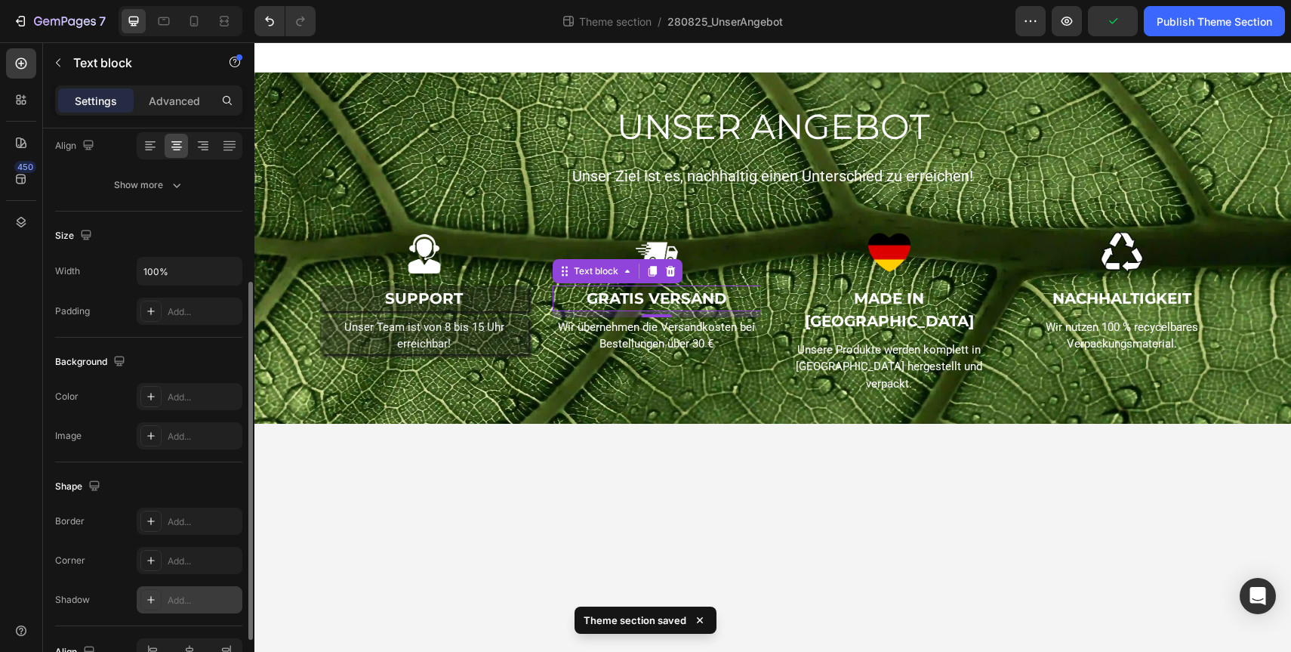
click at [150, 604] on icon at bounding box center [151, 599] width 12 height 12
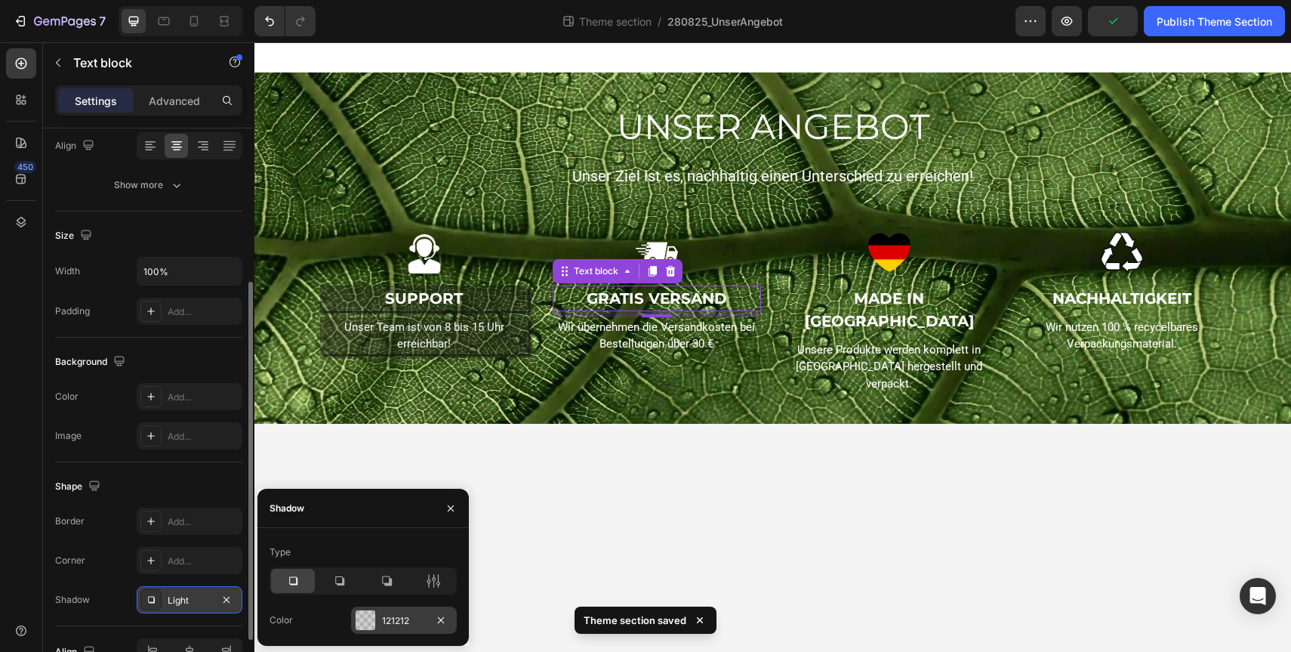
click at [378, 621] on div "121212" at bounding box center [404, 619] width 106 height 27
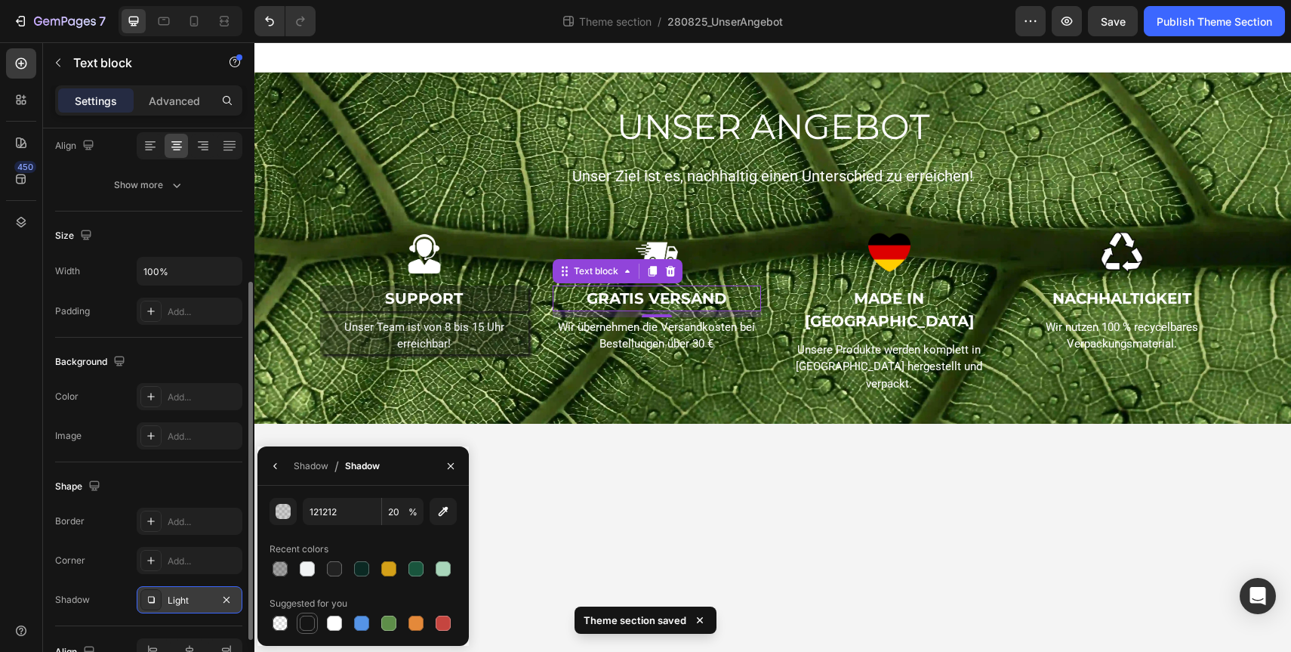
click at [306, 623] on div at bounding box center [307, 622] width 15 height 15
type input "151515"
type input "100"
click at [164, 397] on div "Add..." at bounding box center [190, 396] width 106 height 27
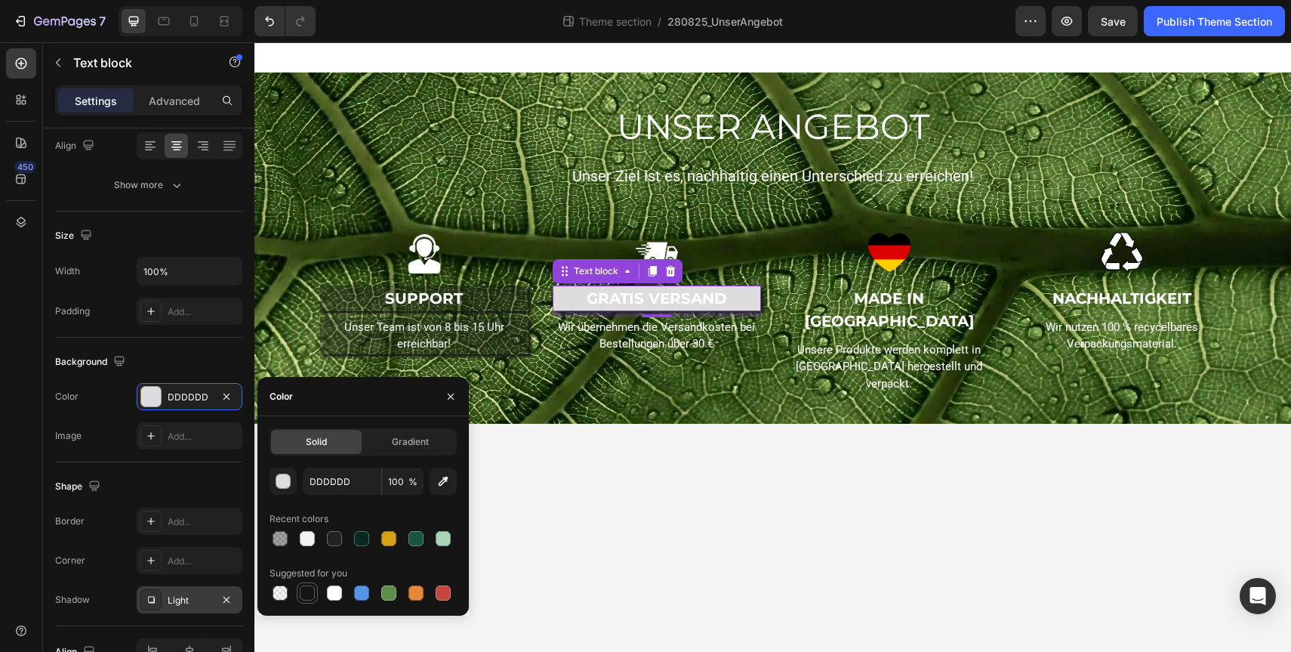
click at [300, 589] on div at bounding box center [307, 592] width 15 height 15
type input "151515"
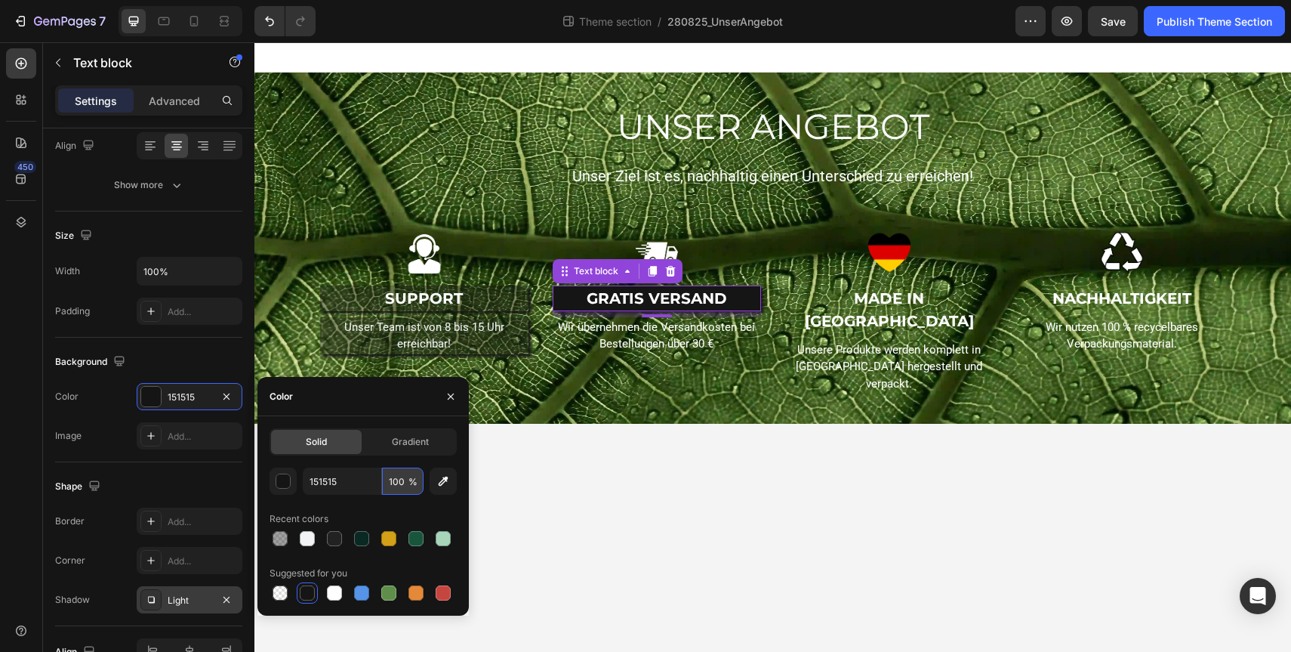
click at [403, 482] on input "100" at bounding box center [403, 480] width 42 height 27
type input "40"
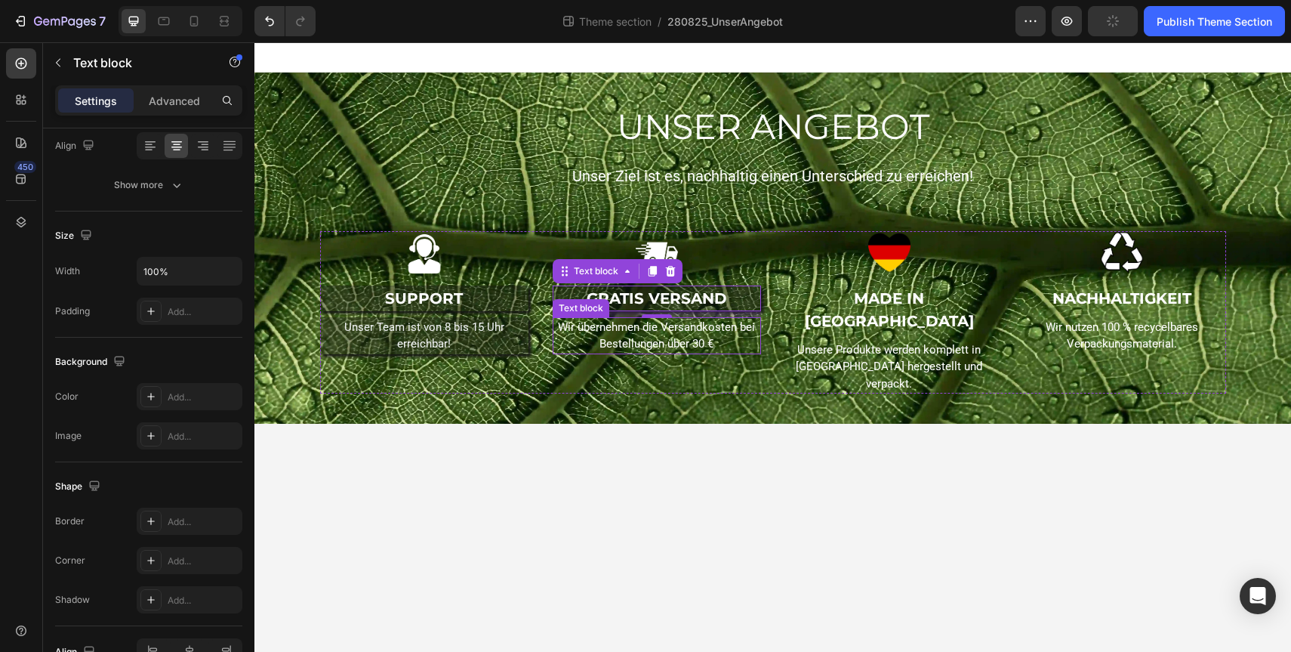
click at [628, 344] on p "Wir übernehmen die Versandkosten bei Bestellungen über 30 €" at bounding box center [656, 336] width 205 height 34
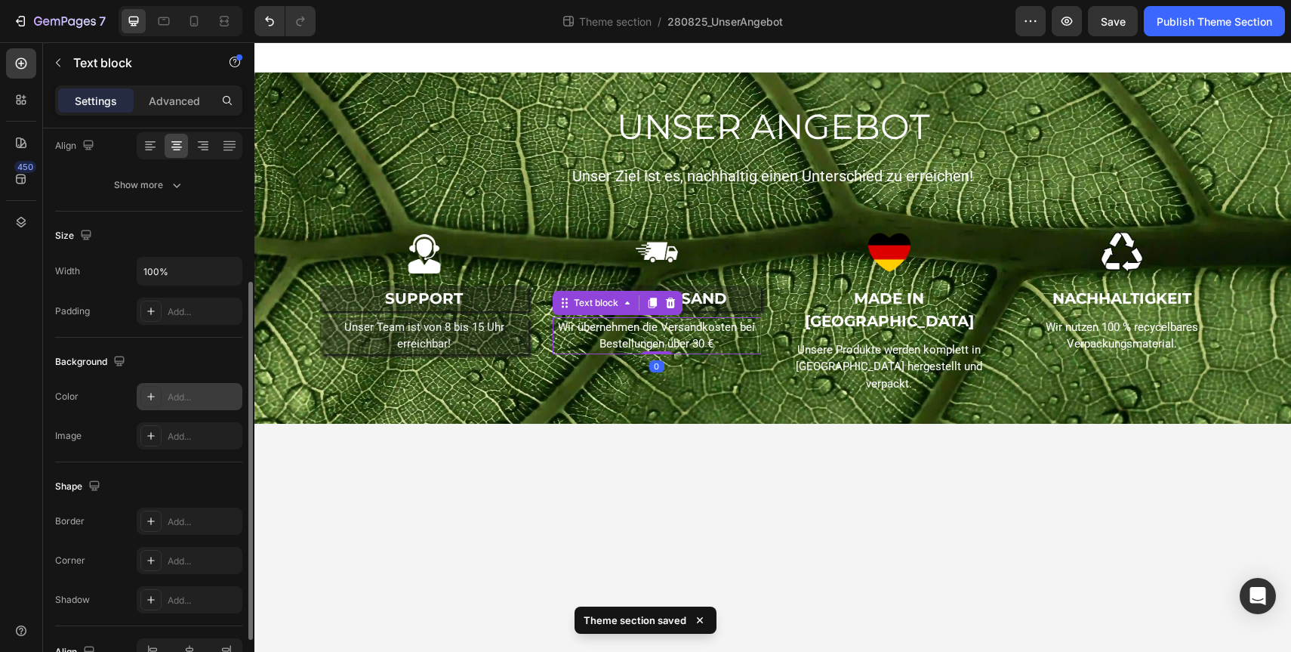
click at [168, 399] on div "Add..." at bounding box center [203, 397] width 71 height 14
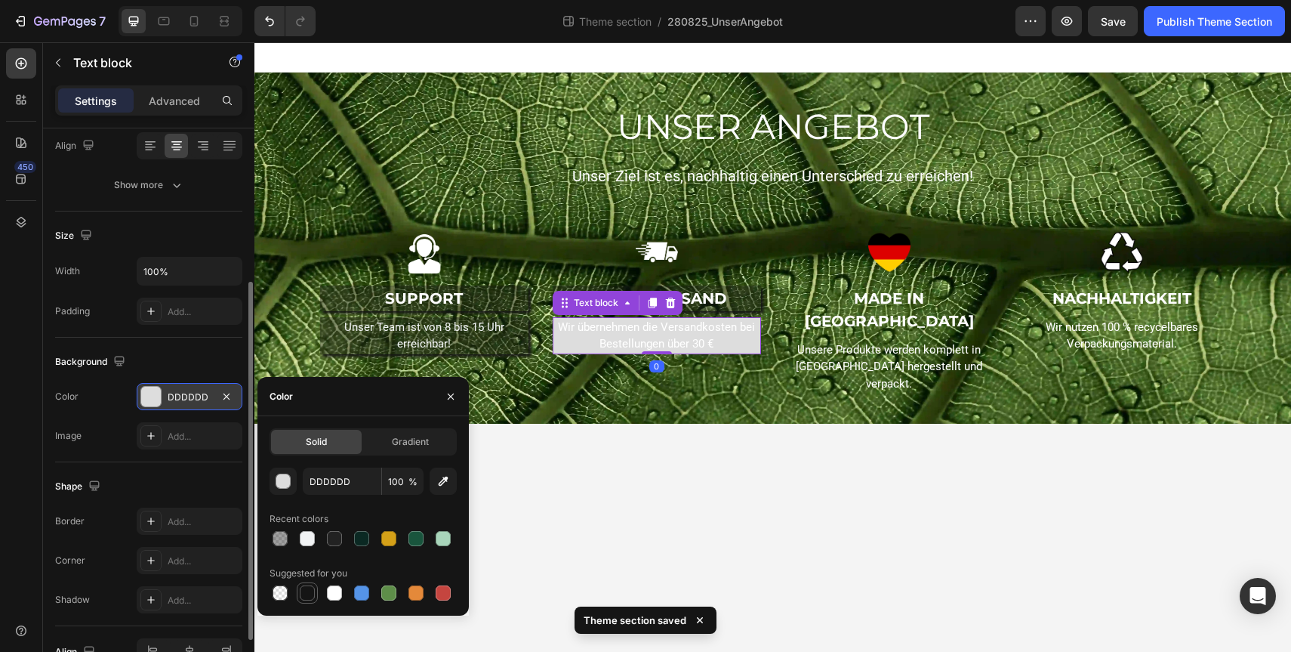
click at [300, 591] on div at bounding box center [307, 592] width 15 height 15
type input "151515"
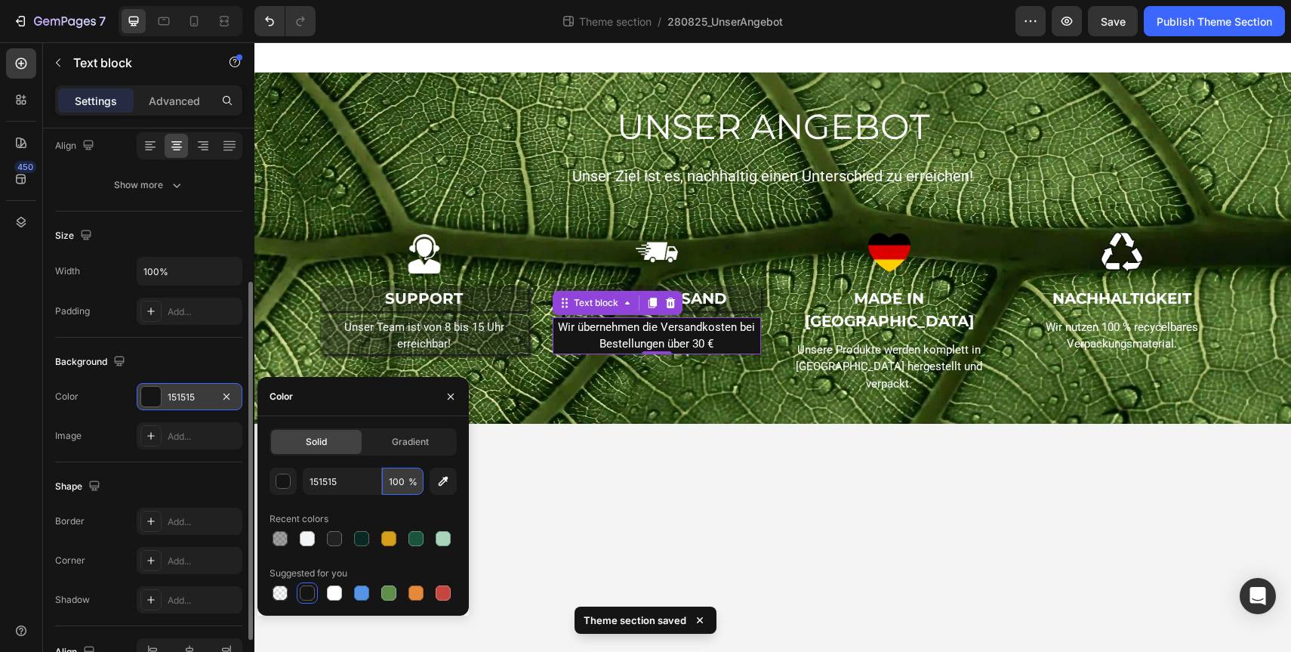
click at [385, 481] on input "100" at bounding box center [403, 480] width 42 height 27
click at [405, 477] on input "100" at bounding box center [403, 480] width 42 height 27
click at [396, 476] on input "100" at bounding box center [403, 480] width 42 height 27
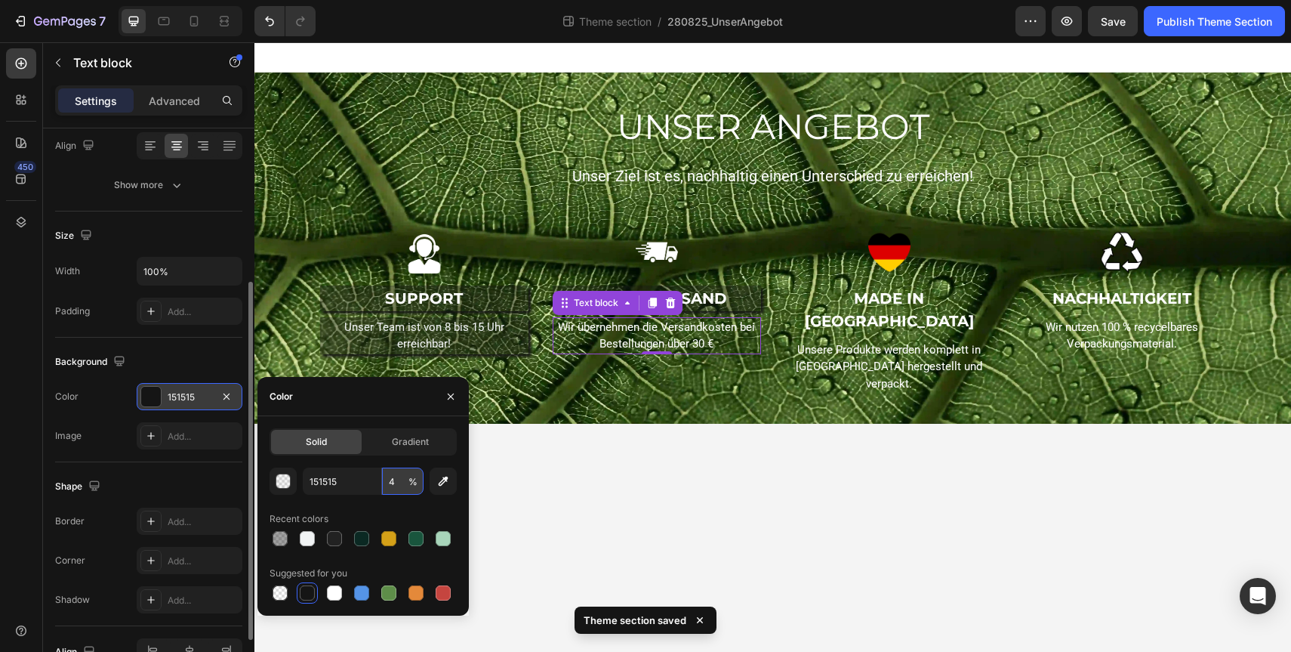
type input "40"
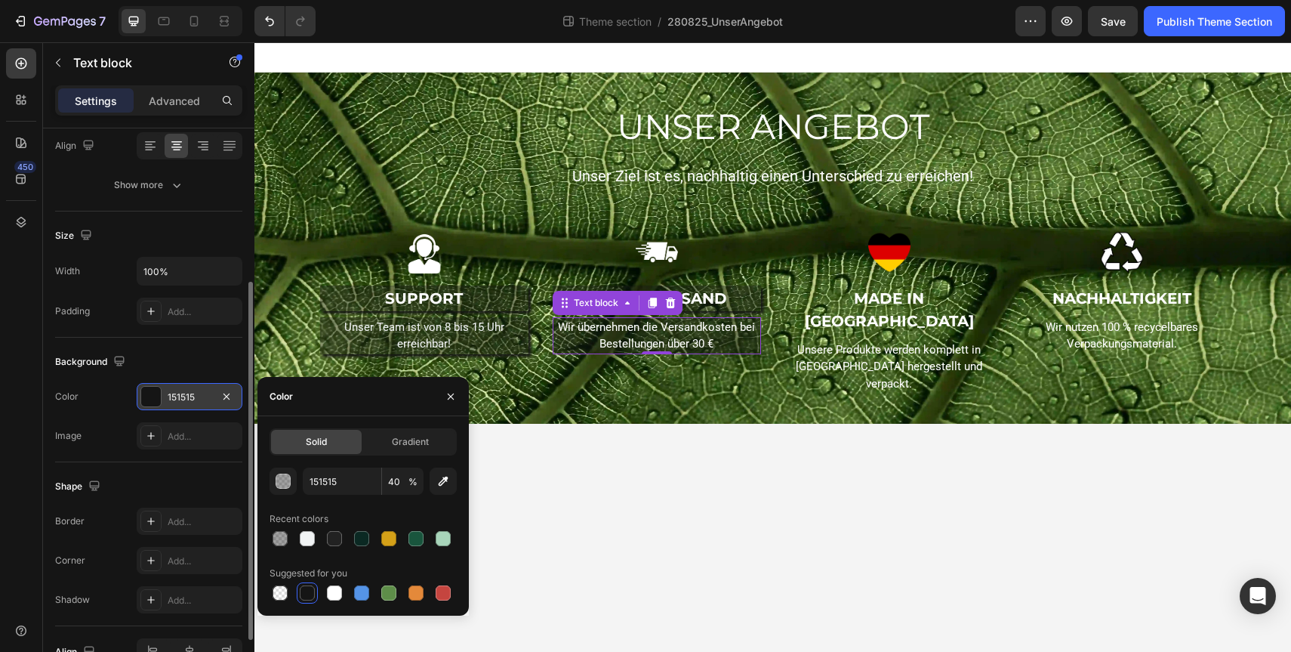
click at [189, 470] on div "Shape Border Add... Corner Add... Shadow Add..." at bounding box center [148, 544] width 187 height 164
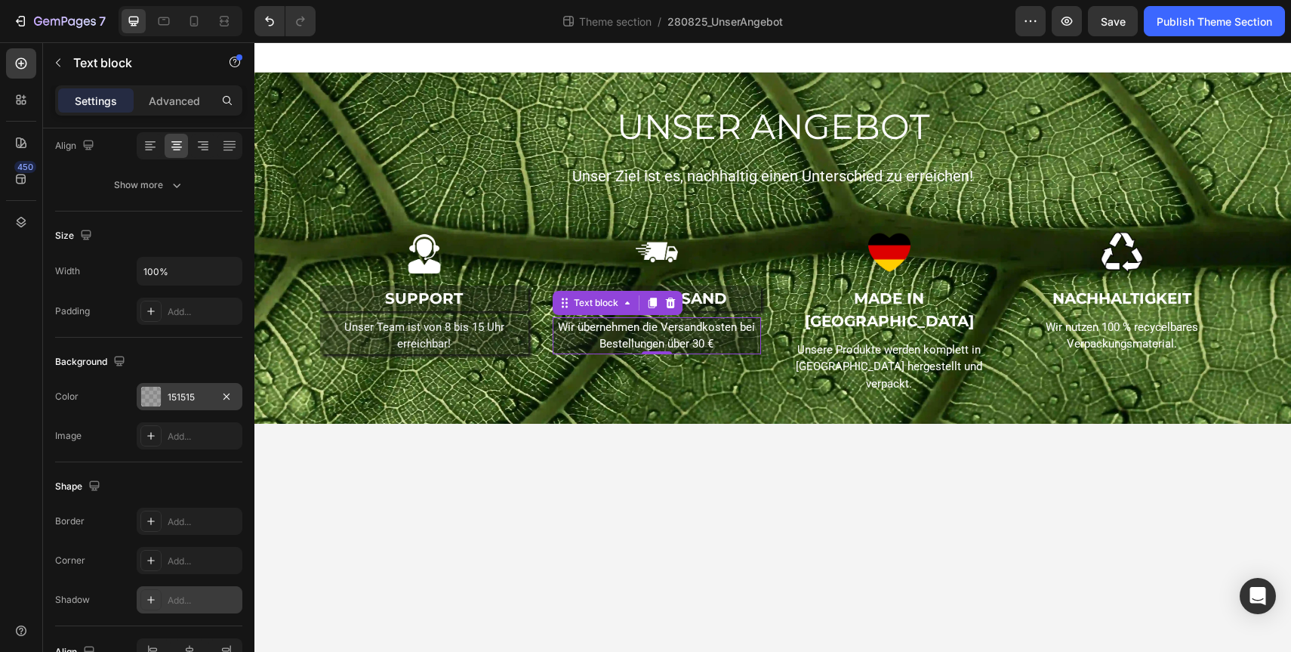
click at [146, 604] on icon at bounding box center [151, 599] width 12 height 12
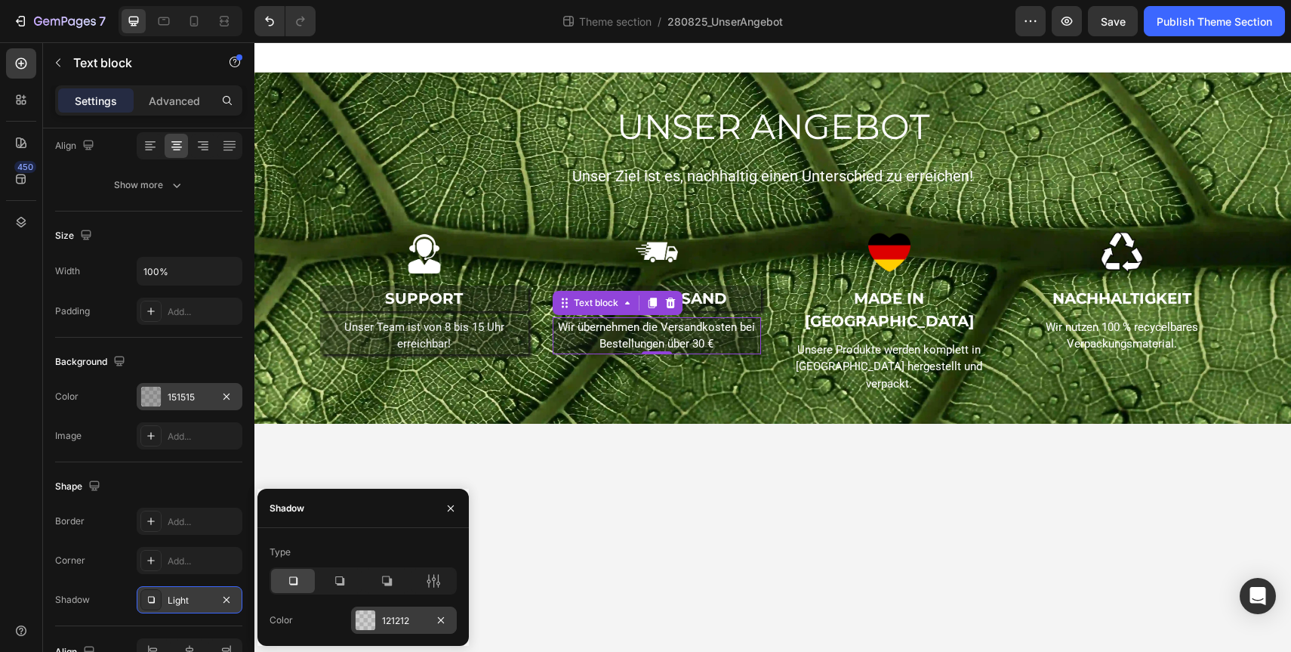
click at [385, 622] on div "121212" at bounding box center [404, 621] width 44 height 14
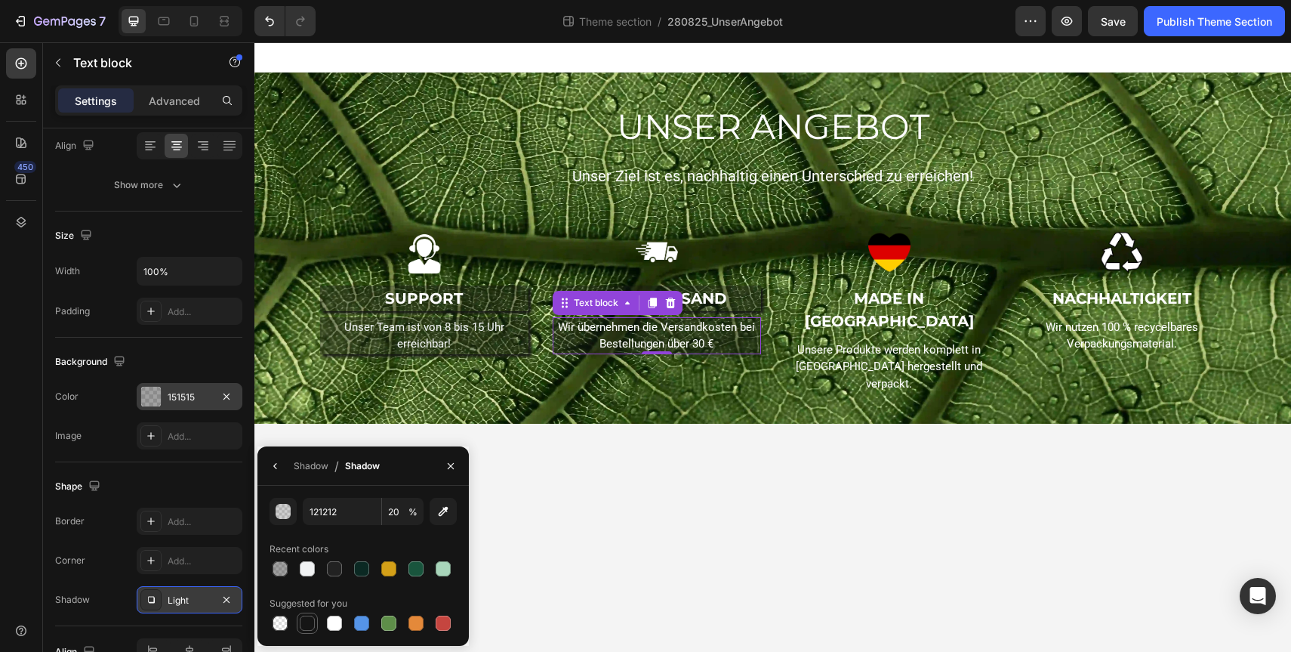
click at [309, 625] on div at bounding box center [307, 622] width 15 height 15
type input "151515"
type input "100"
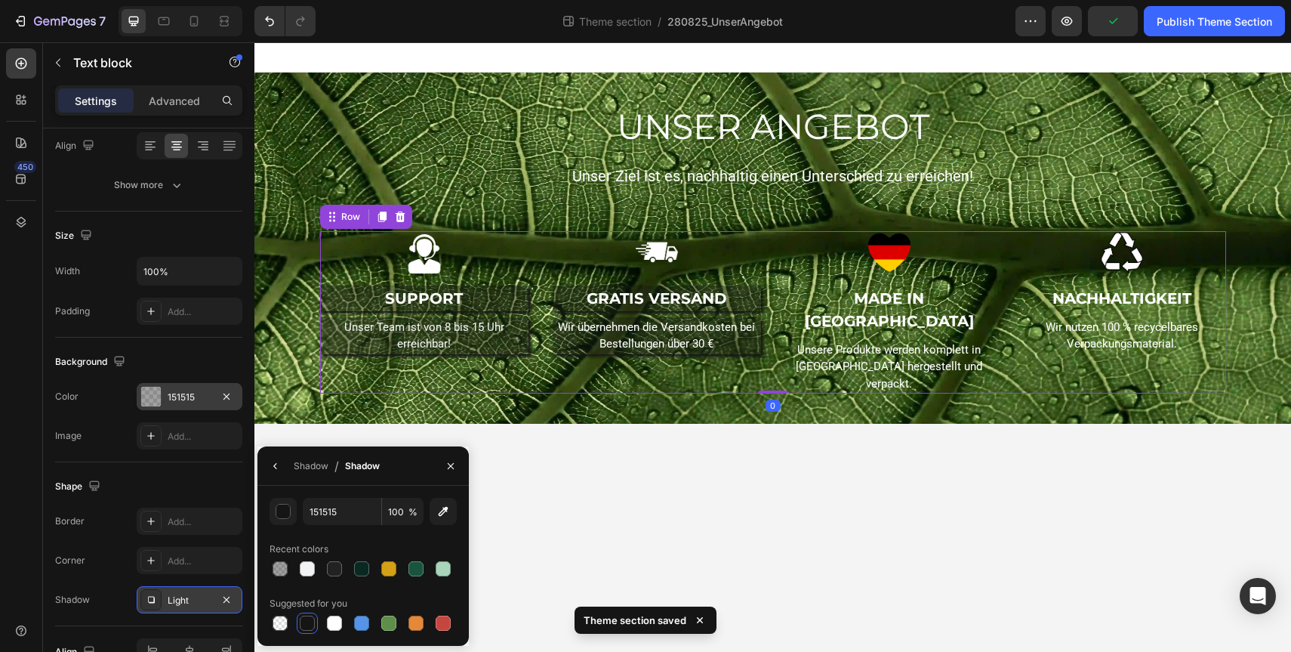
click at [922, 283] on div "Image MADE IN [GEOGRAPHIC_DATA] Text block Unsere Produkte werden komplett in […" at bounding box center [889, 312] width 208 height 163
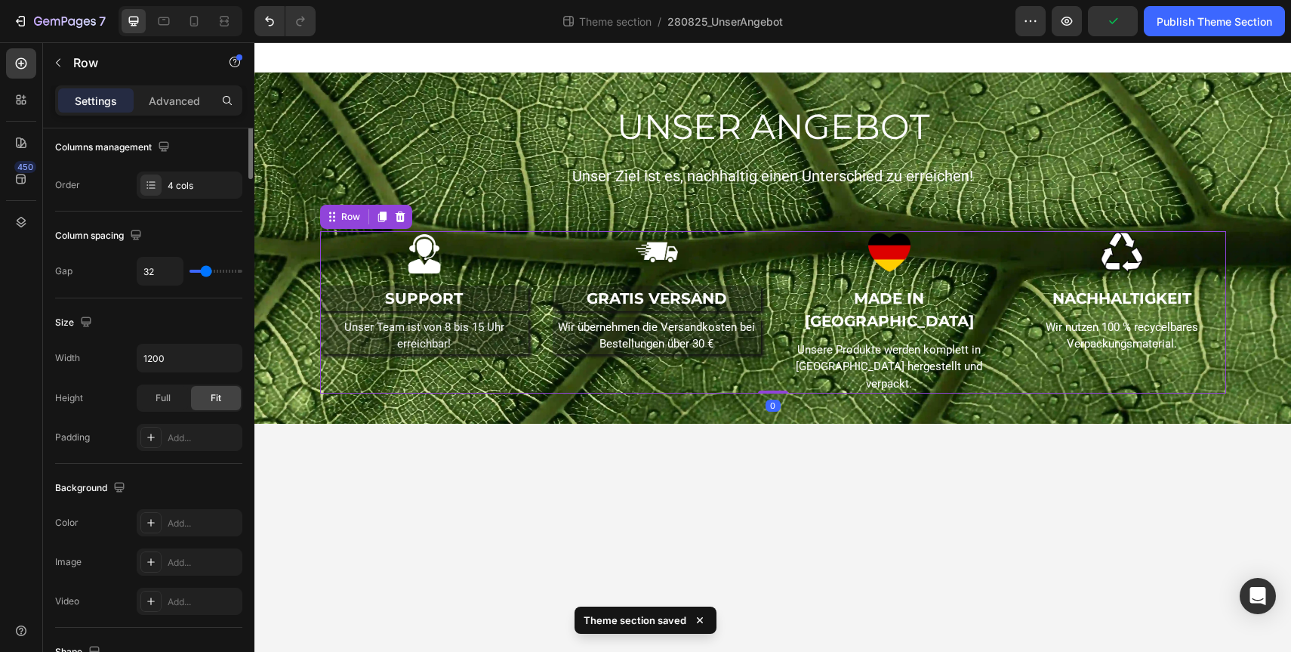
scroll to position [0, 0]
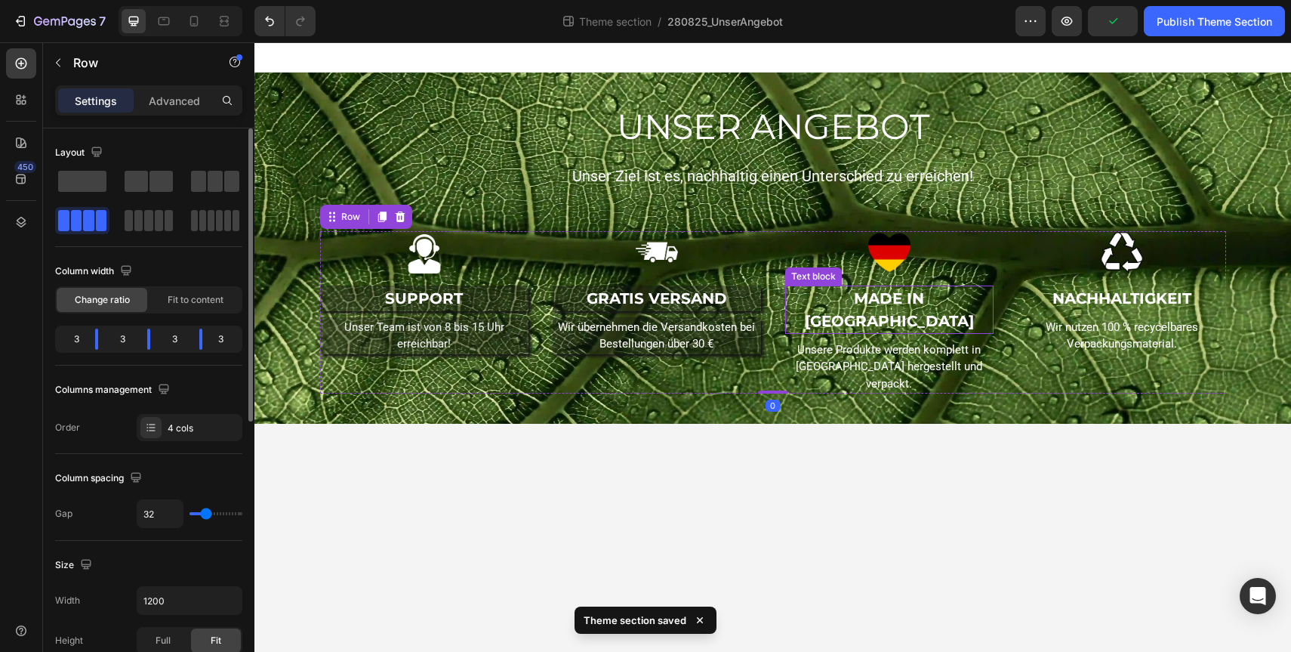
click at [913, 295] on p "MADE IN [GEOGRAPHIC_DATA]" at bounding box center [889, 309] width 205 height 45
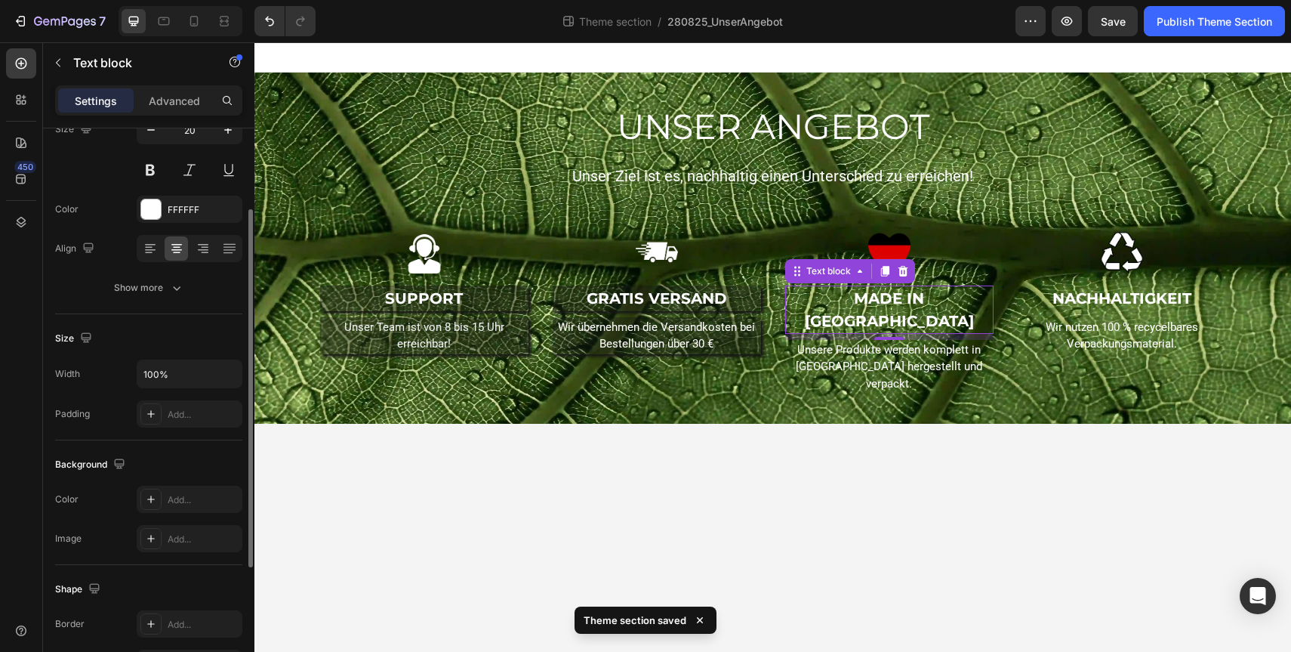
scroll to position [157, 0]
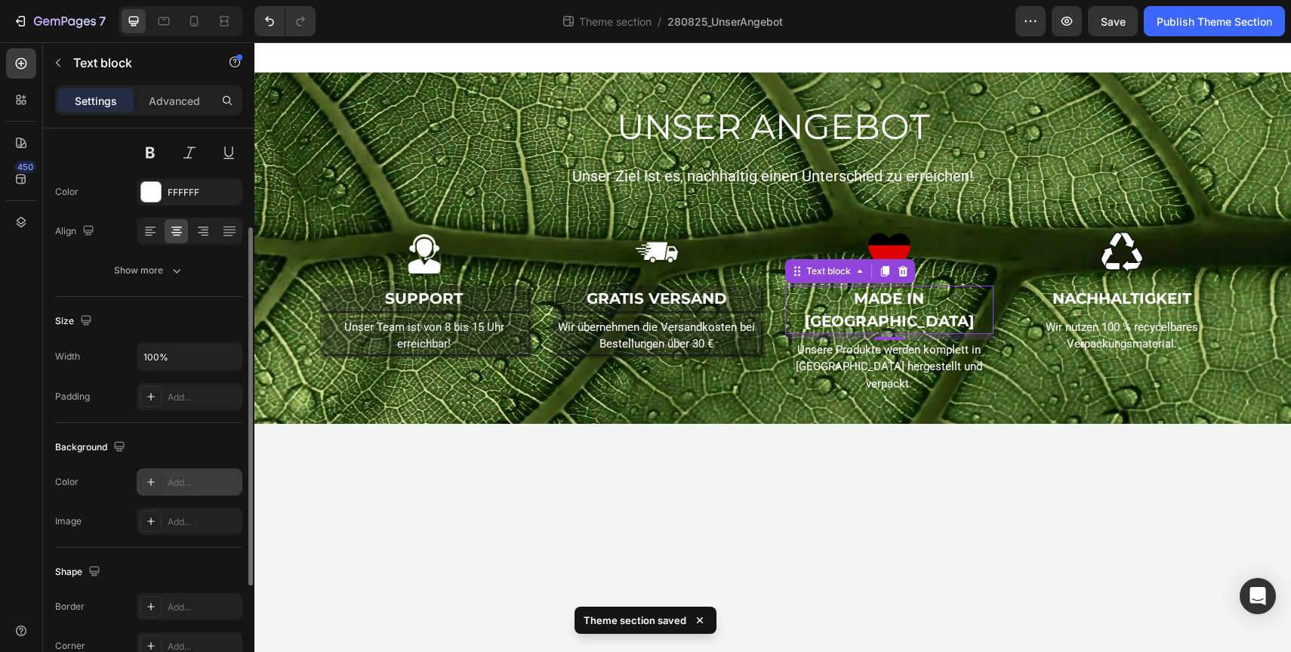
click at [165, 484] on div "Add..." at bounding box center [190, 481] width 106 height 27
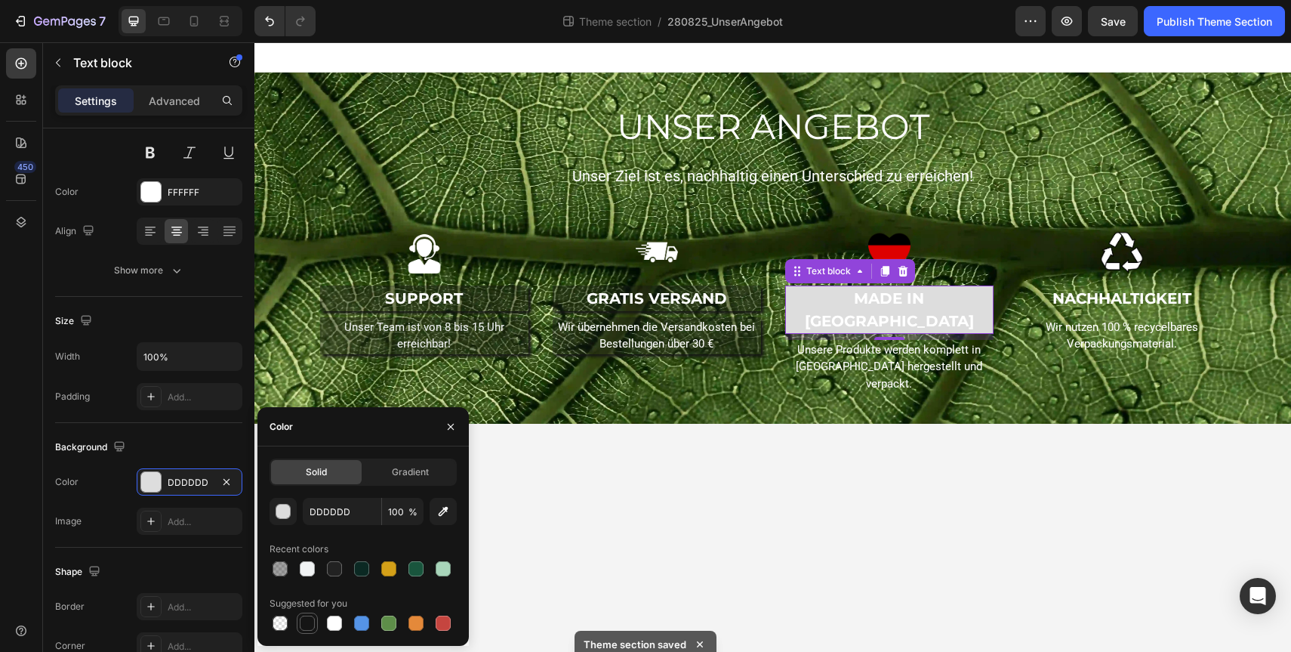
click at [303, 615] on div at bounding box center [307, 622] width 15 height 15
type input "151515"
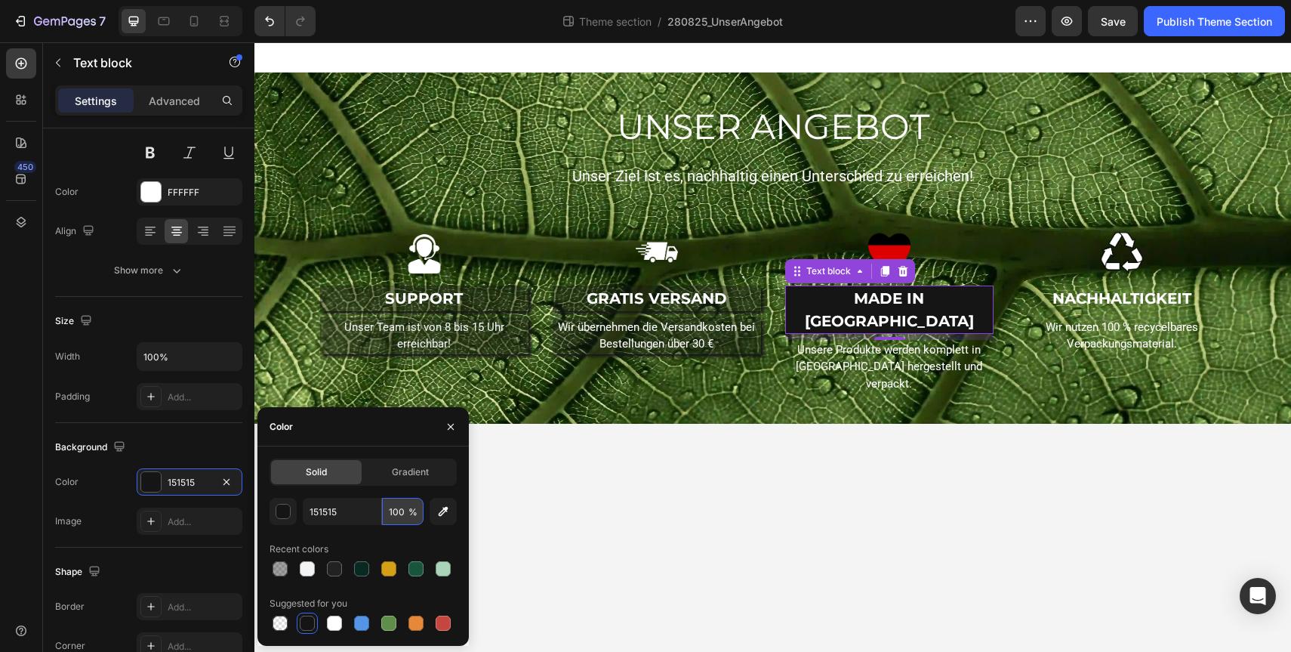
click at [387, 518] on input "100" at bounding box center [403, 511] width 42 height 27
type input "40"
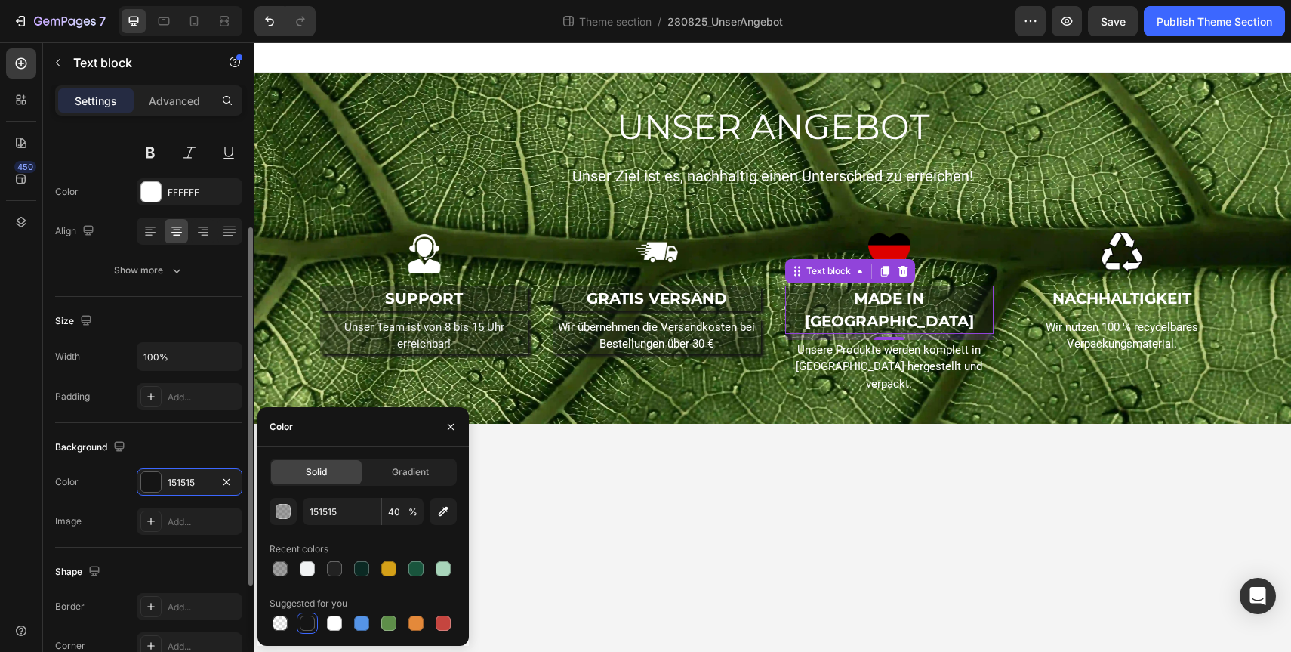
click at [184, 565] on div "Shape" at bounding box center [148, 571] width 187 height 24
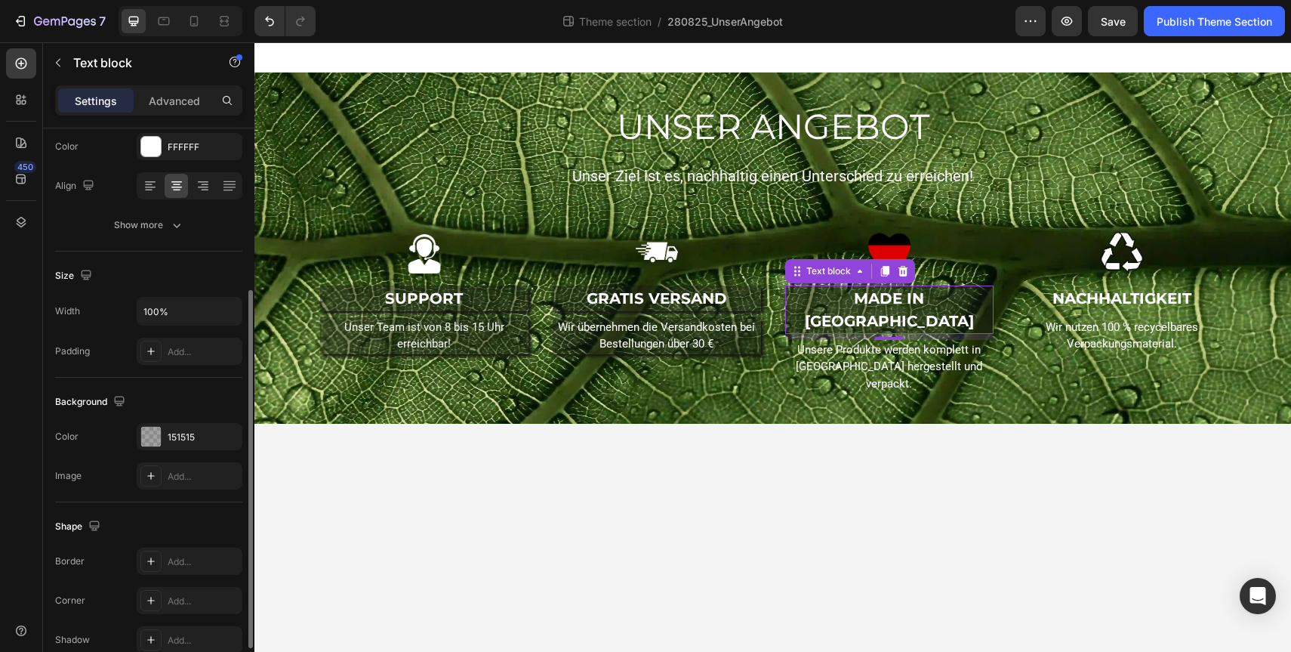
scroll to position [244, 0]
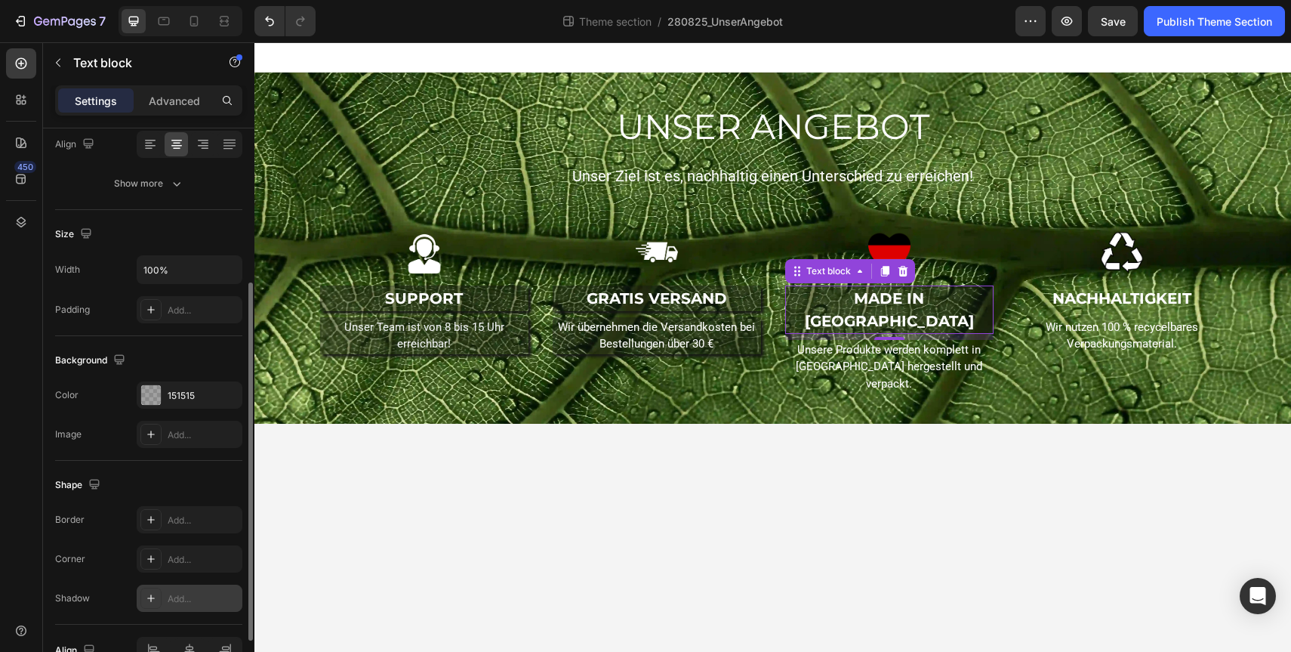
click at [171, 605] on div "Add..." at bounding box center [190, 597] width 106 height 27
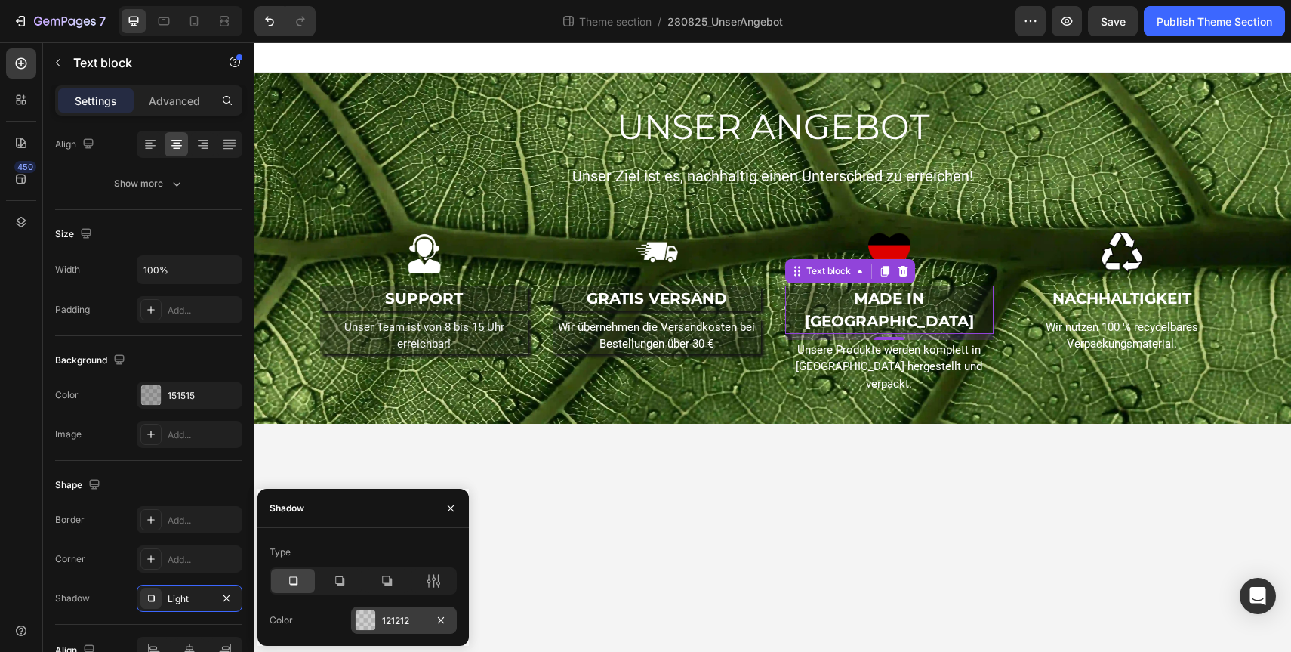
click at [371, 621] on div at bounding box center [366, 620] width 20 height 20
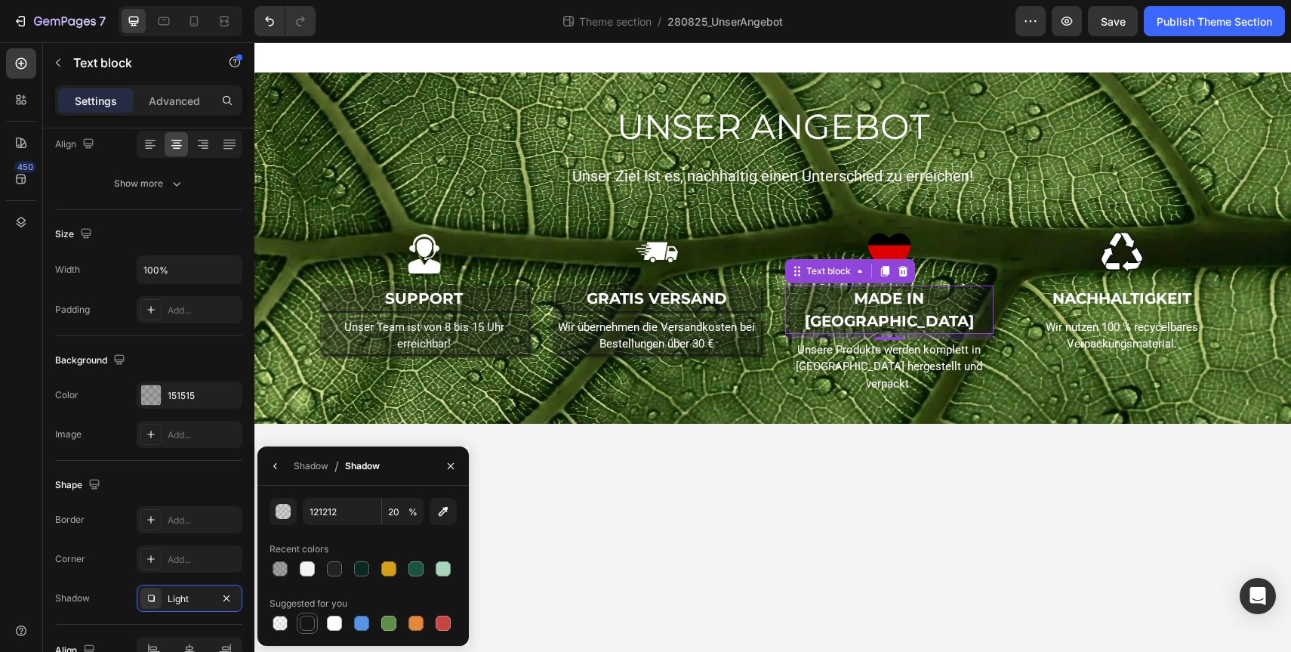
click at [301, 617] on div at bounding box center [307, 622] width 15 height 15
type input "151515"
type input "100"
click at [112, 583] on div "Border Add... Corner Add... Shadow Light" at bounding box center [148, 559] width 187 height 106
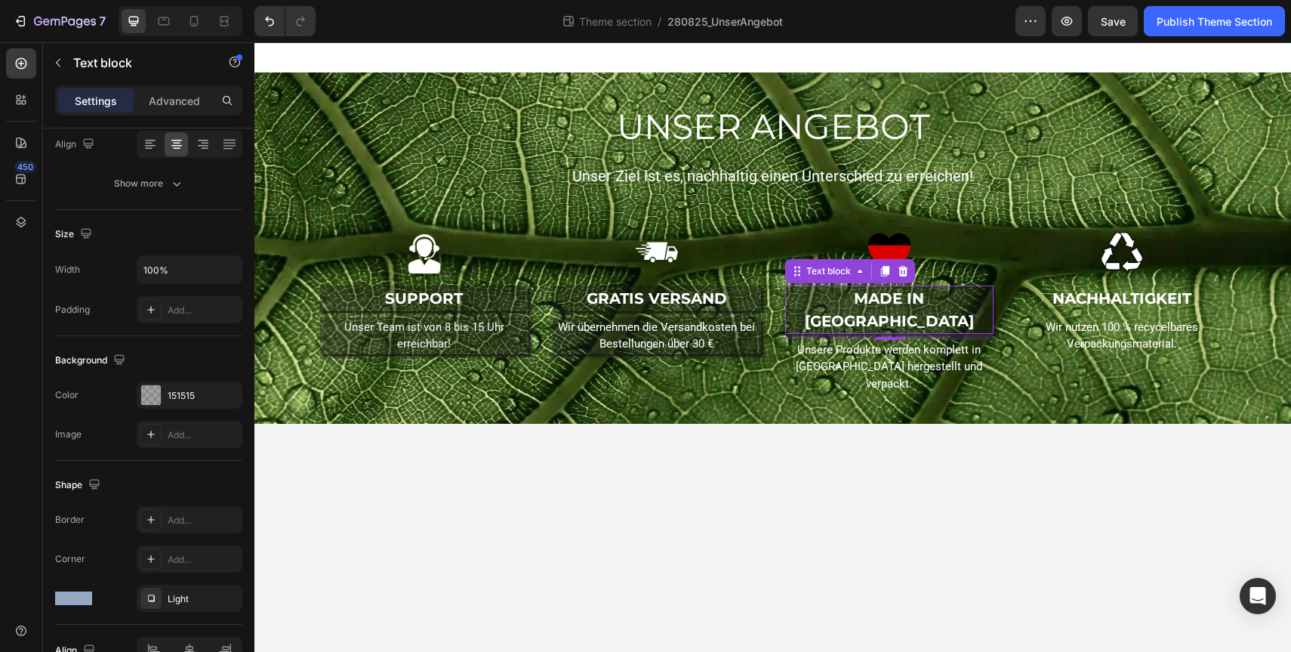
click at [885, 346] on div "8" at bounding box center [889, 352] width 15 height 12
click at [849, 341] on p "Unsere Produkte werden komplett in [GEOGRAPHIC_DATA] hergestellt und verpackt." at bounding box center [889, 366] width 205 height 51
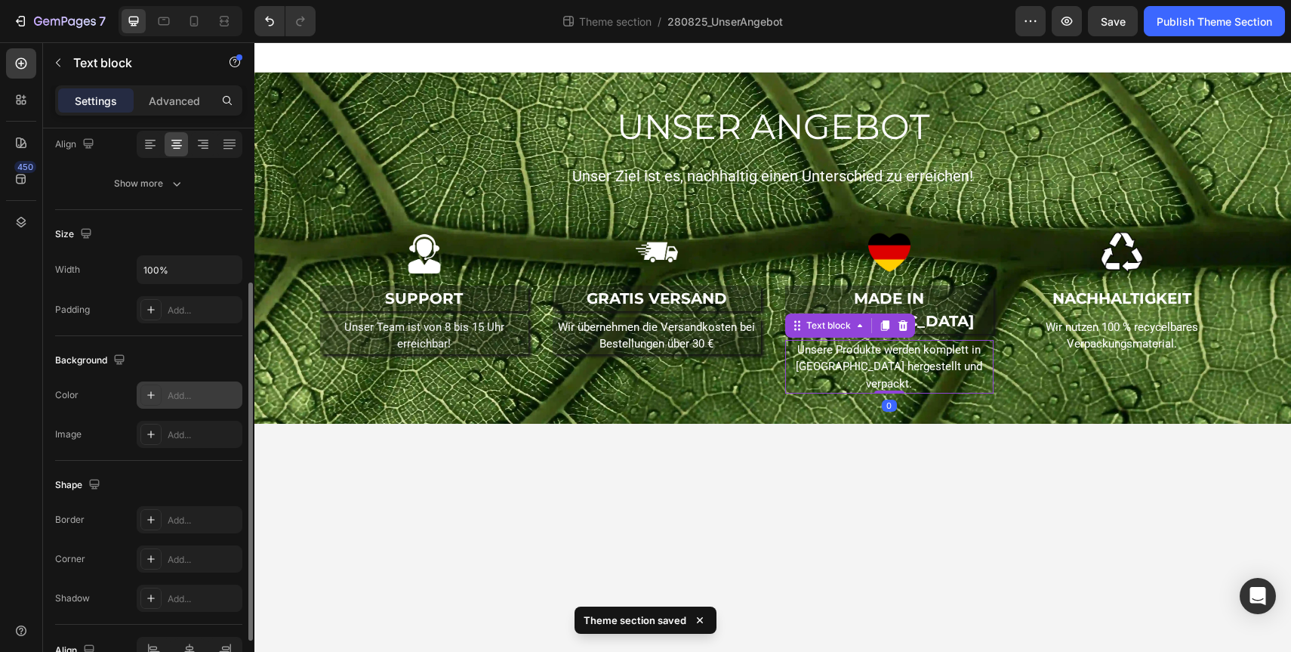
click at [153, 396] on icon at bounding box center [151, 395] width 12 height 12
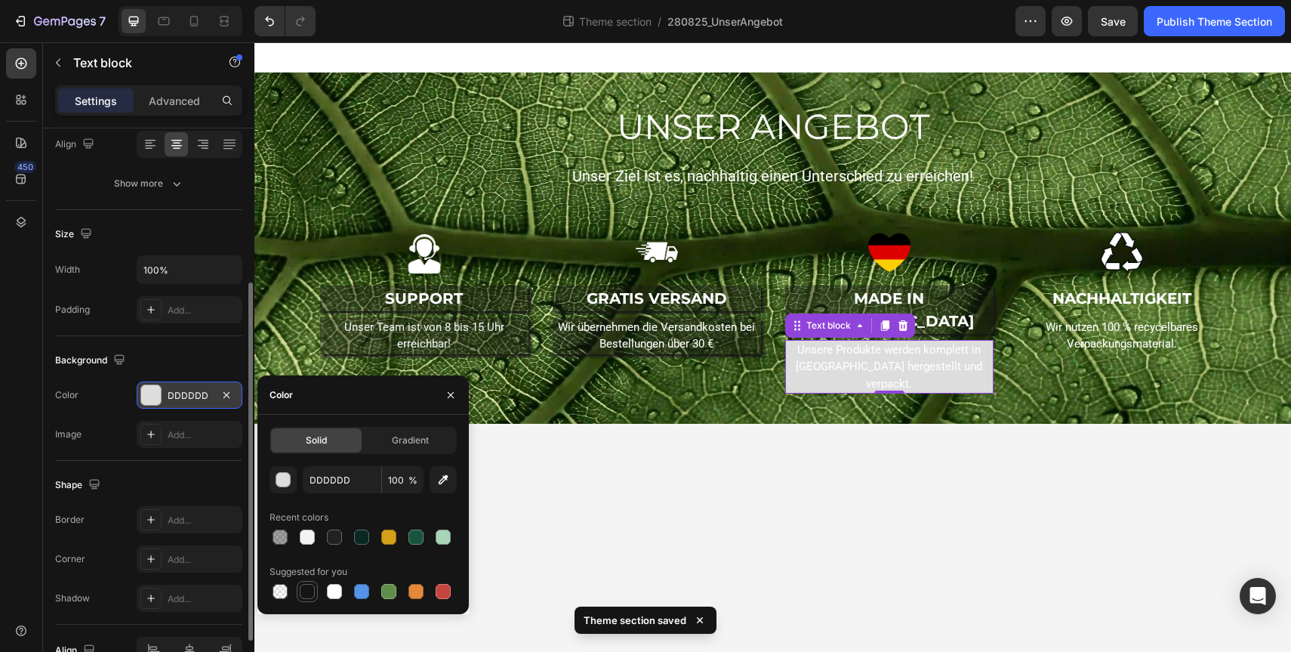
click at [310, 587] on div at bounding box center [307, 591] width 15 height 15
type input "151515"
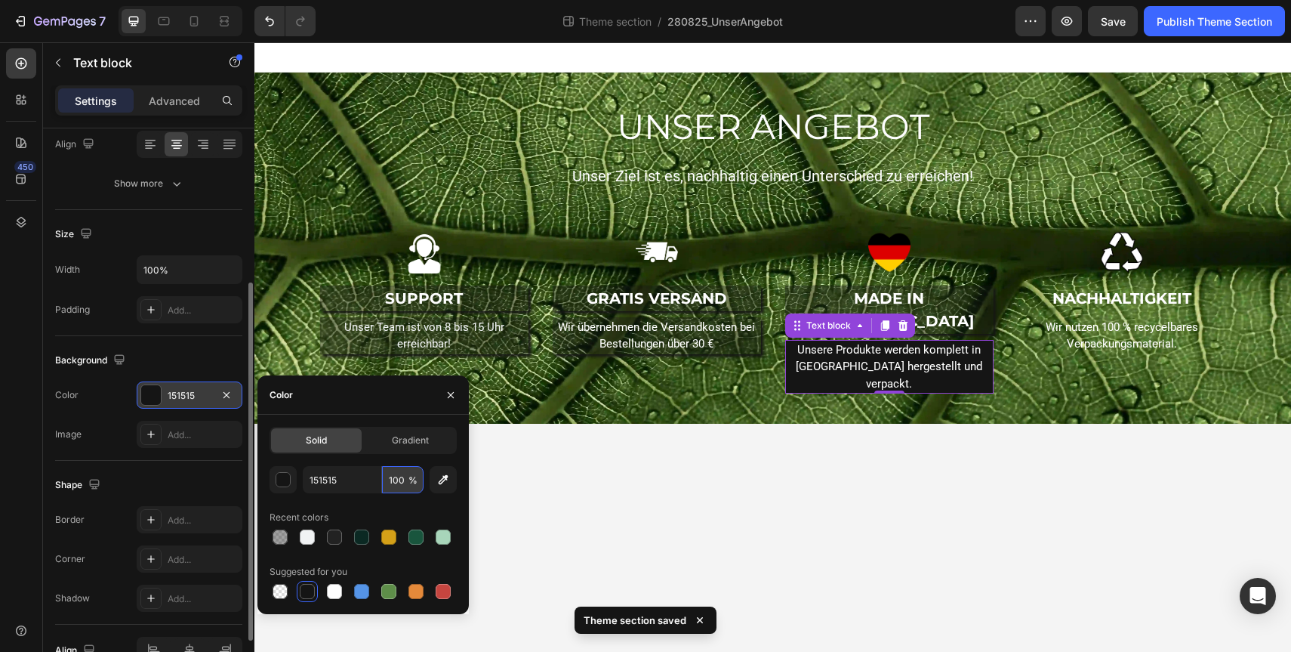
click at [405, 485] on input "100" at bounding box center [403, 479] width 42 height 27
type input "40"
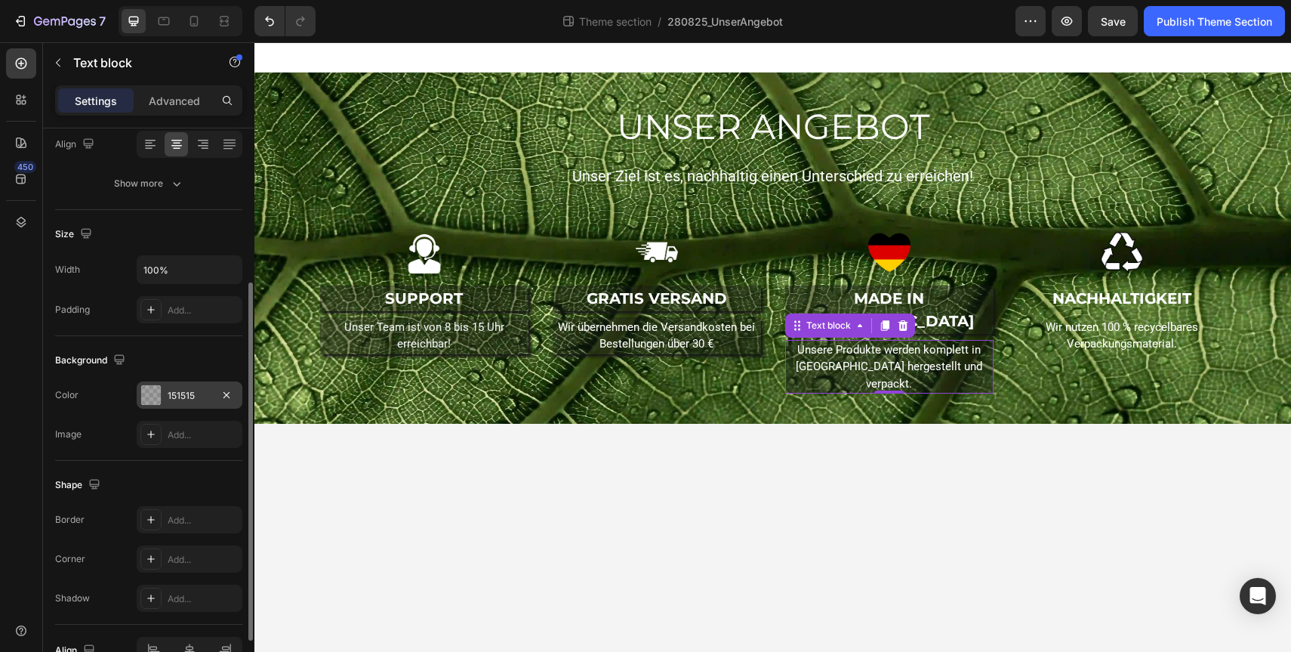
click at [147, 479] on div "Shape" at bounding box center [148, 485] width 187 height 24
click at [153, 595] on icon at bounding box center [151, 598] width 12 height 12
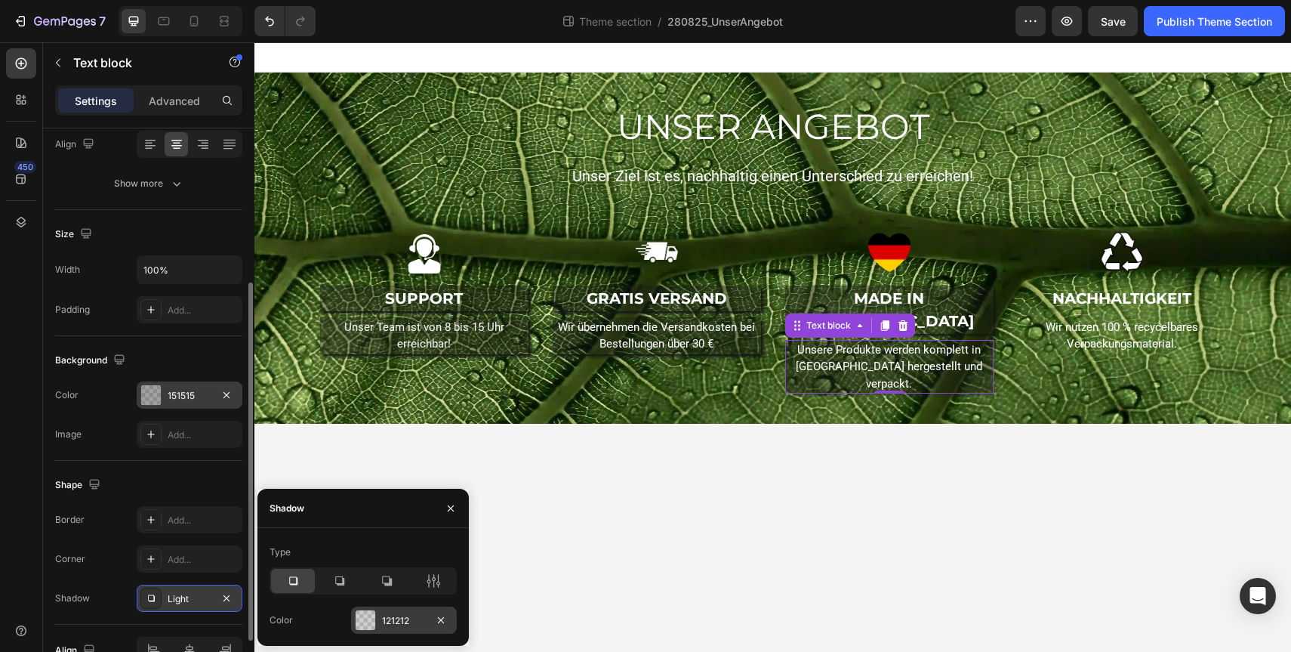
click at [392, 615] on div "121212" at bounding box center [404, 621] width 44 height 14
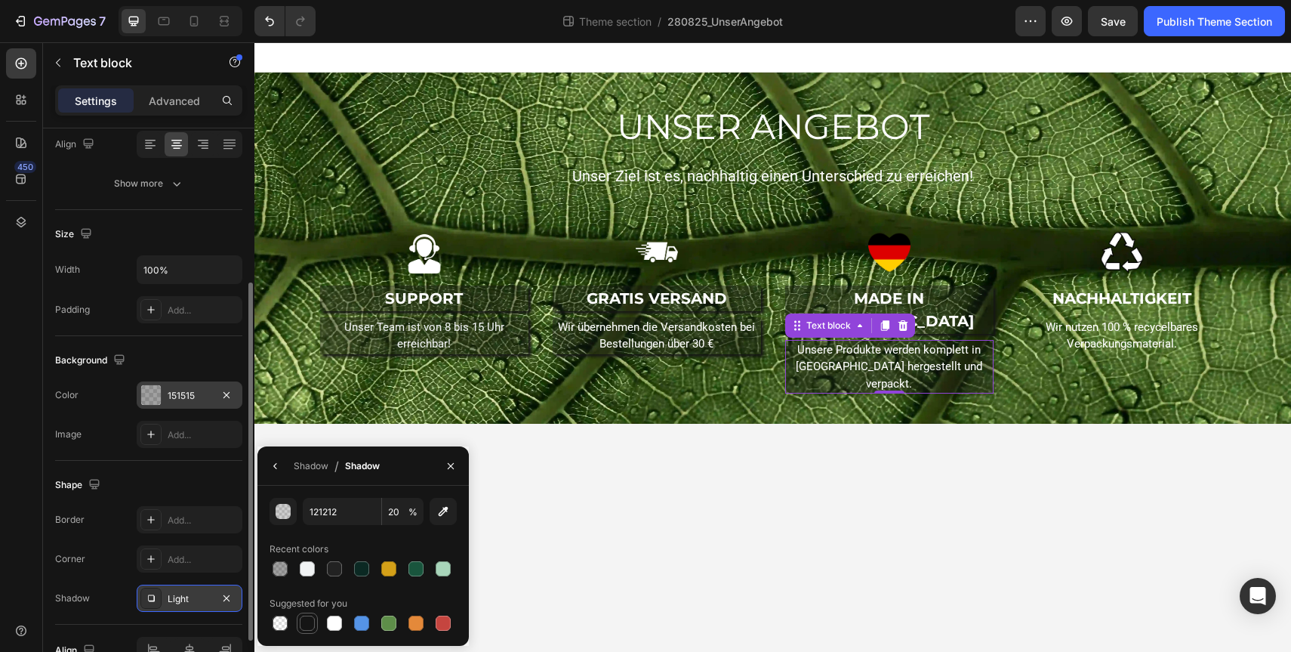
click at [310, 625] on div at bounding box center [307, 622] width 15 height 15
type input "151515"
type input "100"
click at [204, 486] on div "Shape" at bounding box center [148, 485] width 187 height 24
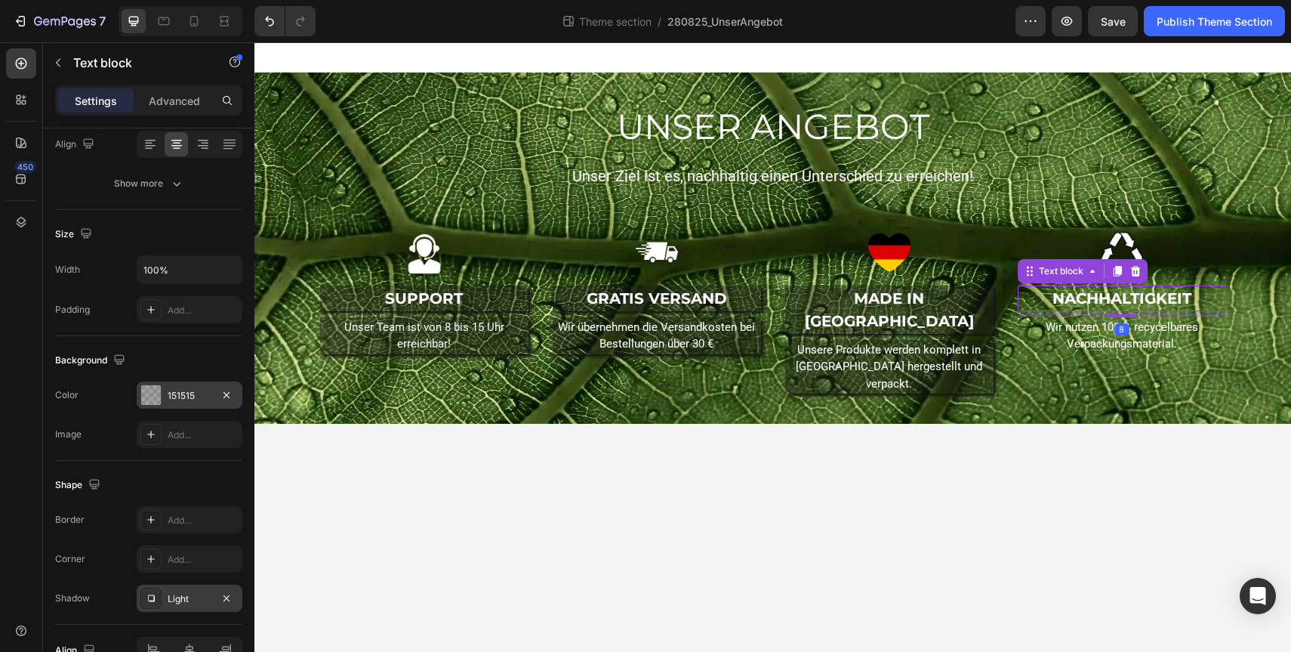
click at [1175, 300] on p "NACHHALTIGKEIT" at bounding box center [1121, 298] width 205 height 23
click at [159, 385] on div at bounding box center [150, 394] width 21 height 21
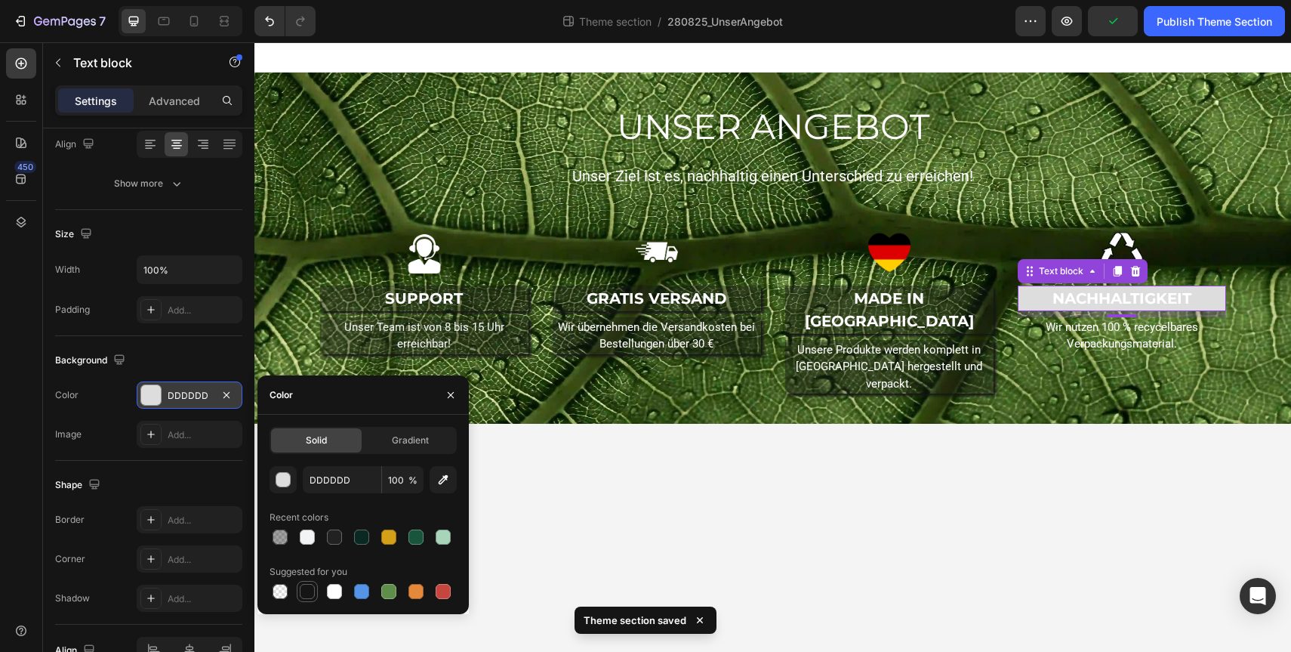
click at [310, 597] on div at bounding box center [307, 591] width 15 height 15
type input "151515"
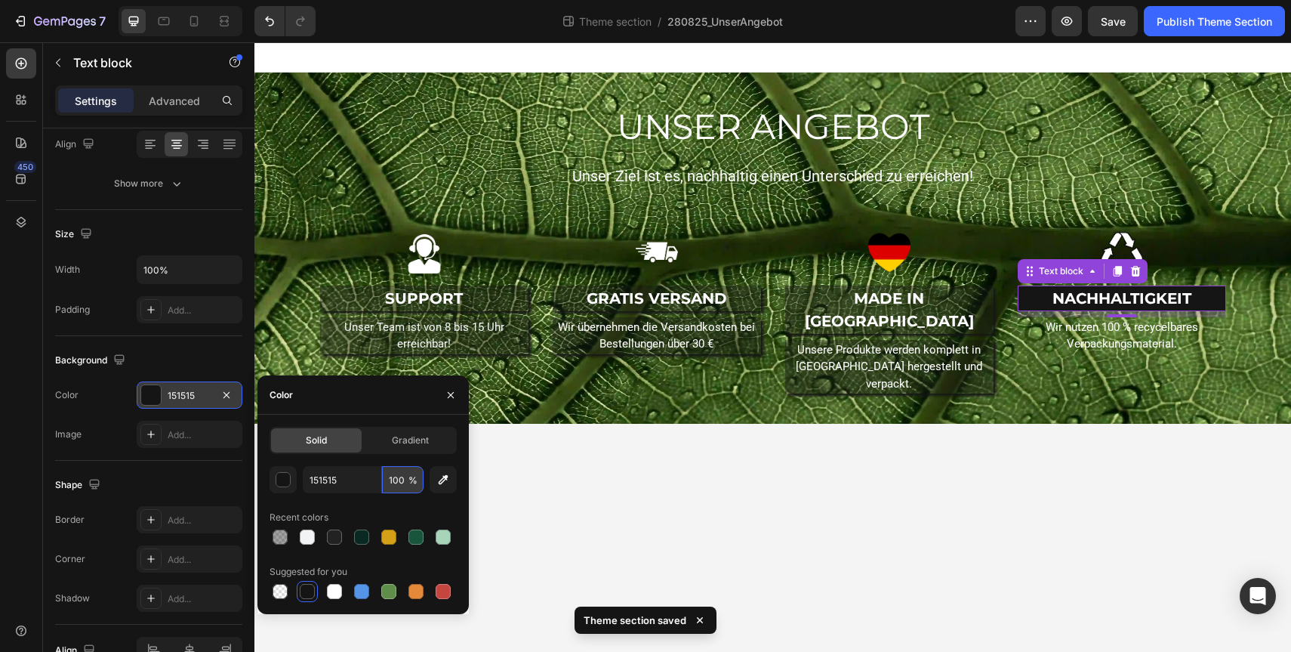
click at [396, 487] on input "100" at bounding box center [403, 479] width 42 height 27
type input "40"
click at [175, 448] on div "Background The changes might be hidden by the video. Color 151515 Image Add..." at bounding box center [148, 398] width 187 height 125
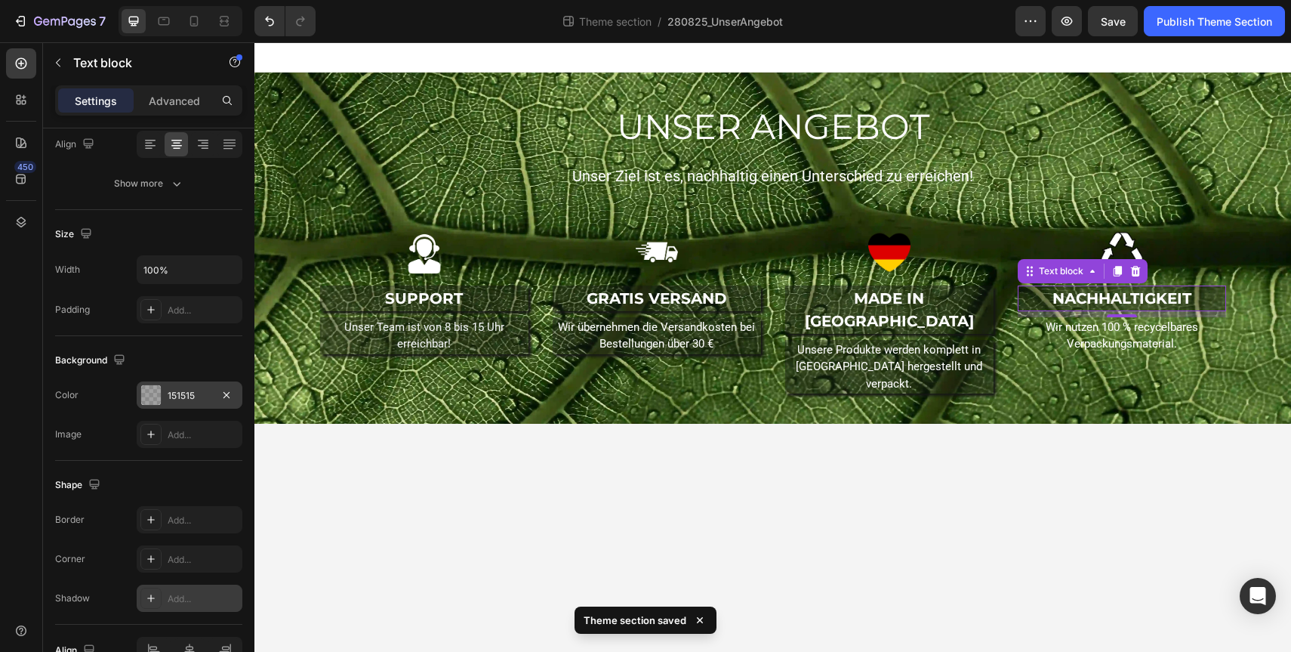
click at [146, 590] on div at bounding box center [150, 597] width 21 height 21
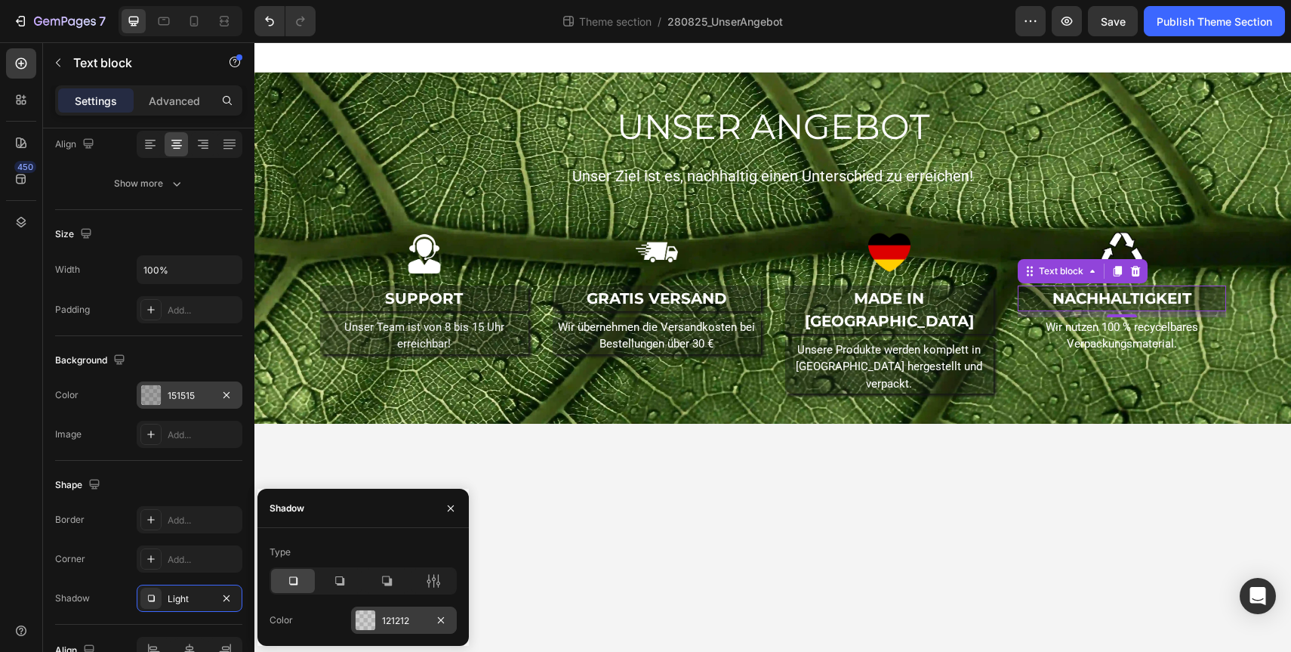
click at [383, 625] on div "121212" at bounding box center [404, 621] width 44 height 14
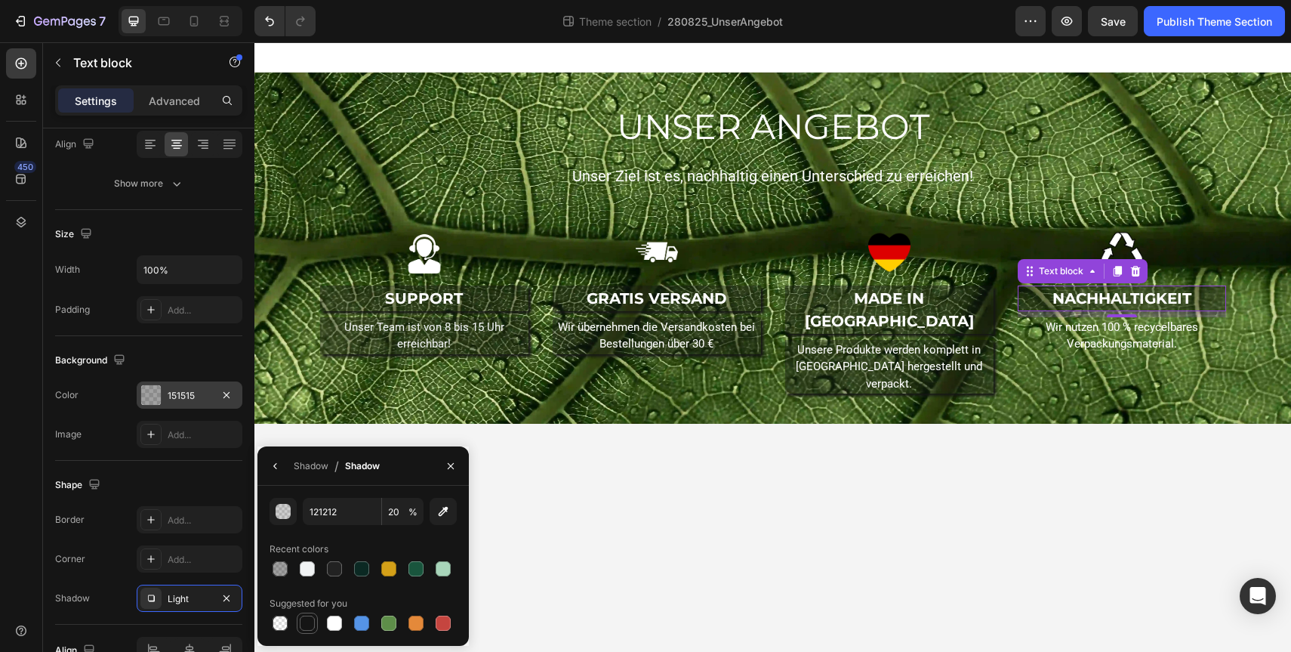
click at [314, 625] on div at bounding box center [307, 622] width 15 height 15
type input "151515"
type input "100"
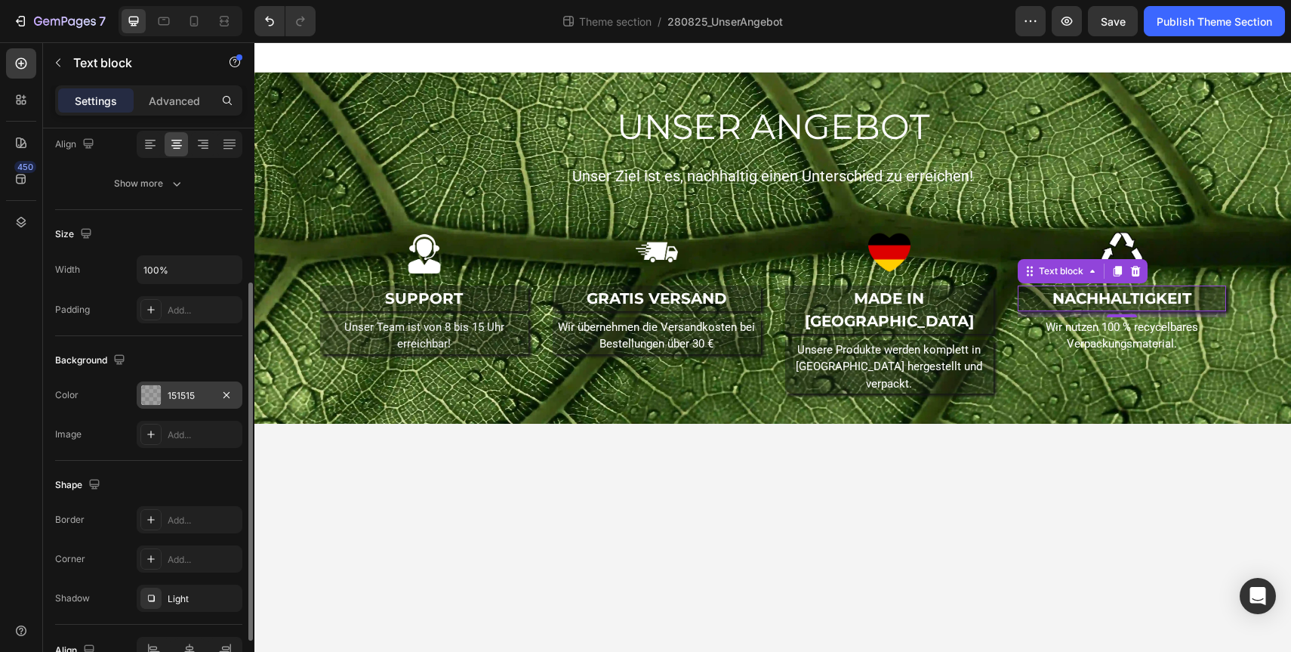
click at [194, 486] on div "Shape" at bounding box center [148, 485] width 187 height 24
click at [1086, 325] on p "Wir nutzen 100 % recycelbares Verpackungsmaterial." at bounding box center [1121, 336] width 205 height 34
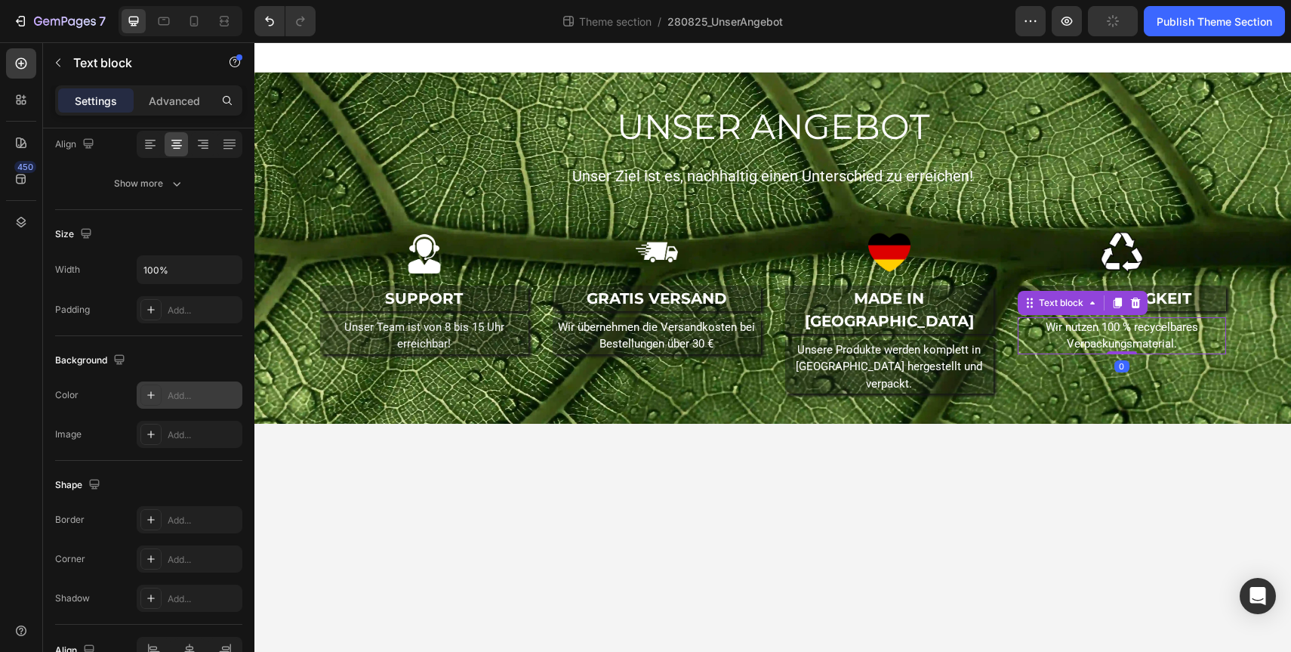
click at [154, 401] on div at bounding box center [150, 394] width 21 height 21
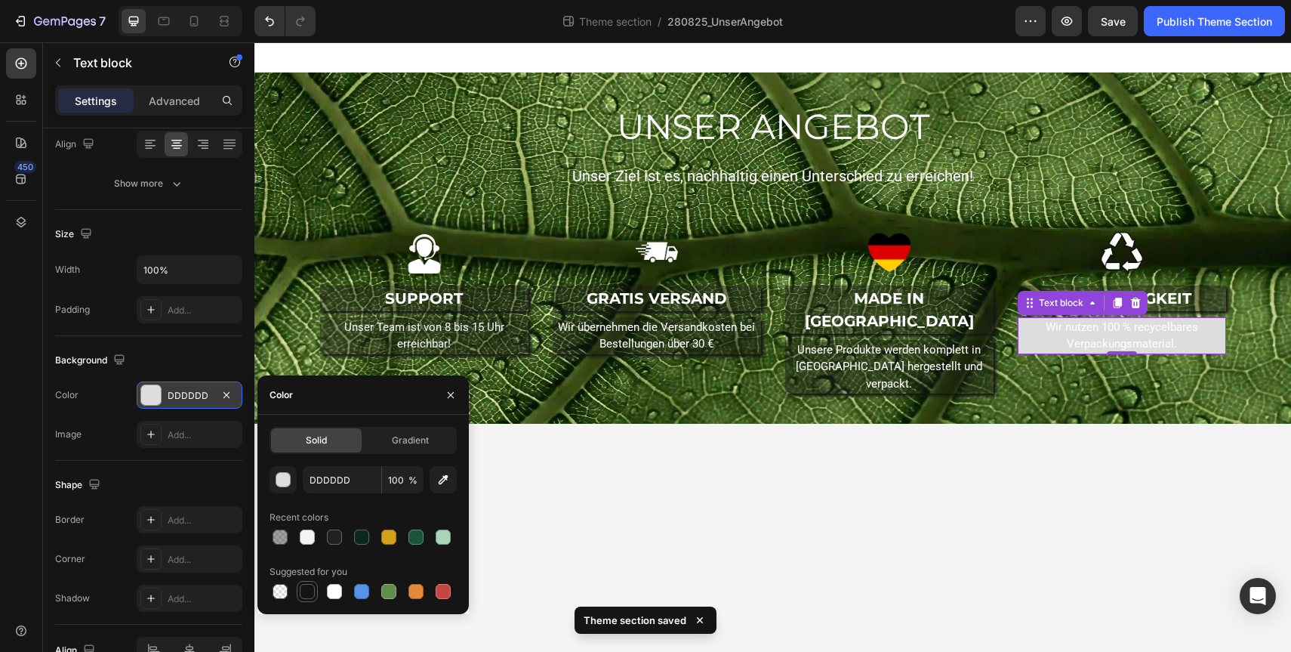
click at [309, 587] on div at bounding box center [307, 591] width 15 height 15
type input "151515"
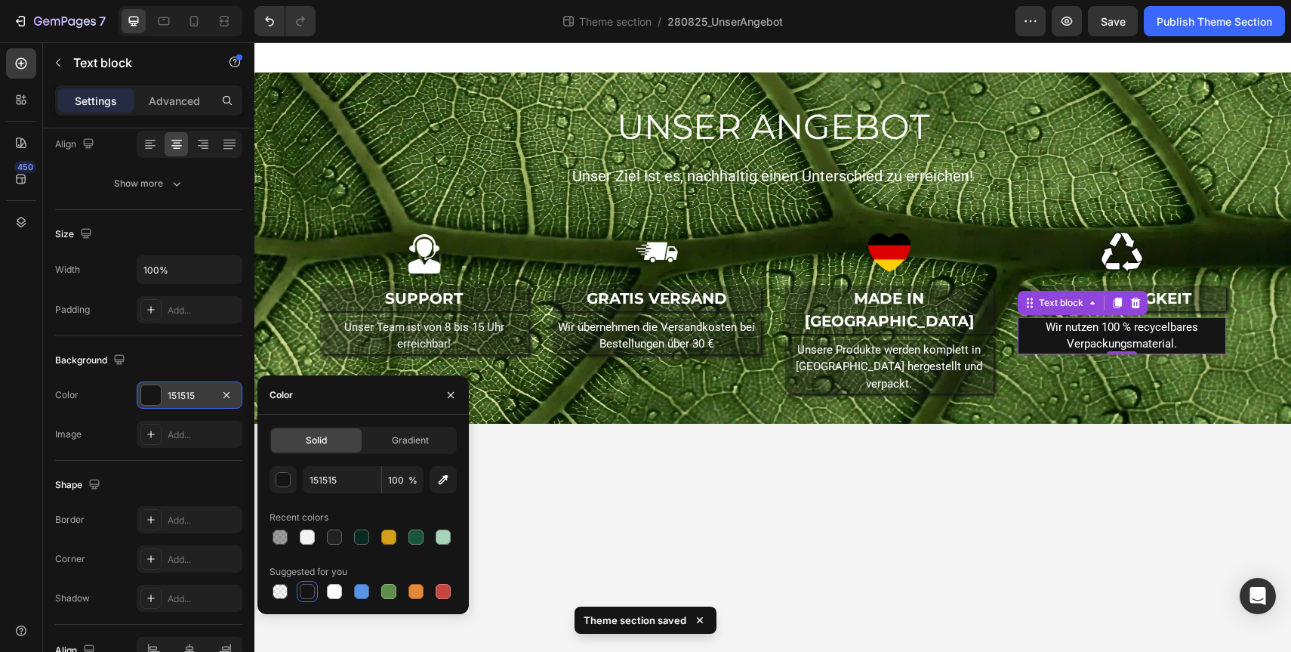
click at [410, 473] on span "%" at bounding box center [412, 480] width 9 height 14
click at [396, 490] on input "100" at bounding box center [403, 479] width 42 height 27
type input "40"
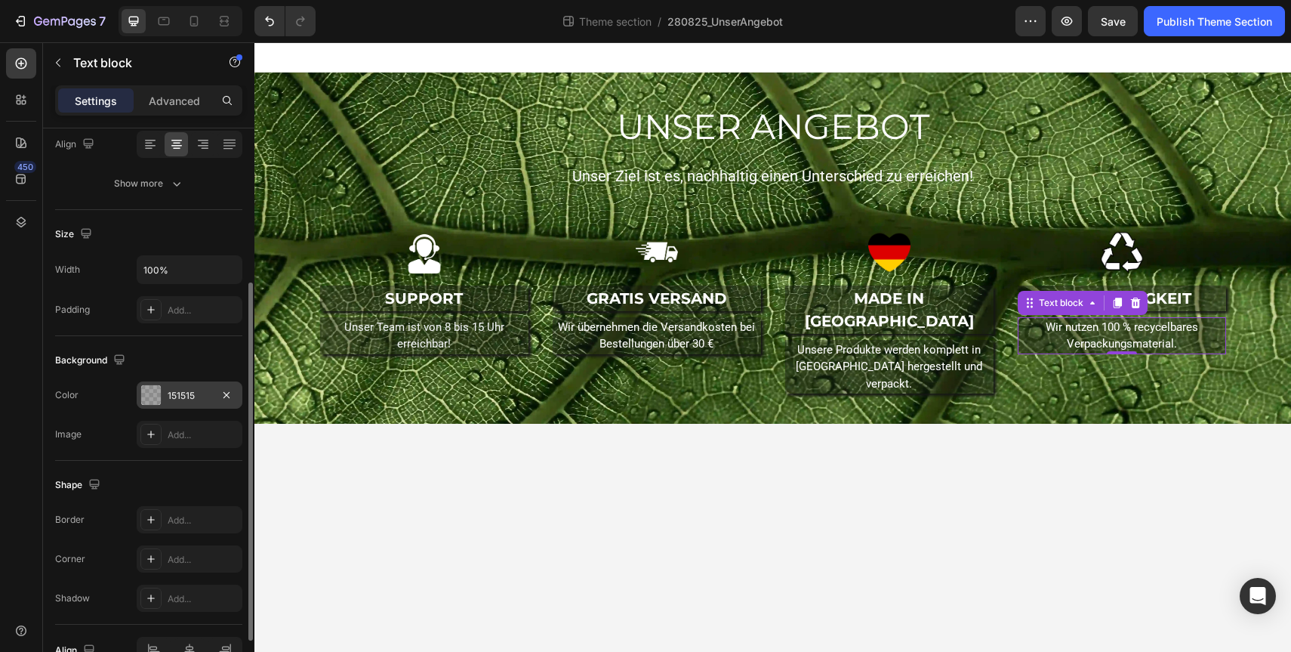
click at [165, 470] on div "Shape Border Add... Corner Add... Shadow Add..." at bounding box center [148, 543] width 187 height 164
click at [149, 598] on icon at bounding box center [151, 598] width 8 height 8
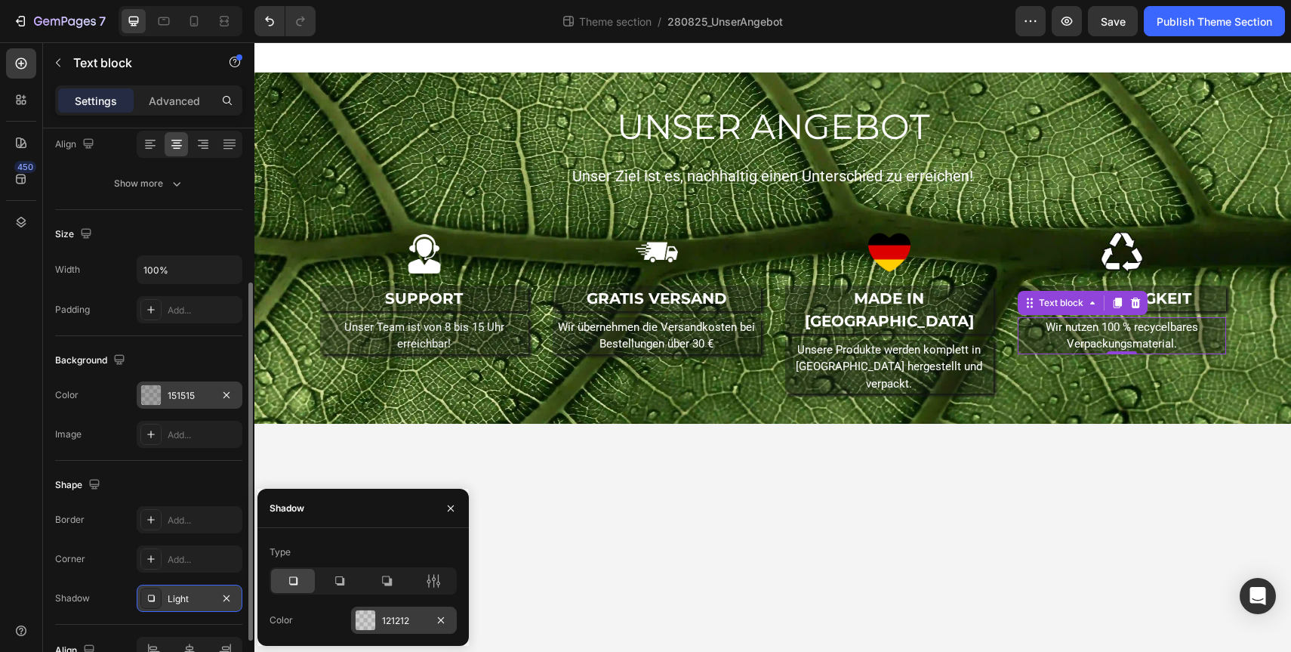
click at [375, 615] on div at bounding box center [365, 619] width 21 height 21
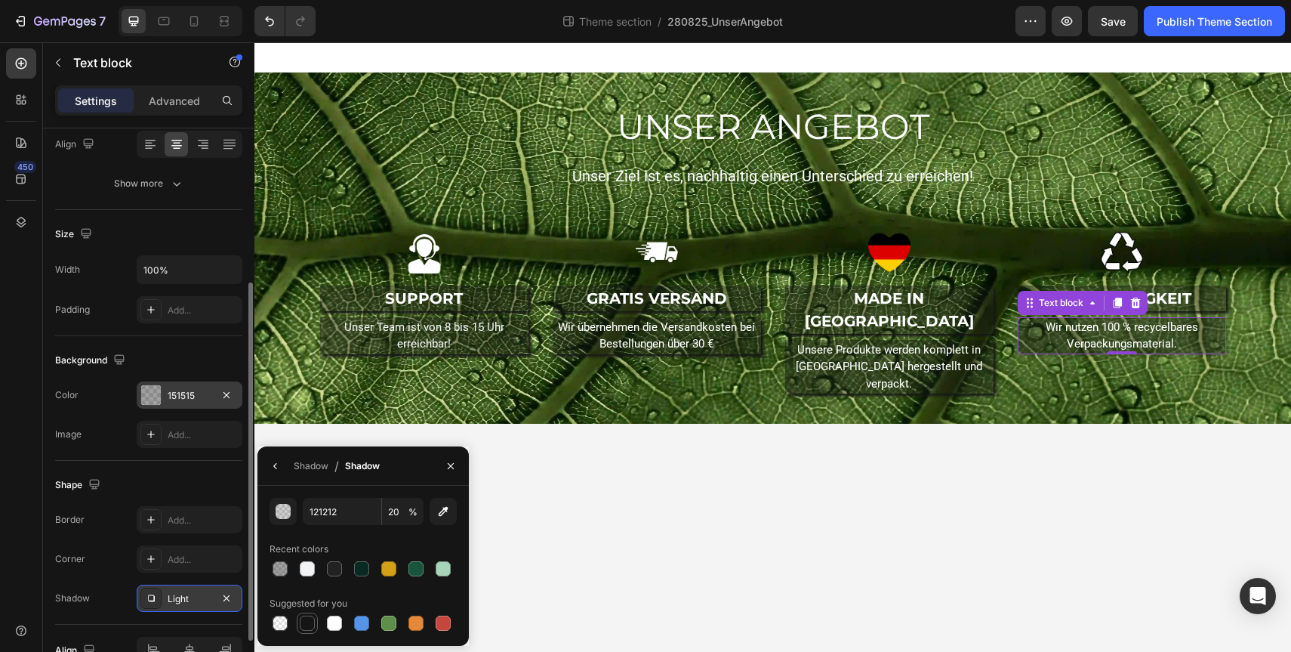
click at [309, 612] on div at bounding box center [307, 622] width 21 height 21
type input "151515"
type input "100"
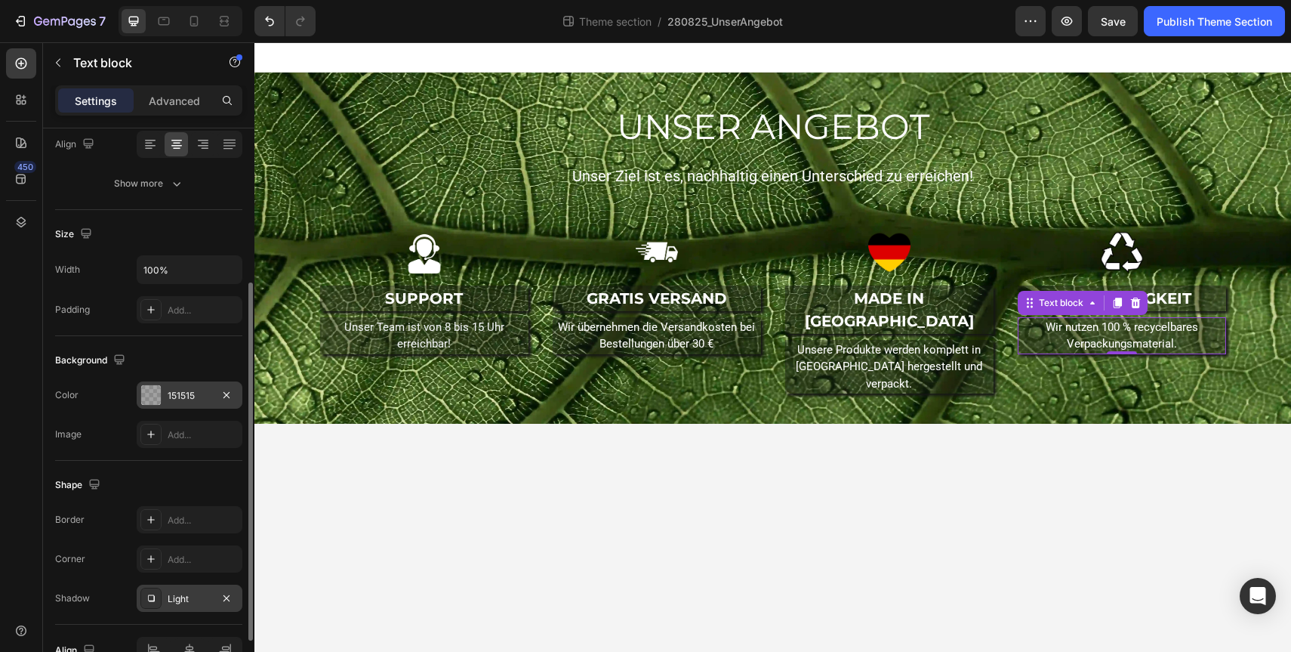
click at [180, 494] on div "Shape" at bounding box center [148, 485] width 187 height 24
click at [607, 492] on body "UNSER ANGEBOT Heading Unser Ziel ist es, nachhaltig einen Unterschied zu erreic…" at bounding box center [772, 346] width 1037 height 609
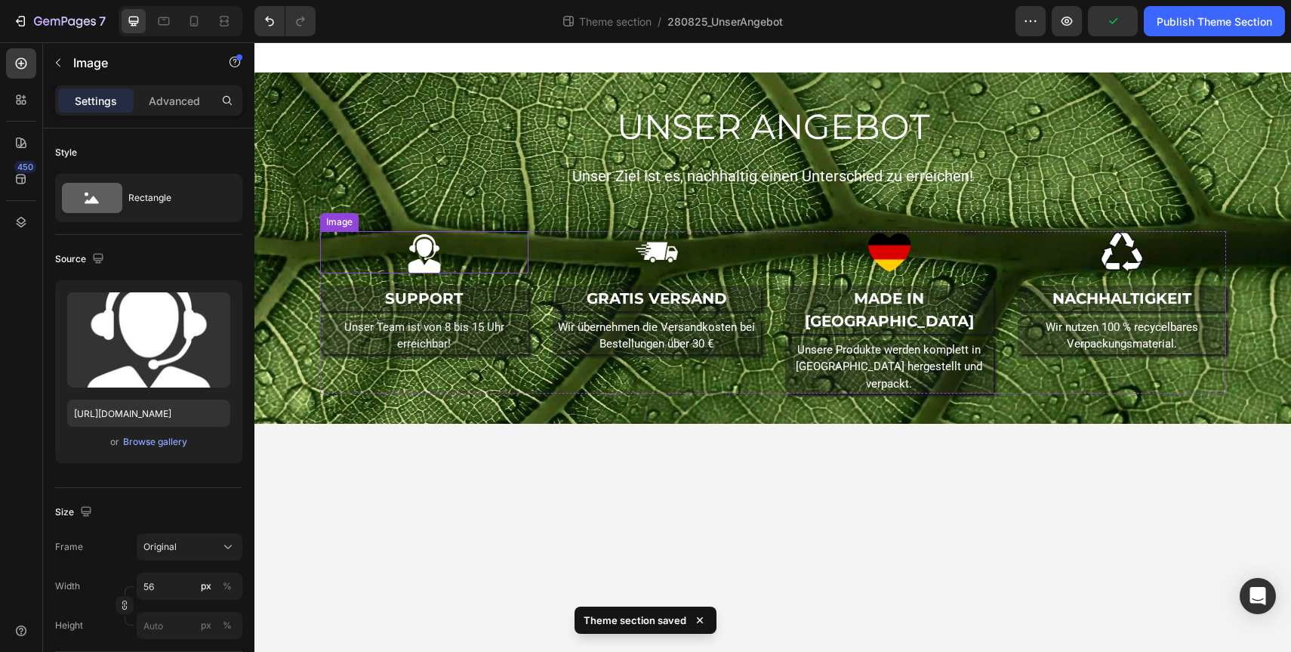
click at [423, 260] on img at bounding box center [424, 252] width 42 height 42
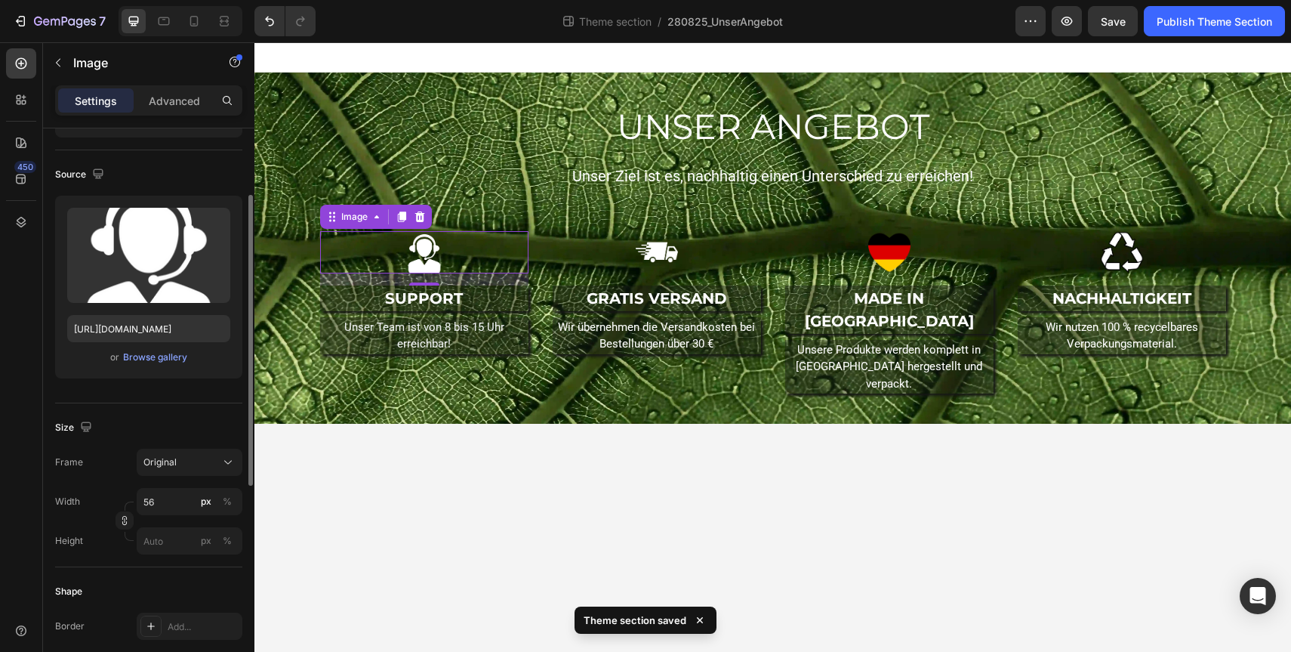
scroll to position [100, 0]
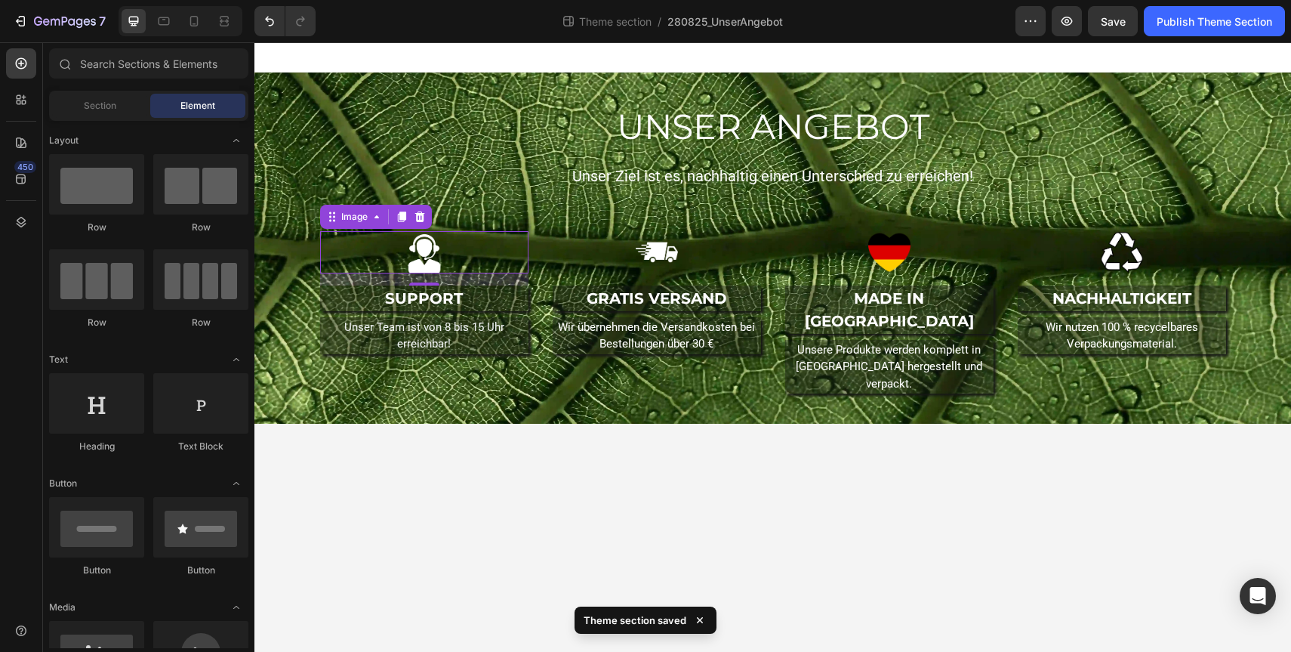
click at [458, 439] on body "UNSER ANGEBOT Heading Unser Ziel ist es, nachhaltig einen Unterschied zu erreic…" at bounding box center [772, 346] width 1037 height 609
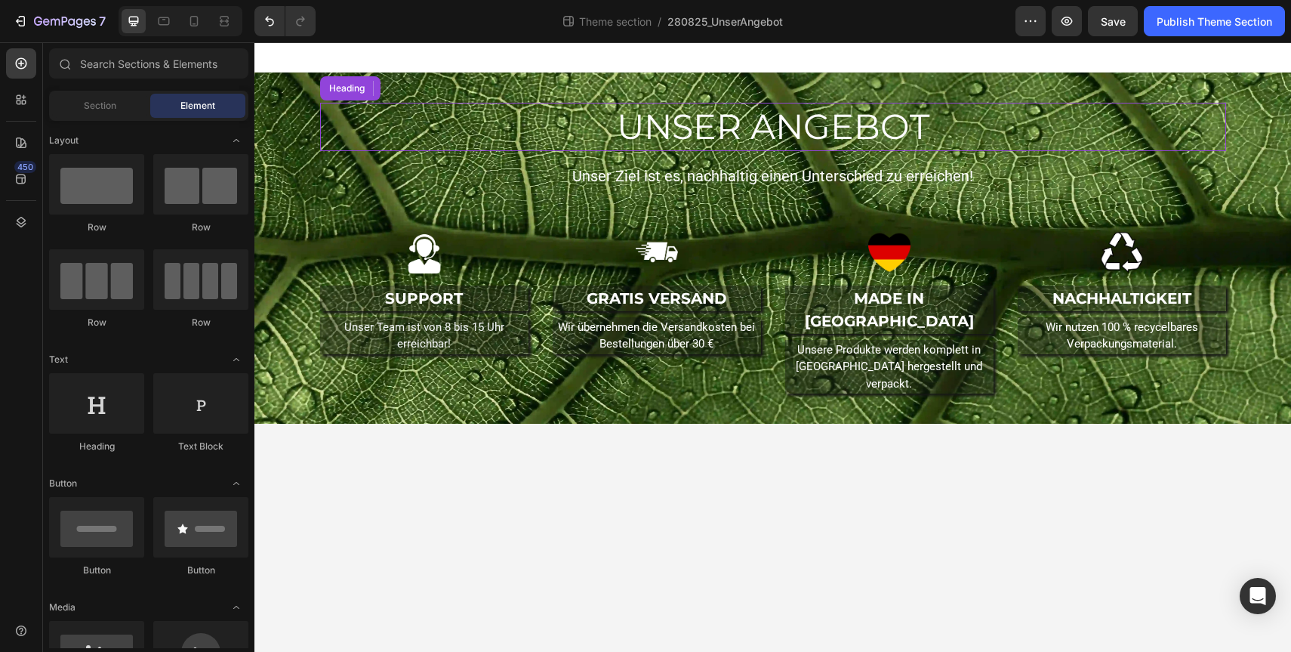
click at [850, 131] on h2 "UNSER ANGEBOT" at bounding box center [773, 127] width 906 height 48
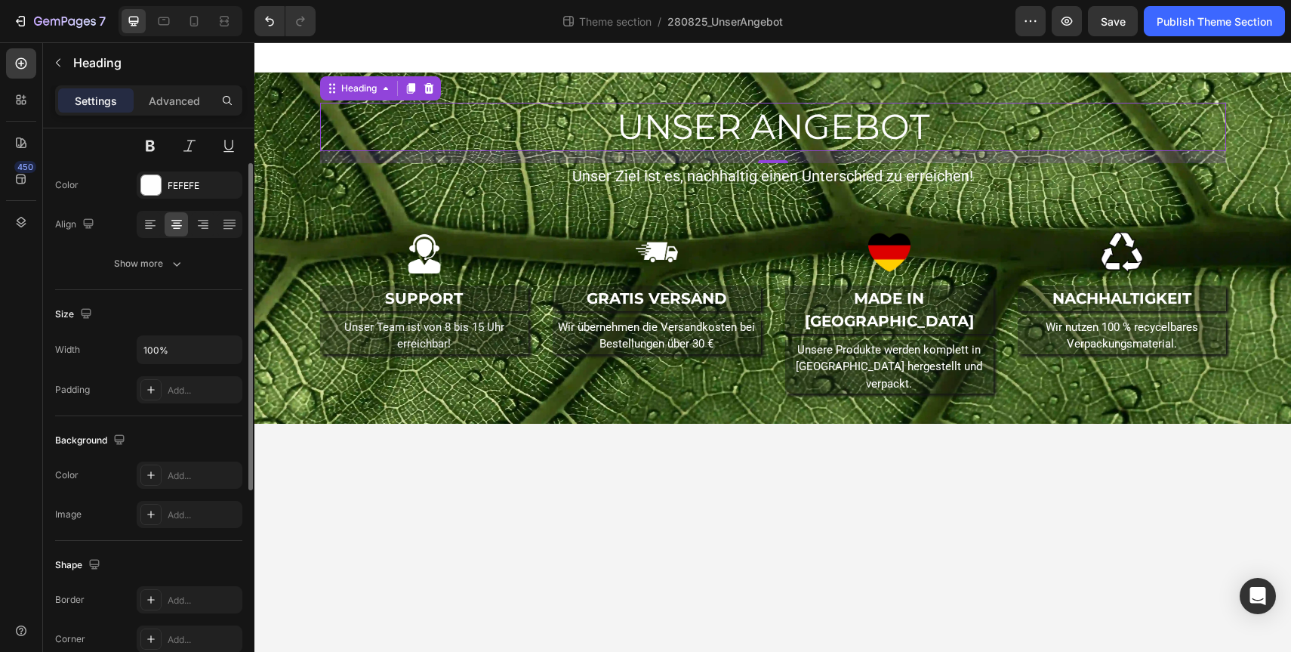
scroll to position [178, 0]
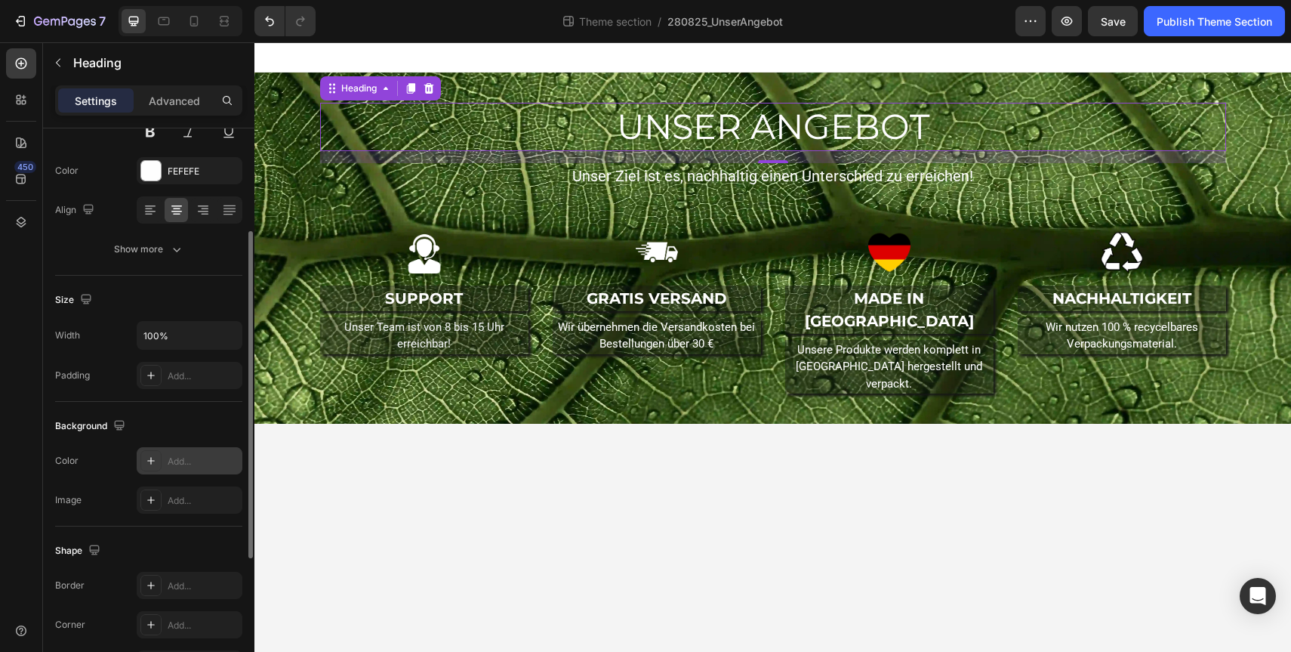
click at [155, 458] on icon at bounding box center [151, 461] width 12 height 12
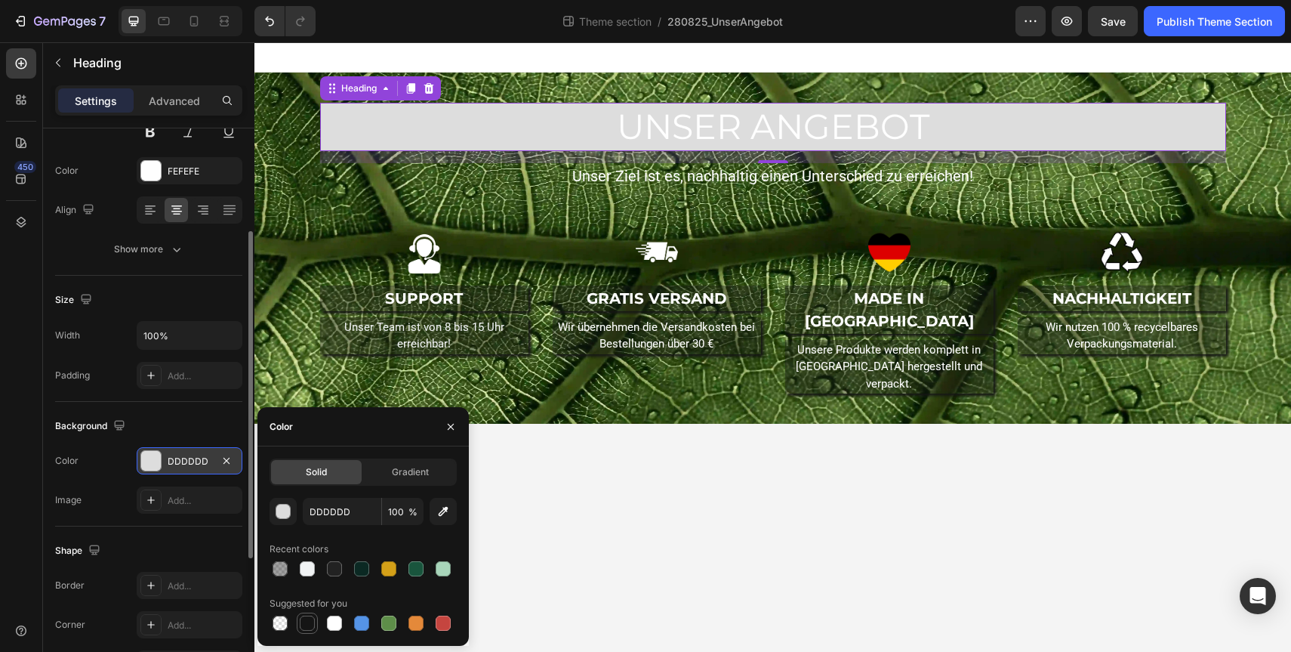
click at [304, 627] on div at bounding box center [307, 622] width 15 height 15
type input "151515"
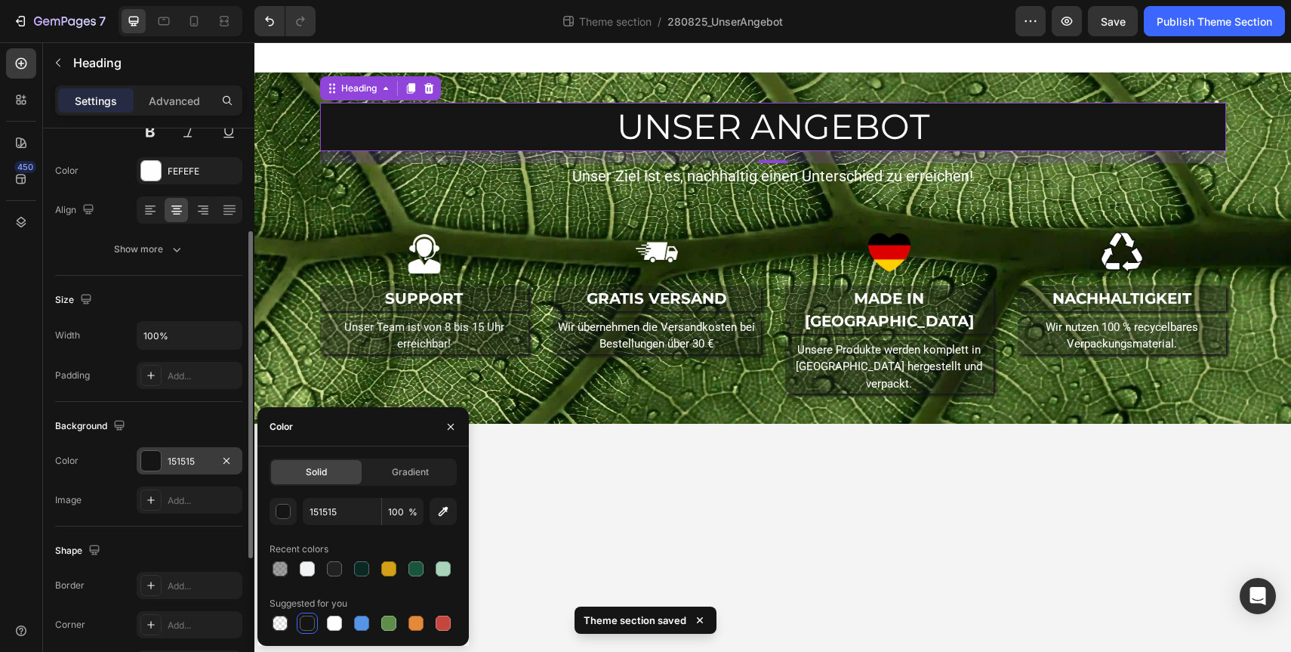
click at [587, 162] on div "16" at bounding box center [773, 157] width 906 height 12
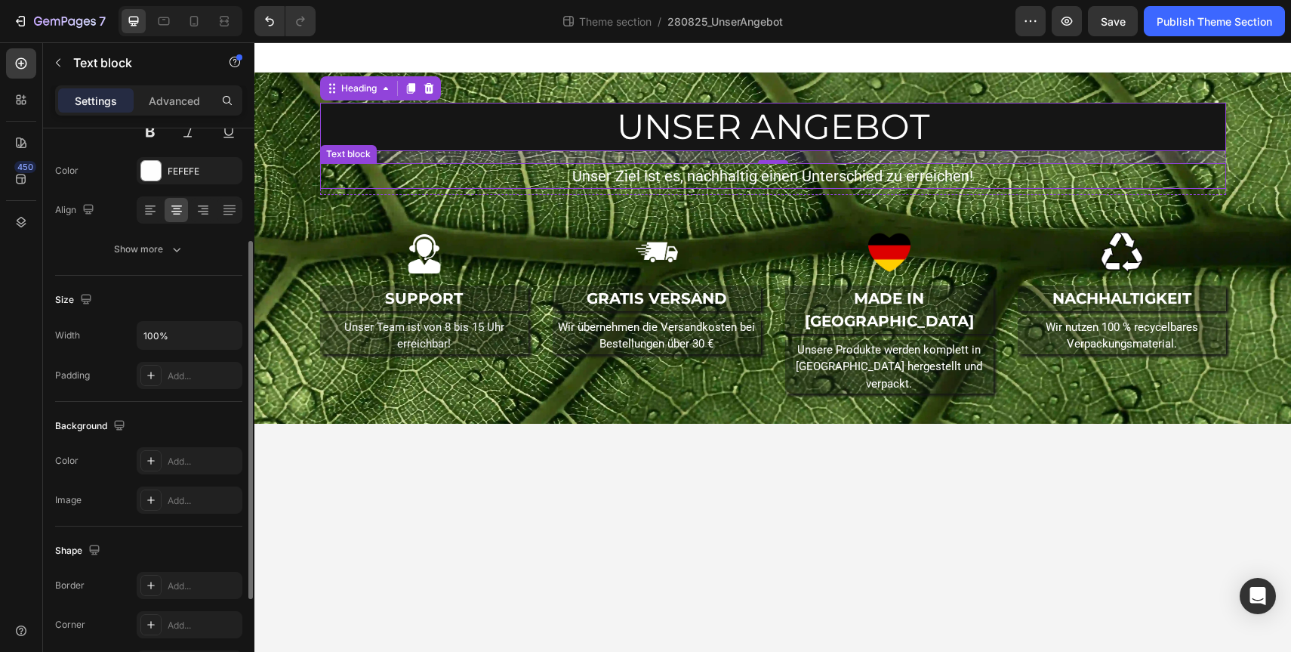
click at [587, 178] on p "Unser Ziel ist es, nachhaltig einen Unterschied zu erreichen!" at bounding box center [773, 176] width 903 height 23
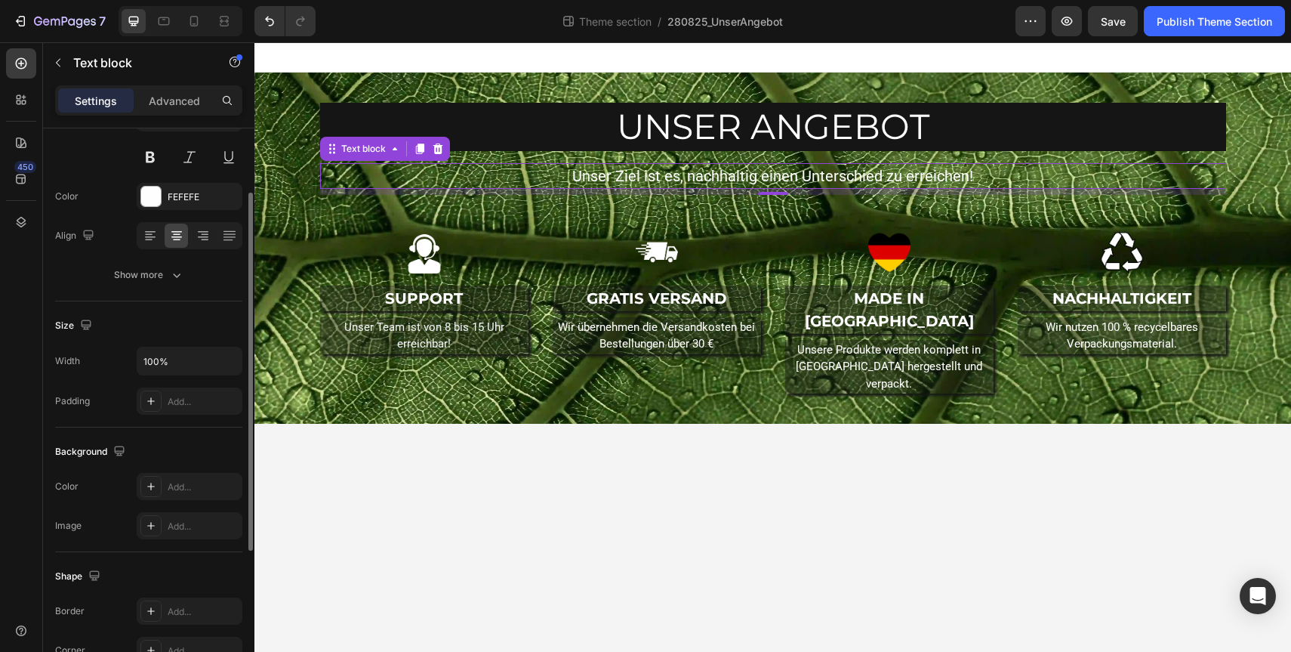
scroll to position [157, 0]
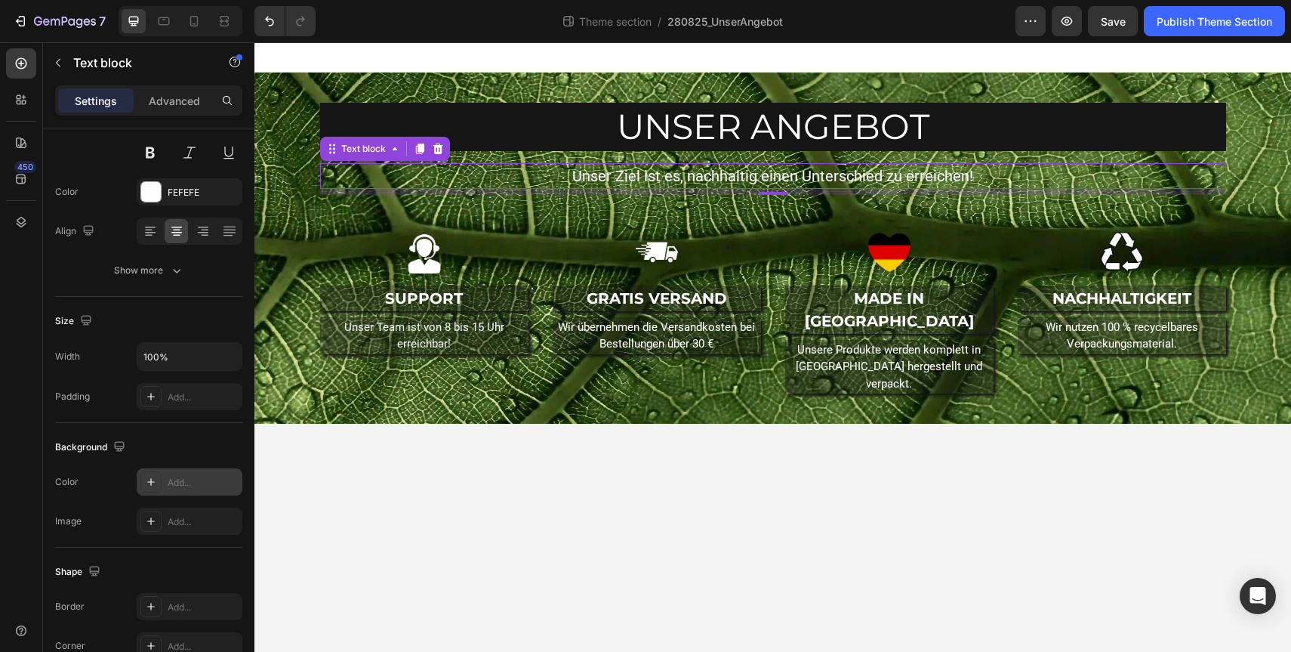
click at [154, 484] on icon at bounding box center [151, 482] width 12 height 12
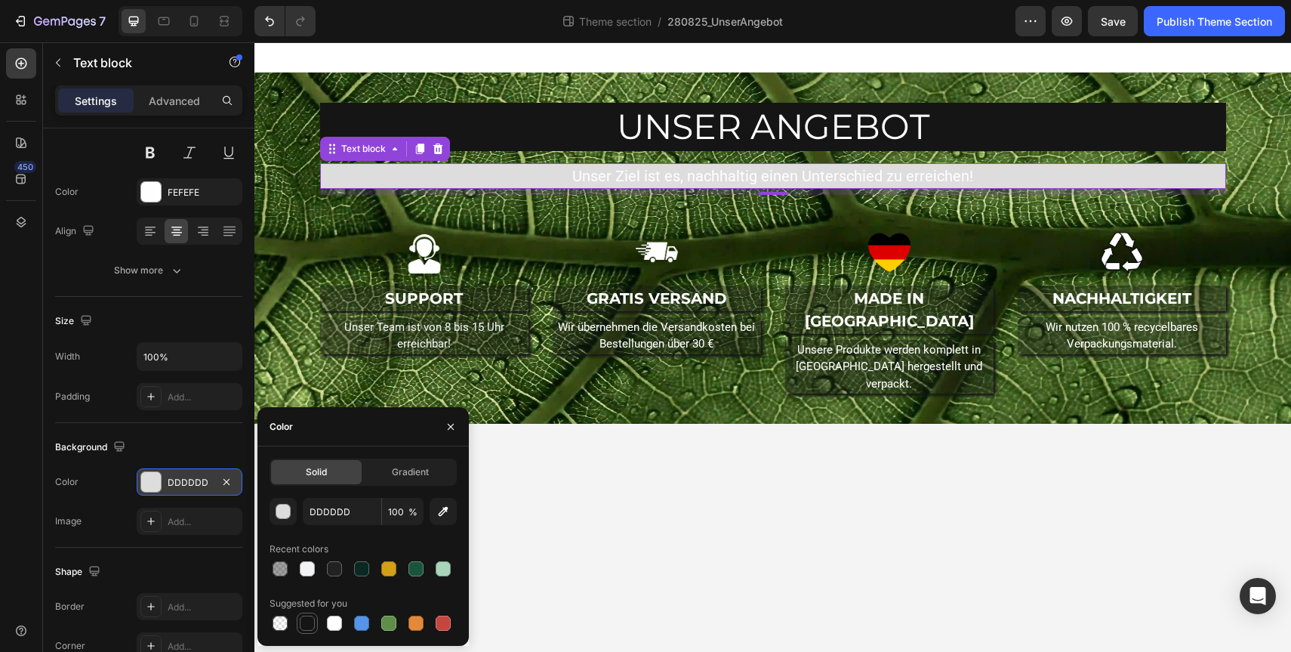
click at [301, 621] on div at bounding box center [307, 622] width 15 height 15
type input "151515"
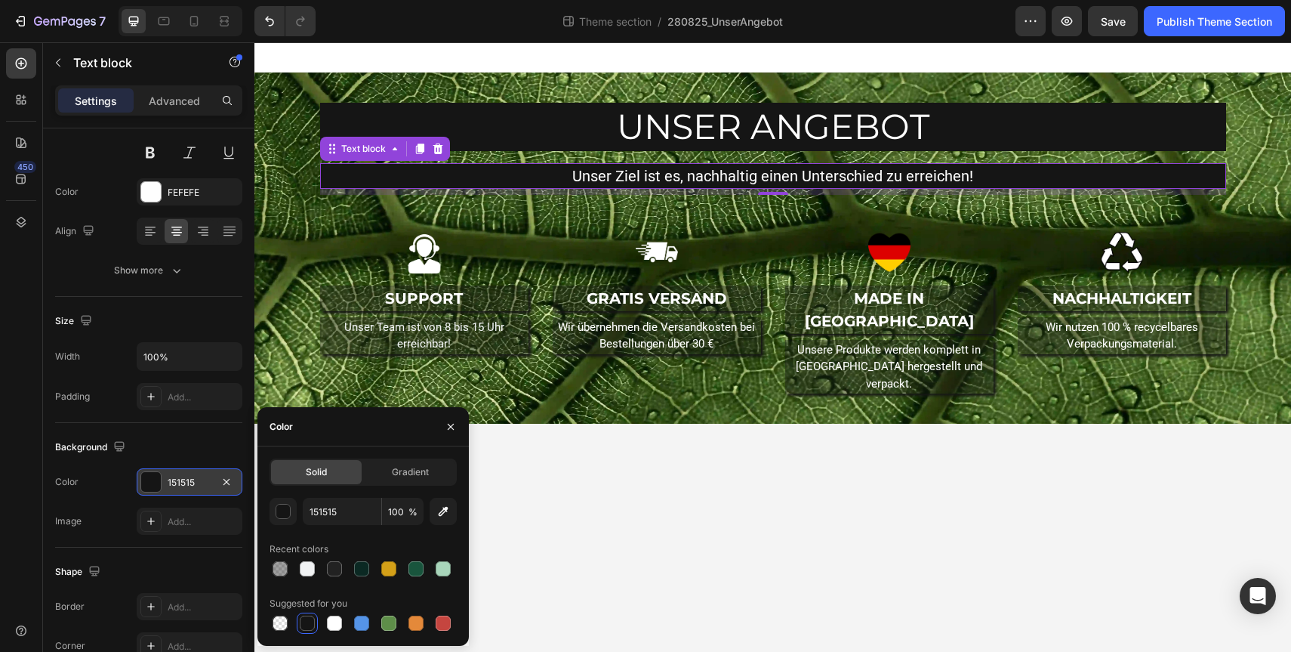
click at [399, 525] on div "151515 100 % Recent colors Suggested for you" at bounding box center [363, 566] width 187 height 136
click at [399, 520] on input "100" at bounding box center [403, 511] width 42 height 27
type input "40"
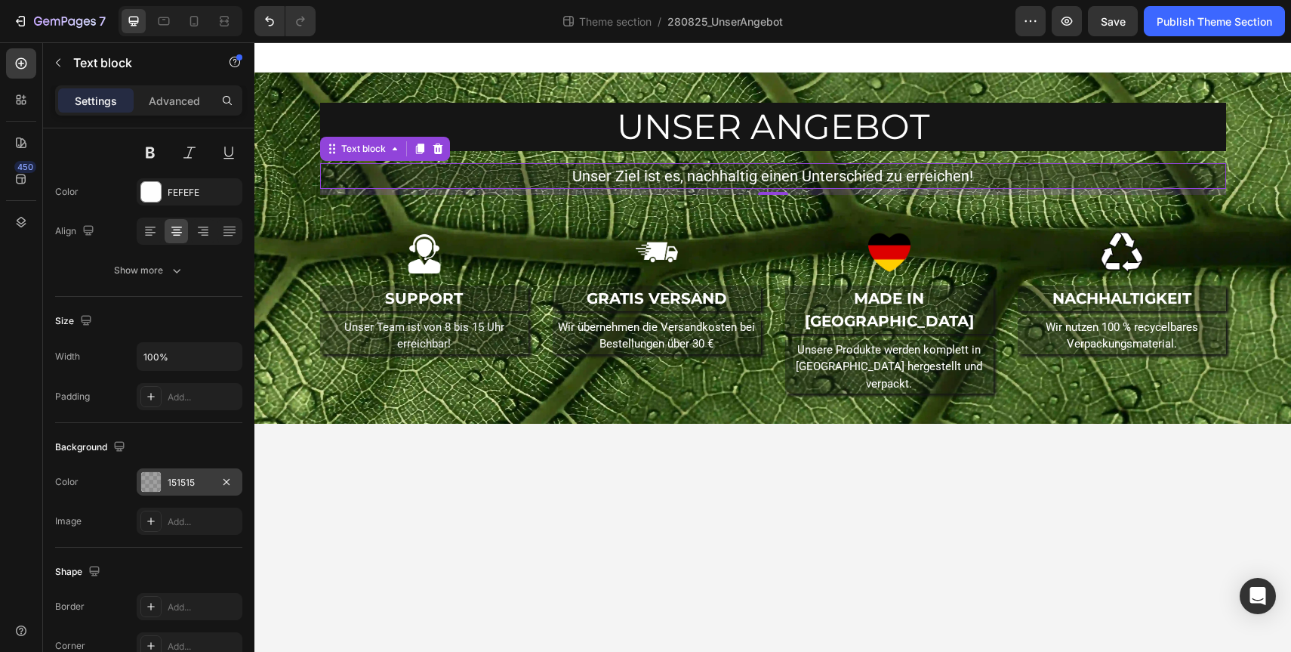
click at [167, 435] on div "Background" at bounding box center [148, 447] width 187 height 24
click at [711, 129] on h2 "UNSER ANGEBOT" at bounding box center [773, 127] width 906 height 48
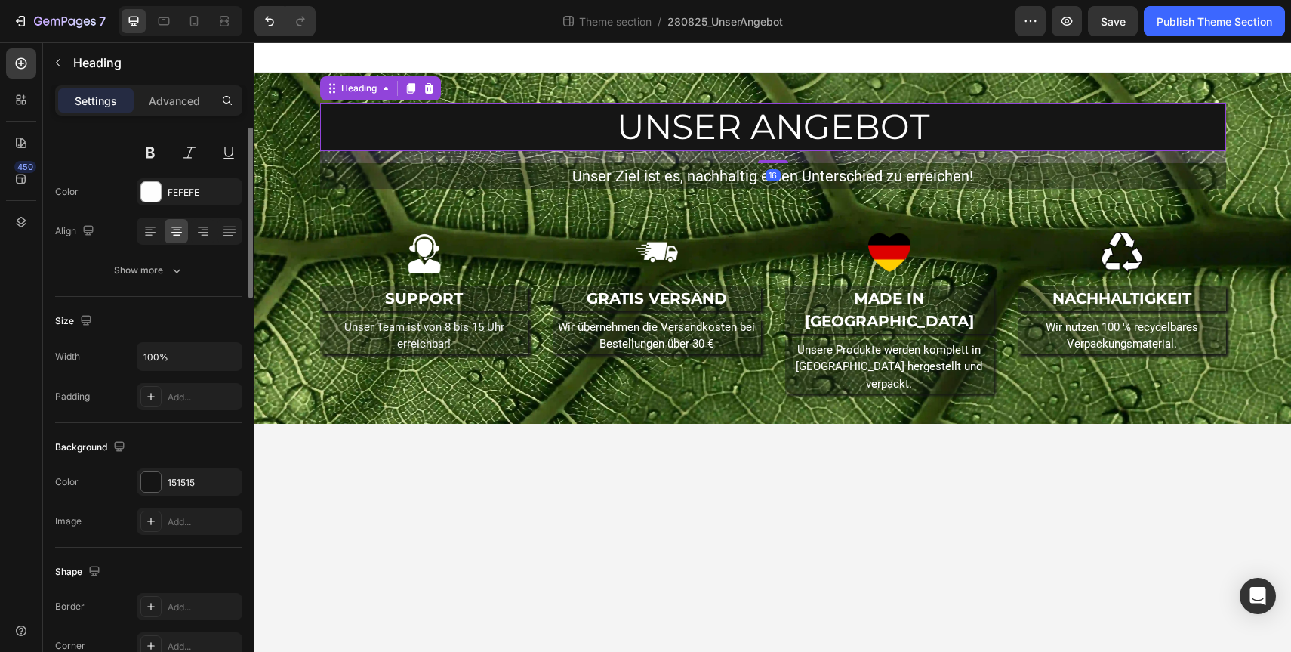
scroll to position [0, 0]
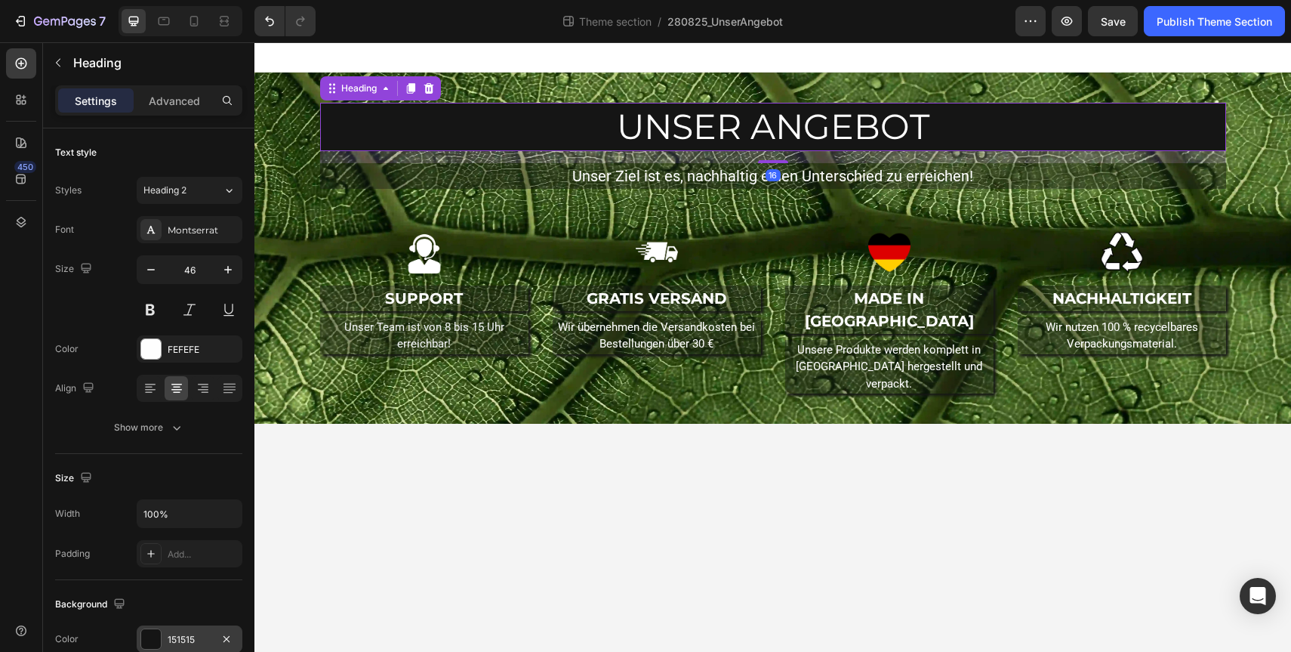
click at [165, 636] on div "151515" at bounding box center [190, 638] width 106 height 27
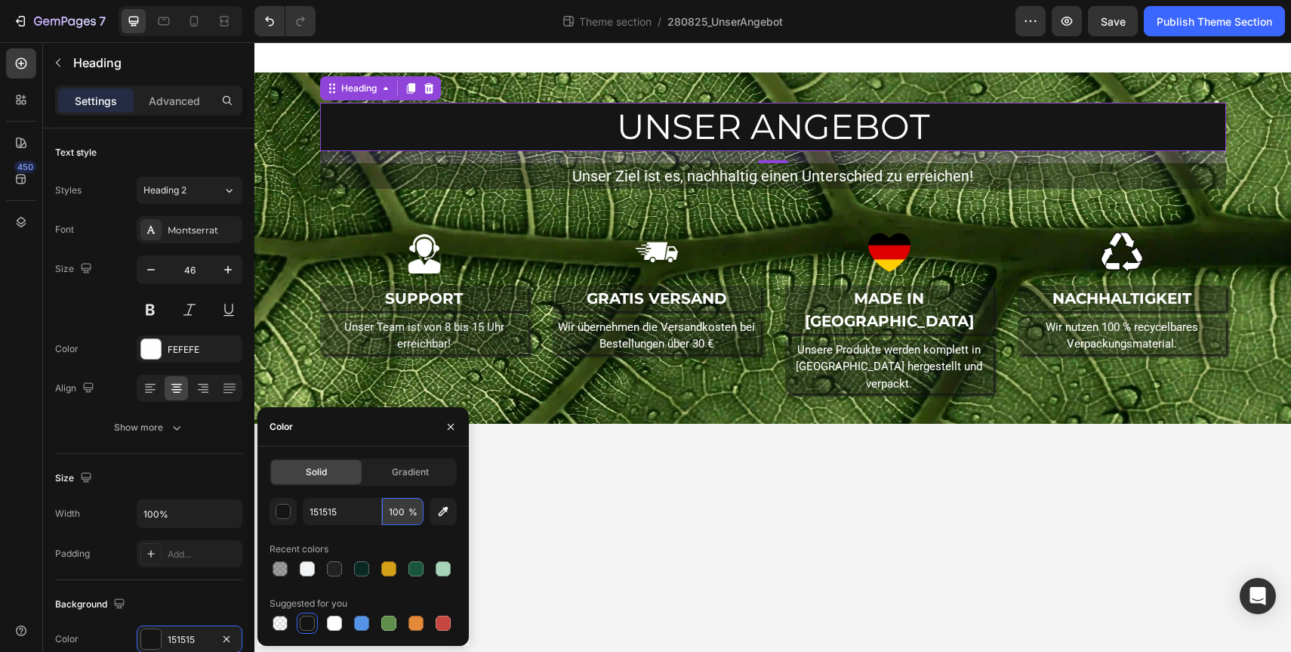
click at [402, 514] on input "100" at bounding box center [403, 511] width 42 height 27
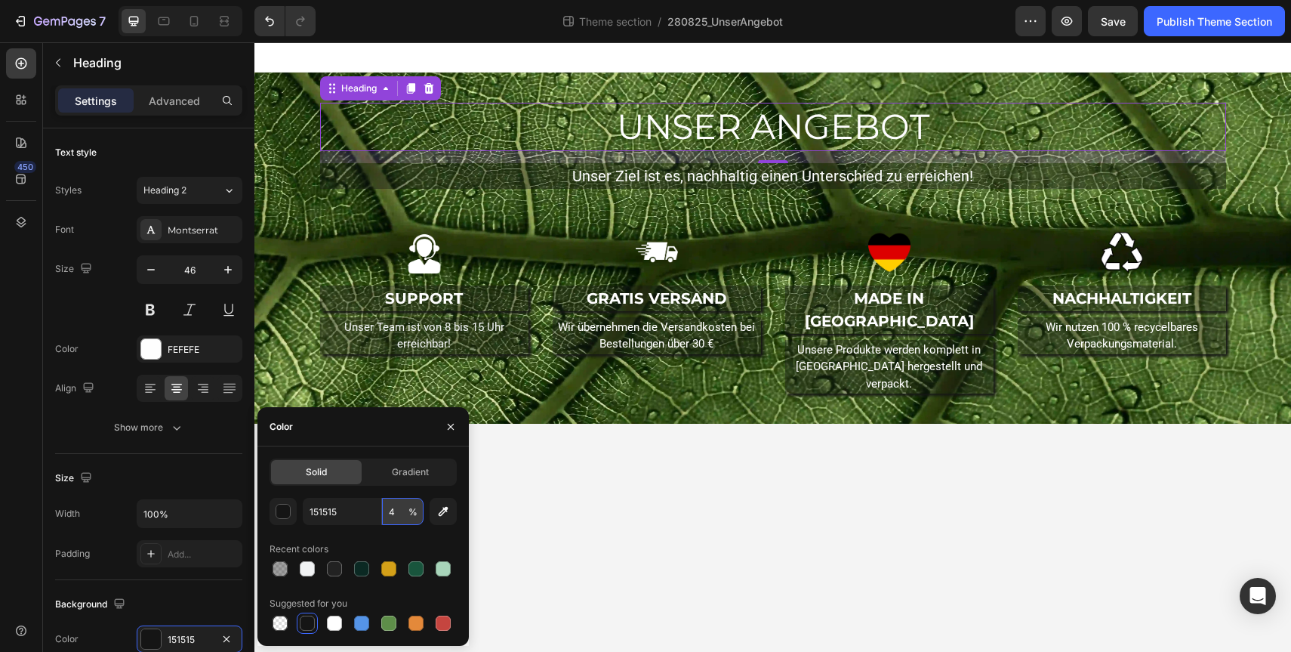
type input "40"
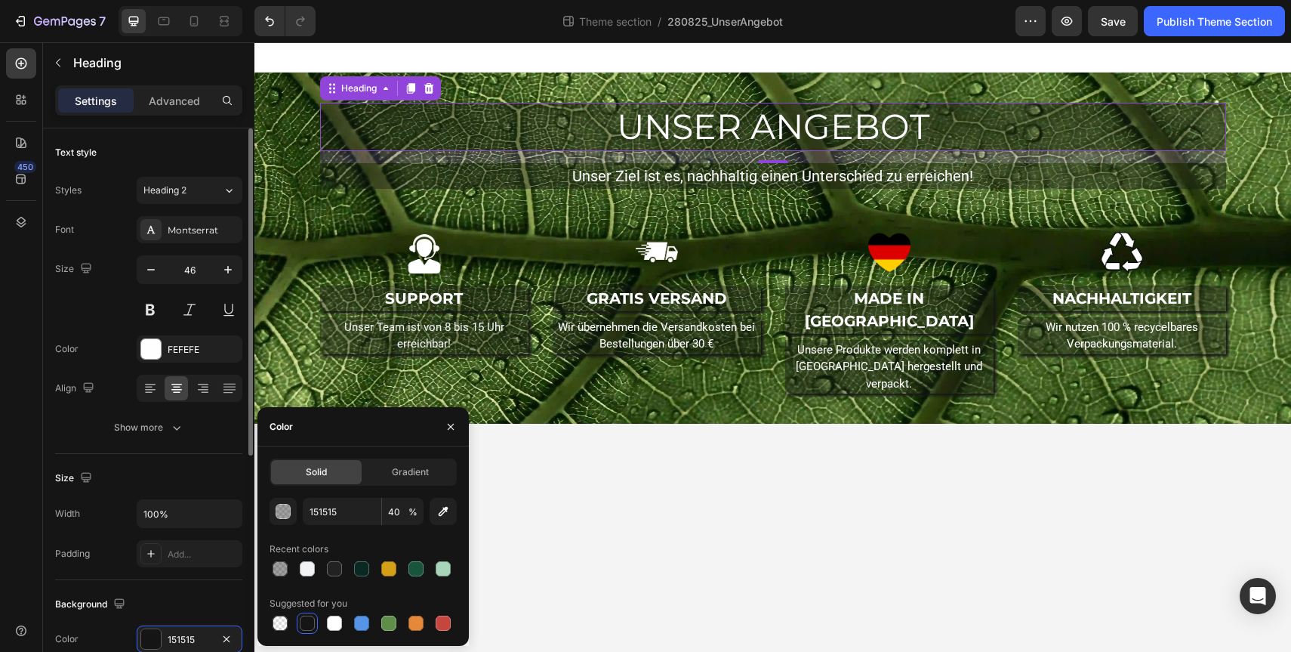
click at [171, 479] on div "Size" at bounding box center [148, 478] width 187 height 24
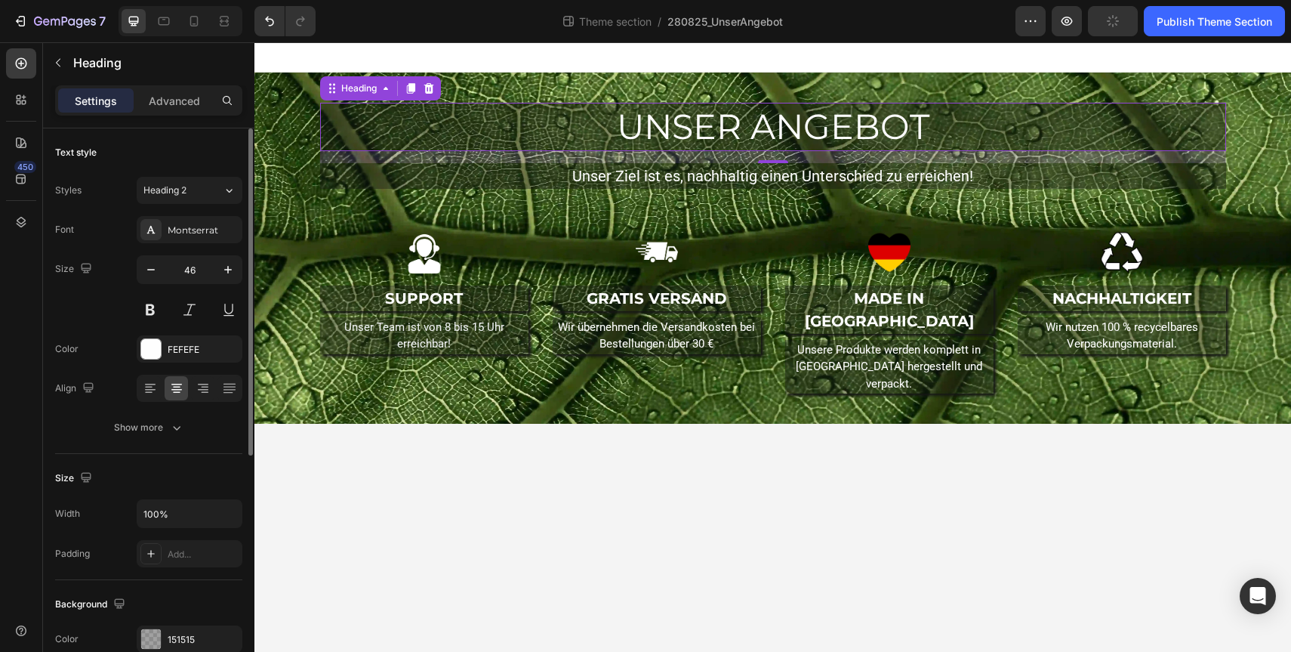
click at [171, 479] on div "Size" at bounding box center [148, 478] width 187 height 24
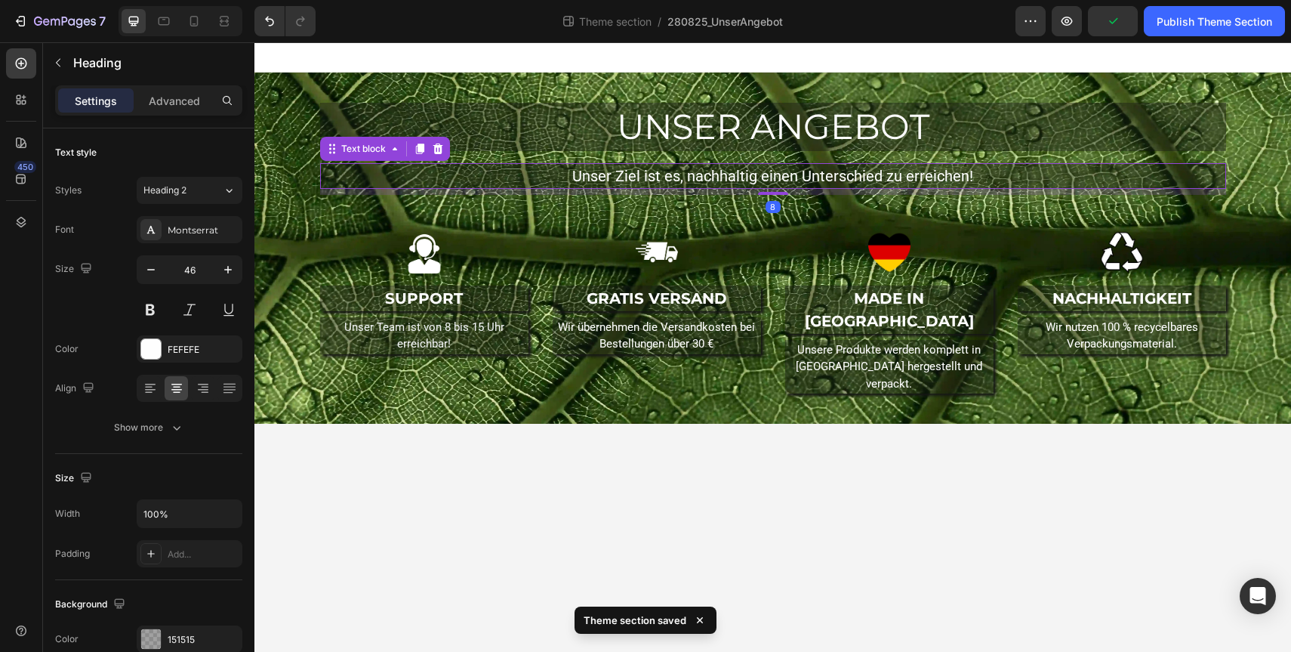
click at [508, 177] on p "Unser Ziel ist es, nachhaltig einen Unterschied zu erreichen!" at bounding box center [773, 176] width 903 height 23
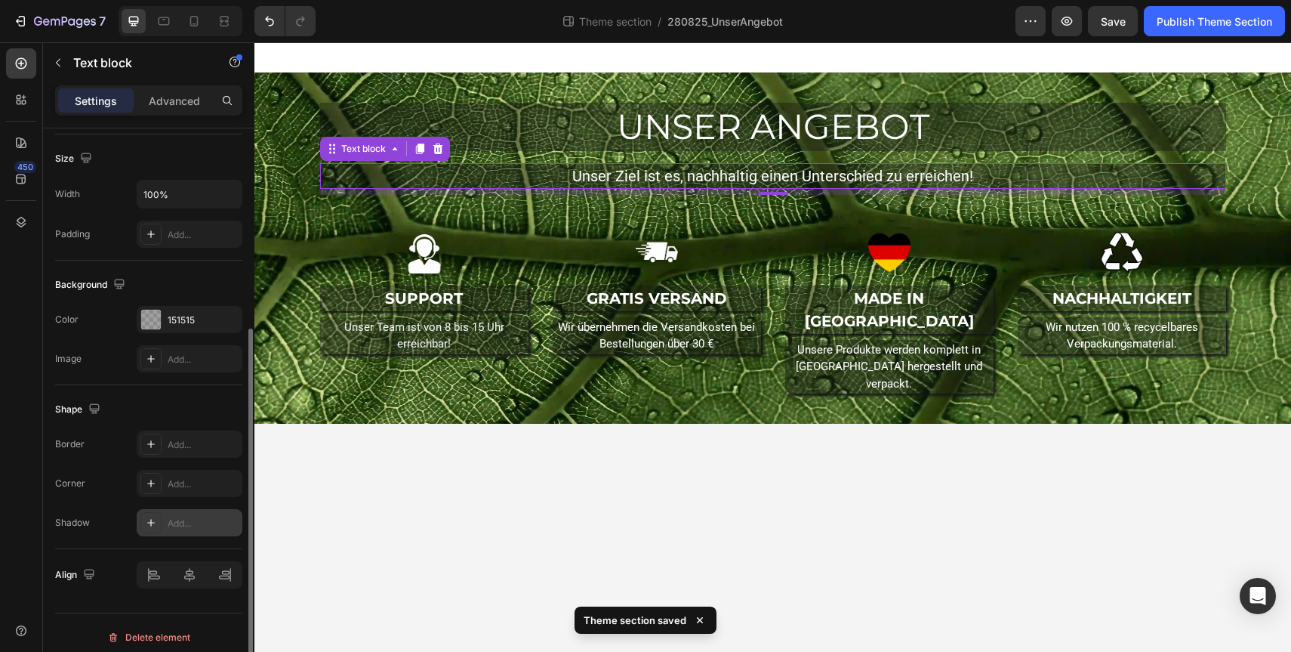
scroll to position [328, 0]
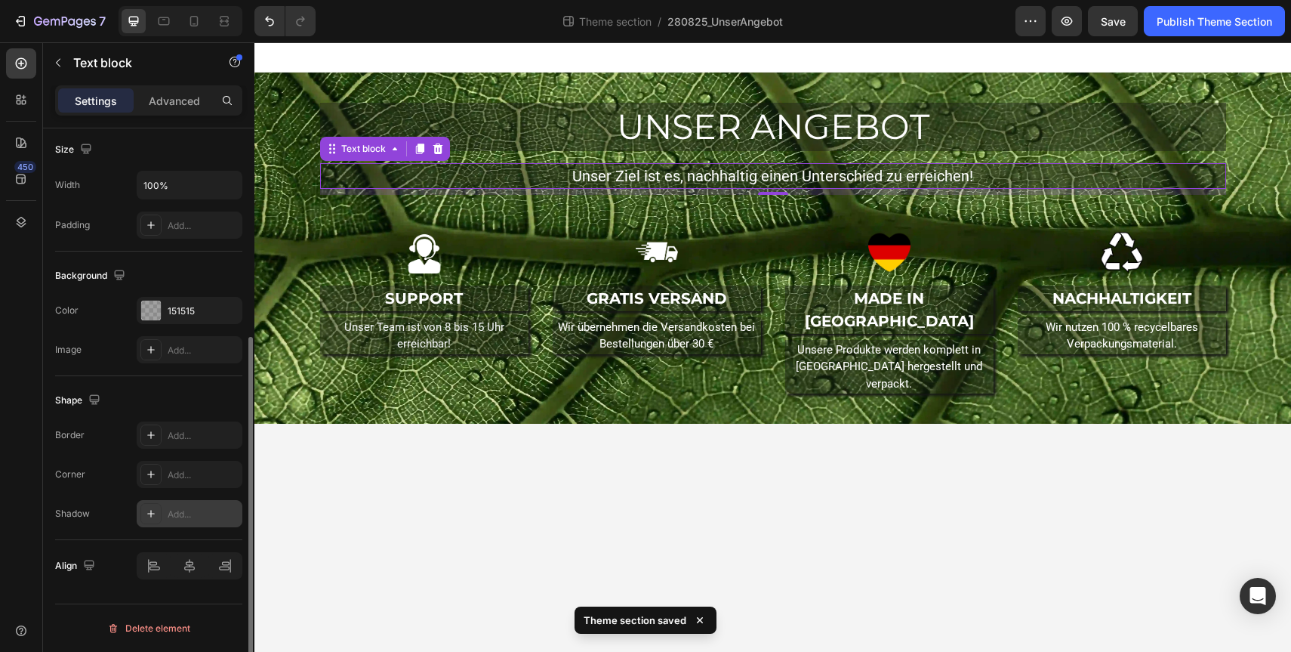
click at [149, 510] on icon at bounding box center [151, 513] width 12 height 12
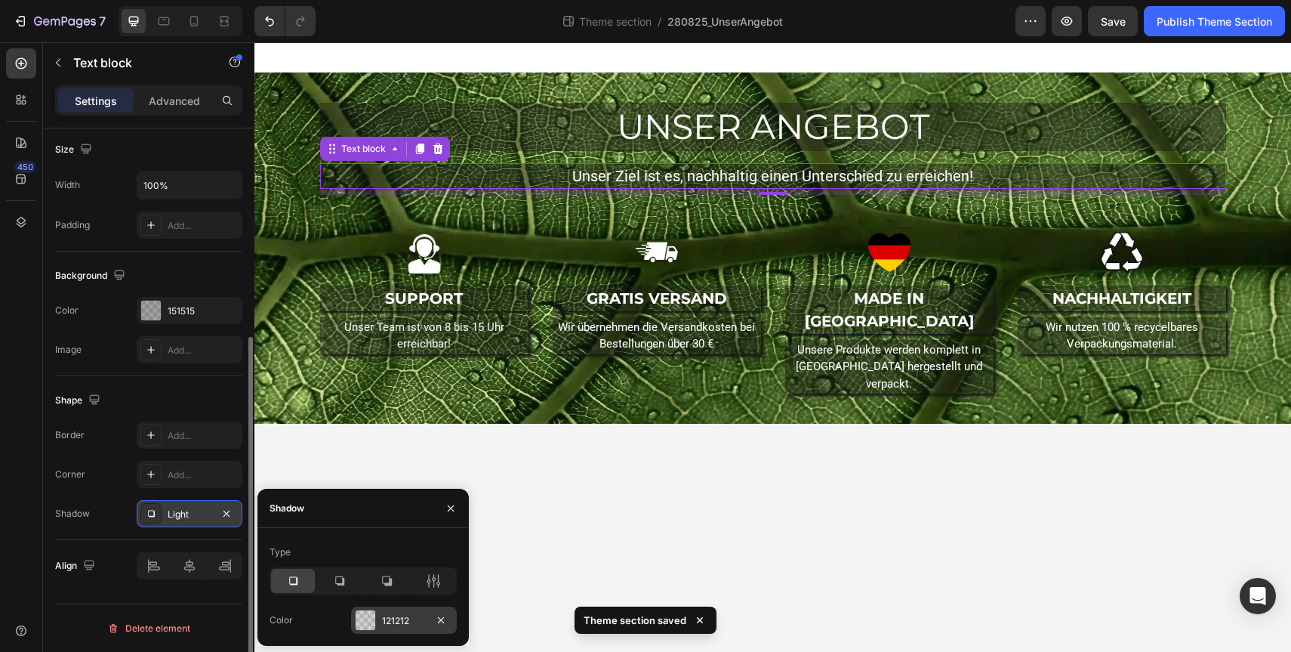
click at [385, 608] on div "121212" at bounding box center [404, 619] width 106 height 27
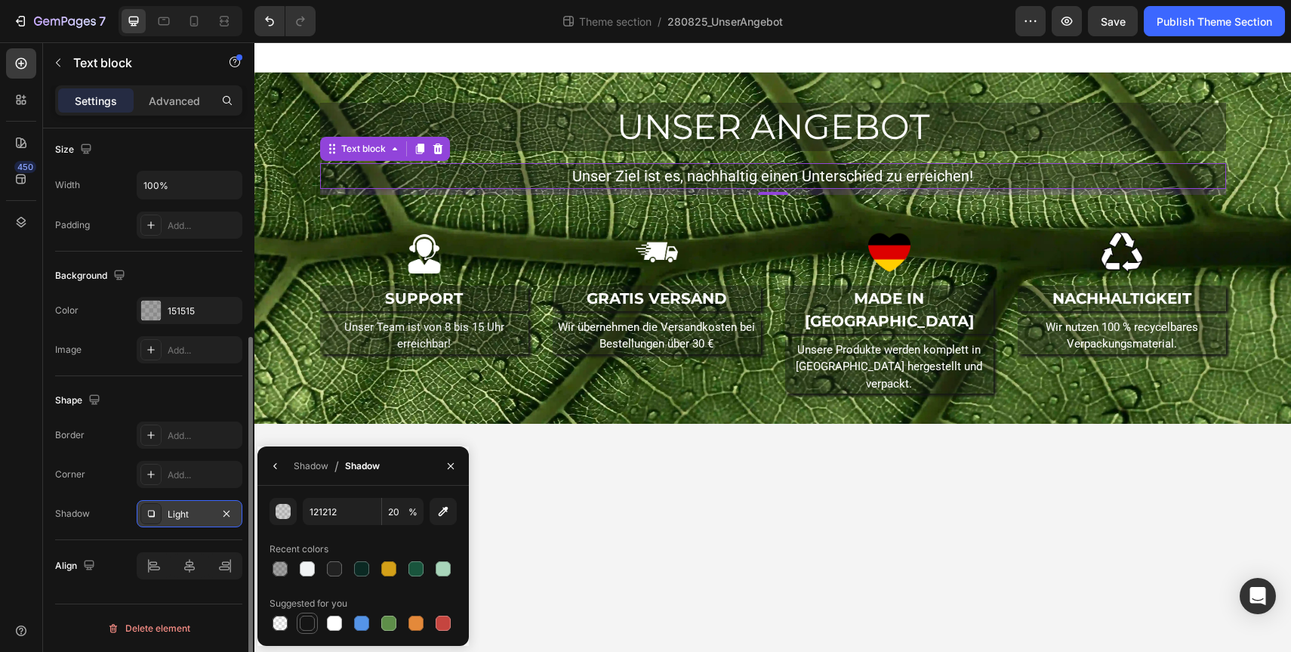
click at [311, 622] on div at bounding box center [307, 622] width 15 height 15
type input "151515"
type input "100"
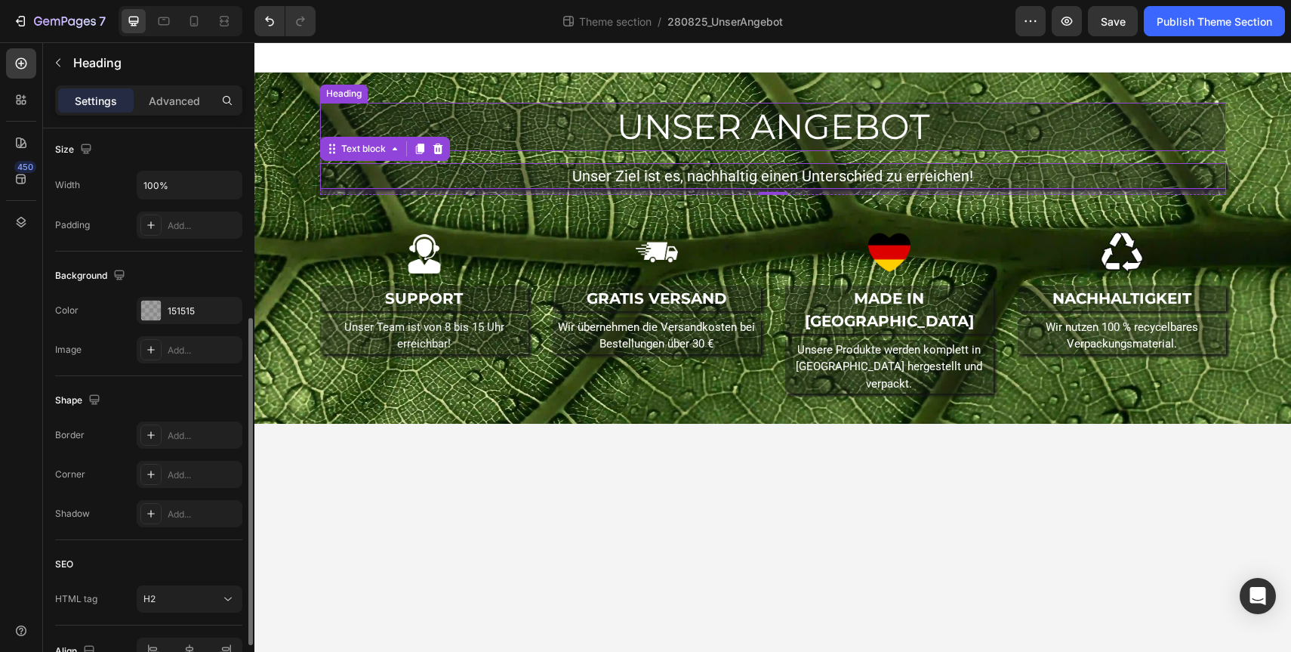
click at [513, 130] on h2 "UNSER ANGEBOT" at bounding box center [773, 127] width 906 height 48
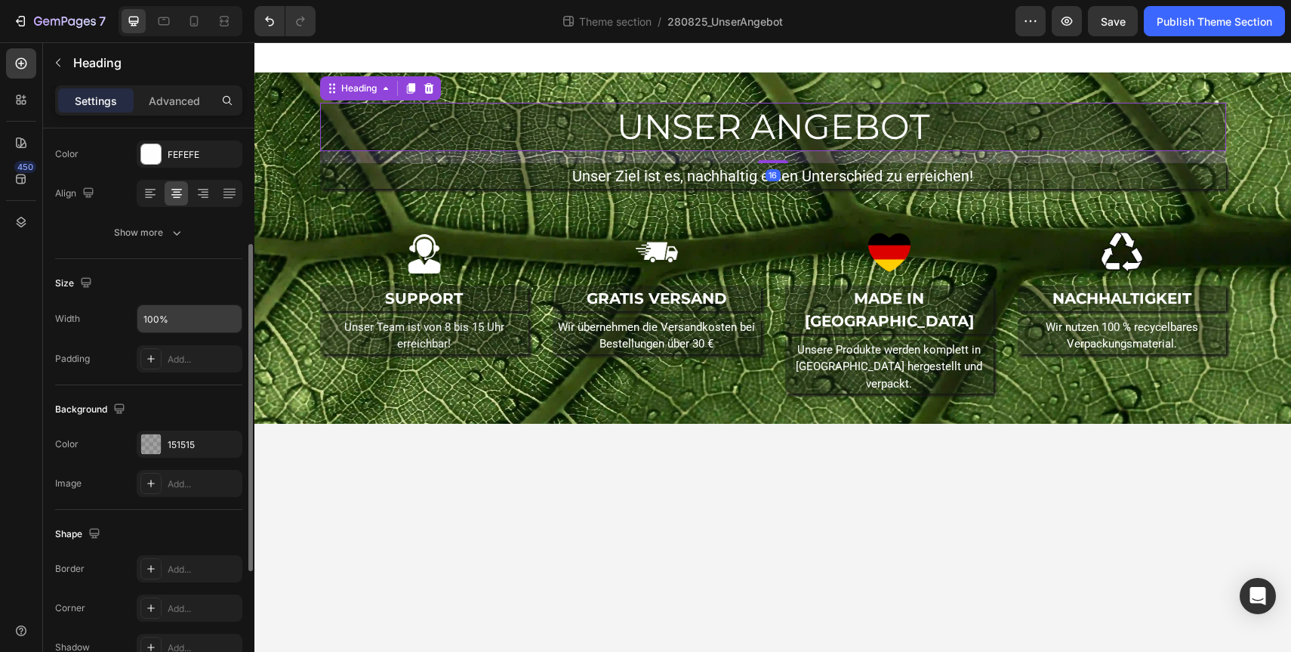
scroll to position [219, 0]
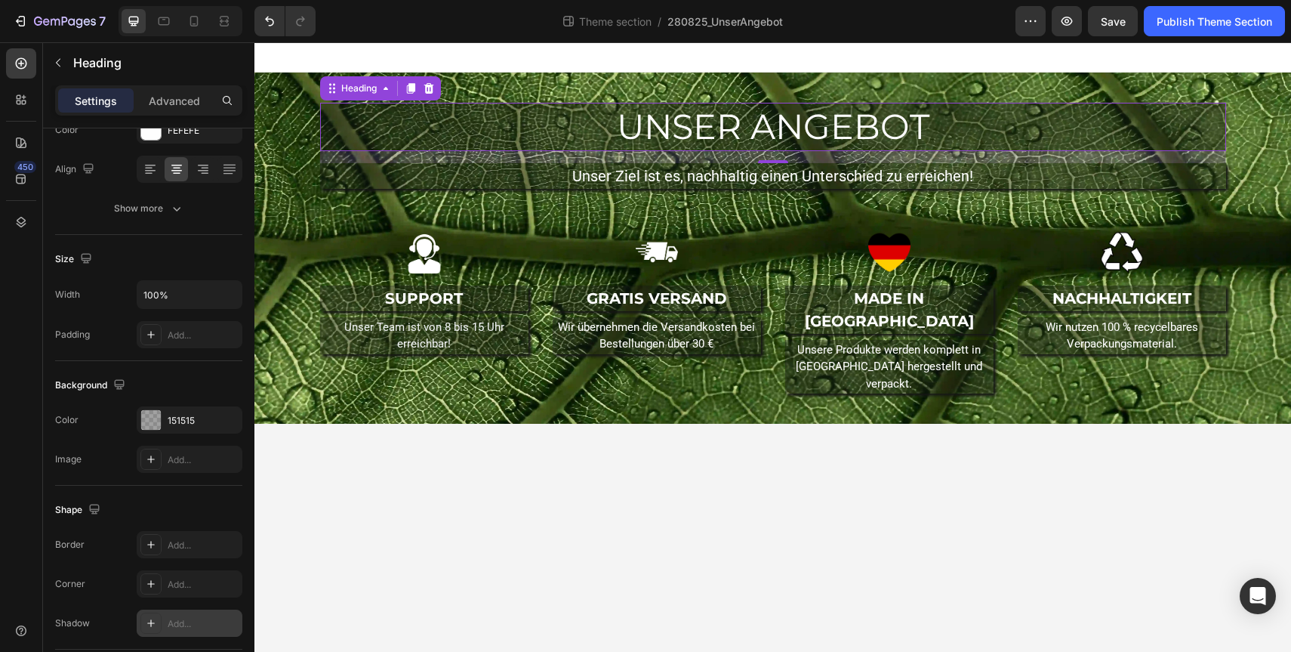
click at [184, 627] on div "Add..." at bounding box center [203, 624] width 71 height 14
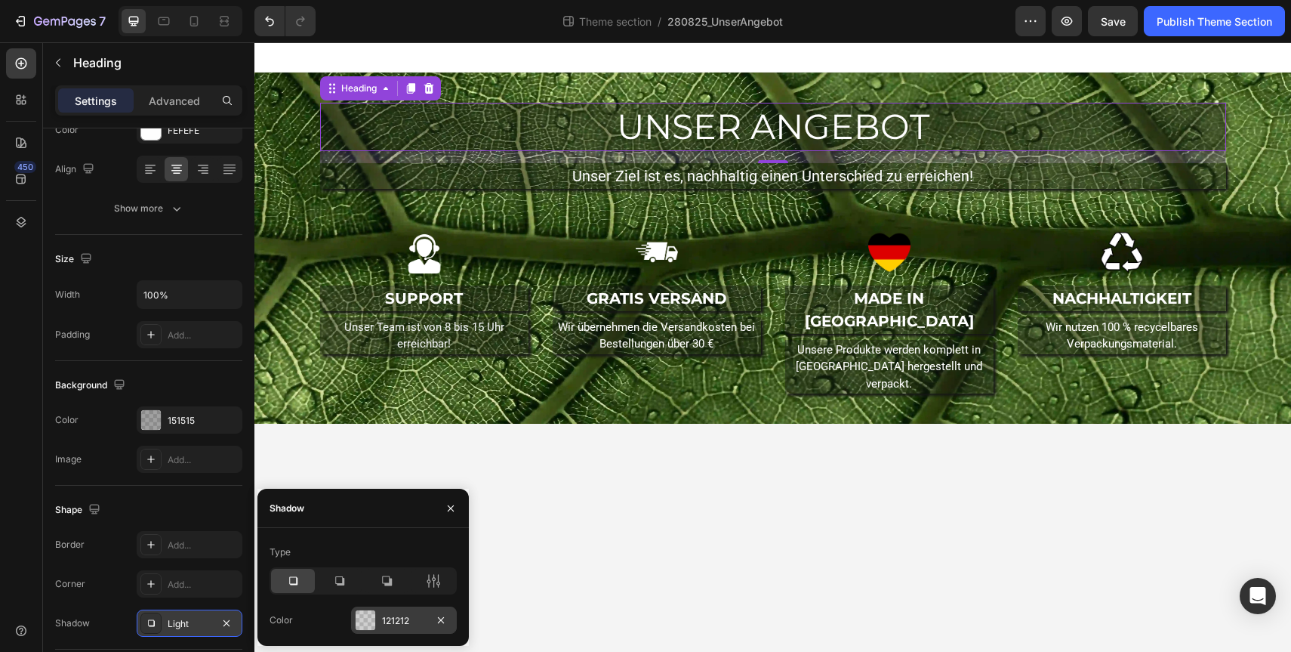
click at [382, 615] on div "121212" at bounding box center [404, 621] width 44 height 14
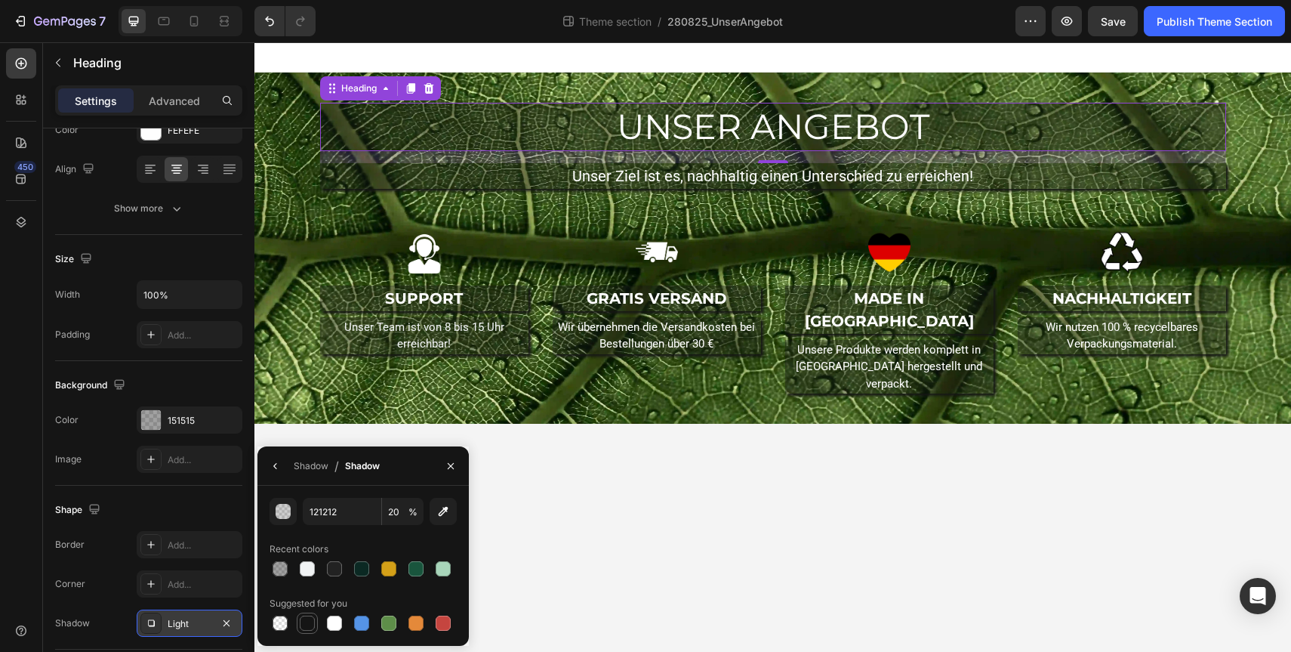
click at [308, 621] on div at bounding box center [307, 622] width 15 height 15
type input "151515"
type input "100"
click at [216, 495] on div "Shape Border Add... Corner Add... Shadow Light" at bounding box center [148, 567] width 187 height 164
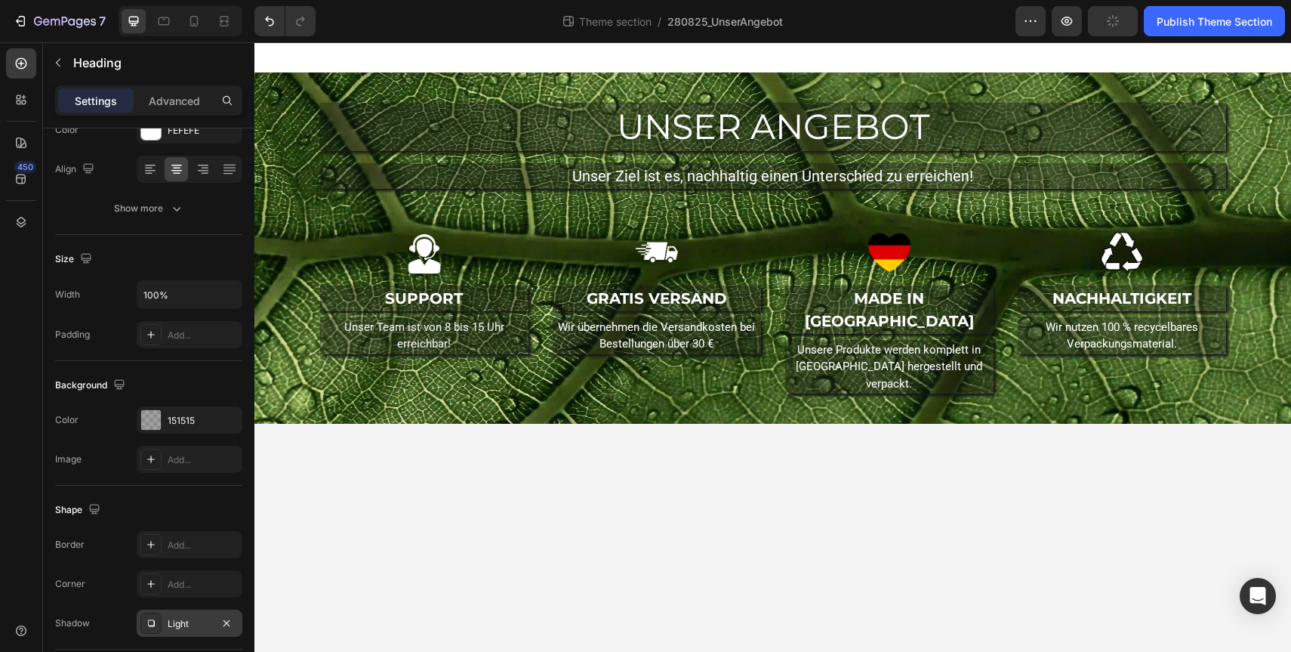
click at [633, 461] on body "UNSER ANGEBOT Heading Unser Ziel ist es, nachhaltig einen Unterschied zu erreic…" at bounding box center [772, 346] width 1037 height 609
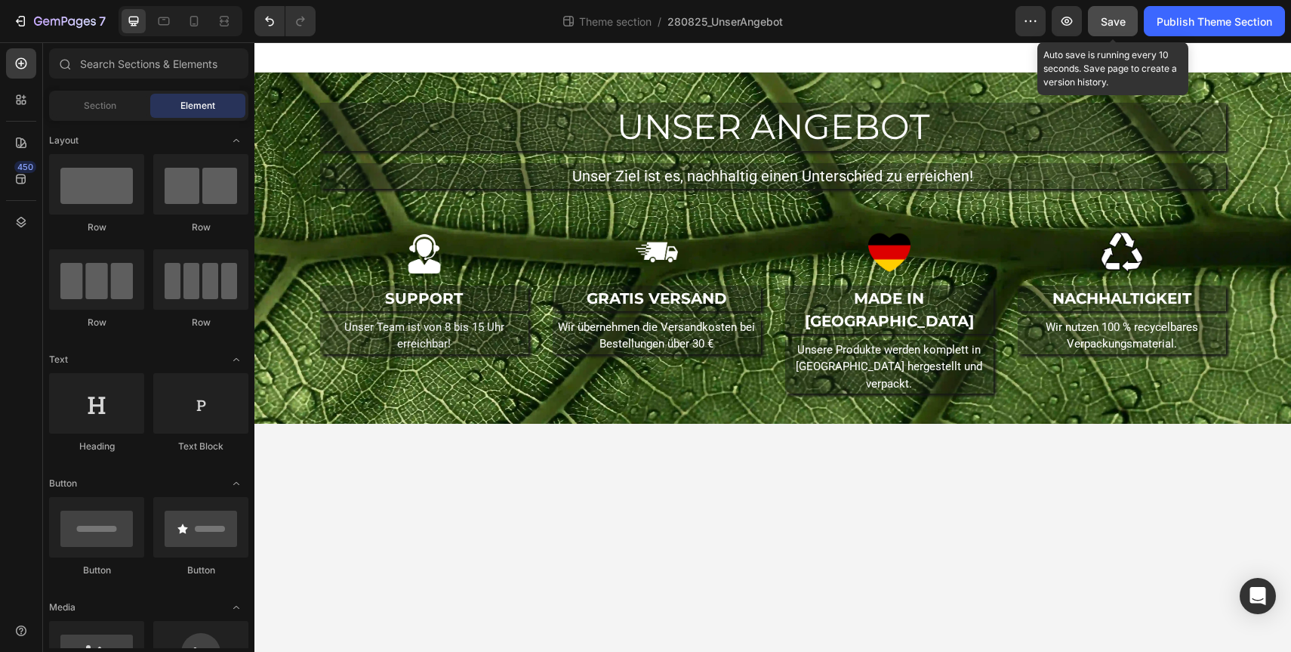
click at [1129, 20] on button "Save" at bounding box center [1113, 21] width 50 height 30
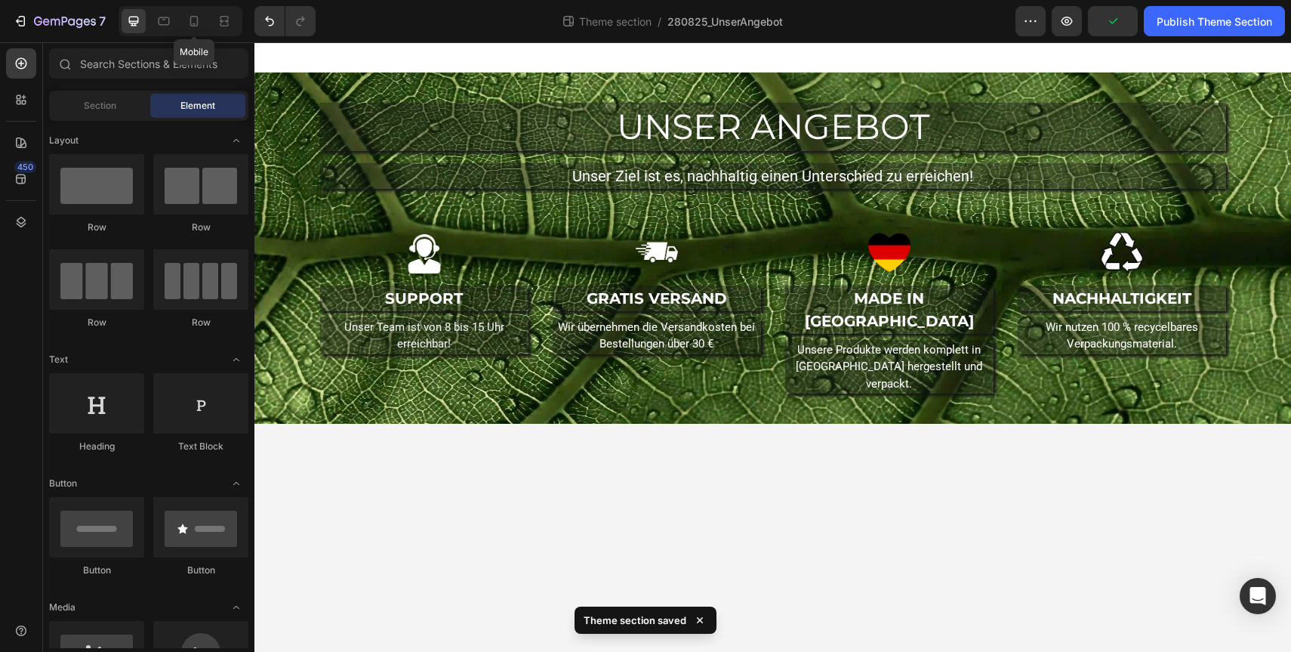
click at [210, 19] on div "Mobile" at bounding box center [181, 21] width 124 height 30
click at [199, 20] on icon at bounding box center [193, 21] width 15 height 15
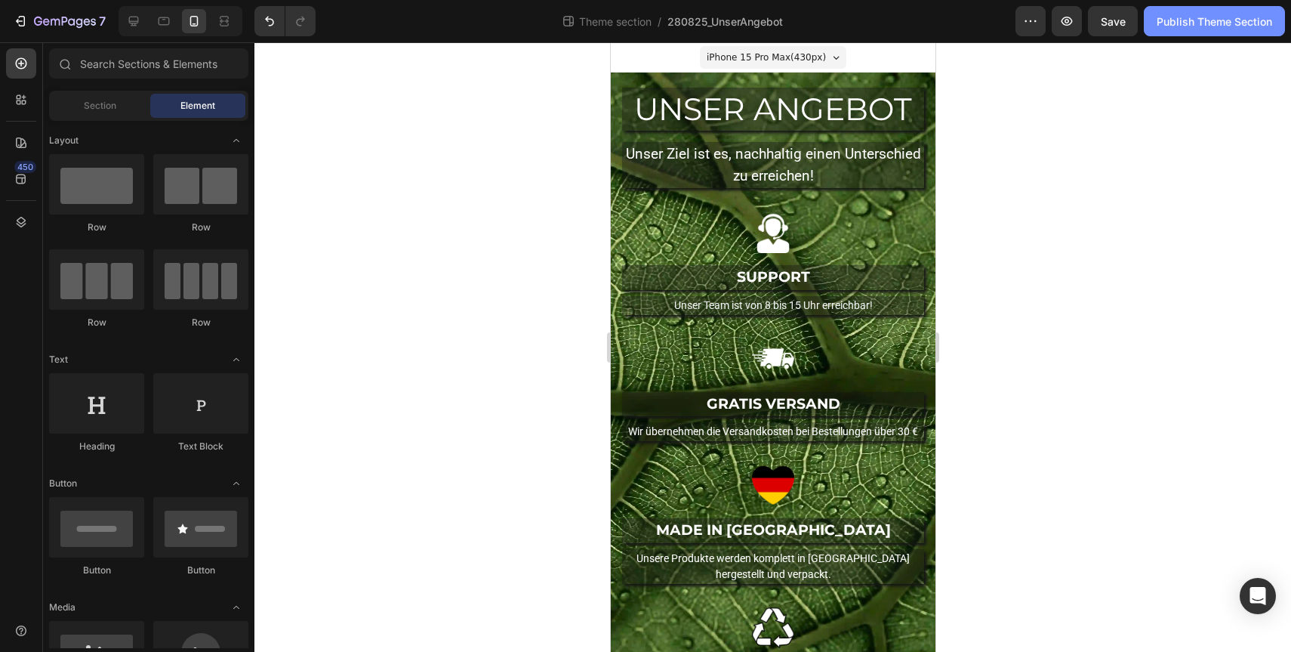
click at [1188, 32] on button "Publish Theme Section" at bounding box center [1214, 21] width 141 height 30
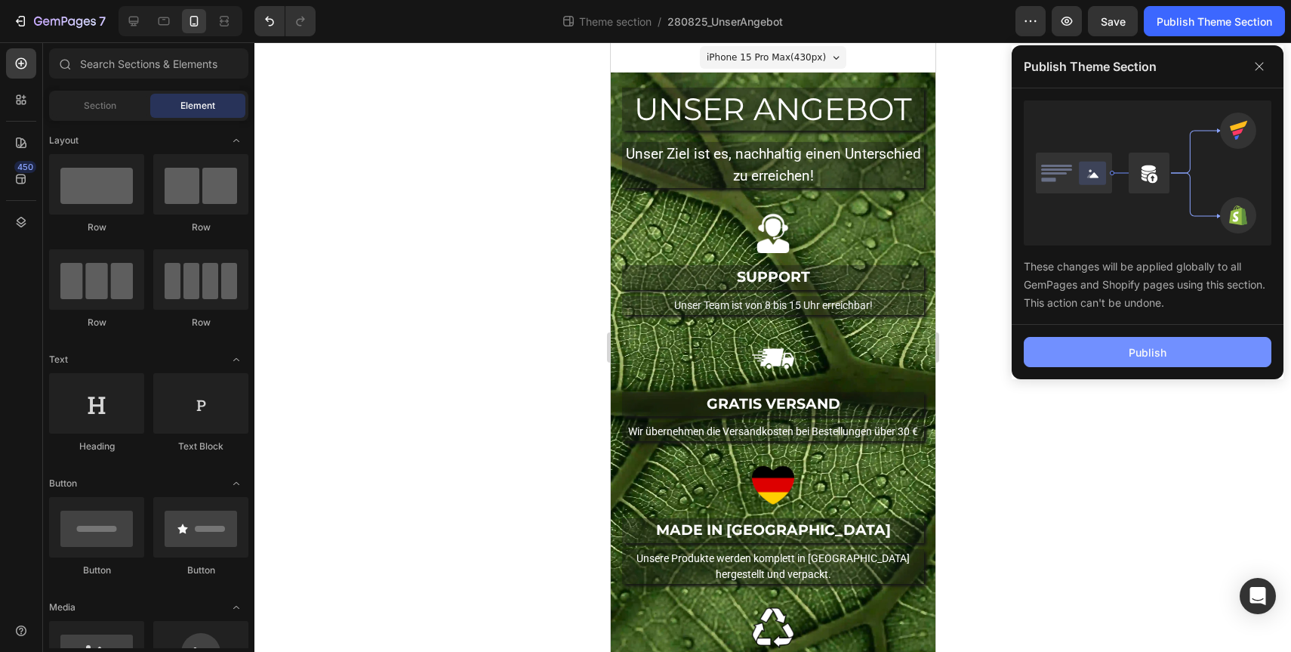
click at [1081, 356] on button "Publish" at bounding box center [1148, 352] width 248 height 30
